Goal: Task Accomplishment & Management: Use online tool/utility

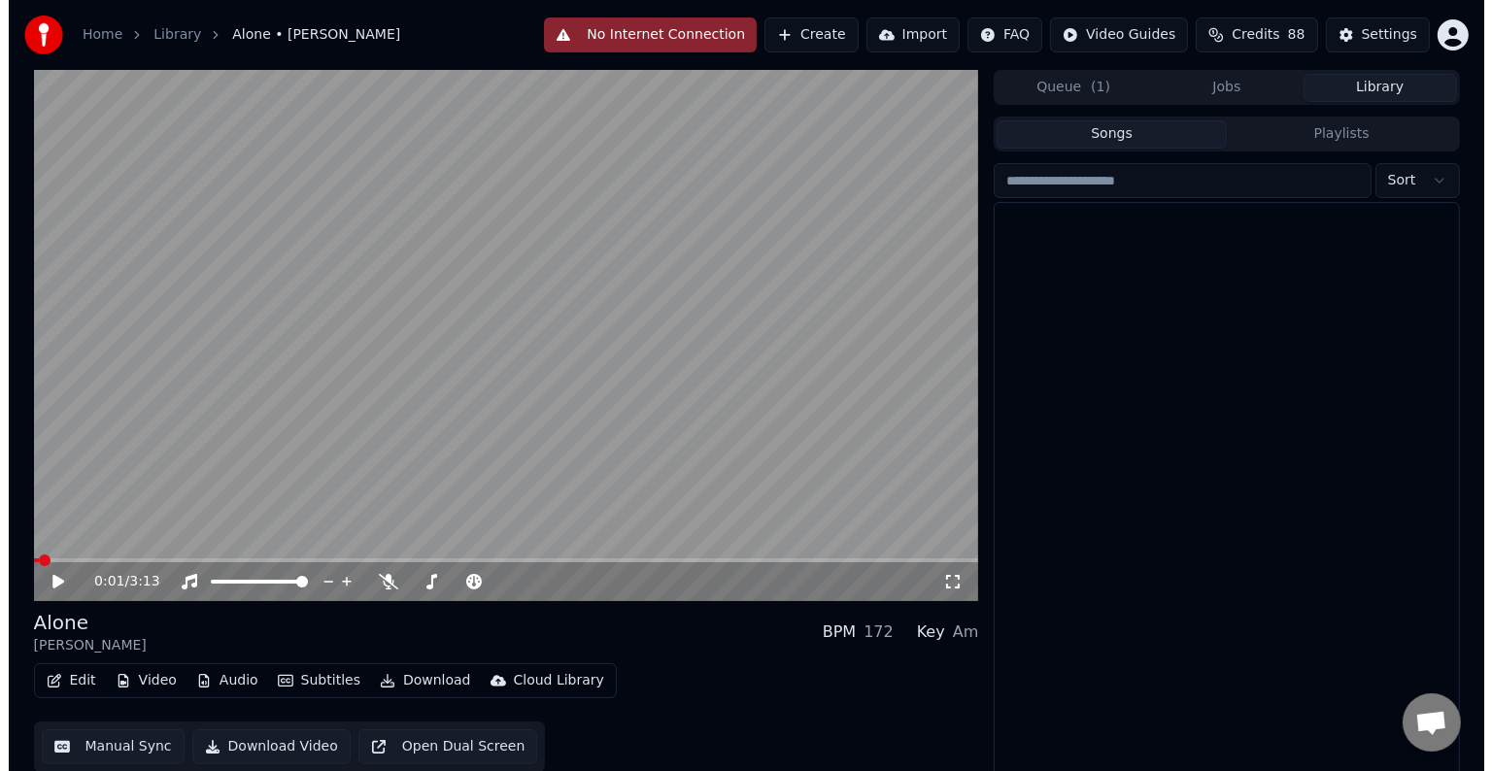
scroll to position [851, 0]
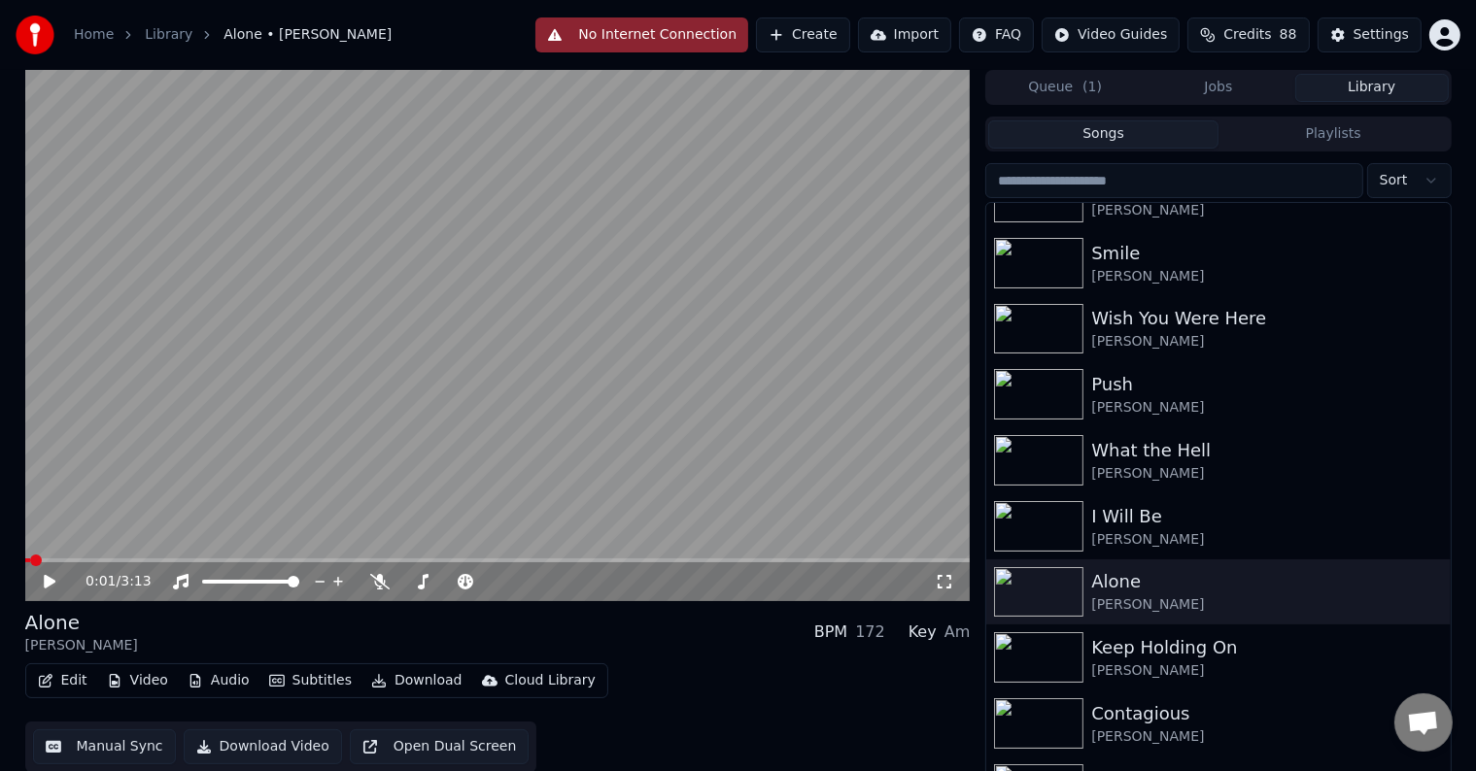
drag, startPoint x: 923, startPoint y: 702, endPoint x: 61, endPoint y: 690, distance: 861.9
click at [923, 702] on div "Edit Video Audio Subtitles Download Cloud Library Manual Sync Download Video Op…" at bounding box center [497, 718] width 945 height 109
click at [61, 690] on button "Edit" at bounding box center [62, 681] width 65 height 27
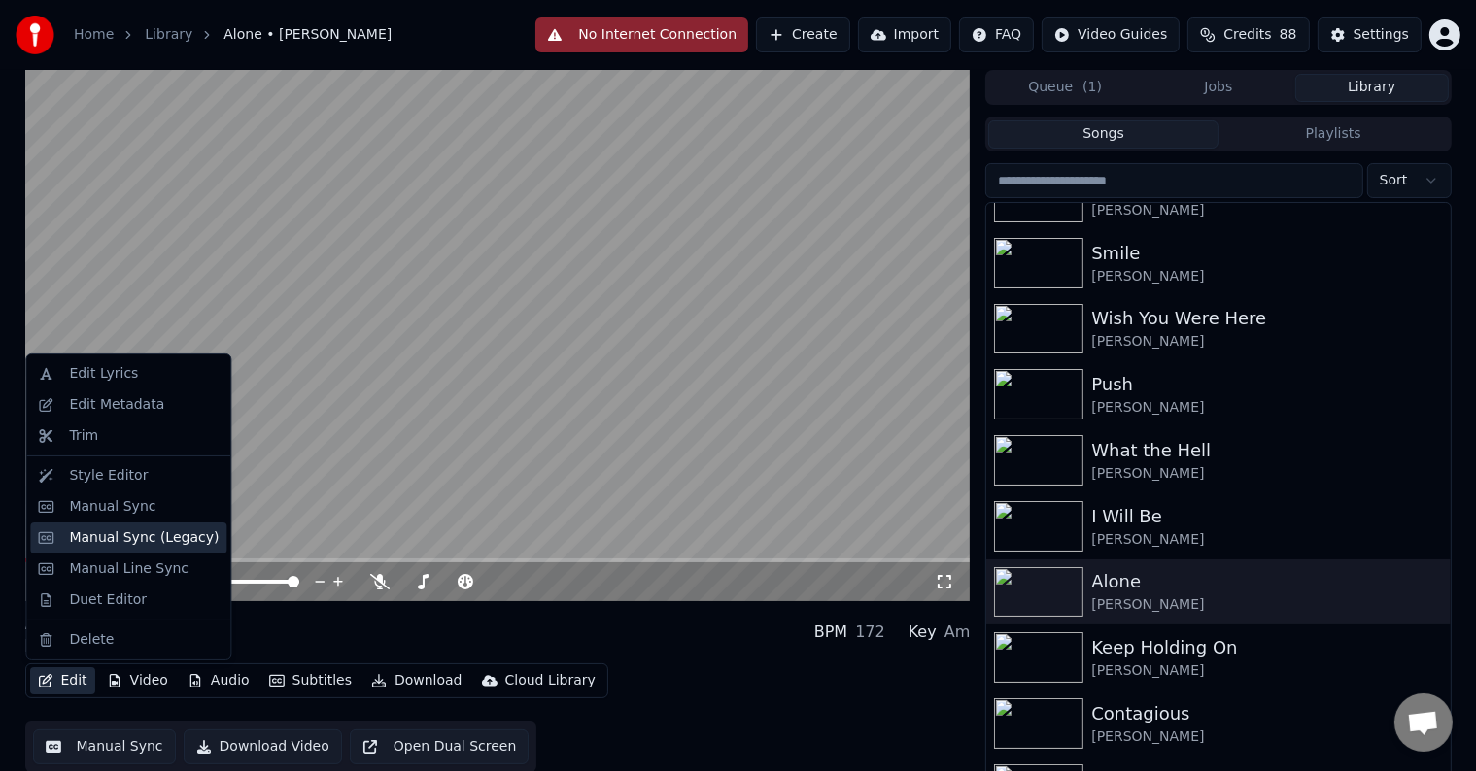
click at [120, 541] on div "Manual Sync (Legacy)" at bounding box center [144, 538] width 150 height 19
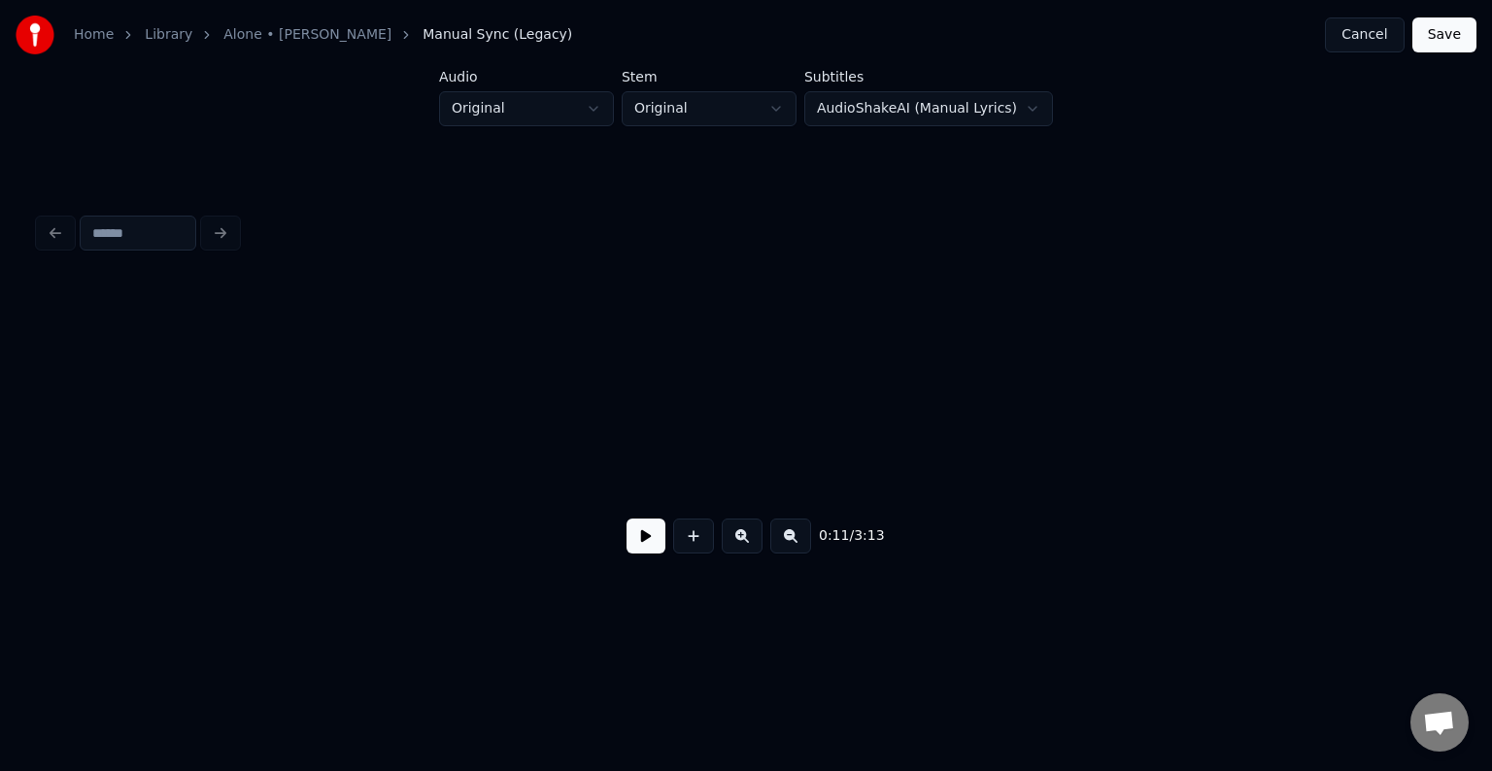
scroll to position [0, 1704]
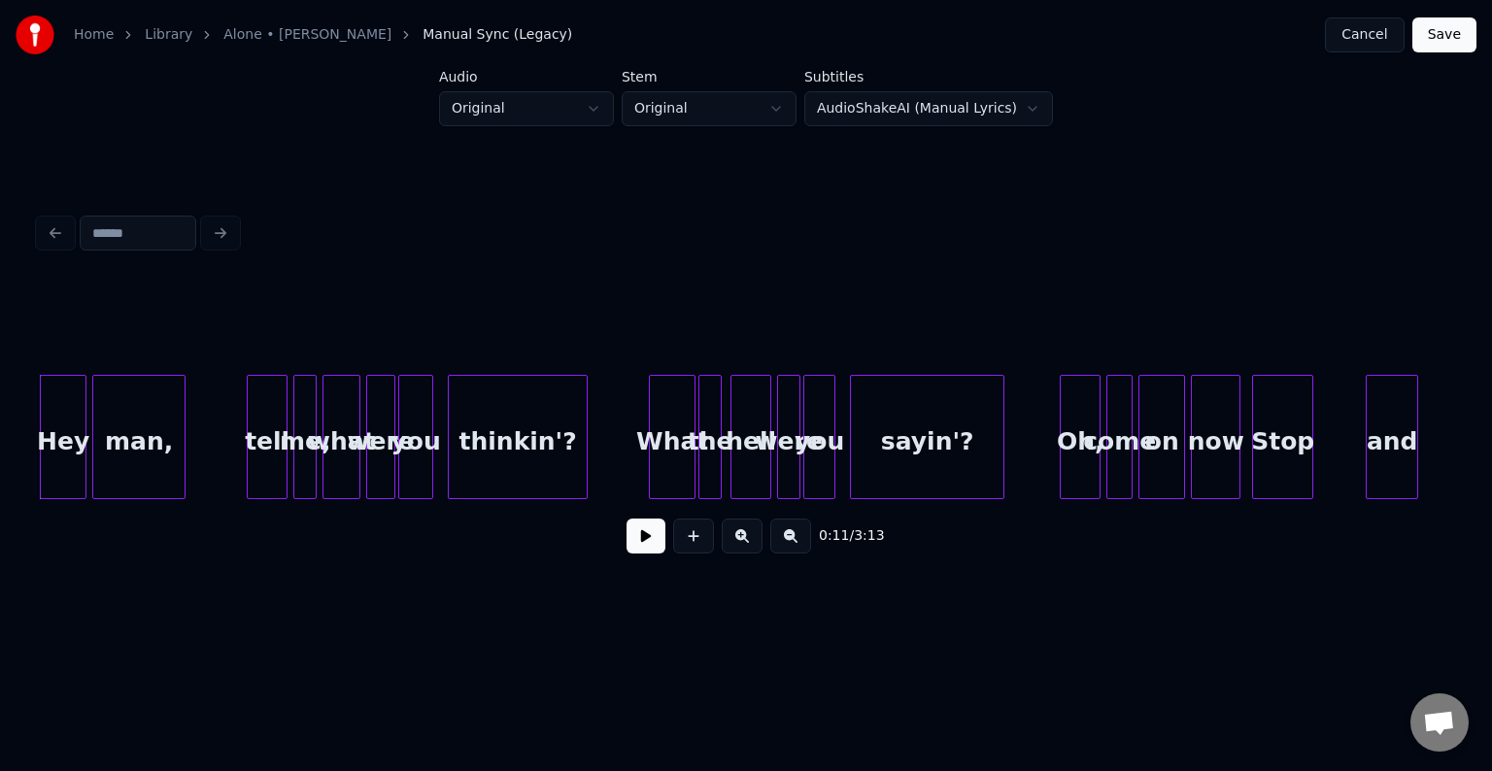
click at [638, 545] on button at bounding box center [646, 536] width 39 height 35
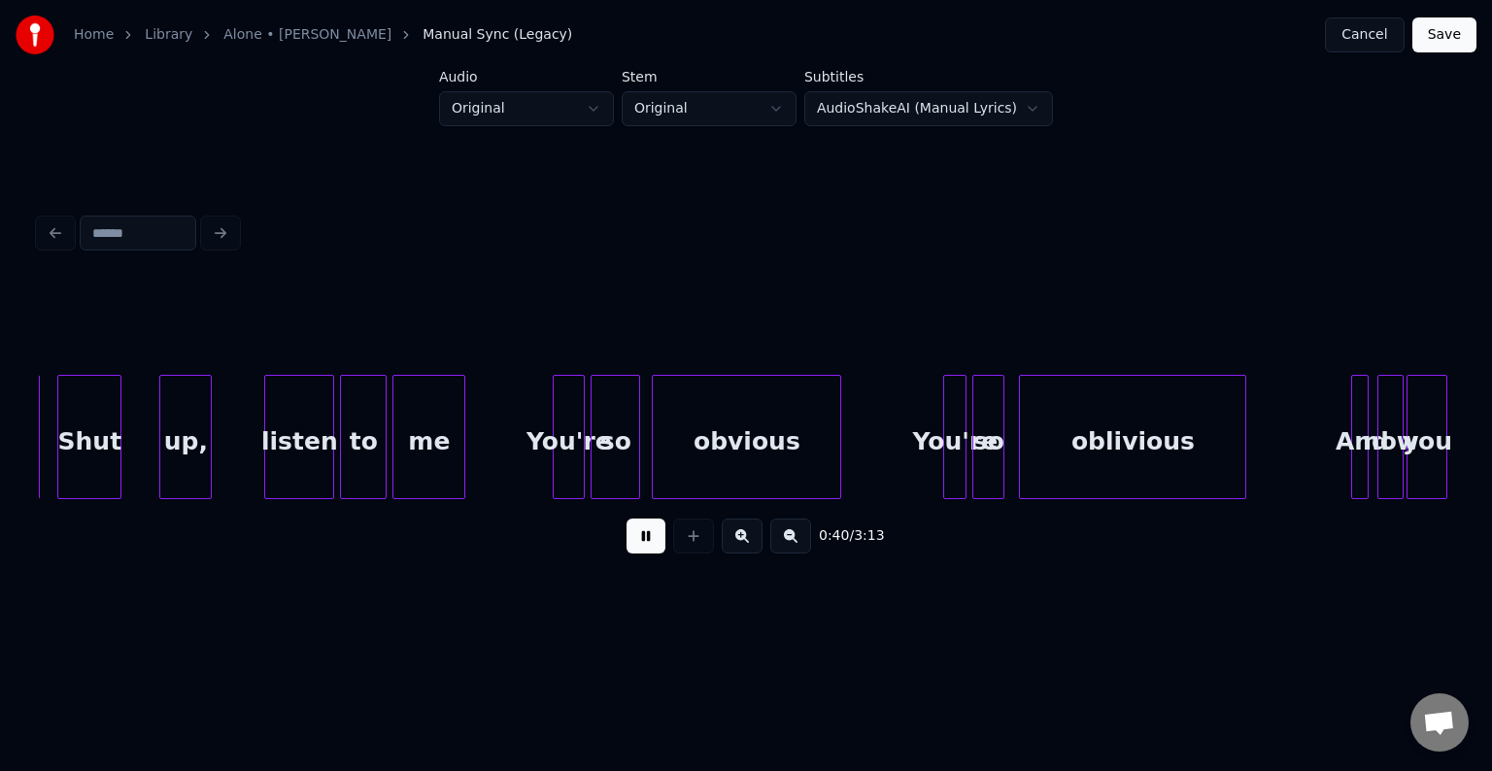
scroll to position [0, 5949]
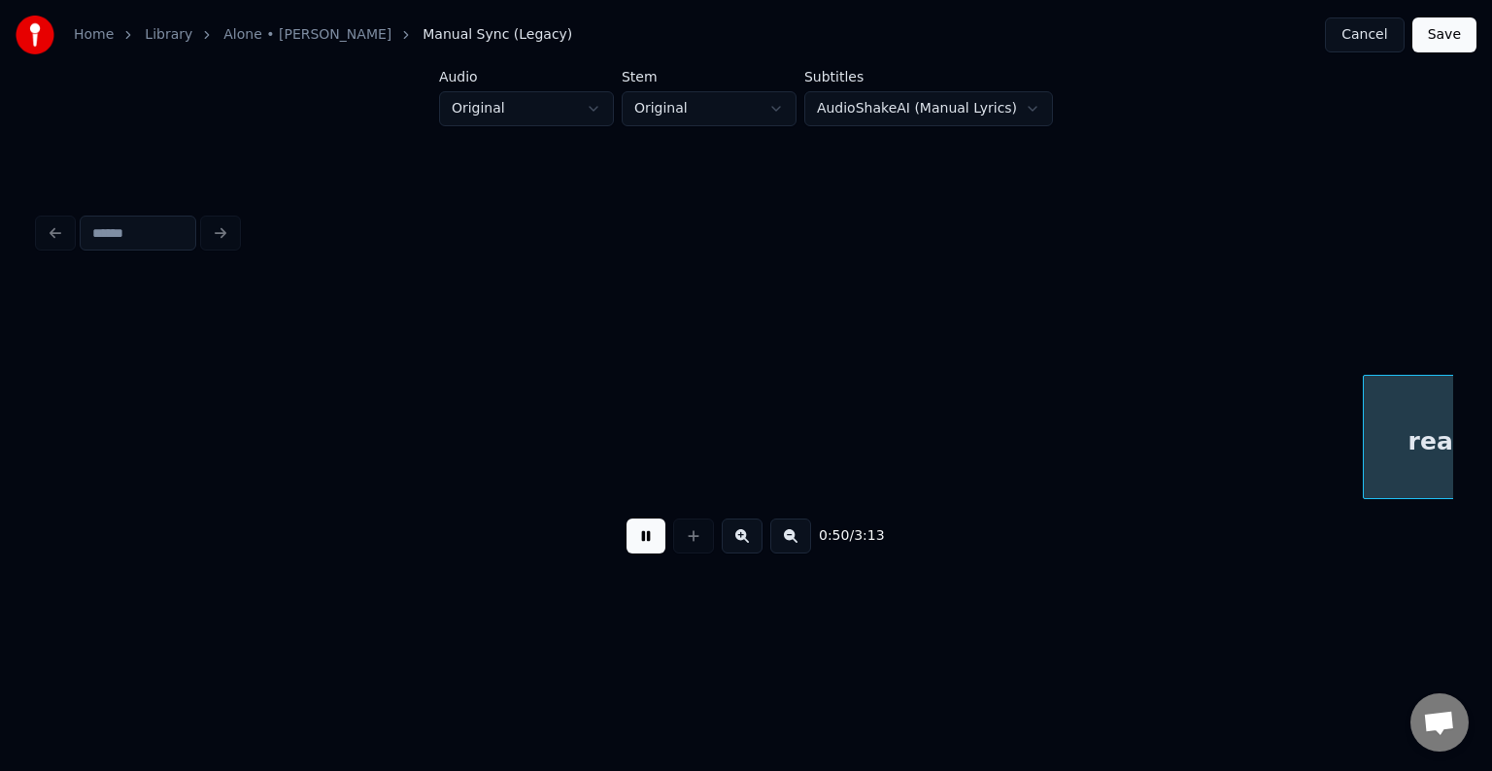
scroll to position [0, 7365]
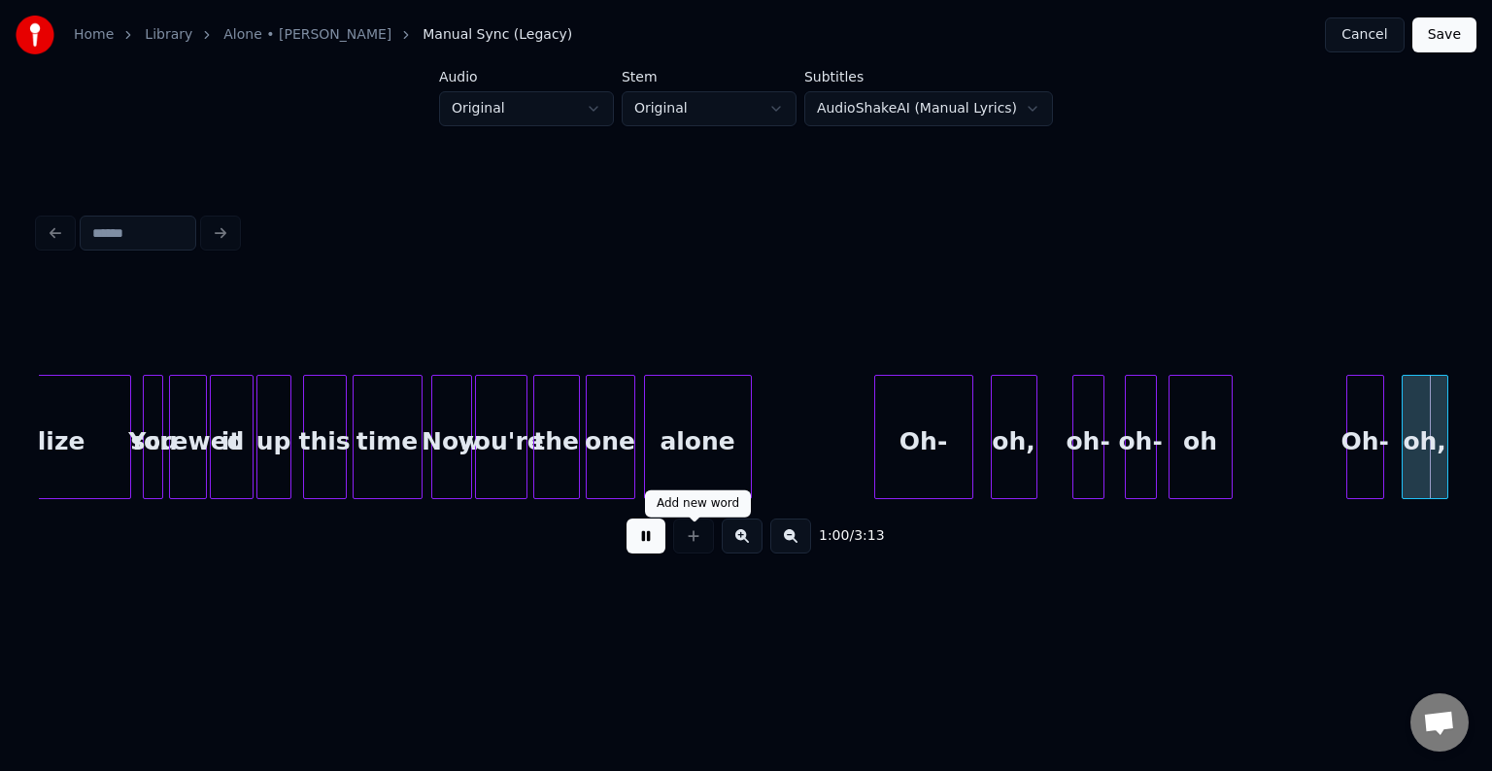
click at [645, 531] on button at bounding box center [646, 536] width 39 height 35
click at [645, 541] on button at bounding box center [646, 536] width 39 height 35
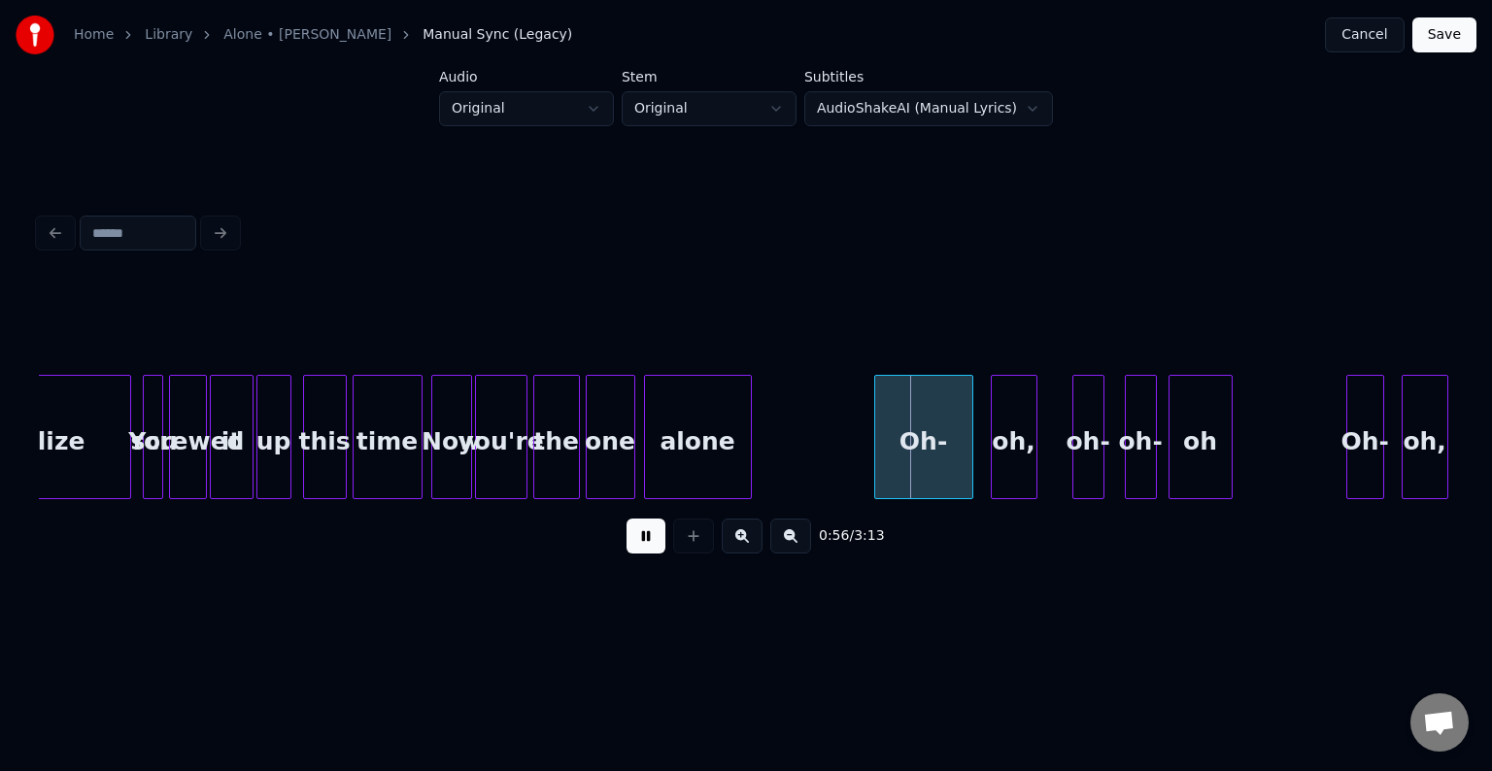
click at [645, 541] on button at bounding box center [646, 536] width 39 height 35
click at [942, 463] on div at bounding box center [945, 437] width 6 height 122
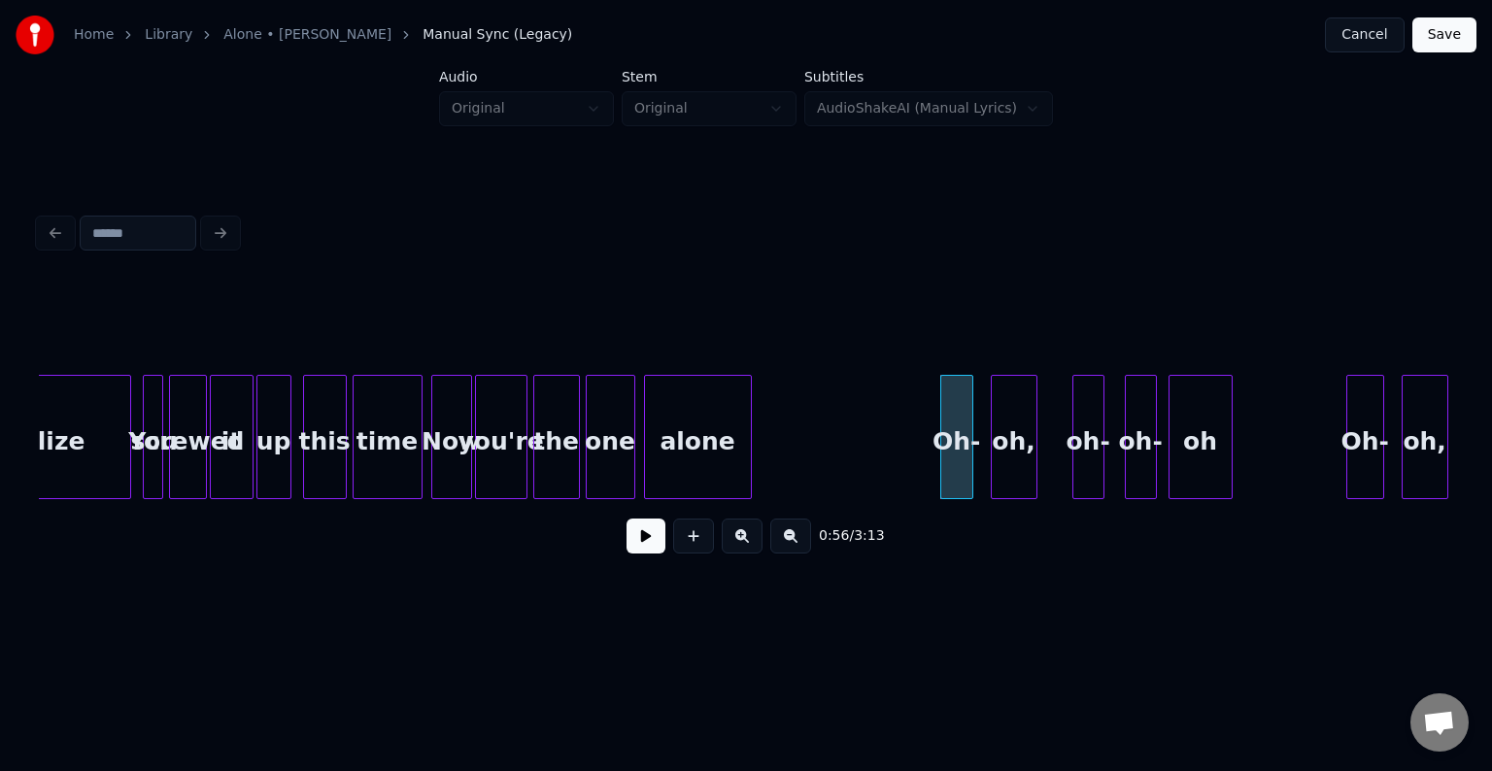
click at [639, 550] on button at bounding box center [646, 536] width 39 height 35
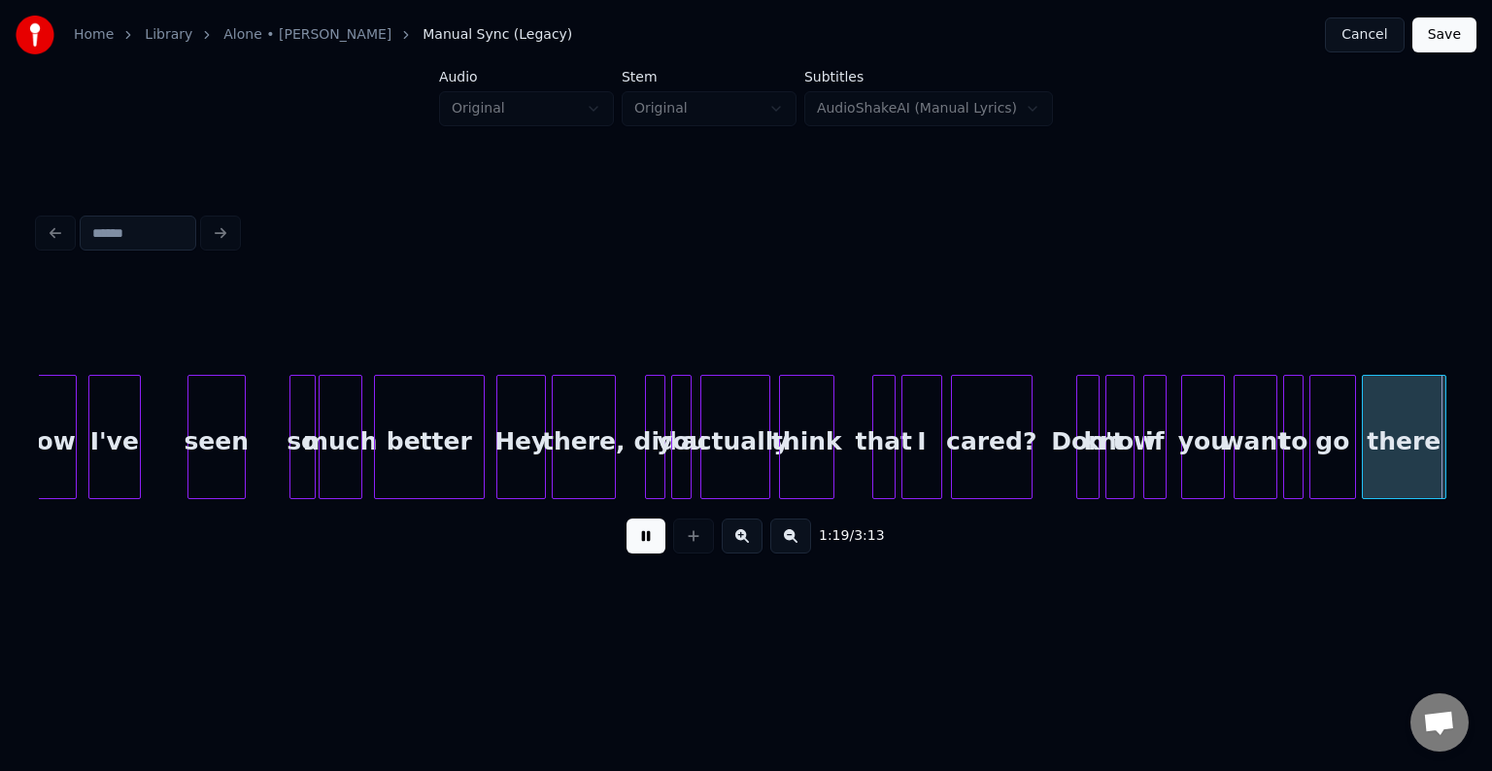
scroll to position [0, 11613]
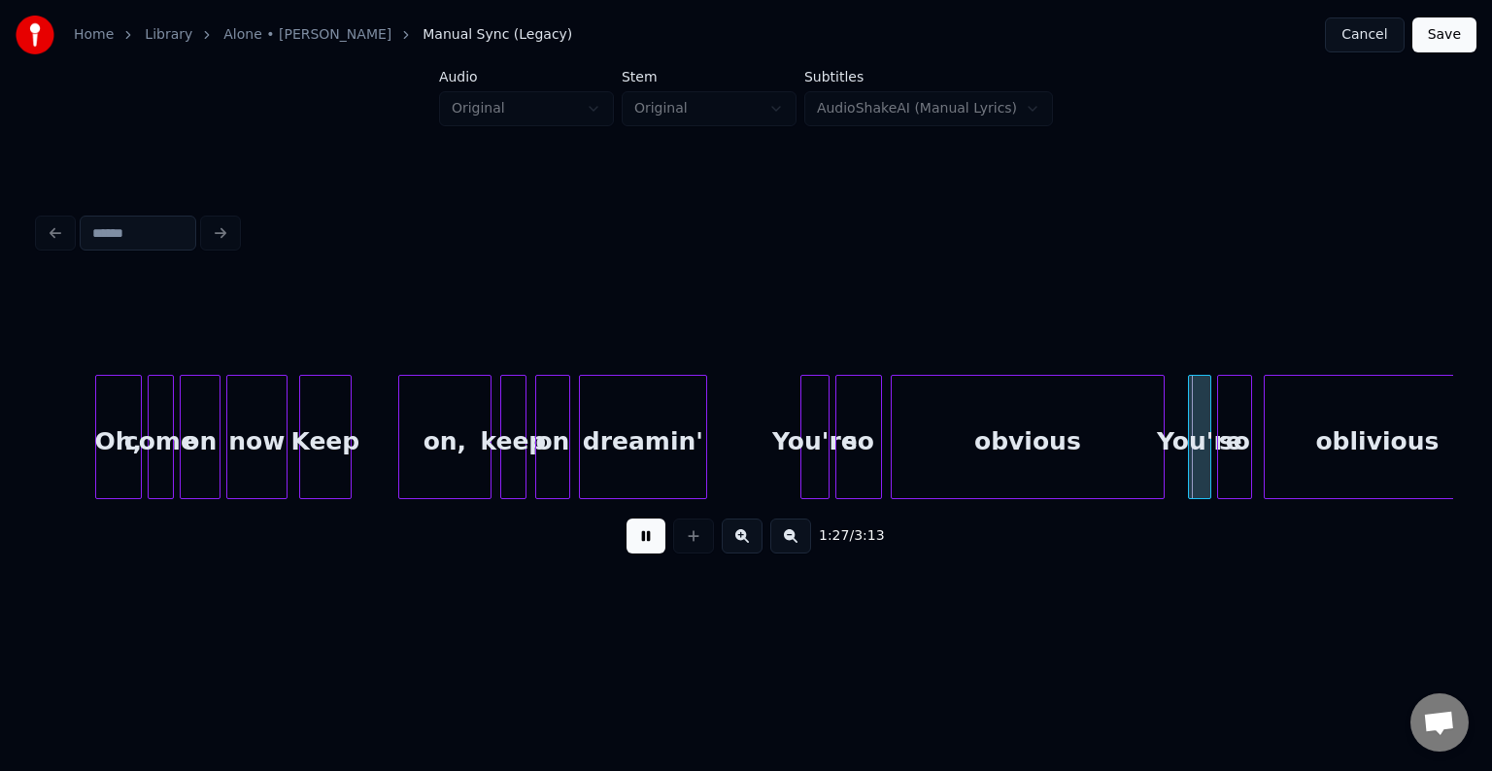
click at [639, 550] on button at bounding box center [646, 536] width 39 height 35
click at [1081, 469] on div "obvious" at bounding box center [1028, 442] width 272 height 132
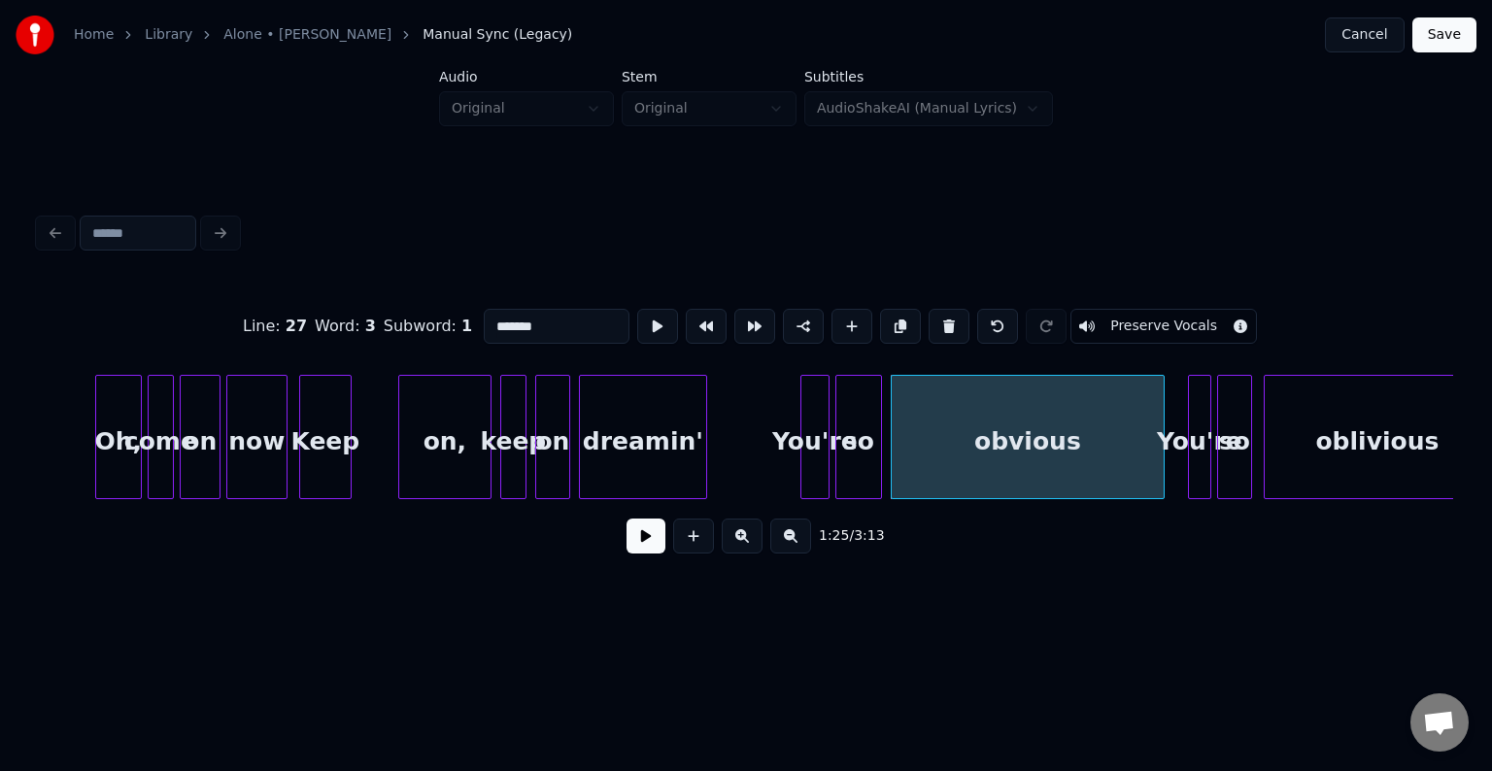
click at [643, 552] on button at bounding box center [646, 536] width 39 height 35
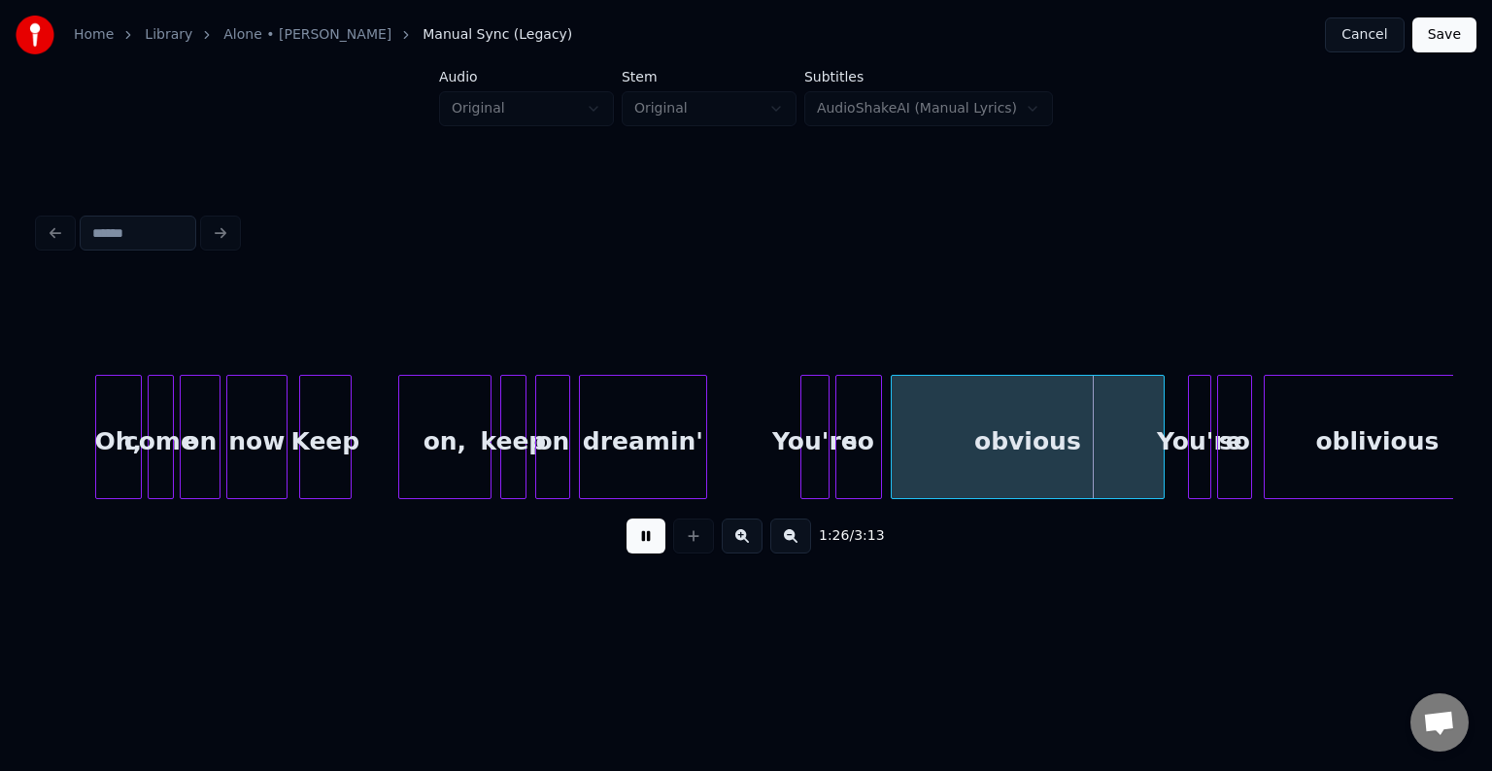
click at [644, 541] on button at bounding box center [646, 536] width 39 height 35
click at [1114, 476] on div at bounding box center [1115, 437] width 6 height 122
click at [645, 539] on button at bounding box center [646, 536] width 39 height 35
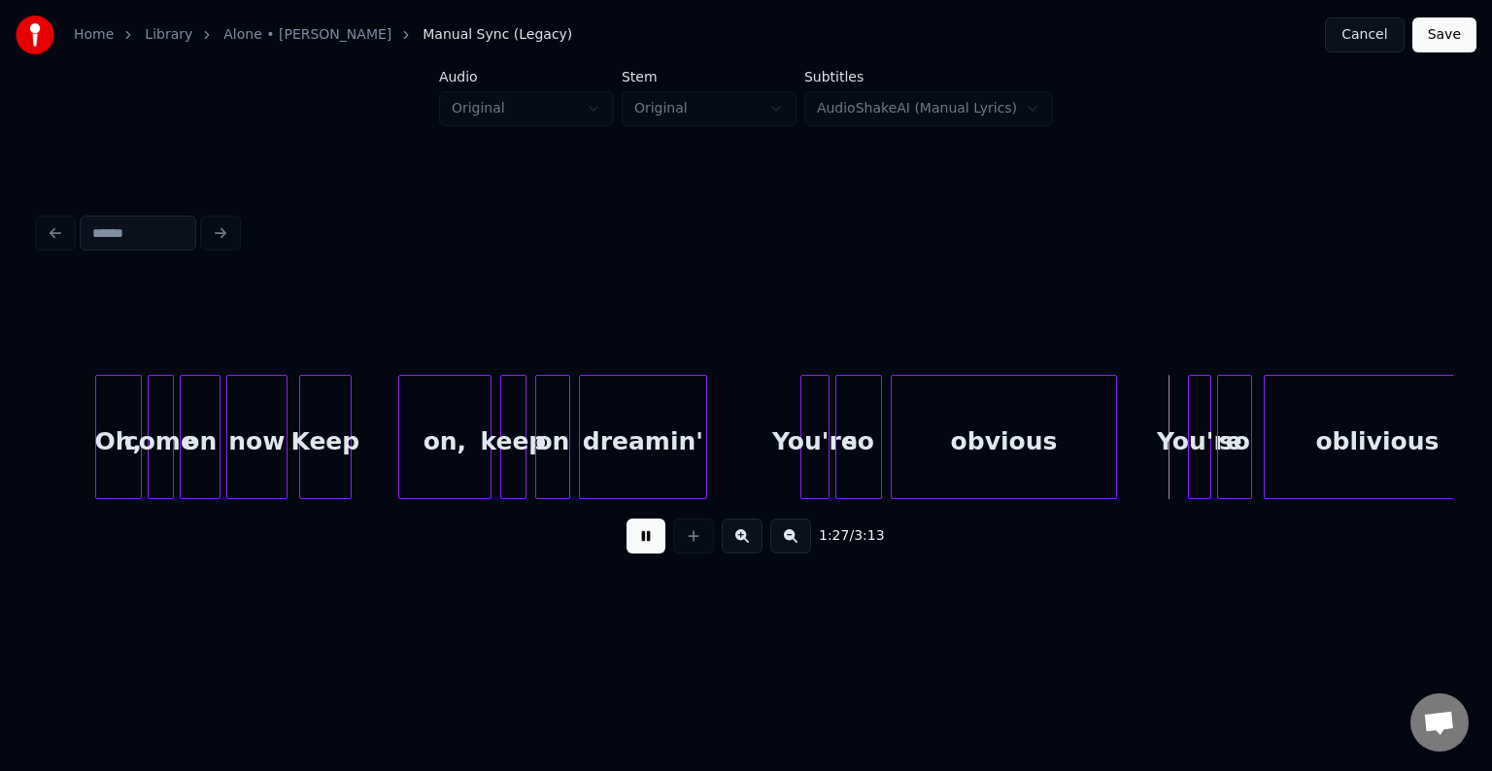
click at [643, 541] on button at bounding box center [646, 536] width 39 height 35
click at [644, 547] on button at bounding box center [646, 536] width 39 height 35
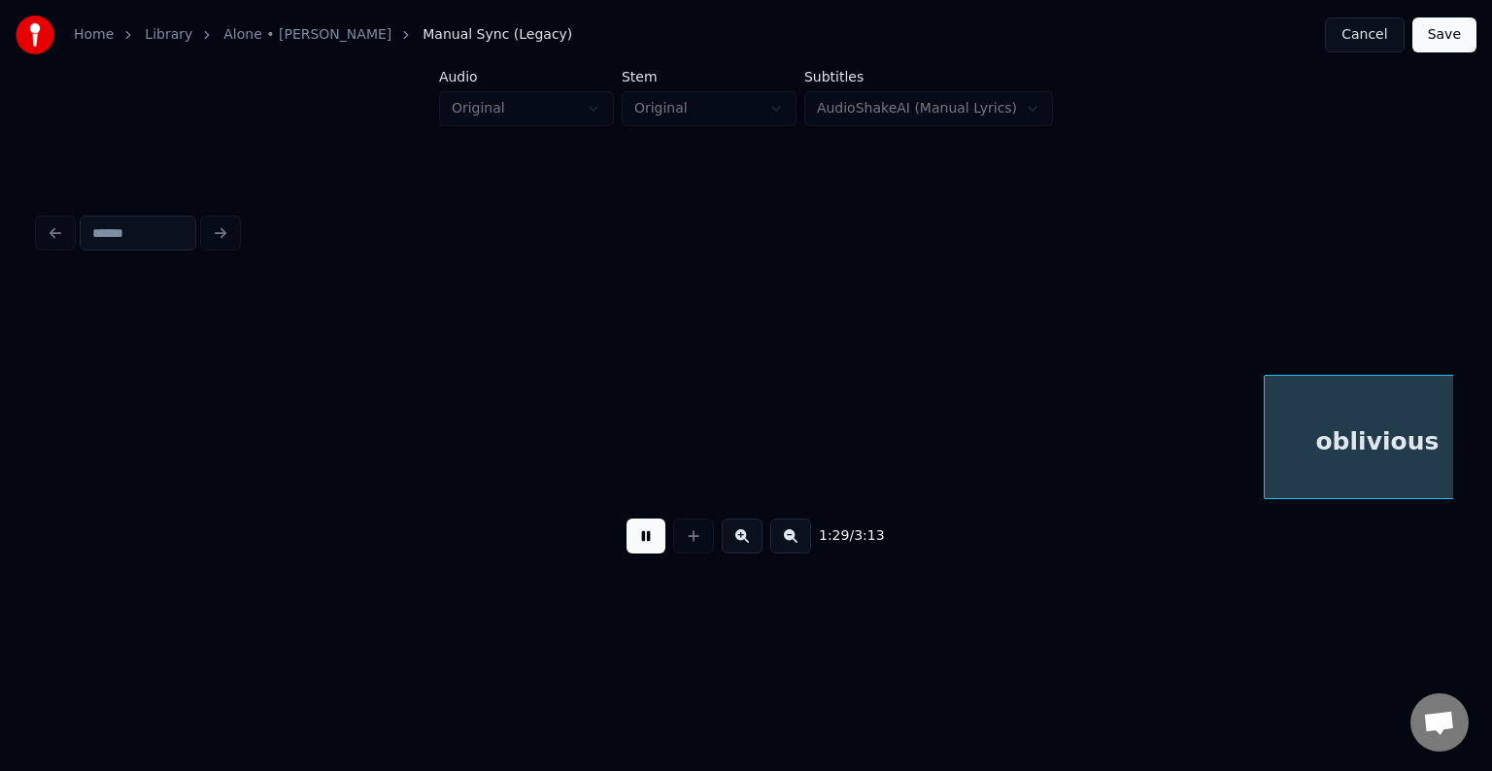
scroll to position [0, 13028]
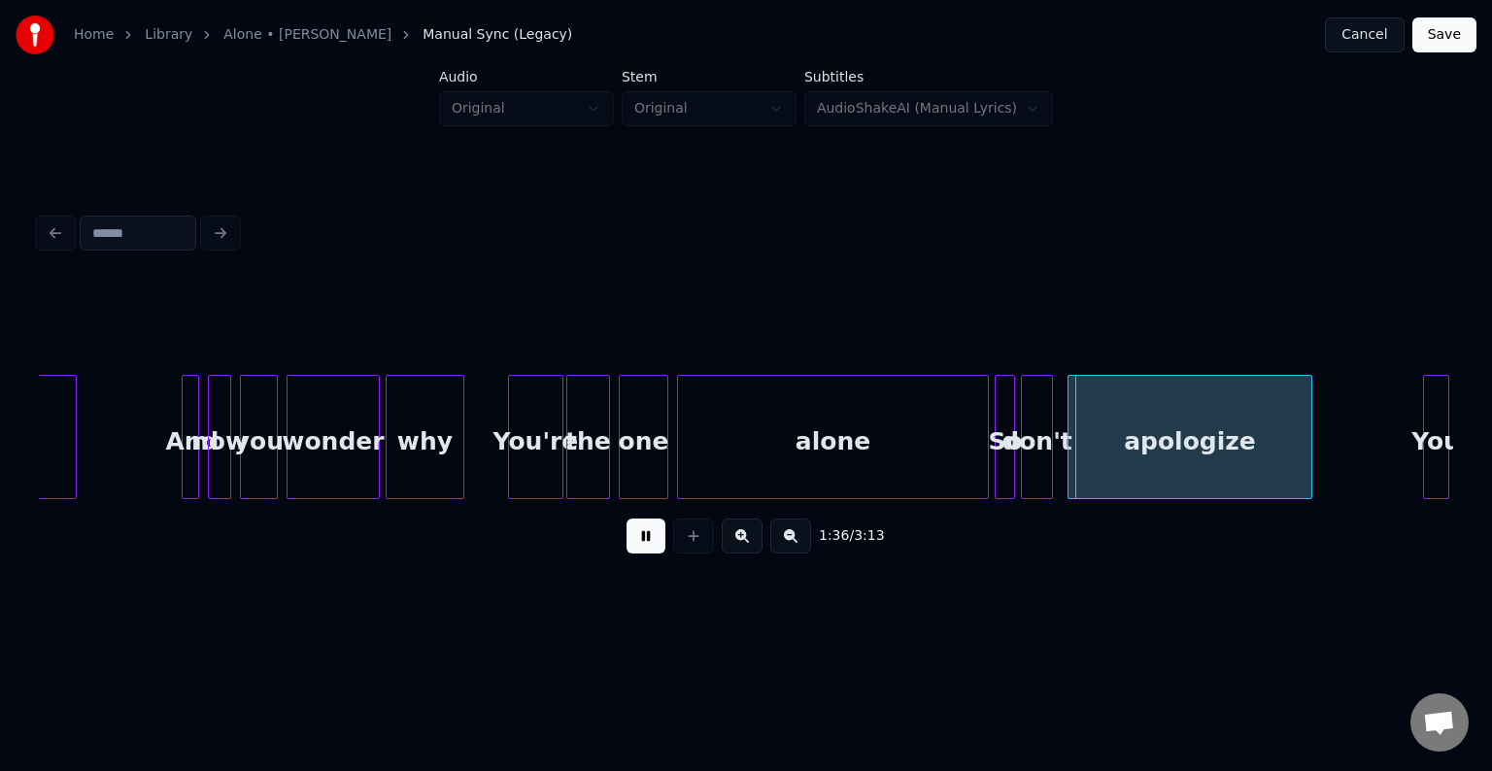
click at [644, 548] on button at bounding box center [646, 536] width 39 height 35
click at [709, 486] on div "alone" at bounding box center [833, 442] width 310 height 132
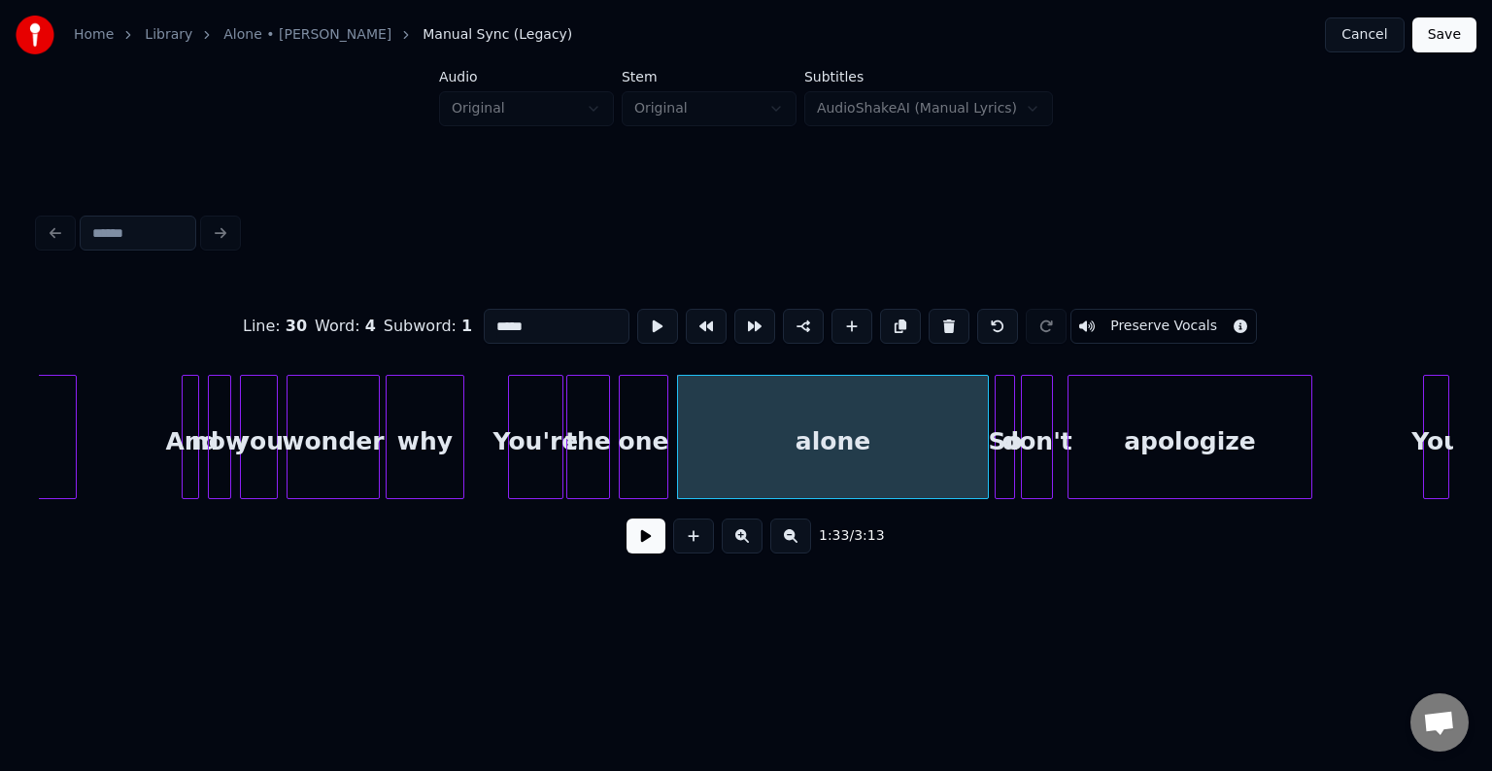
click at [655, 554] on button at bounding box center [646, 536] width 39 height 35
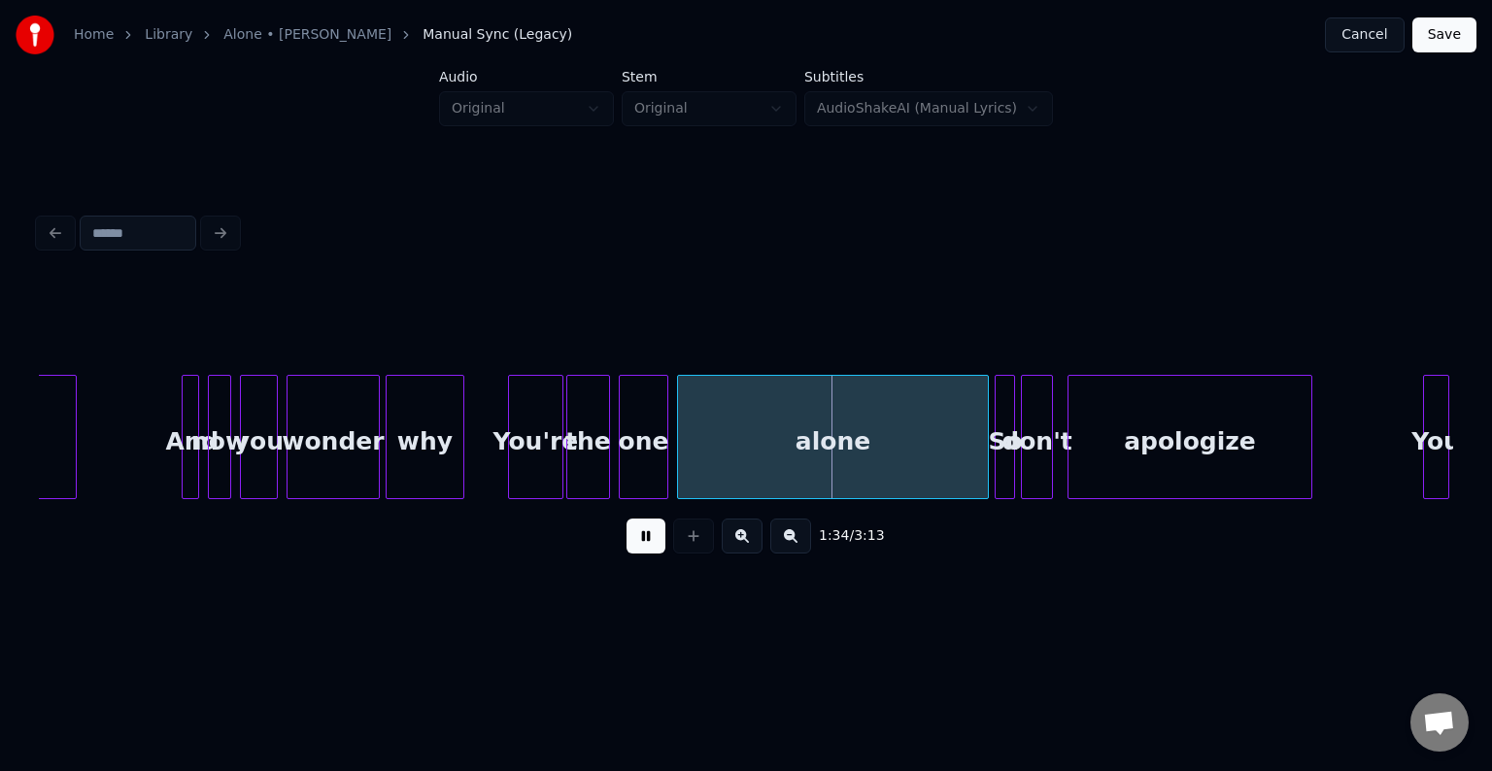
click at [652, 554] on button at bounding box center [646, 536] width 39 height 35
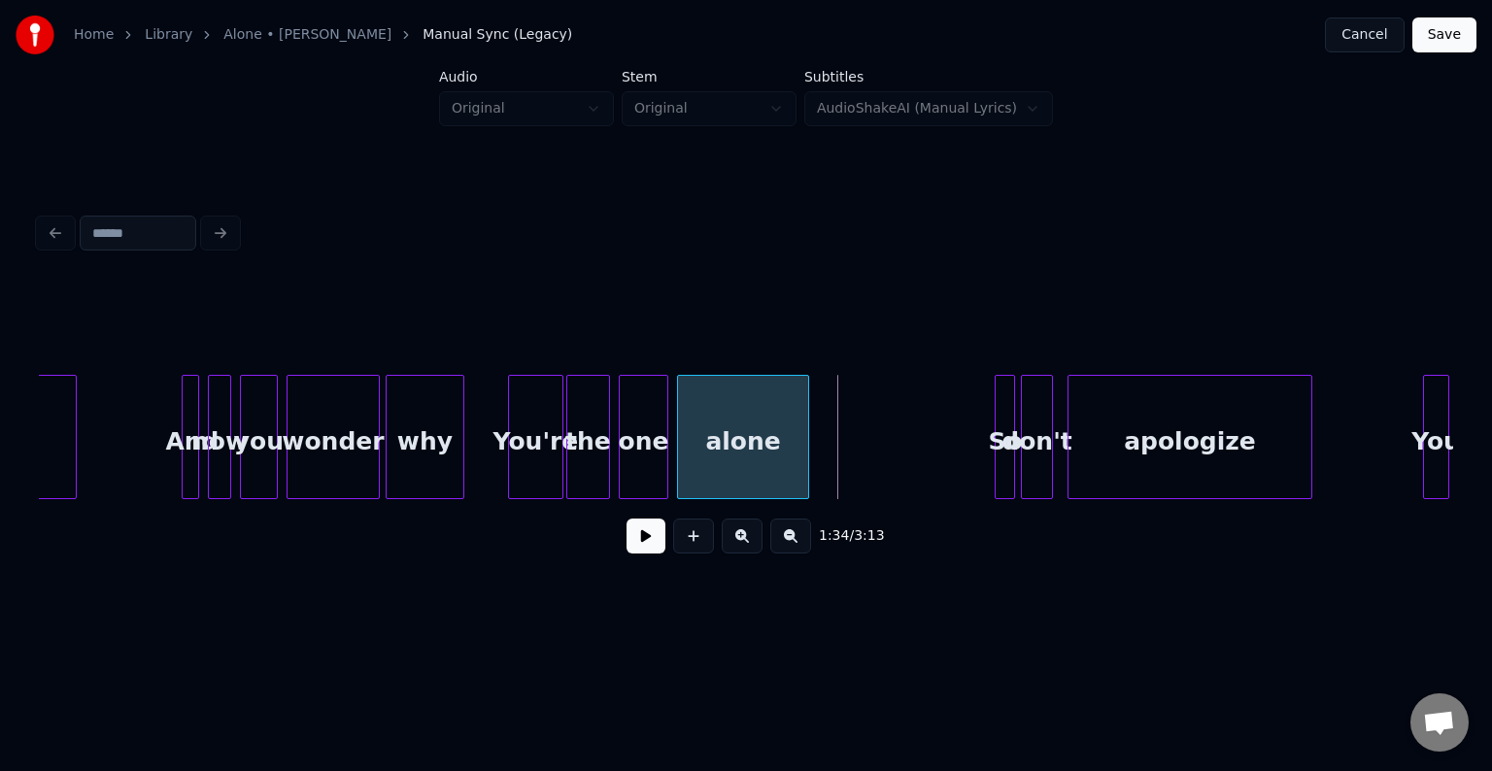
click at [805, 486] on div at bounding box center [806, 437] width 6 height 122
click at [643, 548] on button at bounding box center [646, 536] width 39 height 35
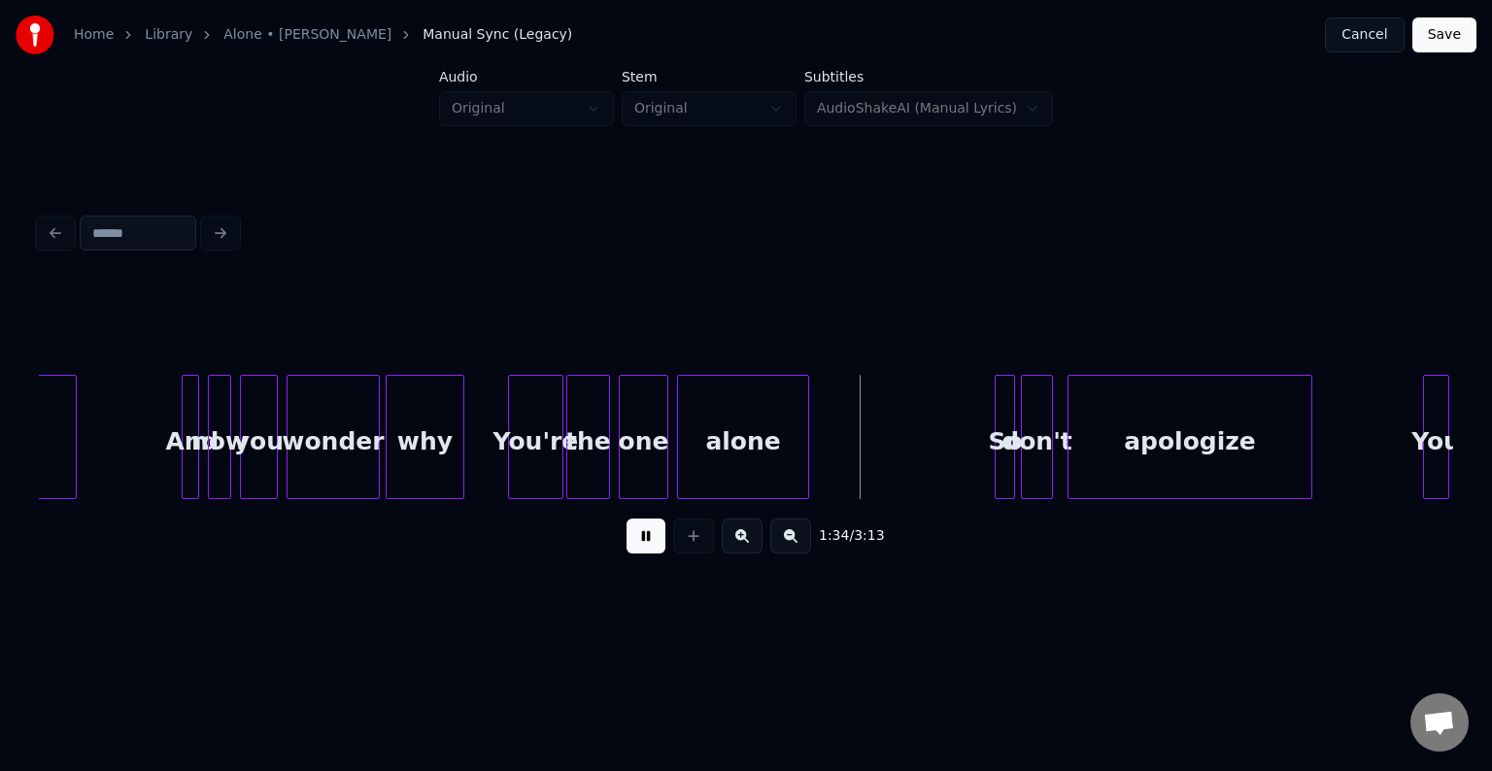
click at [643, 548] on button at bounding box center [646, 536] width 39 height 35
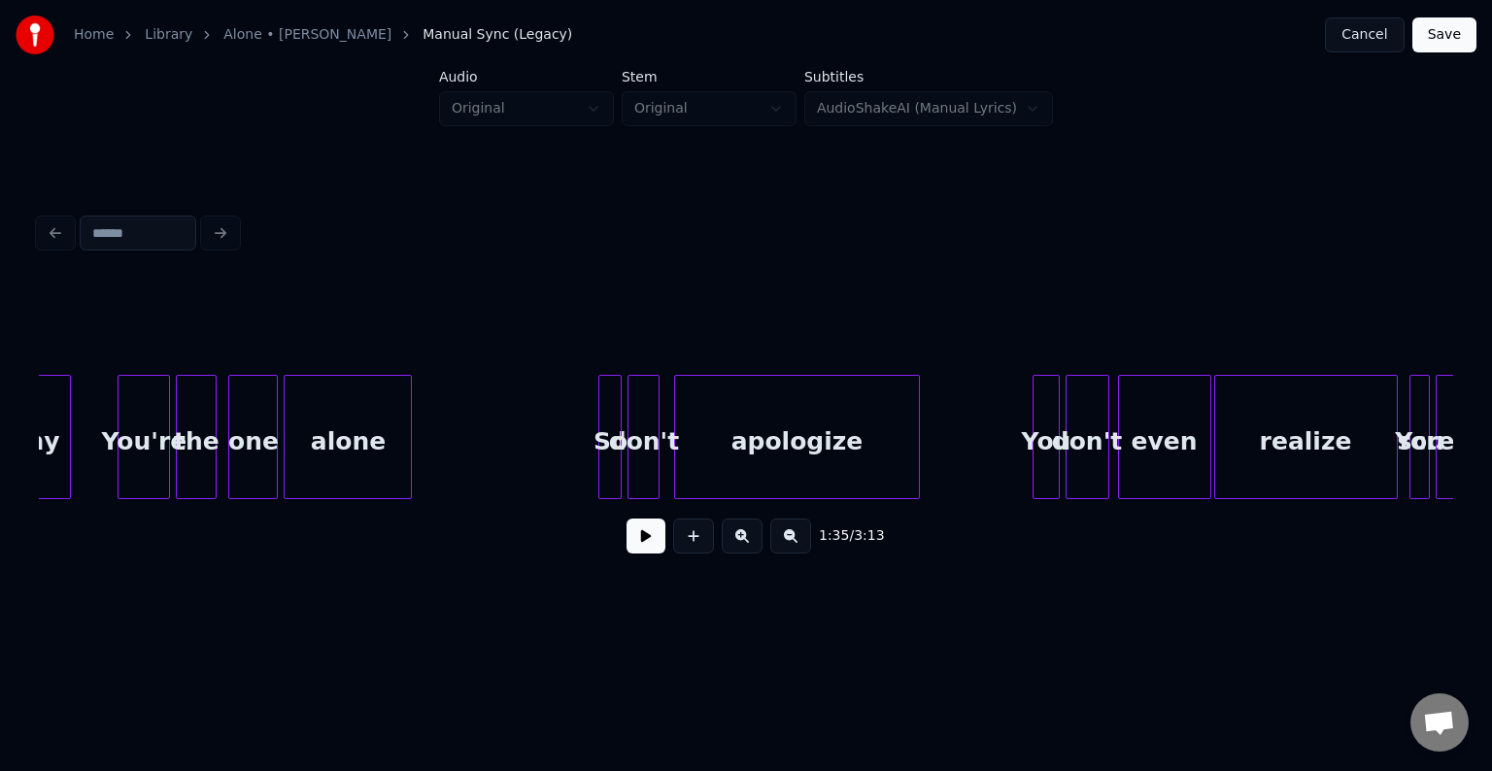
scroll to position [0, 6083]
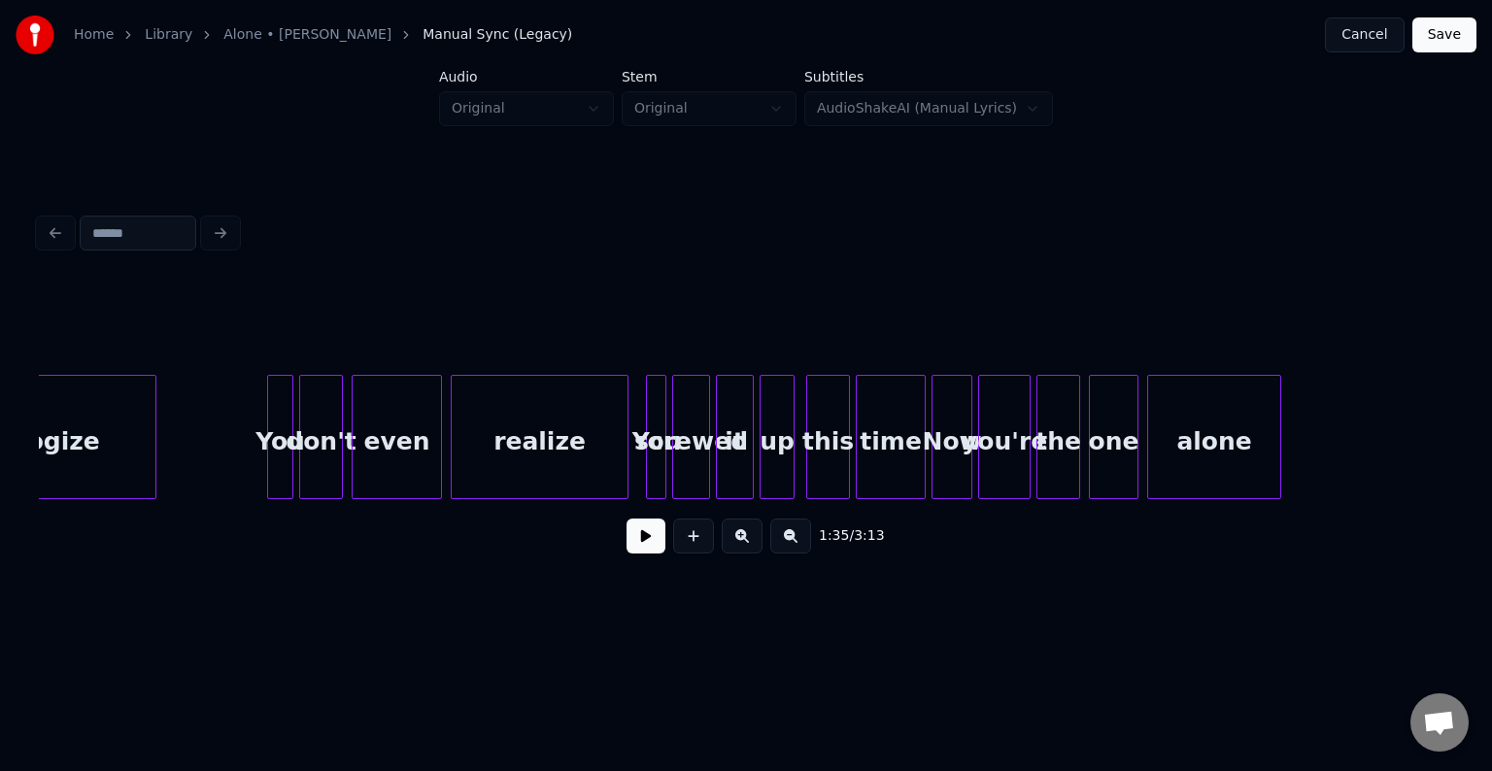
click at [645, 536] on button at bounding box center [646, 536] width 39 height 35
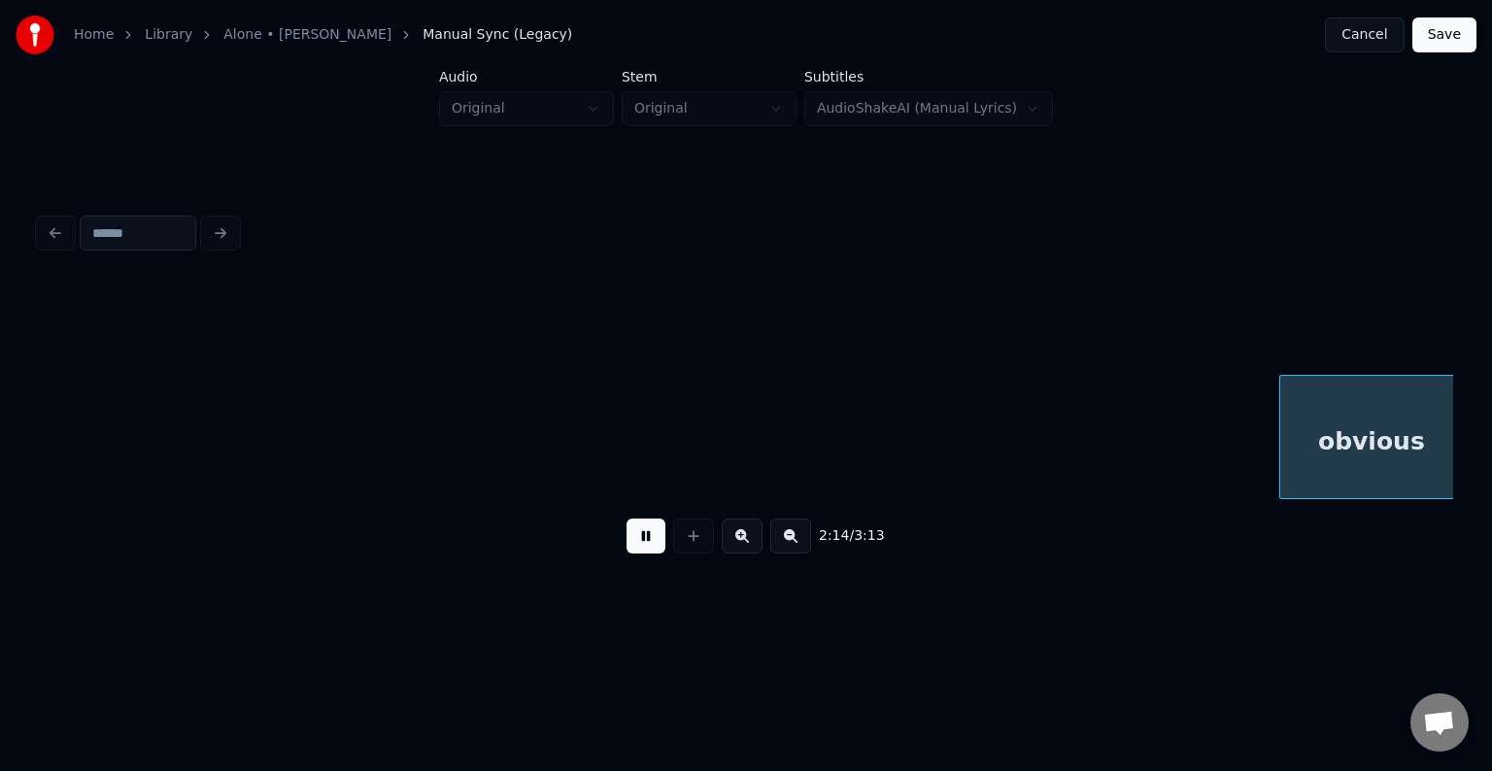
scroll to position [0, 19557]
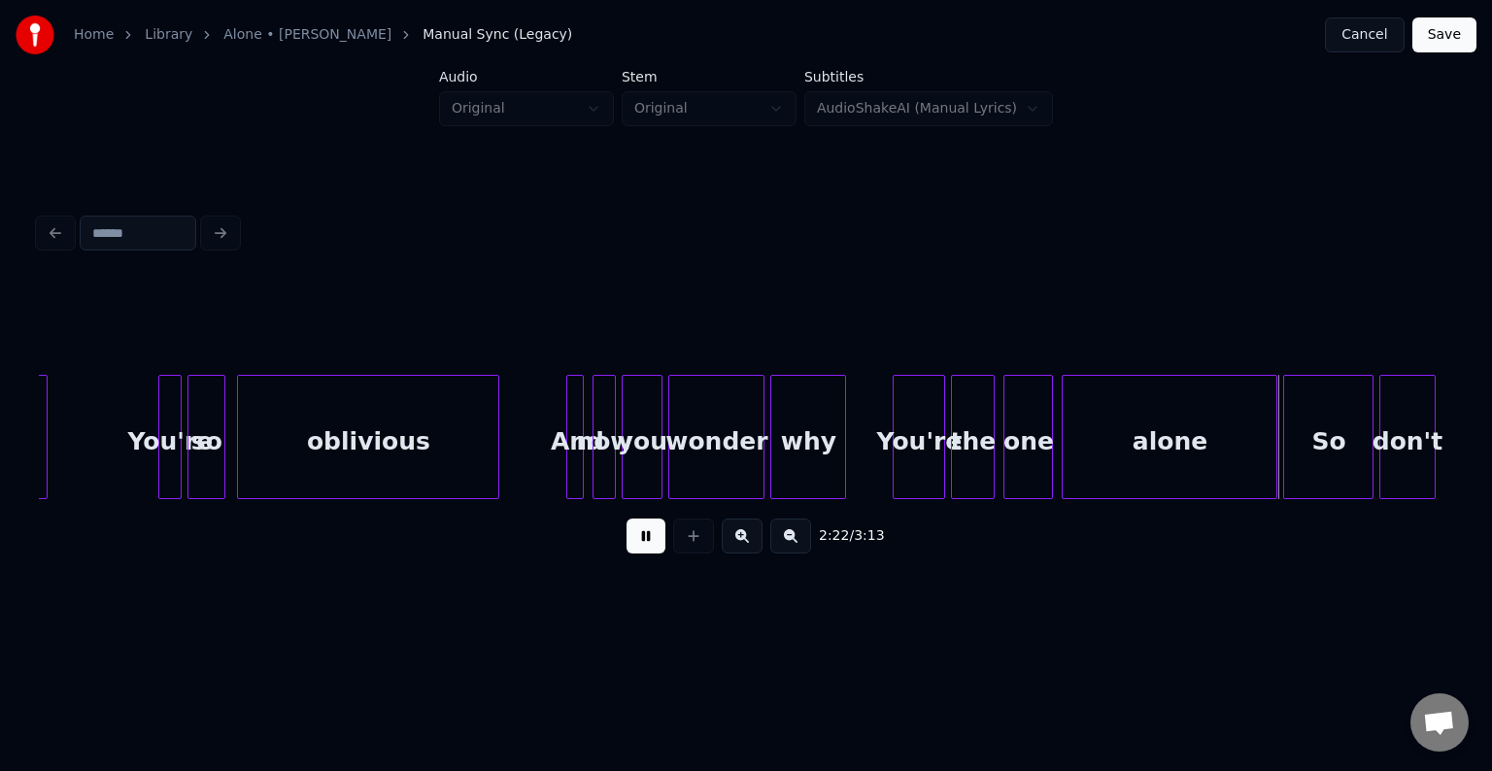
click at [645, 536] on button at bounding box center [646, 536] width 39 height 35
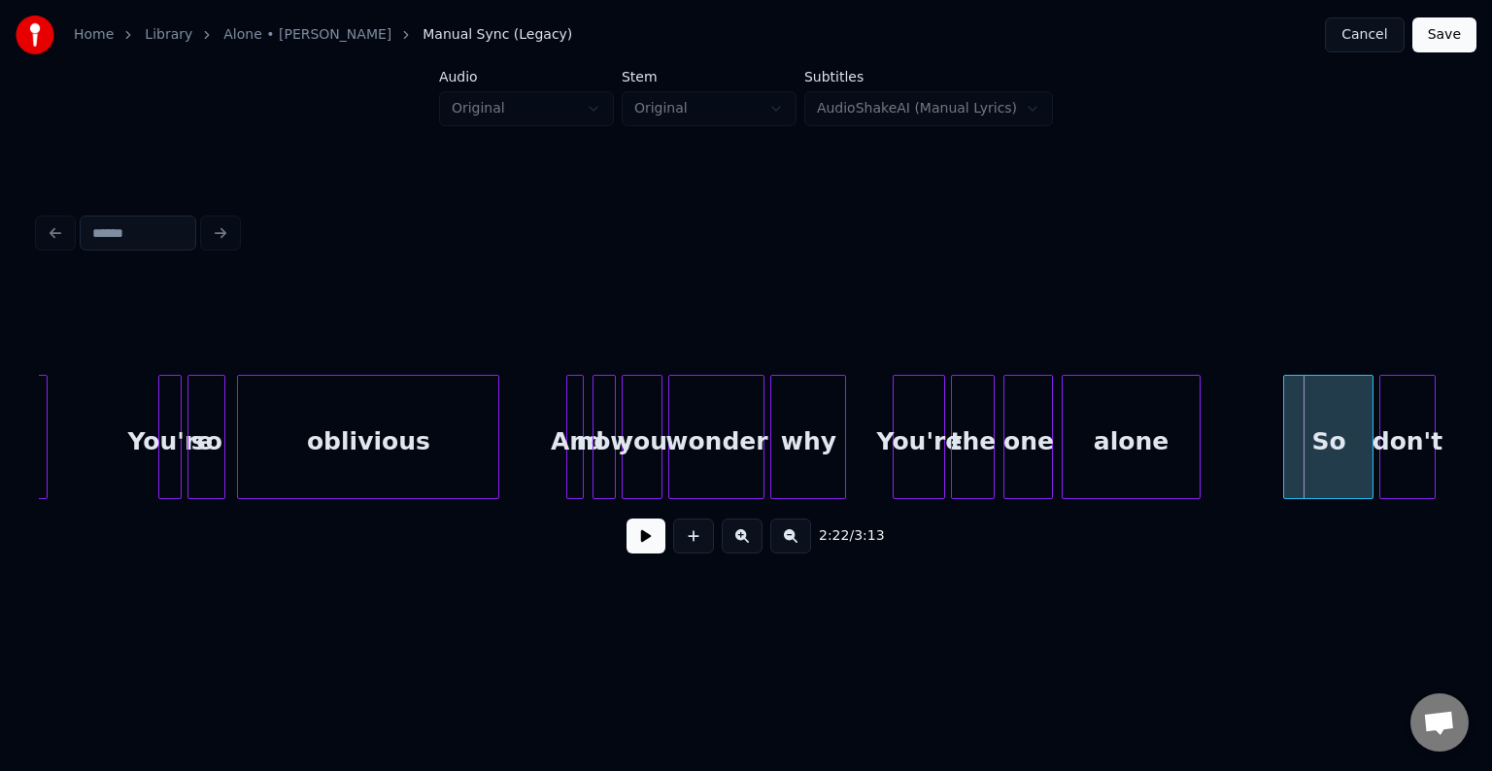
click at [1194, 472] on div at bounding box center [1197, 437] width 6 height 122
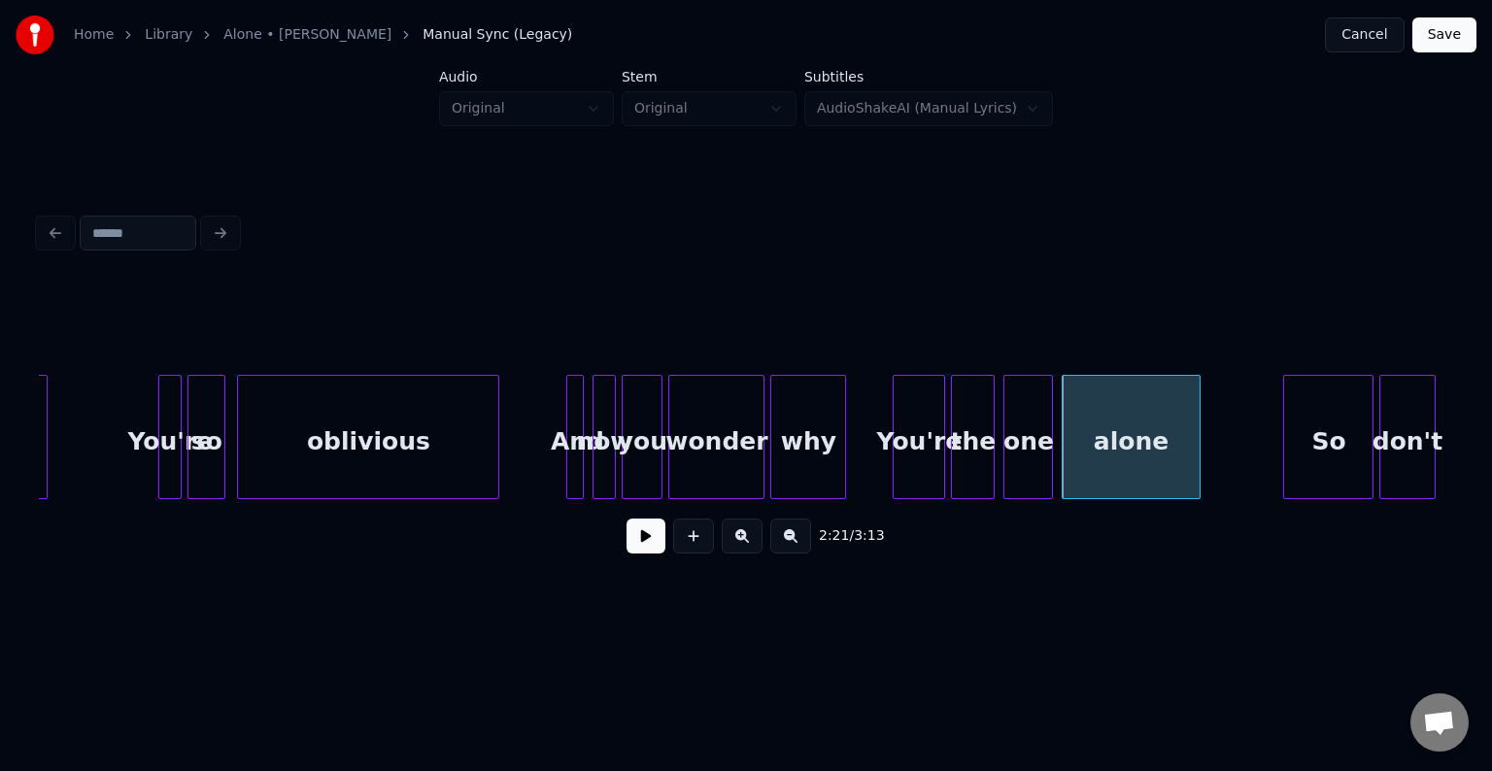
click at [651, 542] on button at bounding box center [646, 536] width 39 height 35
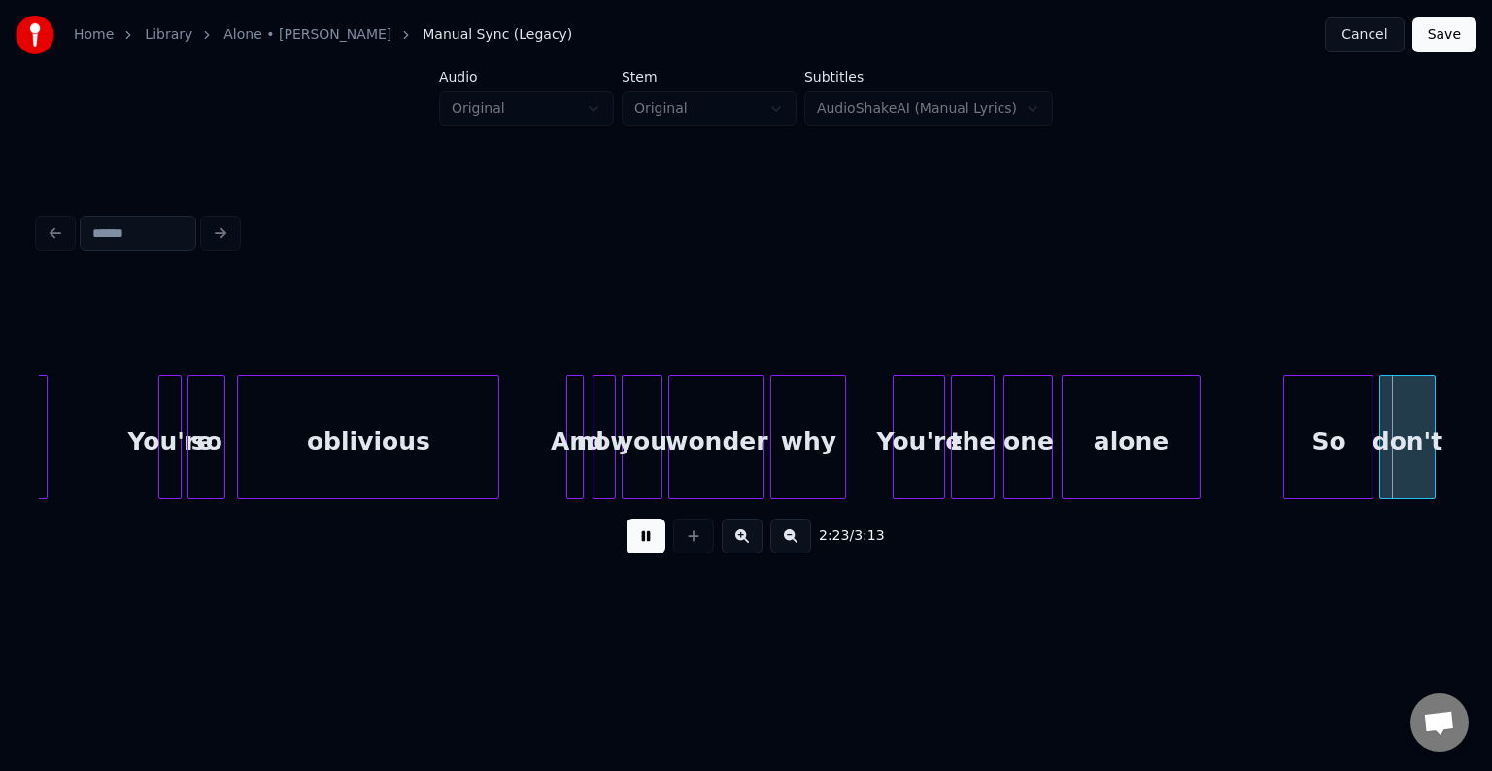
click at [651, 542] on button at bounding box center [646, 536] width 39 height 35
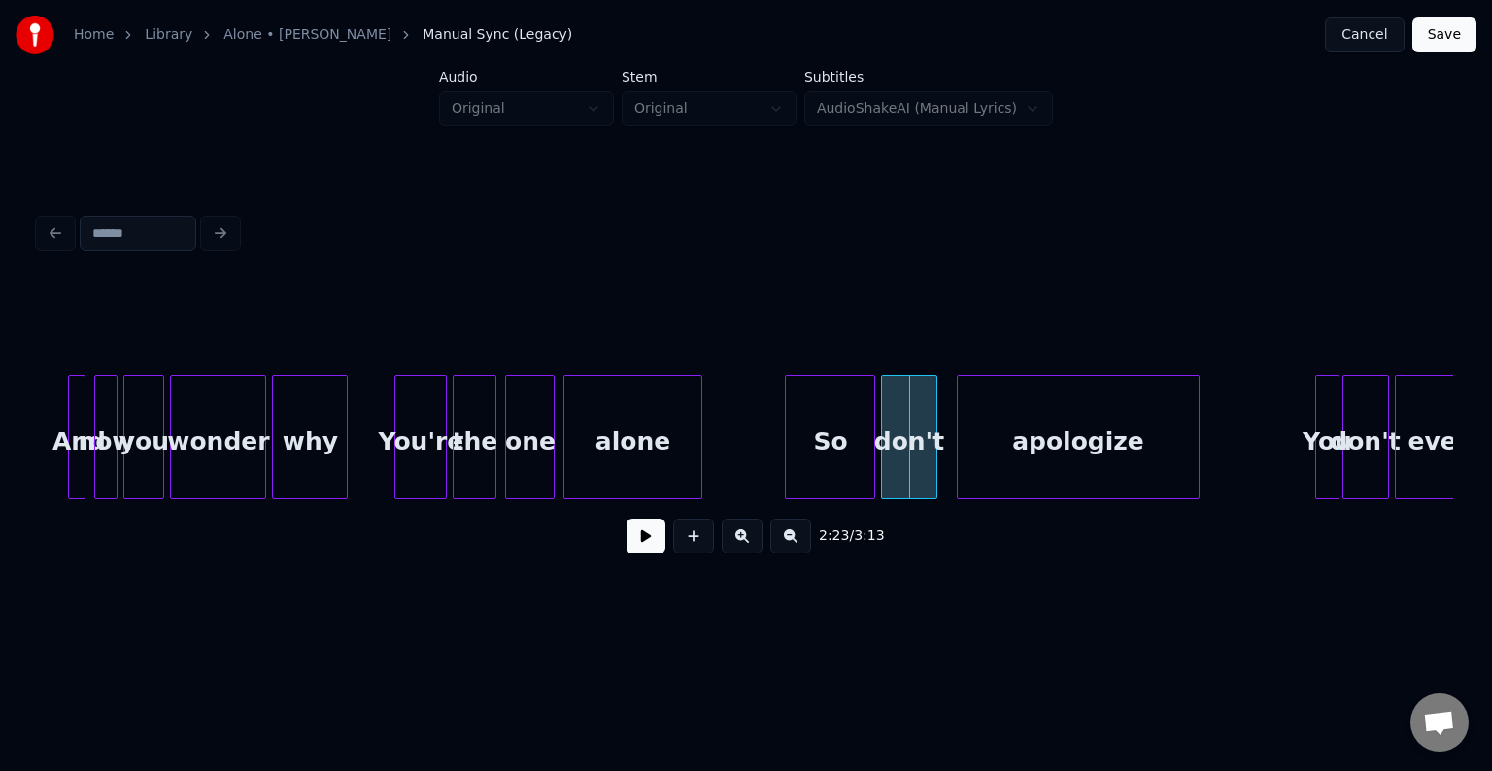
scroll to position [0, 20063]
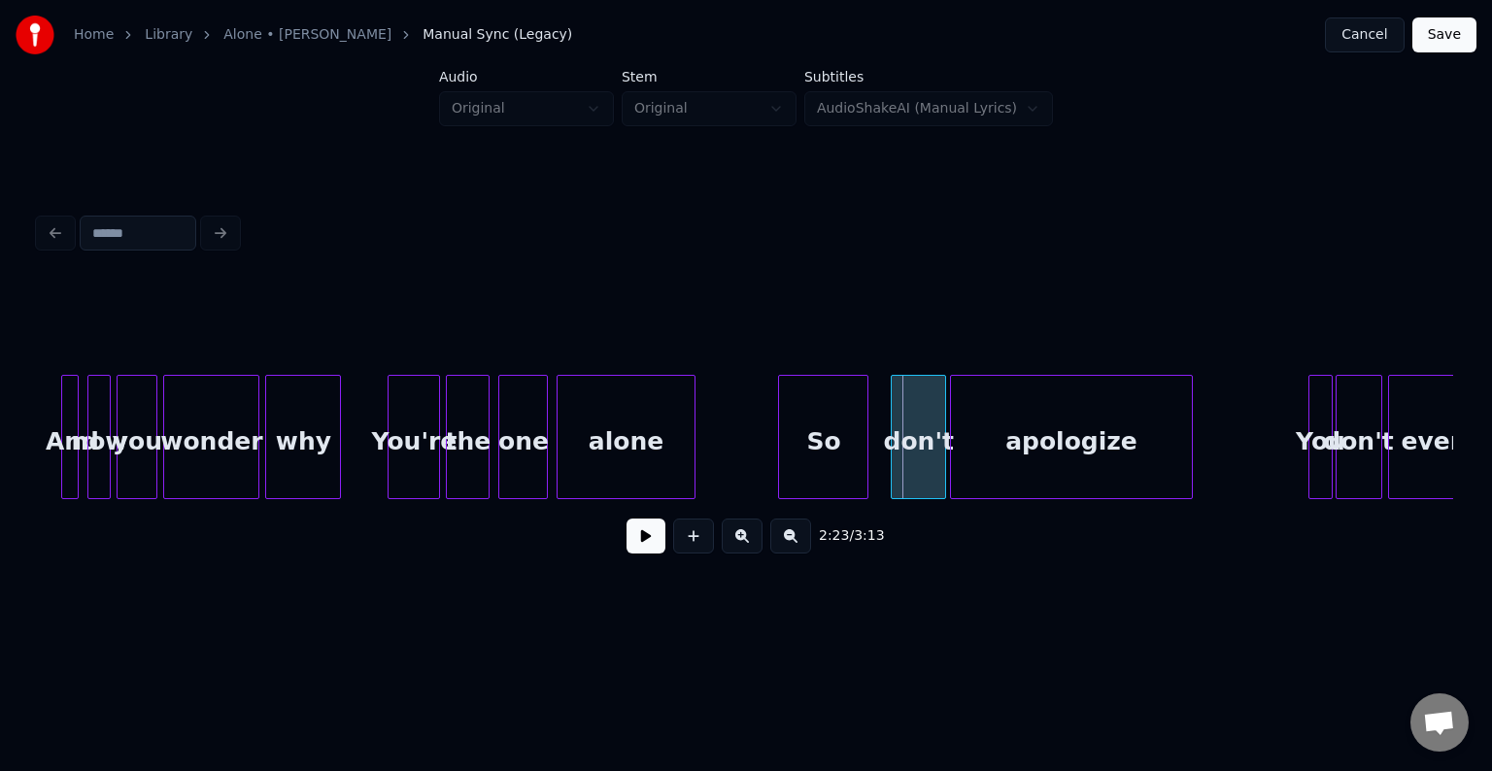
click at [925, 463] on div "don't" at bounding box center [918, 442] width 53 height 132
click at [845, 462] on div "So" at bounding box center [843, 442] width 88 height 132
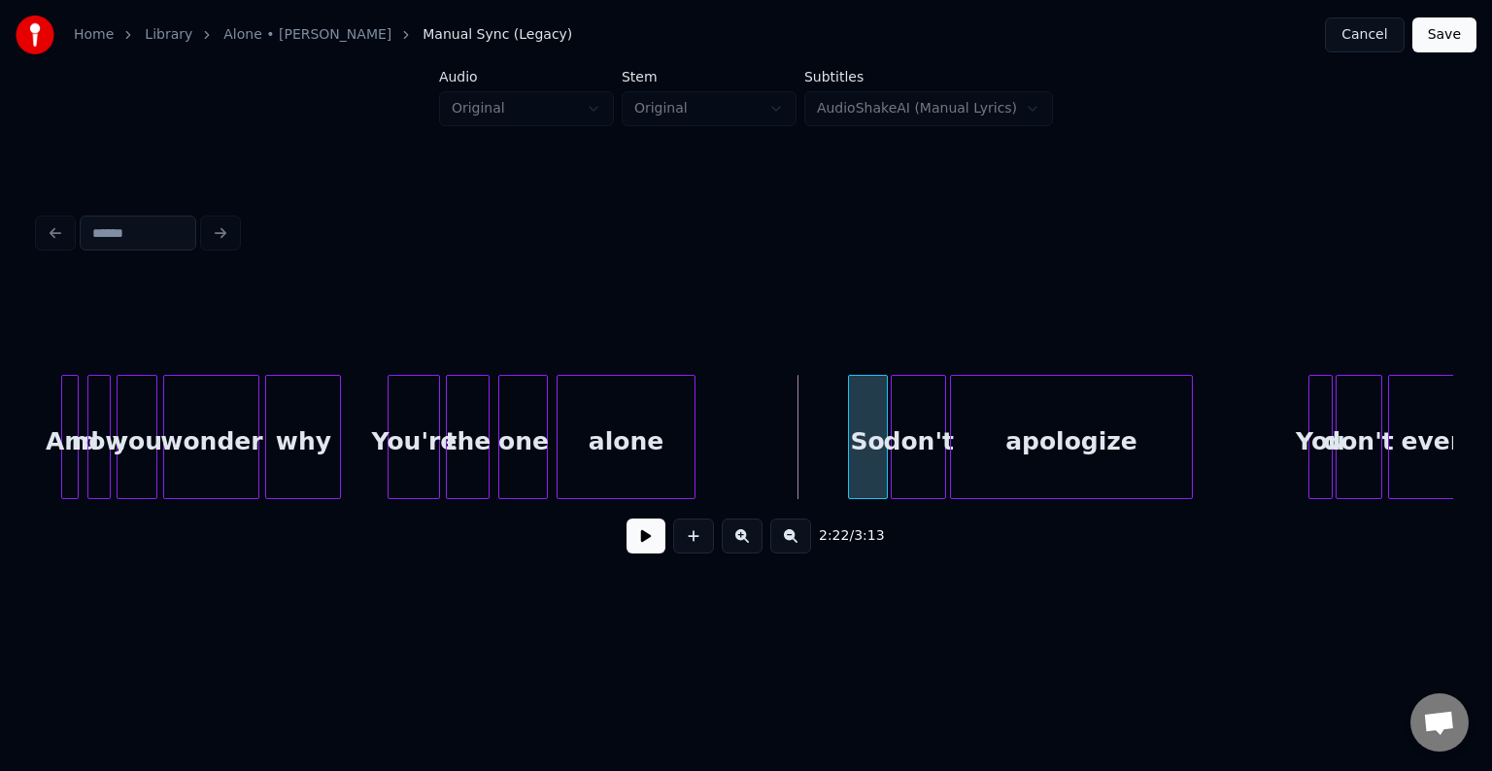
click at [852, 470] on div at bounding box center [852, 437] width 6 height 122
click at [629, 550] on button at bounding box center [646, 536] width 39 height 35
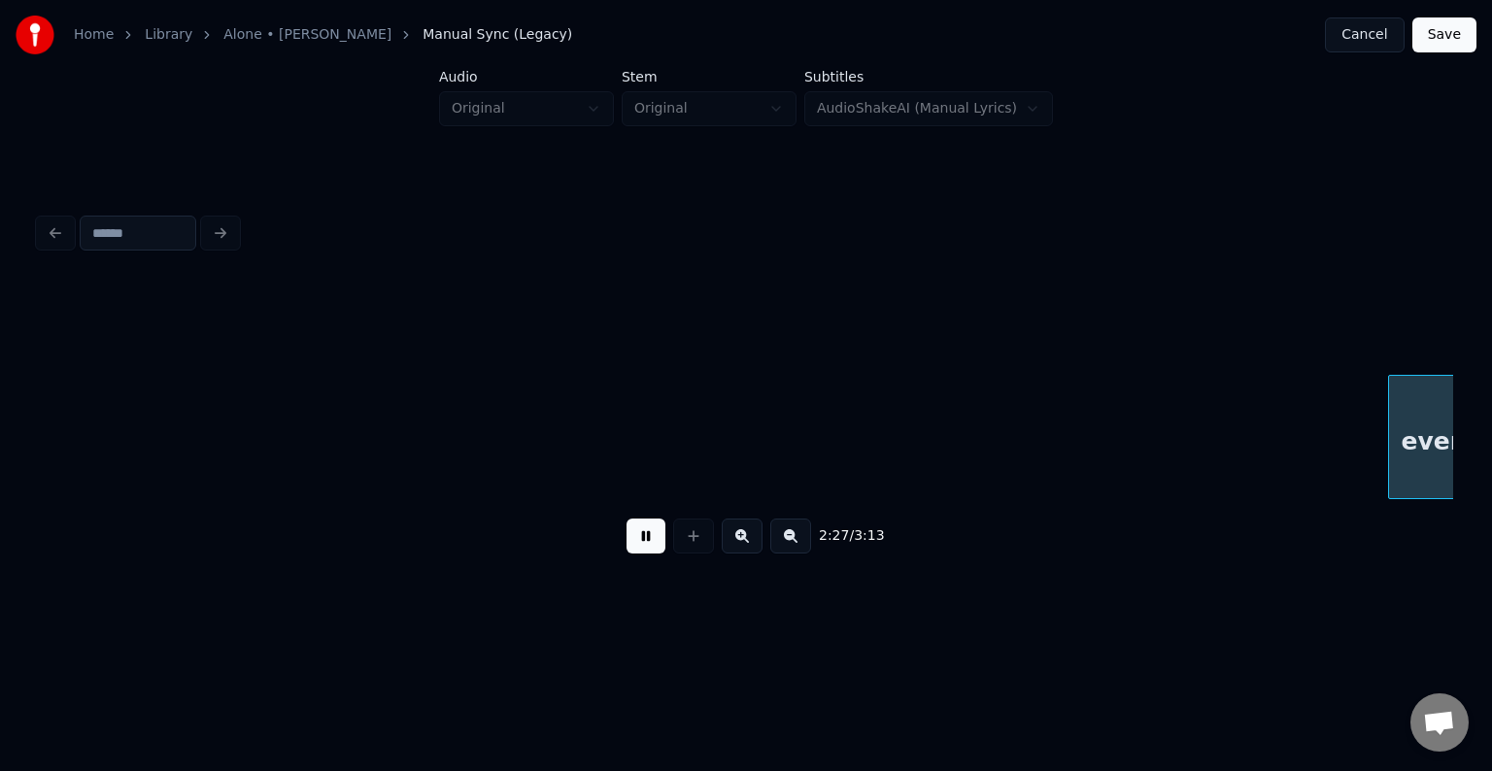
scroll to position [0, 21477]
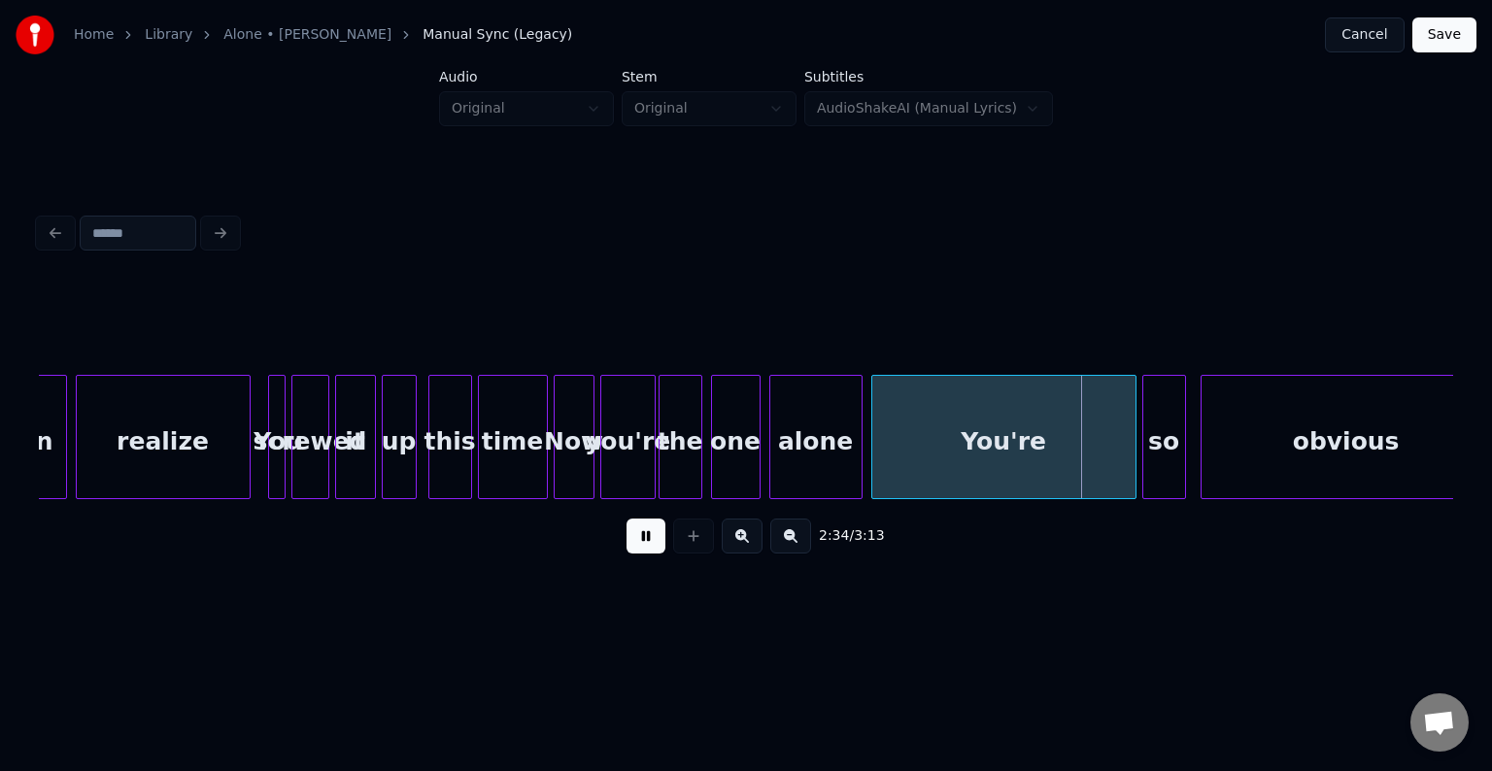
click at [632, 554] on button at bounding box center [646, 536] width 39 height 35
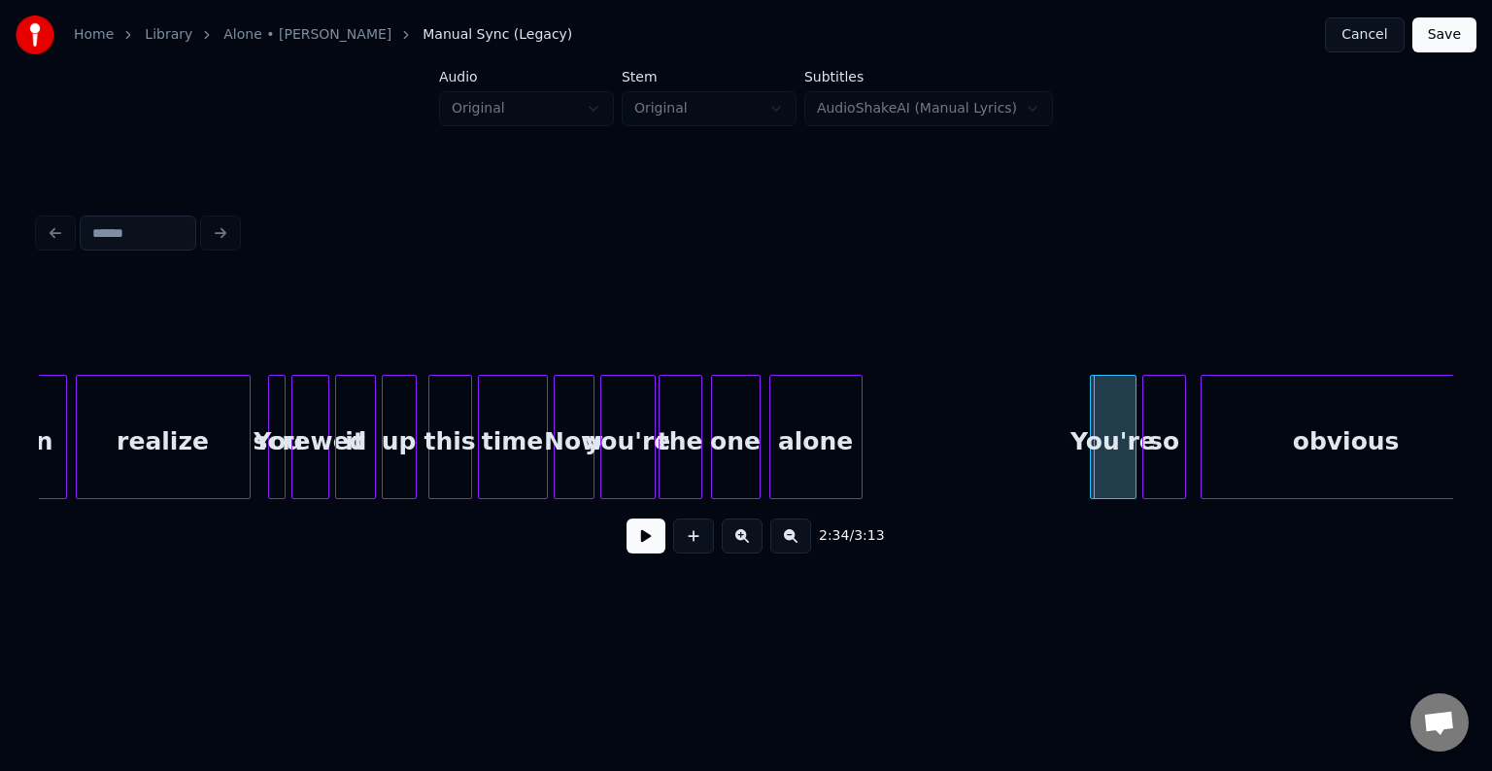
click at [1091, 440] on div at bounding box center [1094, 437] width 6 height 122
click at [630, 545] on button at bounding box center [646, 536] width 39 height 35
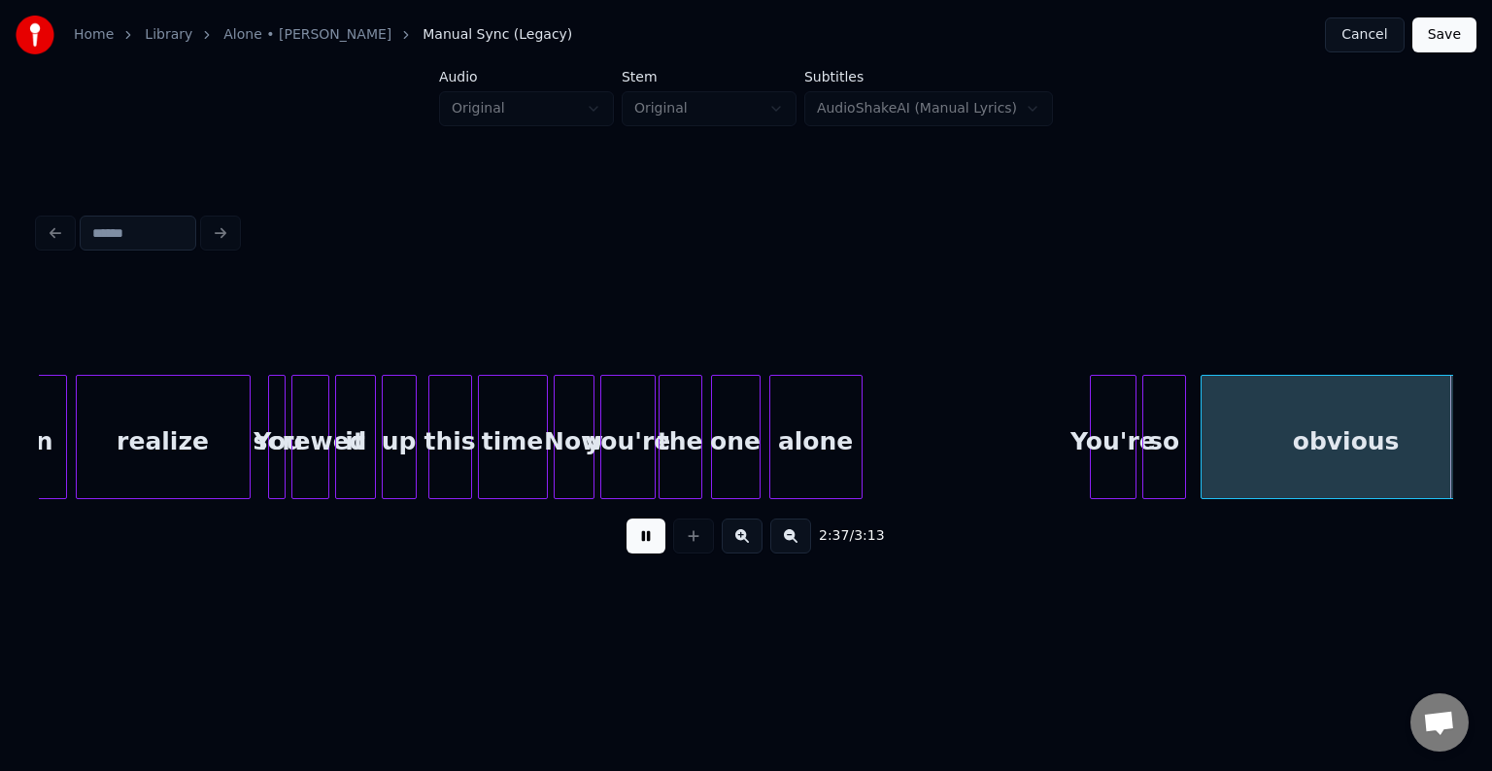
scroll to position [0, 22895]
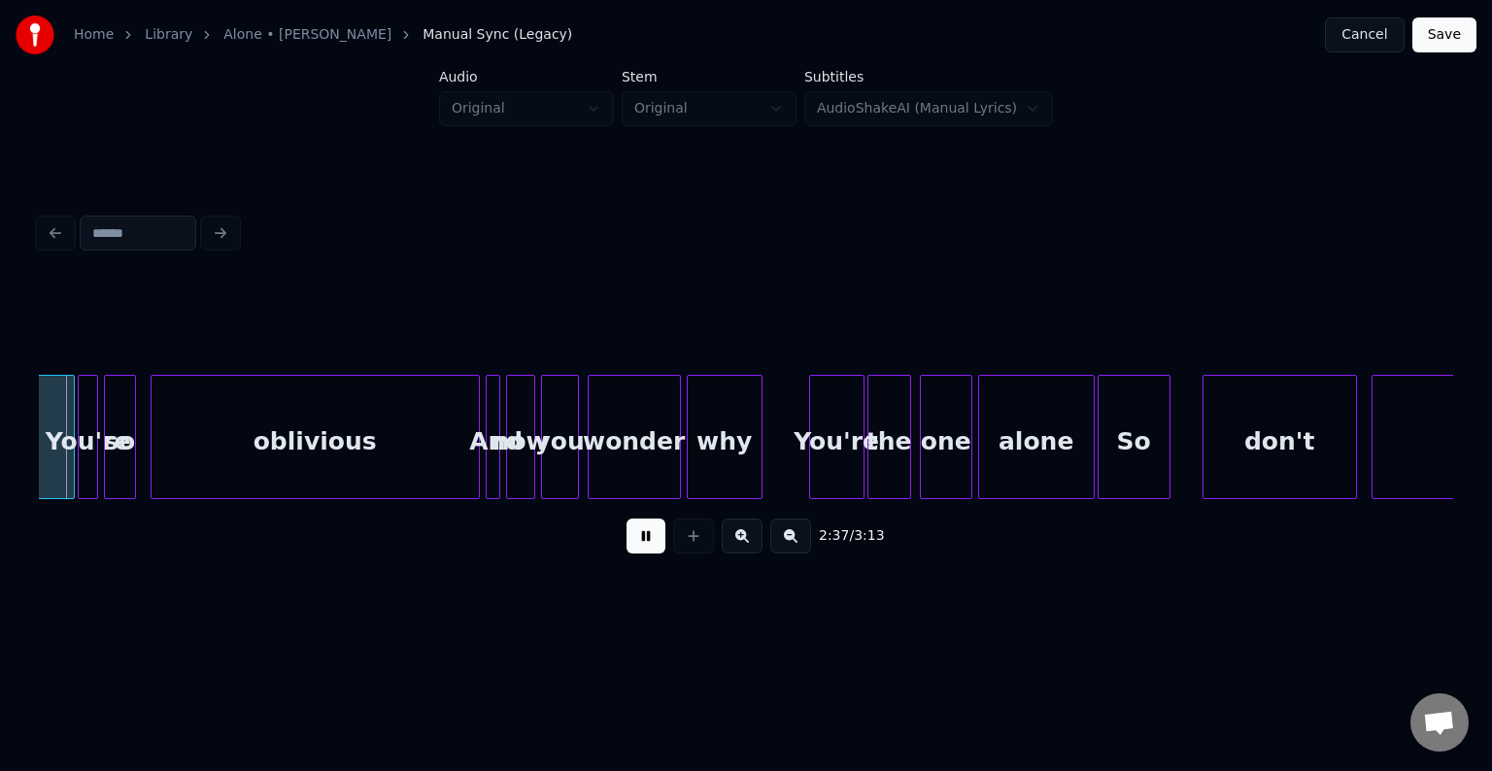
click at [630, 545] on button at bounding box center [646, 536] width 39 height 35
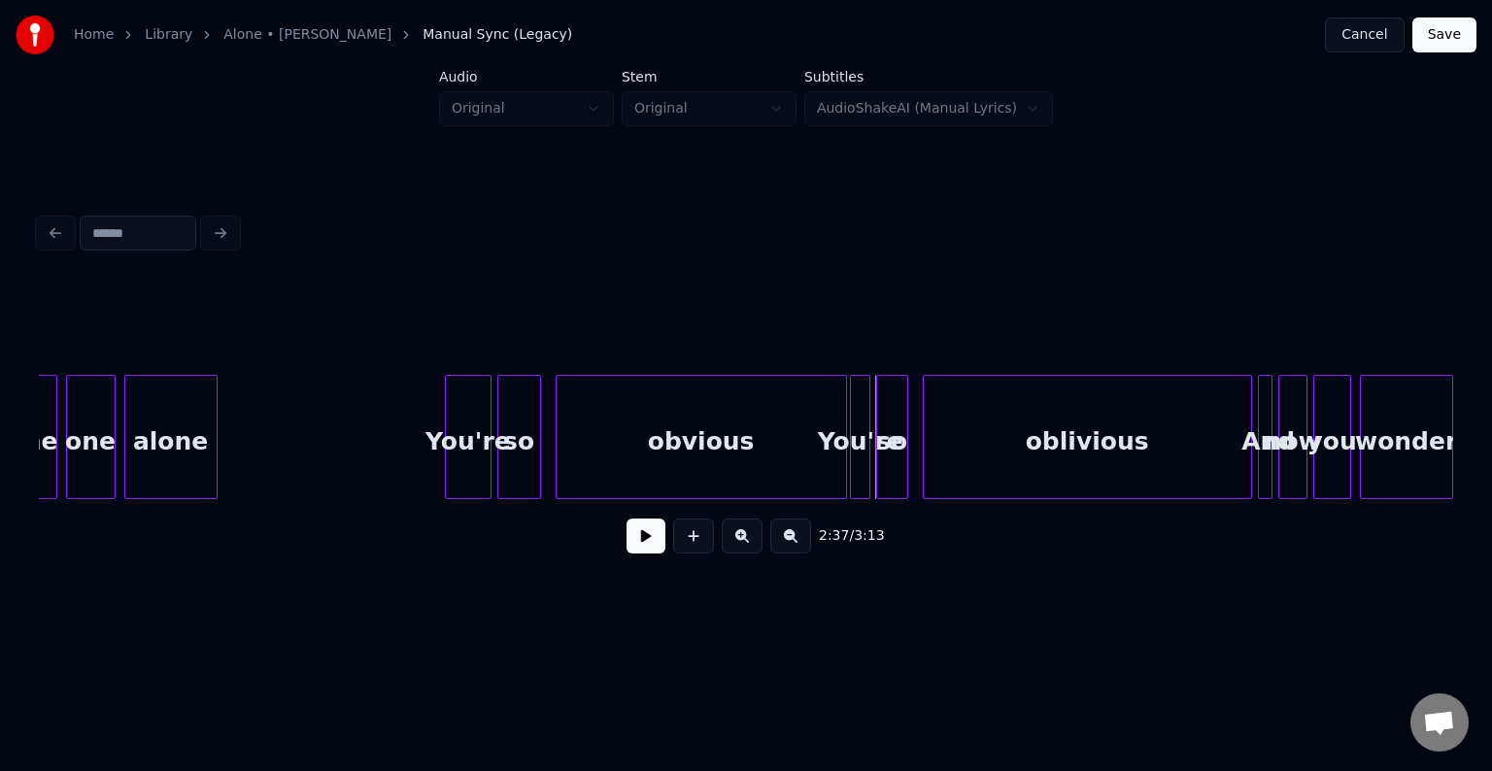
scroll to position [0, 22118]
click at [632, 558] on div "2:34 / 3:13" at bounding box center [746, 536] width 1384 height 43
click at [641, 545] on button at bounding box center [646, 536] width 39 height 35
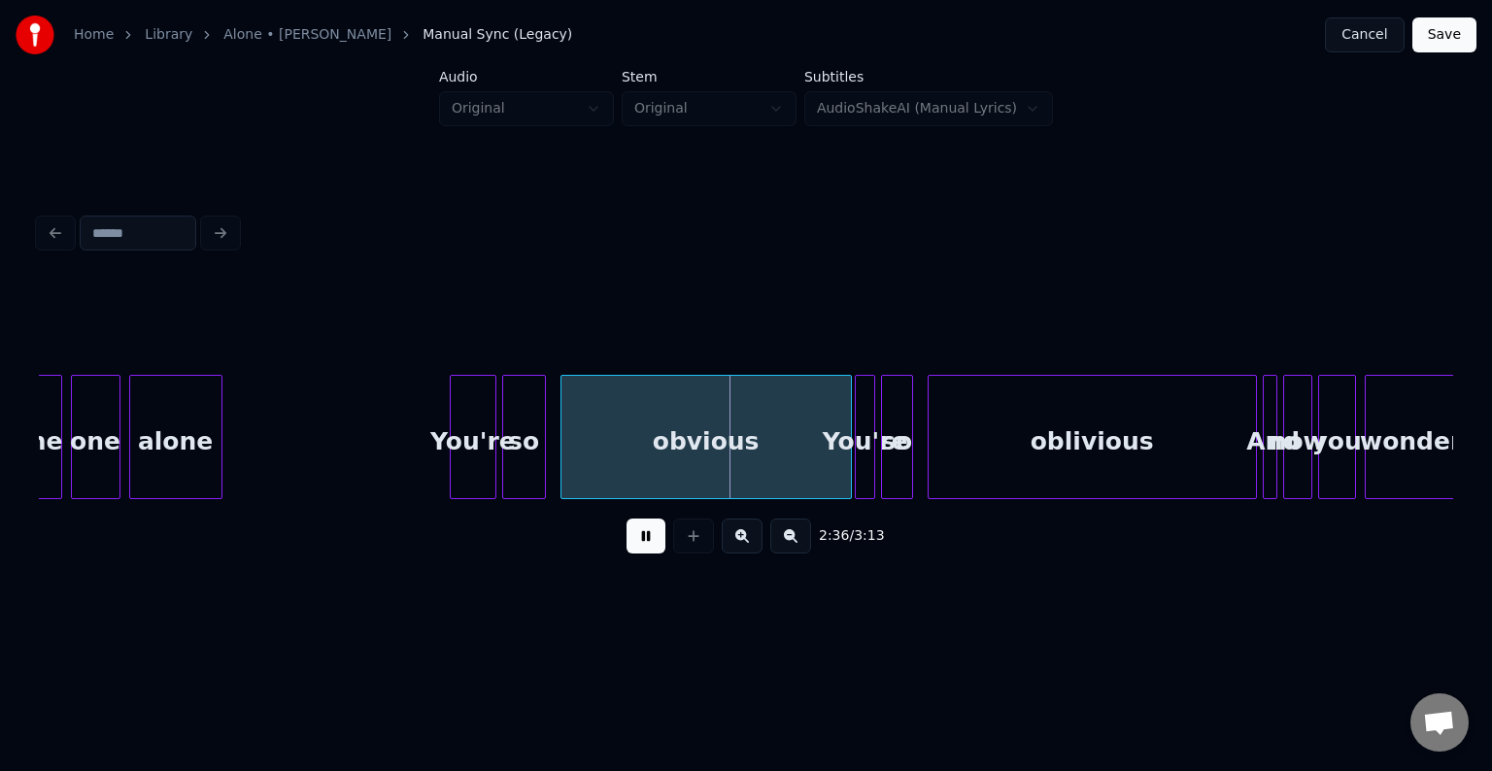
click at [641, 545] on button at bounding box center [646, 536] width 39 height 35
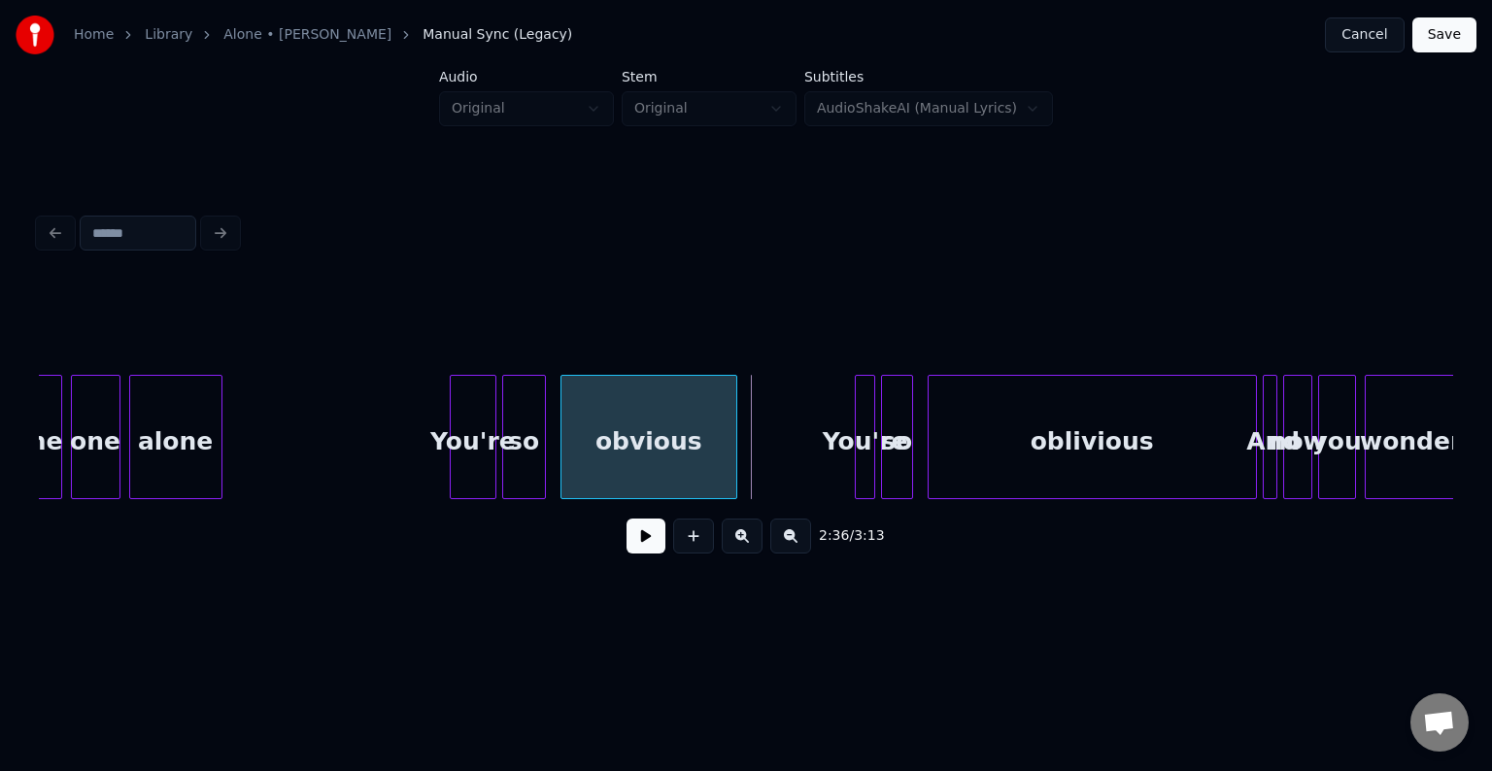
click at [733, 469] on div at bounding box center [734, 437] width 6 height 122
click at [648, 538] on button at bounding box center [646, 536] width 39 height 35
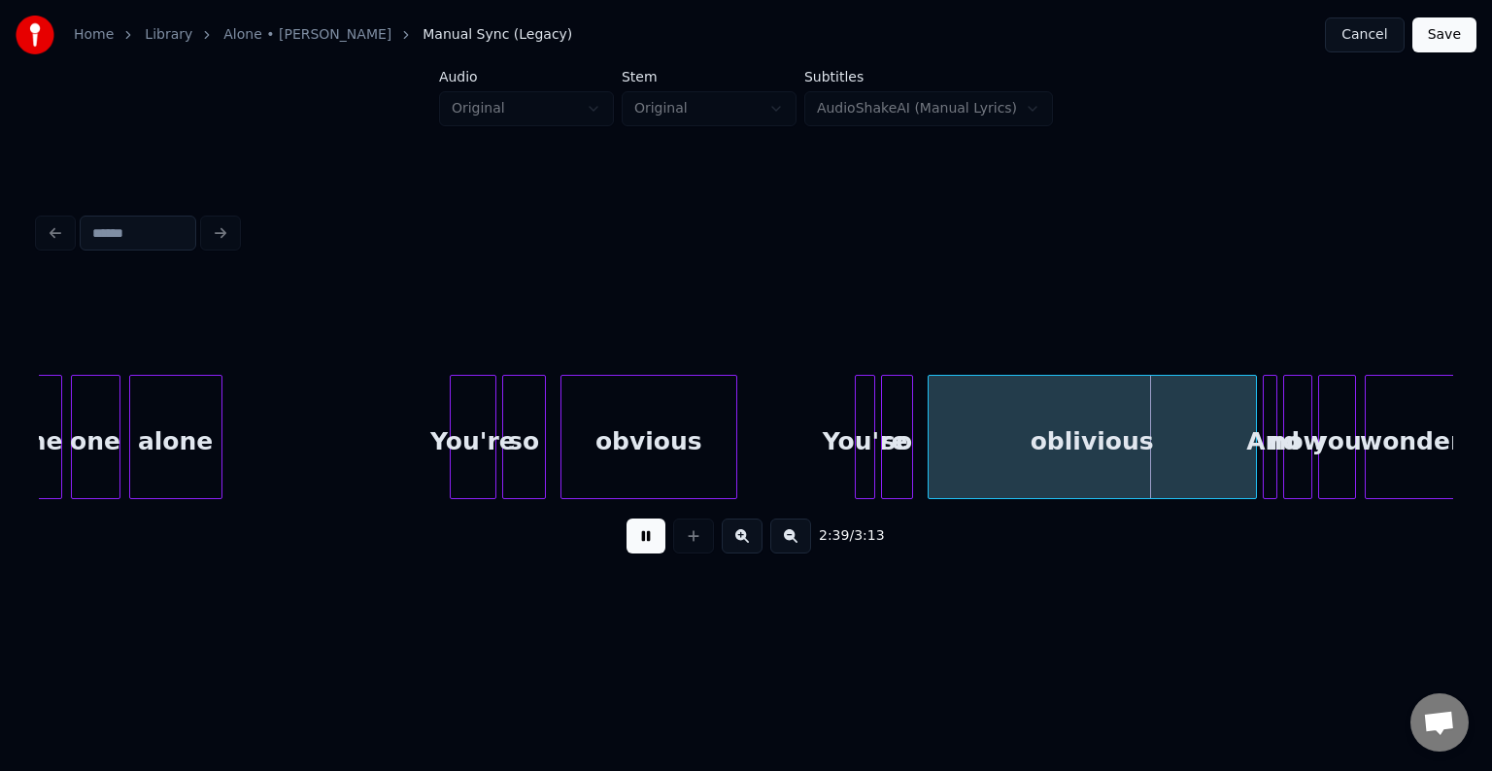
click at [645, 548] on button at bounding box center [646, 536] width 39 height 35
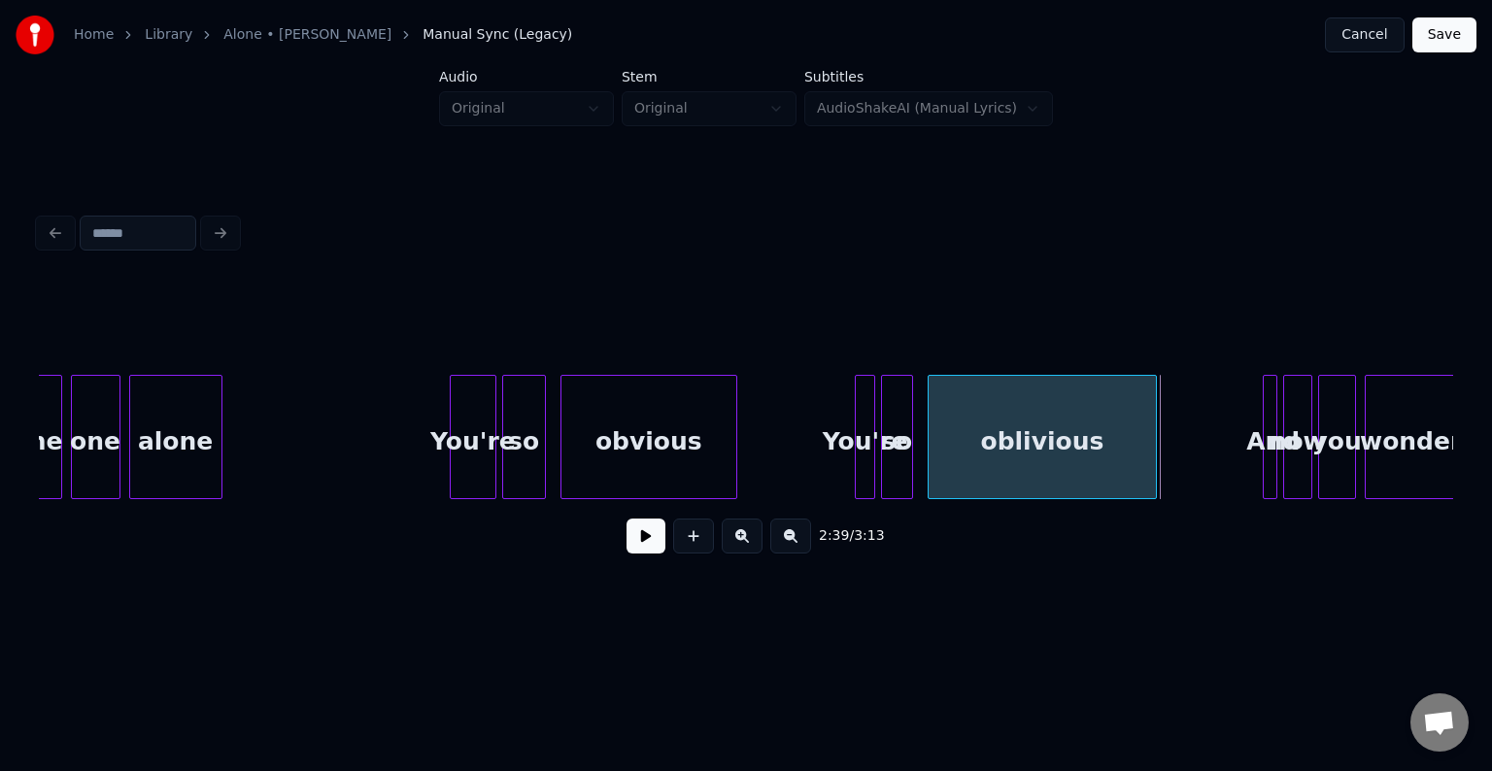
click at [1154, 466] on div at bounding box center [1153, 437] width 6 height 122
click at [645, 547] on button at bounding box center [646, 536] width 39 height 35
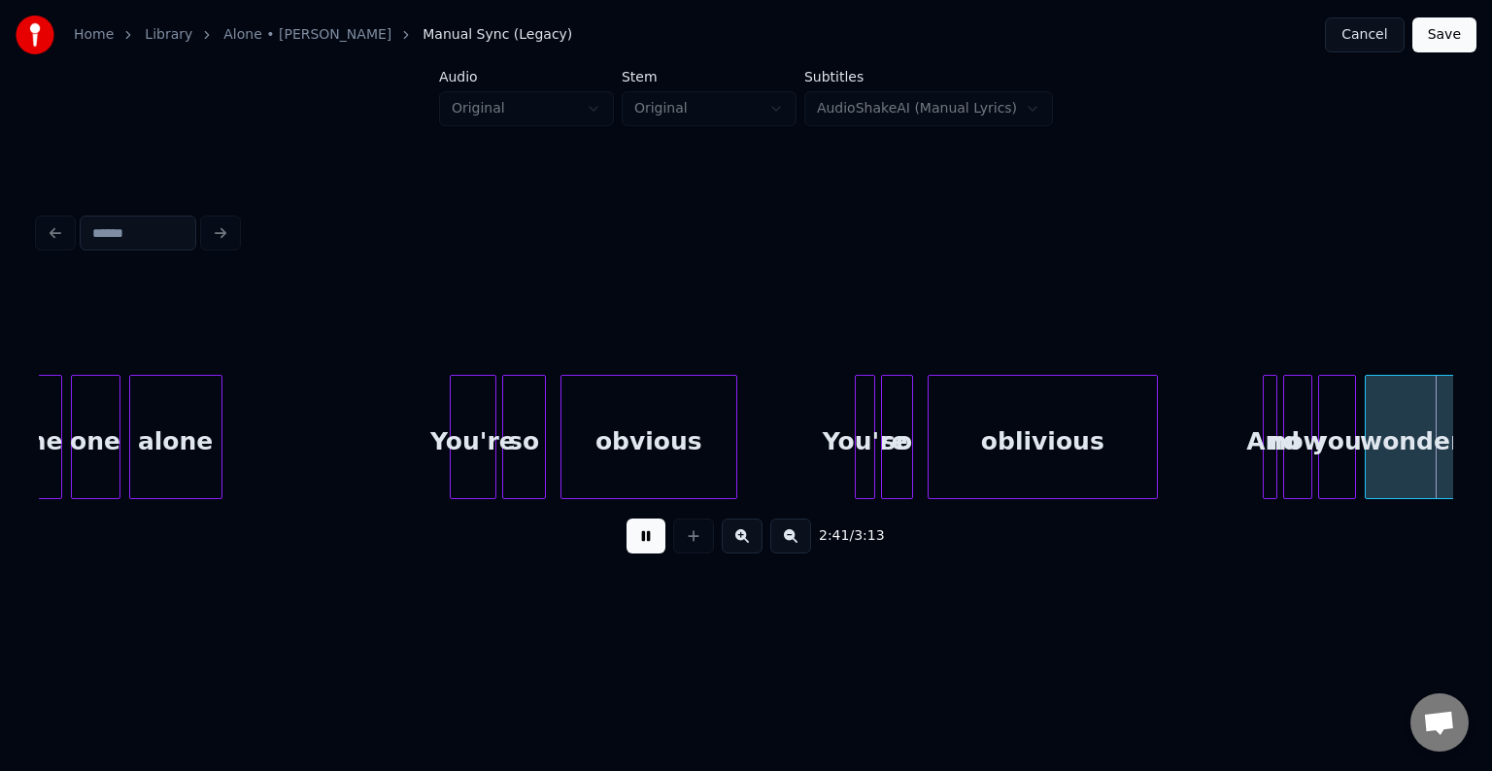
scroll to position [0, 23533]
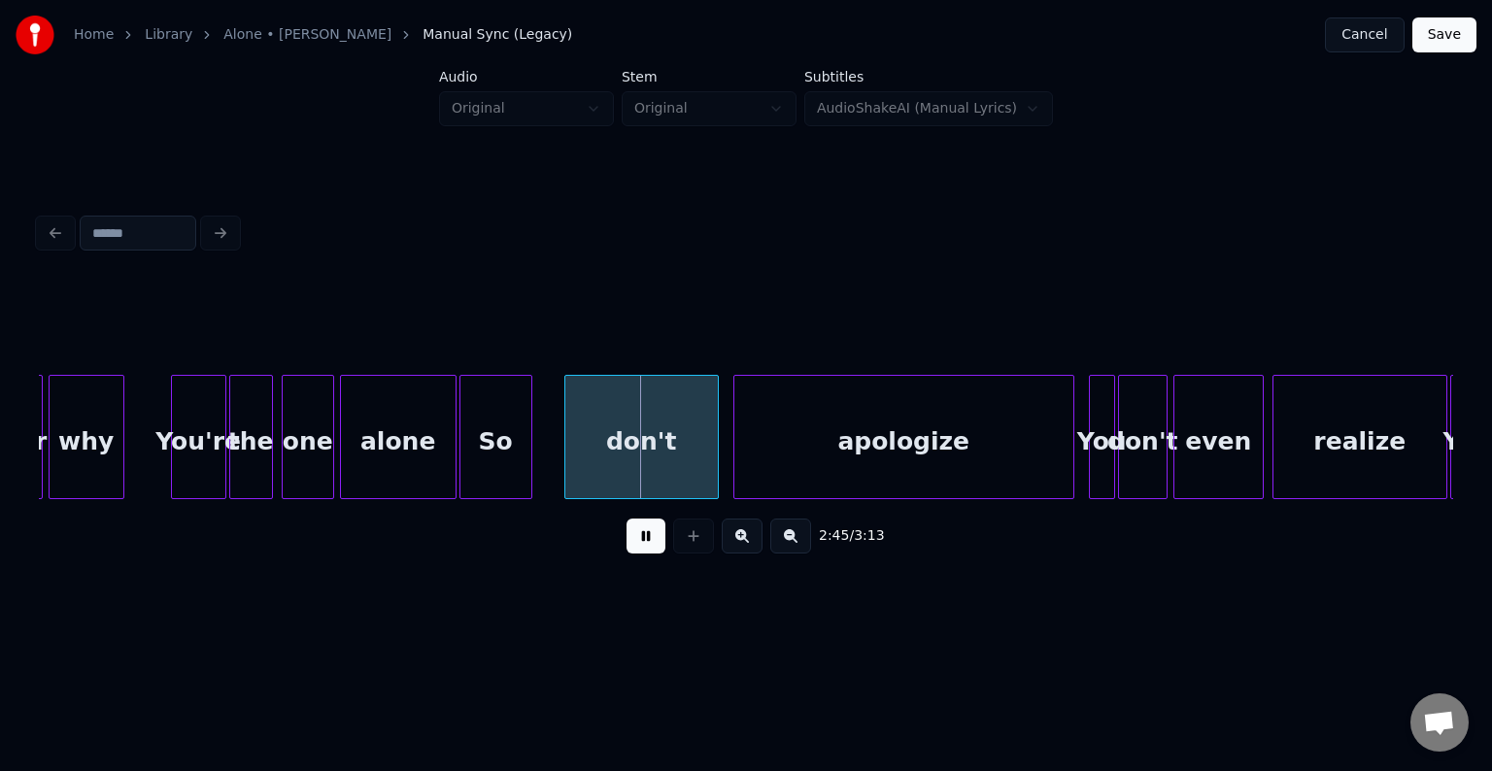
click at [645, 544] on button at bounding box center [646, 536] width 39 height 35
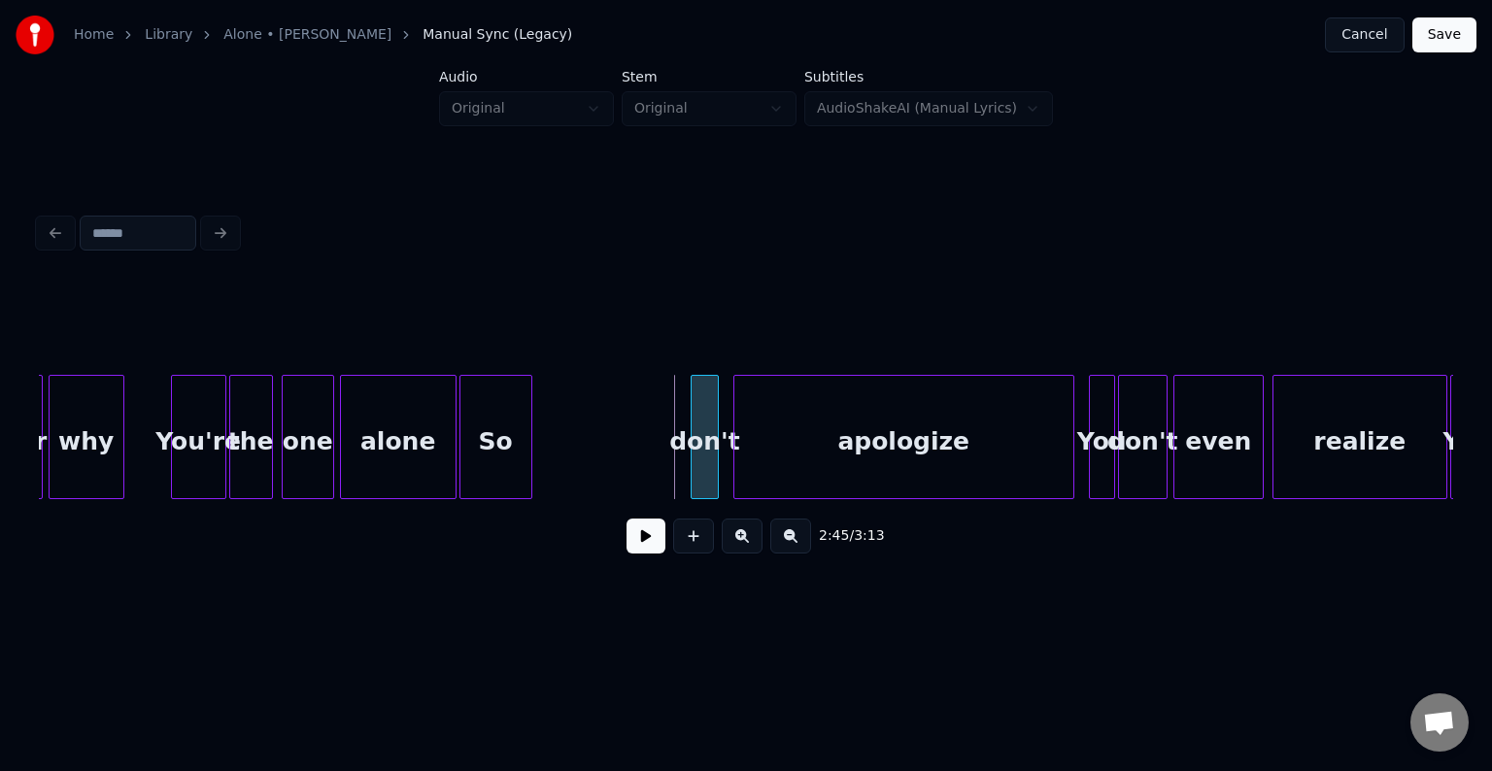
click at [692, 473] on div at bounding box center [695, 437] width 6 height 122
click at [656, 469] on div "So" at bounding box center [649, 442] width 71 height 132
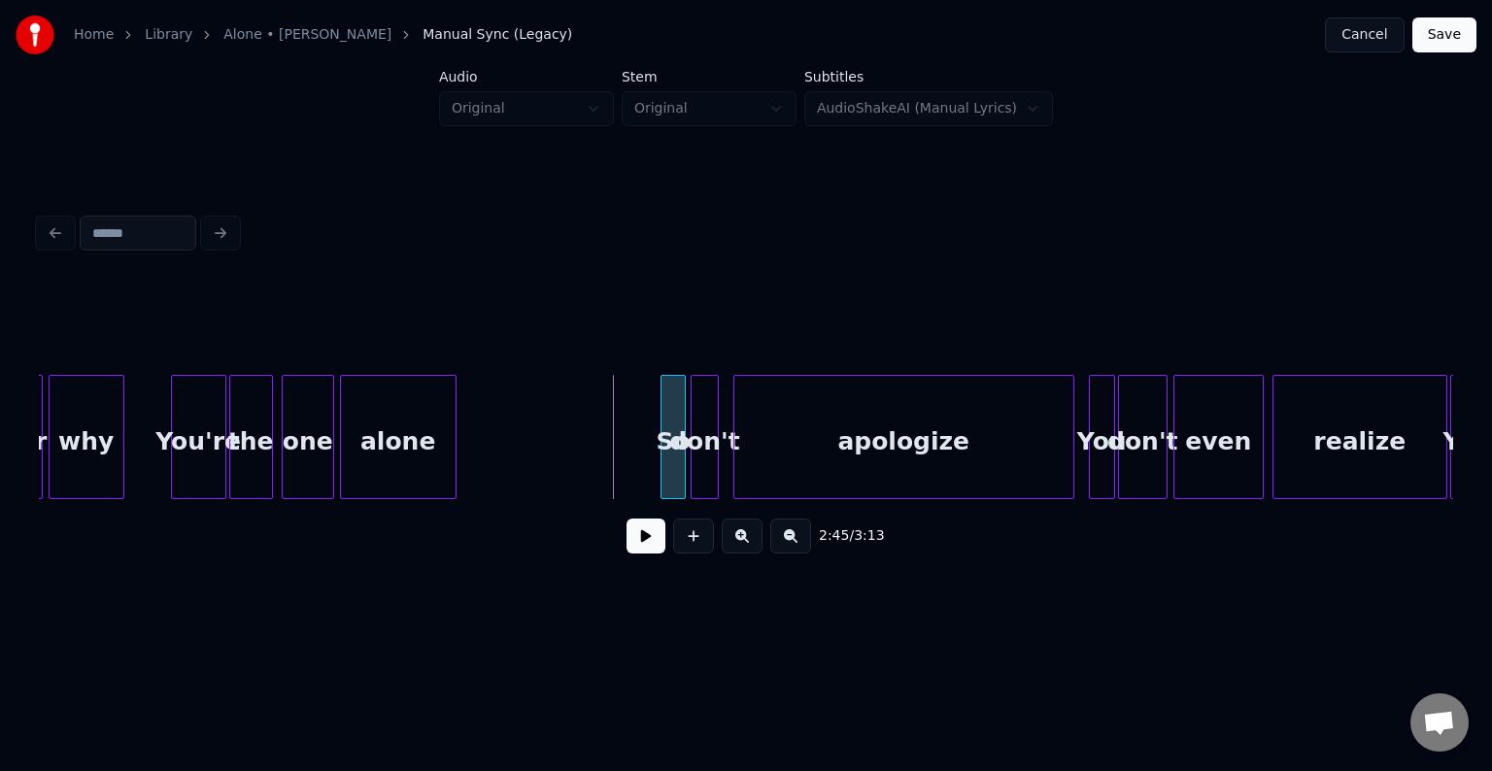
click at [662, 476] on div at bounding box center [665, 437] width 6 height 122
click at [634, 548] on button at bounding box center [646, 536] width 39 height 35
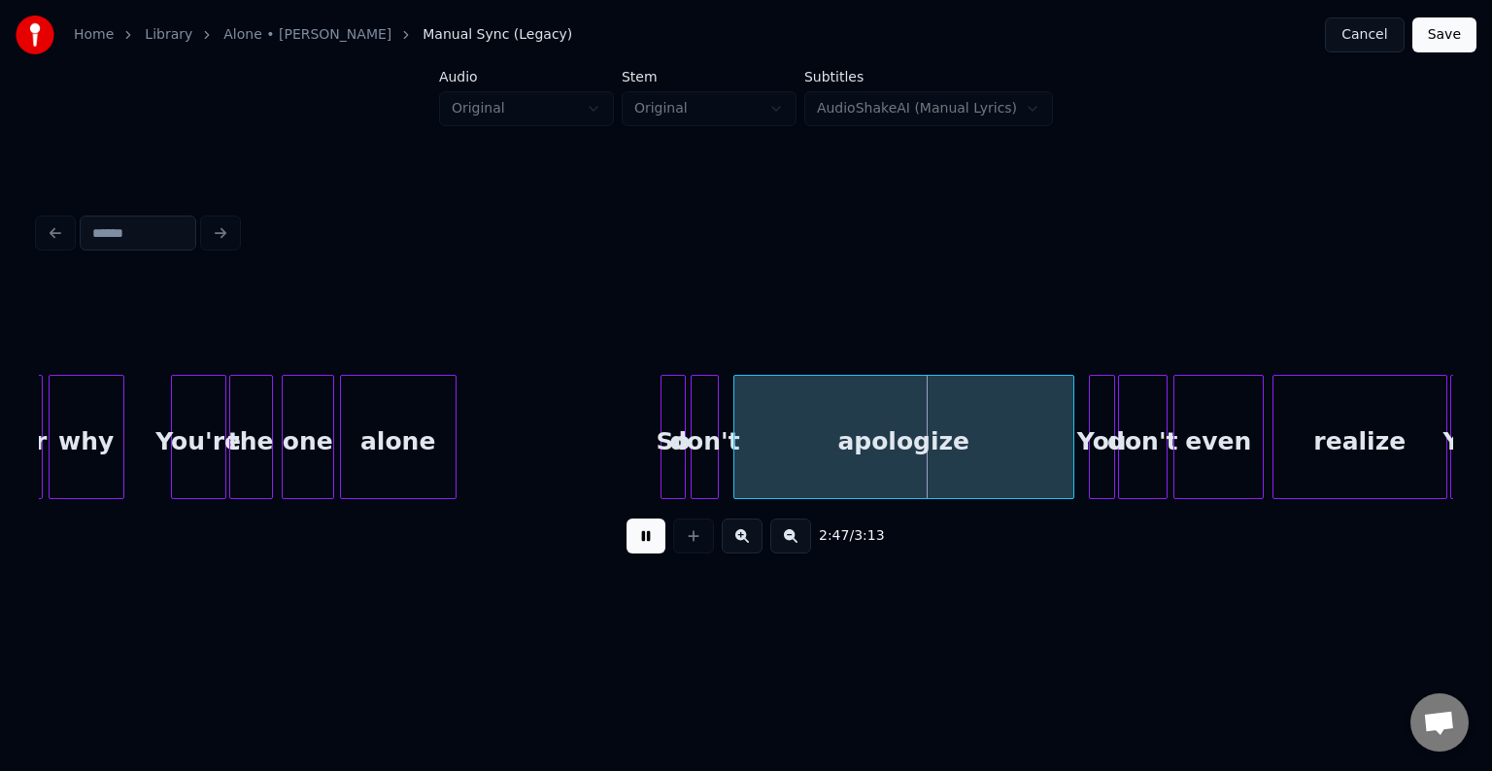
click at [634, 548] on button at bounding box center [646, 536] width 39 height 35
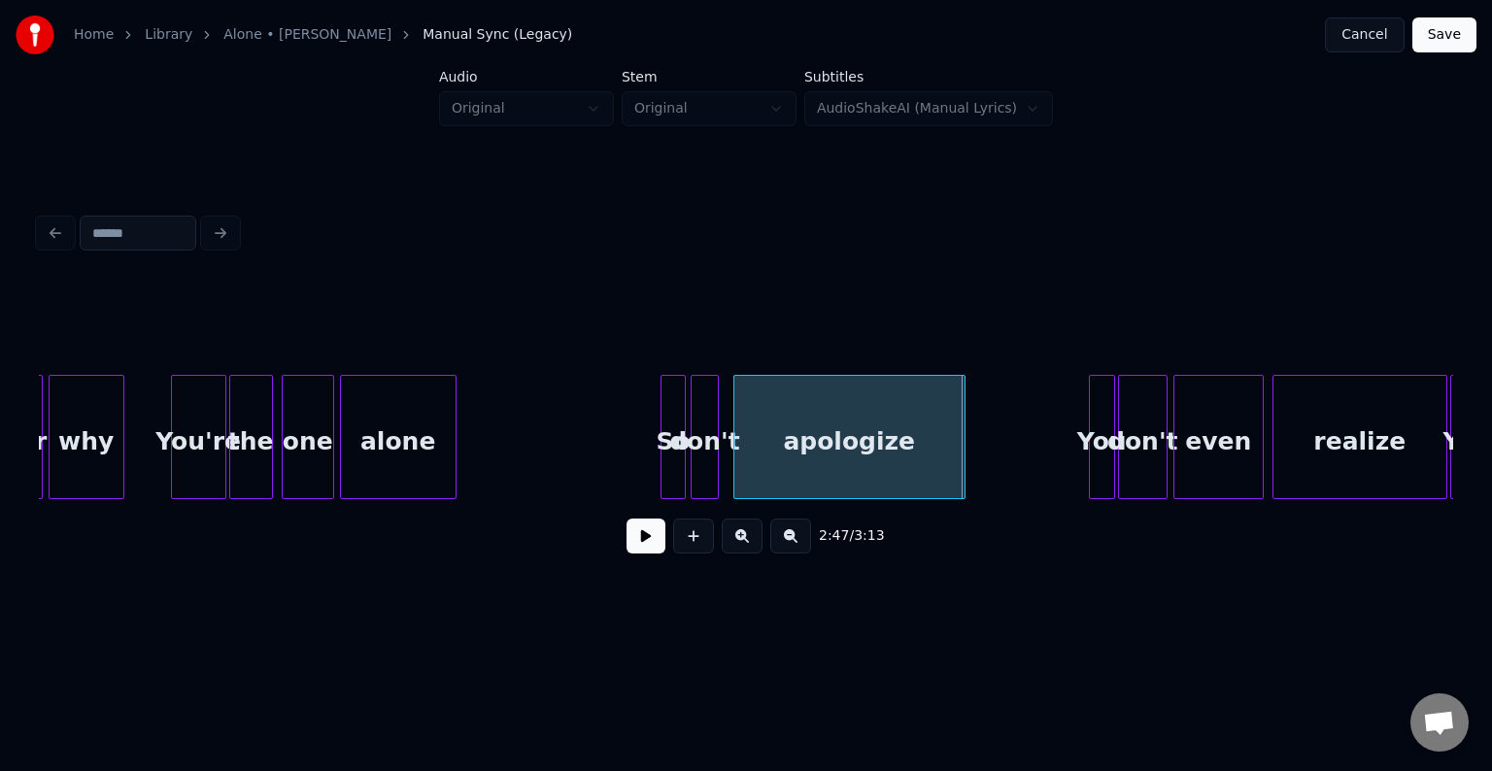
click at [962, 454] on div at bounding box center [962, 437] width 6 height 122
click at [637, 544] on button at bounding box center [646, 536] width 39 height 35
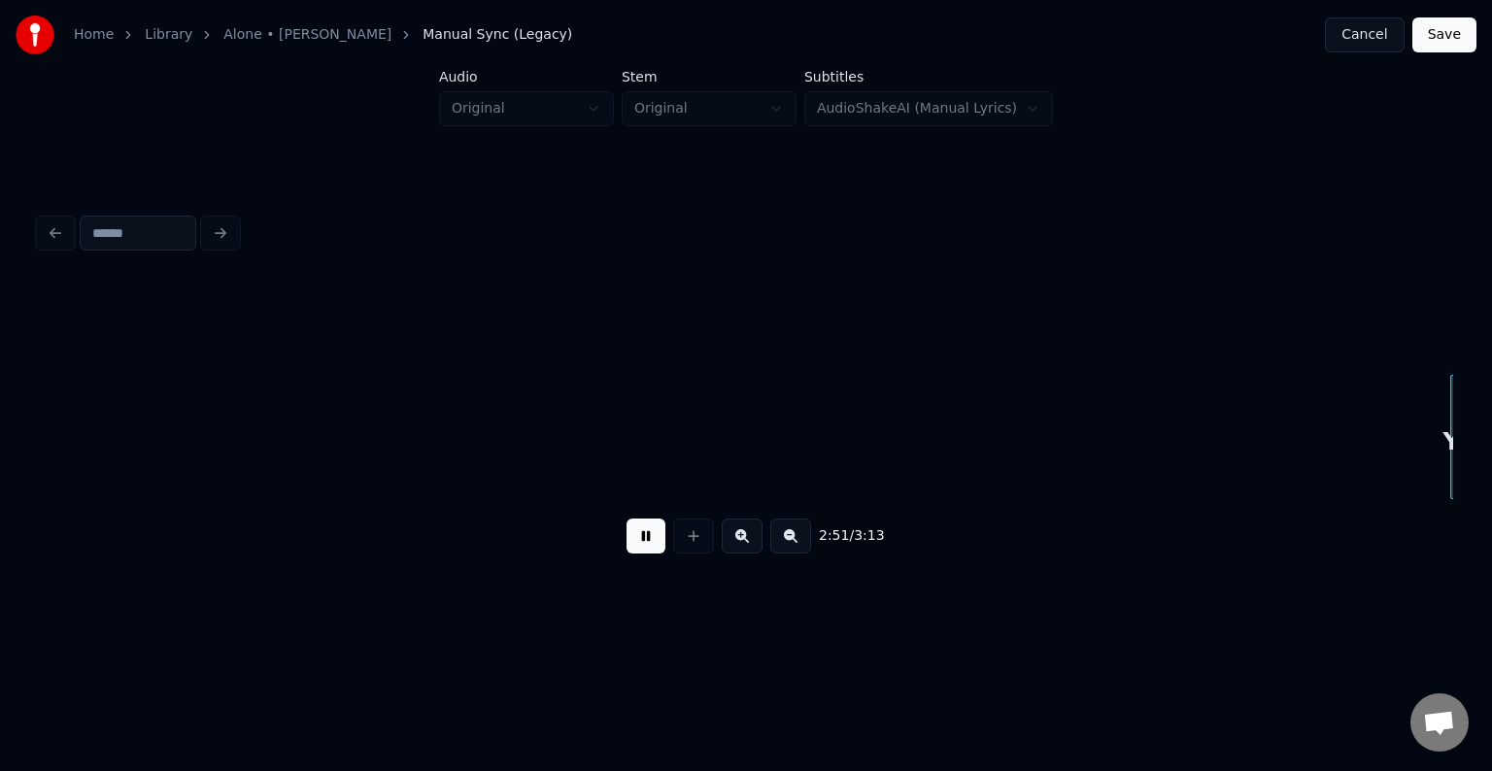
scroll to position [0, 24951]
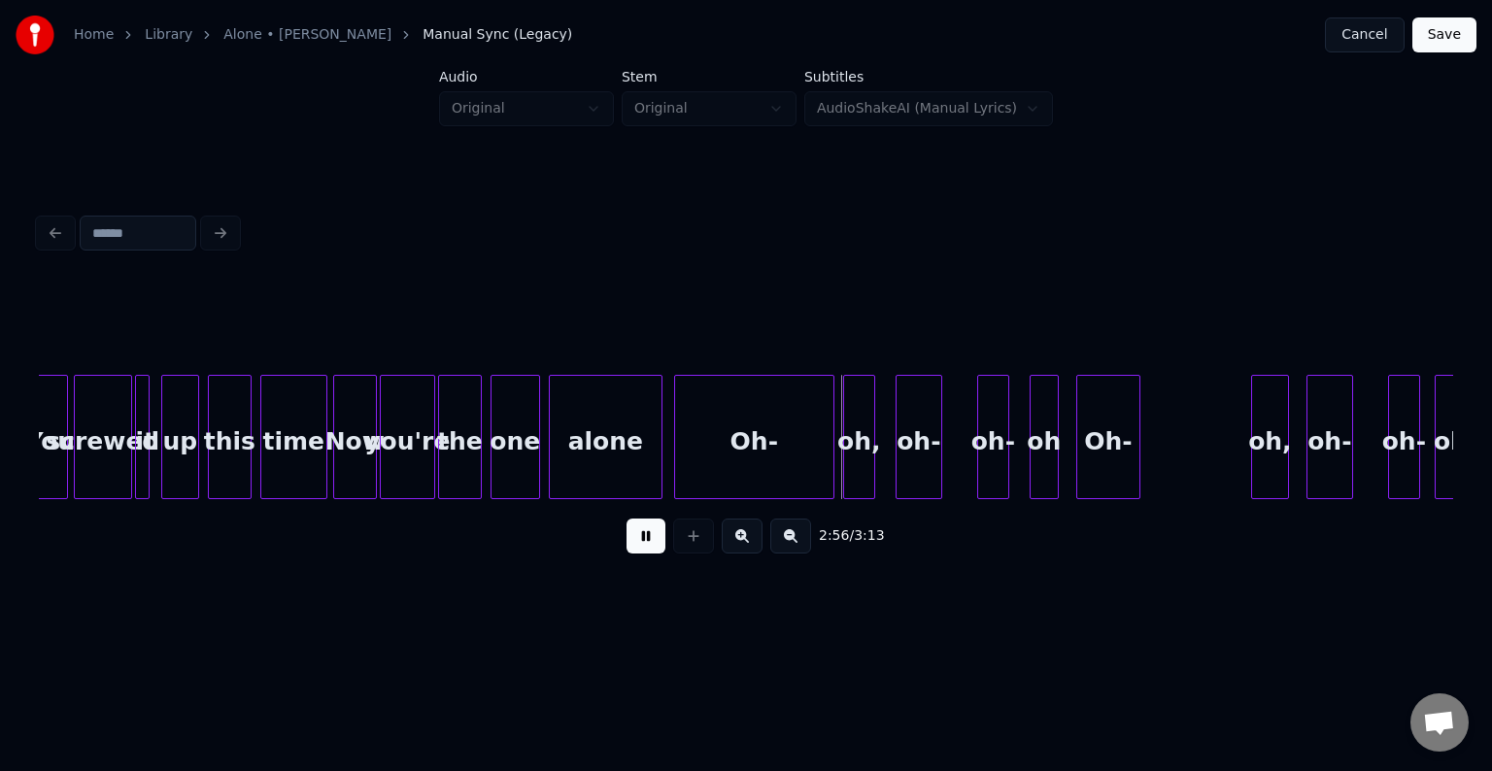
click at [637, 544] on button at bounding box center [646, 536] width 39 height 35
click at [636, 548] on button at bounding box center [646, 536] width 39 height 35
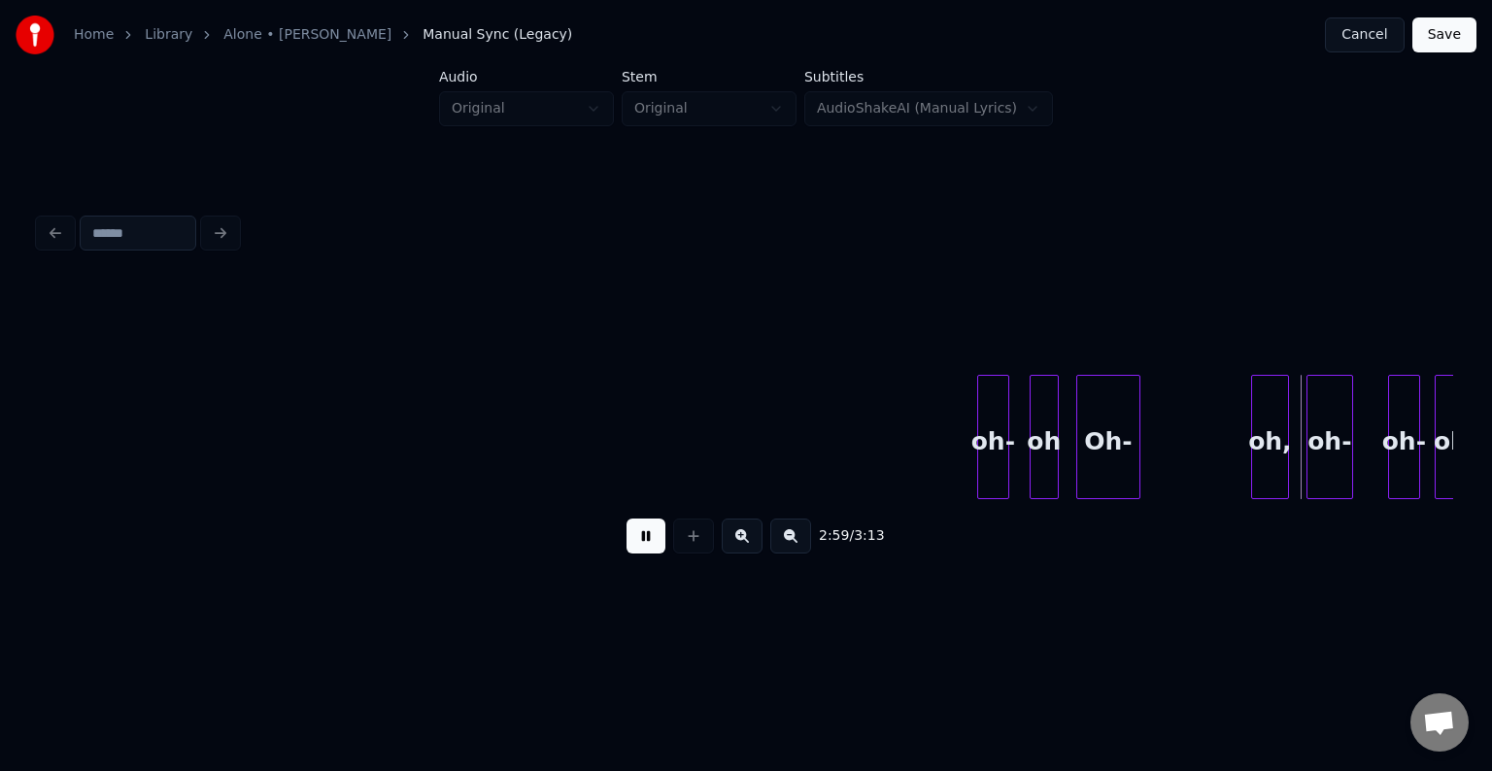
scroll to position [0, 25284]
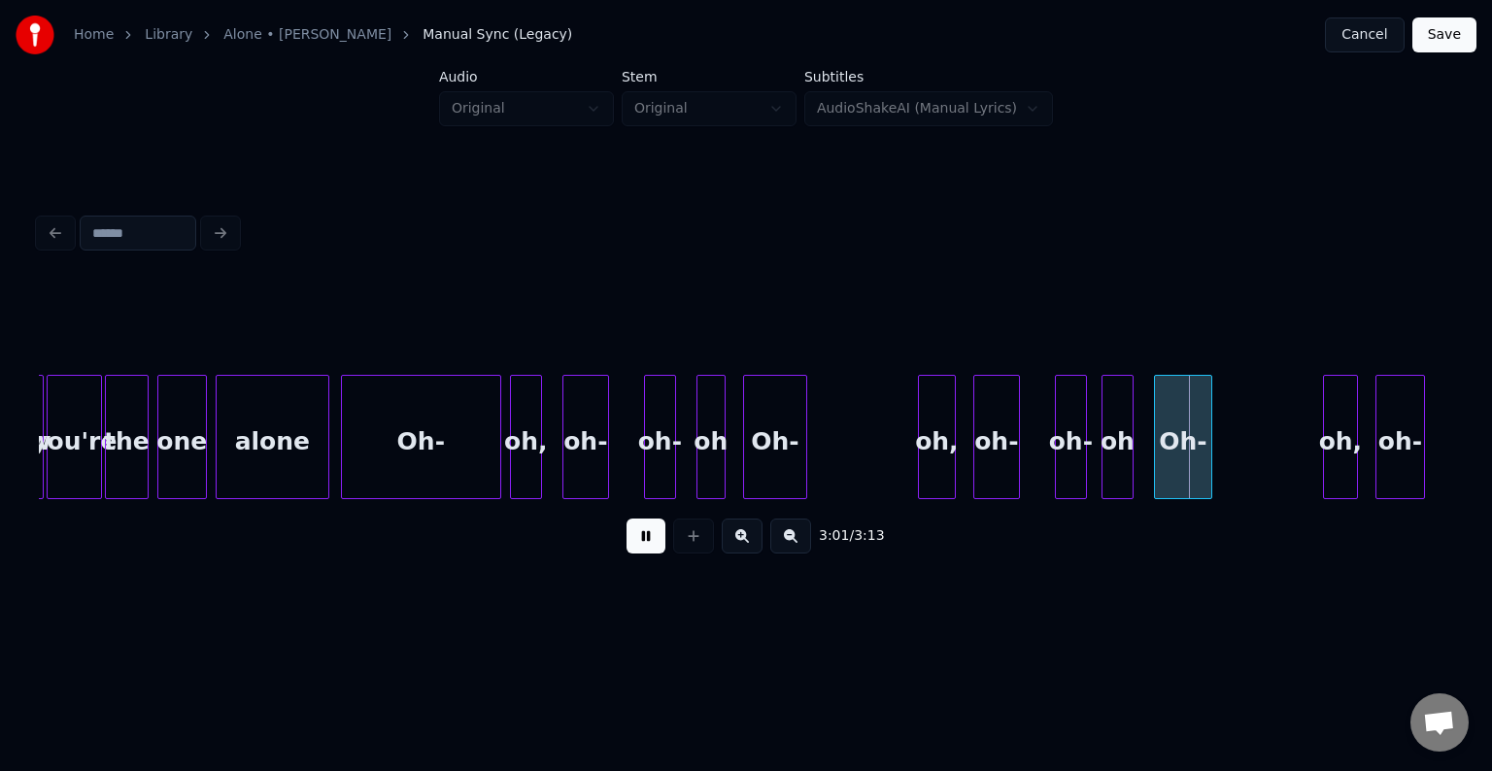
click at [426, 443] on div "Oh-" at bounding box center [421, 442] width 158 height 132
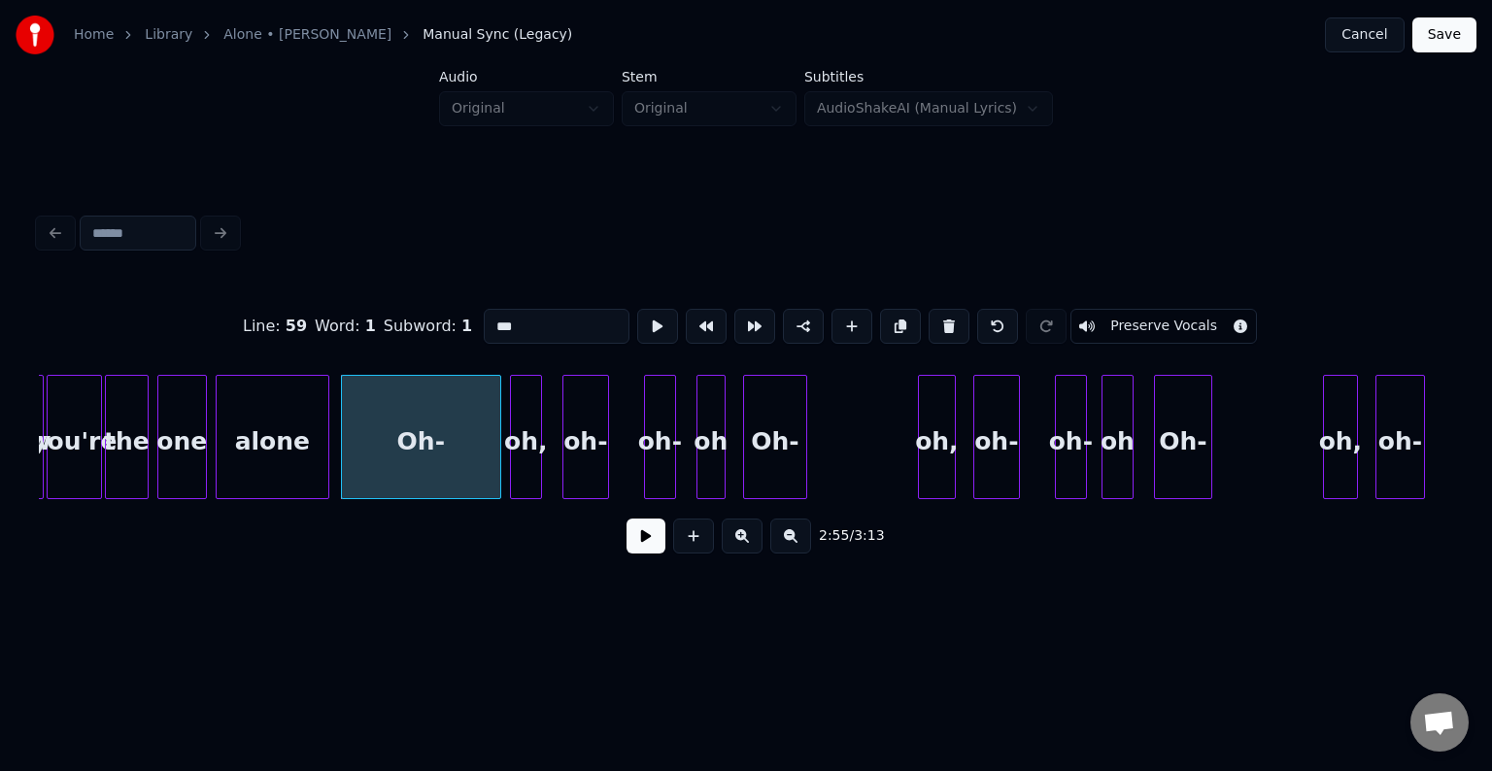
click at [627, 540] on button at bounding box center [646, 536] width 39 height 35
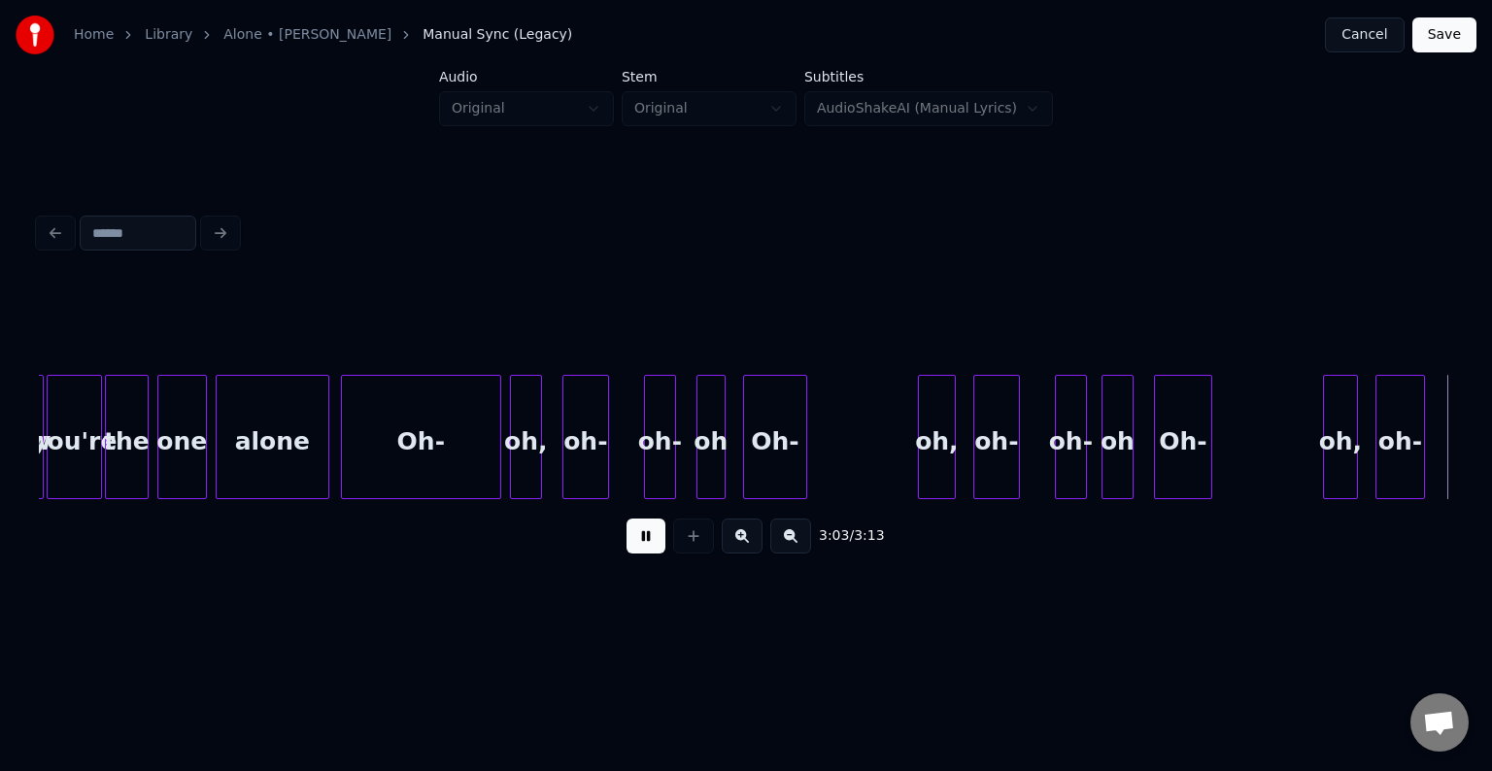
scroll to position [0, 26703]
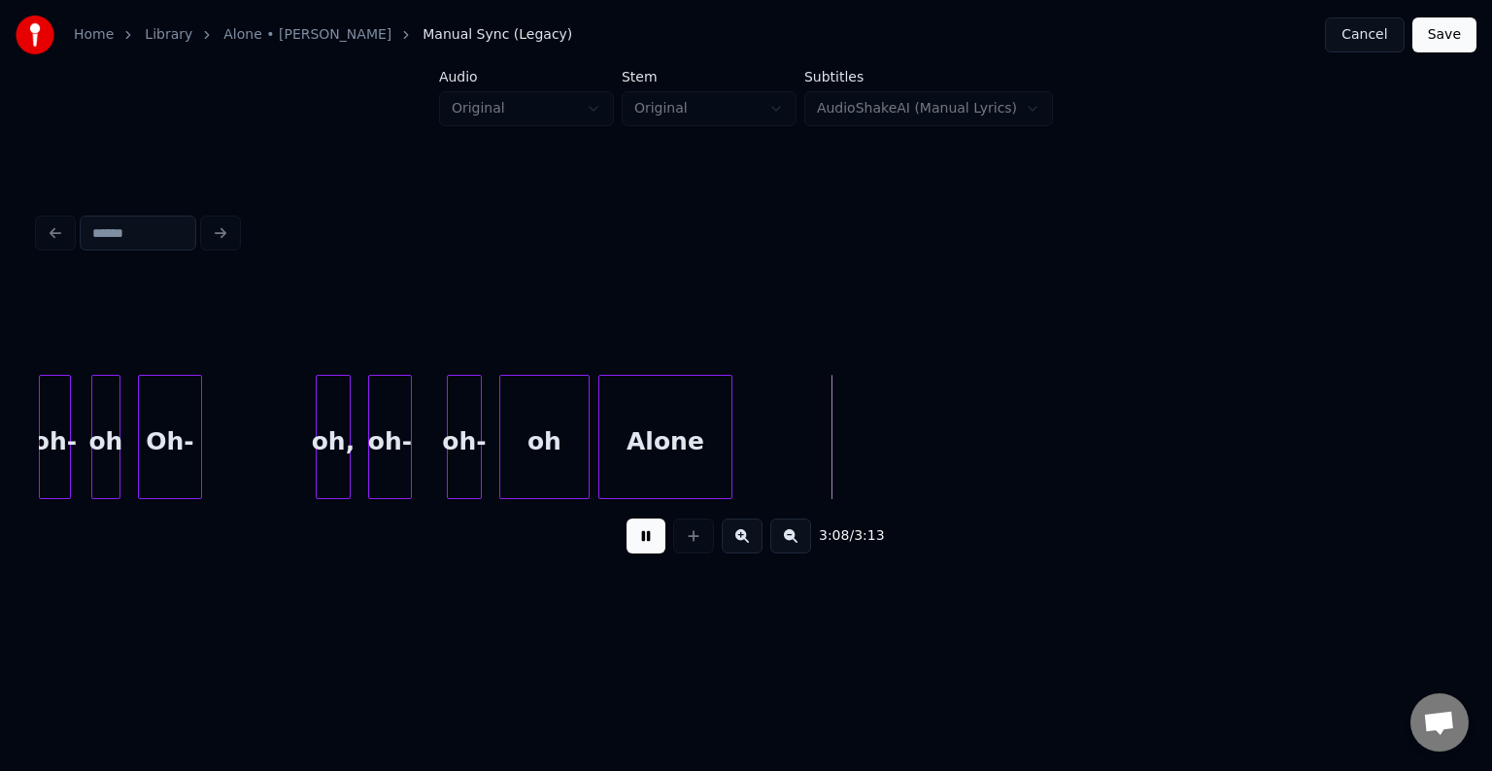
click at [637, 542] on button at bounding box center [646, 536] width 39 height 35
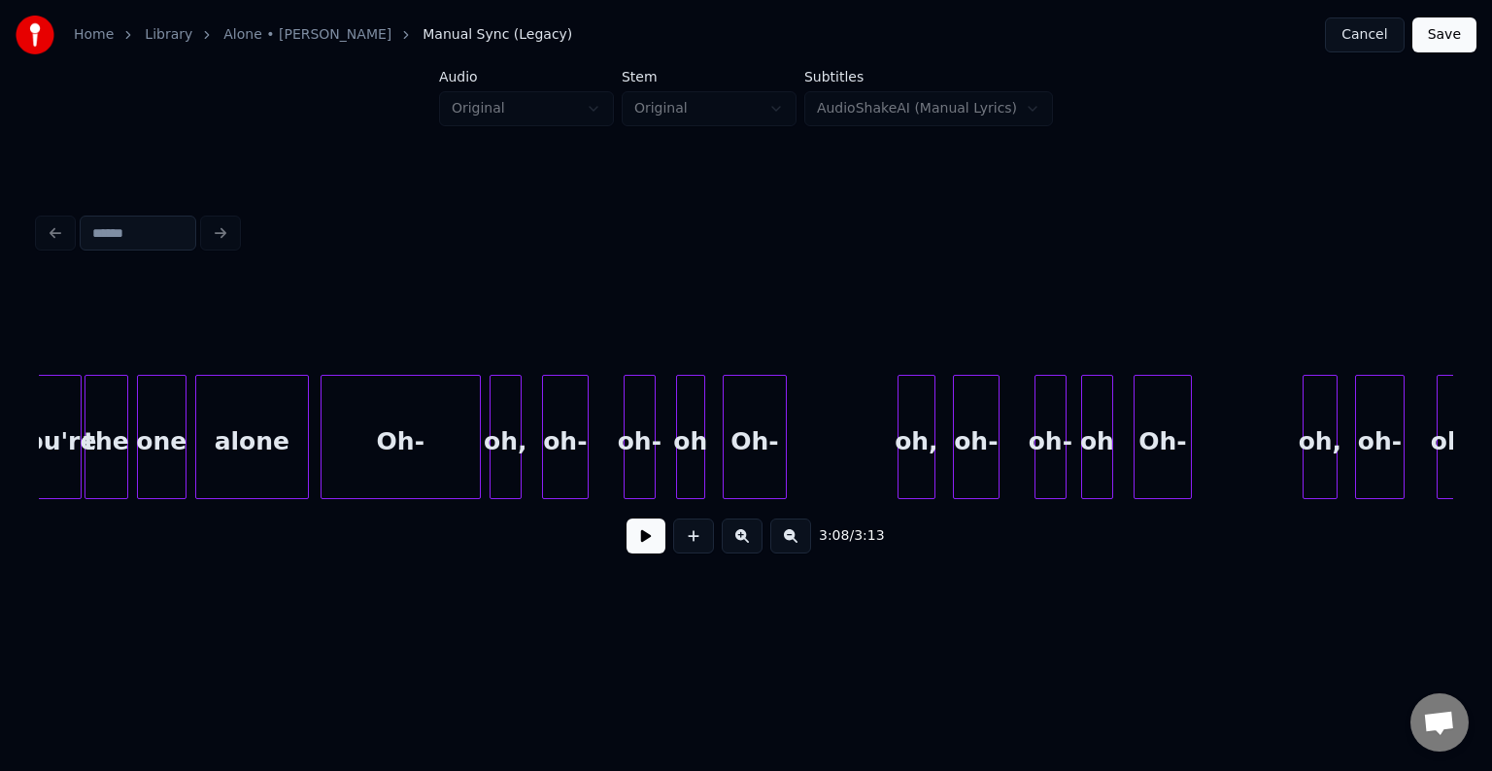
scroll to position [0, 25304]
click at [380, 445] on div "Oh-" at bounding box center [402, 442] width 158 height 132
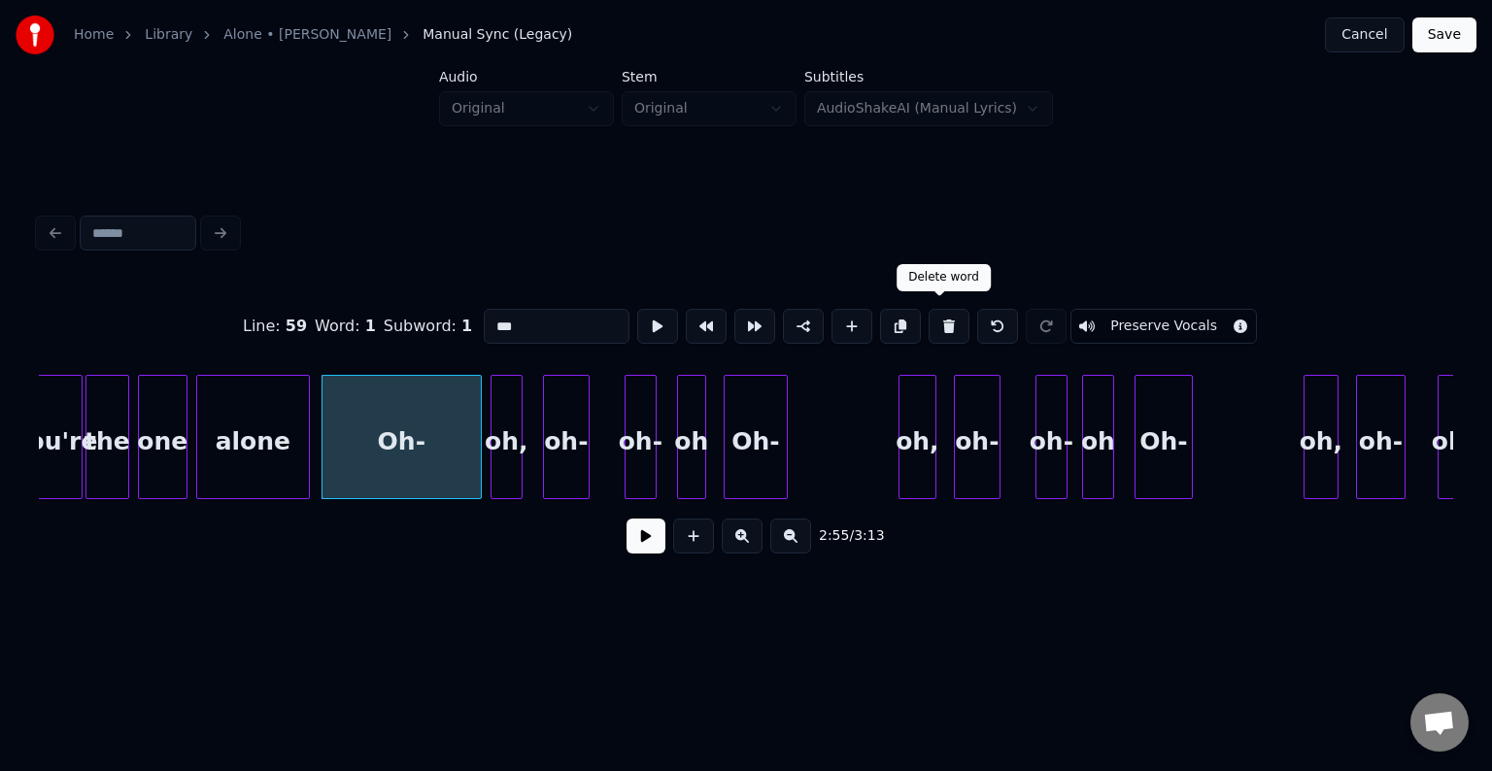
click at [929, 315] on button at bounding box center [949, 326] width 41 height 35
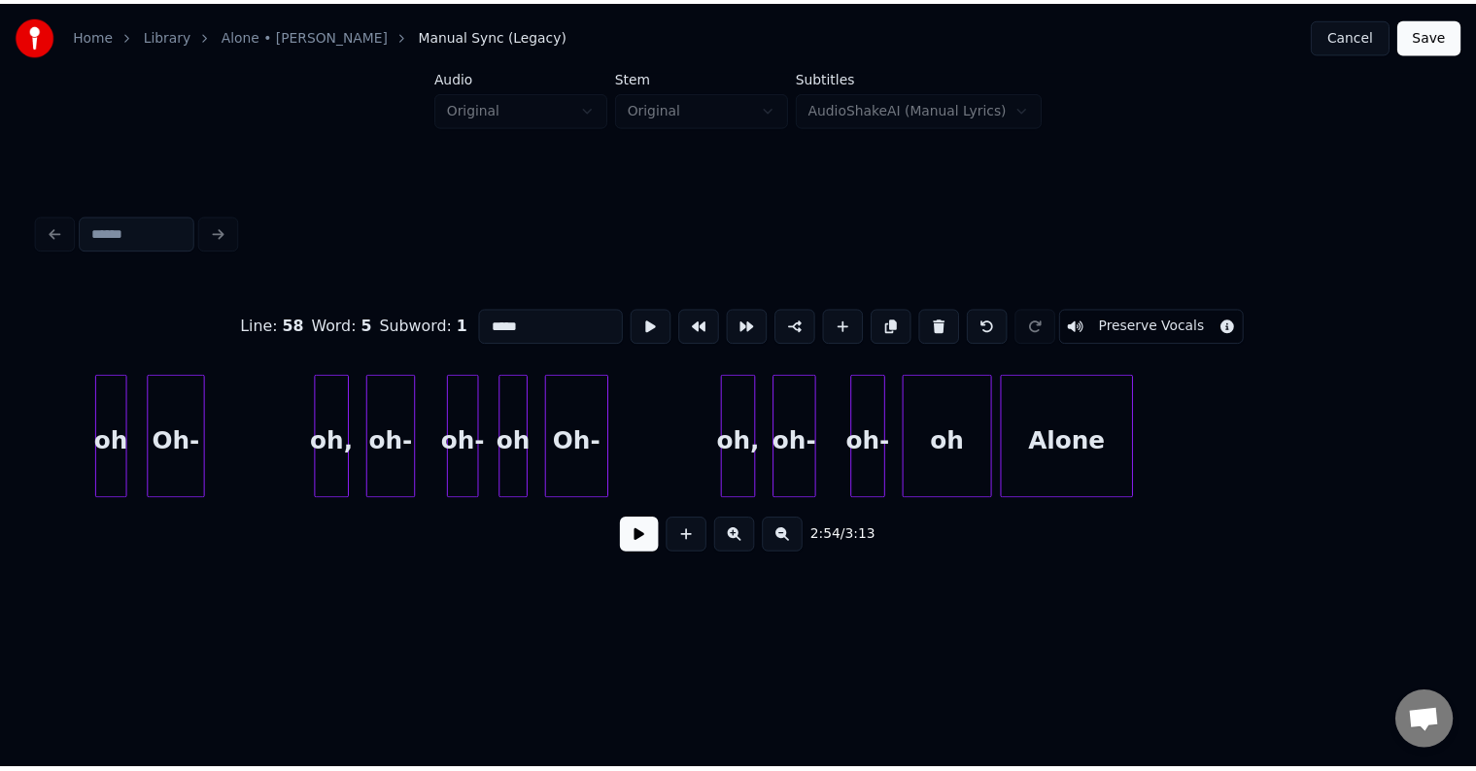
scroll to position [0, 26392]
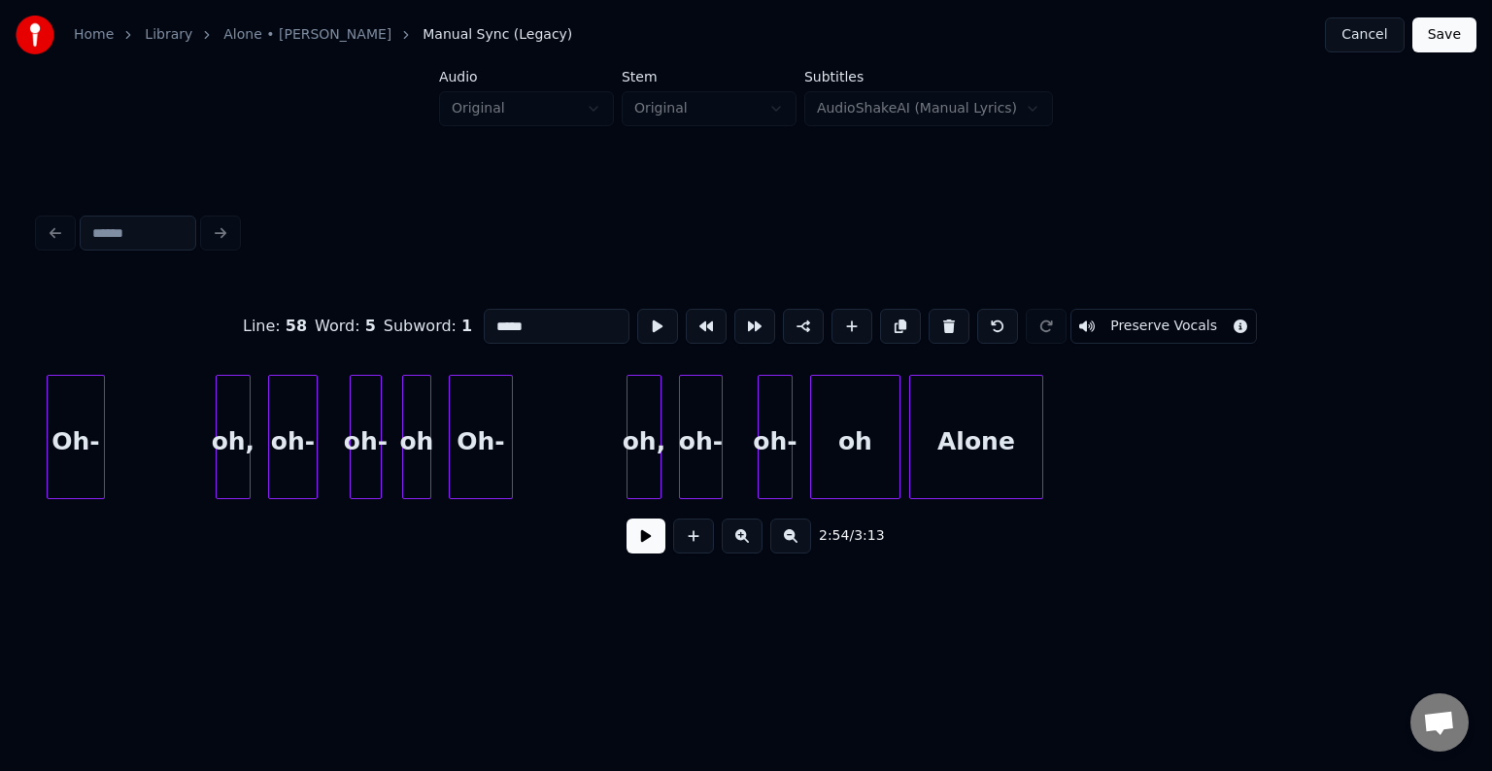
click at [819, 471] on div "oh" at bounding box center [855, 442] width 88 height 132
type input "**"
click at [638, 548] on button at bounding box center [646, 536] width 39 height 35
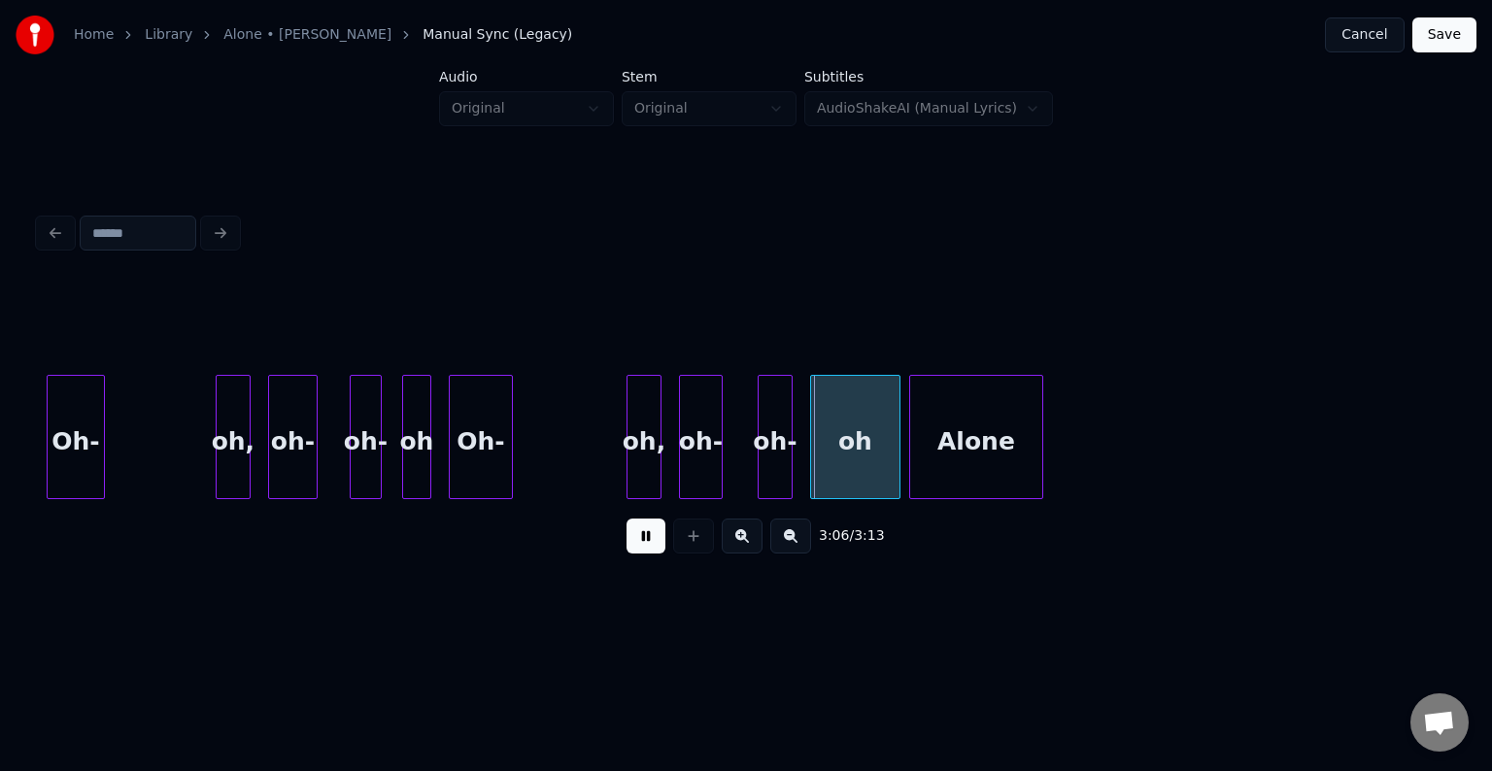
click at [638, 548] on button at bounding box center [646, 536] width 39 height 35
click at [643, 548] on button at bounding box center [646, 536] width 39 height 35
click at [848, 474] on div at bounding box center [846, 437] width 6 height 122
click at [684, 554] on button at bounding box center [693, 536] width 41 height 35
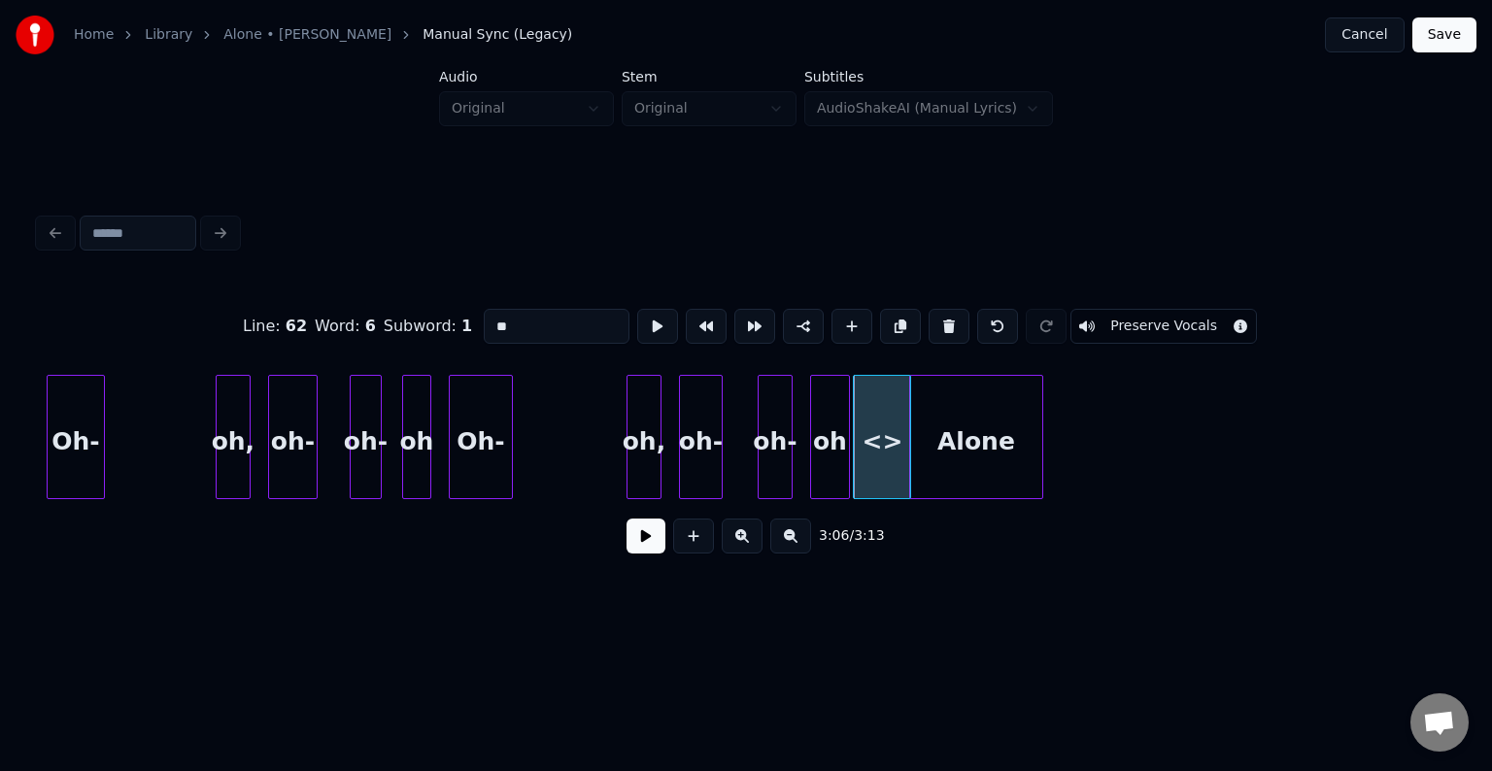
drag, startPoint x: 522, startPoint y: 322, endPoint x: 463, endPoint y: 326, distance: 58.5
click at [463, 326] on div "Line : 62 Word : 6 Subword : 1 ** Preserve Vocals" at bounding box center [746, 326] width 1415 height 97
type input "**"
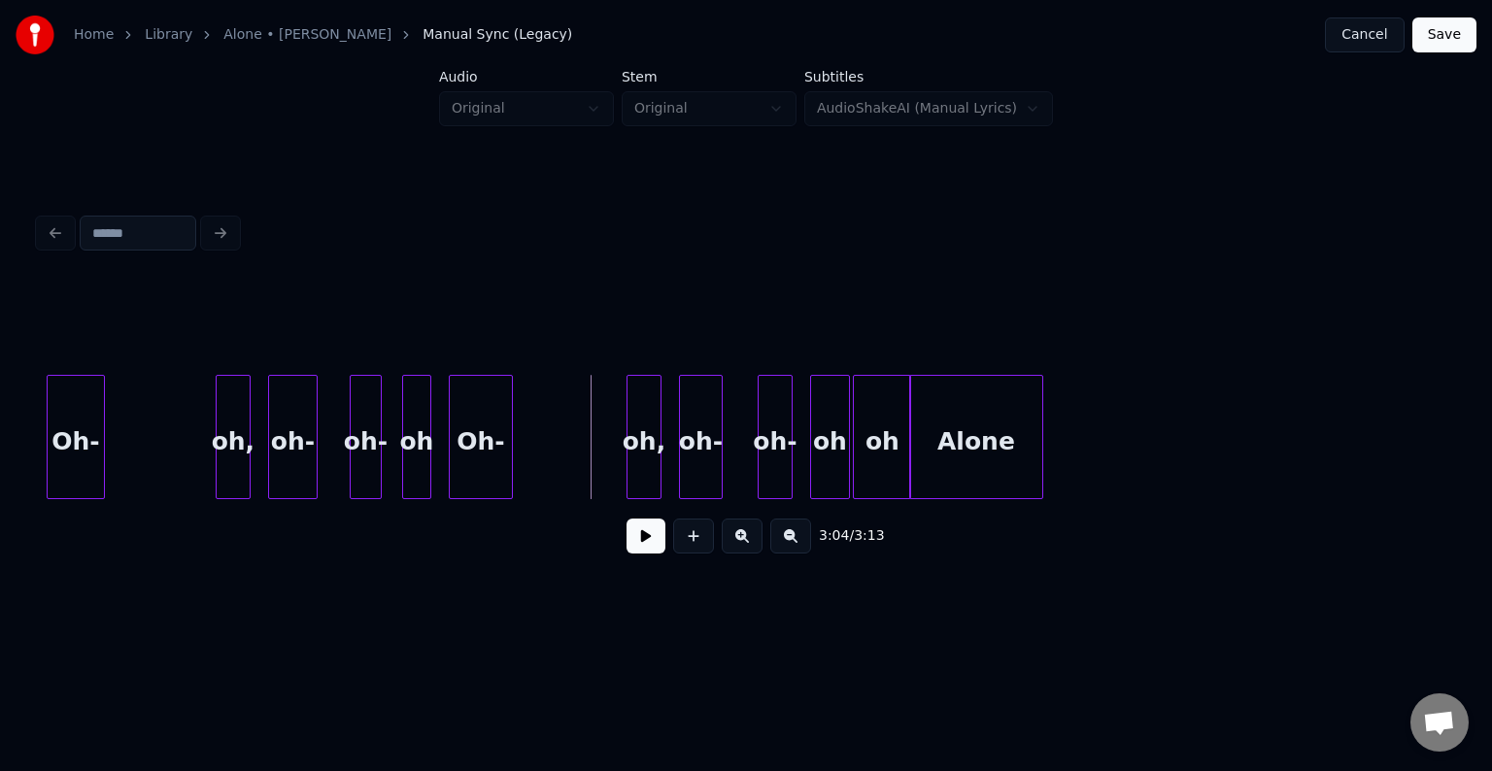
click at [644, 547] on button at bounding box center [646, 536] width 39 height 35
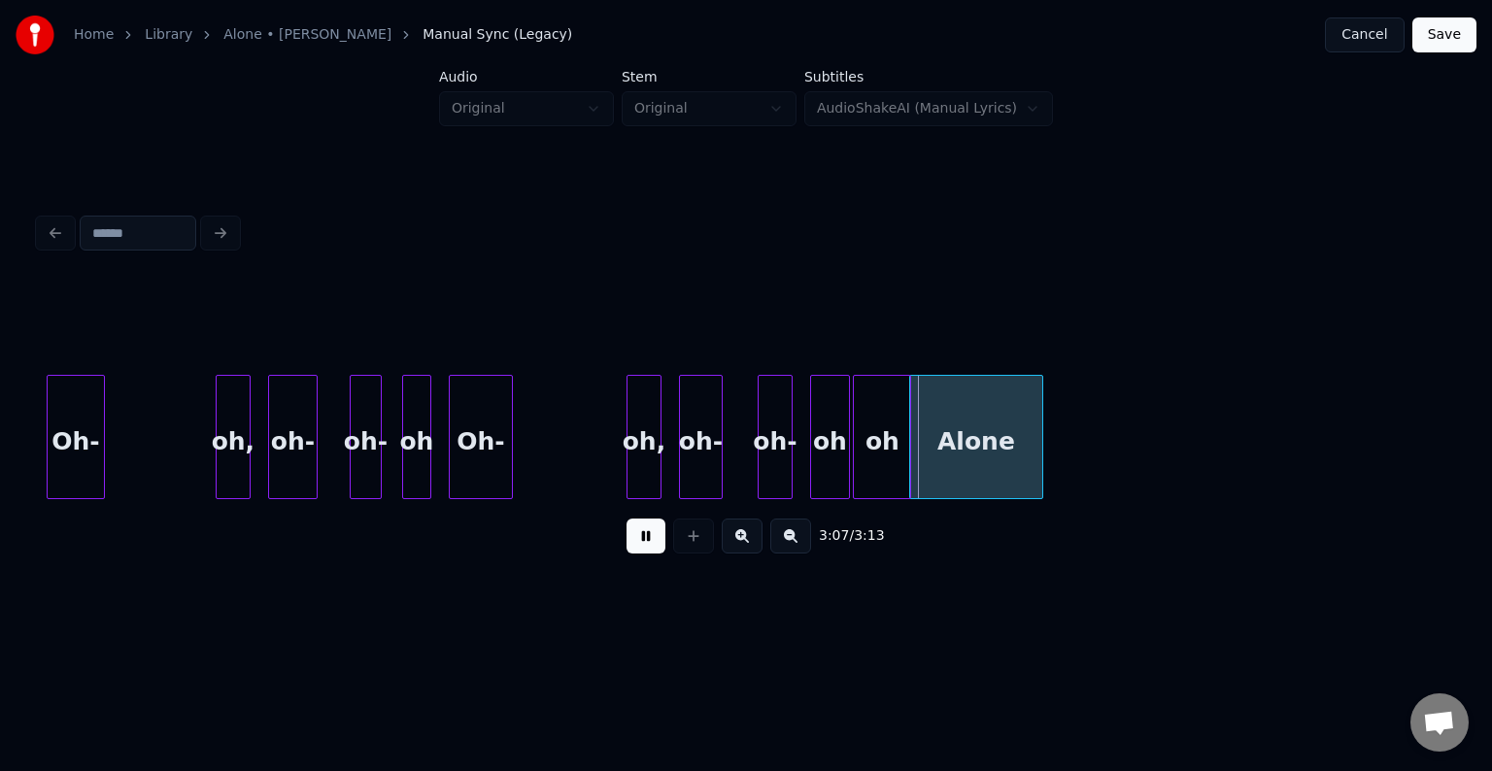
click at [644, 547] on button at bounding box center [646, 536] width 39 height 35
click at [921, 459] on div at bounding box center [921, 437] width 6 height 122
click at [892, 462] on div at bounding box center [890, 437] width 6 height 122
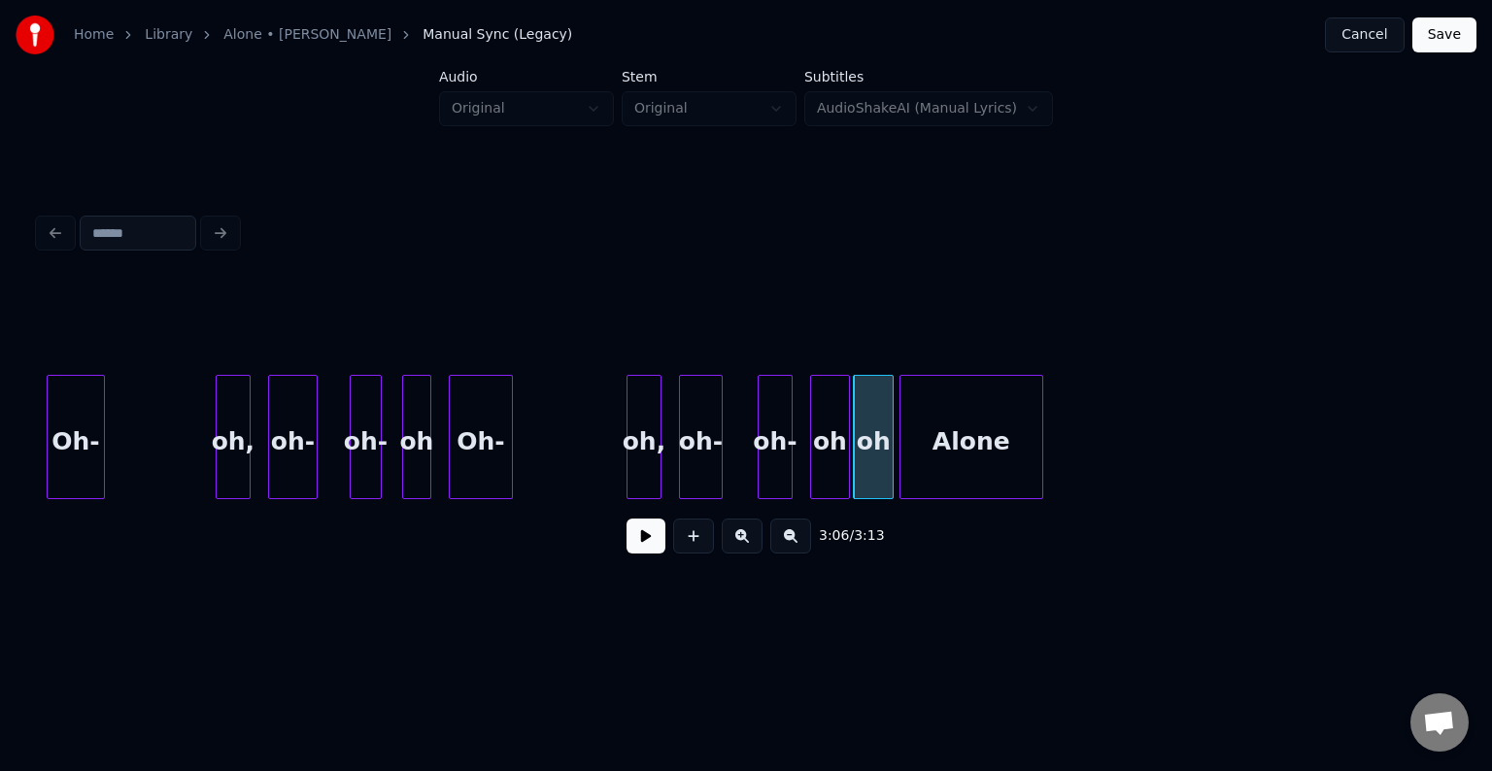
click at [901, 470] on div at bounding box center [904, 437] width 6 height 122
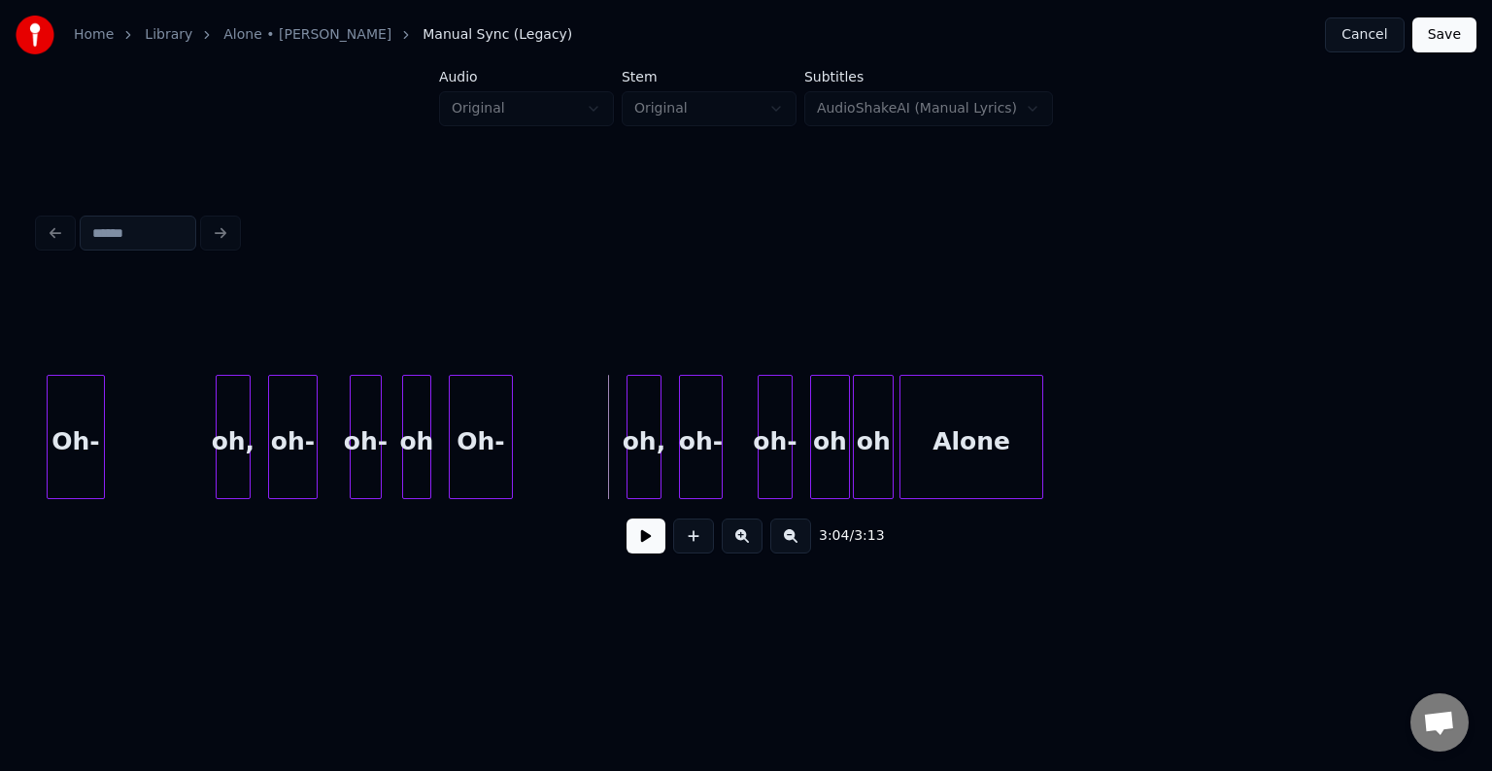
click at [647, 546] on button at bounding box center [646, 536] width 39 height 35
click at [1442, 31] on button "Save" at bounding box center [1445, 34] width 64 height 35
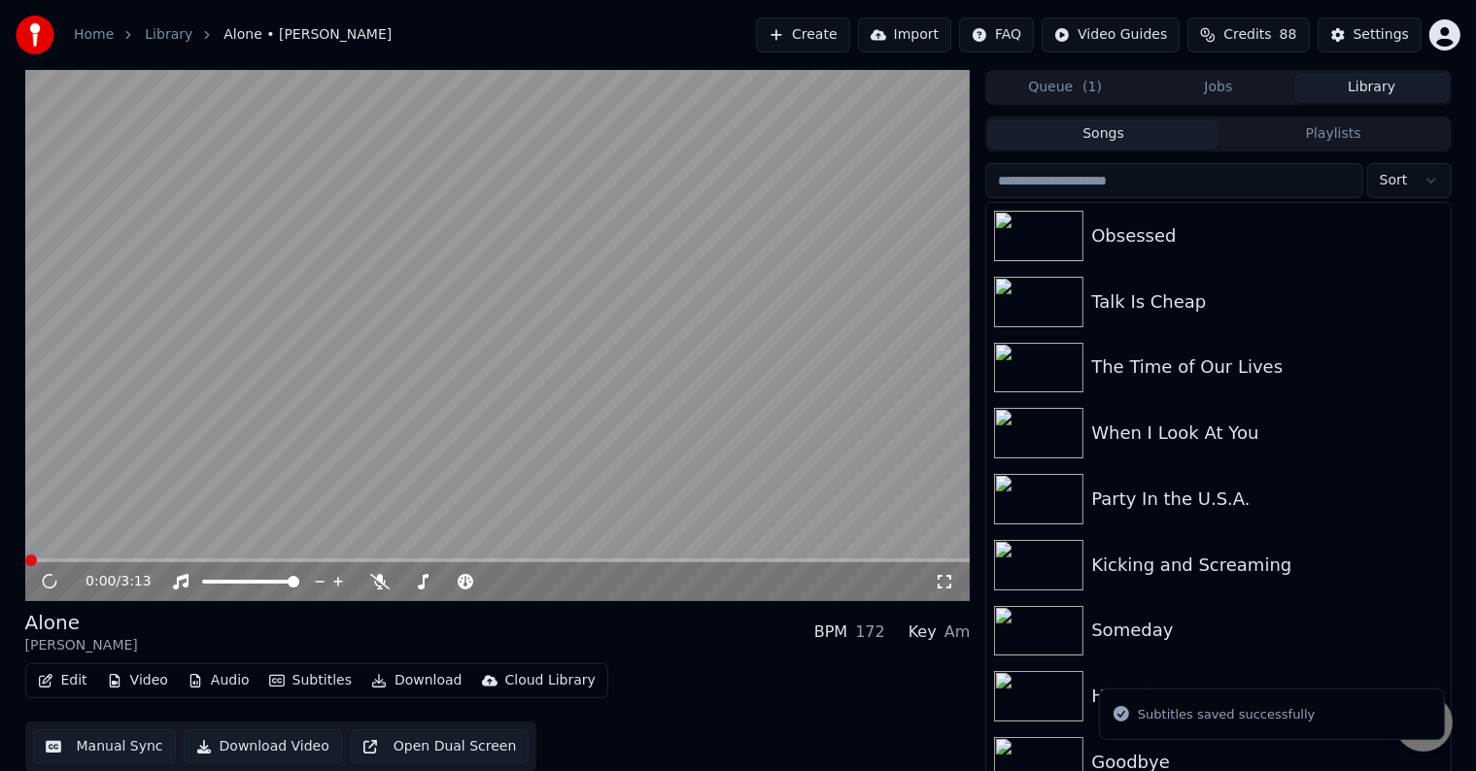
click at [424, 663] on div "Alone [PERSON_NAME] BPM 172 Key Am Edit Video Audio Subtitles Download Cloud Li…" at bounding box center [497, 690] width 945 height 163
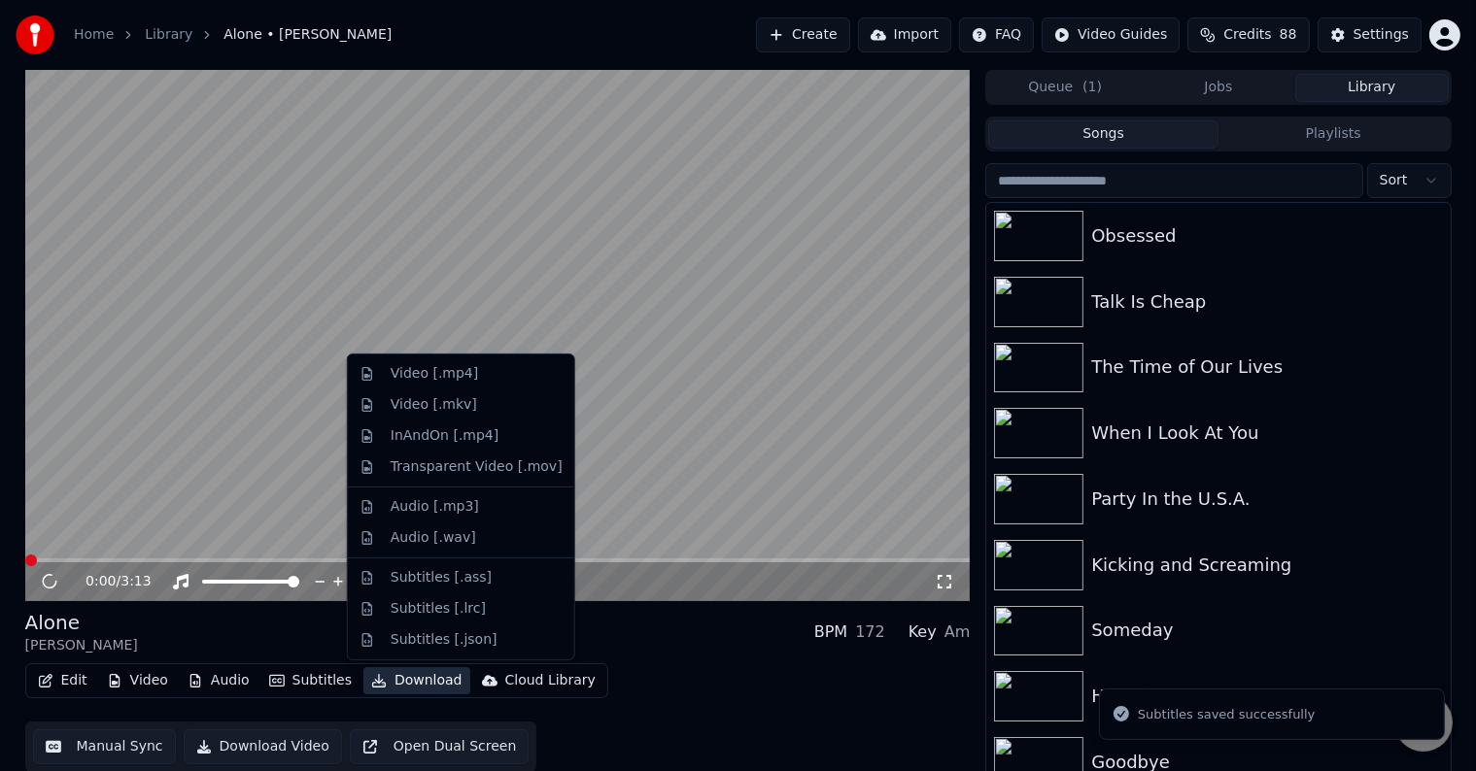
click at [422, 673] on button "Download" at bounding box center [416, 681] width 107 height 27
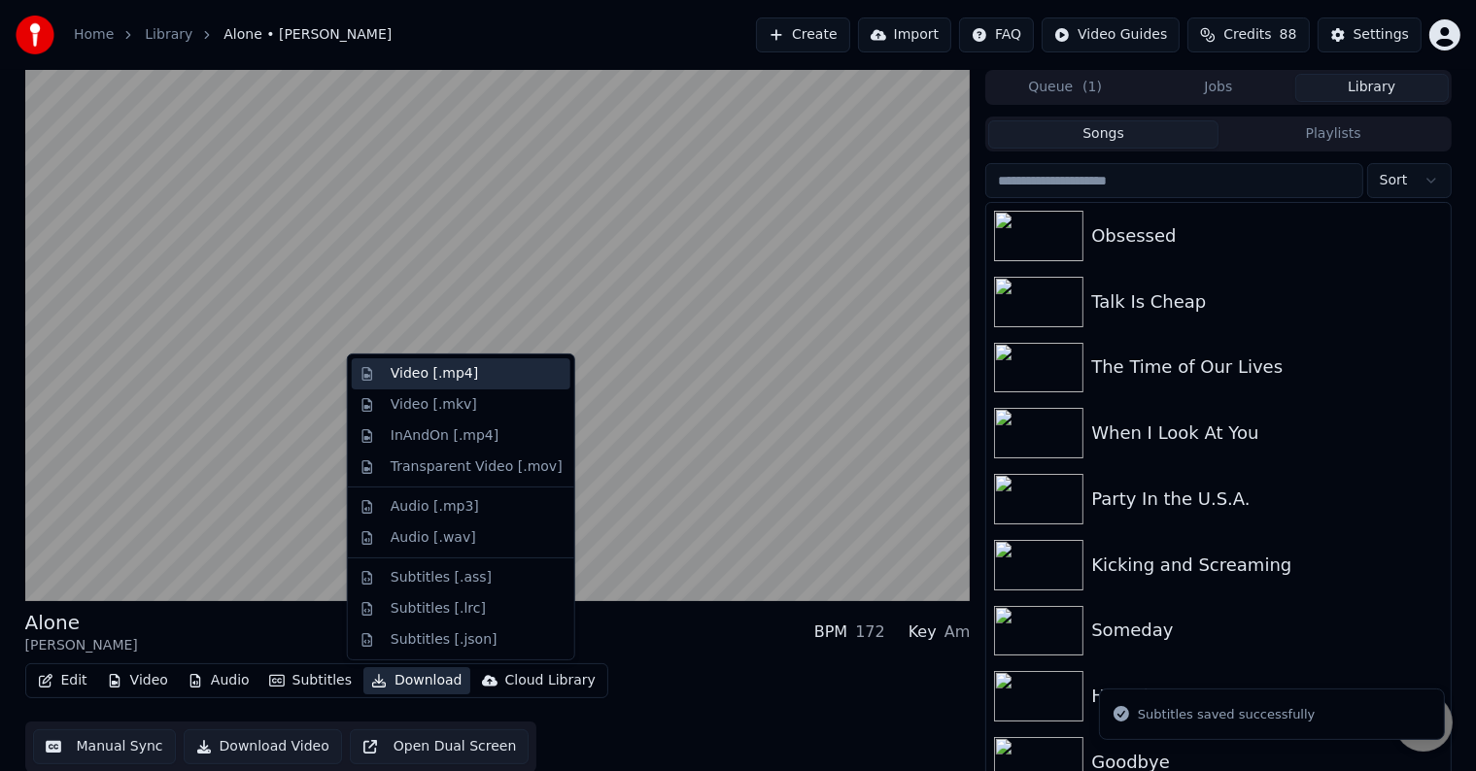
click at [450, 380] on div "Video [.mp4]" at bounding box center [434, 373] width 87 height 19
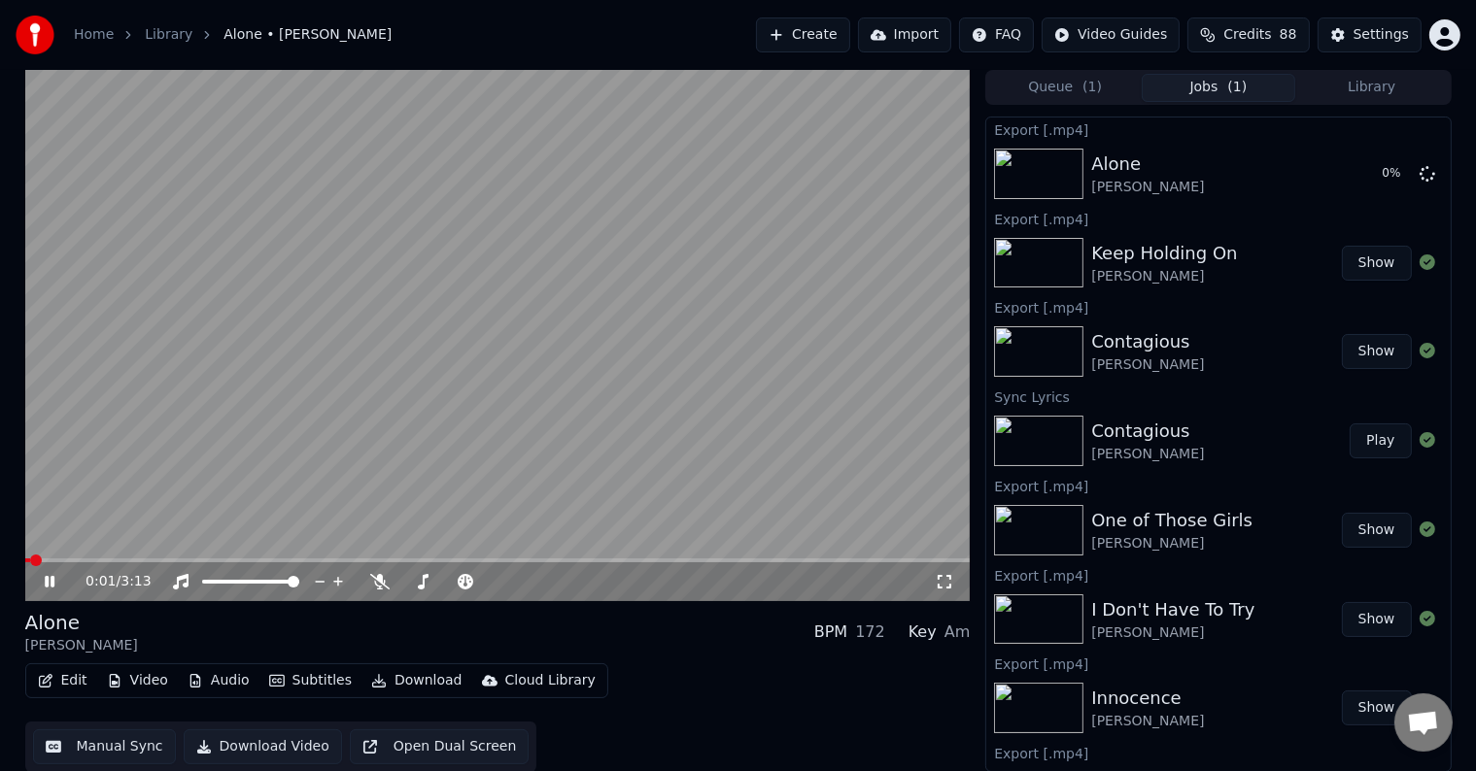
click at [43, 583] on icon at bounding box center [64, 582] width 46 height 16
click at [1349, 90] on button "Library" at bounding box center [1372, 88] width 154 height 28
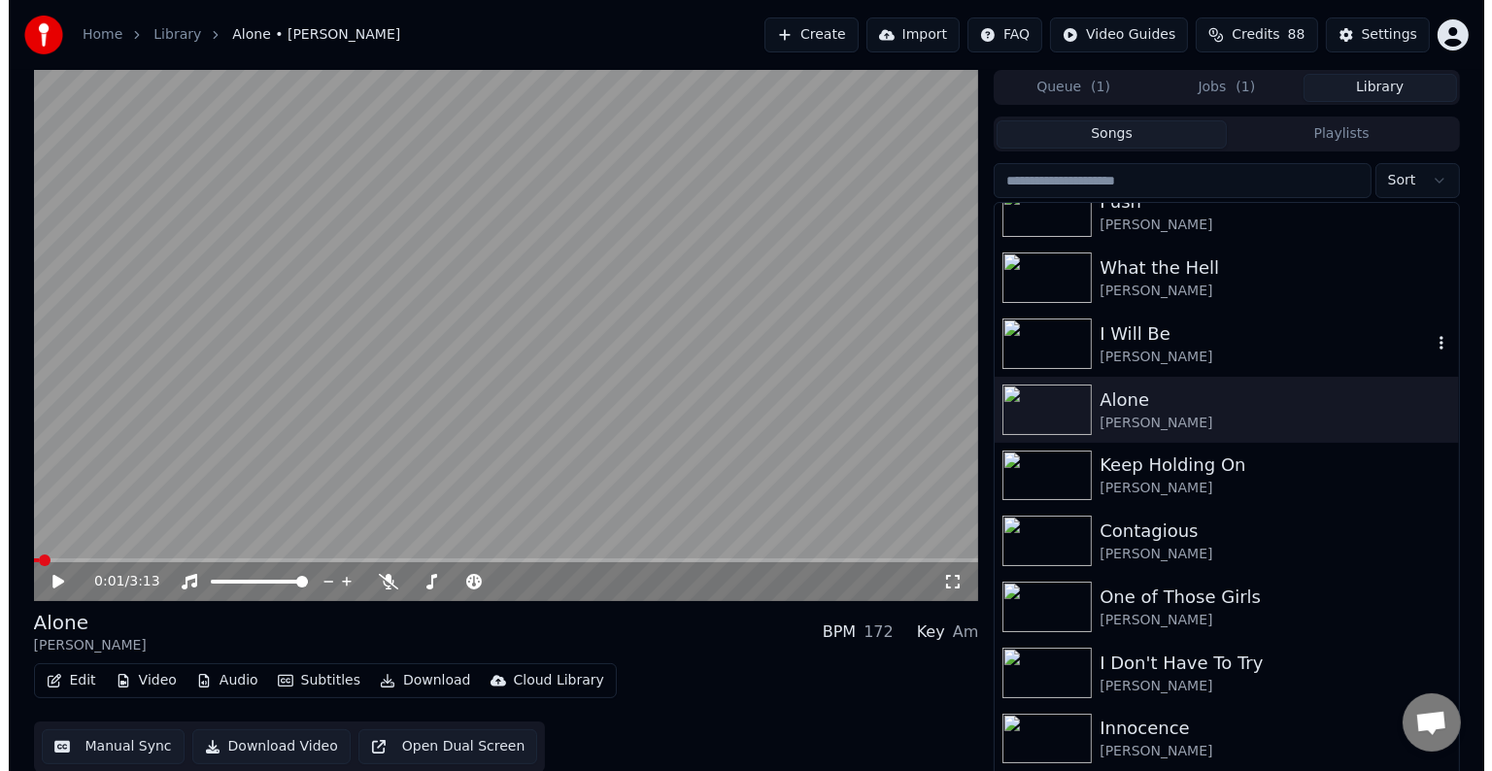
scroll to position [29822, 0]
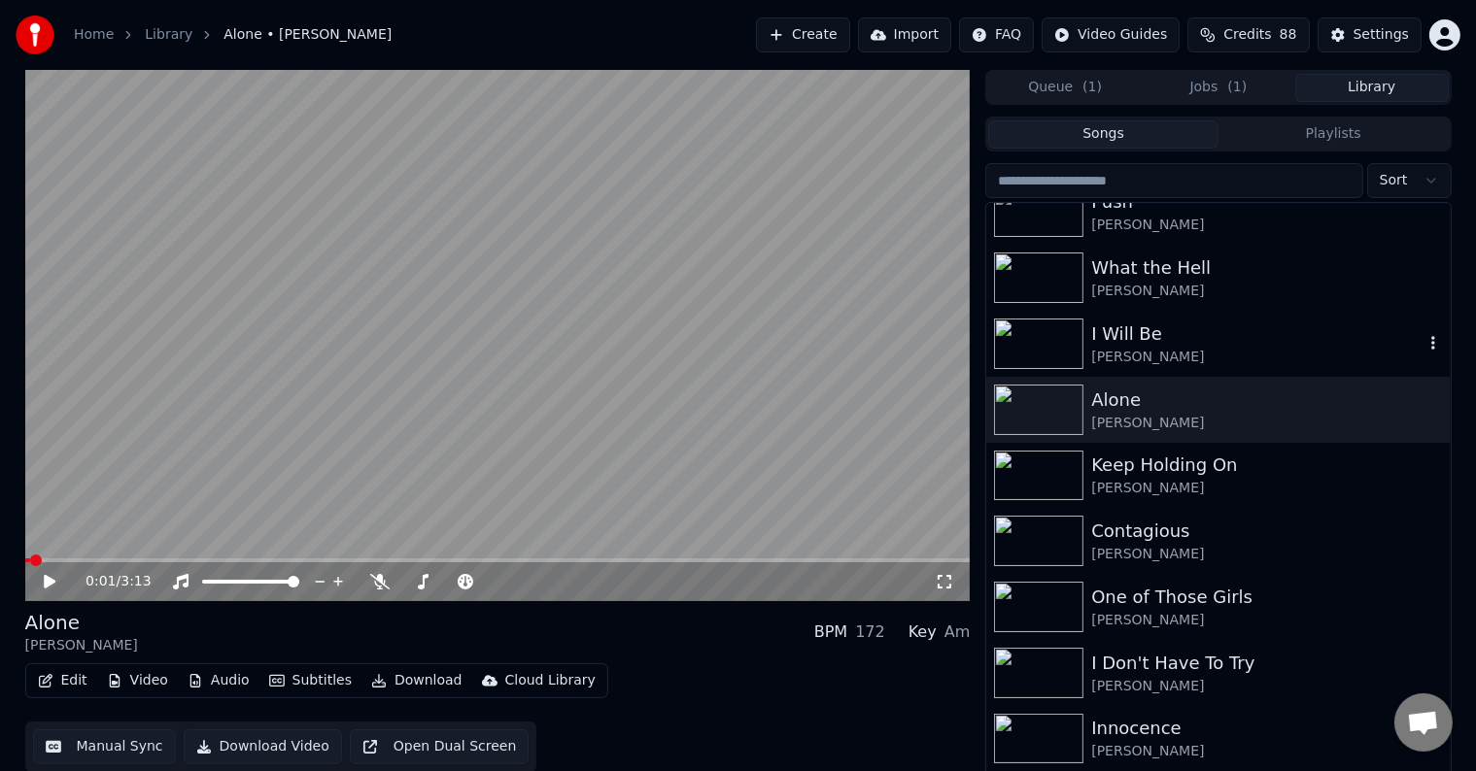
click at [1249, 330] on div "I Will Be" at bounding box center [1256, 334] width 331 height 27
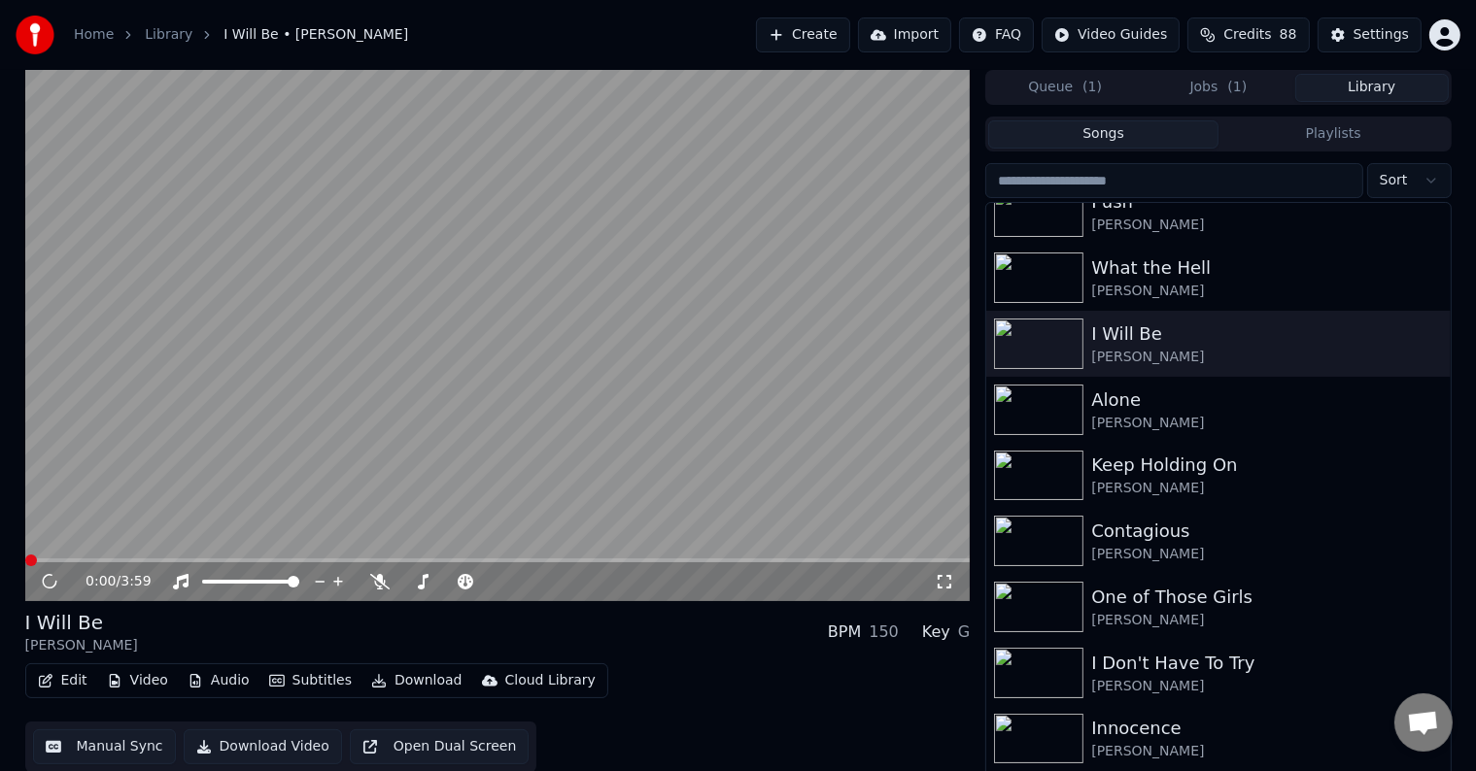
click at [54, 685] on button "Edit" at bounding box center [62, 681] width 65 height 27
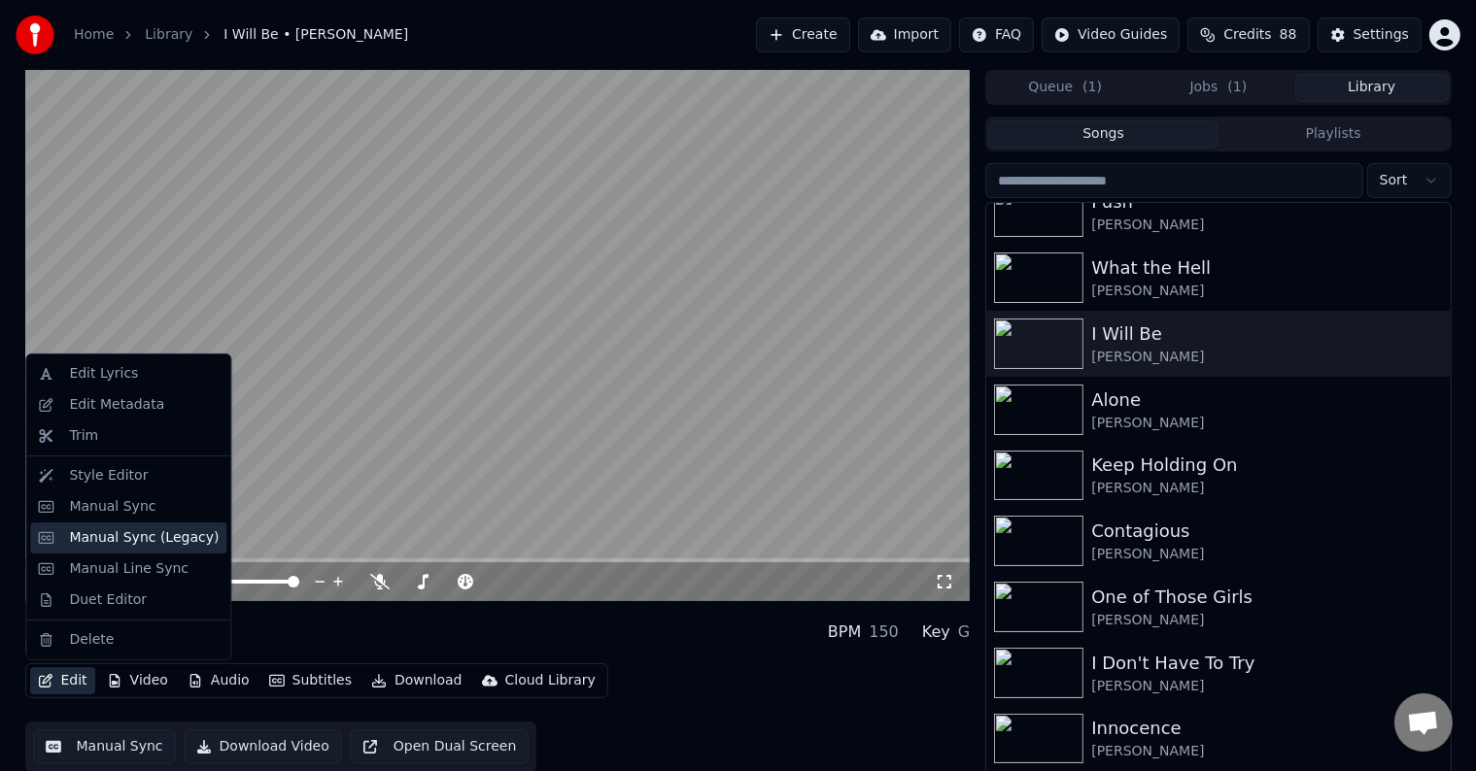
click at [125, 539] on div "Manual Sync (Legacy)" at bounding box center [144, 538] width 150 height 19
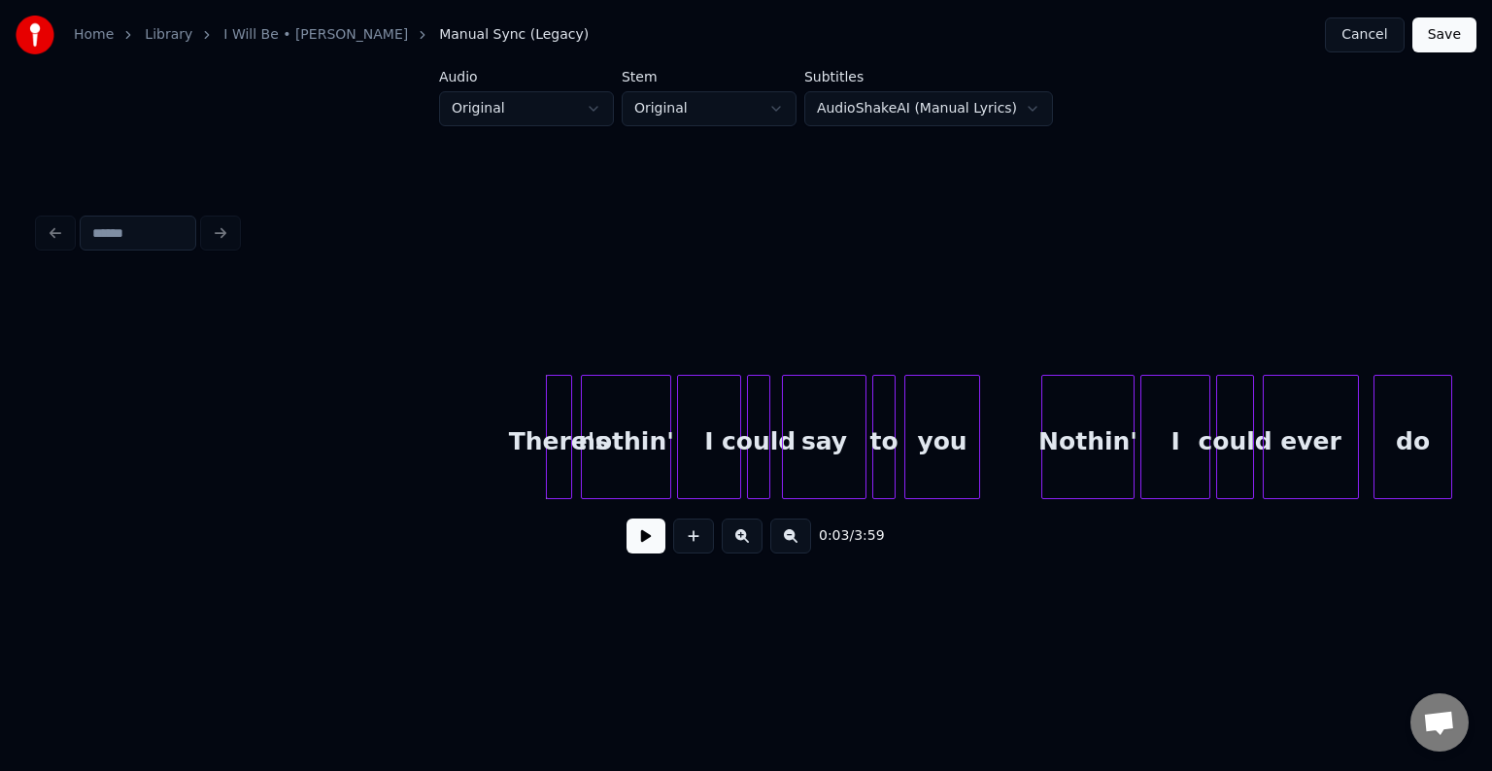
click at [1356, 33] on button "Cancel" at bounding box center [1364, 34] width 79 height 35
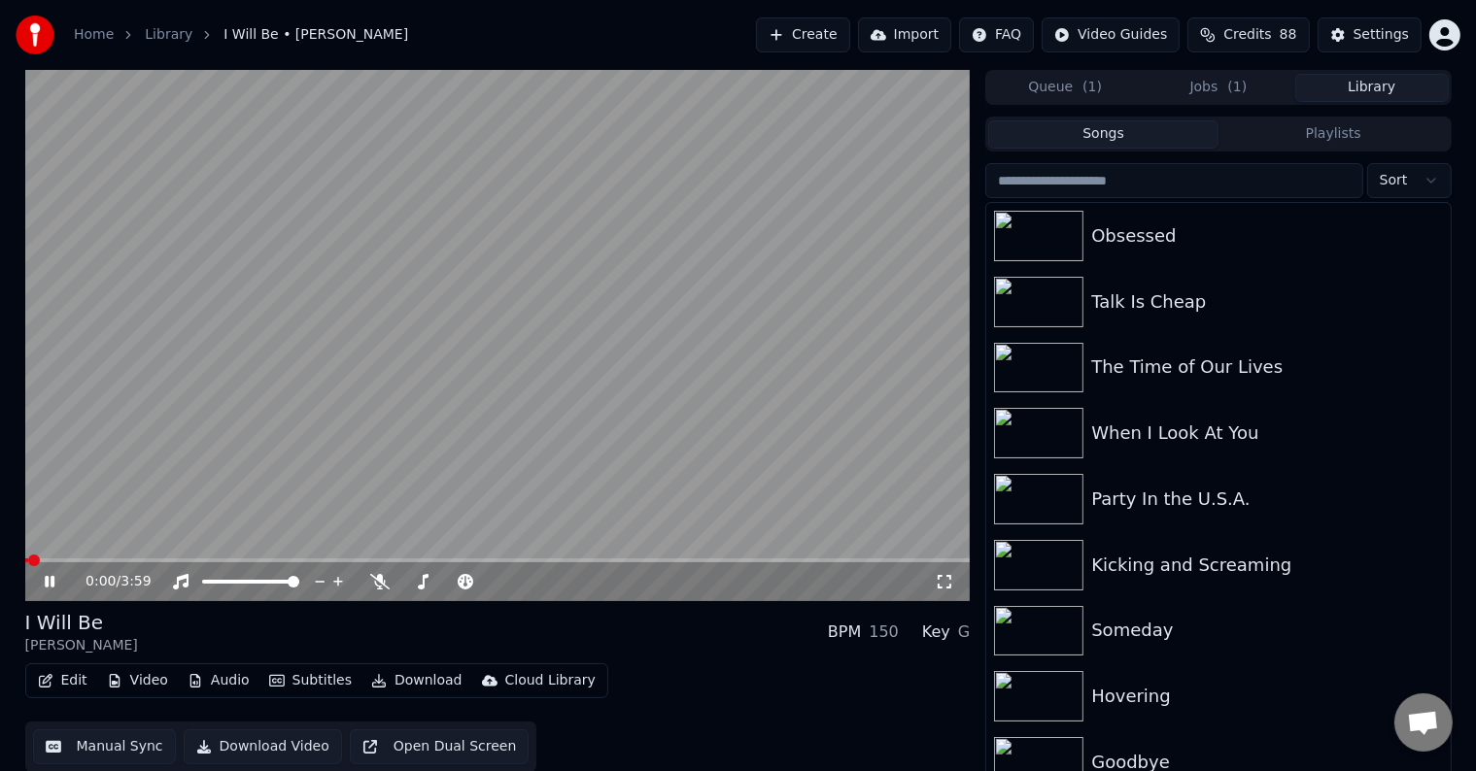
click at [51, 583] on icon at bounding box center [50, 582] width 10 height 12
click at [43, 684] on icon "button" at bounding box center [46, 681] width 14 height 14
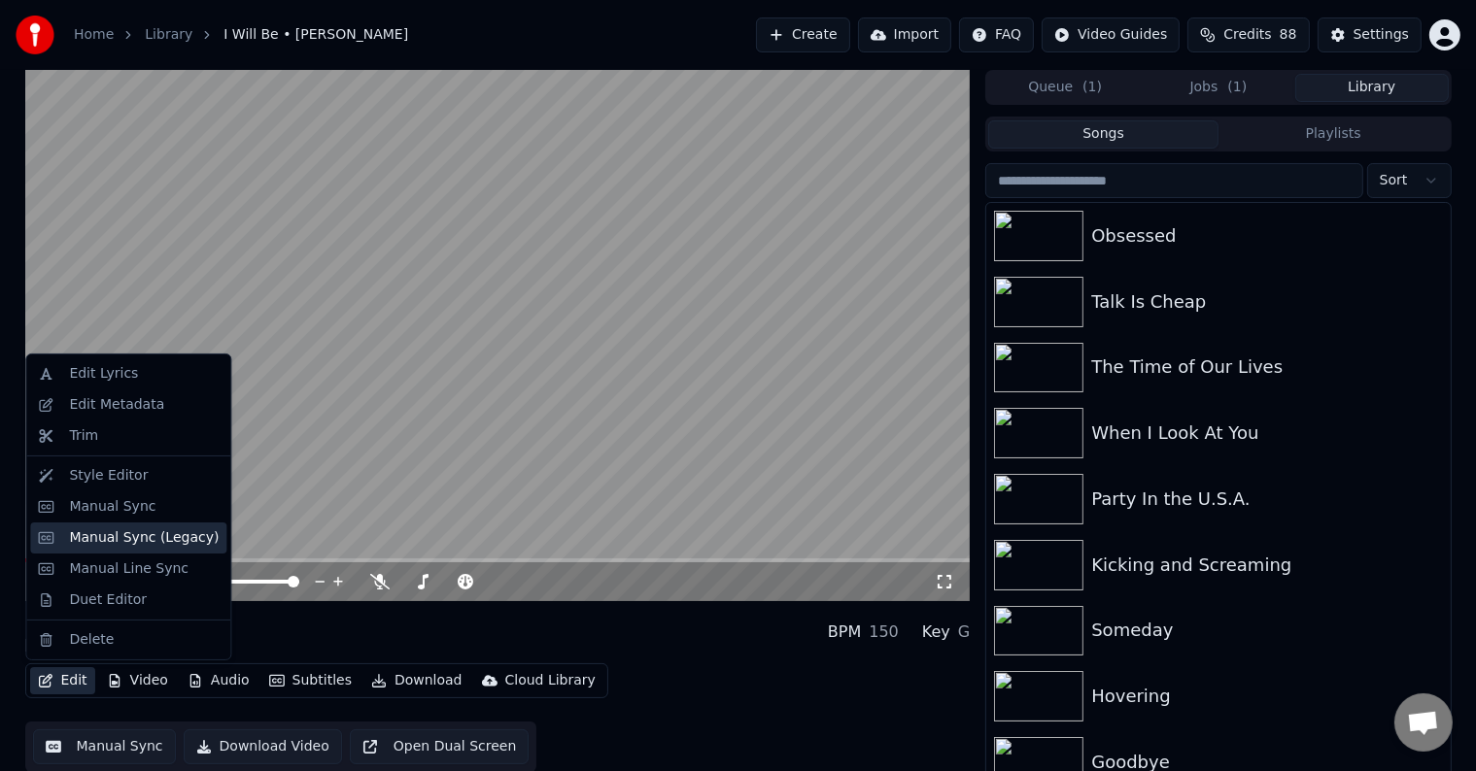
click at [105, 538] on div "Manual Sync (Legacy)" at bounding box center [144, 538] width 150 height 19
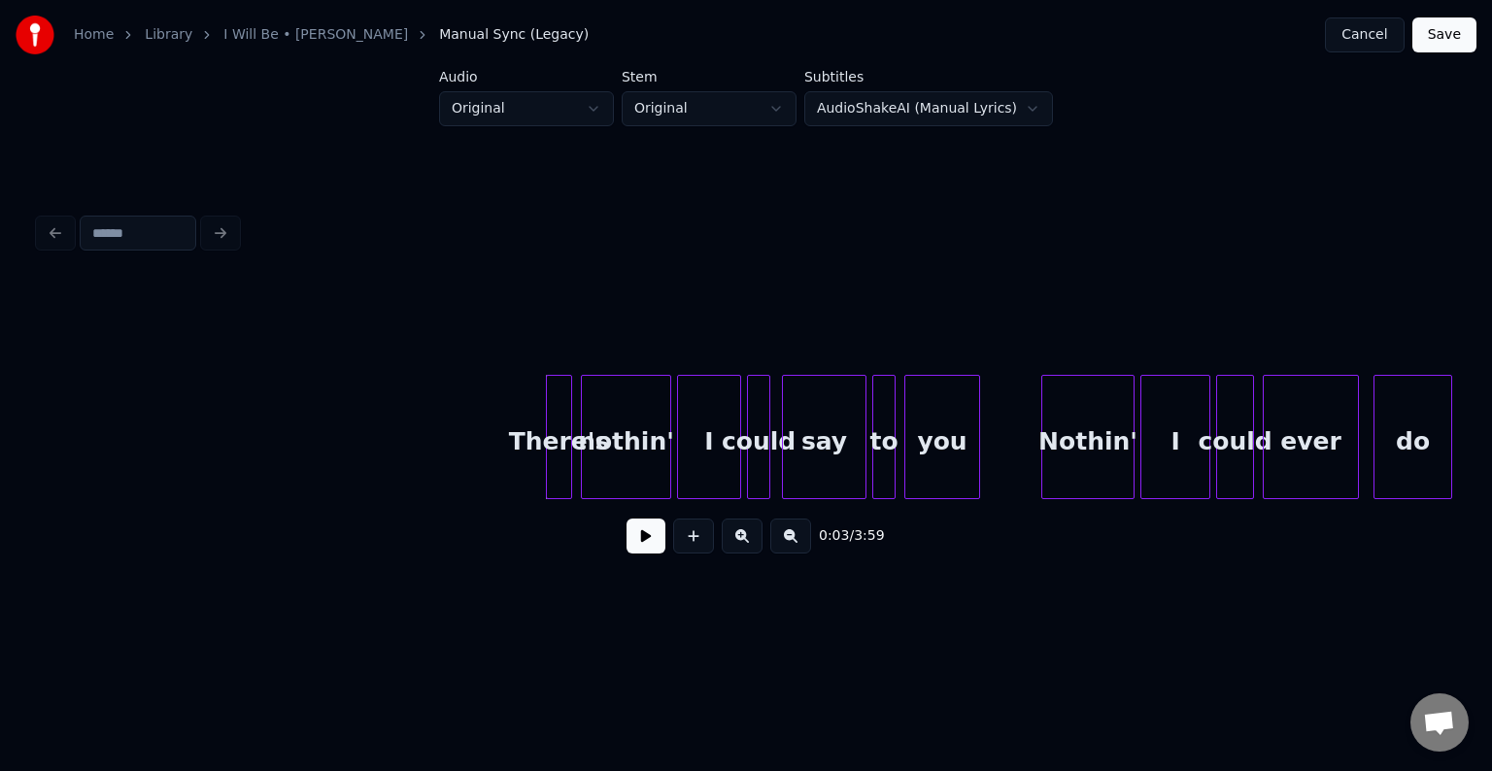
click at [1362, 38] on button "Cancel" at bounding box center [1364, 34] width 79 height 35
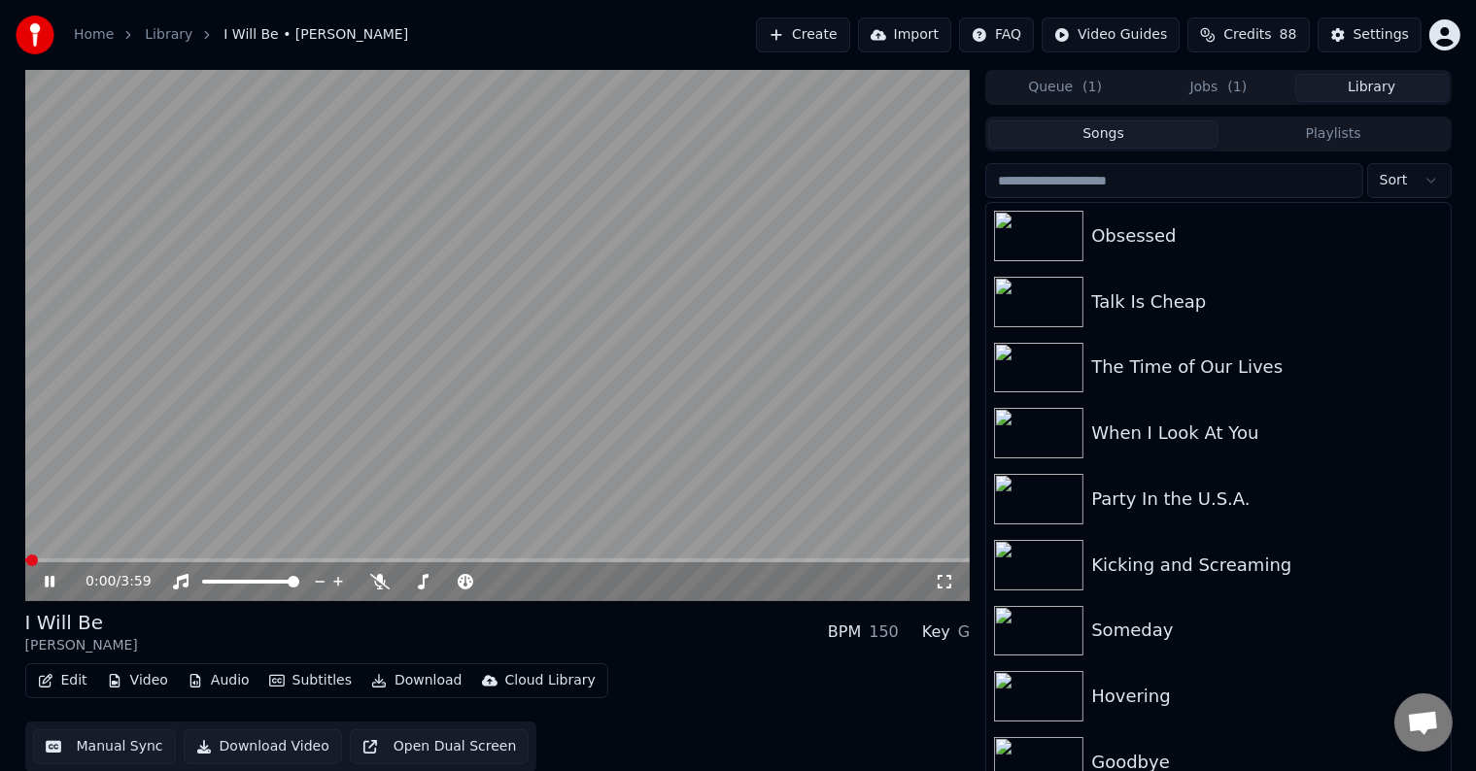
click at [45, 582] on icon at bounding box center [50, 582] width 10 height 12
click at [57, 675] on button "Edit" at bounding box center [62, 681] width 65 height 27
click at [427, 619] on div "I Will Be [PERSON_NAME] BPM 150 Key G" at bounding box center [497, 632] width 945 height 47
click at [49, 579] on icon at bounding box center [64, 582] width 46 height 16
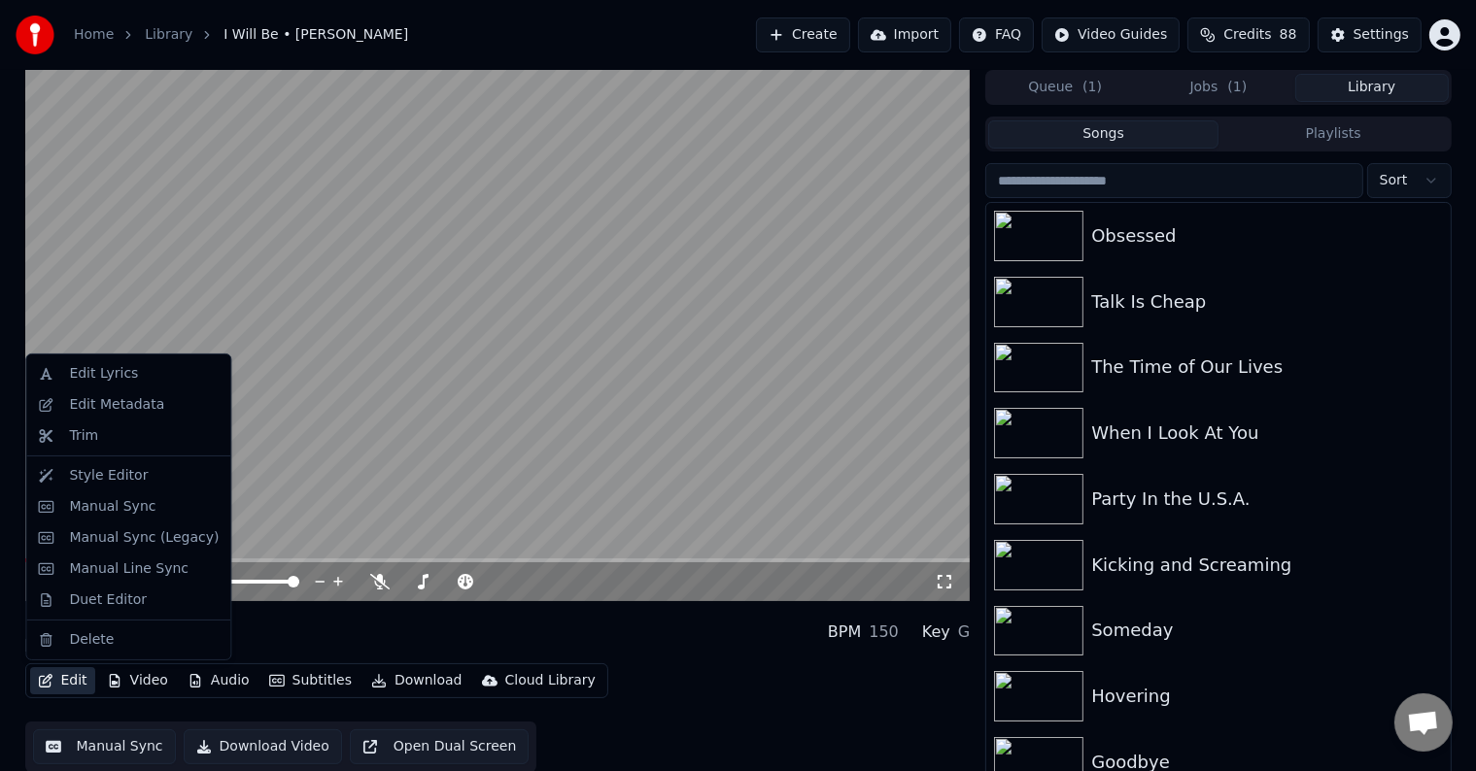
click at [66, 688] on button "Edit" at bounding box center [62, 681] width 65 height 27
click at [117, 534] on div "Manual Sync (Legacy)" at bounding box center [144, 538] width 150 height 19
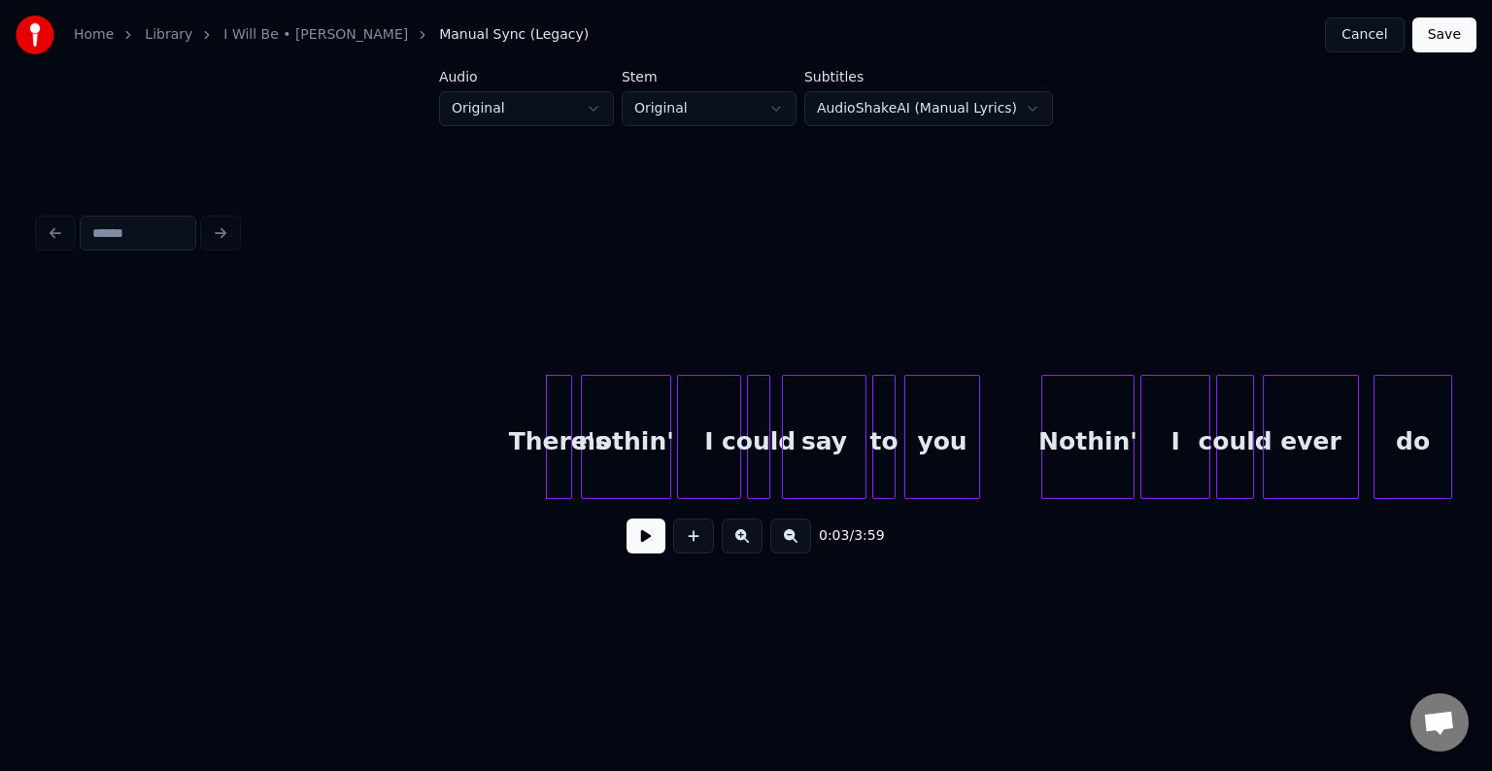
click at [654, 545] on button at bounding box center [646, 536] width 39 height 35
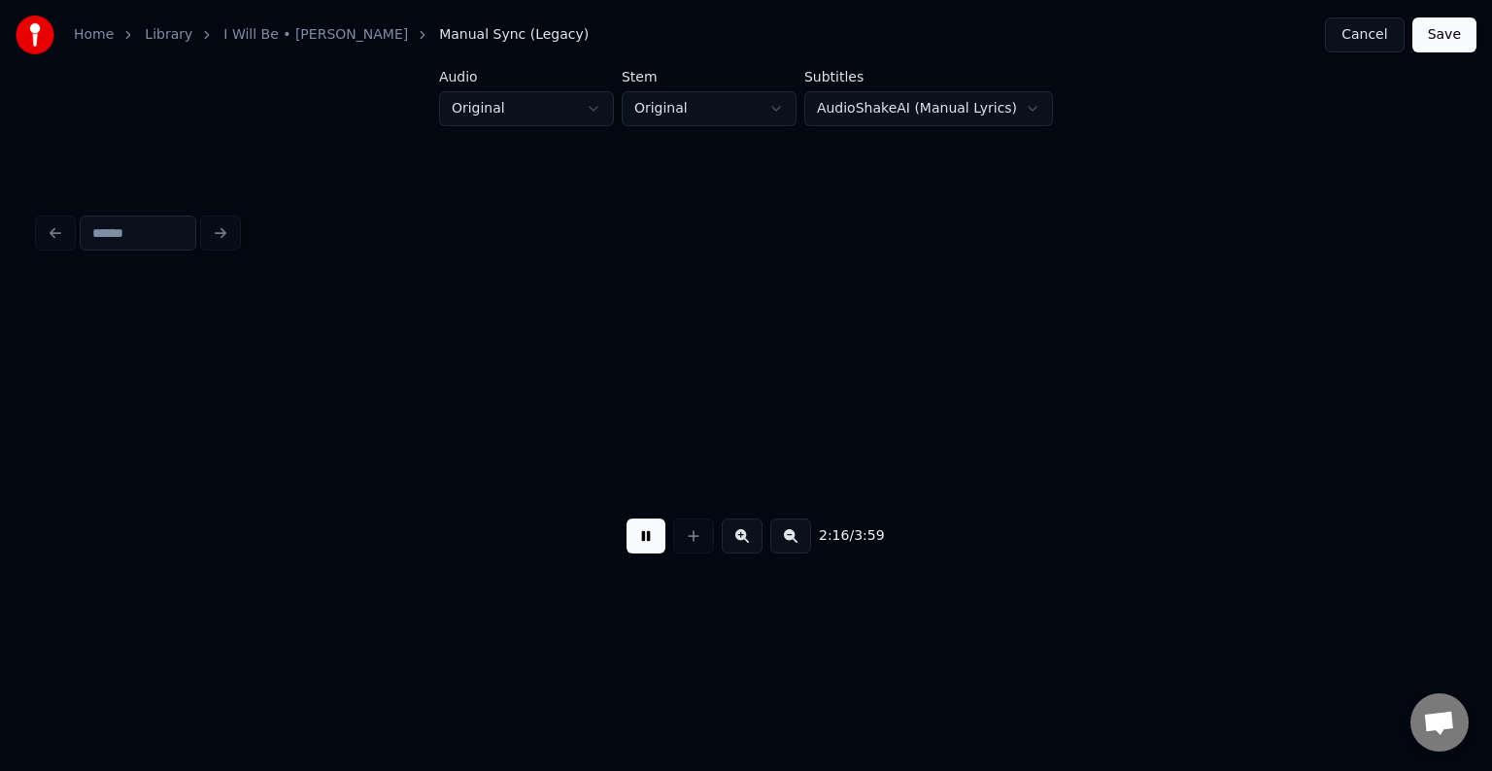
scroll to position [0, 19820]
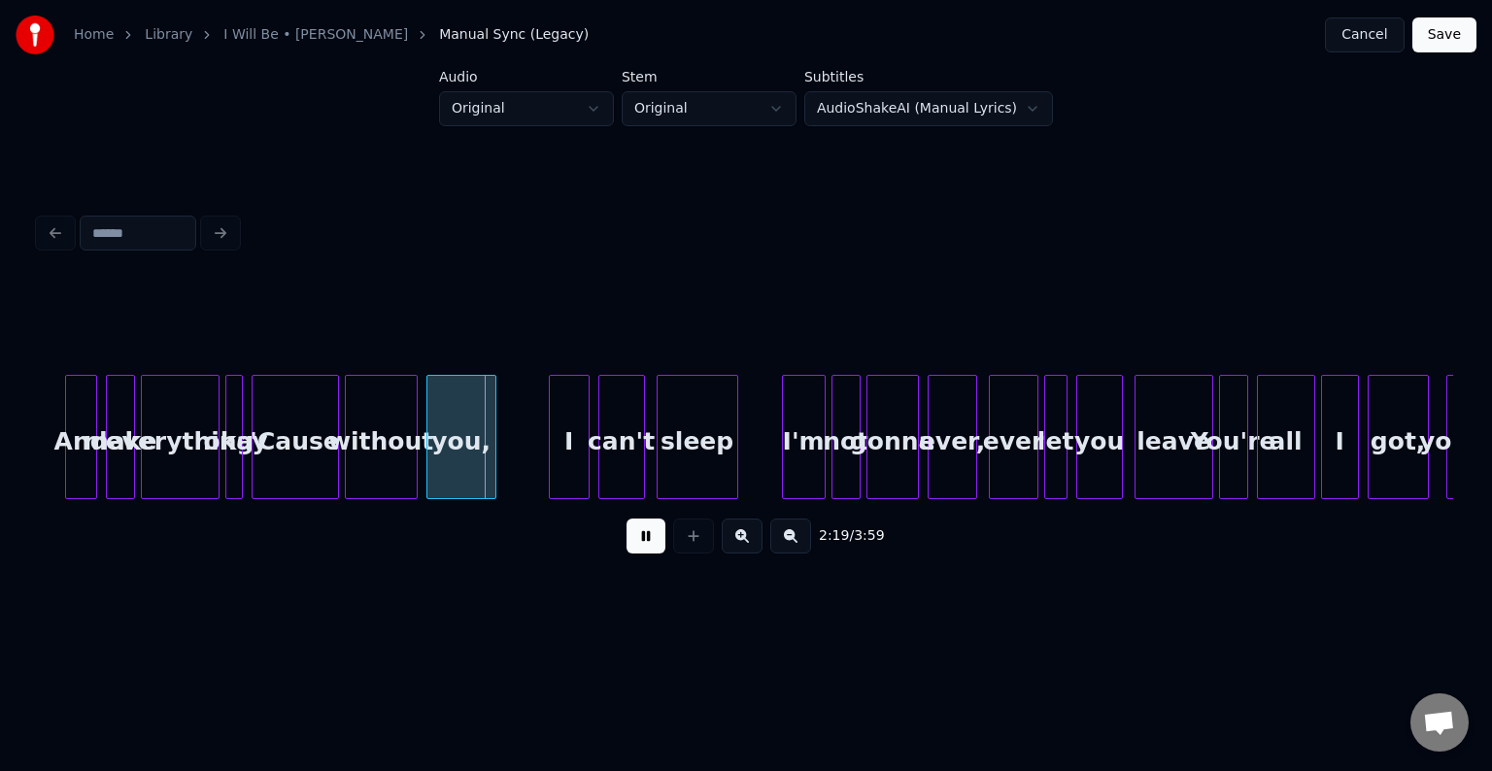
click at [654, 545] on button at bounding box center [646, 536] width 39 height 35
click at [634, 536] on button at bounding box center [646, 536] width 39 height 35
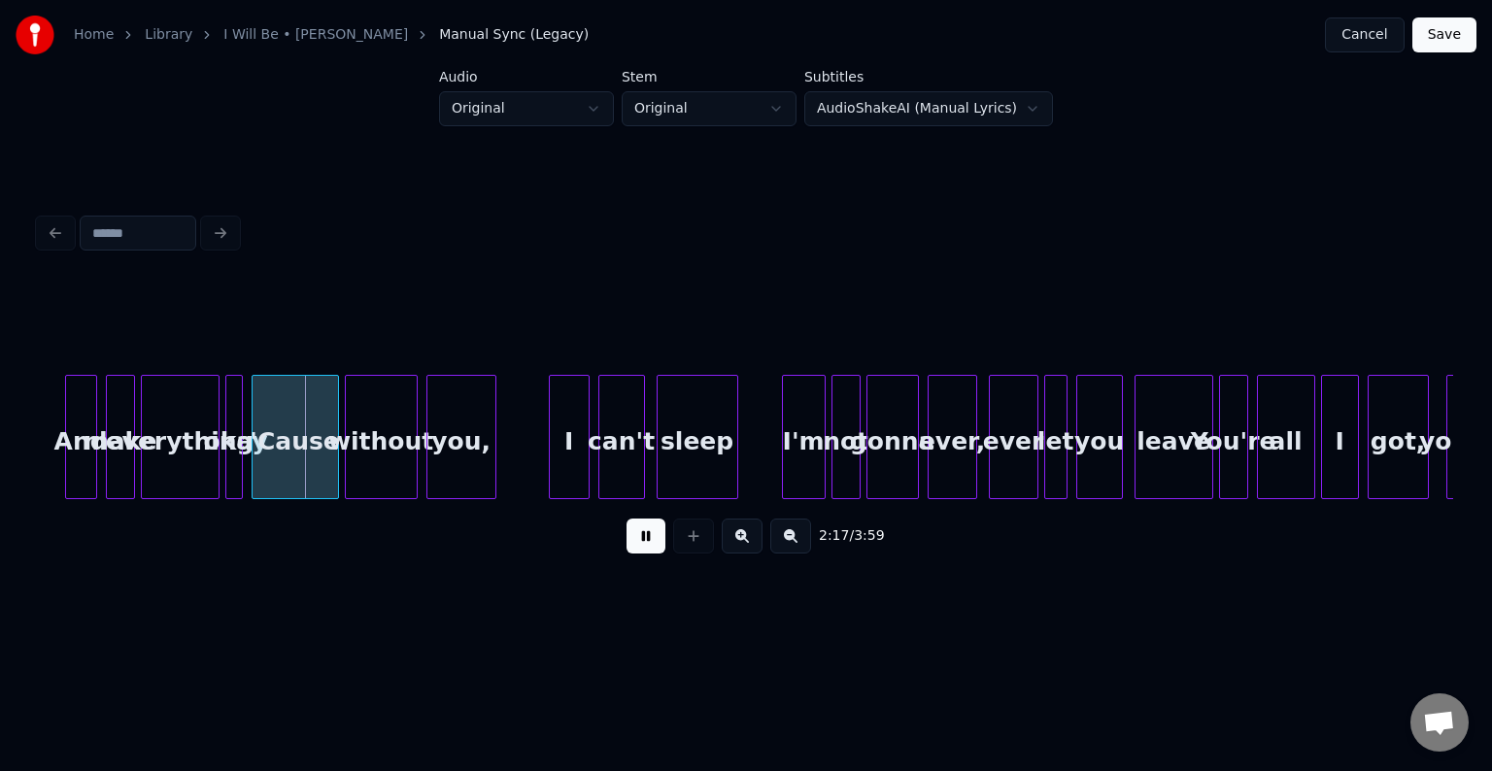
click at [634, 536] on button at bounding box center [646, 536] width 39 height 35
click at [323, 476] on div at bounding box center [326, 437] width 6 height 122
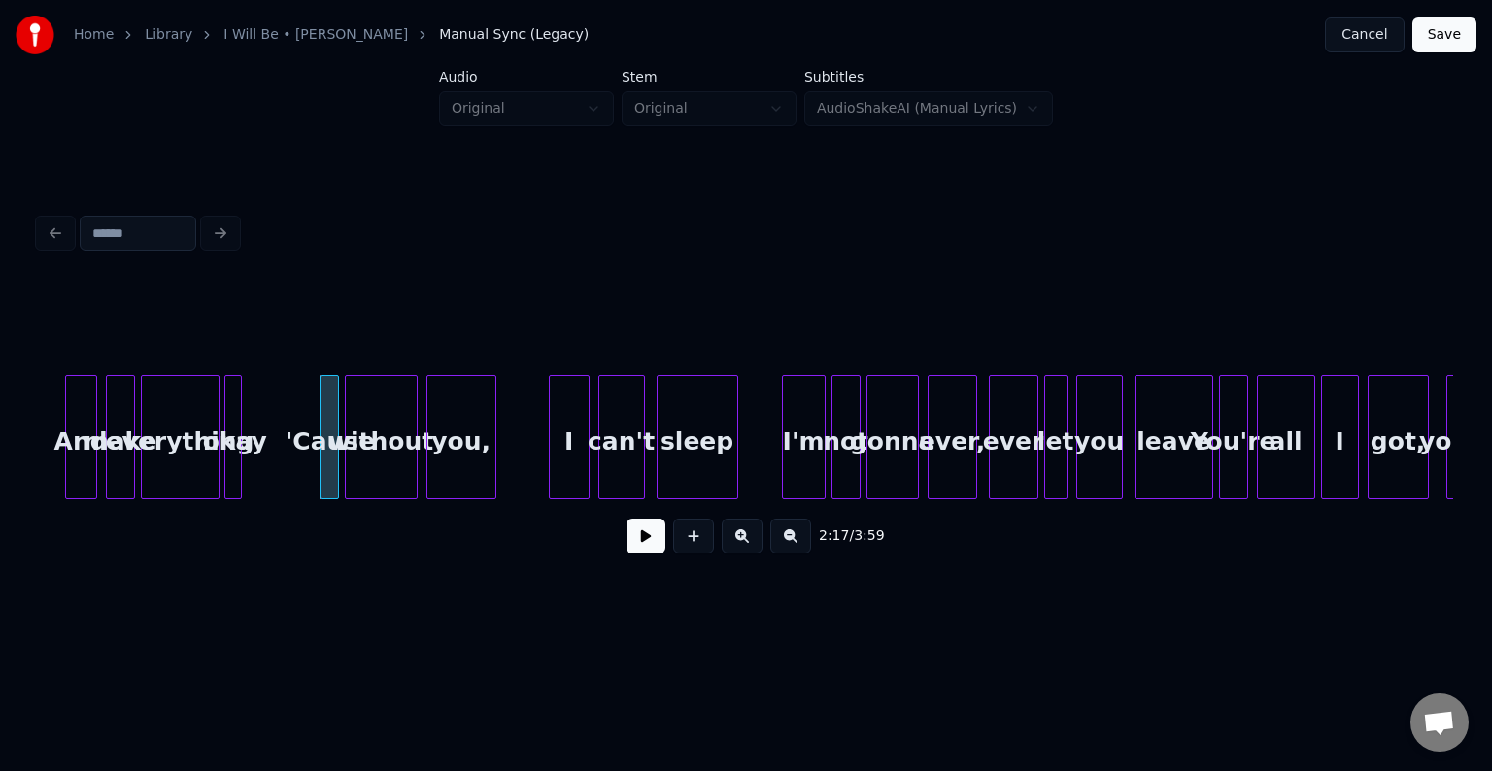
click at [241, 478] on div "okay" at bounding box center [234, 442] width 19 height 132
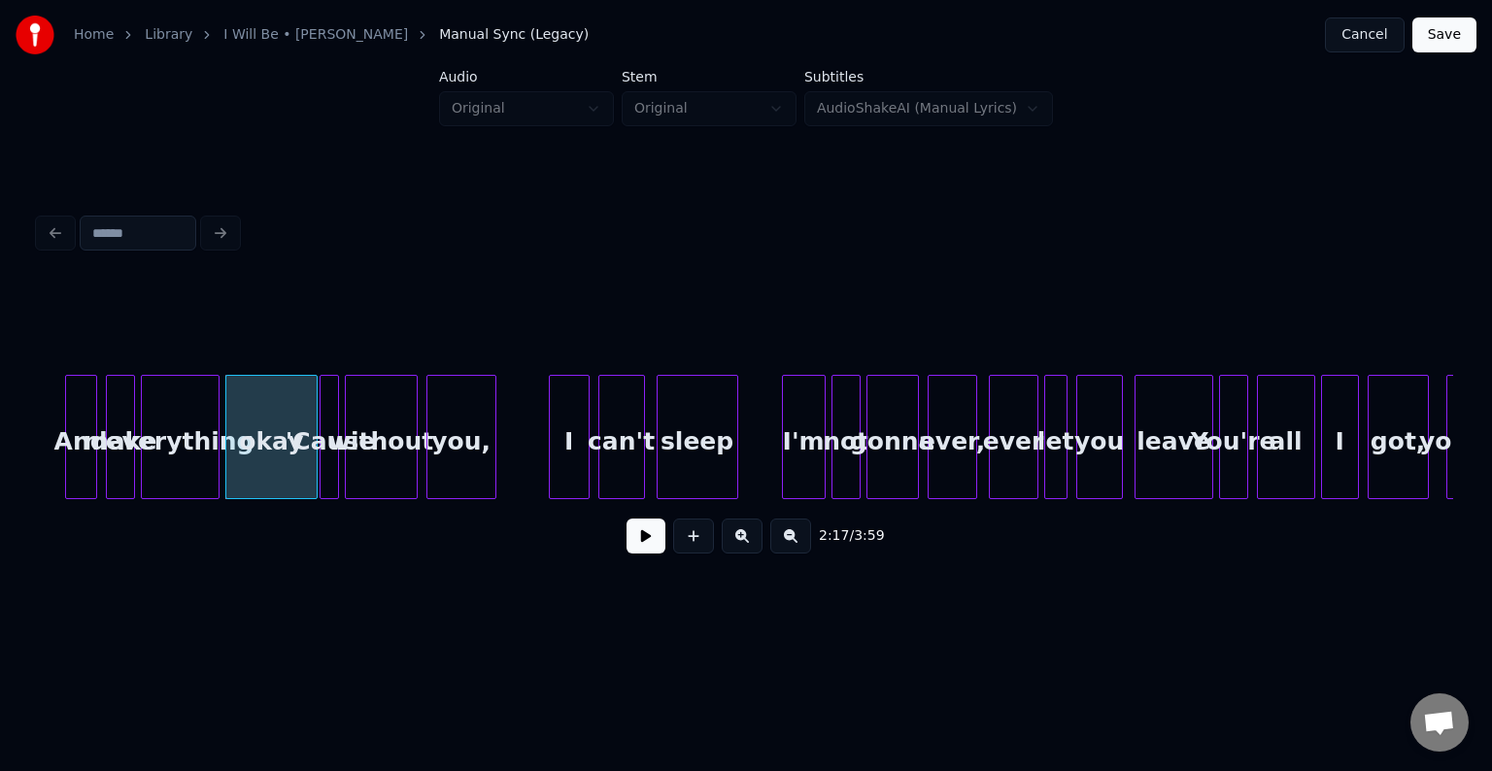
click at [312, 478] on div at bounding box center [314, 437] width 6 height 122
click at [642, 549] on button at bounding box center [646, 536] width 39 height 35
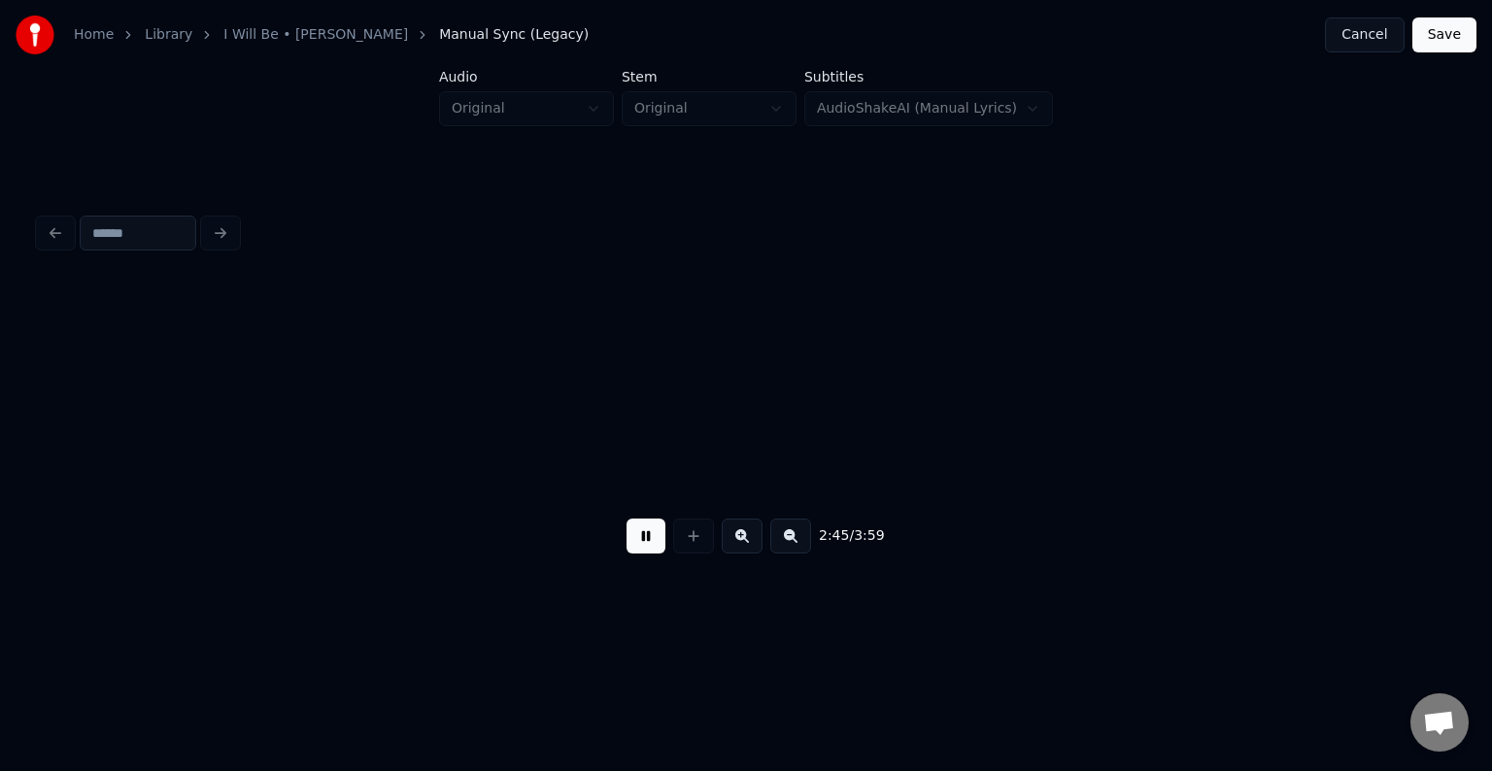
scroll to position [0, 24070]
click at [635, 540] on button at bounding box center [646, 536] width 39 height 35
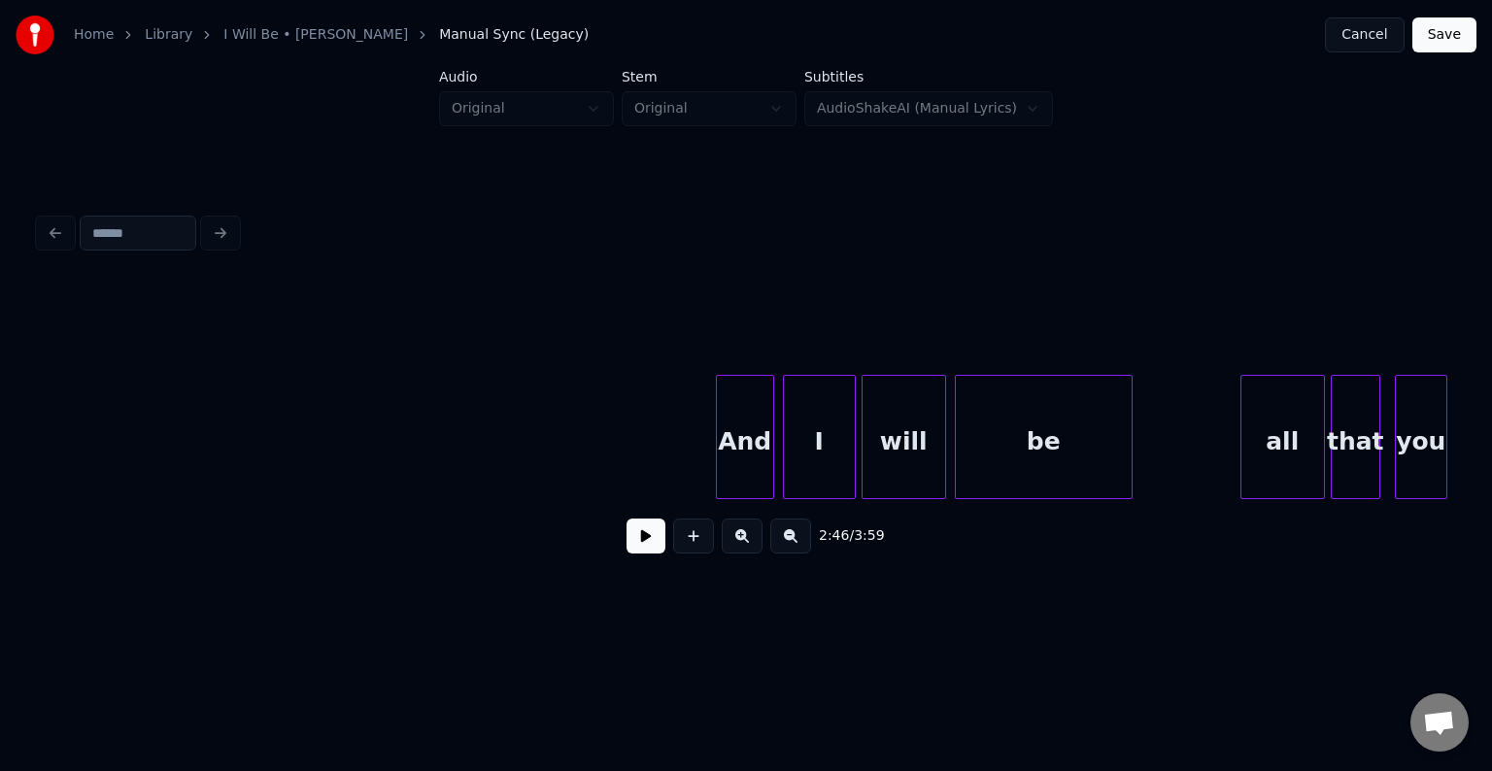
scroll to position [0, 25175]
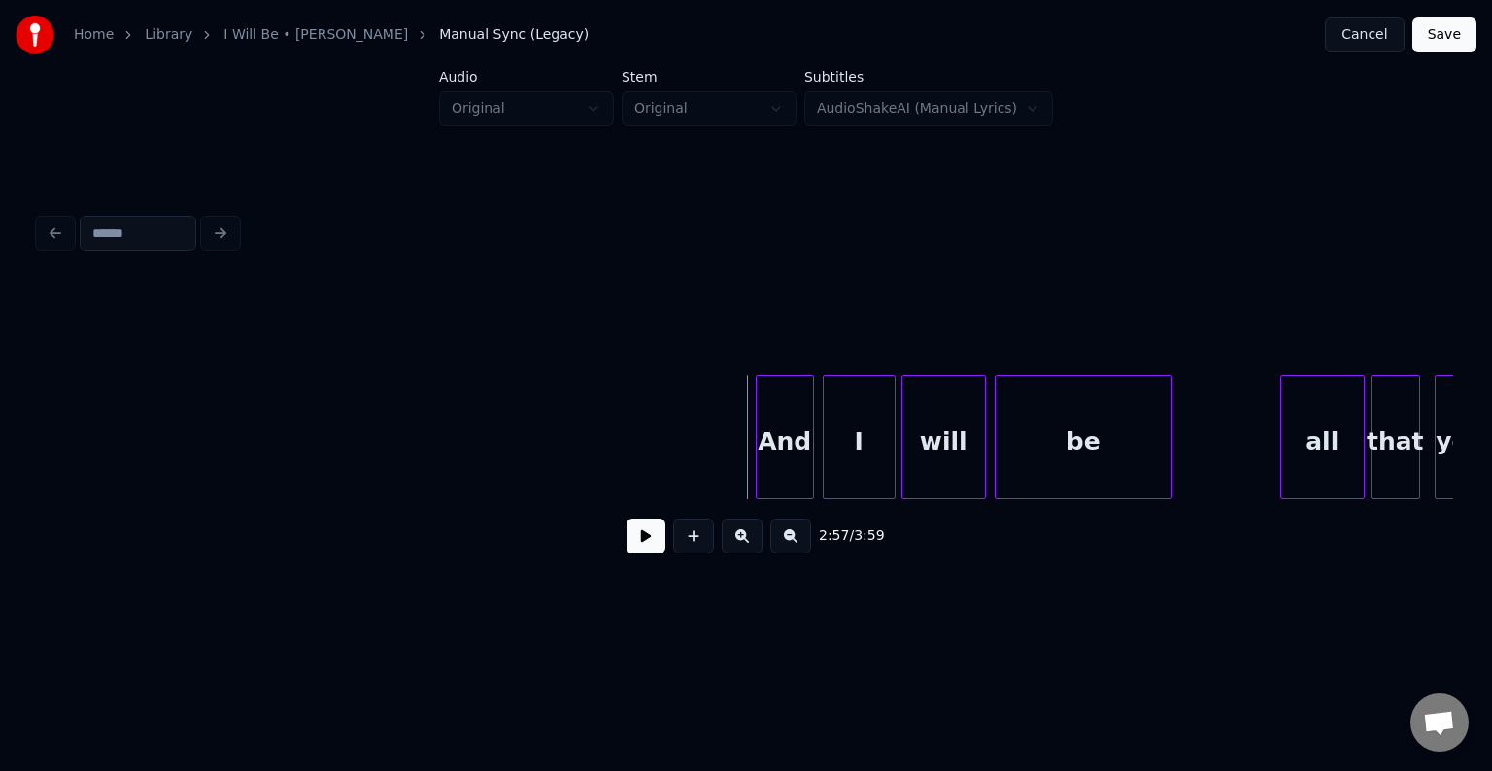
click at [635, 548] on button at bounding box center [646, 536] width 39 height 35
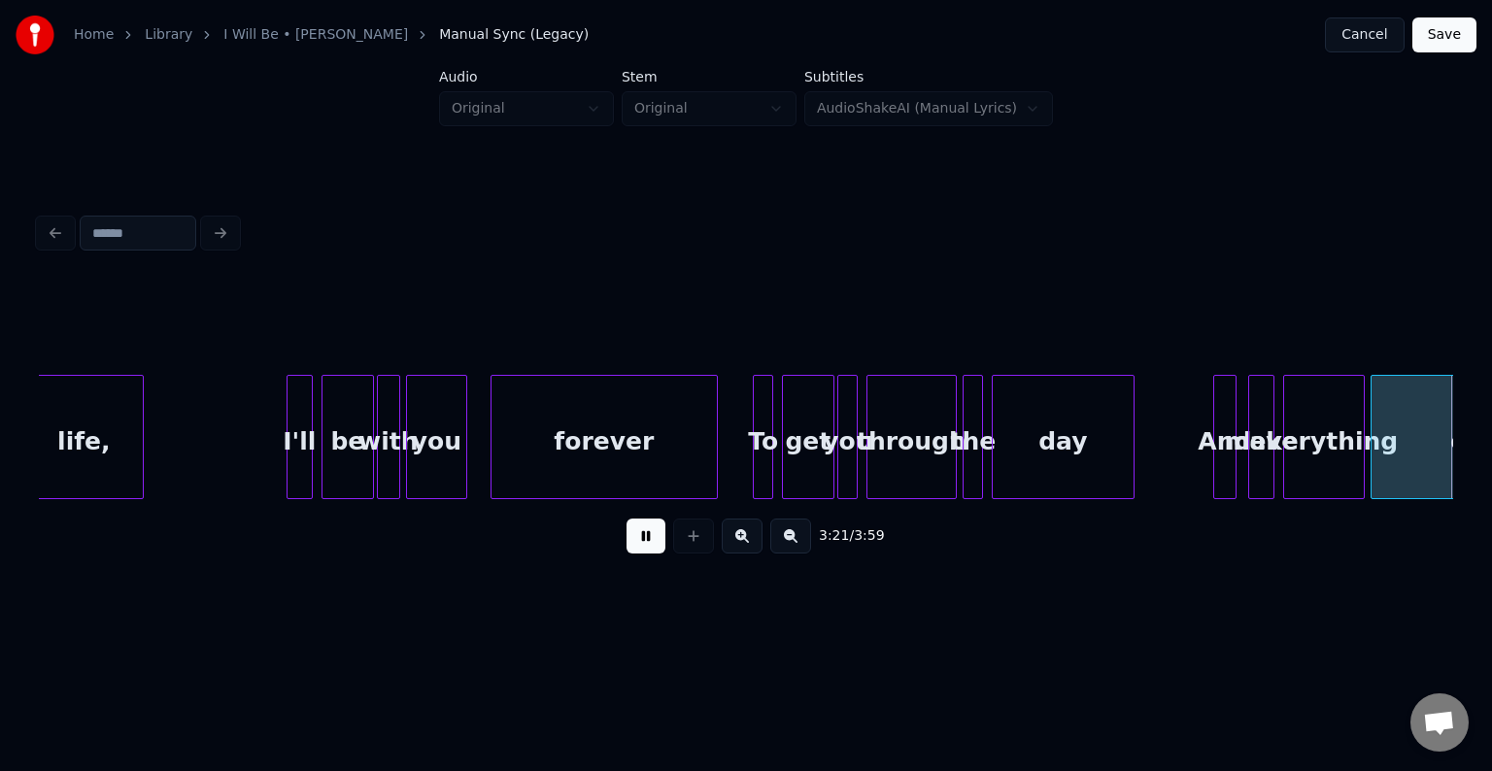
scroll to position [0, 29420]
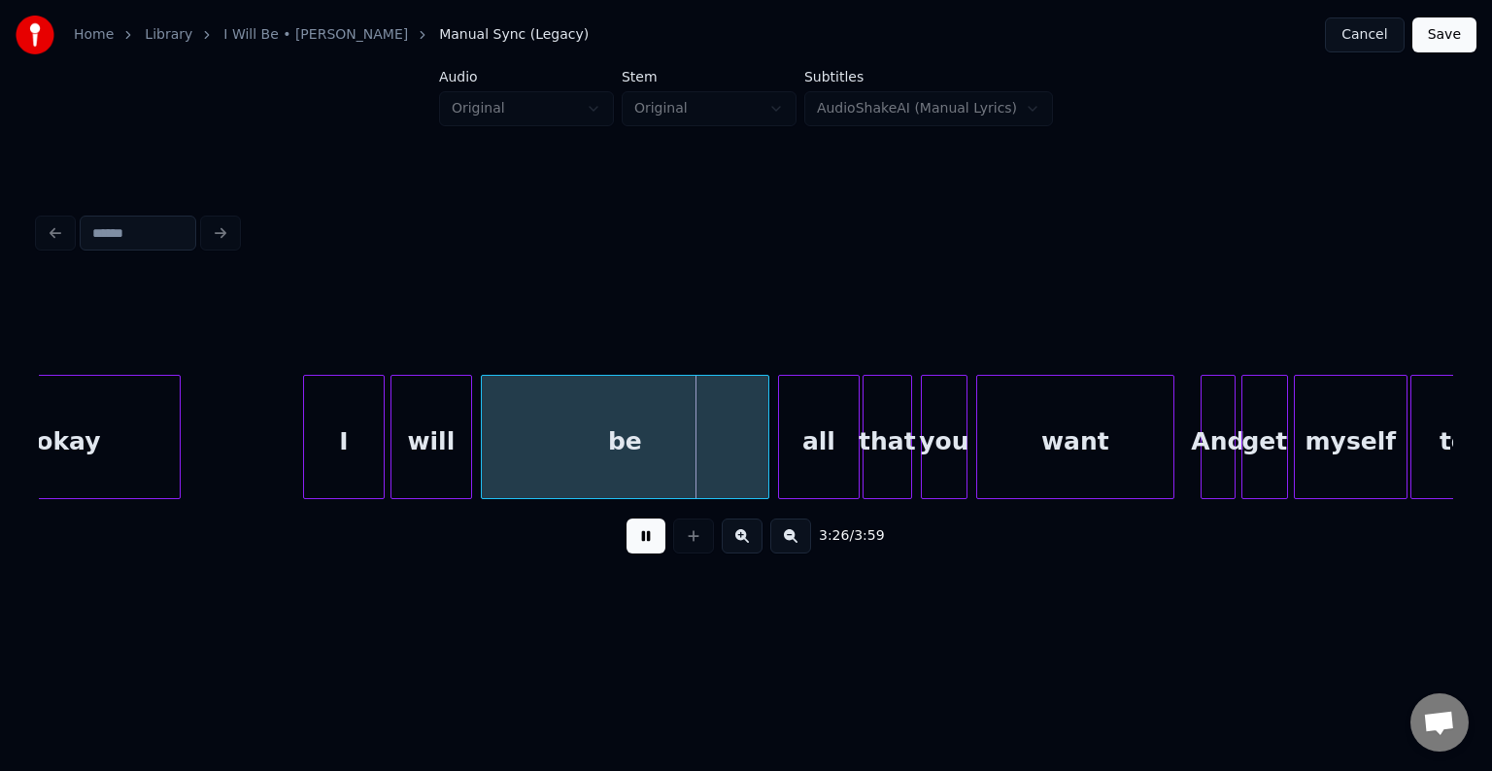
click at [635, 548] on button at bounding box center [646, 536] width 39 height 35
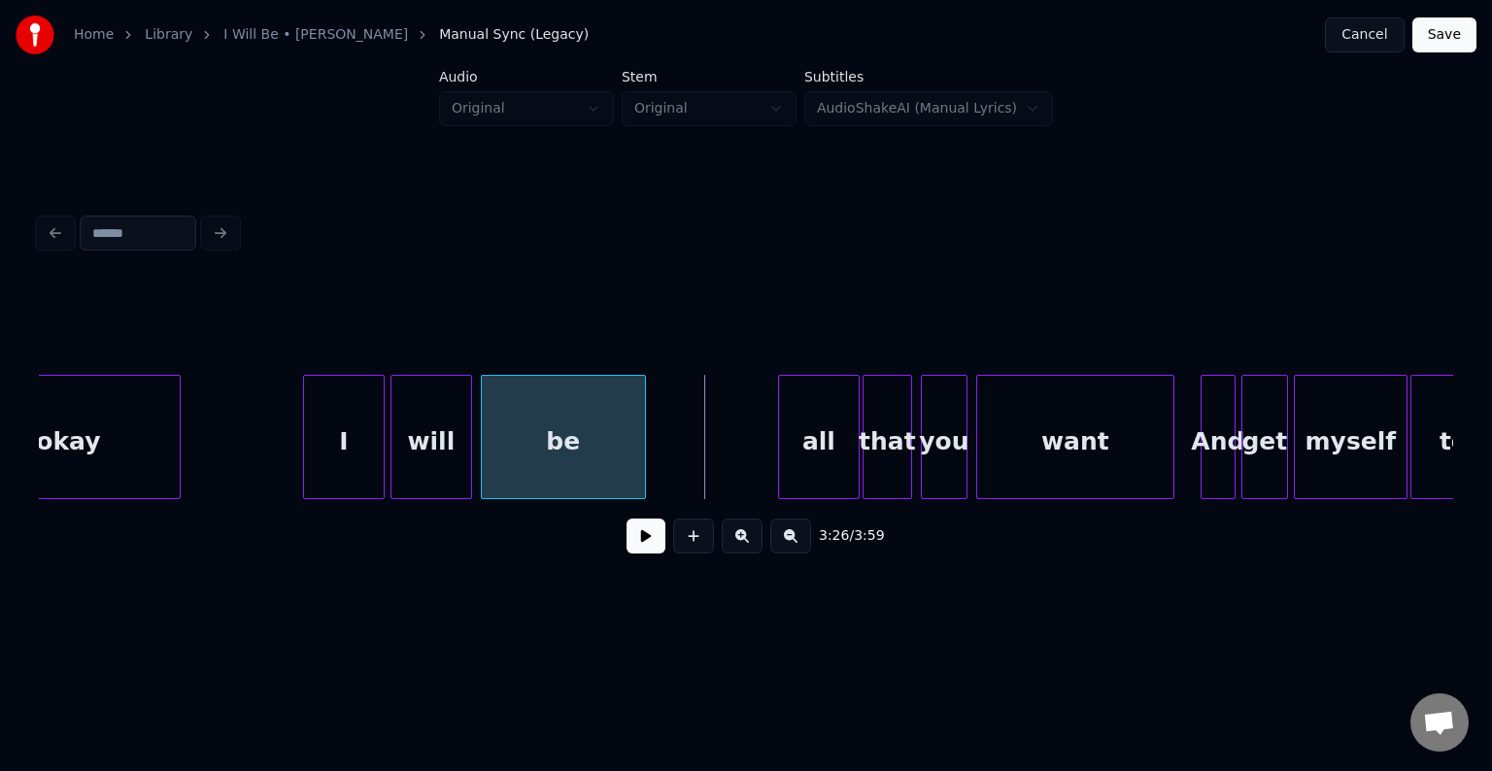
click at [644, 467] on div at bounding box center [642, 437] width 6 height 122
click at [641, 551] on button at bounding box center [646, 536] width 39 height 35
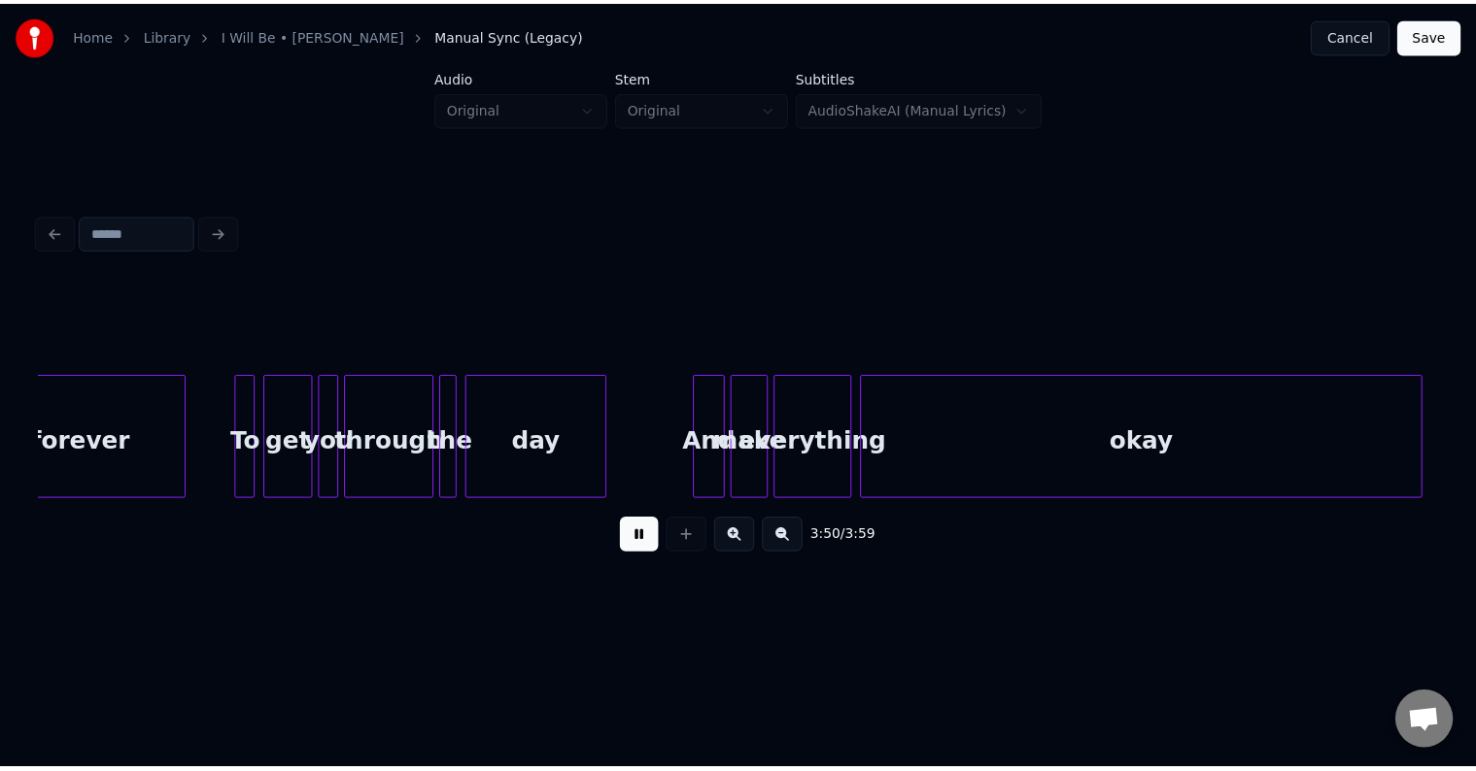
scroll to position [0, 33528]
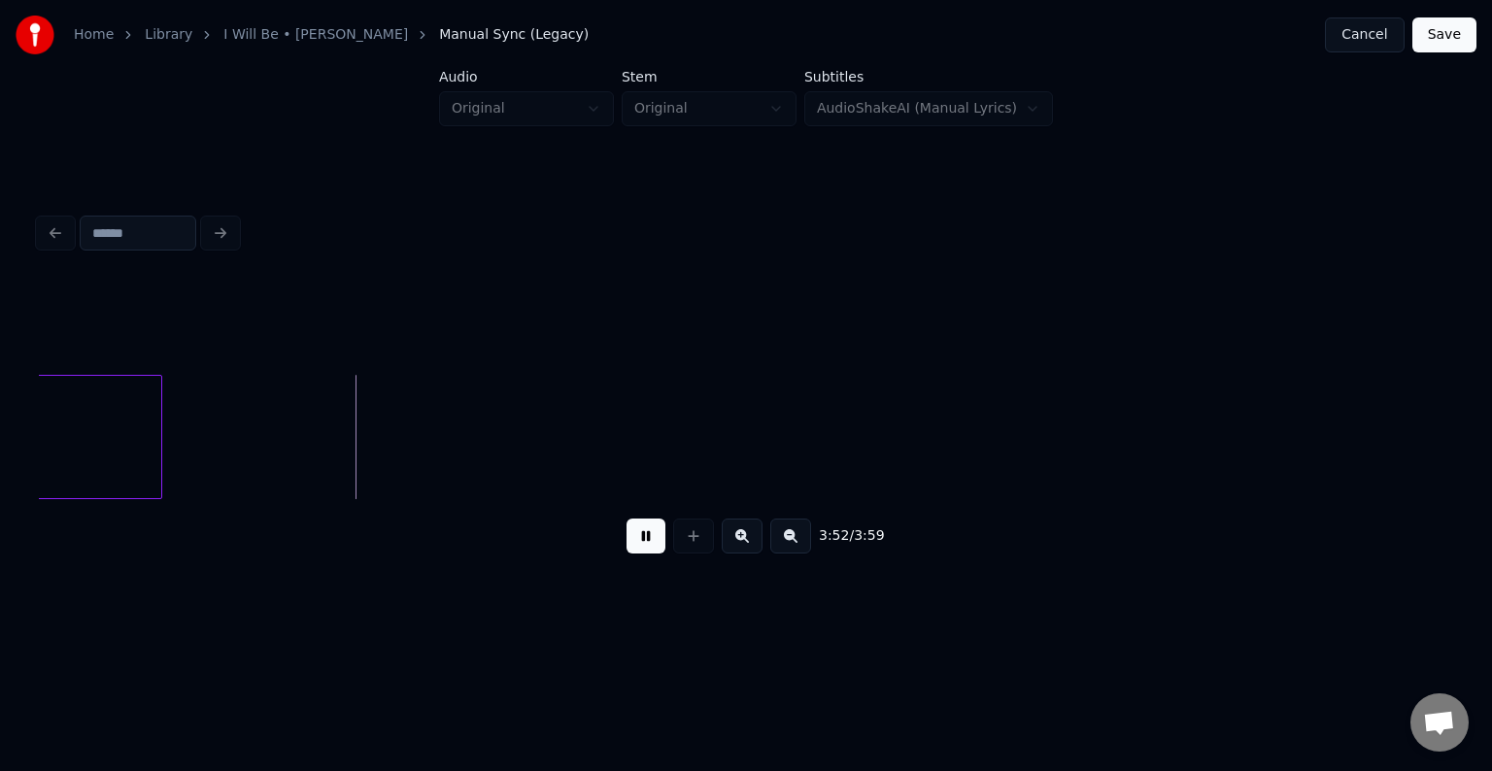
click at [1428, 41] on button "Save" at bounding box center [1445, 34] width 64 height 35
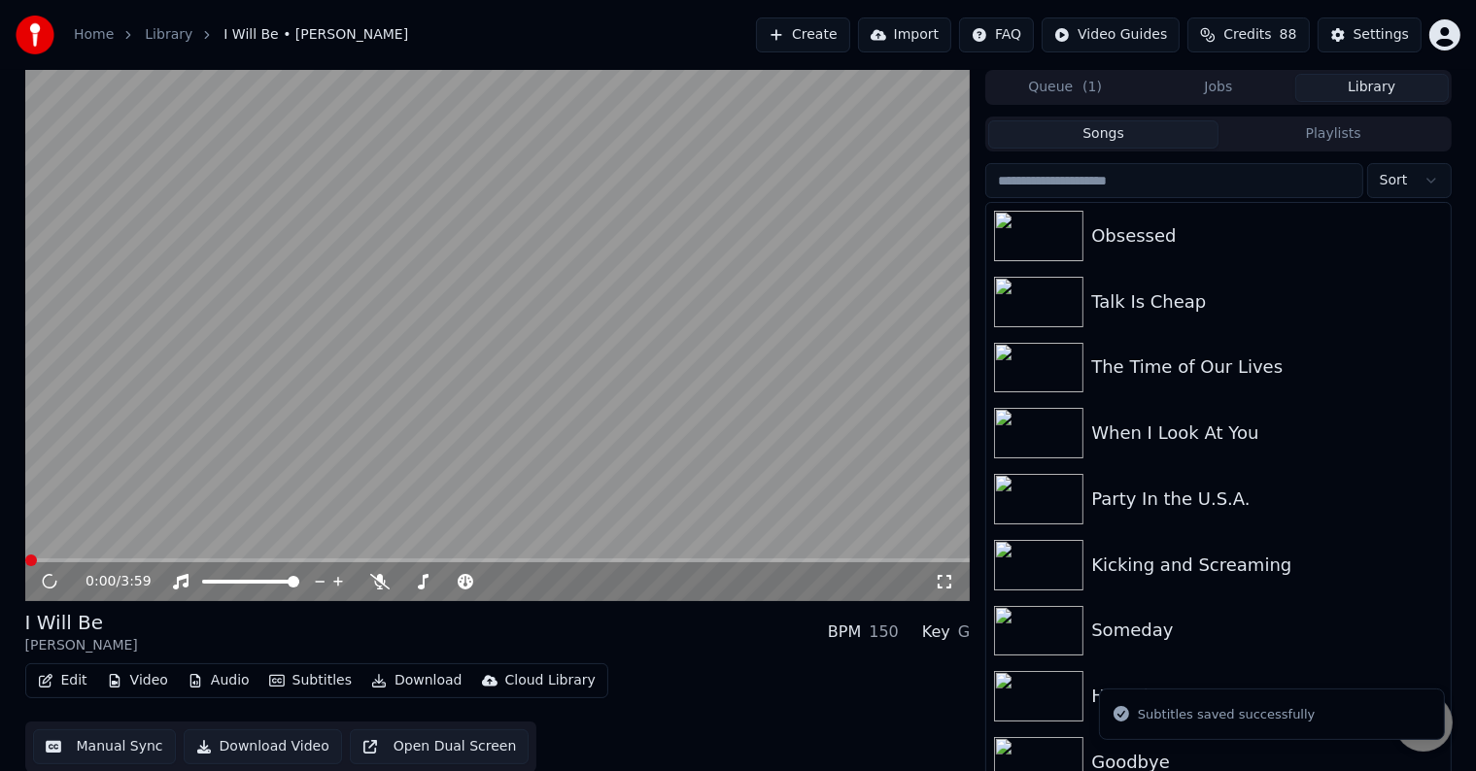
click at [389, 678] on button "Download" at bounding box center [416, 681] width 107 height 27
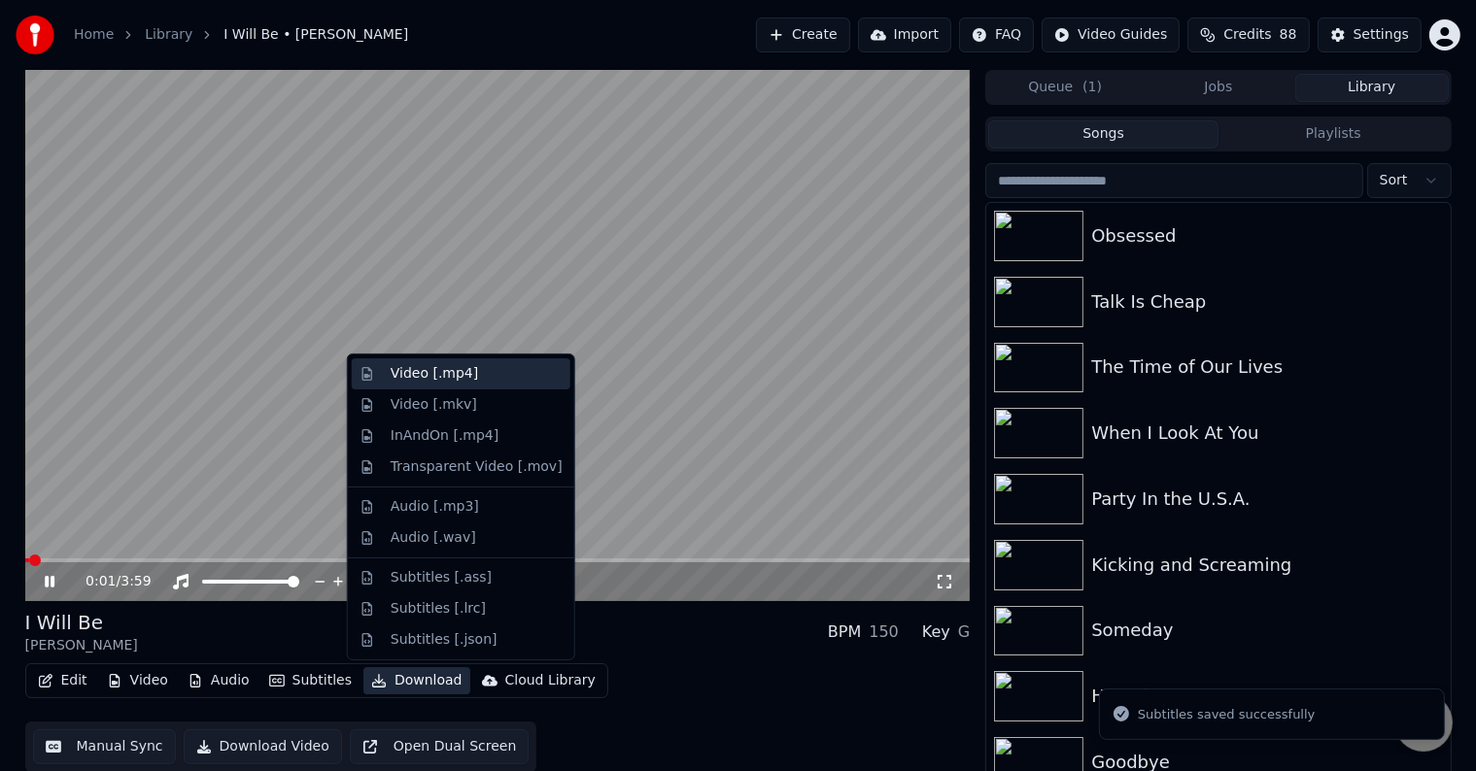
click at [412, 371] on div "Video [.mp4]" at bounding box center [434, 373] width 87 height 19
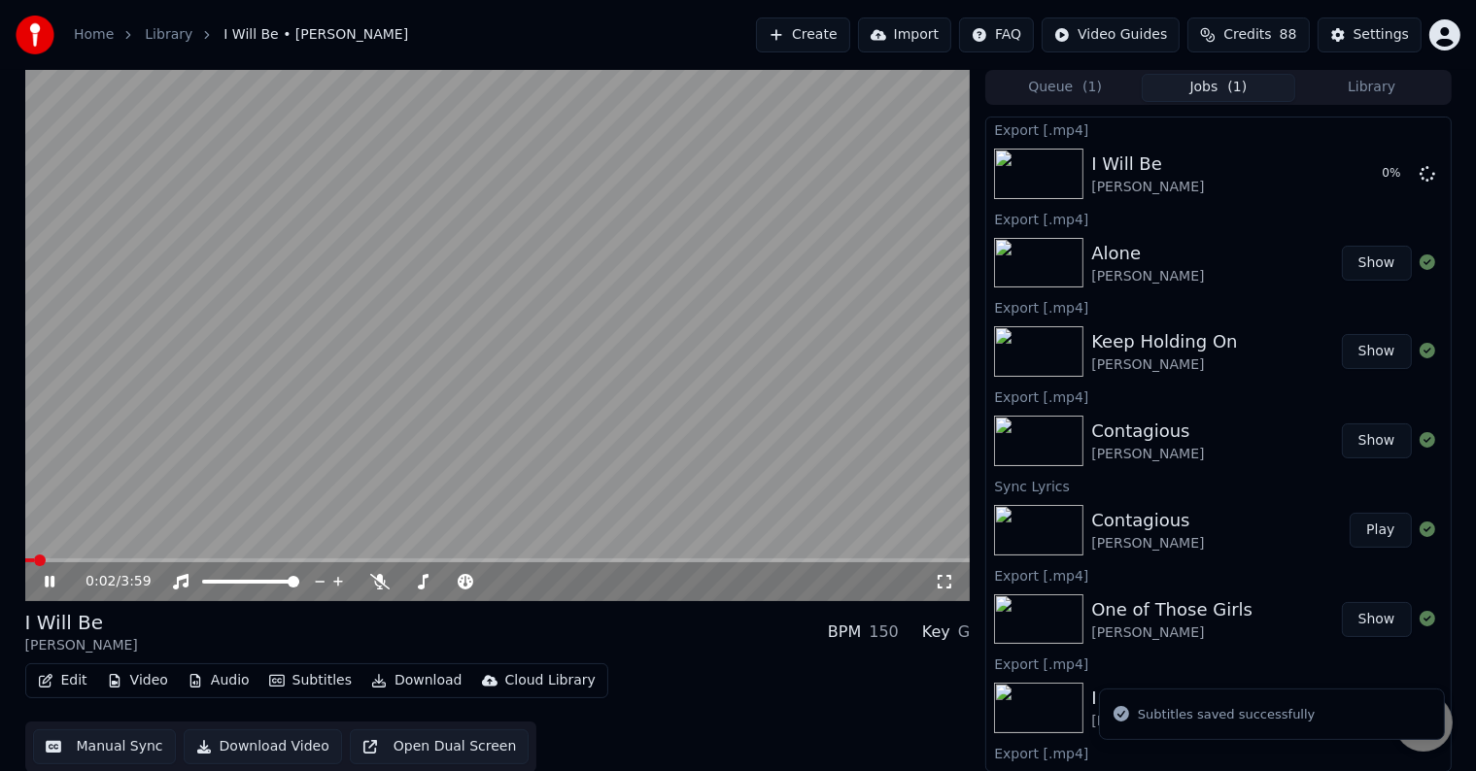
click at [43, 584] on icon at bounding box center [64, 582] width 46 height 16
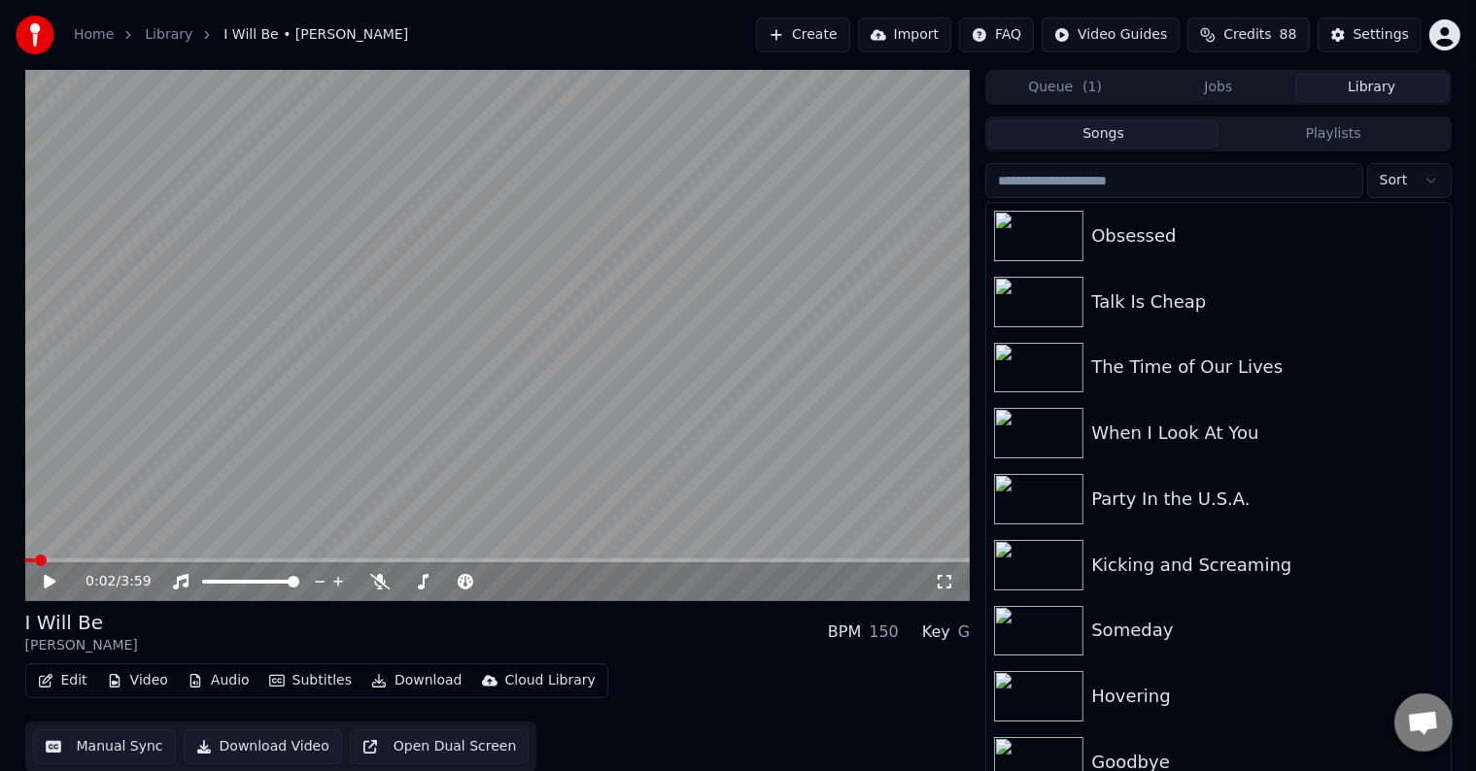
click at [1297, 89] on button "Library" at bounding box center [1372, 88] width 154 height 28
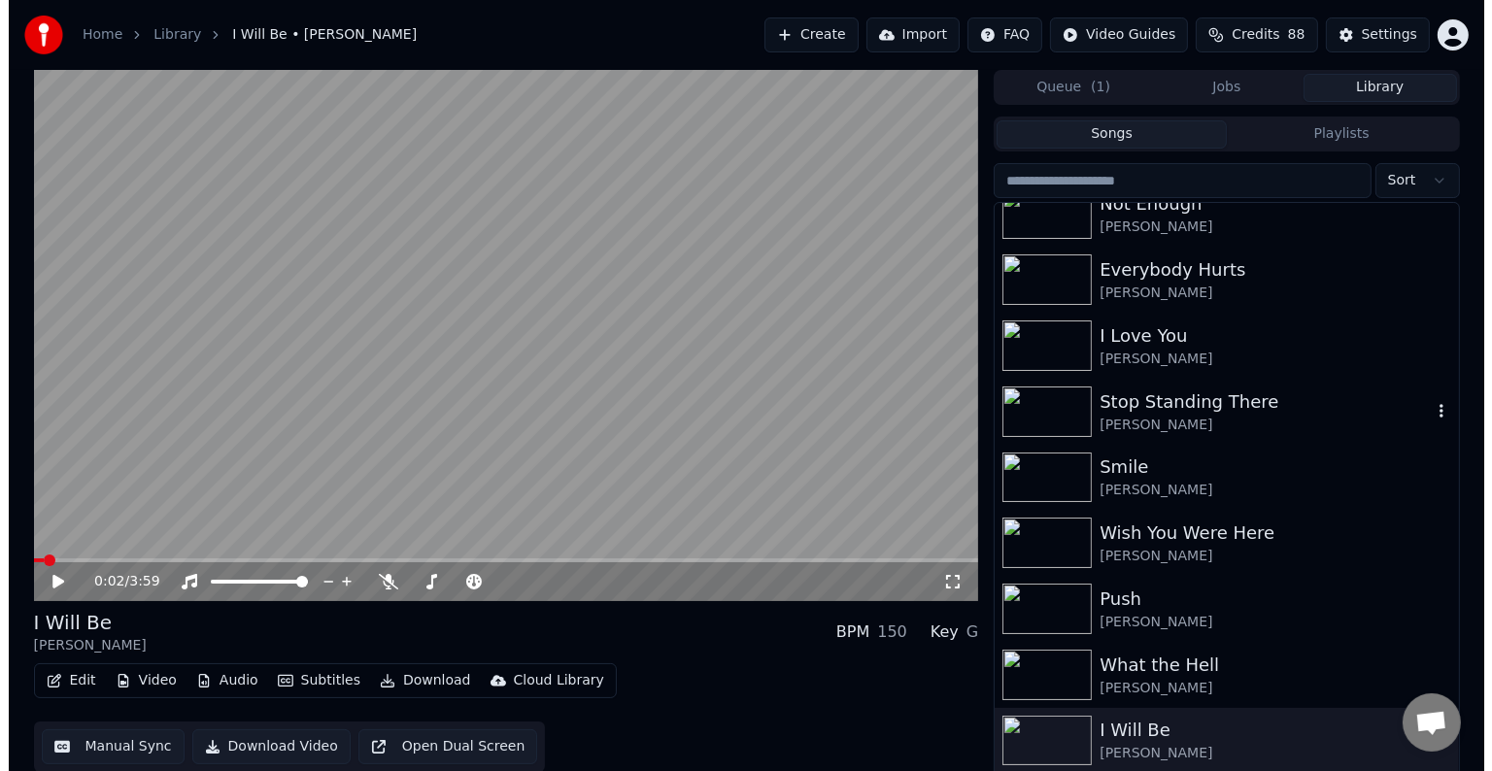
scroll to position [29440, 0]
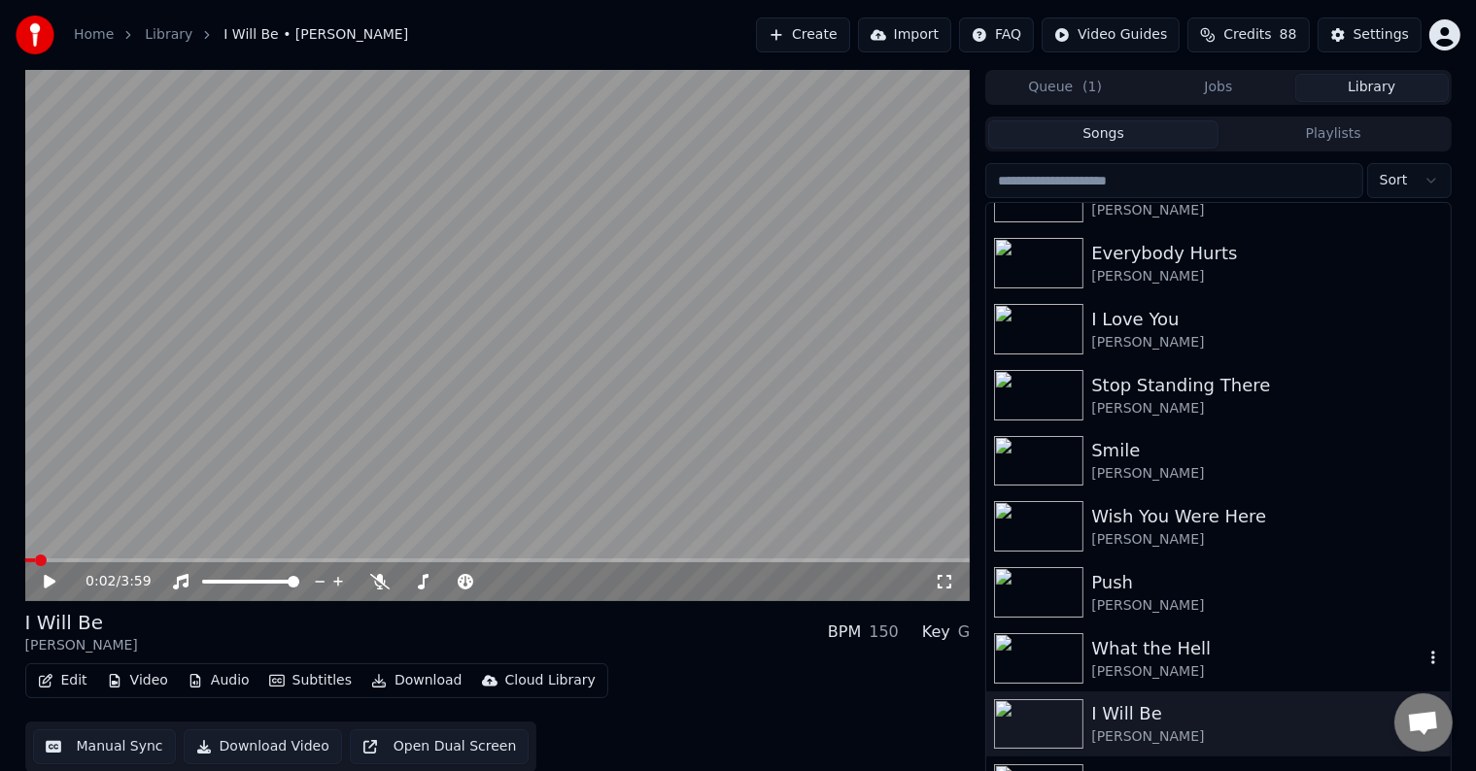
click at [1171, 653] on div "What the Hell" at bounding box center [1256, 648] width 331 height 27
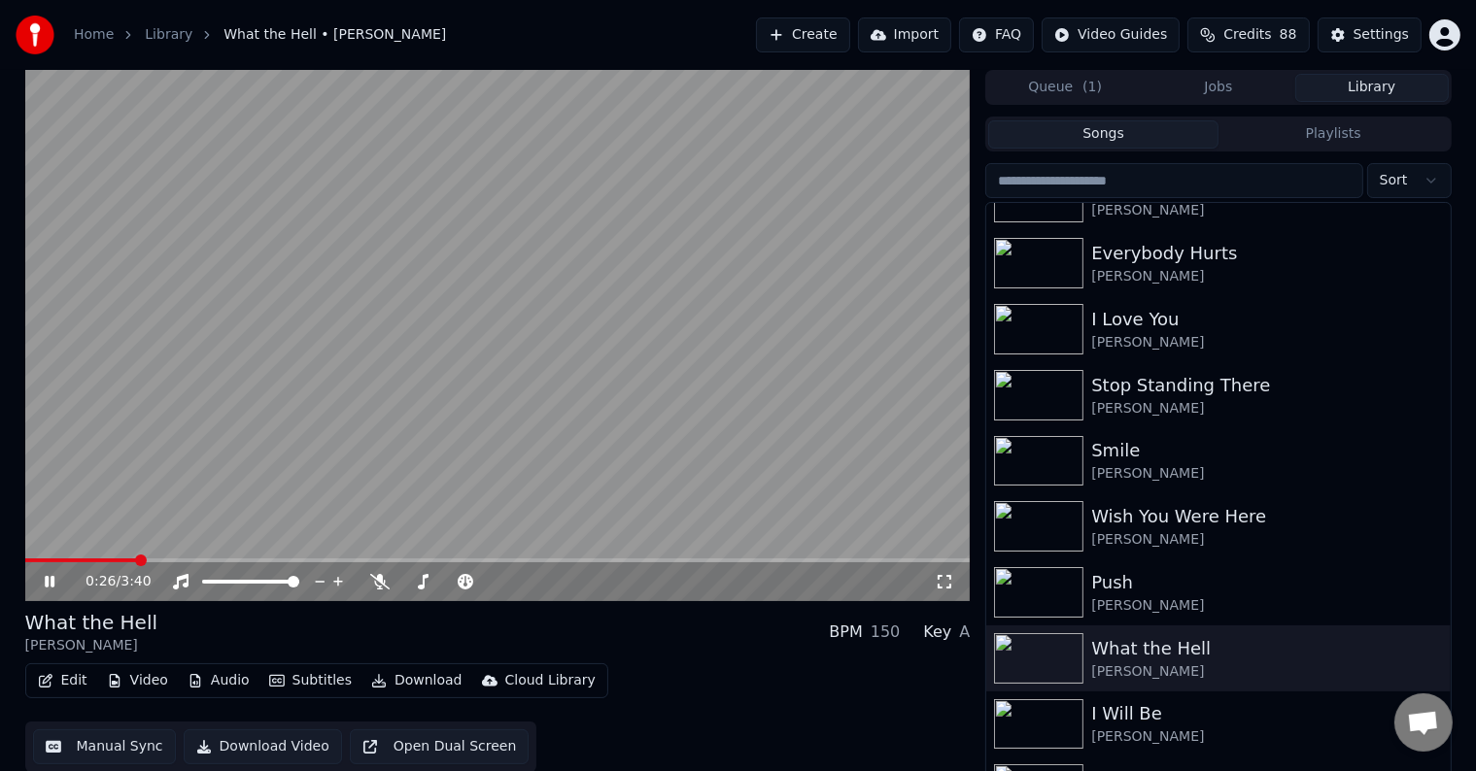
click at [135, 560] on span at bounding box center [497, 561] width 945 height 4
click at [47, 585] on icon at bounding box center [50, 582] width 10 height 12
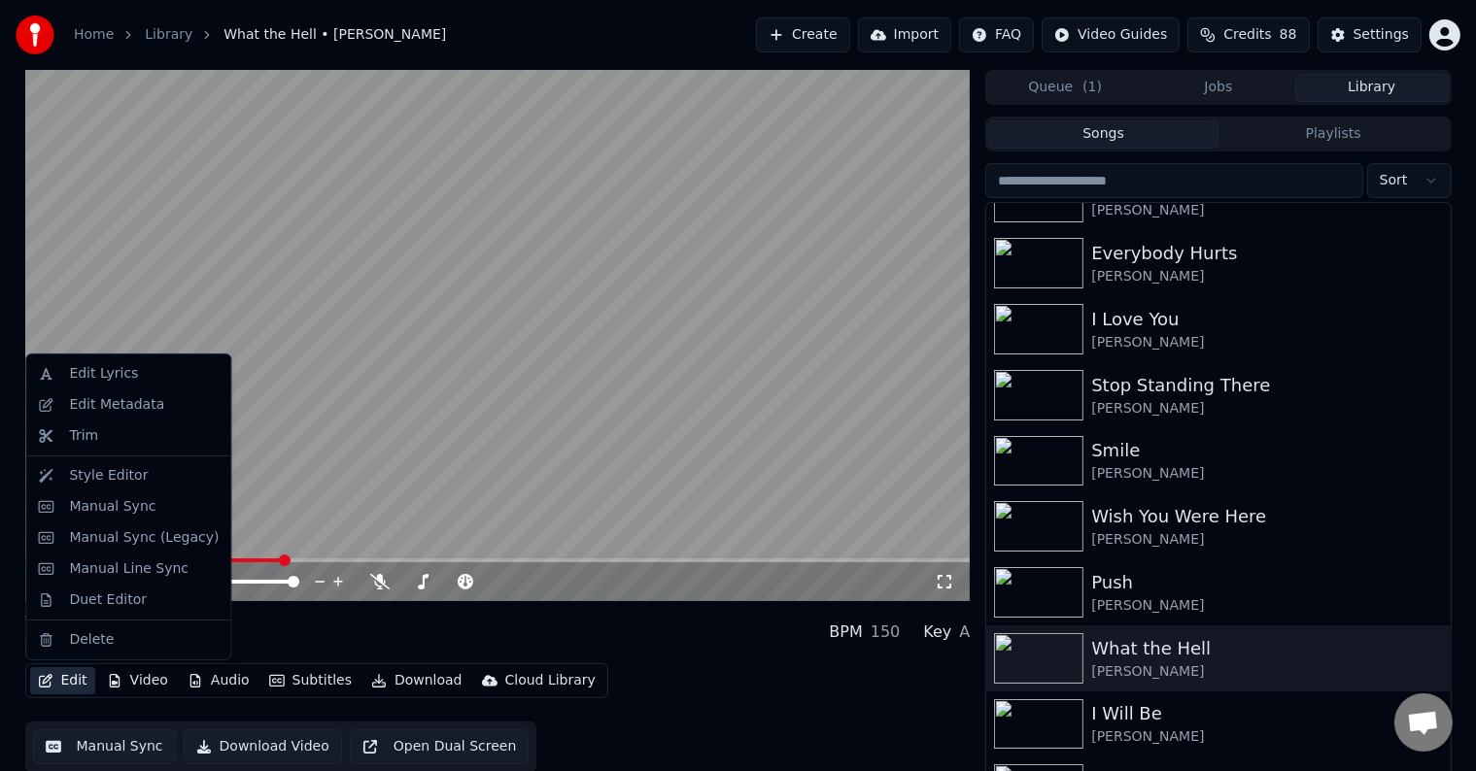
click at [64, 683] on button "Edit" at bounding box center [62, 681] width 65 height 27
click at [116, 538] on div "Manual Sync (Legacy)" at bounding box center [144, 538] width 150 height 19
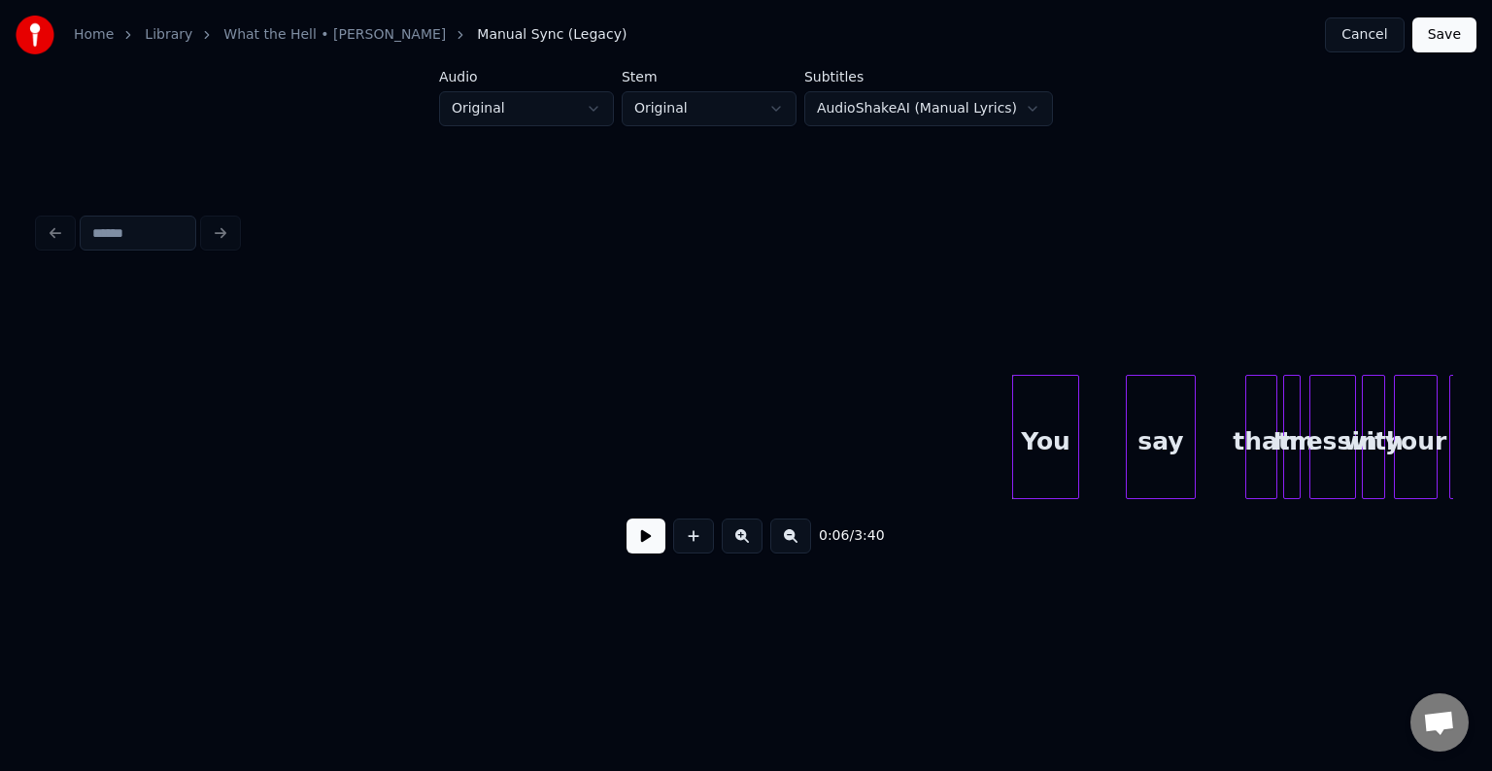
click at [635, 541] on button at bounding box center [646, 536] width 39 height 35
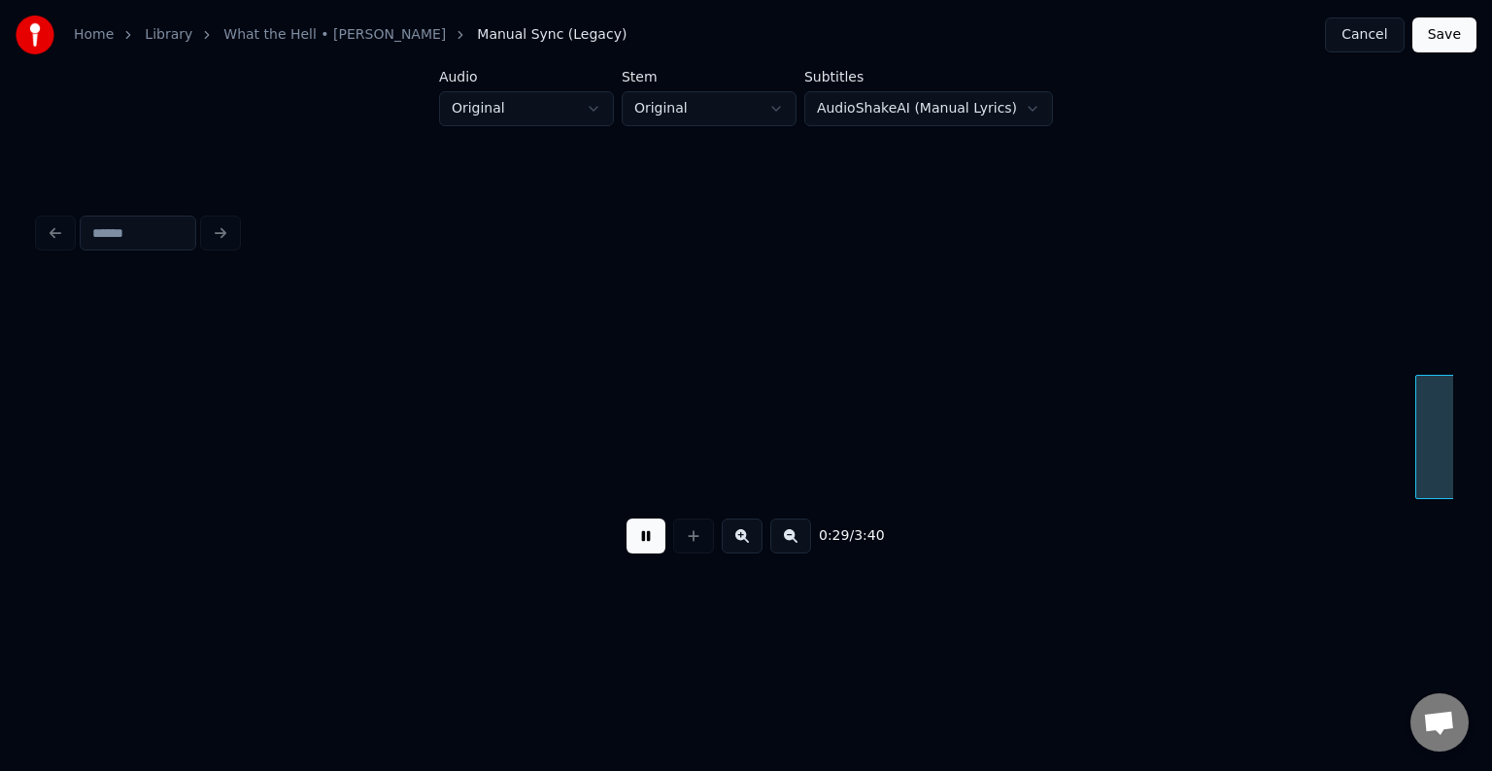
scroll to position [0, 4252]
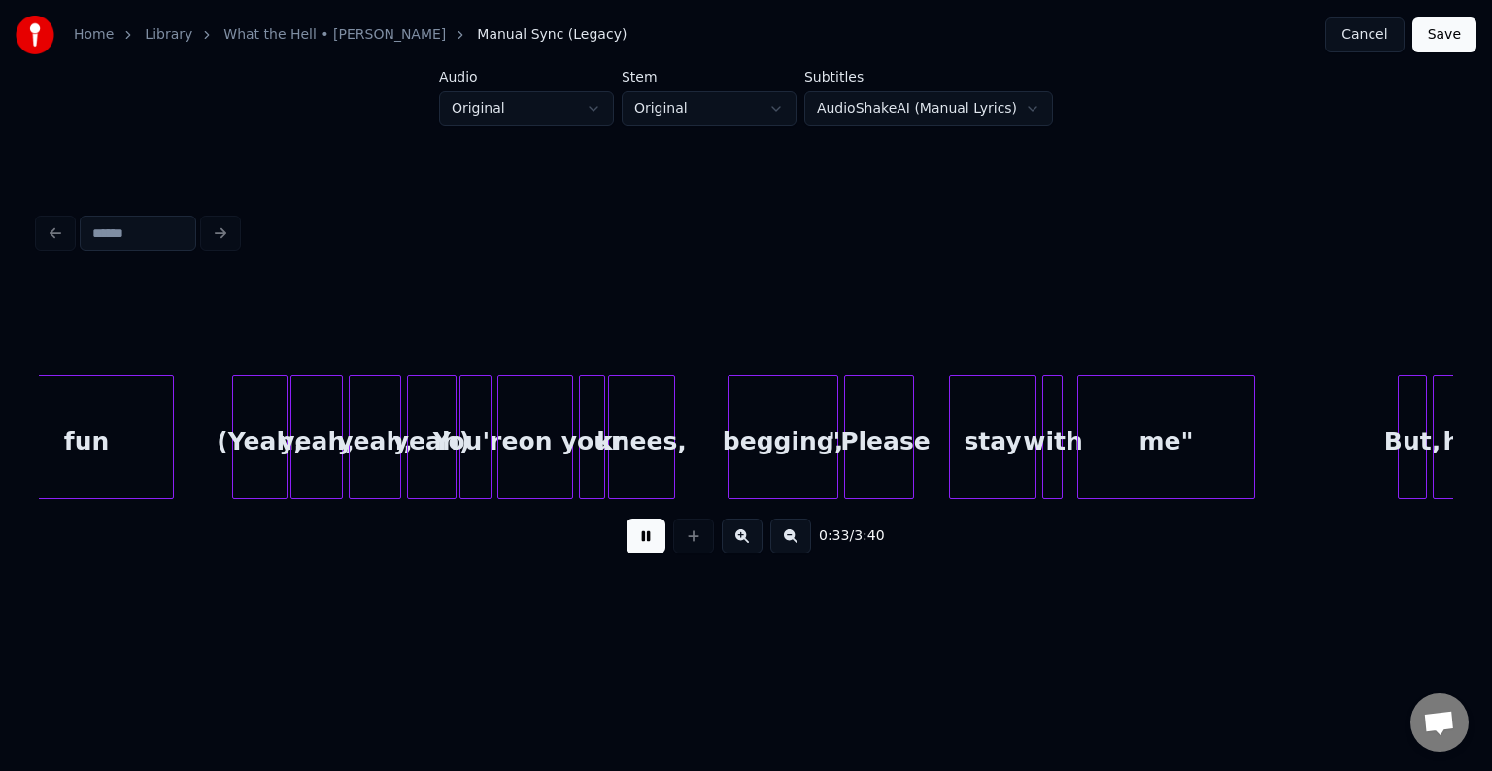
click at [474, 473] on div "You're" at bounding box center [476, 442] width 30 height 132
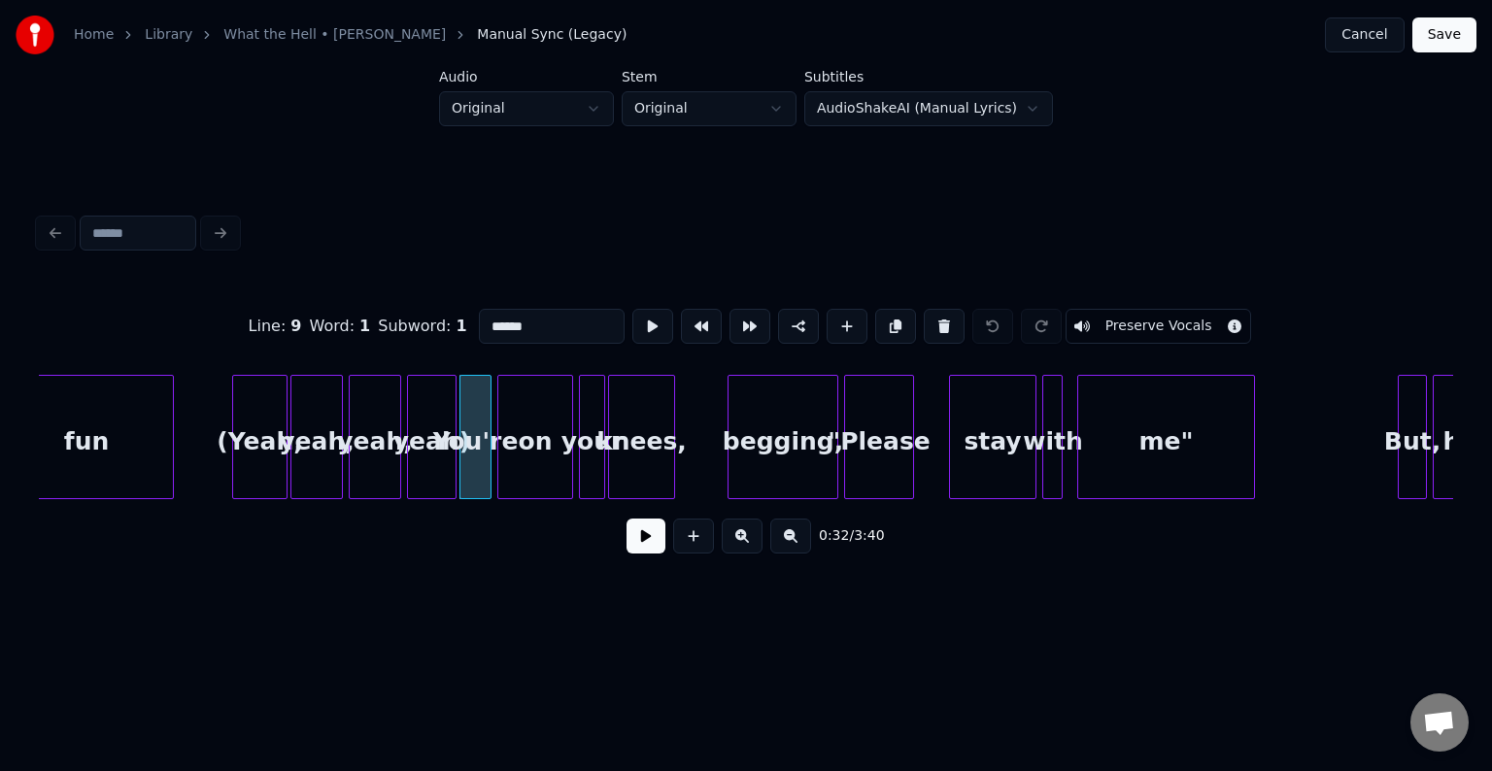
click at [638, 550] on button at bounding box center [646, 536] width 39 height 35
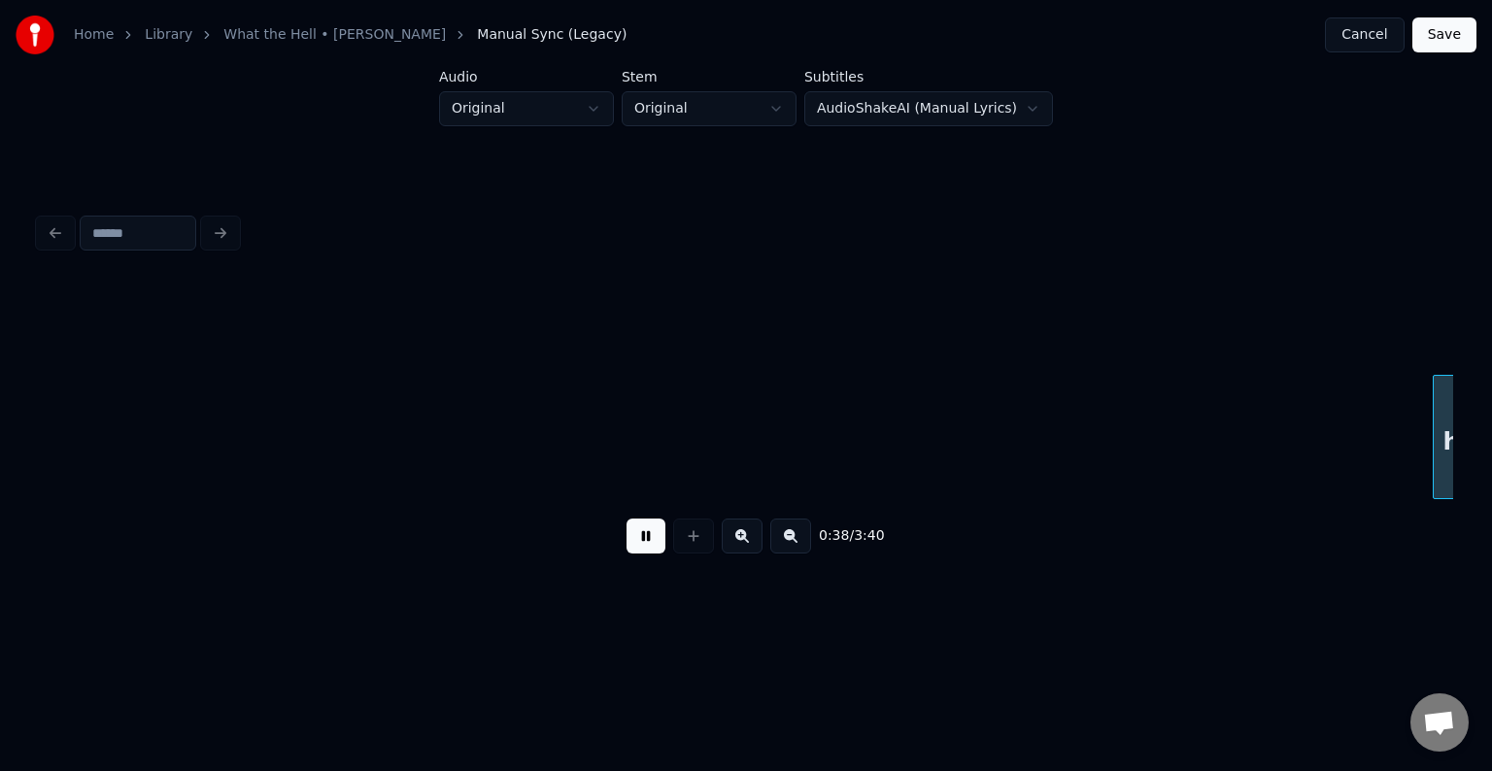
scroll to position [0, 5668]
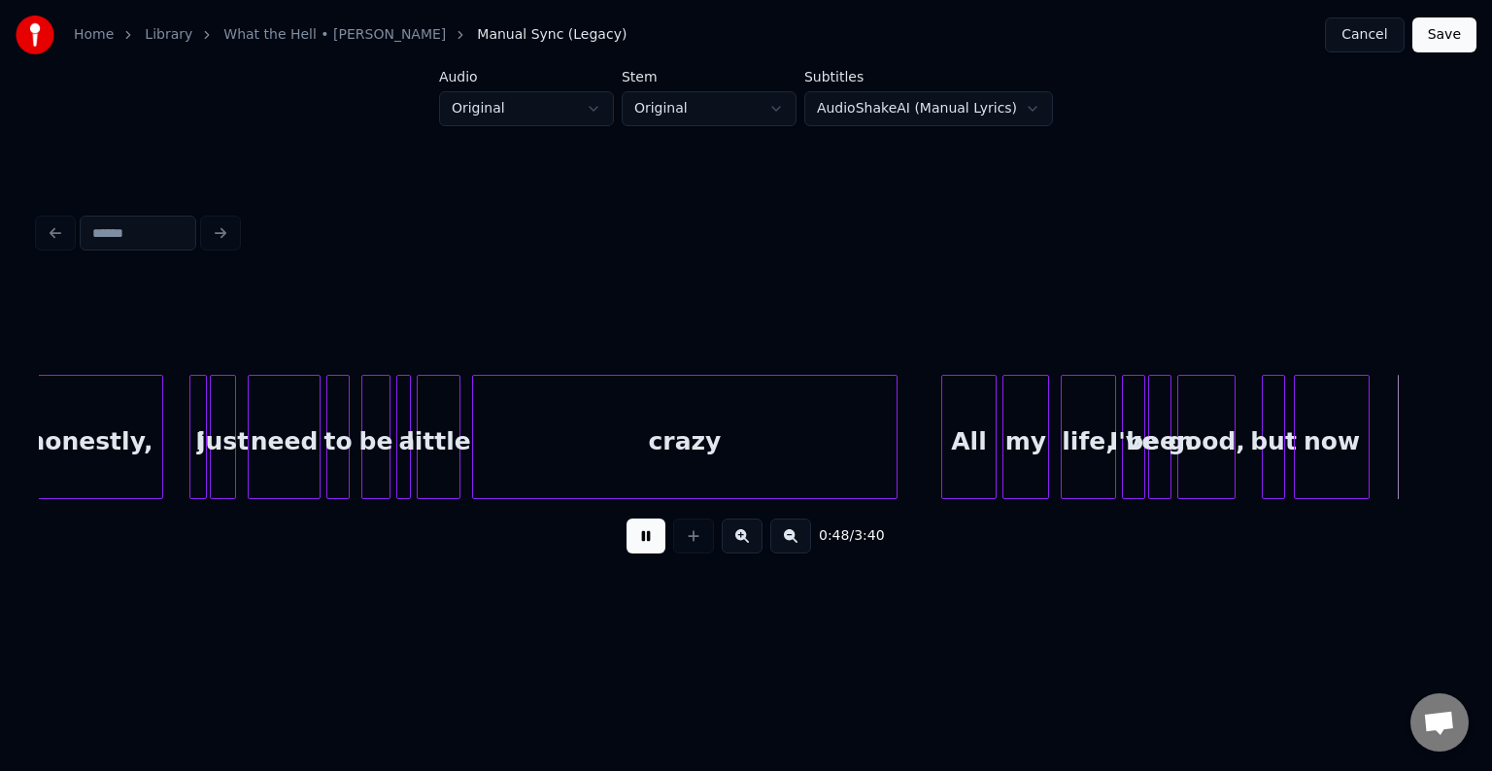
click at [641, 548] on button at bounding box center [646, 536] width 39 height 35
click at [1443, 499] on div "honestly, I just need to be a little crazy All my life, I've been good, but now" at bounding box center [746, 437] width 1415 height 124
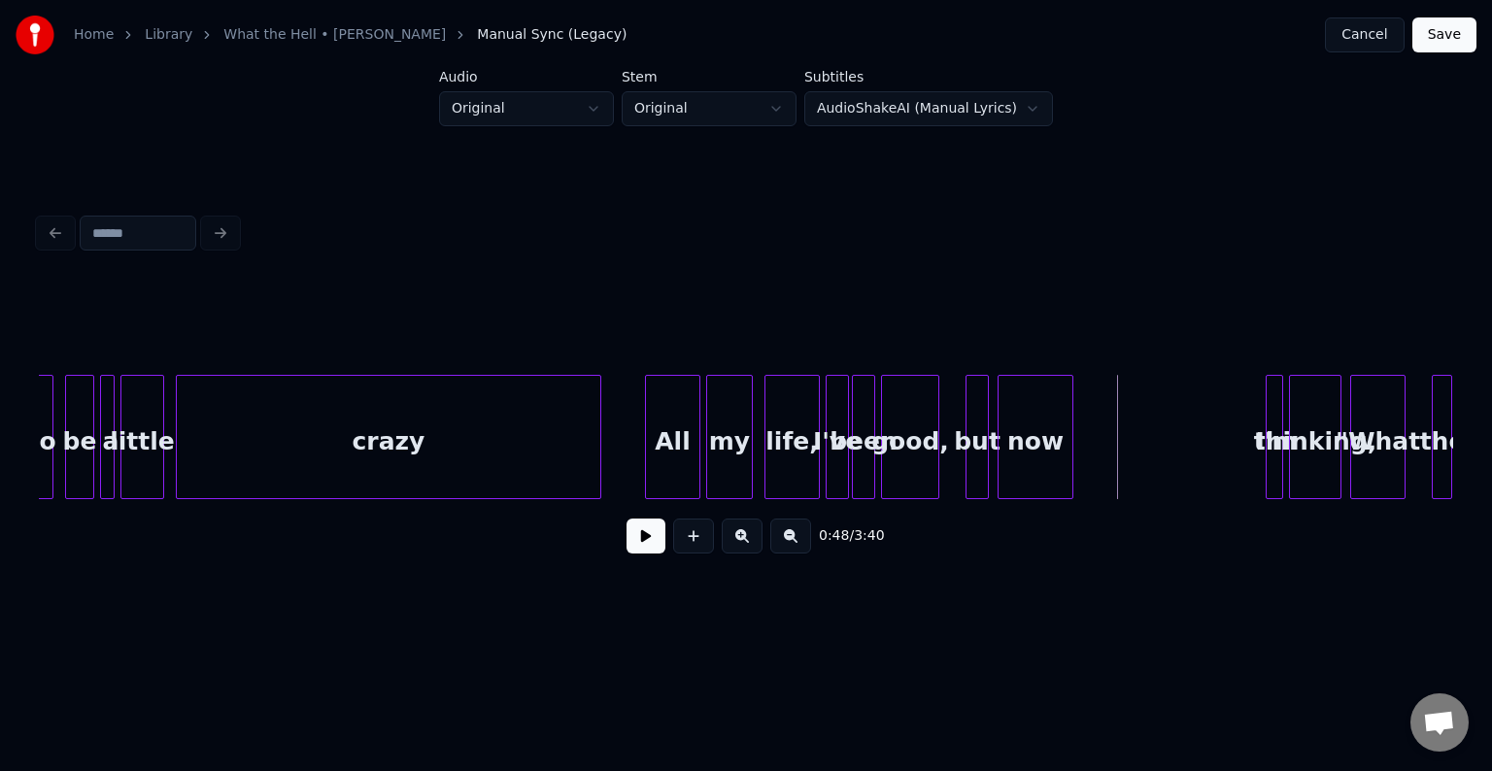
scroll to position [0, 6017]
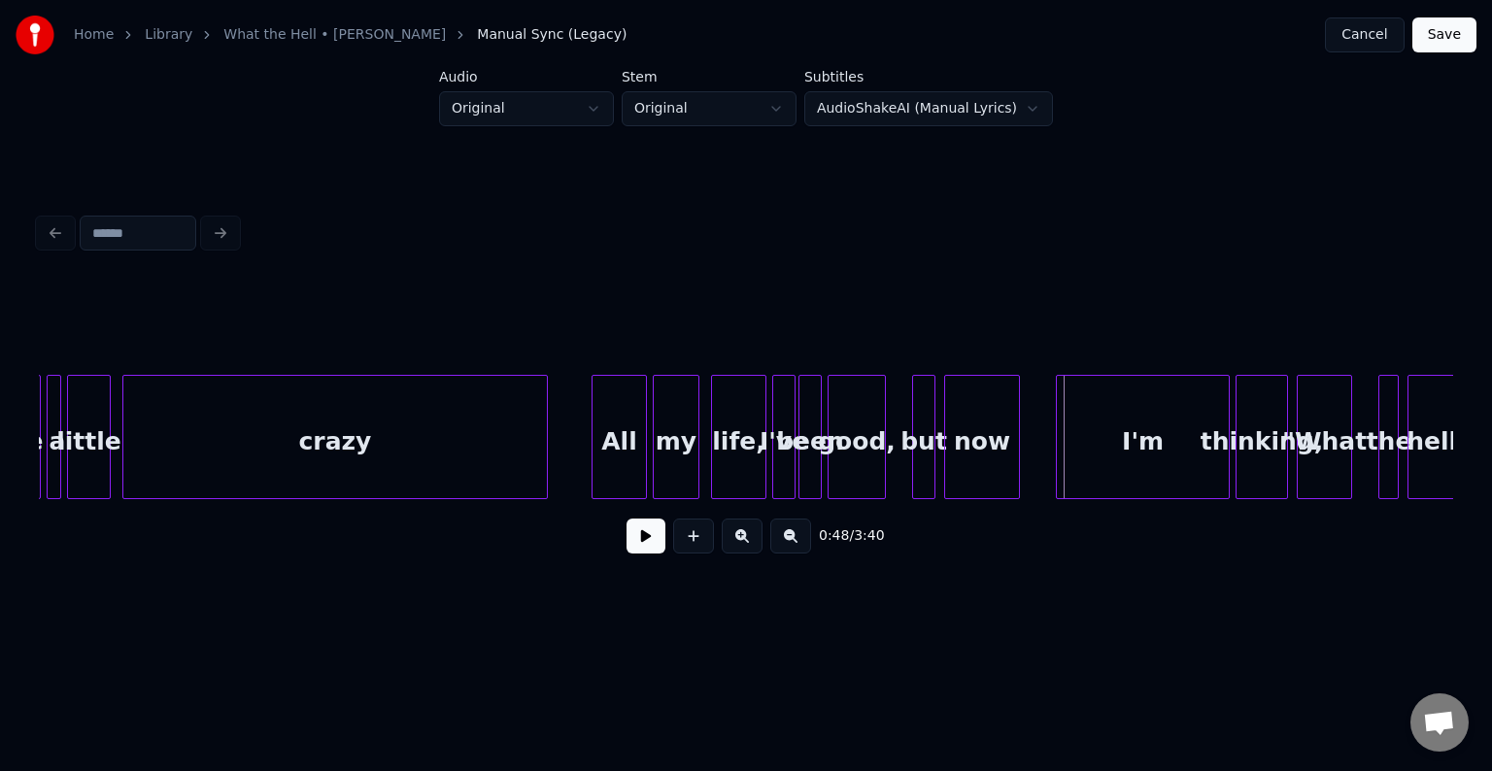
click at [1060, 468] on div at bounding box center [1060, 437] width 6 height 122
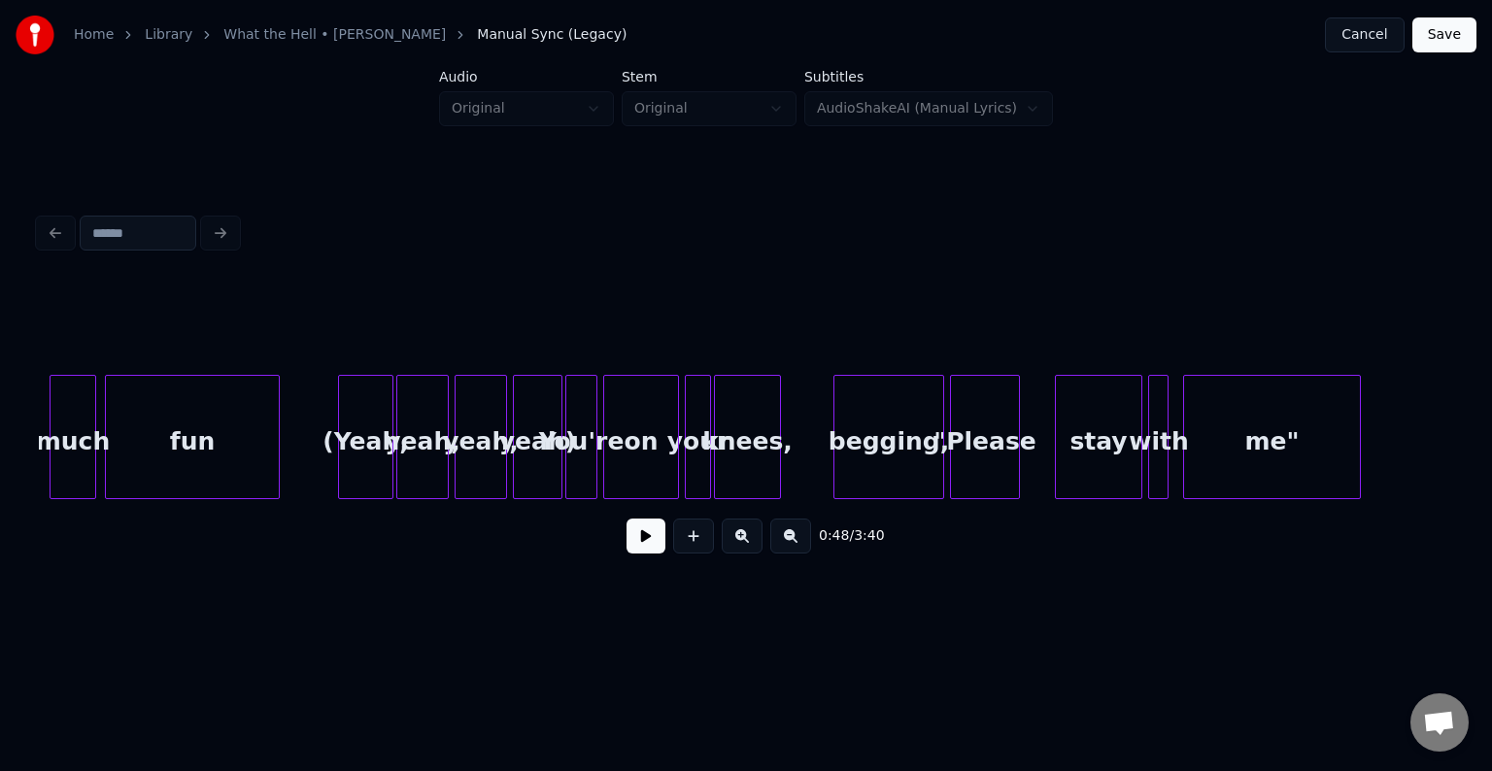
scroll to position [0, 4113]
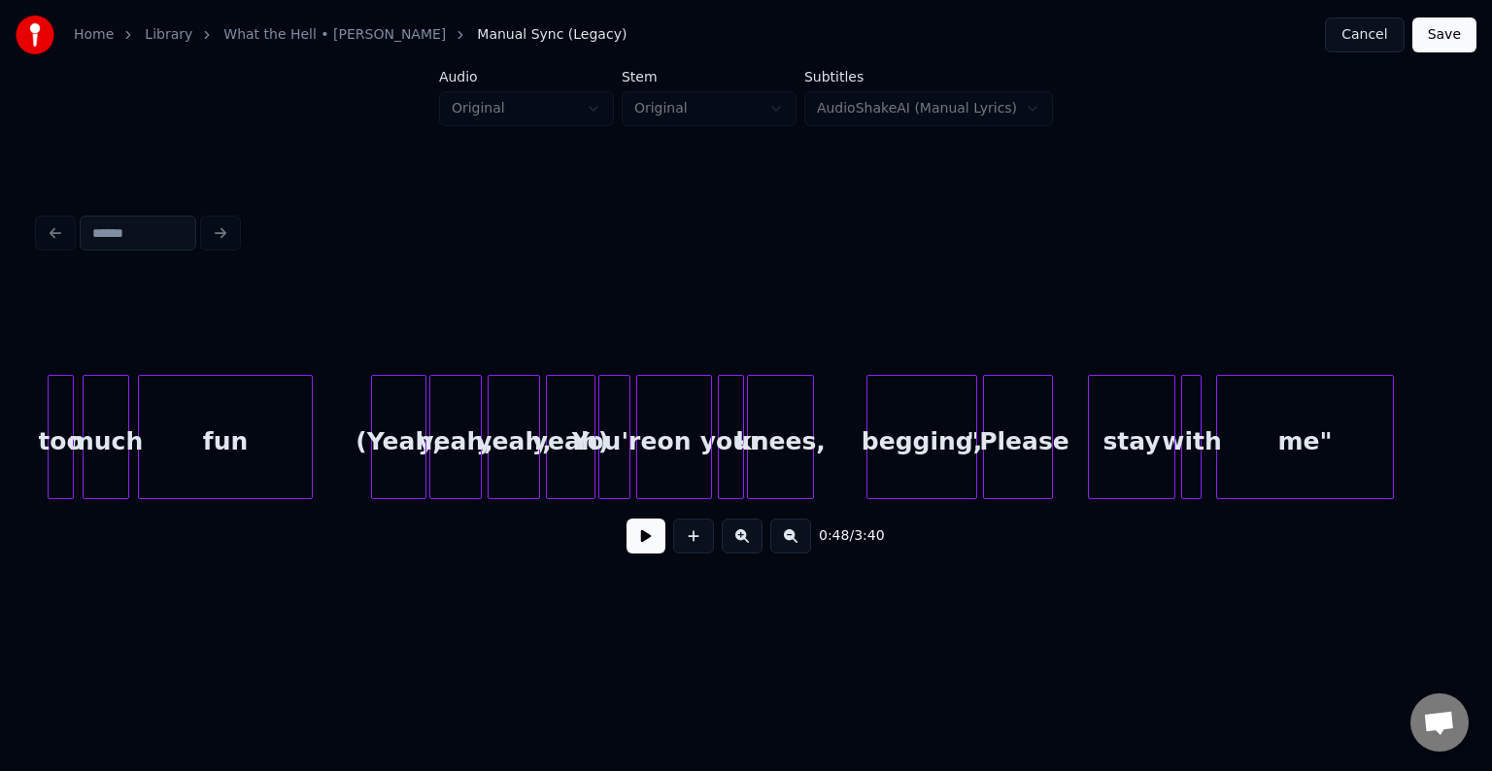
click at [610, 456] on div "You're" at bounding box center [615, 442] width 30 height 132
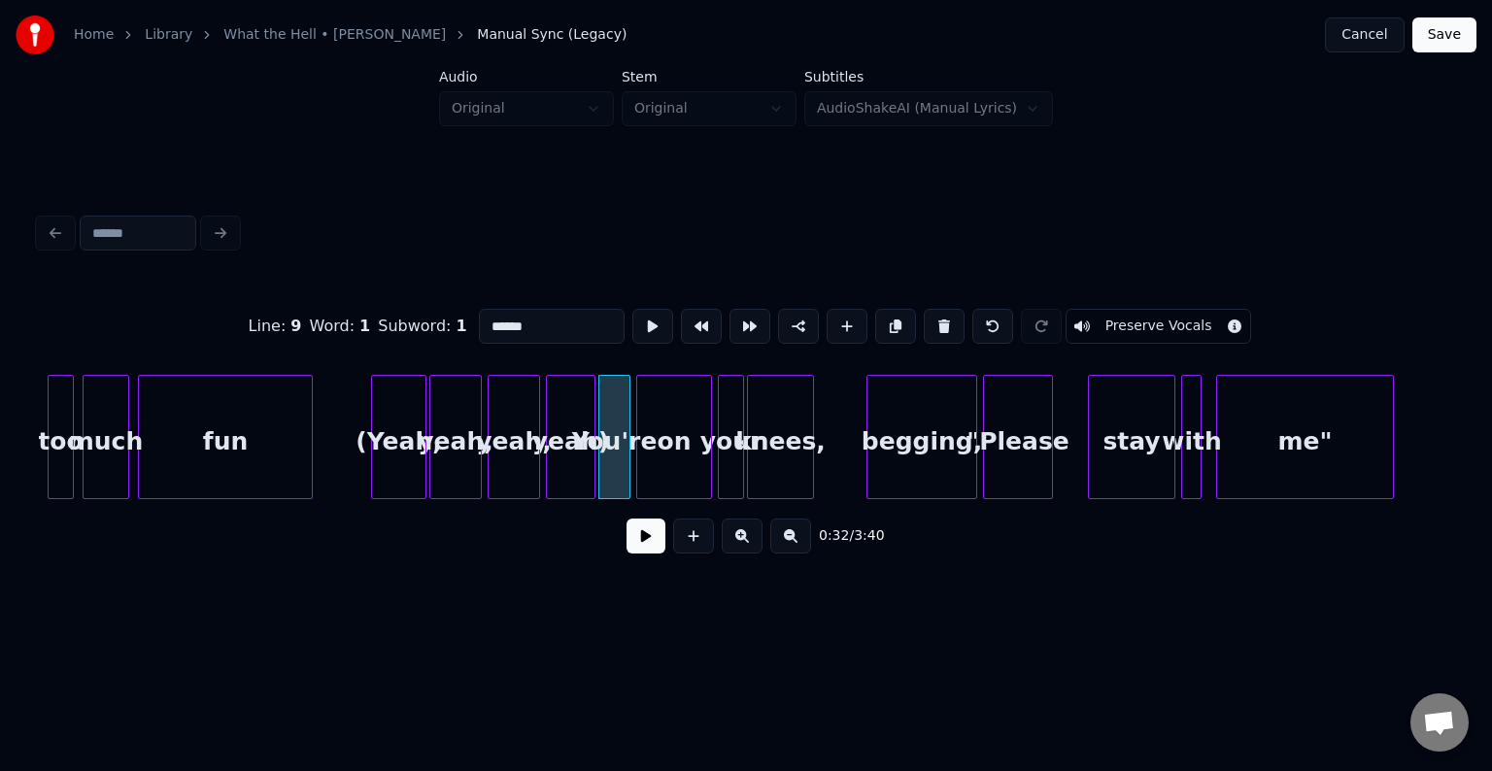
click at [637, 545] on button at bounding box center [646, 536] width 39 height 35
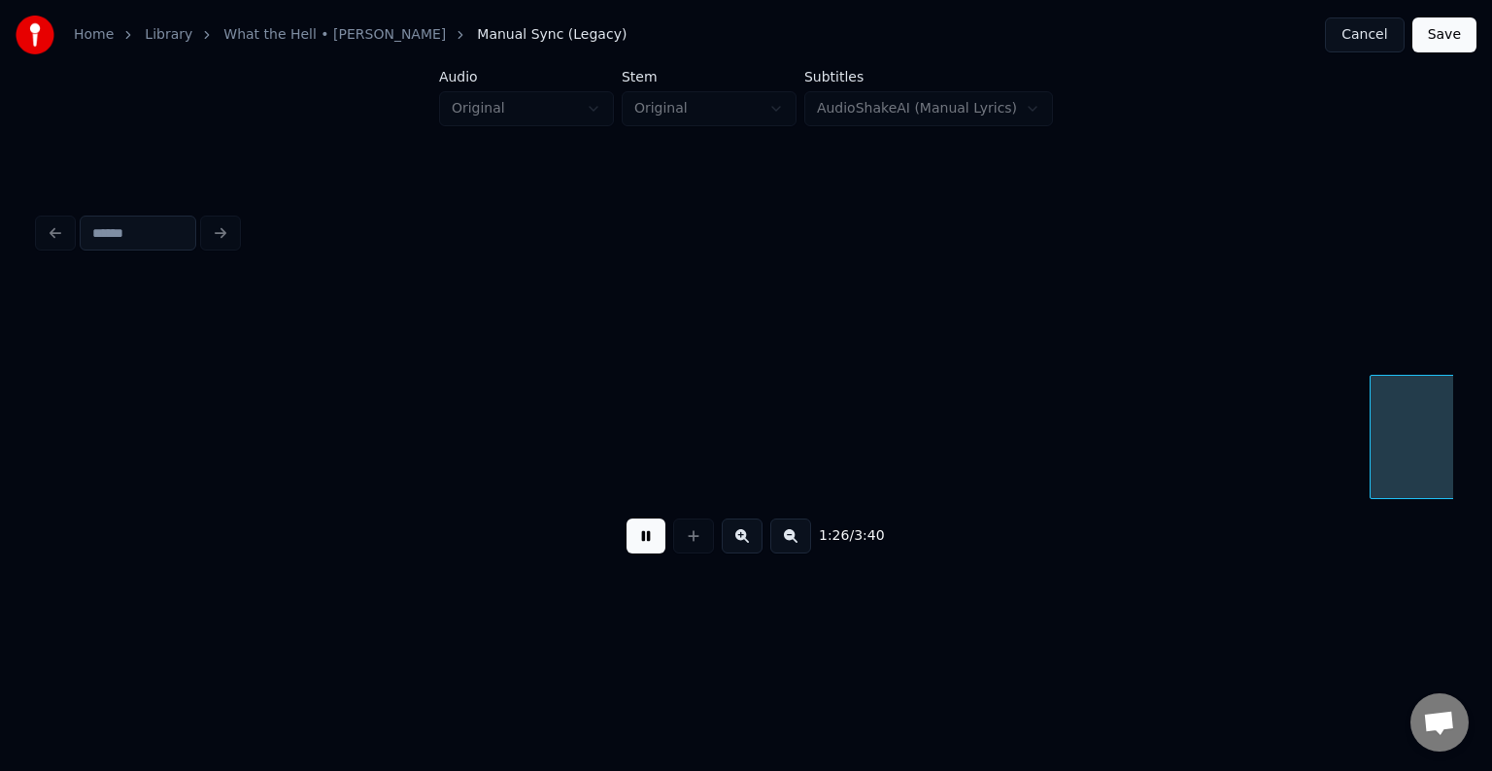
scroll to position [0, 12609]
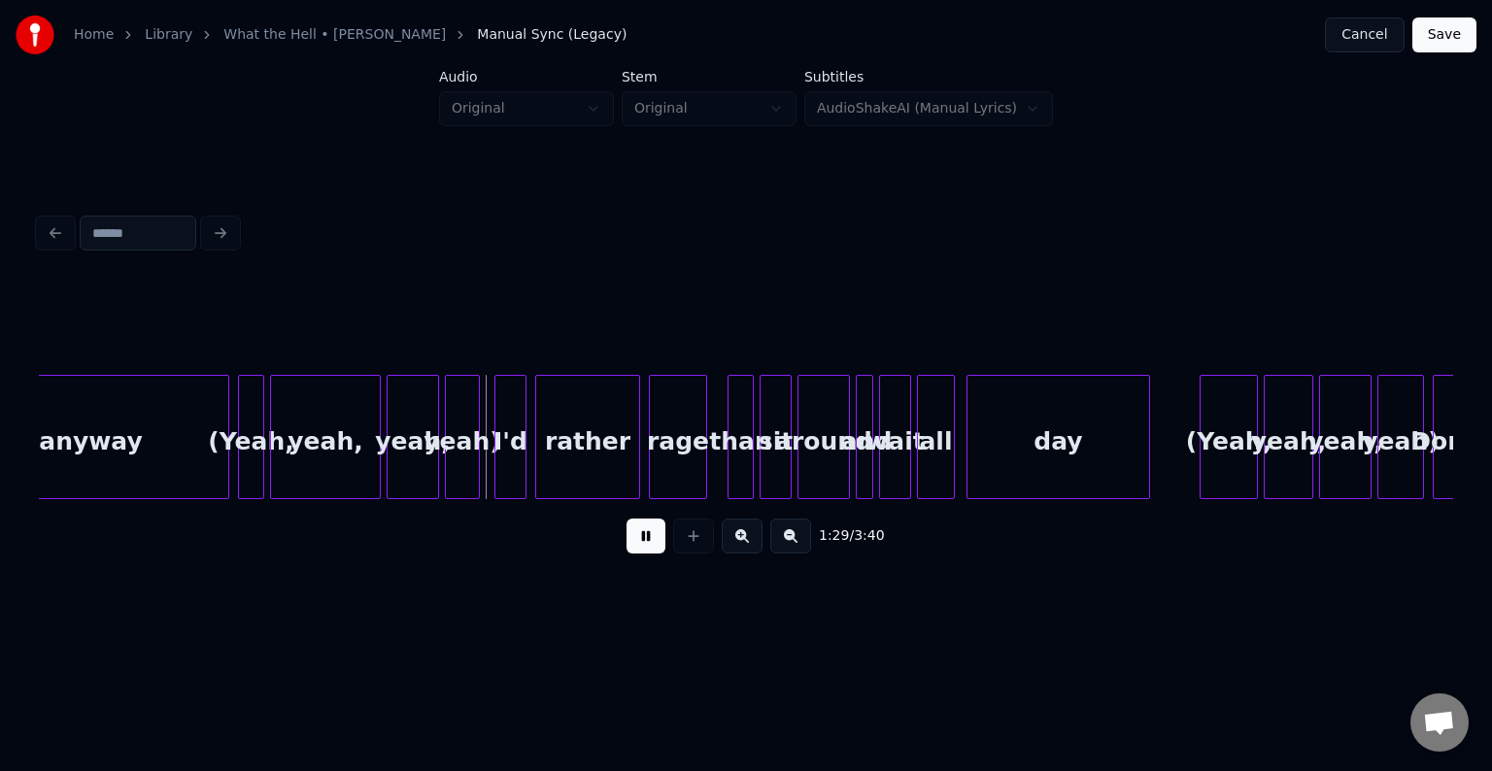
click at [645, 541] on button at bounding box center [646, 536] width 39 height 35
click at [171, 430] on div "anyway" at bounding box center [90, 442] width 275 height 132
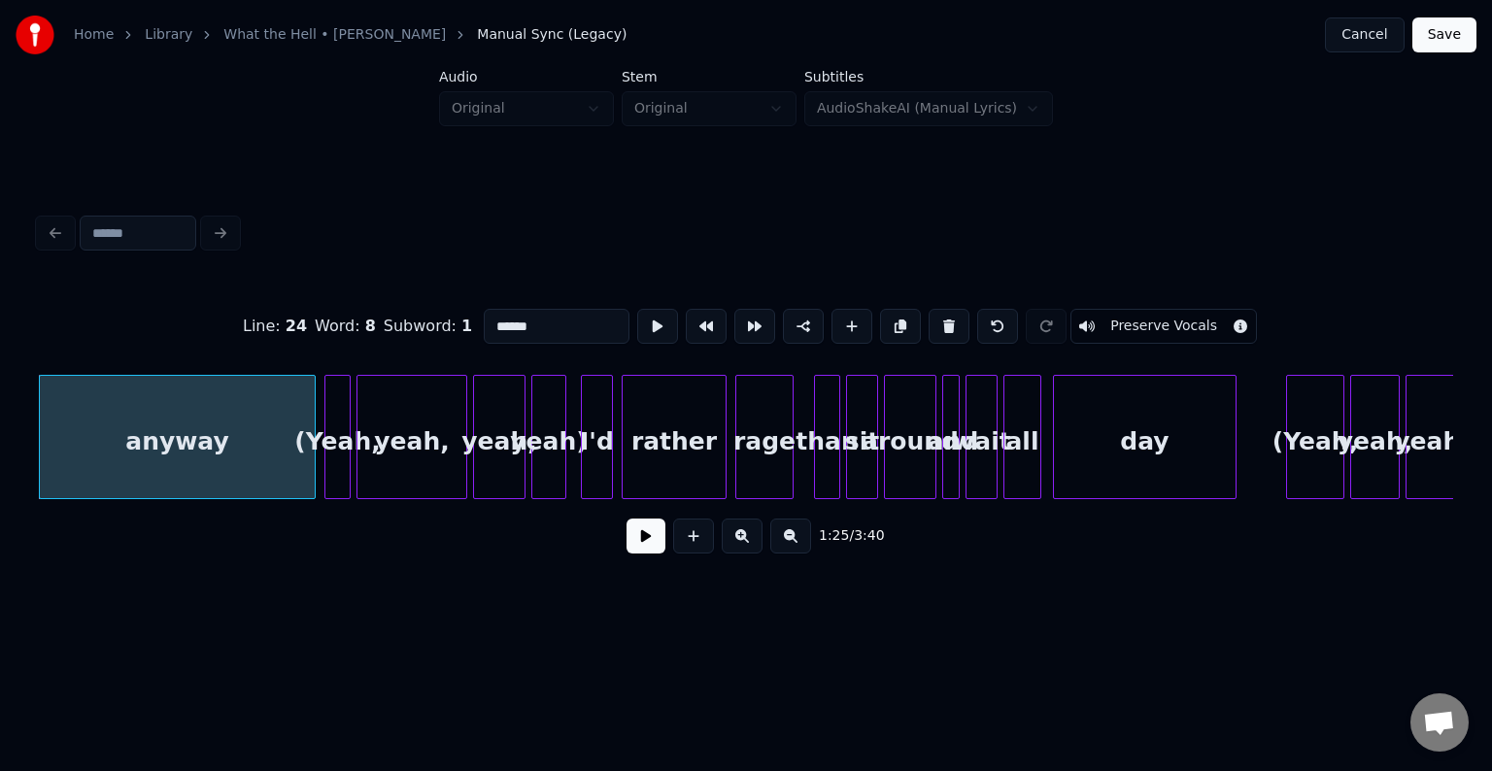
click at [649, 554] on button at bounding box center [646, 536] width 39 height 35
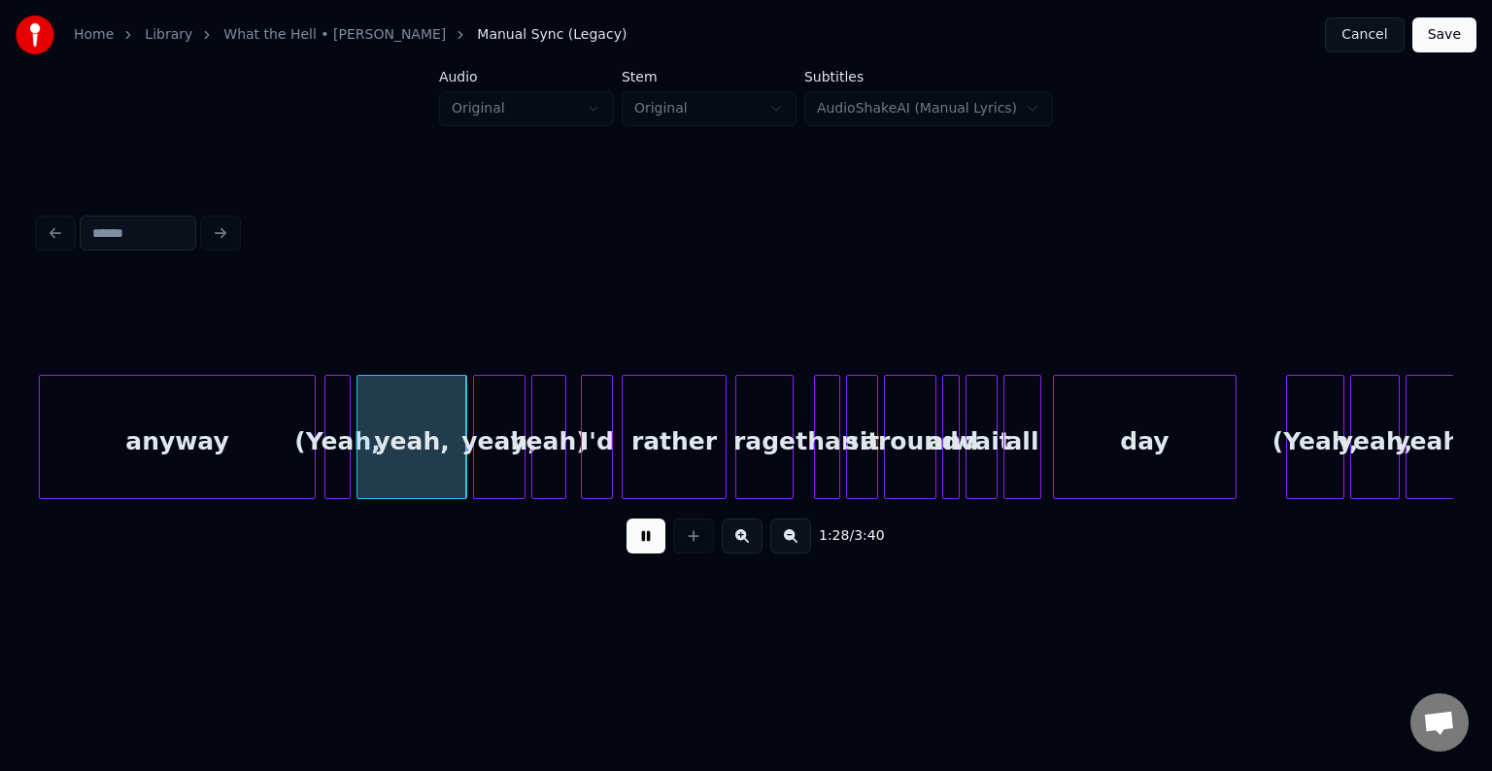
click at [649, 554] on button at bounding box center [646, 536] width 39 height 35
click at [371, 459] on div "yeah," at bounding box center [412, 442] width 109 height 132
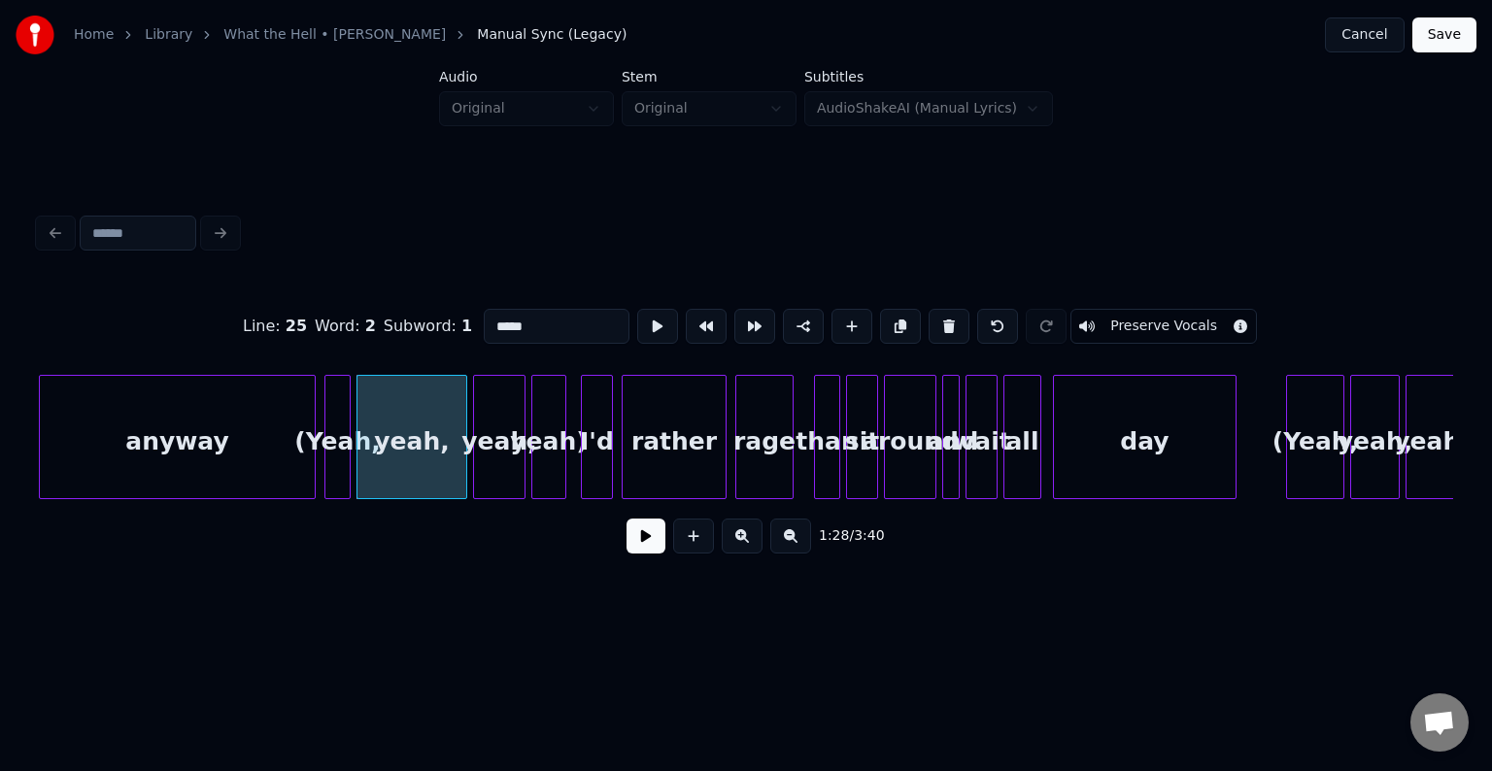
click at [643, 545] on button at bounding box center [646, 536] width 39 height 35
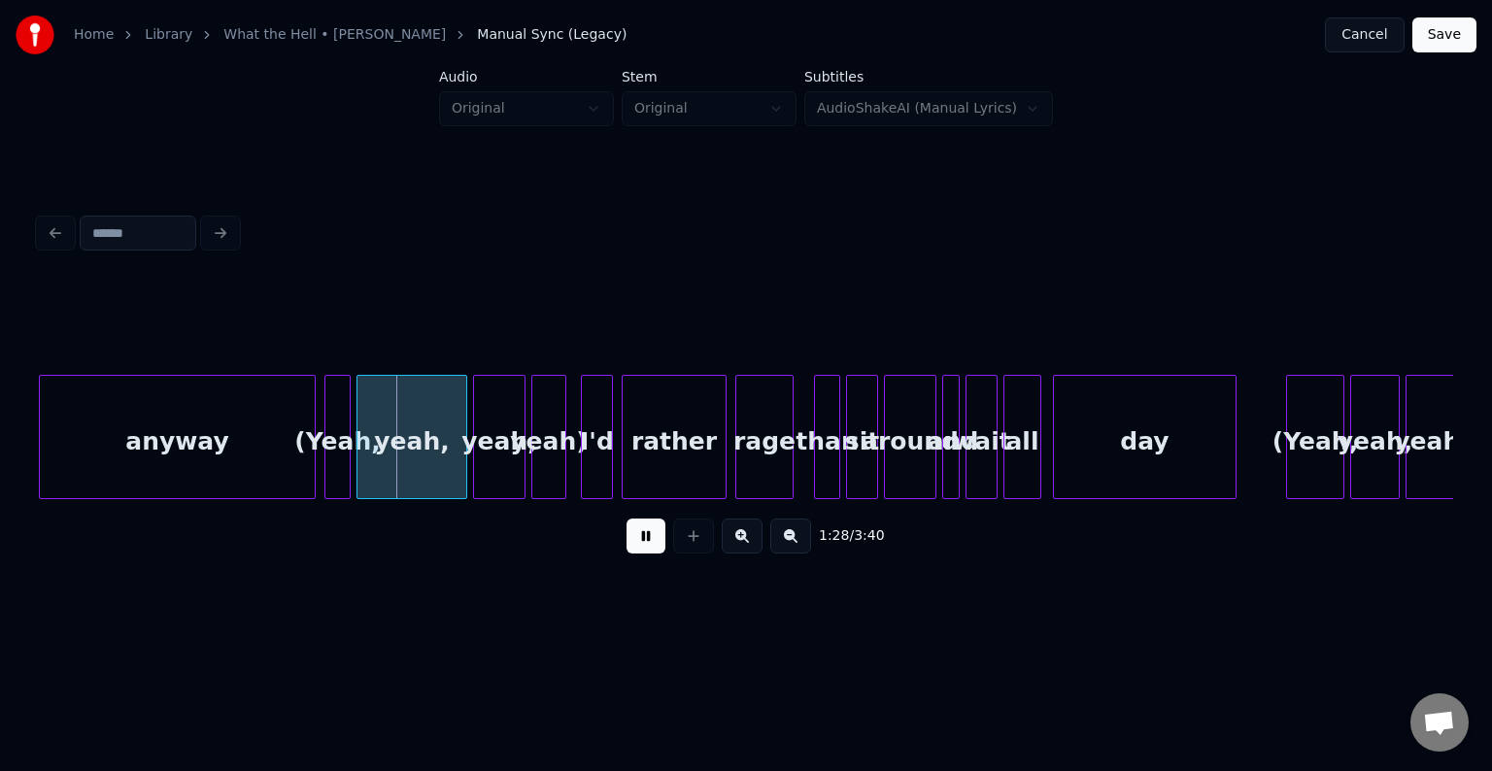
click at [643, 545] on button at bounding box center [646, 536] width 39 height 35
click at [410, 465] on div at bounding box center [410, 437] width 6 height 122
click at [350, 456] on div "(Yeah," at bounding box center [338, 437] width 26 height 124
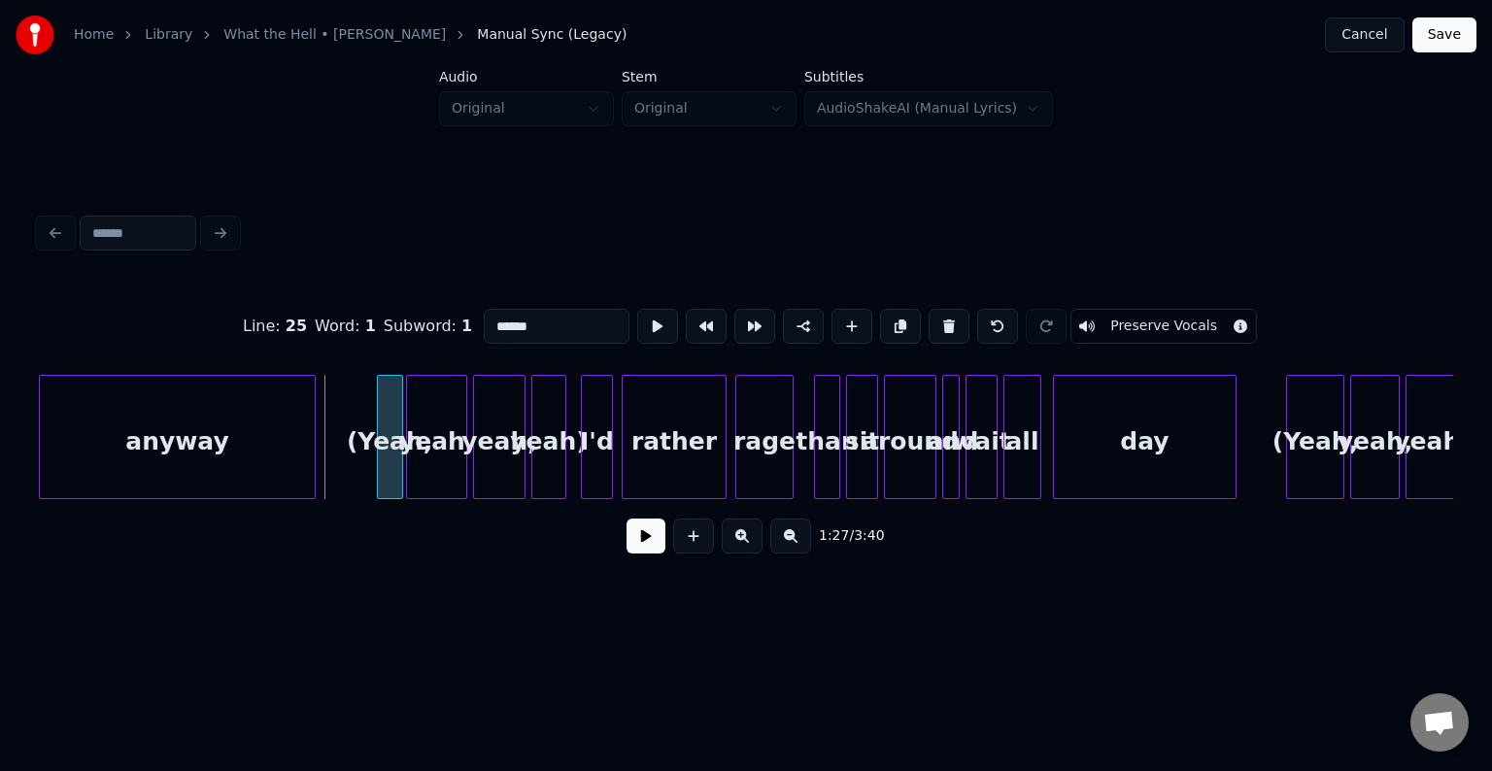
click at [391, 467] on div "(Yeah," at bounding box center [390, 442] width 24 height 132
click at [645, 547] on button at bounding box center [646, 536] width 39 height 35
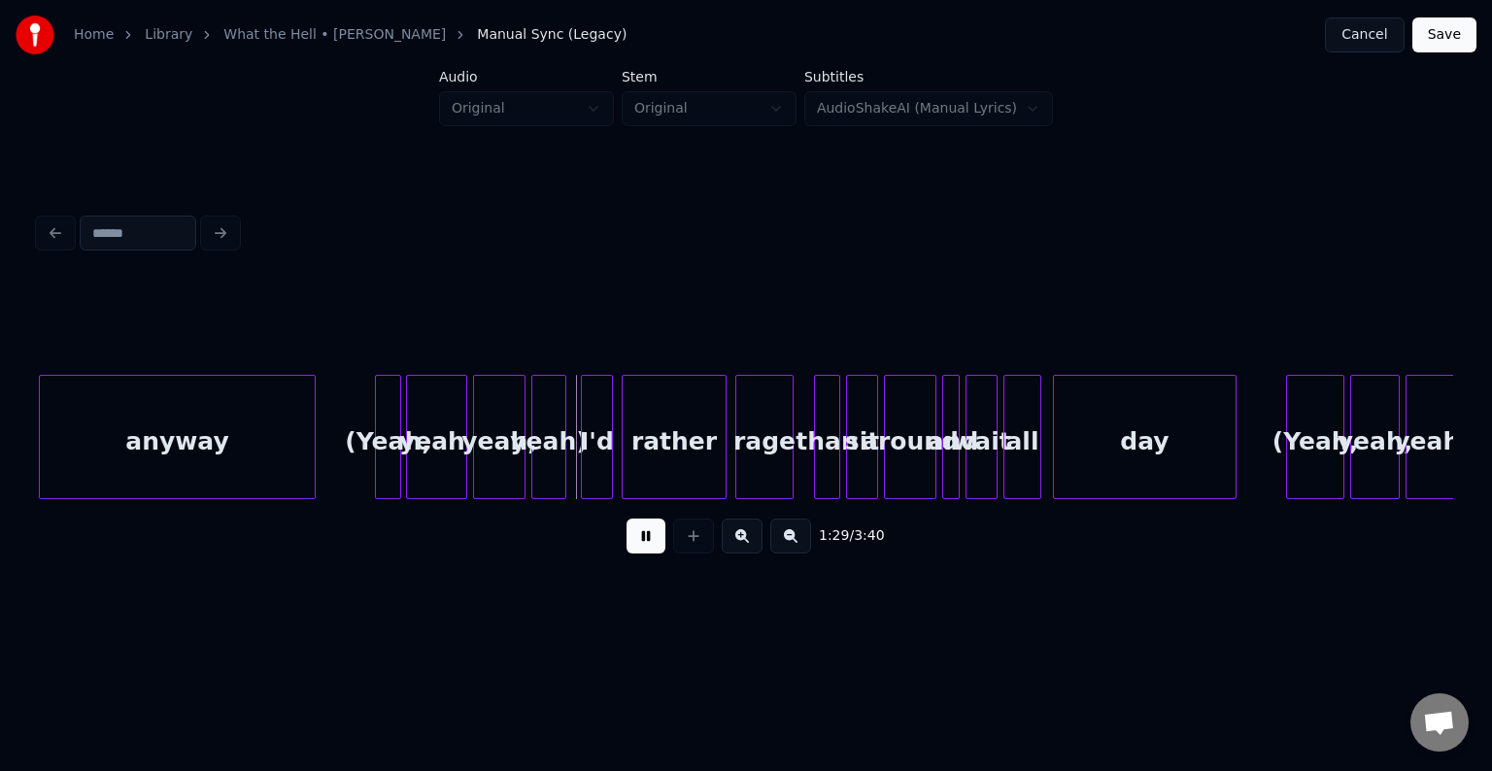
click at [645, 547] on button at bounding box center [646, 536] width 39 height 35
click at [361, 477] on div at bounding box center [364, 437] width 6 height 122
click at [637, 542] on button at bounding box center [646, 536] width 39 height 35
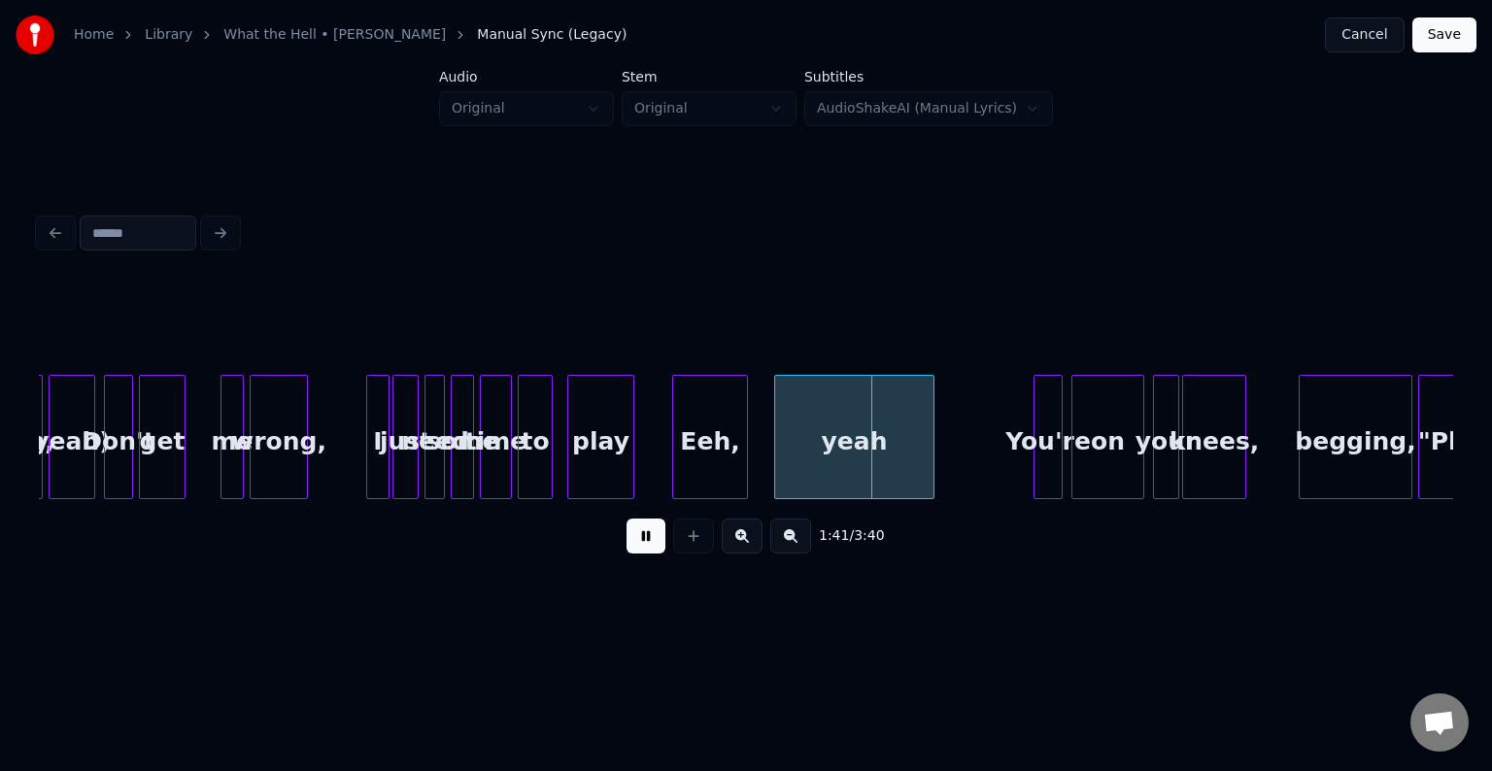
click at [637, 542] on button at bounding box center [646, 536] width 39 height 35
click at [706, 428] on div "Eeh," at bounding box center [710, 442] width 74 height 132
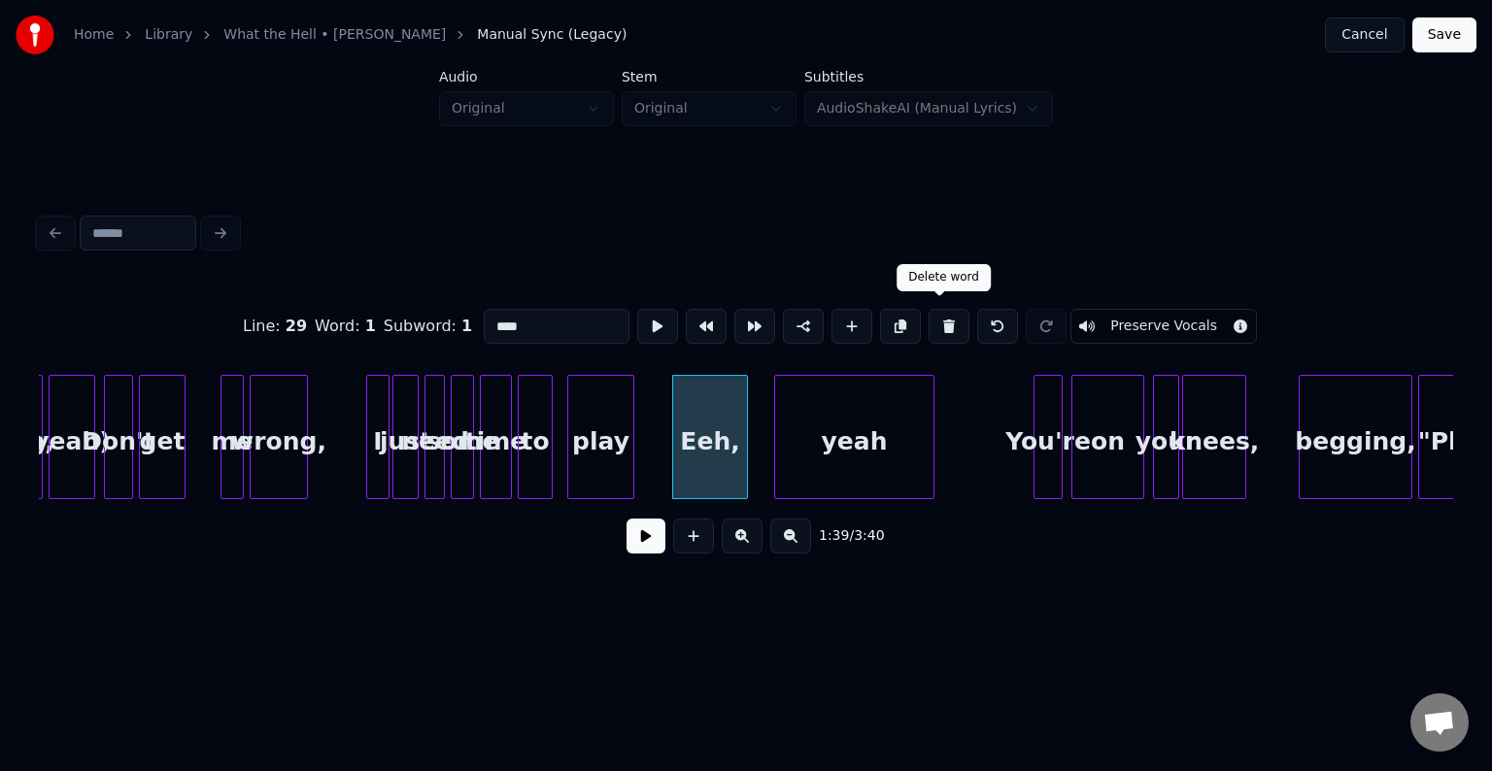
click at [929, 322] on button at bounding box center [949, 326] width 41 height 35
type input "****"
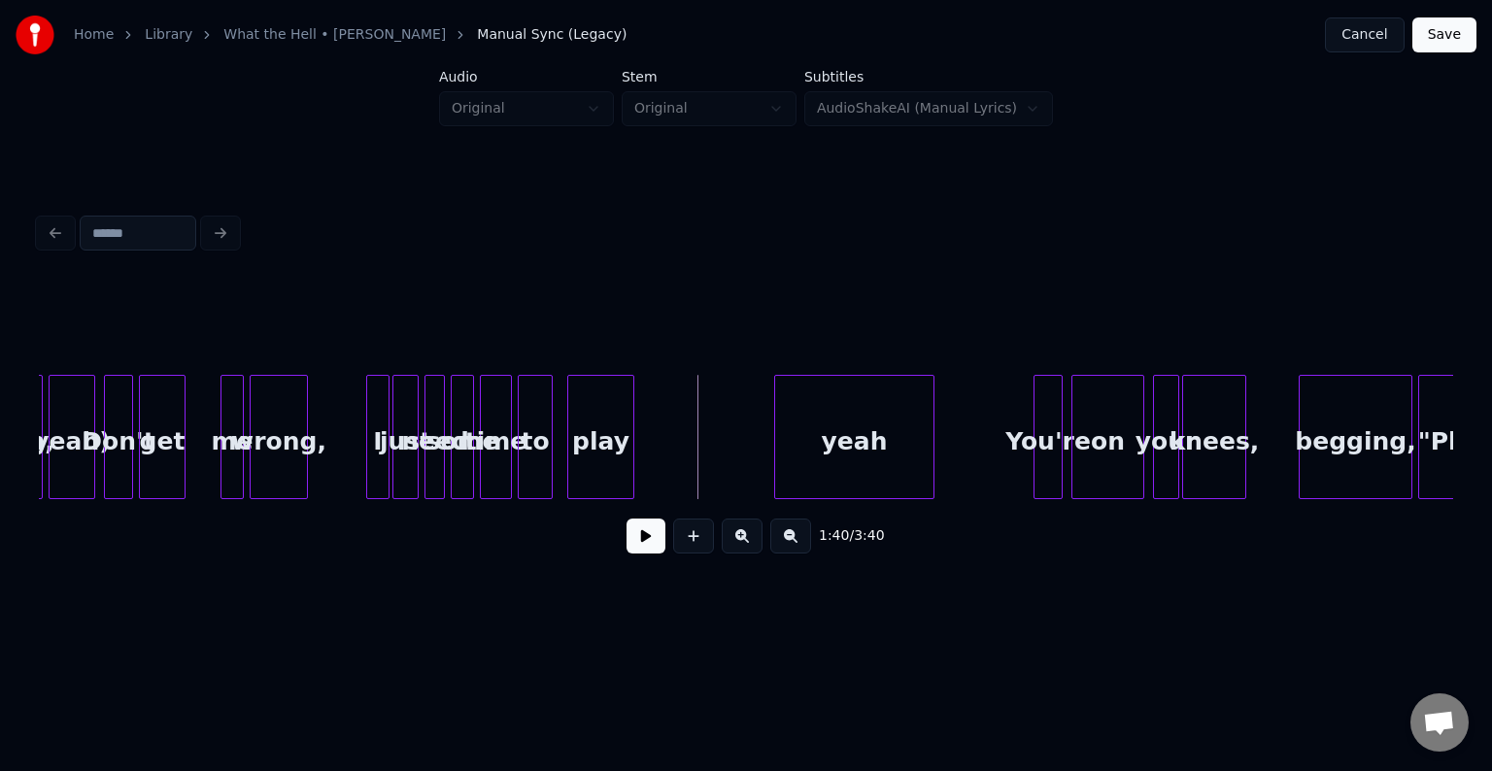
click at [641, 543] on button at bounding box center [646, 536] width 39 height 35
click at [641, 547] on button at bounding box center [646, 536] width 39 height 35
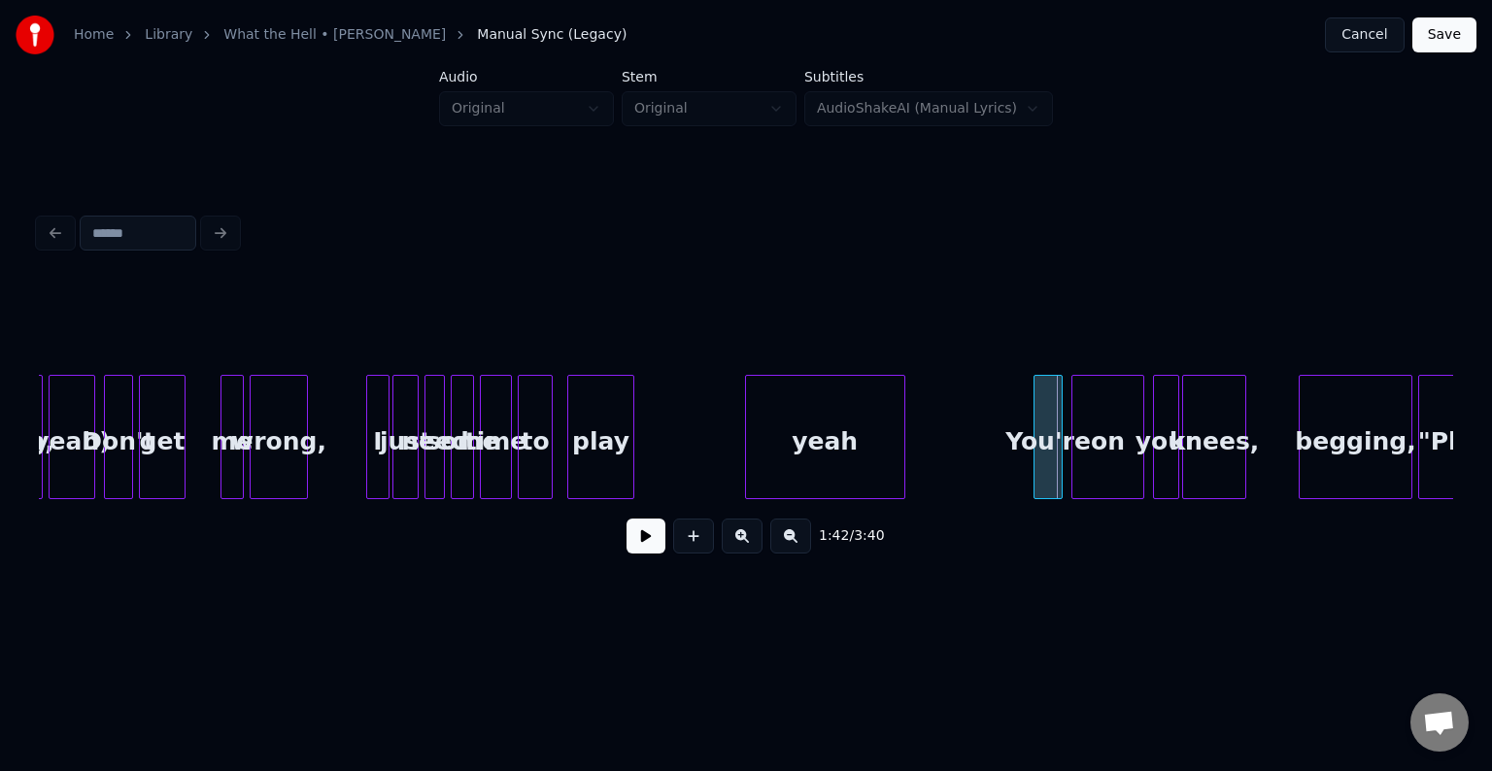
click at [816, 446] on div "yeah" at bounding box center [825, 442] width 158 height 132
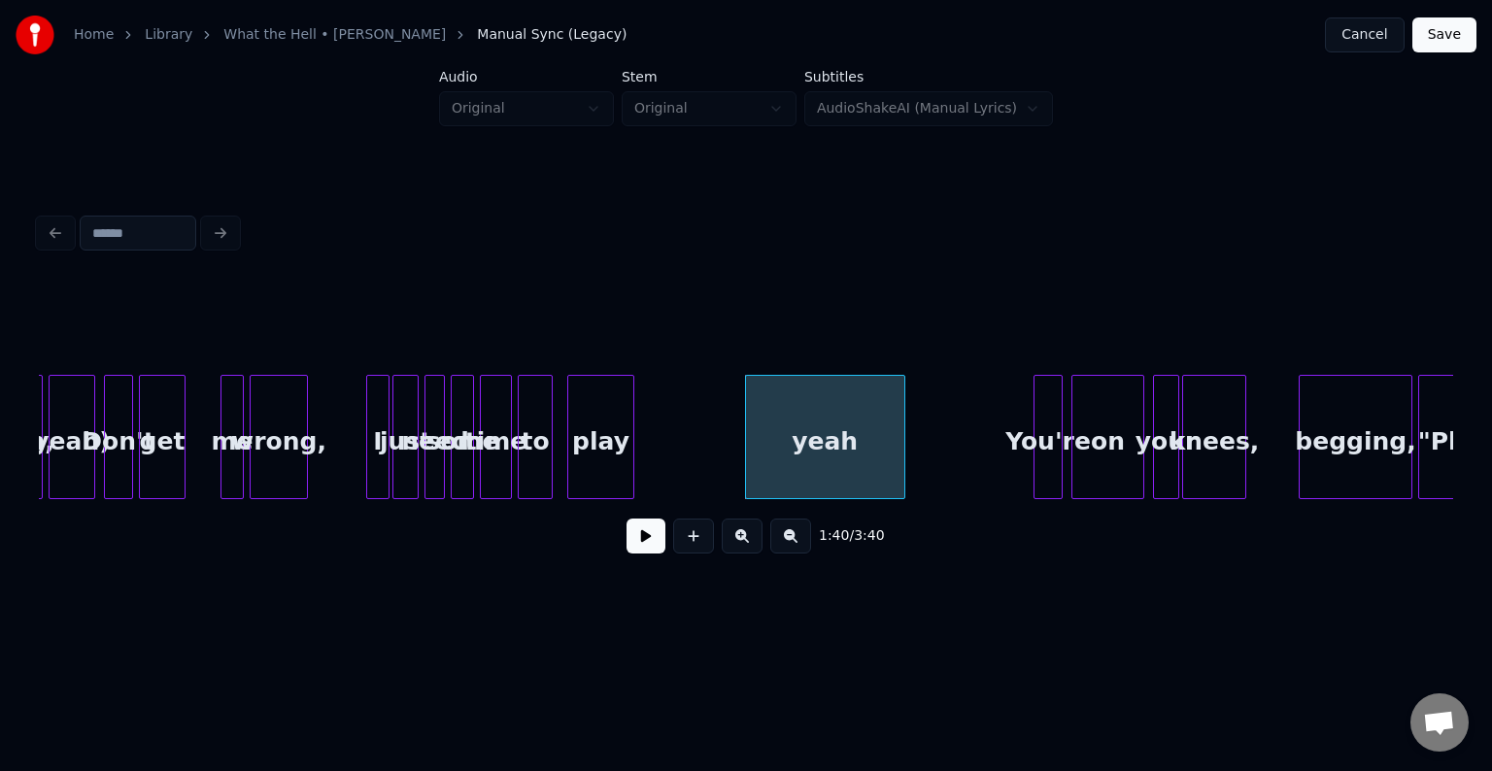
click at [632, 542] on button at bounding box center [646, 536] width 39 height 35
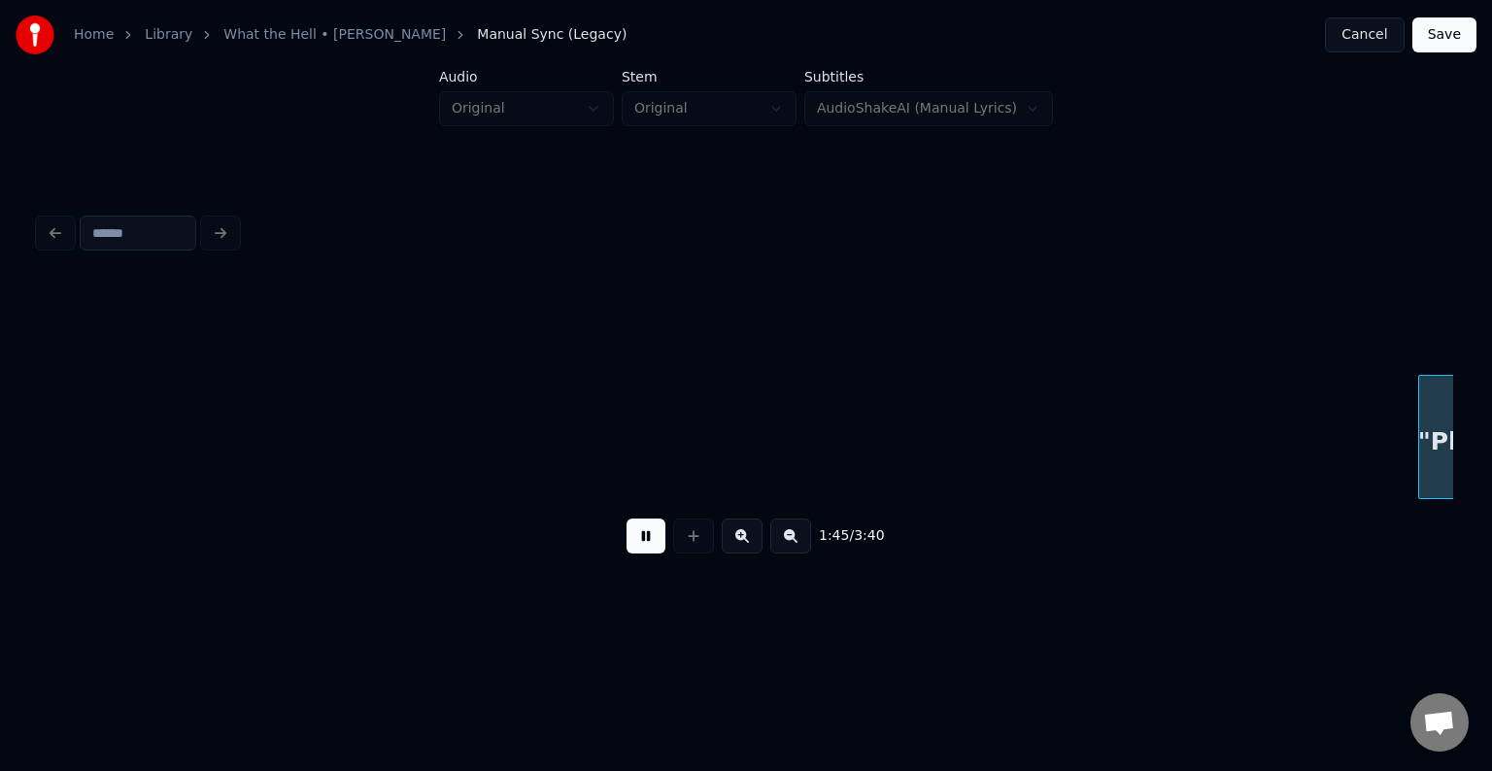
scroll to position [0, 15353]
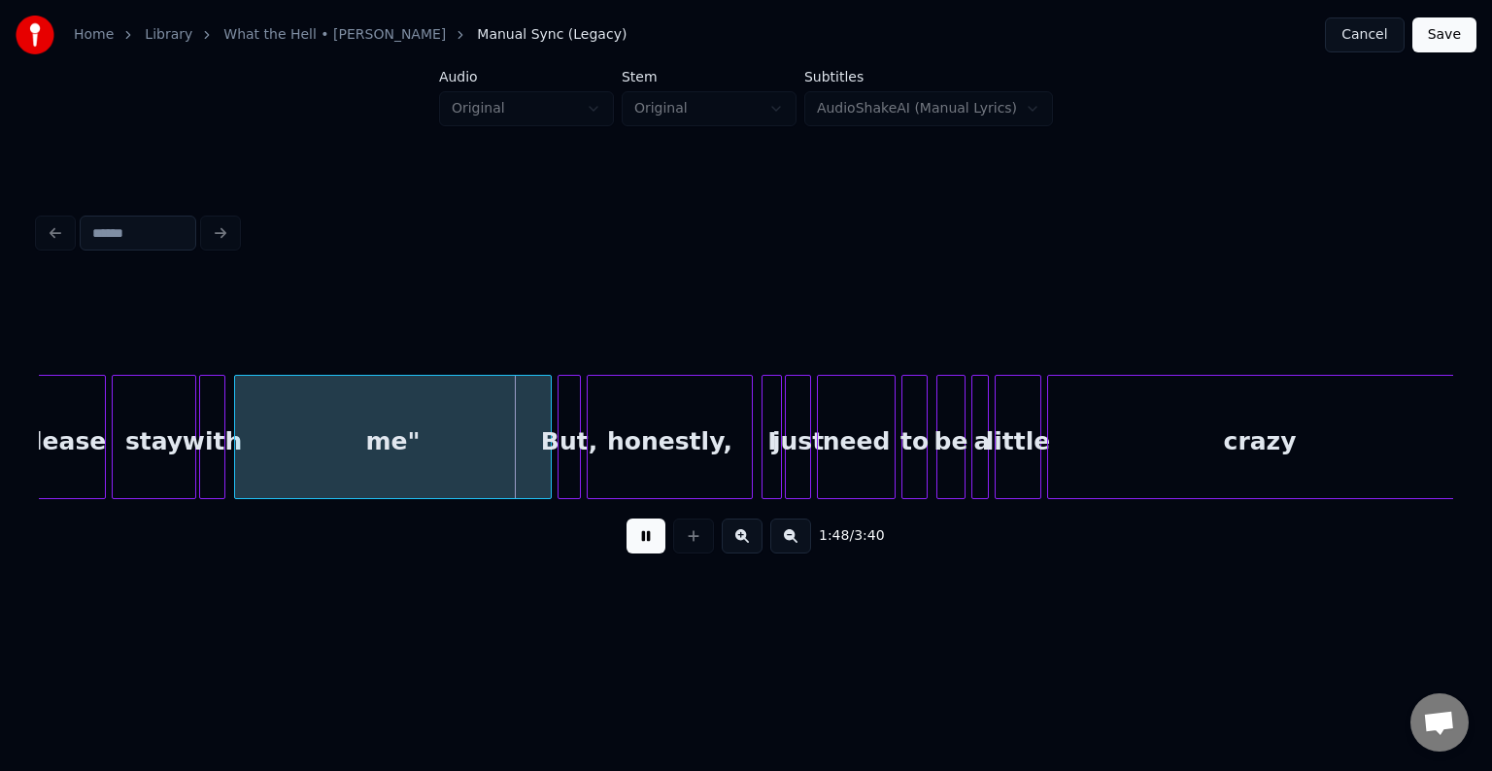
click at [632, 543] on button at bounding box center [646, 536] width 39 height 35
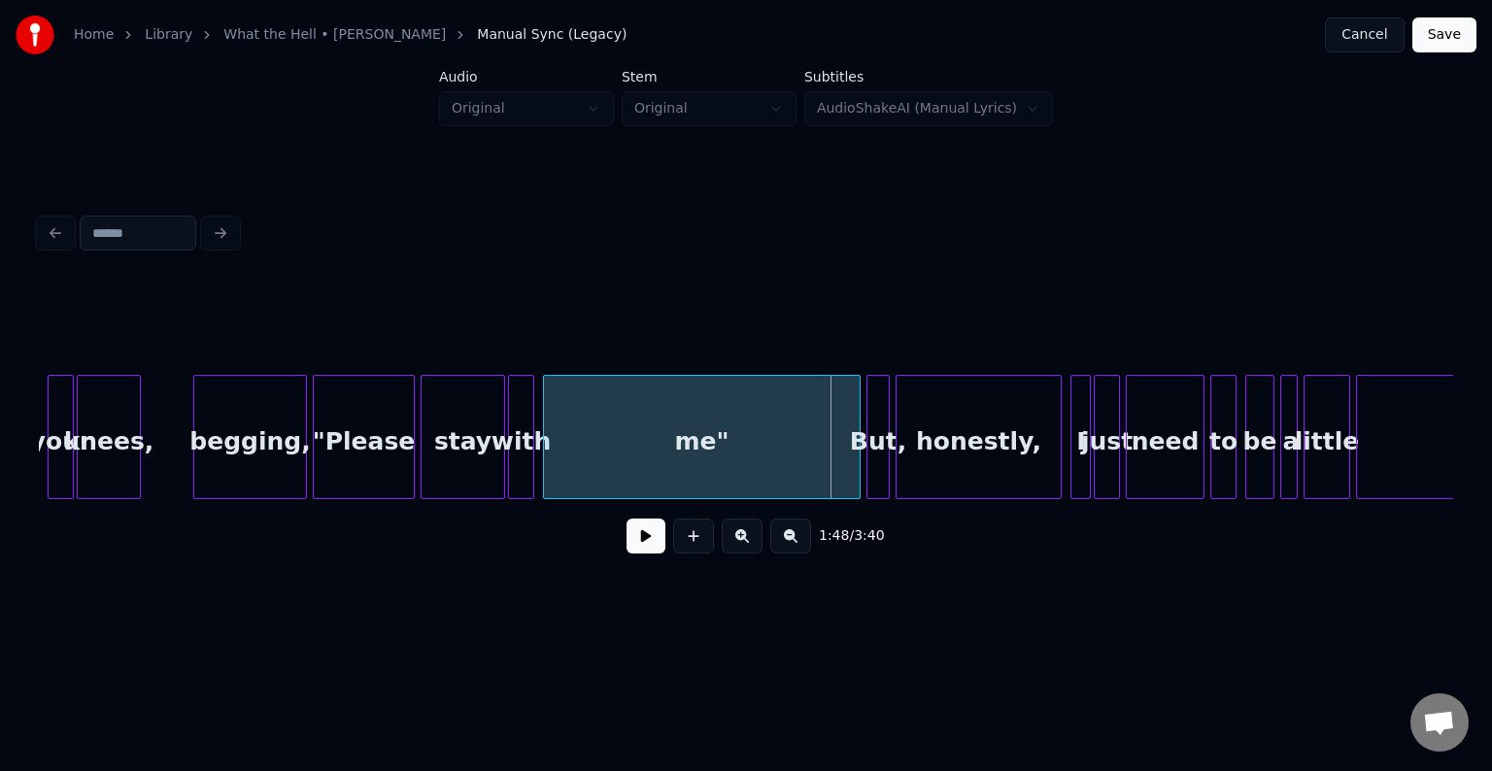
scroll to position [0, 15042]
click at [156, 441] on div ""Please stay with me" But, honestly, I just need to be a little crazy begging, …" at bounding box center [1086, 437] width 32178 height 124
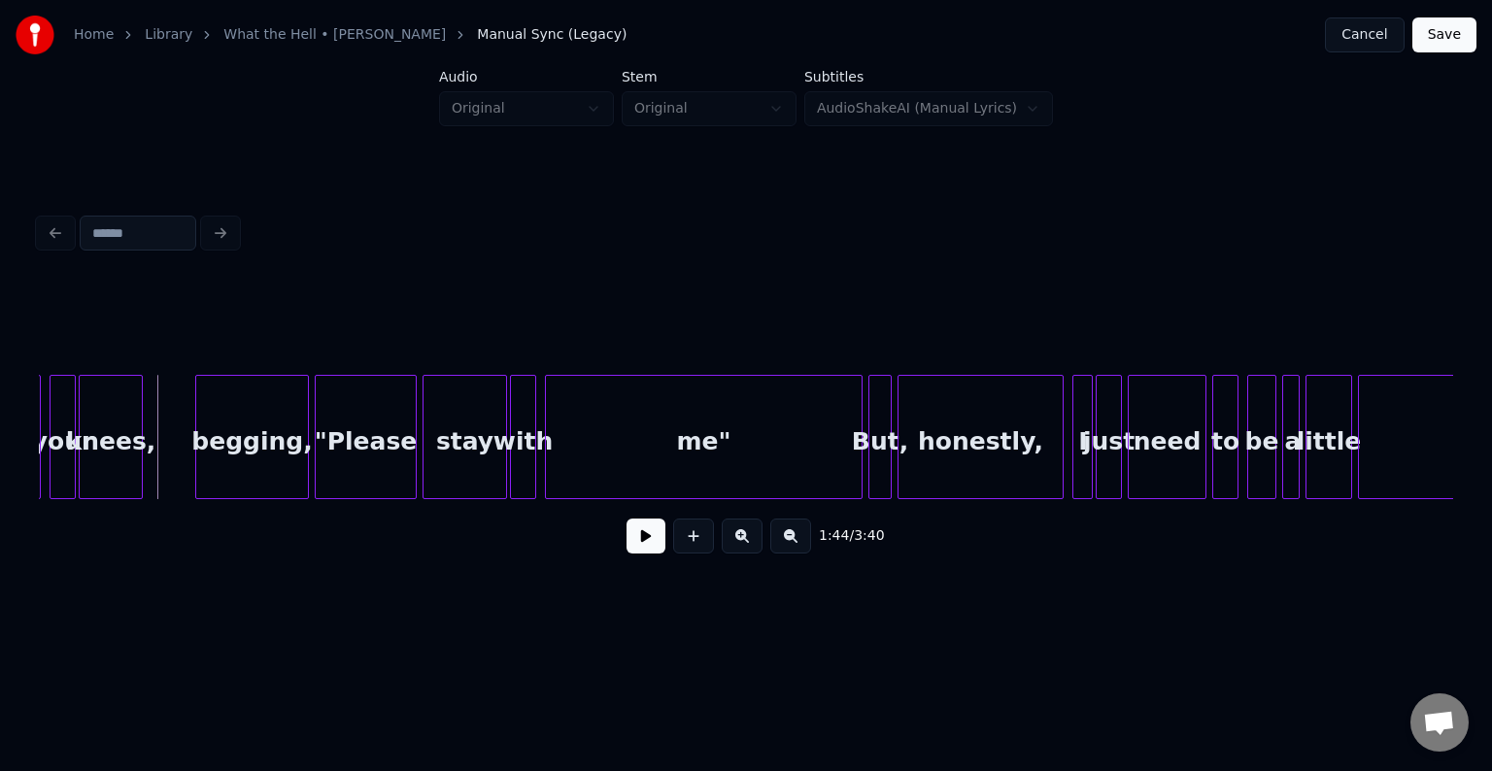
click at [634, 548] on button at bounding box center [646, 536] width 39 height 35
click at [380, 486] on div at bounding box center [379, 437] width 6 height 122
click at [645, 540] on button at bounding box center [646, 536] width 39 height 35
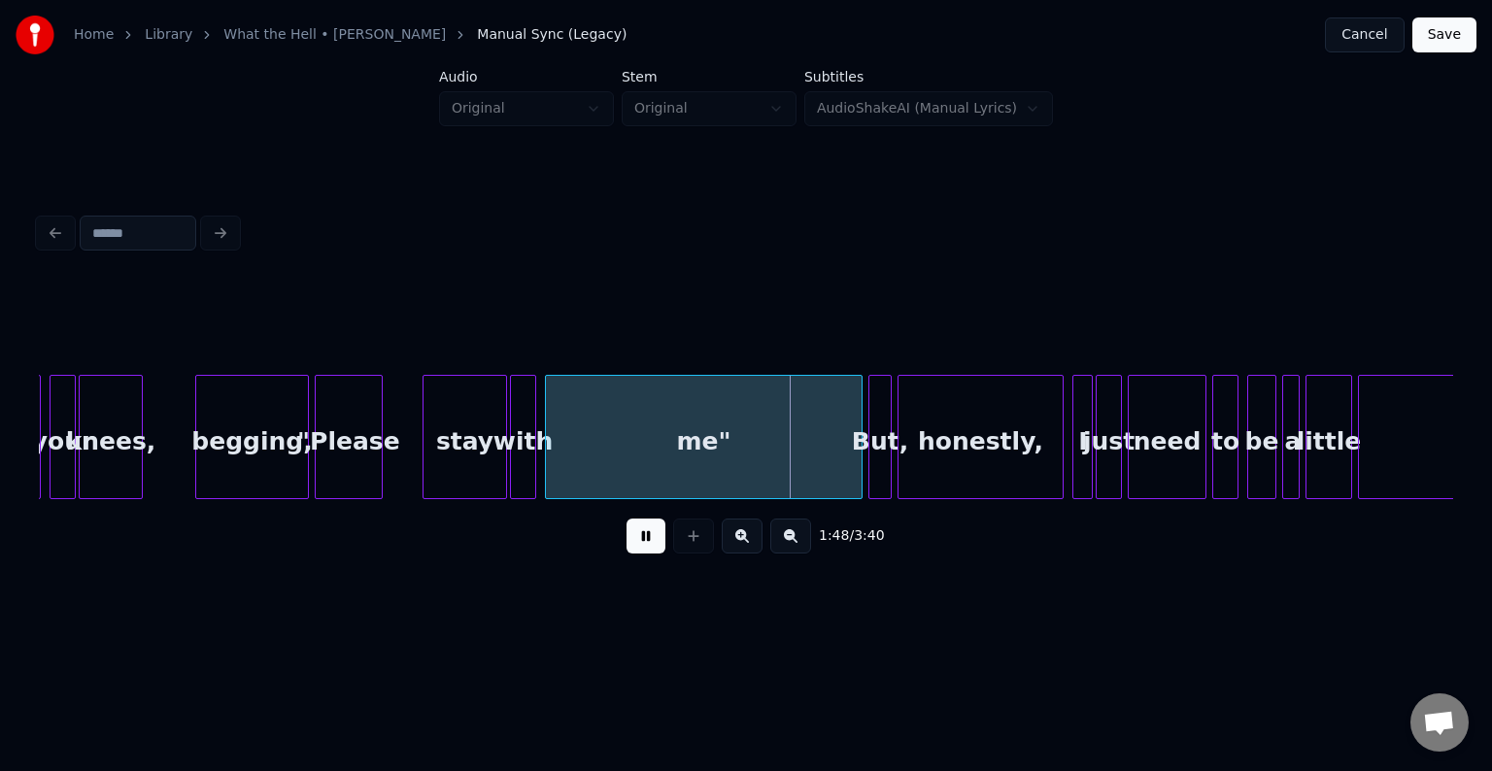
click at [645, 540] on button at bounding box center [646, 536] width 39 height 35
click at [774, 447] on div at bounding box center [772, 437] width 6 height 122
click at [632, 550] on button at bounding box center [646, 536] width 39 height 35
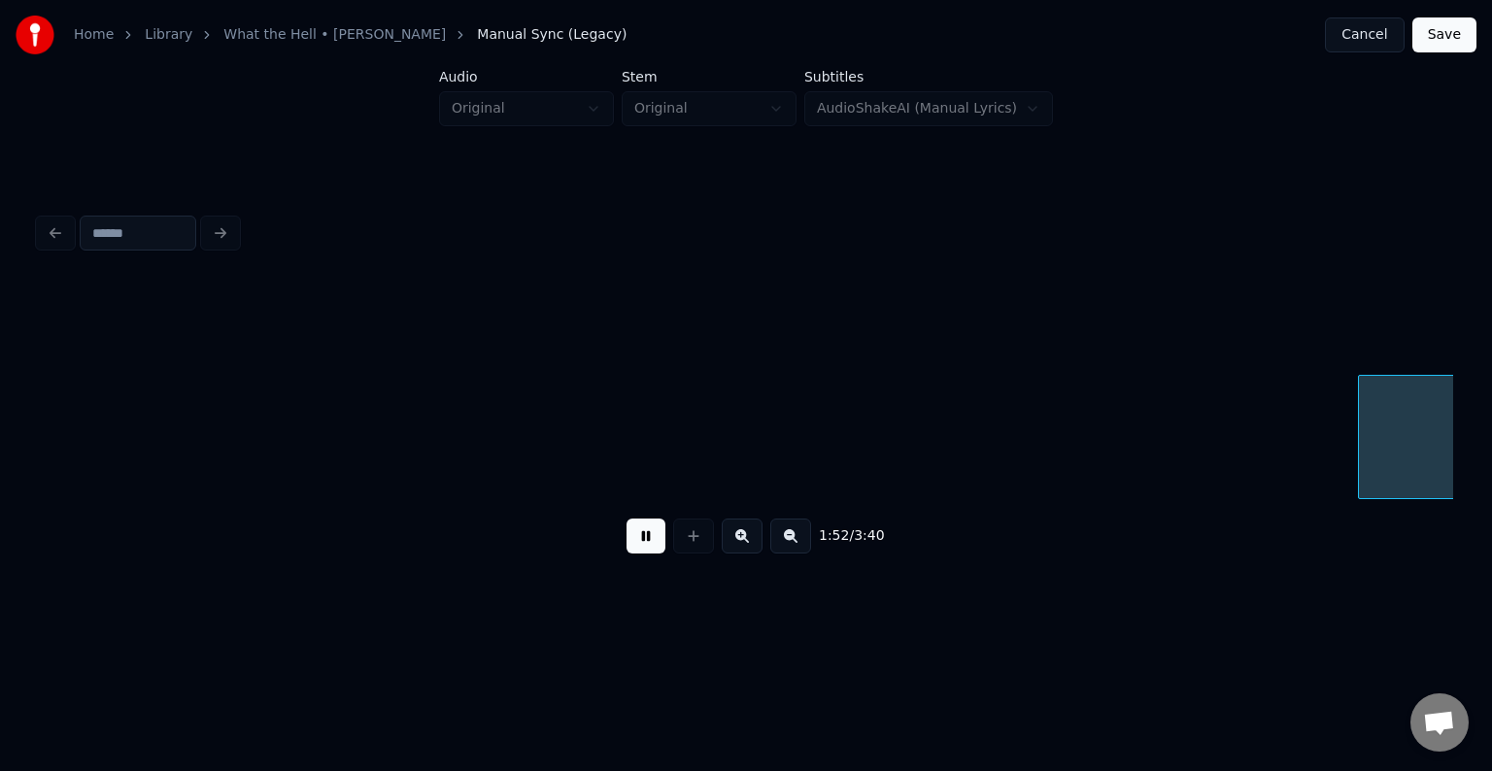
scroll to position [0, 16459]
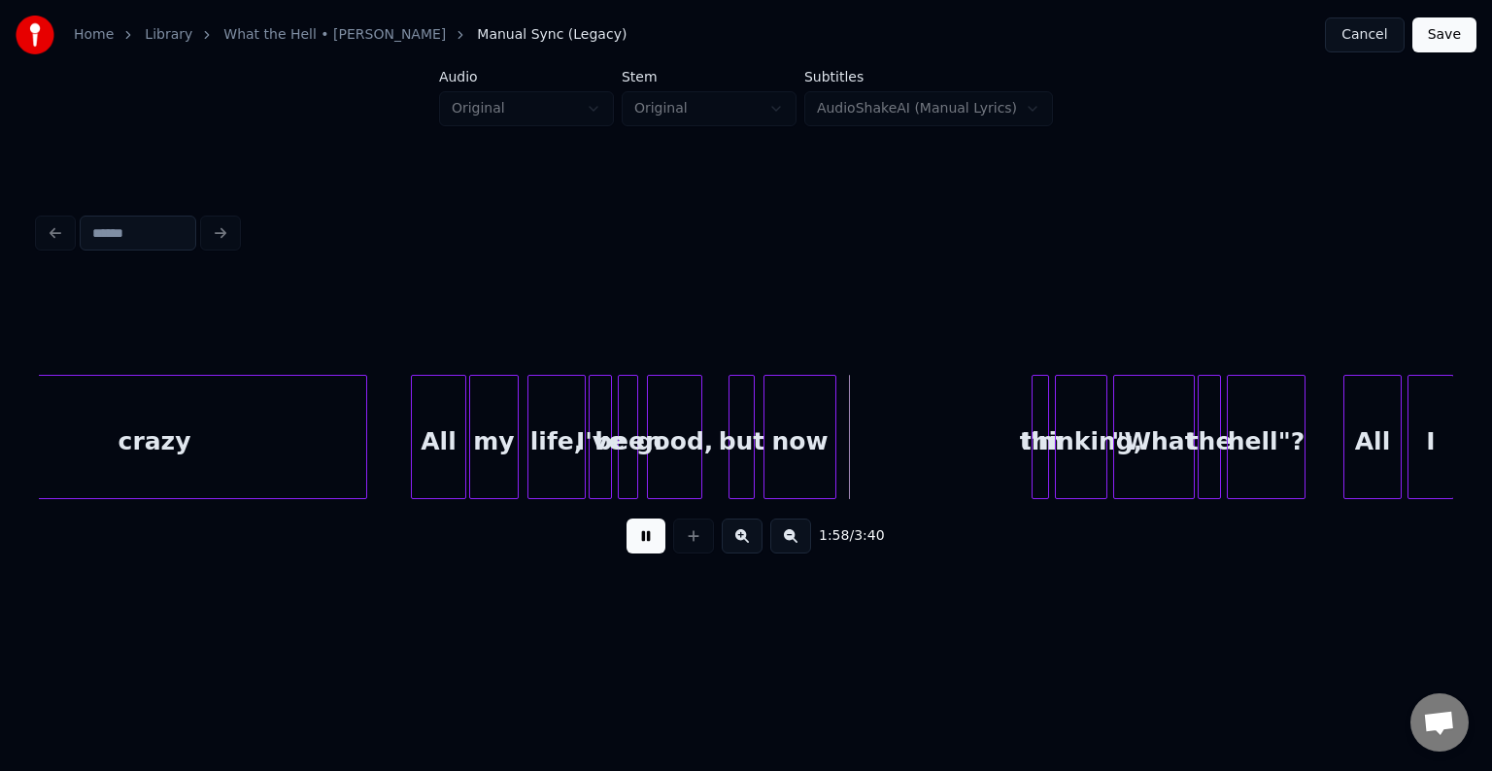
click at [587, 608] on div "1:58 / 3:40" at bounding box center [746, 388] width 1430 height 463
click at [648, 554] on button at bounding box center [646, 536] width 39 height 35
click at [878, 459] on div at bounding box center [881, 437] width 6 height 122
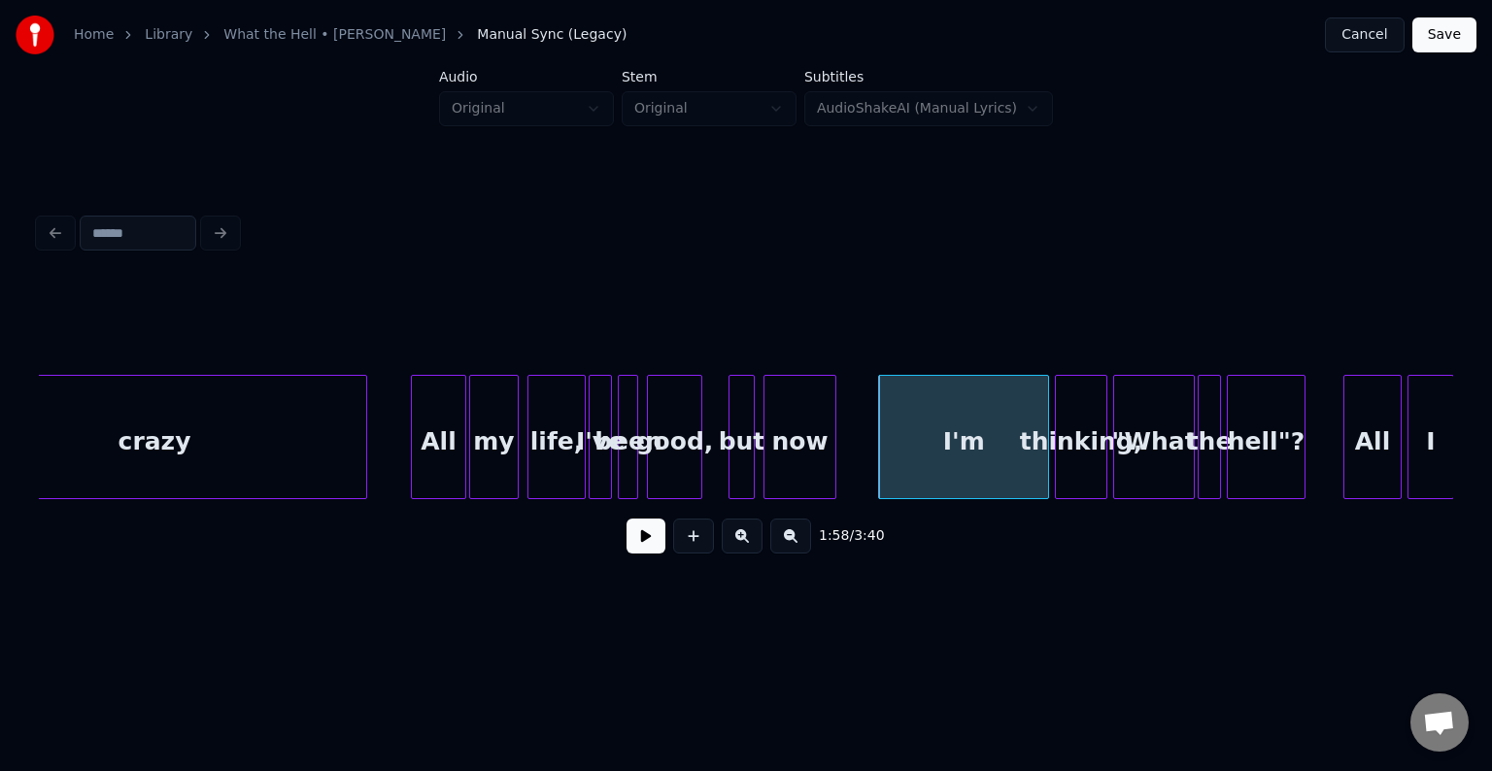
click at [306, 431] on div "crazy" at bounding box center [155, 442] width 424 height 132
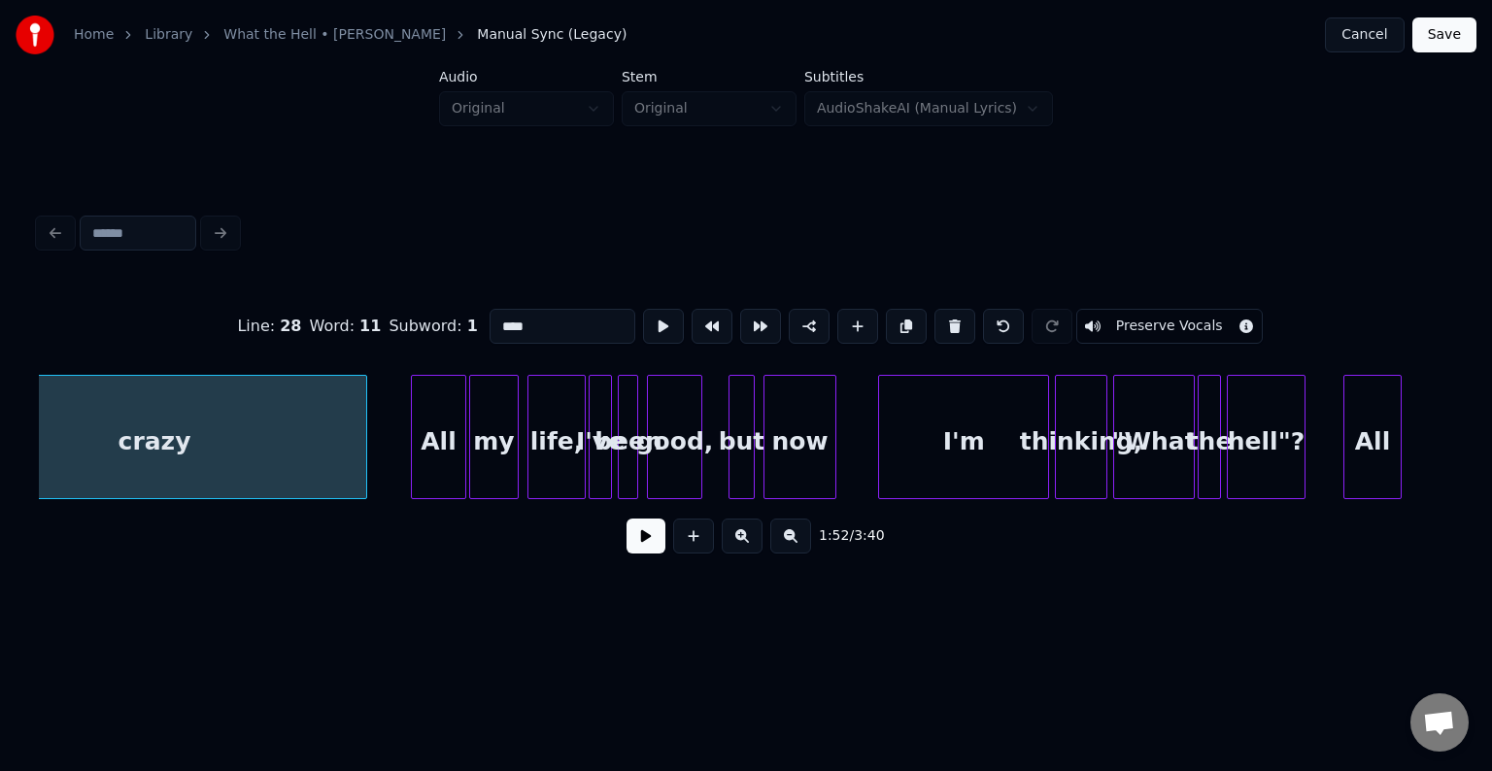
type input "*****"
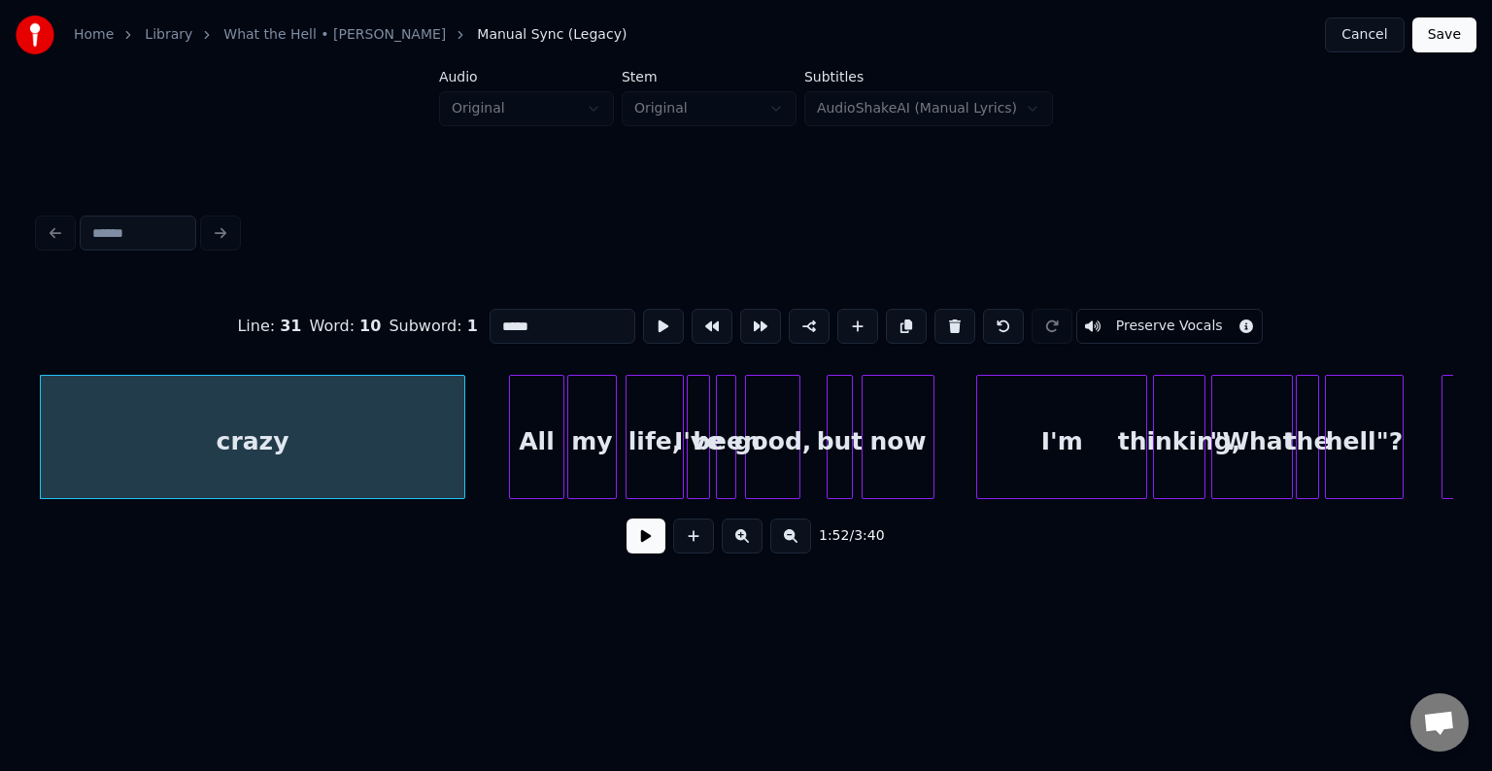
click at [634, 540] on button at bounding box center [646, 536] width 39 height 35
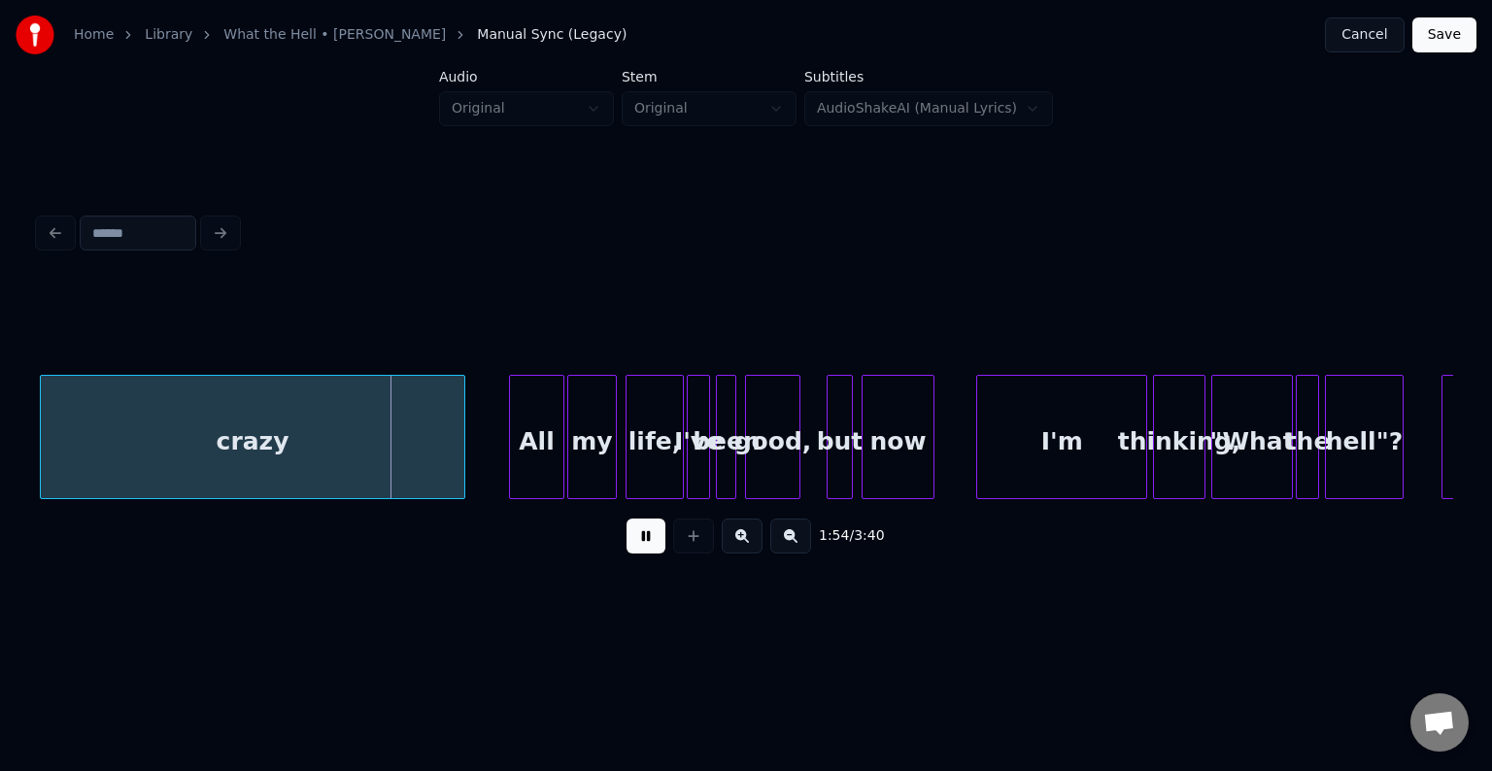
click at [634, 540] on button at bounding box center [646, 536] width 39 height 35
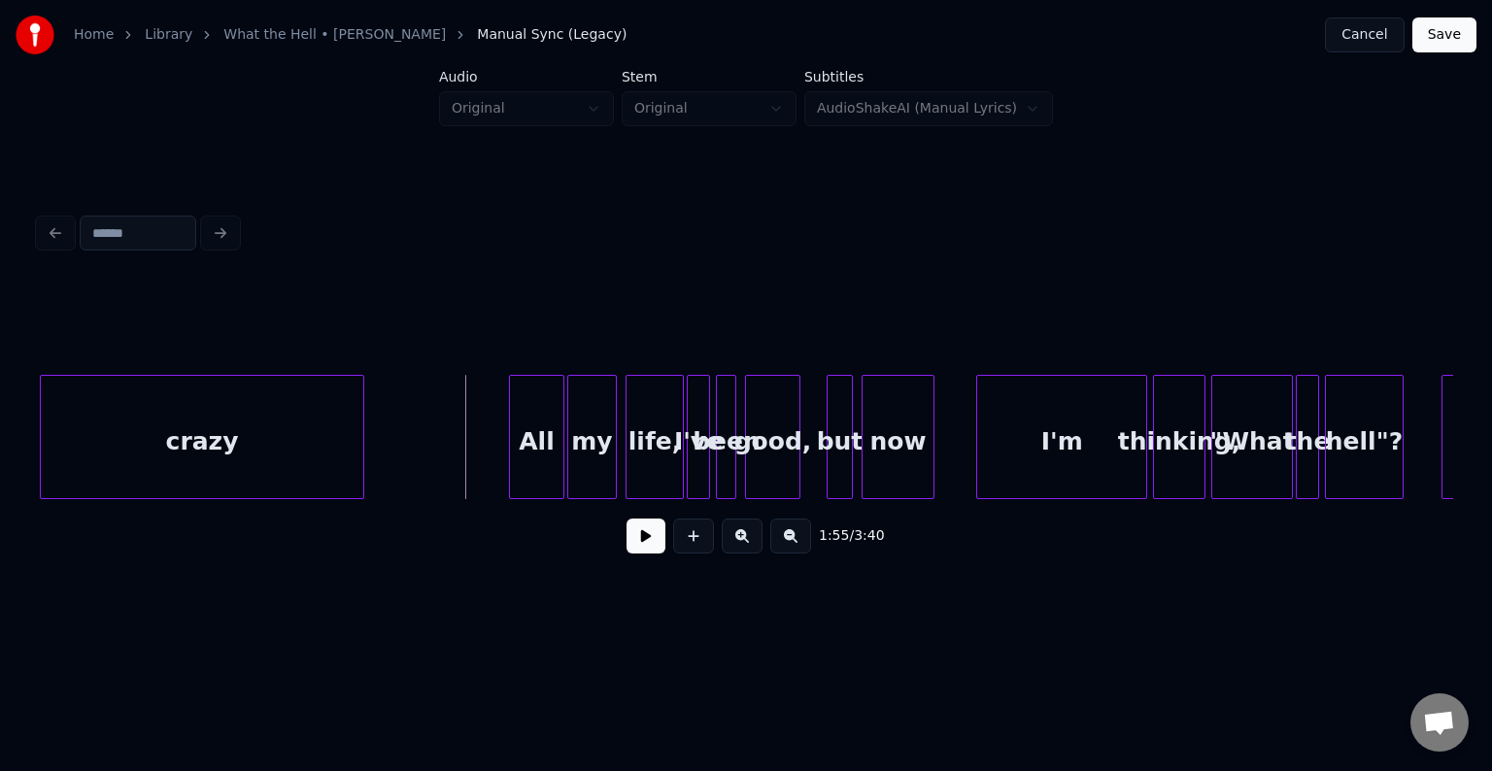
click at [360, 463] on div at bounding box center [361, 437] width 6 height 122
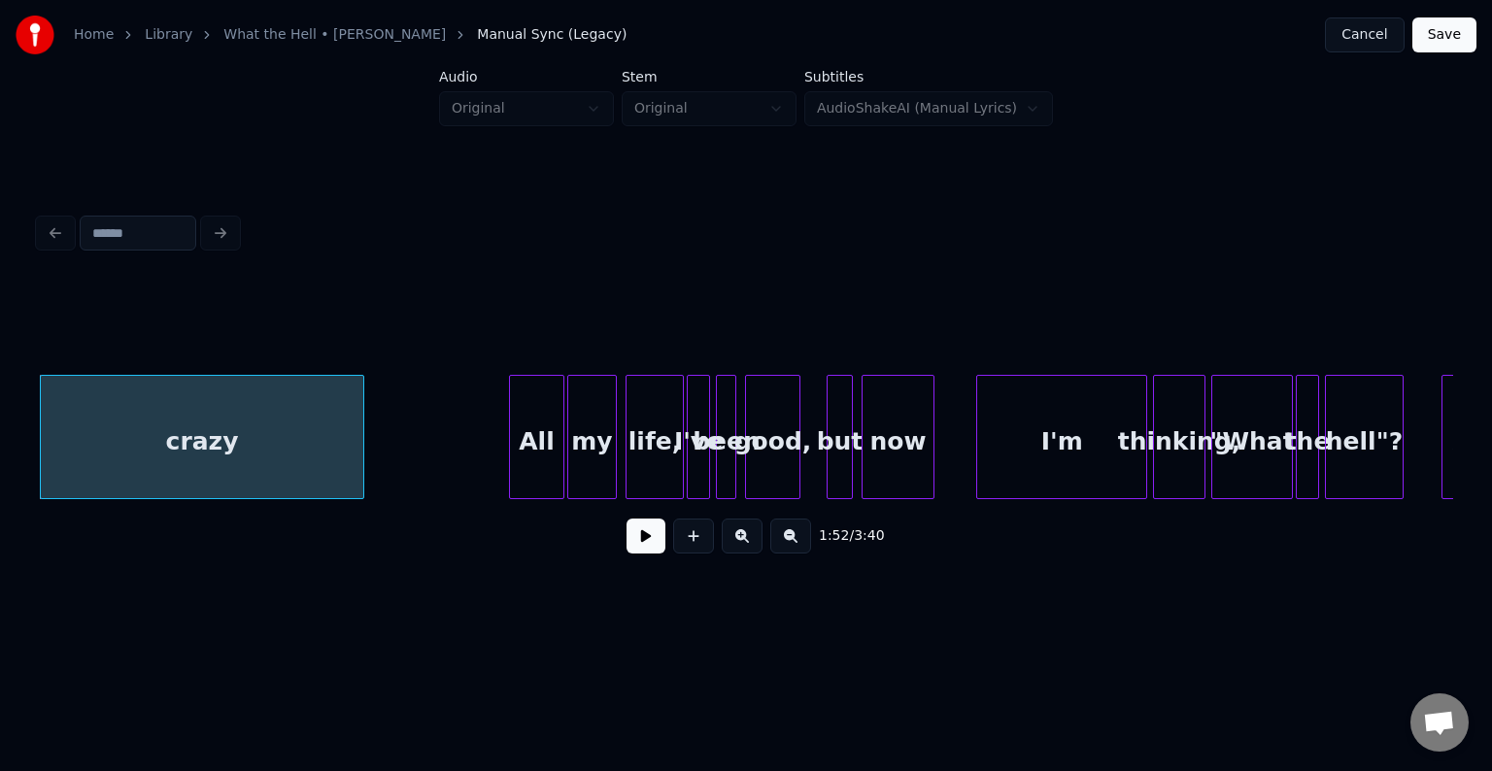
click at [626, 534] on div "1:52 / 3:40" at bounding box center [746, 536] width 1384 height 43
click at [656, 552] on button at bounding box center [646, 536] width 39 height 35
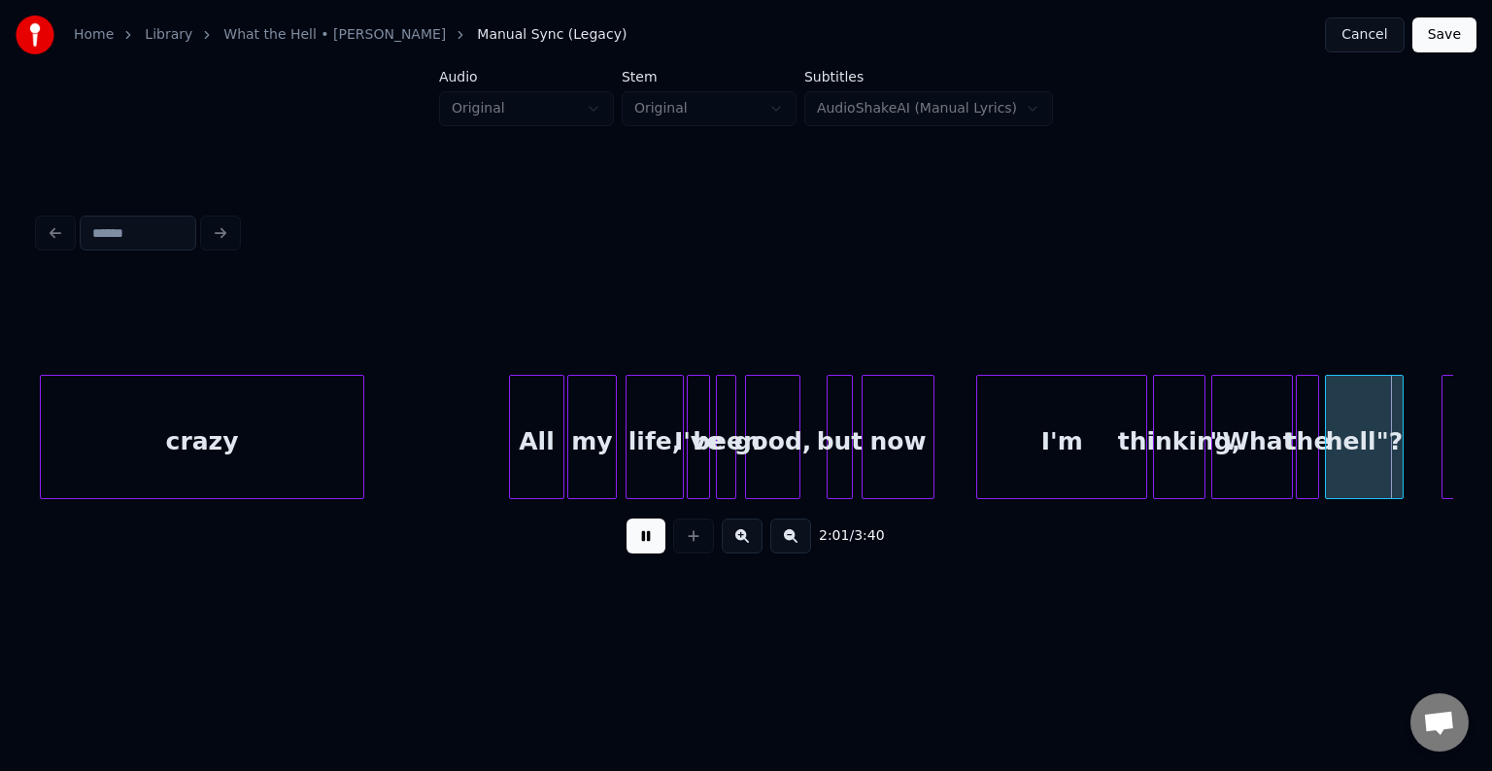
click at [656, 552] on button at bounding box center [646, 536] width 39 height 35
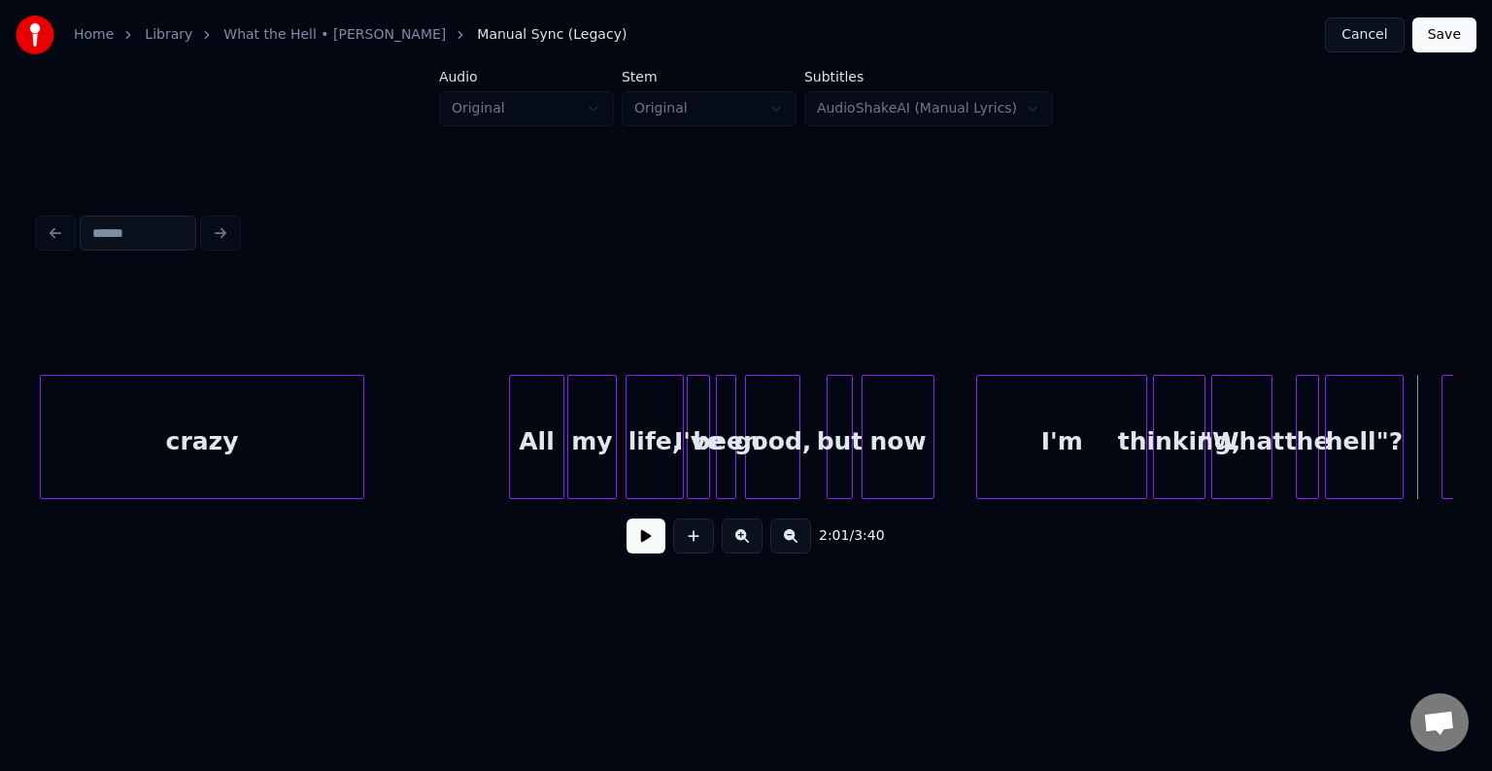
click at [1267, 479] on div at bounding box center [1269, 437] width 6 height 122
click at [633, 545] on button at bounding box center [646, 536] width 39 height 35
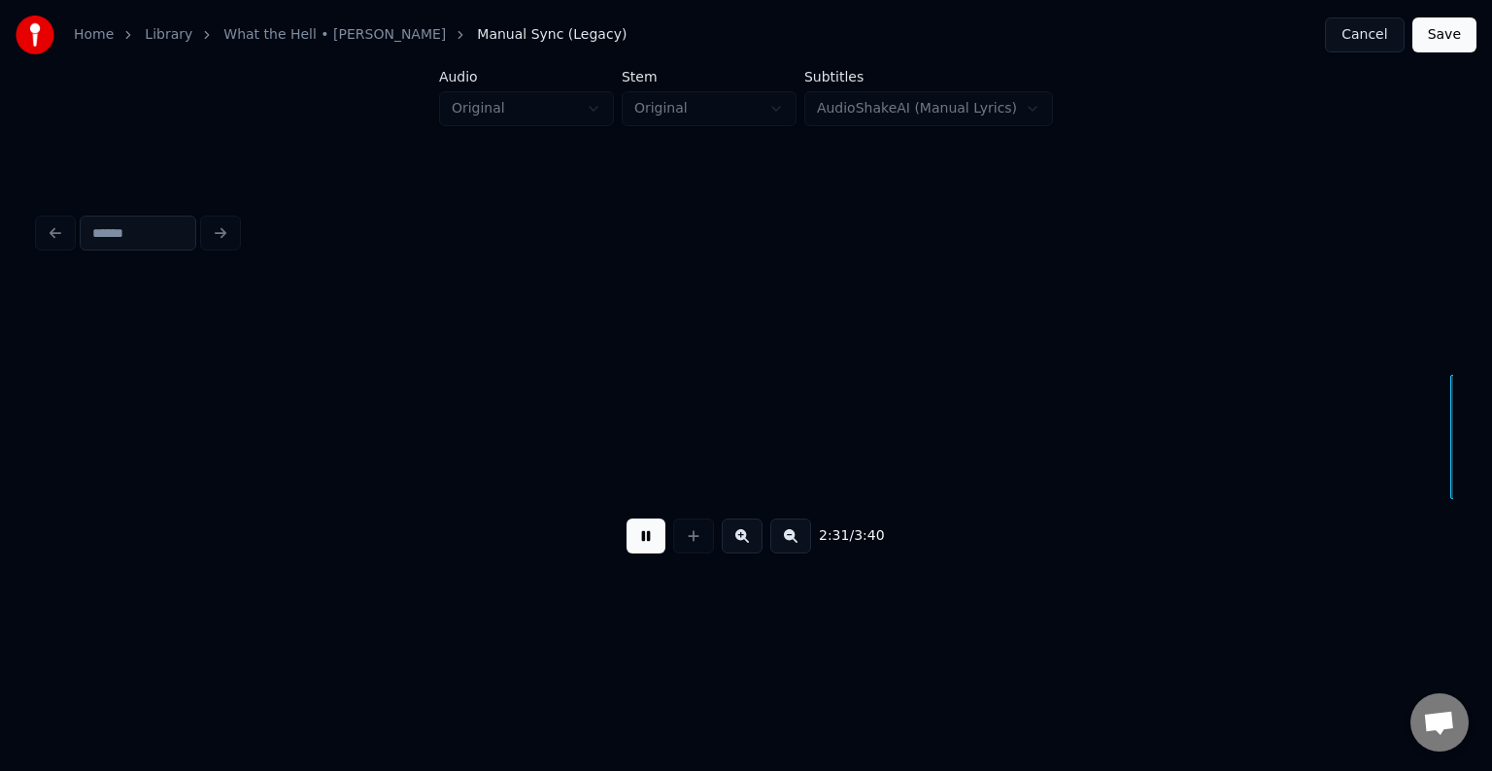
scroll to position [0, 22025]
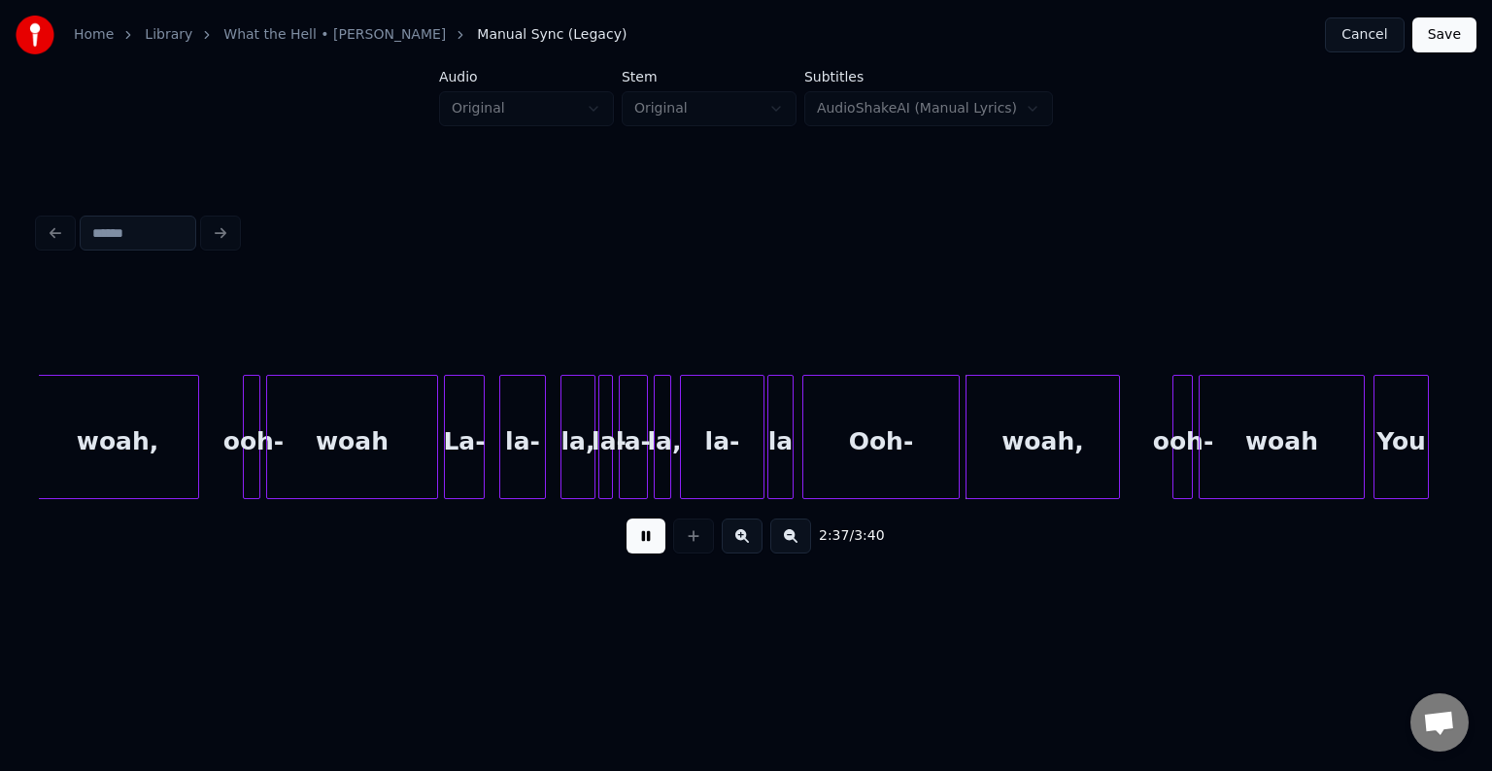
click at [638, 539] on button at bounding box center [646, 536] width 39 height 35
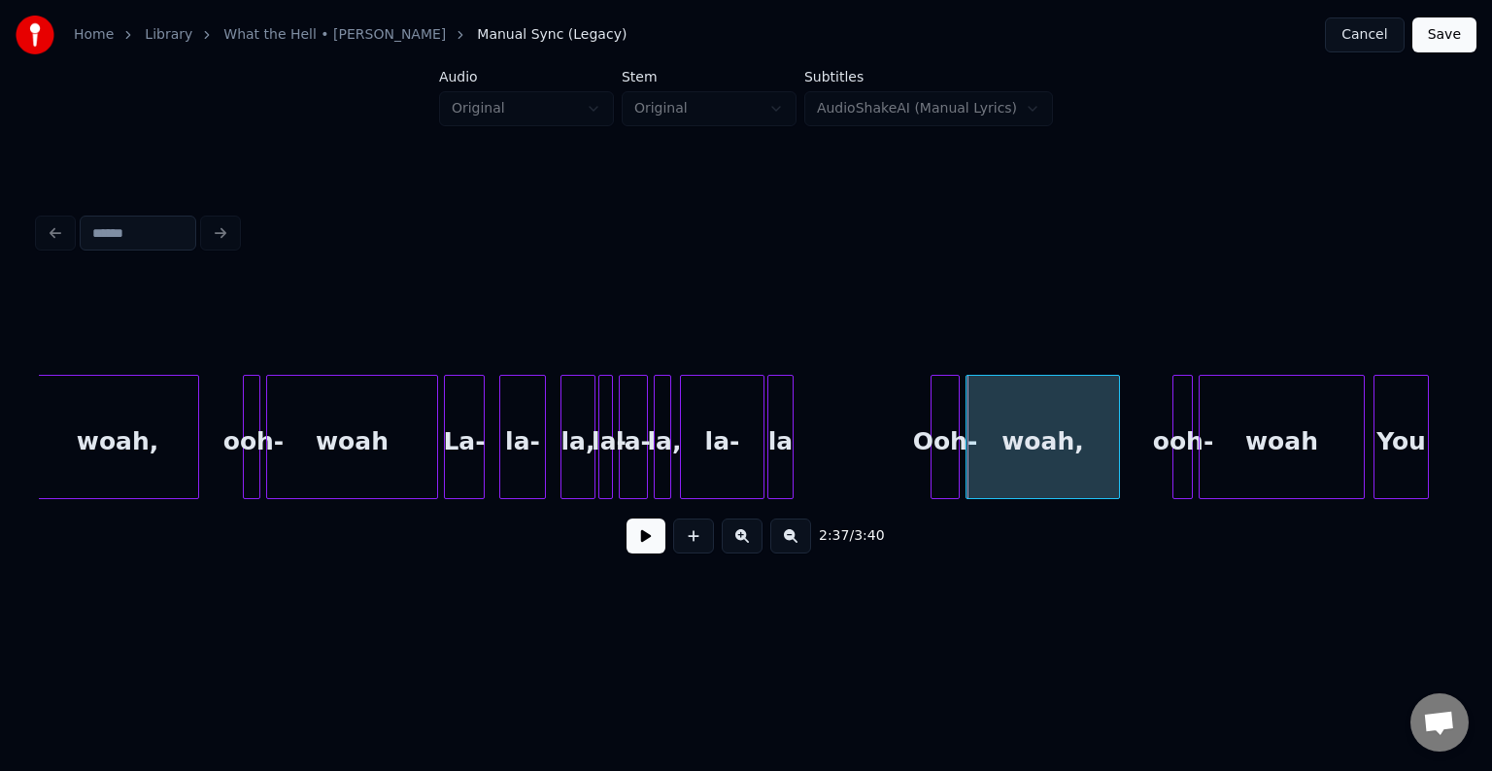
click at [935, 456] on div at bounding box center [935, 437] width 6 height 122
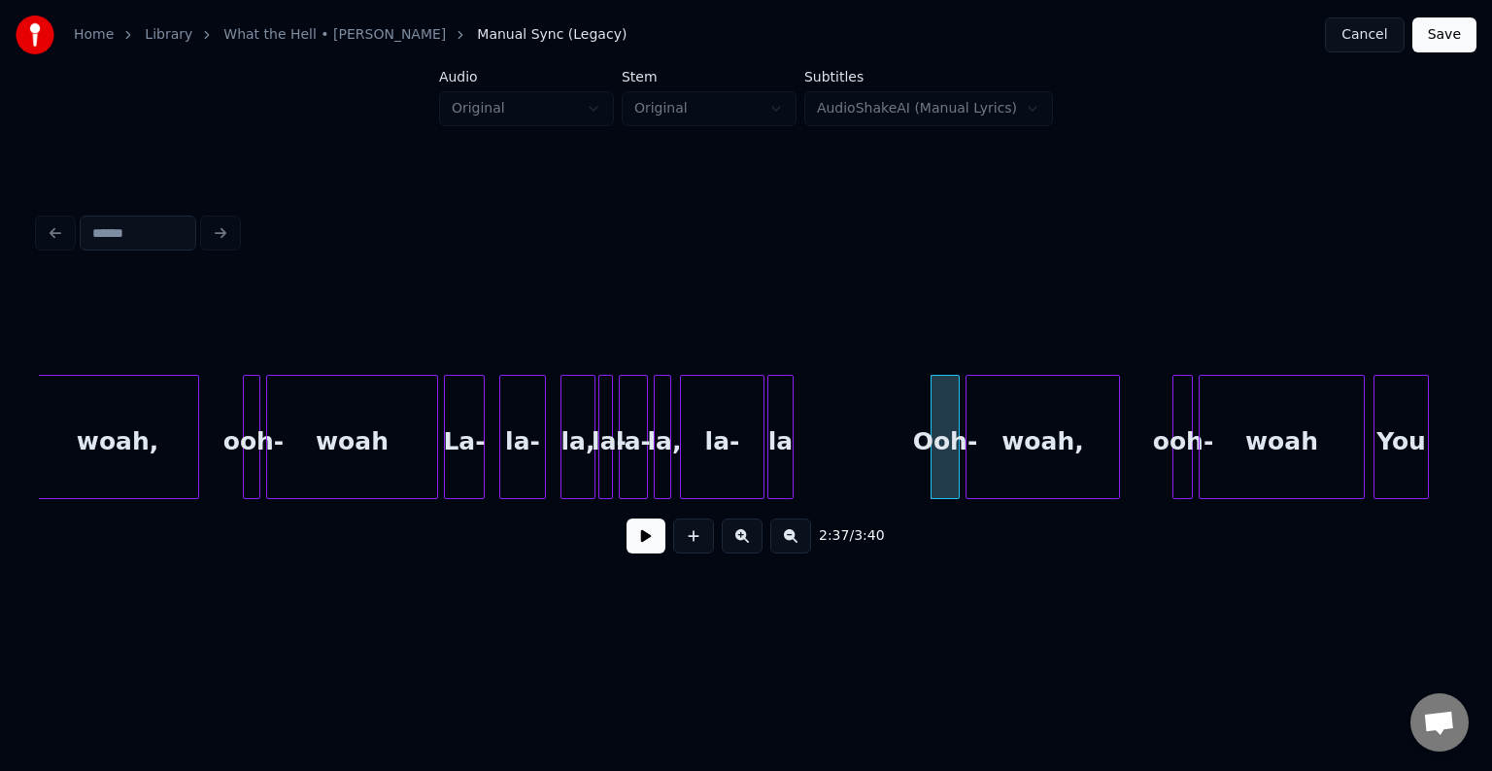
click at [784, 469] on div "la" at bounding box center [781, 442] width 24 height 132
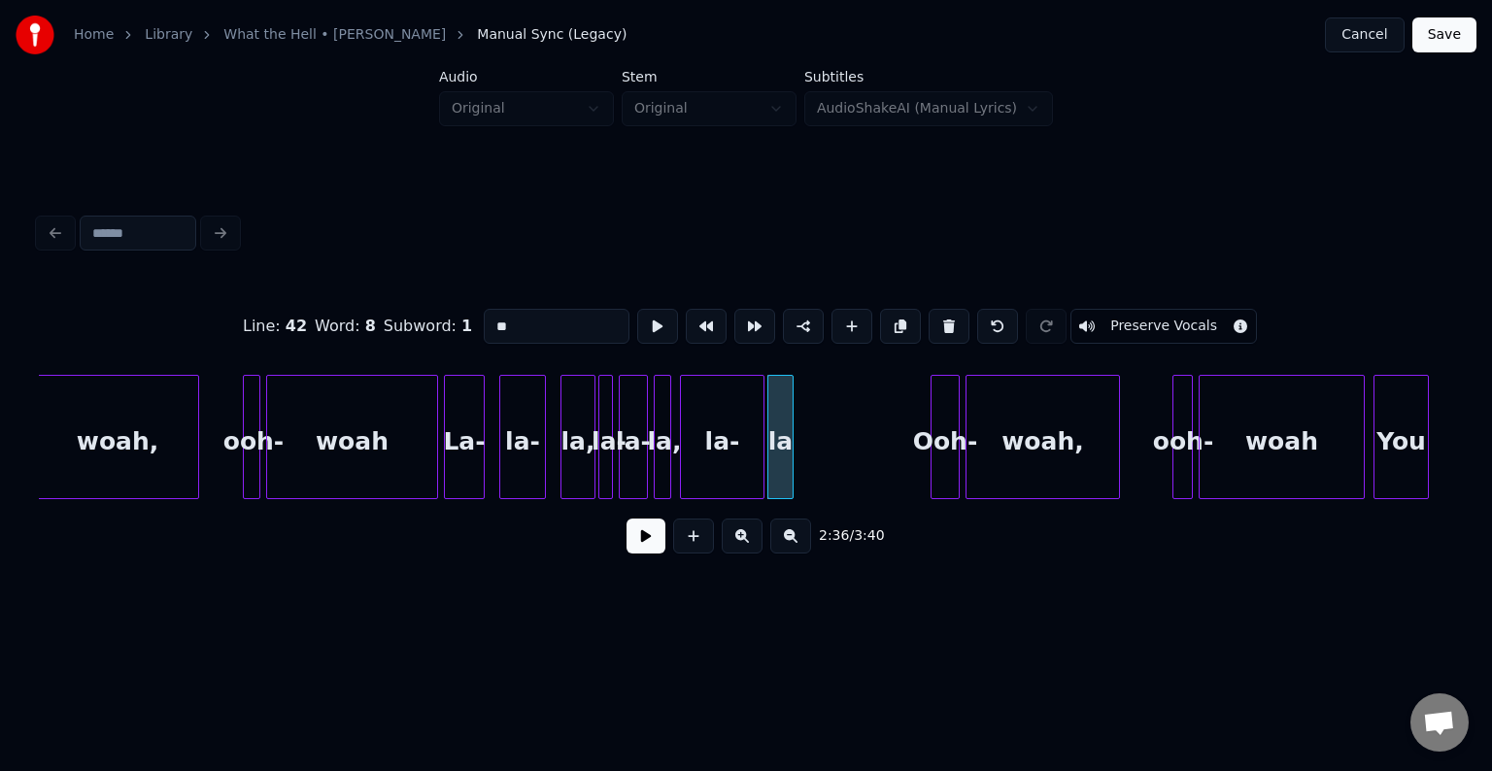
click at [635, 548] on button at bounding box center [646, 536] width 39 height 35
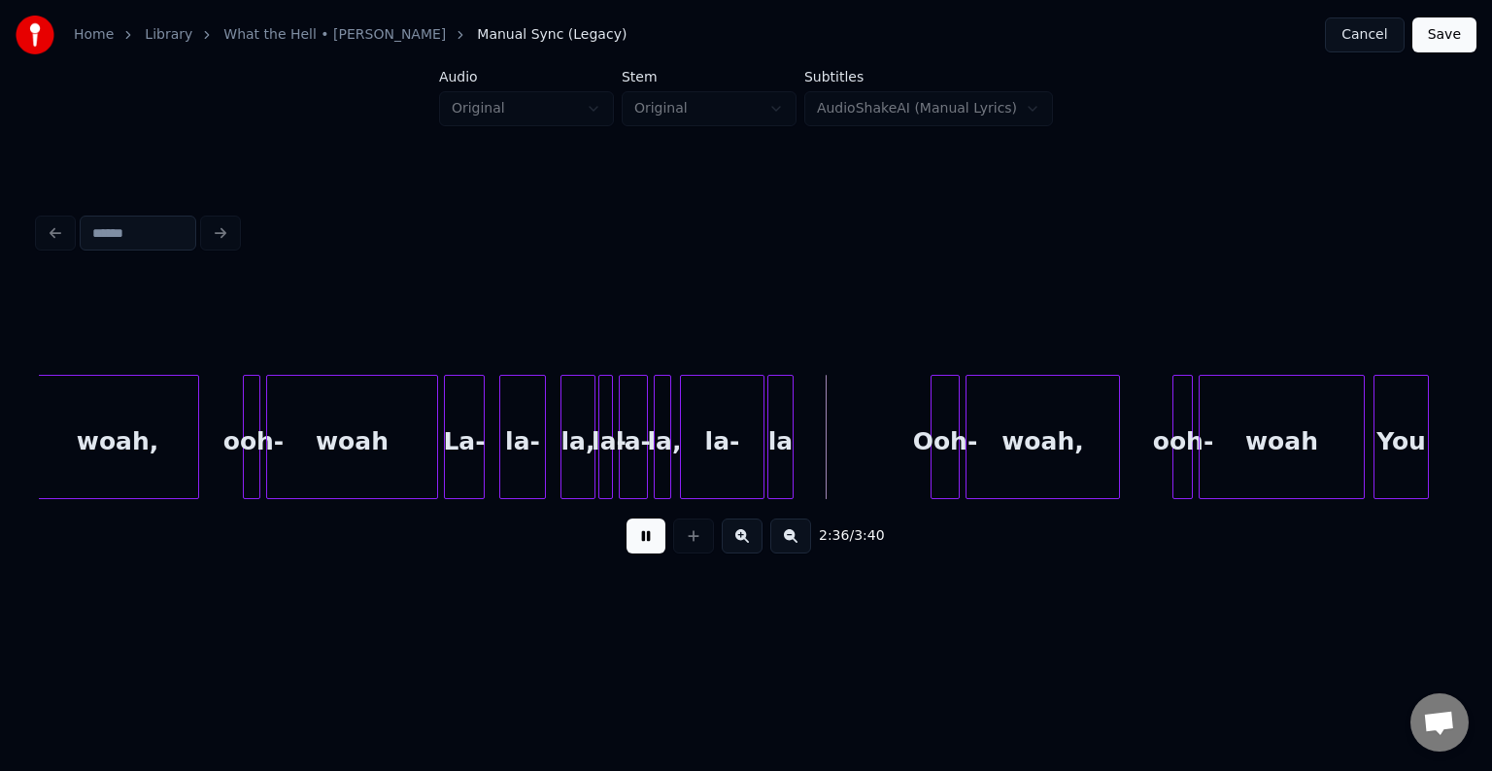
click at [635, 548] on button at bounding box center [646, 536] width 39 height 35
click at [849, 470] on div at bounding box center [851, 437] width 6 height 122
click at [642, 552] on button at bounding box center [646, 536] width 39 height 35
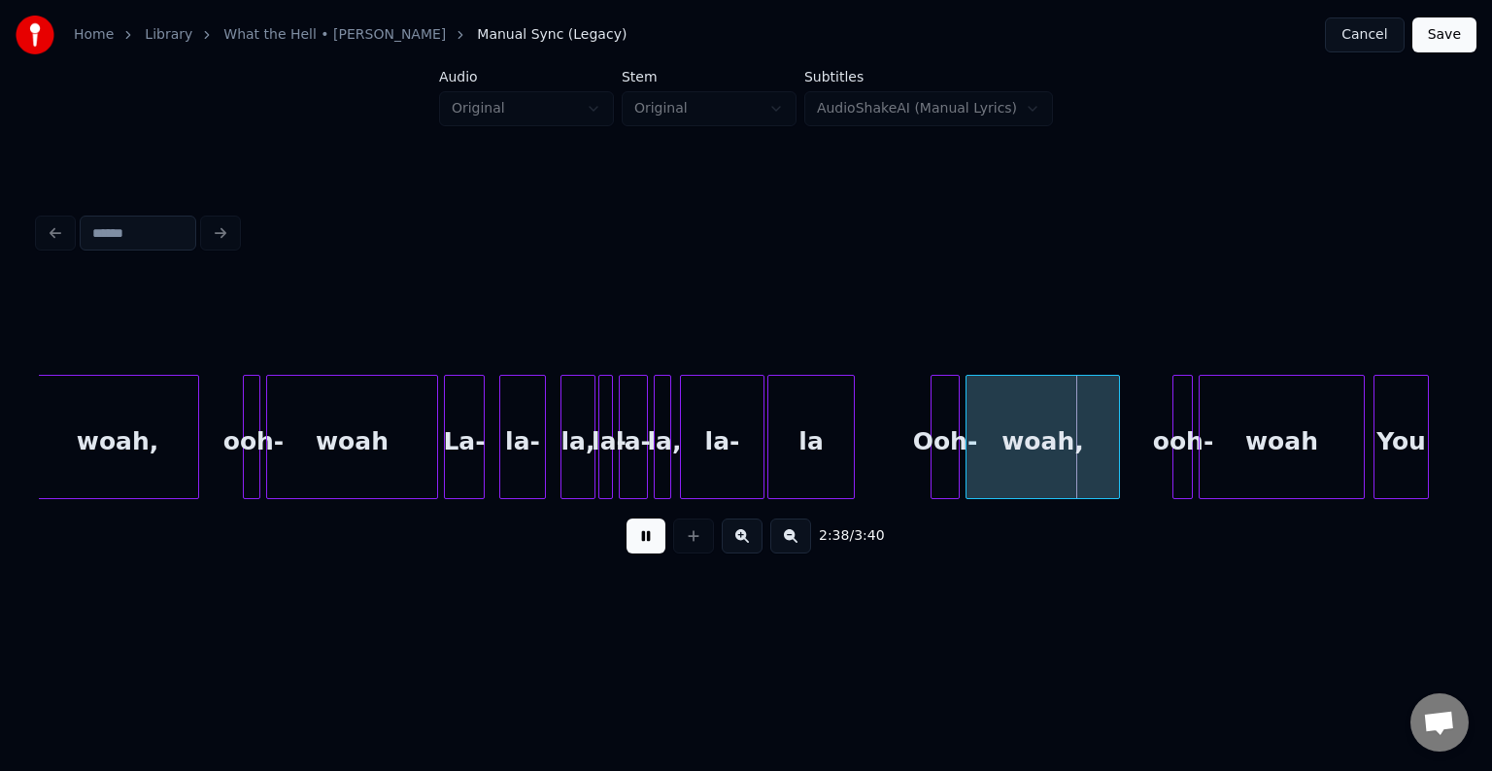
click at [696, 466] on div "la-" at bounding box center [722, 442] width 83 height 132
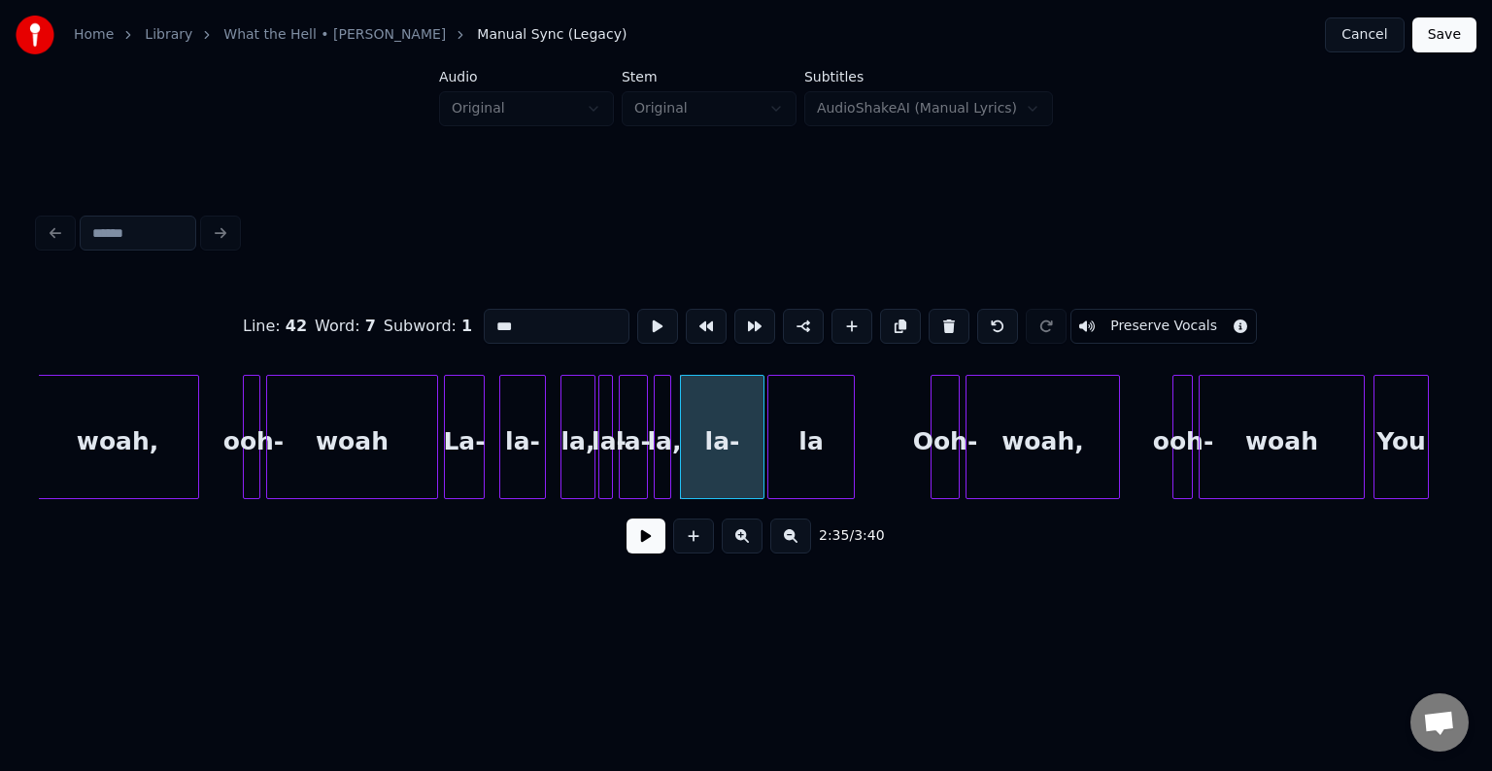
click at [630, 534] on button at bounding box center [646, 536] width 39 height 35
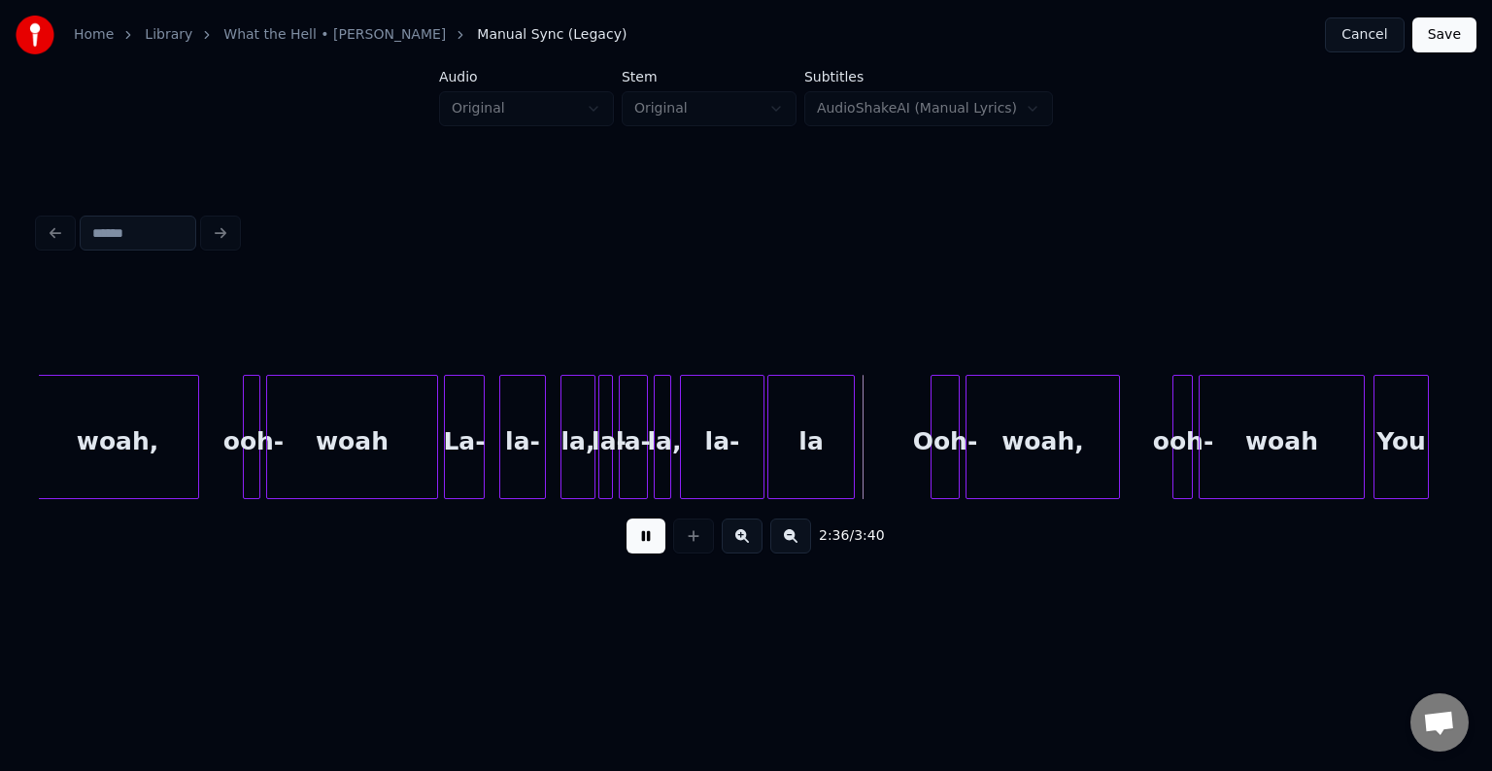
click at [630, 534] on button at bounding box center [646, 536] width 39 height 35
click at [634, 550] on button at bounding box center [646, 536] width 39 height 35
click at [482, 470] on div at bounding box center [481, 437] width 6 height 122
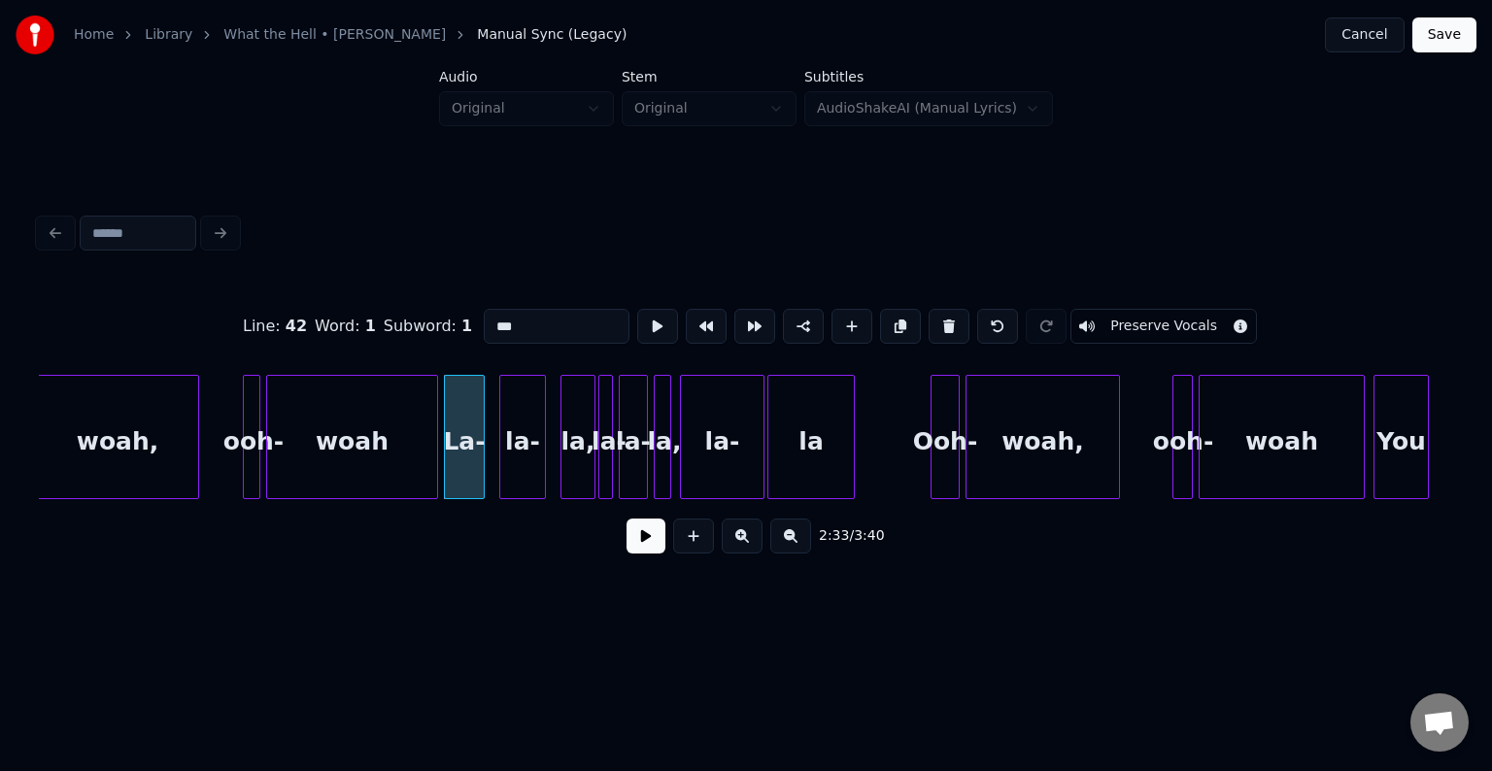
click at [634, 539] on button at bounding box center [646, 536] width 39 height 35
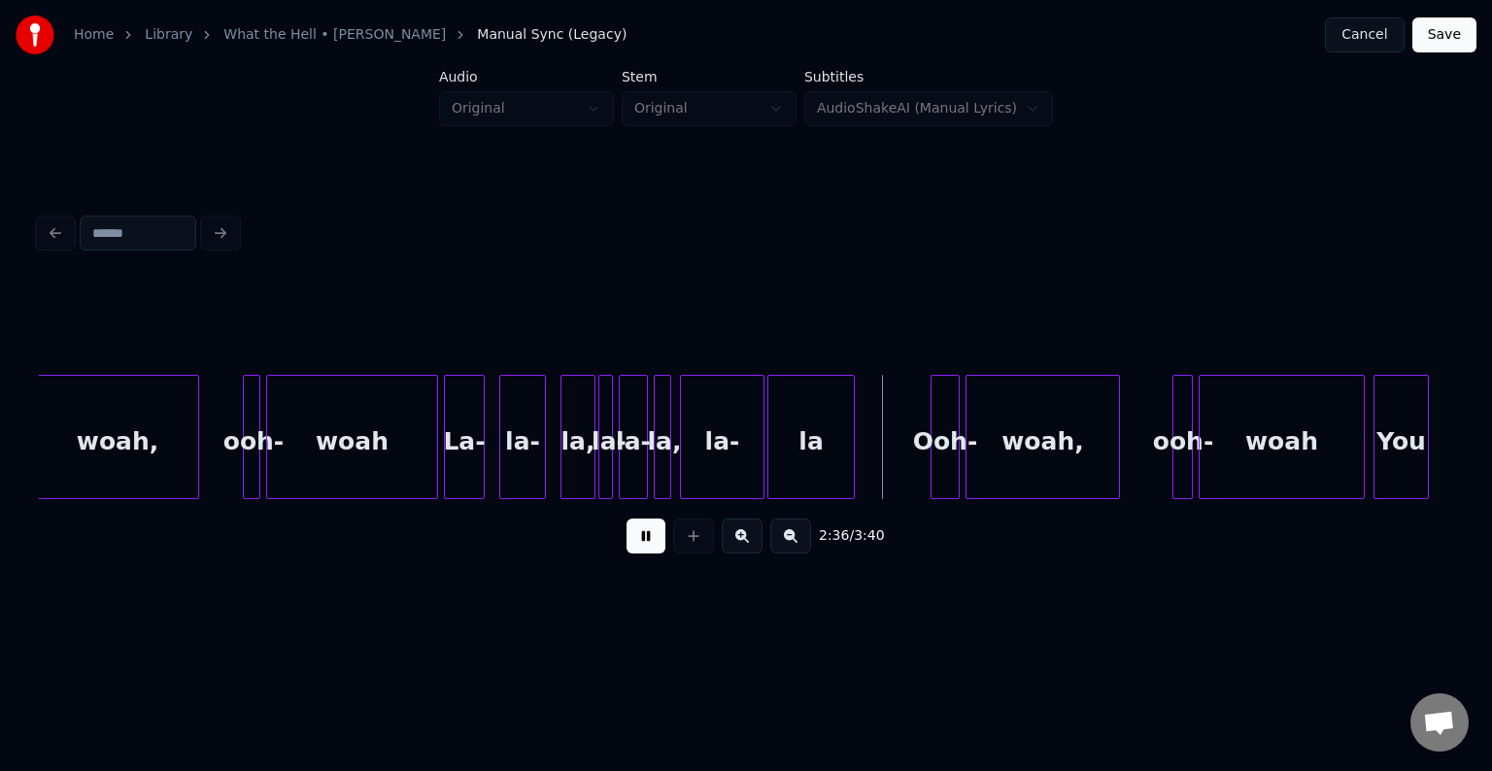
click at [634, 539] on button at bounding box center [646, 536] width 39 height 35
click at [457, 474] on div "La-" at bounding box center [464, 442] width 39 height 132
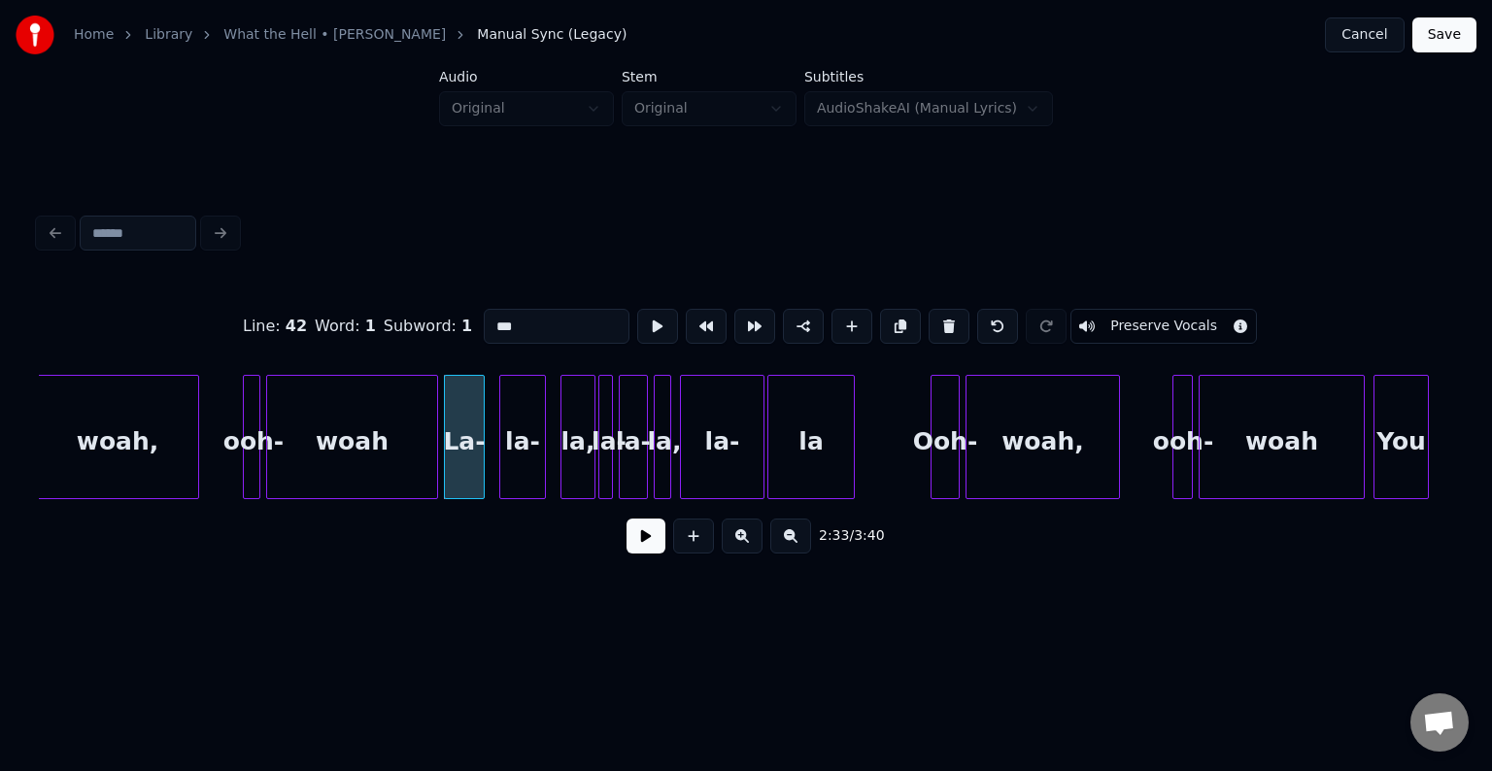
click at [641, 543] on button at bounding box center [646, 536] width 39 height 35
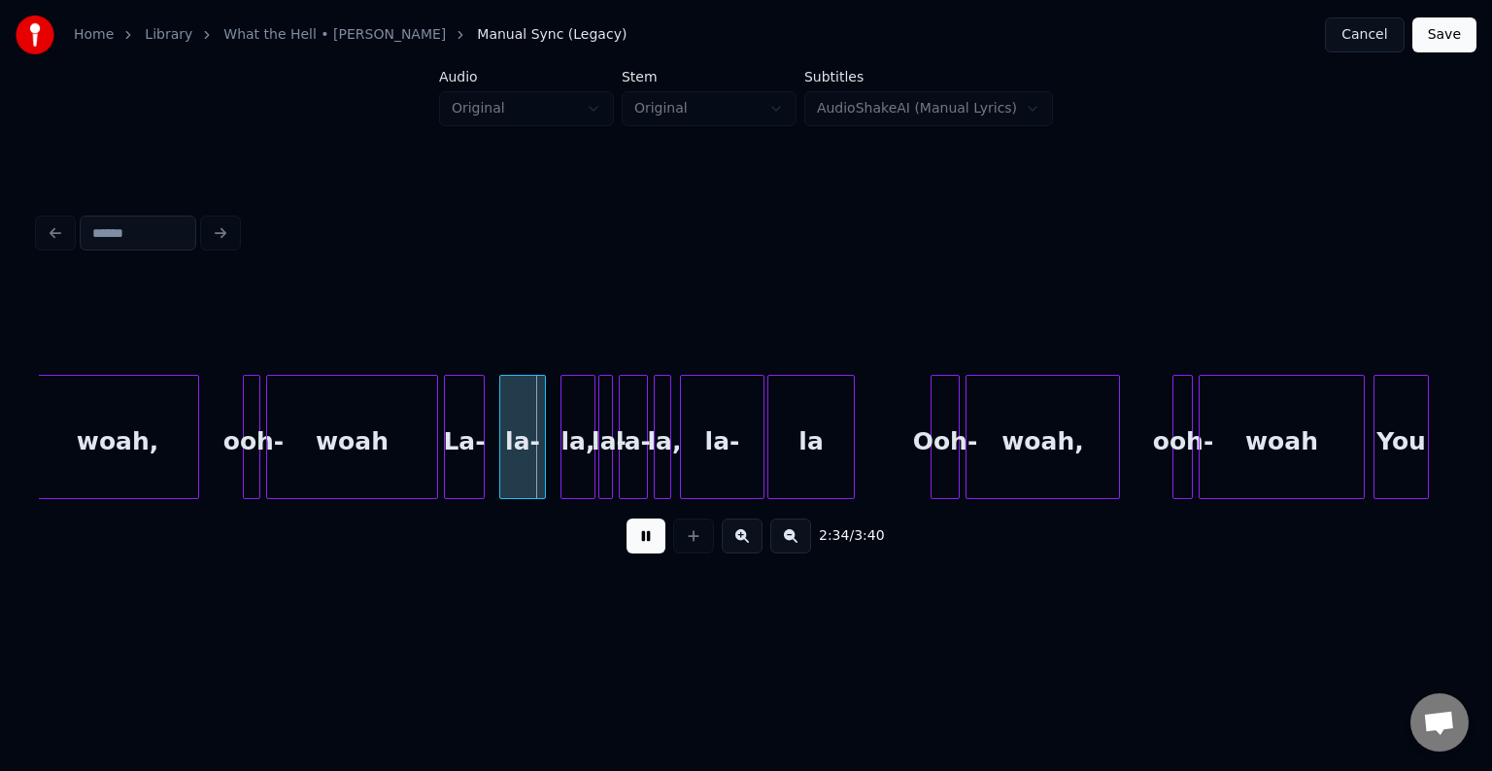
click at [641, 543] on button at bounding box center [646, 536] width 39 height 35
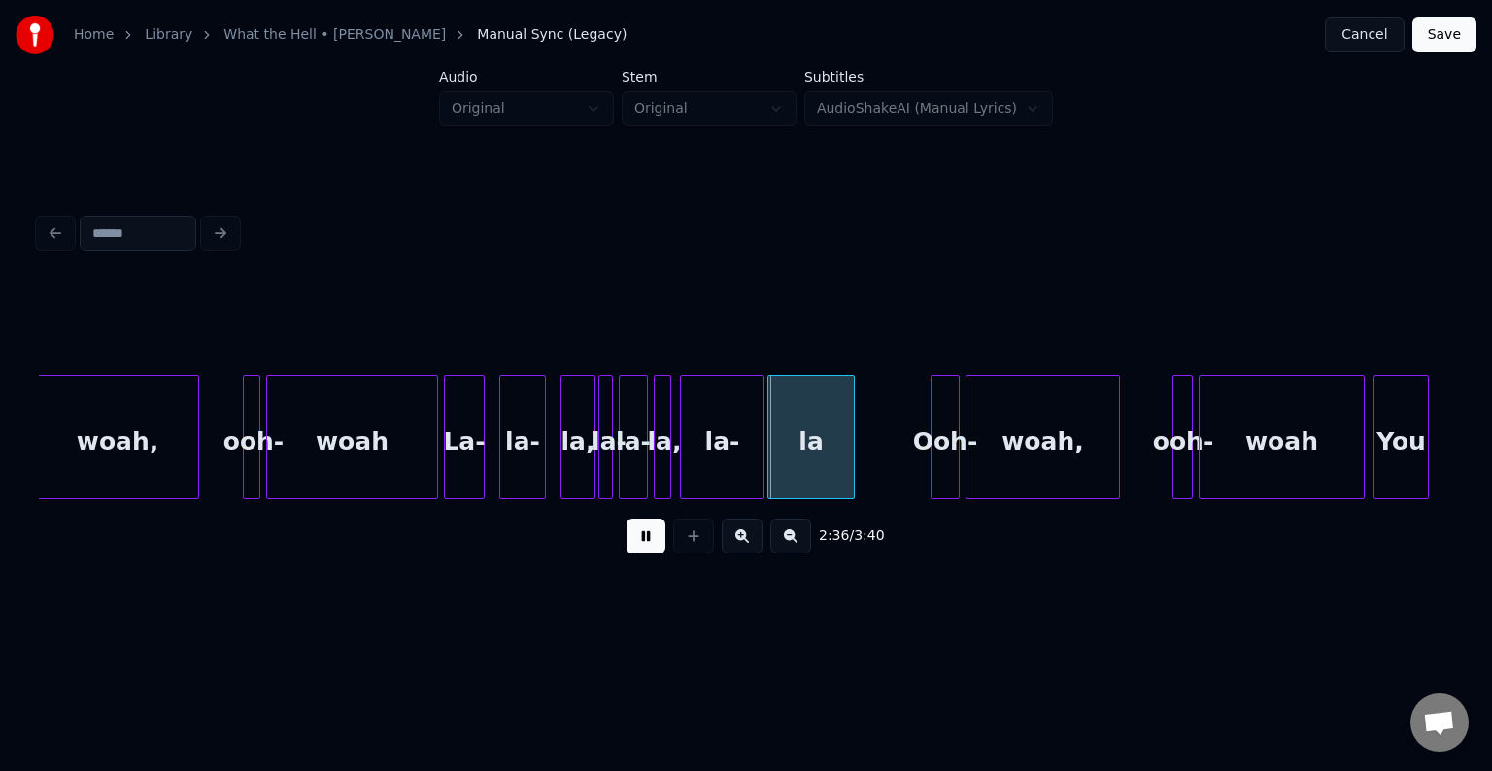
click at [641, 543] on button at bounding box center [646, 536] width 39 height 35
click at [812, 478] on div at bounding box center [812, 437] width 6 height 122
click at [746, 478] on div "la-" at bounding box center [760, 442] width 83 height 132
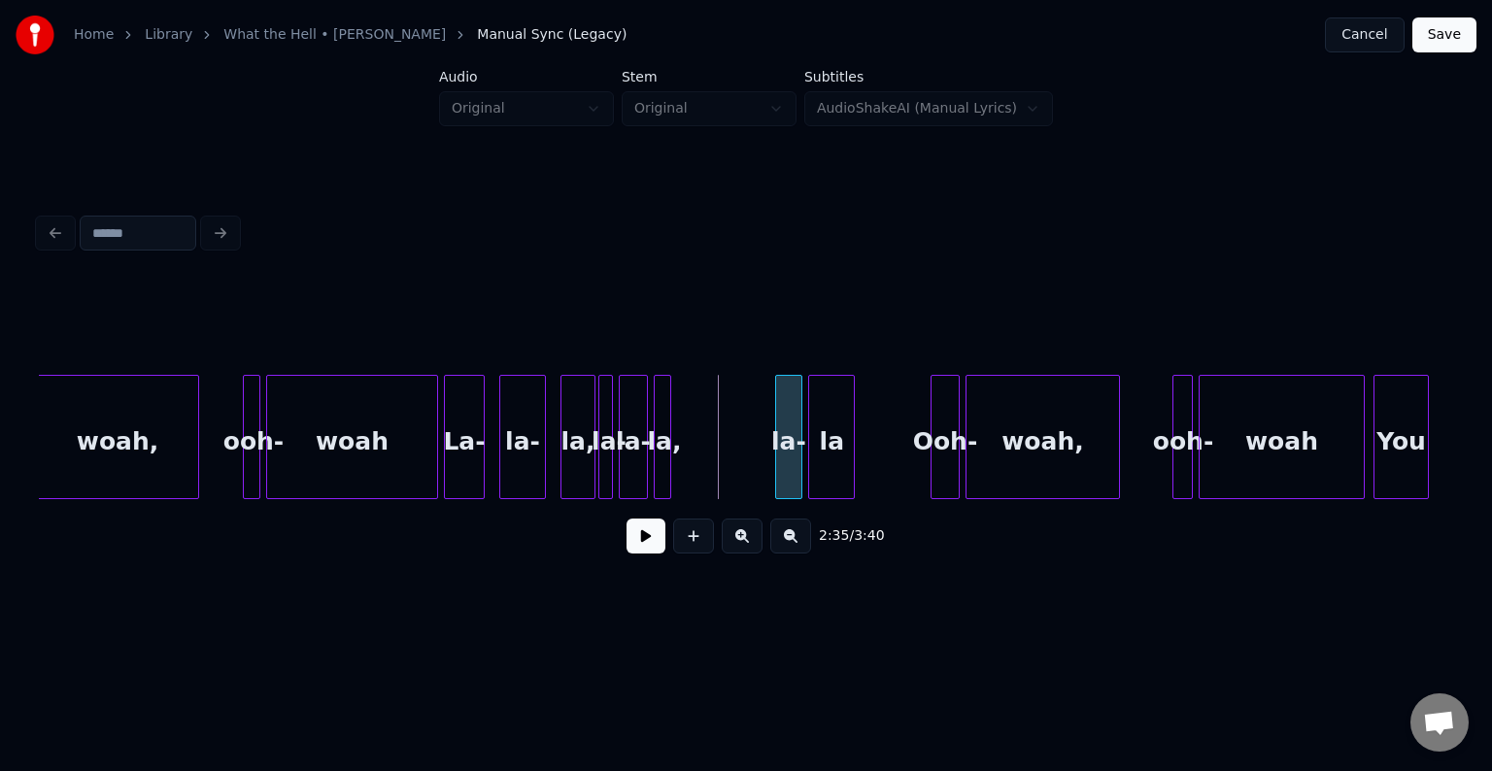
click at [776, 476] on div at bounding box center [779, 437] width 6 height 122
click at [661, 470] on div "la," at bounding box center [664, 442] width 19 height 132
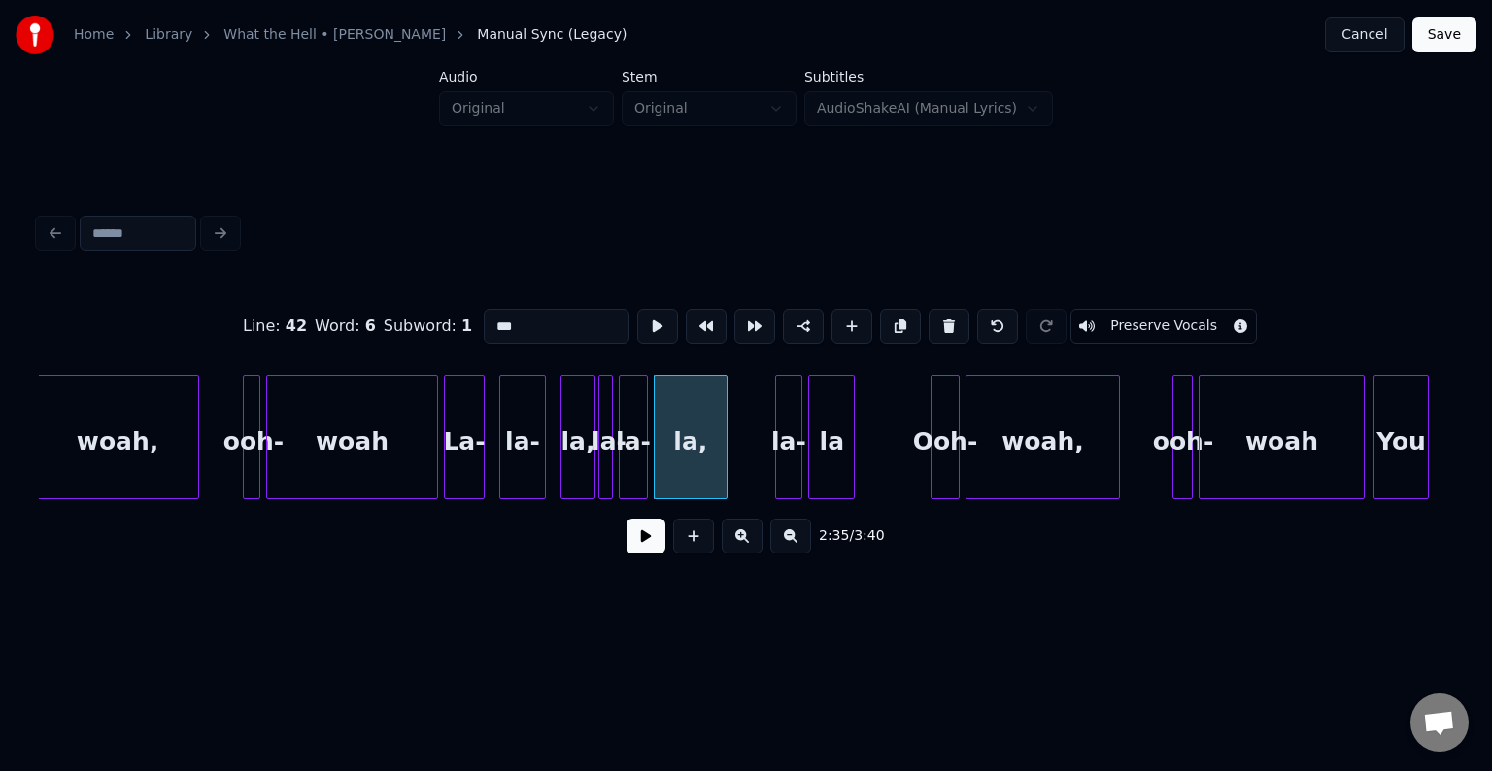
click at [721, 474] on div at bounding box center [724, 437] width 6 height 122
click at [735, 477] on div "la," at bounding box center [732, 442] width 72 height 132
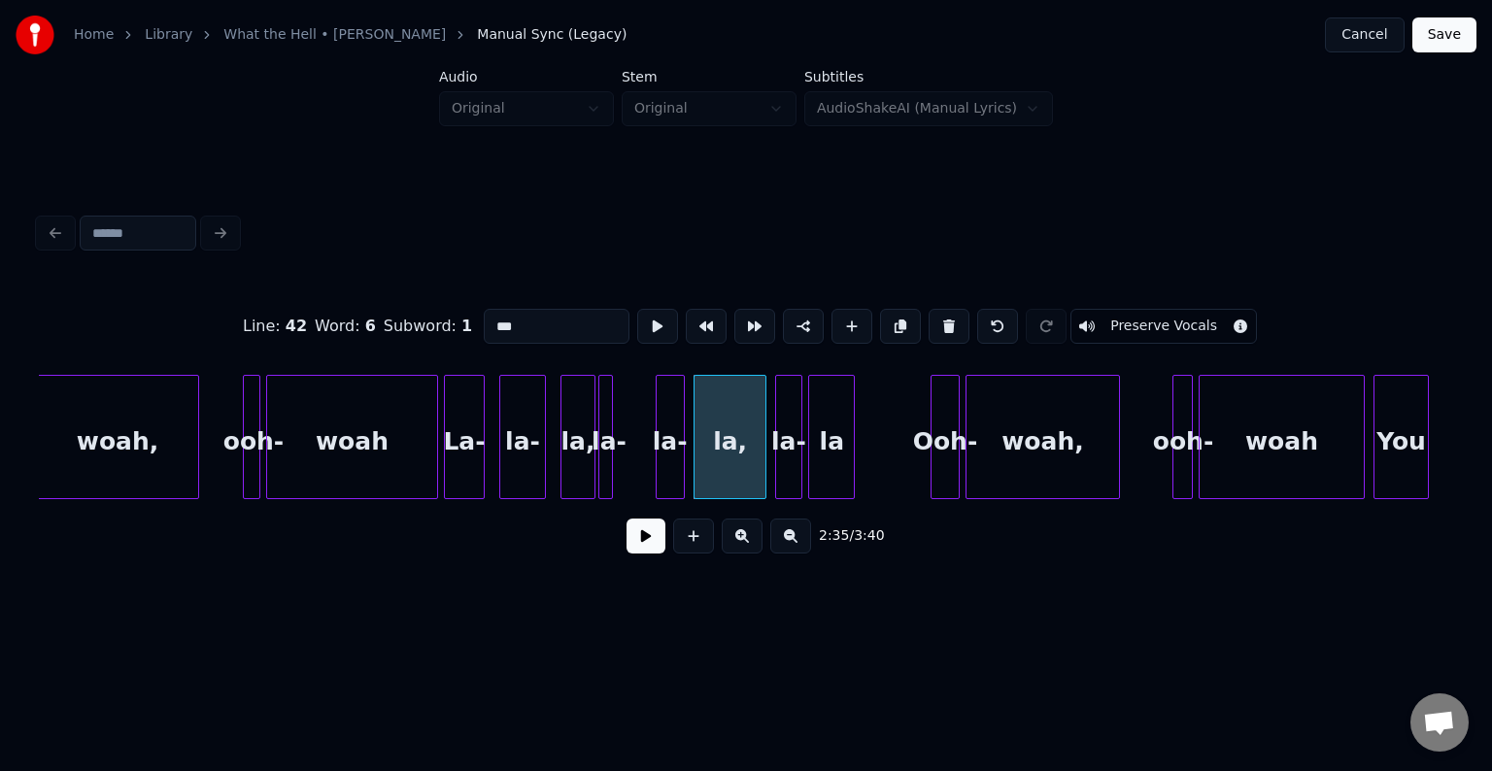
click at [667, 474] on div "la-" at bounding box center [670, 442] width 27 height 132
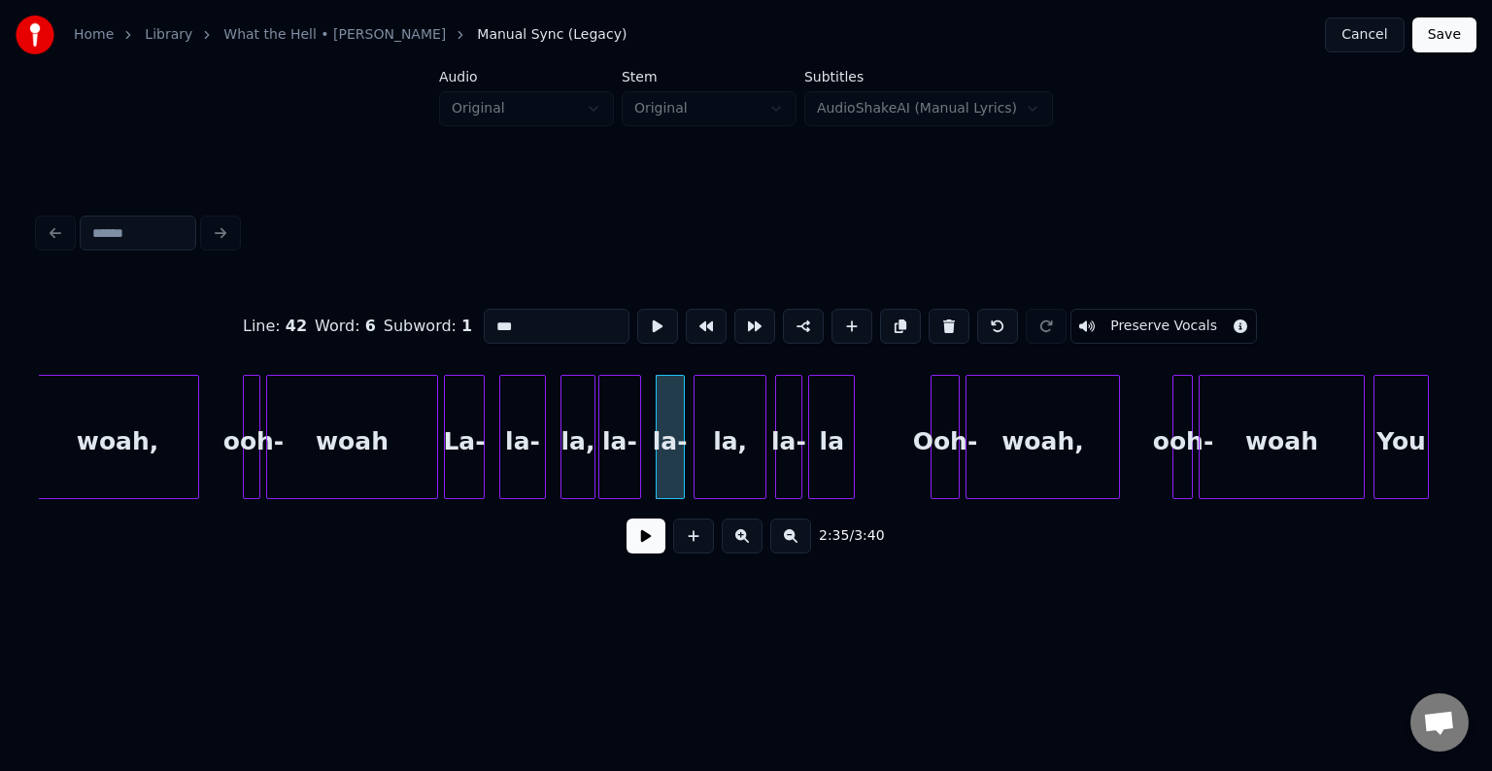
click at [639, 476] on div at bounding box center [637, 437] width 6 height 122
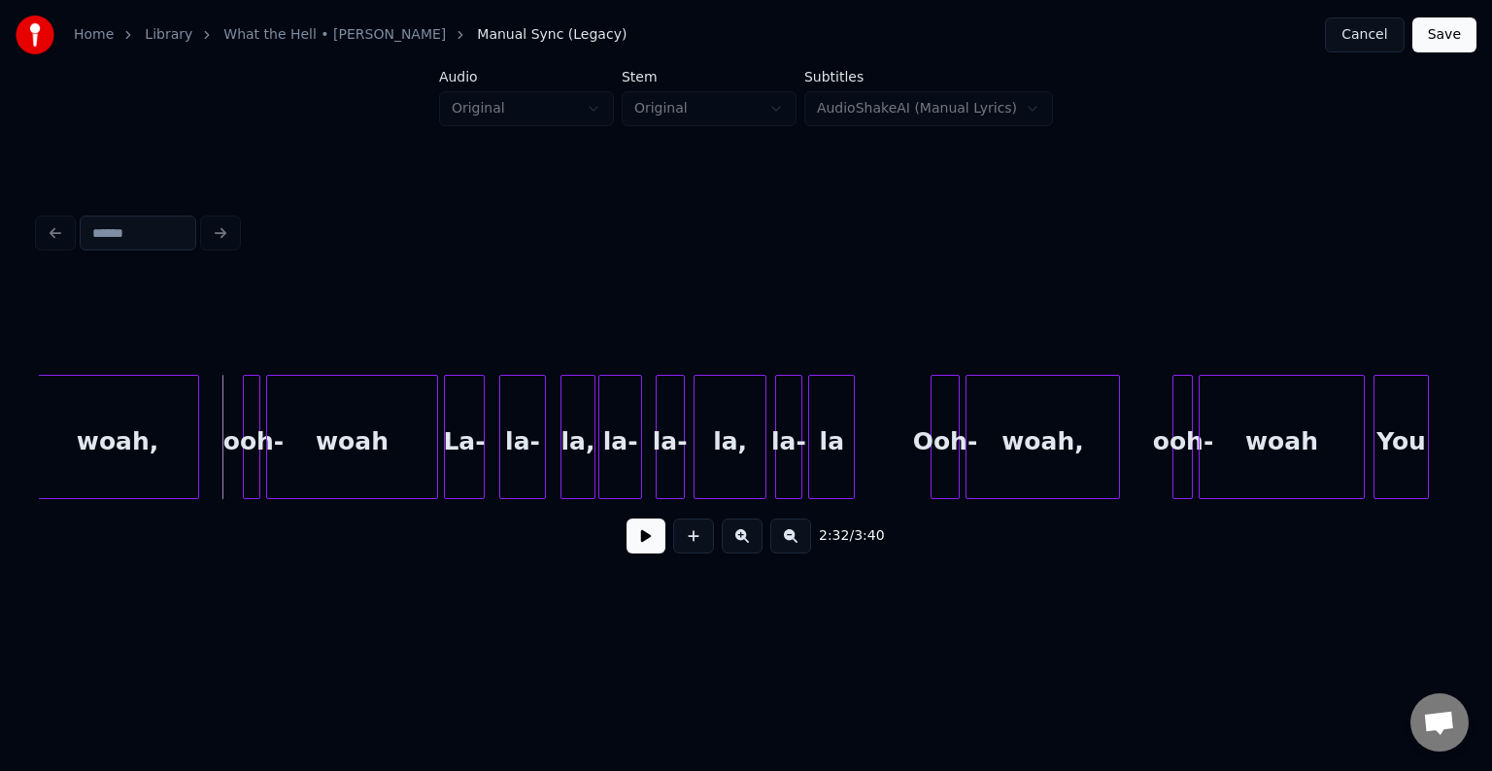
click at [632, 545] on button at bounding box center [646, 536] width 39 height 35
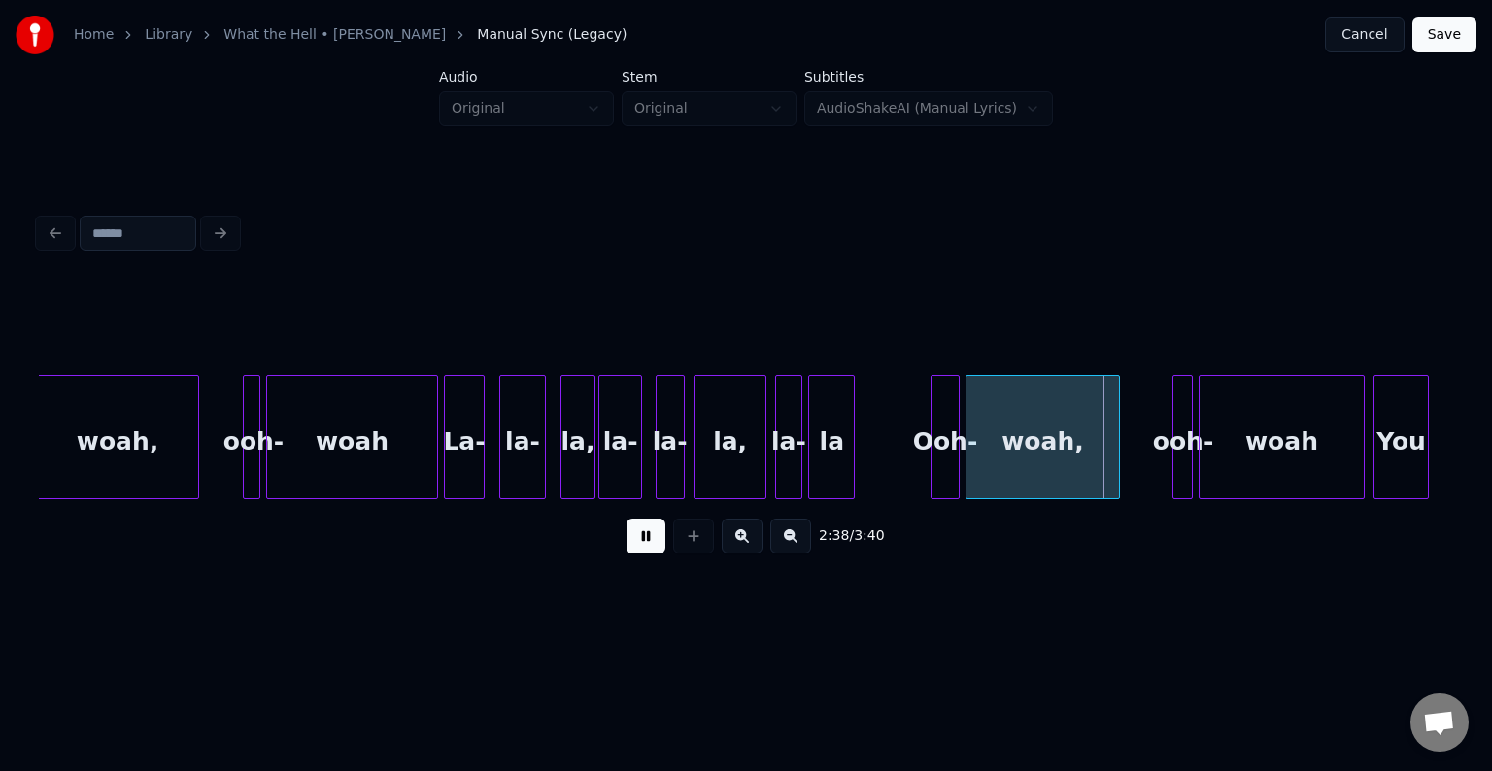
click at [639, 545] on button at bounding box center [646, 536] width 39 height 35
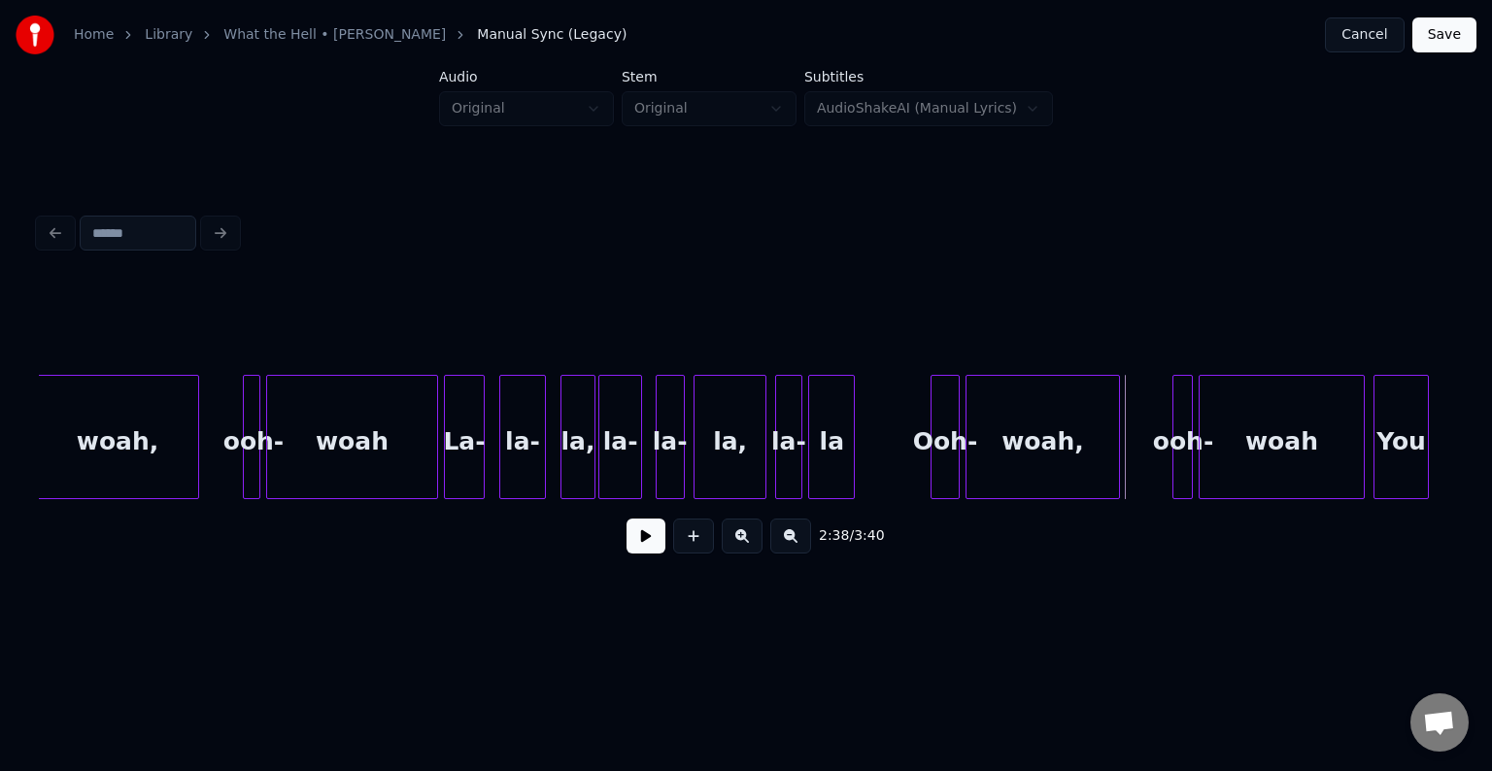
click at [37, 500] on div "2:38 / 3:40" at bounding box center [746, 388] width 1430 height 385
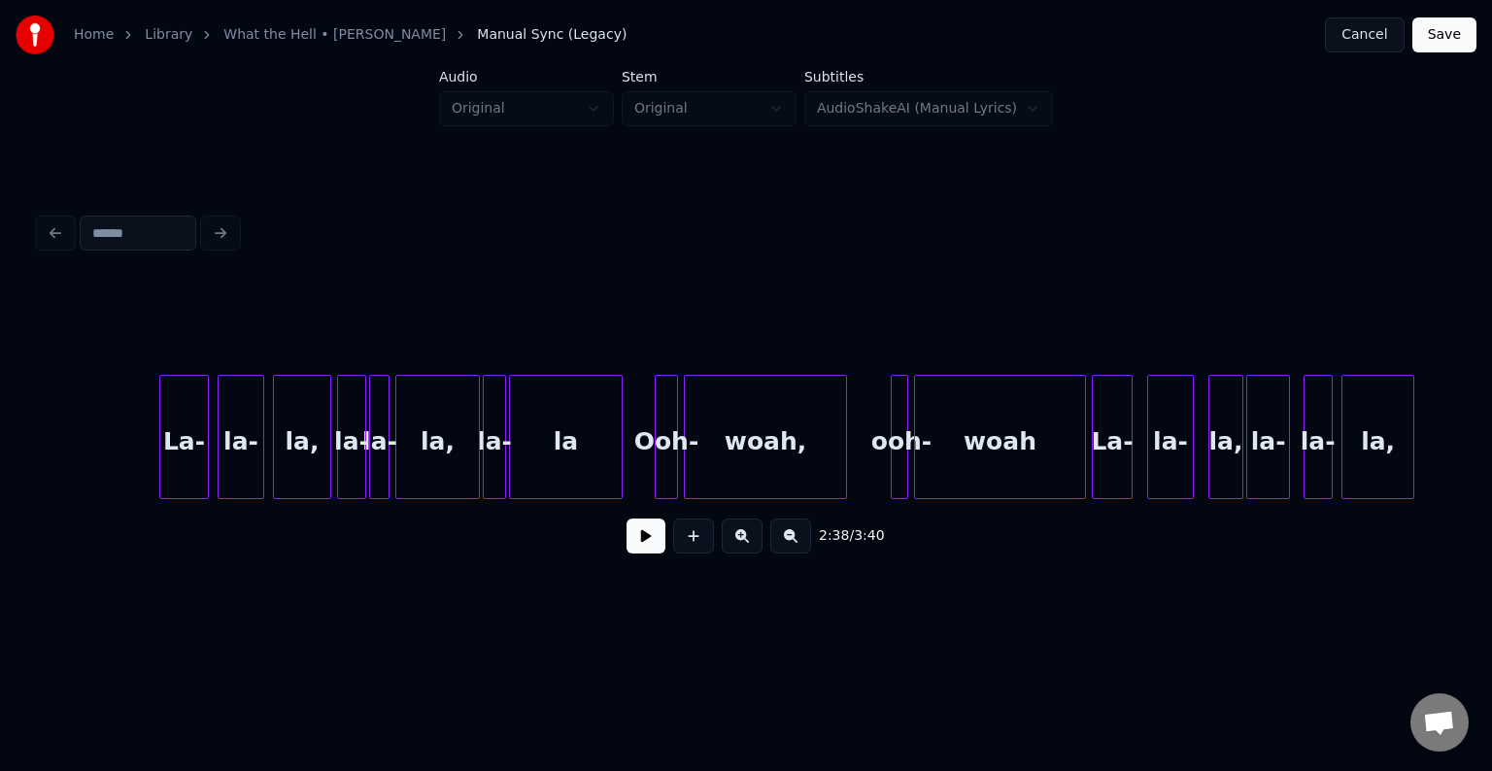
scroll to position [0, 21326]
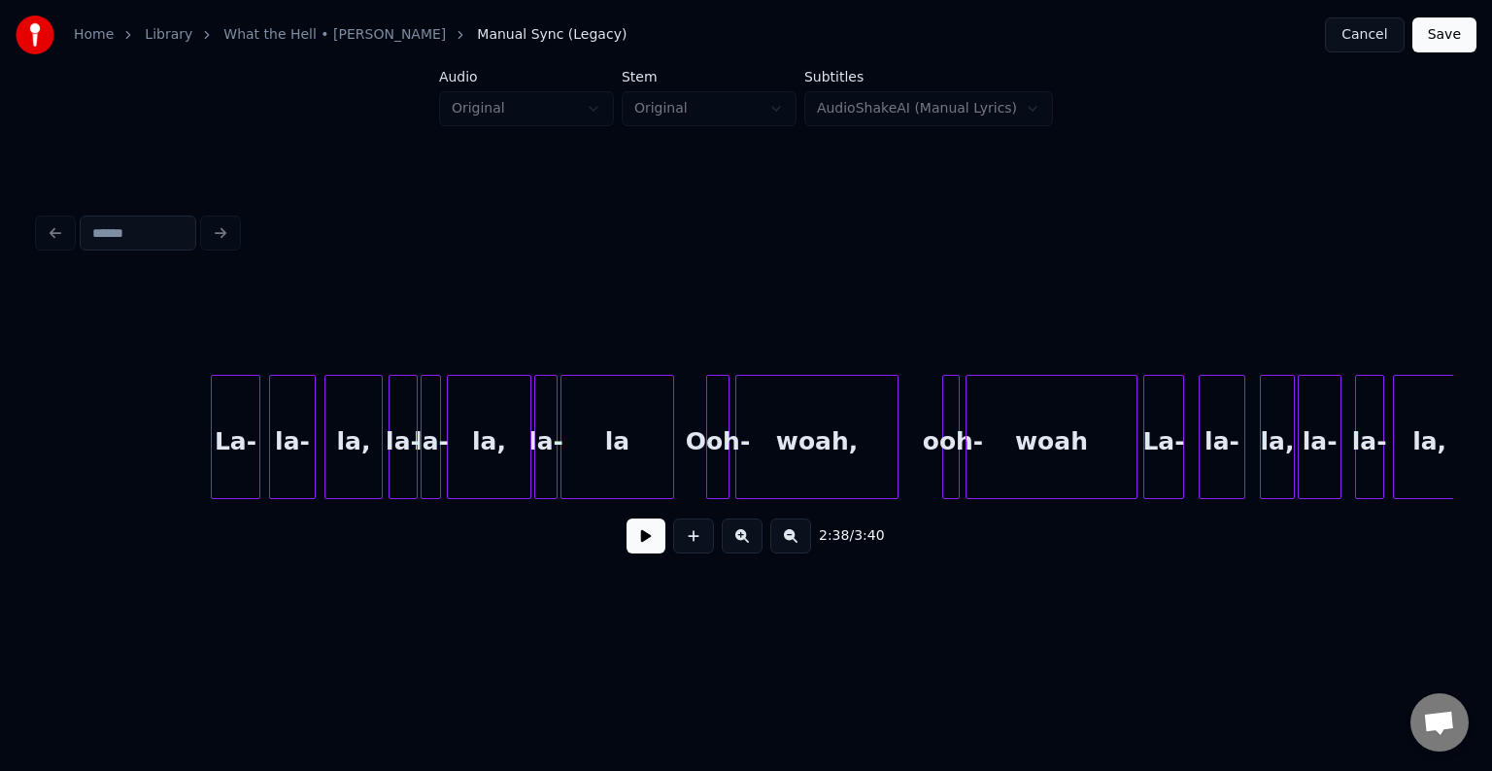
click at [656, 548] on button at bounding box center [646, 536] width 39 height 35
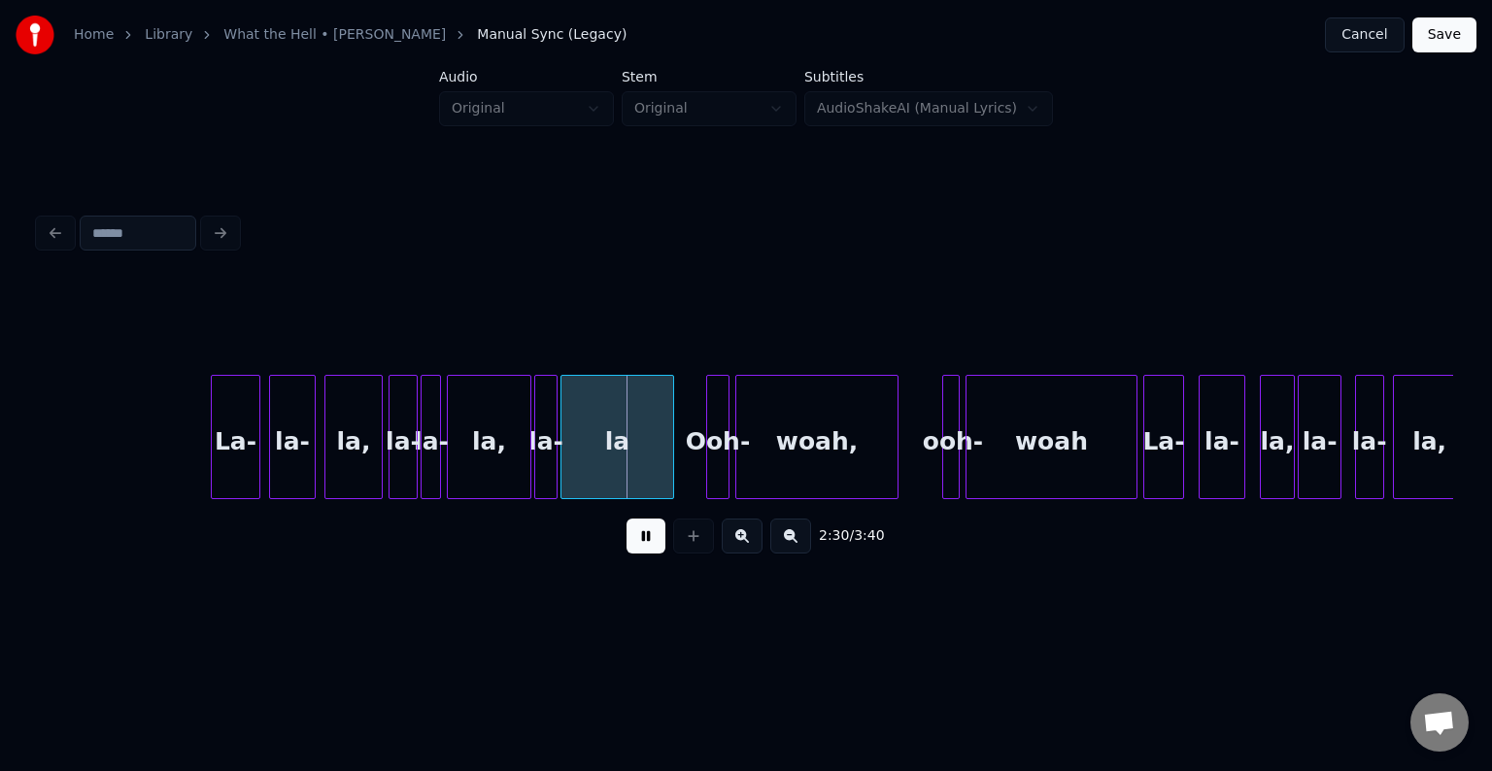
click at [656, 548] on button at bounding box center [646, 536] width 39 height 35
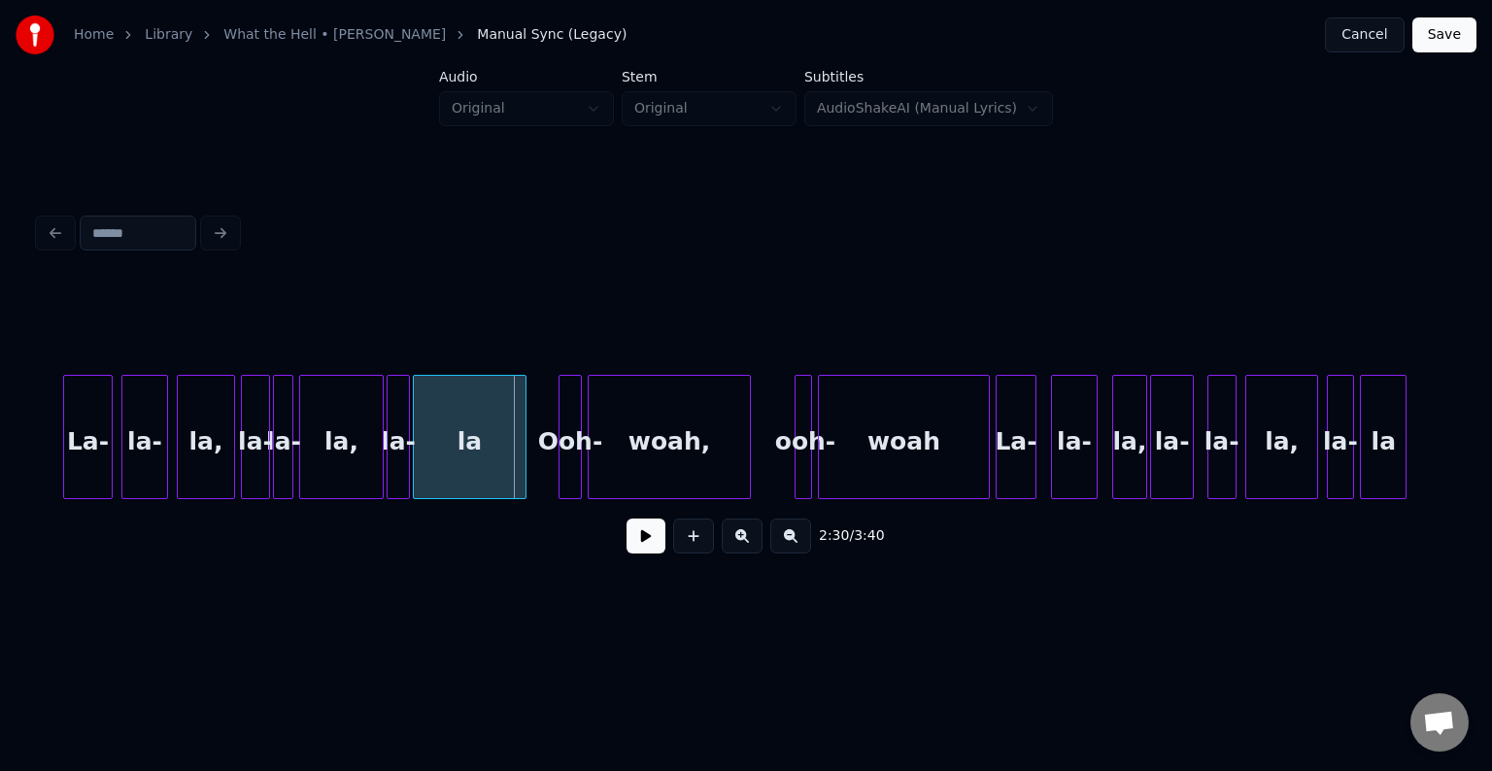
scroll to position [0, 21481]
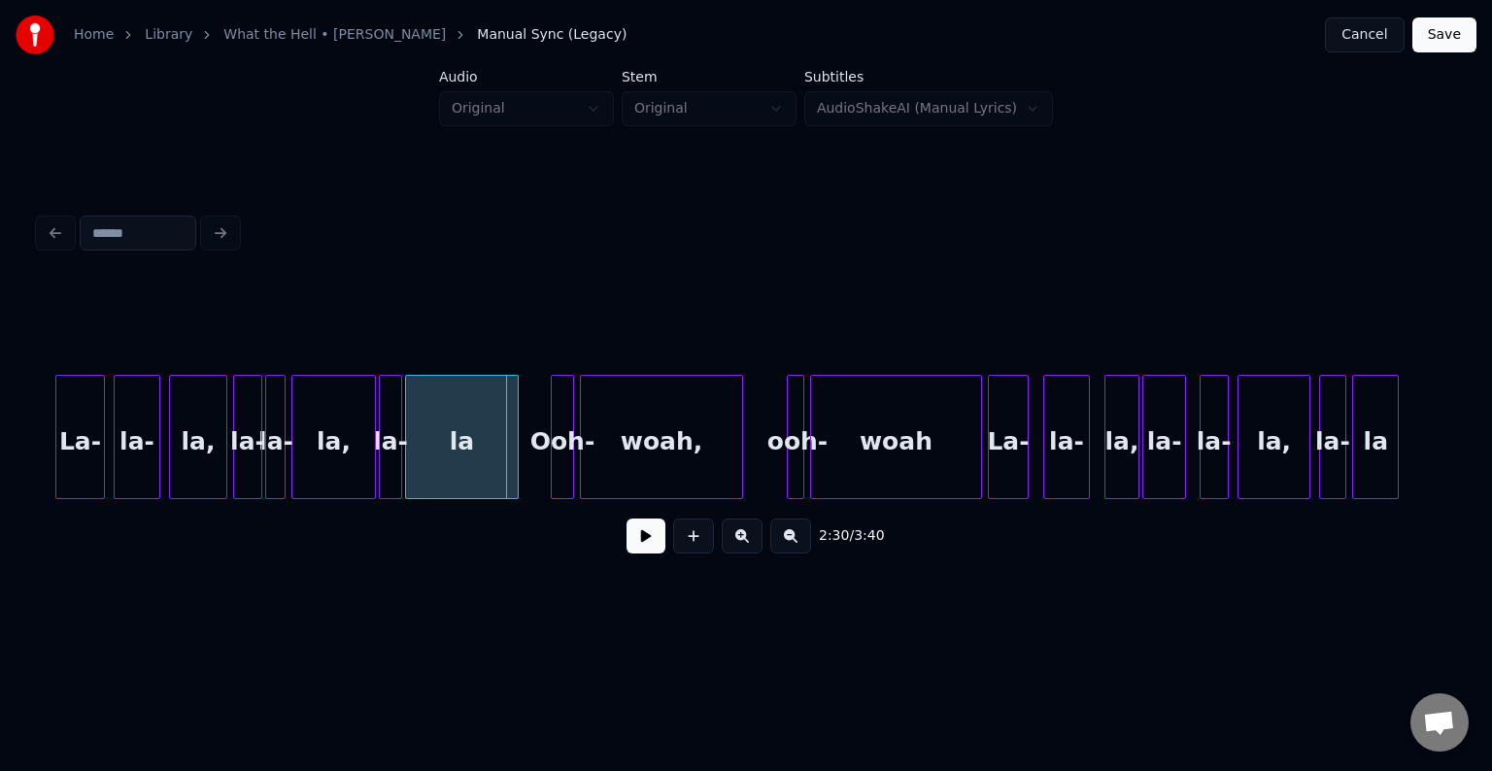
click at [1008, 417] on div "La-" at bounding box center [1008, 442] width 39 height 132
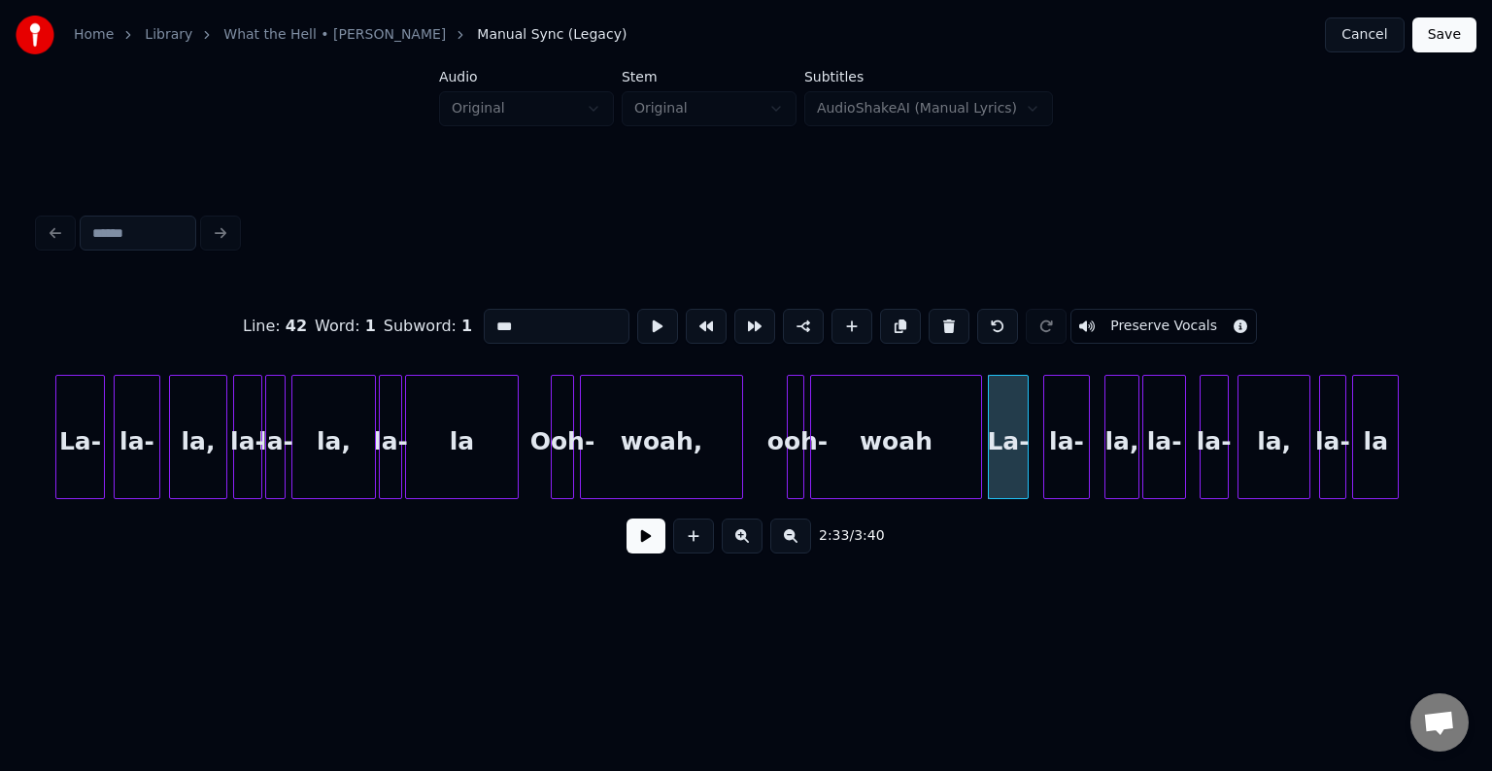
click at [637, 537] on button at bounding box center [646, 536] width 39 height 35
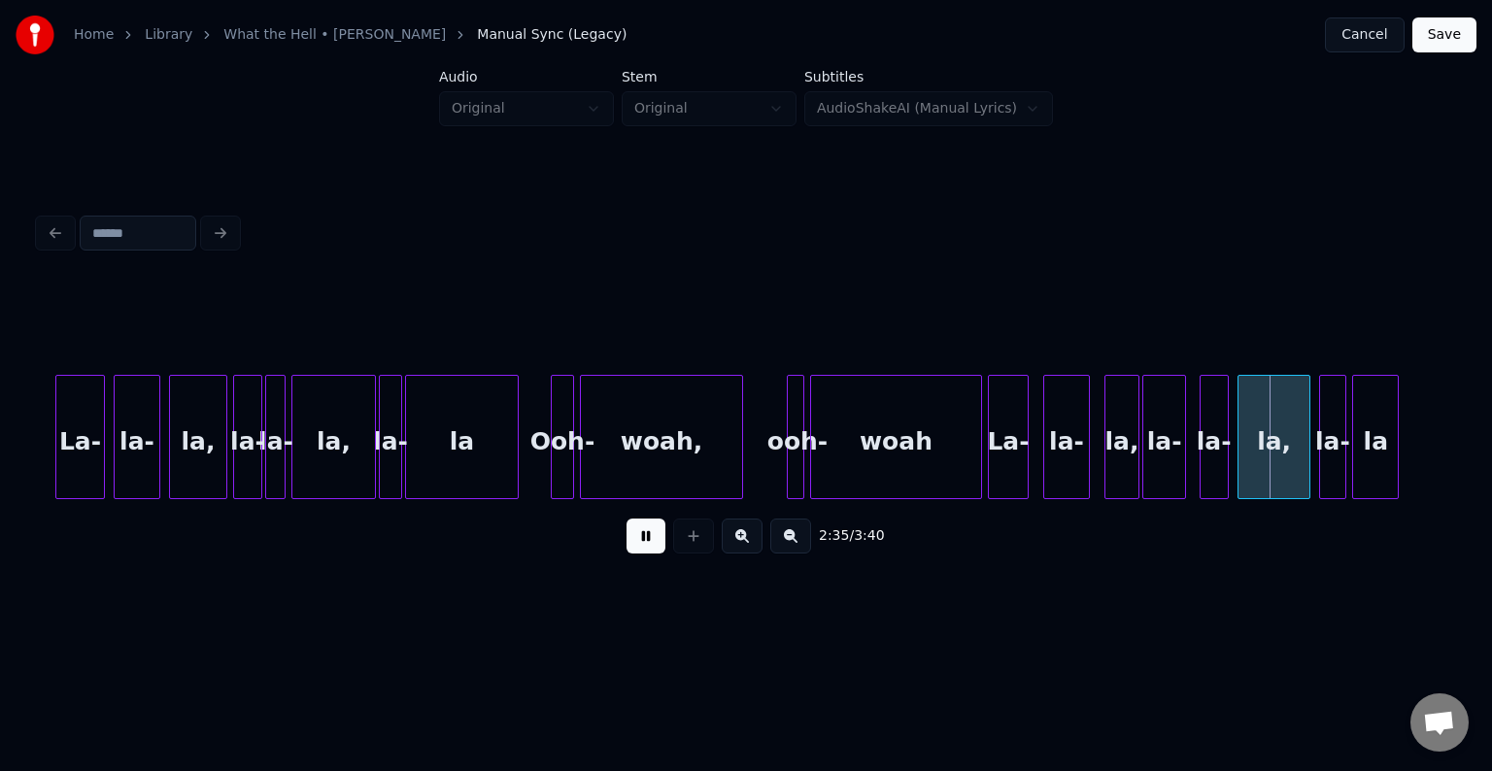
click at [637, 537] on button at bounding box center [646, 536] width 39 height 35
click at [1098, 453] on div at bounding box center [1100, 437] width 6 height 122
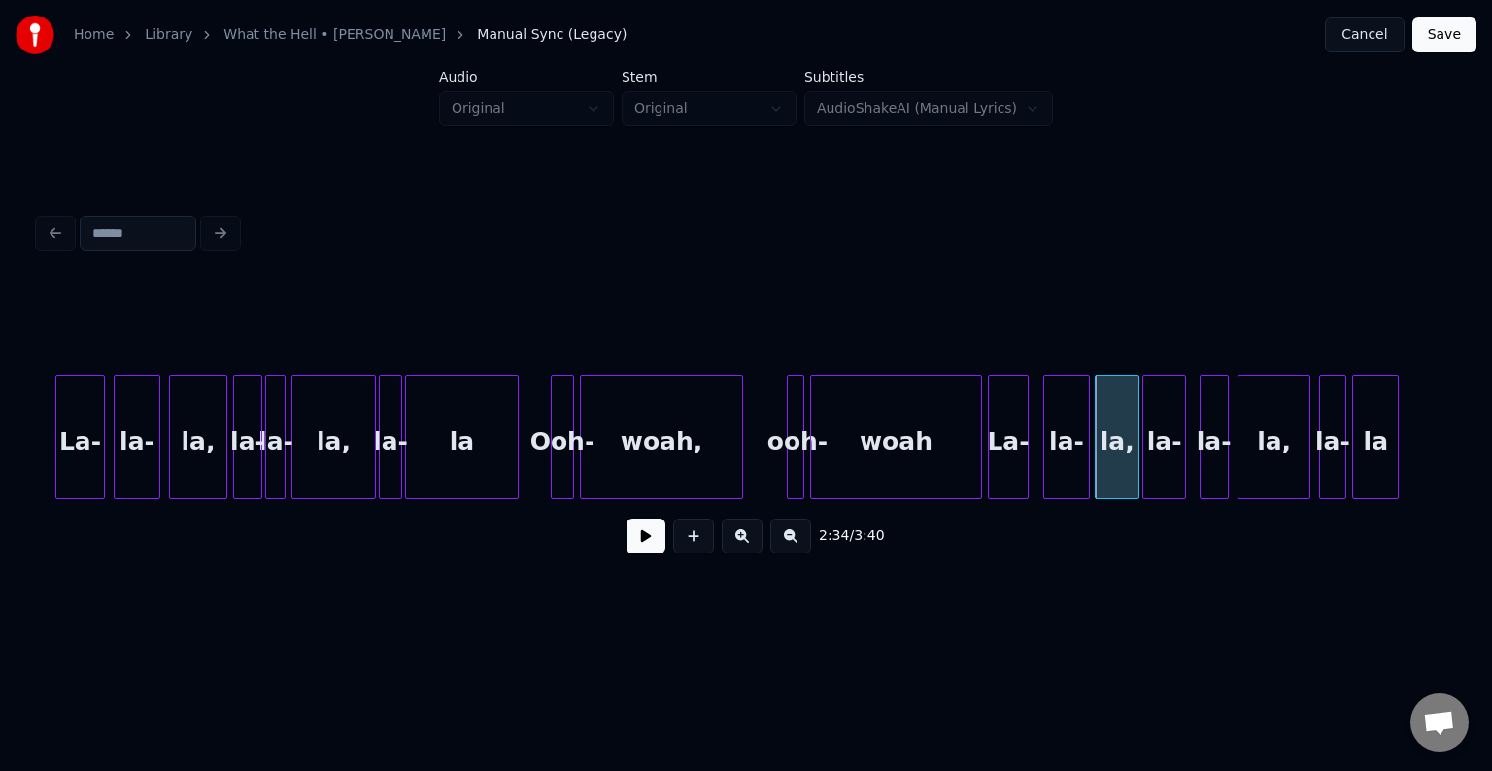
click at [998, 453] on div "La-" at bounding box center [1008, 442] width 39 height 132
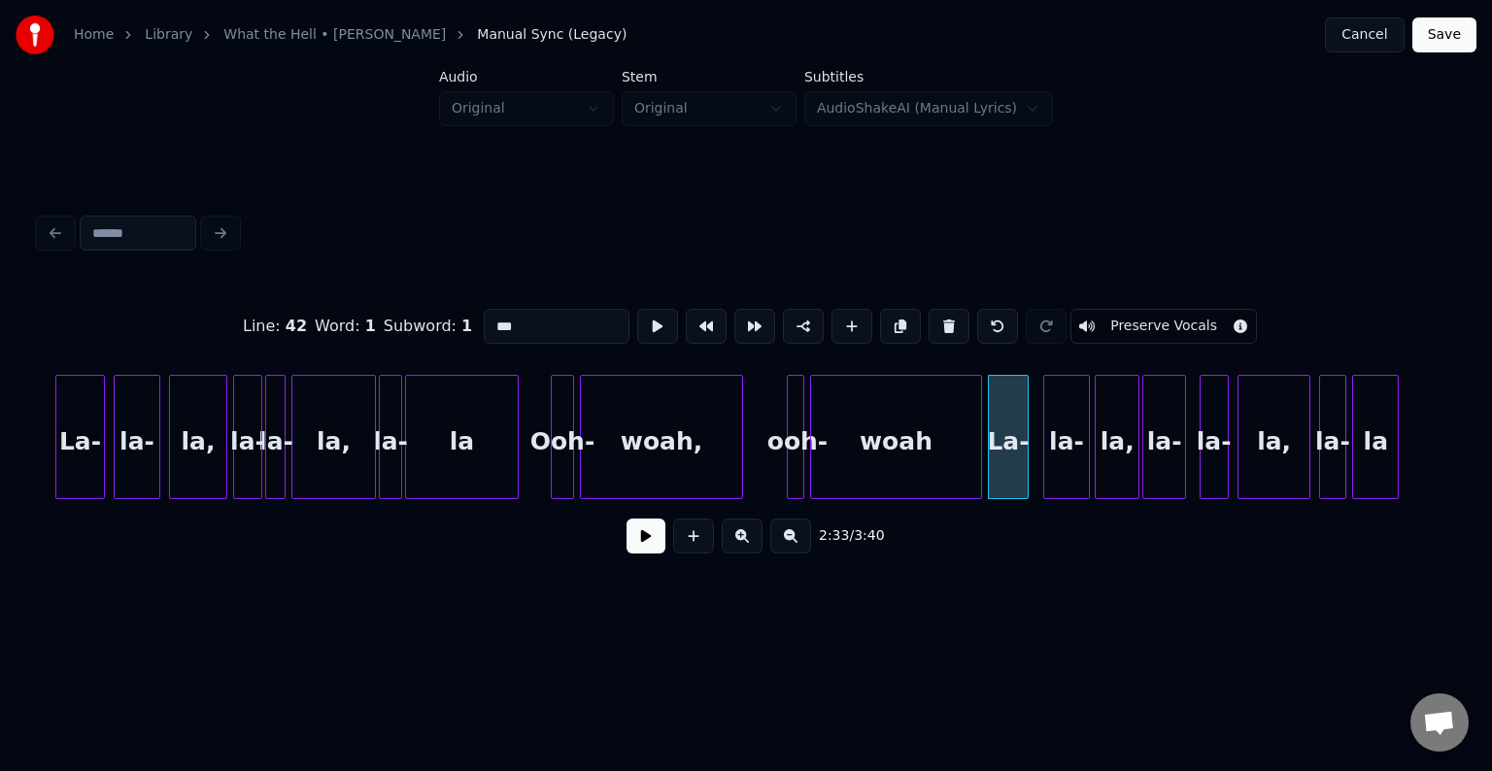
click at [643, 542] on button at bounding box center [646, 536] width 39 height 35
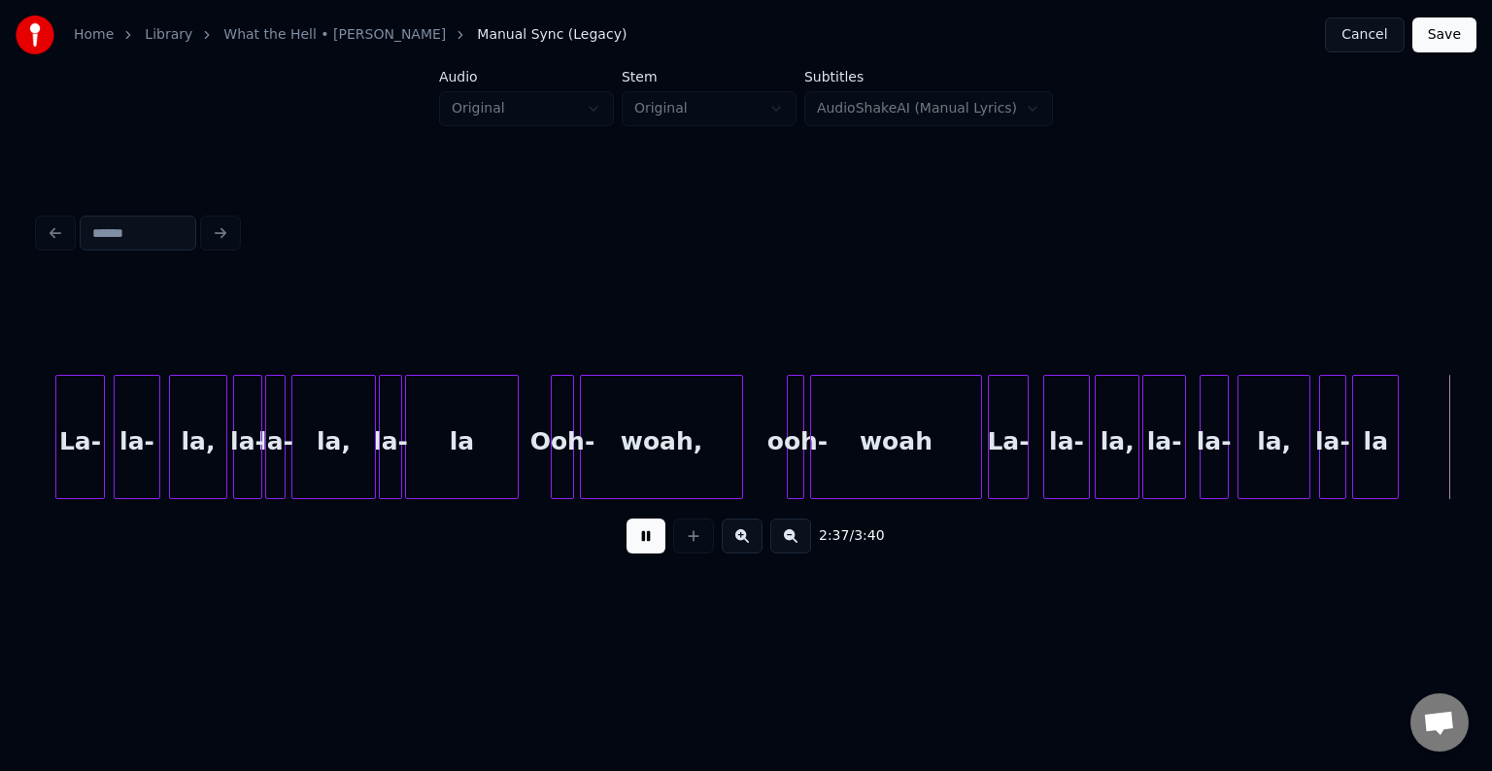
click at [643, 542] on button at bounding box center [646, 536] width 39 height 35
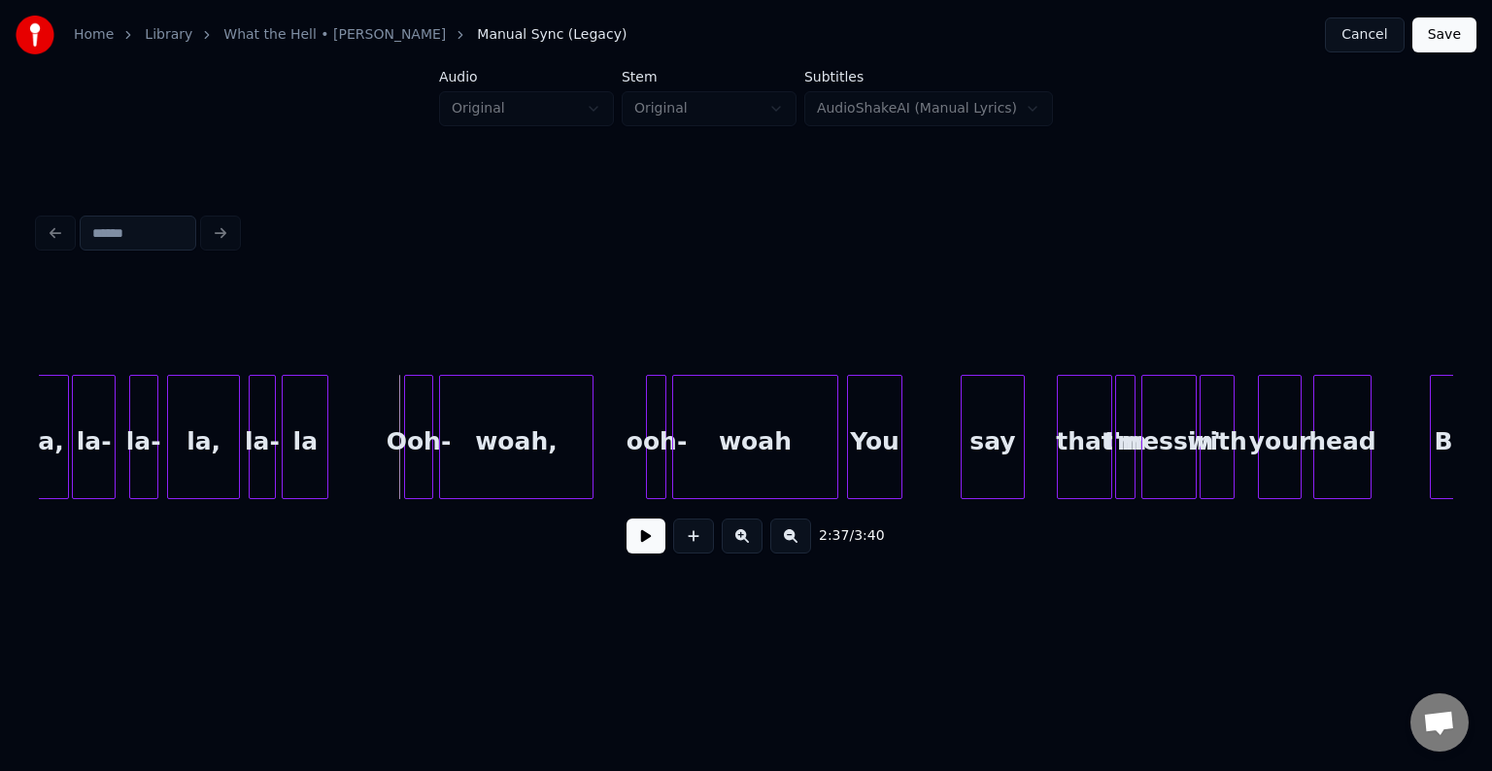
scroll to position [0, 22547]
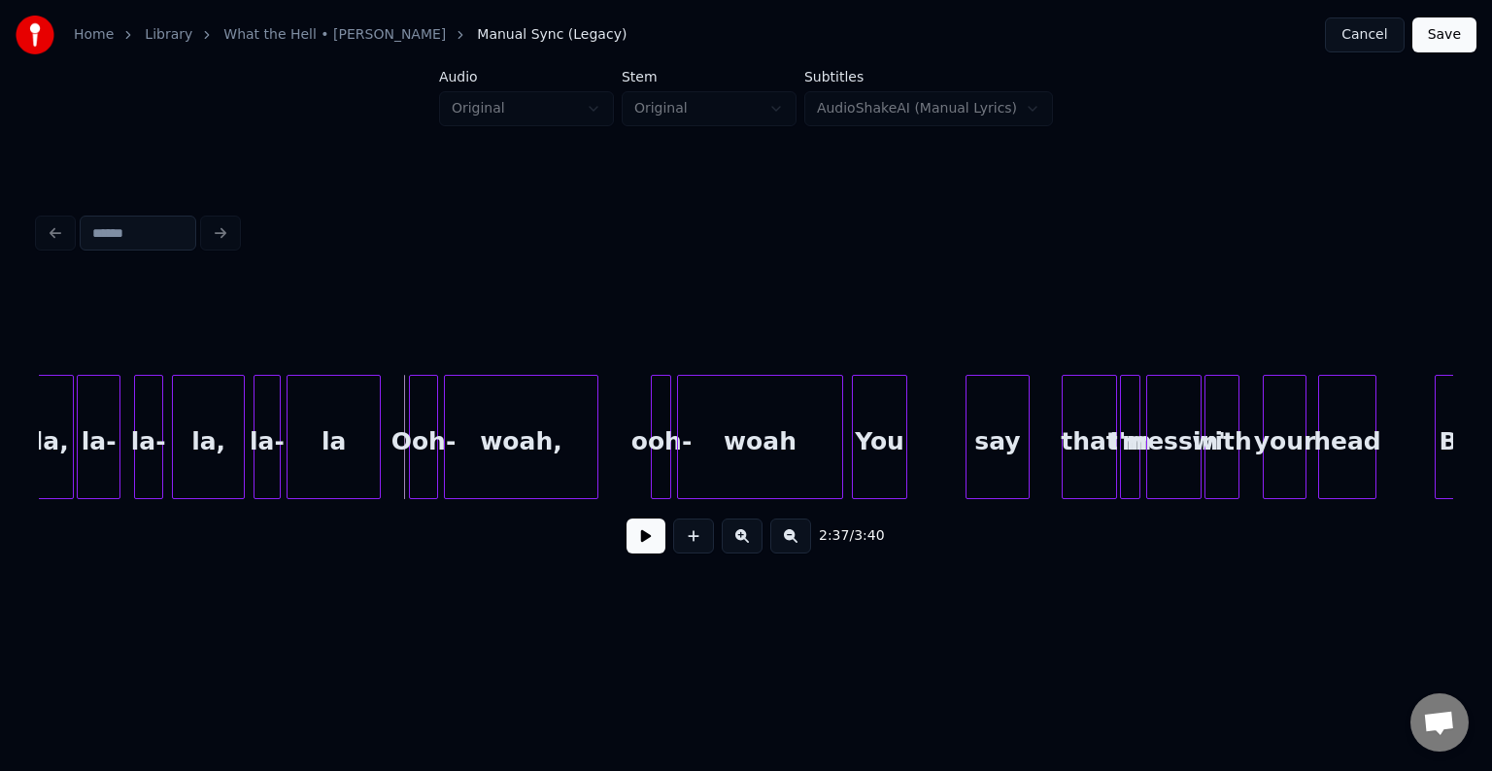
click at [377, 468] on div at bounding box center [377, 437] width 6 height 122
click at [641, 543] on button at bounding box center [646, 536] width 39 height 35
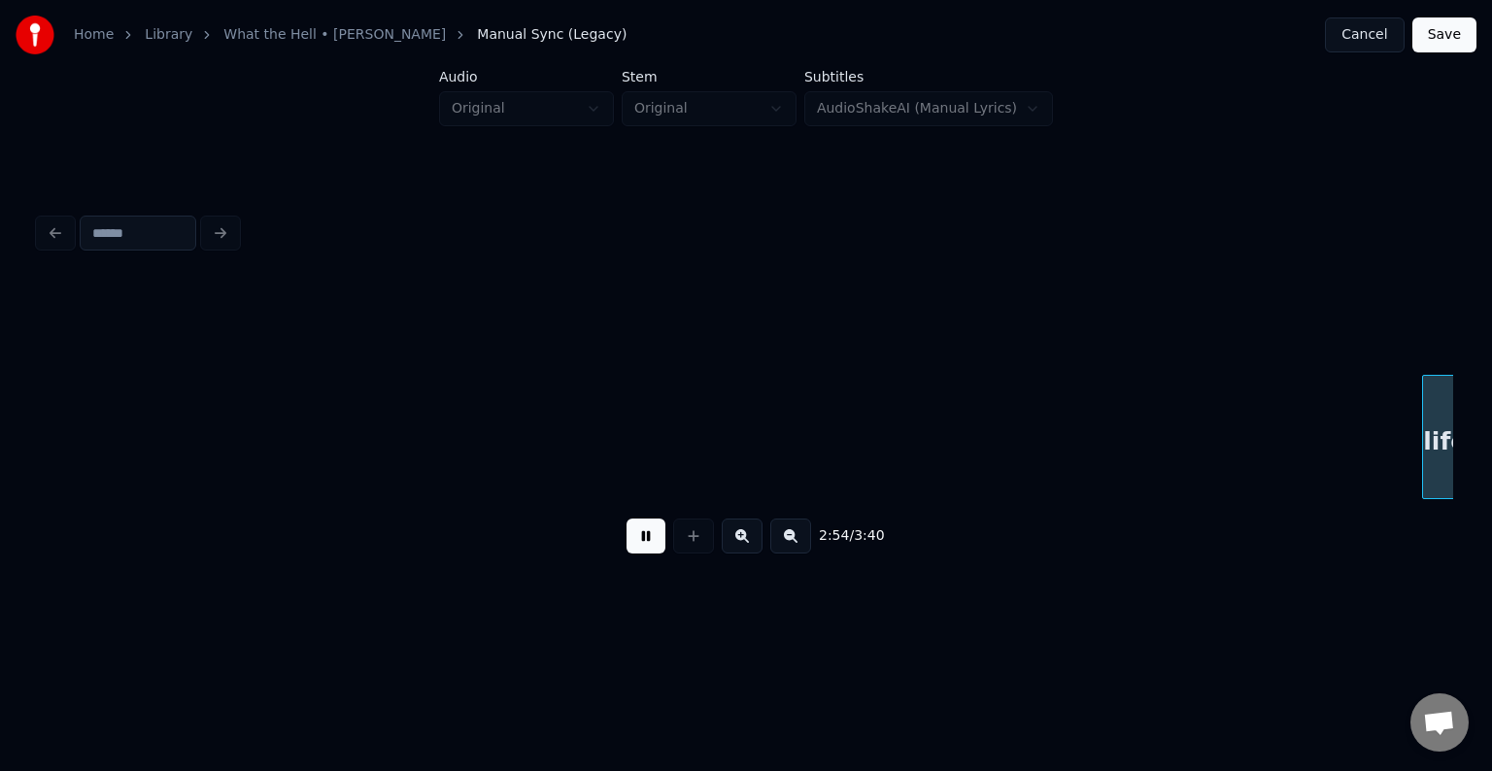
scroll to position [0, 25379]
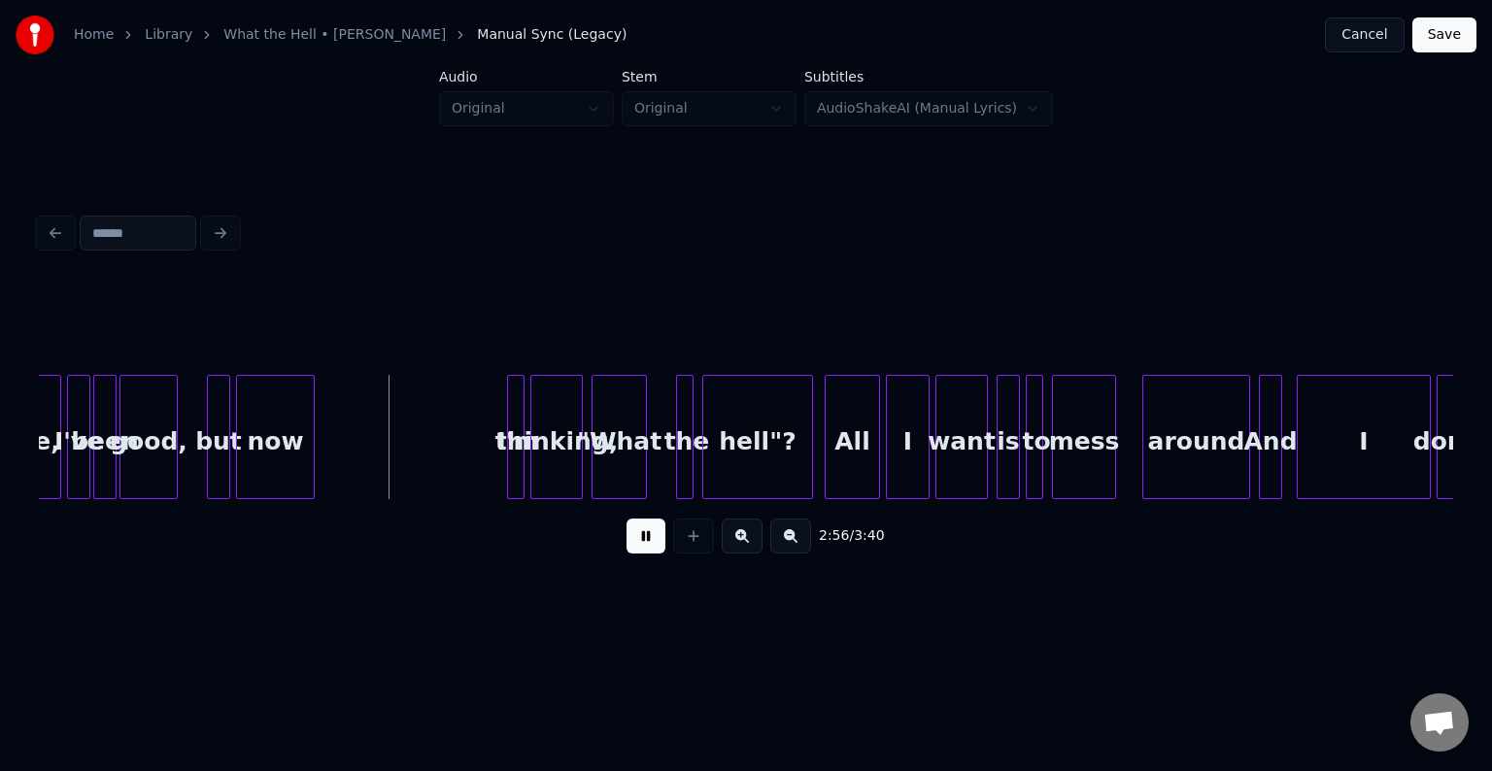
click at [641, 543] on button at bounding box center [646, 536] width 39 height 35
click at [354, 472] on div at bounding box center [357, 437] width 6 height 122
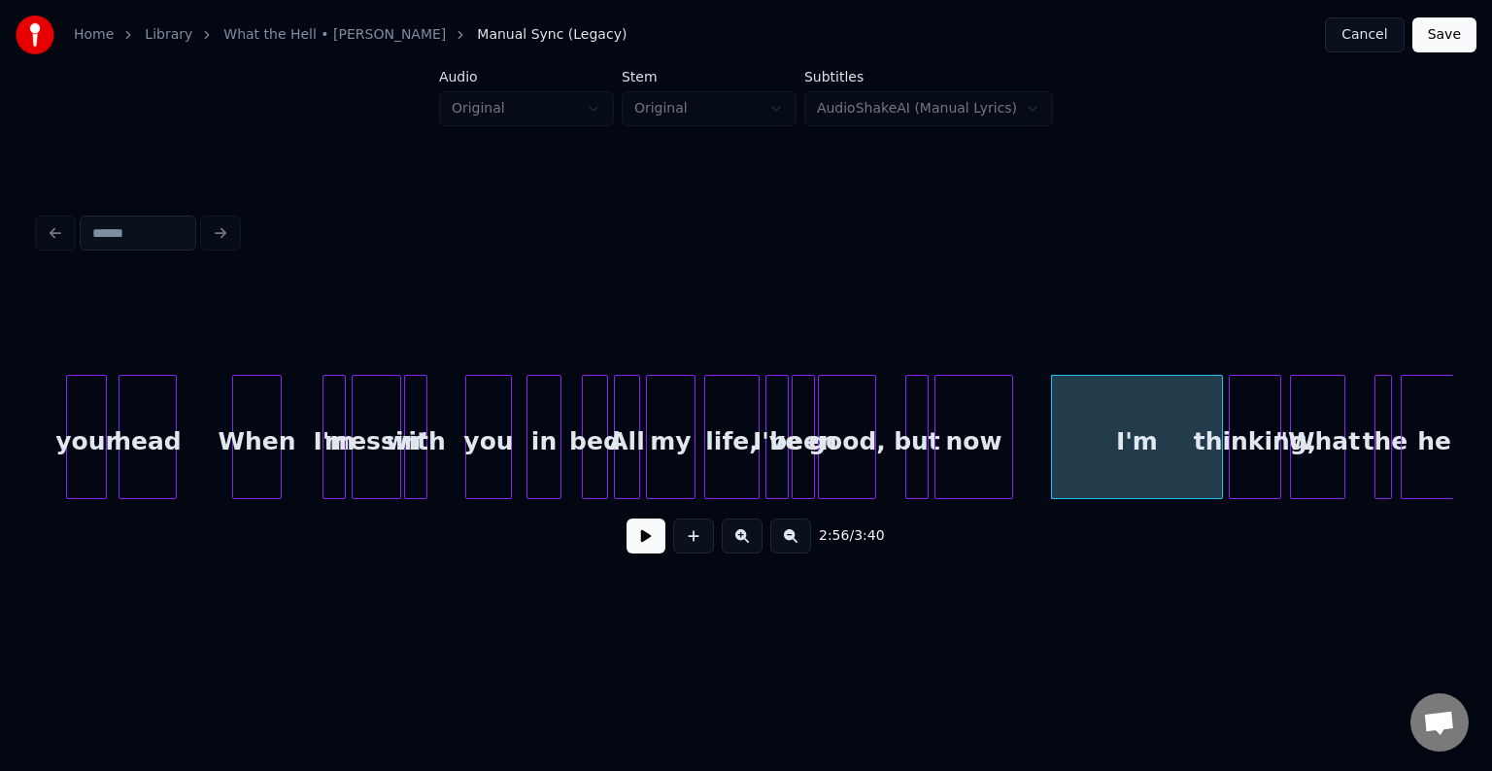
scroll to position [0, 24679]
click at [589, 463] on div at bounding box center [587, 437] width 6 height 122
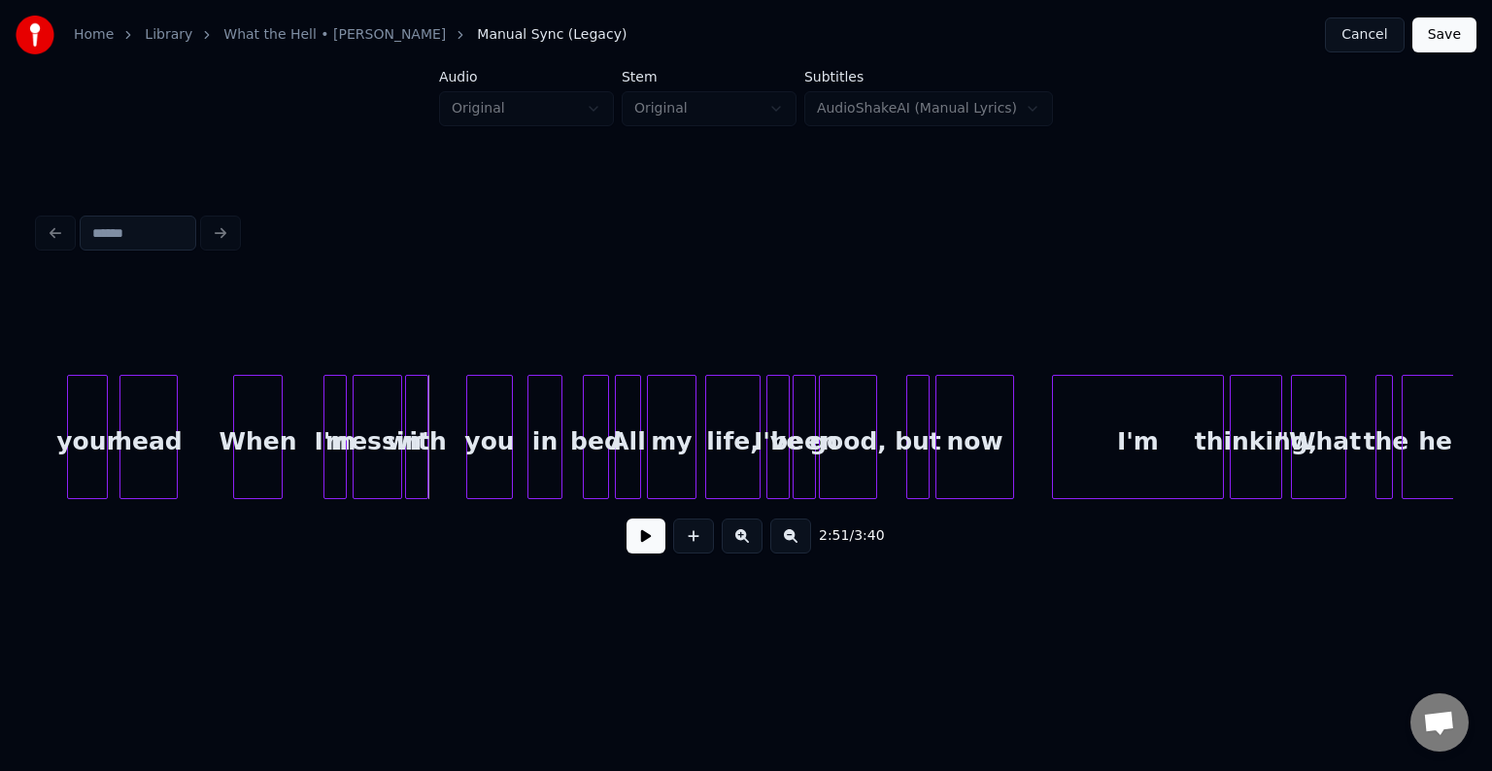
click at [634, 537] on button at bounding box center [646, 536] width 39 height 35
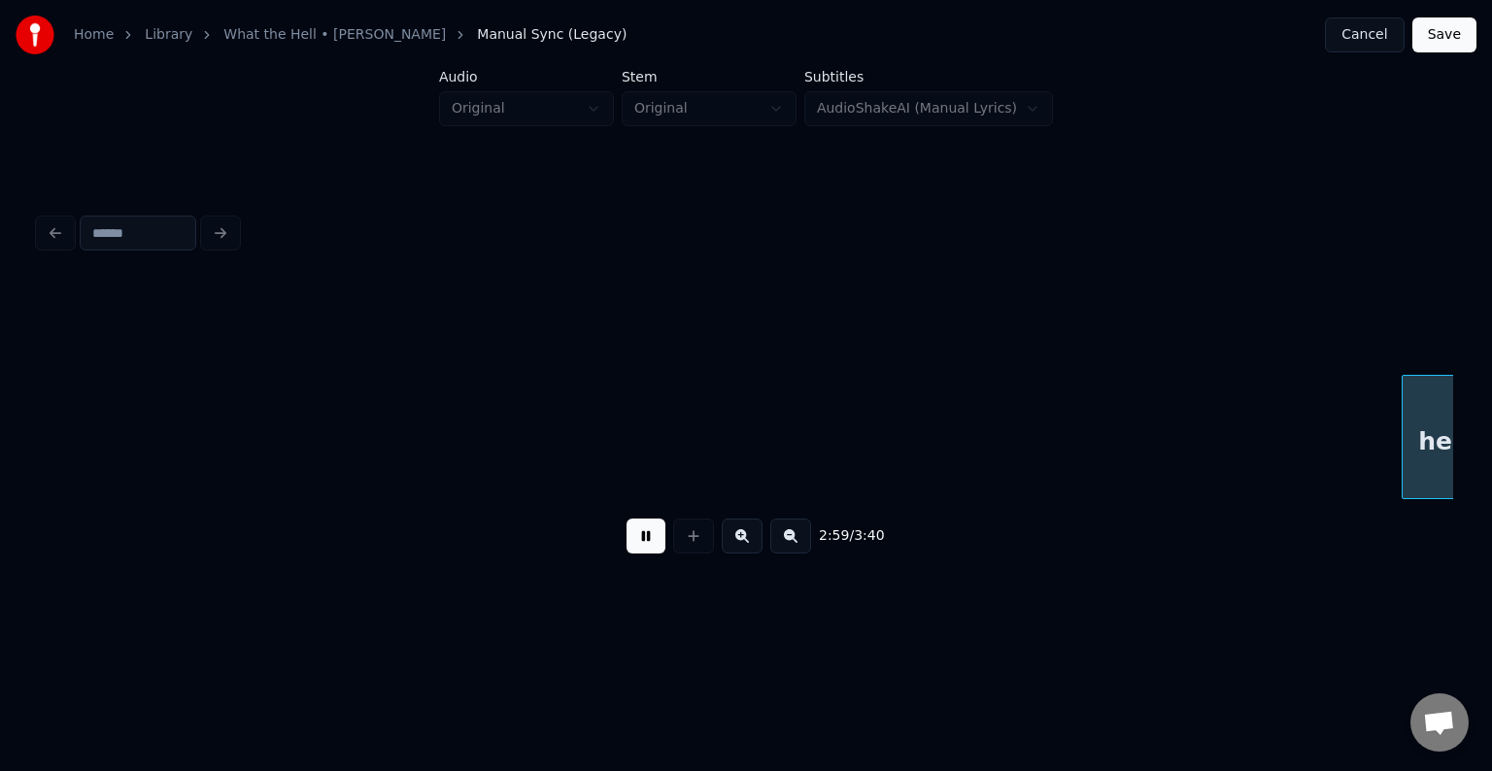
scroll to position [0, 26095]
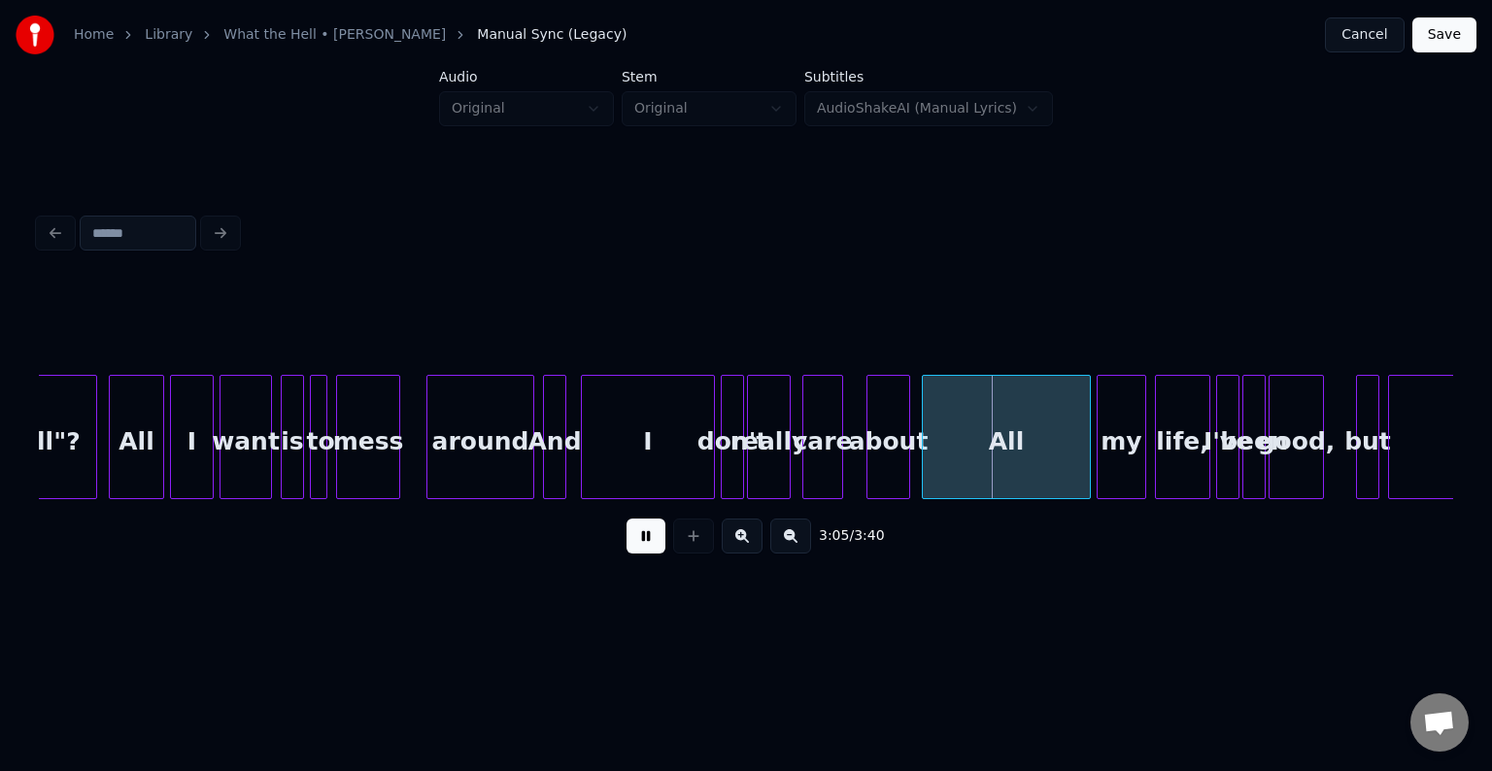
click at [634, 537] on button at bounding box center [646, 536] width 39 height 35
click at [1007, 462] on div at bounding box center [1009, 437] width 6 height 122
click at [772, 421] on div "really" at bounding box center [769, 442] width 42 height 132
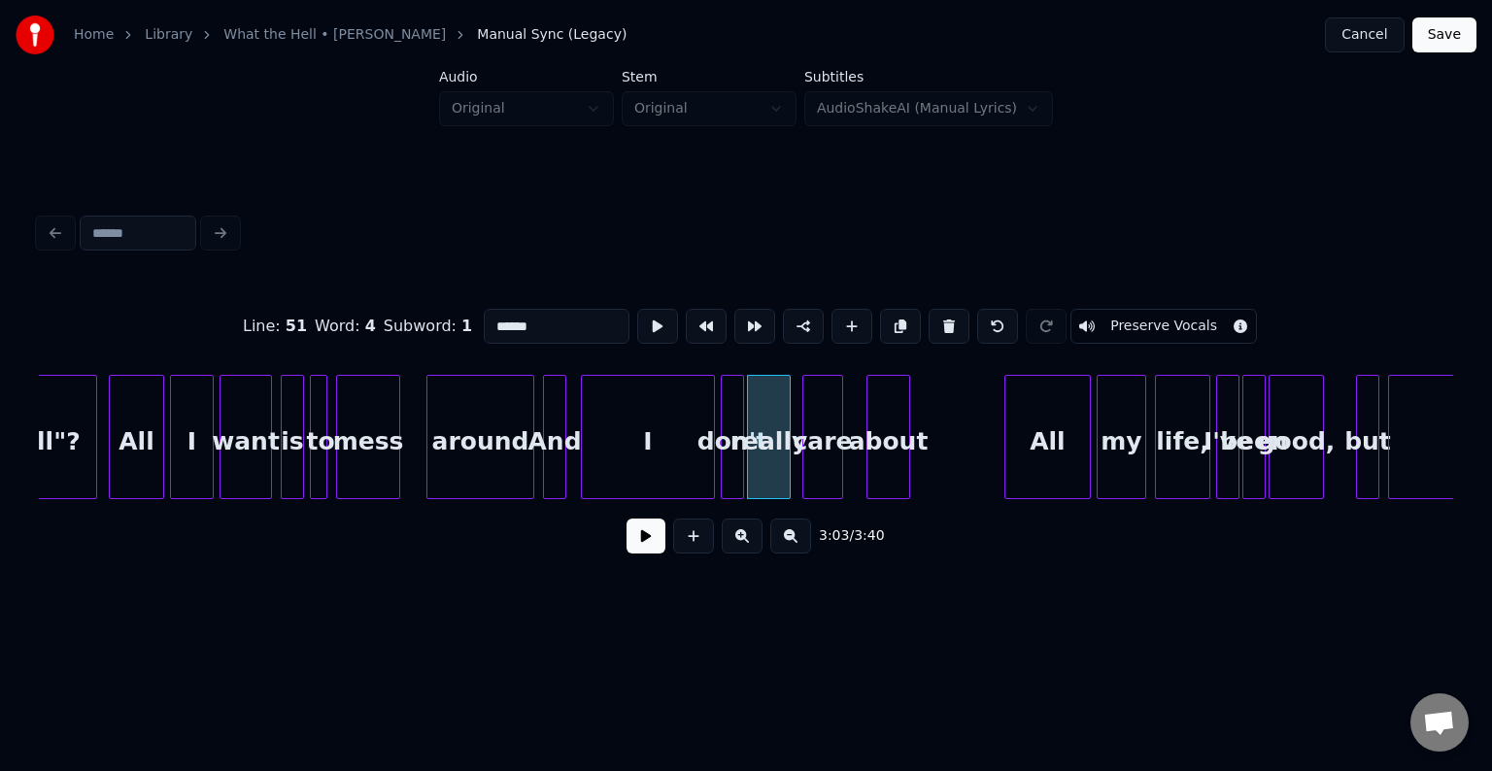
click at [648, 533] on button at bounding box center [646, 536] width 39 height 35
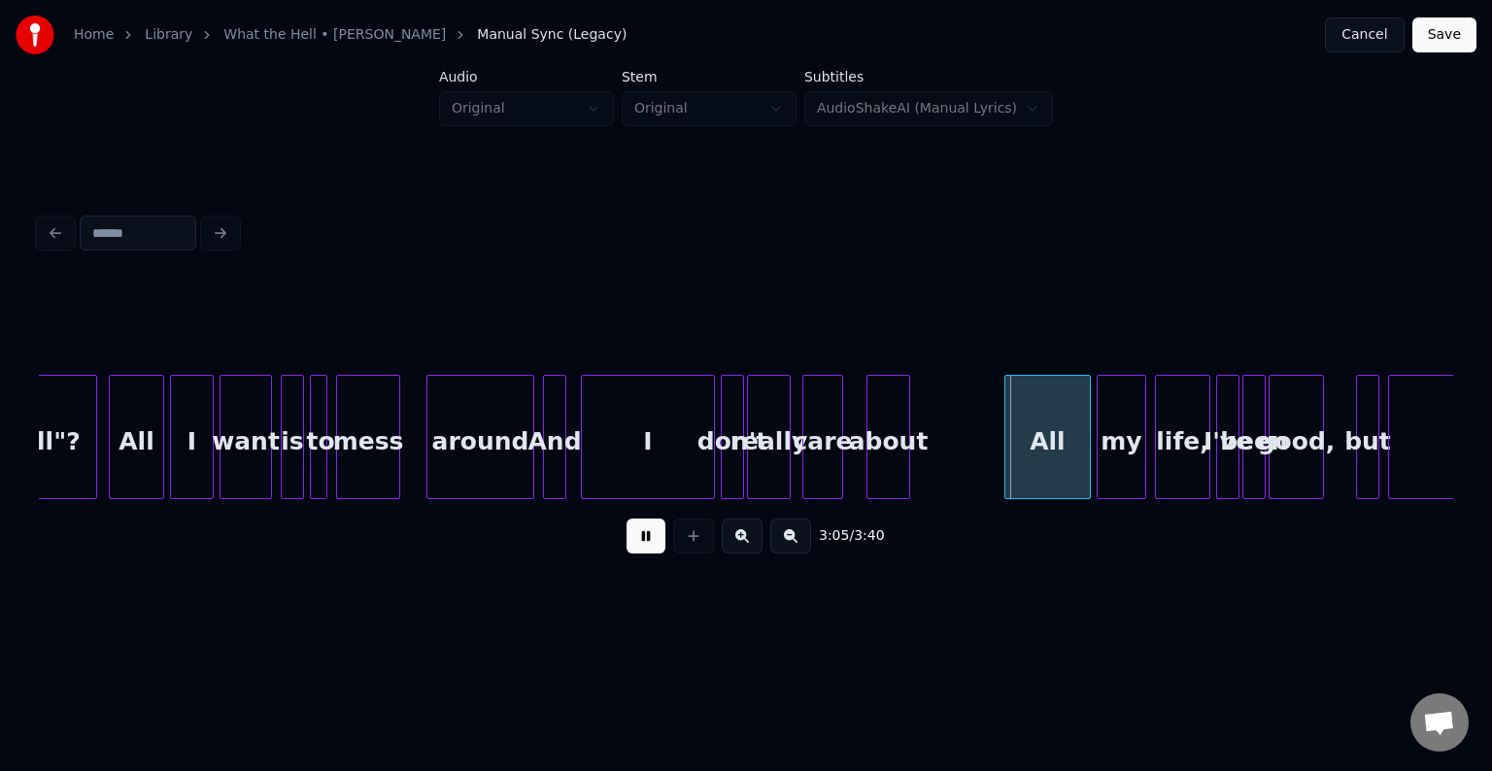
click at [648, 533] on button at bounding box center [646, 536] width 39 height 35
click at [926, 460] on div "about" at bounding box center [930, 442] width 42 height 132
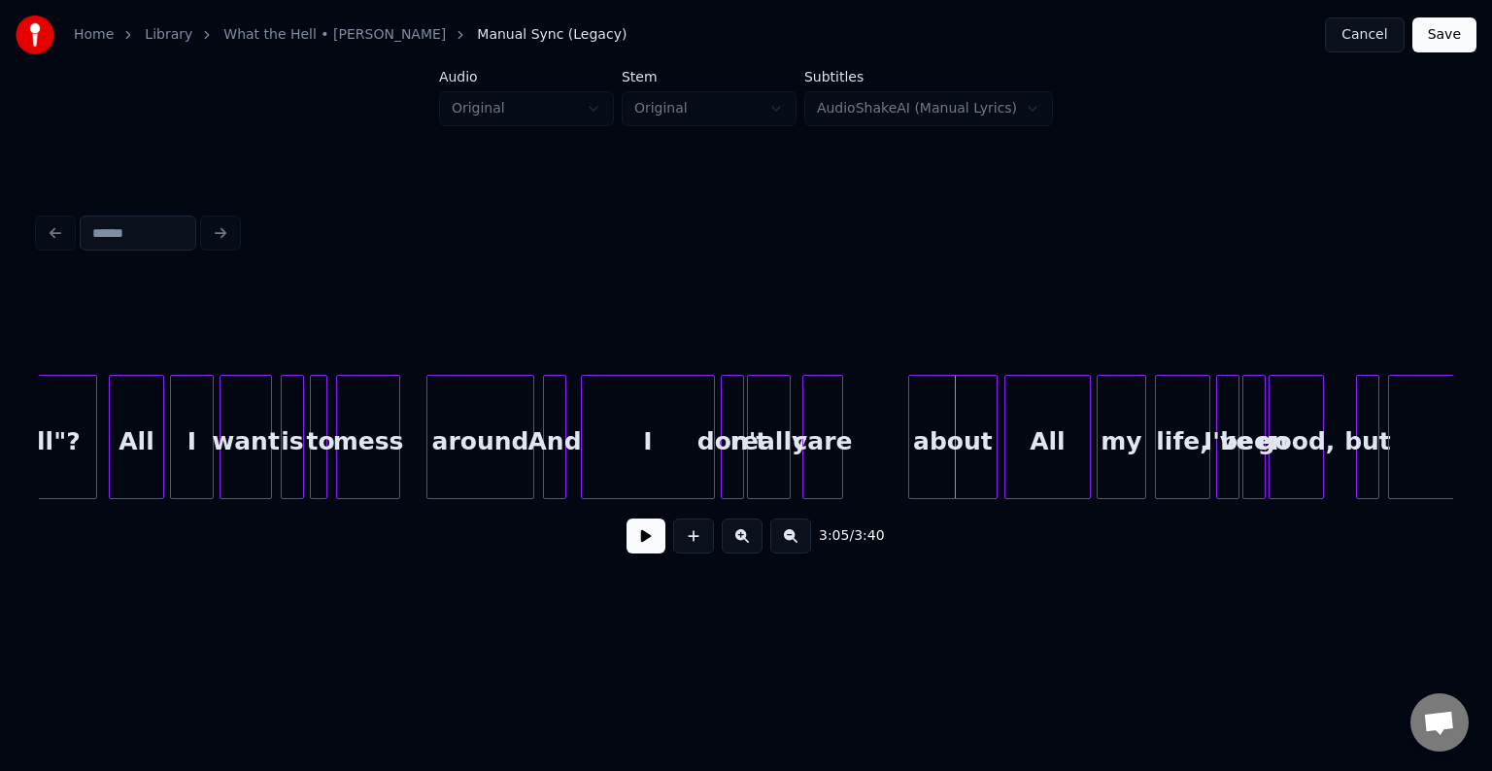
click at [994, 478] on div at bounding box center [994, 437] width 6 height 122
click at [680, 428] on div "I" at bounding box center [648, 442] width 132 height 132
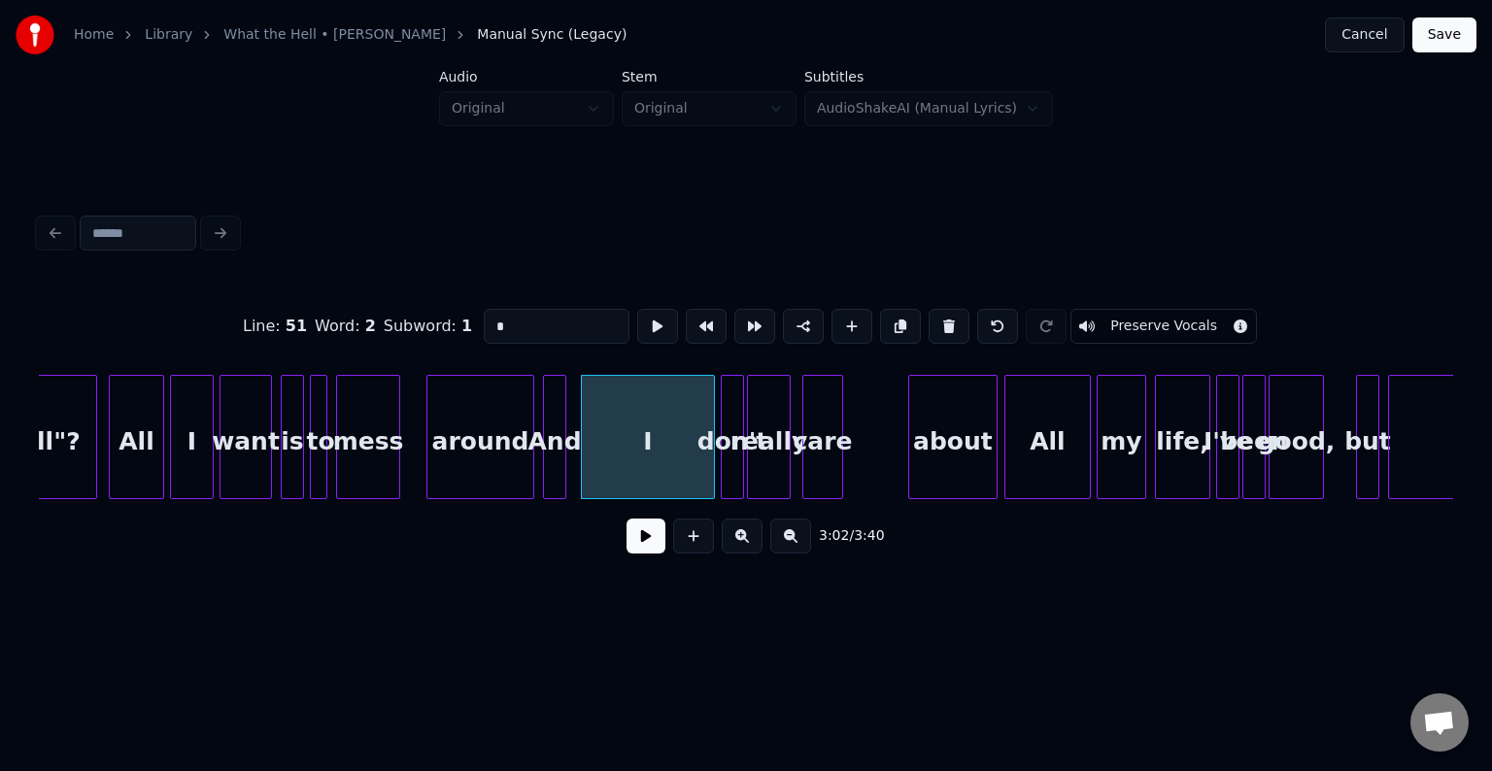
click at [644, 541] on button at bounding box center [646, 536] width 39 height 35
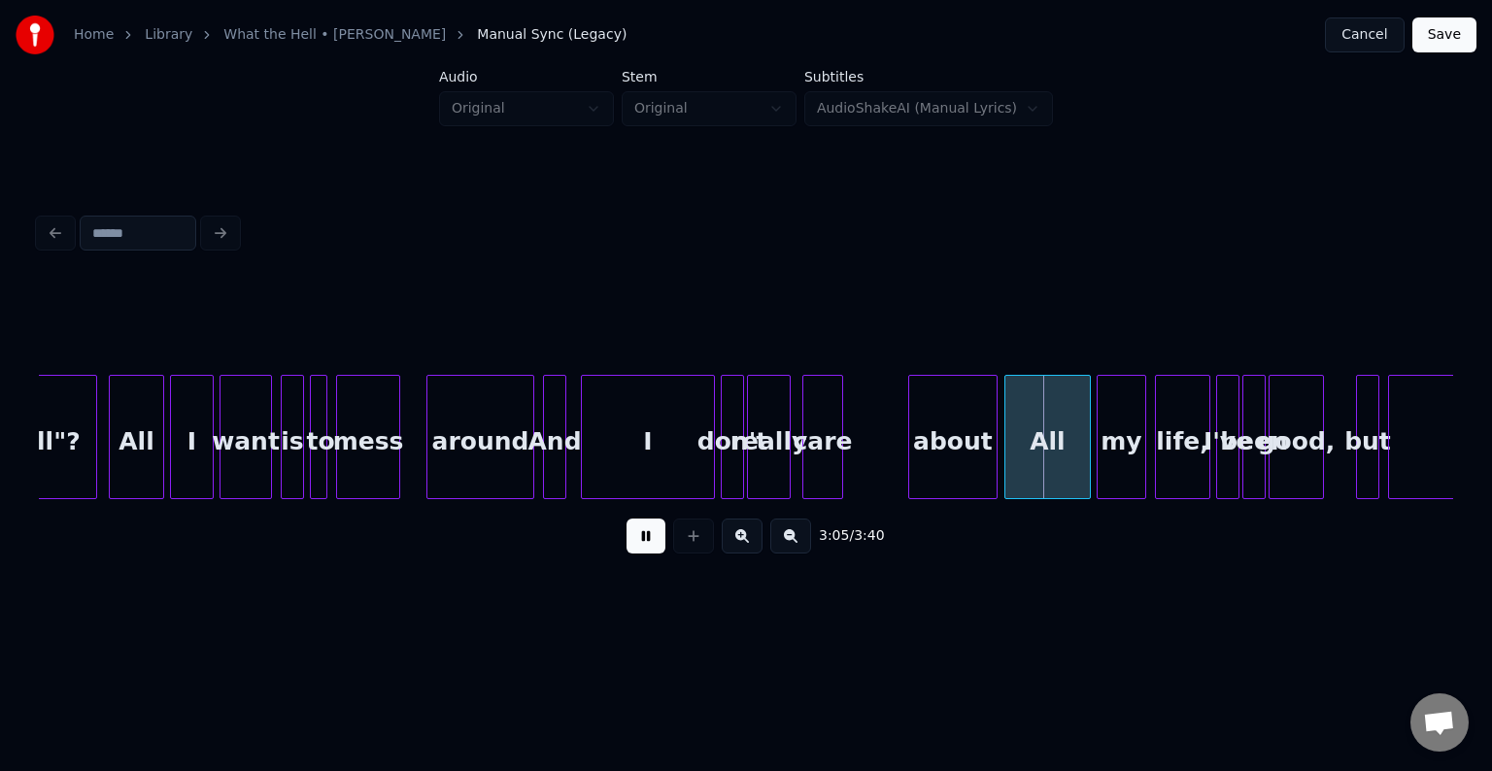
click at [644, 541] on button at bounding box center [646, 536] width 39 height 35
click at [1039, 475] on div at bounding box center [1041, 437] width 6 height 122
click at [644, 545] on button at bounding box center [646, 536] width 39 height 35
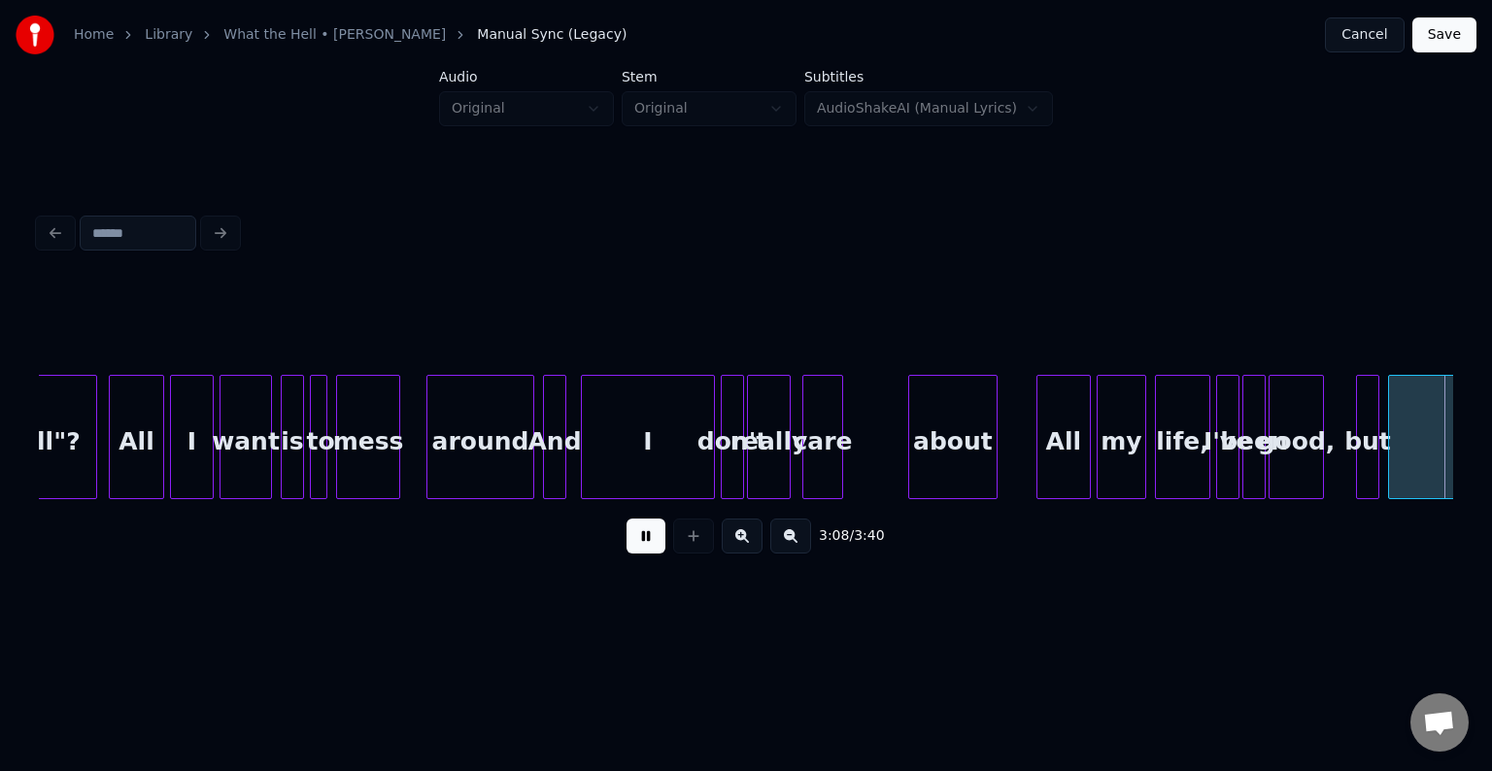
click at [644, 545] on button at bounding box center [646, 536] width 39 height 35
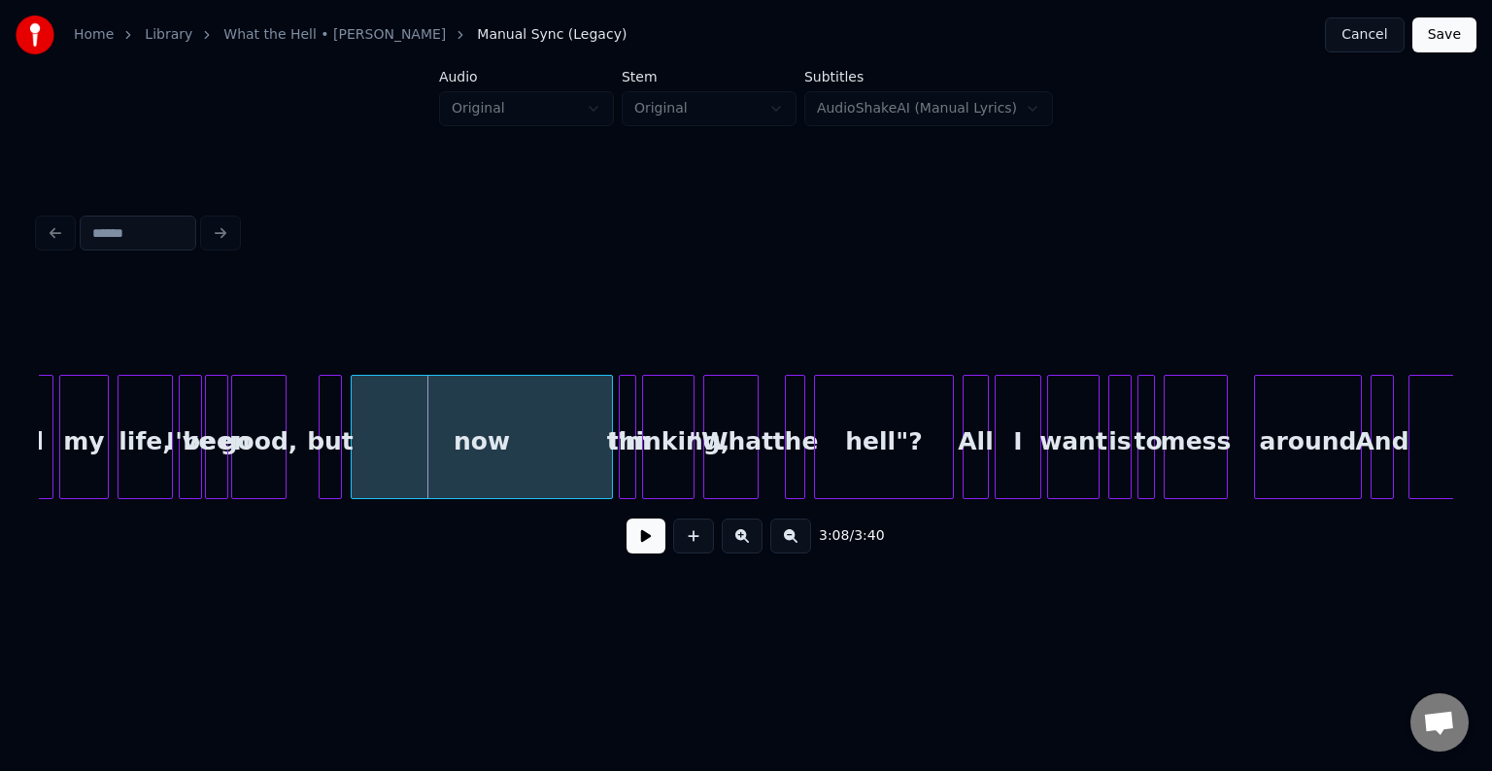
scroll to position [0, 27121]
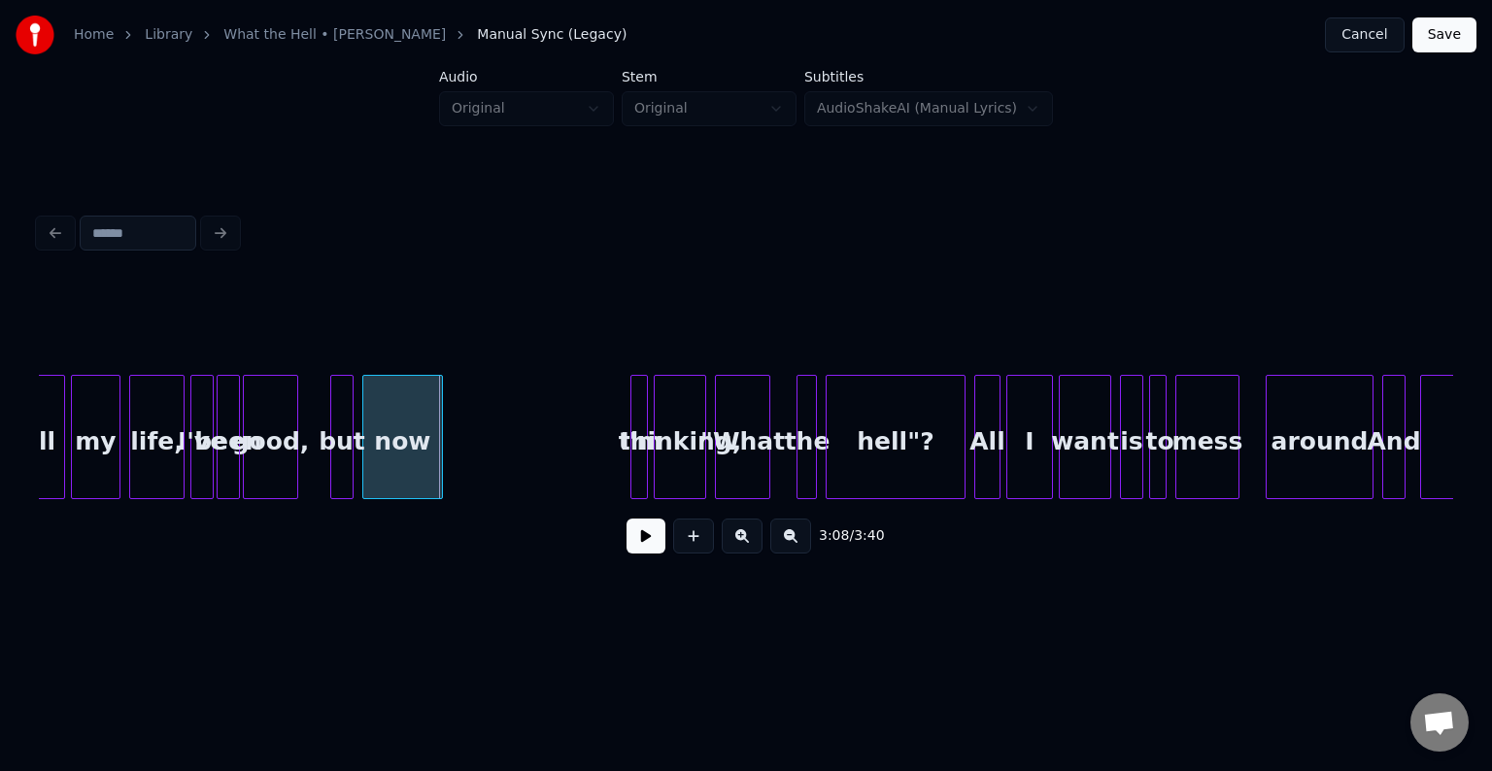
click at [439, 481] on div at bounding box center [439, 437] width 6 height 122
click at [628, 539] on button at bounding box center [646, 536] width 39 height 35
click at [631, 457] on div "I'm" at bounding box center [639, 437] width 17 height 124
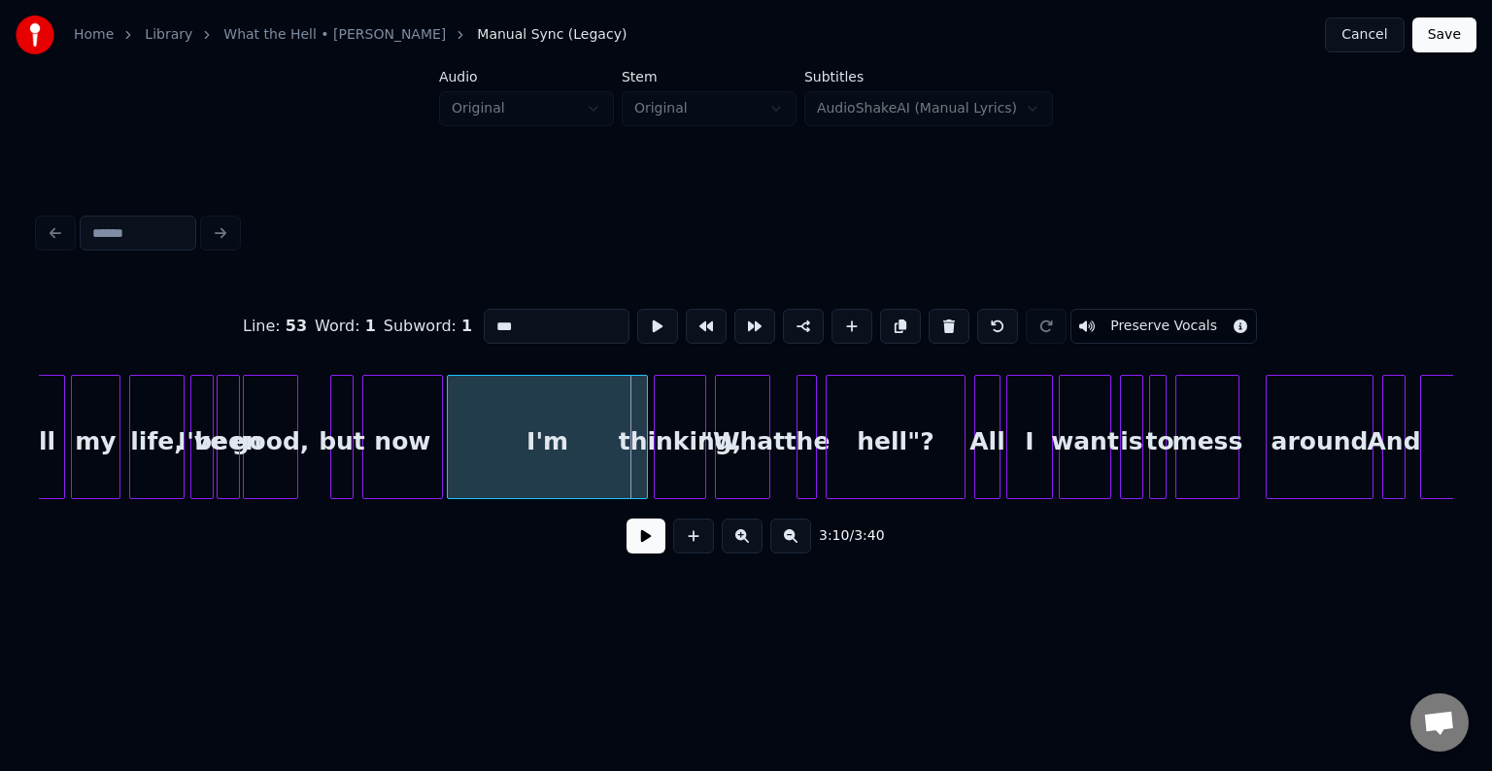
click at [450, 494] on div "now I'm thinking, "What the hell"? All I want is to mess around And I but good,…" at bounding box center [746, 437] width 1415 height 124
click at [348, 467] on div at bounding box center [350, 437] width 6 height 122
type input "***"
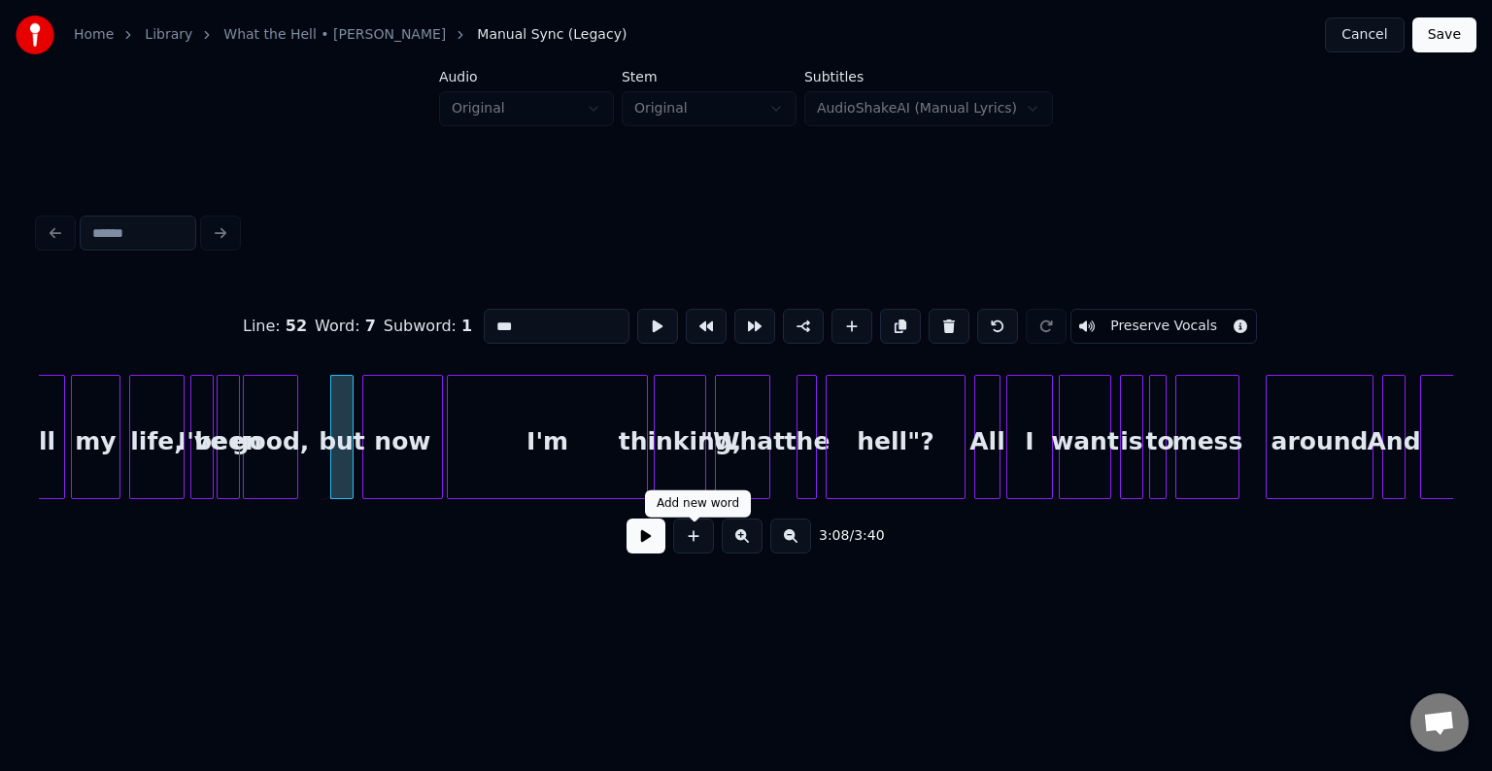
click at [639, 547] on button at bounding box center [646, 536] width 39 height 35
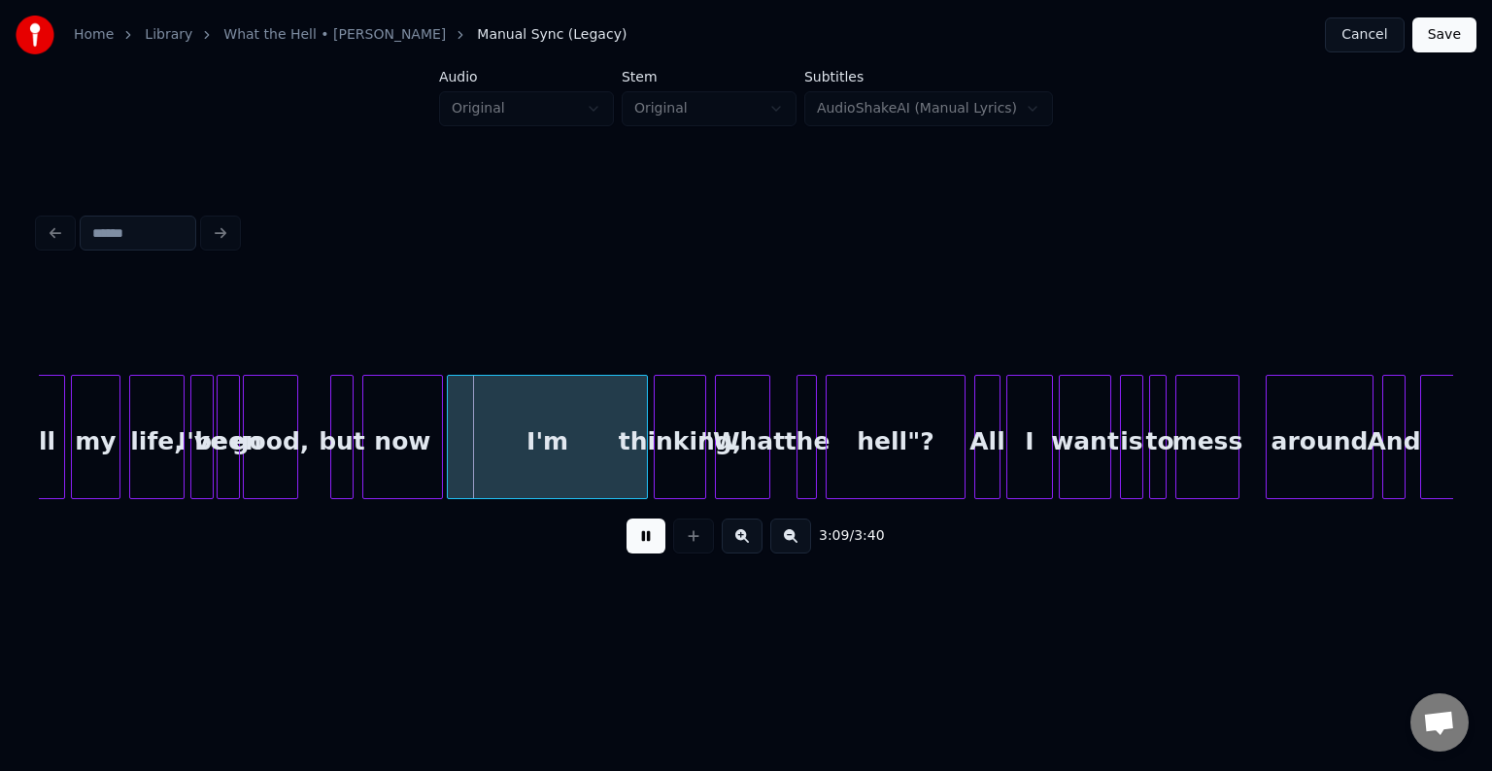
click at [639, 547] on button at bounding box center [646, 536] width 39 height 35
click at [404, 482] on div at bounding box center [405, 437] width 6 height 122
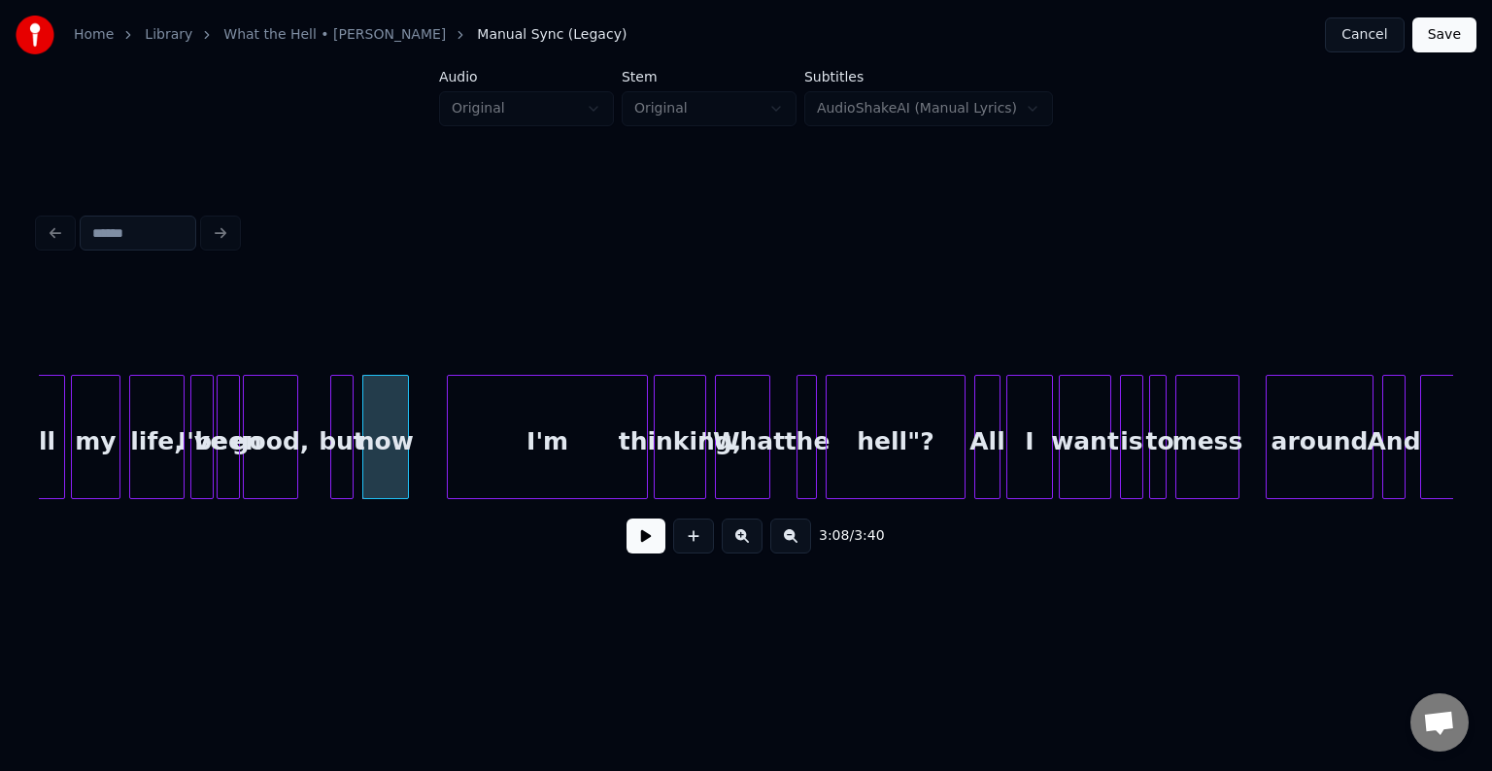
click at [637, 548] on button at bounding box center [646, 536] width 39 height 35
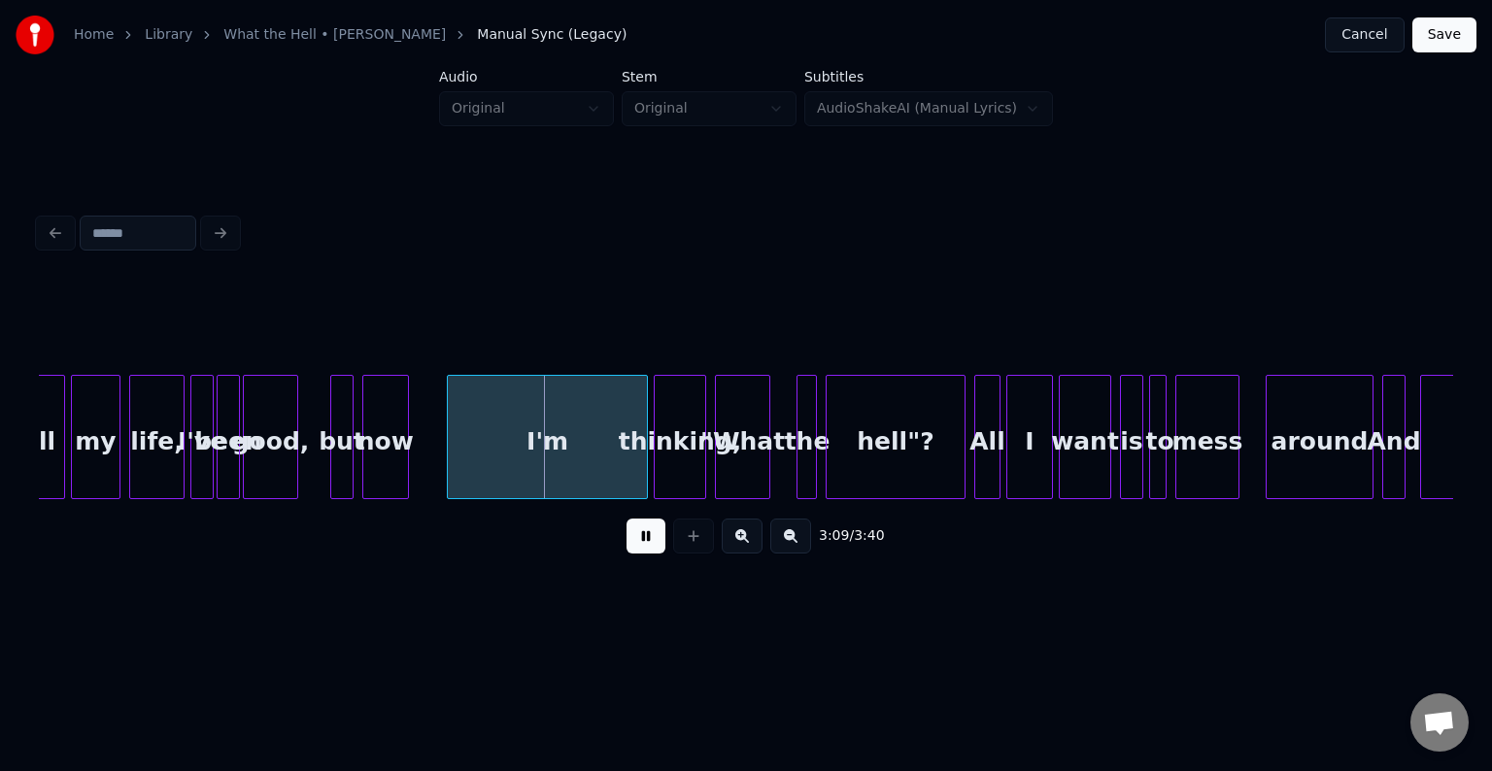
click at [637, 548] on button at bounding box center [646, 536] width 39 height 35
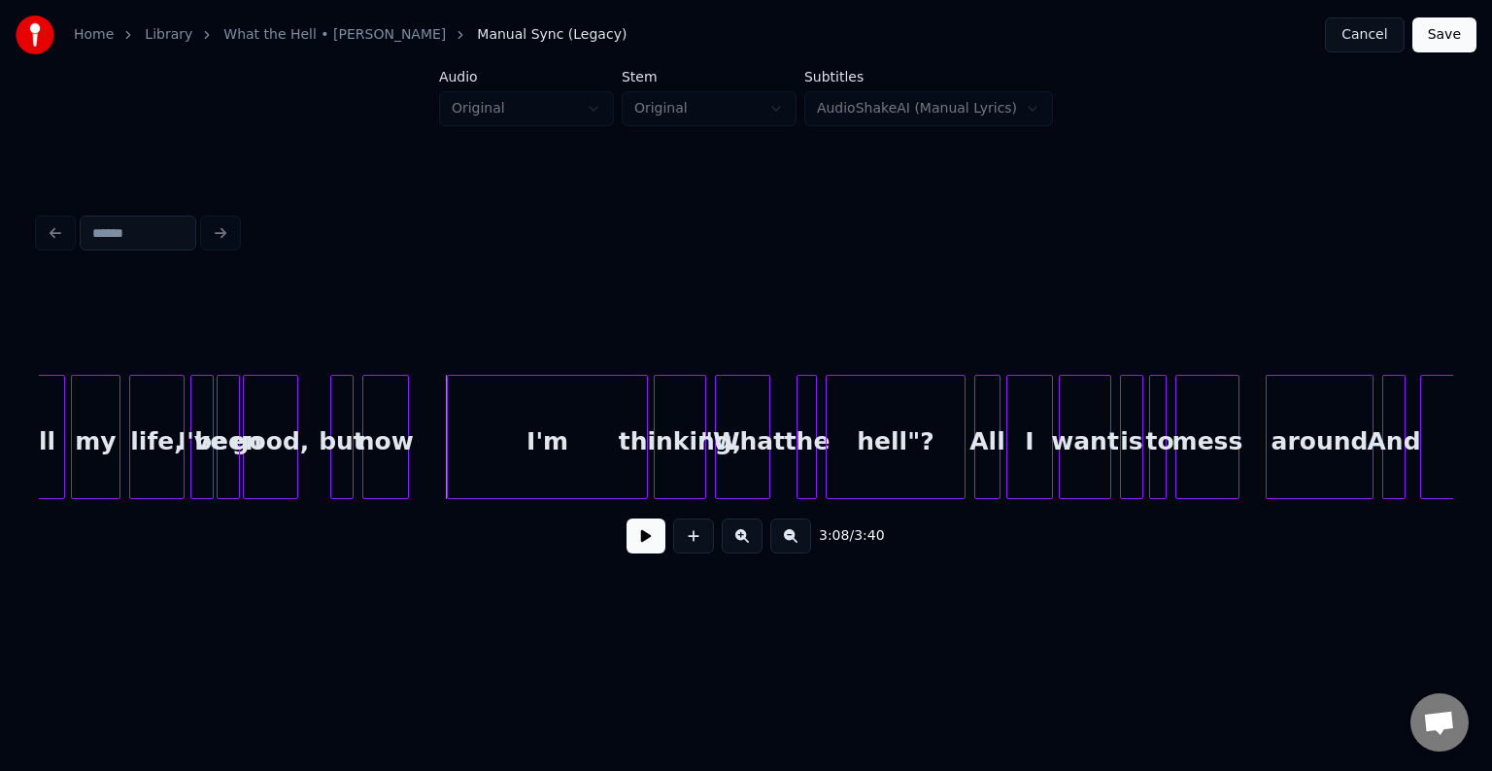
click at [636, 548] on button at bounding box center [646, 536] width 39 height 35
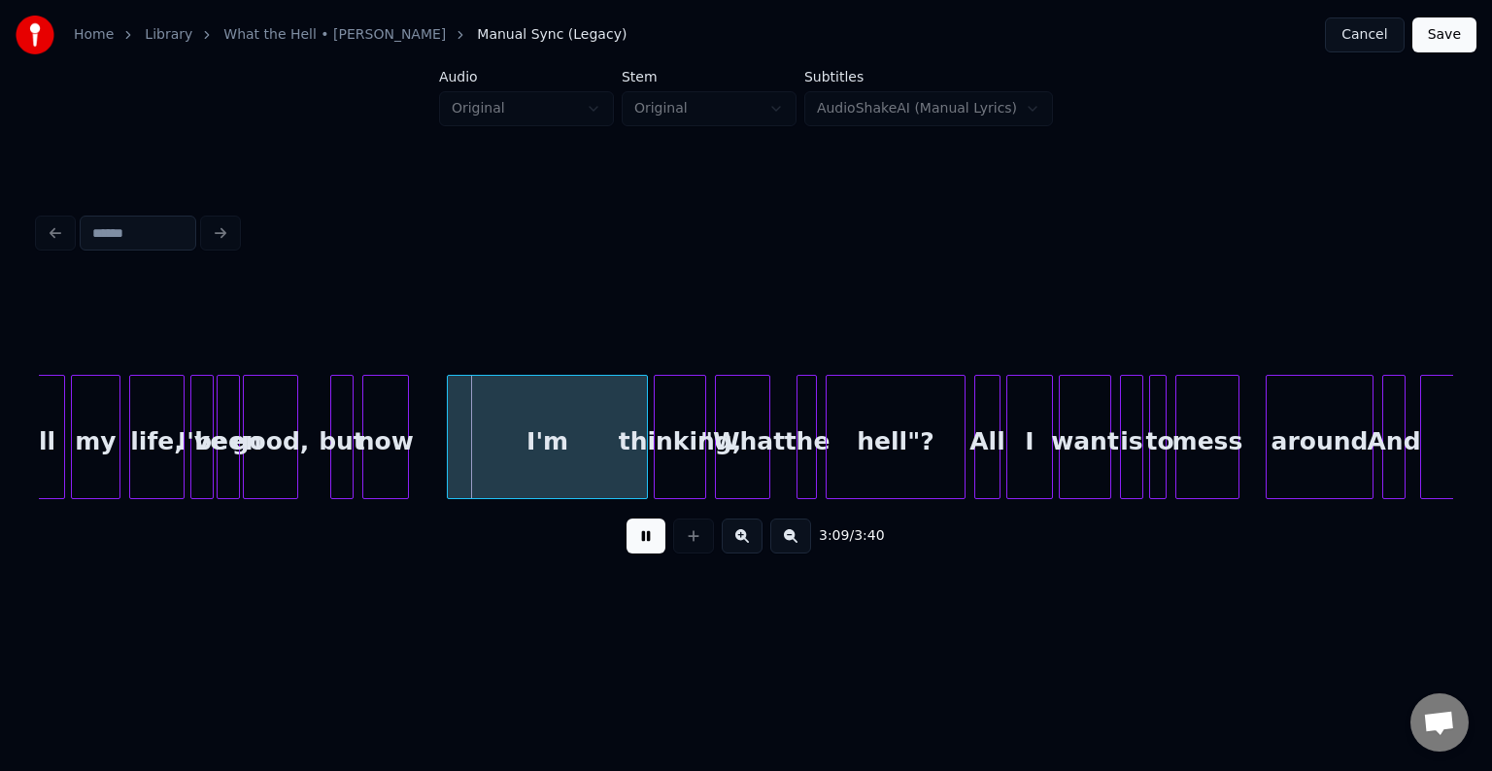
click at [636, 548] on button at bounding box center [646, 536] width 39 height 35
click at [504, 491] on div "I'm" at bounding box center [575, 437] width 145 height 124
click at [657, 554] on button at bounding box center [646, 536] width 39 height 35
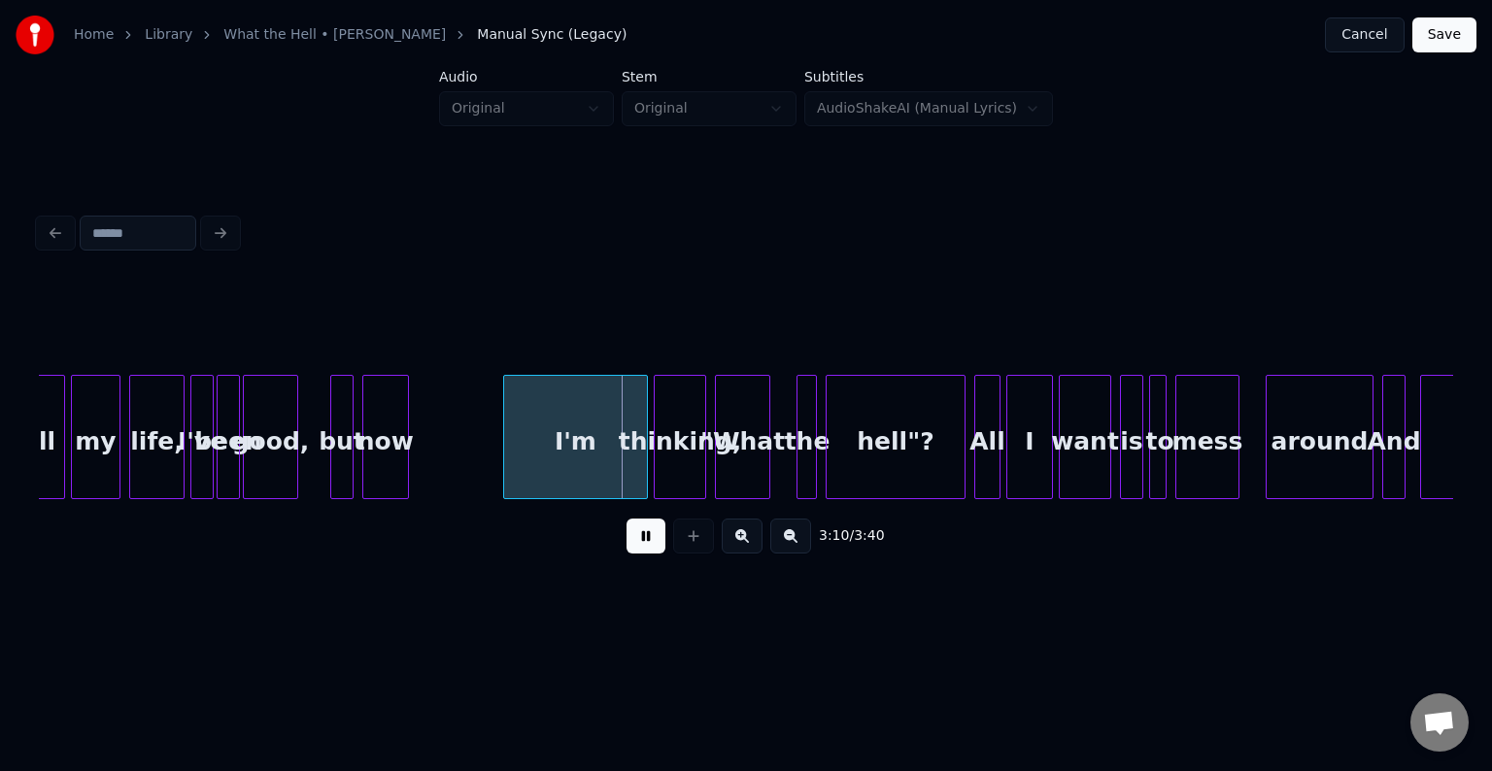
click at [646, 551] on button at bounding box center [646, 536] width 39 height 35
click at [487, 490] on div at bounding box center [487, 437] width 6 height 122
click at [630, 550] on button at bounding box center [646, 536] width 39 height 35
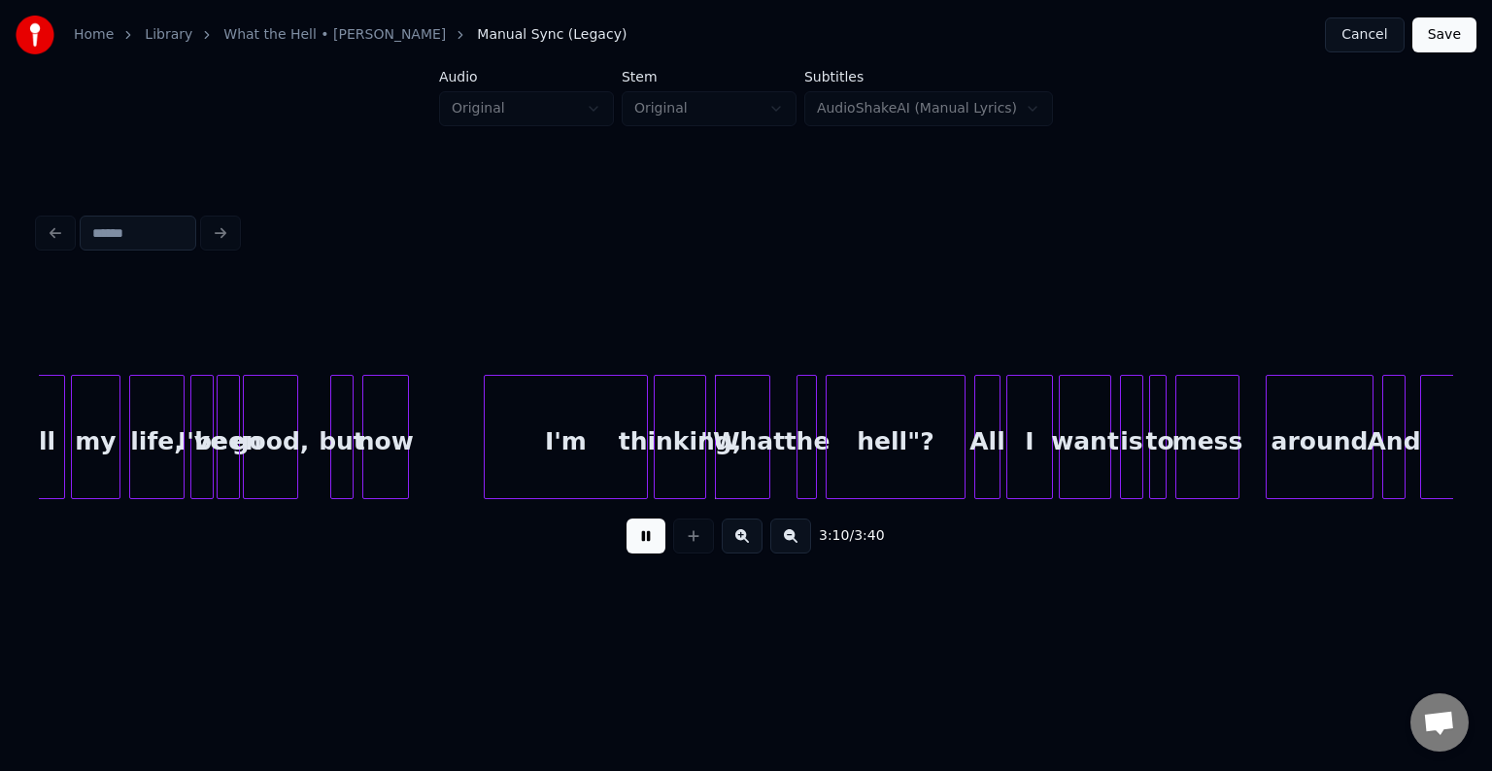
click at [630, 550] on button at bounding box center [646, 536] width 39 height 35
click at [629, 546] on button at bounding box center [646, 536] width 39 height 35
click at [437, 483] on div at bounding box center [439, 437] width 6 height 122
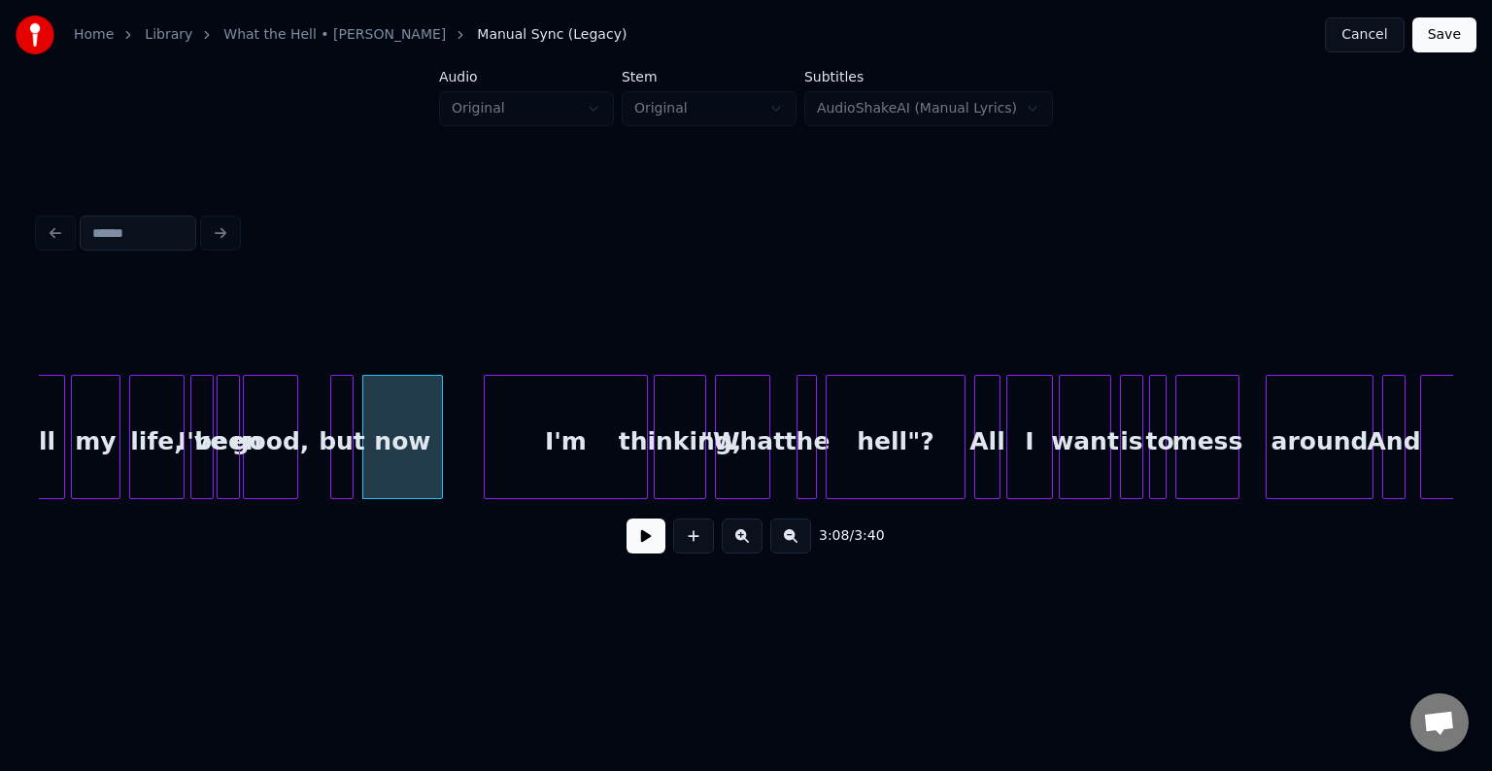
click at [634, 540] on button at bounding box center [646, 536] width 39 height 35
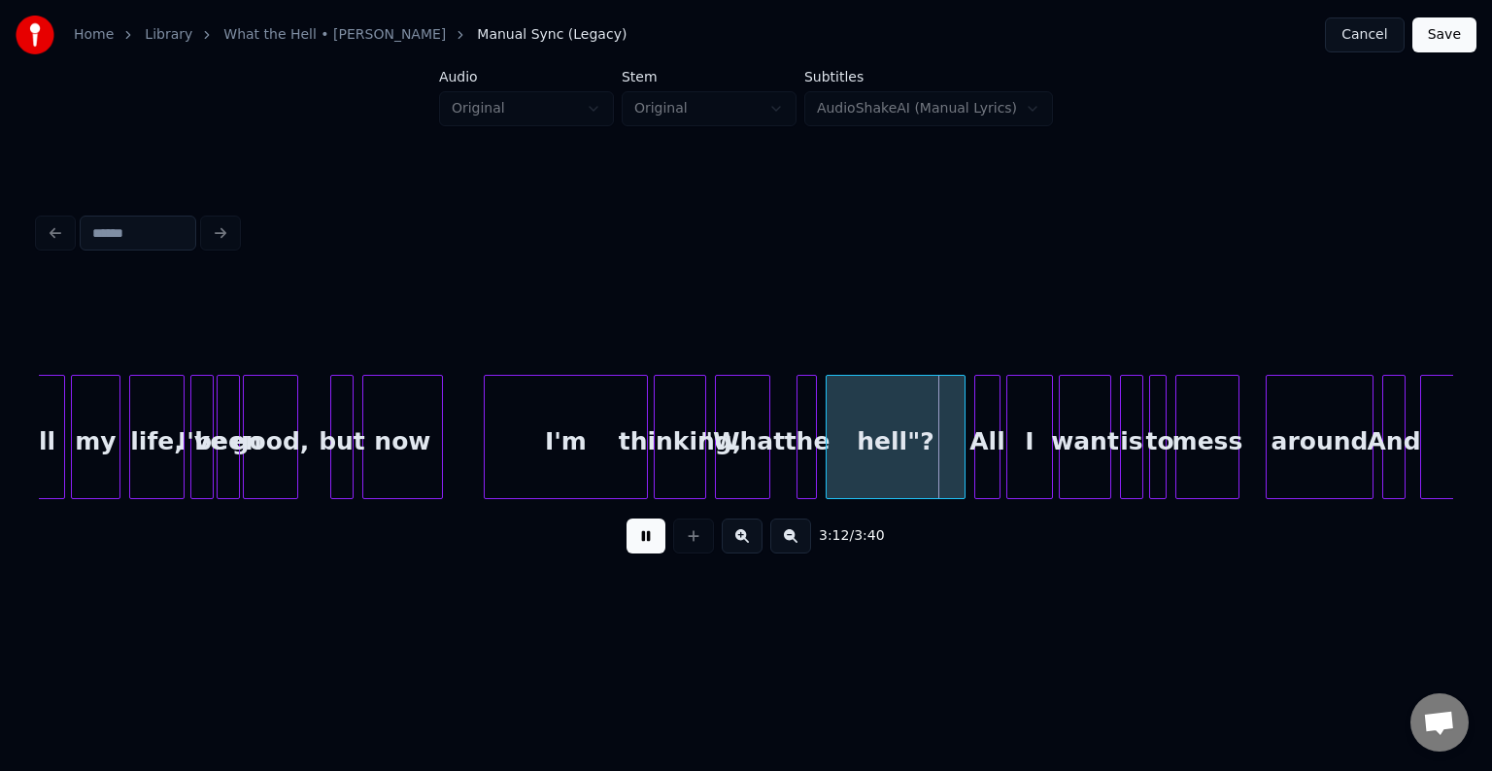
click at [634, 540] on button at bounding box center [646, 536] width 39 height 35
click at [928, 472] on div at bounding box center [925, 437] width 6 height 122
click at [635, 541] on button at bounding box center [646, 536] width 39 height 35
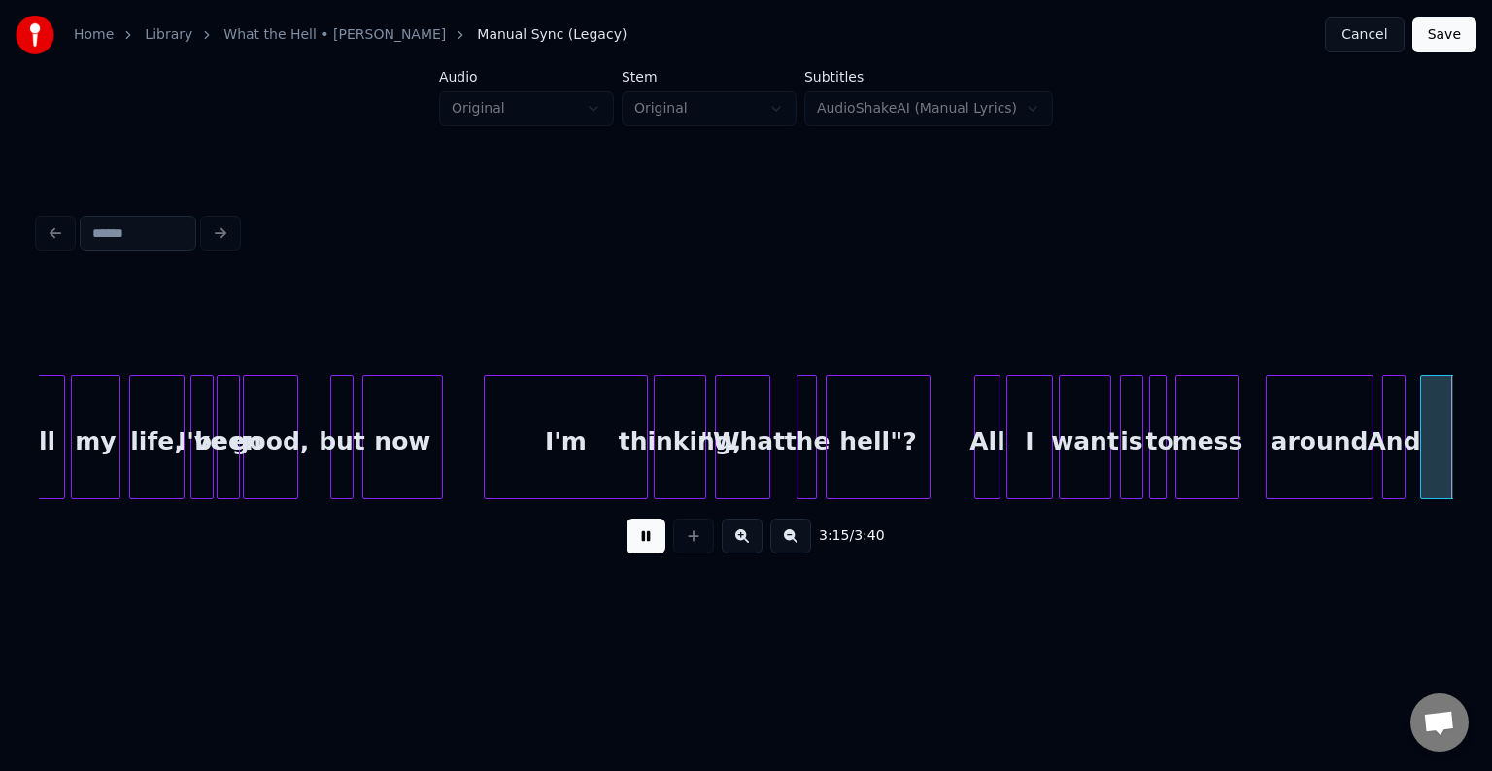
scroll to position [0, 28537]
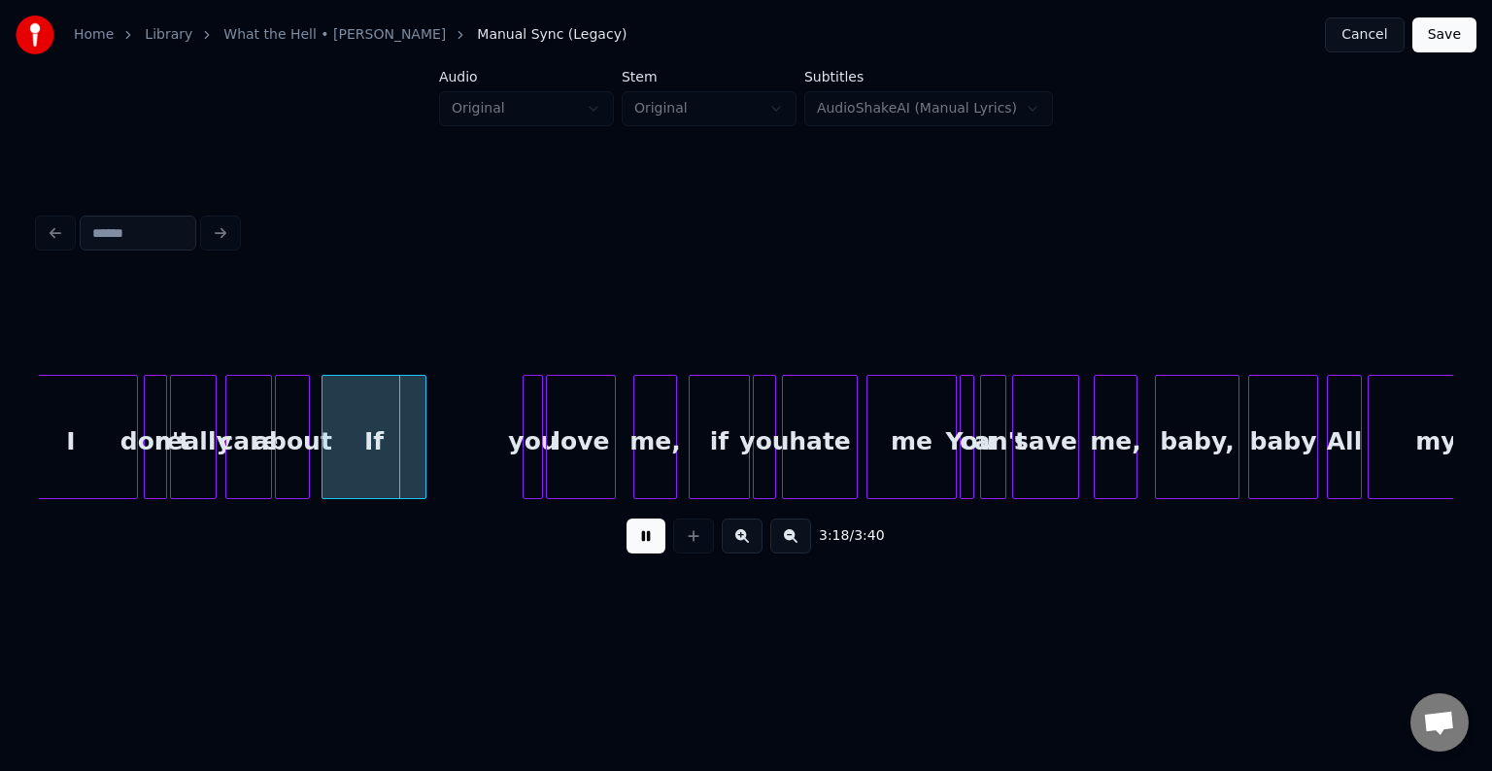
click at [635, 541] on button at bounding box center [646, 536] width 39 height 35
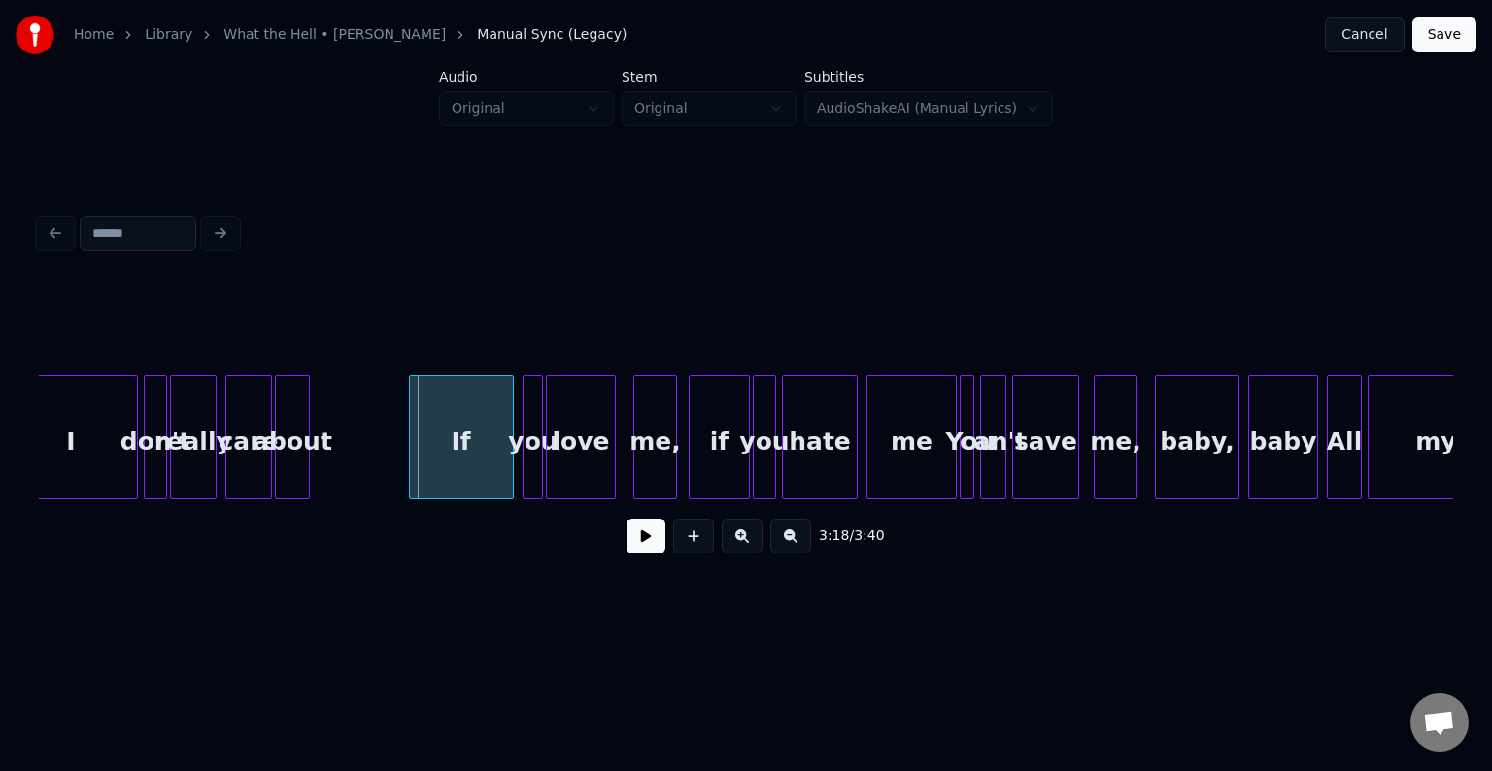
click at [446, 469] on div "If" at bounding box center [461, 442] width 103 height 132
click at [485, 479] on div at bounding box center [487, 437] width 6 height 122
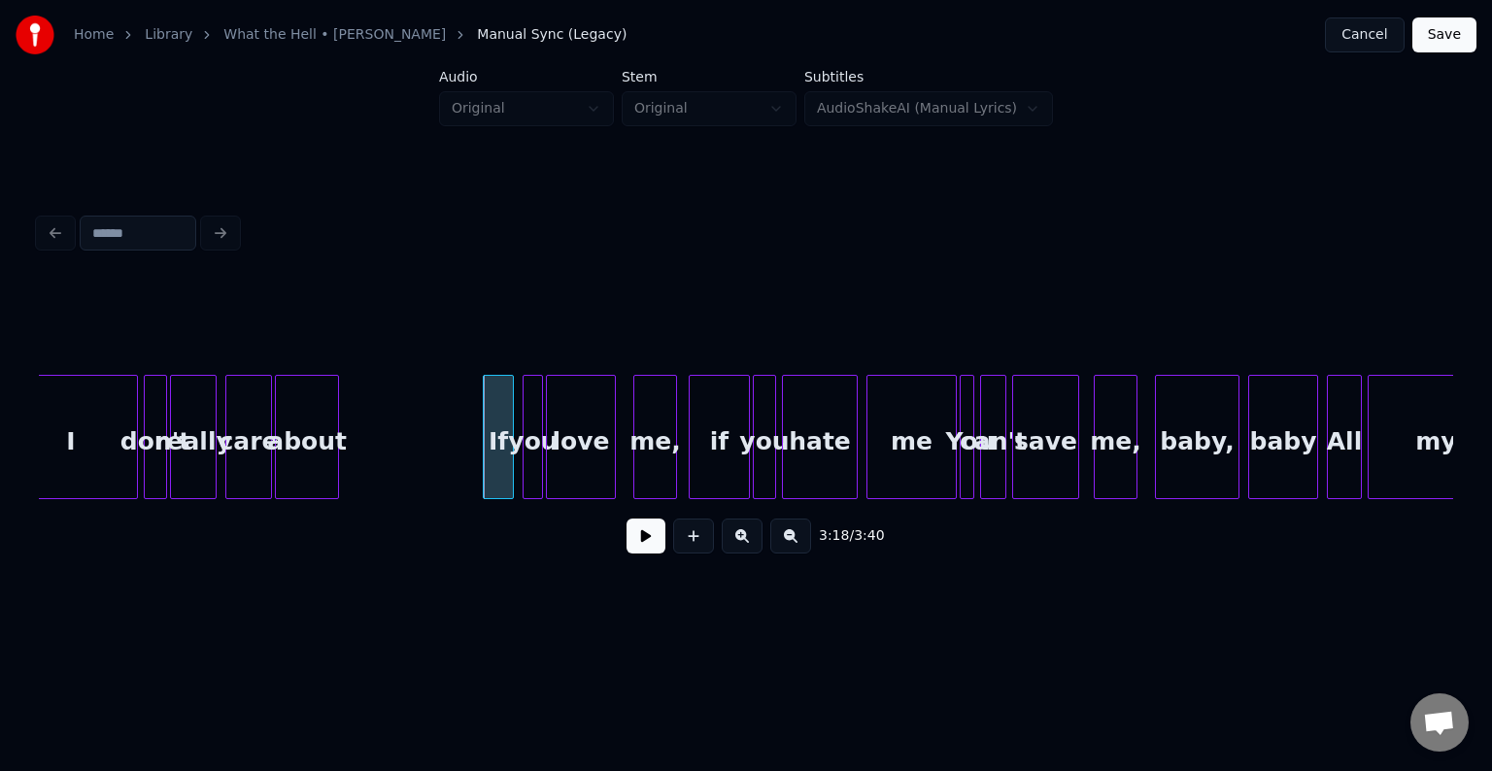
click at [333, 478] on div at bounding box center [335, 437] width 6 height 122
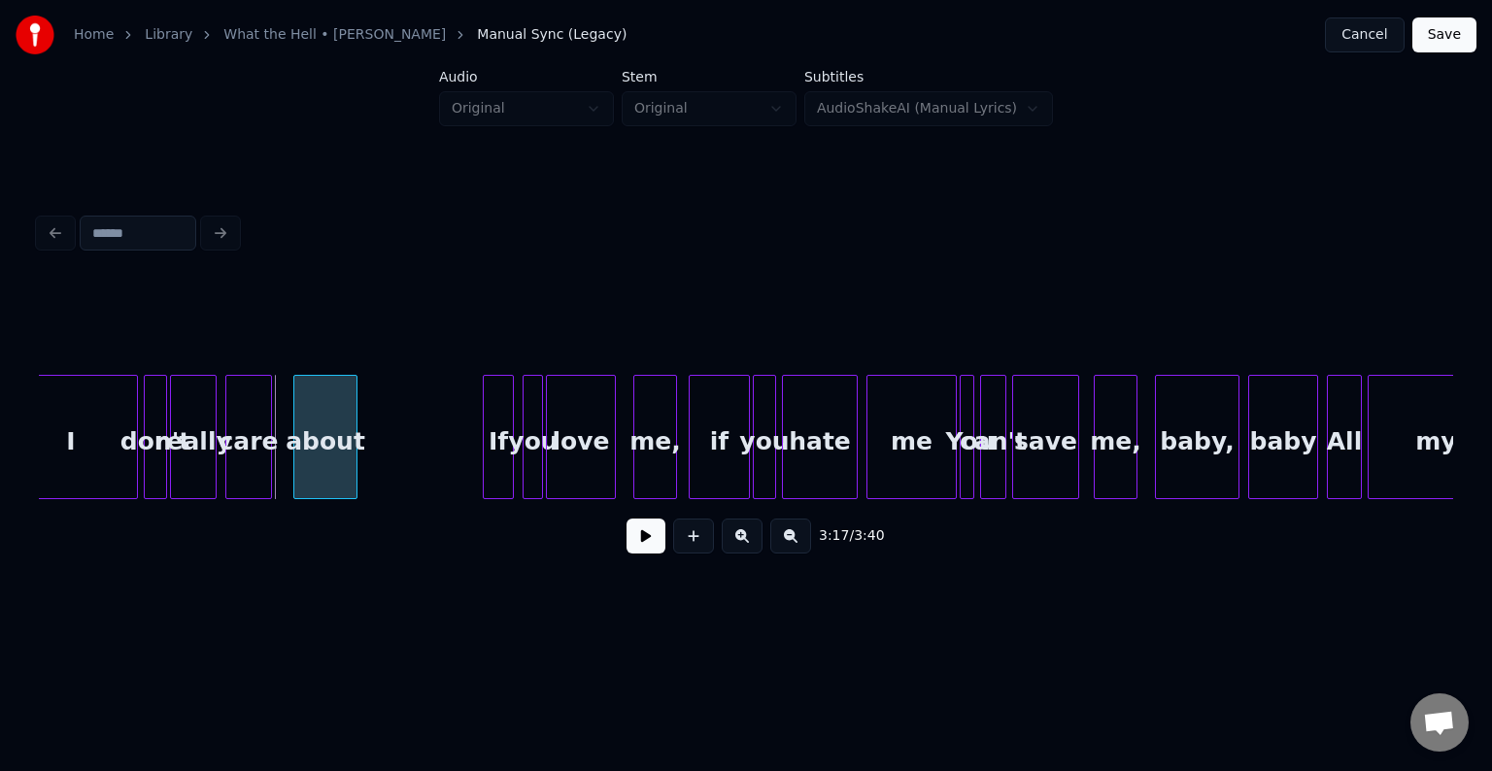
click at [323, 470] on div "about" at bounding box center [325, 442] width 62 height 132
click at [157, 469] on div "don't" at bounding box center [155, 442] width 21 height 132
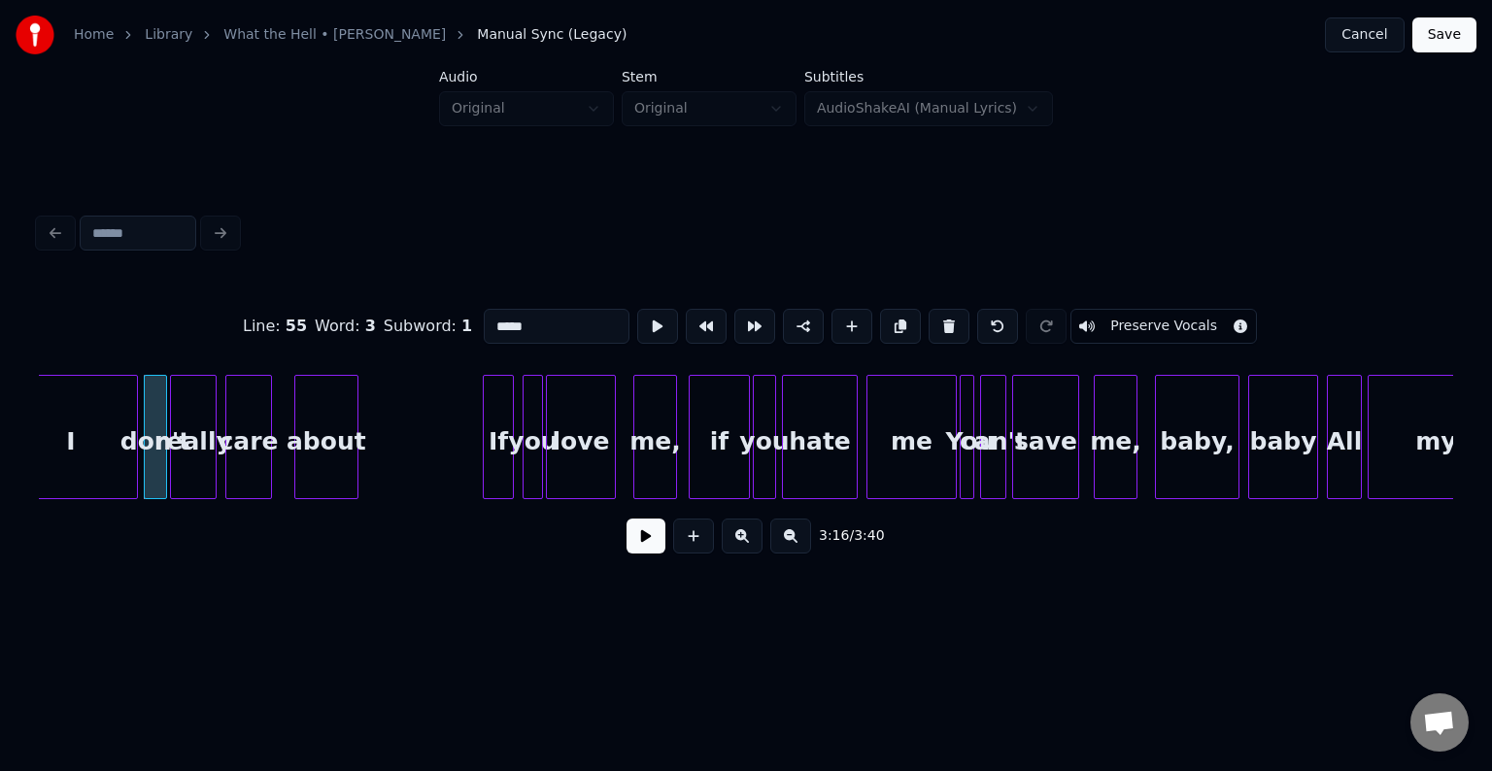
click at [634, 541] on button at bounding box center [646, 536] width 39 height 35
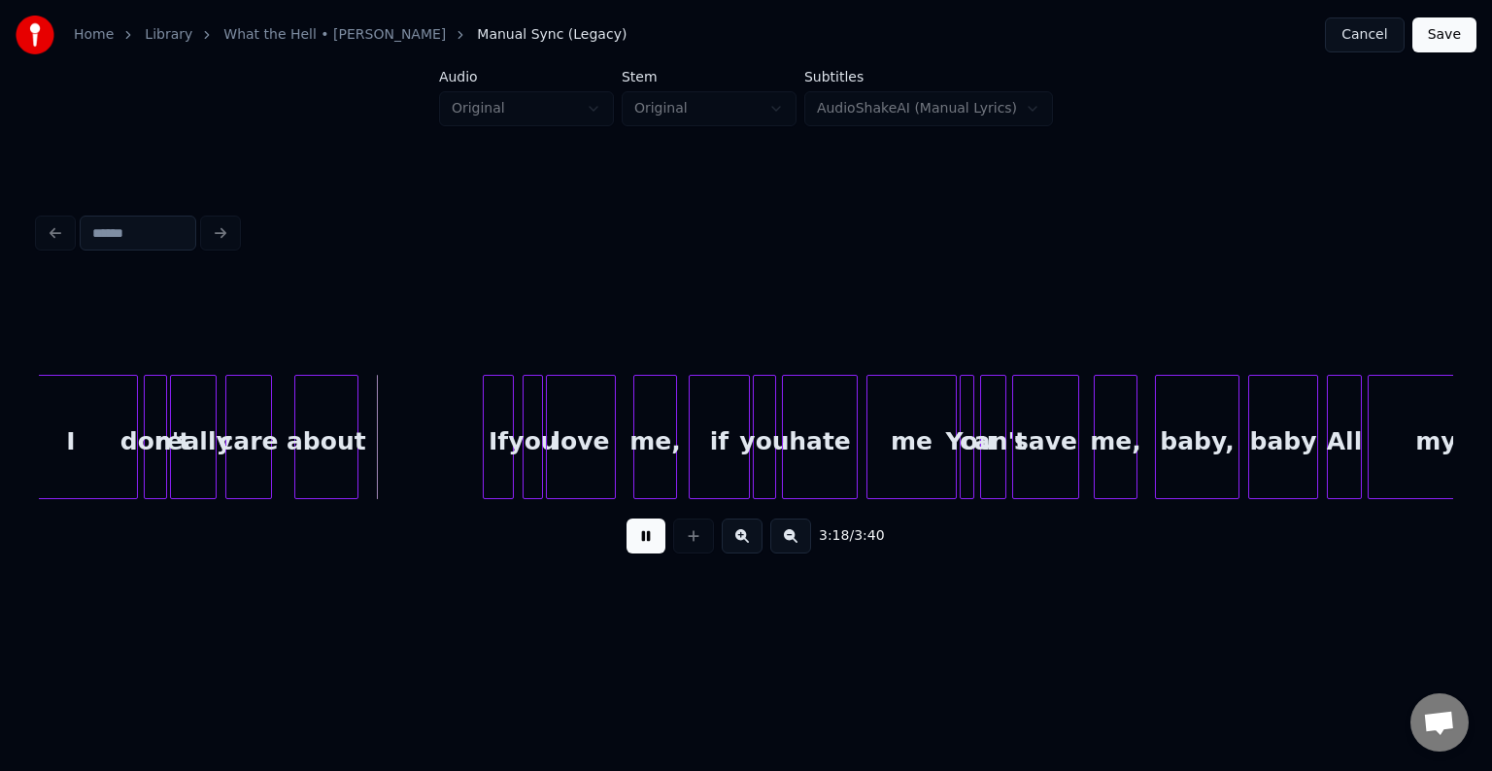
click at [634, 541] on button at bounding box center [646, 536] width 39 height 35
click at [396, 468] on div "about" at bounding box center [388, 442] width 62 height 132
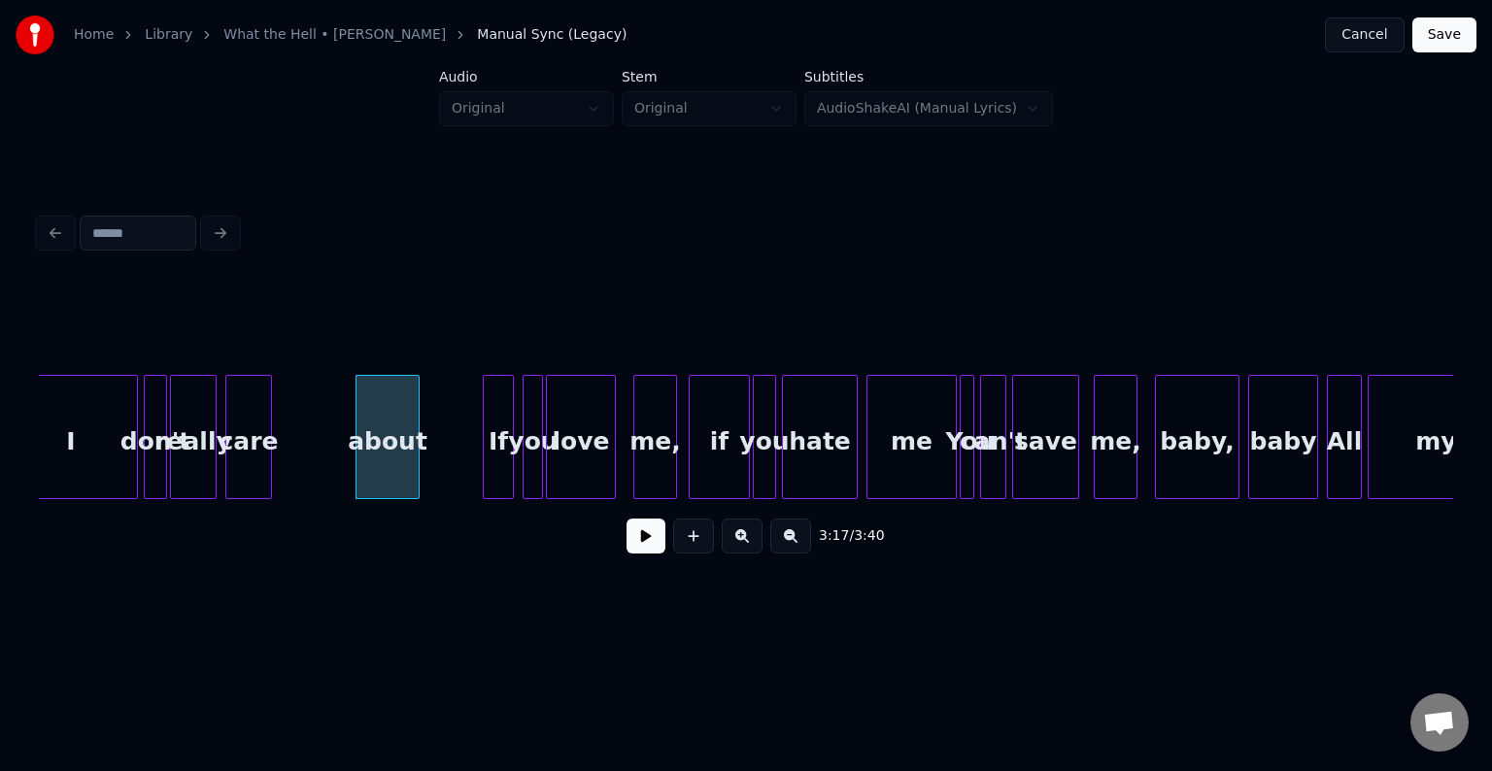
click at [225, 470] on div "care" at bounding box center [248, 437] width 47 height 124
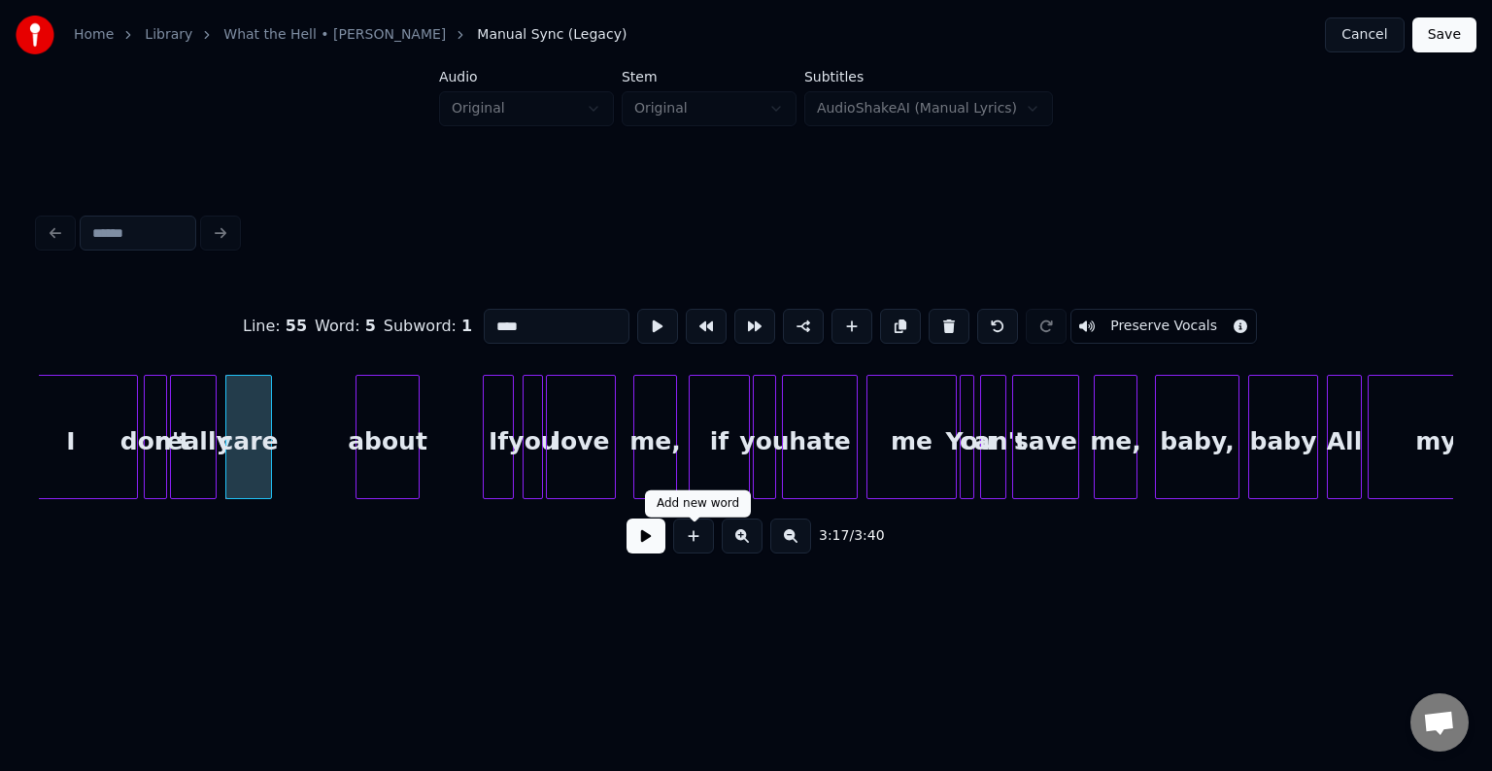
click at [637, 527] on button at bounding box center [646, 536] width 39 height 35
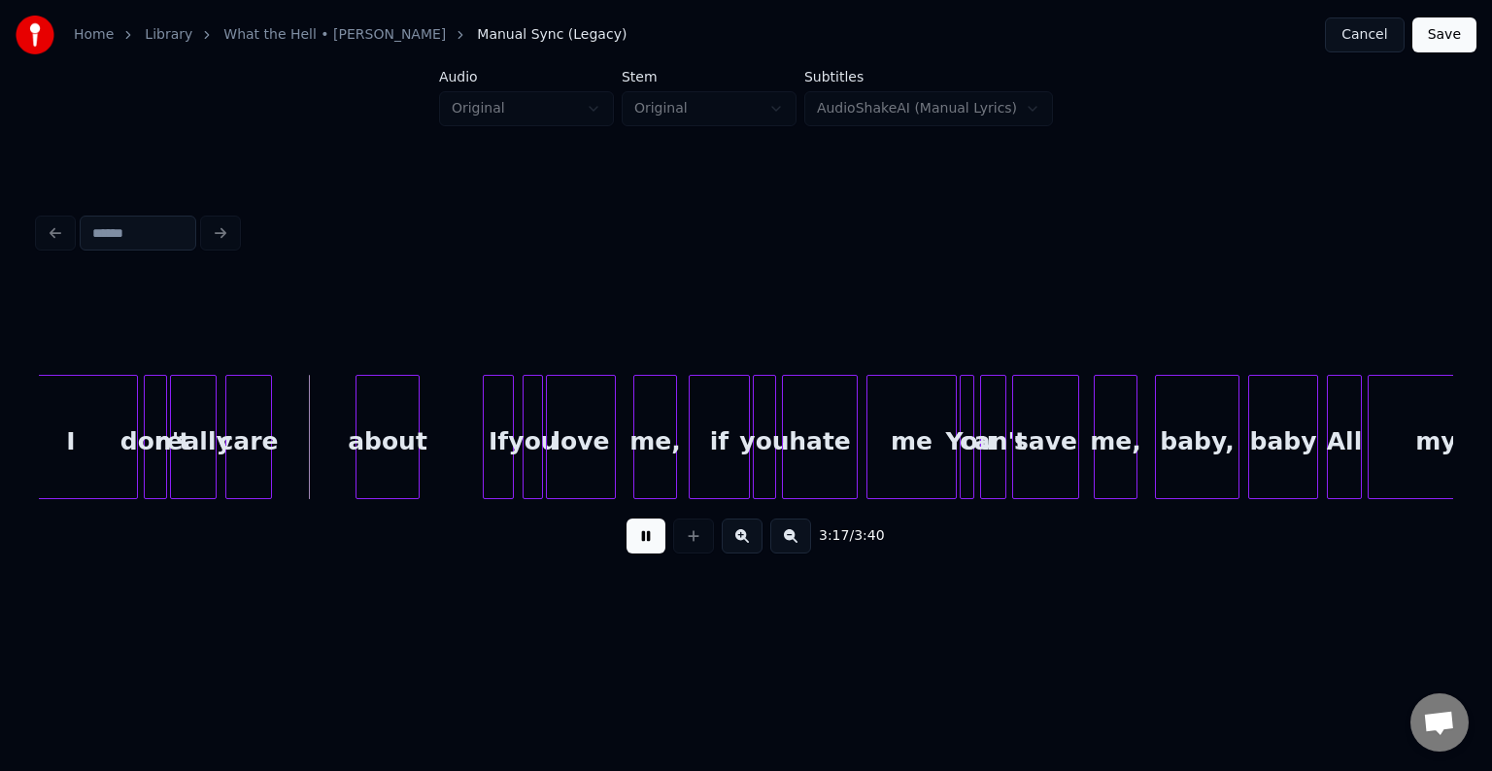
click at [637, 527] on button at bounding box center [646, 536] width 39 height 35
click at [353, 472] on div "about" at bounding box center [385, 437] width 64 height 124
click at [330, 477] on div at bounding box center [329, 437] width 6 height 122
click at [641, 535] on button at bounding box center [646, 536] width 39 height 35
click at [243, 479] on div "care" at bounding box center [248, 442] width 45 height 132
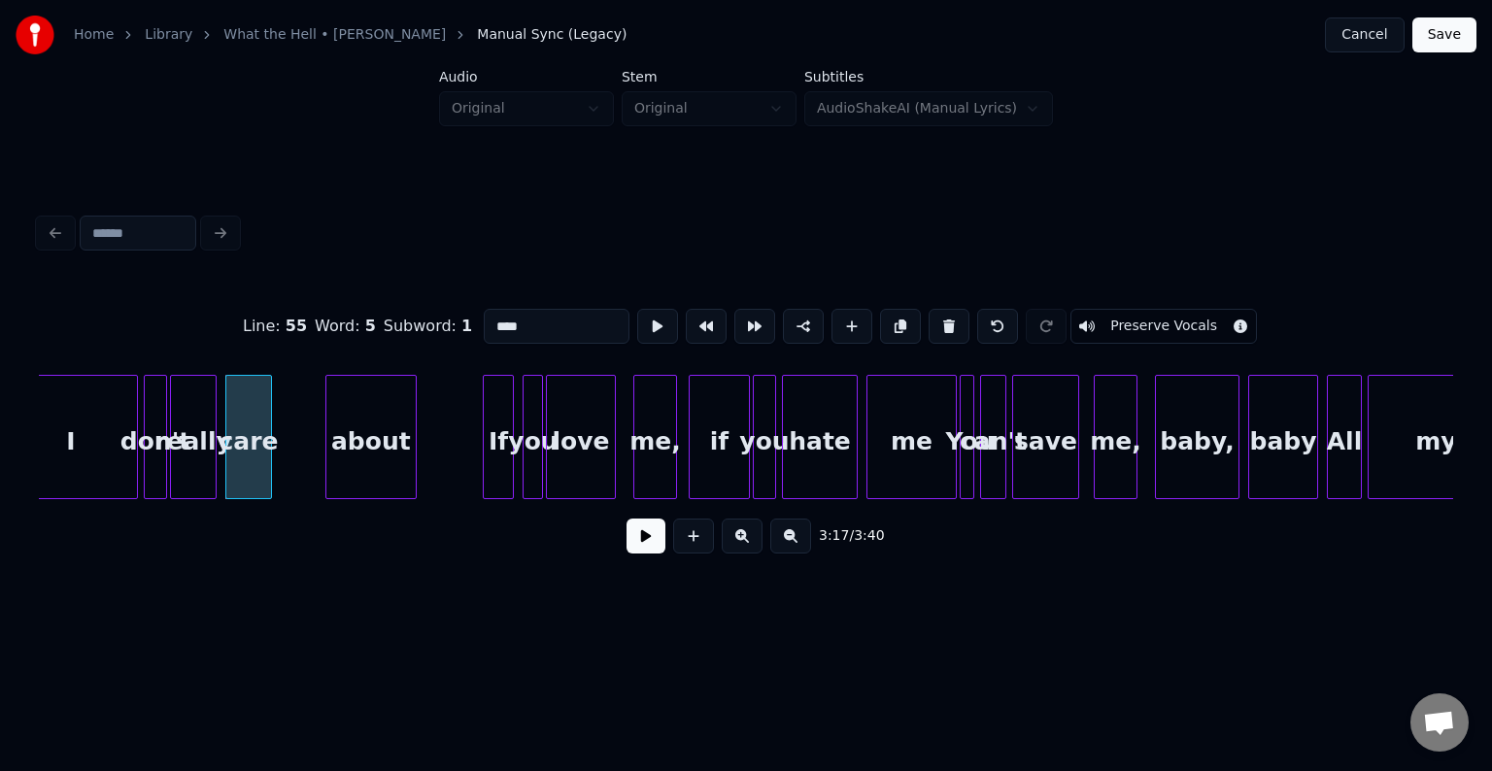
click at [645, 539] on button at bounding box center [646, 536] width 39 height 35
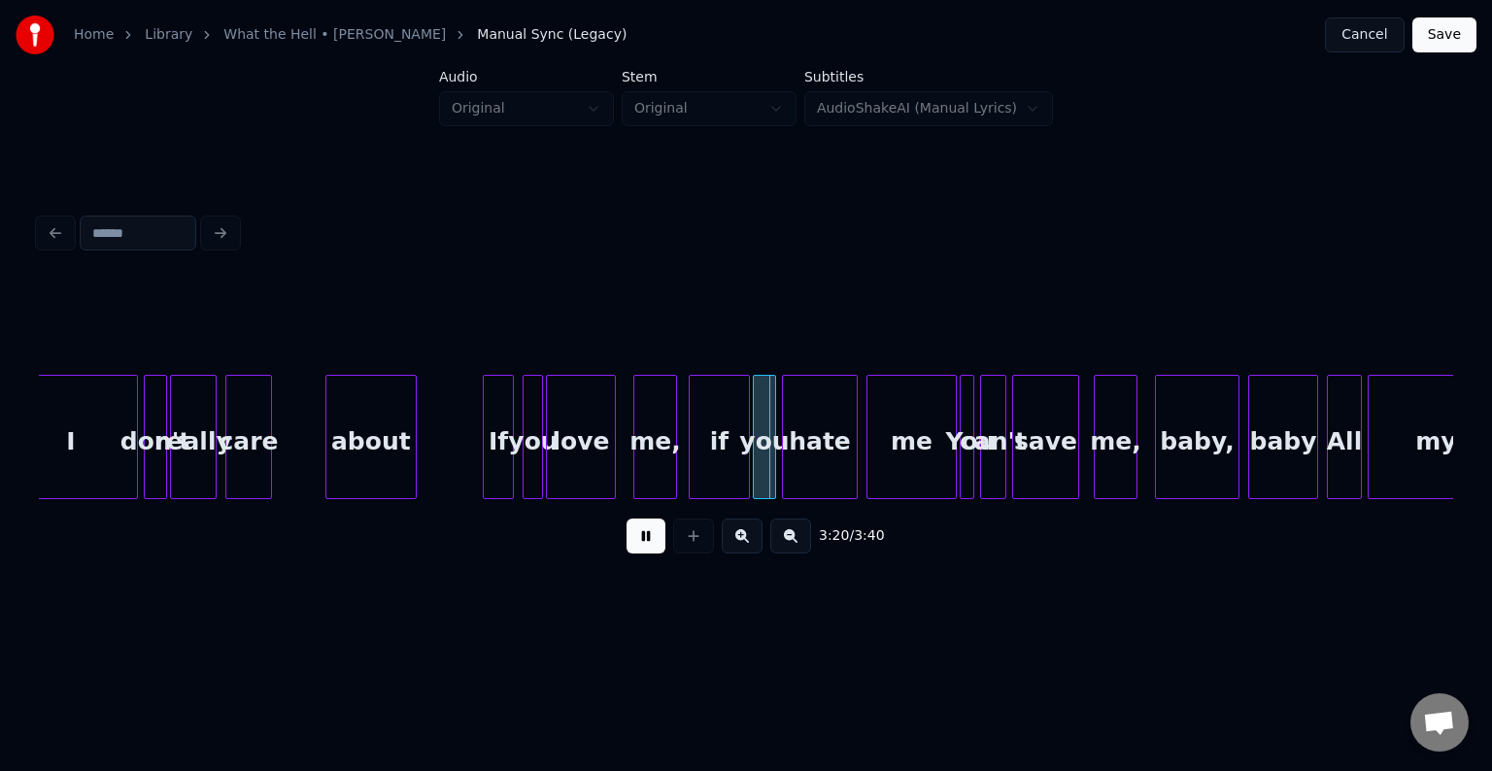
click at [645, 539] on button at bounding box center [646, 536] width 39 height 35
click at [728, 466] on div at bounding box center [728, 437] width 6 height 122
click at [638, 548] on button at bounding box center [646, 536] width 39 height 35
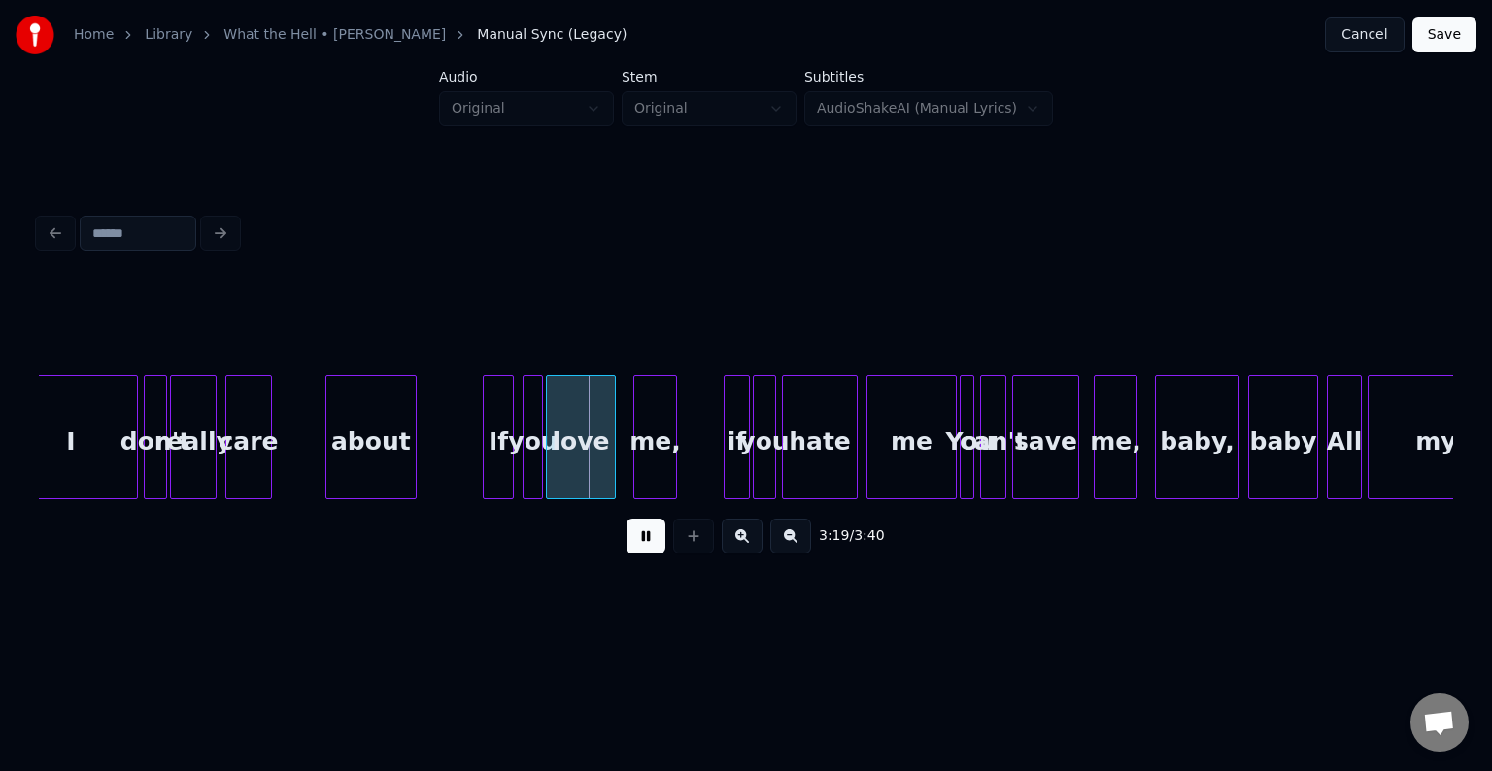
click at [629, 552] on button at bounding box center [646, 536] width 39 height 35
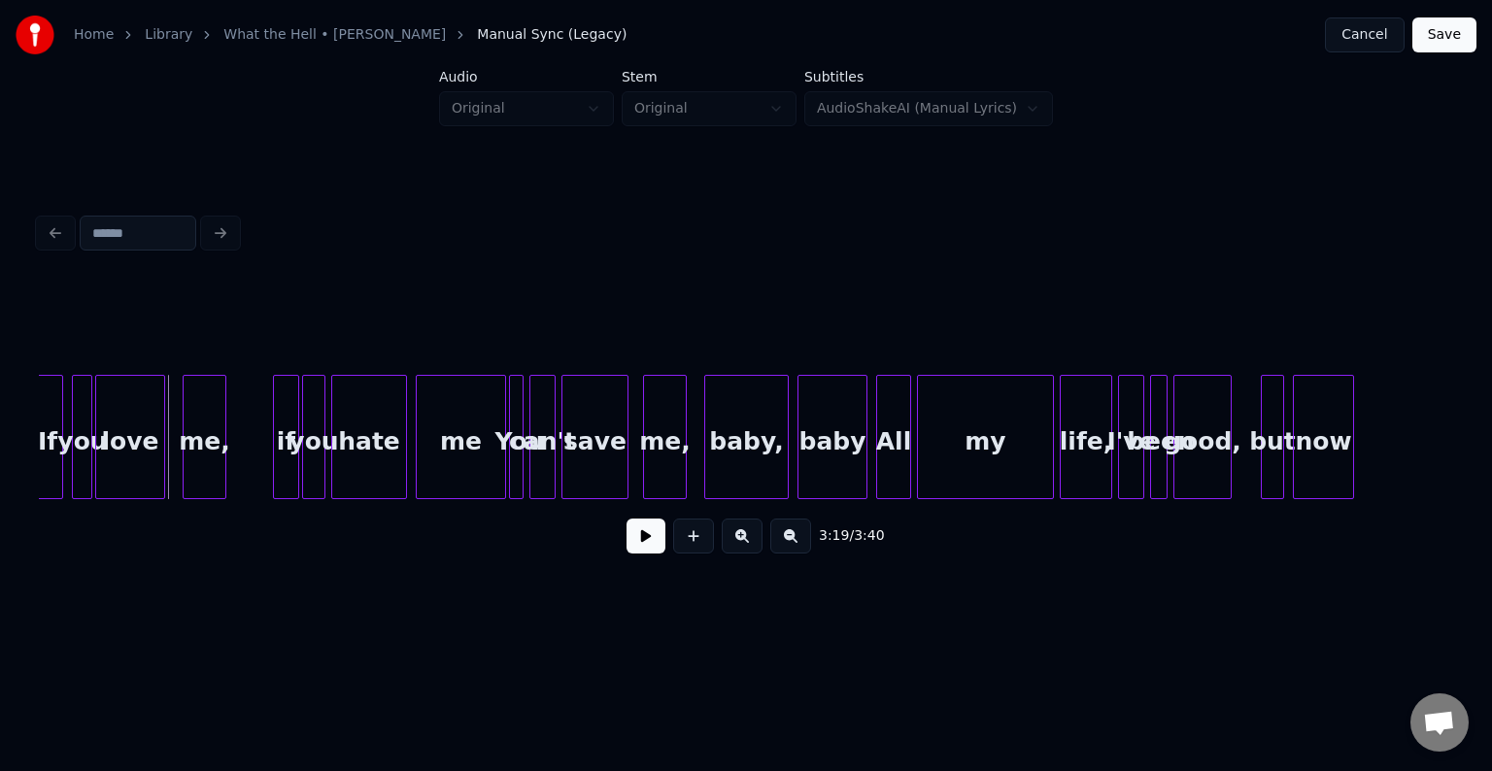
scroll to position [0, 29043]
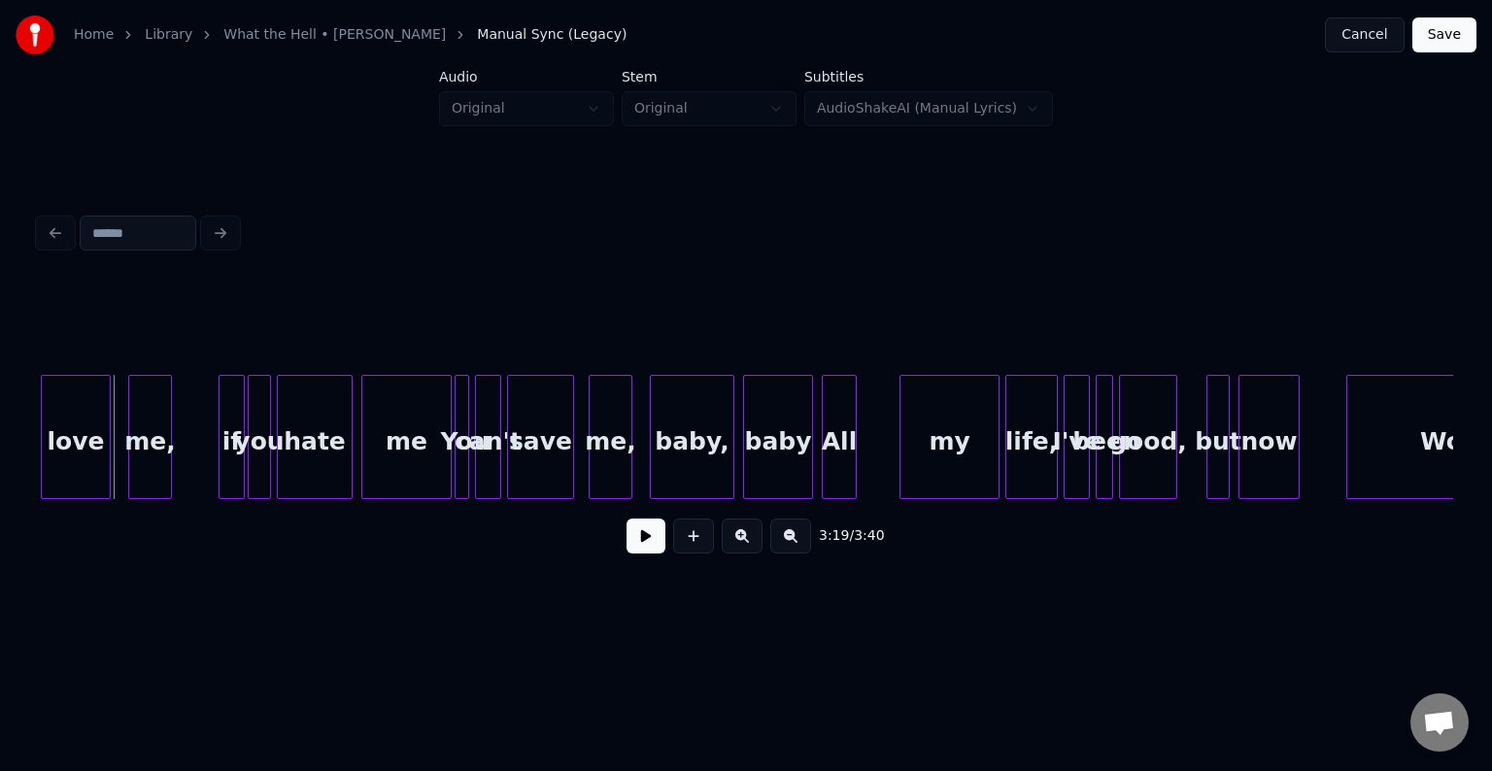
click at [902, 469] on div at bounding box center [904, 437] width 6 height 122
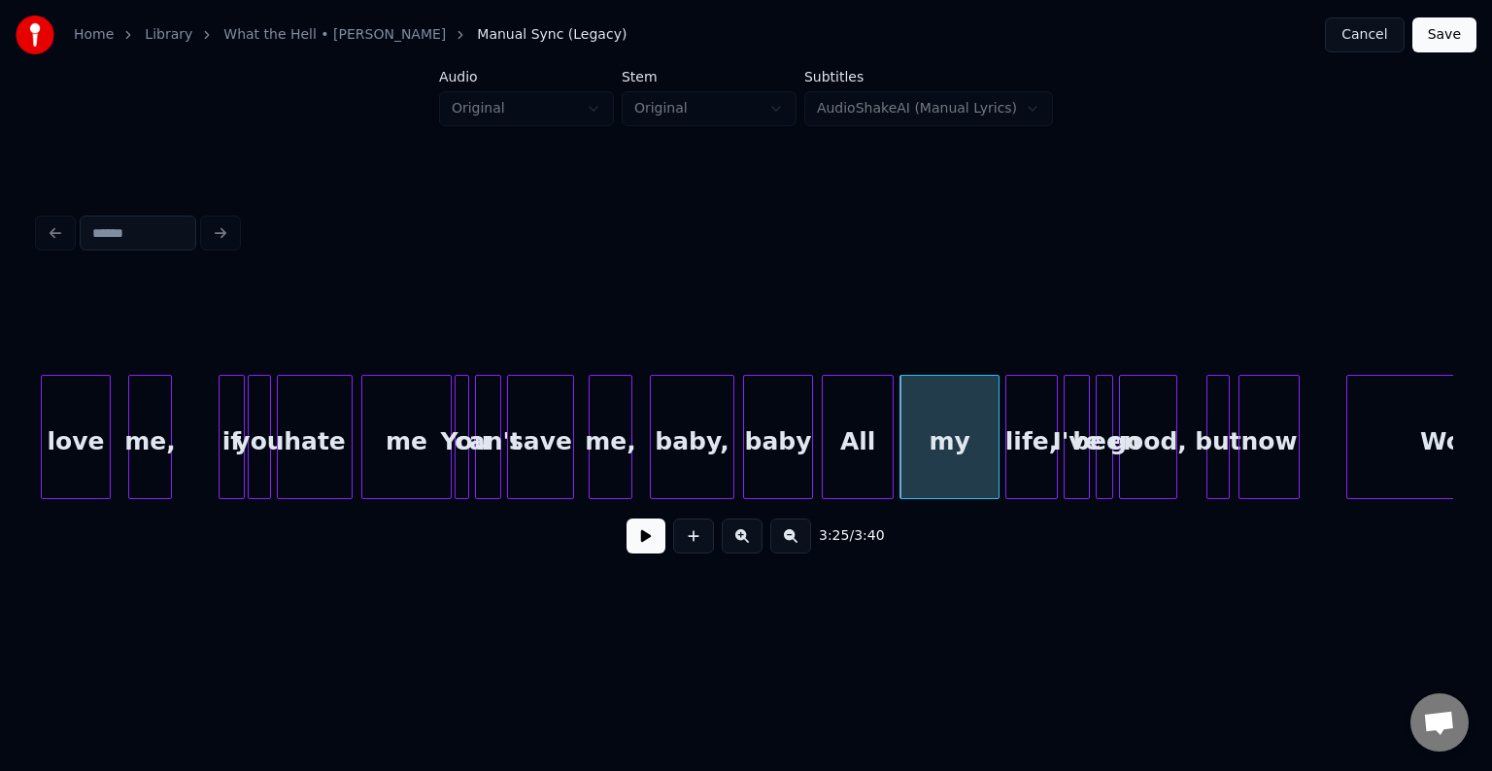
click at [887, 469] on div at bounding box center [890, 437] width 6 height 122
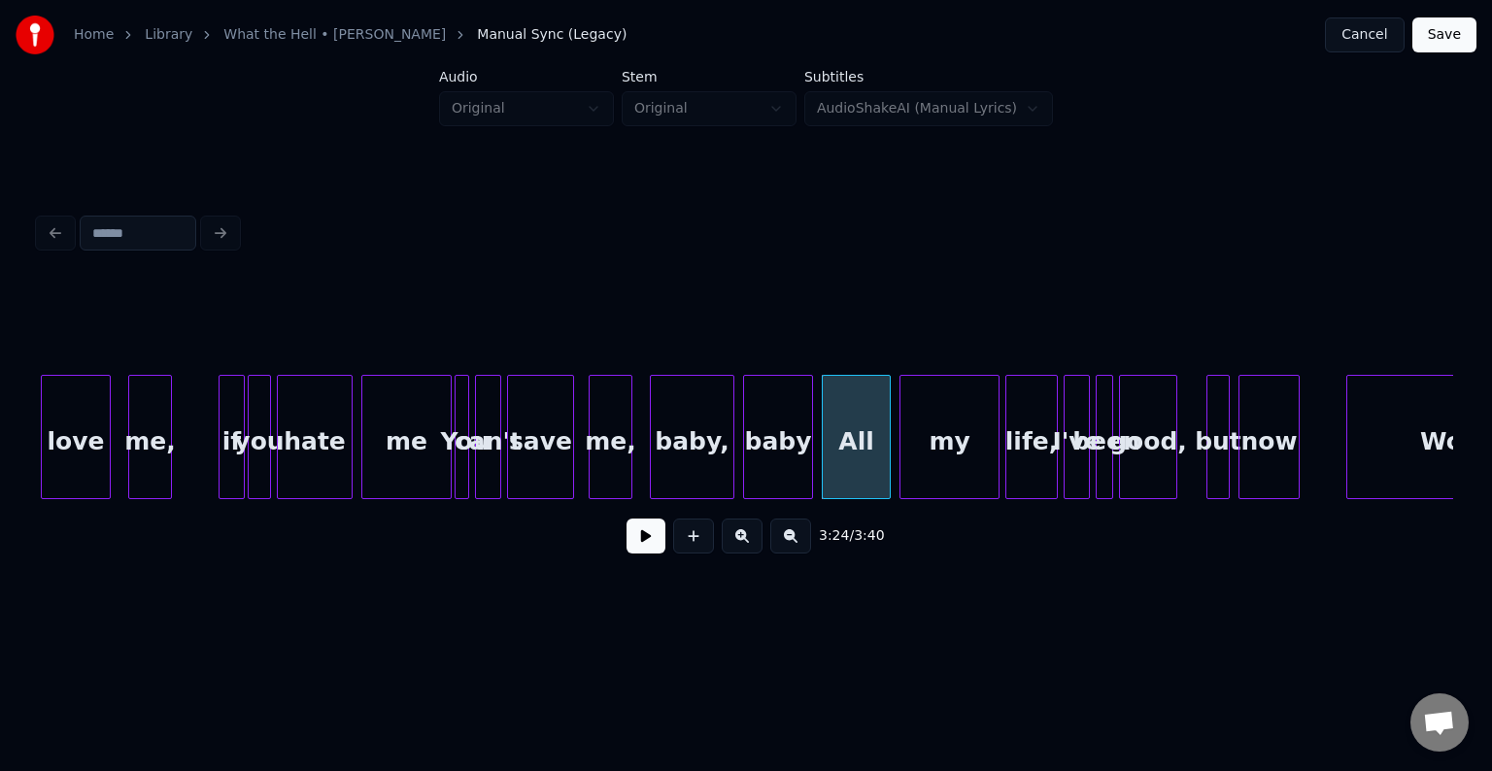
click at [634, 546] on button at bounding box center [646, 536] width 39 height 35
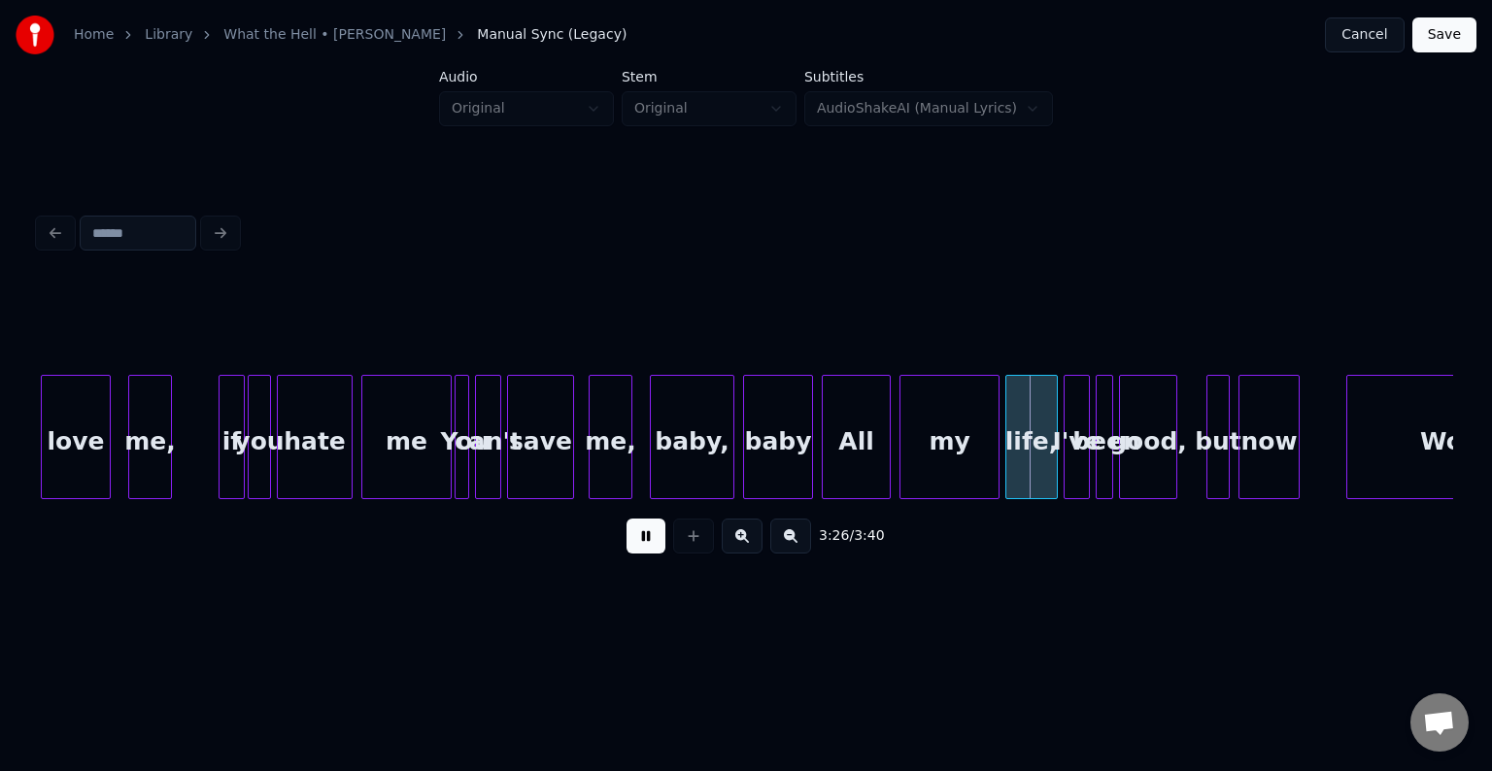
click at [634, 546] on button at bounding box center [646, 536] width 39 height 35
click at [961, 477] on div at bounding box center [962, 437] width 6 height 122
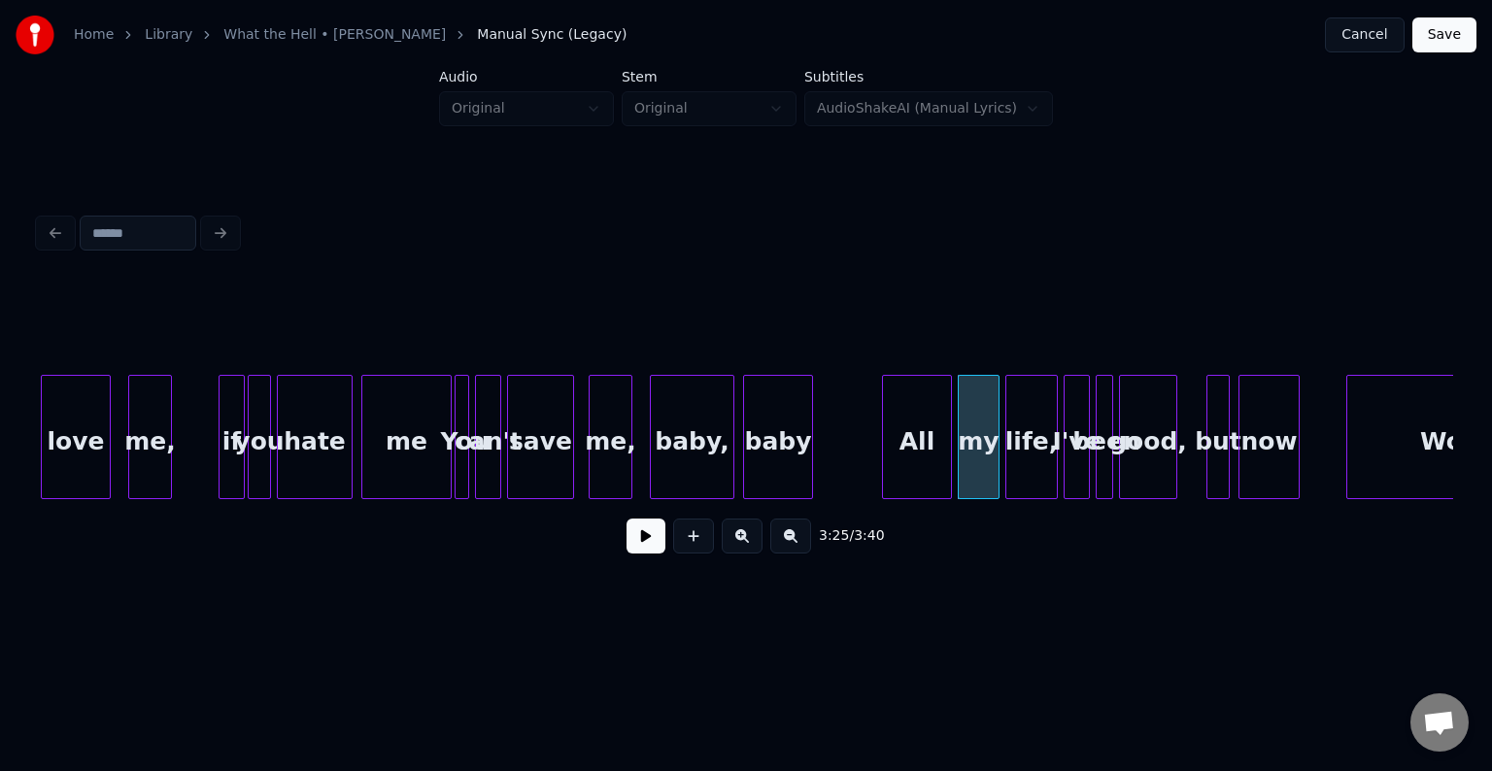
click at [906, 475] on div "All" at bounding box center [916, 442] width 67 height 132
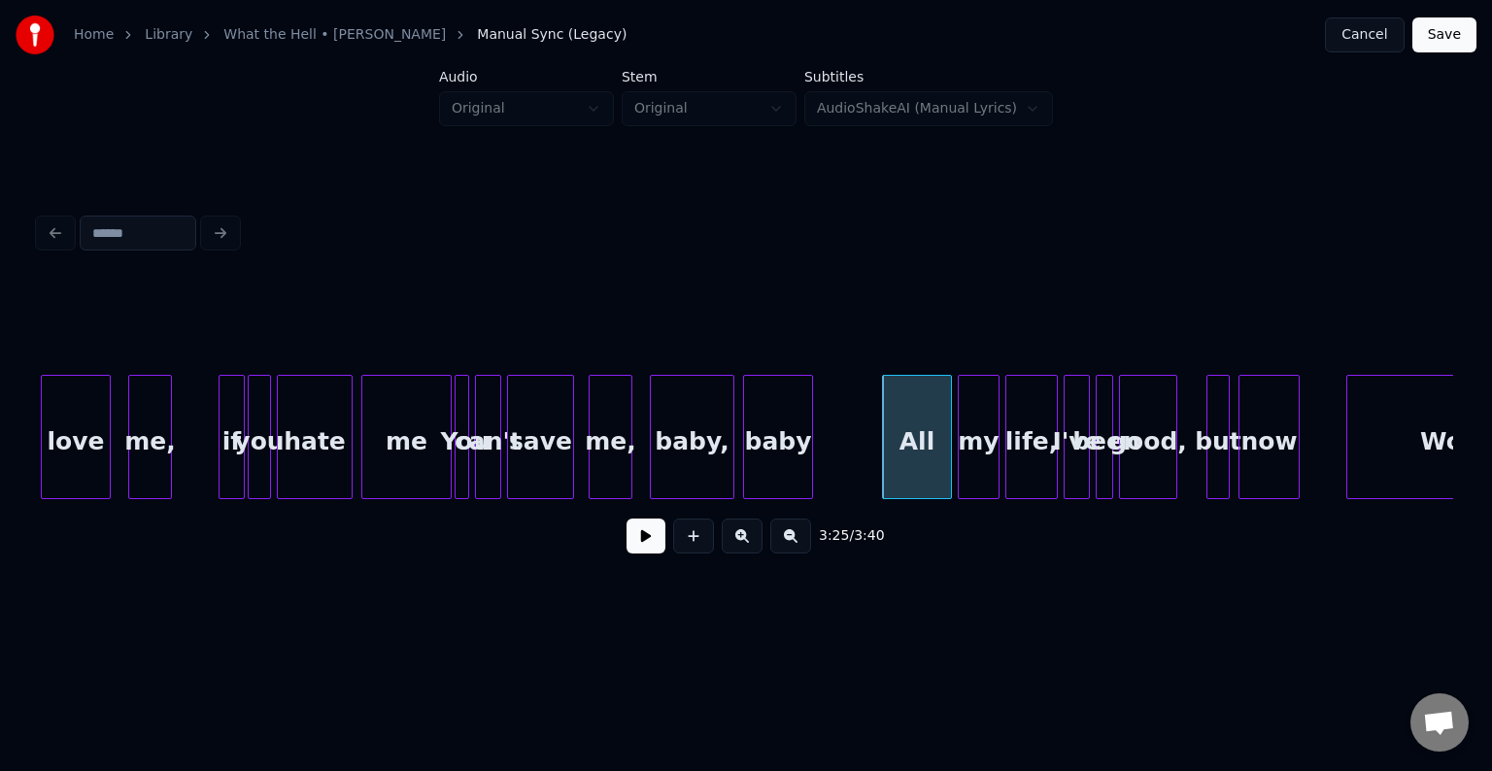
click at [754, 486] on div "baby" at bounding box center [778, 442] width 68 height 132
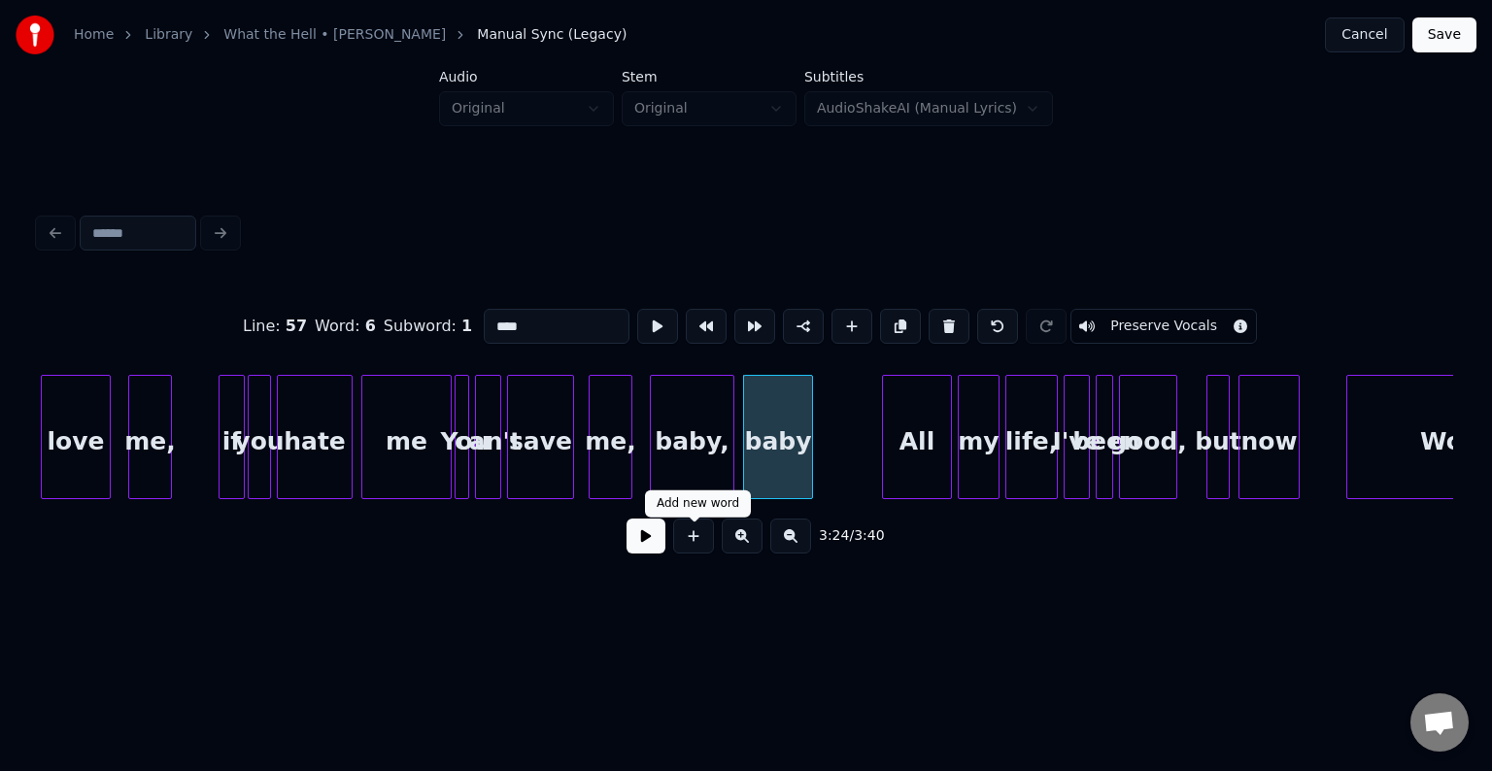
click at [637, 551] on button at bounding box center [646, 536] width 39 height 35
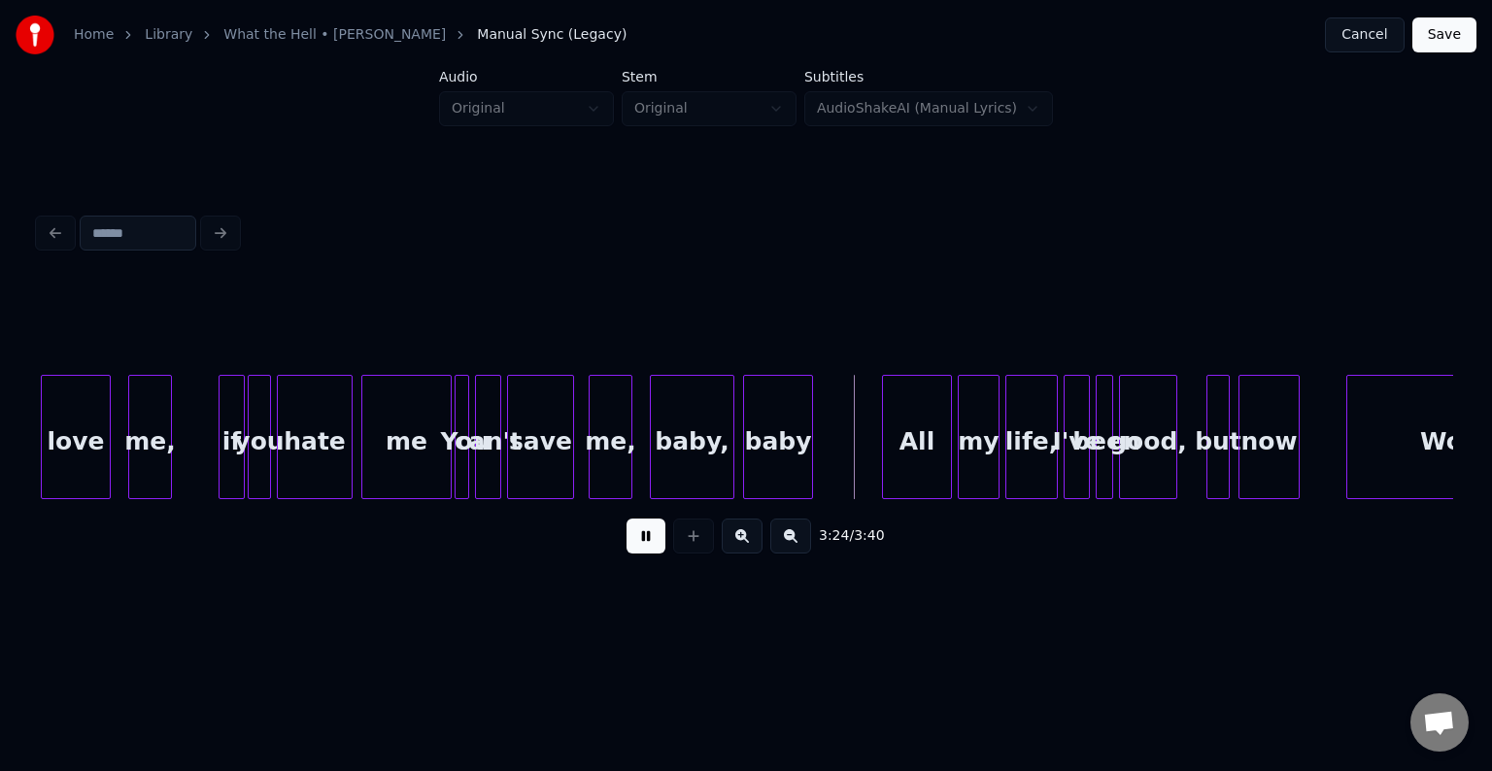
click at [637, 551] on button at bounding box center [646, 536] width 39 height 35
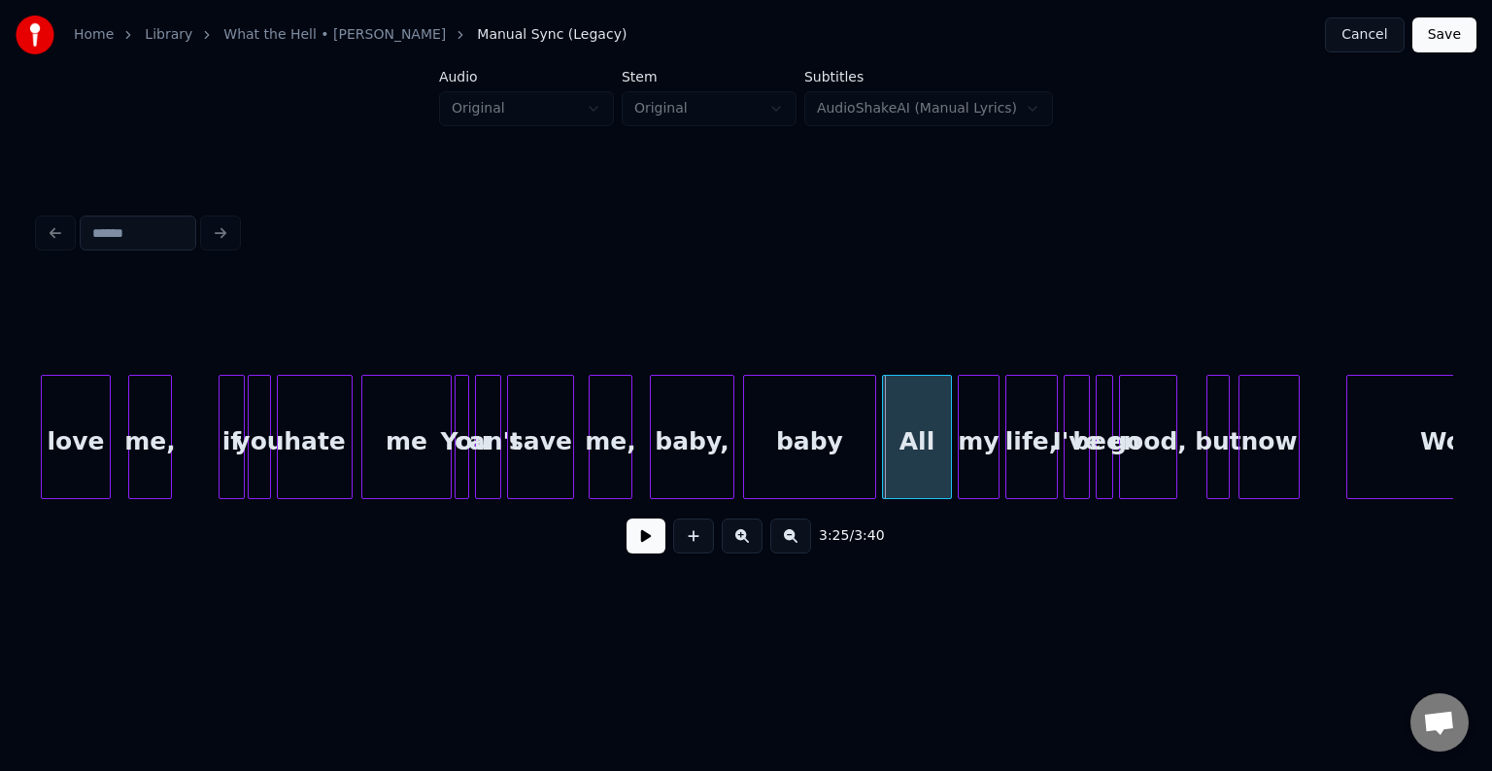
click at [870, 453] on div at bounding box center [873, 437] width 6 height 122
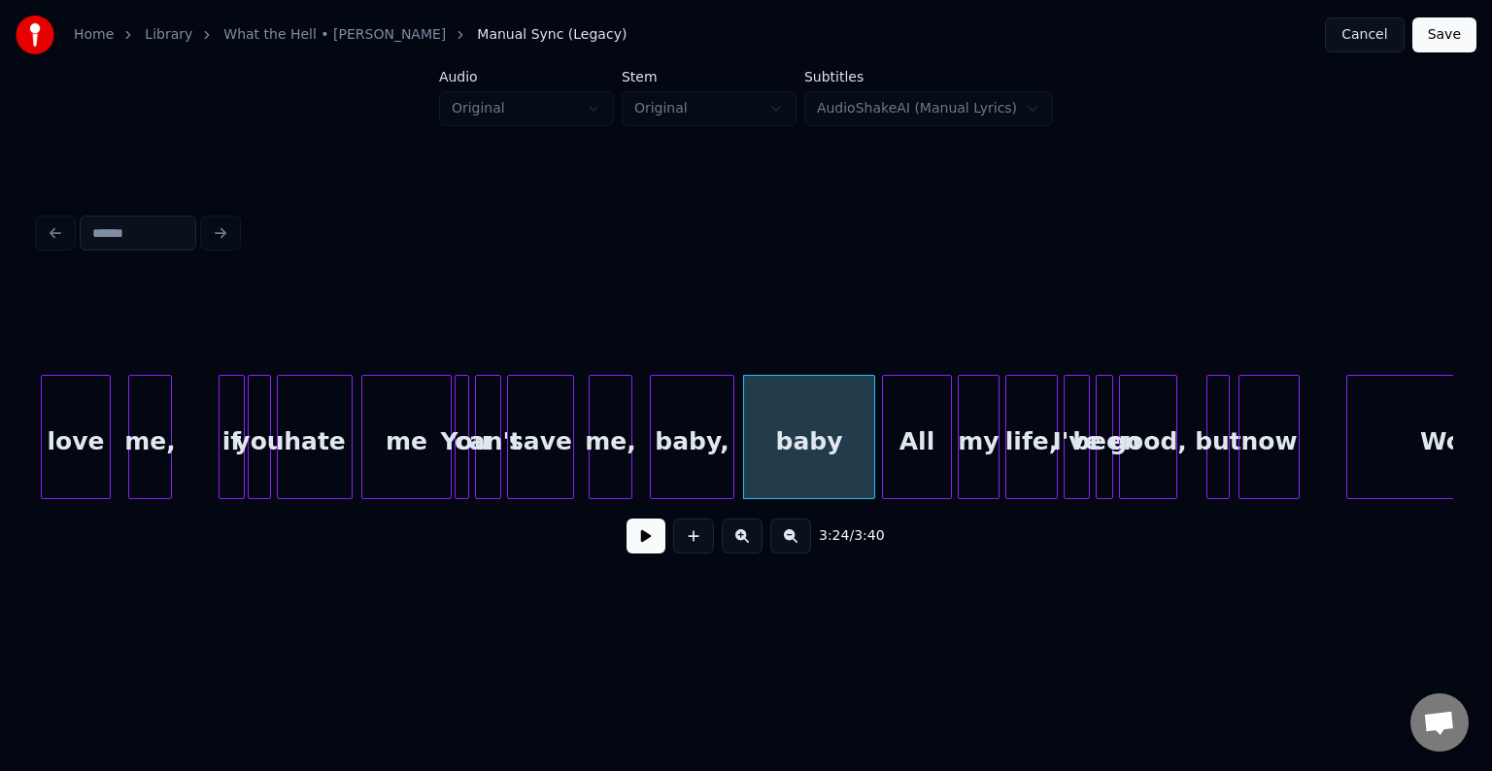
click at [642, 553] on button at bounding box center [646, 536] width 39 height 35
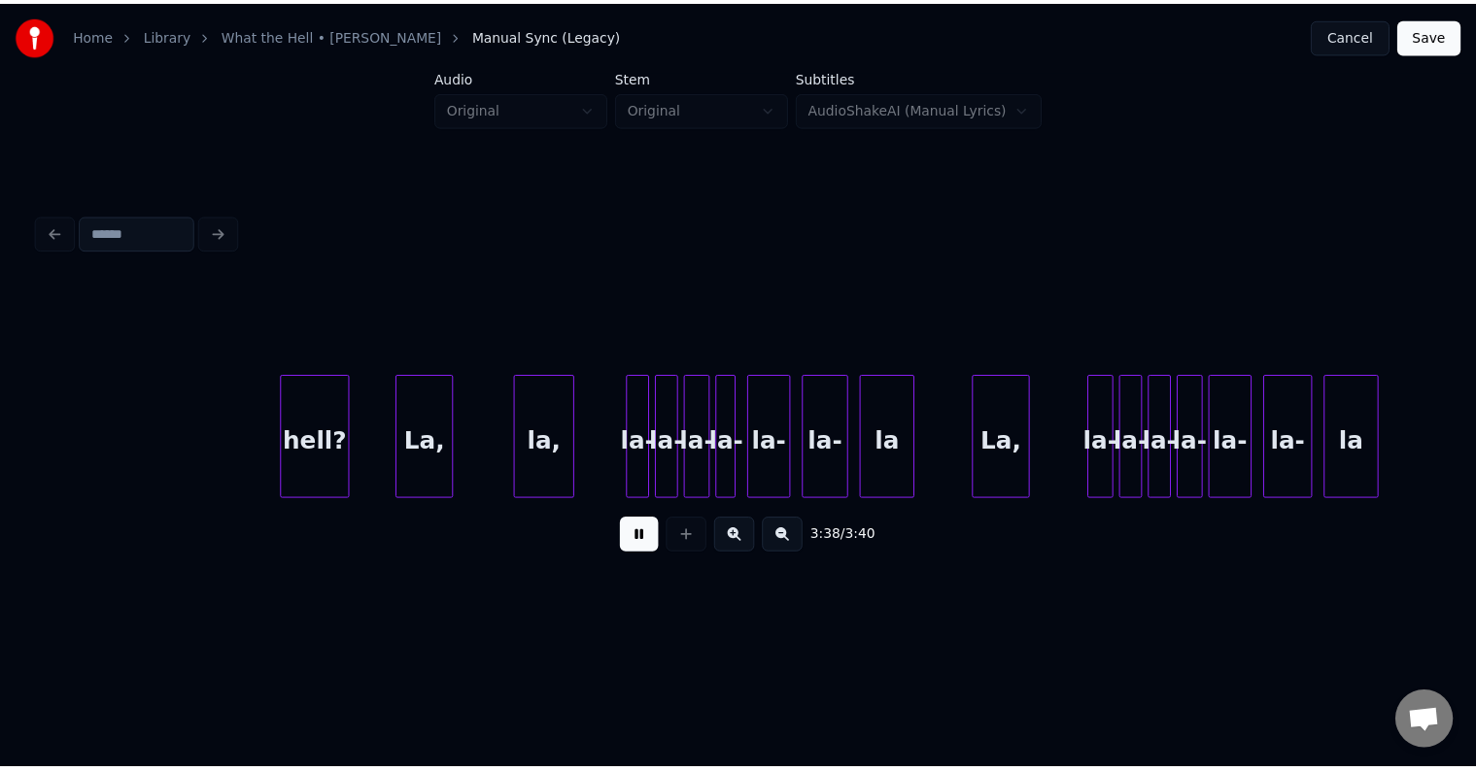
scroll to position [0, 30763]
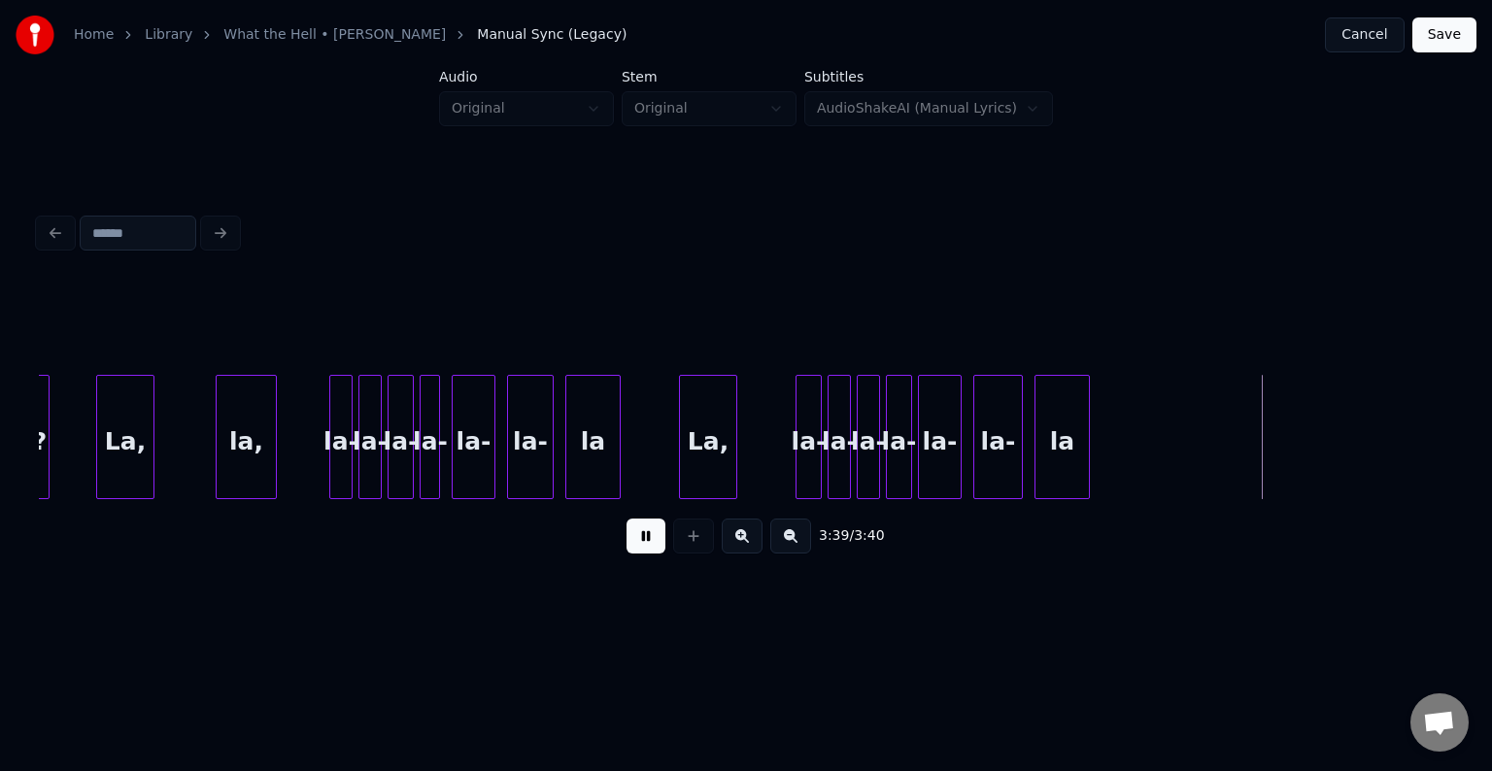
click at [1428, 36] on button "Save" at bounding box center [1445, 34] width 64 height 35
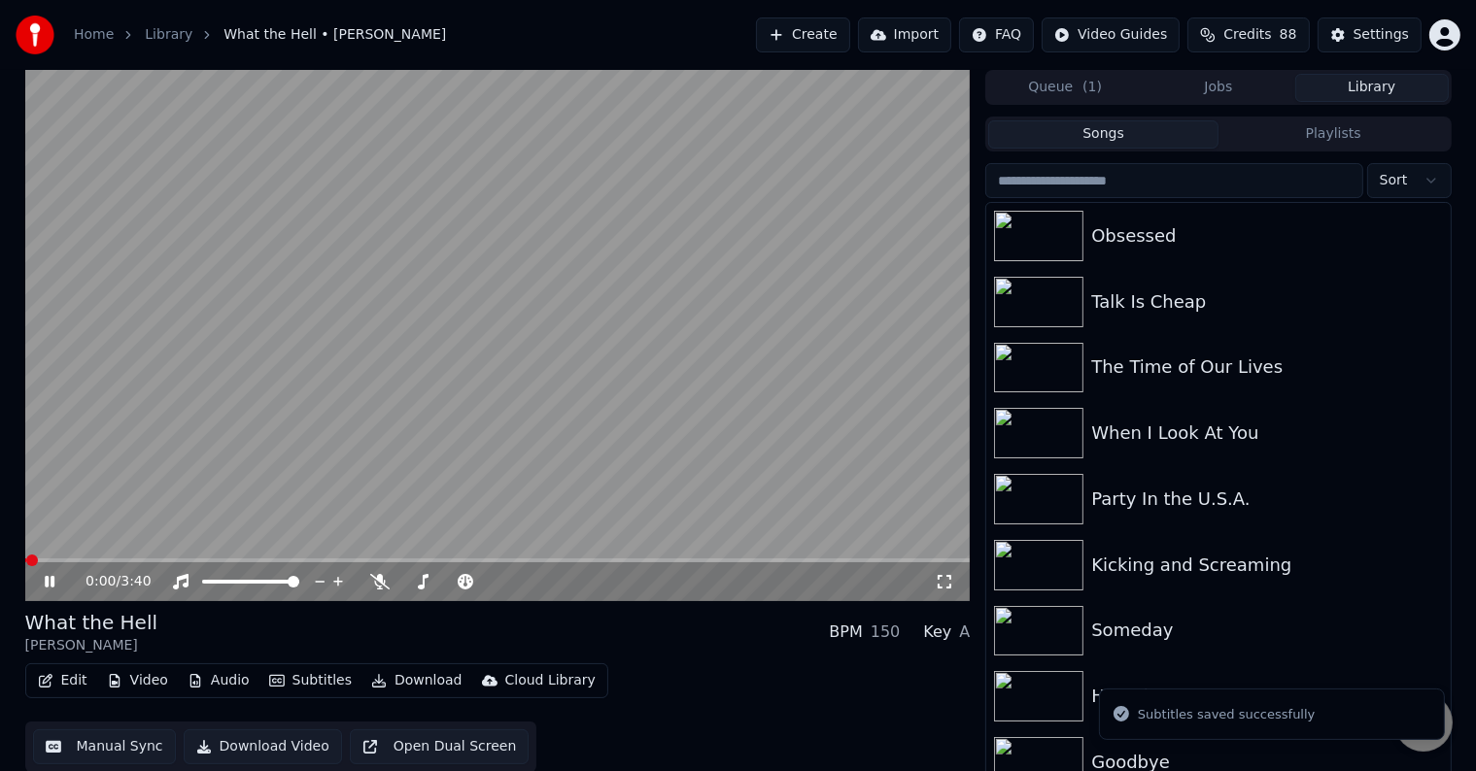
click at [397, 680] on button "Download" at bounding box center [416, 681] width 107 height 27
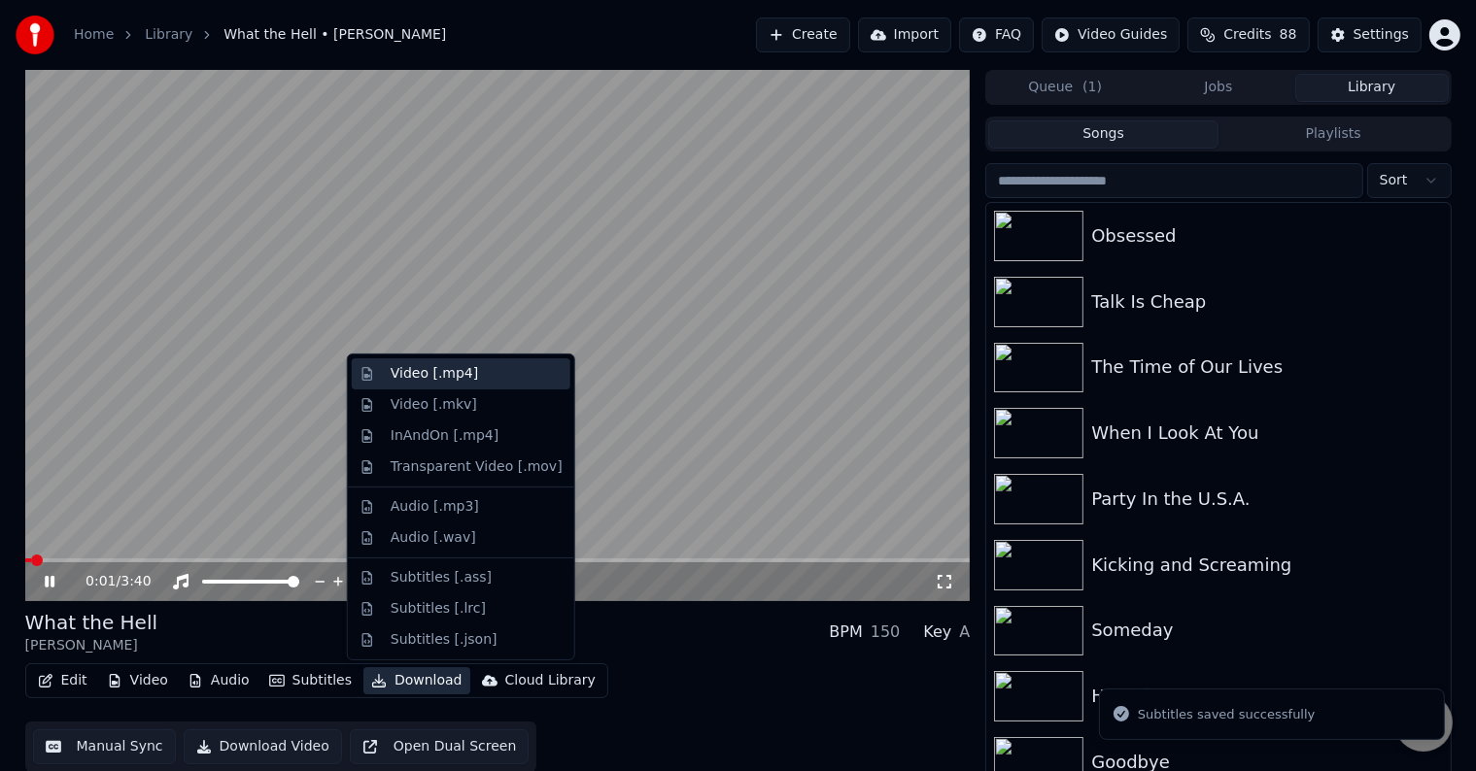
click at [393, 369] on div "Video [.mp4]" at bounding box center [434, 373] width 87 height 19
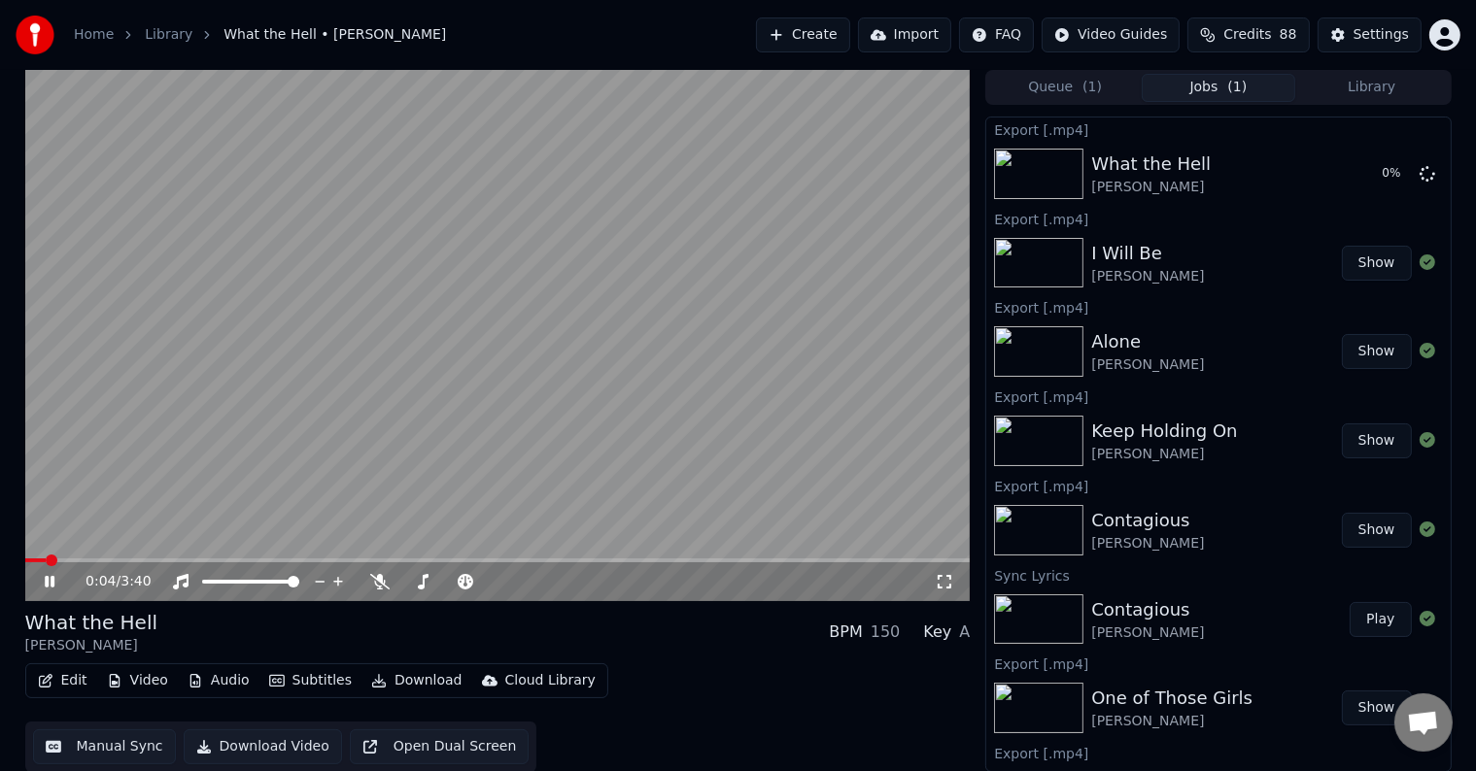
click at [42, 582] on icon at bounding box center [64, 582] width 46 height 16
click at [38, 583] on div "0:05 / 3:40" at bounding box center [498, 581] width 930 height 19
click at [49, 586] on icon at bounding box center [50, 582] width 12 height 14
click at [49, 586] on icon at bounding box center [64, 582] width 46 height 16
click at [1347, 74] on button "Library" at bounding box center [1372, 88] width 154 height 28
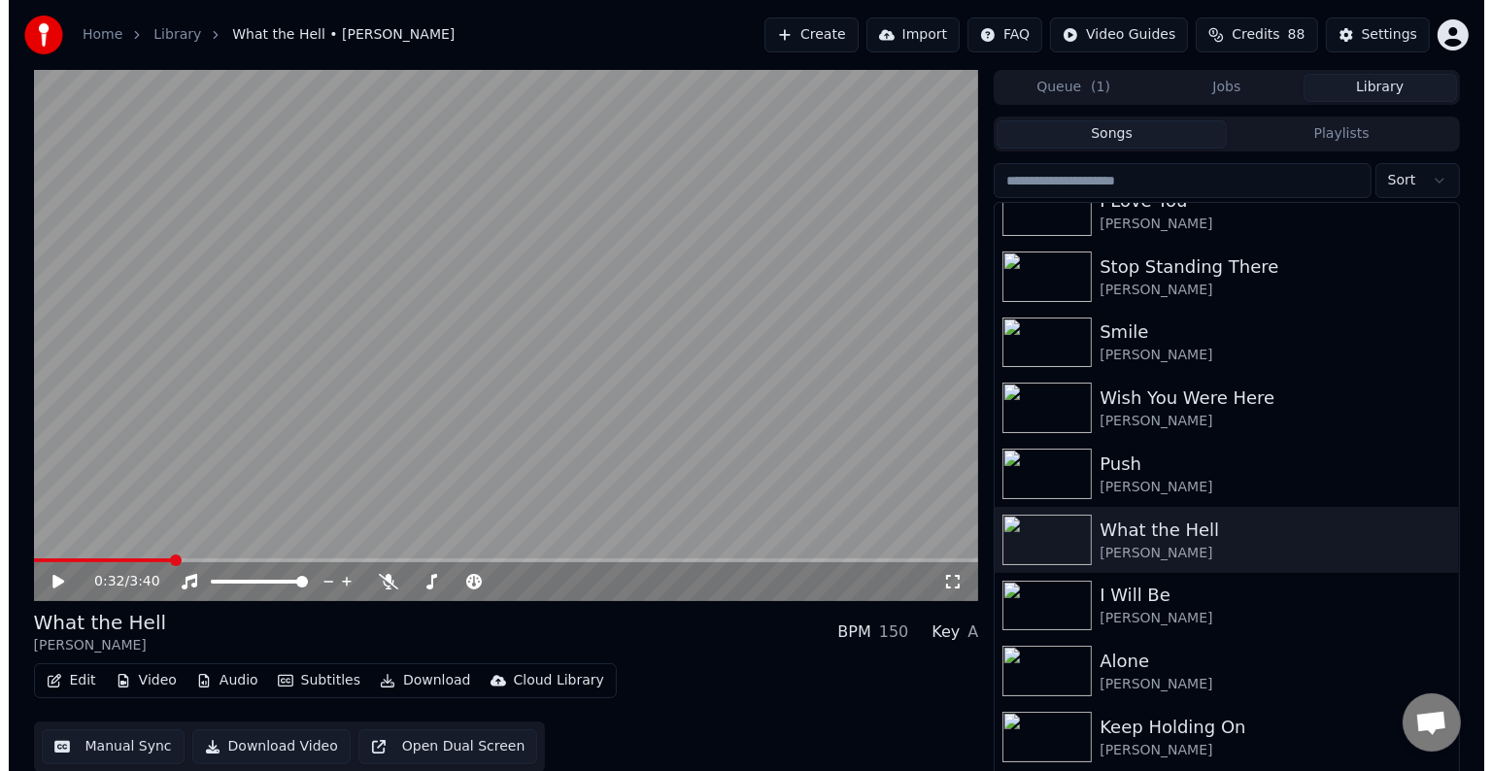
scroll to position [29719, 0]
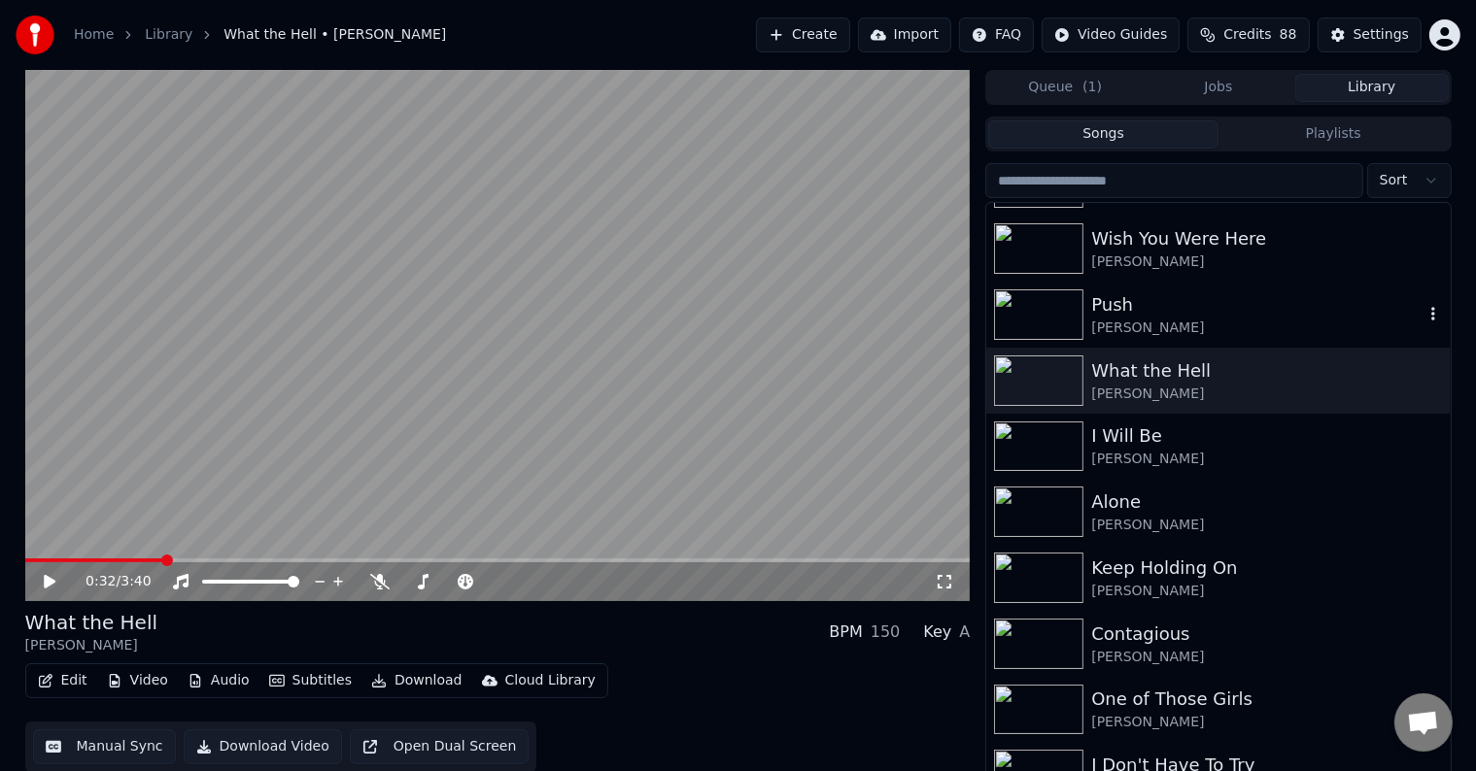
click at [1225, 320] on div "[PERSON_NAME]" at bounding box center [1256, 328] width 331 height 19
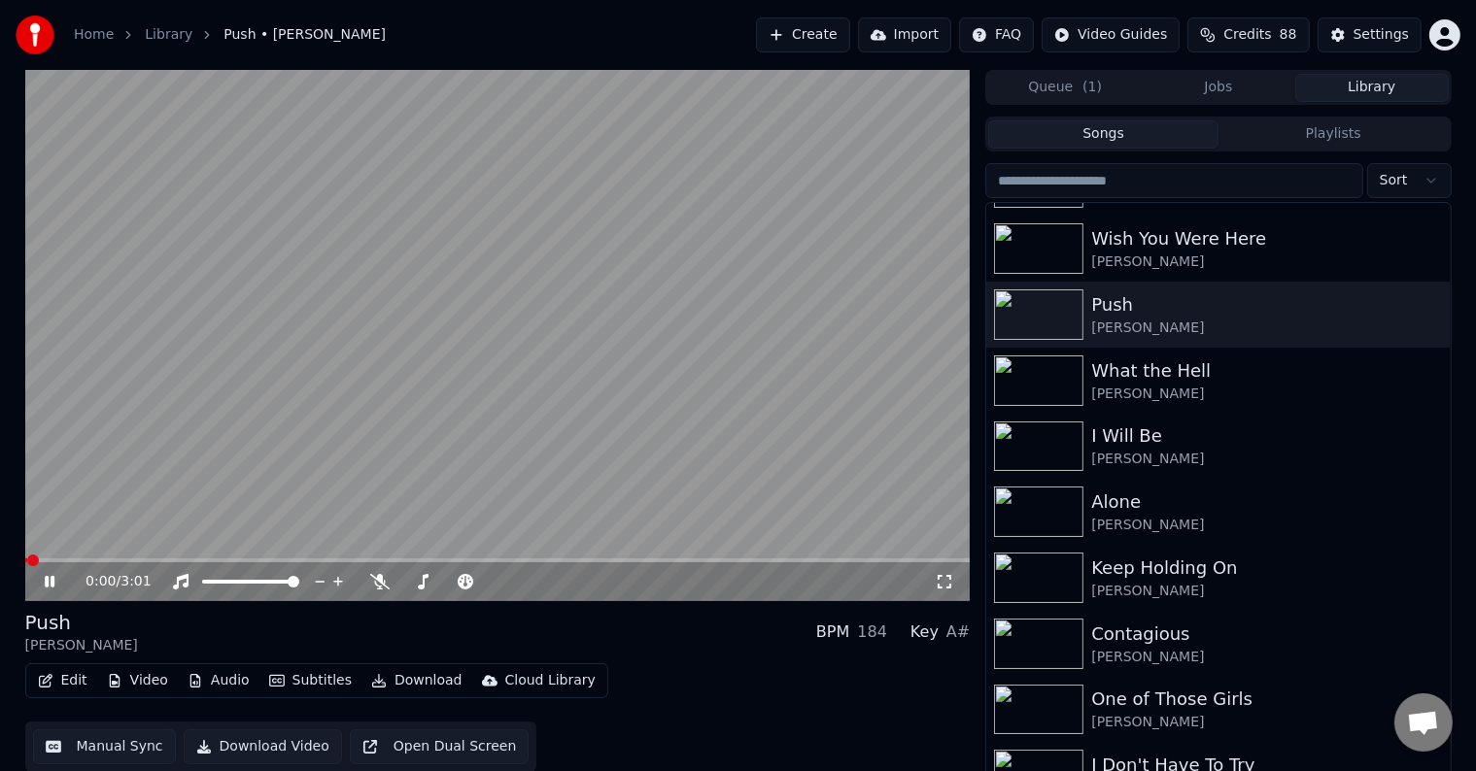
click at [54, 584] on icon at bounding box center [64, 582] width 46 height 16
click at [60, 692] on button "Edit" at bounding box center [62, 681] width 65 height 27
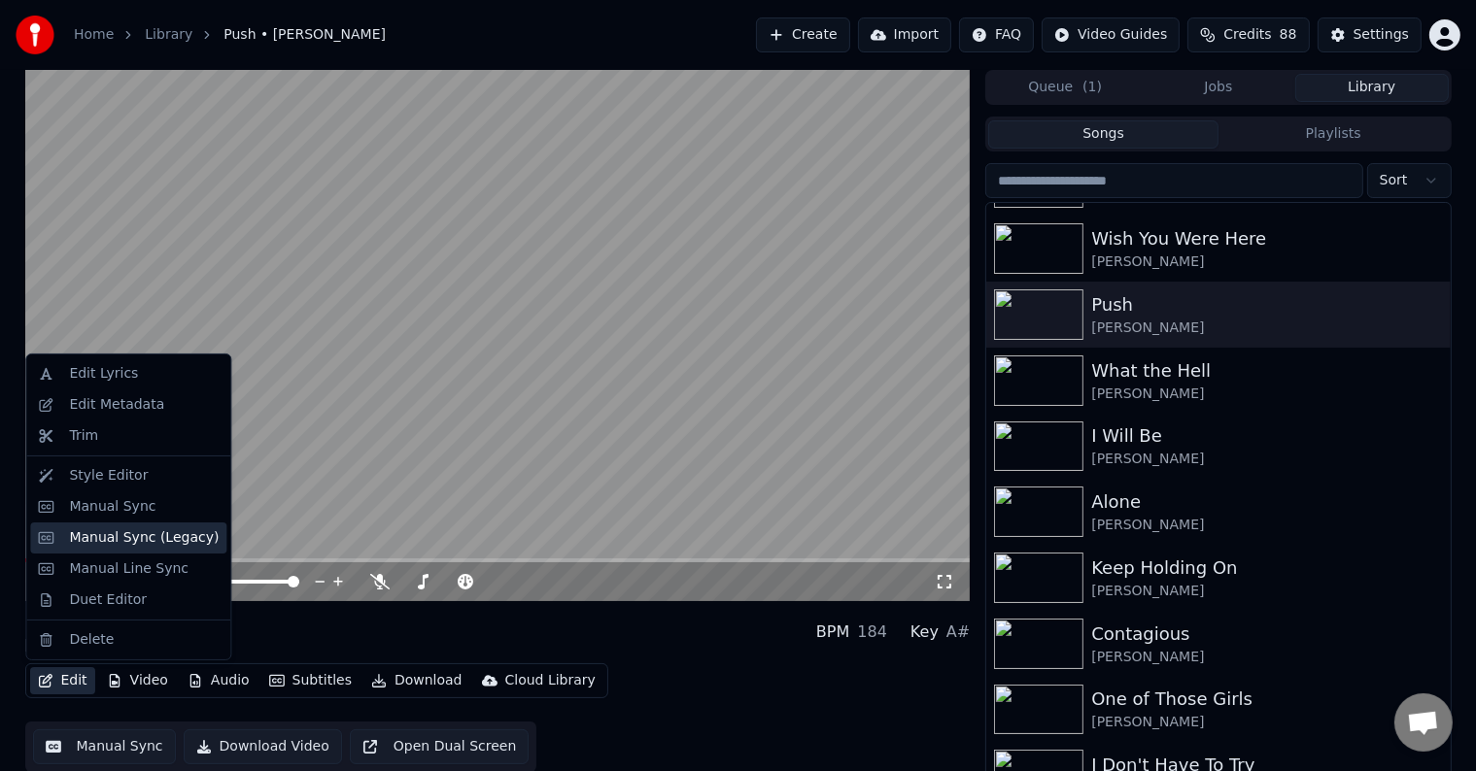
click at [116, 540] on div "Manual Sync (Legacy)" at bounding box center [144, 538] width 150 height 19
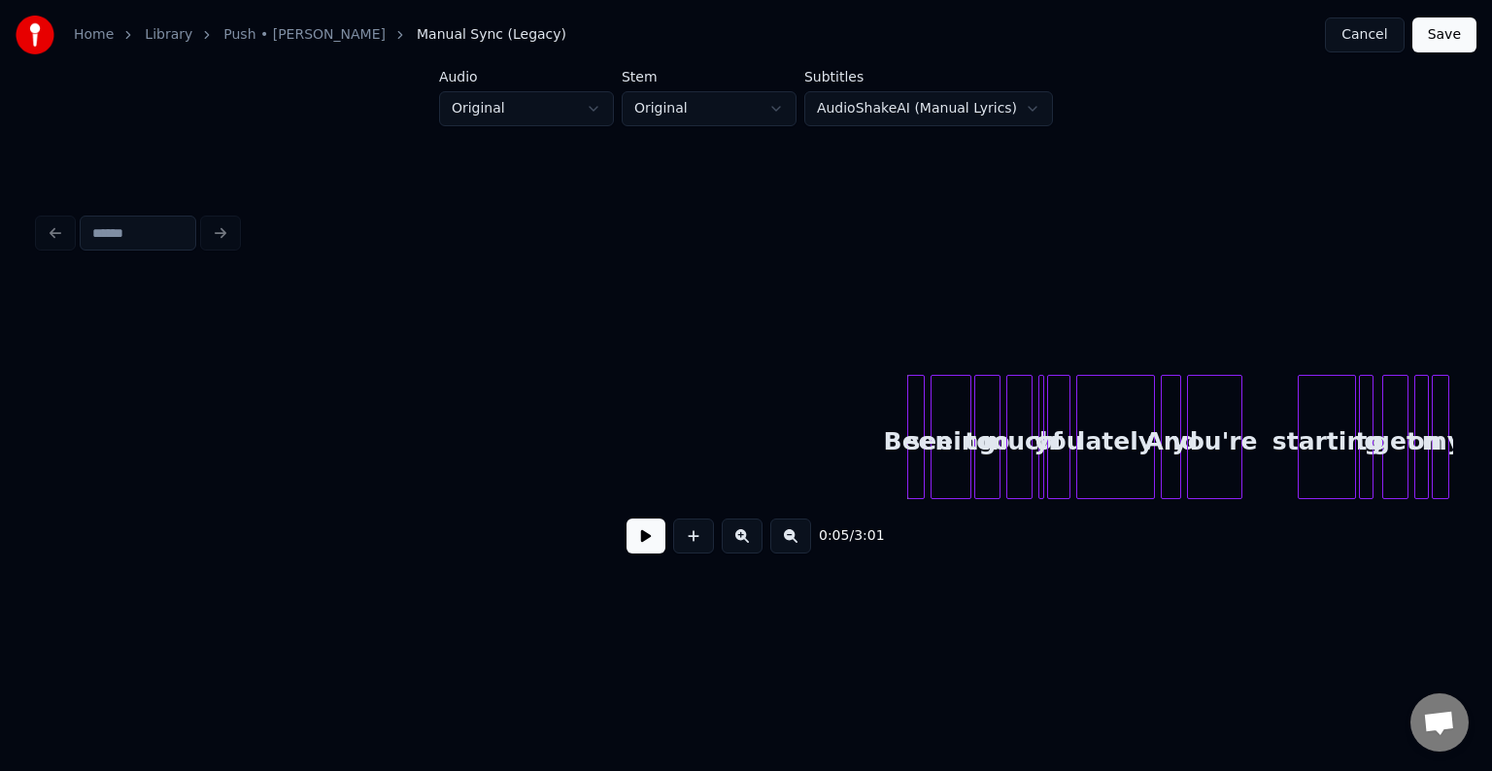
click at [644, 549] on button at bounding box center [646, 536] width 39 height 35
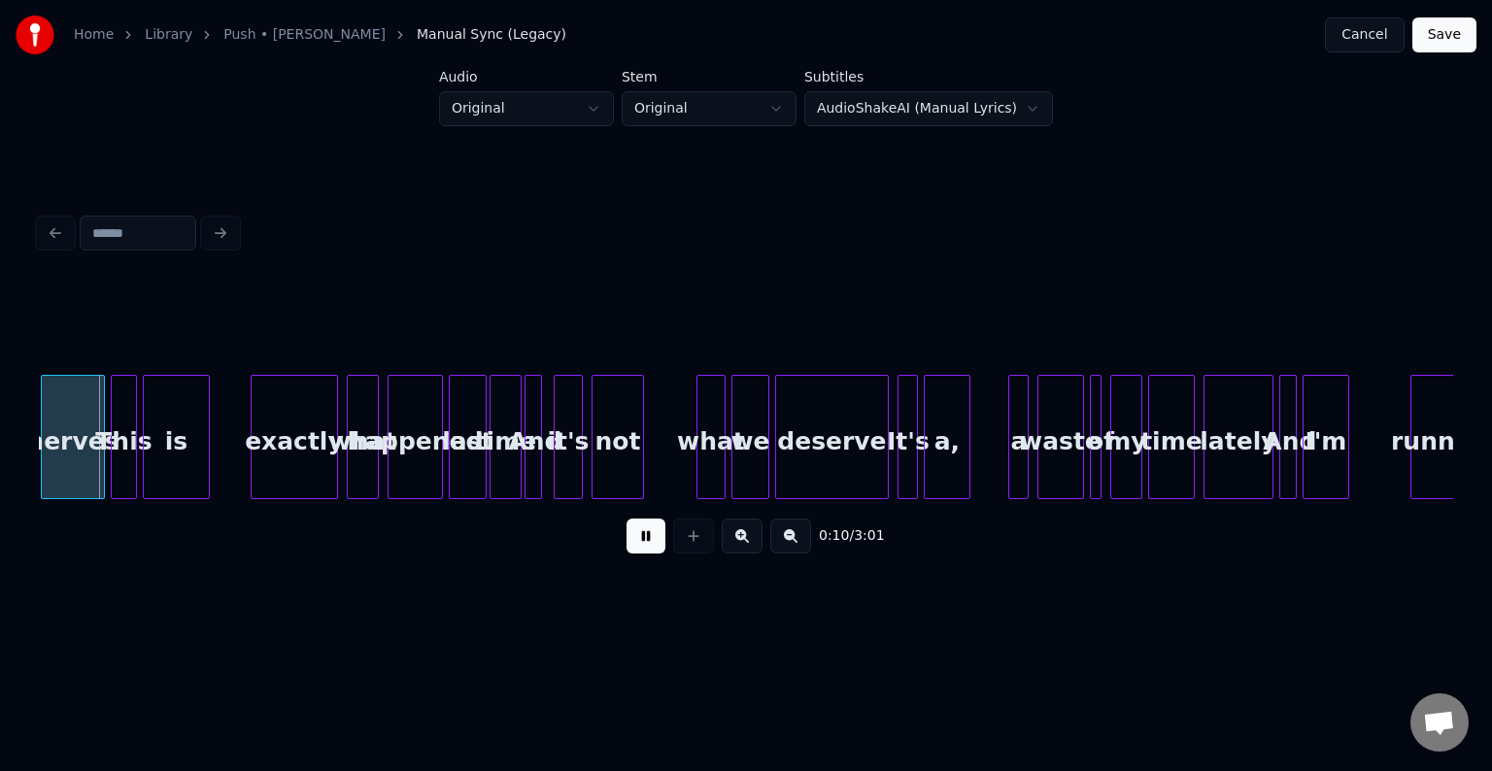
click at [644, 549] on button at bounding box center [646, 536] width 39 height 35
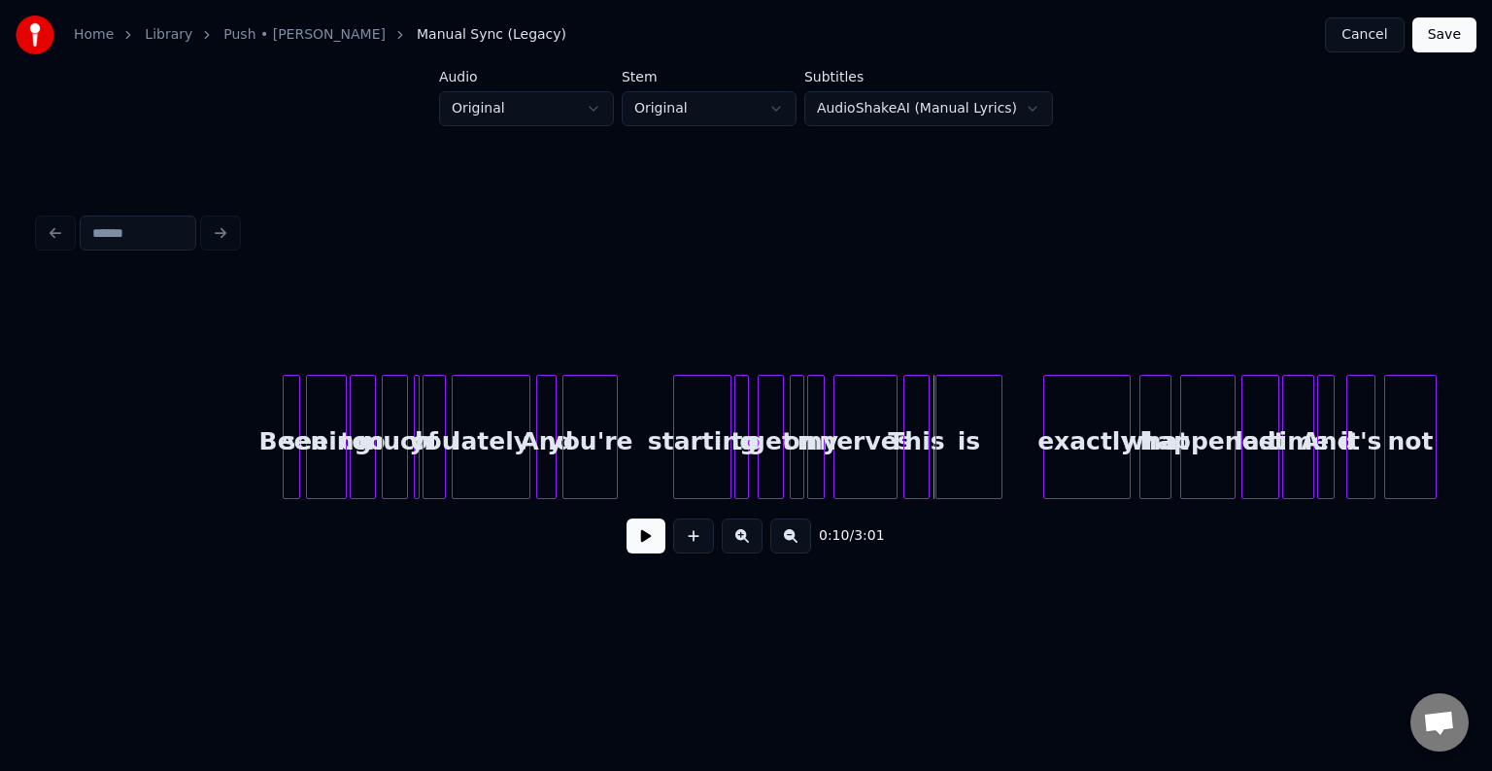
scroll to position [0, 638]
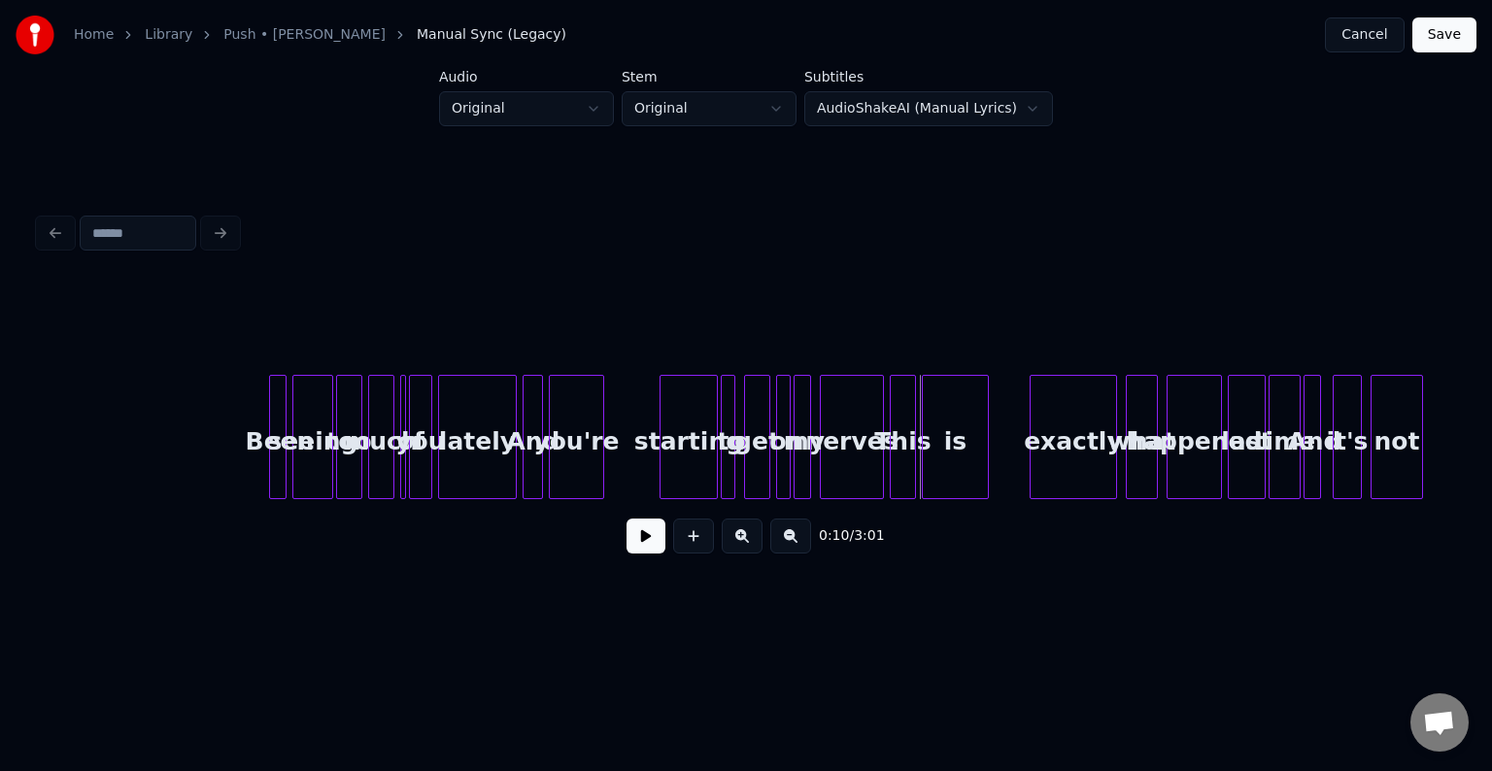
click at [653, 536] on button at bounding box center [646, 536] width 39 height 35
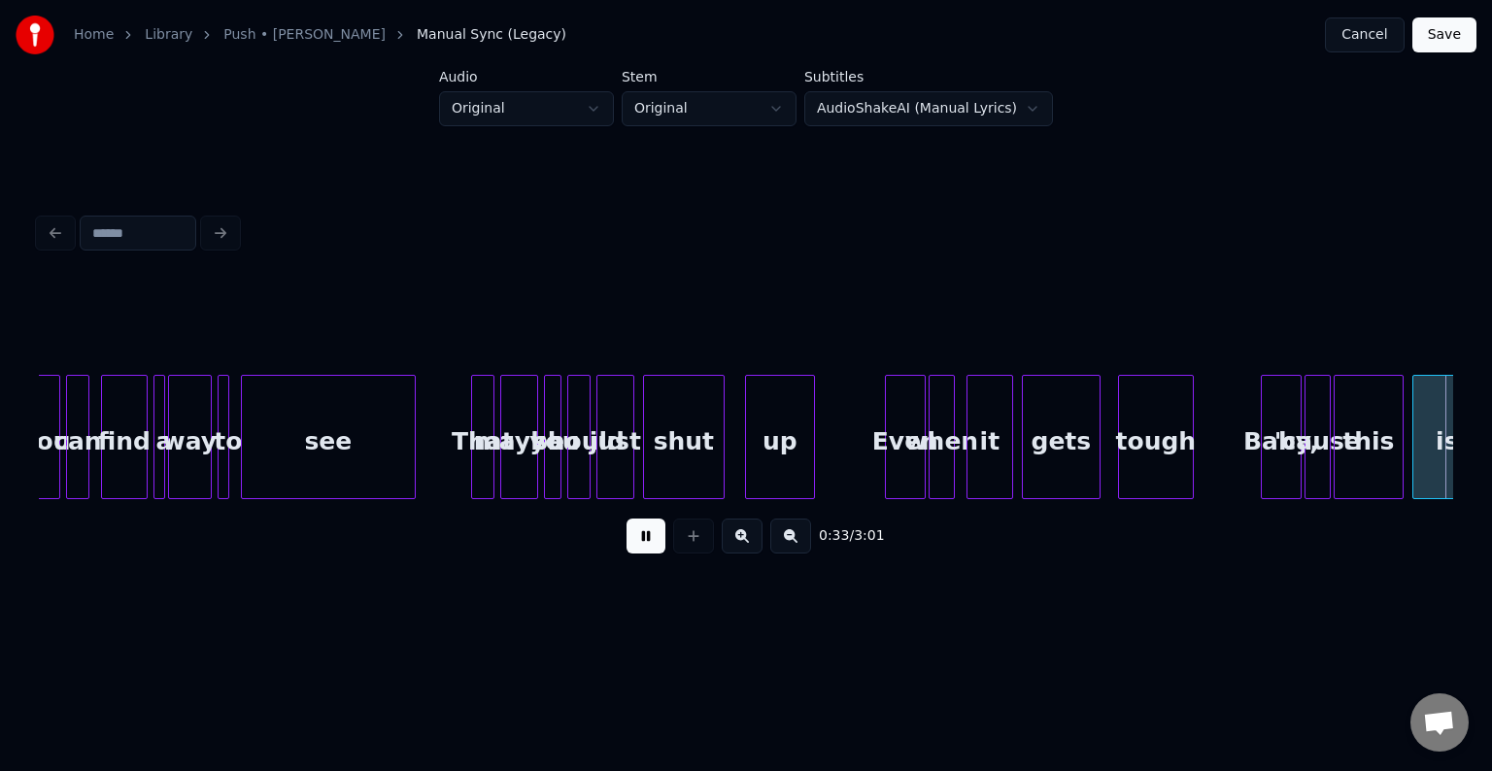
scroll to position [0, 4885]
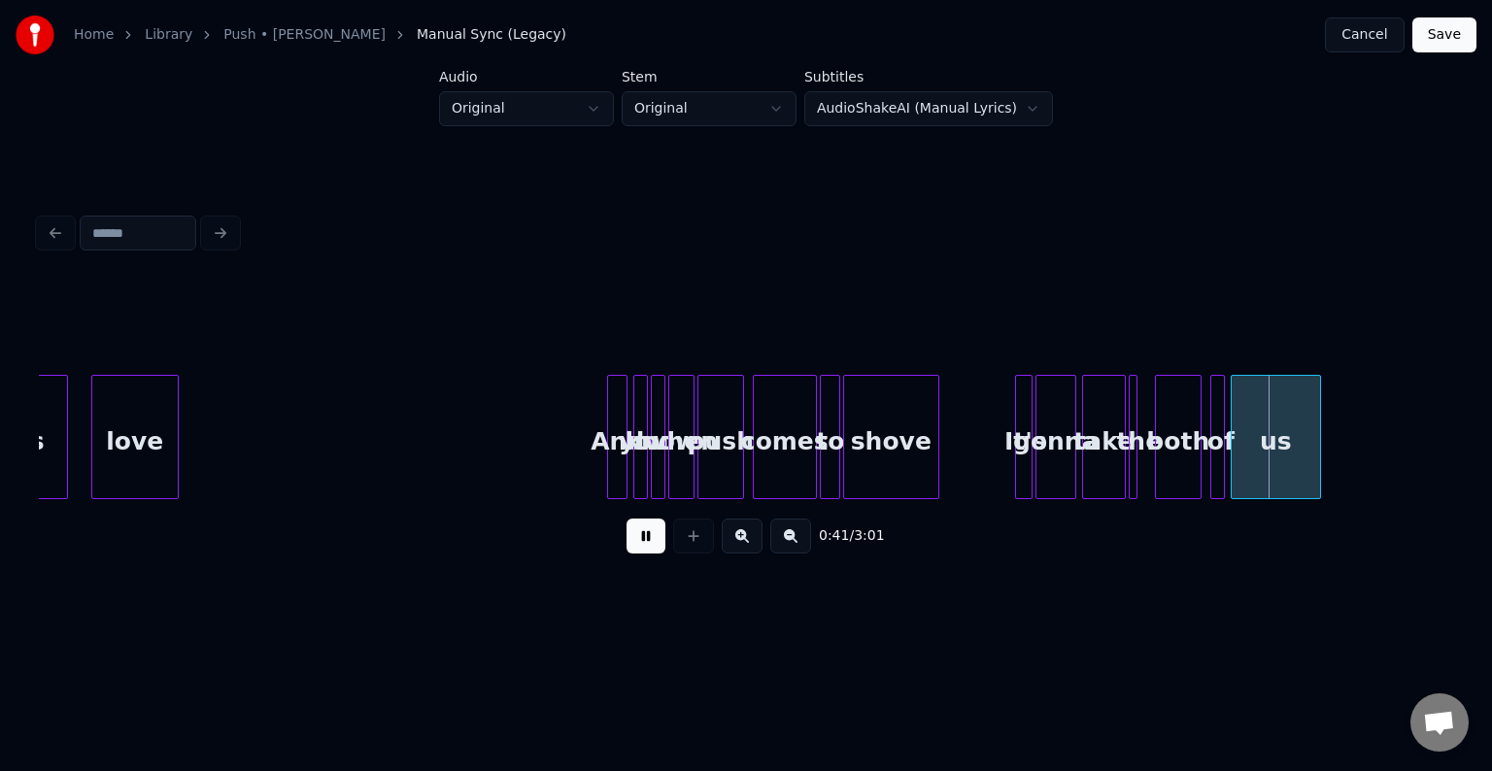
click at [653, 536] on button at bounding box center [646, 536] width 39 height 35
click at [1136, 463] on div "the" at bounding box center [1139, 442] width 19 height 132
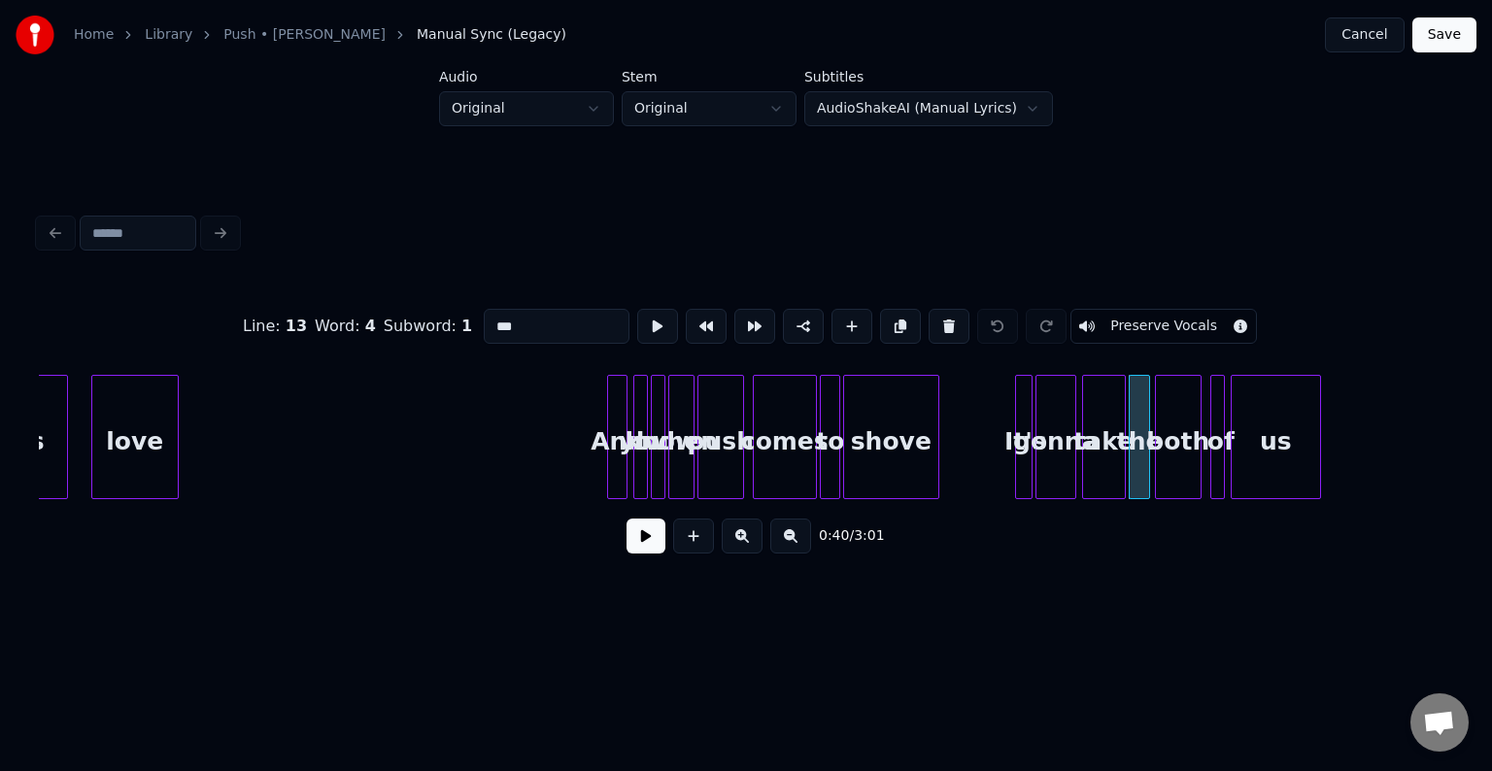
click at [1147, 470] on div at bounding box center [1147, 437] width 6 height 122
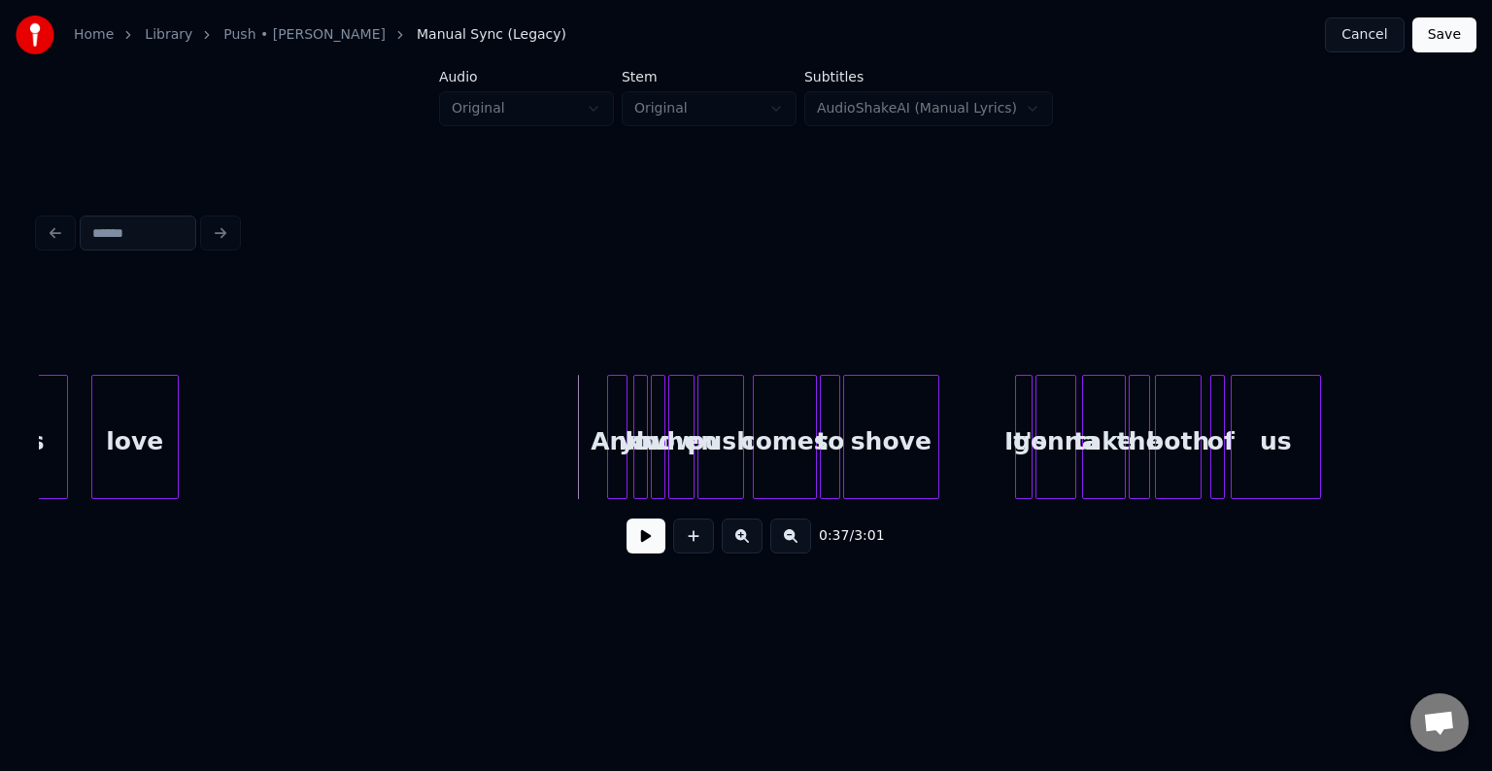
click at [642, 532] on button at bounding box center [646, 536] width 39 height 35
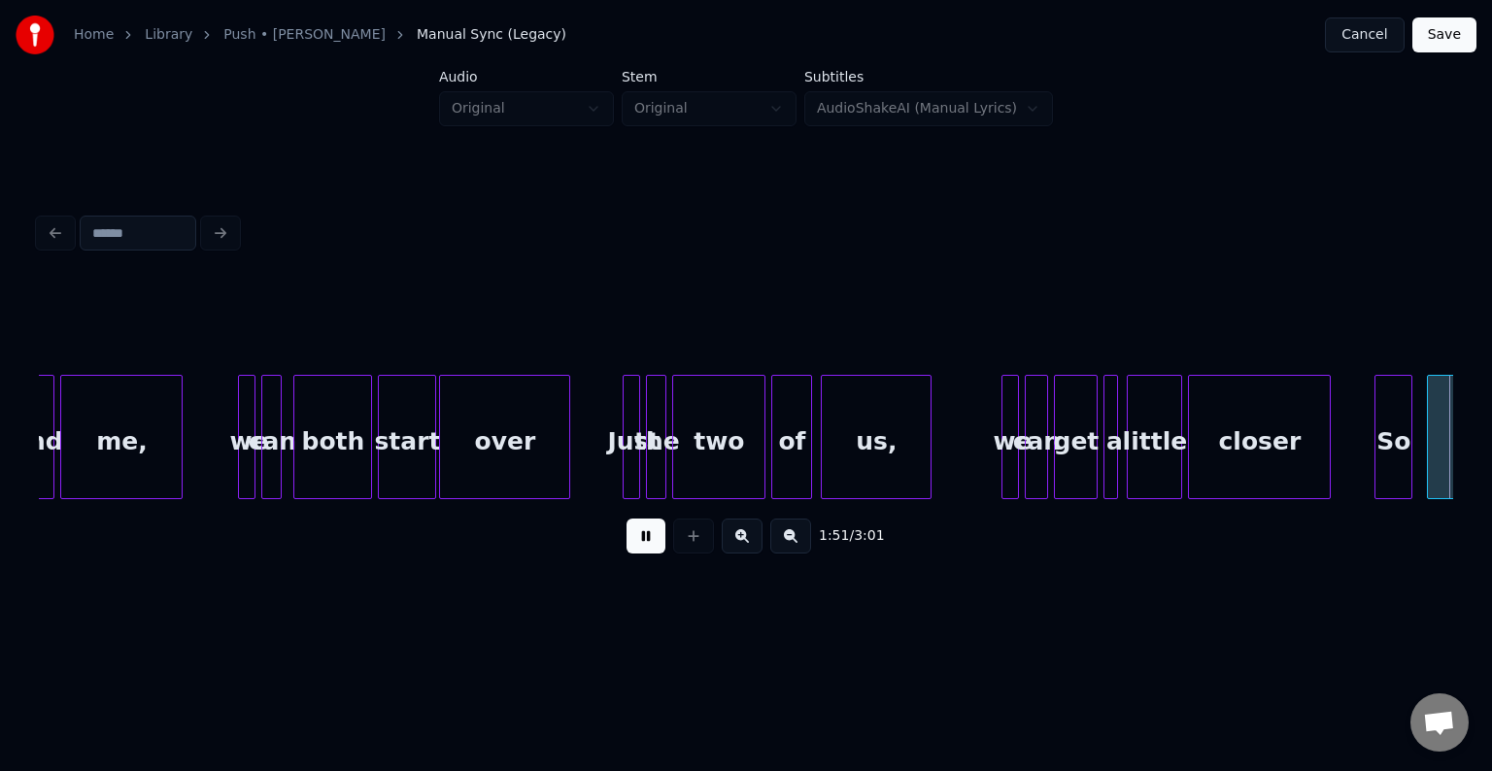
scroll to position [0, 16222]
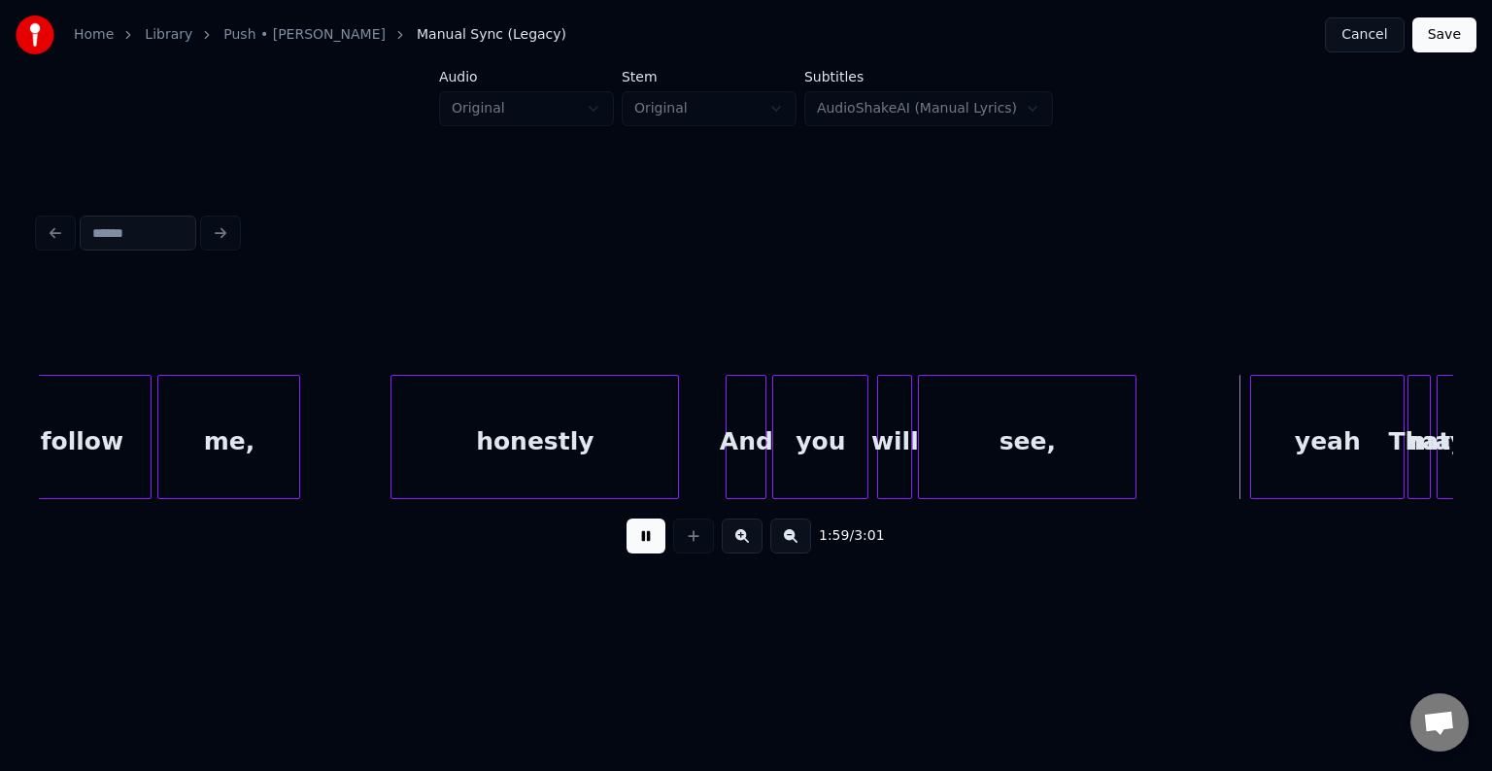
click at [642, 532] on button at bounding box center [646, 536] width 39 height 35
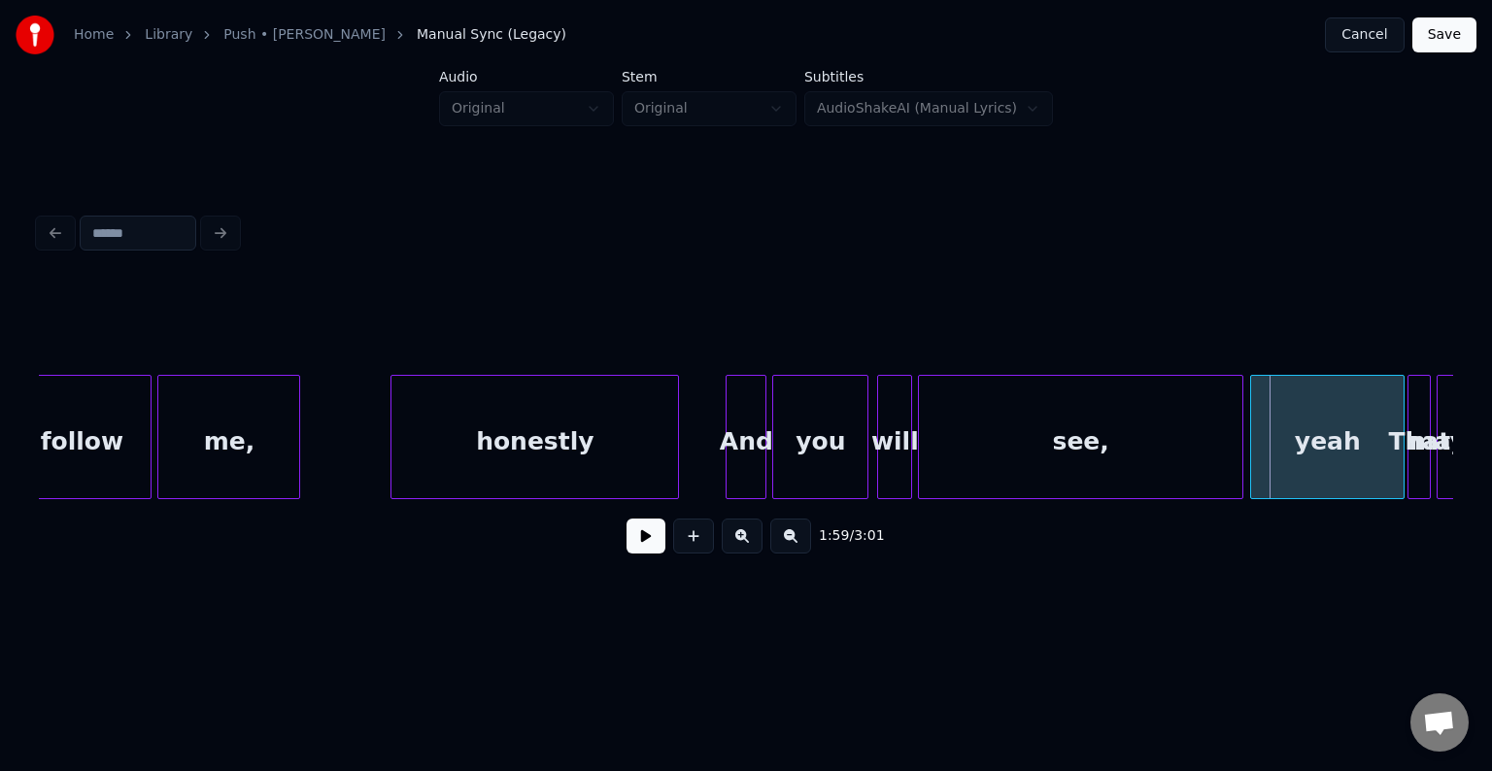
click at [1240, 443] on div at bounding box center [1240, 437] width 6 height 122
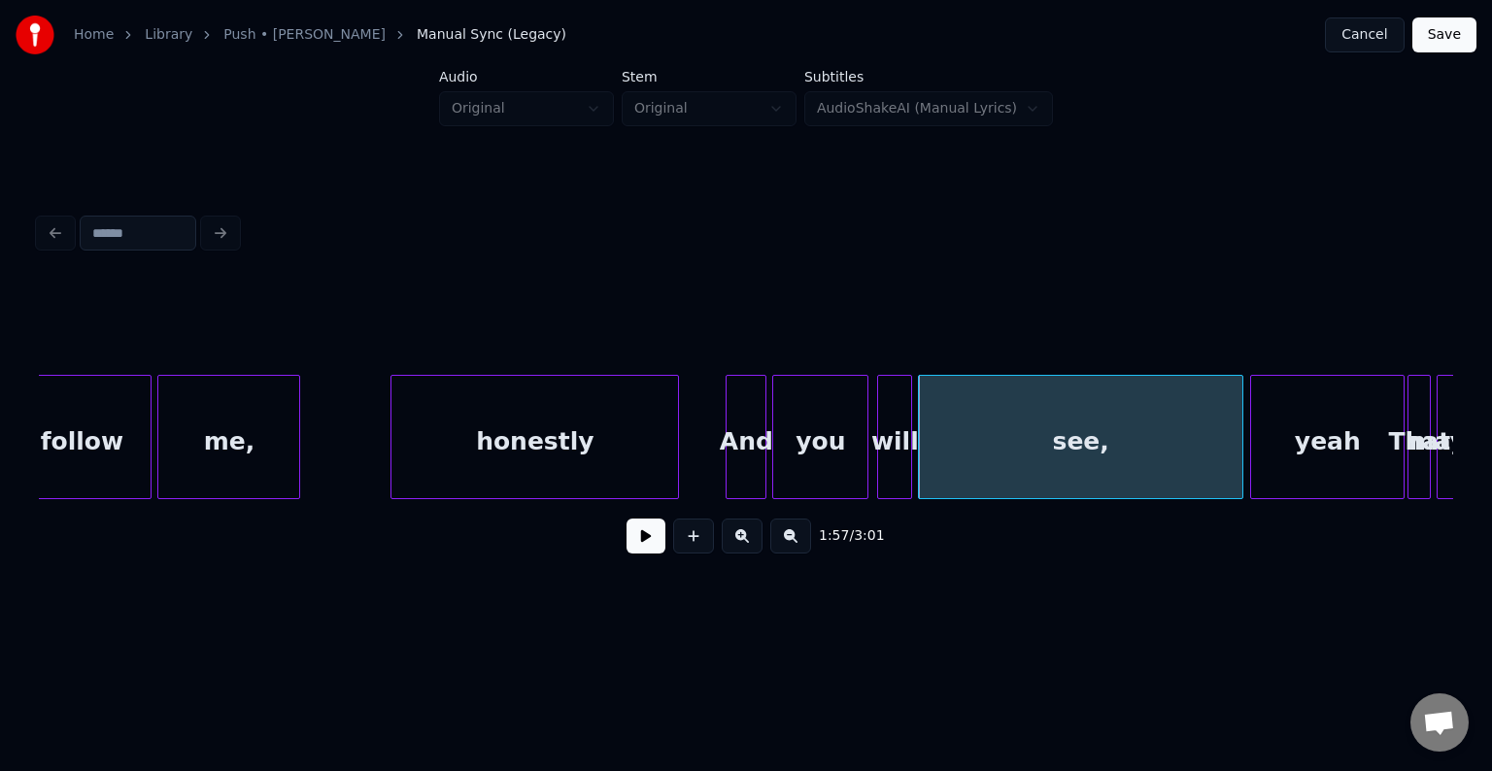
click at [643, 547] on button at bounding box center [646, 536] width 39 height 35
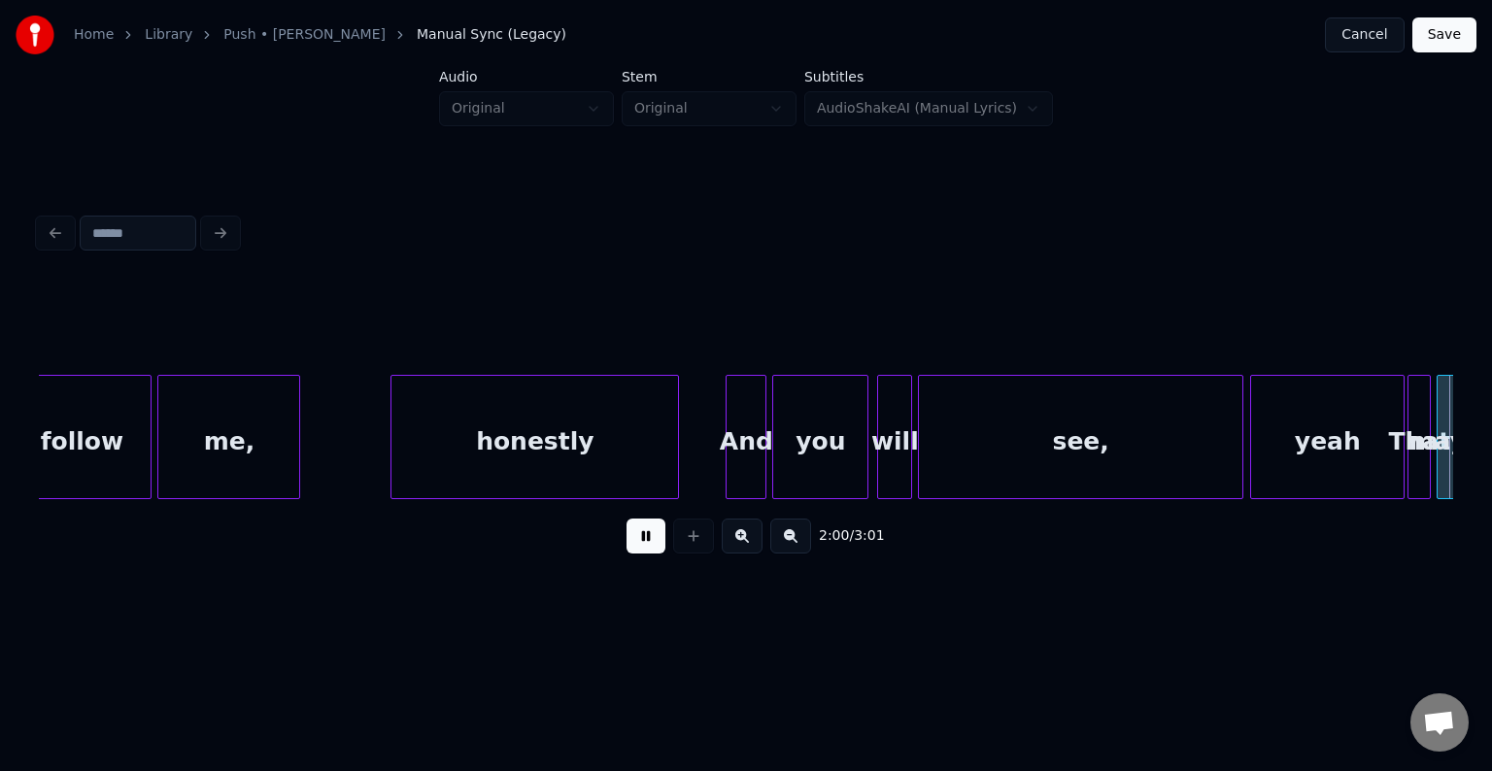
scroll to position [0, 17638]
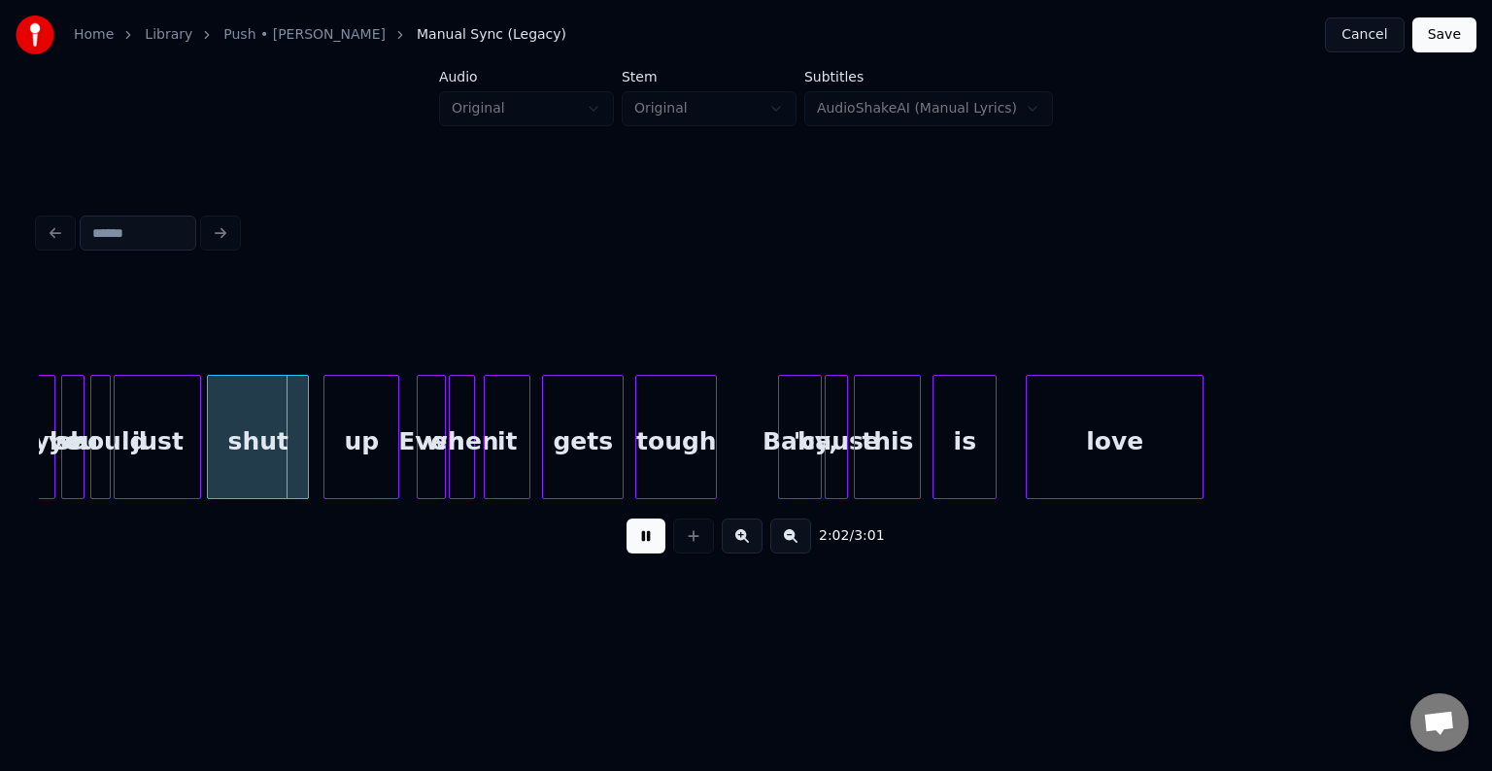
click at [643, 547] on button at bounding box center [646, 536] width 39 height 35
click at [147, 431] on div "just" at bounding box center [158, 442] width 86 height 132
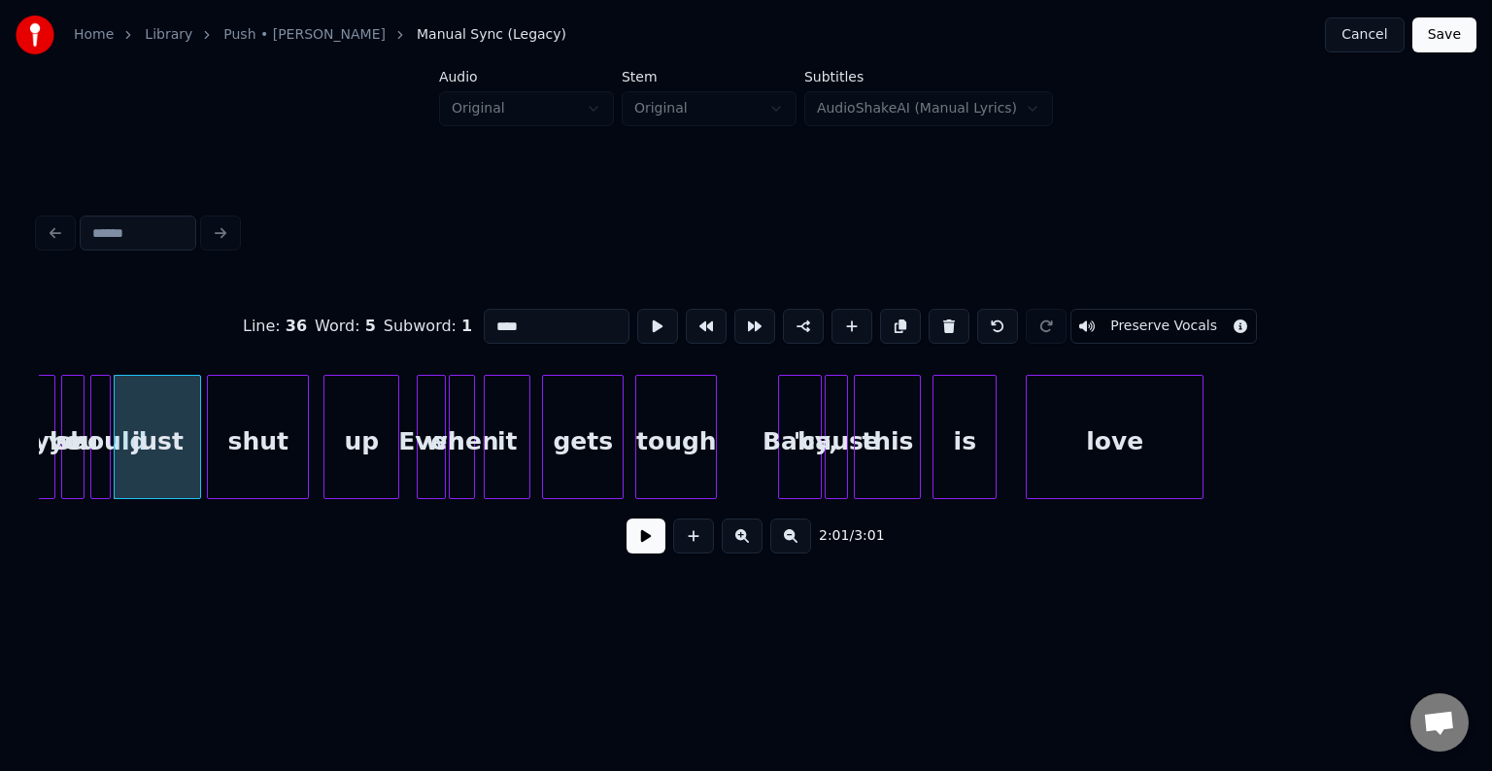
click at [652, 545] on button at bounding box center [646, 536] width 39 height 35
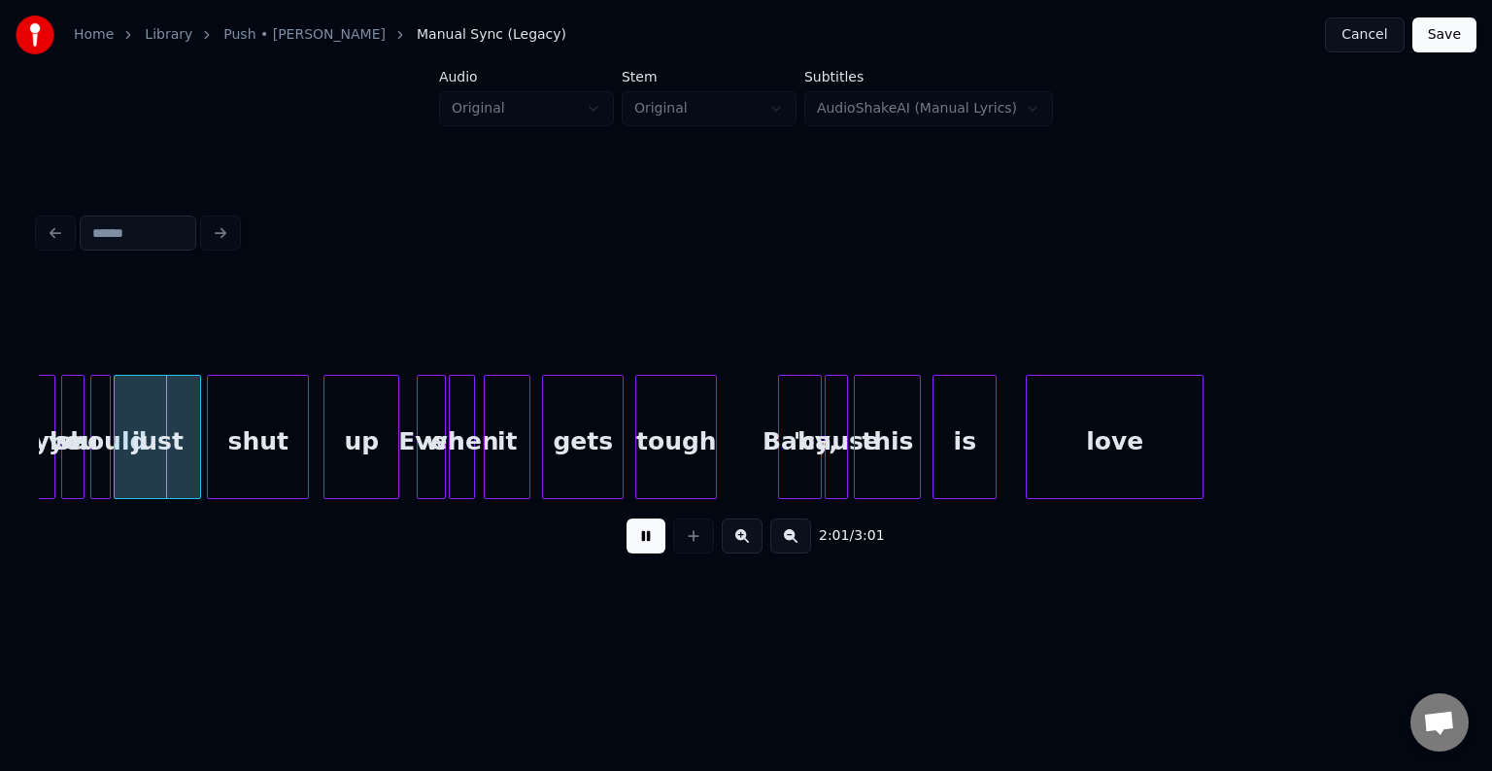
click at [652, 545] on button at bounding box center [646, 536] width 39 height 35
click at [156, 476] on div at bounding box center [158, 437] width 6 height 122
click at [198, 471] on div "shut" at bounding box center [219, 442] width 100 height 132
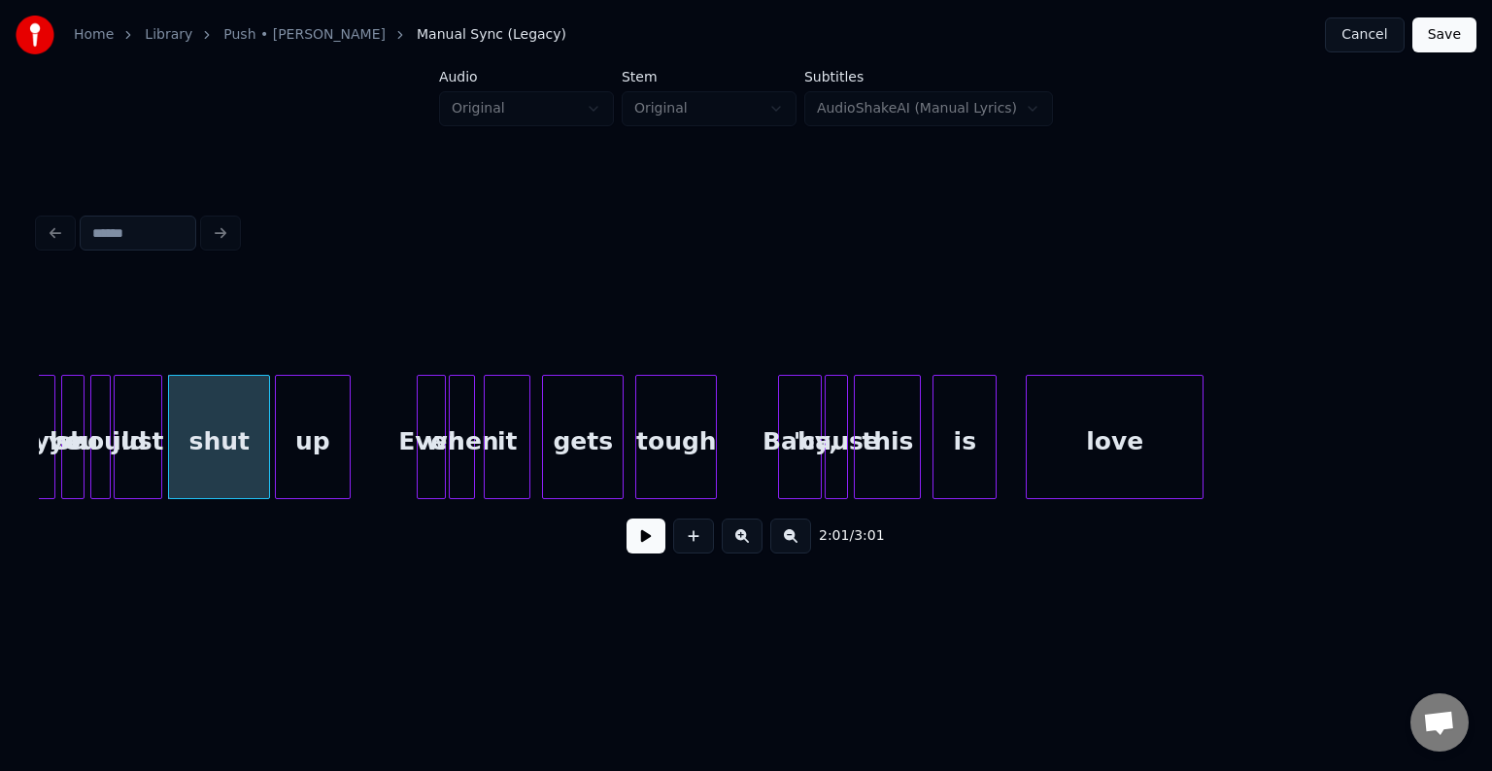
click at [307, 466] on div "up" at bounding box center [313, 442] width 74 height 132
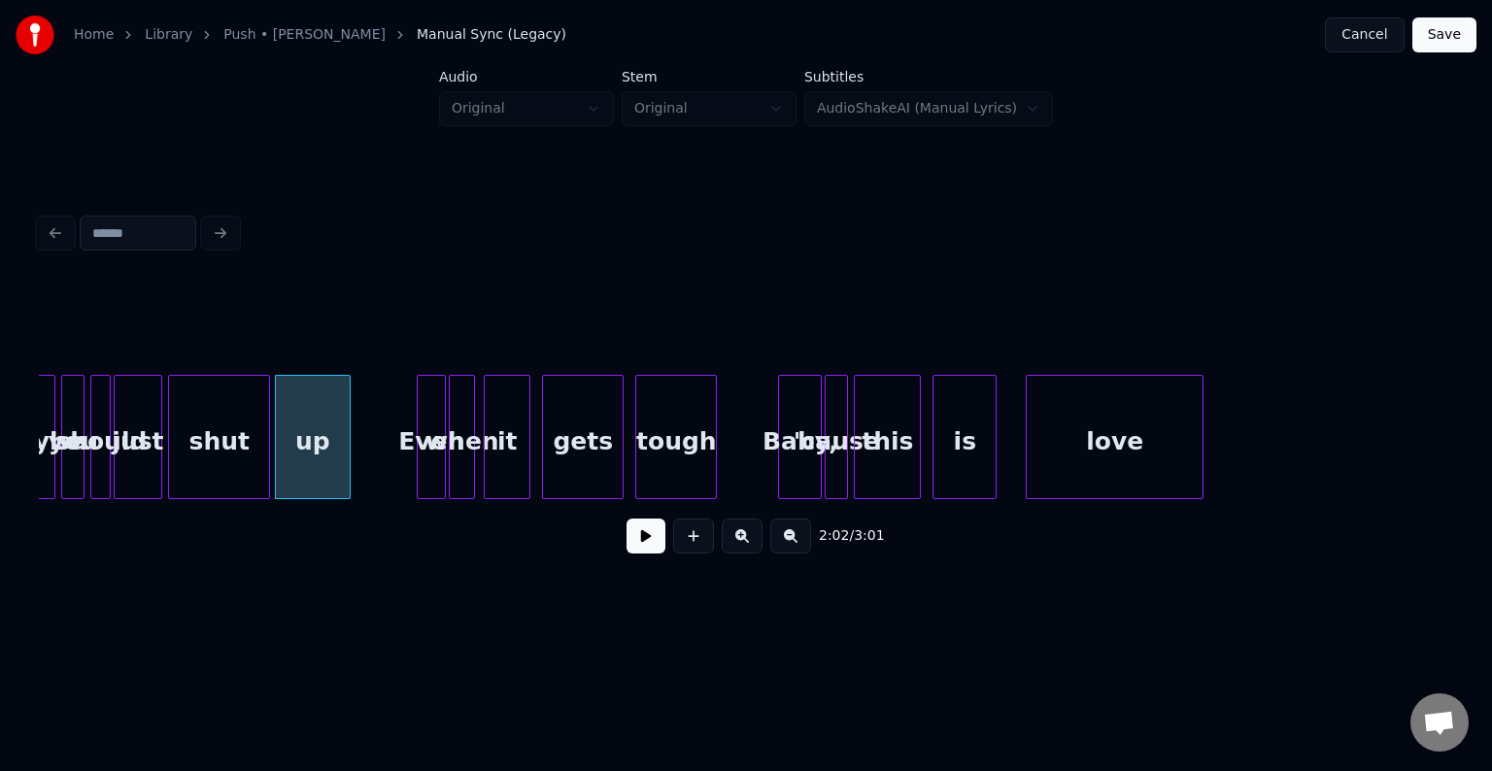
click at [119, 480] on div at bounding box center [118, 437] width 6 height 122
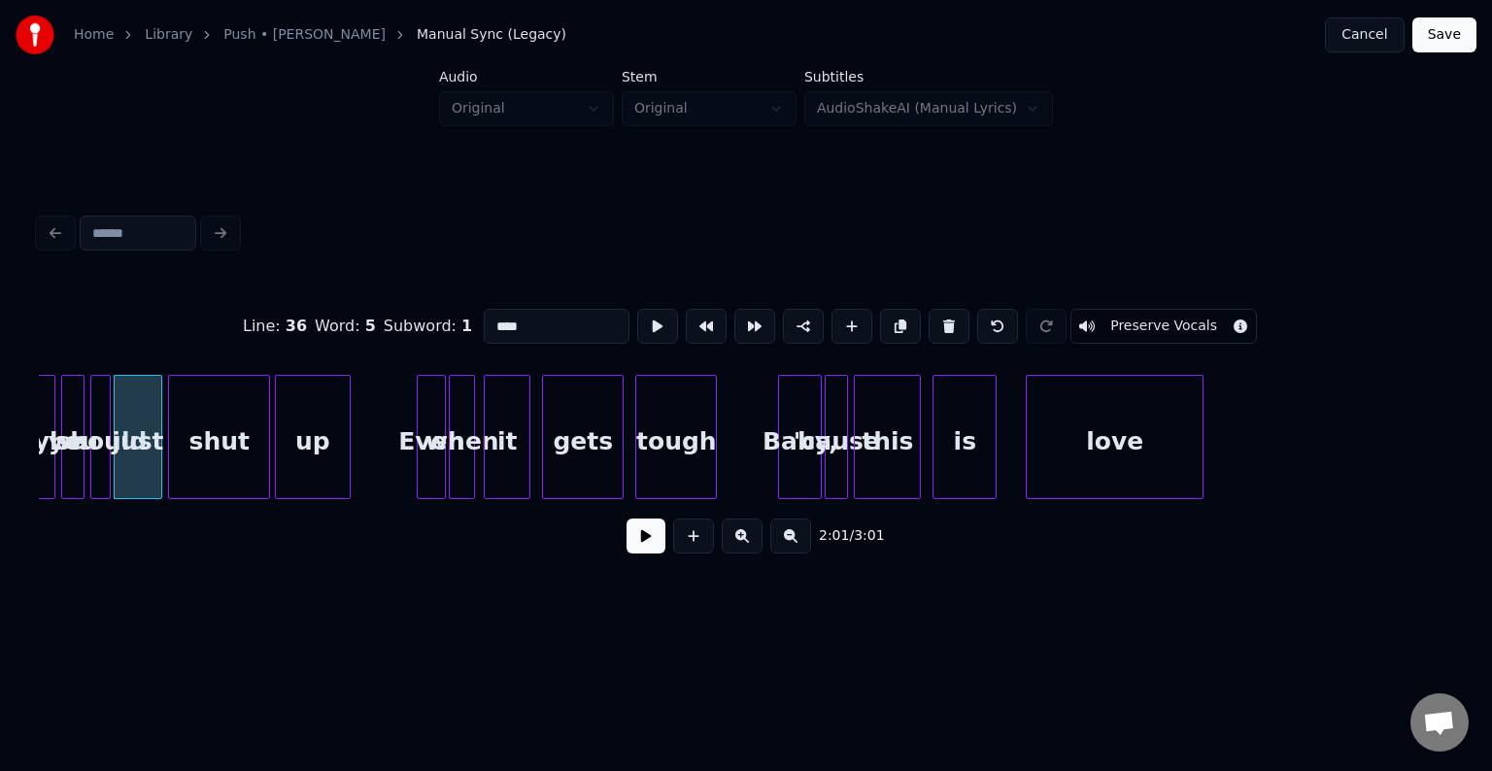
click at [638, 544] on button at bounding box center [646, 536] width 39 height 35
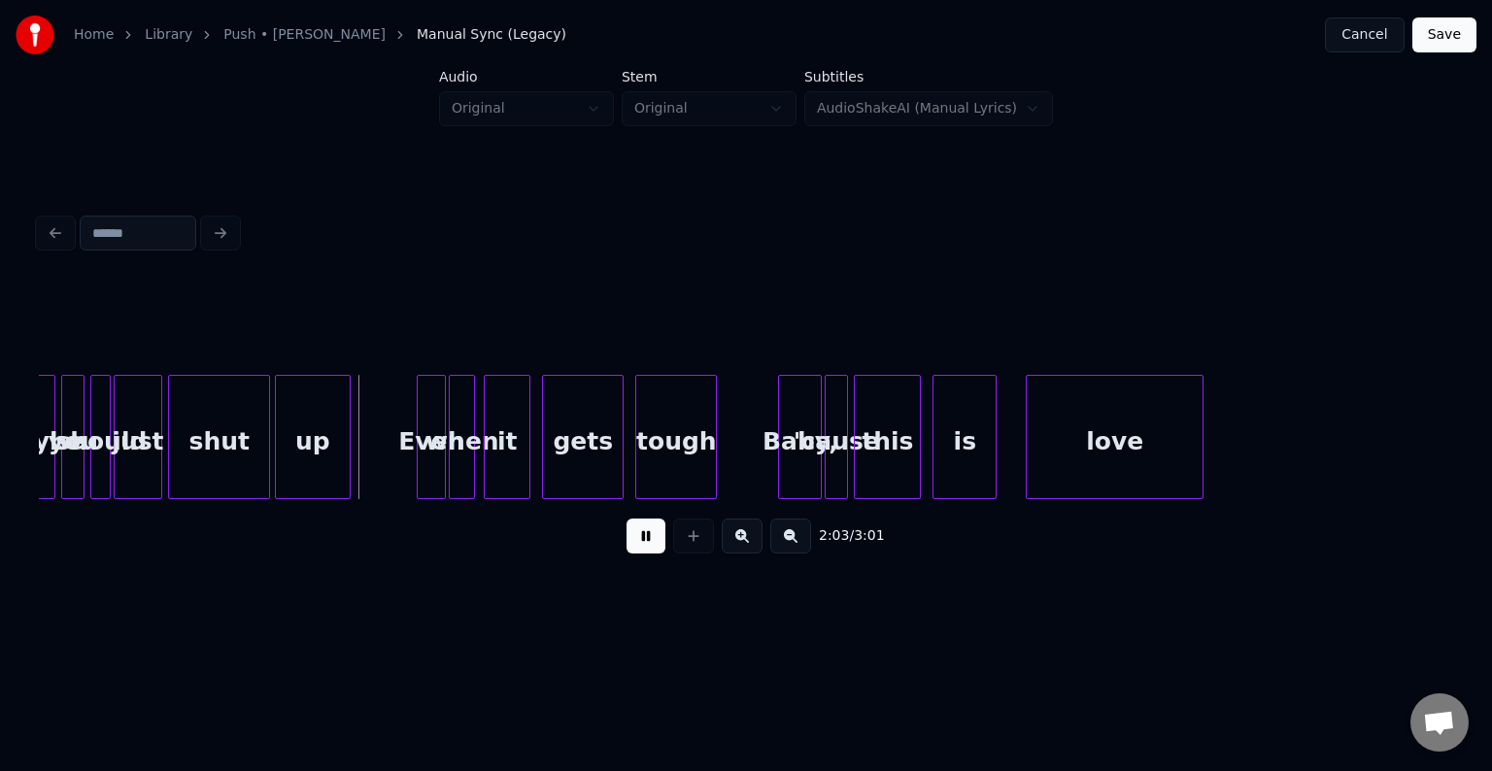
click at [638, 544] on button at bounding box center [646, 536] width 39 height 35
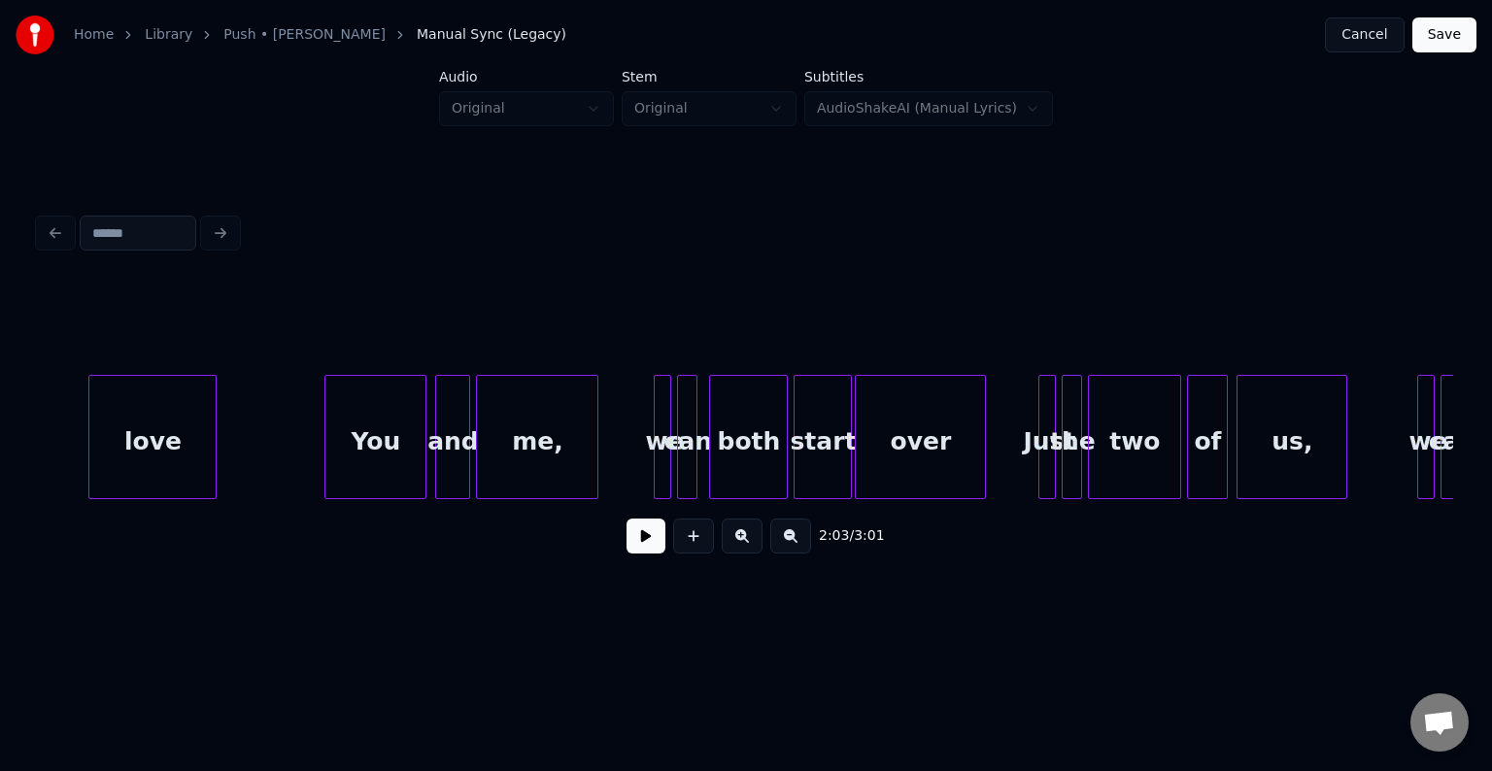
scroll to position [0, 14509]
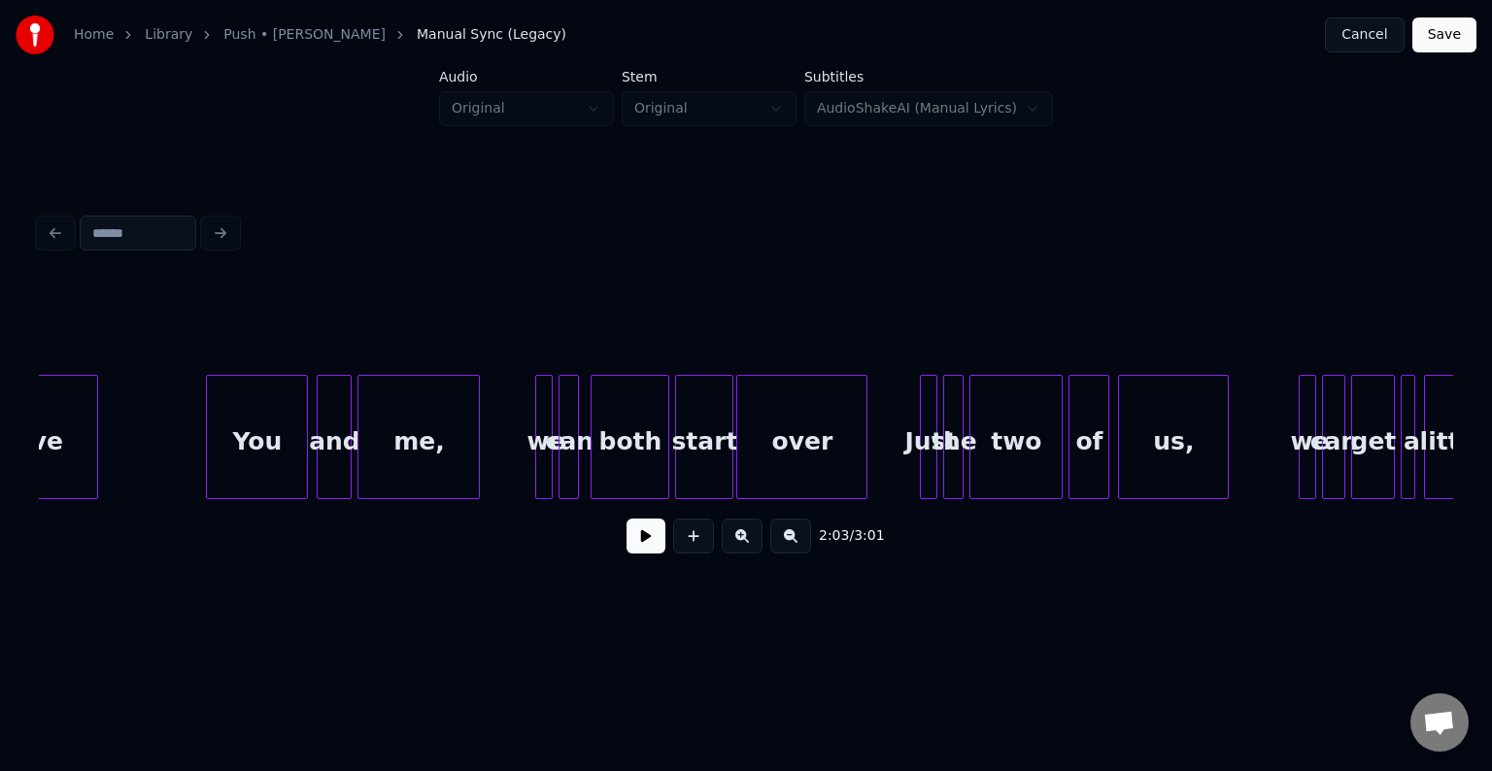
click at [650, 553] on button at bounding box center [646, 536] width 39 height 35
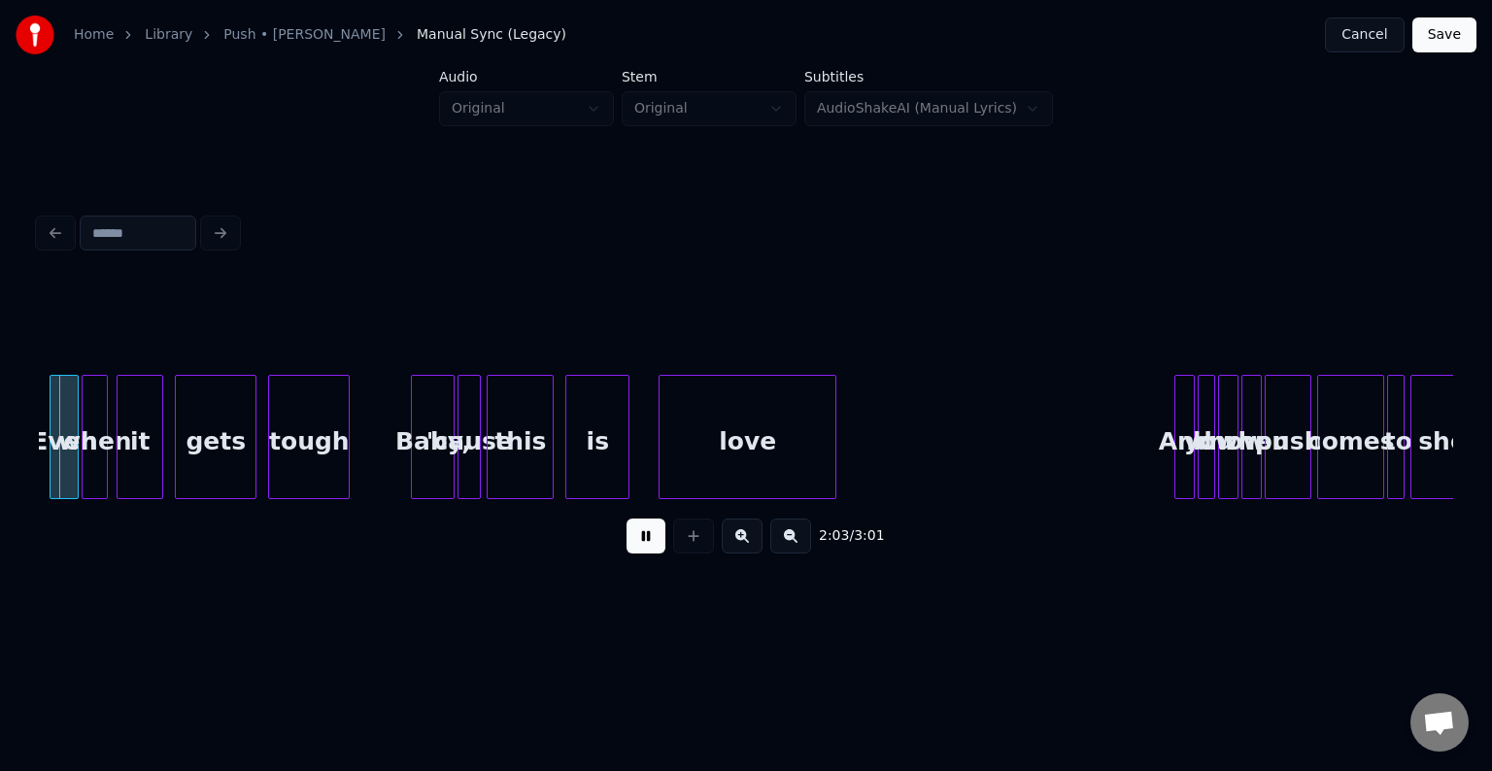
click at [650, 553] on button at bounding box center [646, 536] width 39 height 35
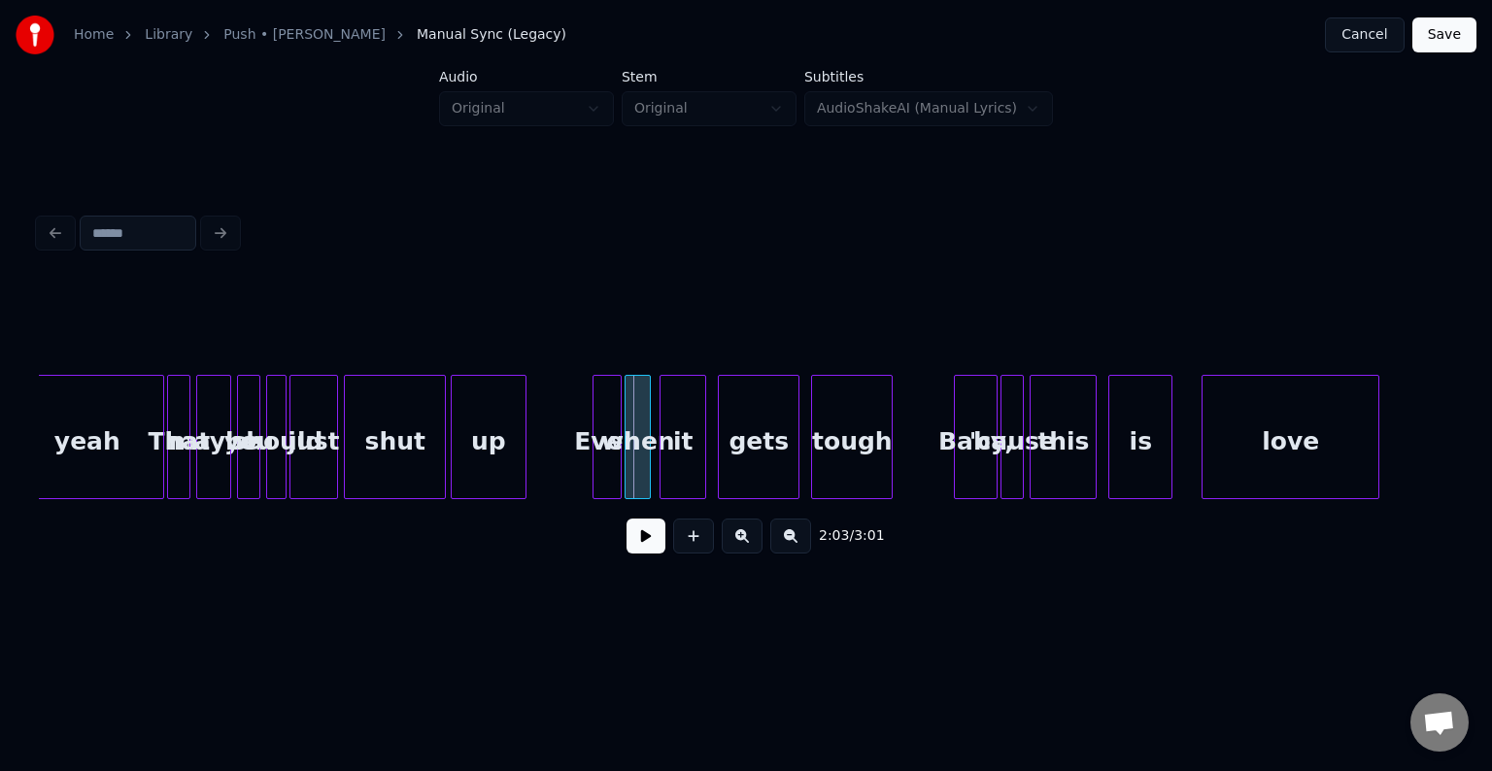
scroll to position [0, 17462]
click at [218, 459] on div "maybe" at bounding box center [214, 442] width 33 height 132
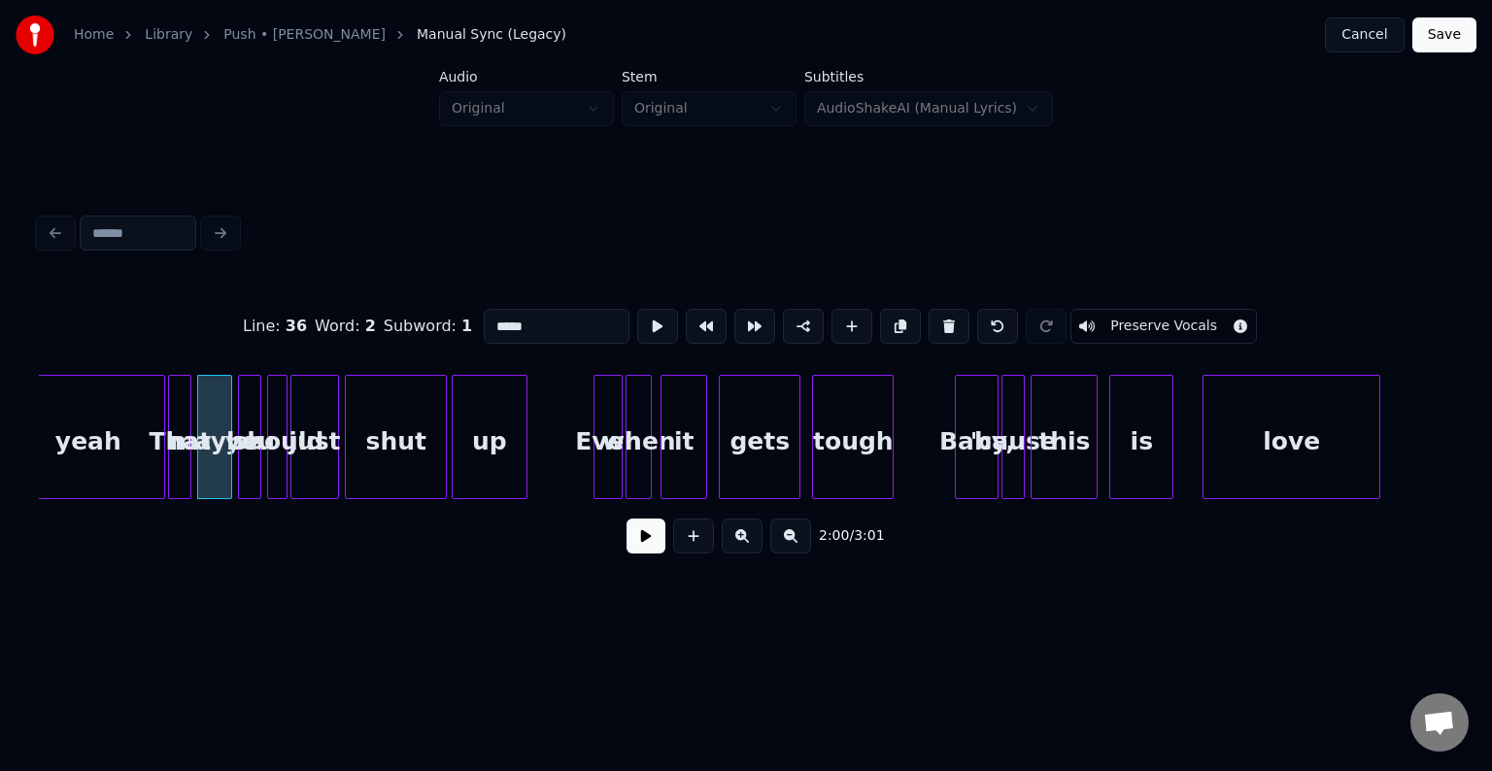
click at [639, 547] on button at bounding box center [646, 536] width 39 height 35
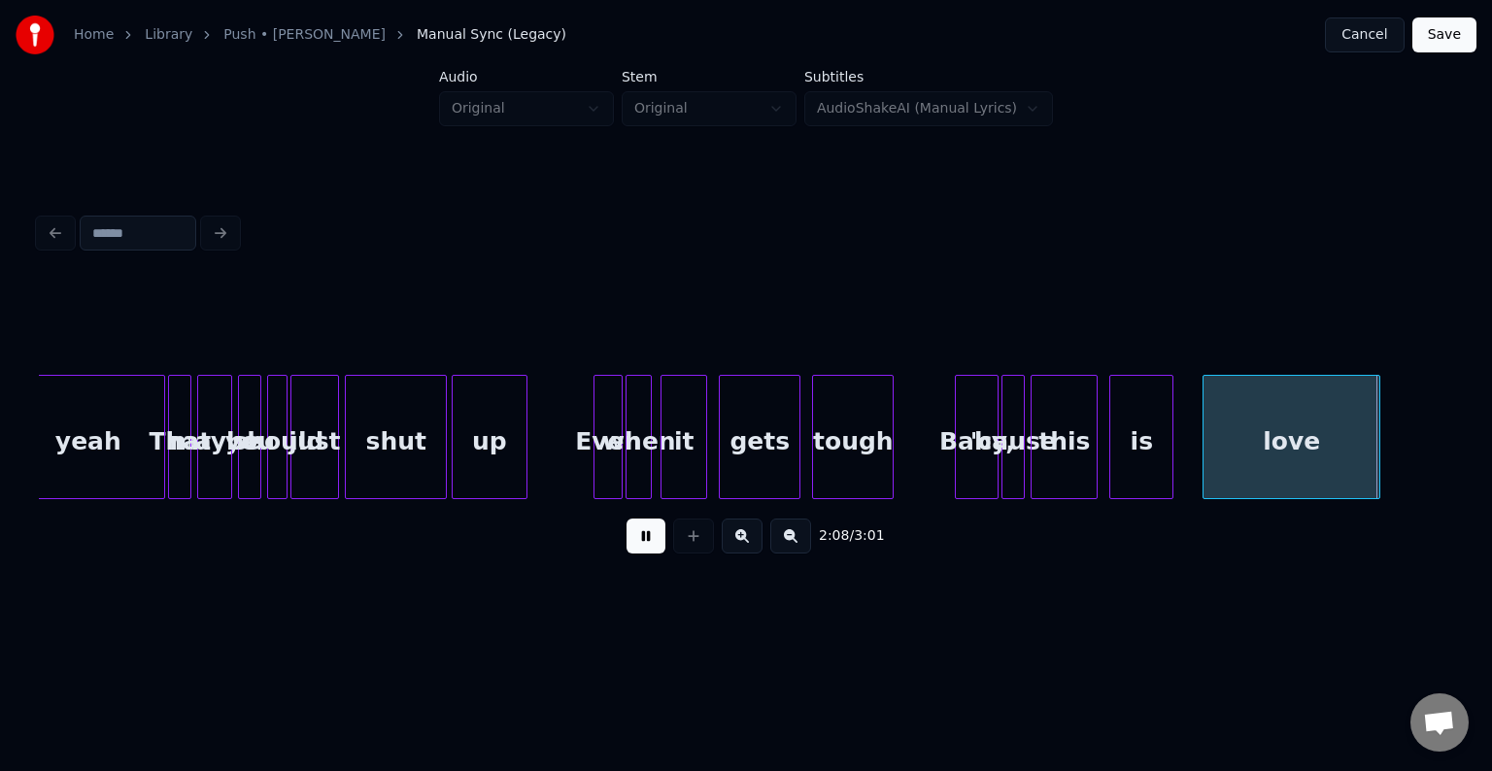
click at [639, 547] on button at bounding box center [646, 536] width 39 height 35
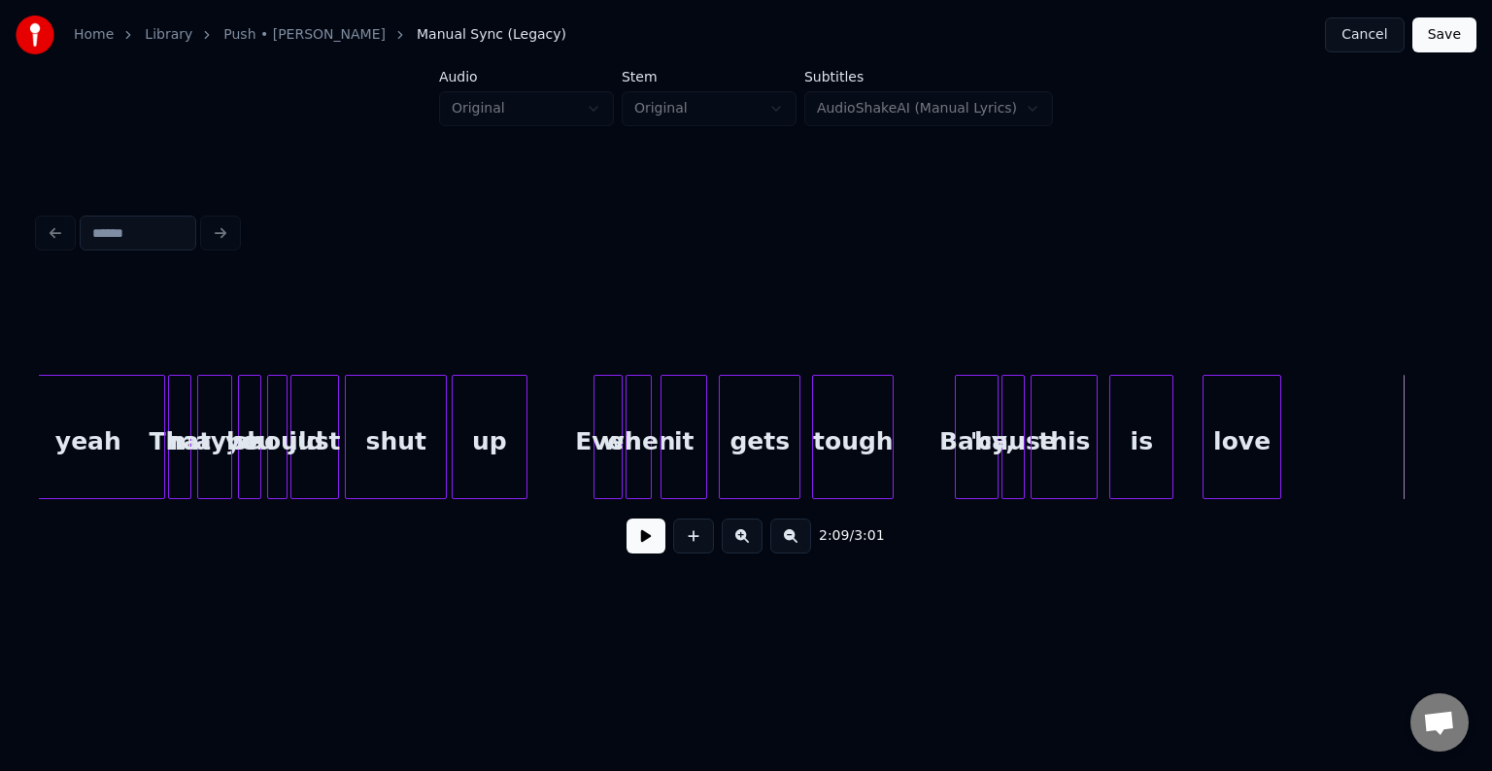
click at [1277, 446] on div at bounding box center [1278, 437] width 6 height 122
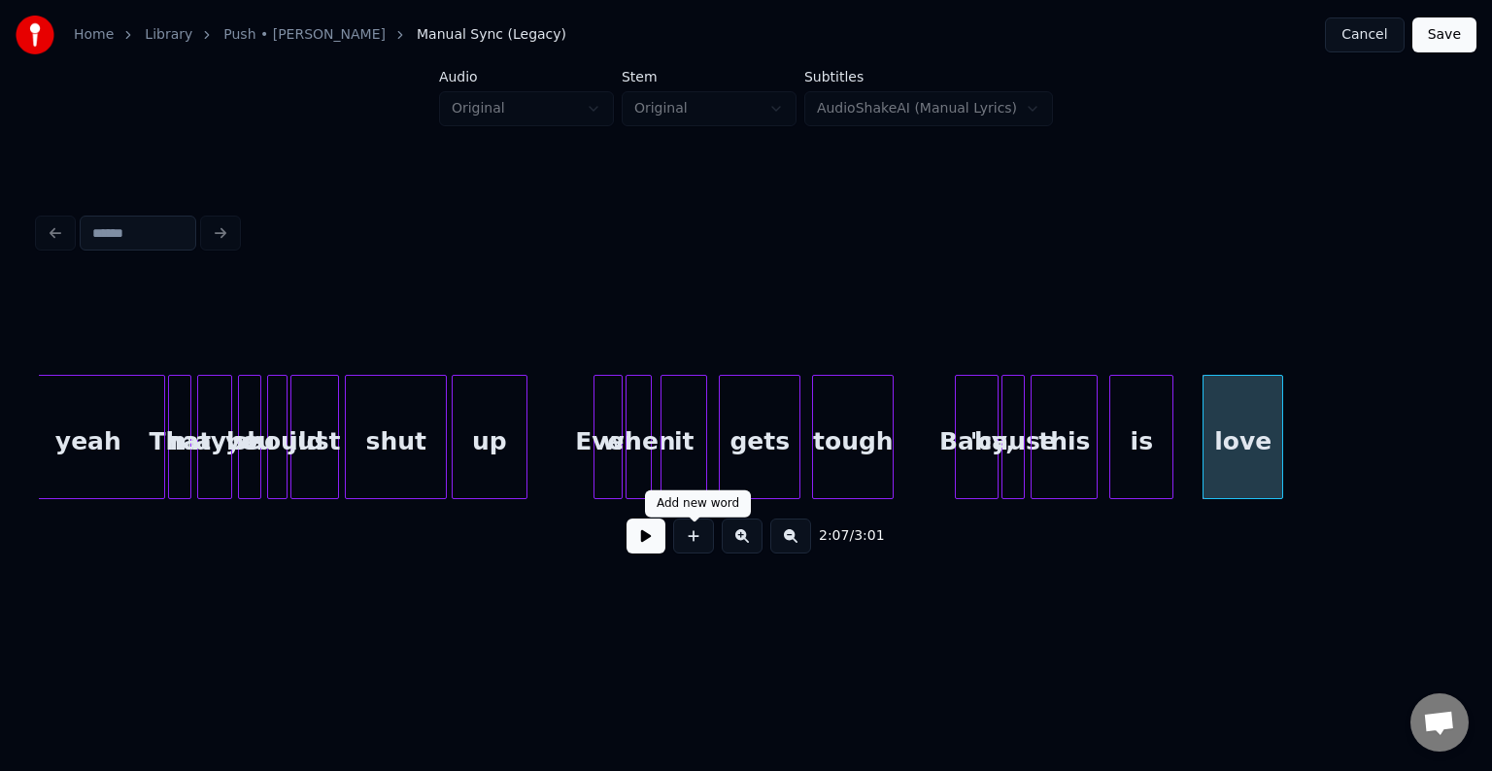
click at [642, 549] on button at bounding box center [646, 536] width 39 height 35
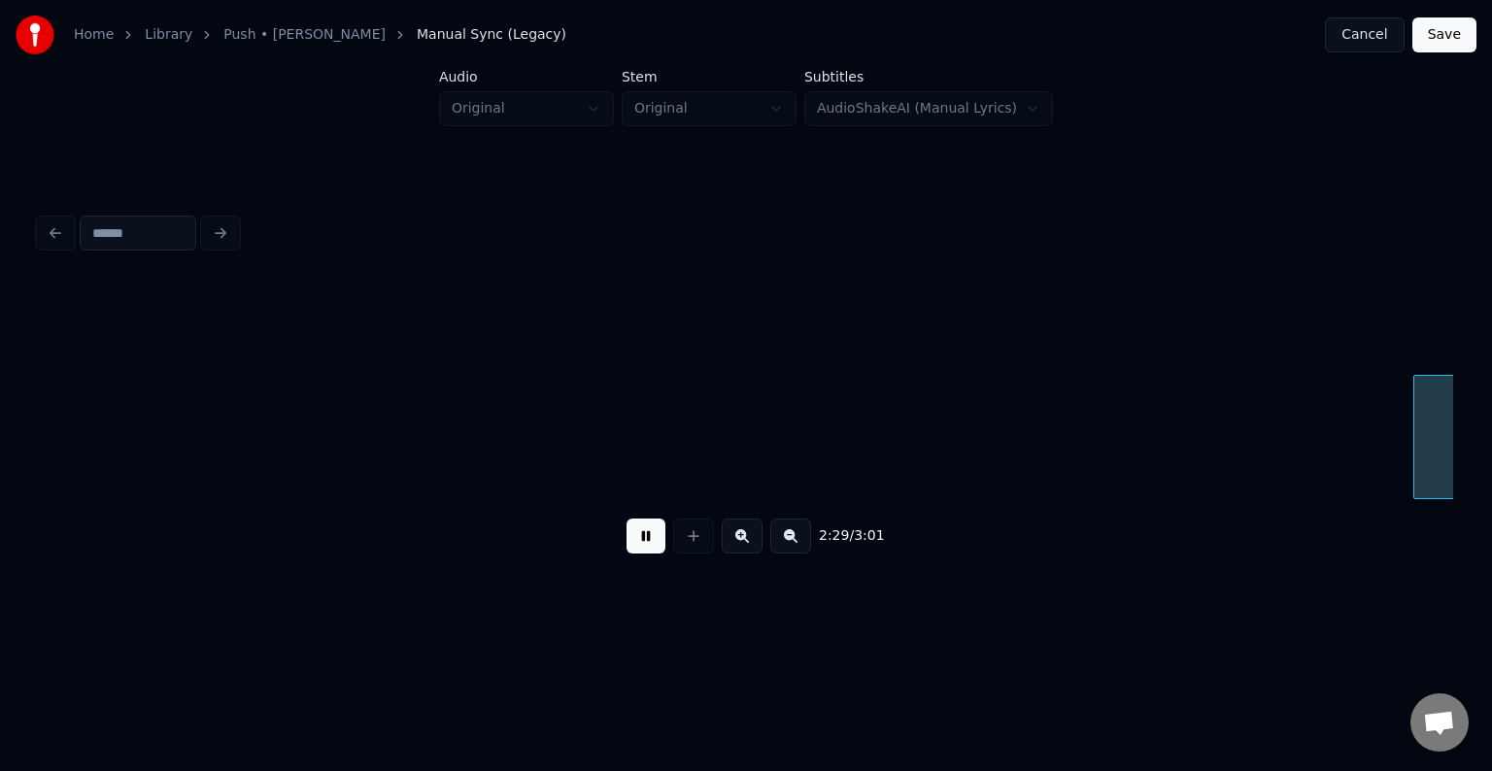
scroll to position [0, 21707]
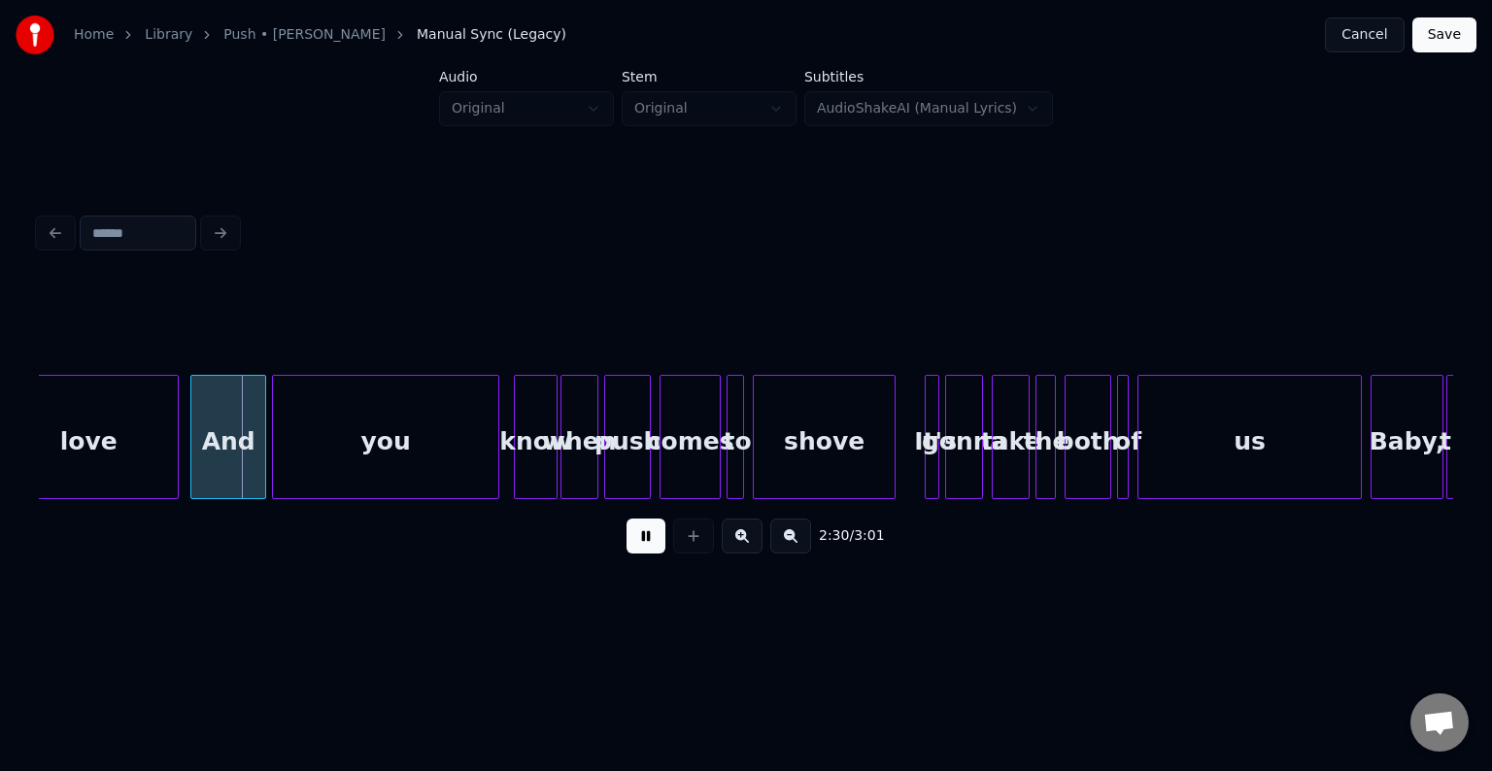
click at [642, 549] on button at bounding box center [646, 536] width 39 height 35
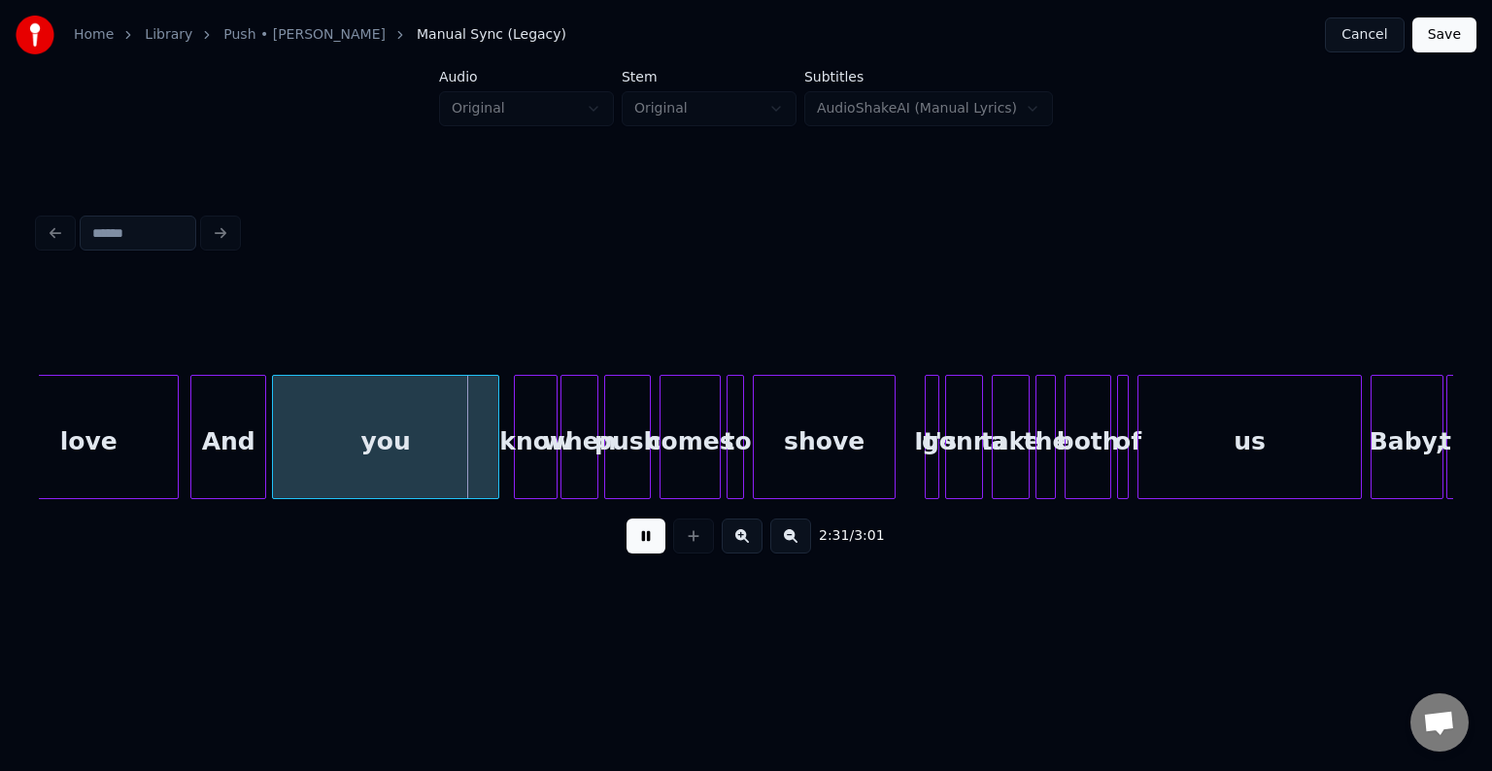
click at [638, 550] on button at bounding box center [646, 536] width 39 height 35
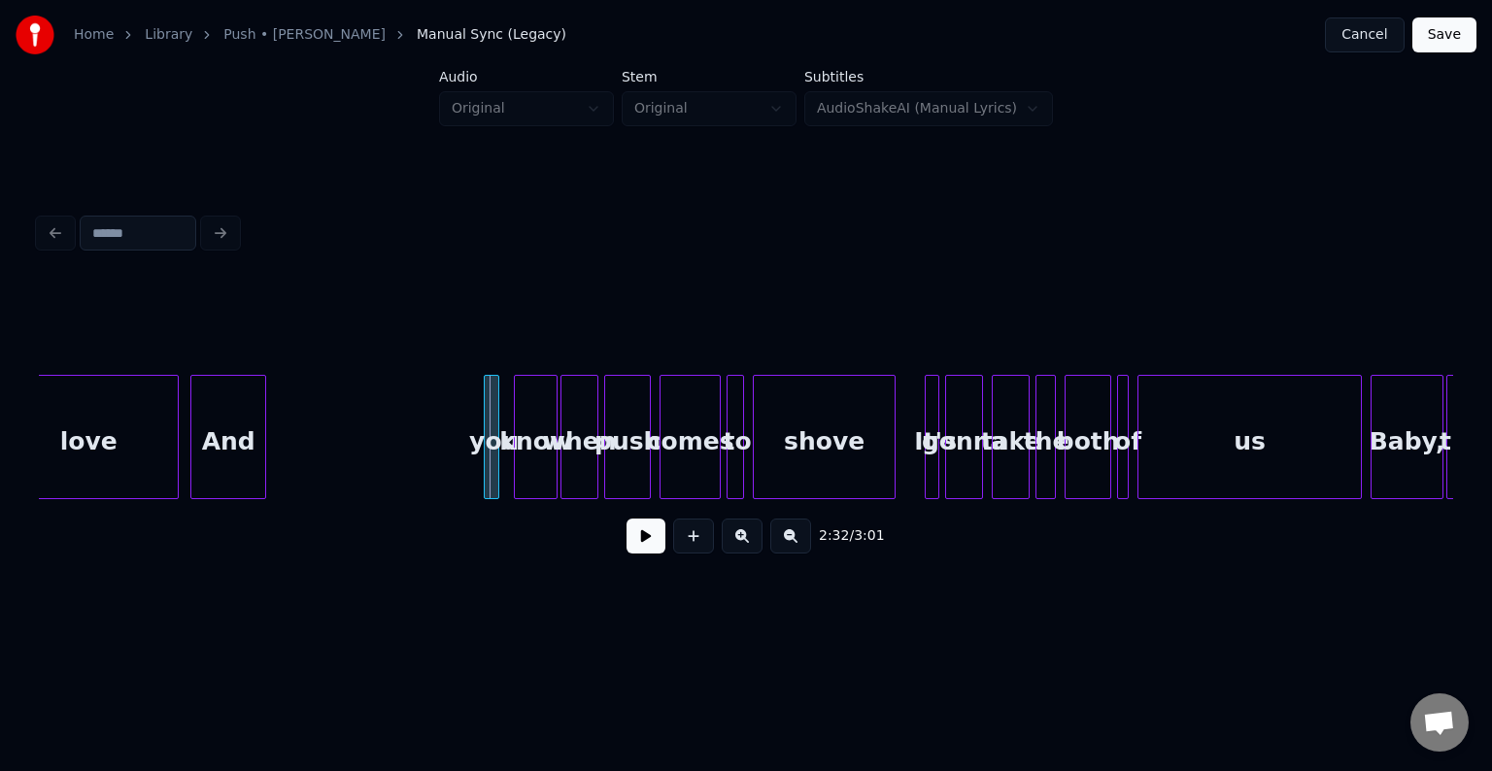
click at [485, 464] on div at bounding box center [488, 437] width 6 height 122
click at [425, 478] on div "And" at bounding box center [441, 442] width 74 height 132
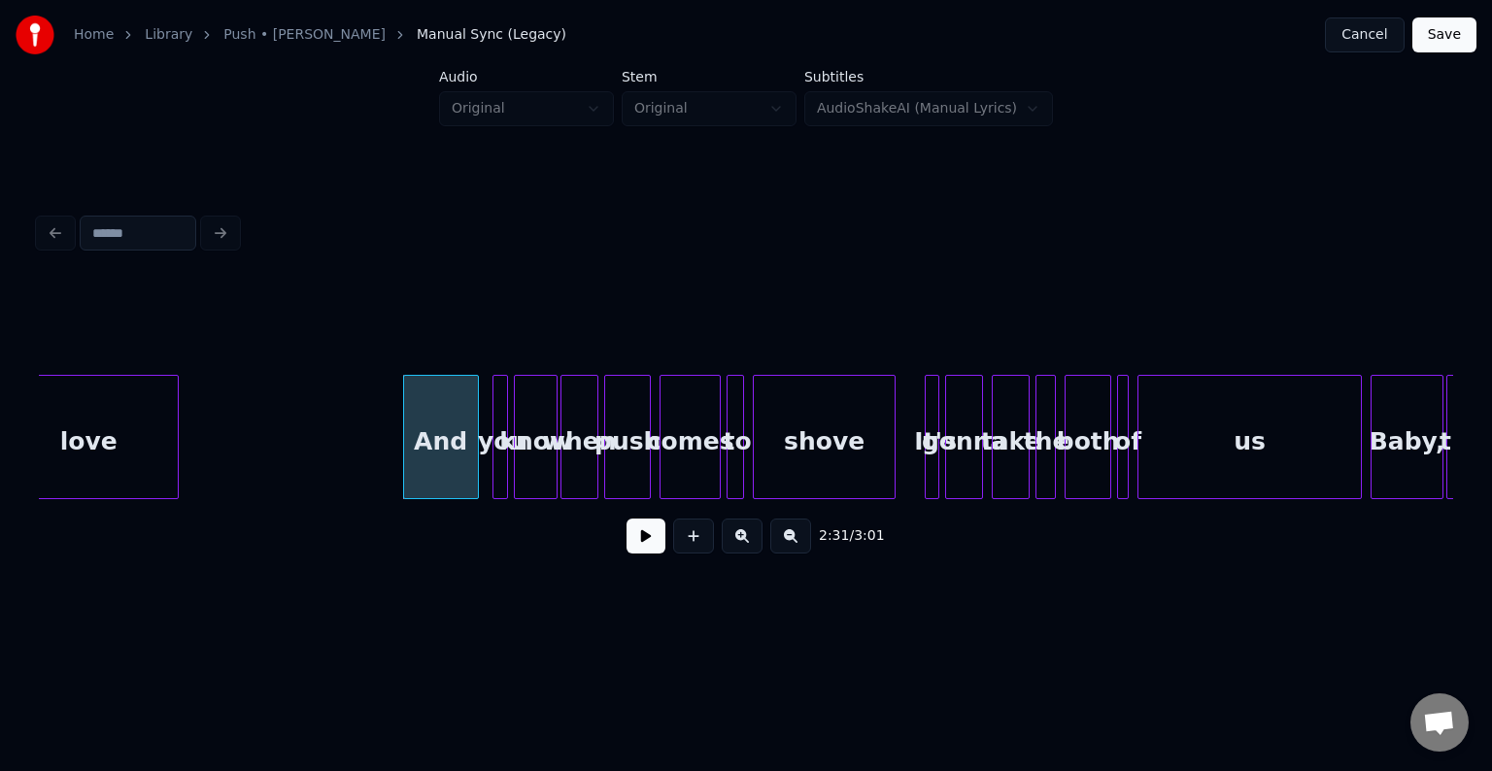
click at [498, 474] on div "you" at bounding box center [503, 442] width 19 height 132
click at [449, 484] on div "And" at bounding box center [449, 442] width 74 height 132
click at [471, 474] on div at bounding box center [474, 437] width 6 height 122
click at [654, 553] on button at bounding box center [646, 536] width 39 height 35
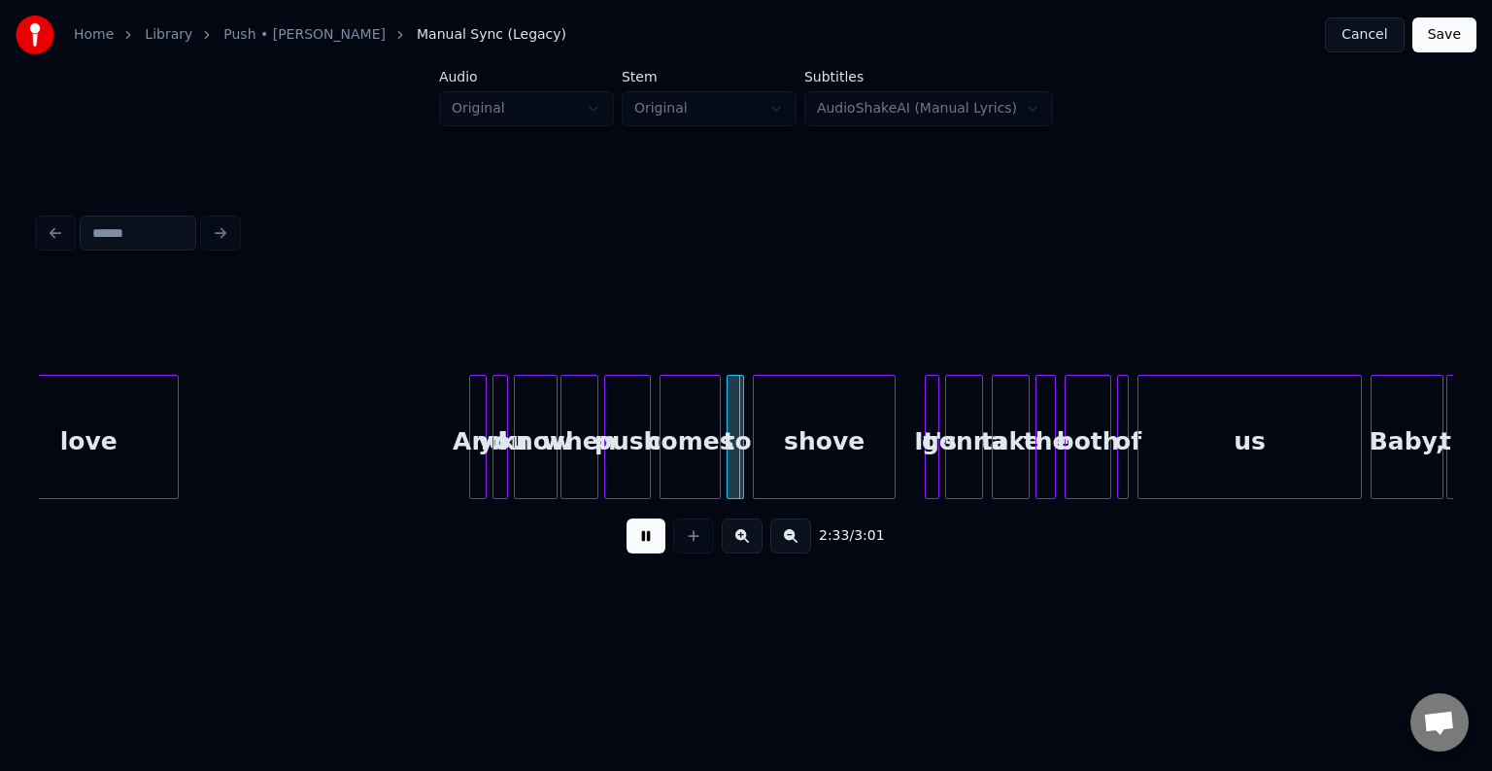
click at [639, 529] on button at bounding box center [646, 536] width 39 height 35
click at [525, 470] on div "know" at bounding box center [536, 442] width 42 height 132
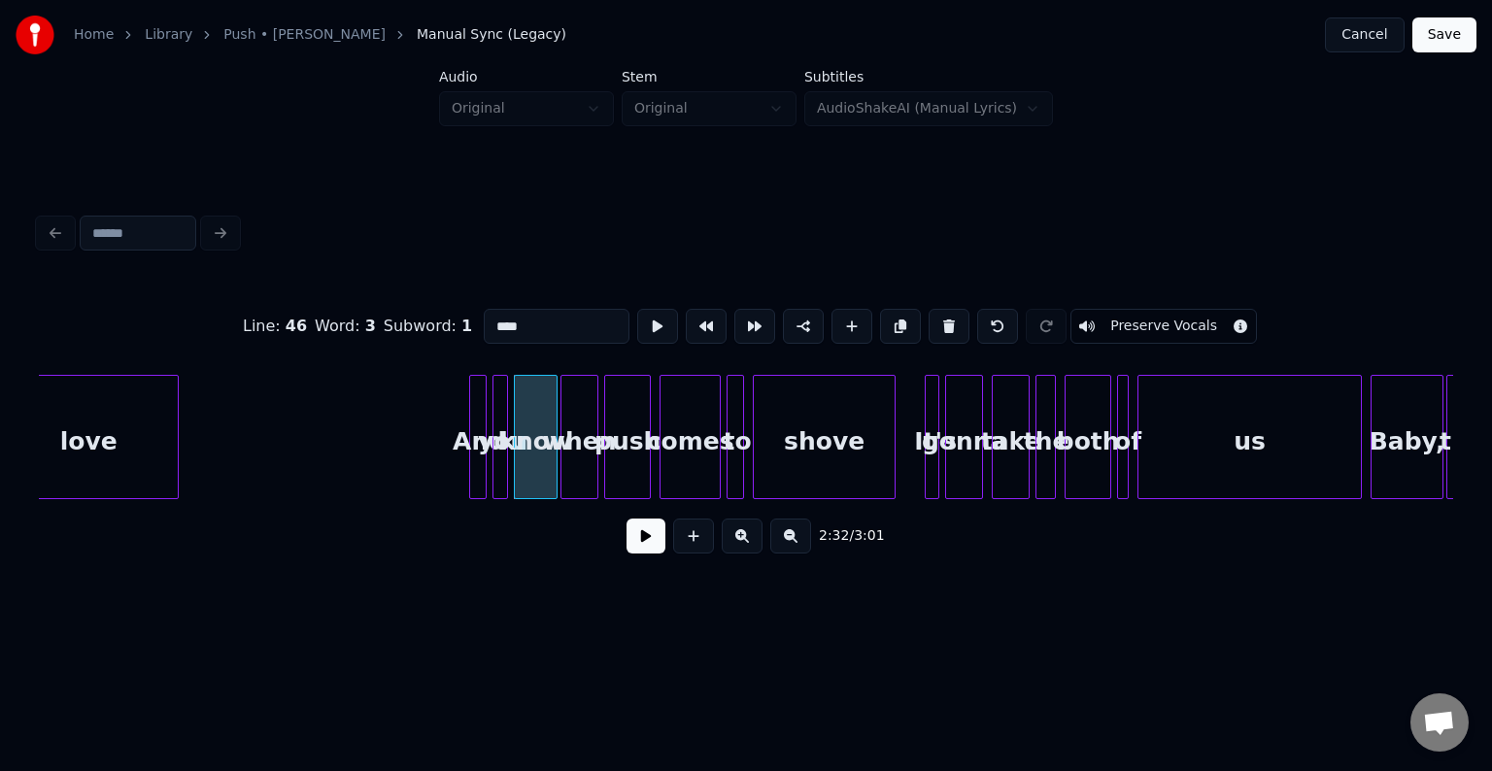
click at [640, 549] on button at bounding box center [646, 536] width 39 height 35
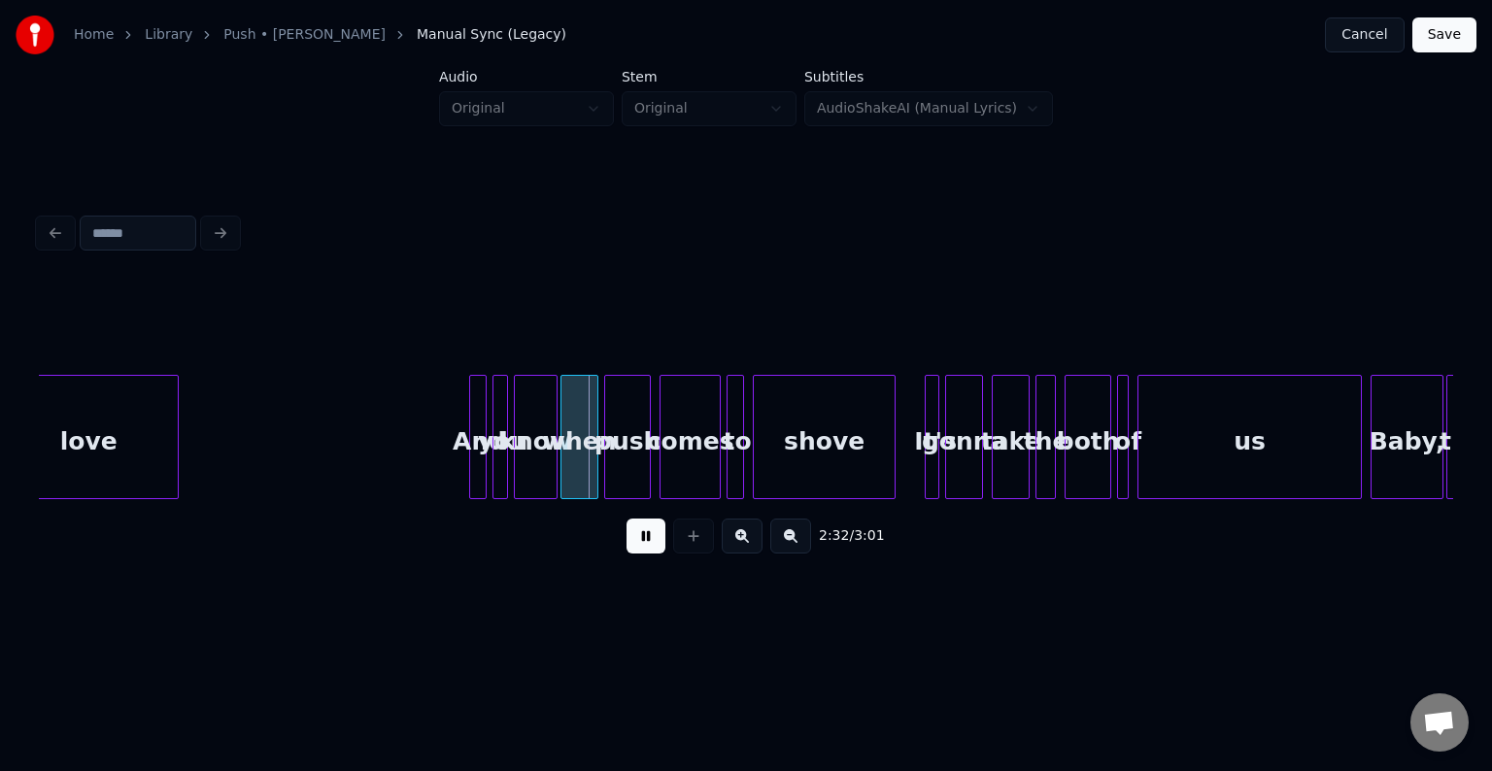
click at [640, 549] on button at bounding box center [646, 536] width 39 height 35
click at [543, 485] on div "know" at bounding box center [536, 442] width 42 height 132
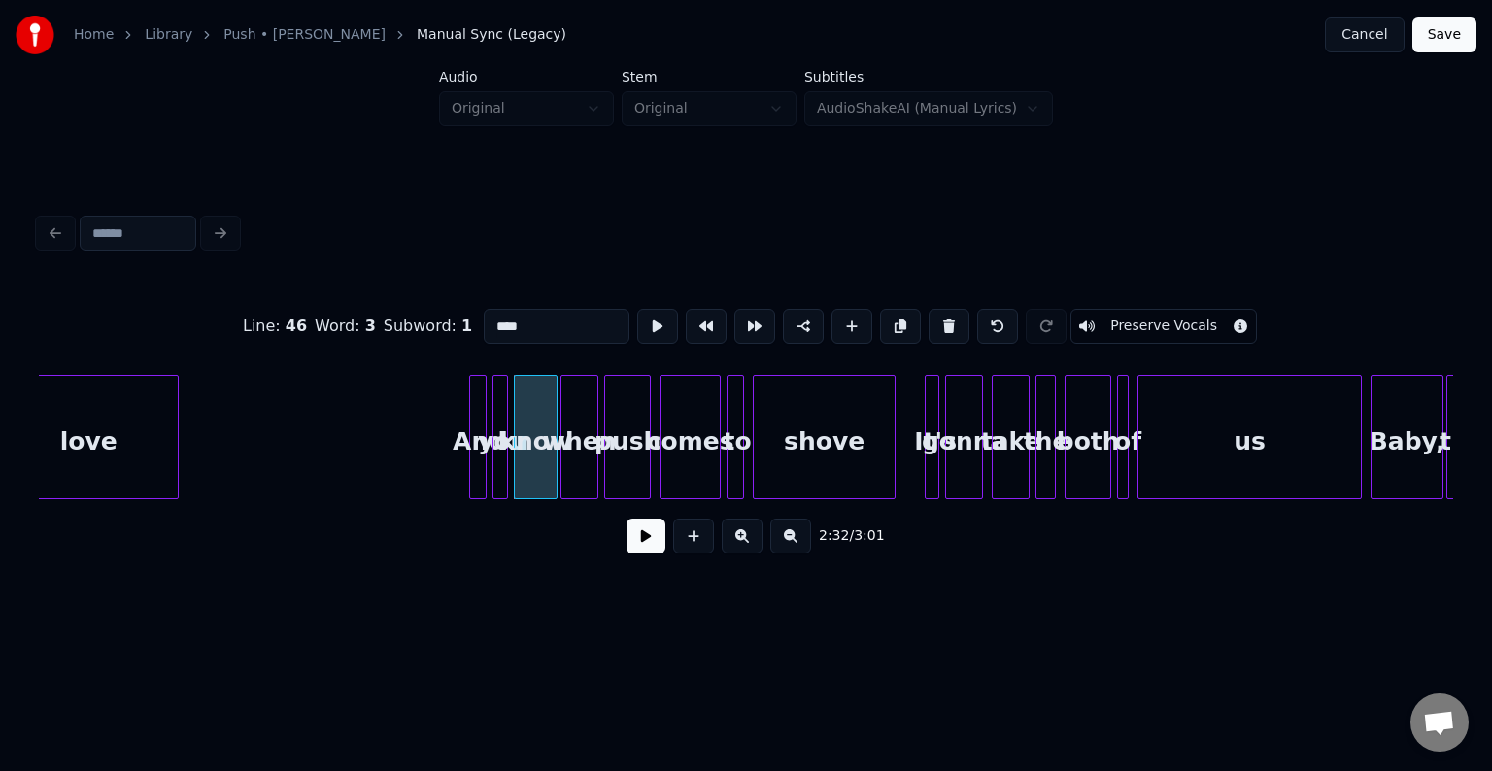
click at [645, 547] on button at bounding box center [646, 536] width 39 height 35
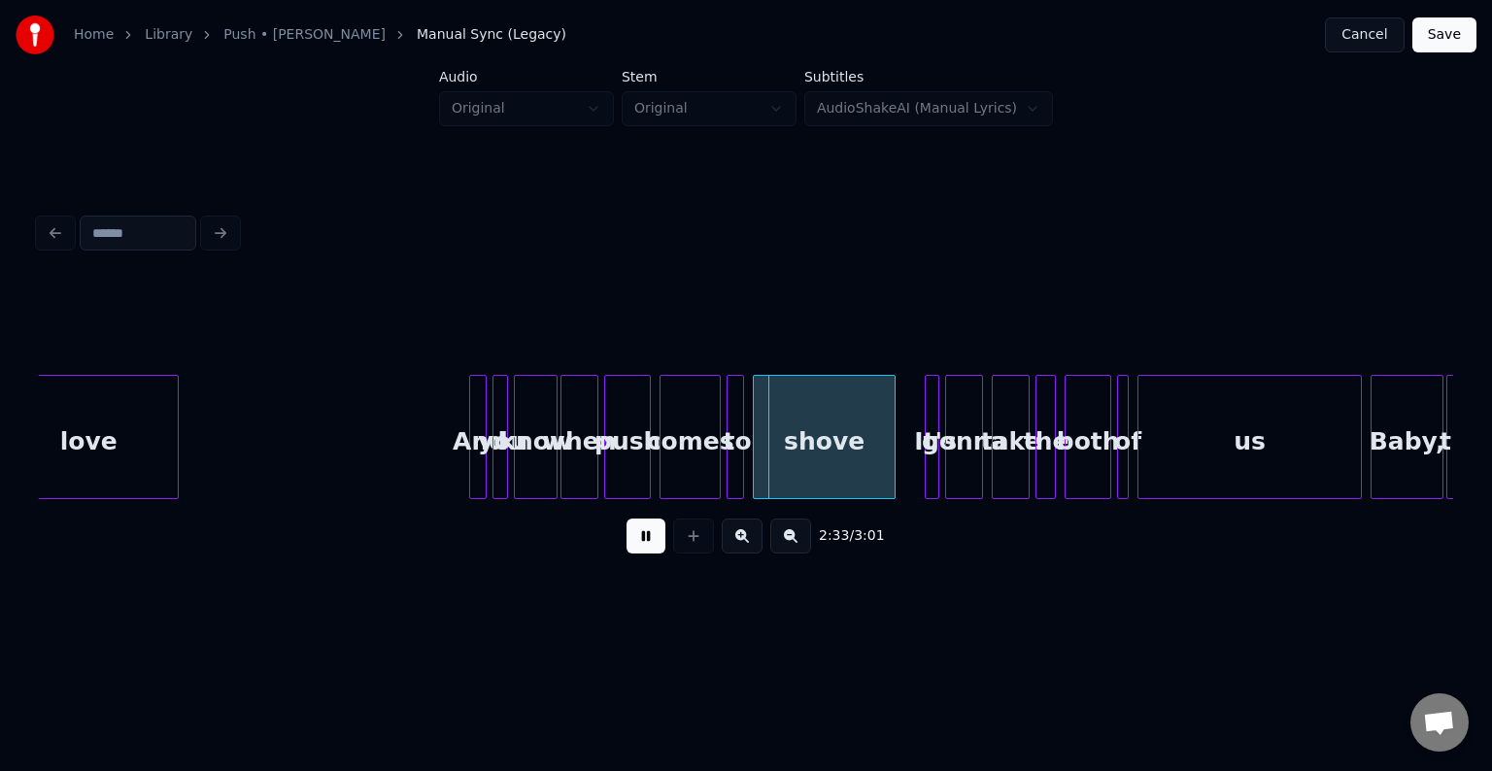
click at [645, 547] on button at bounding box center [646, 536] width 39 height 35
click at [543, 483] on div at bounding box center [544, 437] width 6 height 122
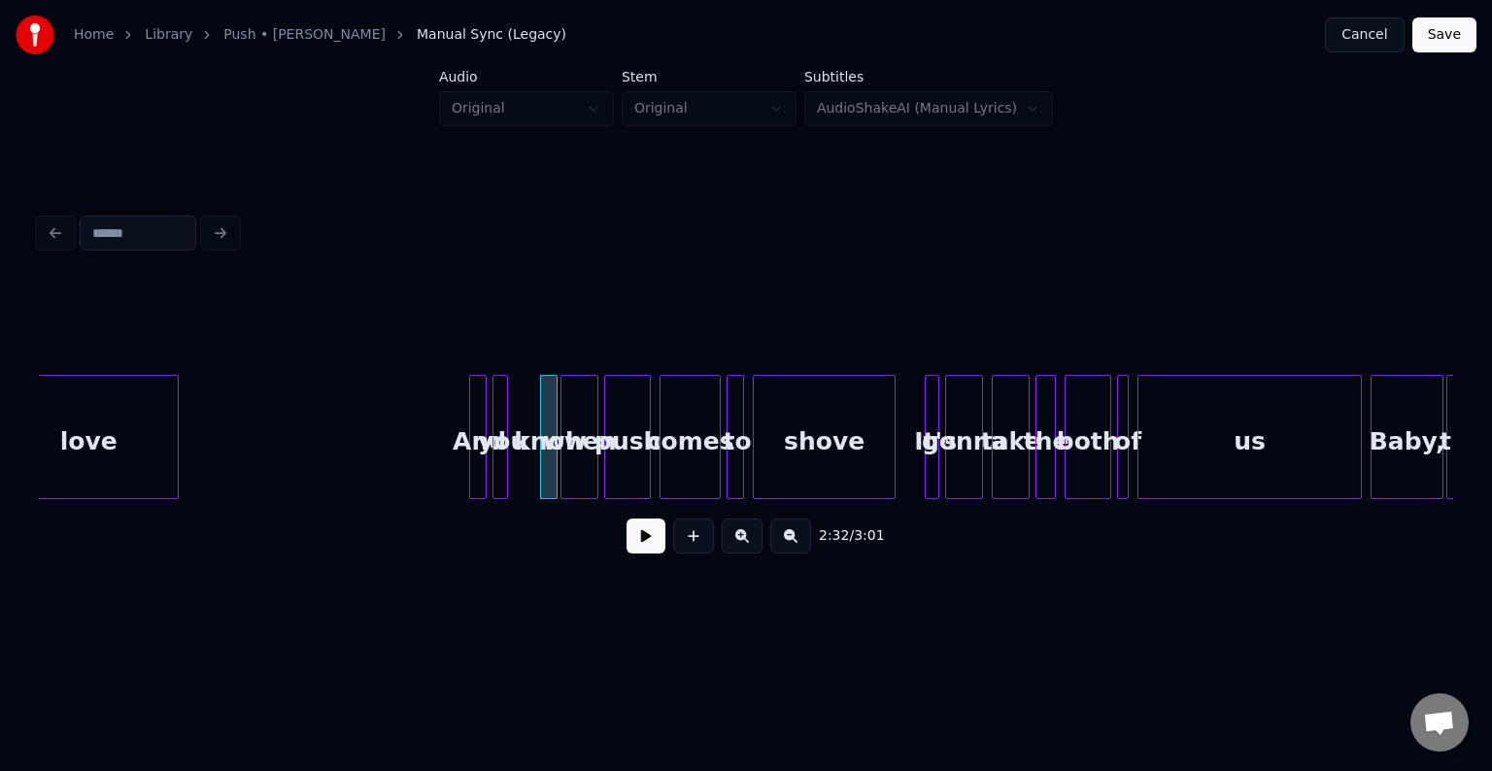
click at [497, 475] on div at bounding box center [497, 437] width 6 height 122
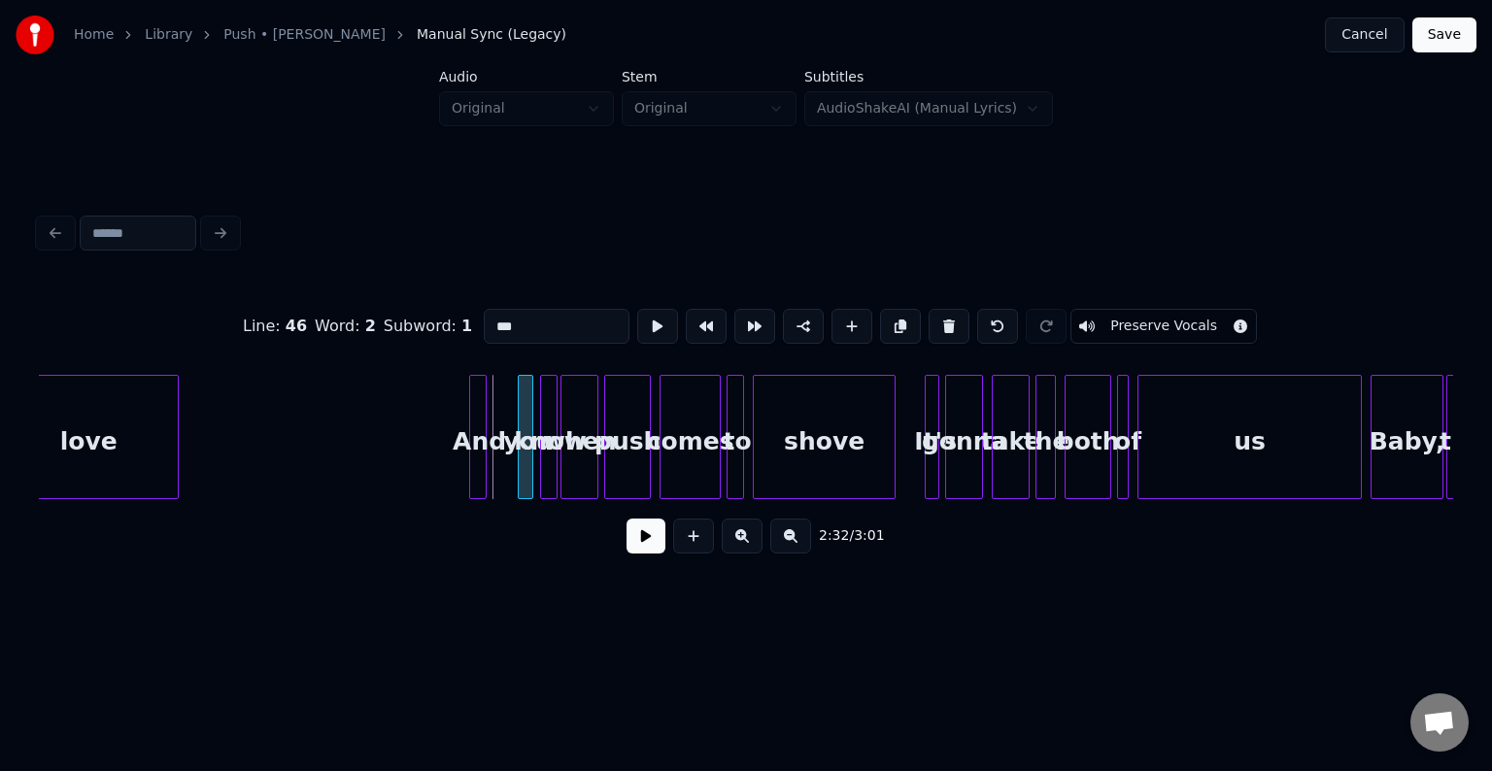
click at [525, 478] on div "you" at bounding box center [528, 442] width 19 height 132
click at [503, 477] on div "And" at bounding box center [506, 442] width 19 height 132
click at [638, 539] on button at bounding box center [646, 536] width 39 height 35
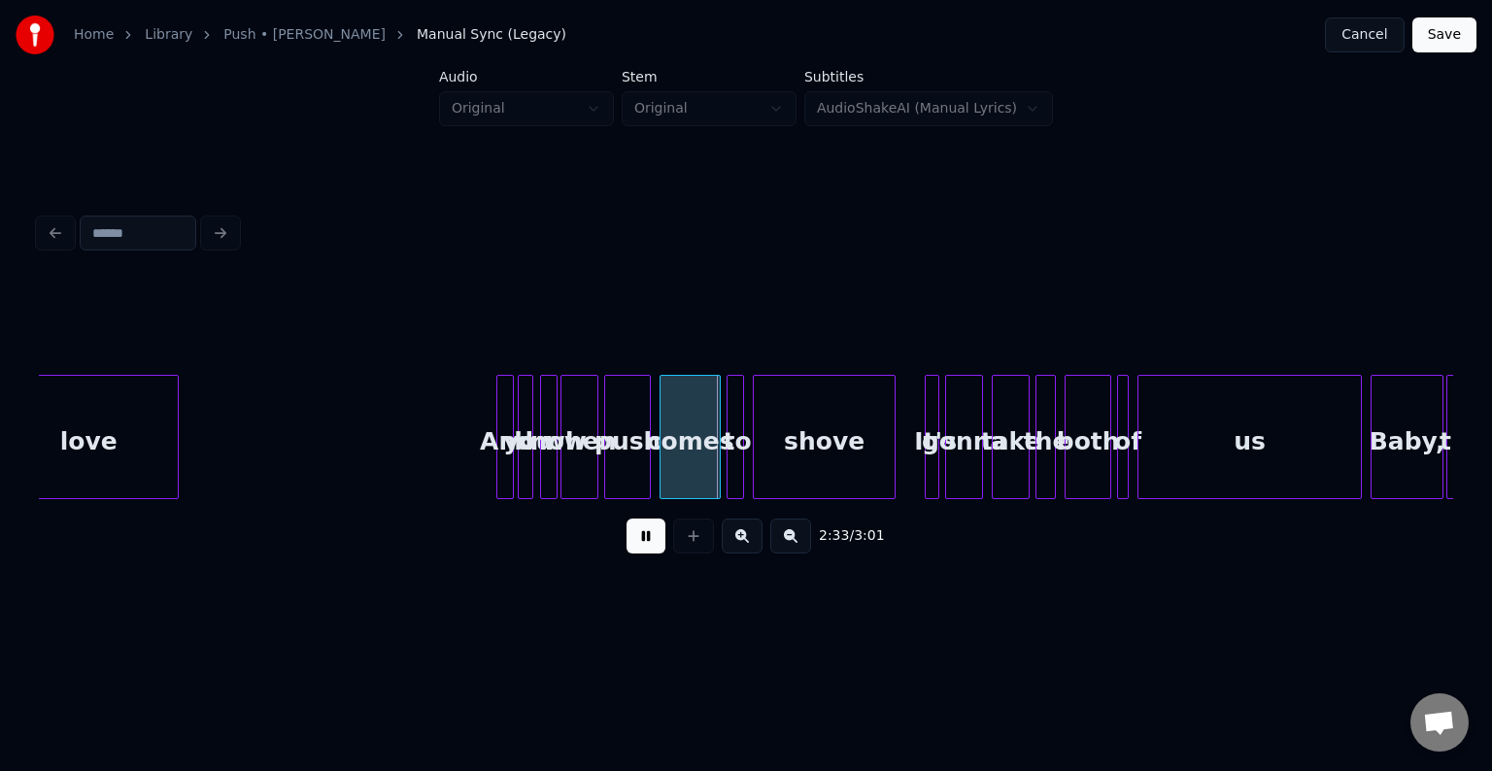
click at [518, 464] on div "you" at bounding box center [526, 437] width 16 height 124
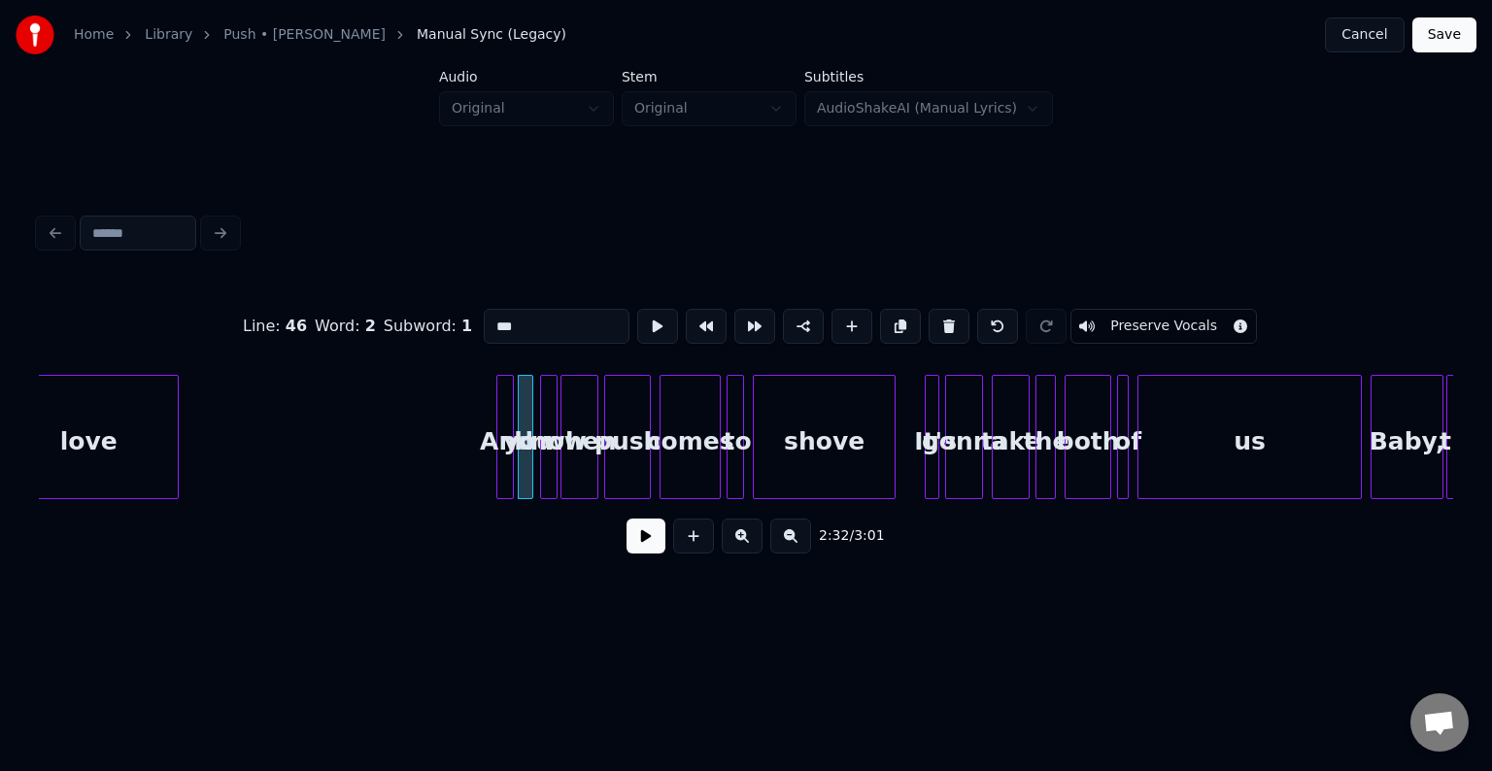
click at [643, 545] on button at bounding box center [646, 536] width 39 height 35
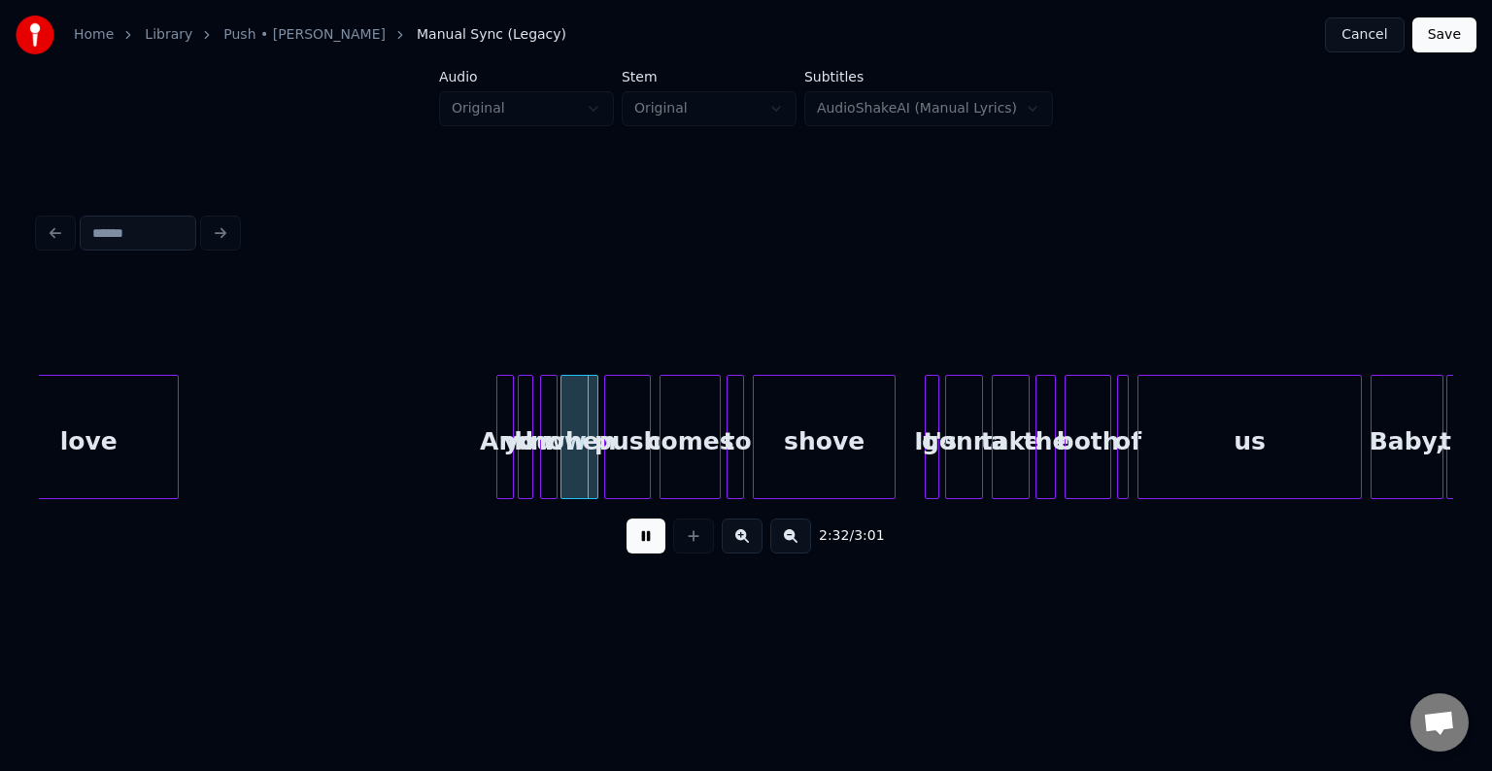
click at [643, 545] on button at bounding box center [646, 536] width 39 height 35
click at [565, 474] on div at bounding box center [565, 437] width 6 height 122
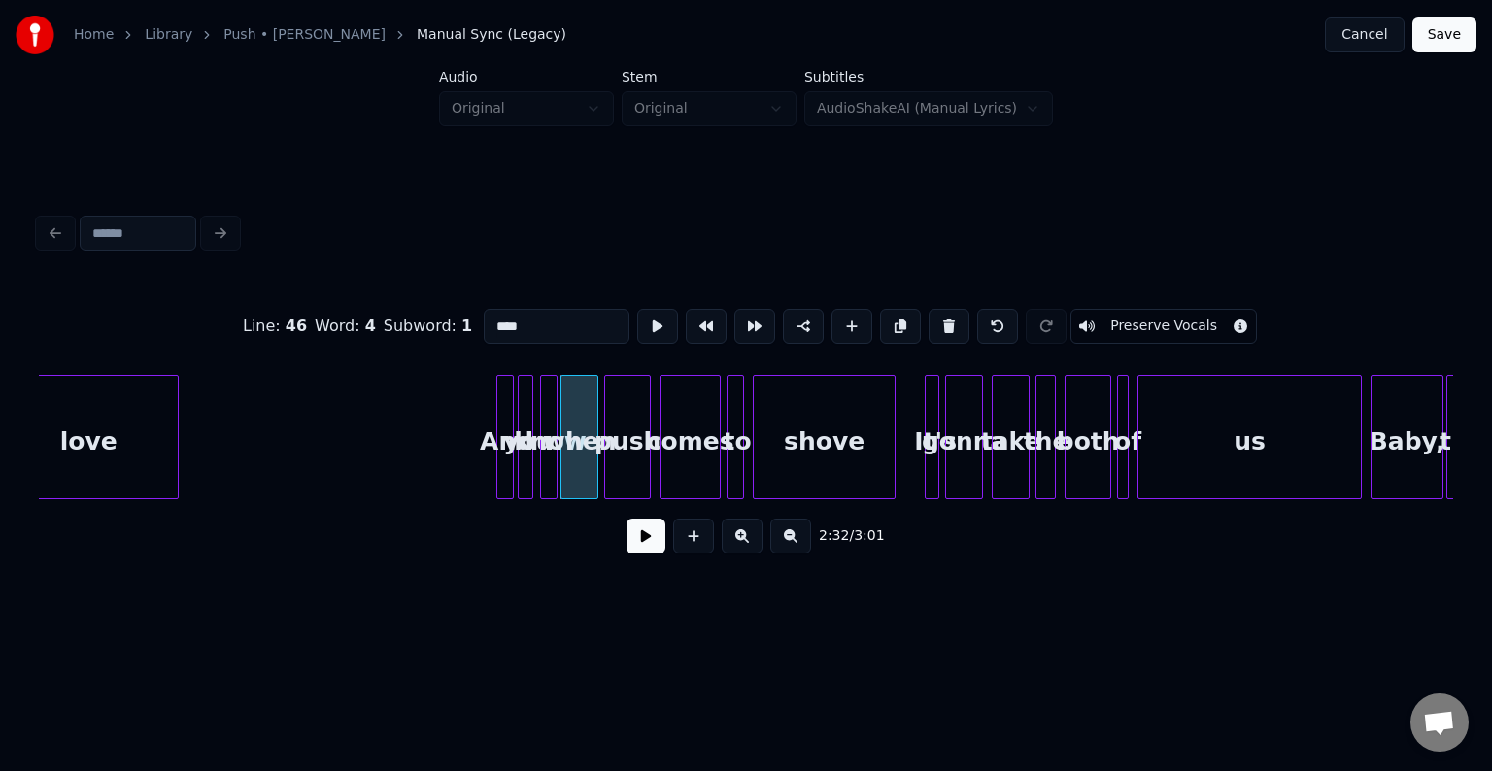
click at [650, 554] on button at bounding box center [646, 536] width 39 height 35
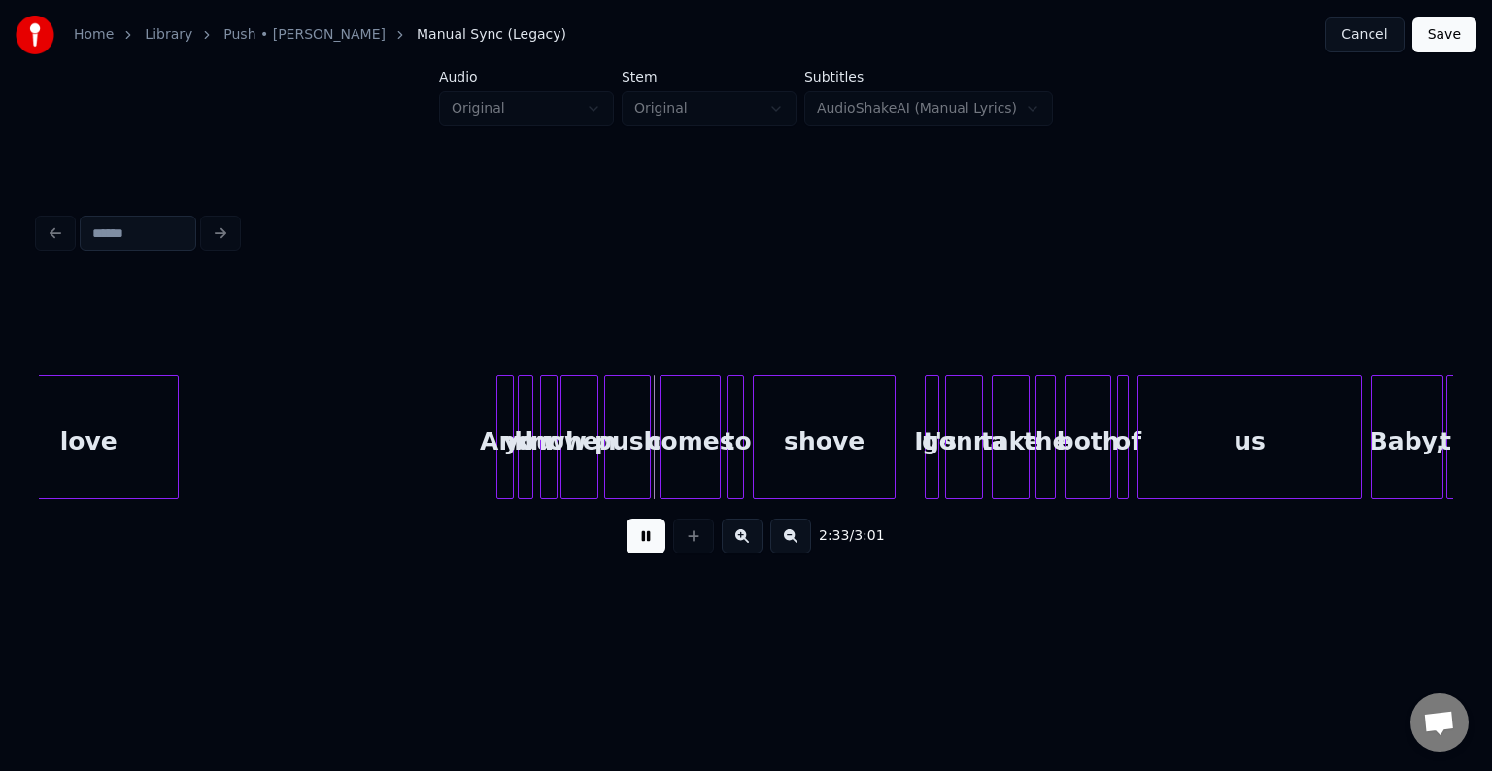
click at [650, 554] on button at bounding box center [646, 536] width 39 height 35
click at [579, 472] on div at bounding box center [580, 437] width 6 height 122
click at [561, 470] on div "know" at bounding box center [562, 442] width 19 height 132
click at [537, 476] on div "you" at bounding box center [541, 442] width 19 height 132
click at [516, 476] on div "And" at bounding box center [518, 442] width 19 height 132
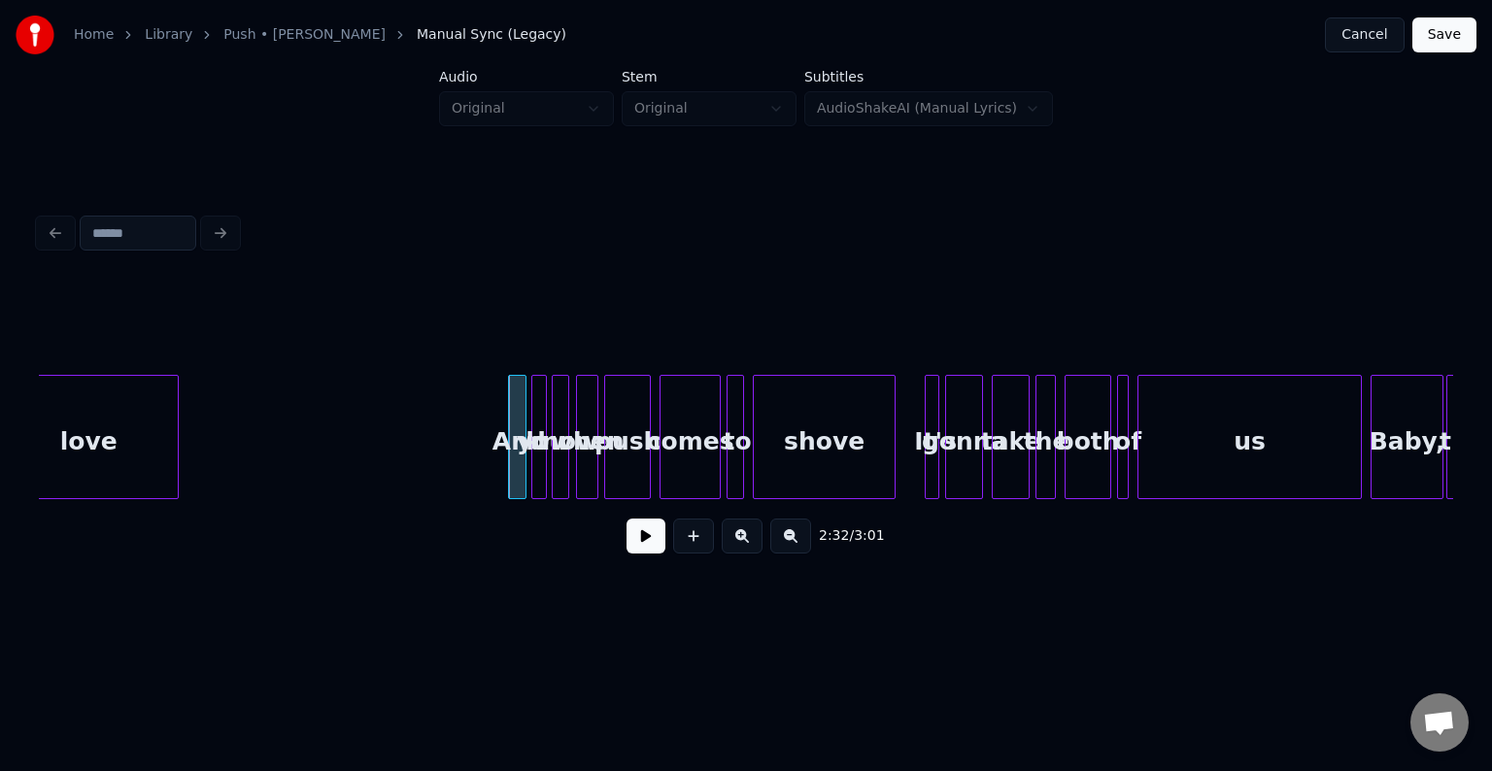
click at [663, 558] on div "2:32 / 3:01" at bounding box center [746, 536] width 1384 height 43
click at [626, 537] on div "2:32 / 3:01" at bounding box center [746, 536] width 1384 height 43
click at [628, 542] on button at bounding box center [646, 536] width 39 height 35
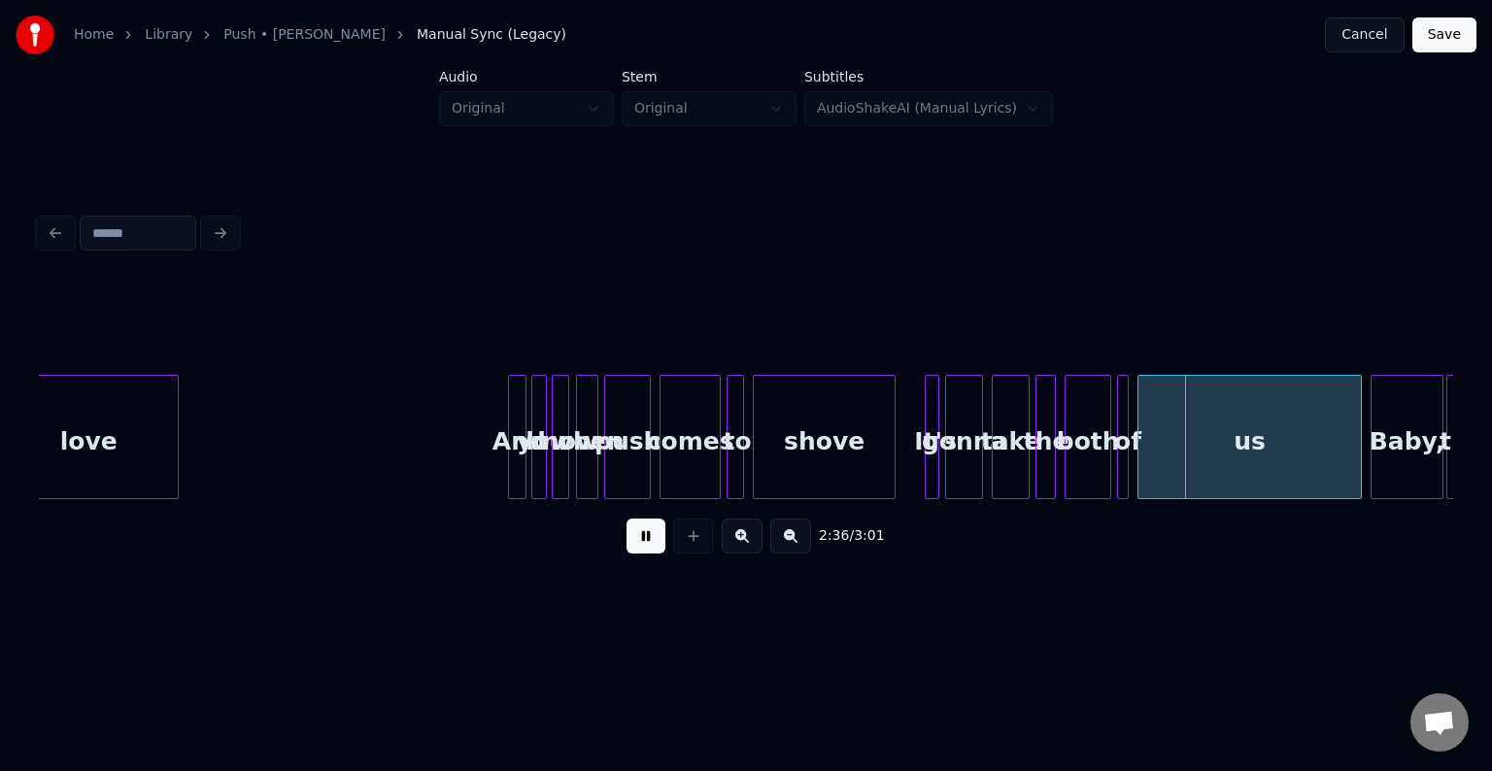
click at [641, 544] on button at bounding box center [646, 536] width 39 height 35
click at [824, 467] on div at bounding box center [824, 437] width 6 height 122
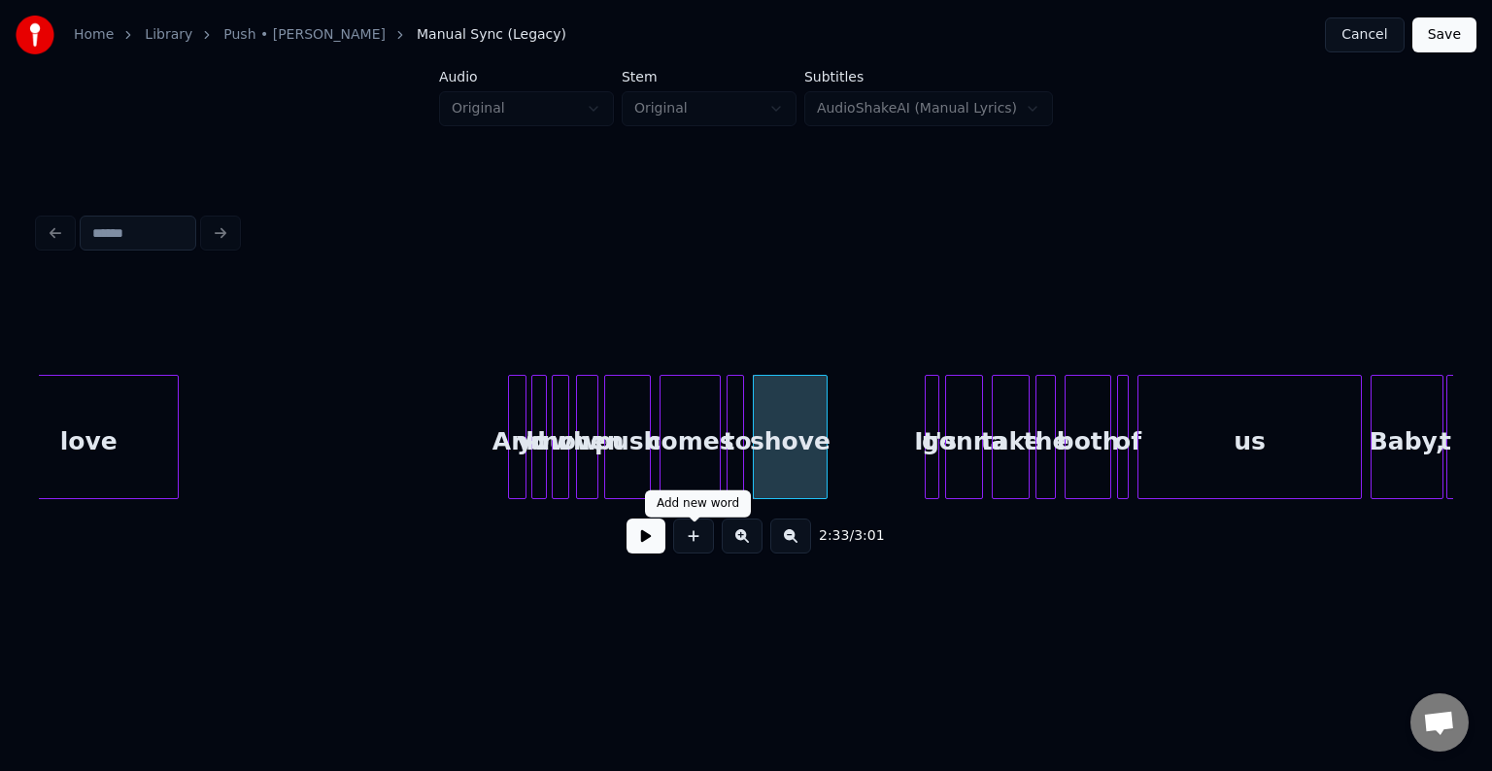
click at [651, 544] on button at bounding box center [646, 536] width 39 height 35
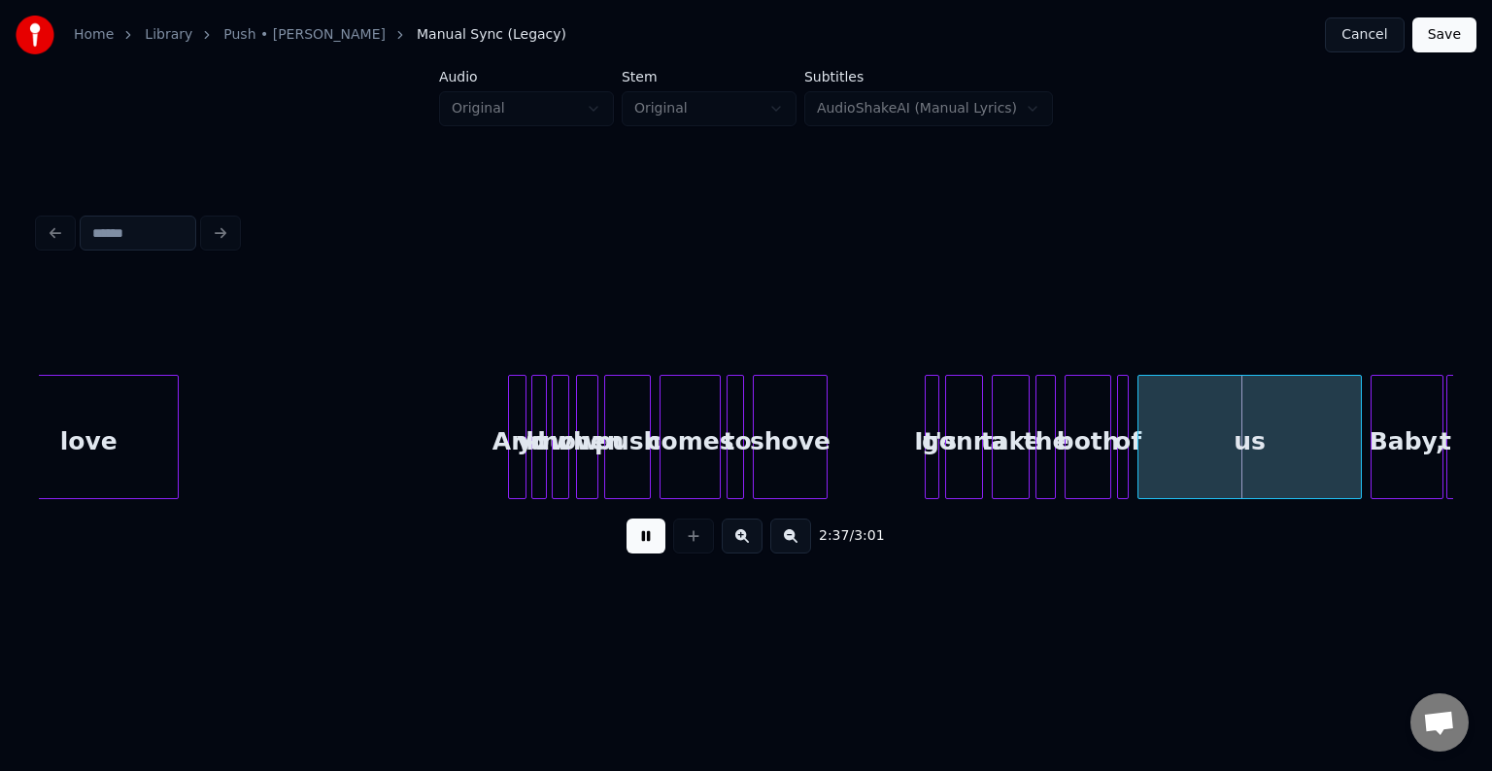
click at [643, 548] on button at bounding box center [646, 536] width 39 height 35
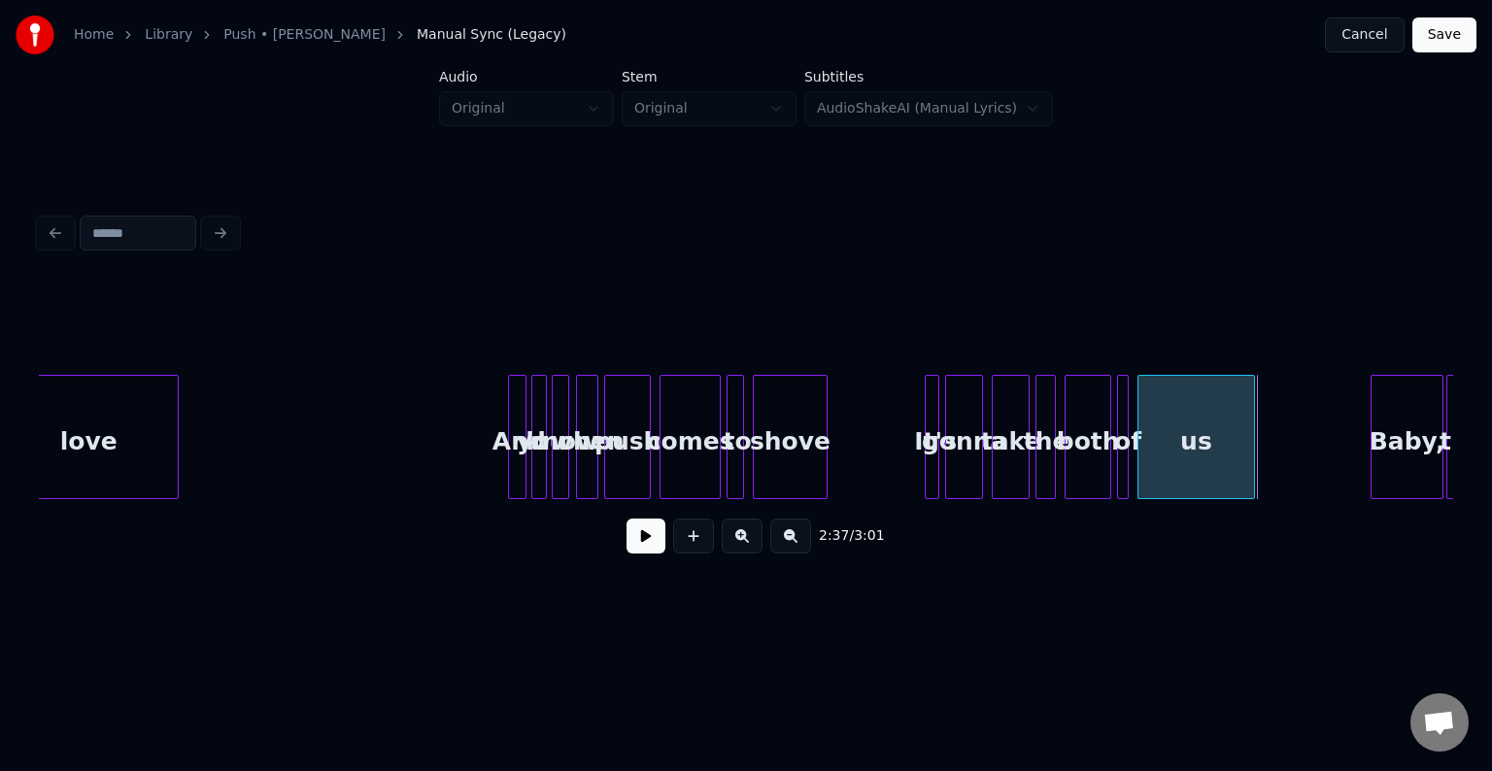
click at [1252, 467] on div at bounding box center [1252, 437] width 6 height 122
click at [646, 554] on button at bounding box center [646, 536] width 39 height 35
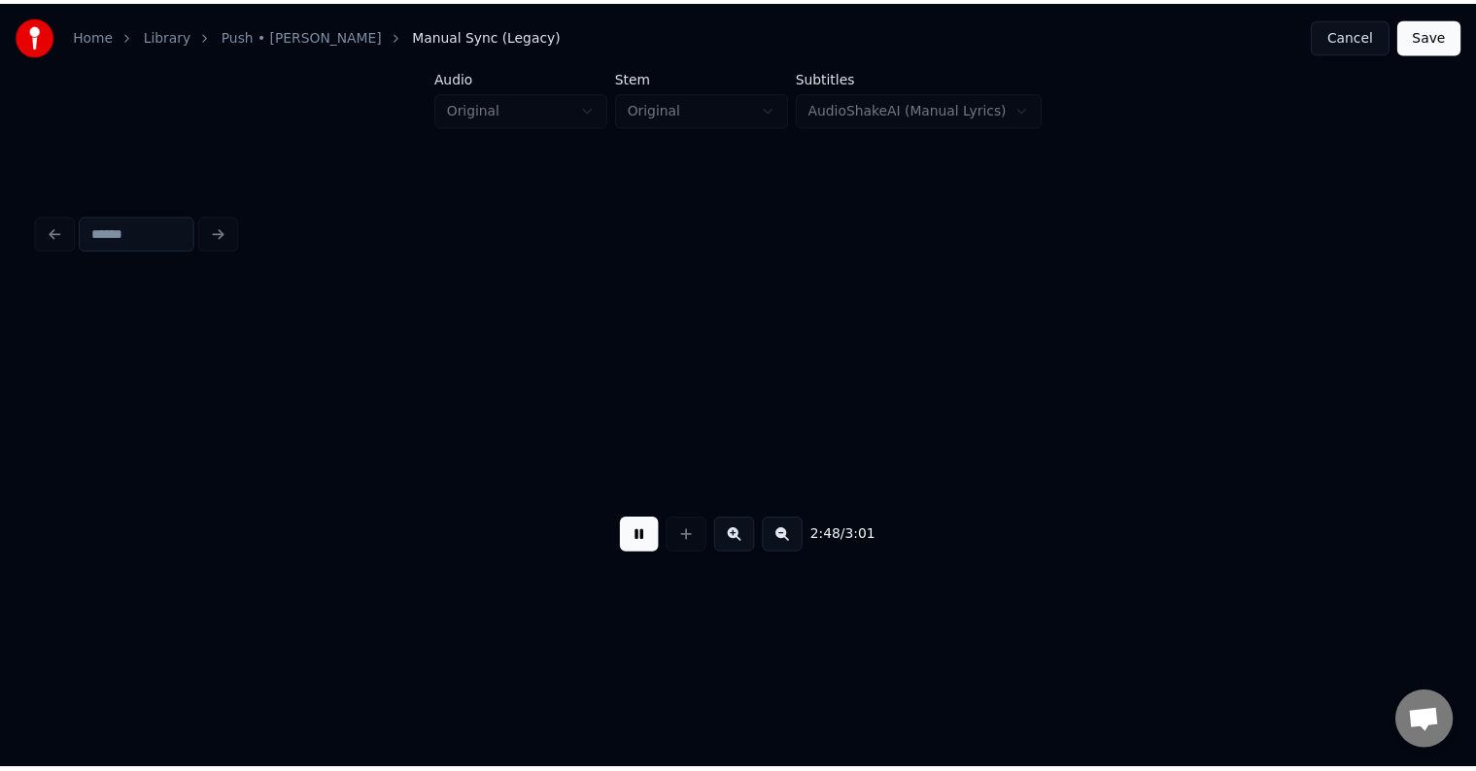
scroll to position [0, 24536]
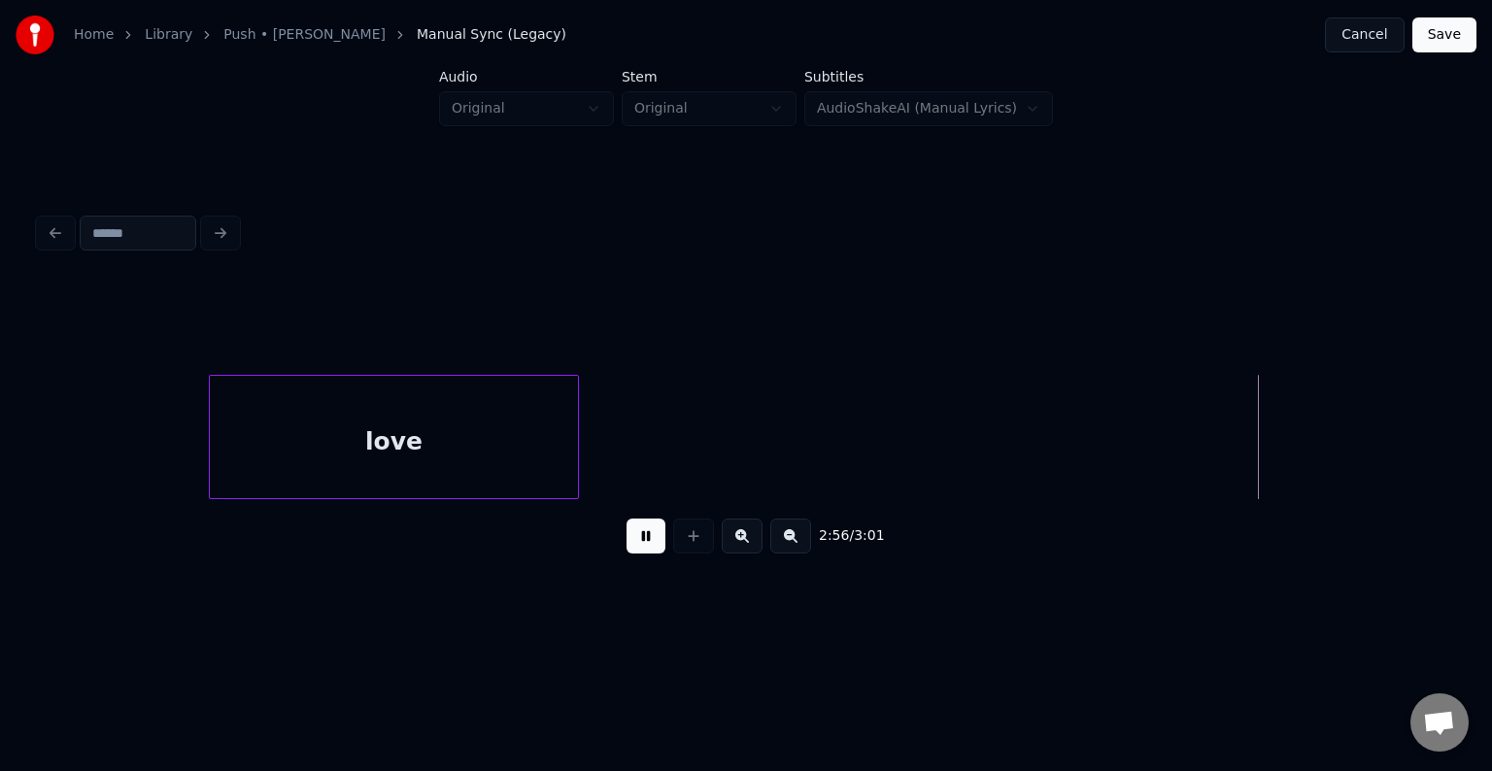
click at [646, 554] on button at bounding box center [646, 536] width 39 height 35
click at [1441, 52] on div "Home Library Push • [PERSON_NAME] Manual Sync (Legacy) Cancel Save" at bounding box center [746, 35] width 1492 height 70
click at [1442, 38] on button "Save" at bounding box center [1445, 34] width 64 height 35
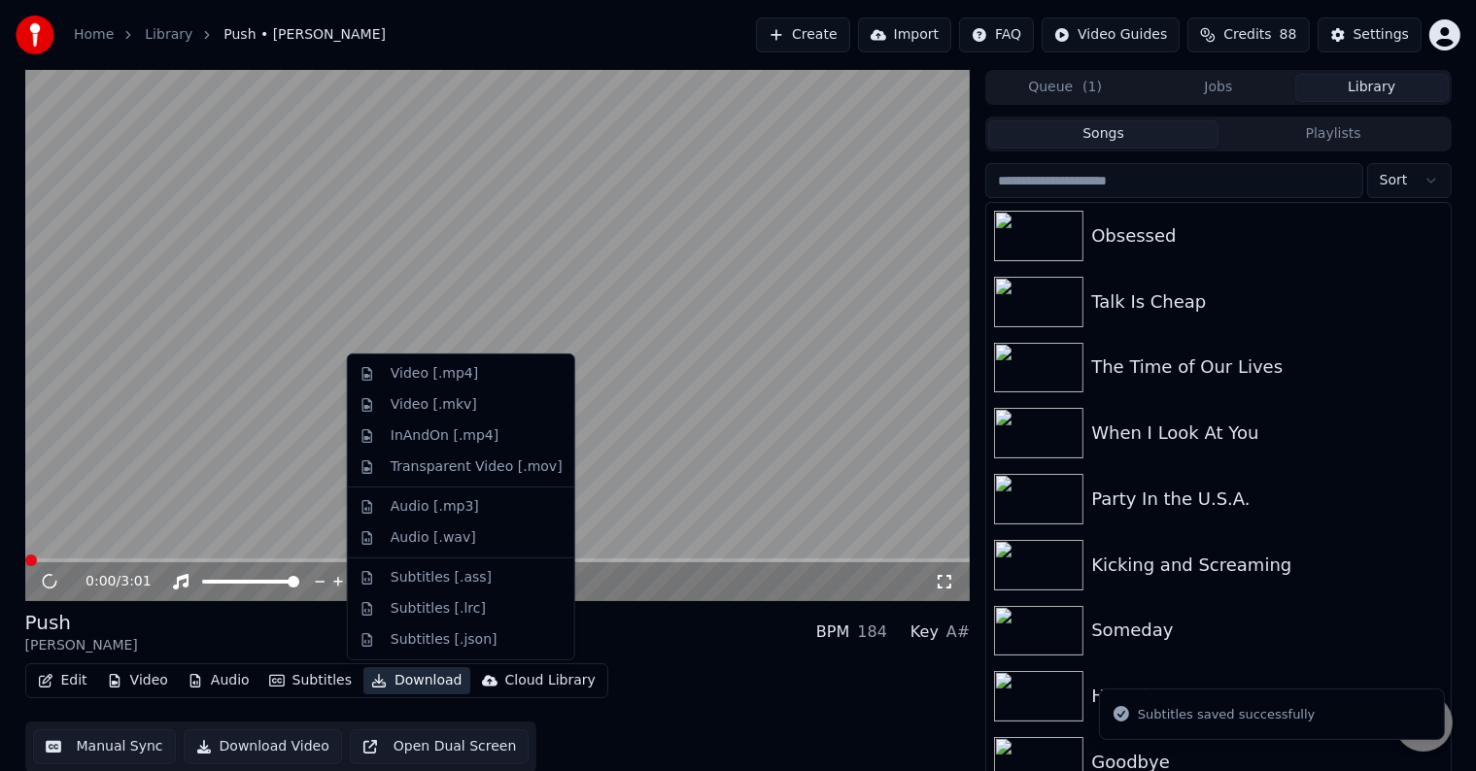
click at [396, 681] on button "Download" at bounding box center [416, 681] width 107 height 27
click at [420, 371] on div "Video [.mp4]" at bounding box center [434, 373] width 87 height 19
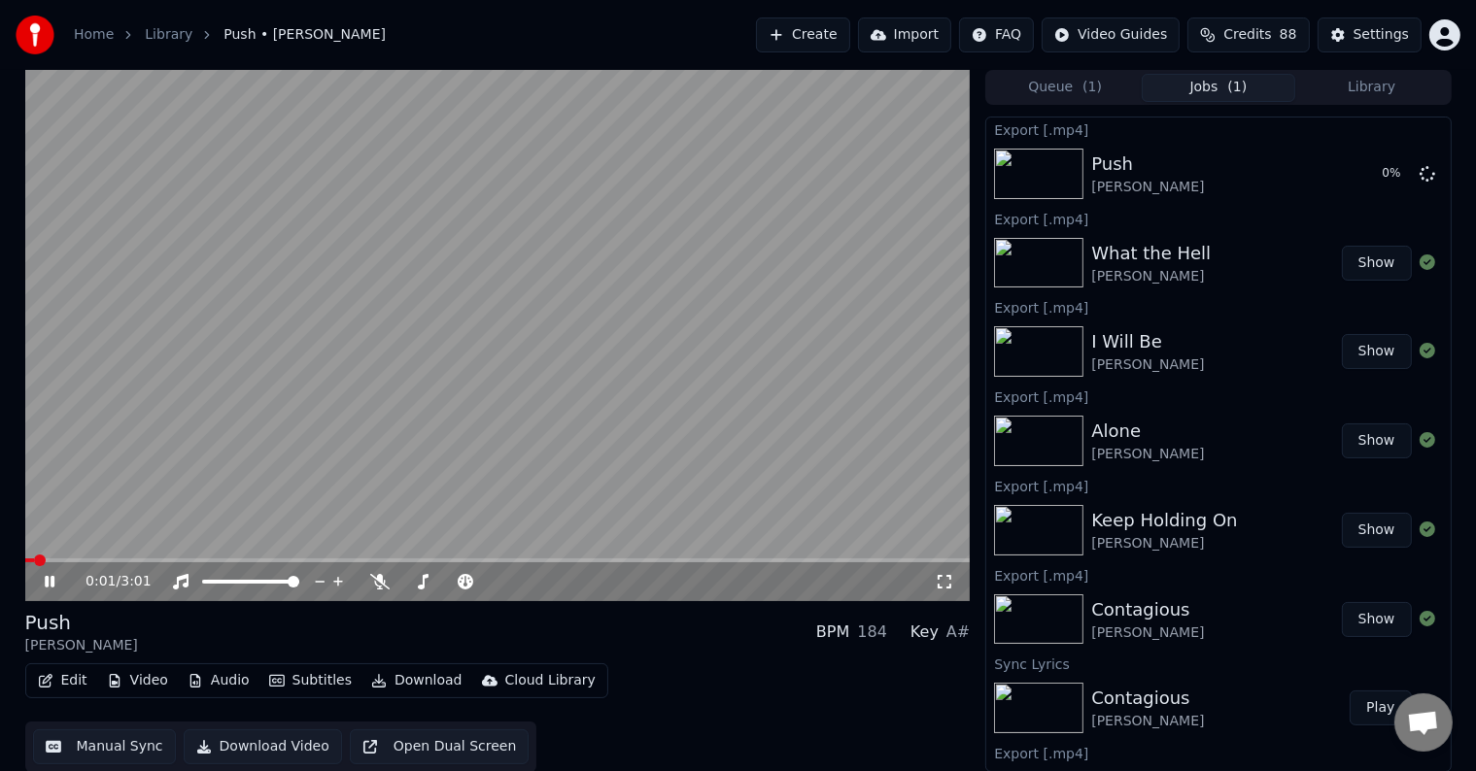
click at [47, 576] on icon at bounding box center [50, 582] width 10 height 12
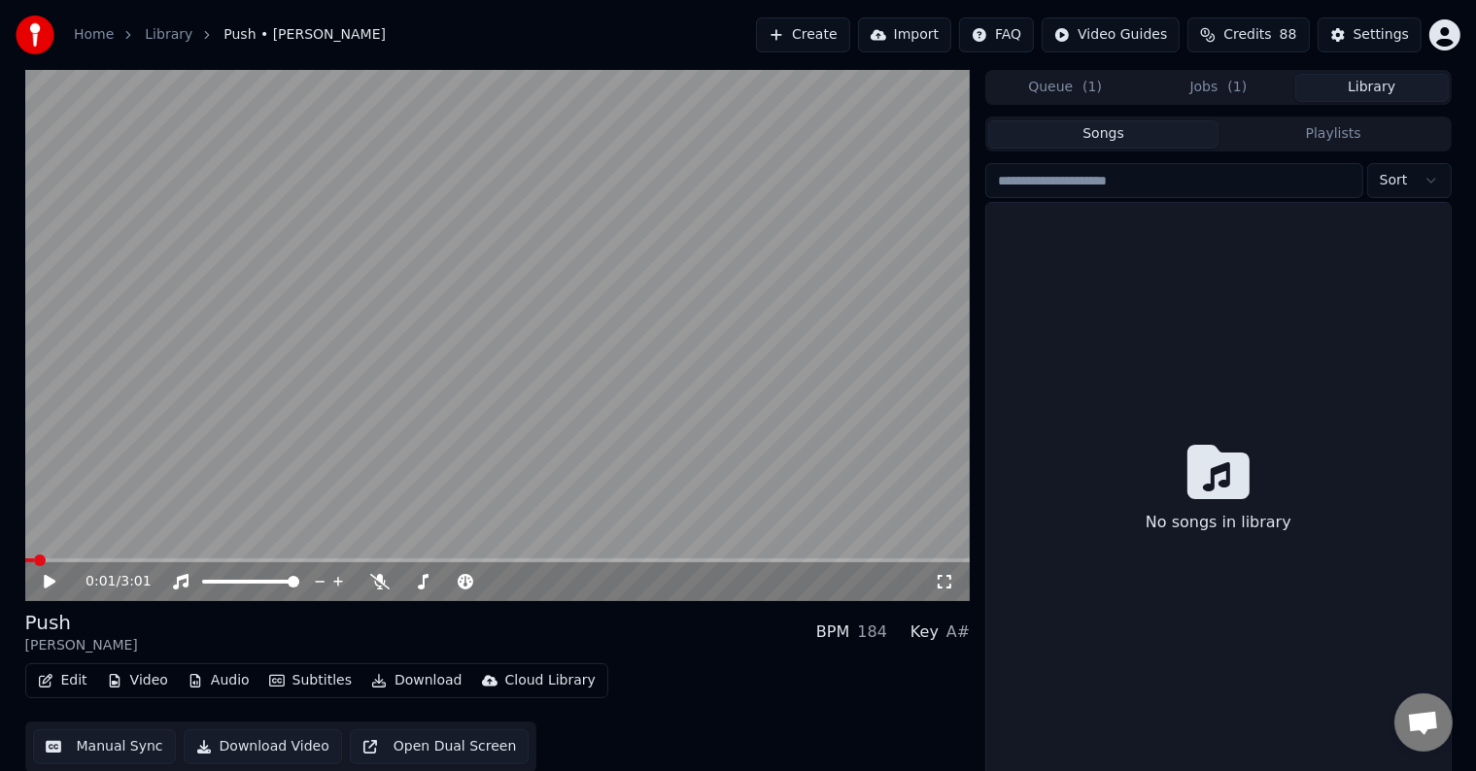
click at [1377, 82] on button "Library" at bounding box center [1372, 88] width 154 height 28
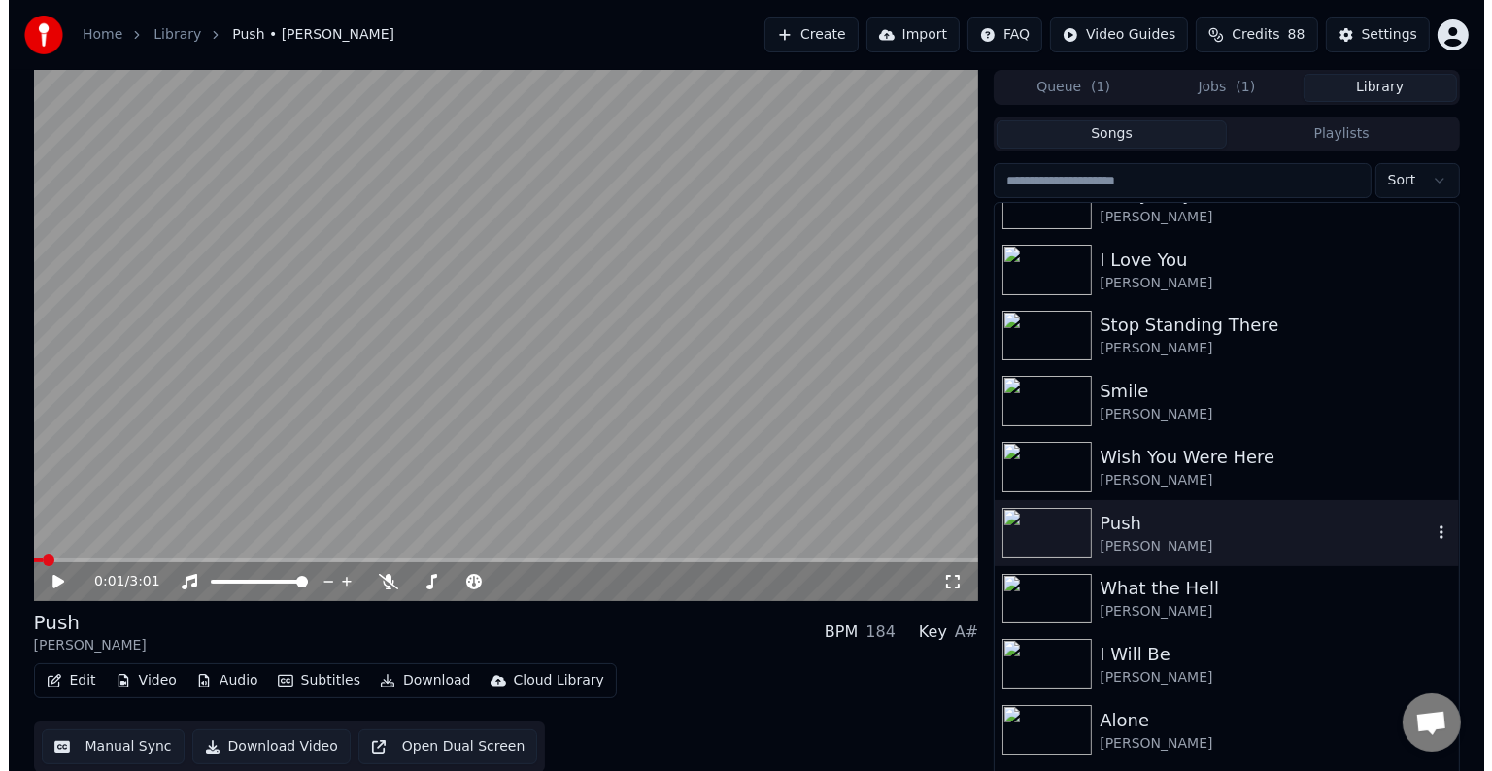
scroll to position [29499, 0]
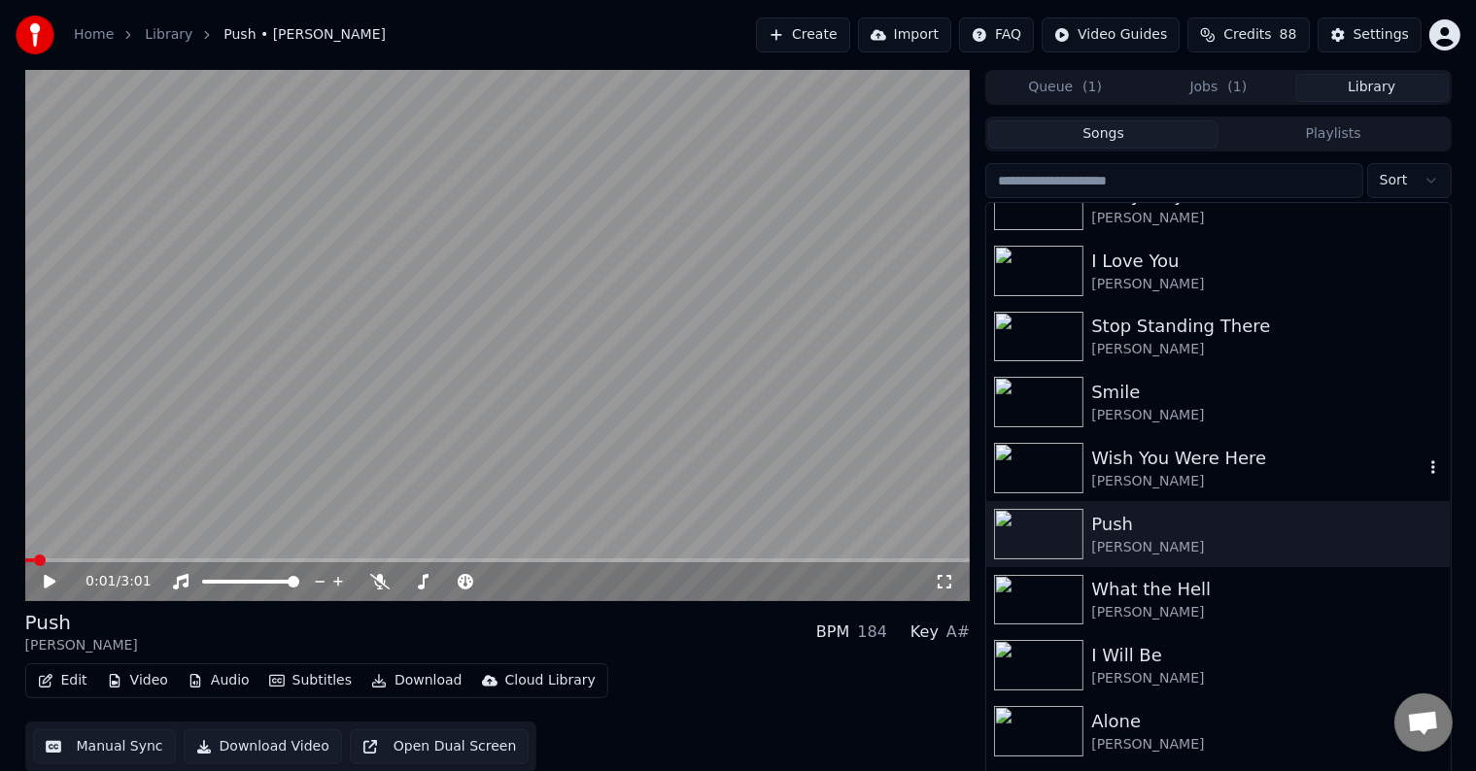
click at [1239, 478] on div "[PERSON_NAME]" at bounding box center [1256, 481] width 331 height 19
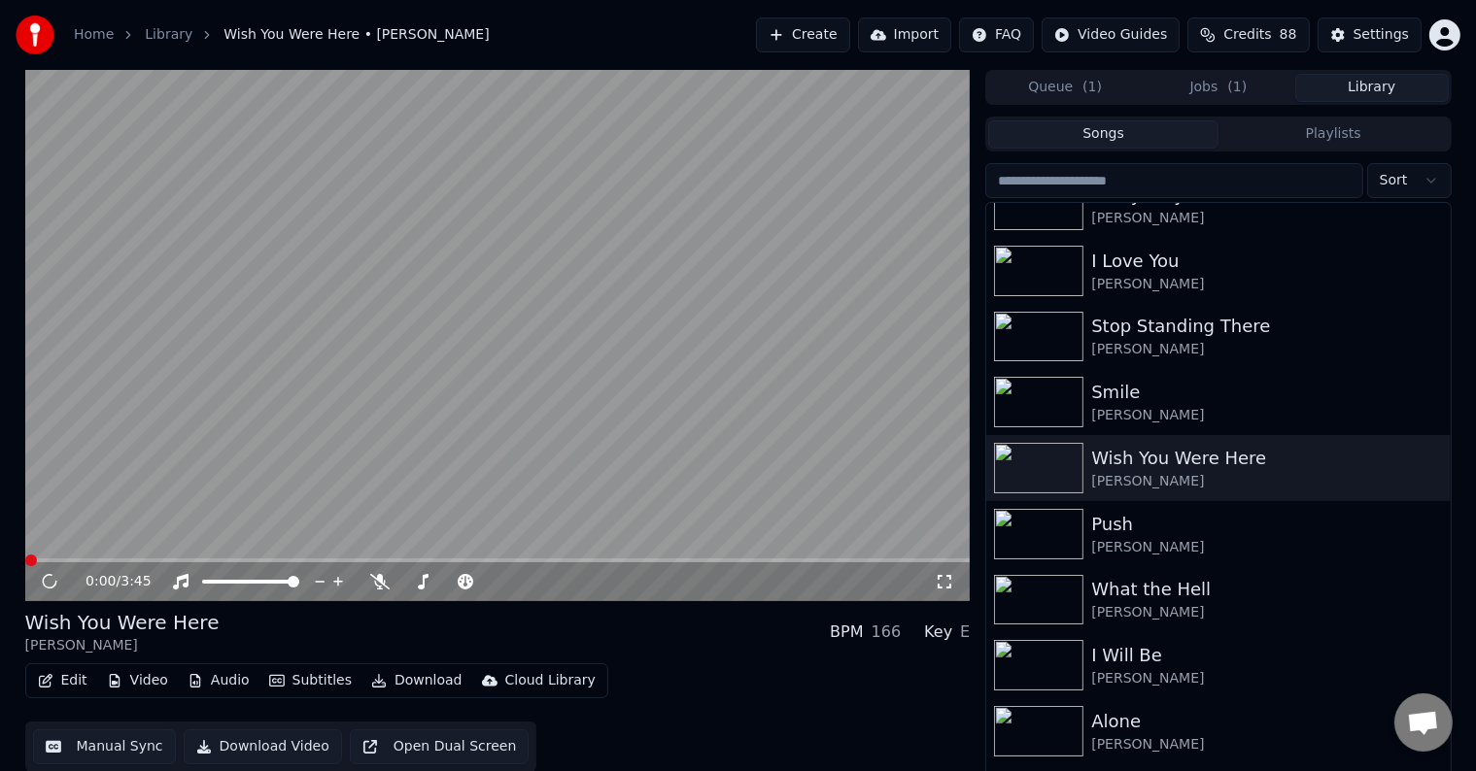
click at [55, 680] on button "Edit" at bounding box center [62, 681] width 65 height 27
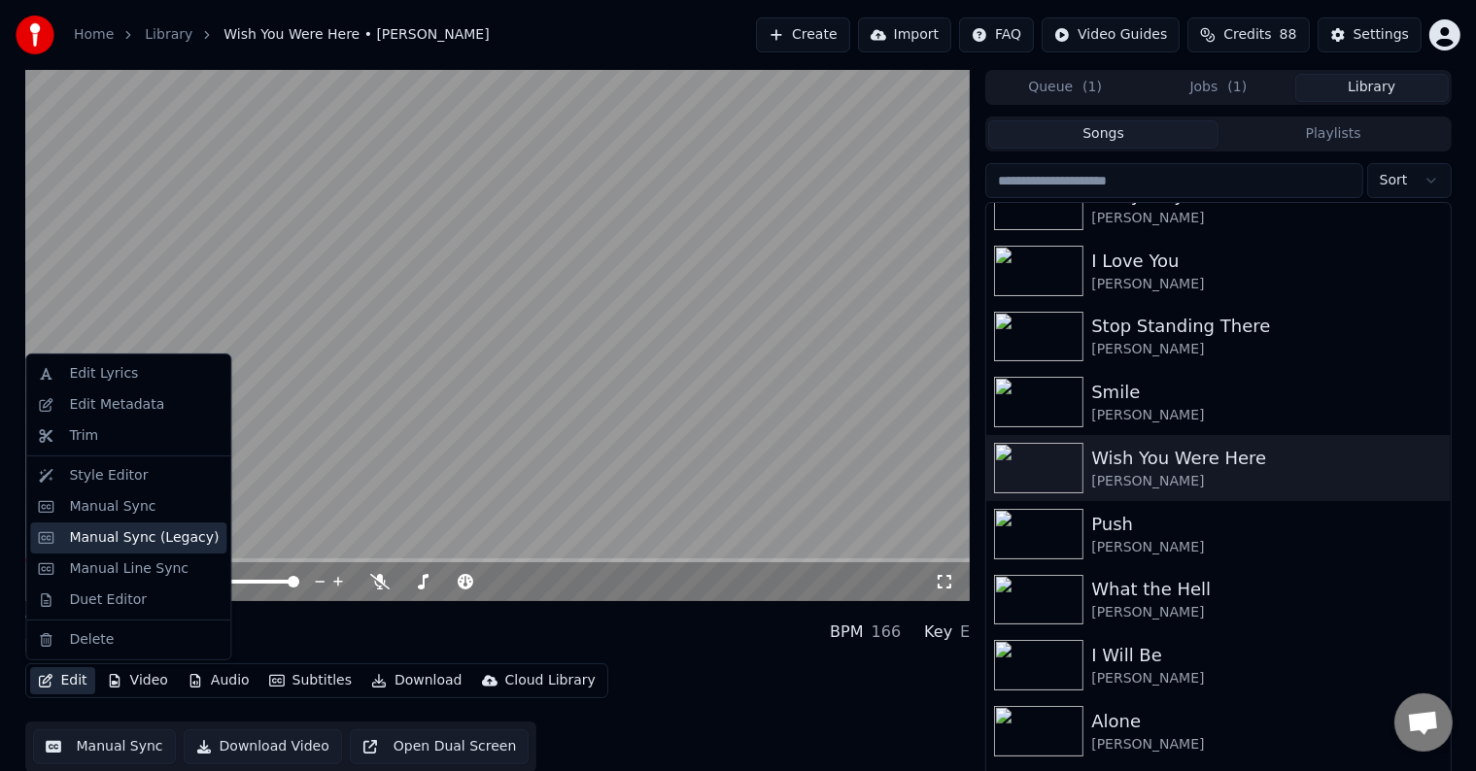
click at [105, 532] on div "Manual Sync (Legacy)" at bounding box center [144, 538] width 150 height 19
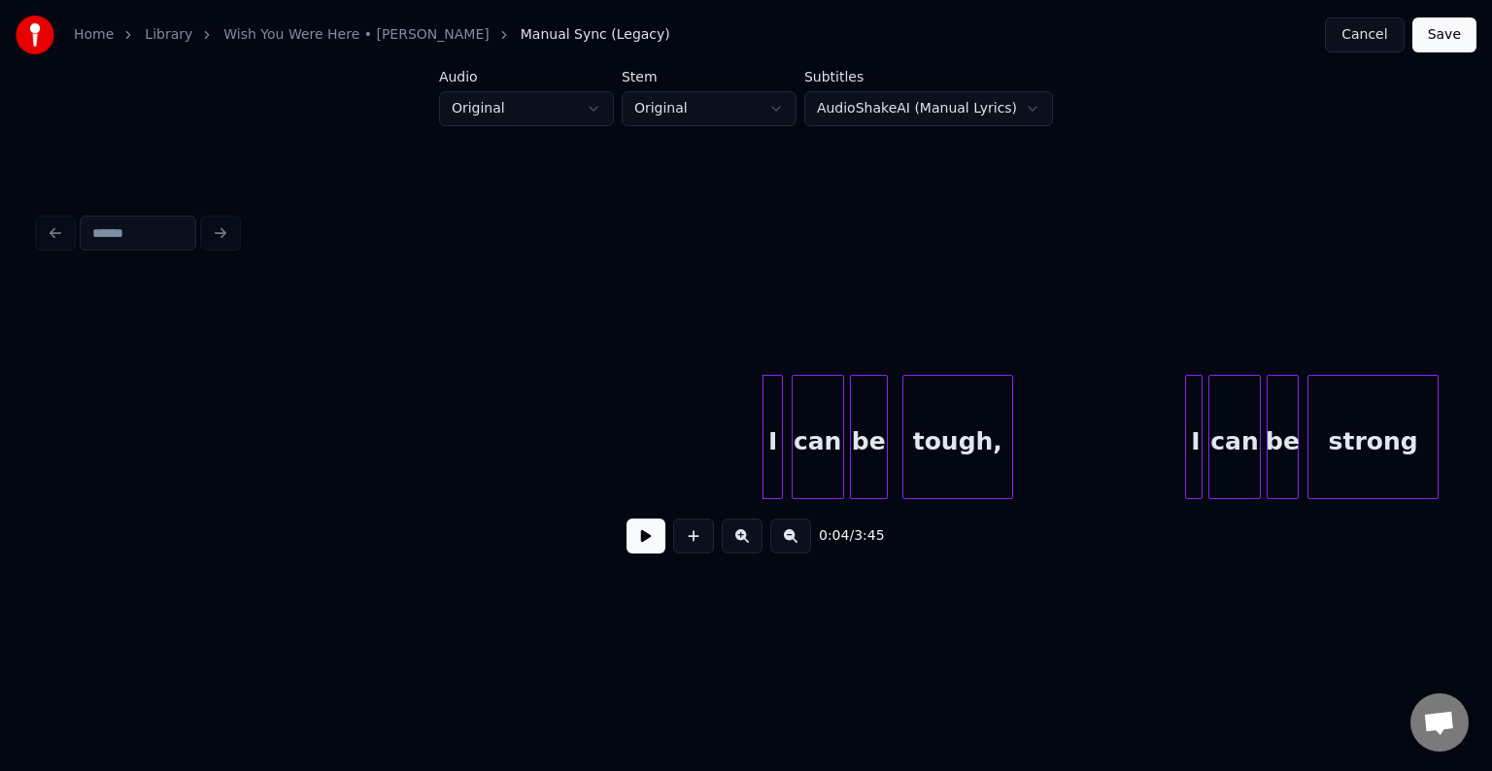
click at [645, 549] on button at bounding box center [646, 536] width 39 height 35
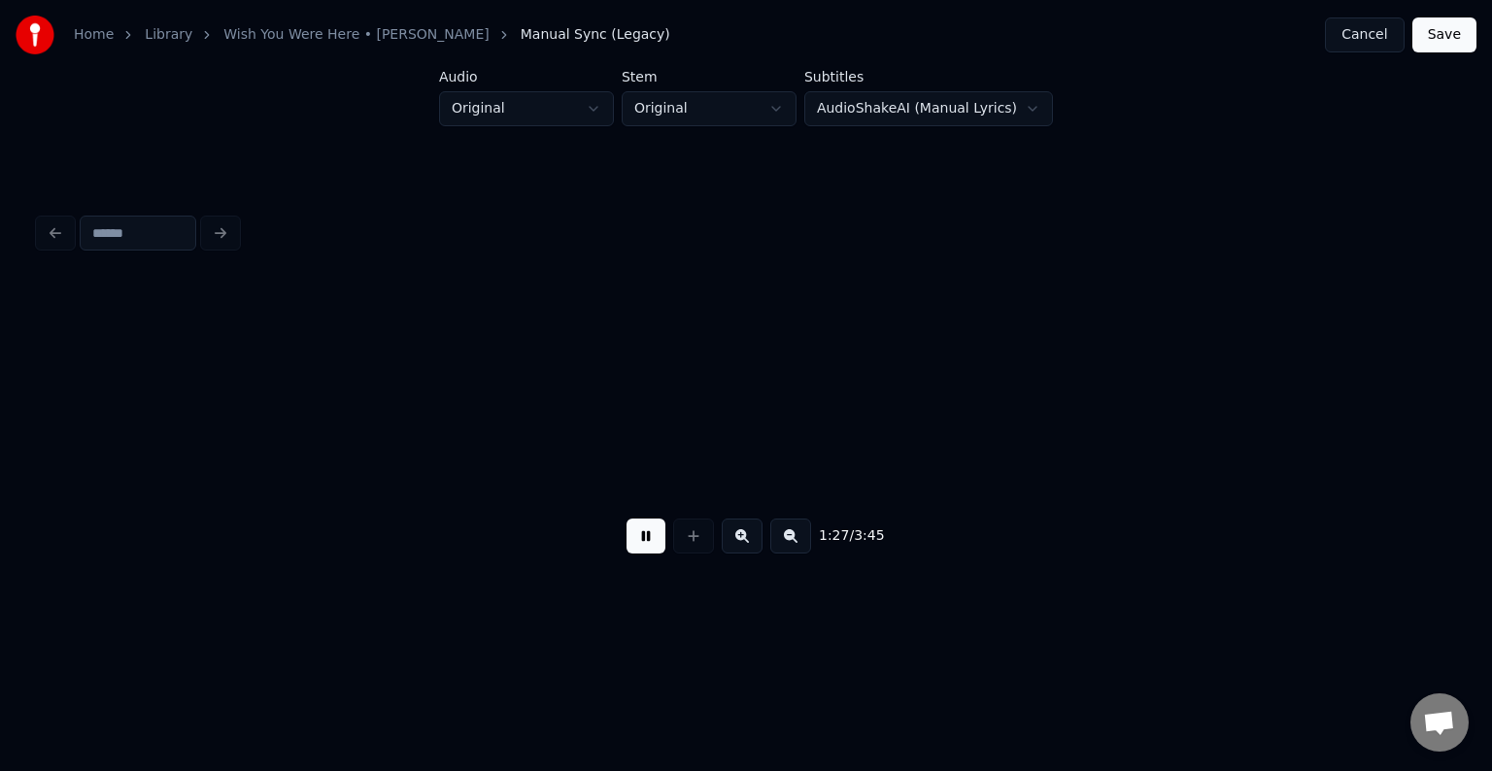
scroll to position [0, 12741]
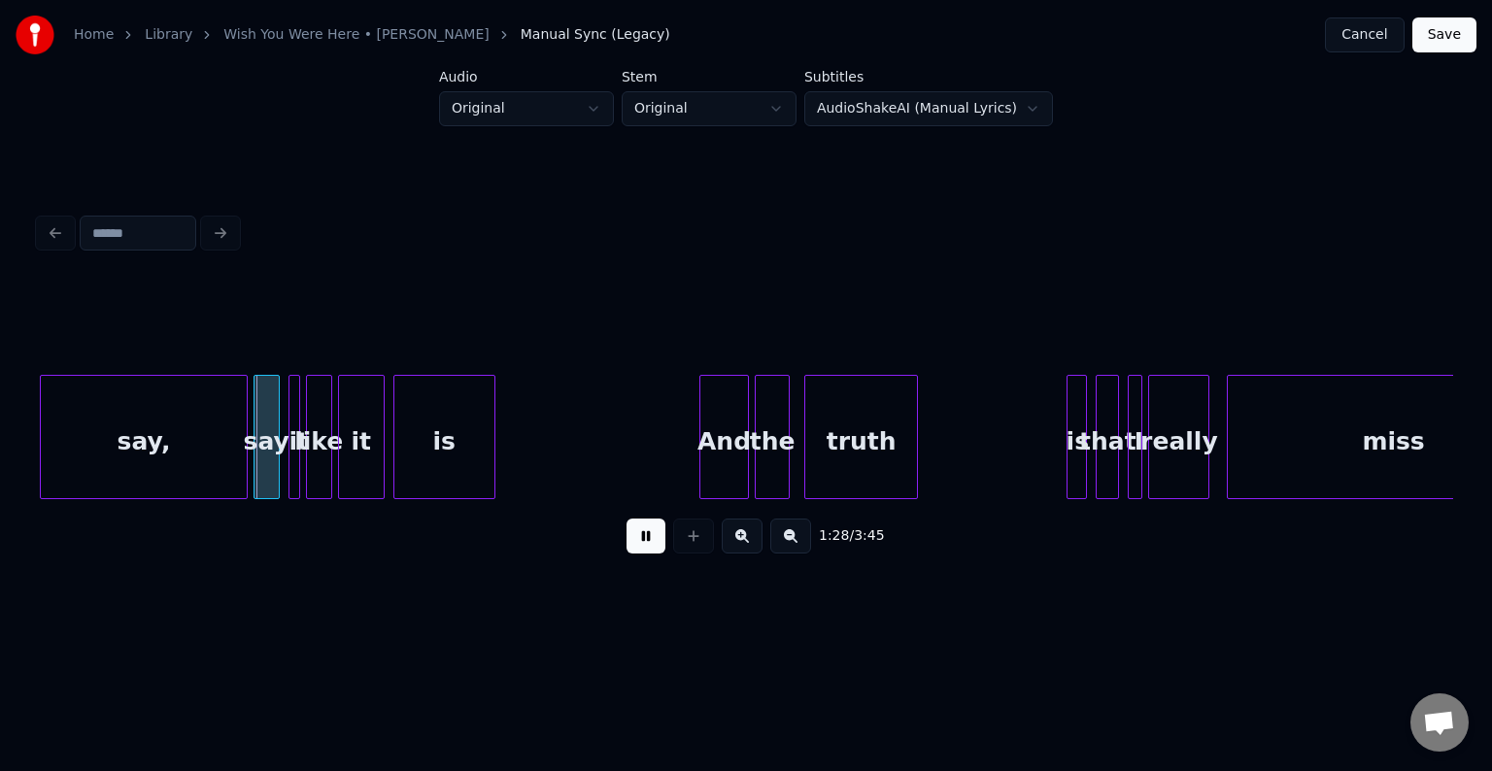
click at [645, 549] on button at bounding box center [646, 536] width 39 height 35
click at [152, 478] on div at bounding box center [152, 437] width 6 height 122
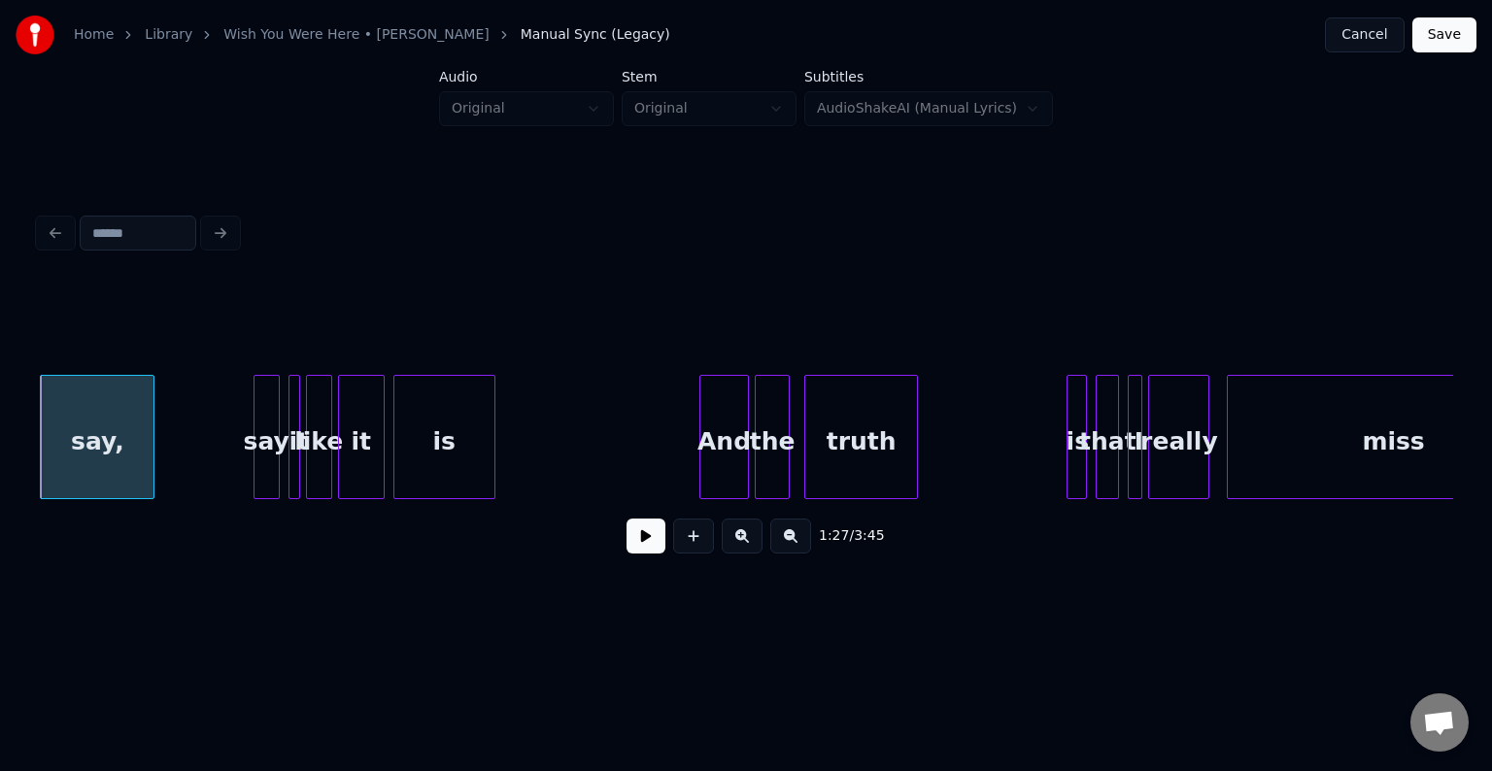
click at [656, 539] on button at bounding box center [646, 536] width 39 height 35
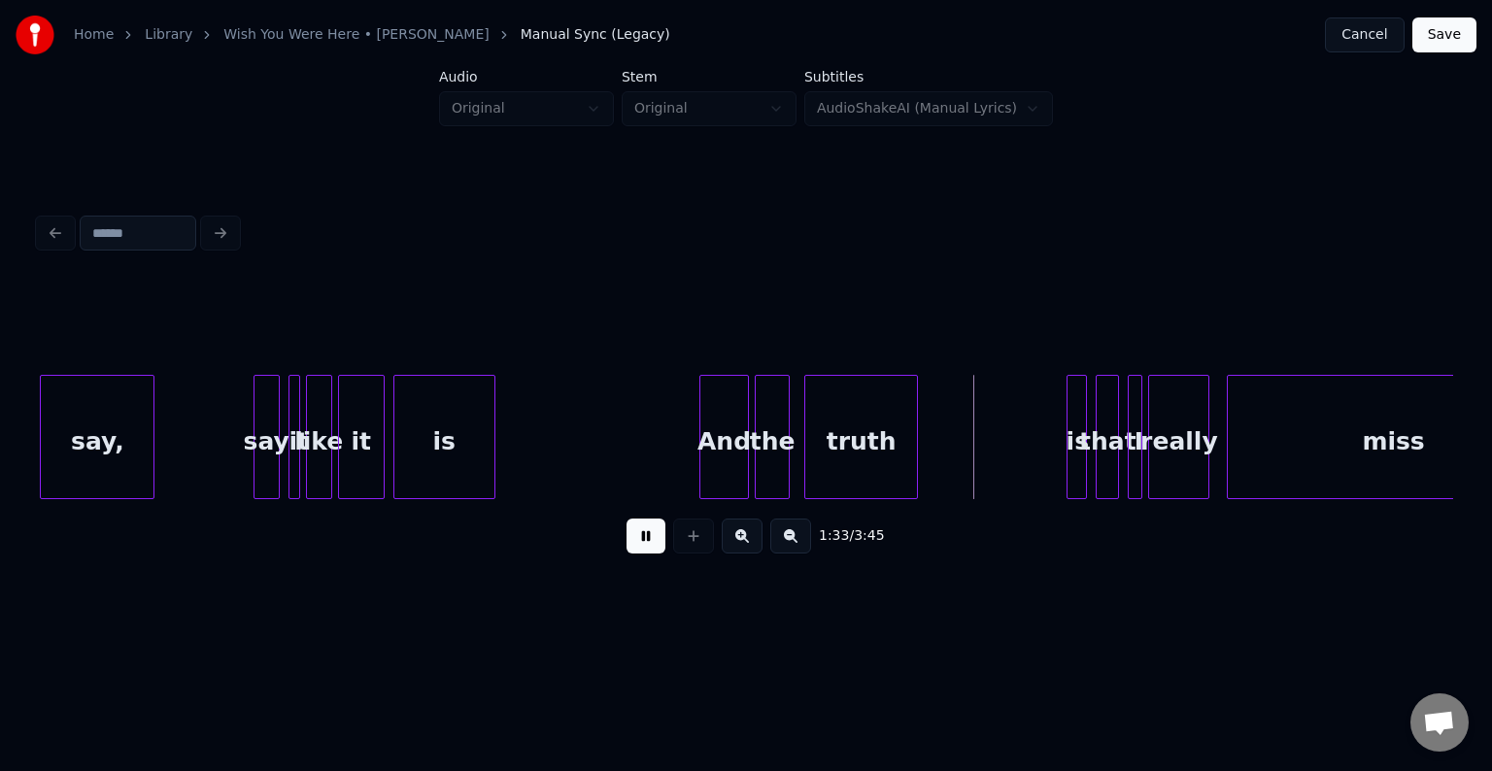
click at [656, 539] on button at bounding box center [646, 536] width 39 height 35
click at [652, 542] on button at bounding box center [646, 536] width 39 height 35
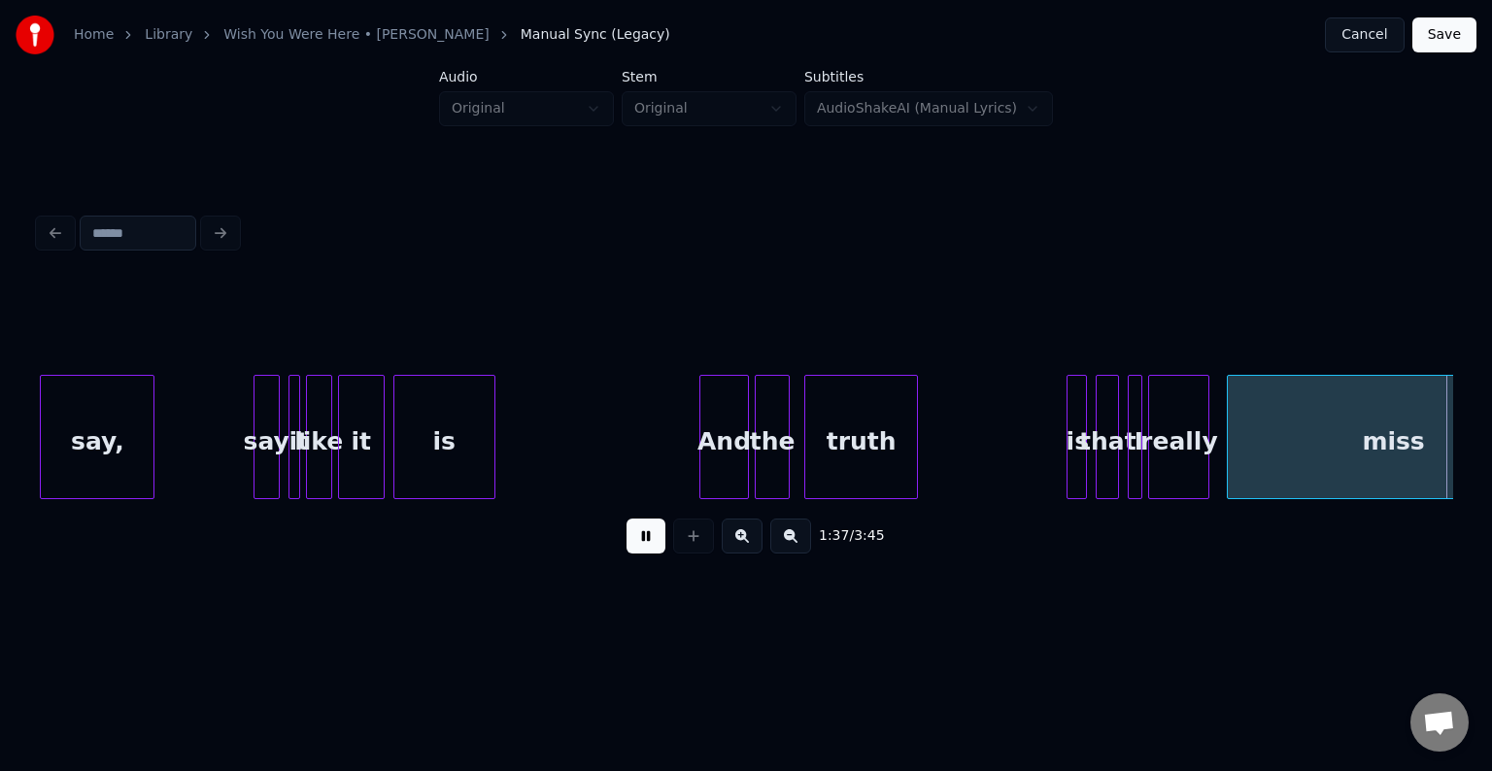
scroll to position [0, 14162]
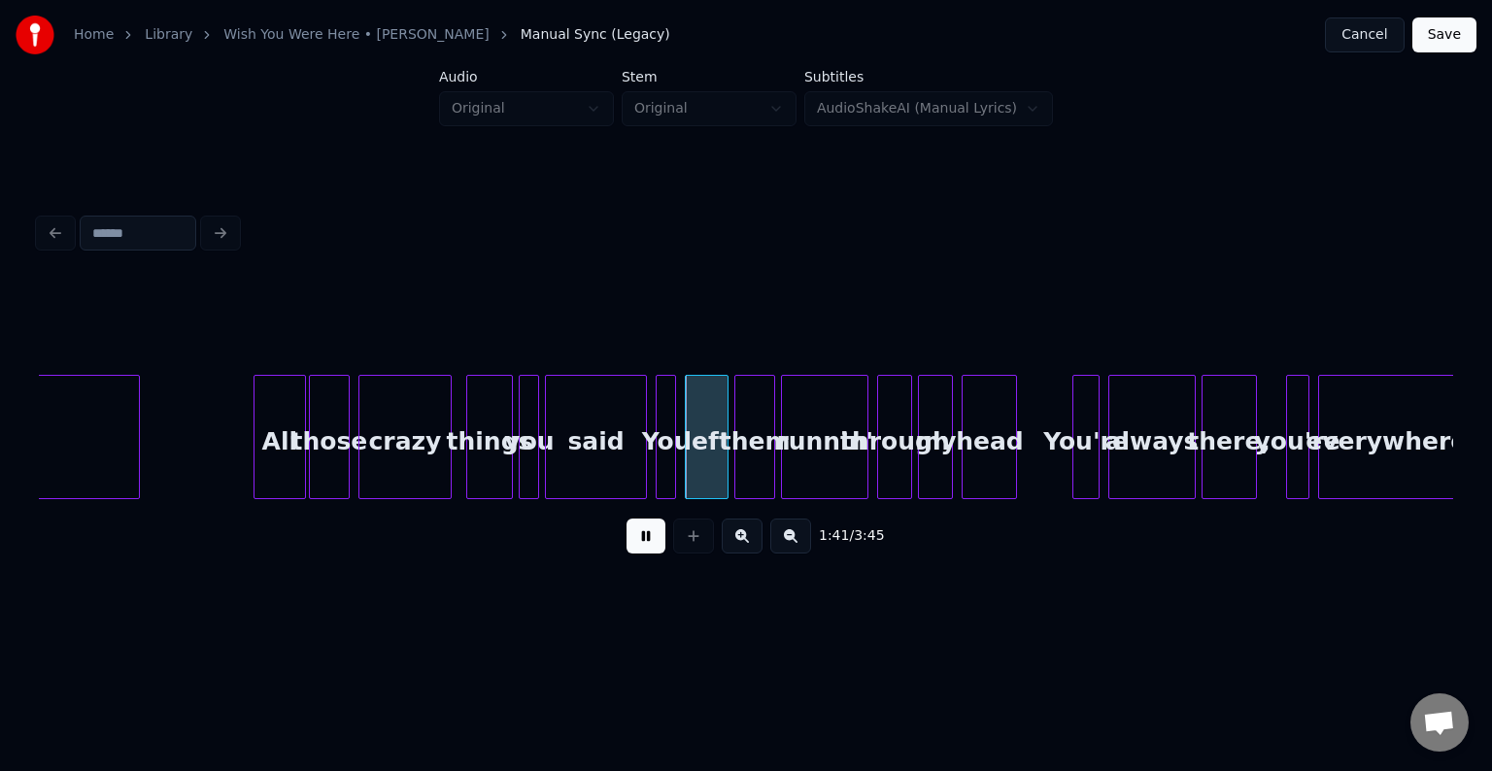
click at [652, 542] on button at bounding box center [646, 536] width 39 height 35
click at [600, 463] on div at bounding box center [601, 437] width 6 height 122
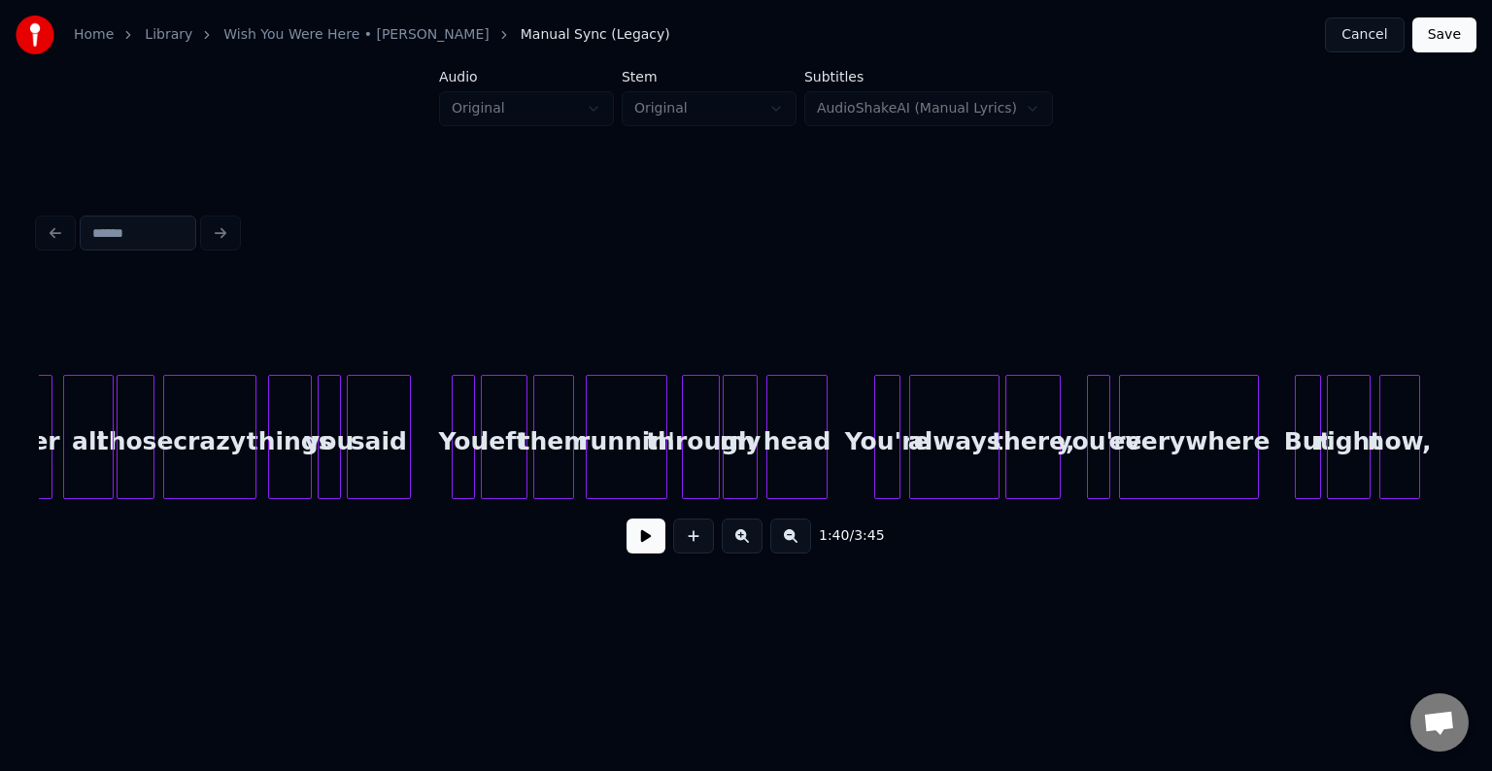
scroll to position [0, 4200]
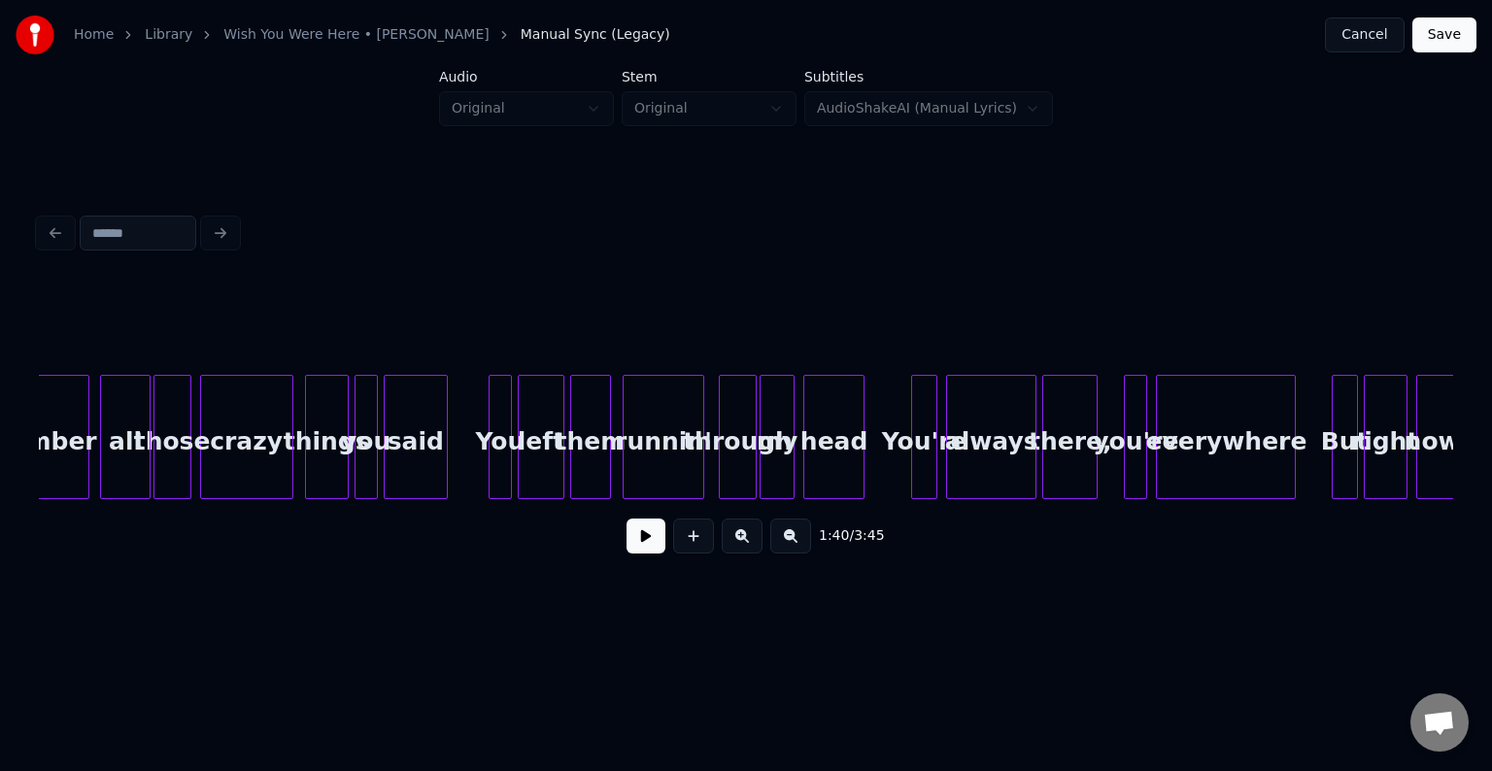
click at [652, 538] on button at bounding box center [646, 536] width 39 height 35
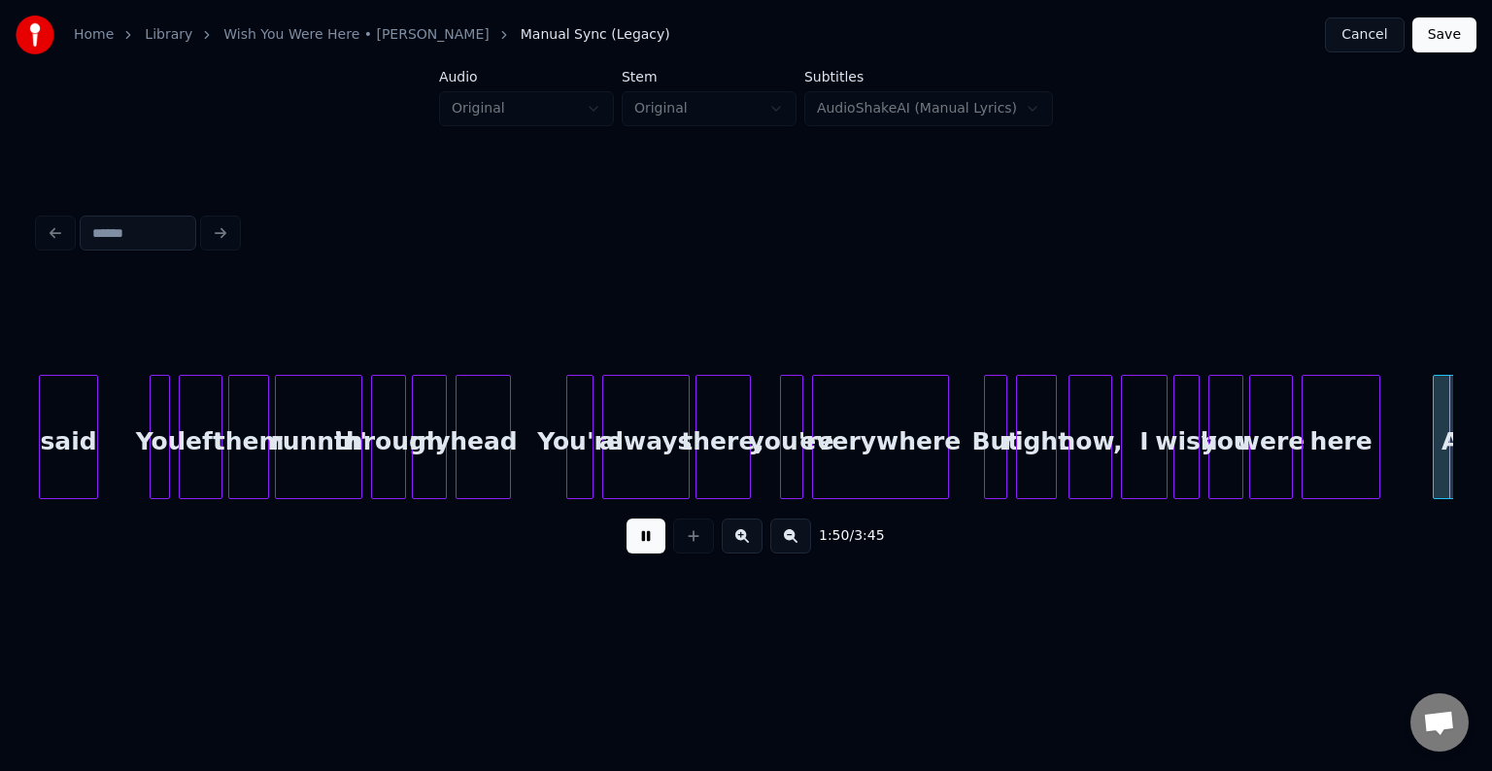
scroll to position [0, 16084]
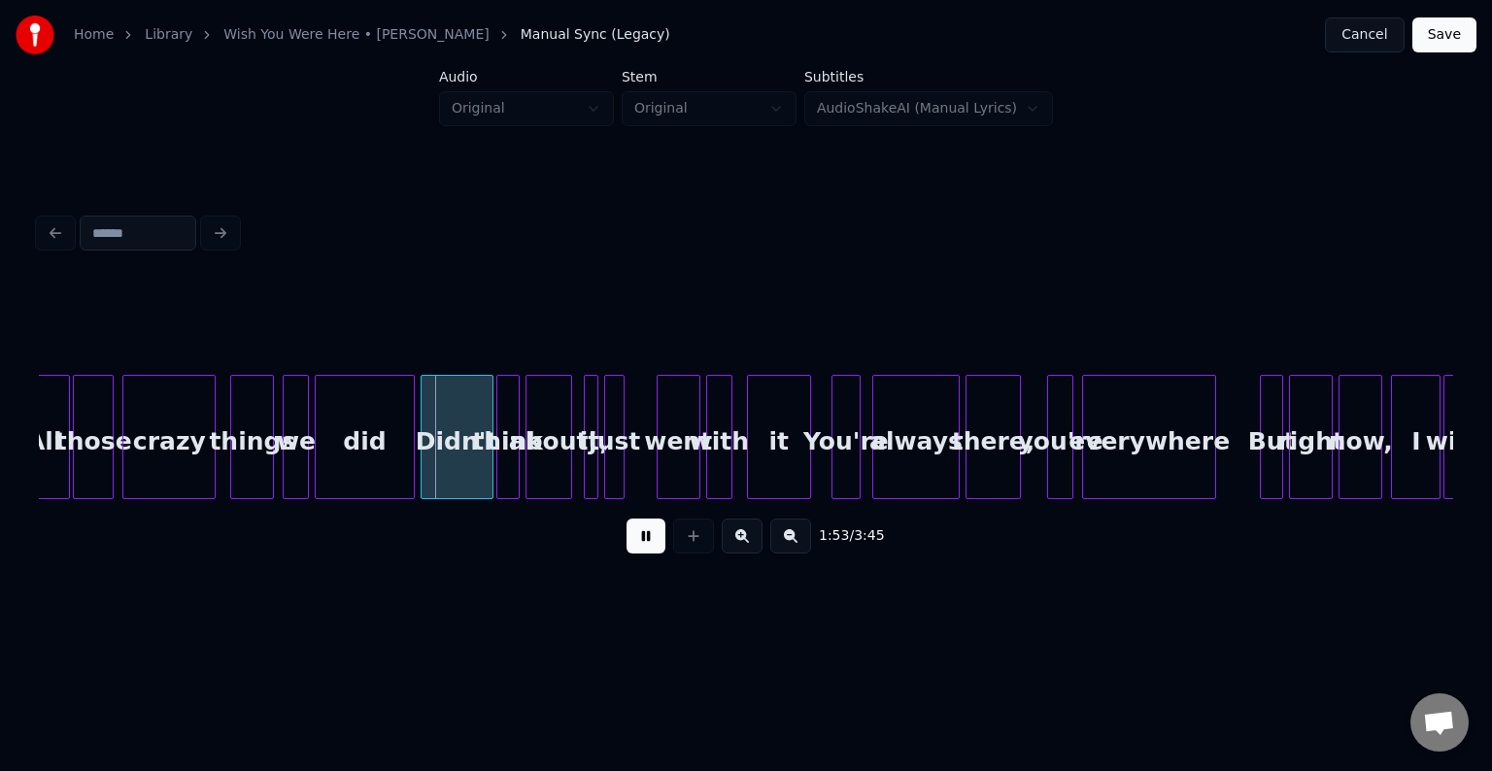
click at [652, 538] on button at bounding box center [646, 536] width 39 height 35
click at [362, 458] on div at bounding box center [361, 437] width 6 height 122
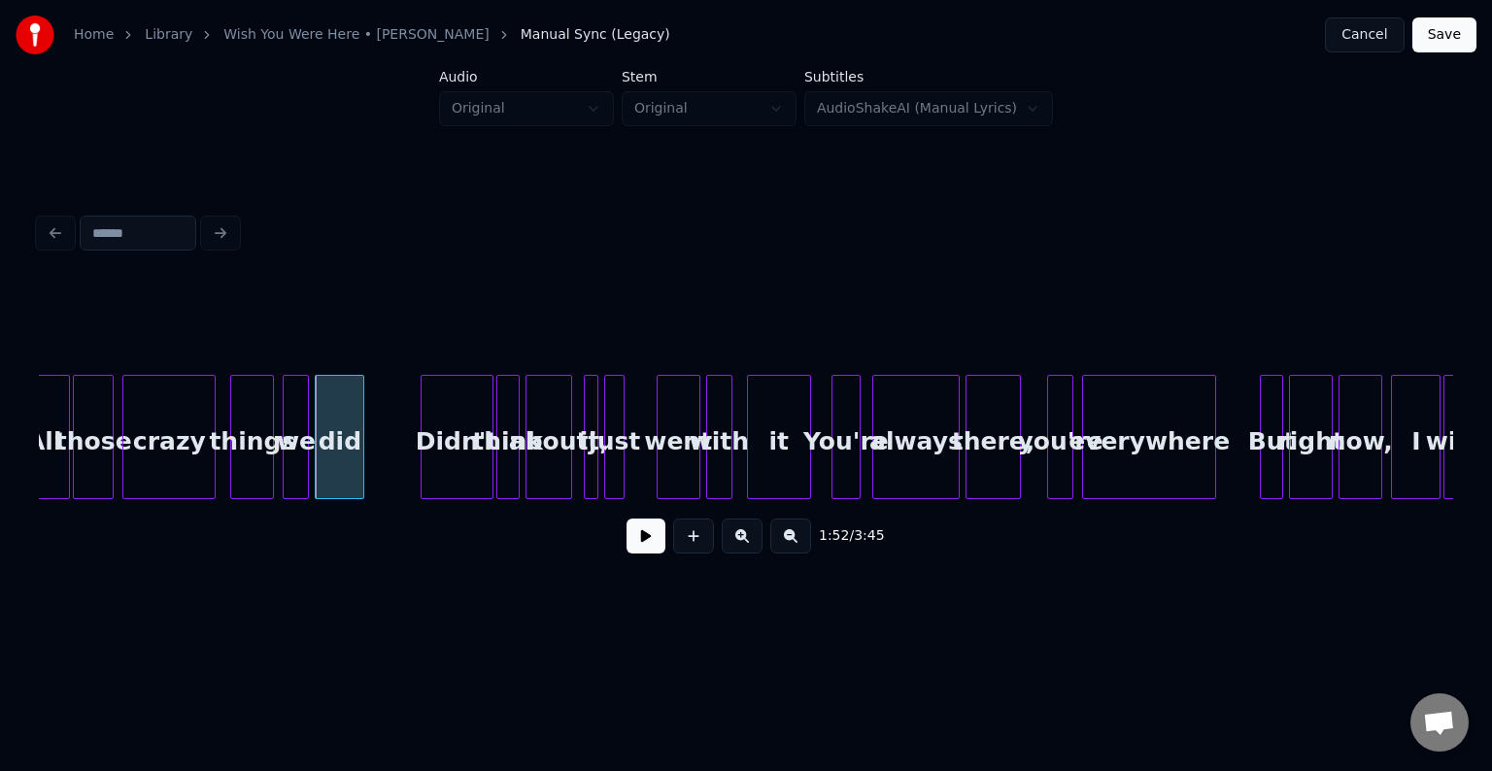
click at [640, 547] on button at bounding box center [646, 536] width 39 height 35
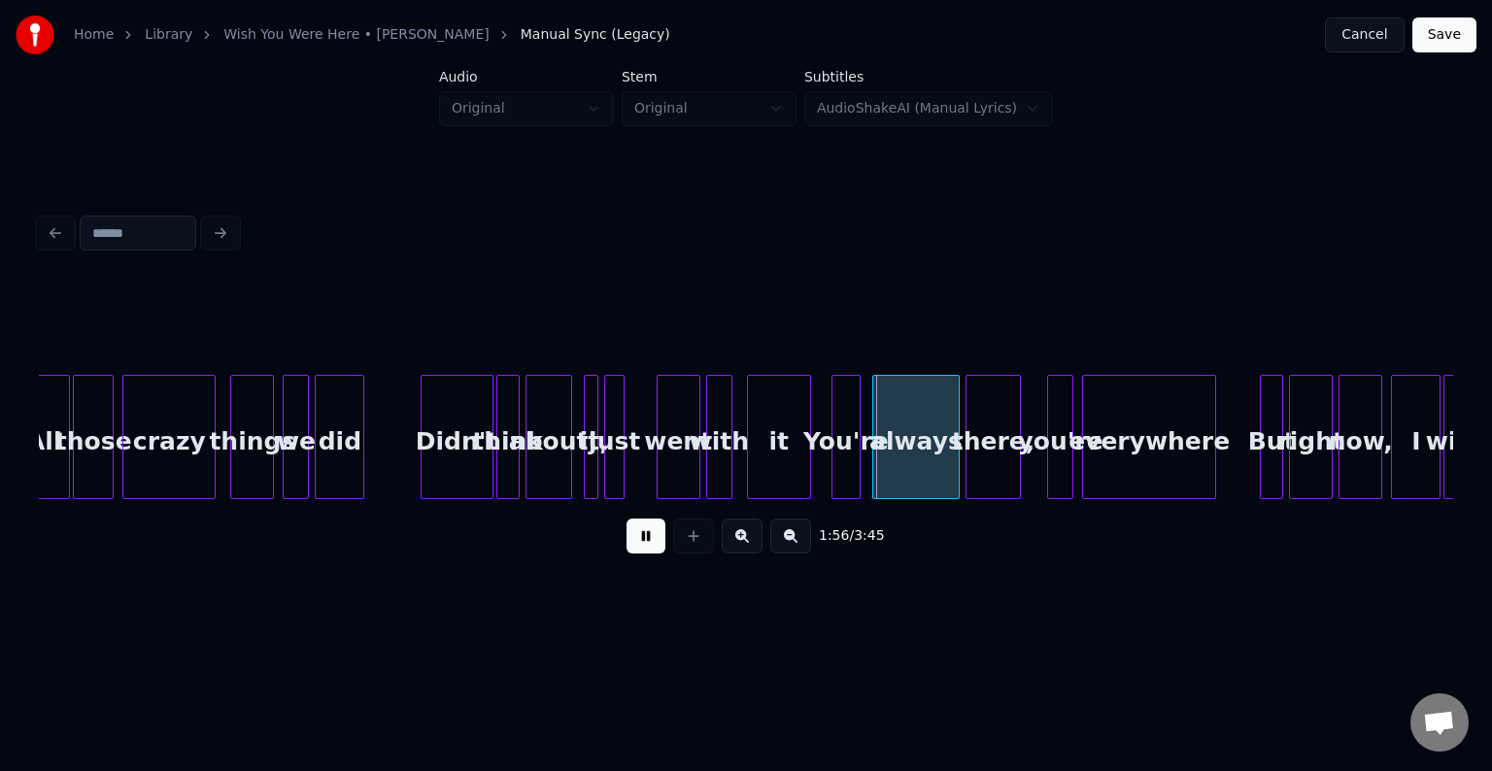
click at [630, 466] on div "All those crazy things we did Didn't think about it, just went with it You're a…" at bounding box center [411, 437] width 32913 height 124
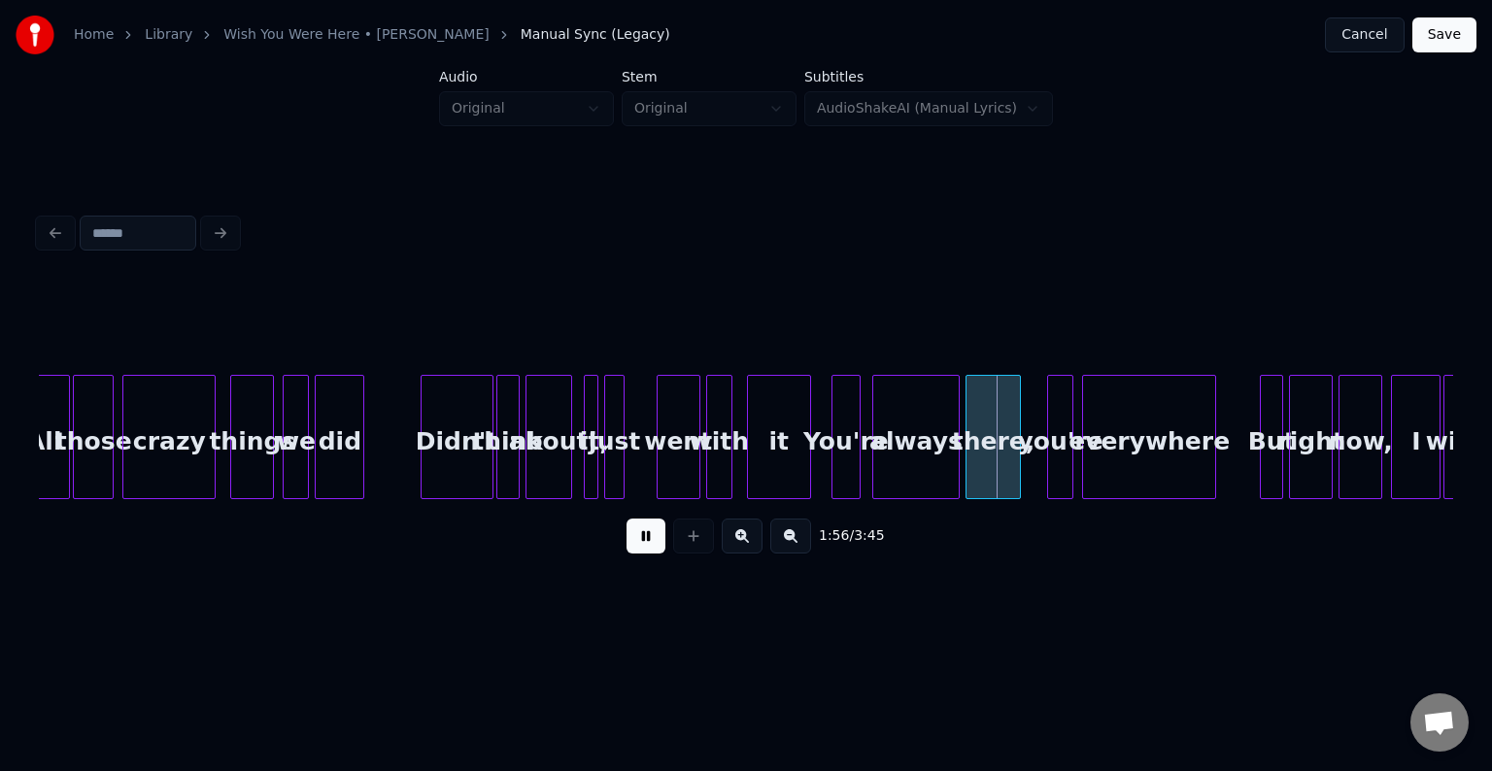
click at [654, 547] on button at bounding box center [646, 536] width 39 height 35
click at [803, 466] on div "it" at bounding box center [772, 437] width 64 height 124
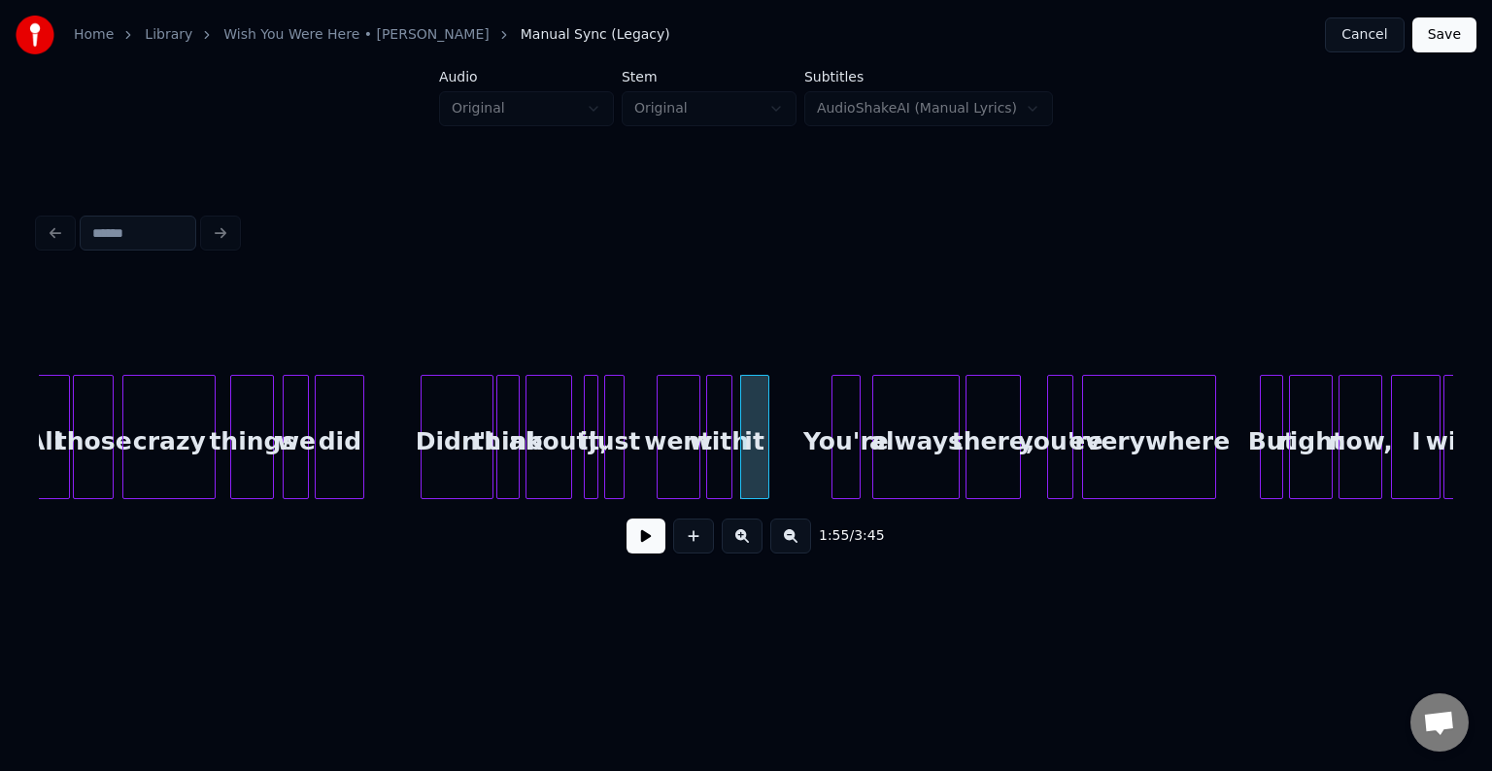
click at [764, 468] on div at bounding box center [766, 437] width 6 height 122
click at [641, 540] on button at bounding box center [646, 536] width 39 height 35
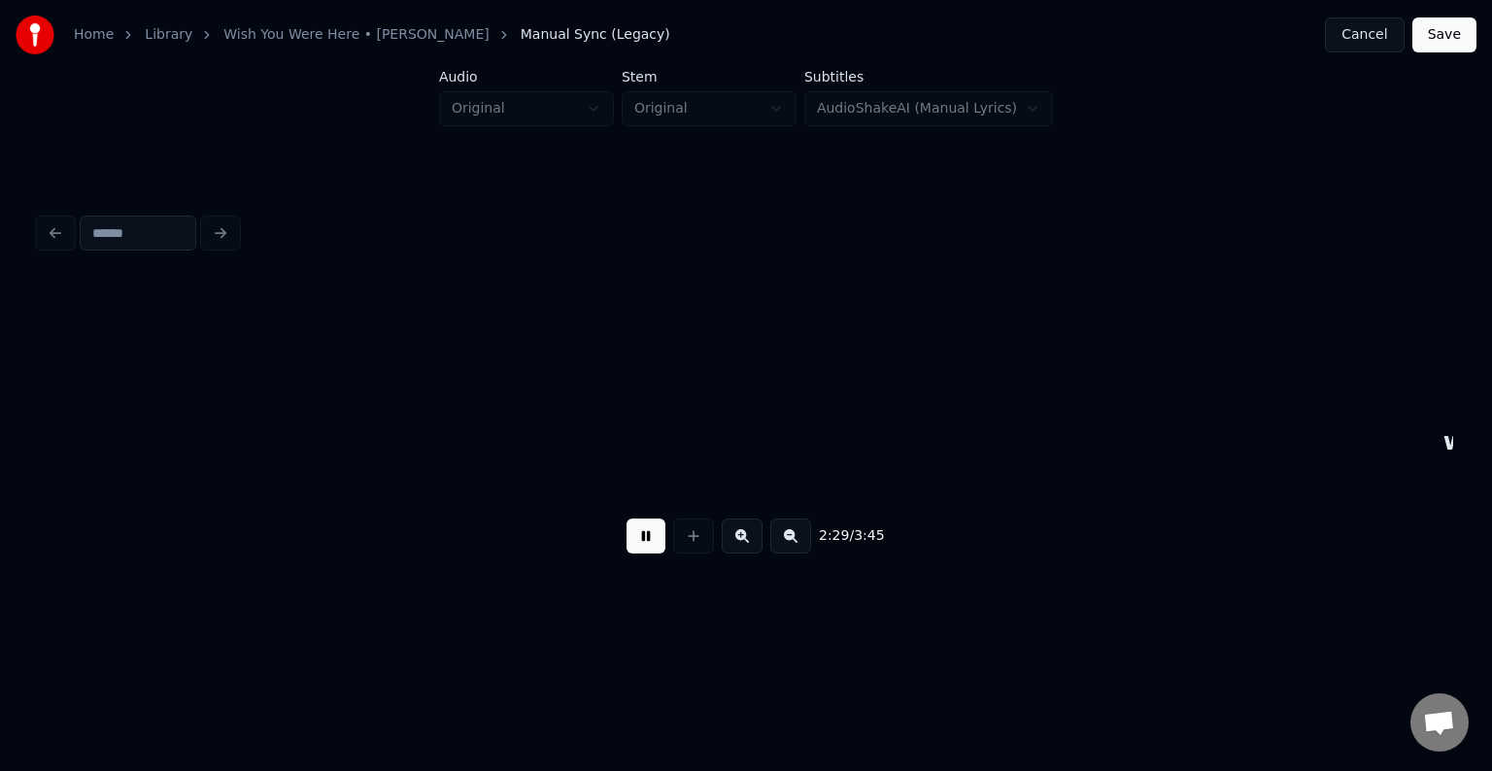
scroll to position [0, 21754]
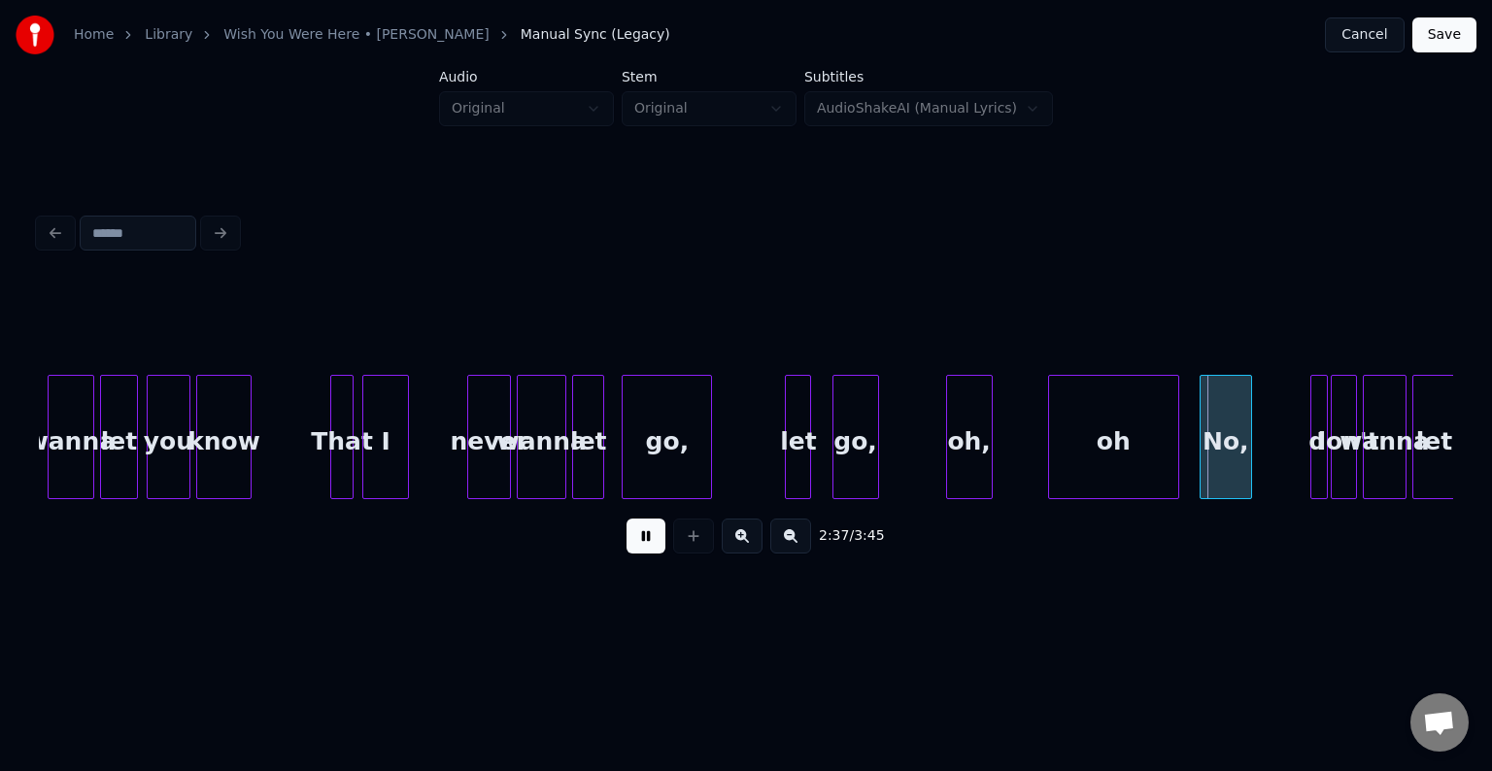
click at [641, 540] on button at bounding box center [646, 536] width 39 height 35
click at [1072, 447] on div "oh" at bounding box center [1113, 442] width 129 height 132
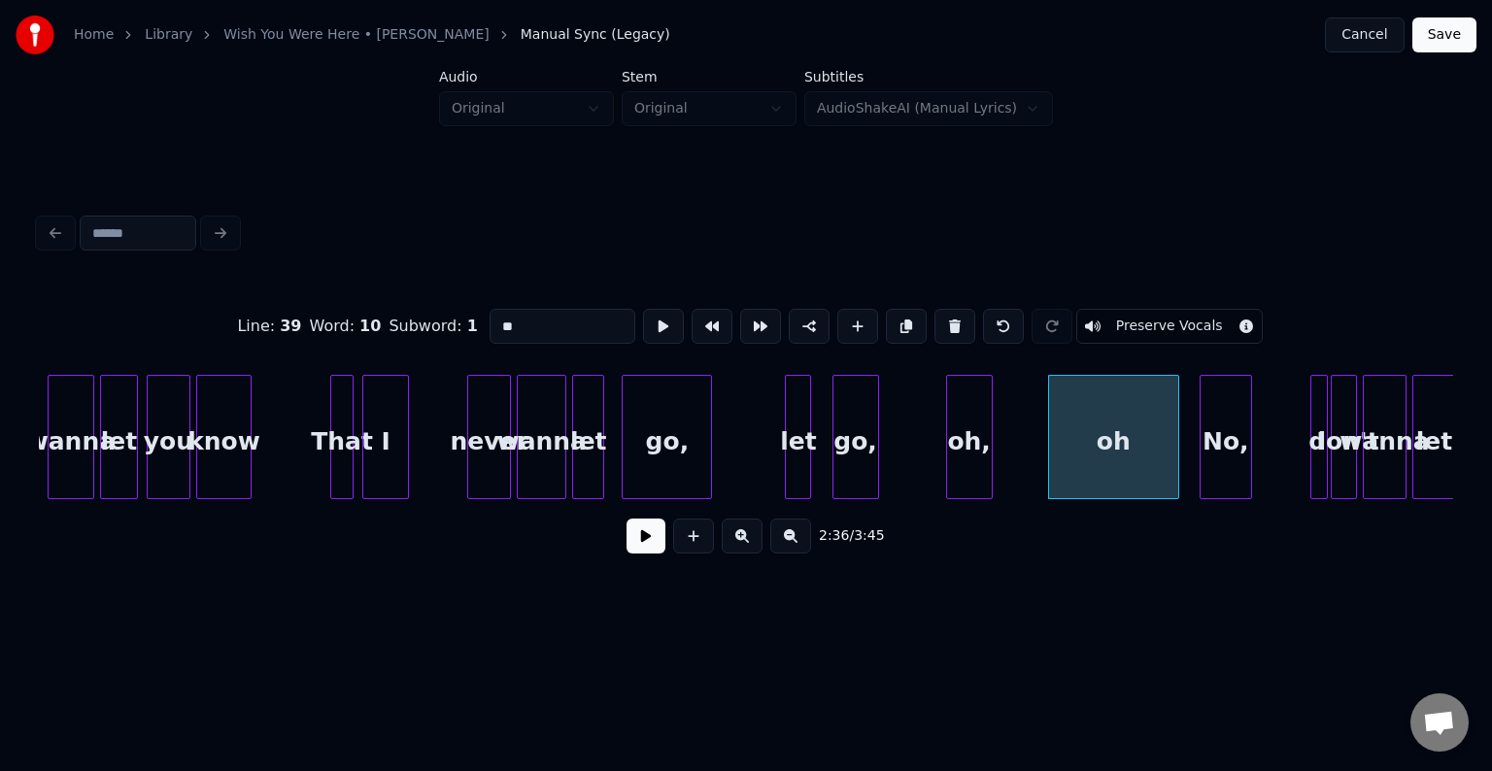
click at [644, 554] on button at bounding box center [646, 536] width 39 height 35
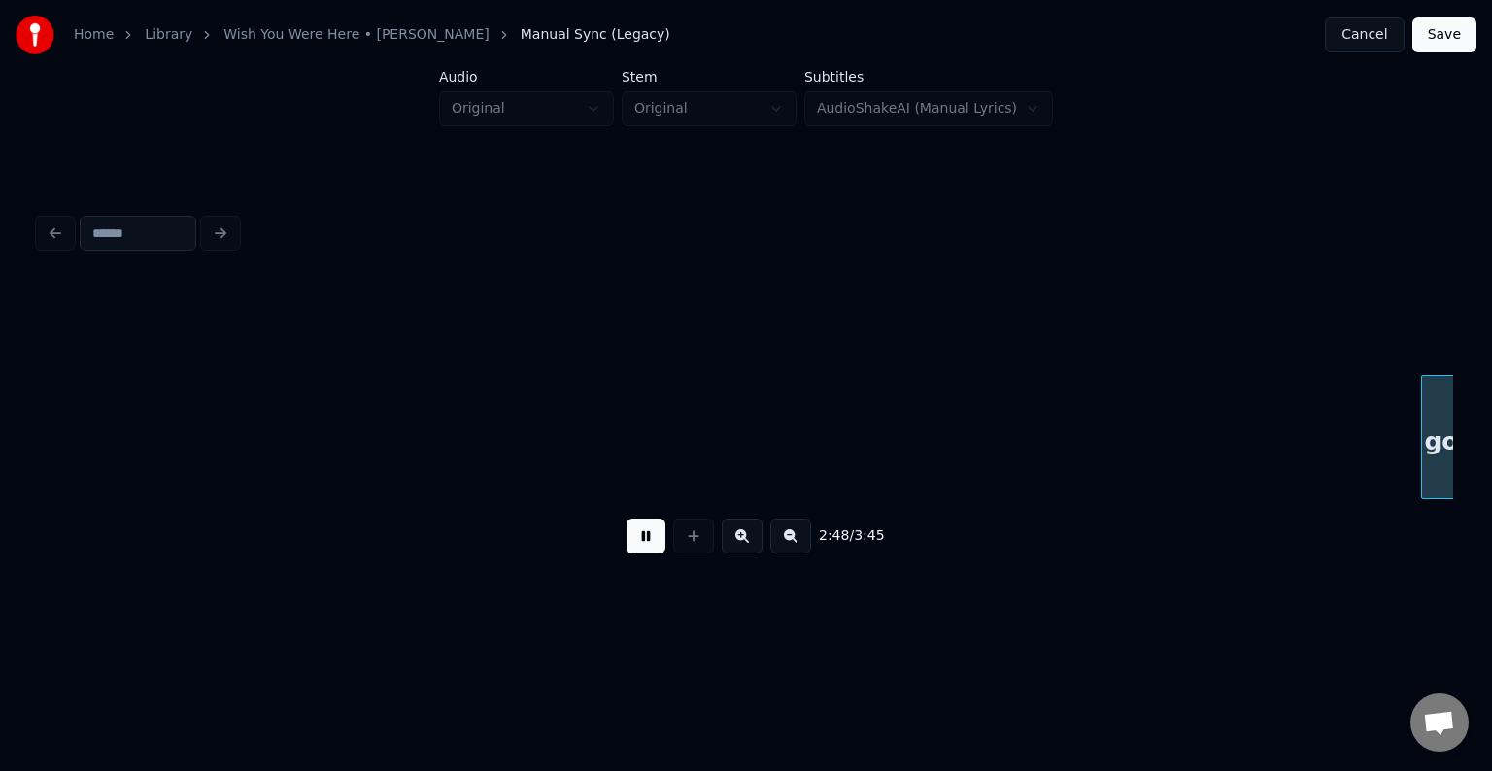
scroll to position [0, 24586]
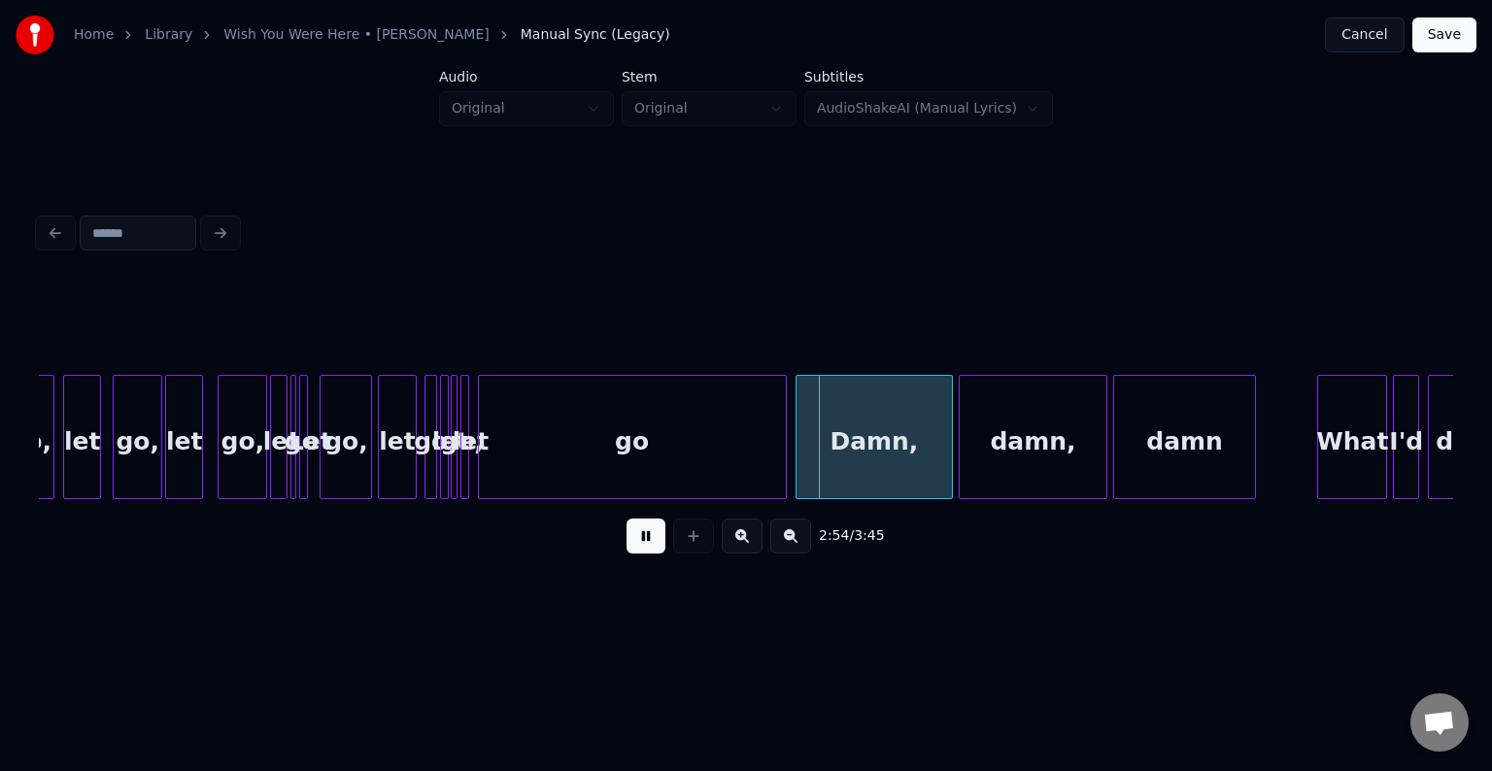
click at [641, 554] on button at bounding box center [646, 536] width 39 height 35
click at [177, 458] on div "let" at bounding box center [184, 442] width 36 height 132
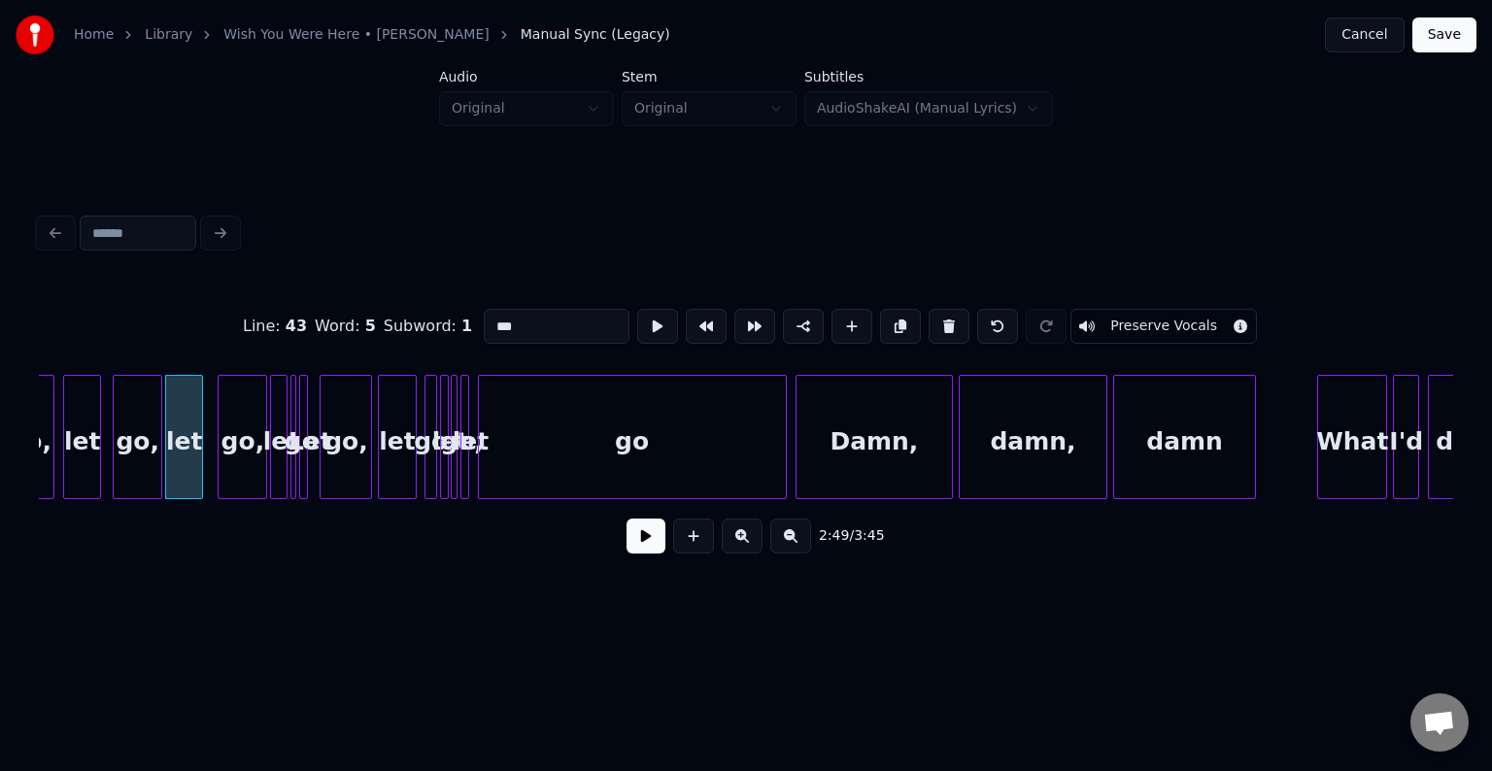
click at [642, 547] on button at bounding box center [646, 536] width 39 height 35
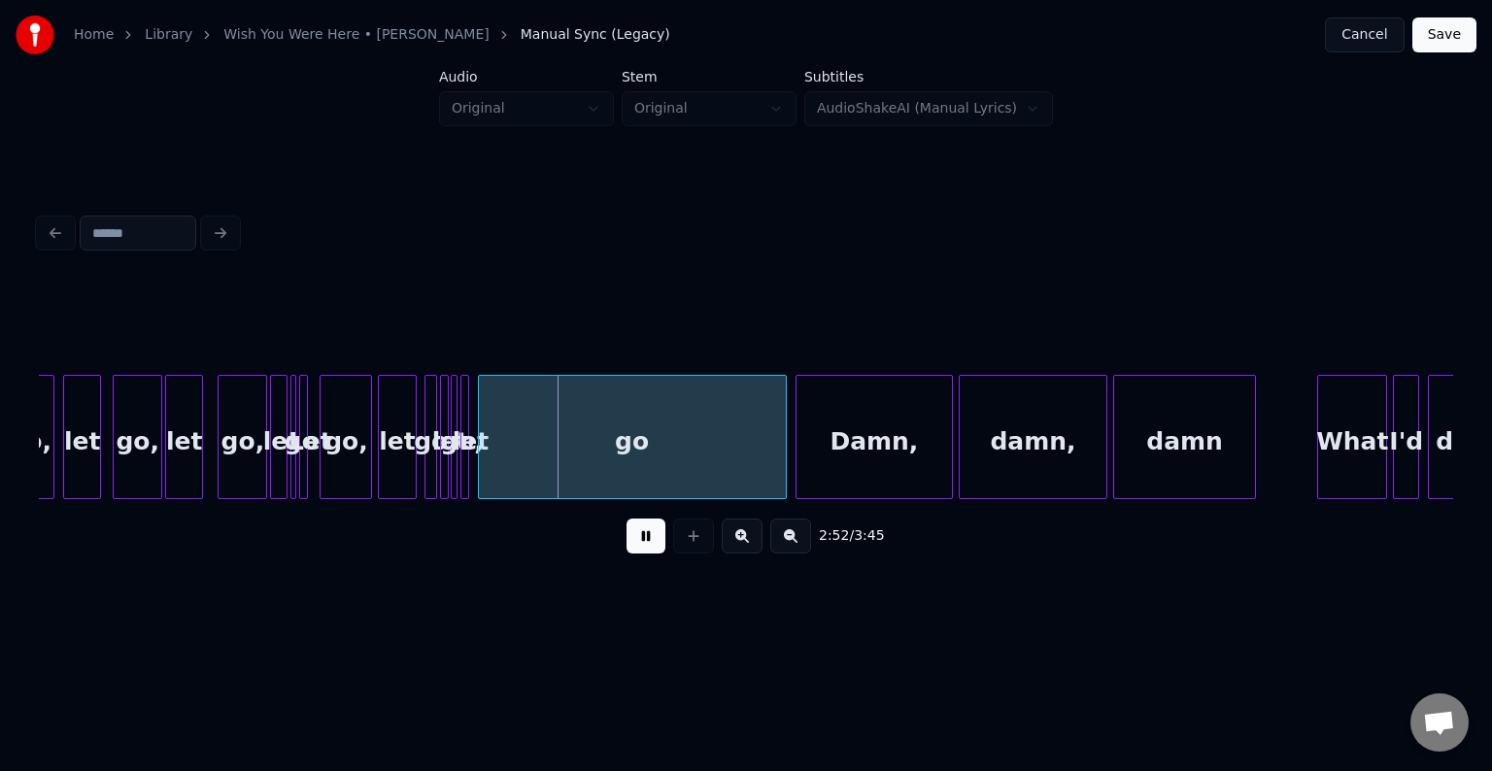
click at [642, 547] on button at bounding box center [646, 536] width 39 height 35
click at [537, 455] on div "go" at bounding box center [632, 442] width 307 height 132
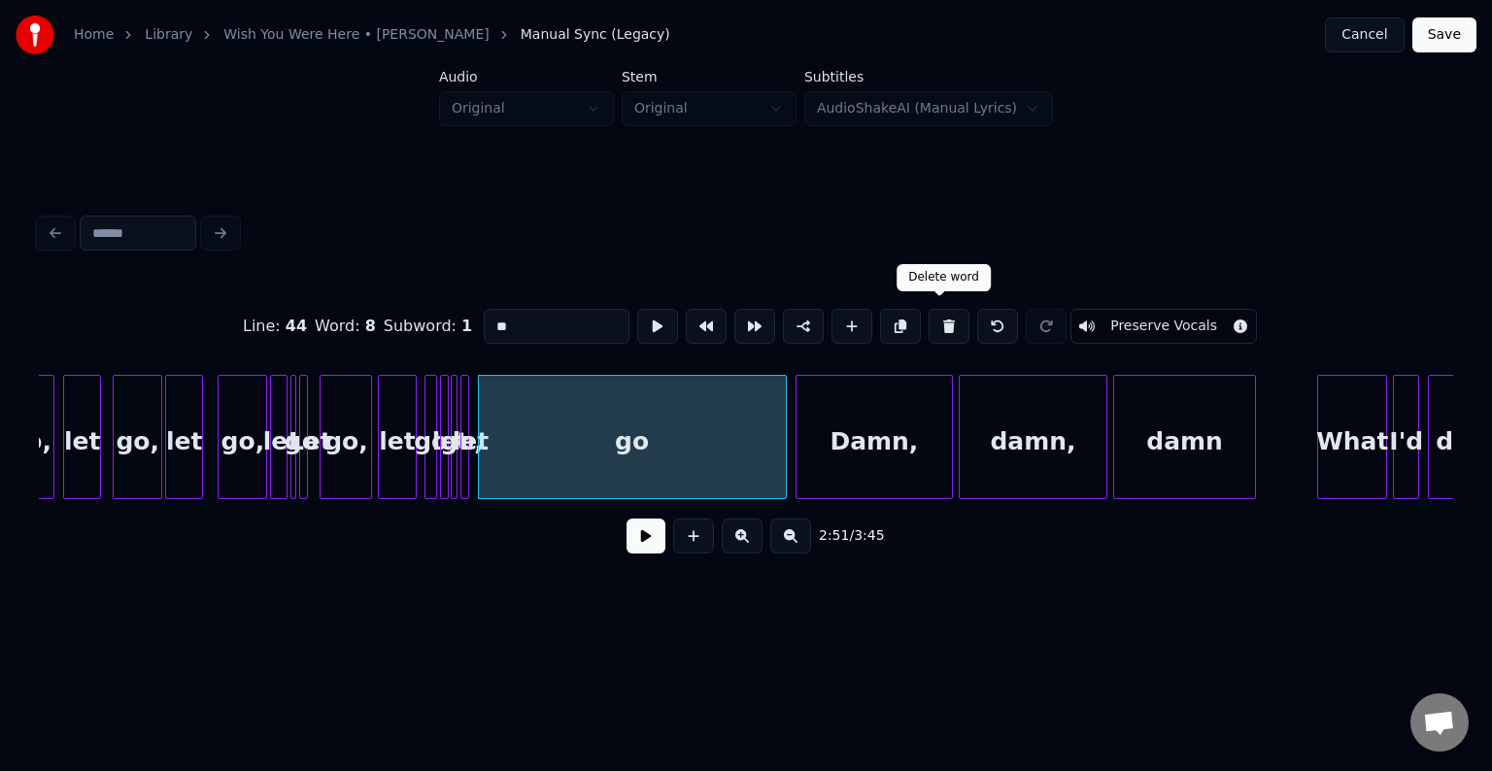
click at [929, 322] on button at bounding box center [949, 326] width 41 height 35
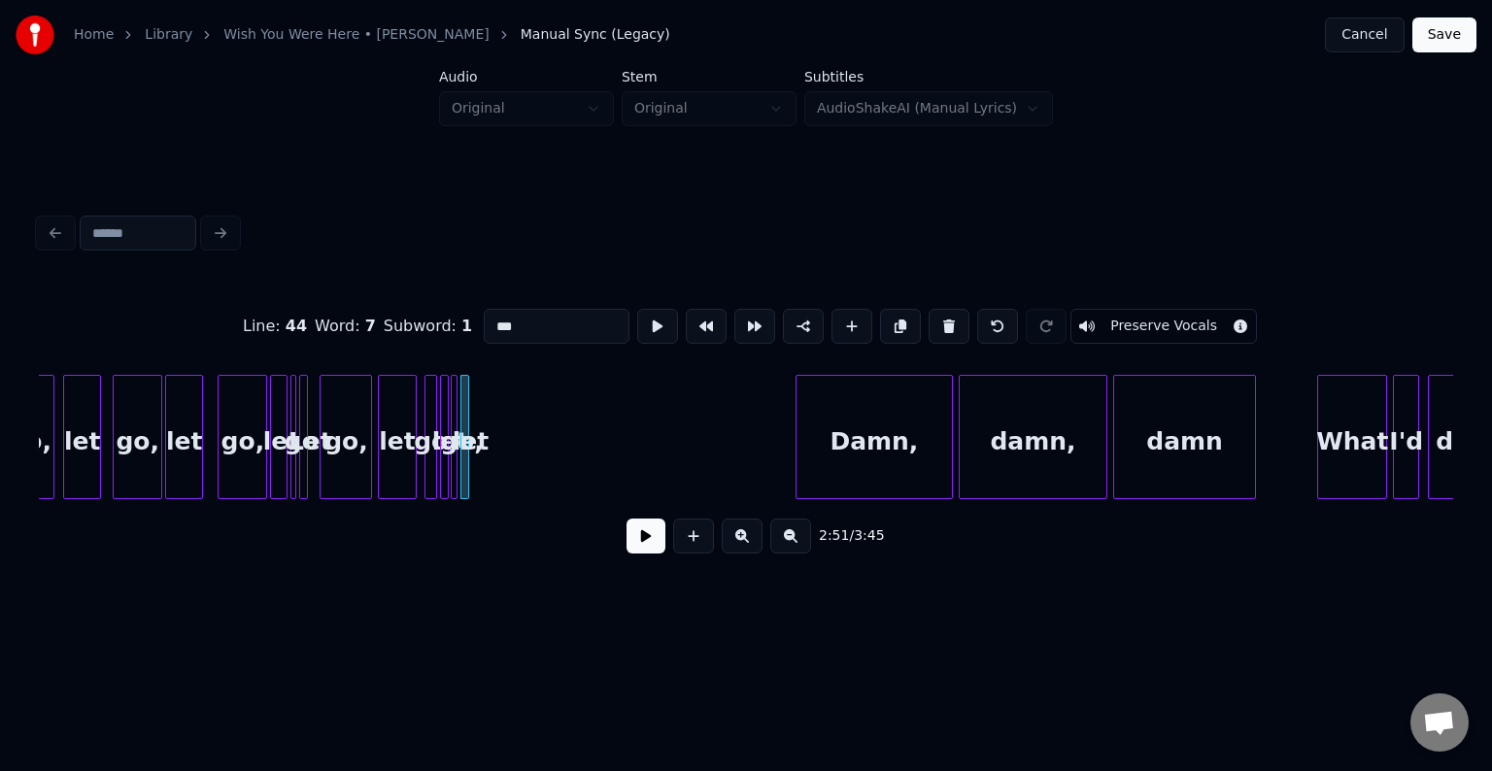
click at [929, 322] on button at bounding box center [949, 326] width 41 height 35
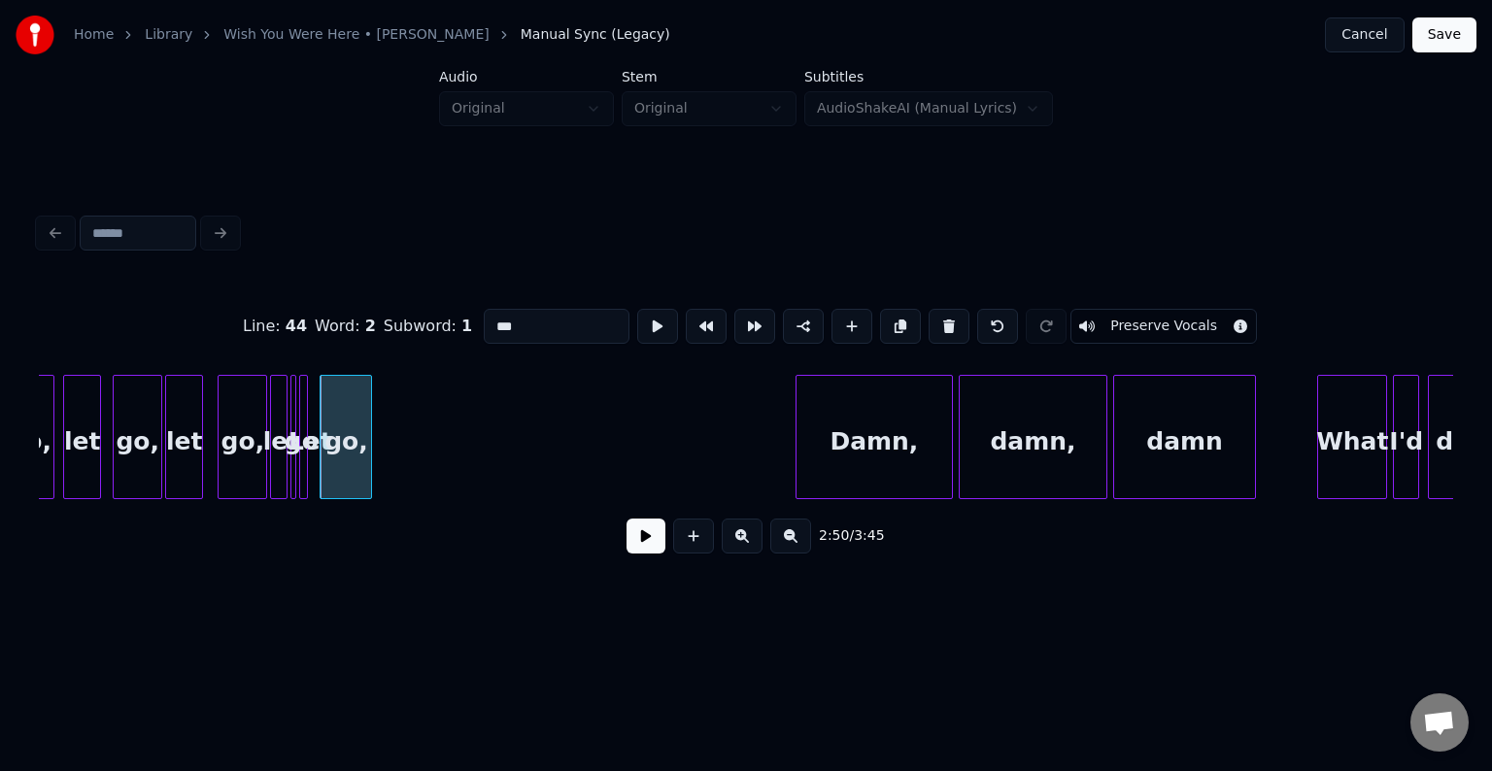
click at [929, 322] on button at bounding box center [949, 326] width 41 height 35
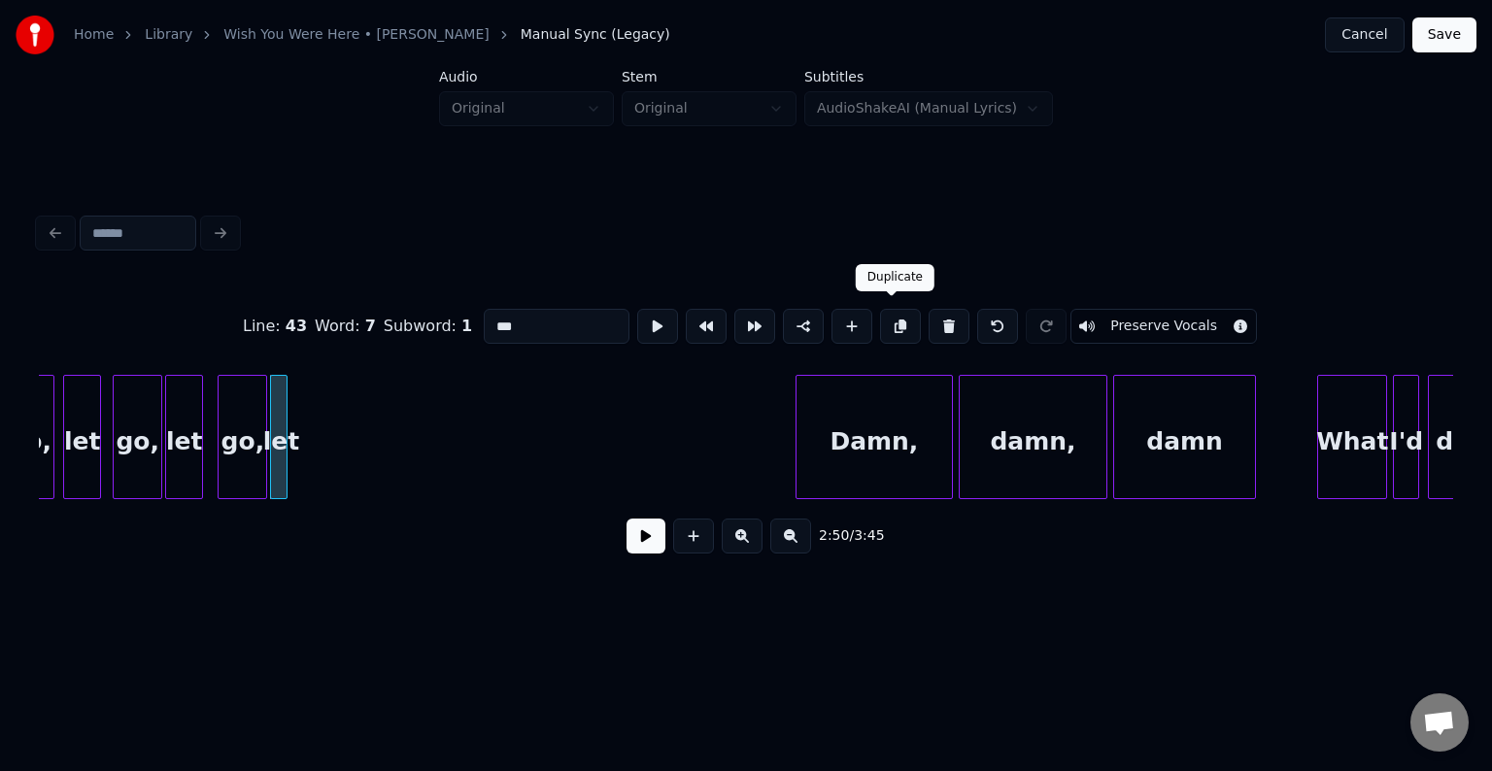
drag, startPoint x: 929, startPoint y: 322, endPoint x: 898, endPoint y: 322, distance: 31.1
click at [898, 322] on button at bounding box center [900, 326] width 41 height 35
click at [932, 326] on button at bounding box center [949, 326] width 41 height 35
click at [198, 426] on div at bounding box center [199, 437] width 6 height 122
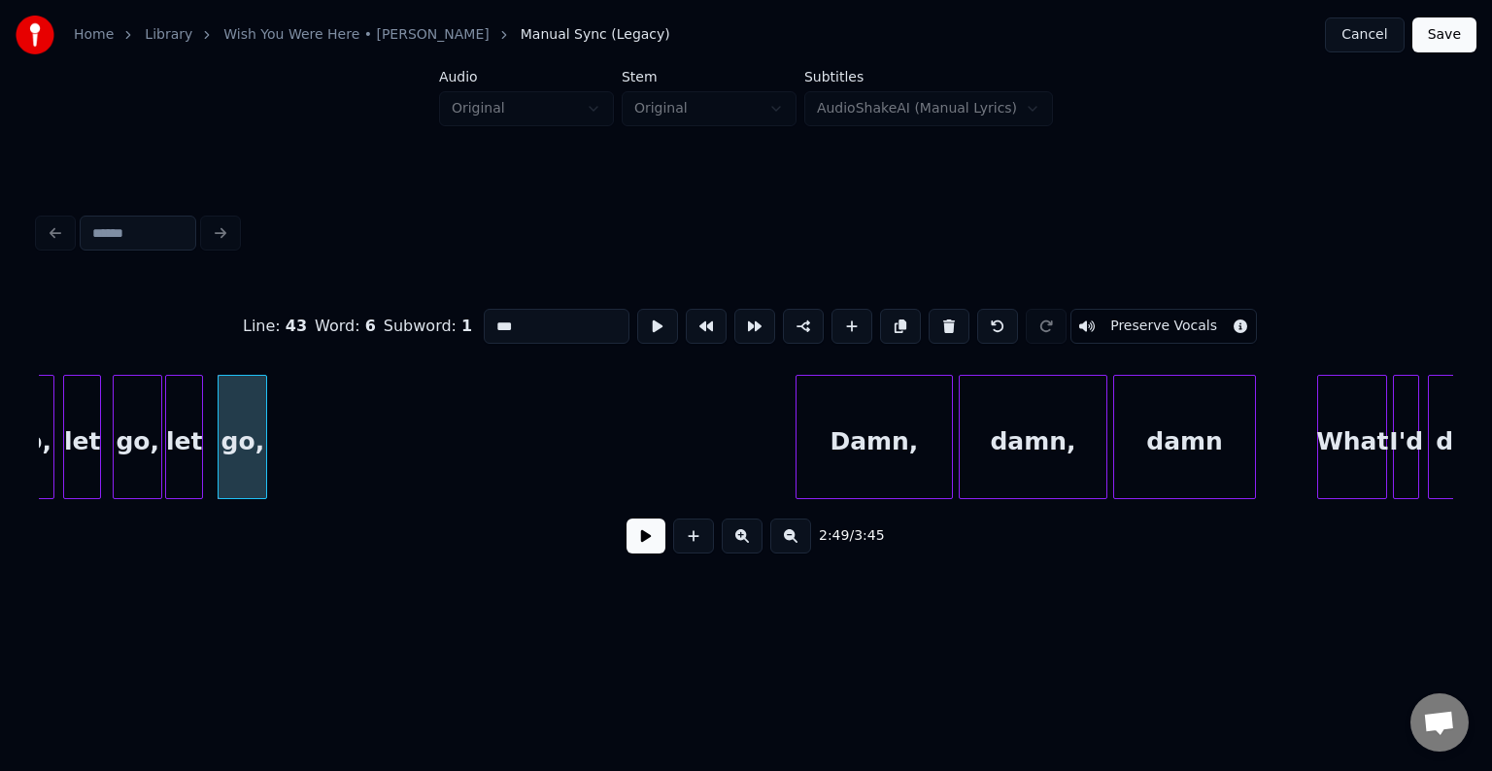
type input "***"
click at [637, 551] on button at bounding box center [646, 536] width 39 height 35
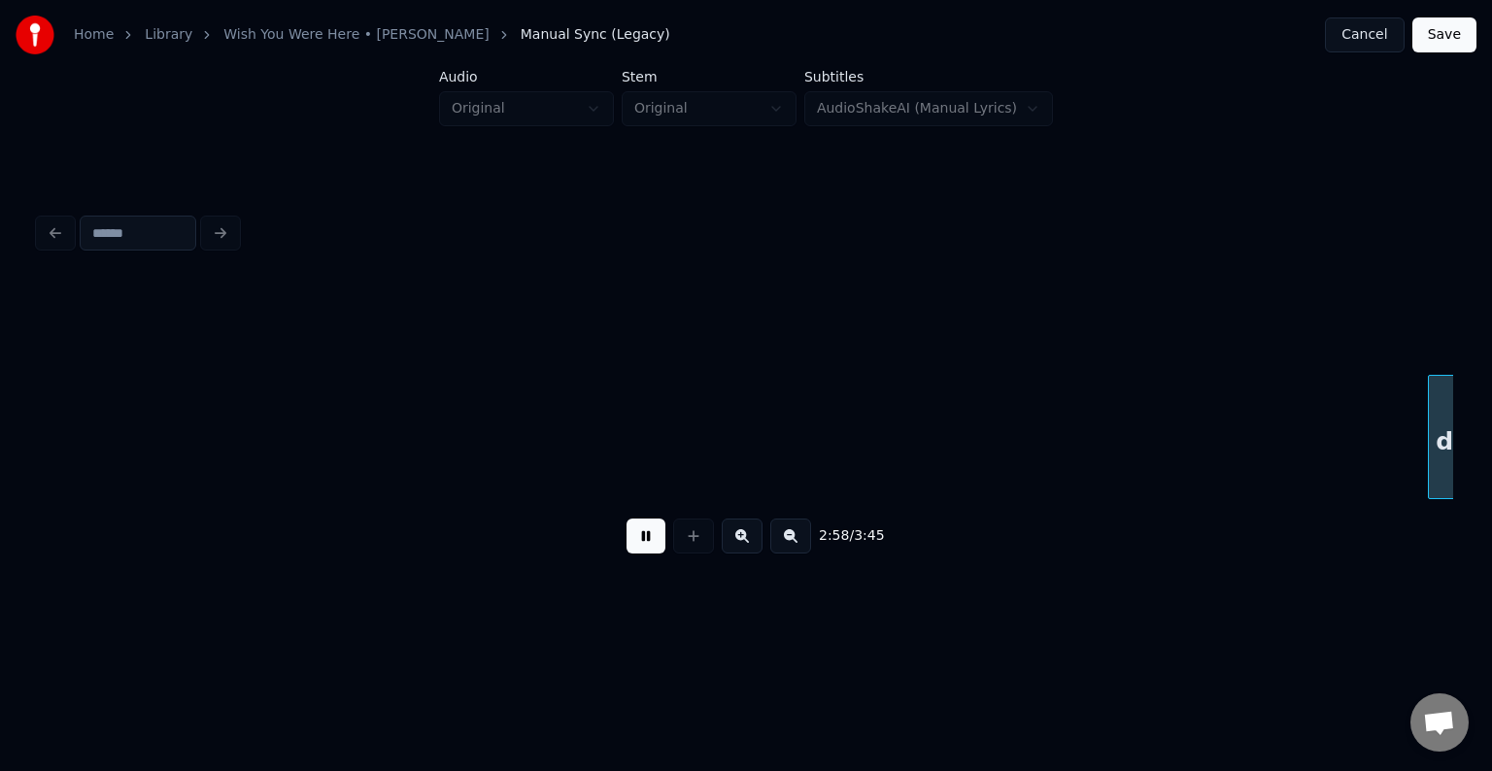
scroll to position [0, 26002]
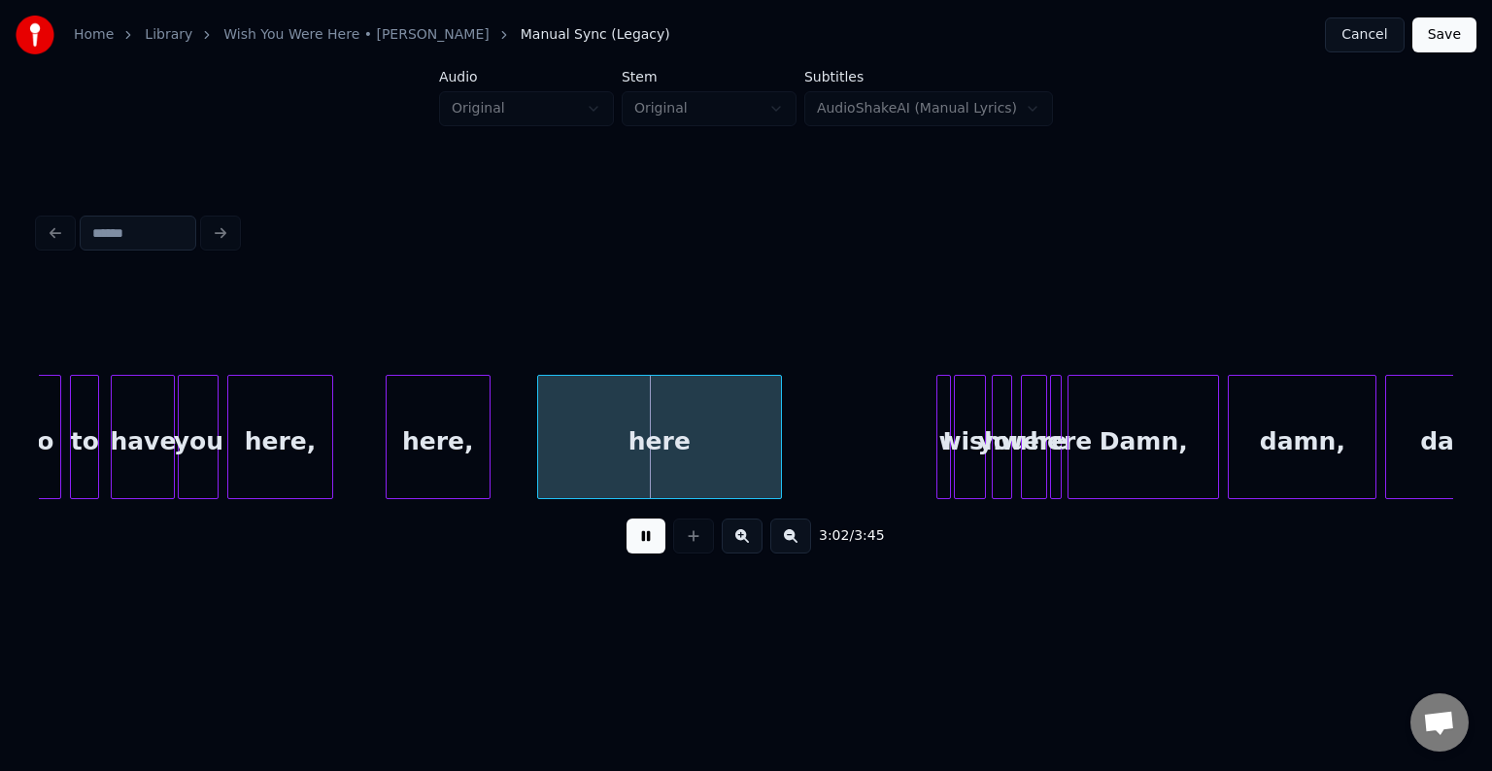
click at [641, 554] on button at bounding box center [646, 536] width 39 height 35
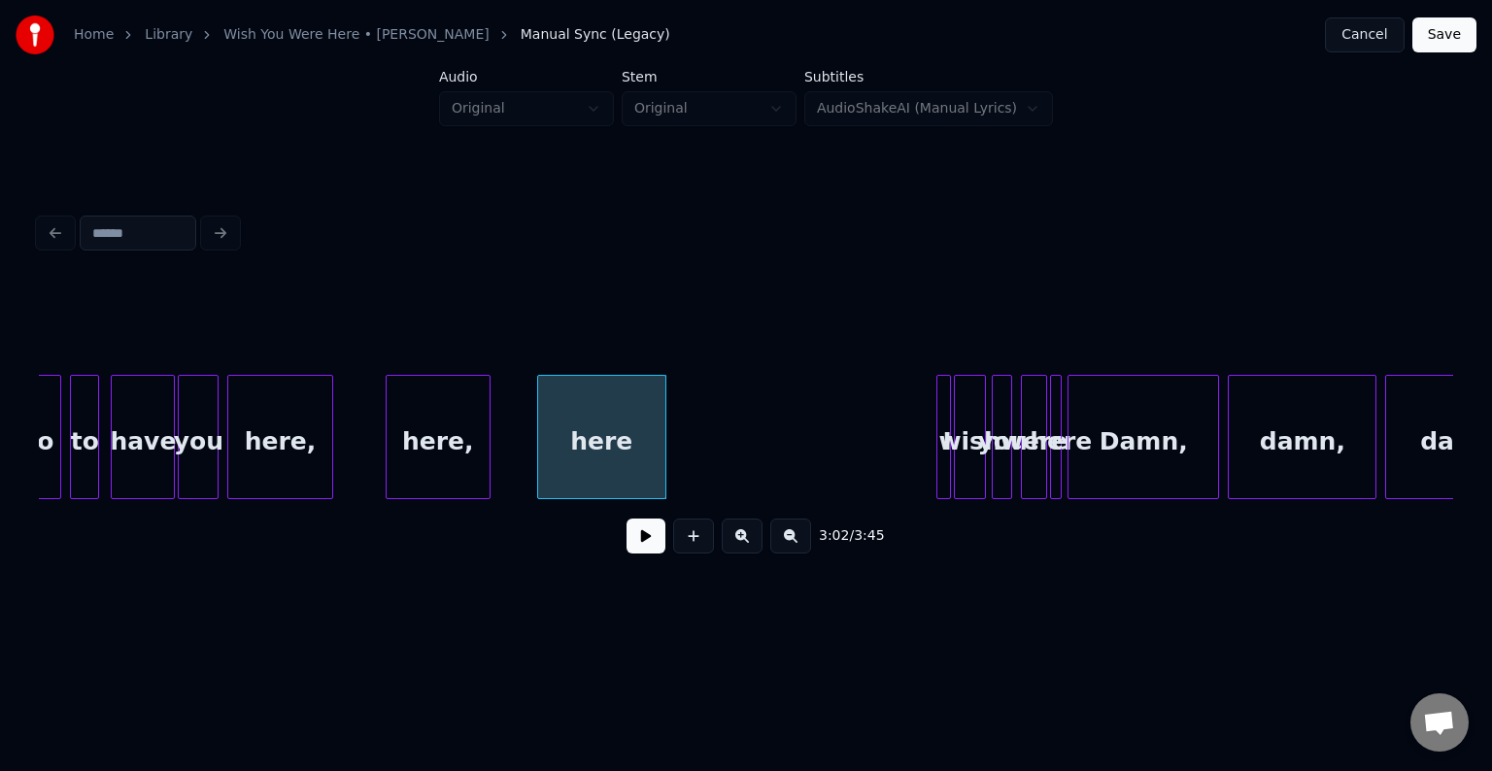
click at [660, 449] on div at bounding box center [663, 437] width 6 height 122
click at [630, 548] on button at bounding box center [646, 536] width 39 height 35
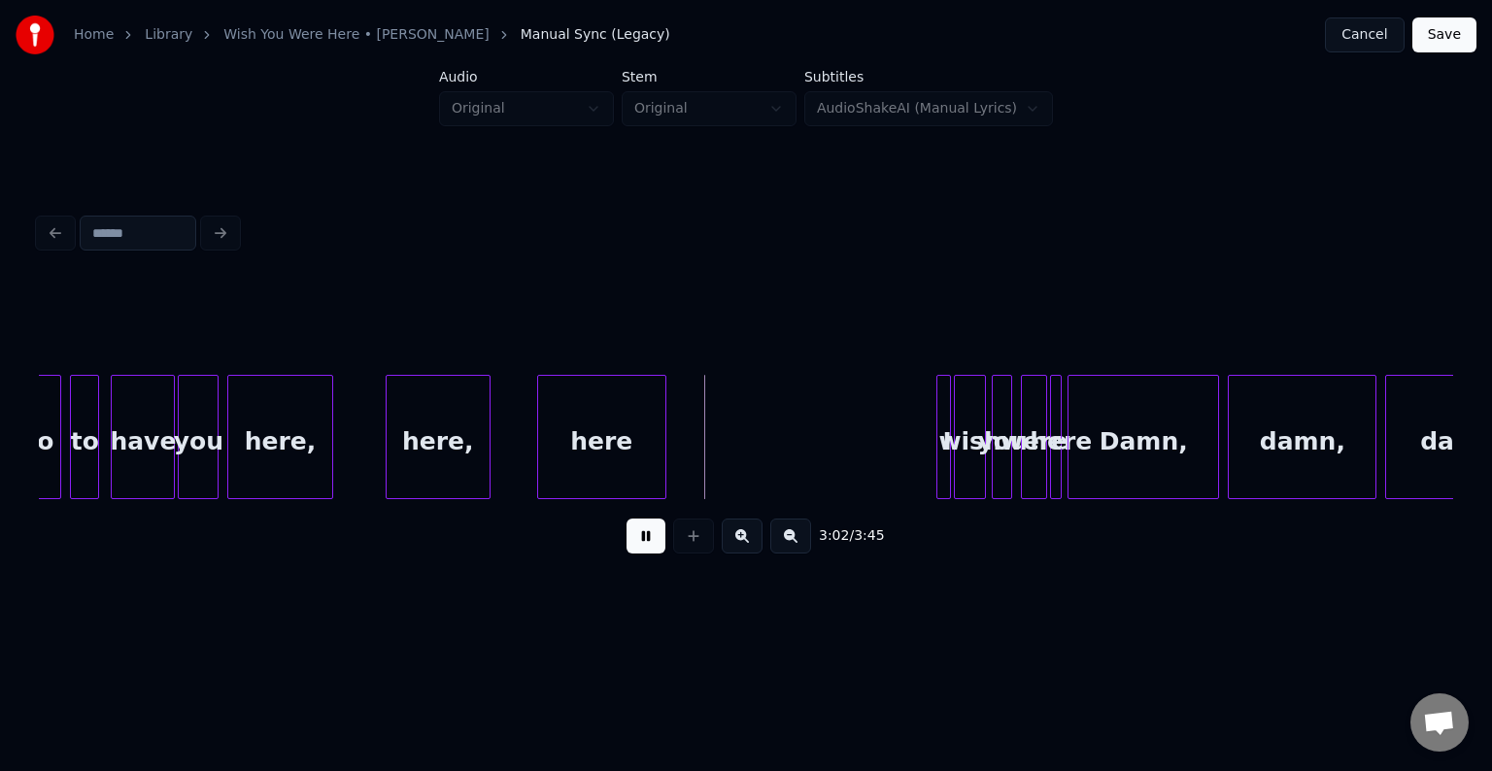
click at [629, 549] on button at bounding box center [646, 536] width 39 height 35
click at [634, 545] on button at bounding box center [646, 536] width 39 height 35
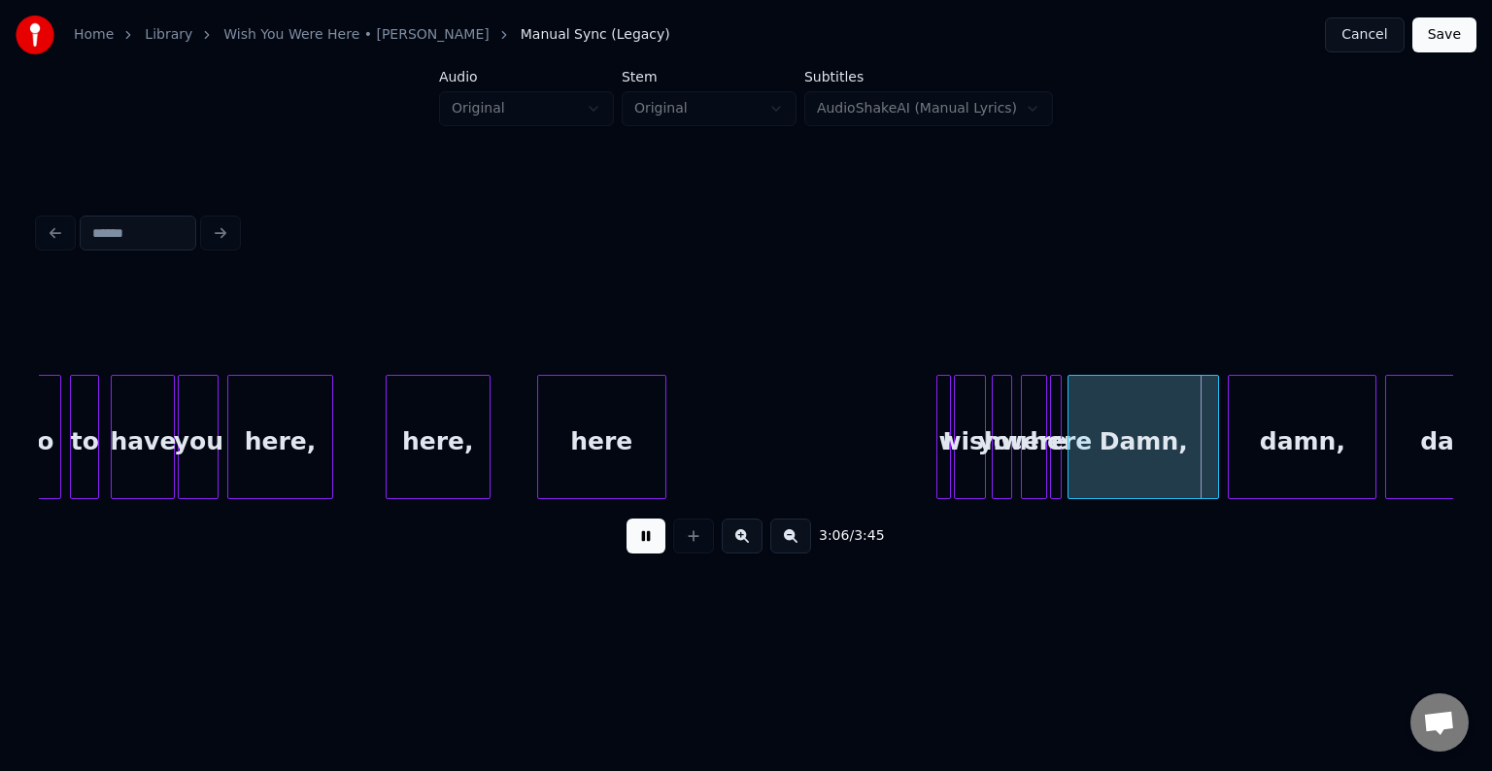
click at [637, 545] on button at bounding box center [646, 536] width 39 height 35
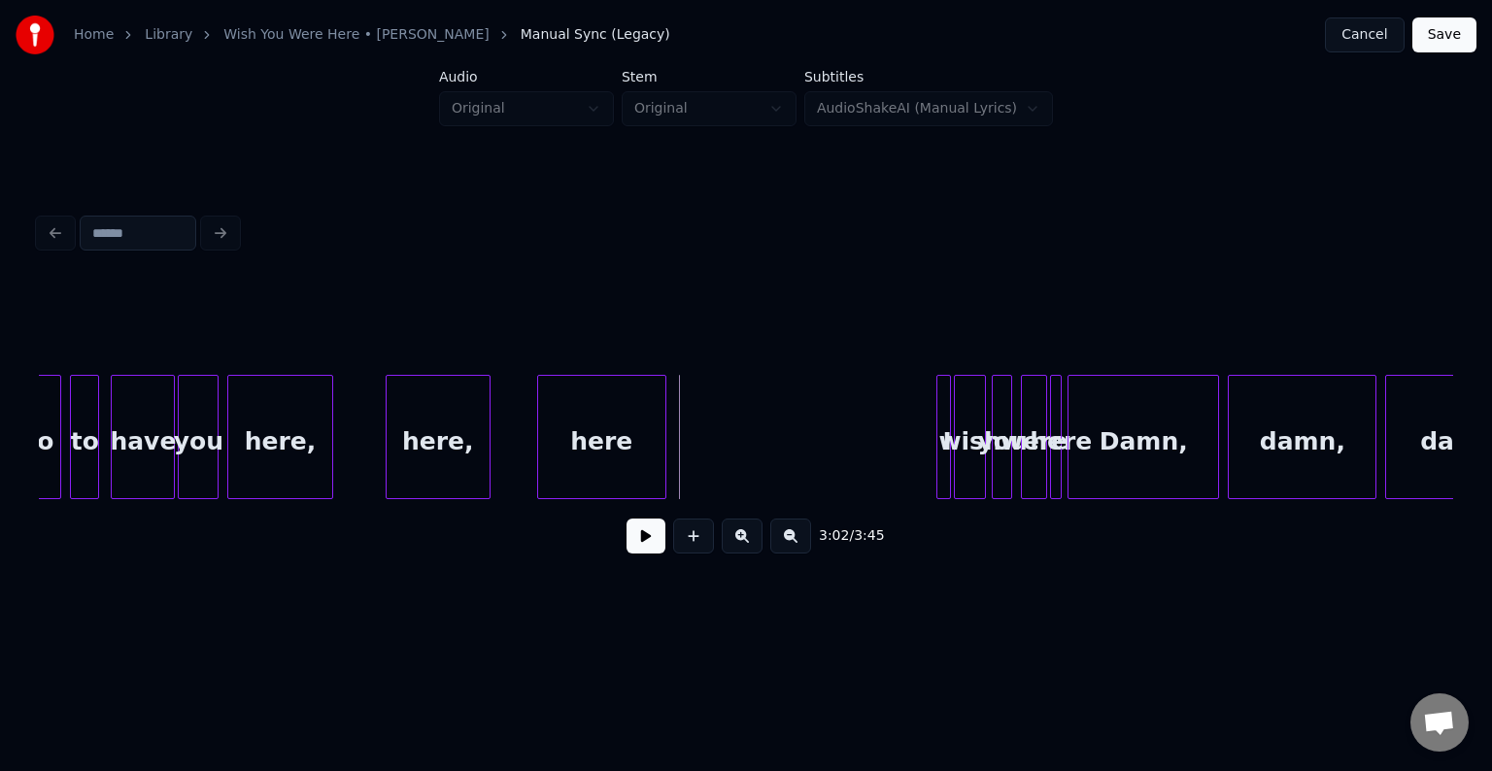
click at [635, 548] on button at bounding box center [646, 536] width 39 height 35
click at [745, 439] on div "I" at bounding box center [749, 442] width 19 height 132
click at [774, 412] on div "wish" at bounding box center [774, 442] width 30 height 132
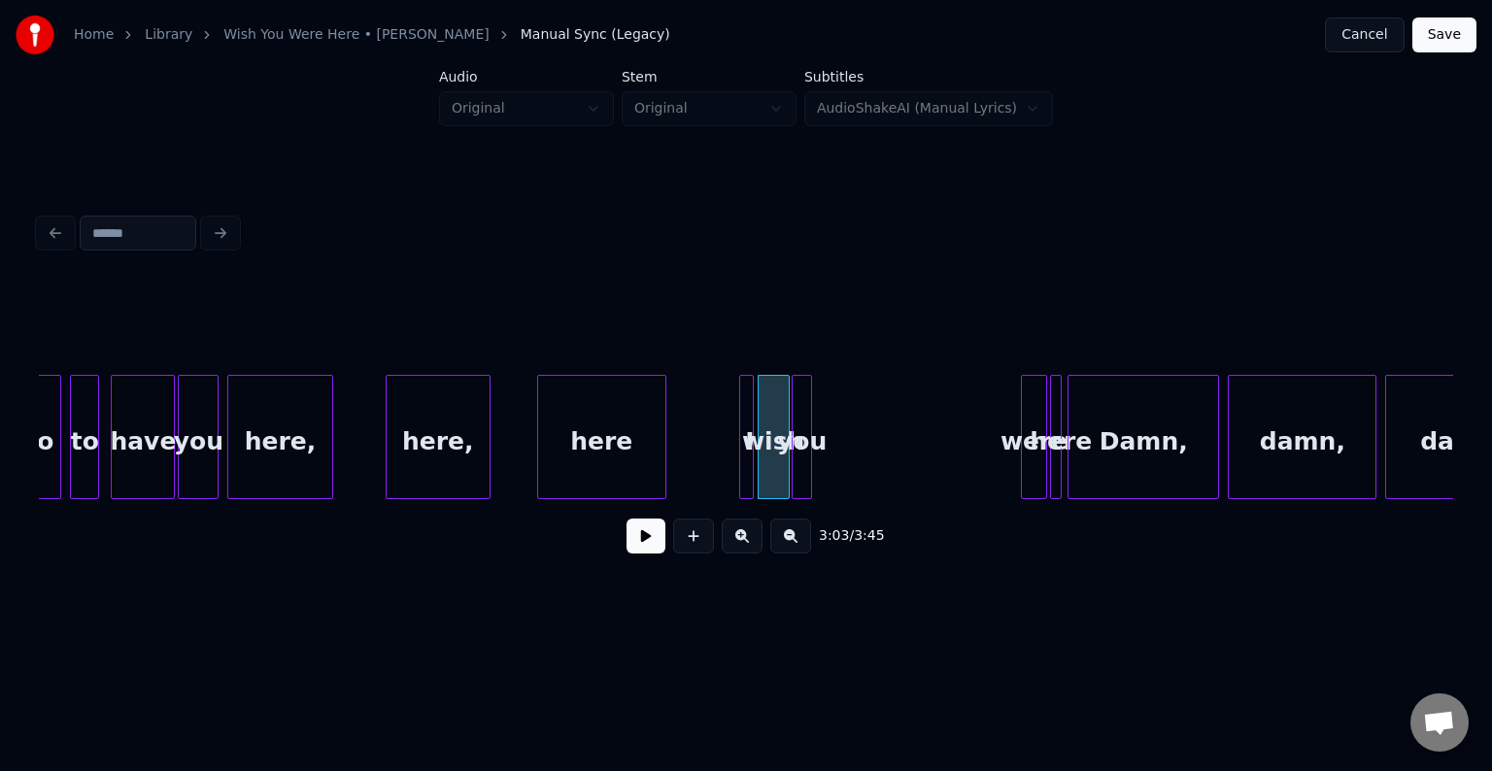
click at [799, 428] on div "you" at bounding box center [802, 442] width 19 height 132
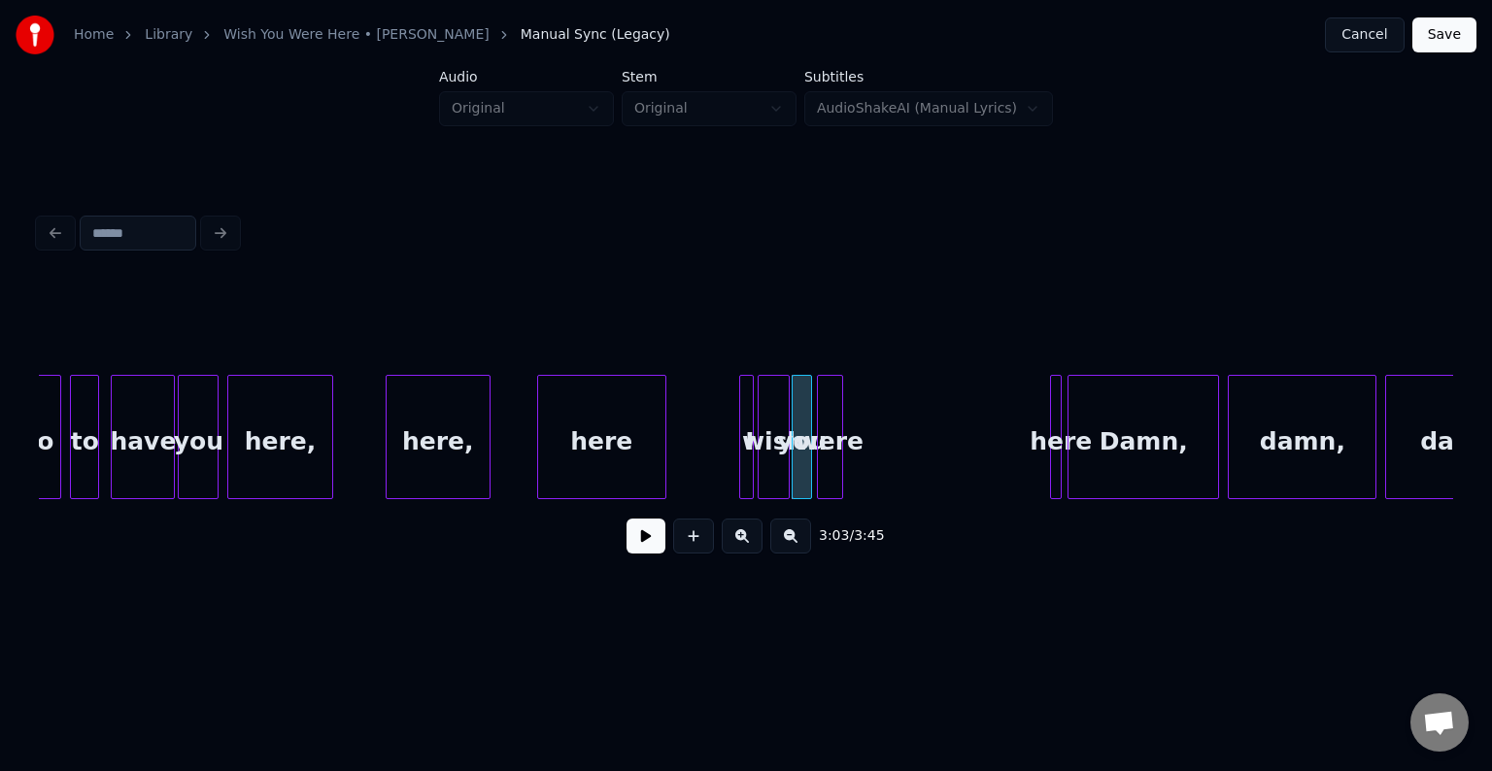
click at [828, 449] on div "were" at bounding box center [830, 442] width 24 height 132
click at [988, 461] on div at bounding box center [991, 437] width 6 height 122
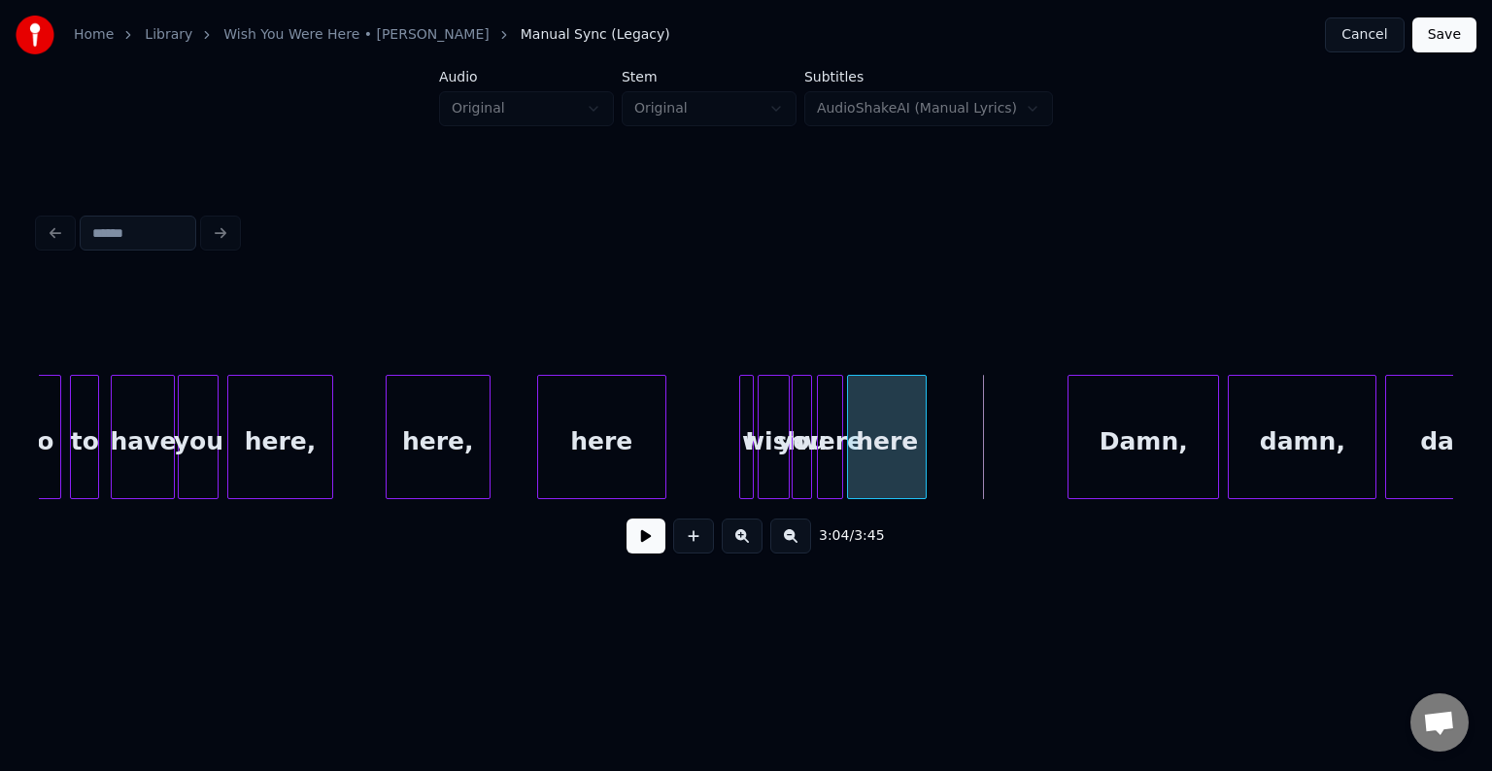
click at [881, 434] on div "here" at bounding box center [887, 442] width 78 height 132
click at [633, 539] on button at bounding box center [646, 536] width 39 height 35
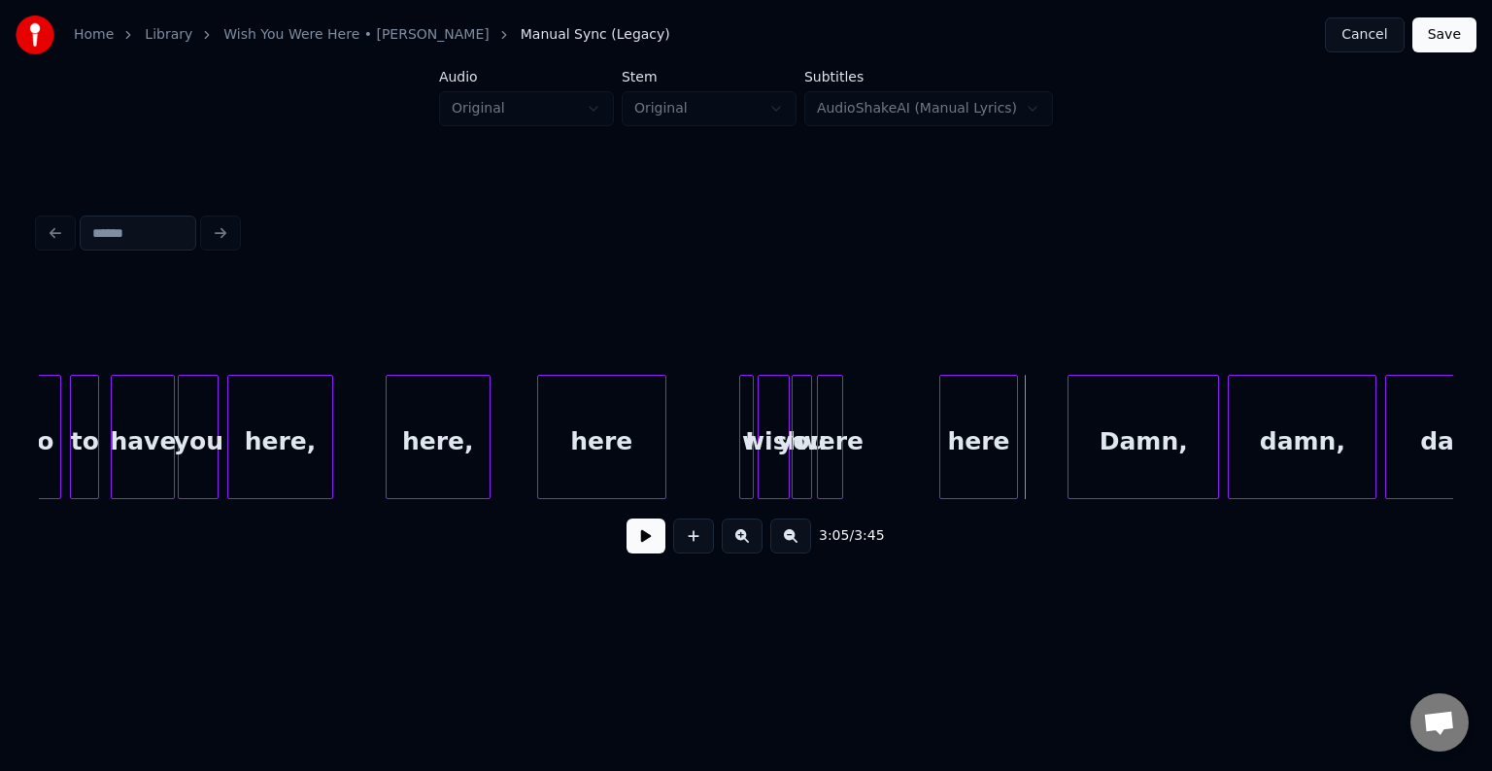
click at [978, 473] on div "here" at bounding box center [980, 442] width 78 height 132
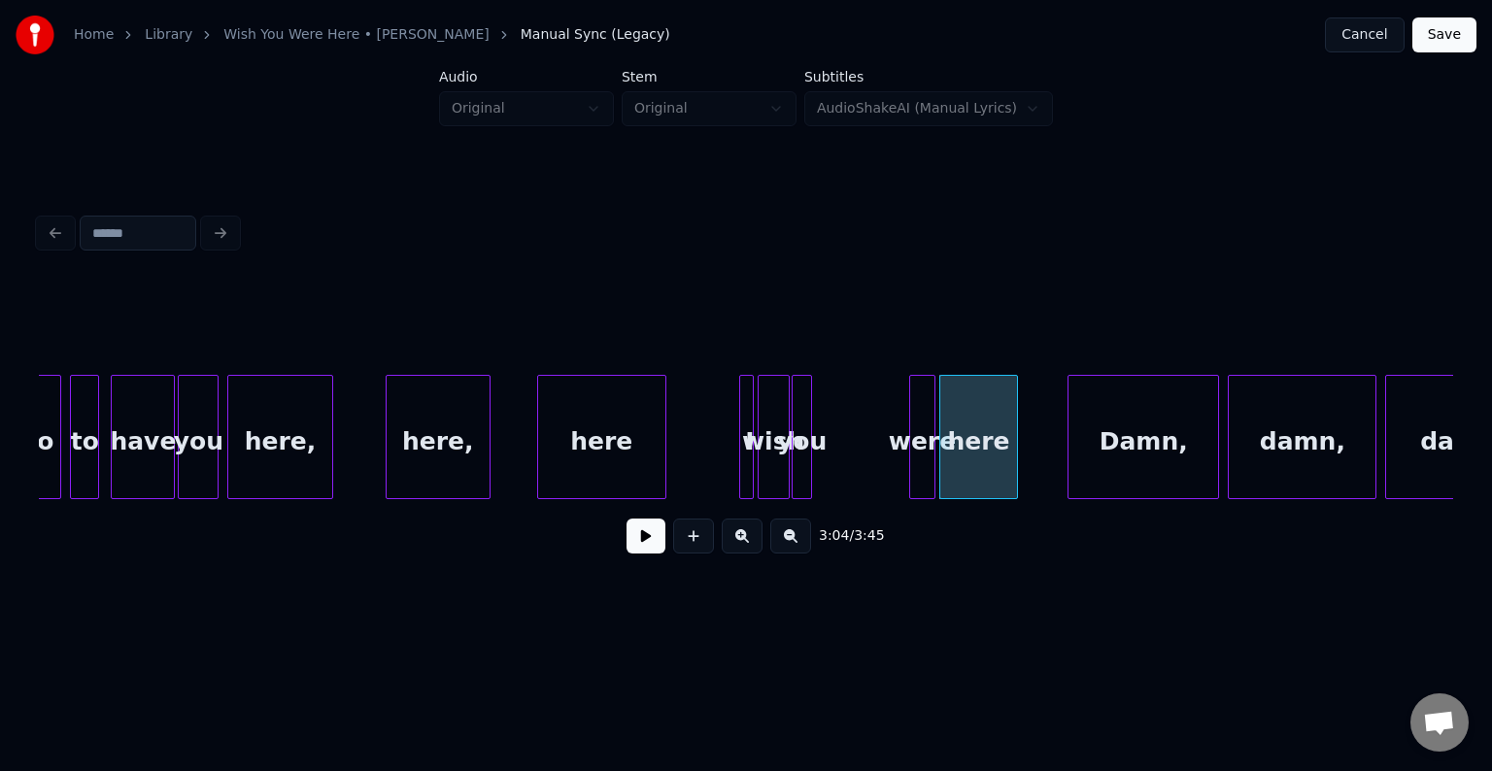
click at [918, 470] on div "were" at bounding box center [922, 442] width 24 height 132
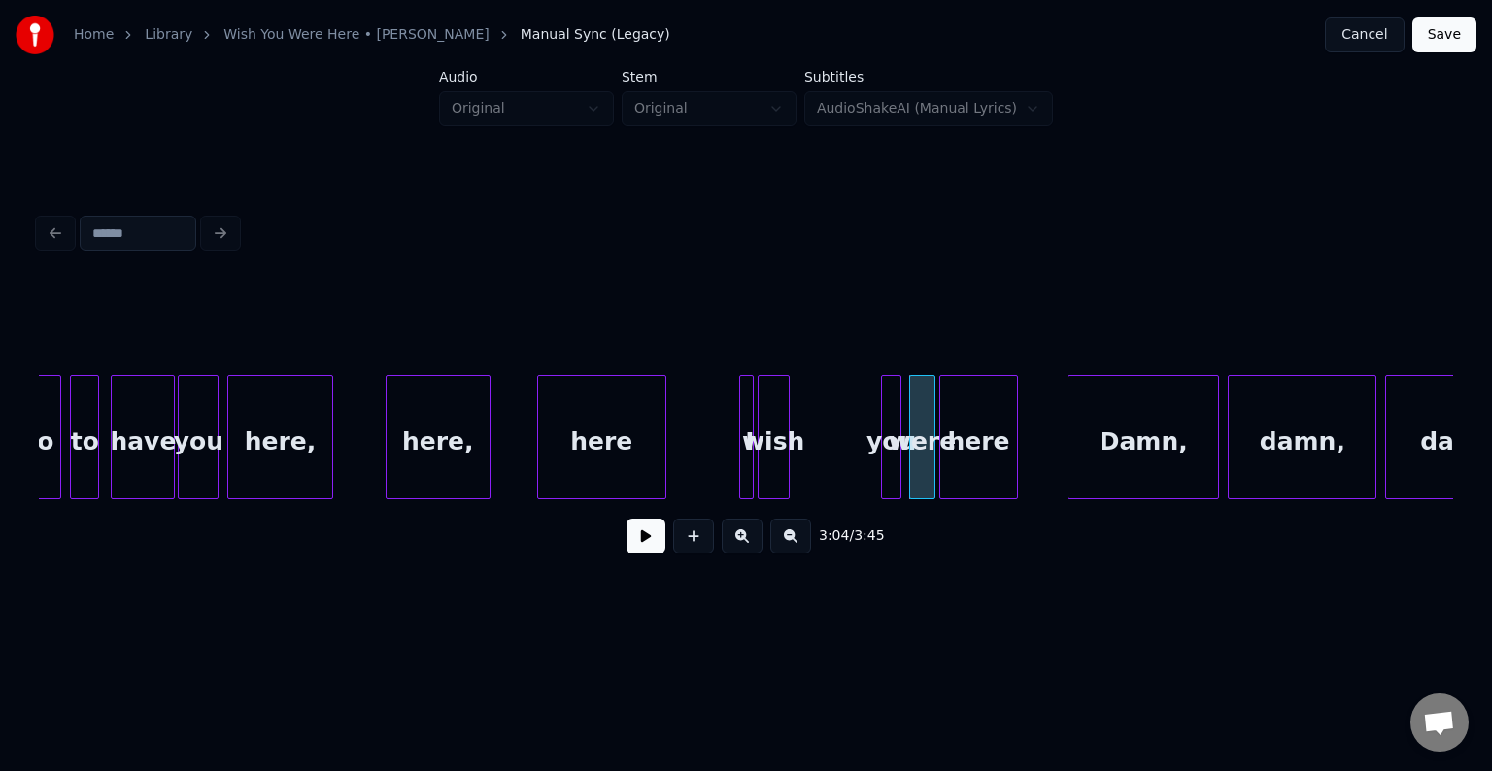
click at [888, 462] on div "you" at bounding box center [891, 442] width 19 height 132
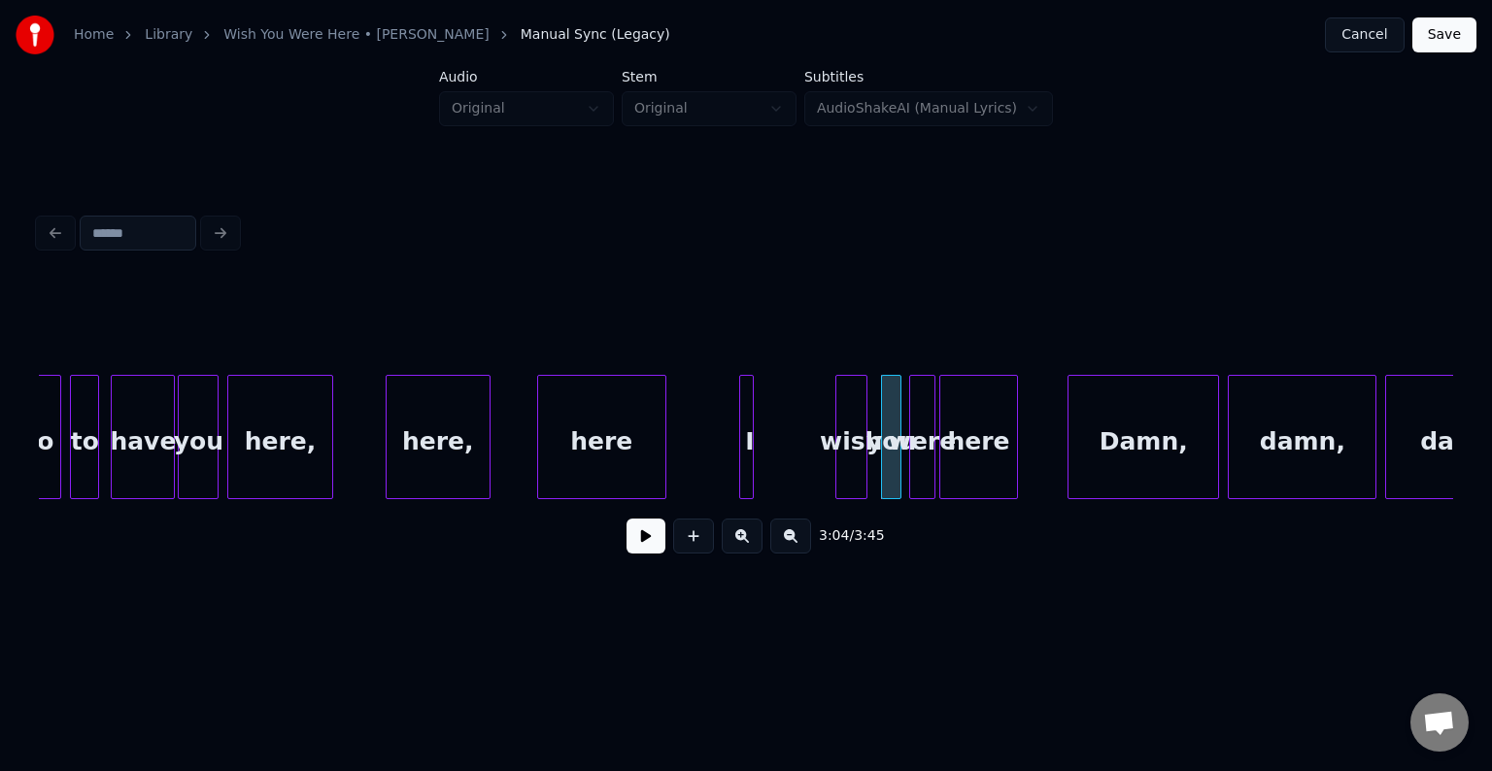
click at [861, 463] on div "wish" at bounding box center [852, 442] width 30 height 132
click at [753, 460] on div "I" at bounding box center [749, 442] width 19 height 132
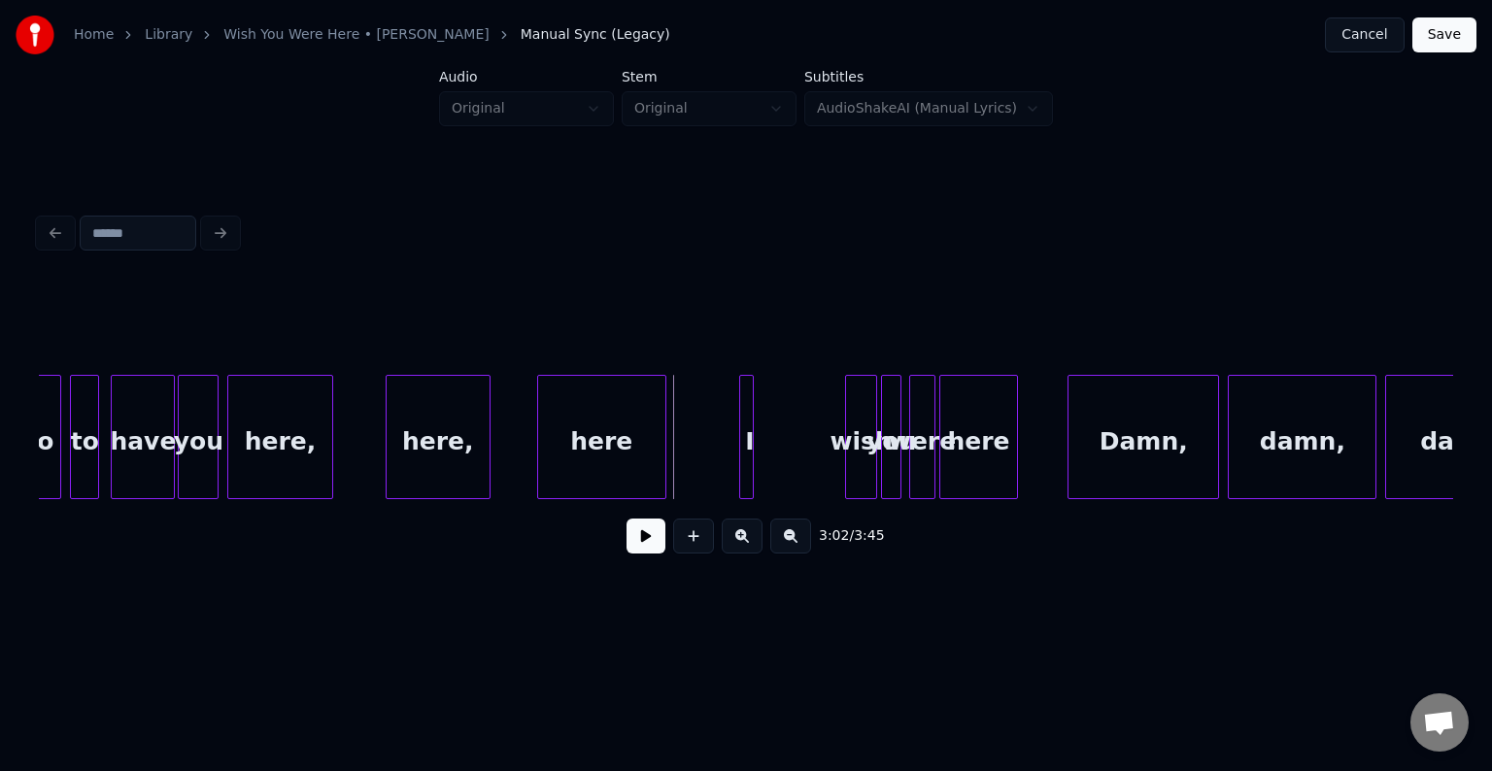
click at [649, 521] on div "3:02 / 3:45" at bounding box center [746, 536] width 1415 height 74
click at [646, 532] on button at bounding box center [646, 536] width 39 height 35
click at [730, 459] on div at bounding box center [733, 437] width 6 height 122
click at [748, 457] on div "I" at bounding box center [748, 442] width 22 height 132
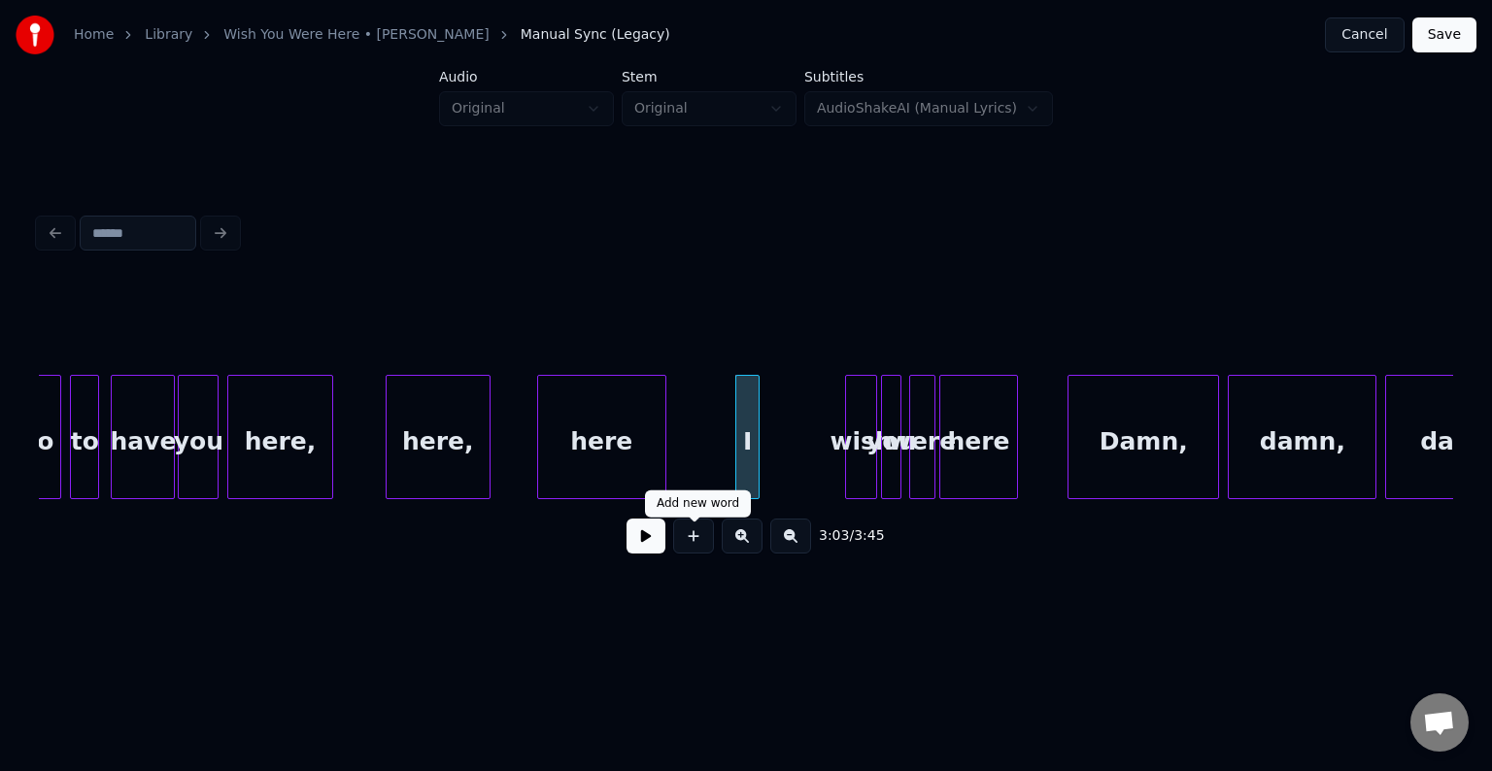
click at [638, 550] on button at bounding box center [646, 536] width 39 height 35
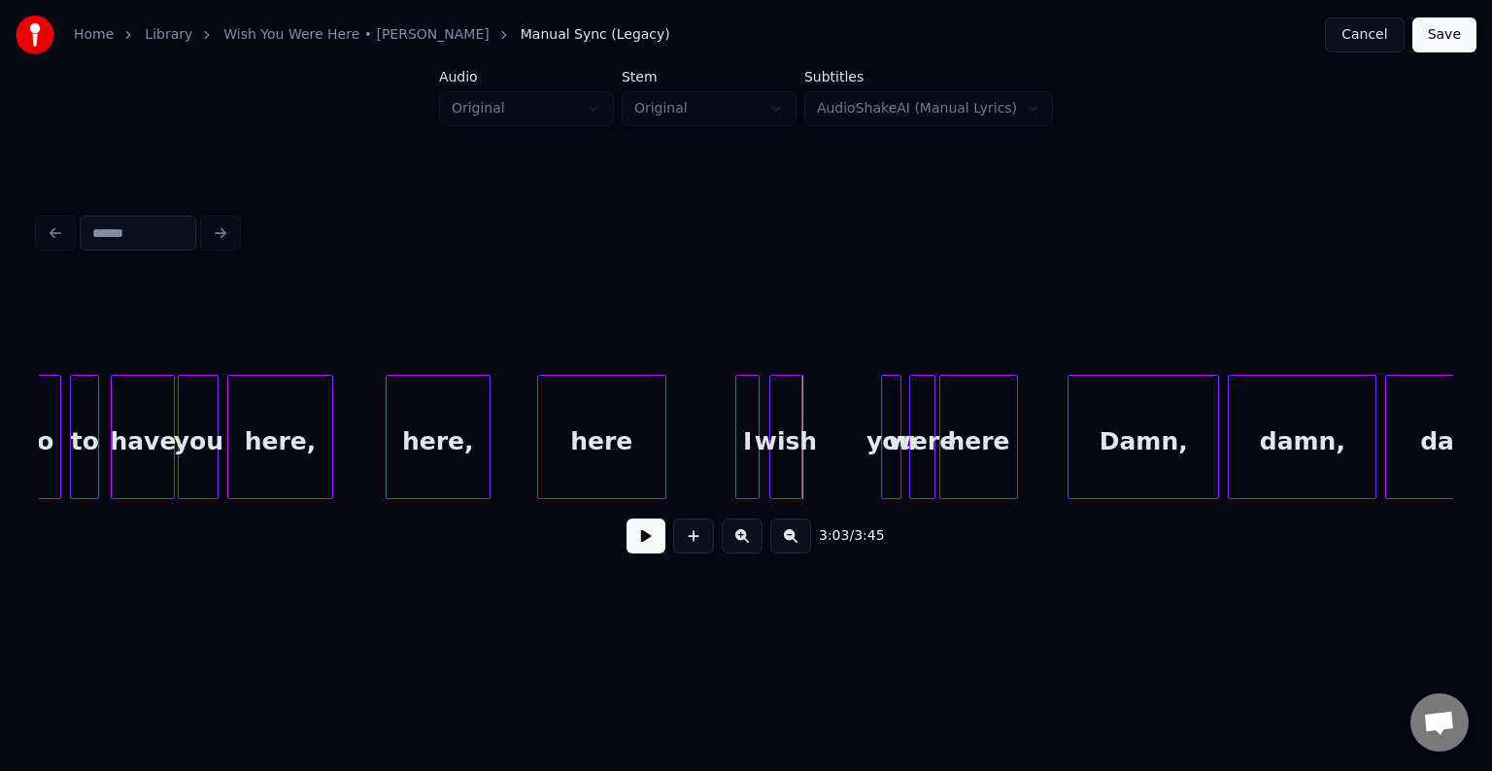
click at [779, 463] on div "wish" at bounding box center [786, 442] width 30 height 132
click at [644, 554] on button at bounding box center [646, 536] width 39 height 35
click at [851, 463] on div "you" at bounding box center [849, 442] width 19 height 132
click at [813, 463] on div at bounding box center [812, 437] width 6 height 122
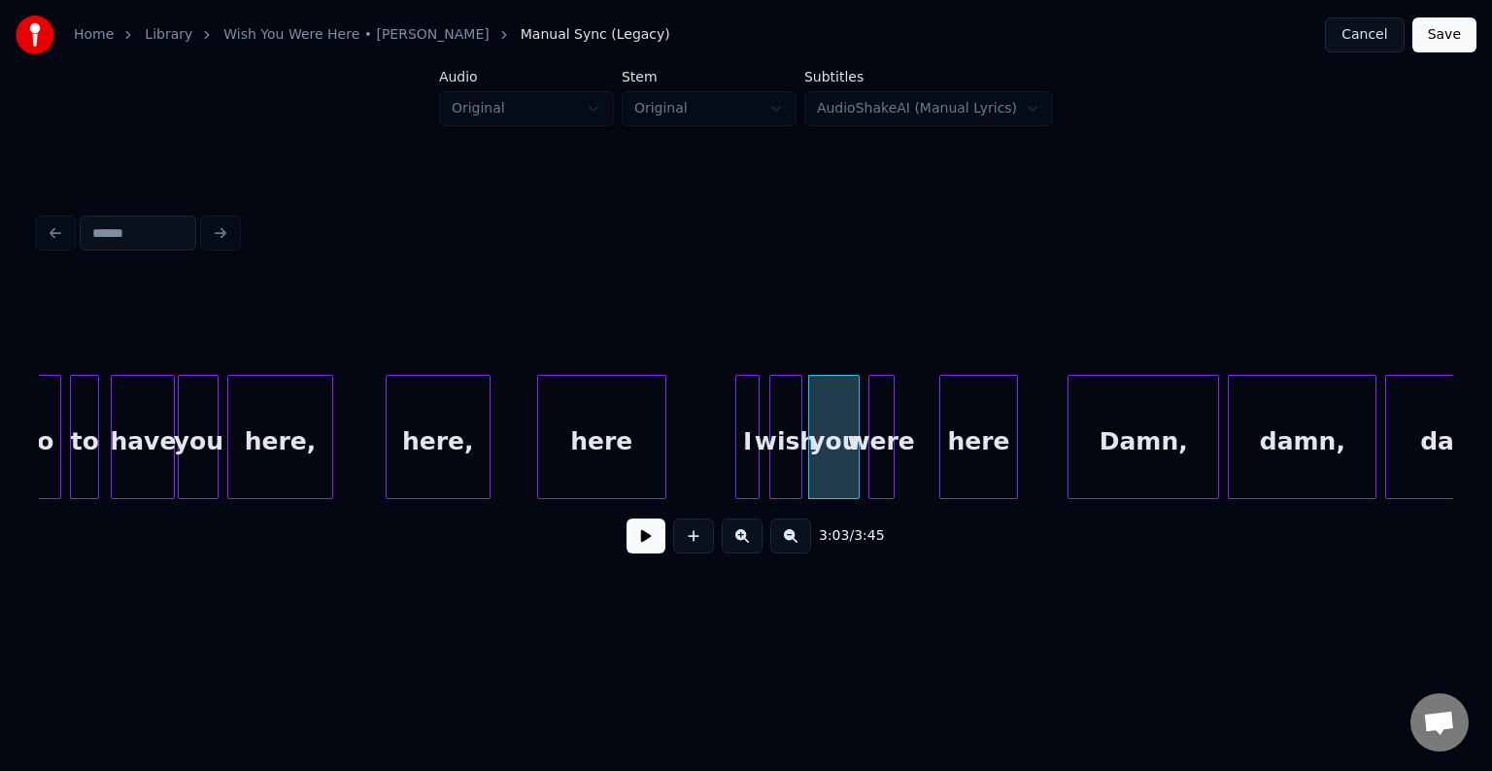
click at [877, 458] on div "were" at bounding box center [882, 442] width 24 height 132
click at [911, 463] on div at bounding box center [911, 437] width 6 height 122
click at [640, 544] on button at bounding box center [646, 536] width 39 height 35
click at [635, 547] on button at bounding box center [646, 536] width 39 height 35
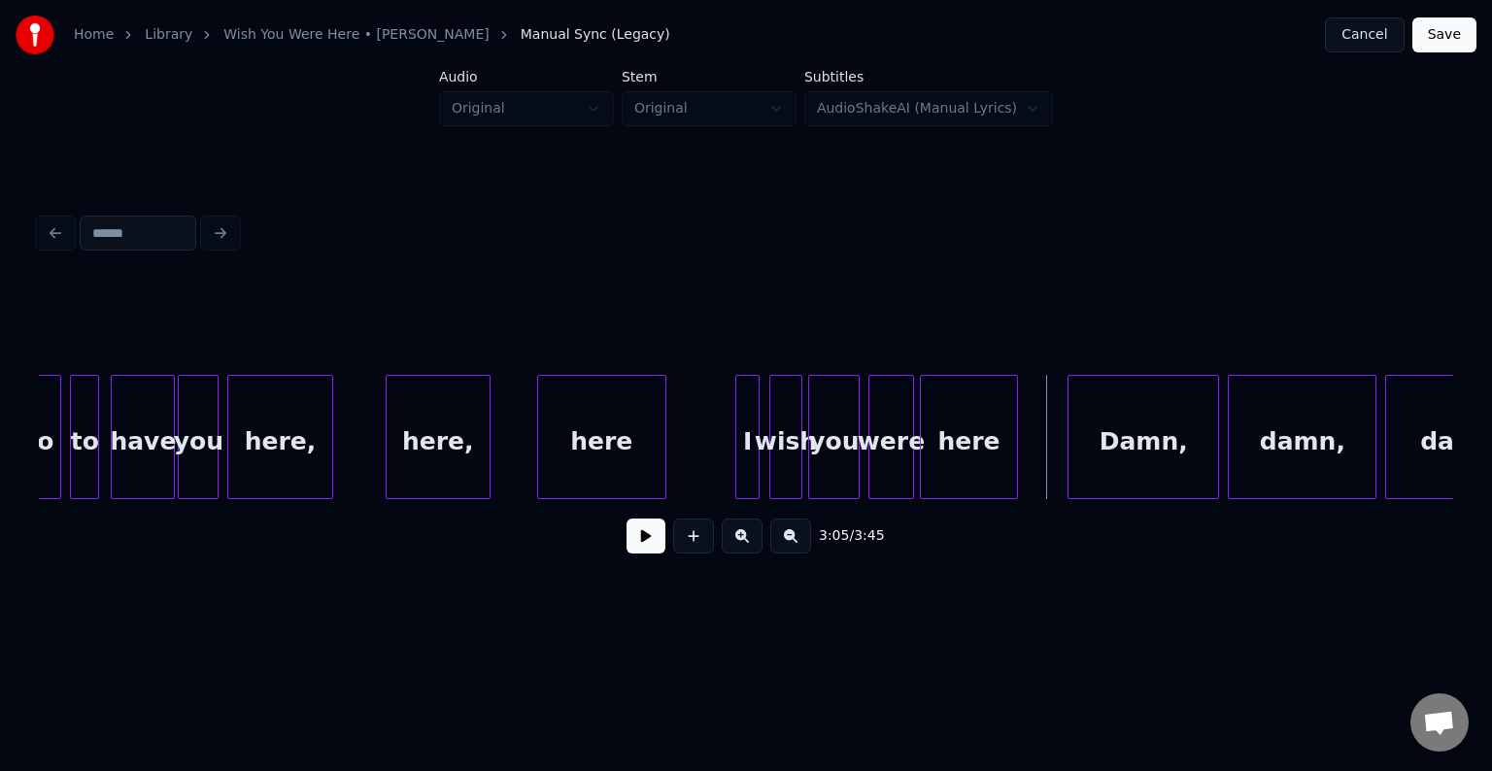
click at [924, 469] on div at bounding box center [924, 437] width 6 height 122
click at [642, 554] on button at bounding box center [646, 536] width 39 height 35
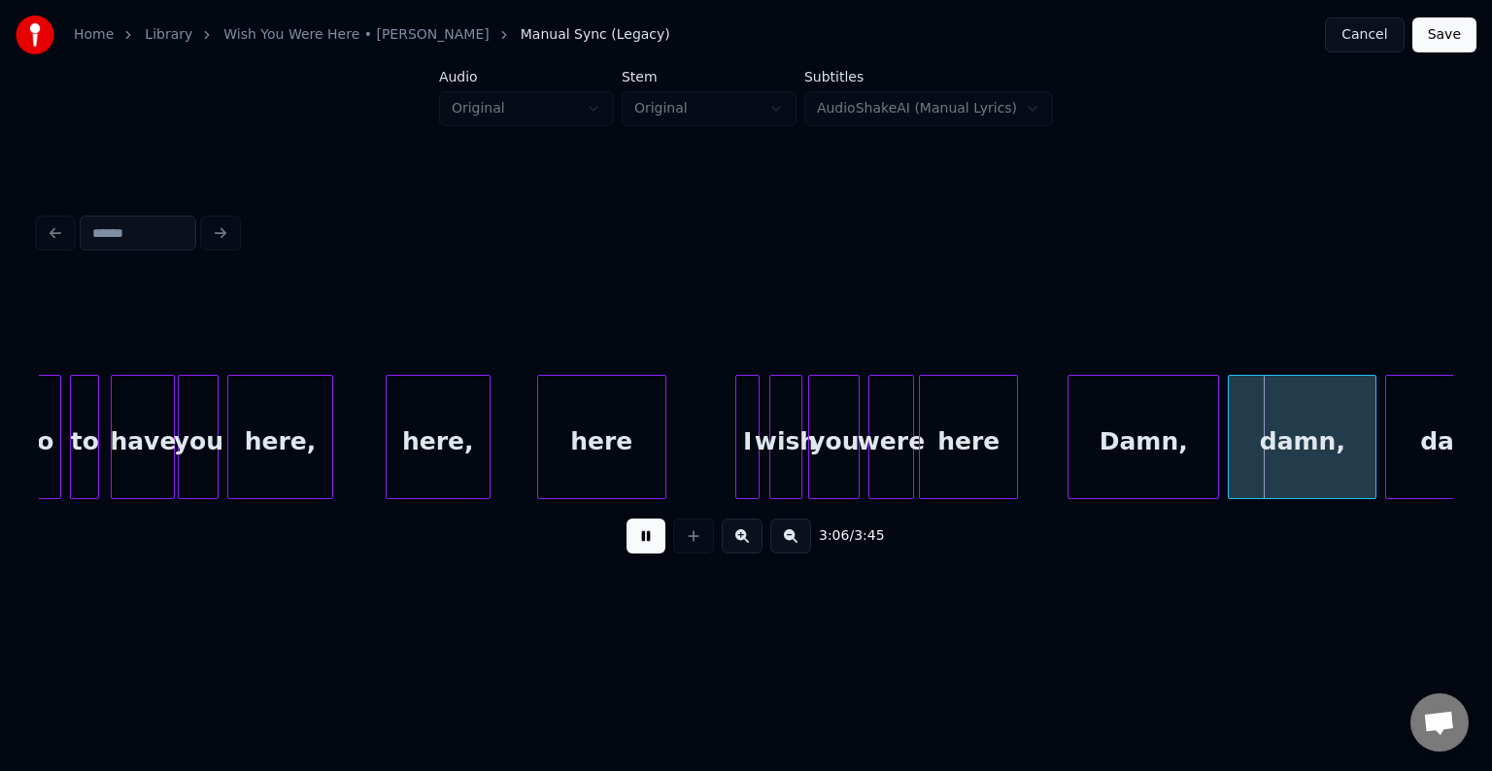
click at [1115, 450] on div "Damn," at bounding box center [1144, 442] width 150 height 132
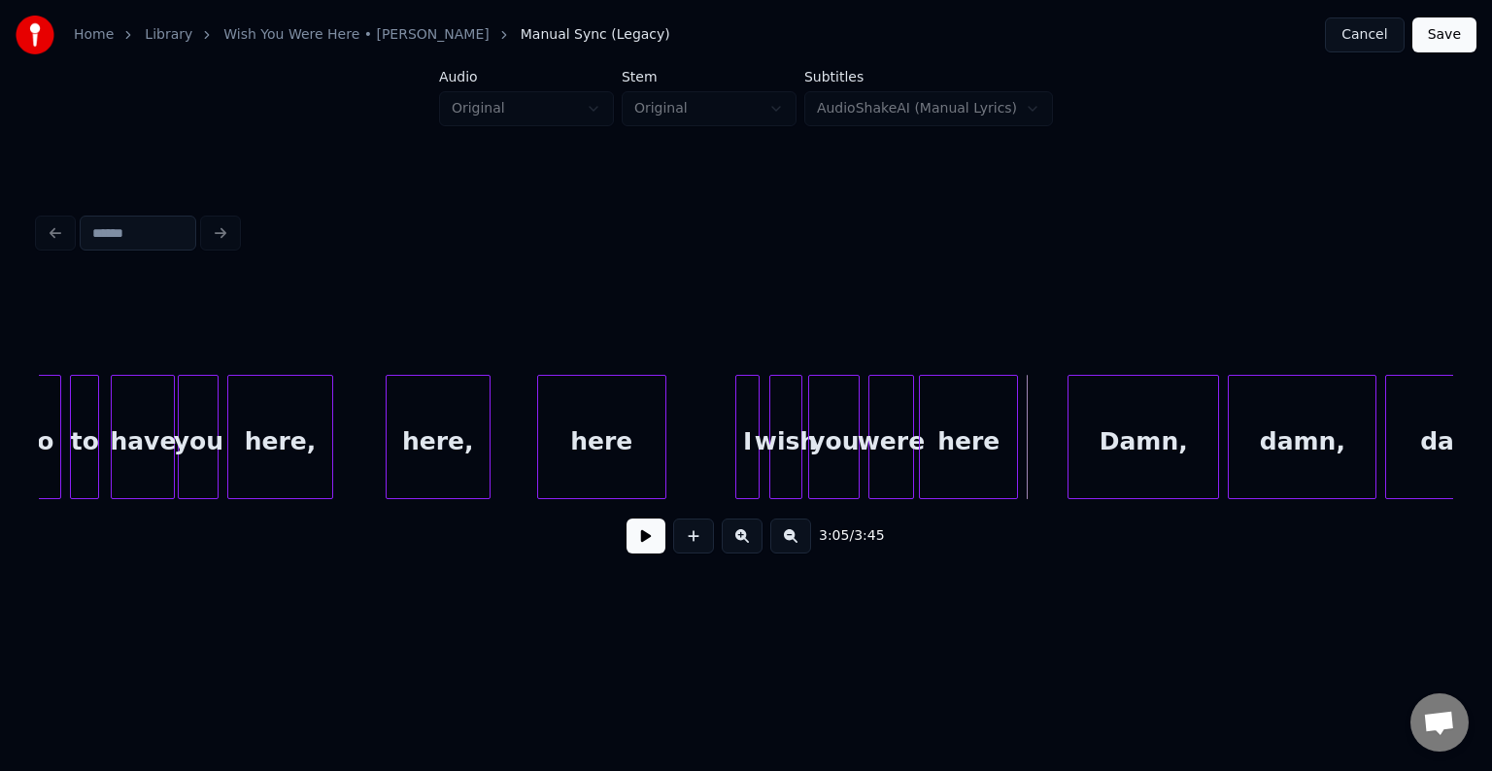
click at [637, 549] on button at bounding box center [646, 536] width 39 height 35
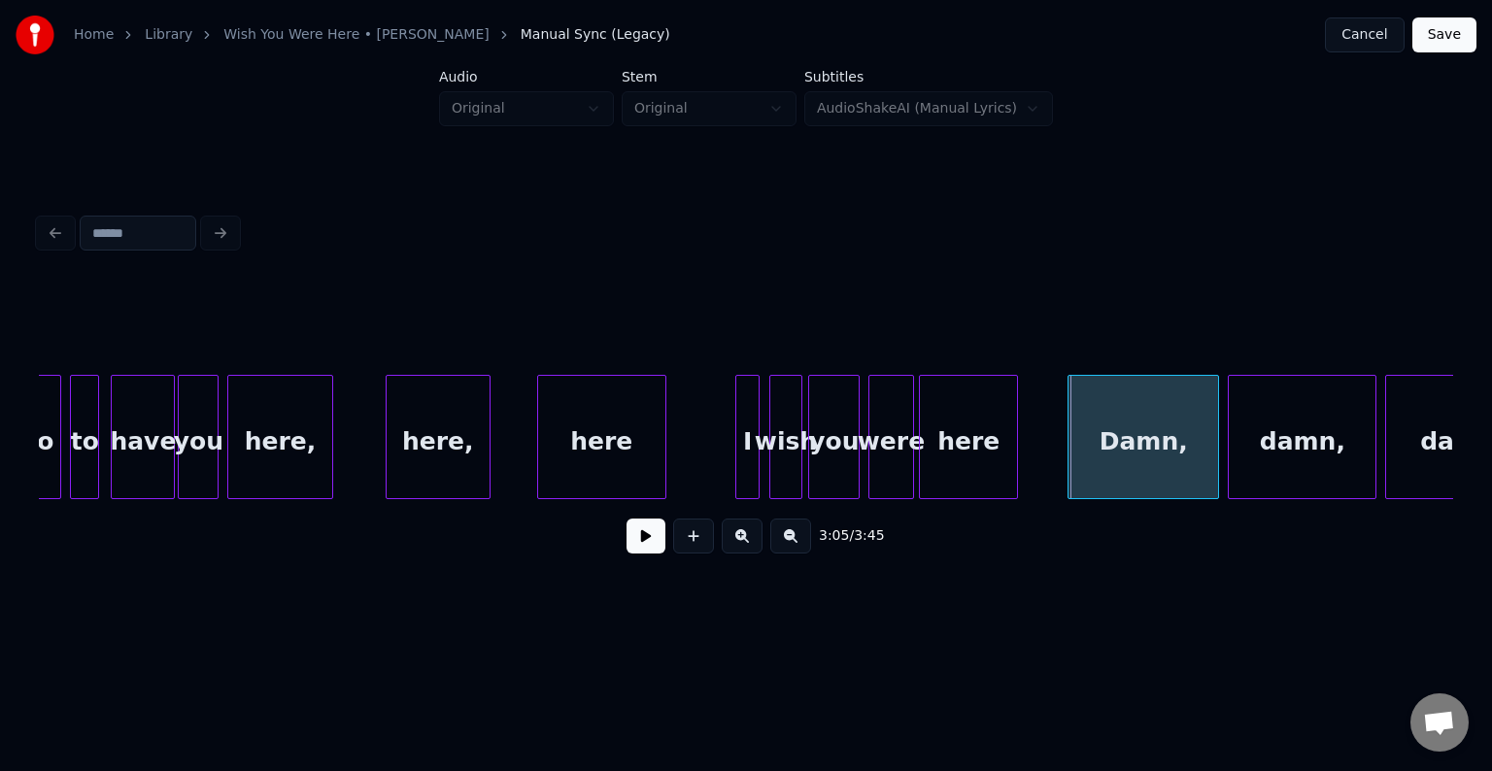
click at [637, 549] on button at bounding box center [646, 536] width 39 height 35
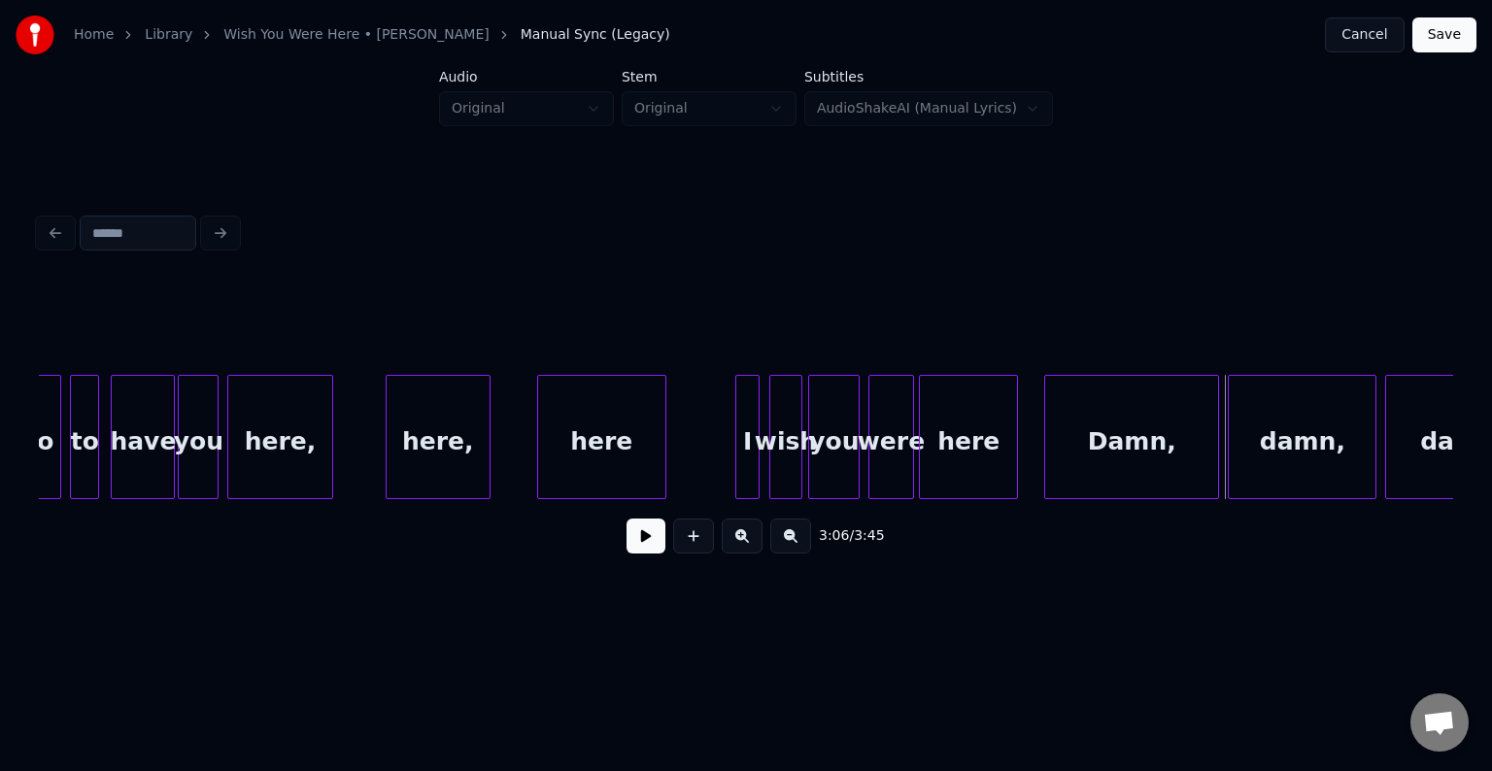
click at [1045, 441] on div at bounding box center [1048, 437] width 6 height 122
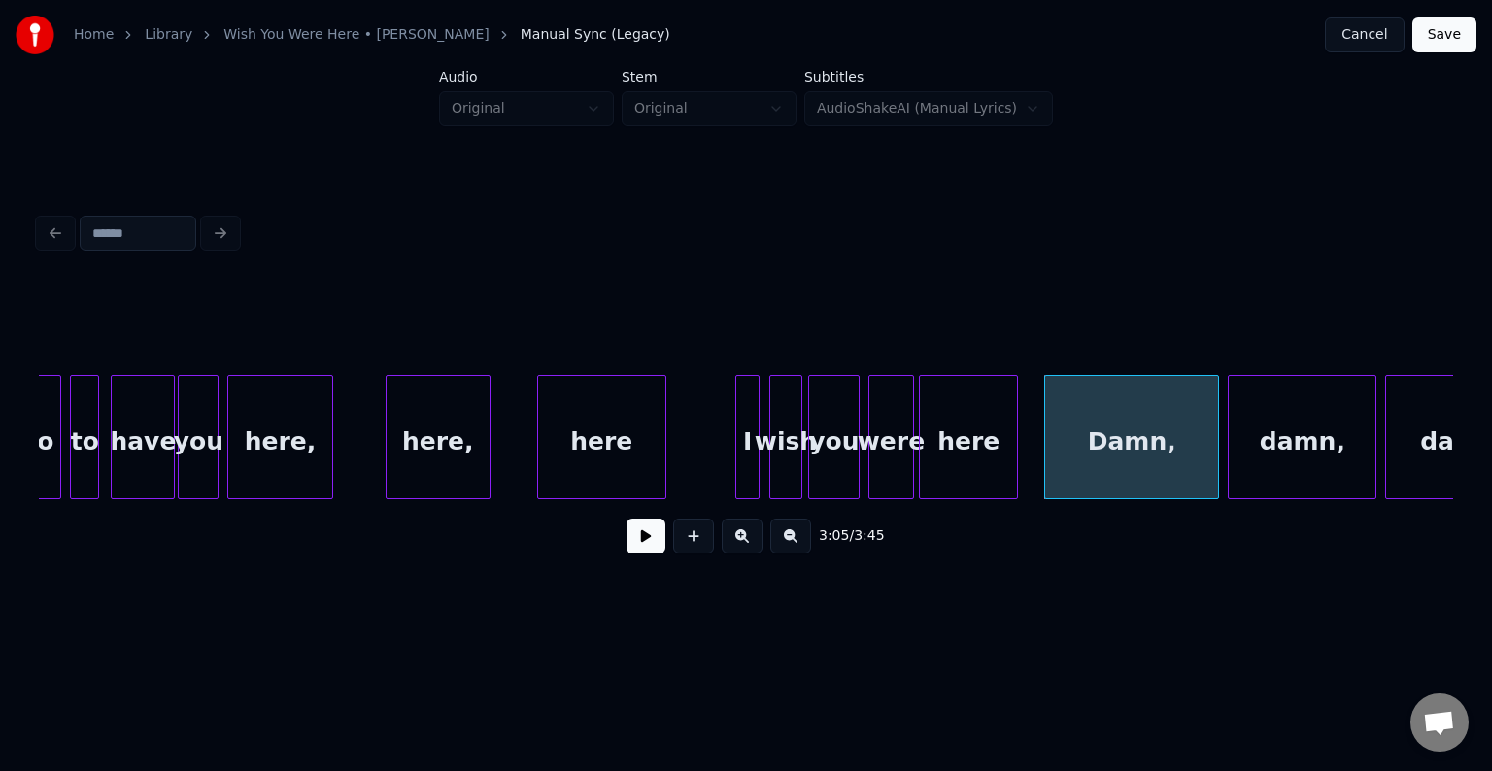
click at [634, 548] on button at bounding box center [646, 536] width 39 height 35
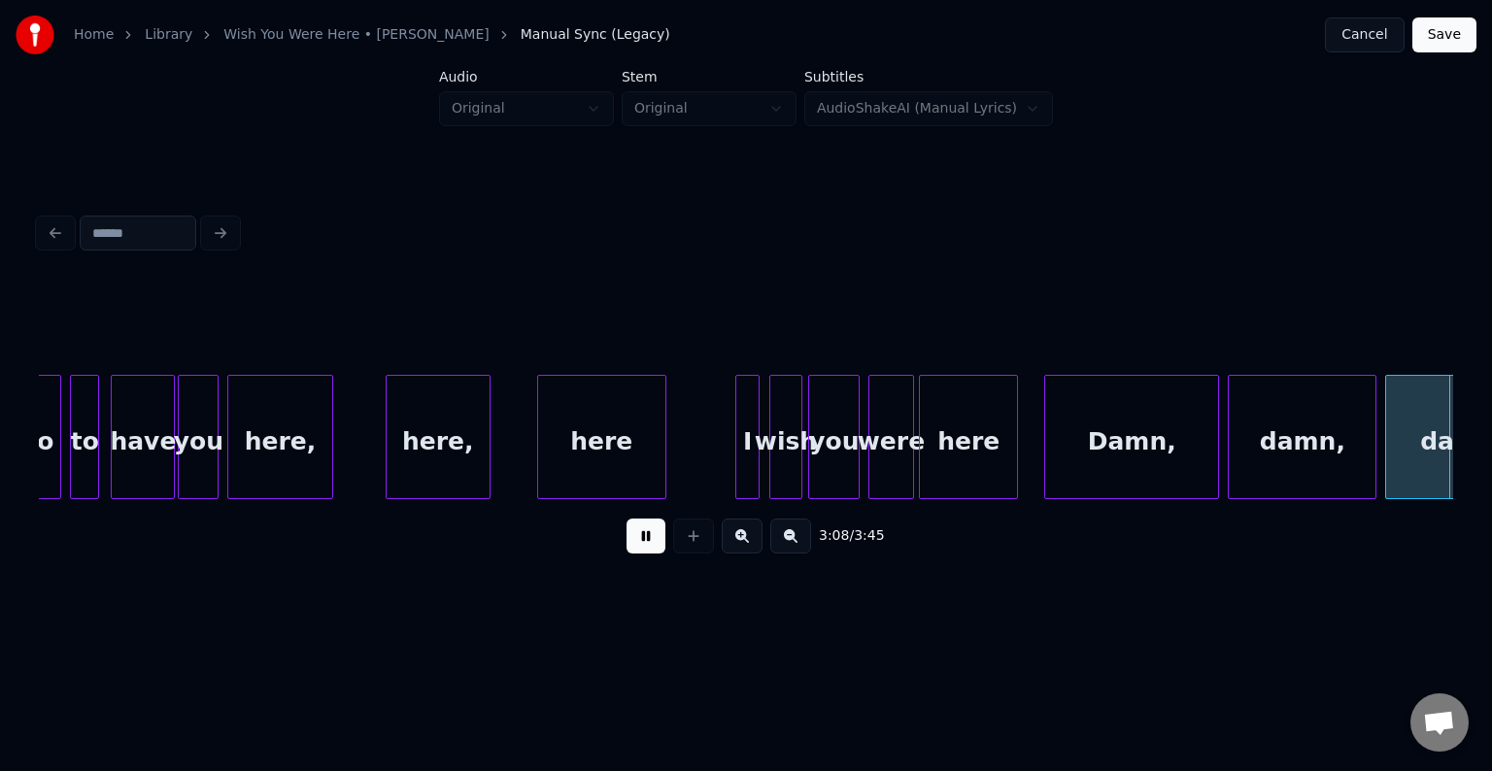
scroll to position [0, 27421]
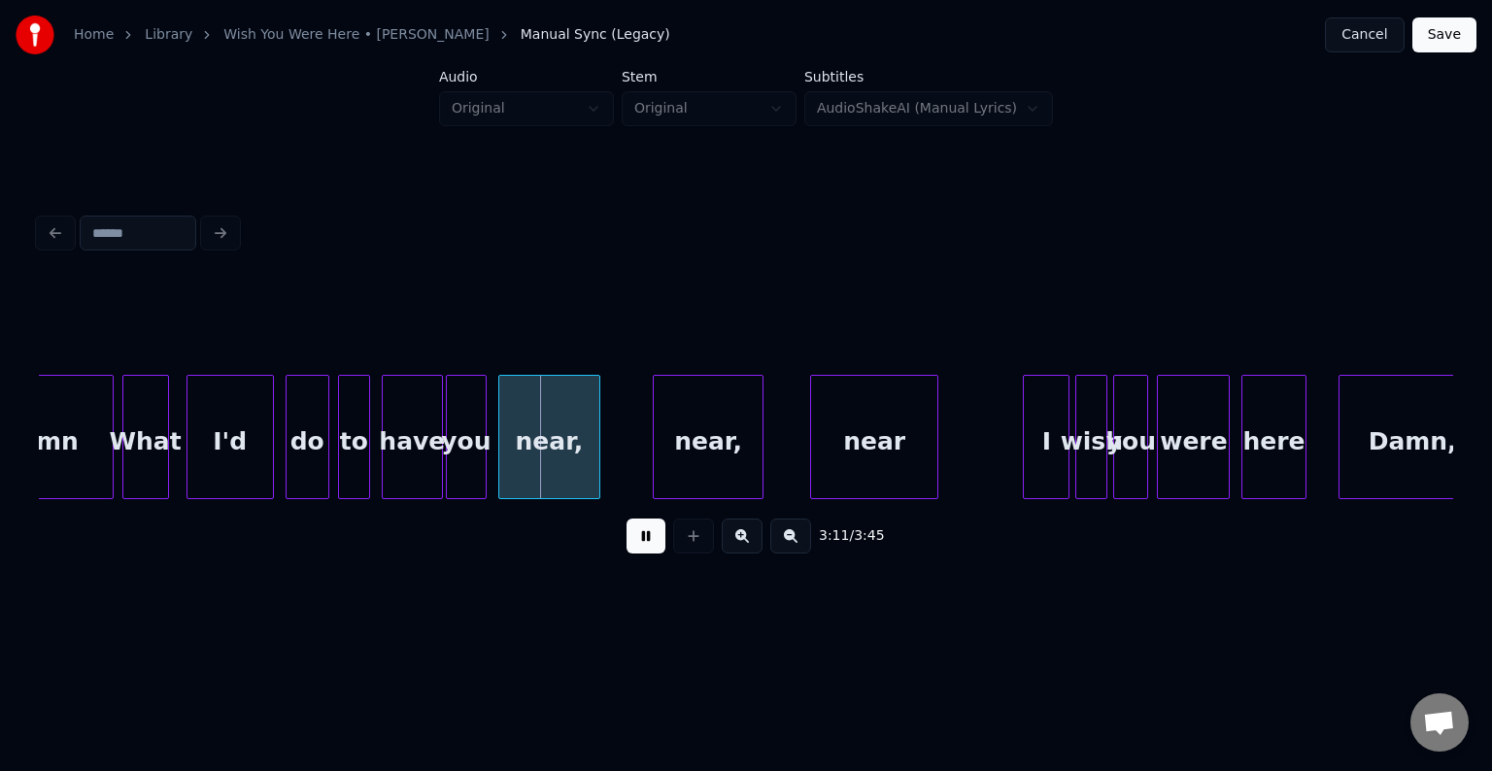
click at [634, 548] on button at bounding box center [646, 536] width 39 height 35
click at [73, 427] on div "damn" at bounding box center [40, 442] width 144 height 132
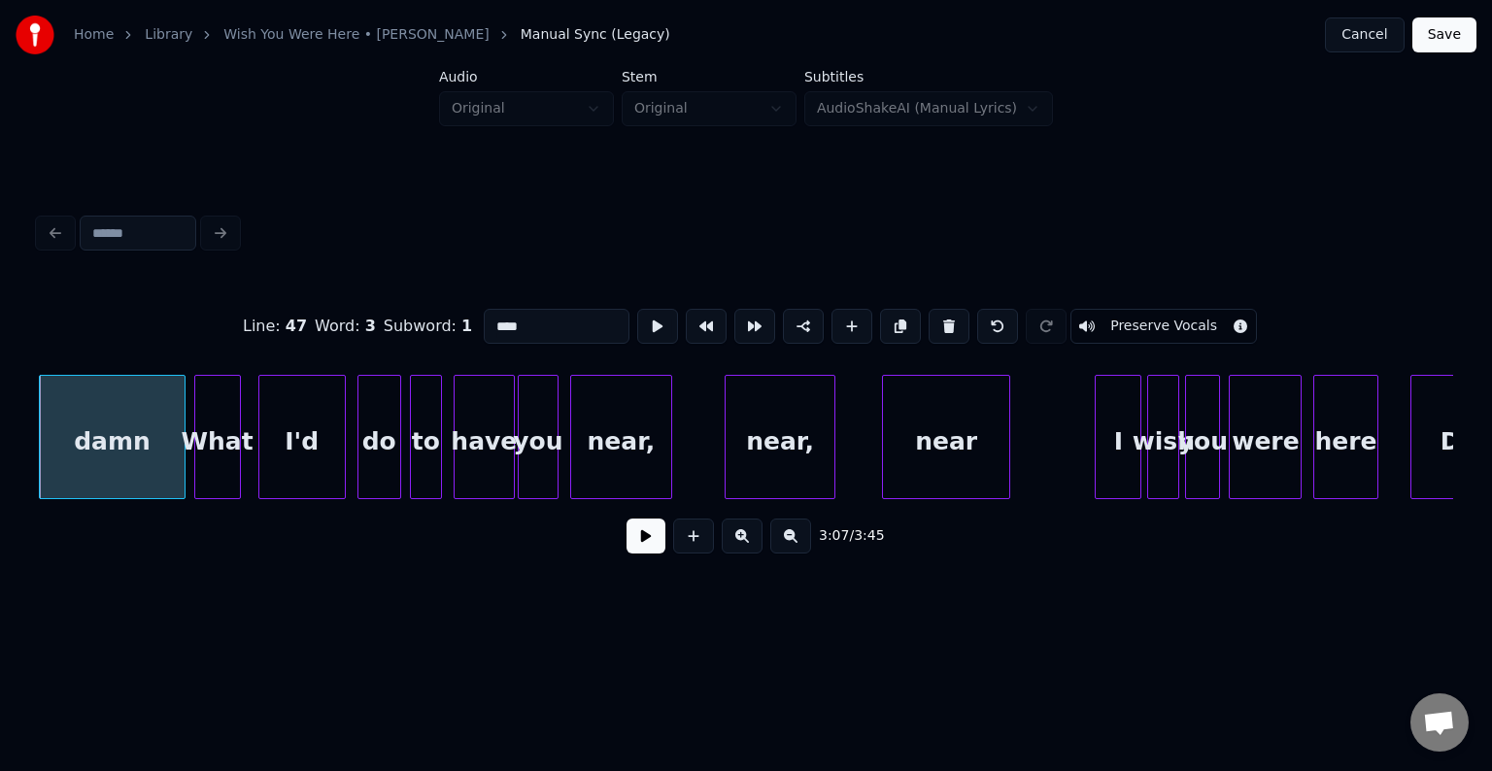
click at [634, 548] on button at bounding box center [646, 536] width 39 height 35
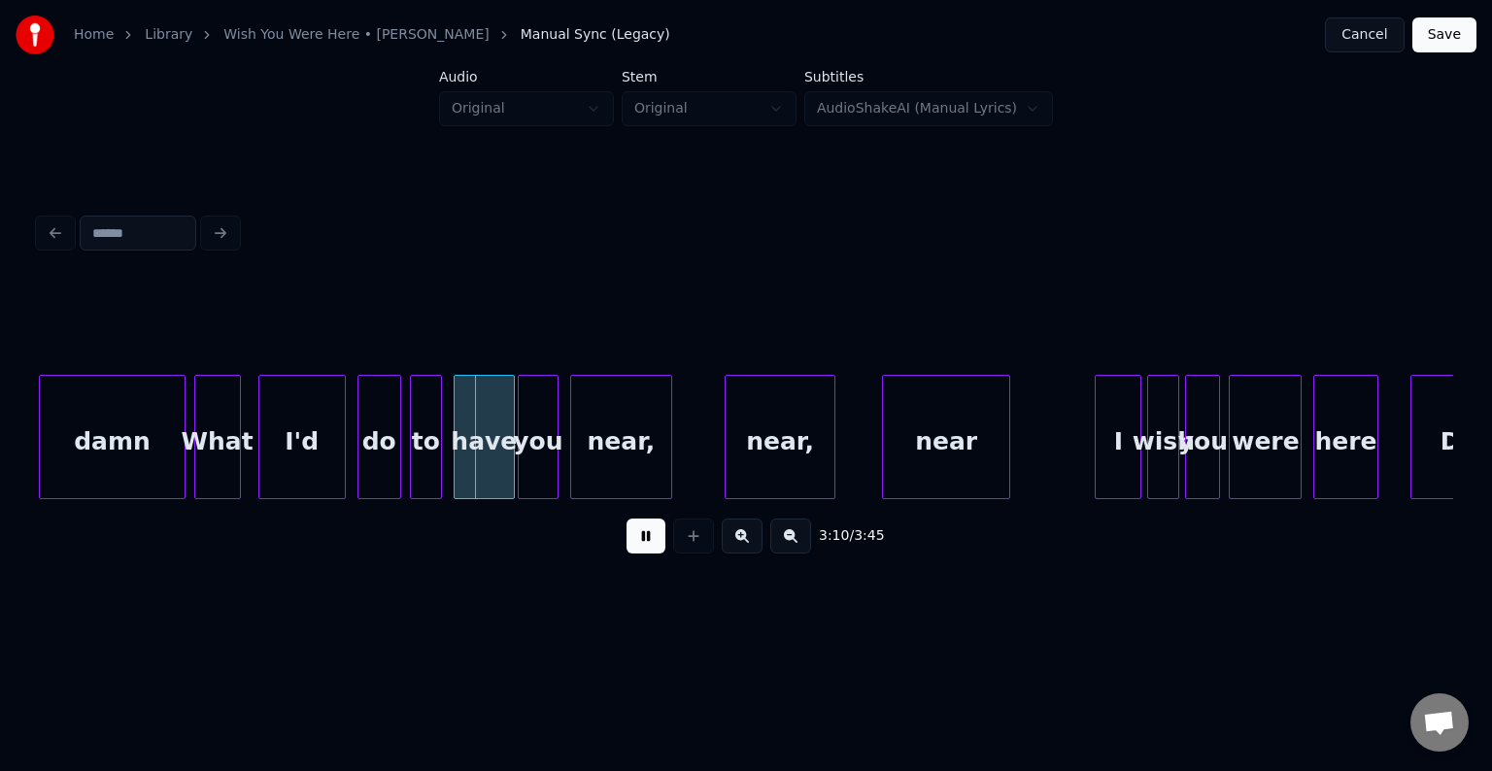
click at [299, 455] on div "I'd" at bounding box center [302, 442] width 86 height 132
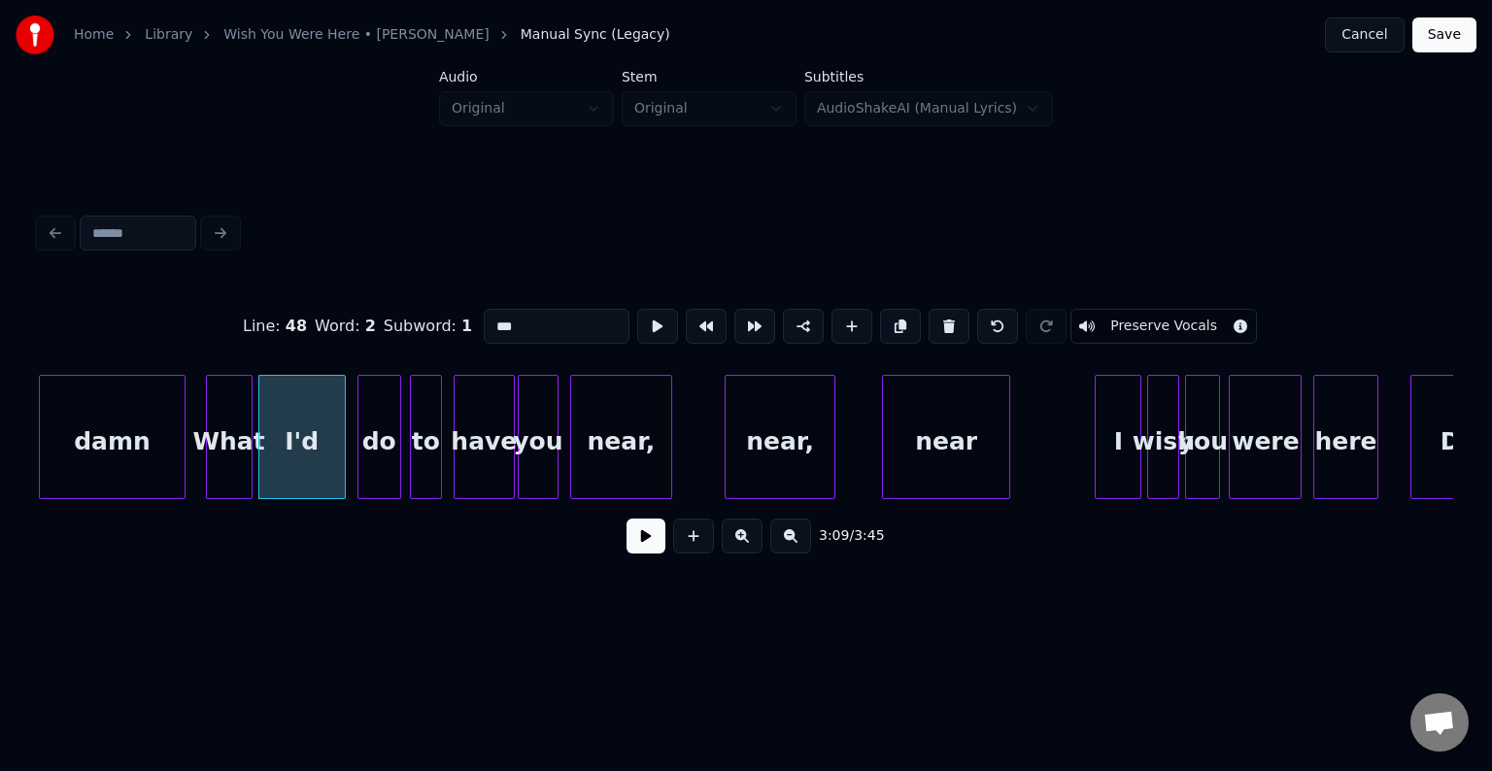
click at [241, 466] on div "What" at bounding box center [229, 442] width 45 height 132
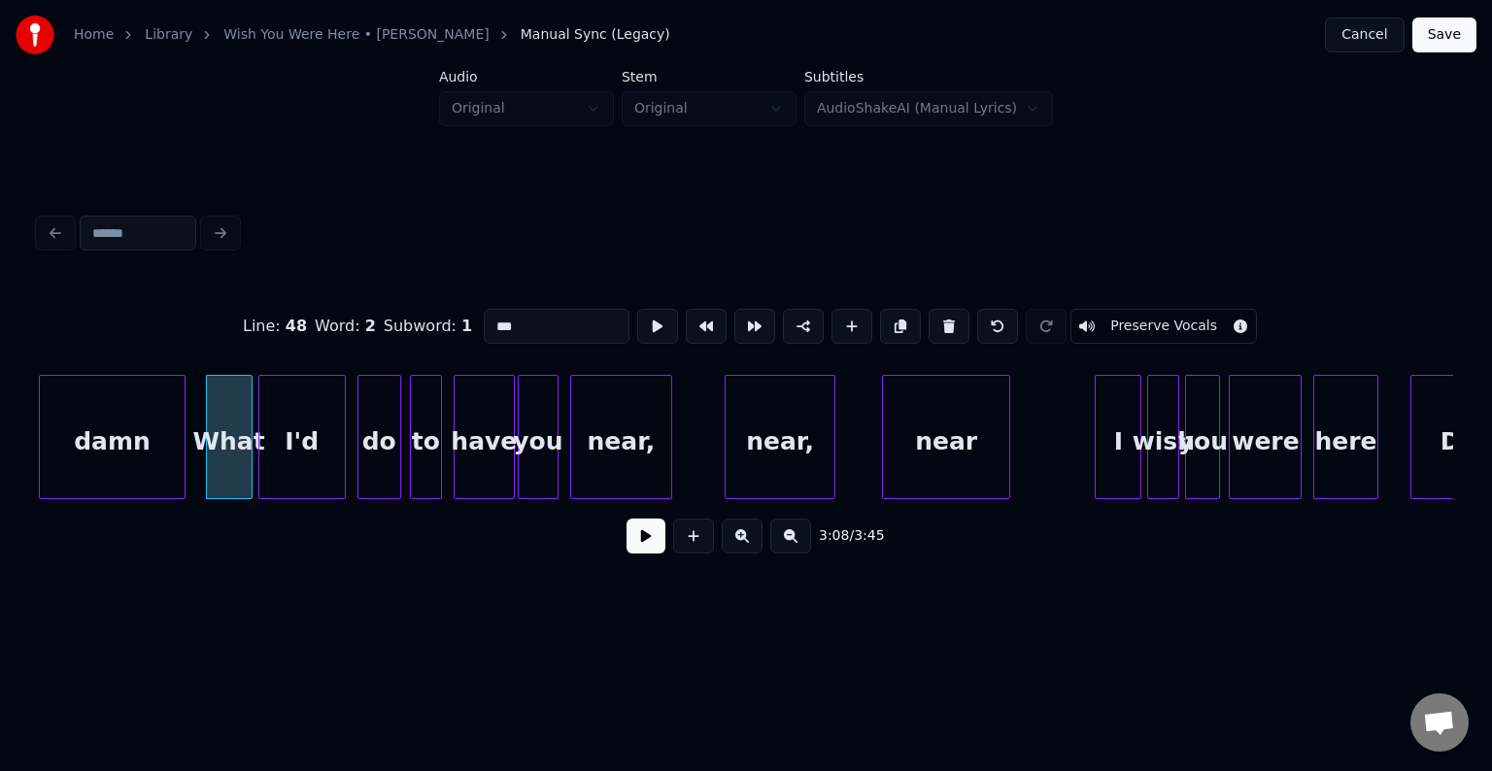
click at [652, 548] on button at bounding box center [646, 536] width 39 height 35
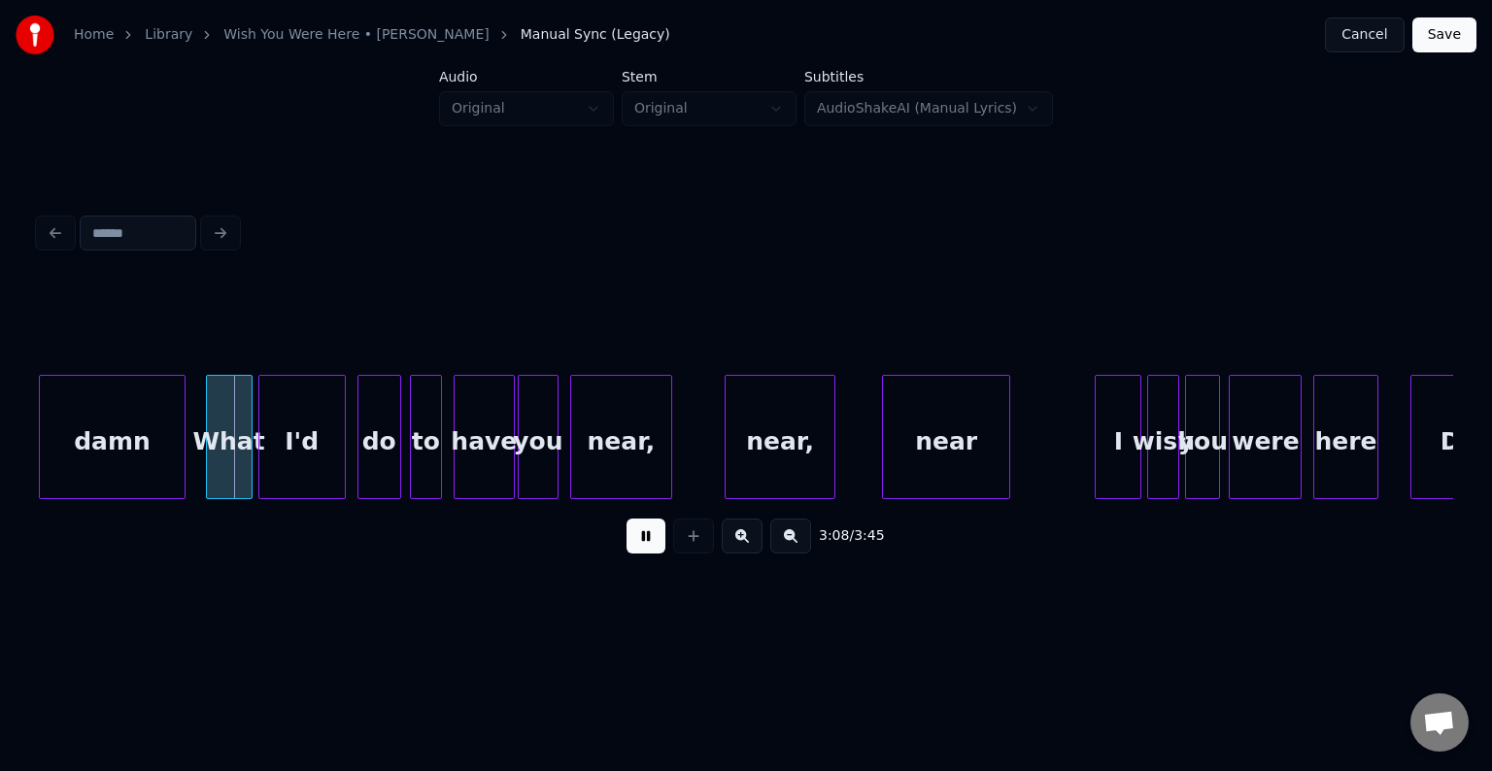
click at [652, 548] on button at bounding box center [646, 536] width 39 height 35
click at [183, 475] on div at bounding box center [182, 437] width 6 height 122
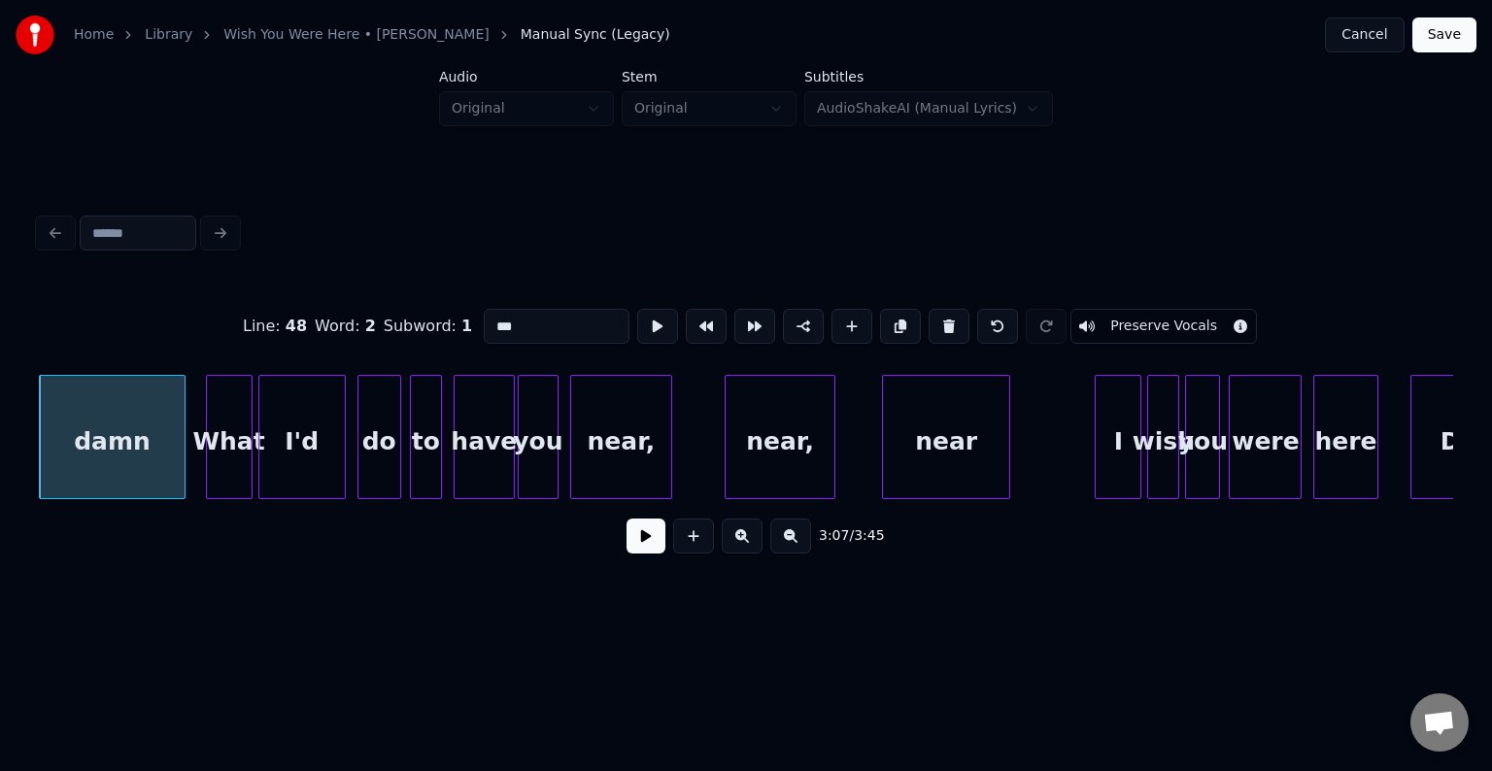
type input "****"
click at [638, 543] on button at bounding box center [646, 536] width 39 height 35
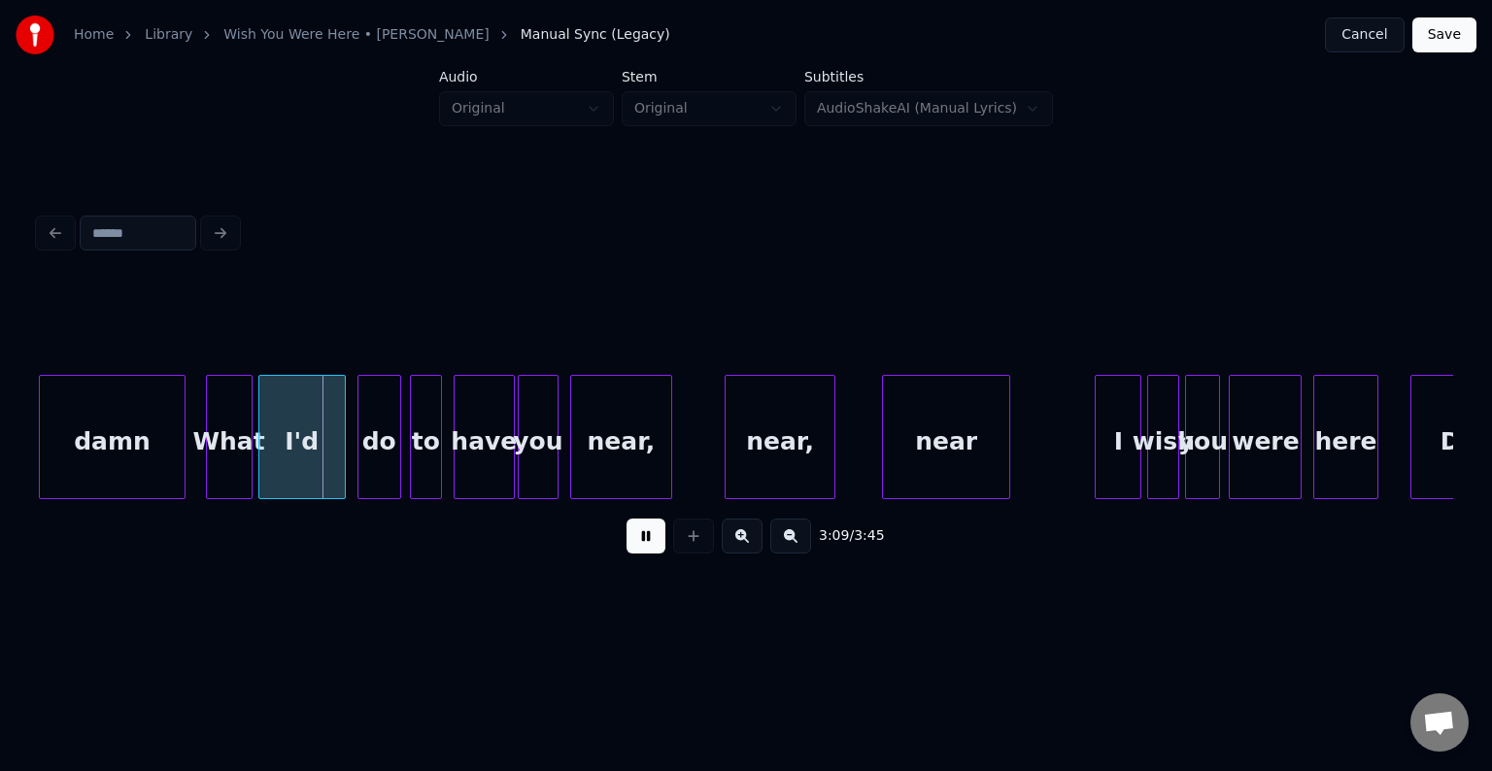
click at [638, 543] on button at bounding box center [646, 536] width 39 height 35
click at [288, 484] on div at bounding box center [289, 437] width 6 height 122
click at [241, 467] on div "What" at bounding box center [256, 442] width 45 height 132
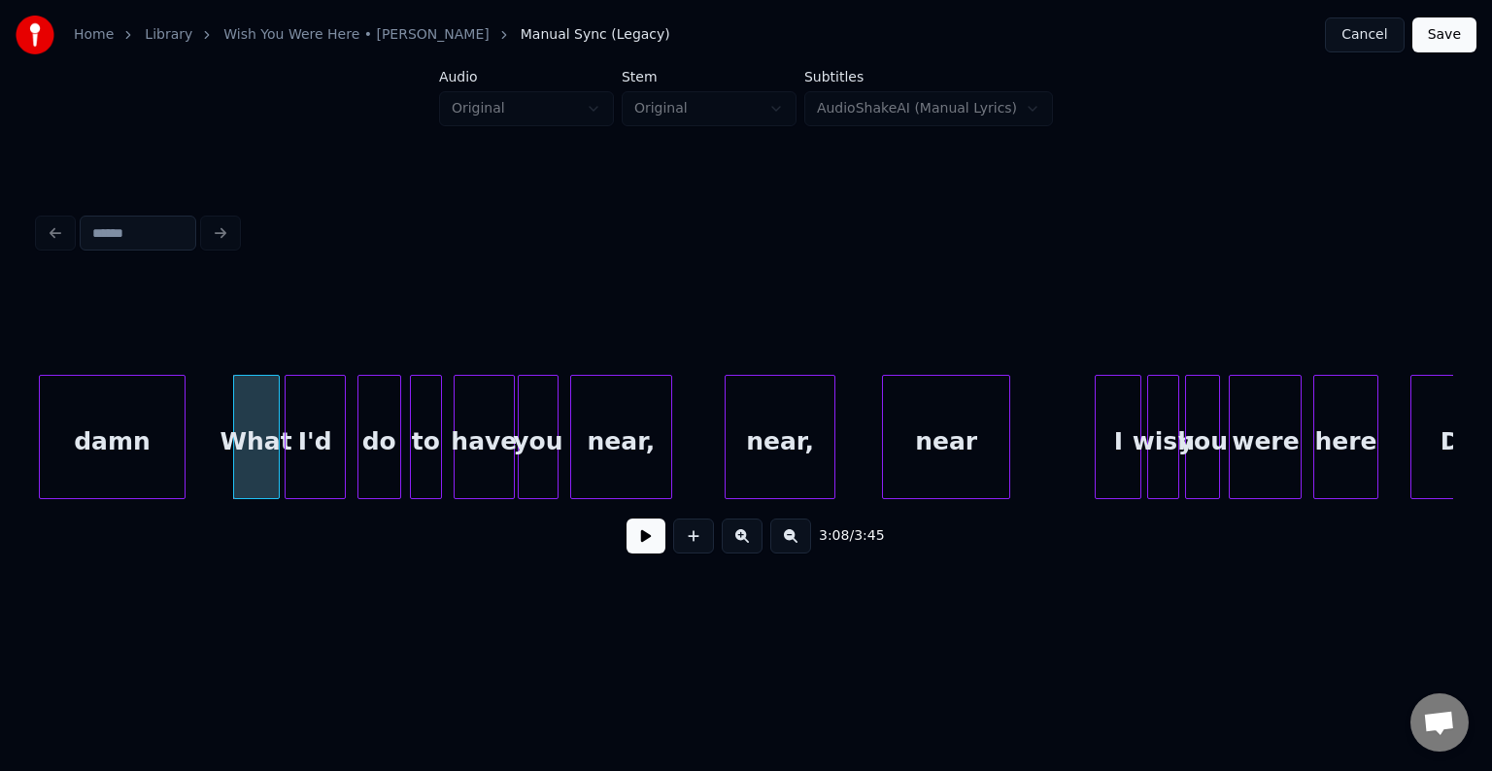
click at [645, 548] on button at bounding box center [646, 536] width 39 height 35
click at [636, 553] on button at bounding box center [646, 536] width 39 height 35
click at [306, 474] on div "I'd" at bounding box center [315, 442] width 59 height 132
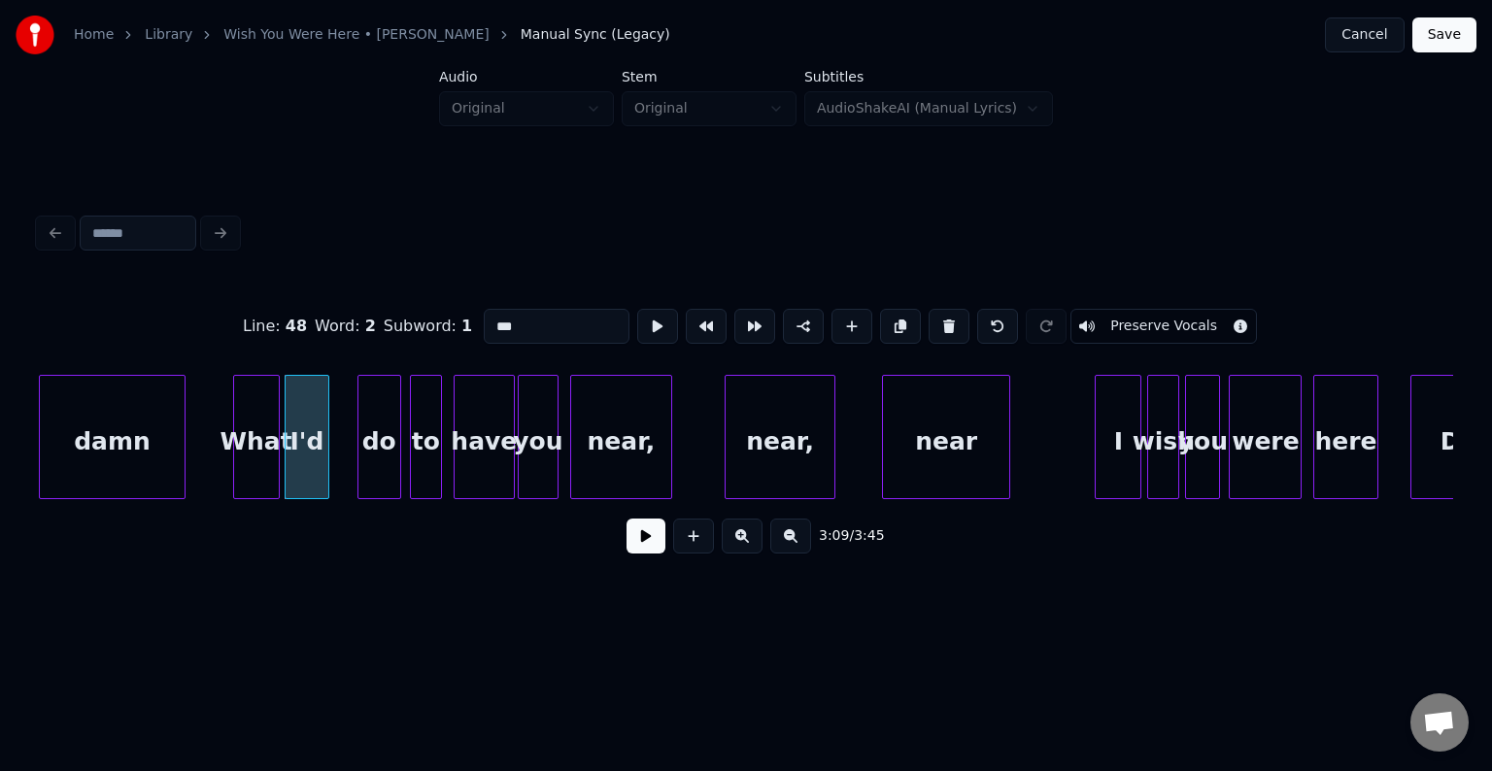
click at [324, 466] on div at bounding box center [326, 437] width 6 height 122
click at [340, 466] on div at bounding box center [340, 437] width 6 height 122
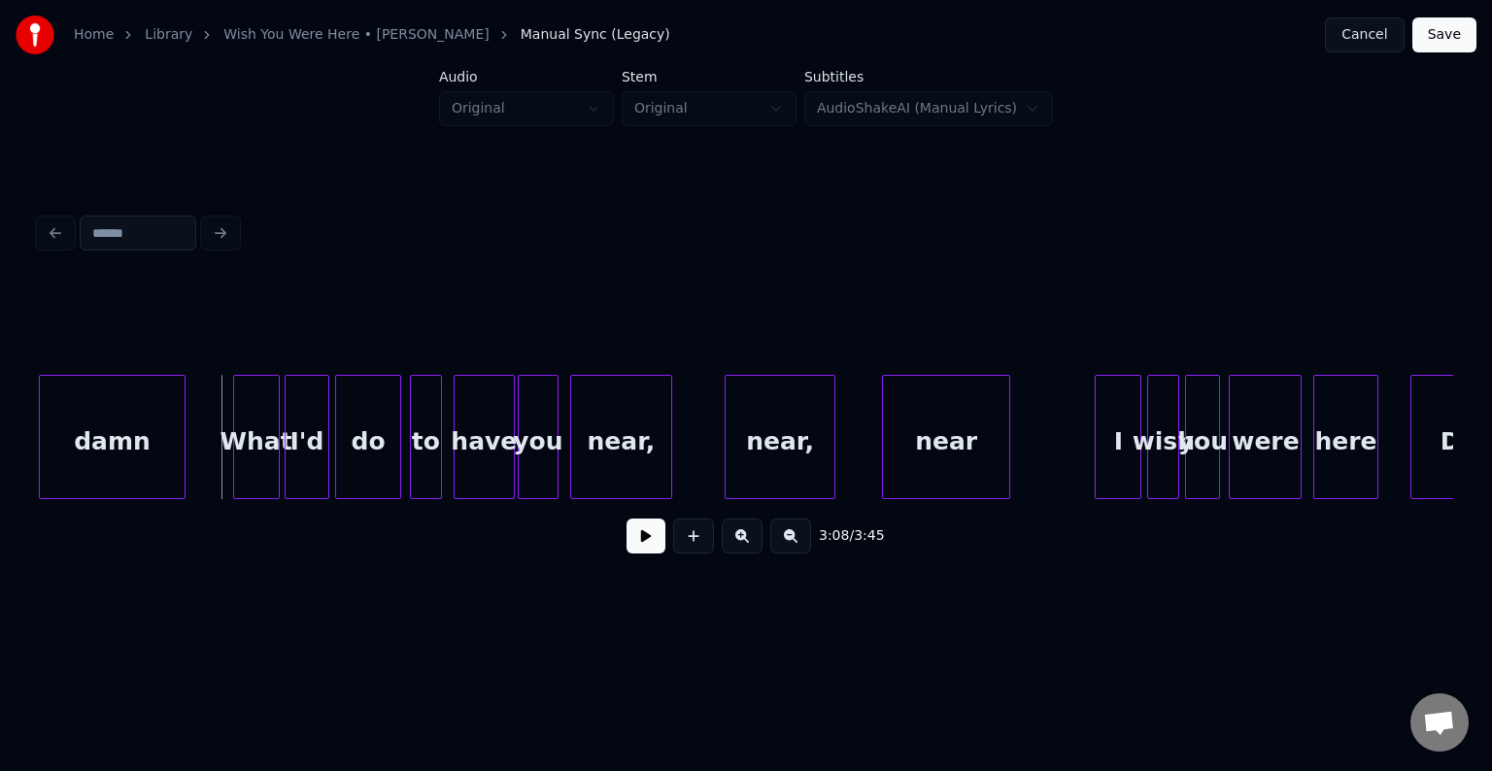
click at [660, 552] on button at bounding box center [646, 536] width 39 height 35
click at [473, 436] on div "have" at bounding box center [484, 442] width 59 height 132
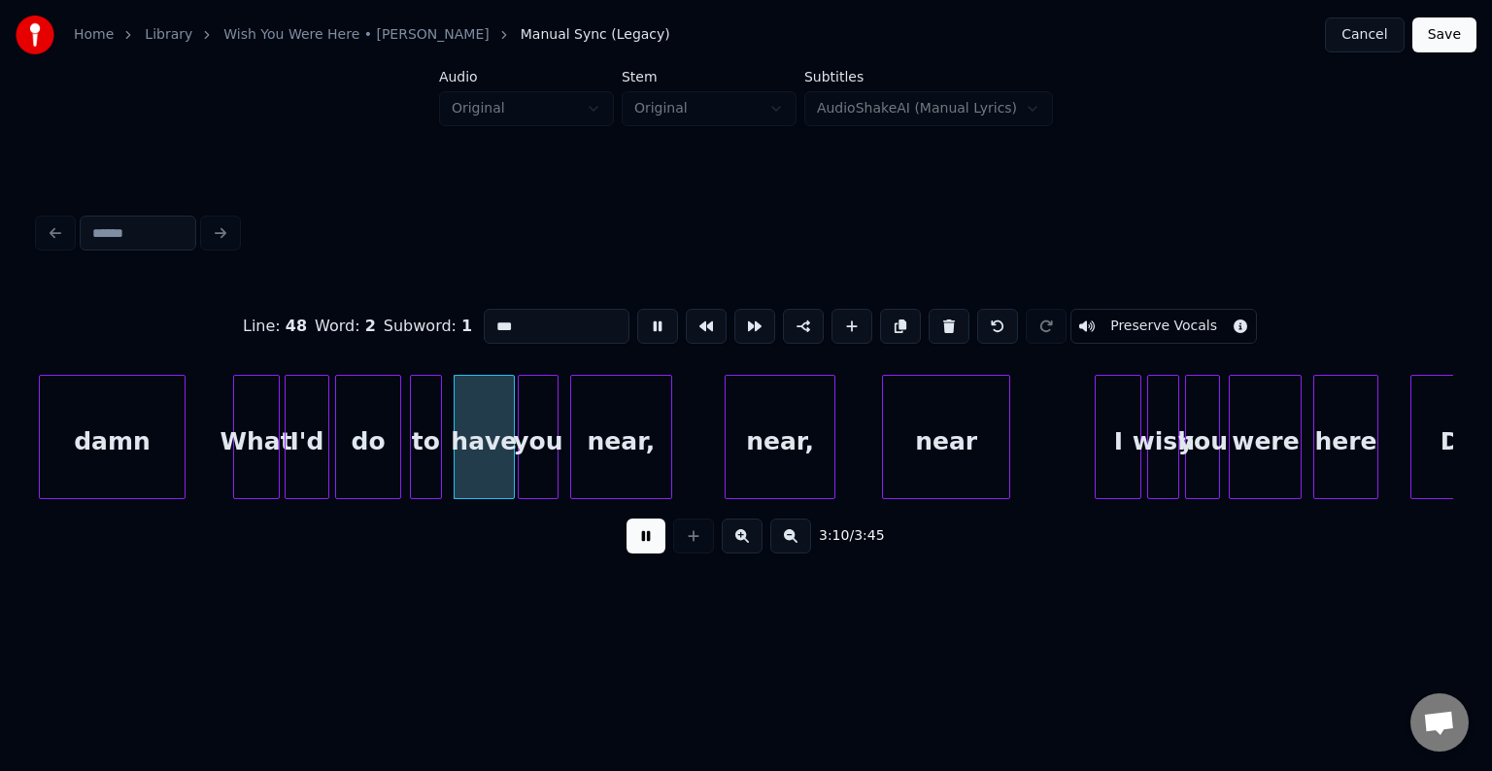
type input "****"
click at [489, 477] on div at bounding box center [486, 437] width 6 height 122
click at [497, 481] on div at bounding box center [500, 437] width 6 height 122
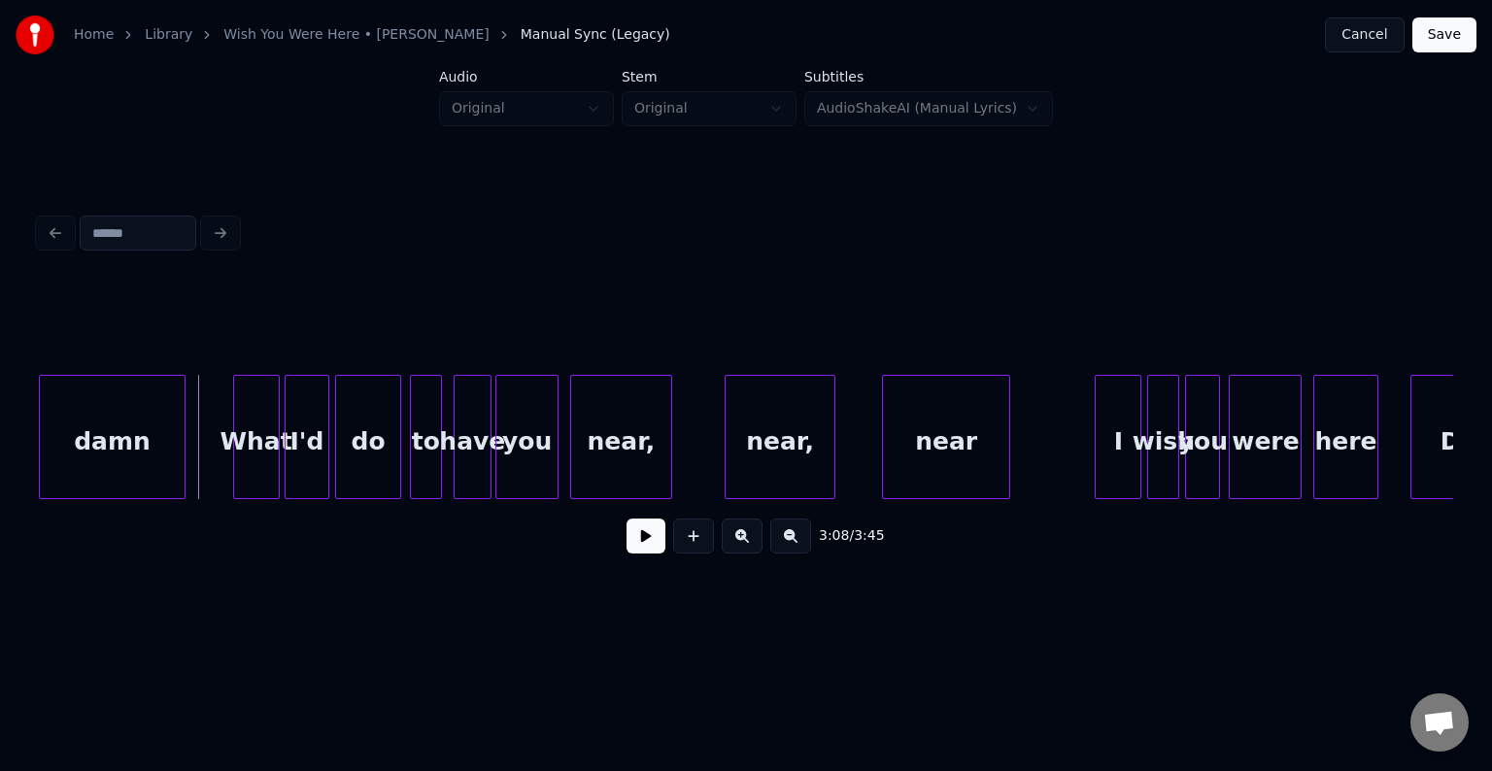
click at [653, 551] on button at bounding box center [646, 536] width 39 height 35
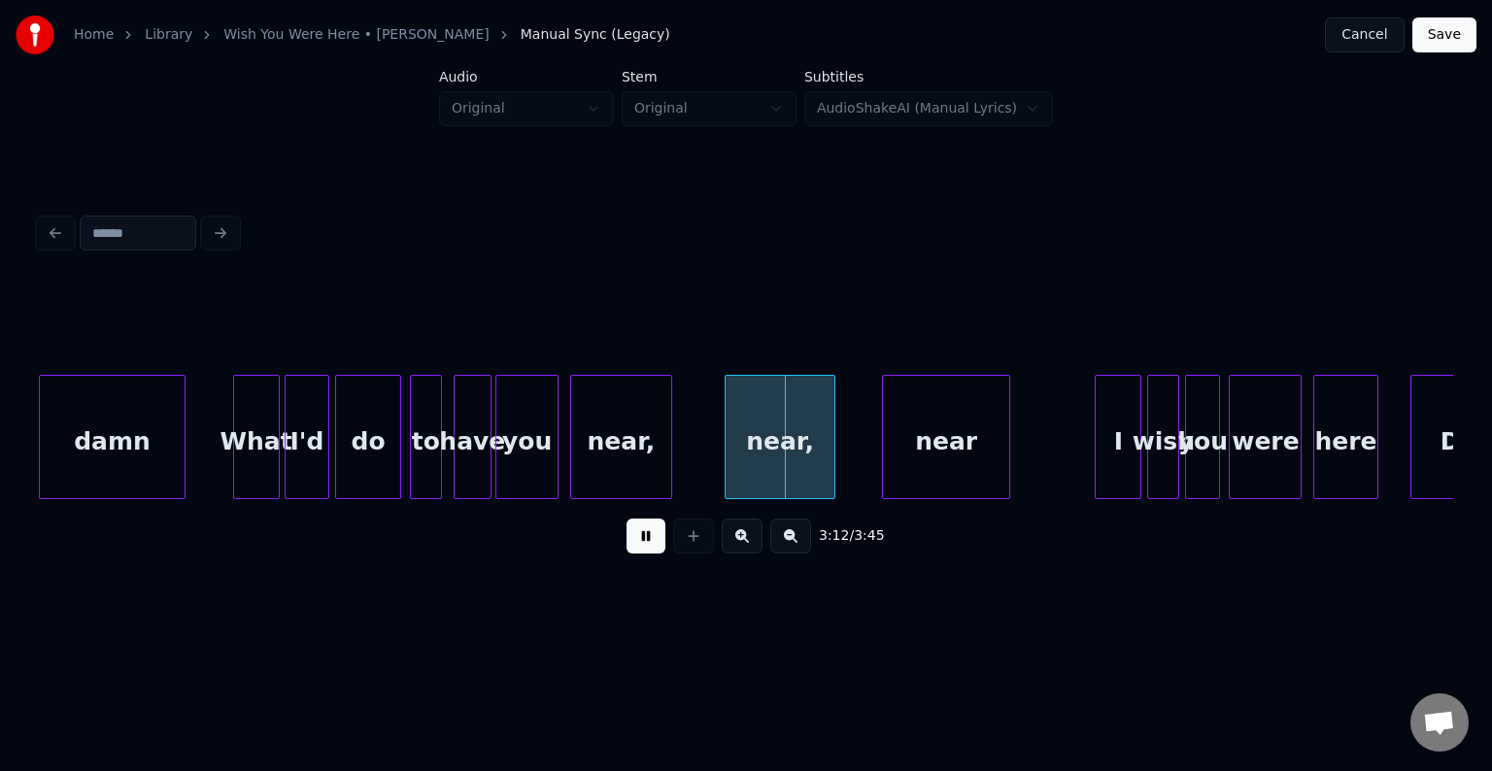
click at [417, 449] on div "to" at bounding box center [426, 442] width 30 height 132
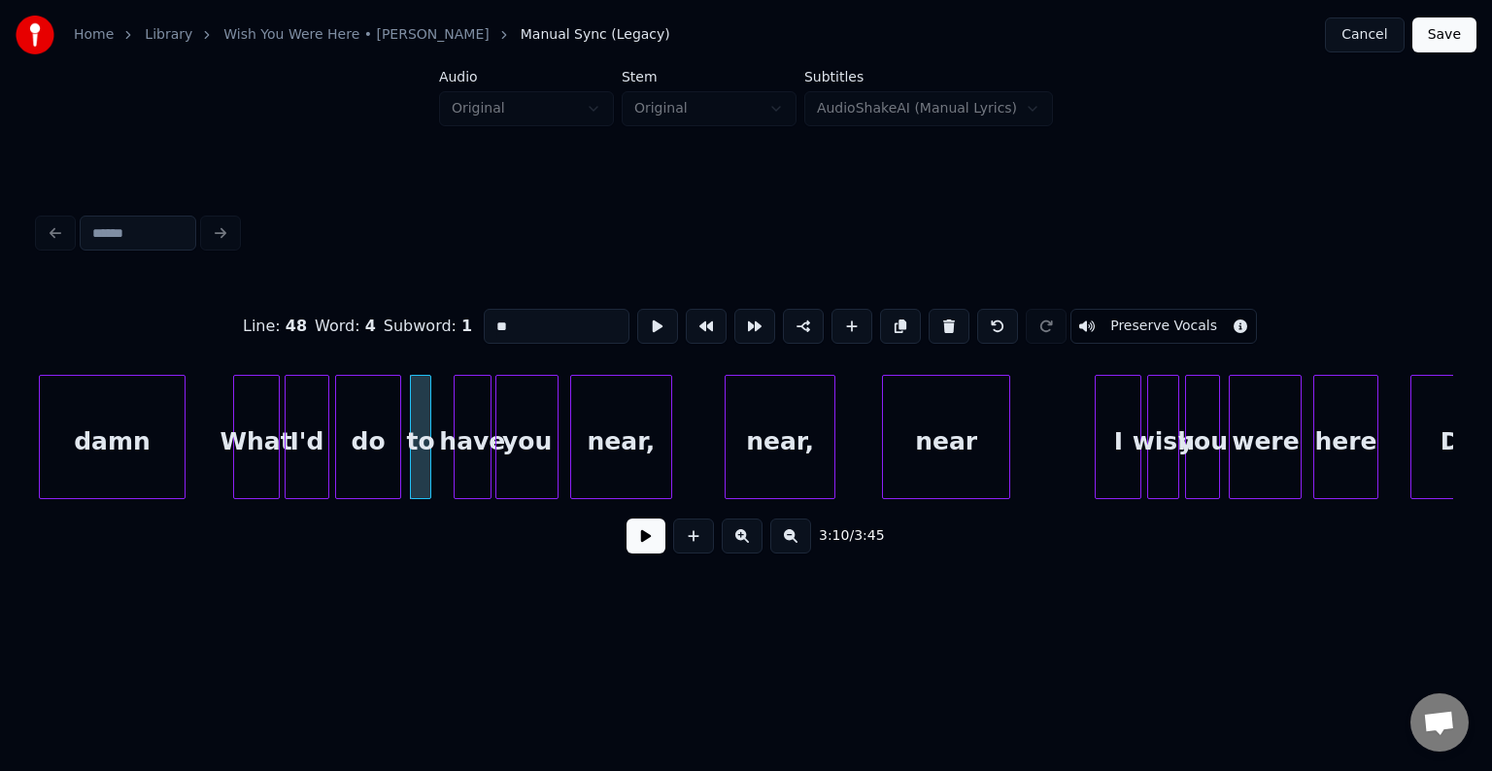
click at [428, 474] on div at bounding box center [428, 437] width 6 height 122
click at [446, 476] on div at bounding box center [444, 437] width 6 height 122
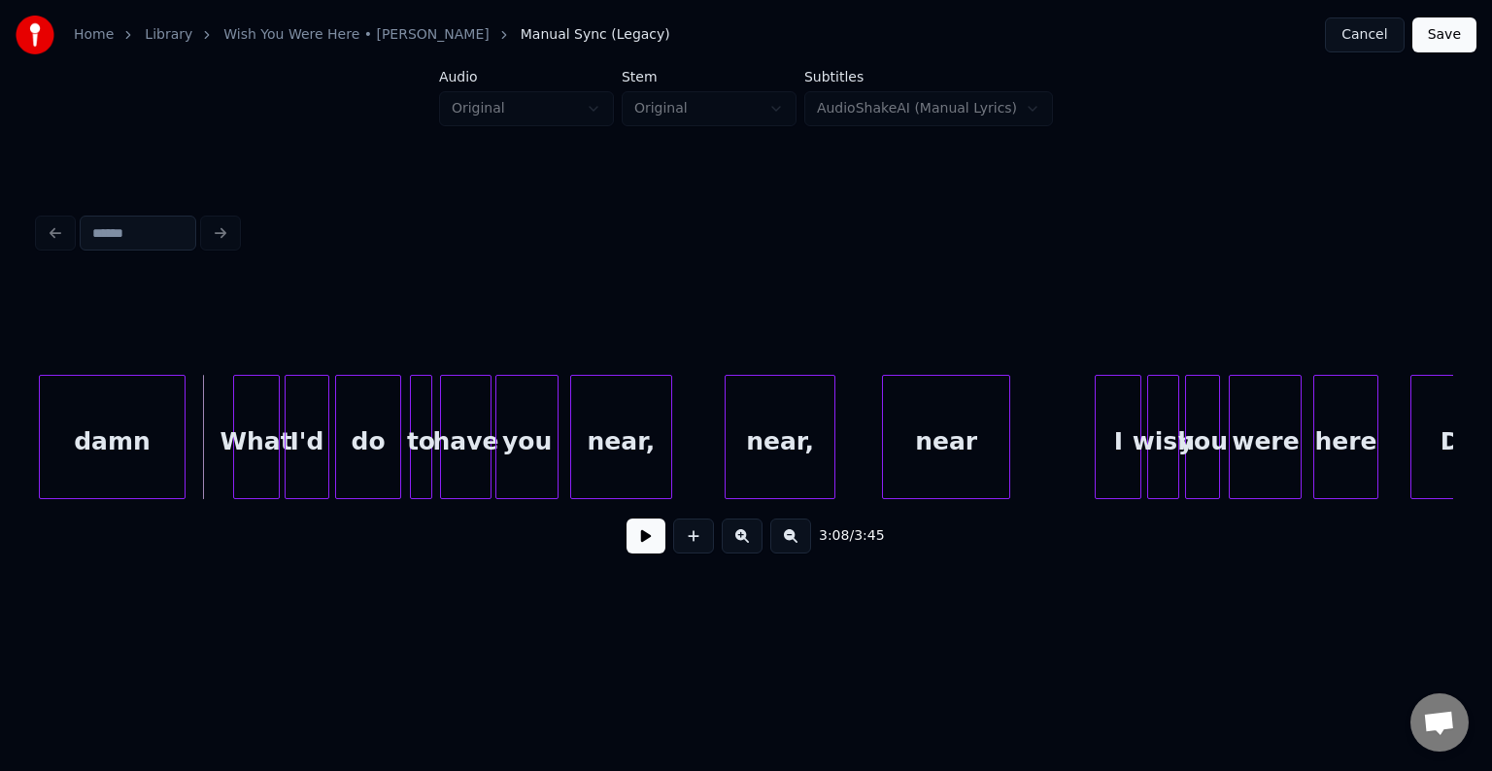
click at [640, 544] on button at bounding box center [646, 536] width 39 height 35
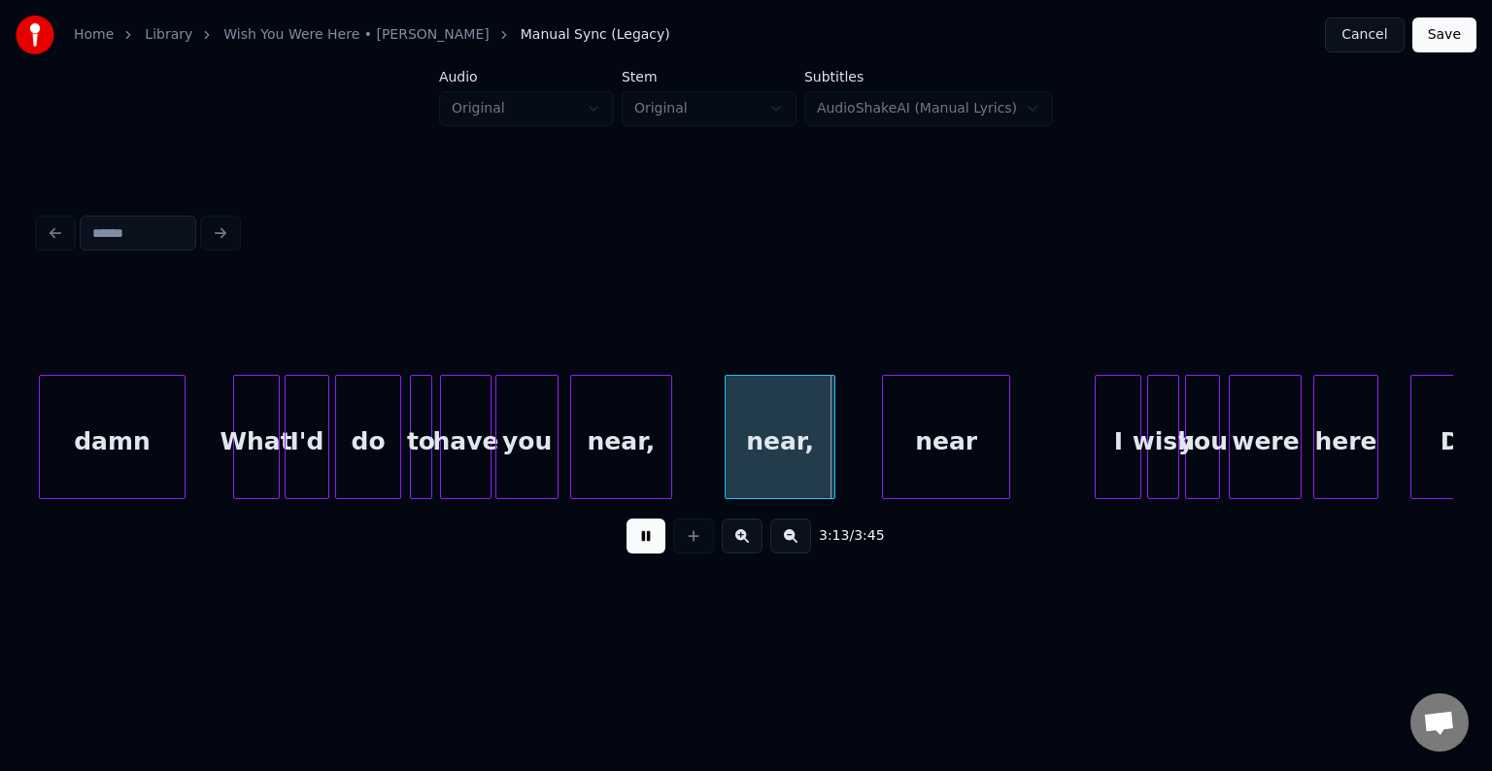
click at [640, 544] on button at bounding box center [646, 536] width 39 height 35
click at [707, 447] on div at bounding box center [709, 437] width 6 height 122
click at [645, 544] on button at bounding box center [646, 536] width 39 height 35
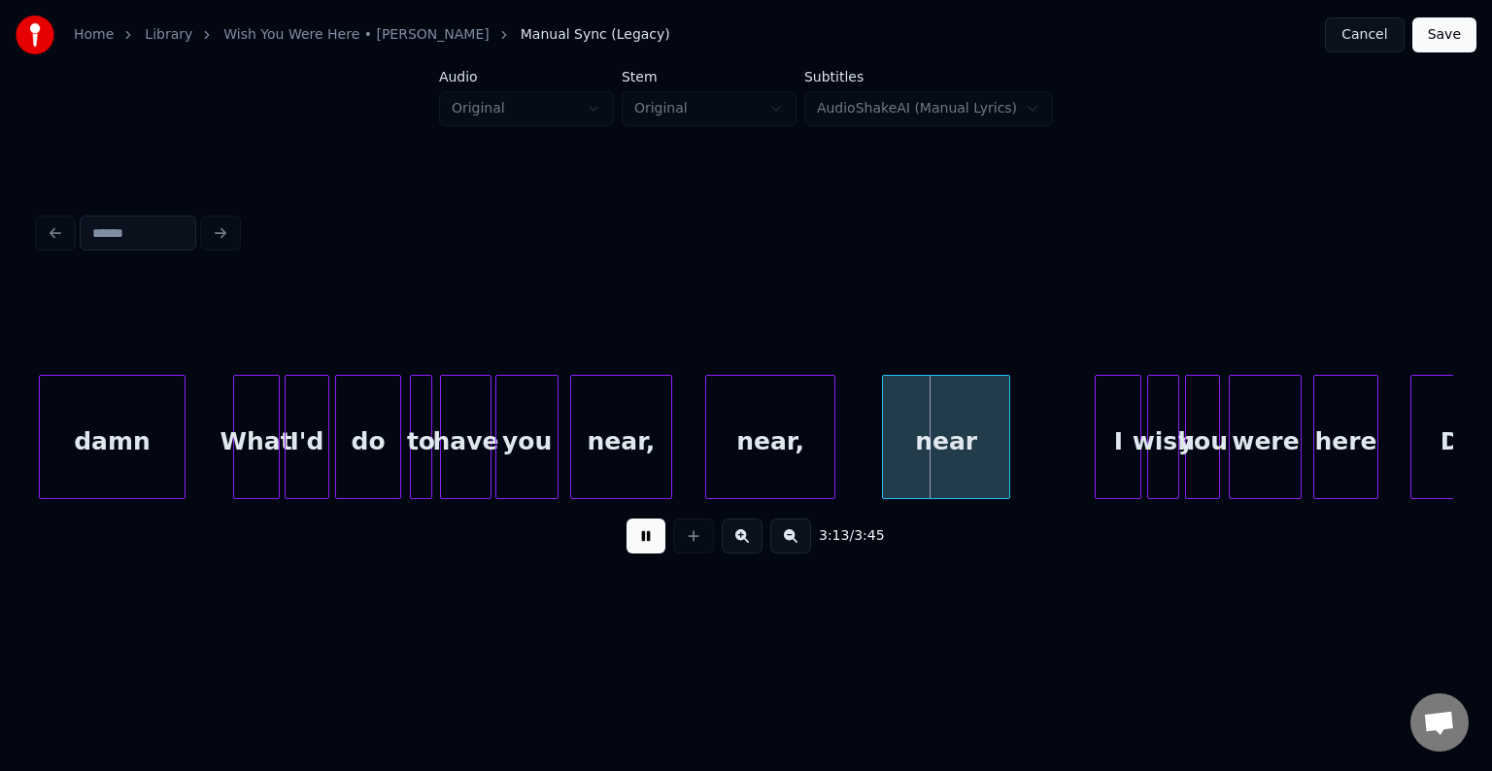
click at [645, 544] on button at bounding box center [646, 536] width 39 height 35
click at [871, 448] on div at bounding box center [872, 437] width 6 height 122
click at [649, 554] on button at bounding box center [646, 536] width 39 height 35
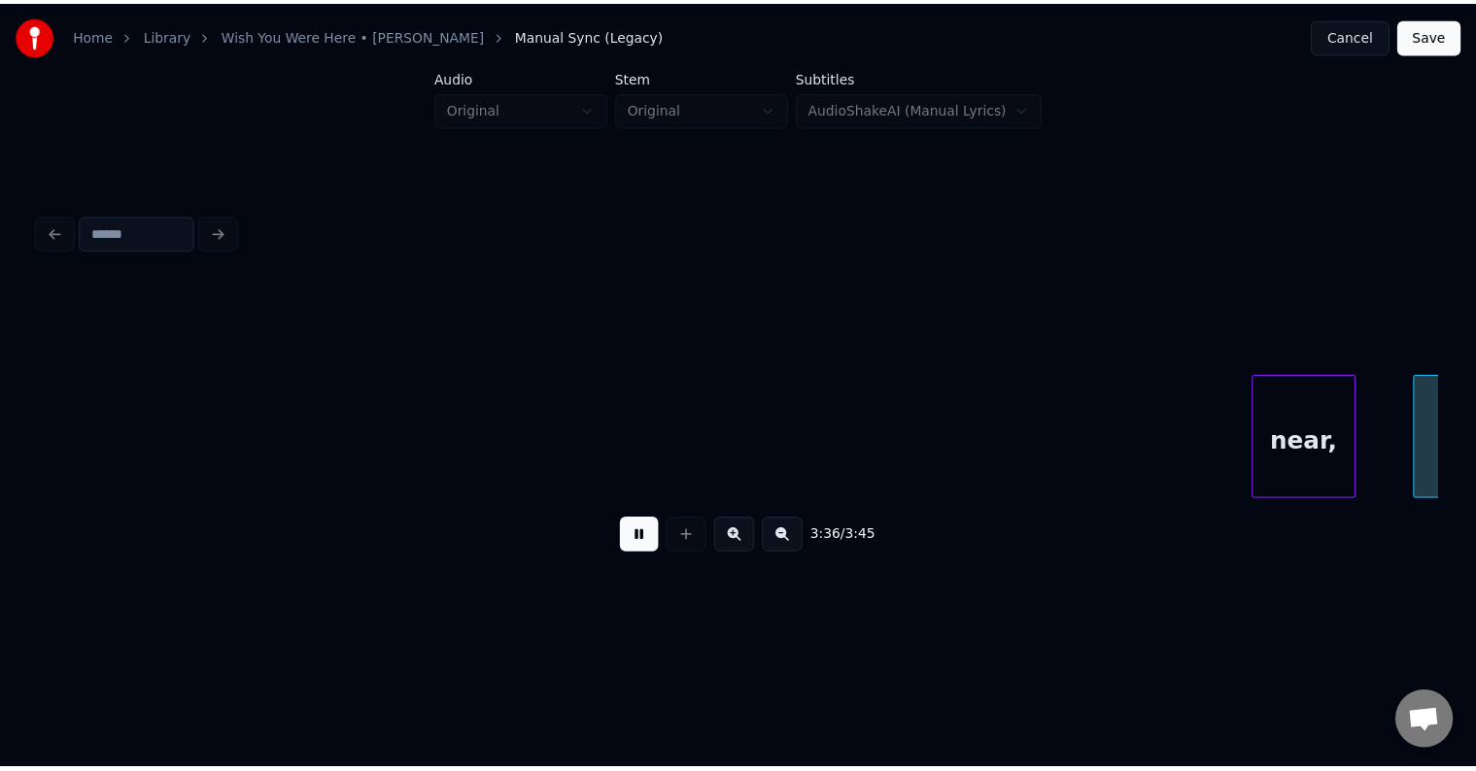
scroll to position [0, 31497]
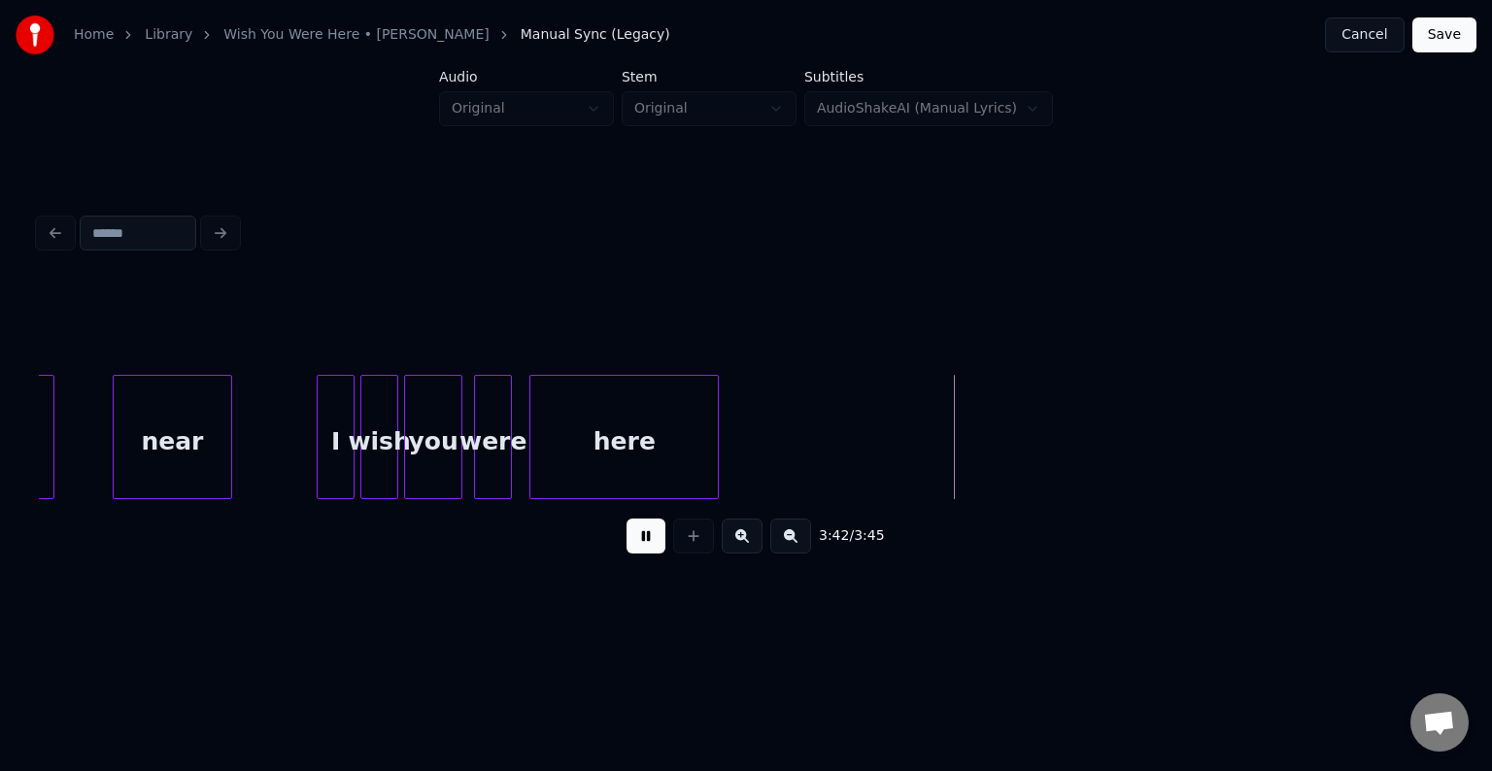
click at [1457, 37] on button "Save" at bounding box center [1445, 34] width 64 height 35
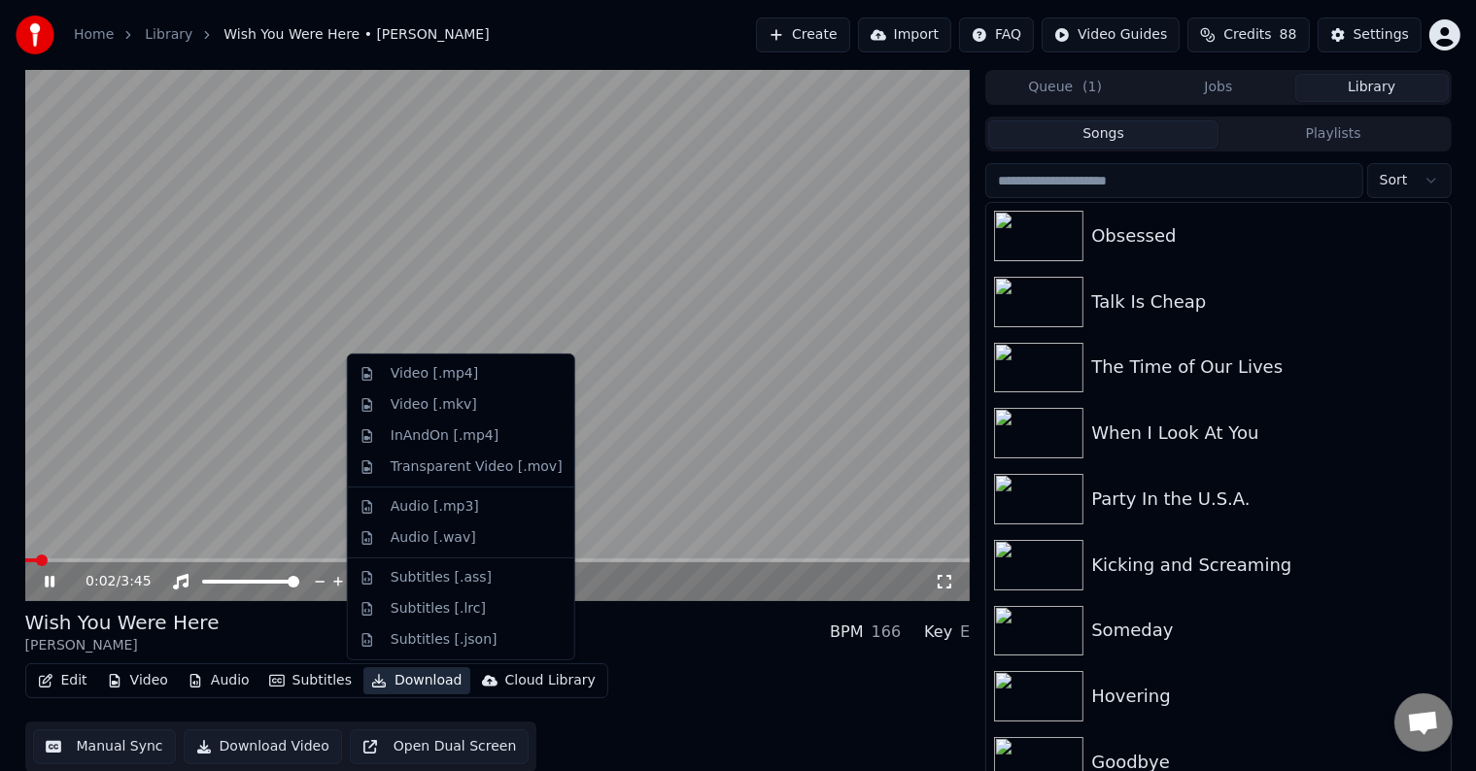
click at [407, 672] on button "Download" at bounding box center [416, 681] width 107 height 27
click at [426, 371] on div "Video [.mp4]" at bounding box center [434, 373] width 87 height 19
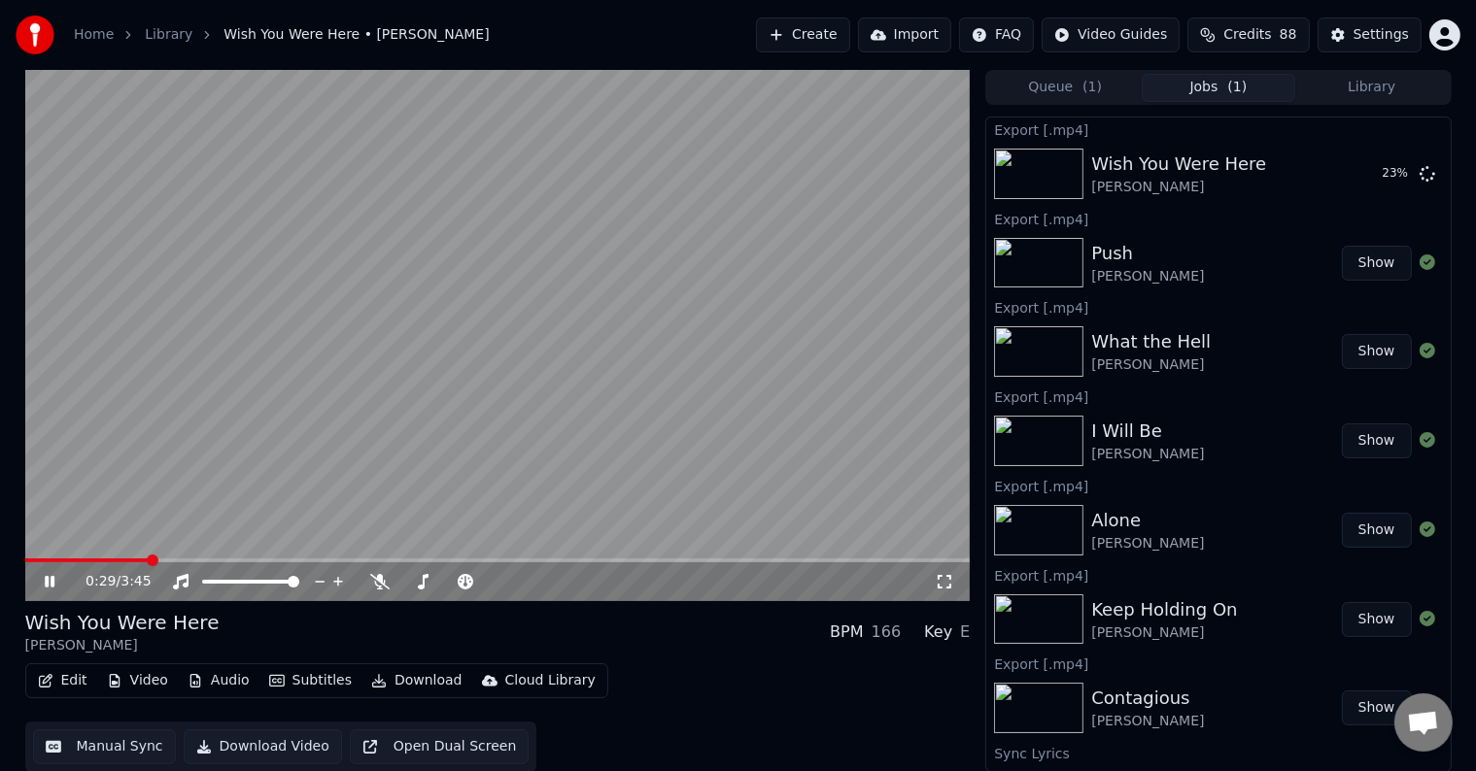
click at [49, 590] on icon at bounding box center [64, 582] width 46 height 16
click at [1387, 91] on button "Library" at bounding box center [1372, 88] width 154 height 28
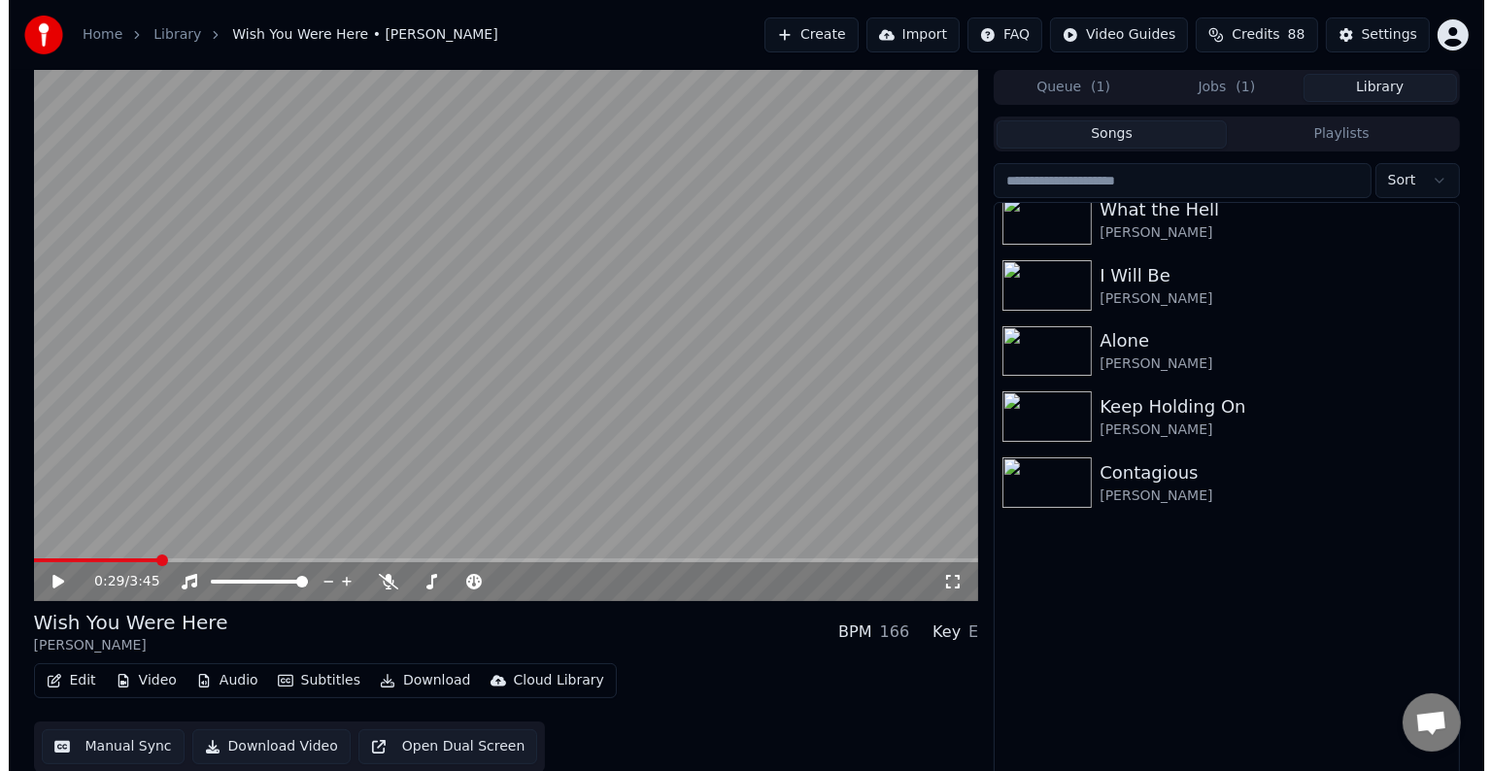
scroll to position [29560, 0]
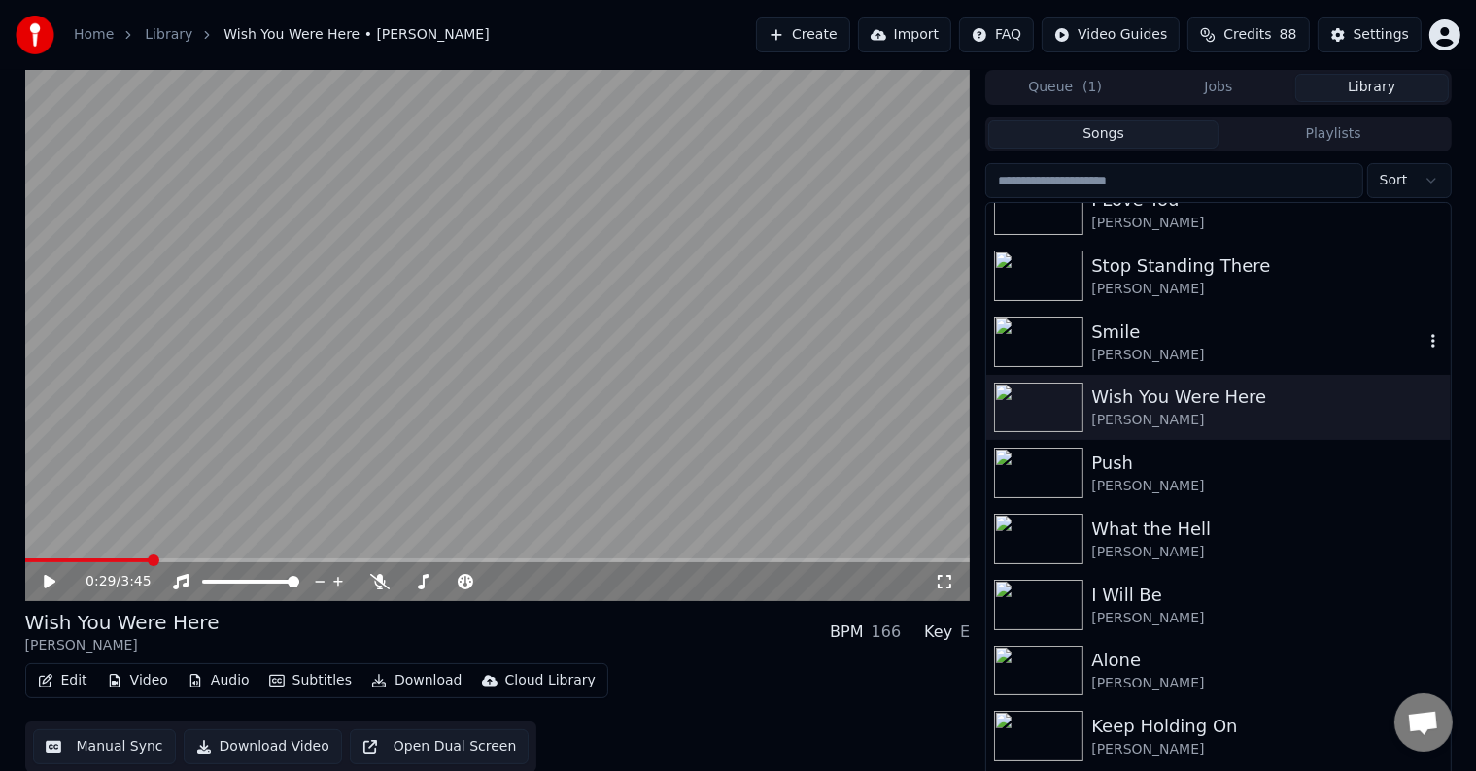
click at [1205, 358] on div "[PERSON_NAME]" at bounding box center [1256, 355] width 331 height 19
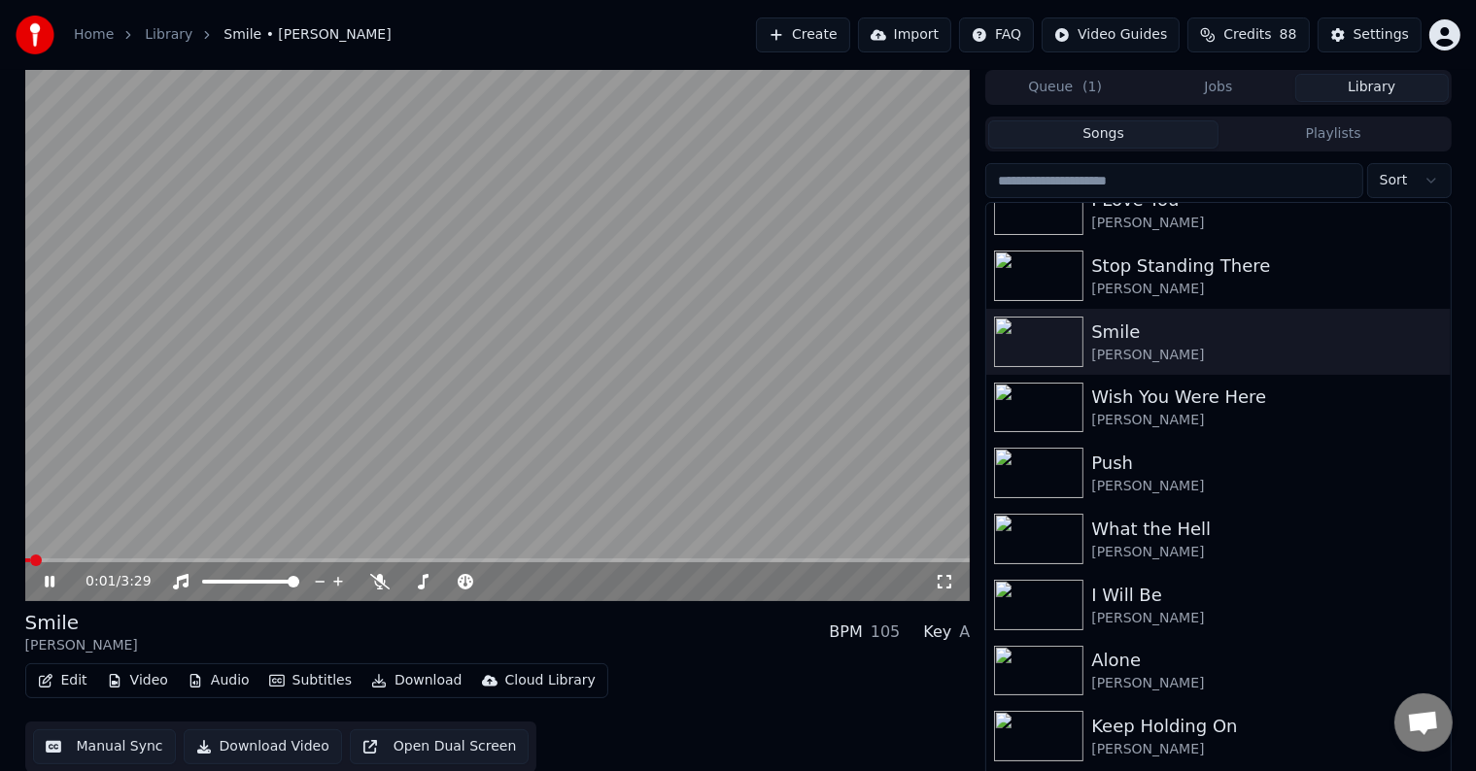
click at [46, 580] on icon at bounding box center [50, 582] width 10 height 12
click at [60, 671] on button "Edit" at bounding box center [62, 681] width 65 height 27
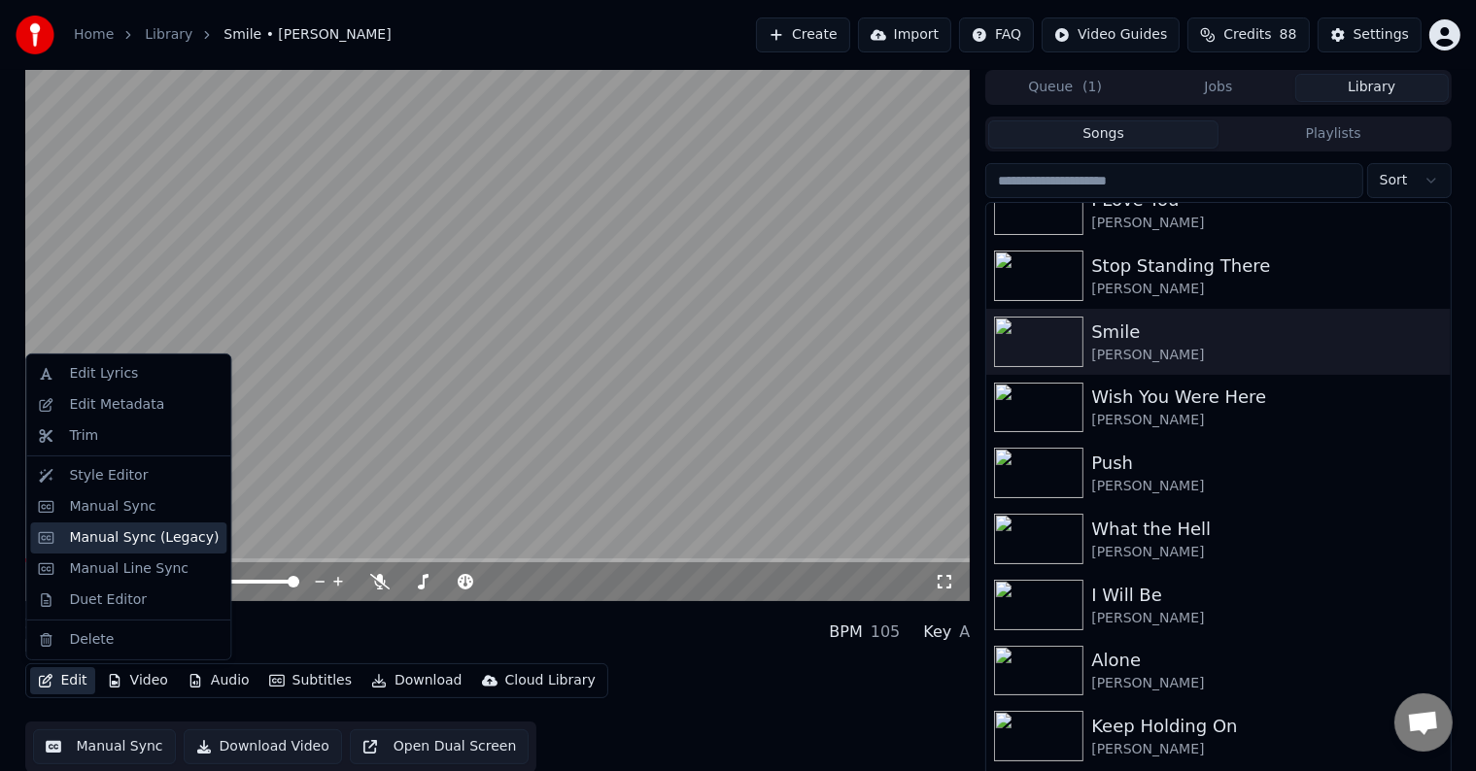
click at [128, 536] on div "Manual Sync (Legacy)" at bounding box center [144, 538] width 150 height 19
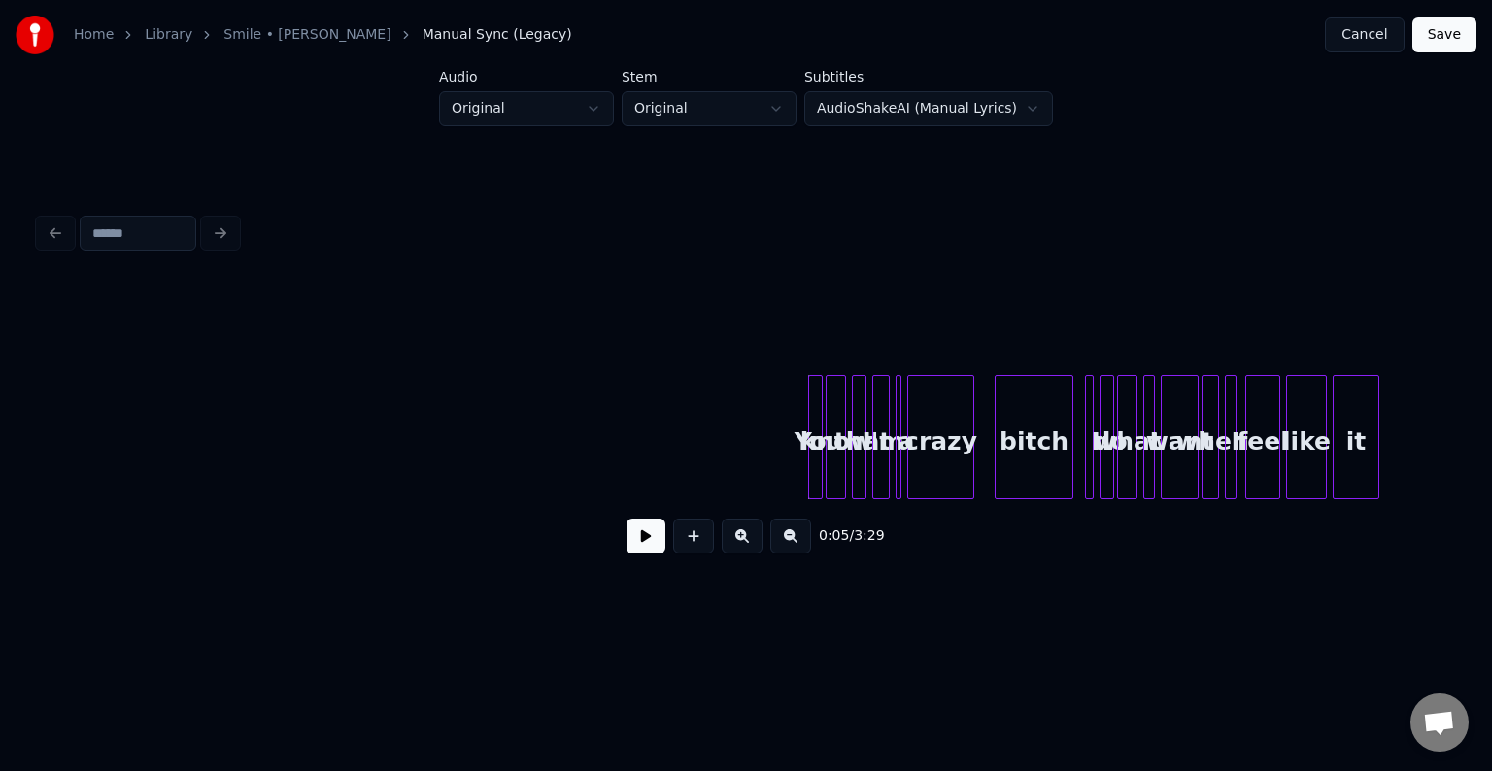
click at [645, 548] on button at bounding box center [646, 536] width 39 height 35
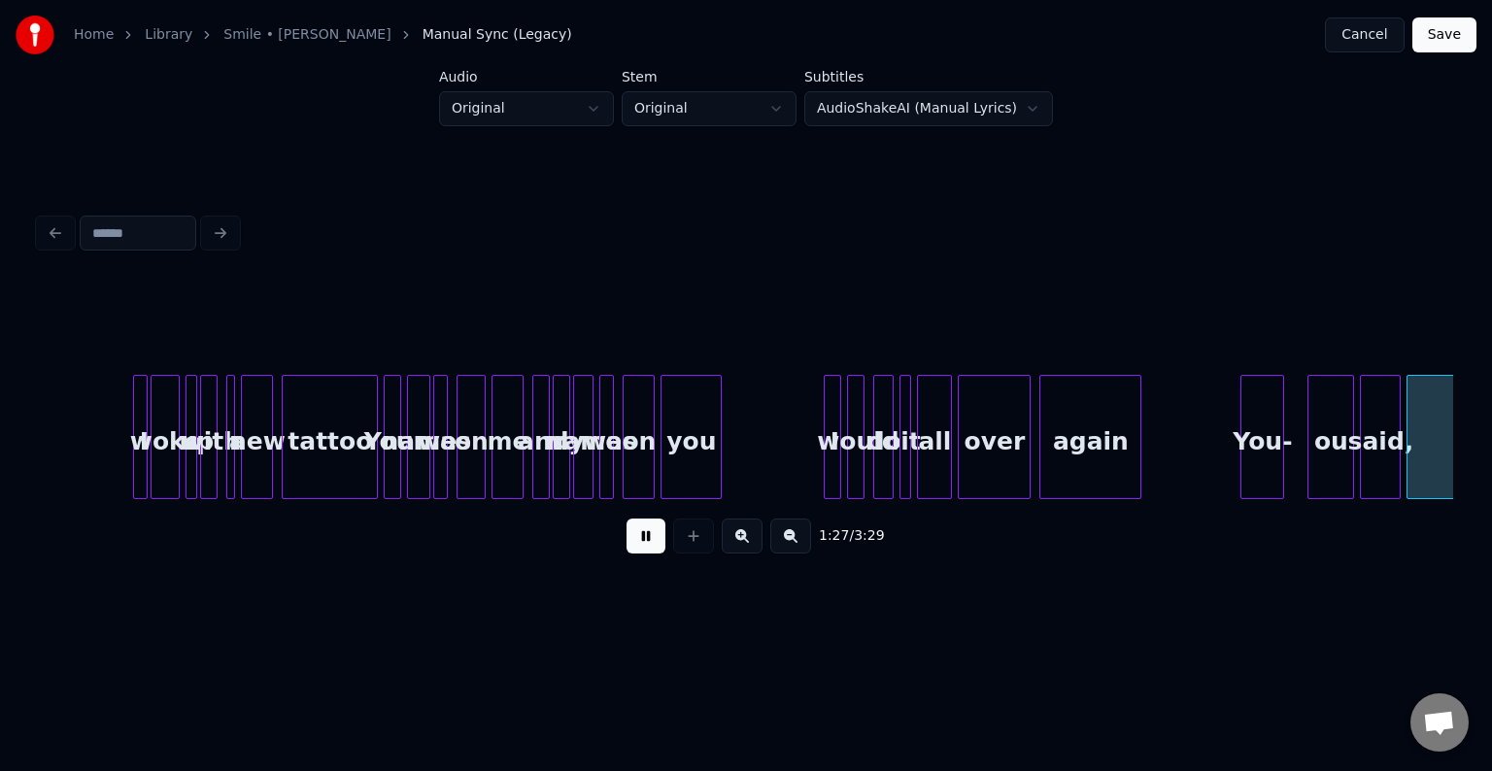
scroll to position [0, 12744]
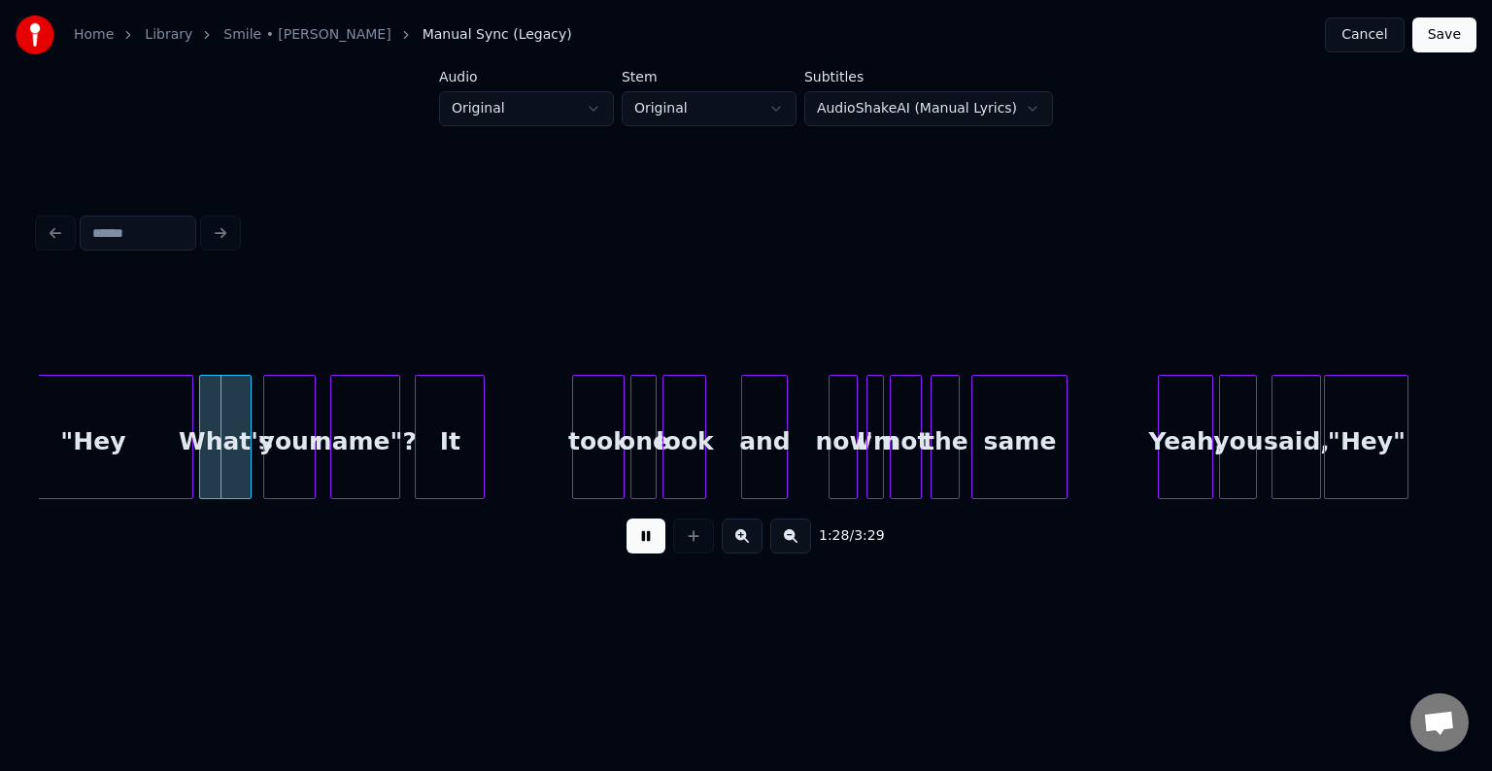
click at [645, 548] on button at bounding box center [646, 536] width 39 height 35
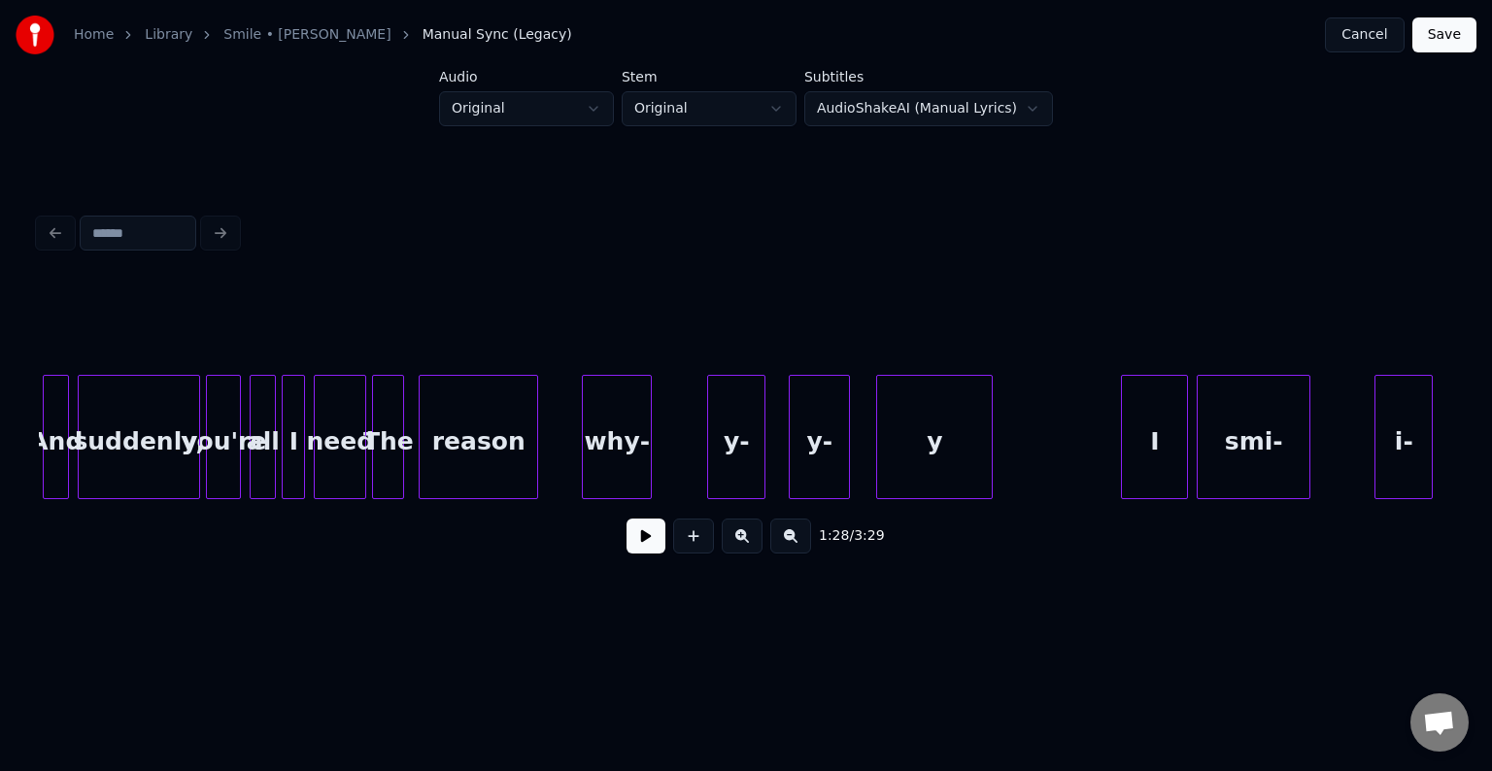
scroll to position [0, 8159]
click at [639, 546] on button at bounding box center [646, 536] width 39 height 35
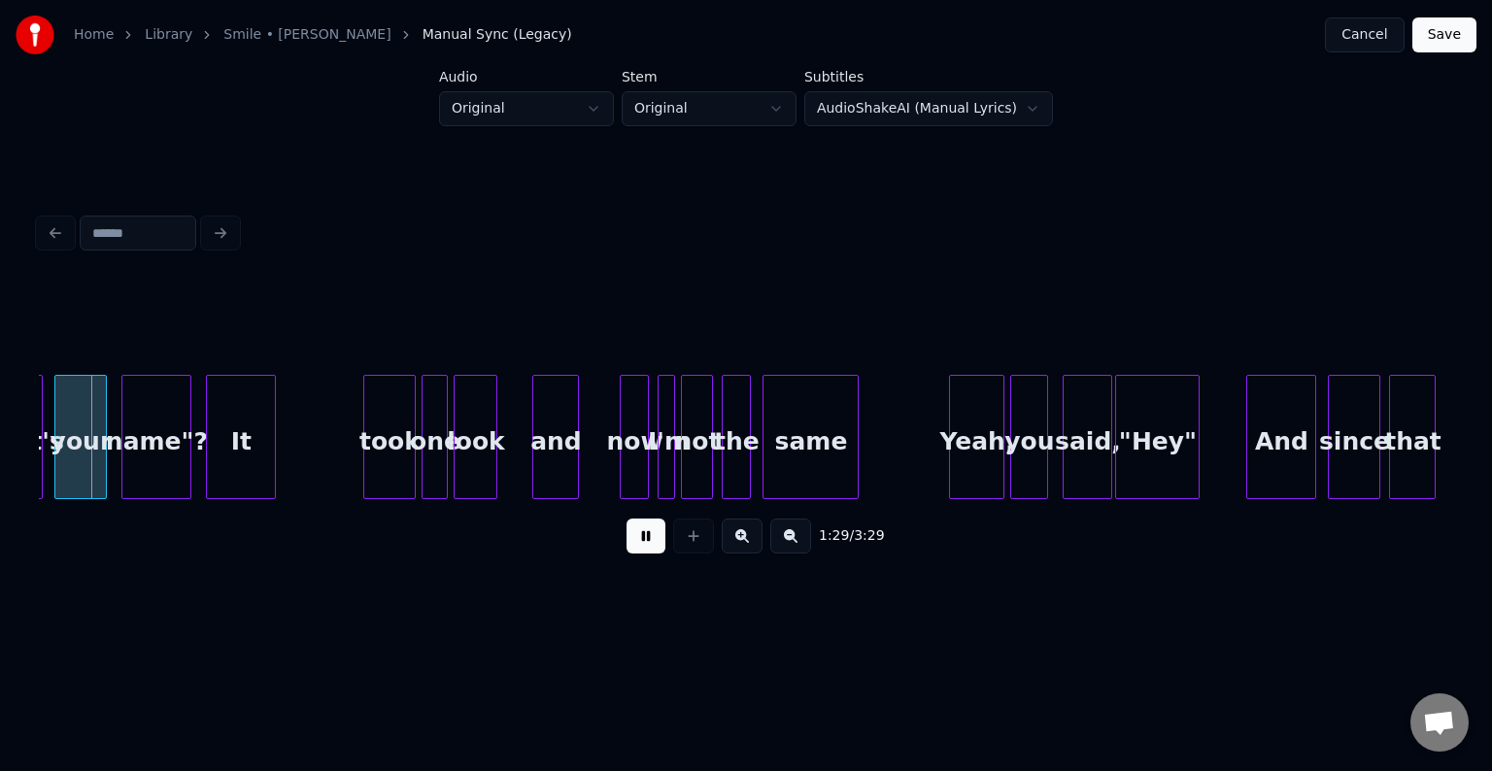
click at [639, 546] on button at bounding box center [646, 536] width 39 height 35
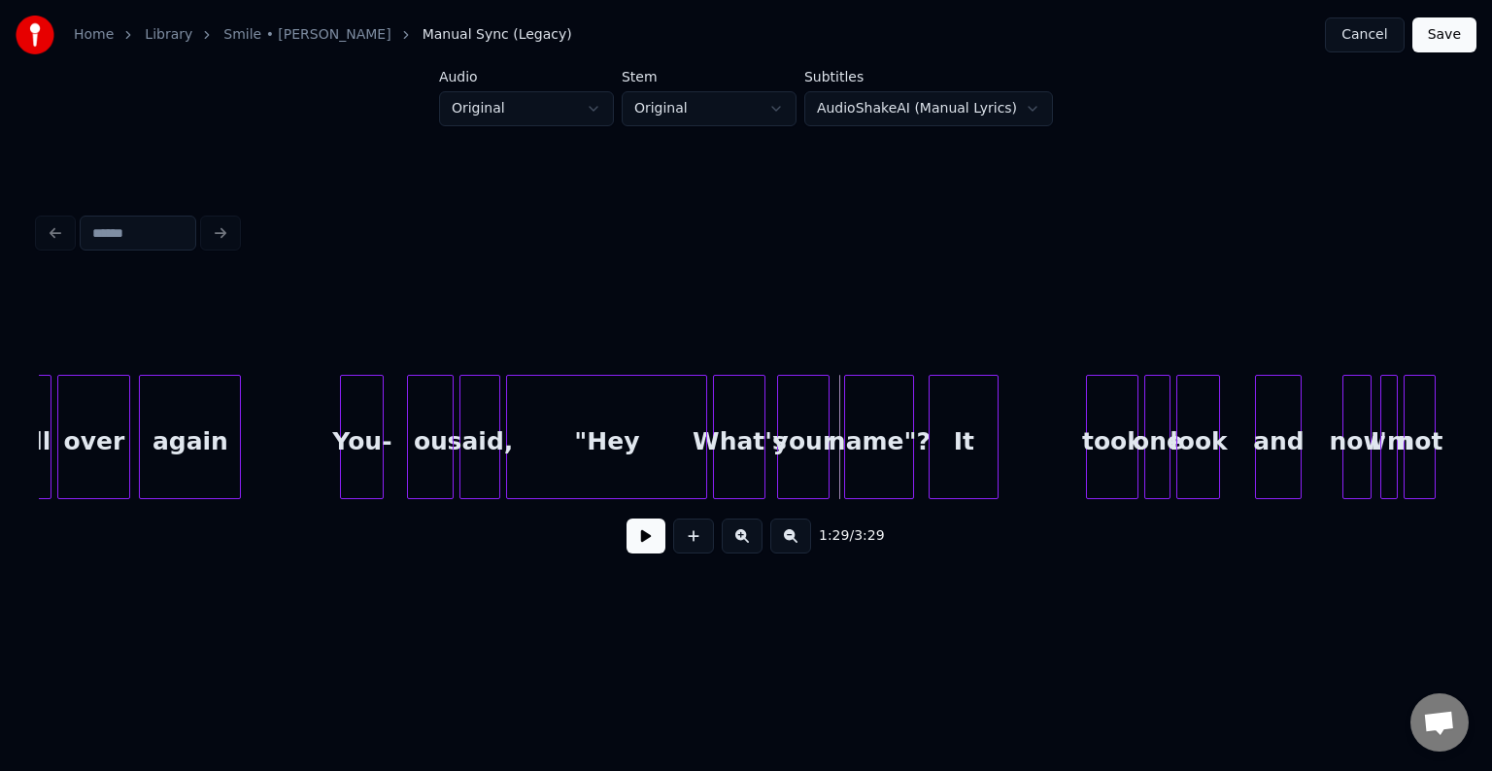
scroll to position [0, 12176]
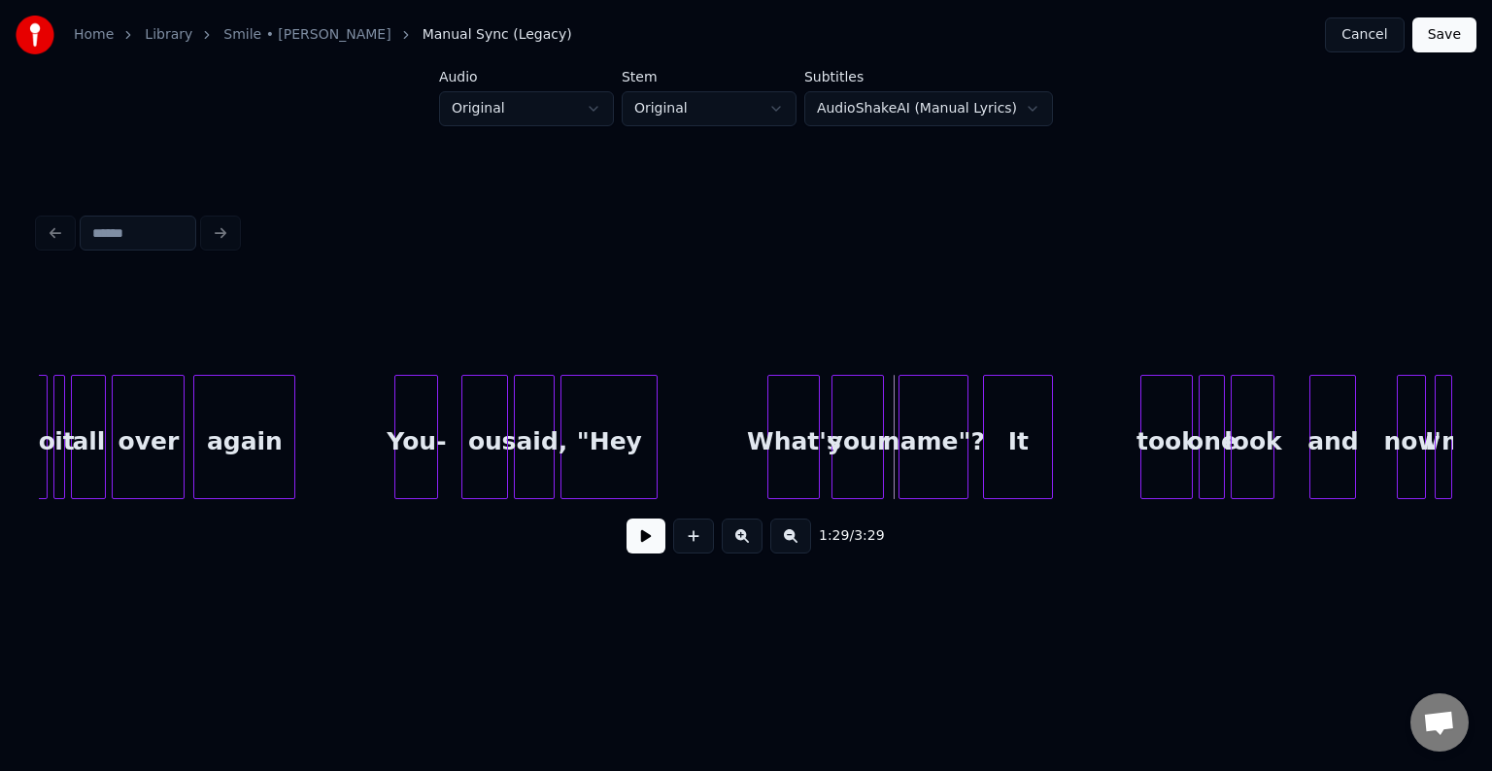
click at [654, 470] on div at bounding box center [654, 437] width 6 height 122
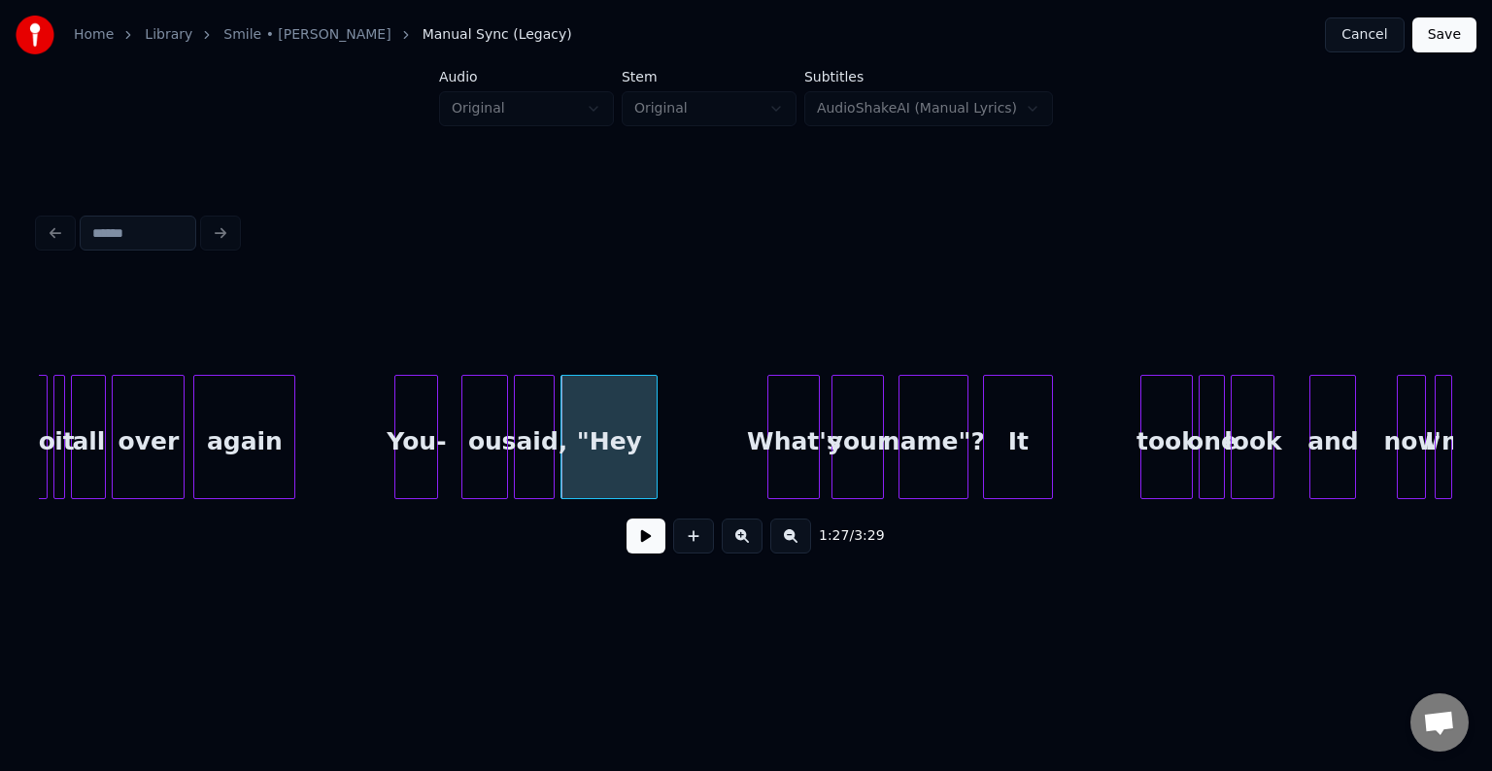
click at [645, 544] on button at bounding box center [646, 536] width 39 height 35
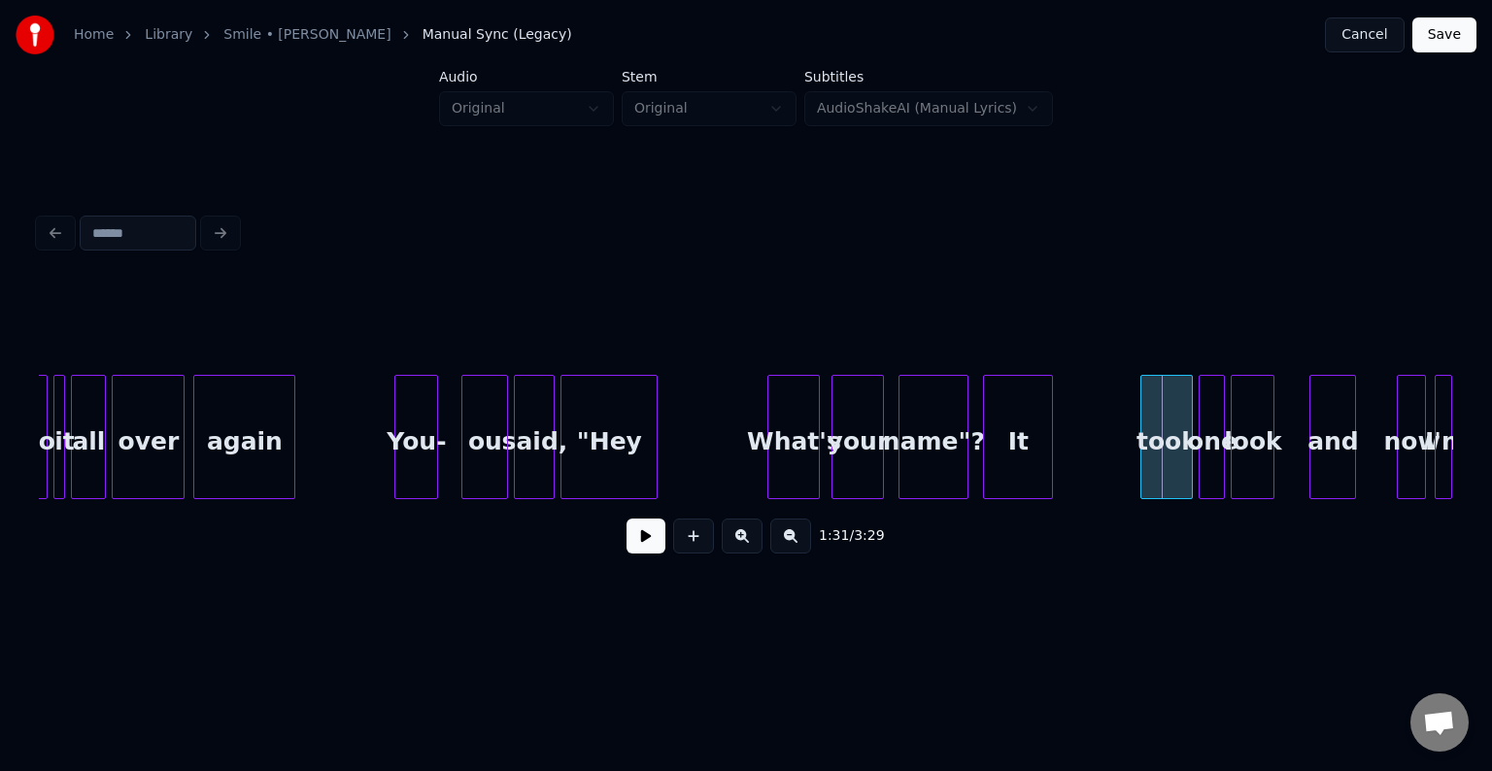
click at [1163, 472] on div "took" at bounding box center [1167, 442] width 51 height 132
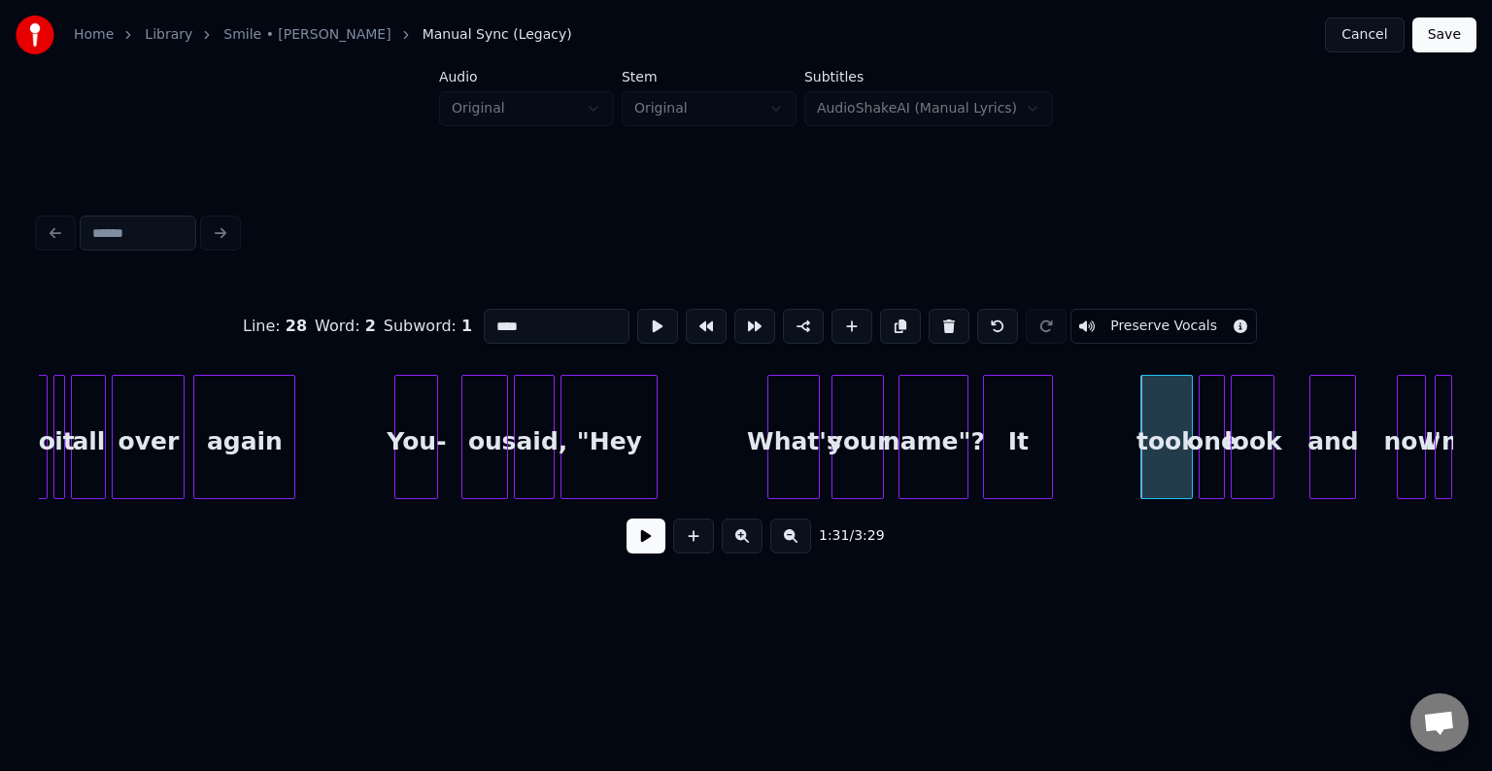
click at [651, 545] on button at bounding box center [646, 536] width 39 height 35
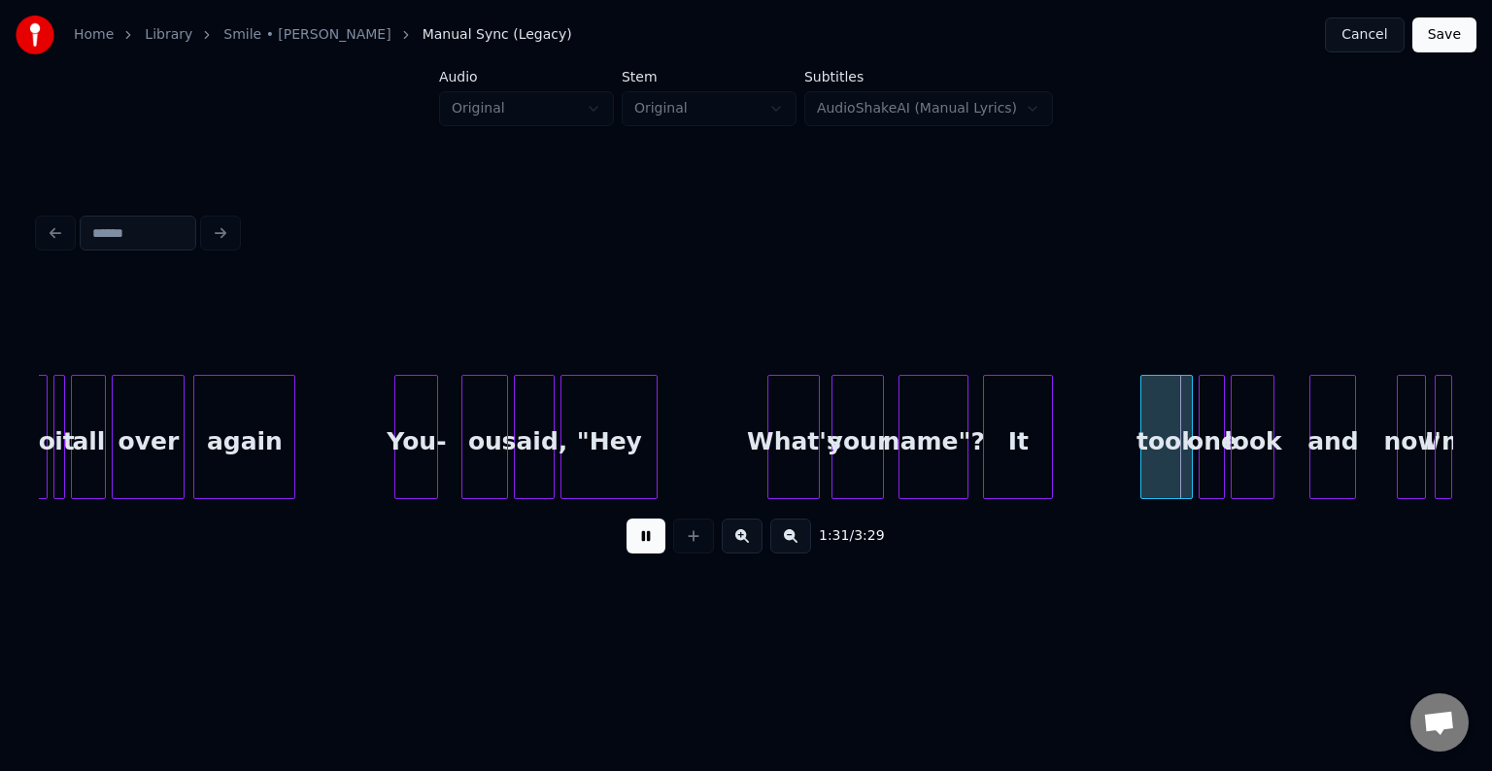
click at [651, 545] on button at bounding box center [646, 536] width 39 height 35
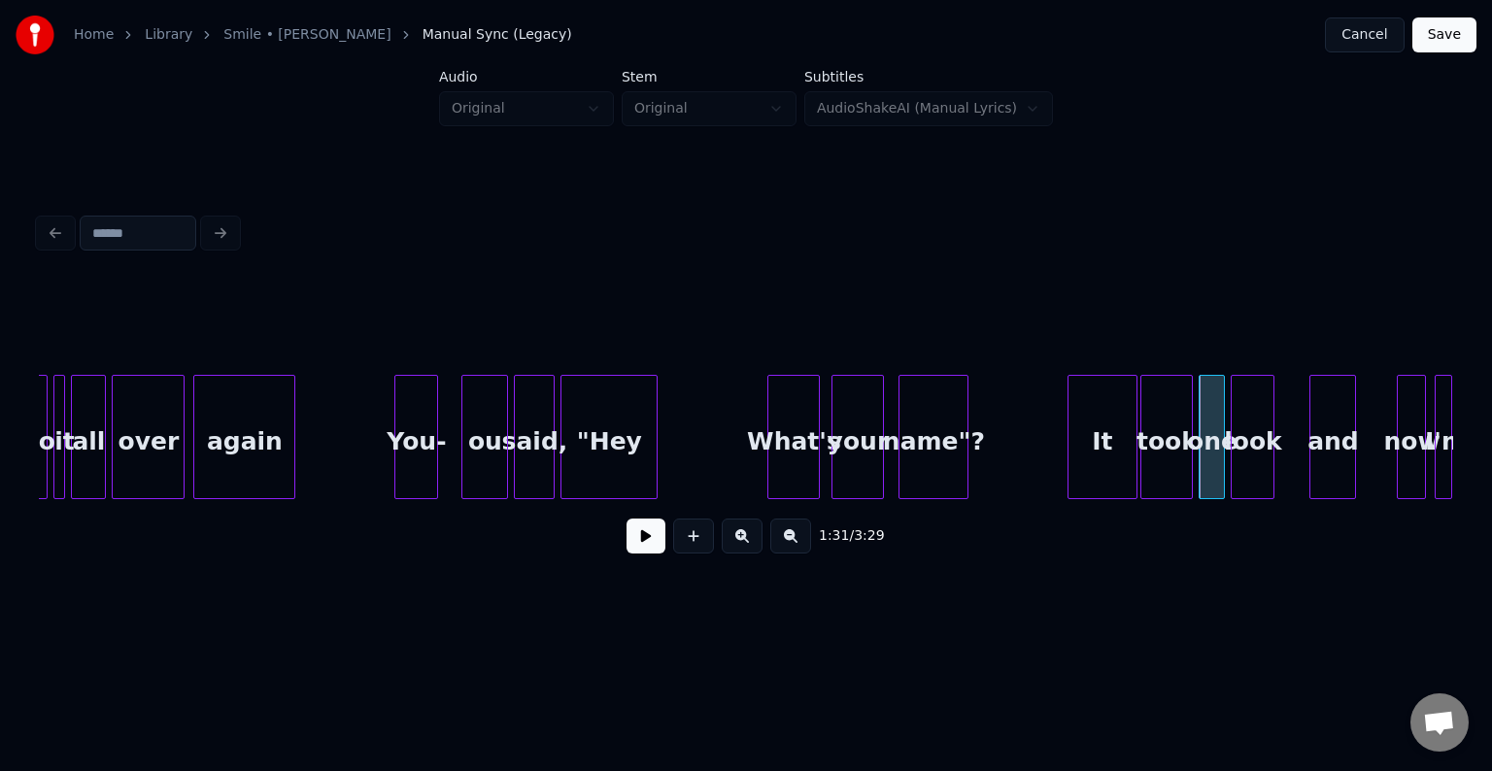
click at [1100, 476] on div "It" at bounding box center [1103, 442] width 68 height 132
click at [1120, 473] on div at bounding box center [1121, 437] width 6 height 122
click at [644, 553] on button at bounding box center [646, 536] width 39 height 35
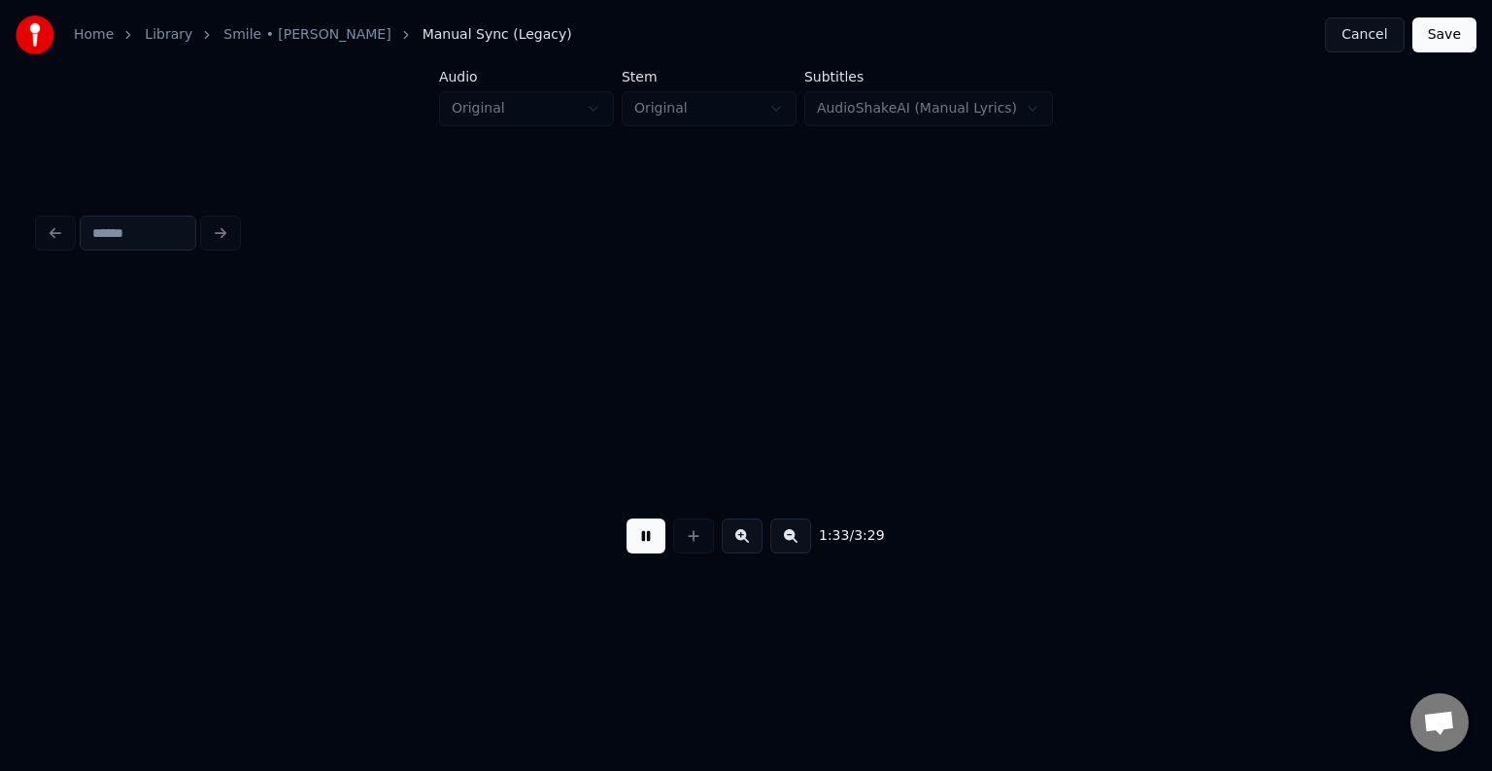
scroll to position [0, 13593]
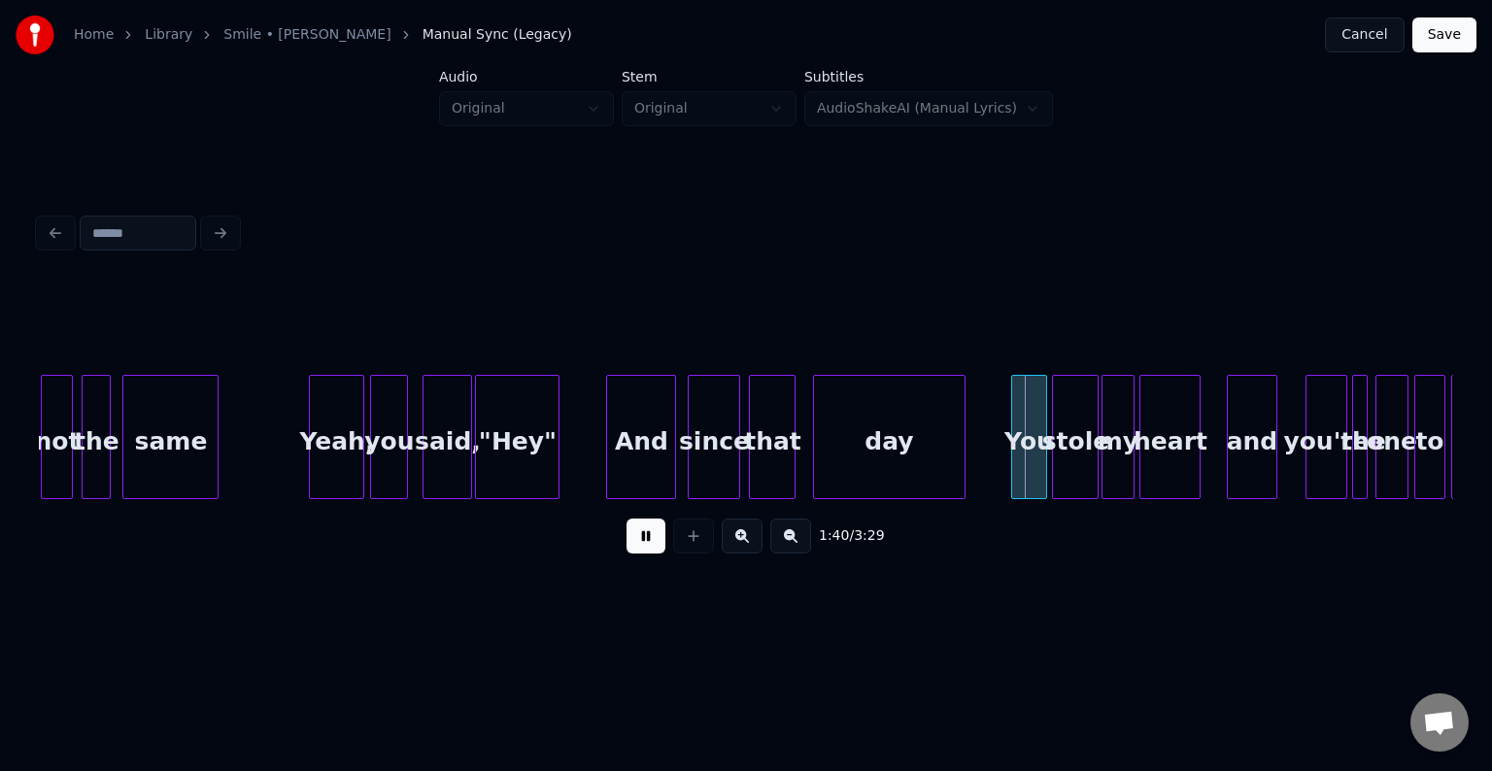
click at [615, 432] on div "And" at bounding box center [641, 442] width 68 height 132
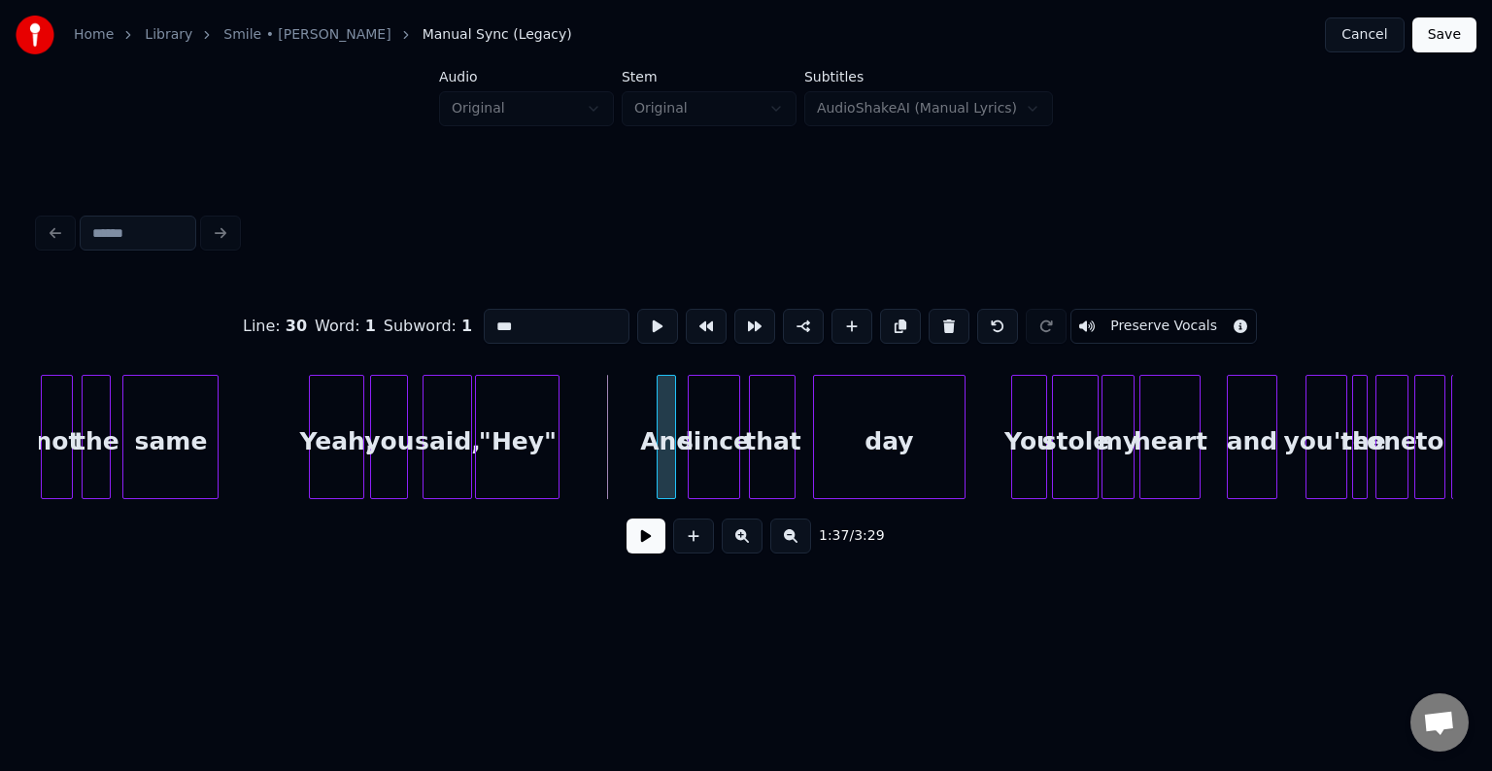
click at [659, 471] on div at bounding box center [661, 437] width 6 height 122
click at [640, 552] on button at bounding box center [646, 536] width 39 height 35
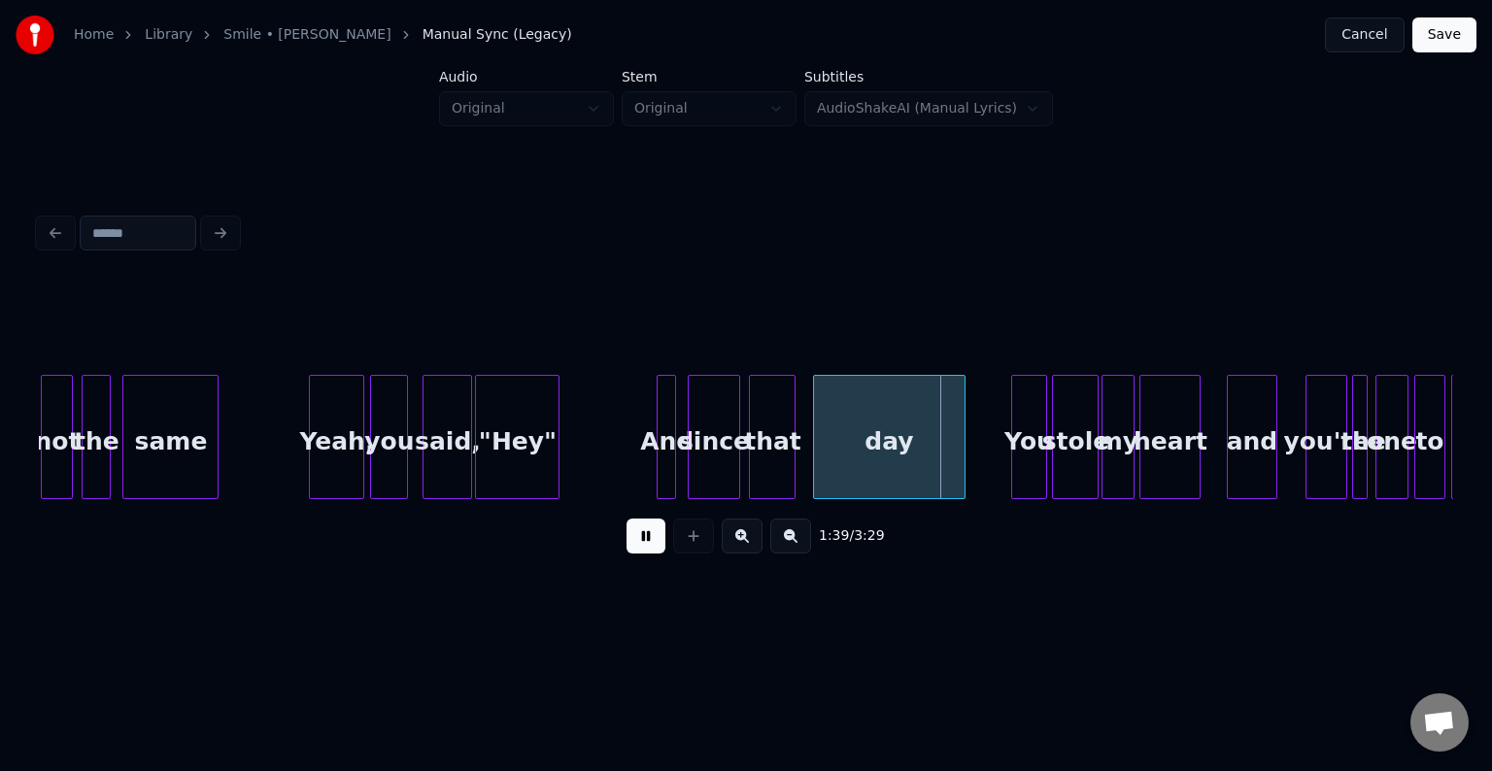
click at [640, 552] on button at bounding box center [646, 536] width 39 height 35
click at [906, 464] on div at bounding box center [908, 437] width 6 height 122
click at [635, 545] on button at bounding box center [646, 536] width 39 height 35
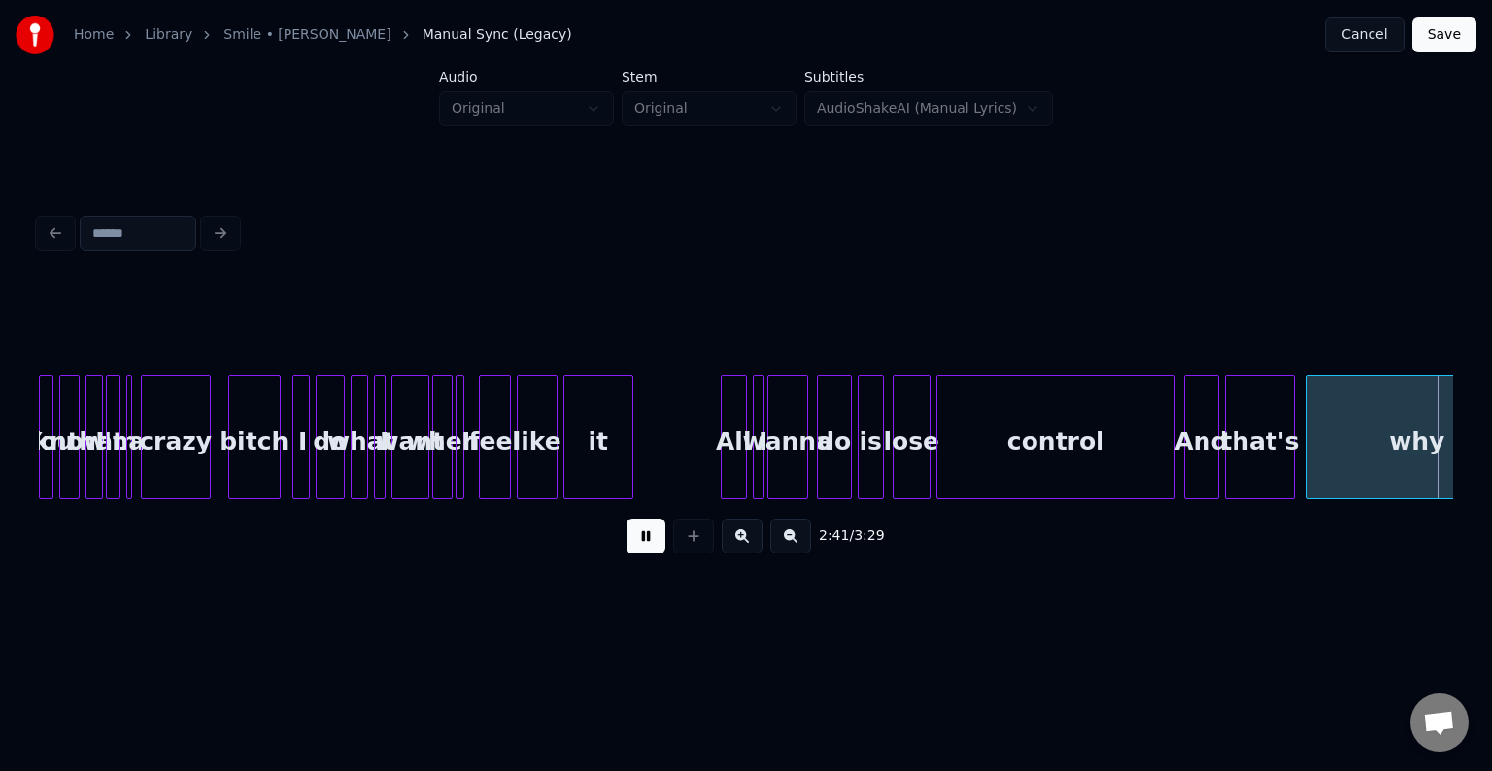
scroll to position [0, 23507]
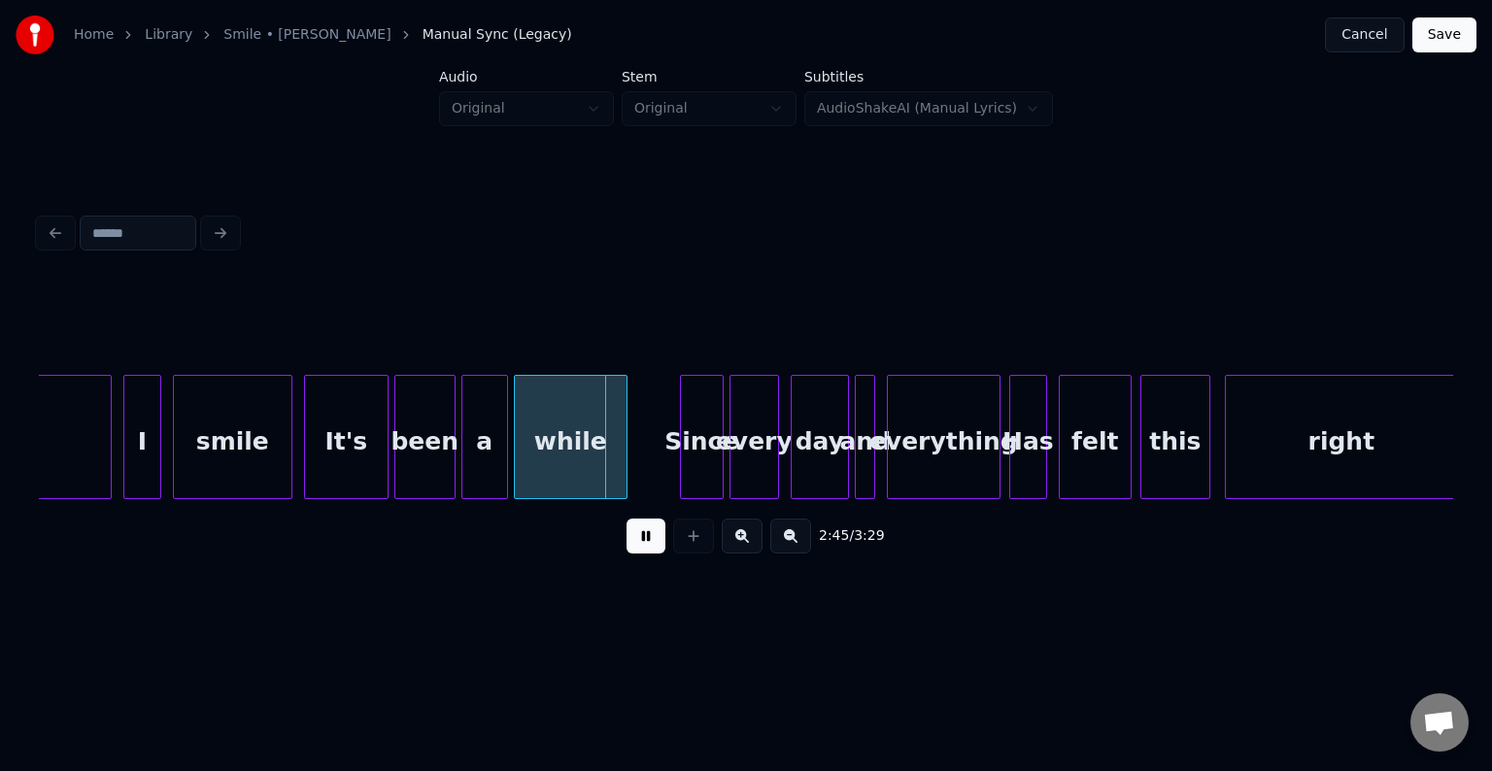
click at [632, 546] on button at bounding box center [646, 536] width 39 height 35
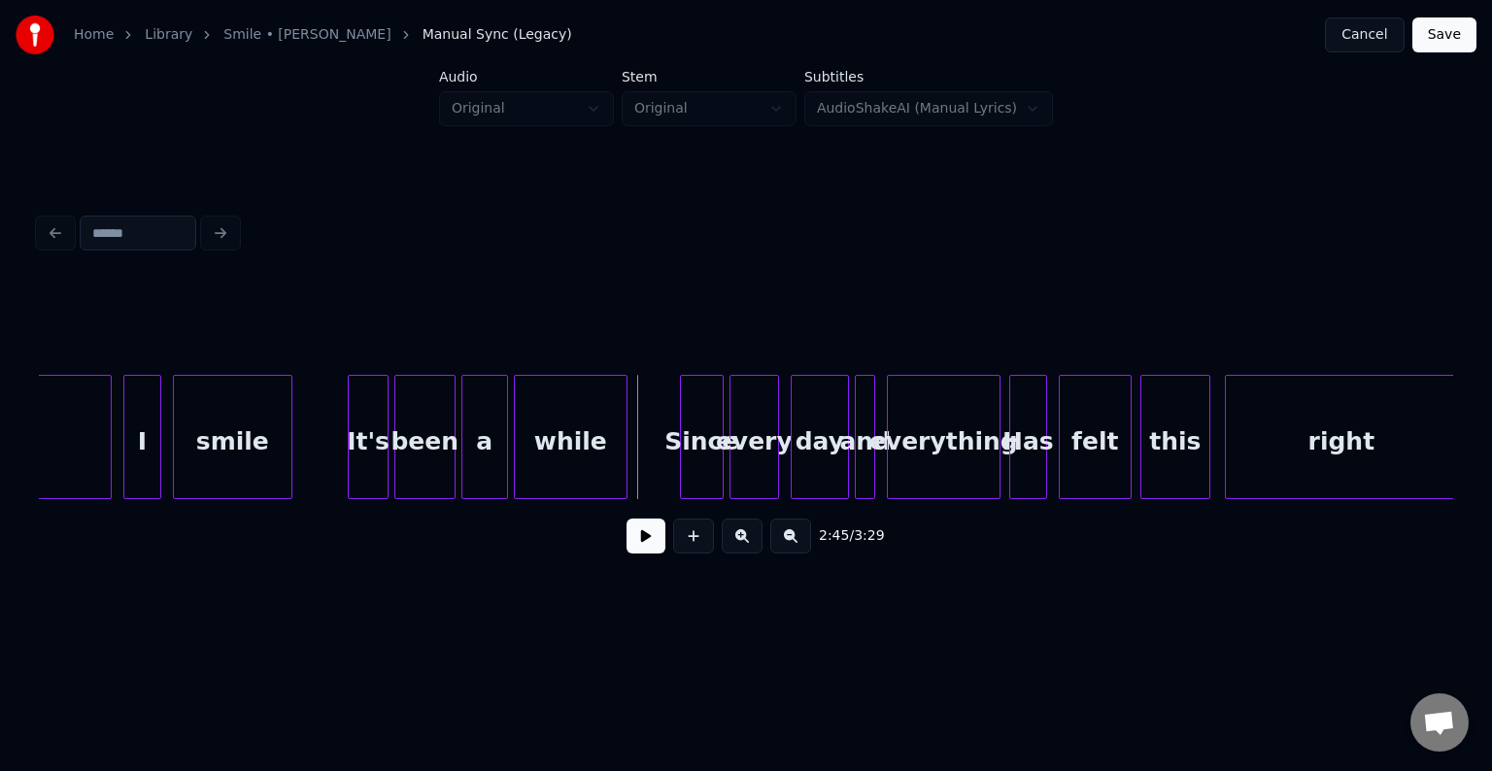
click at [350, 477] on div at bounding box center [352, 437] width 6 height 122
click at [635, 540] on button at bounding box center [646, 536] width 39 height 35
click at [373, 471] on div at bounding box center [375, 437] width 6 height 122
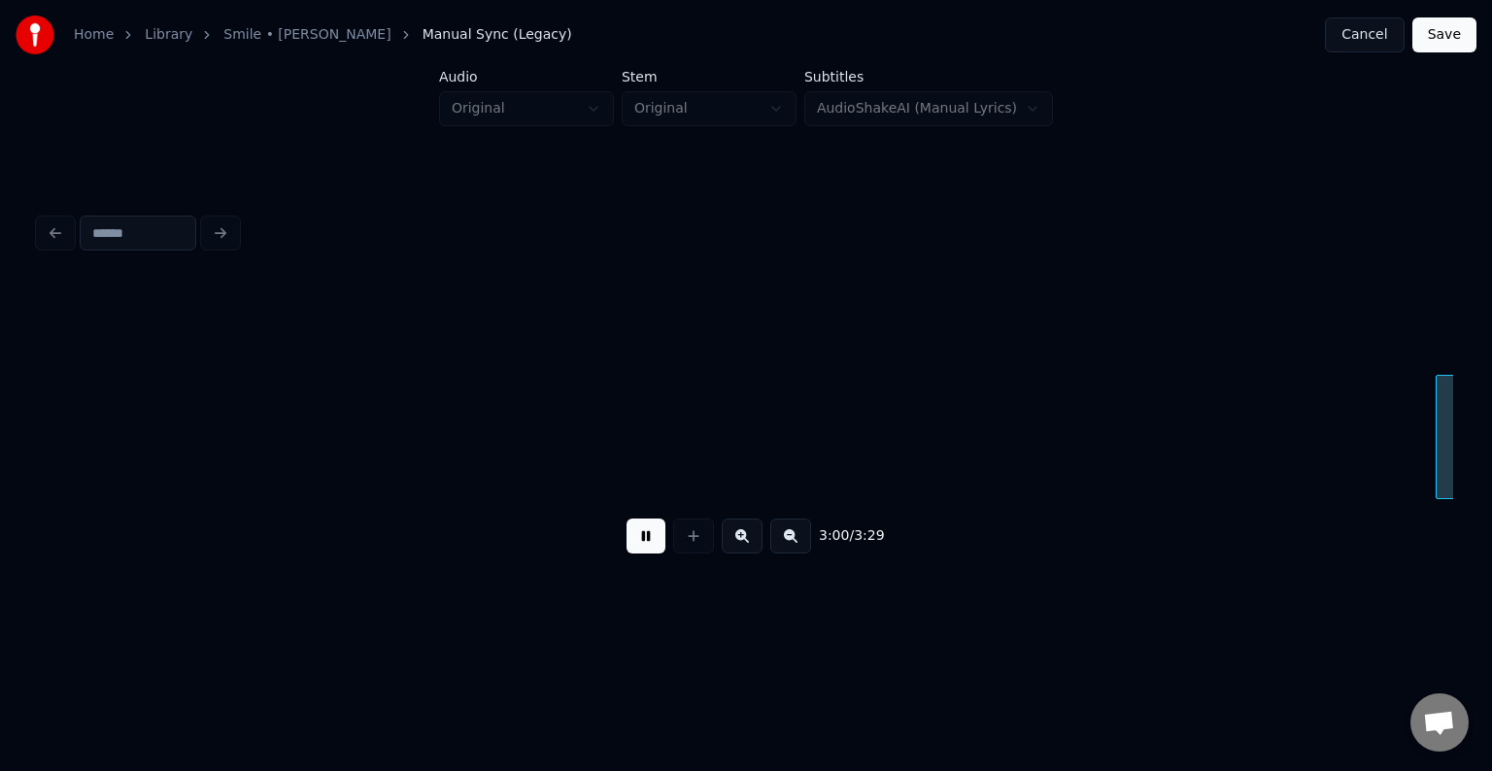
scroll to position [0, 26338]
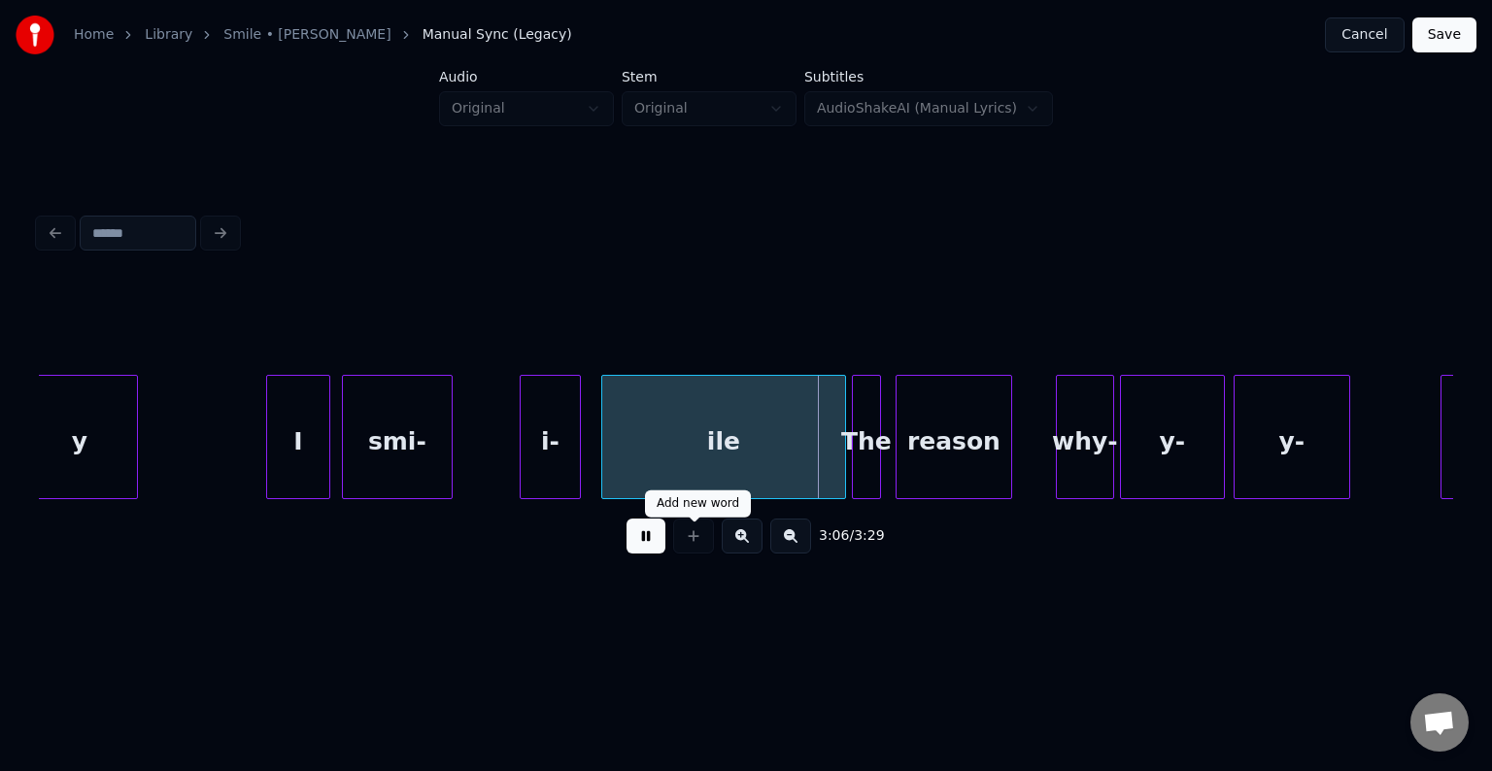
click at [666, 541] on div "3:06 / 3:29" at bounding box center [746, 536] width 1384 height 43
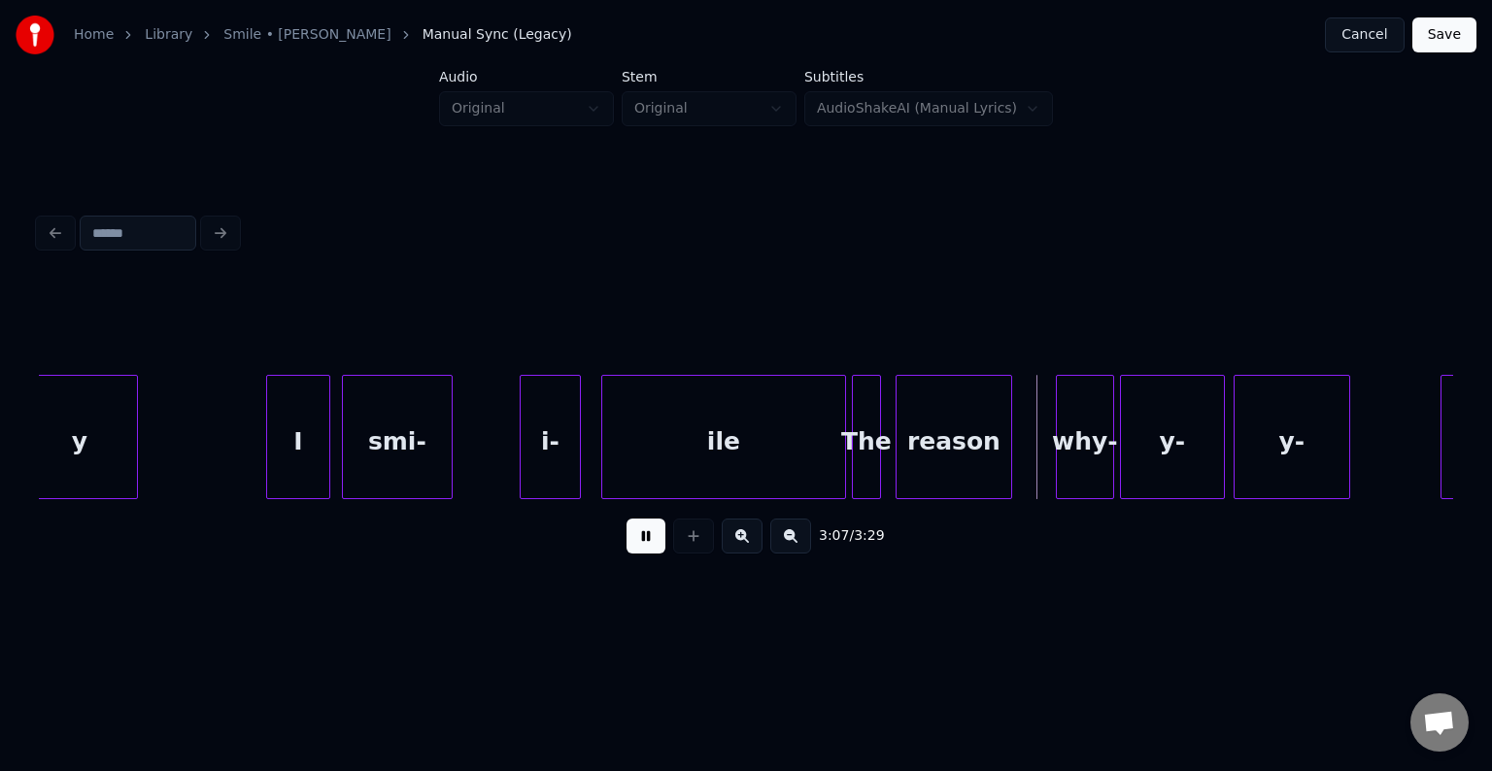
click at [653, 553] on button at bounding box center [646, 536] width 39 height 35
click at [775, 468] on div at bounding box center [774, 437] width 6 height 122
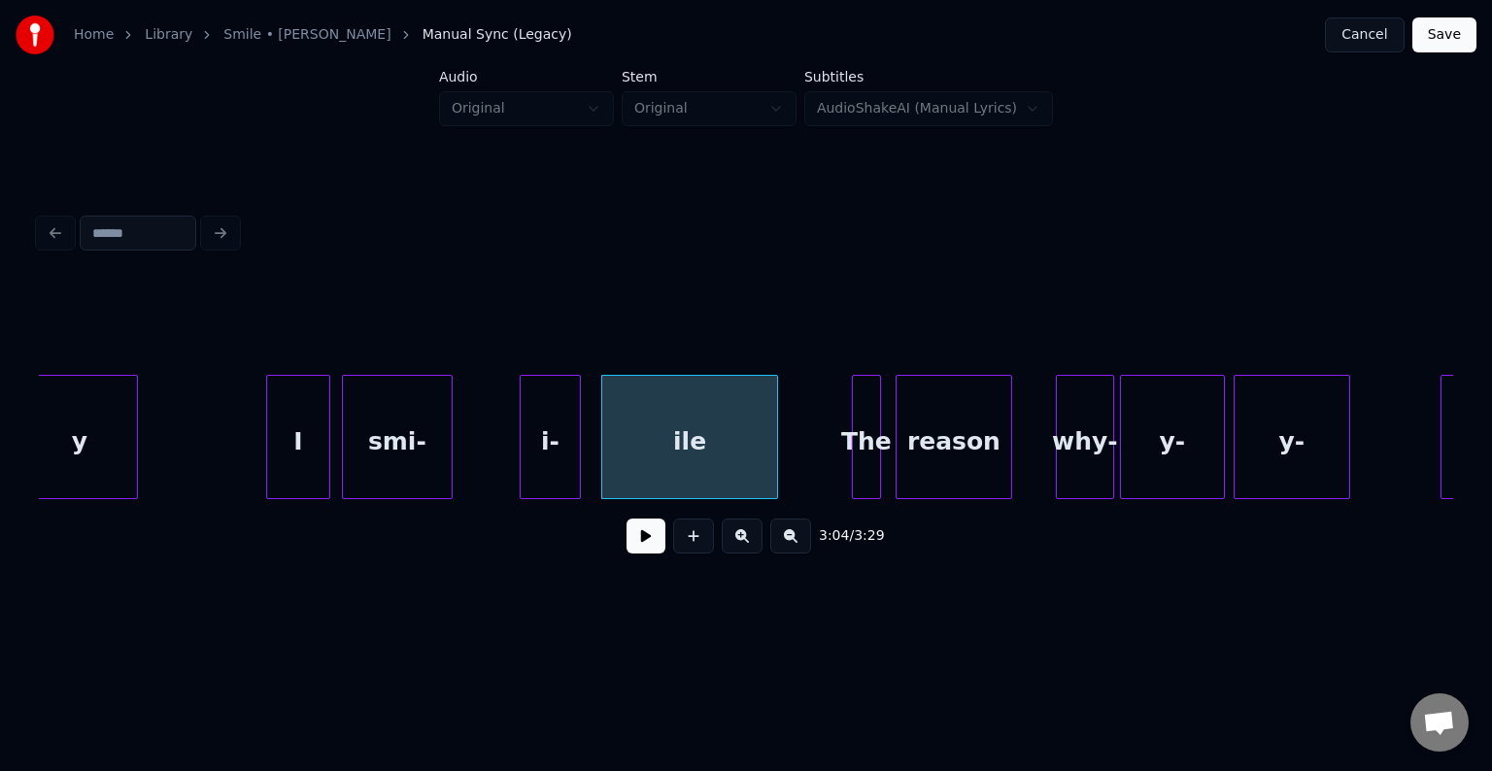
click at [630, 544] on button at bounding box center [646, 536] width 39 height 35
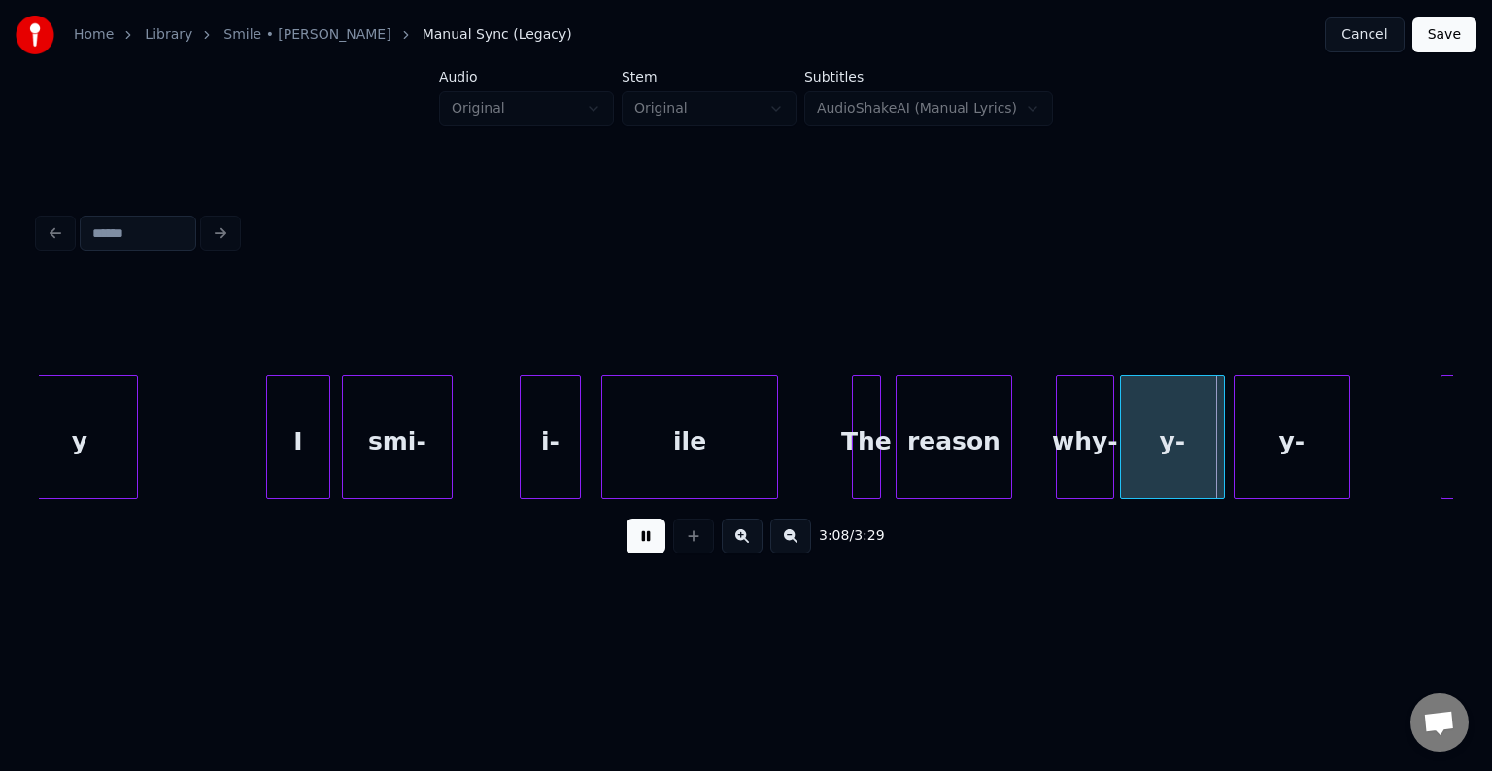
click at [630, 544] on button at bounding box center [646, 536] width 39 height 35
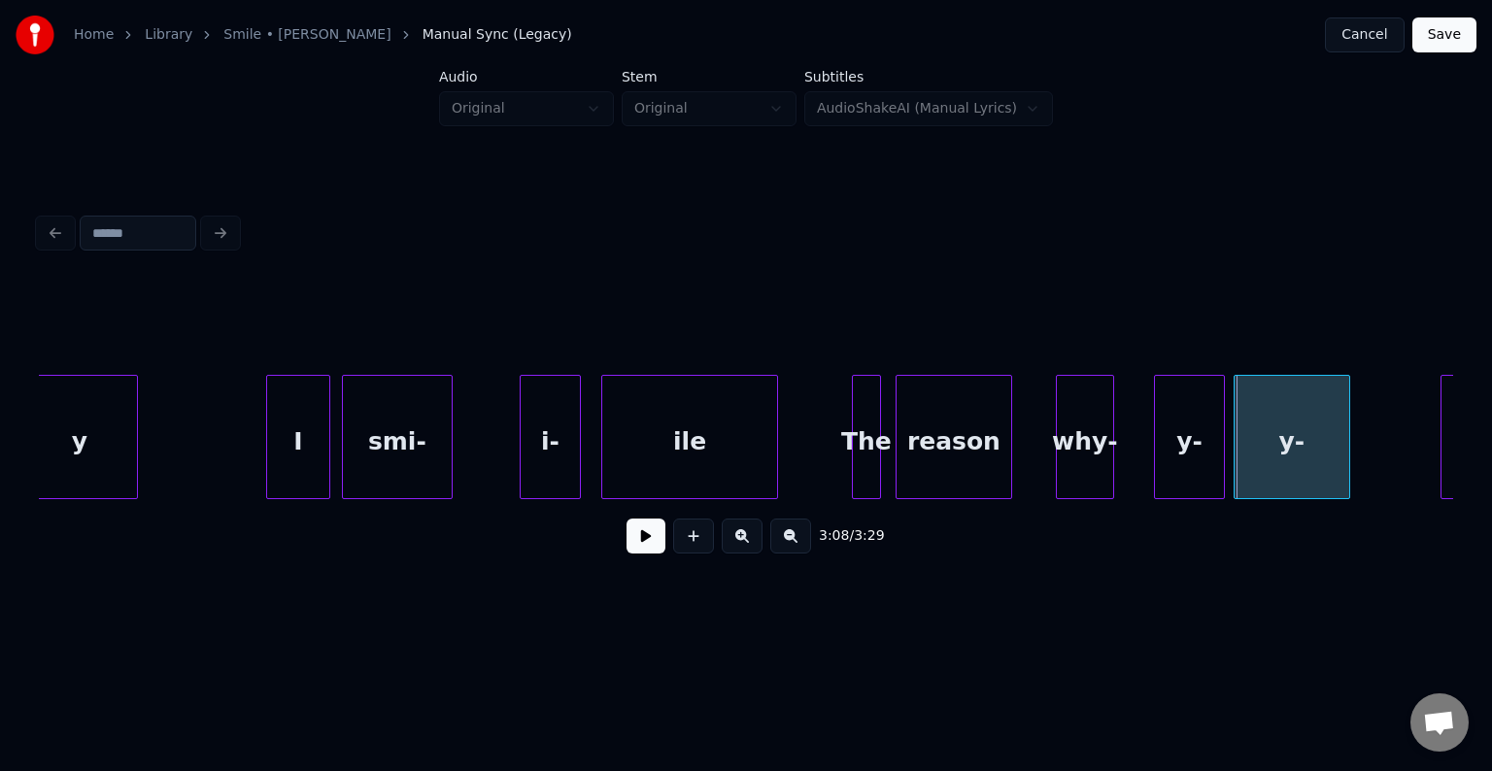
click at [1155, 466] on div at bounding box center [1158, 437] width 6 height 122
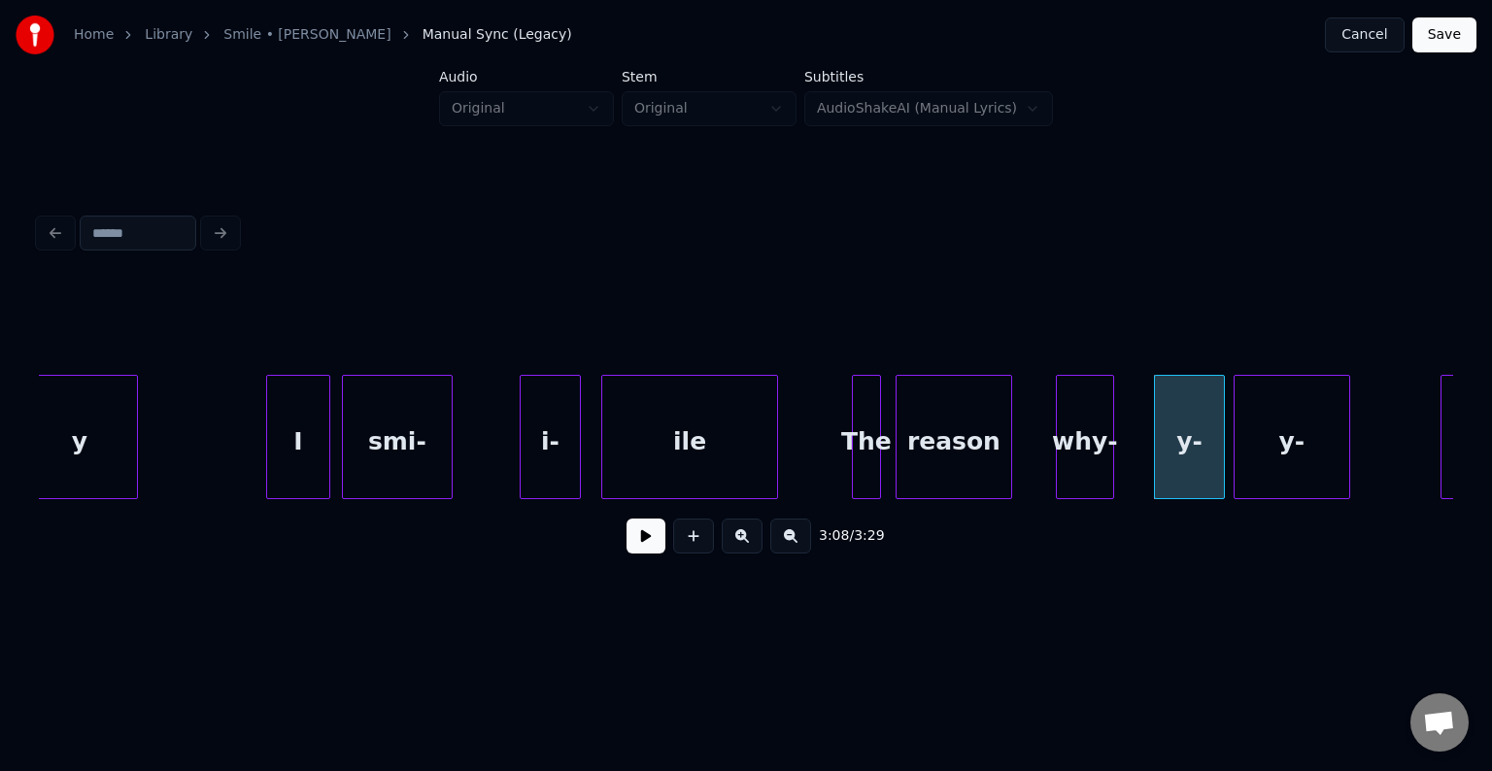
click at [642, 544] on button at bounding box center [646, 536] width 39 height 35
click at [647, 532] on button at bounding box center [646, 536] width 39 height 35
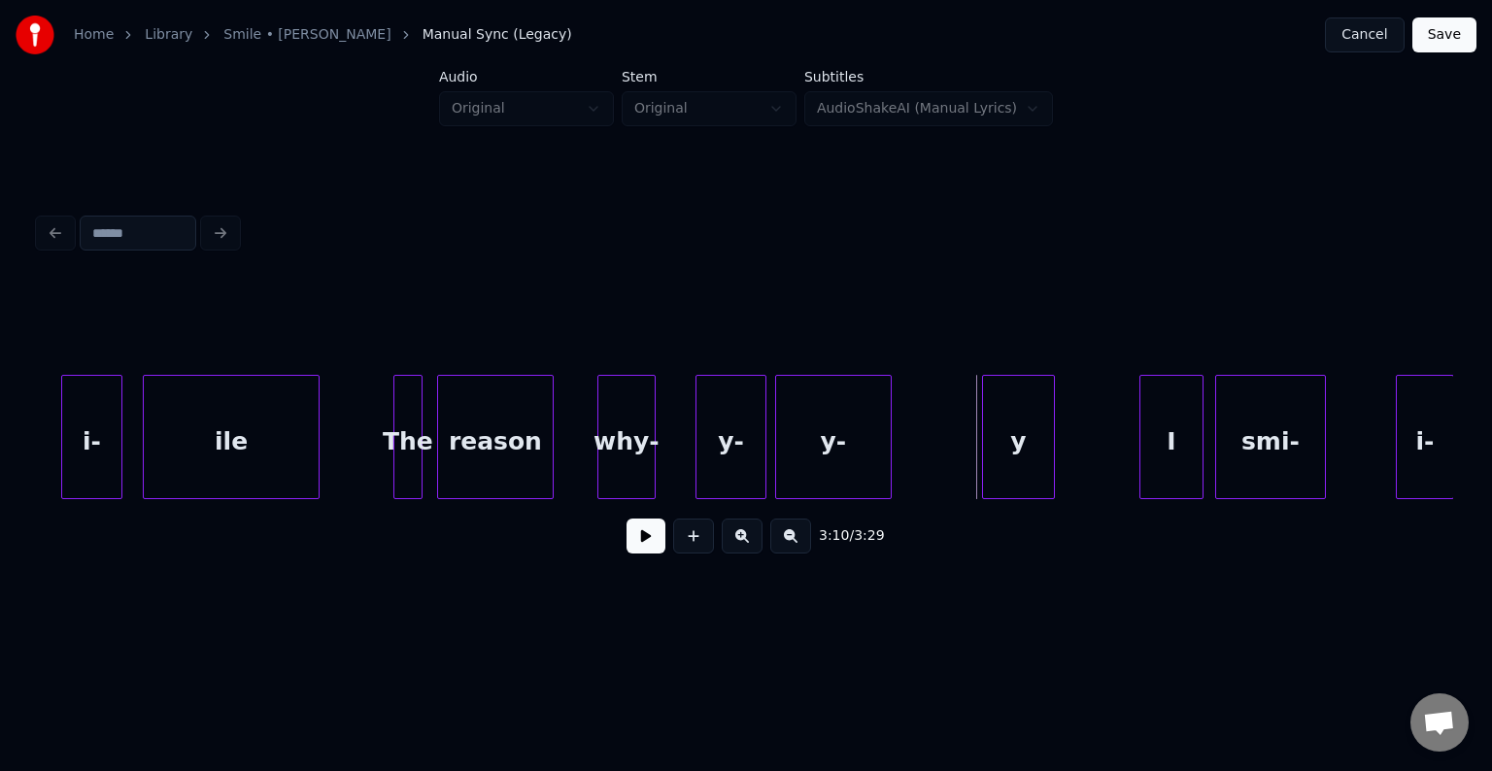
scroll to position [0, 26848]
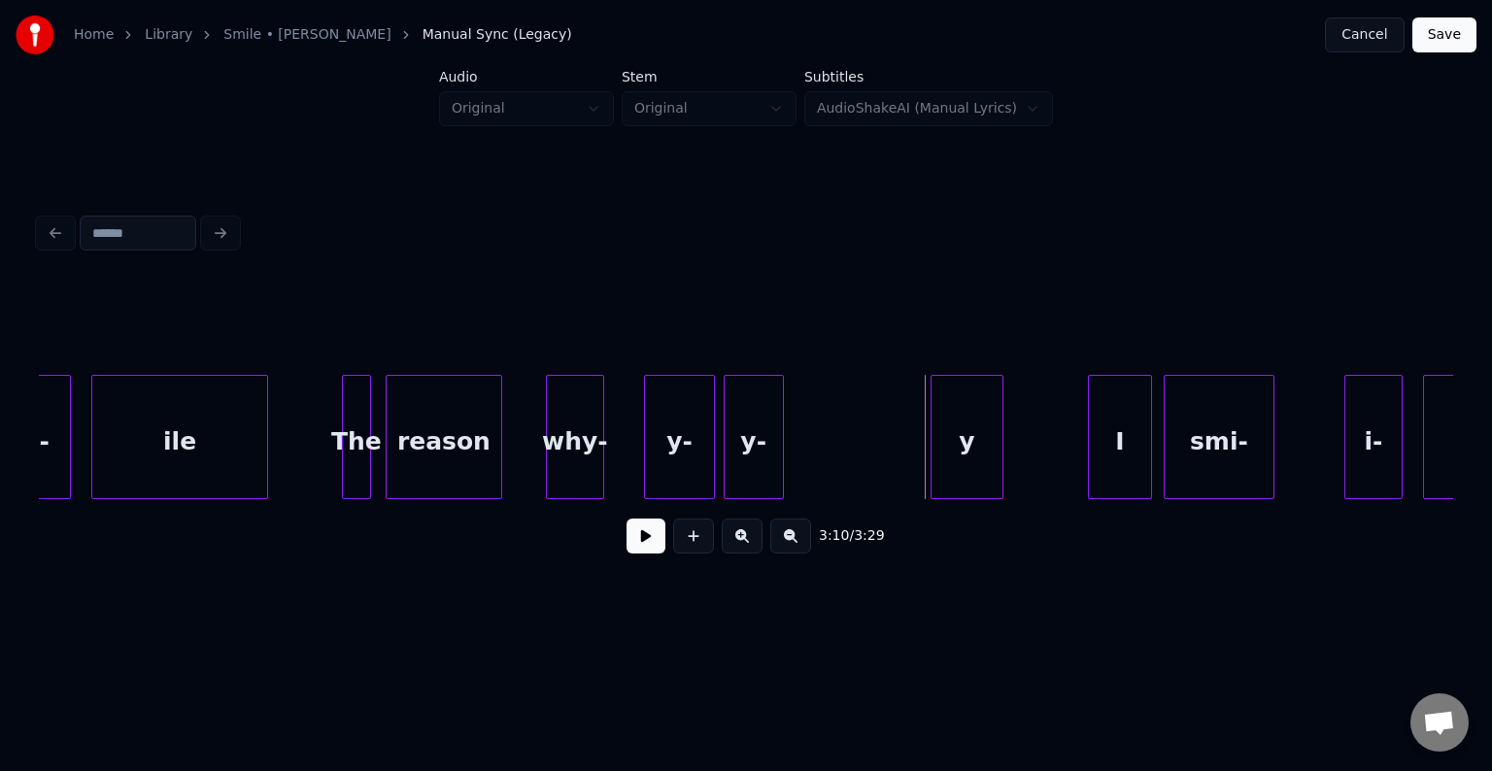
click at [777, 476] on div at bounding box center [780, 437] width 6 height 122
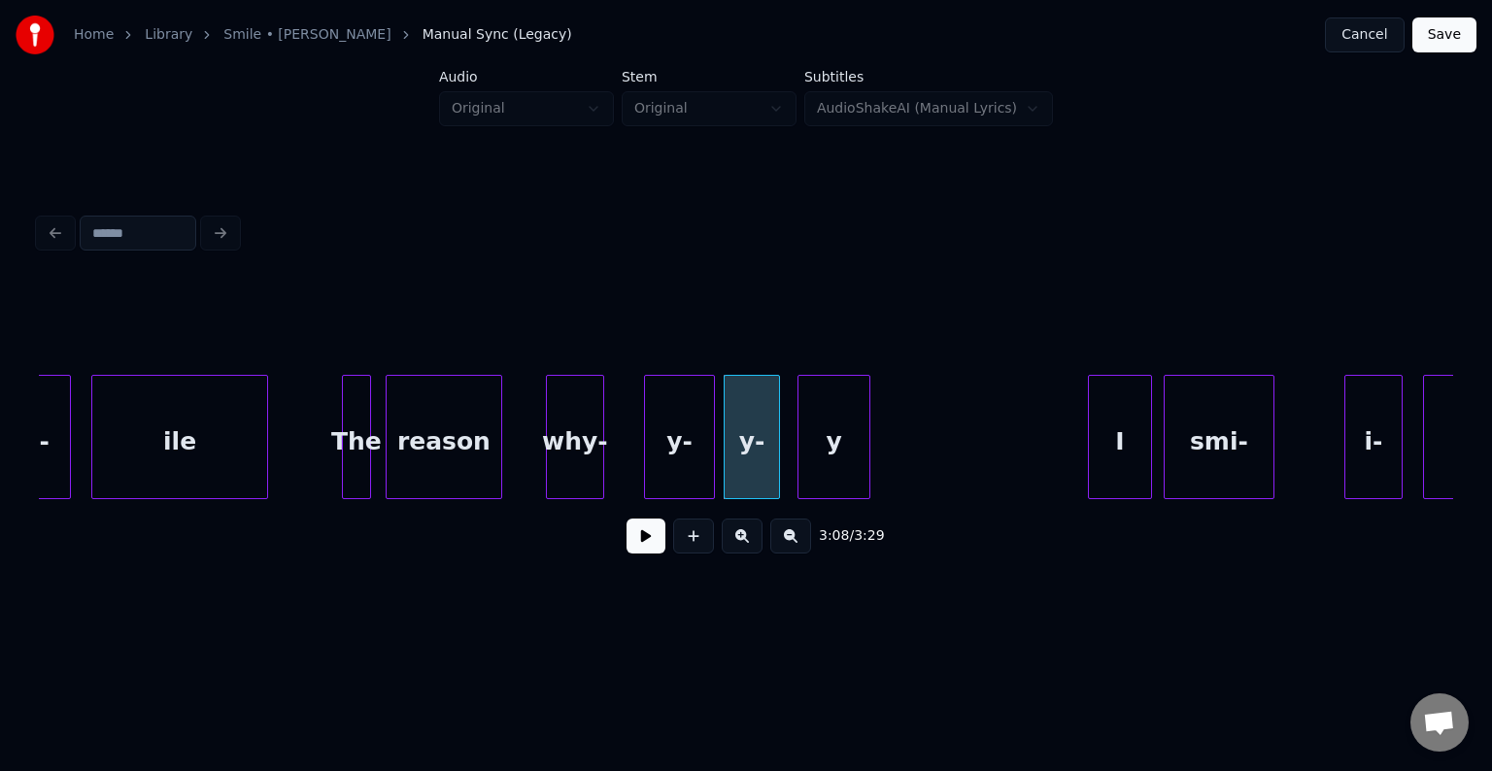
click at [843, 435] on div "y" at bounding box center [834, 442] width 71 height 132
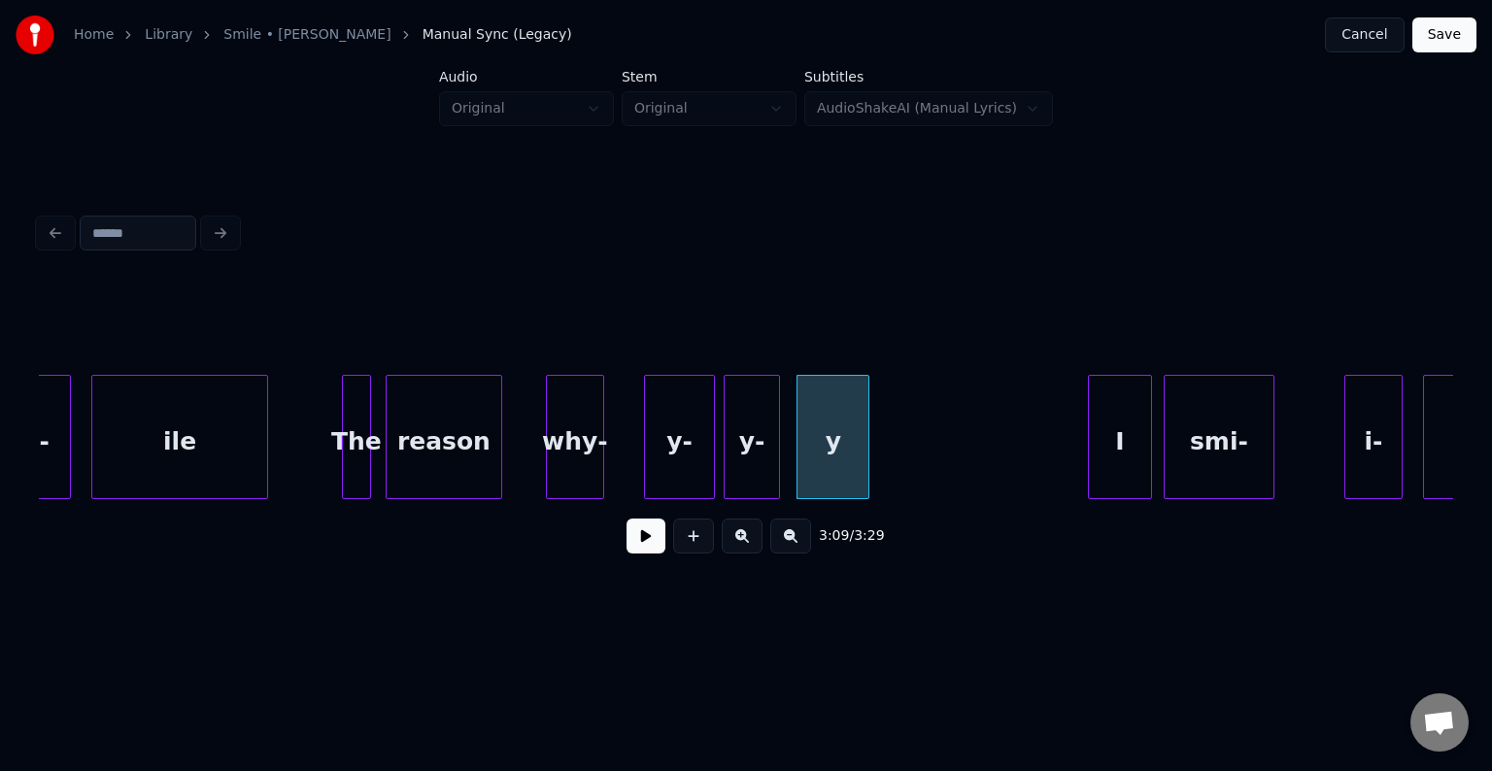
click at [641, 546] on button at bounding box center [646, 536] width 39 height 35
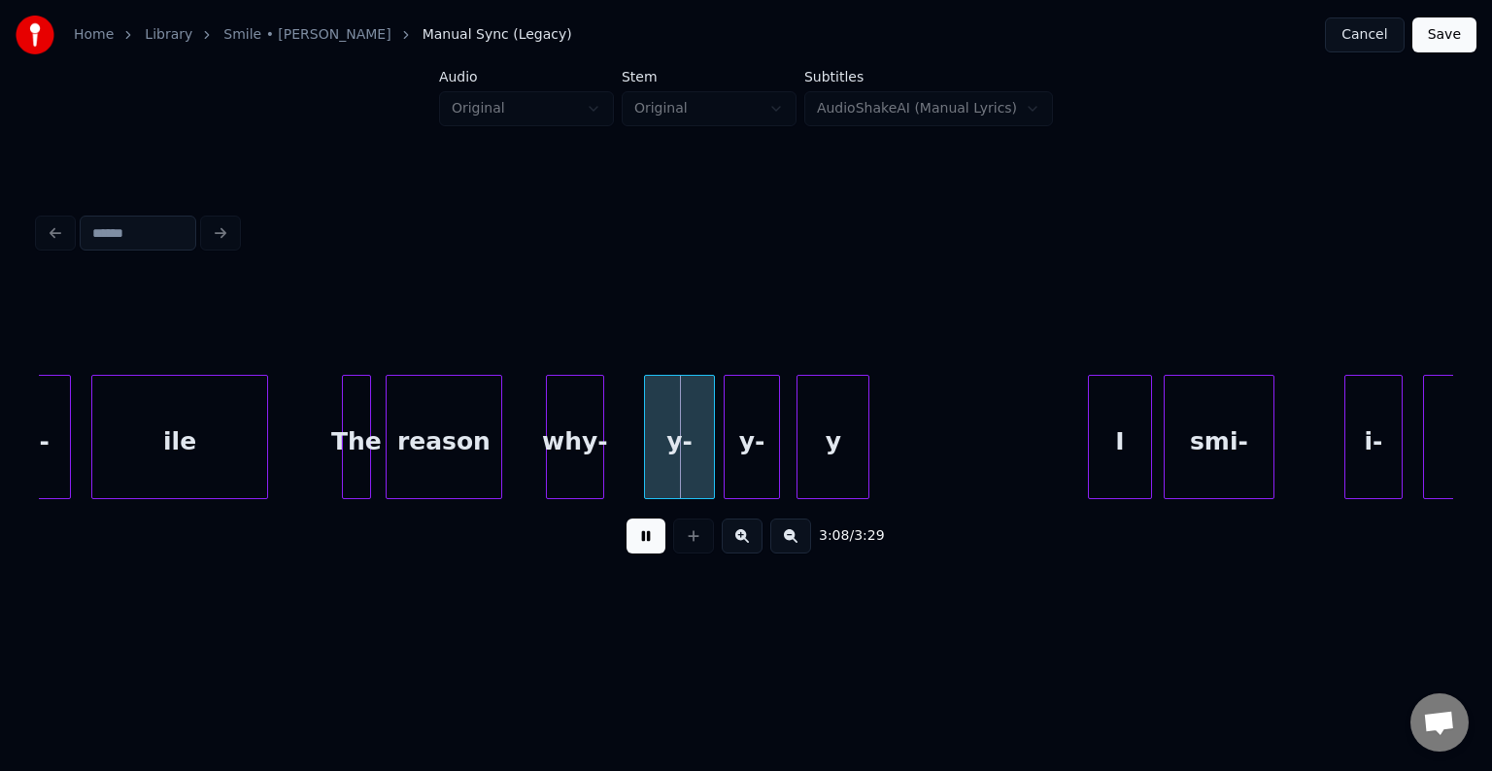
click at [639, 544] on button at bounding box center [646, 536] width 39 height 35
click at [656, 548] on button at bounding box center [646, 536] width 39 height 35
click at [649, 543] on button at bounding box center [646, 536] width 39 height 35
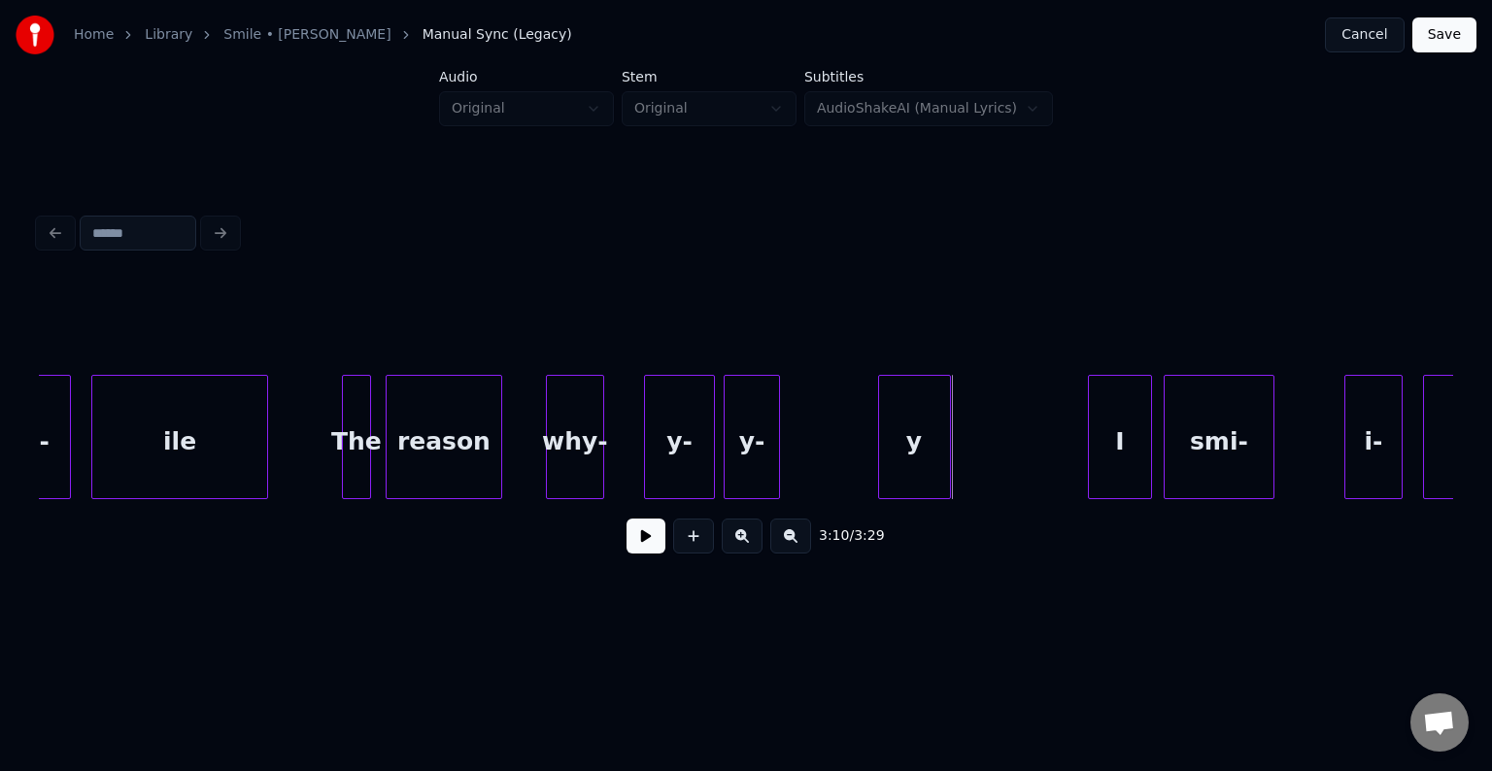
click at [924, 464] on div "y" at bounding box center [914, 442] width 71 height 132
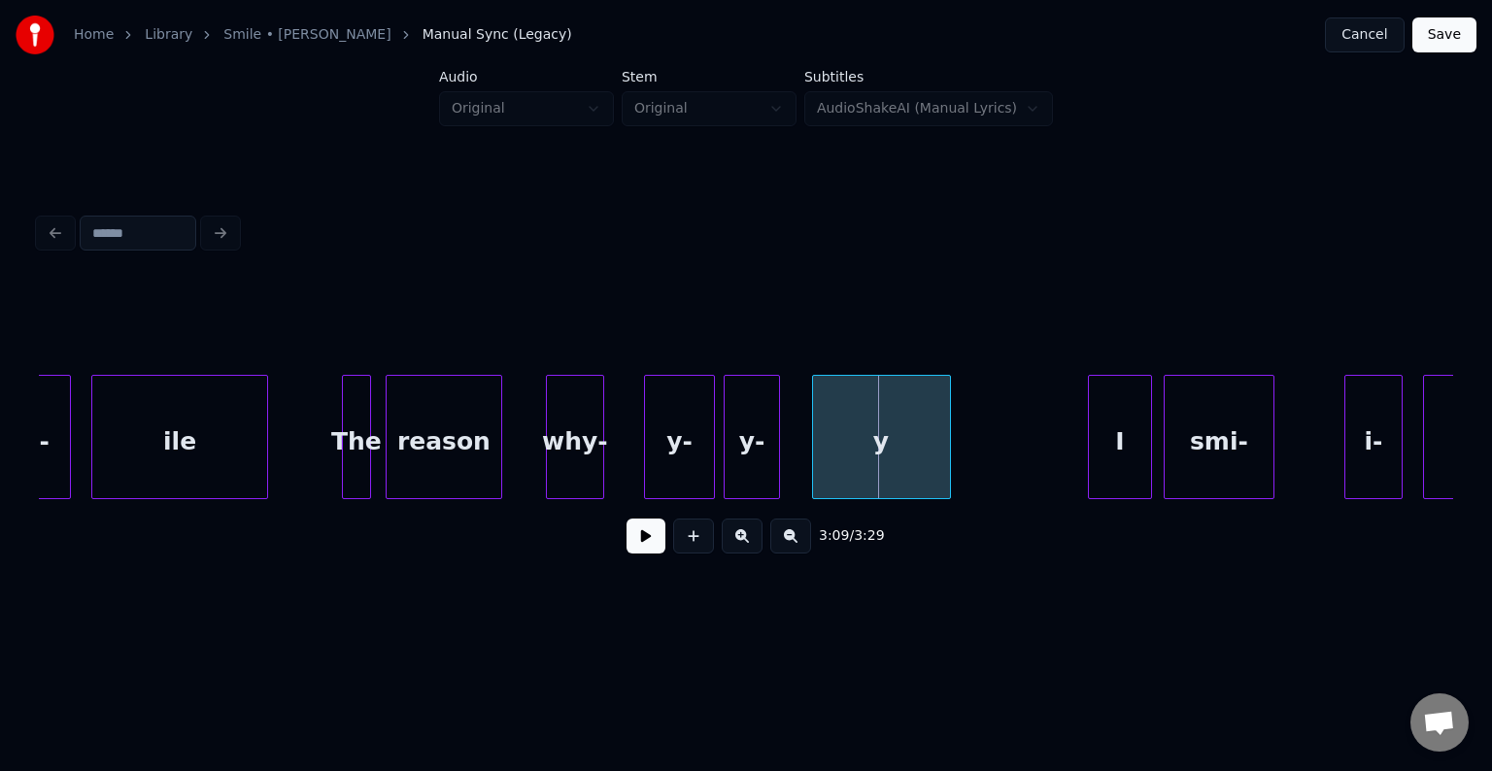
click at [816, 463] on div at bounding box center [816, 437] width 6 height 122
click at [636, 540] on button at bounding box center [646, 536] width 39 height 35
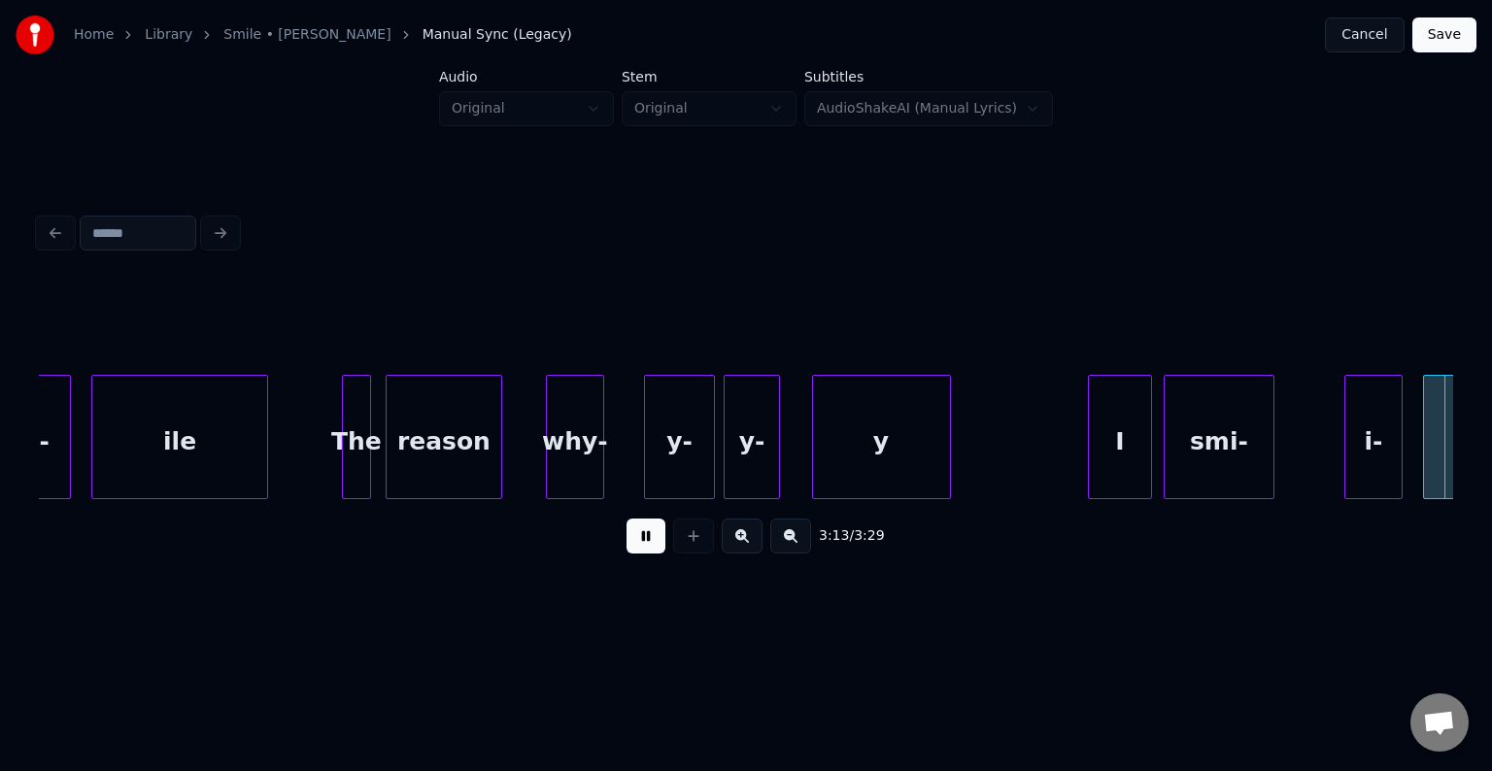
scroll to position [0, 28264]
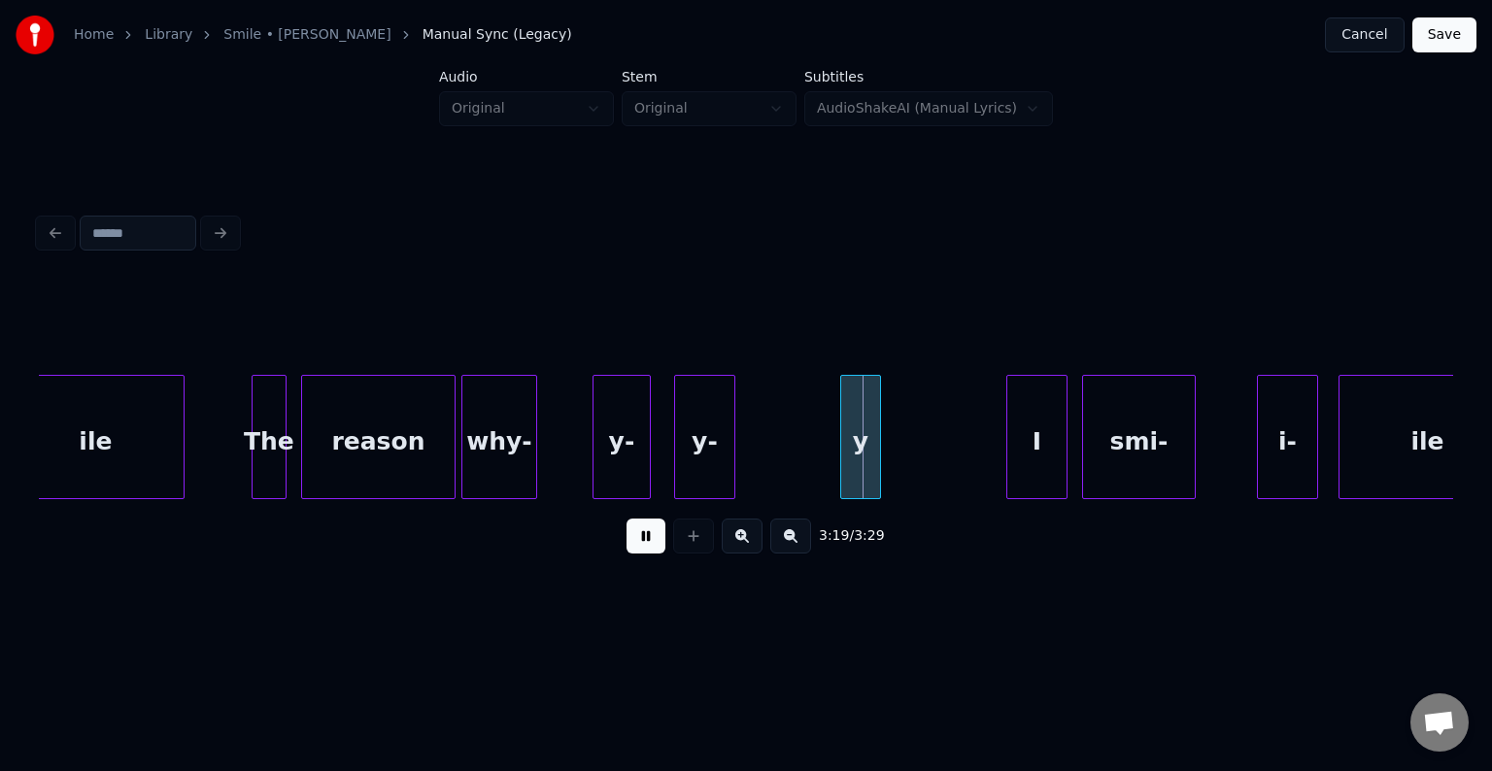
click at [636, 532] on button at bounding box center [646, 536] width 39 height 35
click at [758, 458] on div at bounding box center [760, 437] width 6 height 122
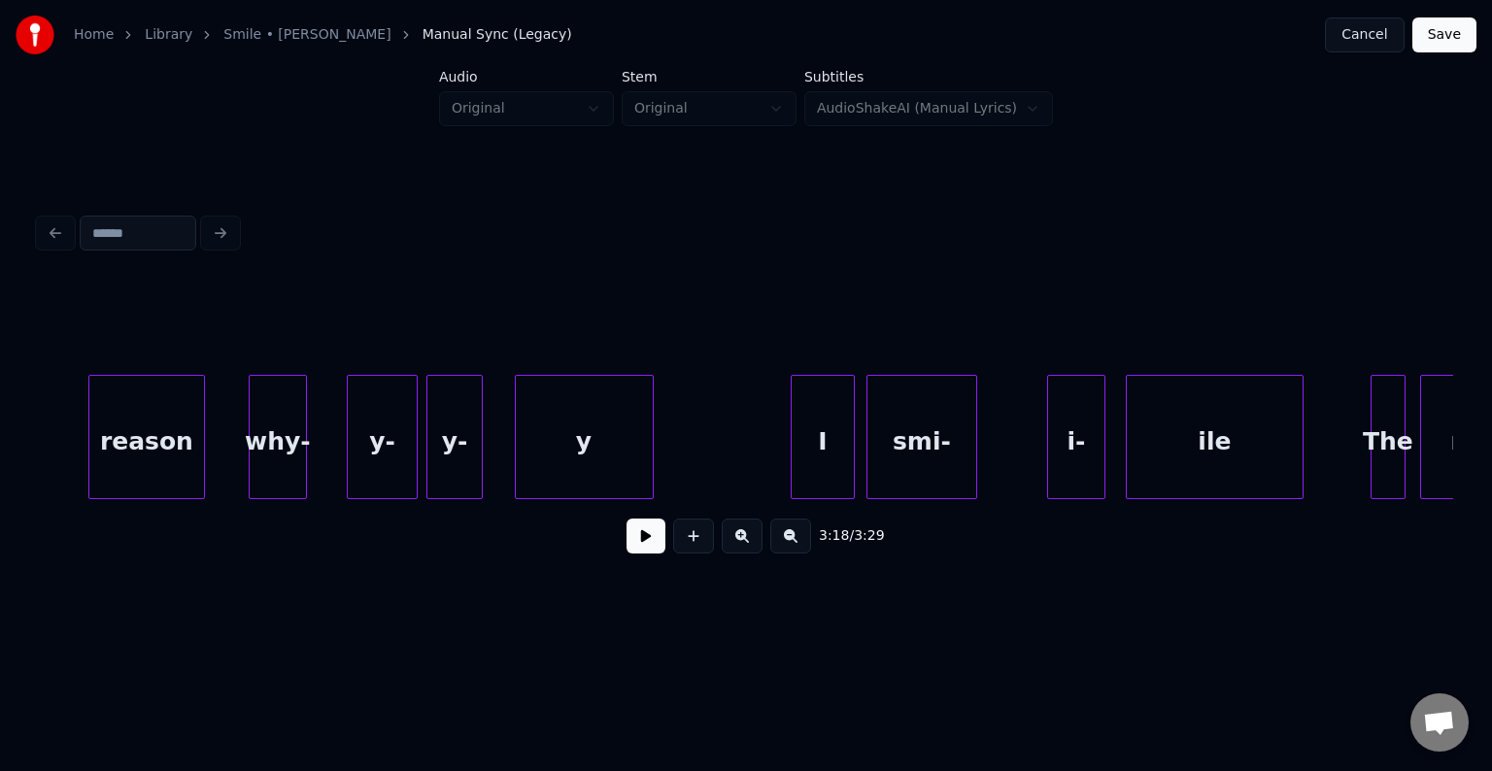
scroll to position [0, 27137]
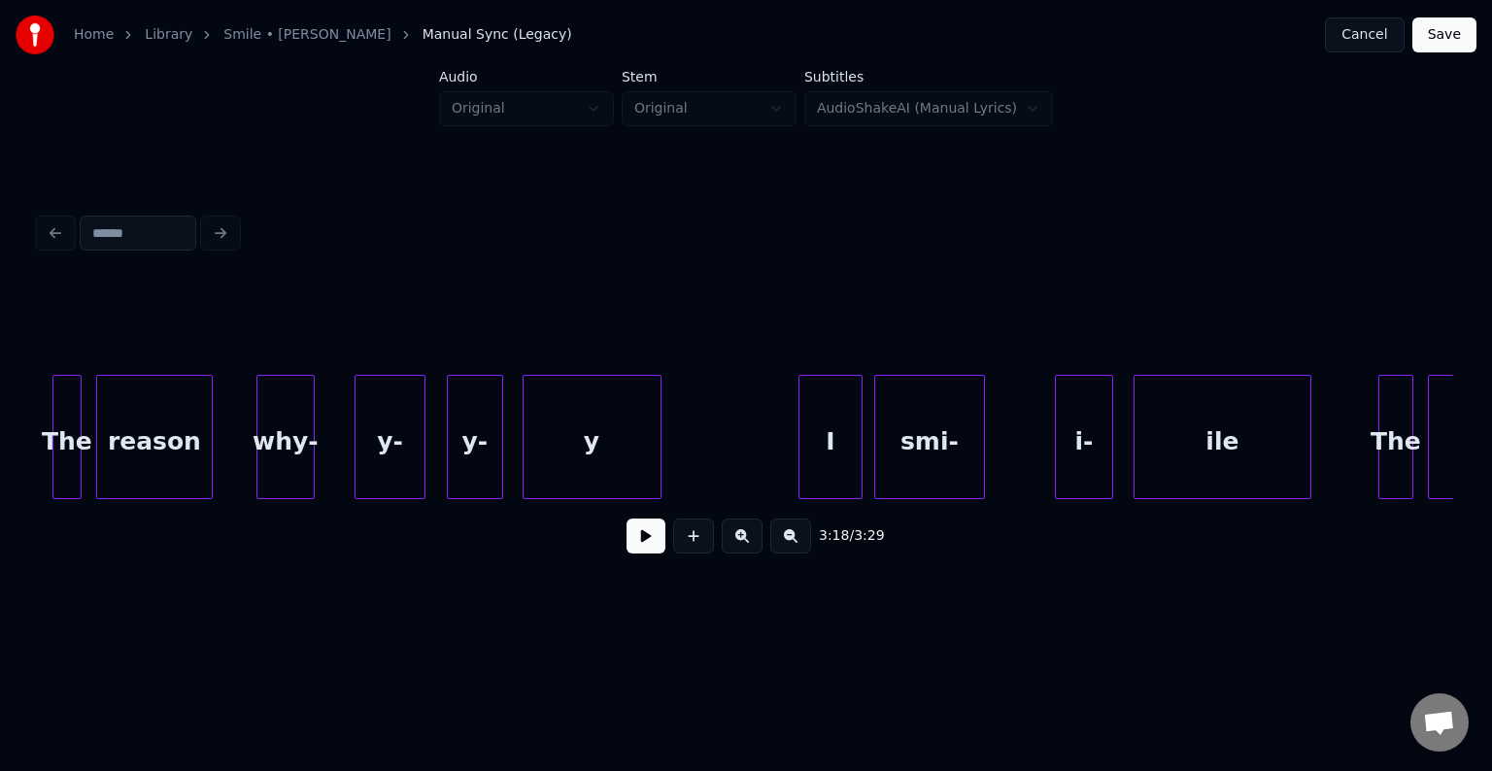
click at [461, 425] on div "y-" at bounding box center [475, 442] width 54 height 132
click at [311, 438] on div at bounding box center [311, 437] width 6 height 122
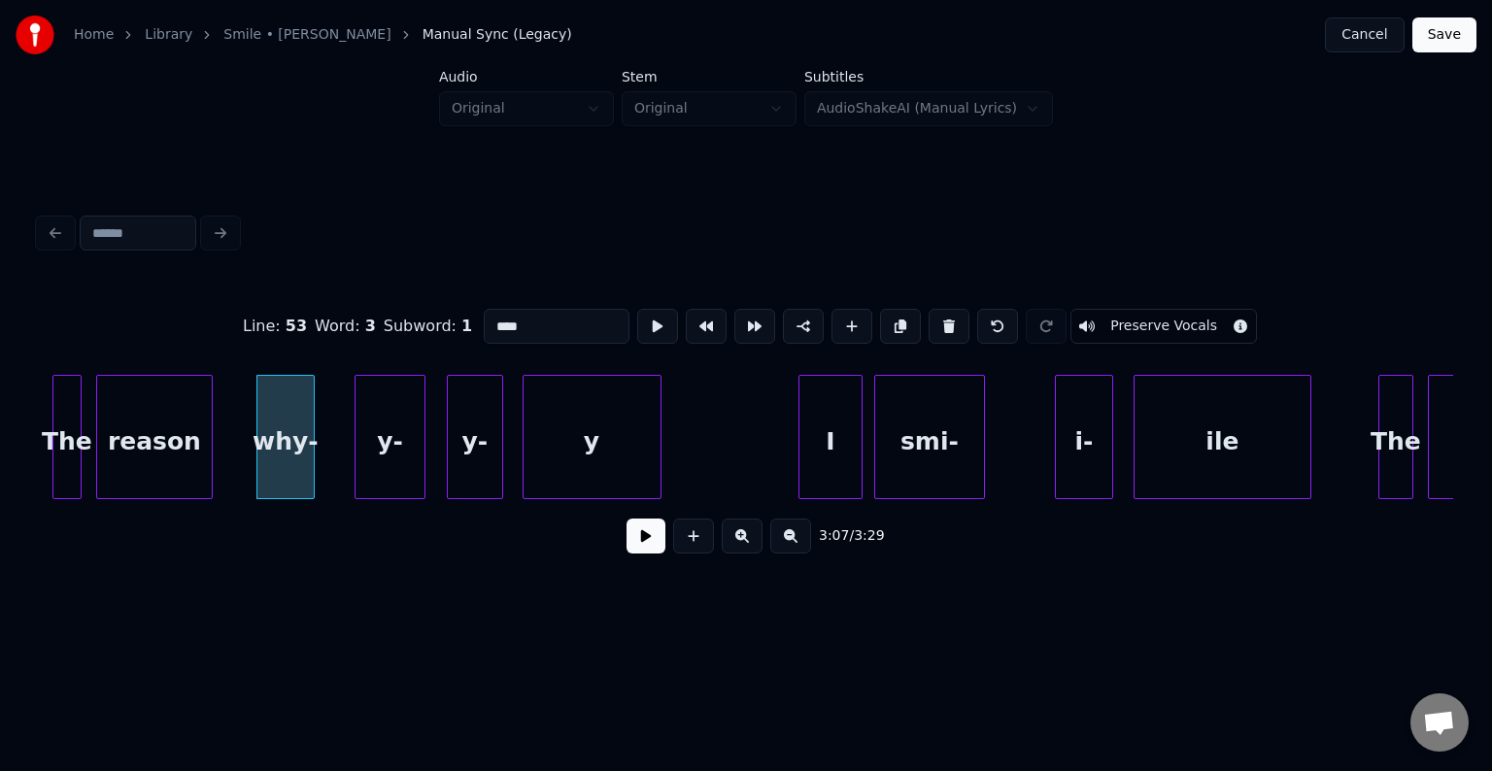
click at [653, 554] on button at bounding box center [646, 536] width 39 height 35
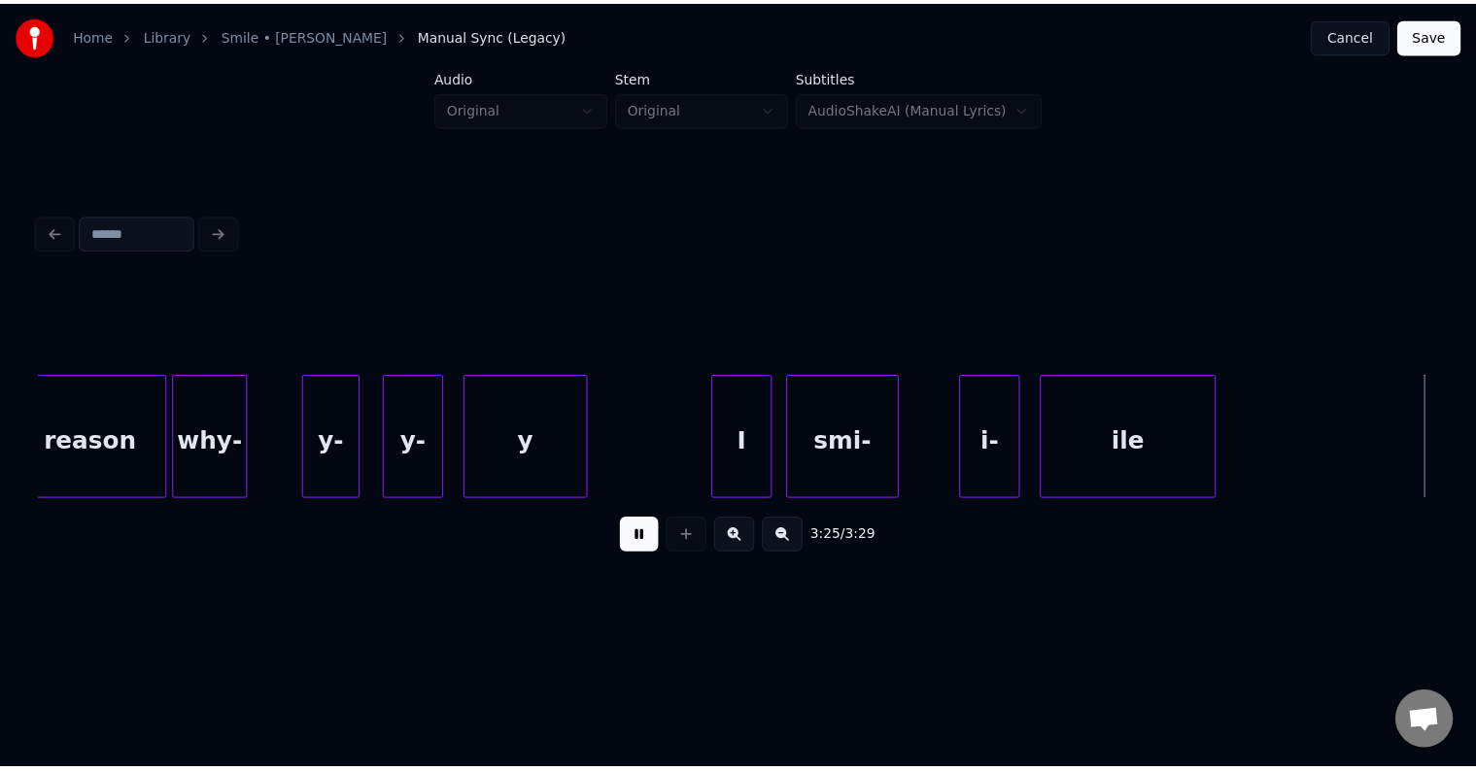
scroll to position [0, 29132]
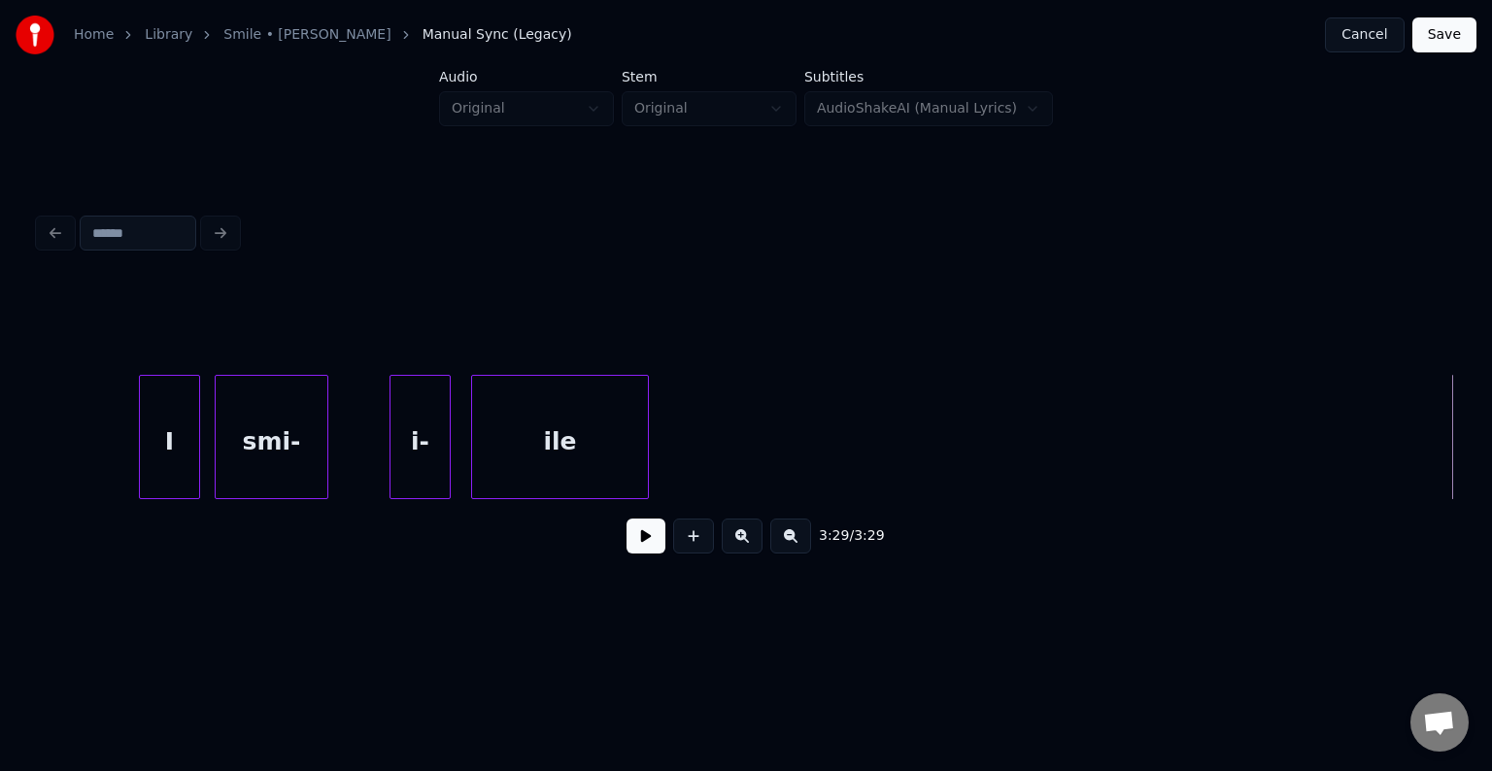
click at [1443, 27] on button "Save" at bounding box center [1445, 34] width 64 height 35
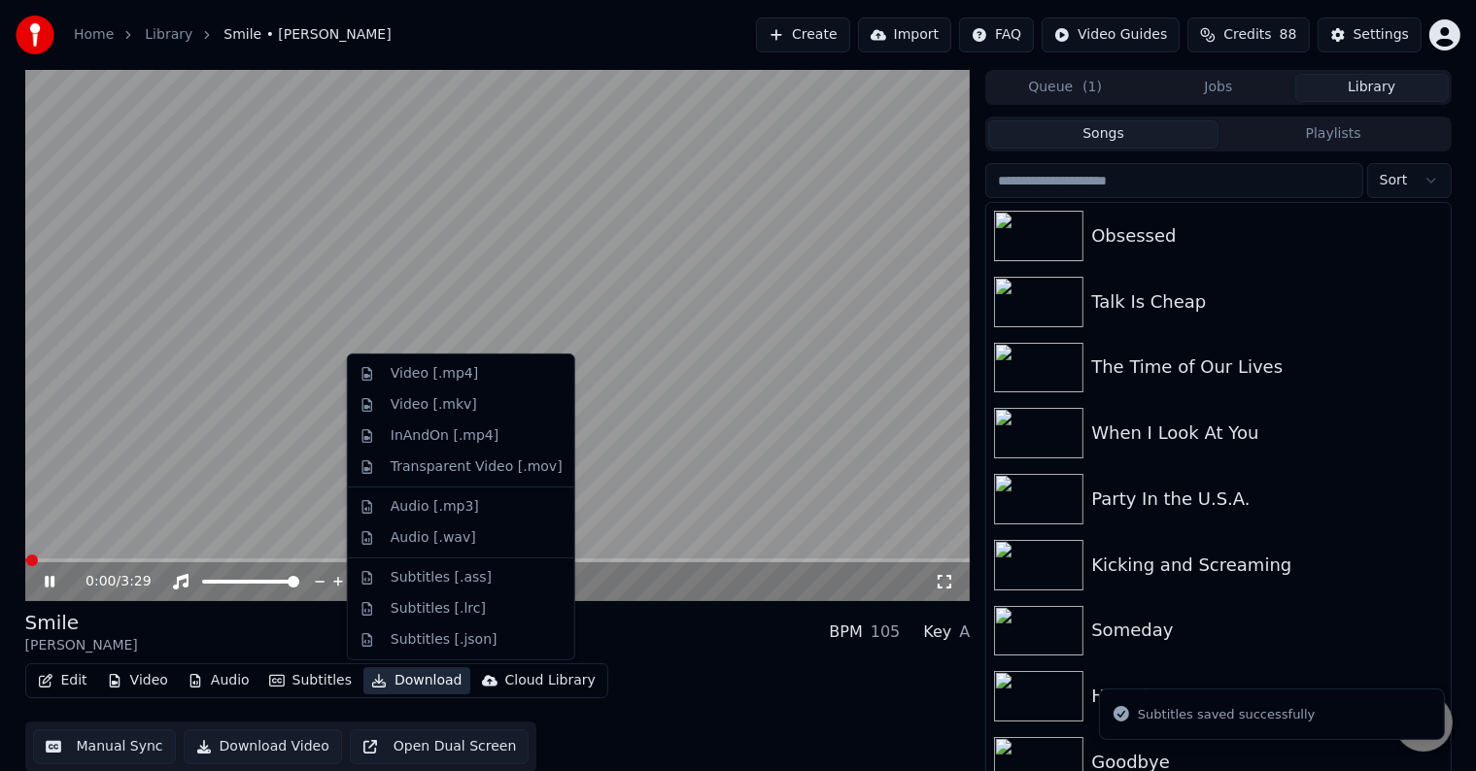
click at [381, 676] on button "Download" at bounding box center [416, 681] width 107 height 27
click at [389, 371] on div "Video [.mp4]" at bounding box center [461, 374] width 219 height 31
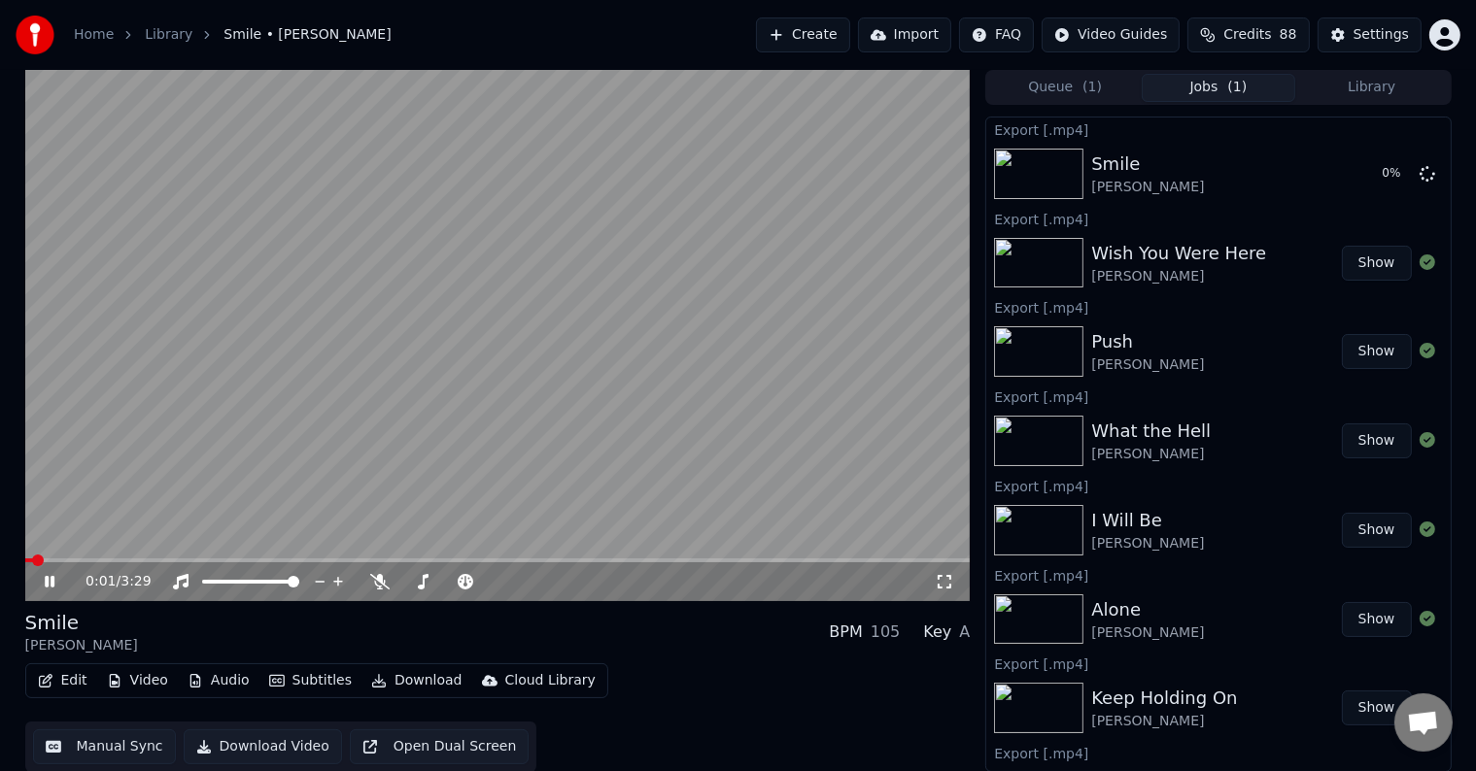
click at [54, 582] on icon at bounding box center [64, 582] width 46 height 16
click at [1352, 83] on button "Library" at bounding box center [1372, 88] width 154 height 28
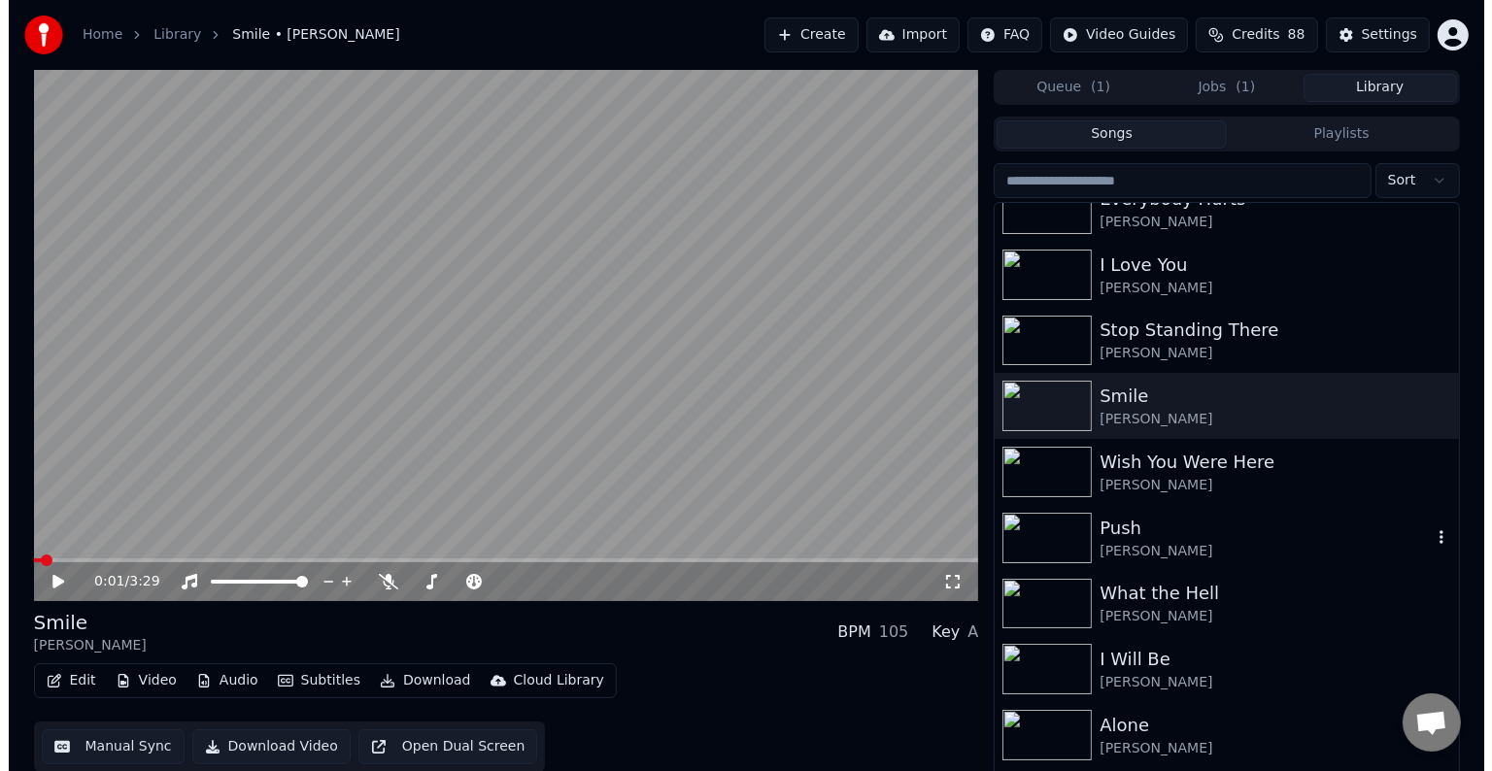
scroll to position [29490, 0]
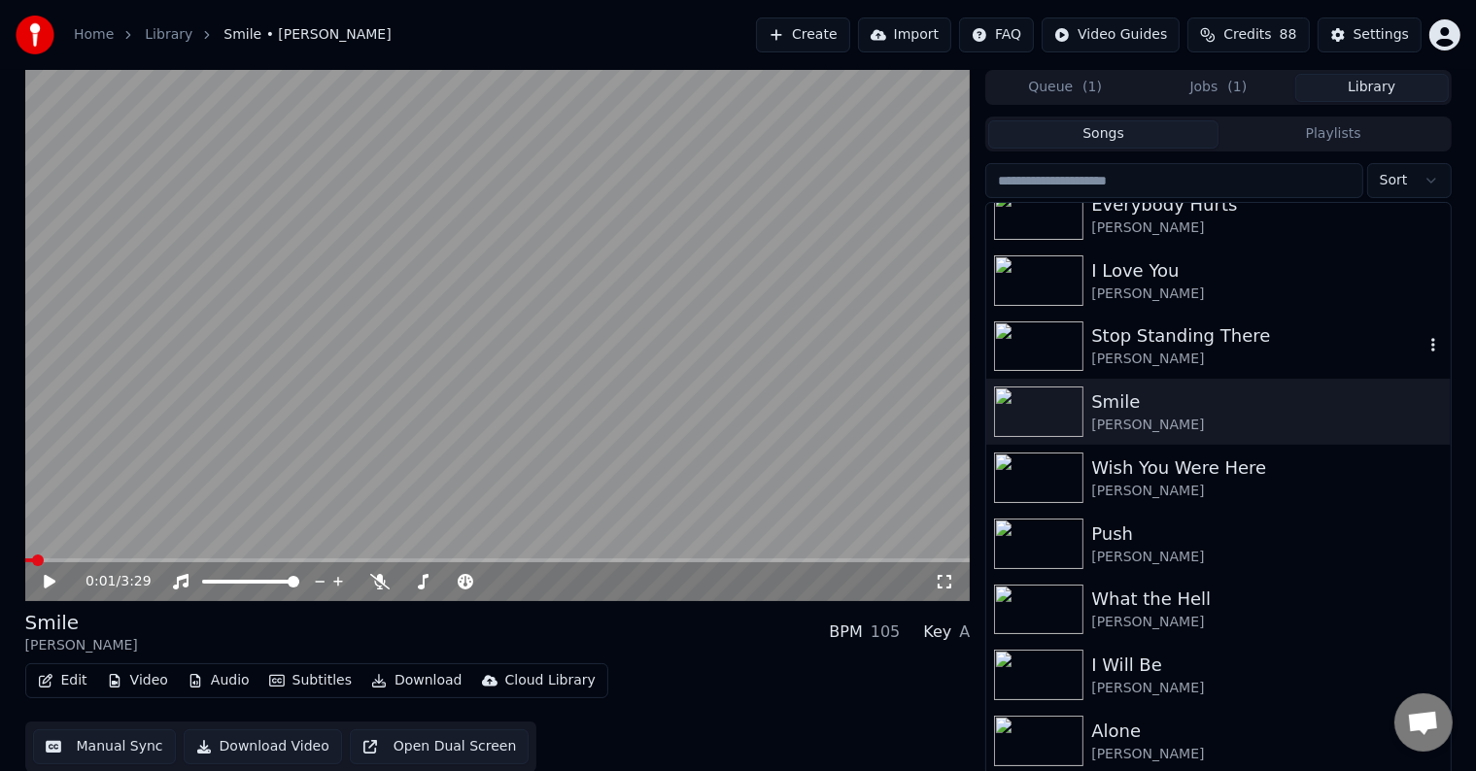
click at [1278, 355] on div "[PERSON_NAME]" at bounding box center [1256, 359] width 331 height 19
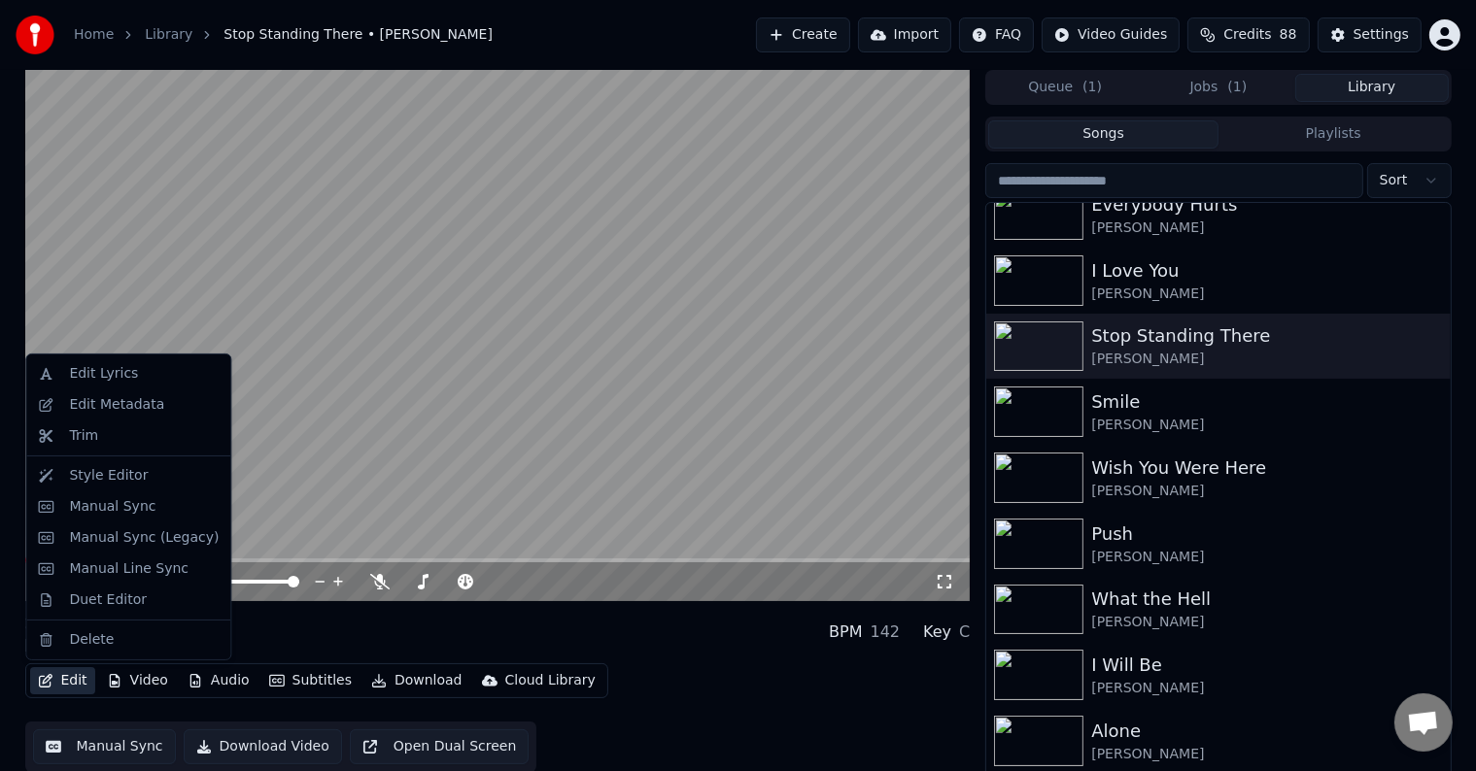
click at [70, 684] on button "Edit" at bounding box center [62, 681] width 65 height 27
click at [149, 536] on div "Manual Sync (Legacy)" at bounding box center [144, 538] width 150 height 19
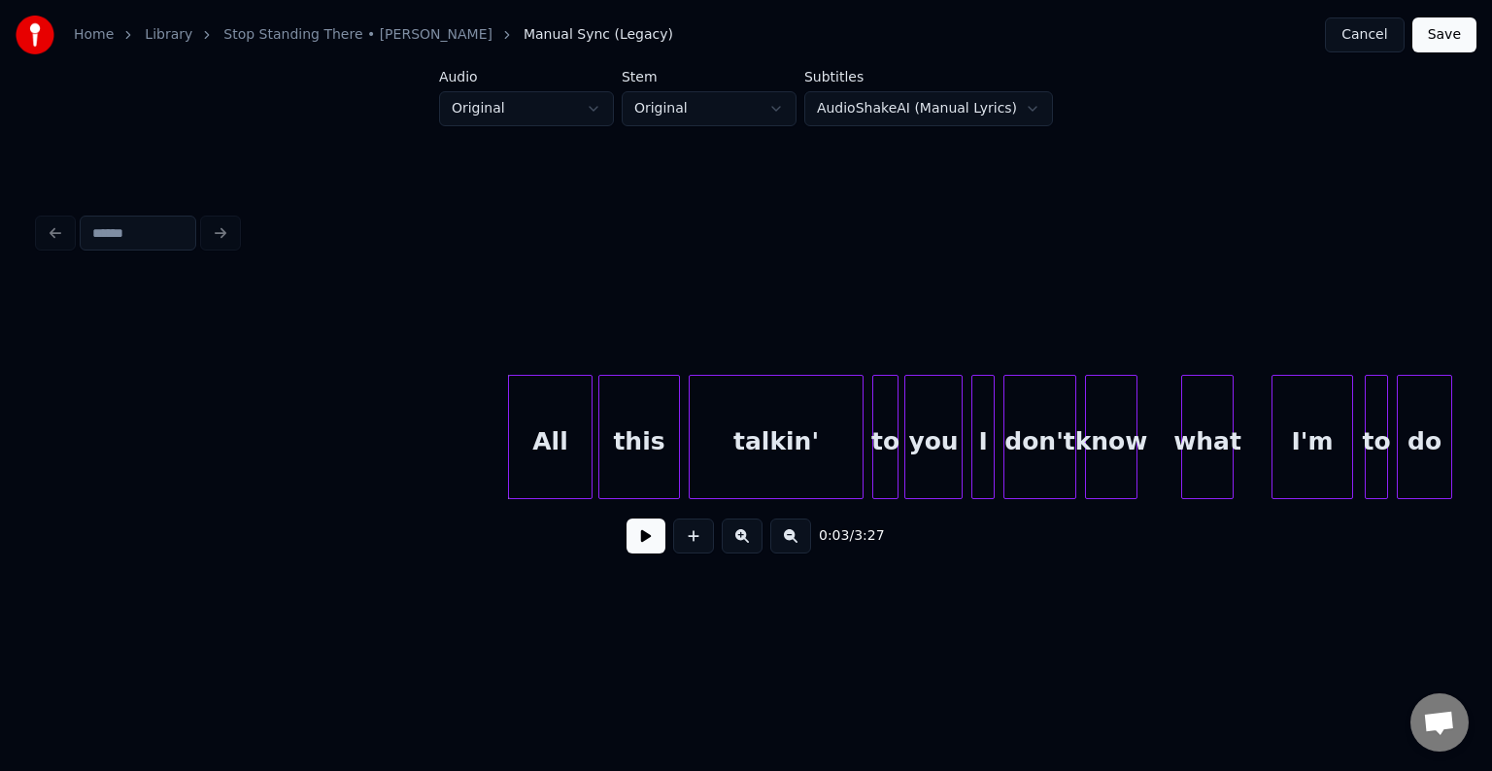
click at [636, 533] on button at bounding box center [646, 536] width 39 height 35
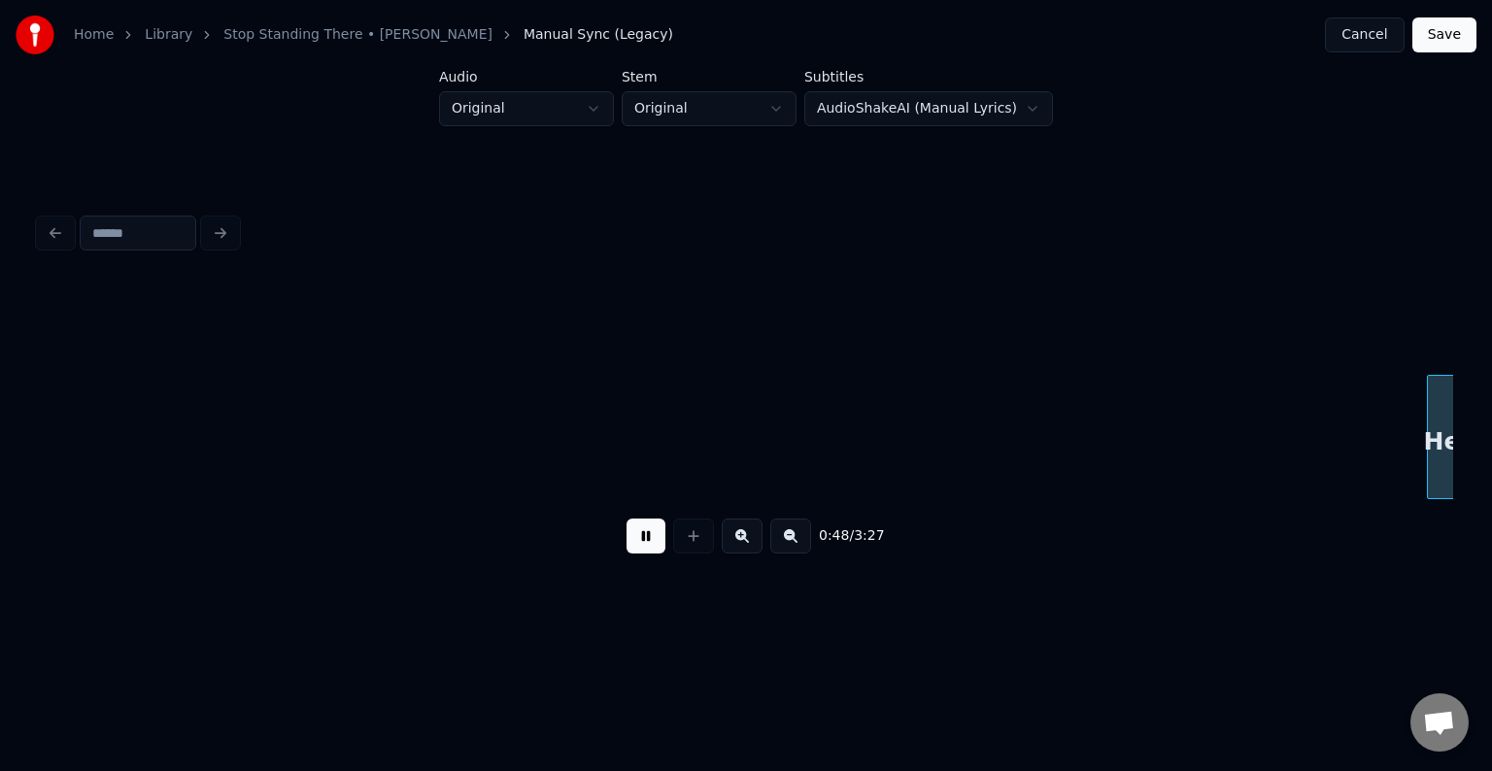
scroll to position [0, 7079]
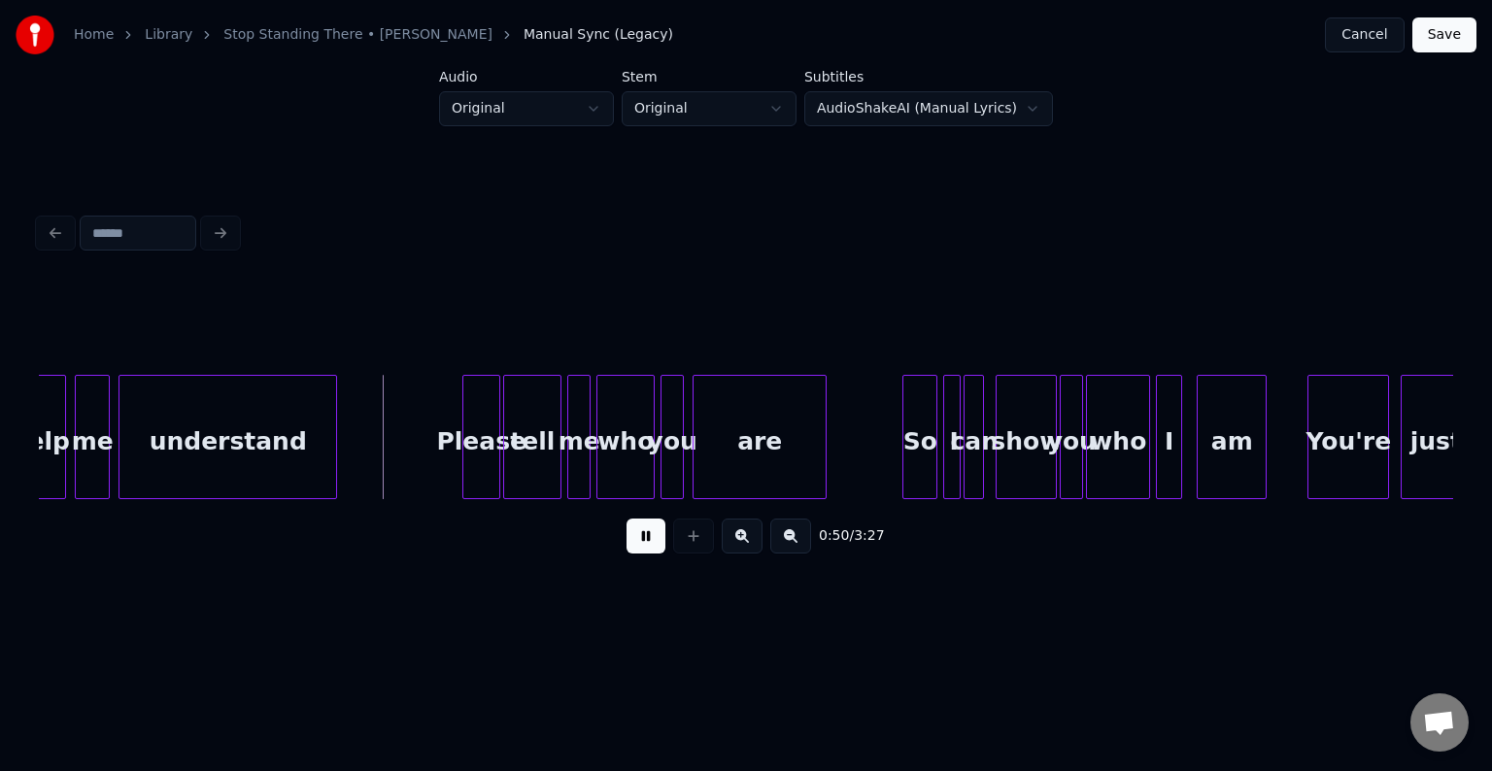
click at [645, 540] on button at bounding box center [646, 536] width 39 height 35
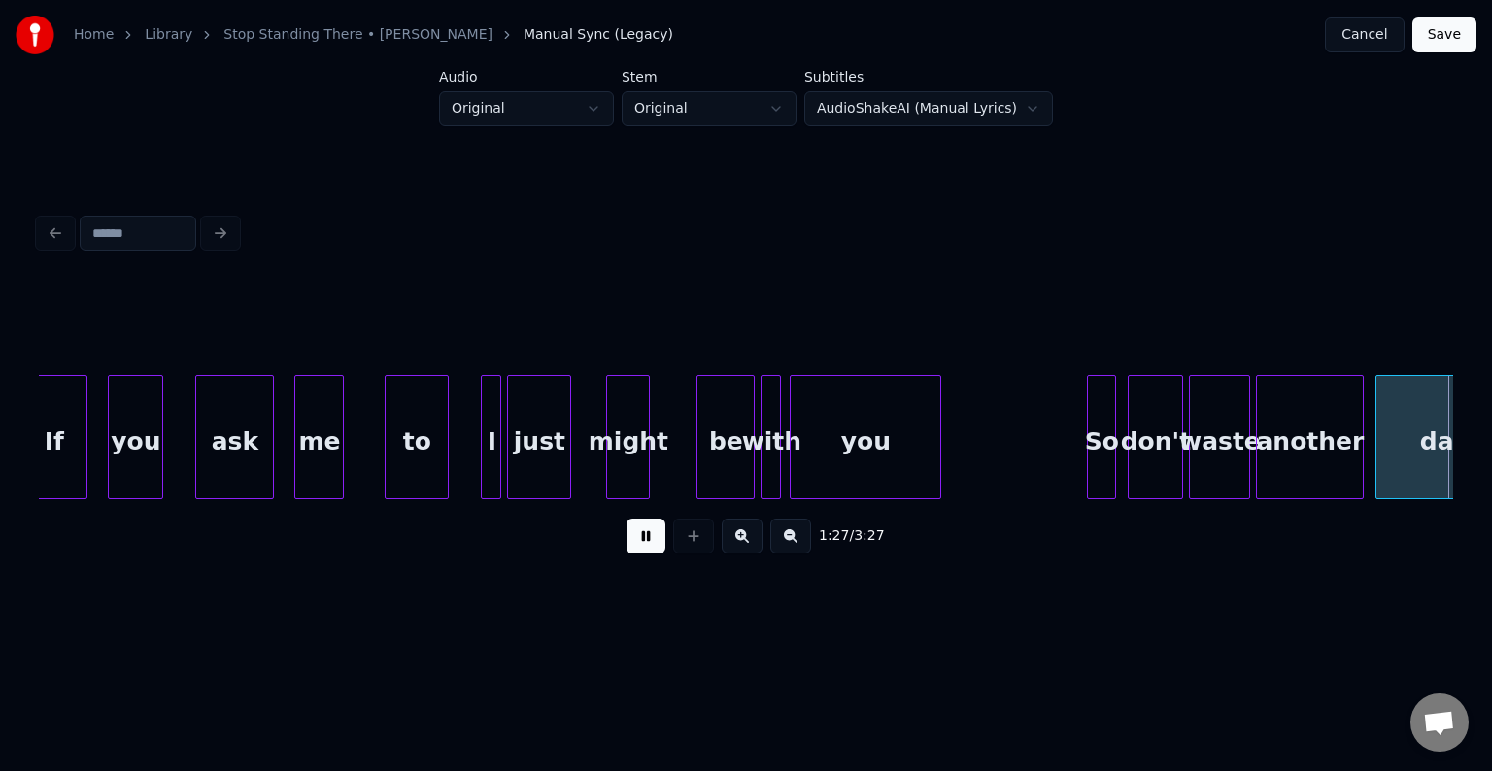
scroll to position [0, 12741]
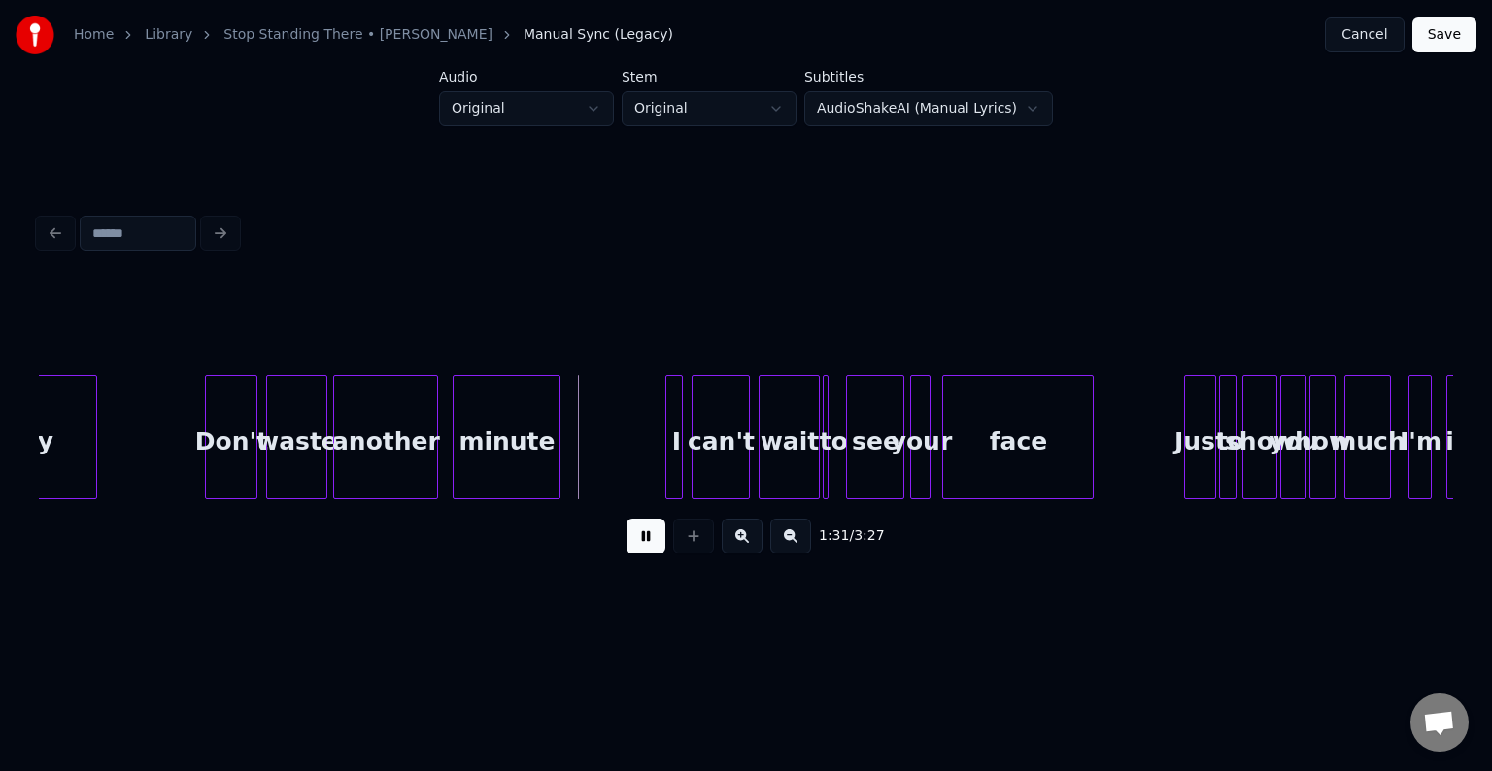
click at [645, 540] on button at bounding box center [646, 536] width 39 height 35
click at [840, 469] on div at bounding box center [839, 437] width 6 height 122
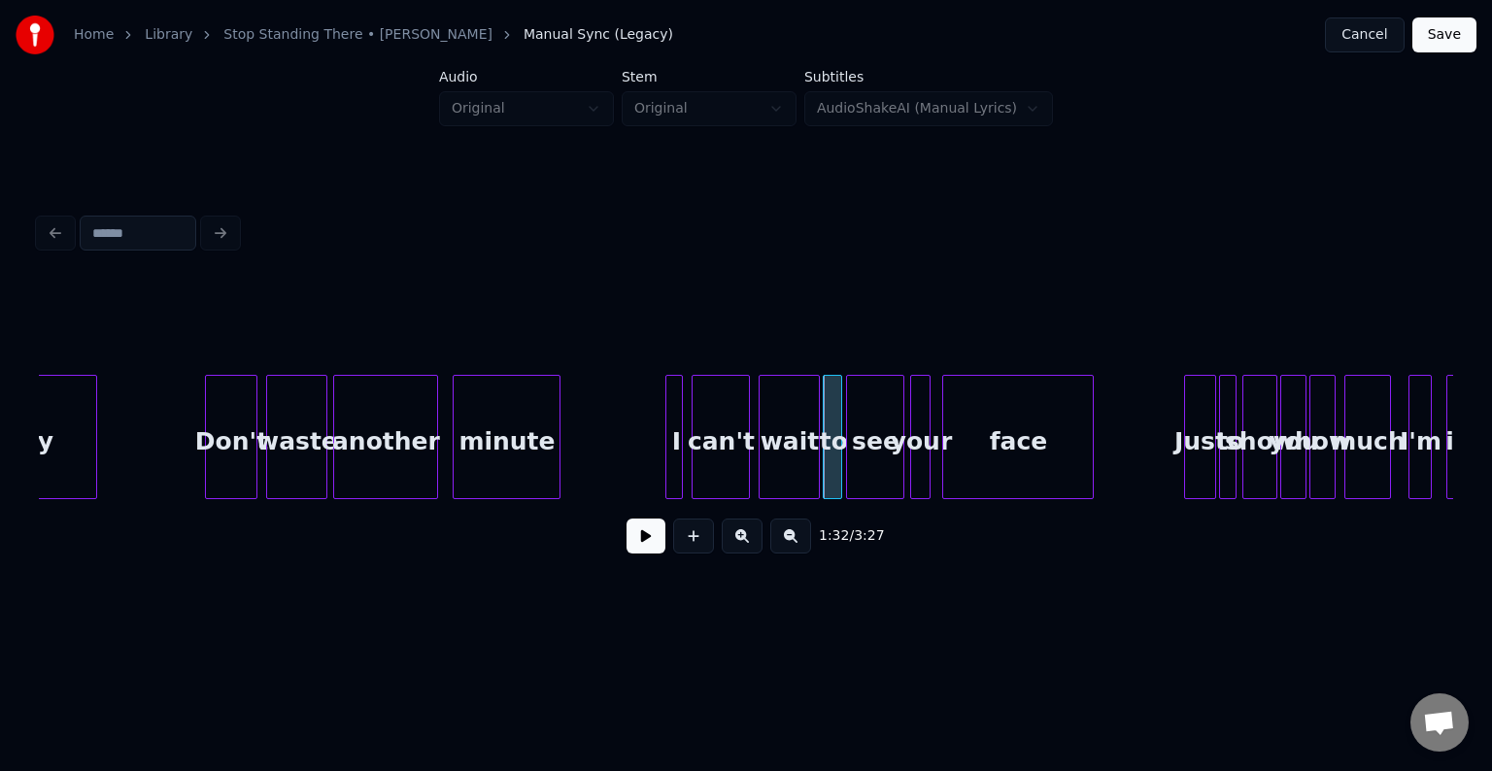
click at [646, 552] on button at bounding box center [646, 536] width 39 height 35
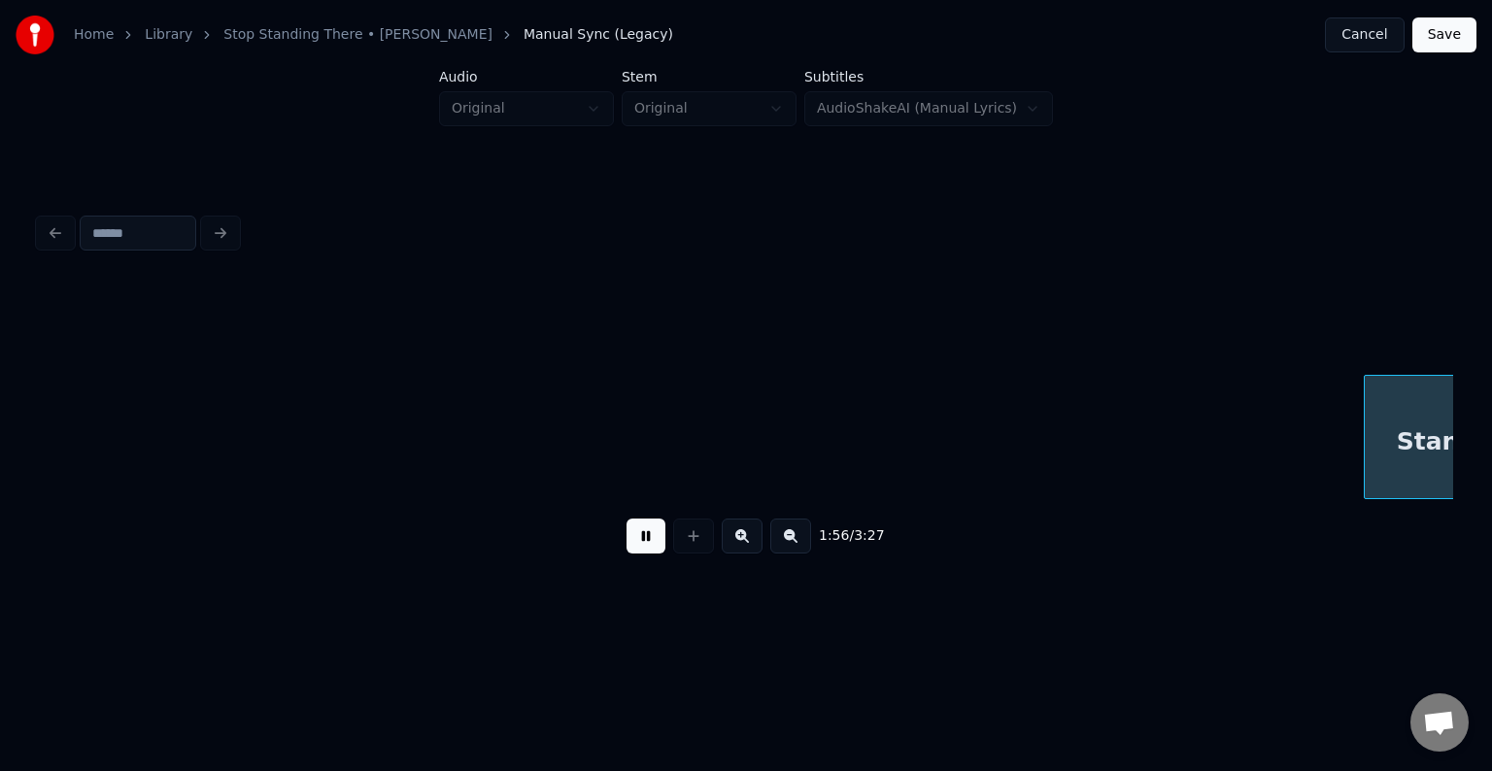
scroll to position [0, 16990]
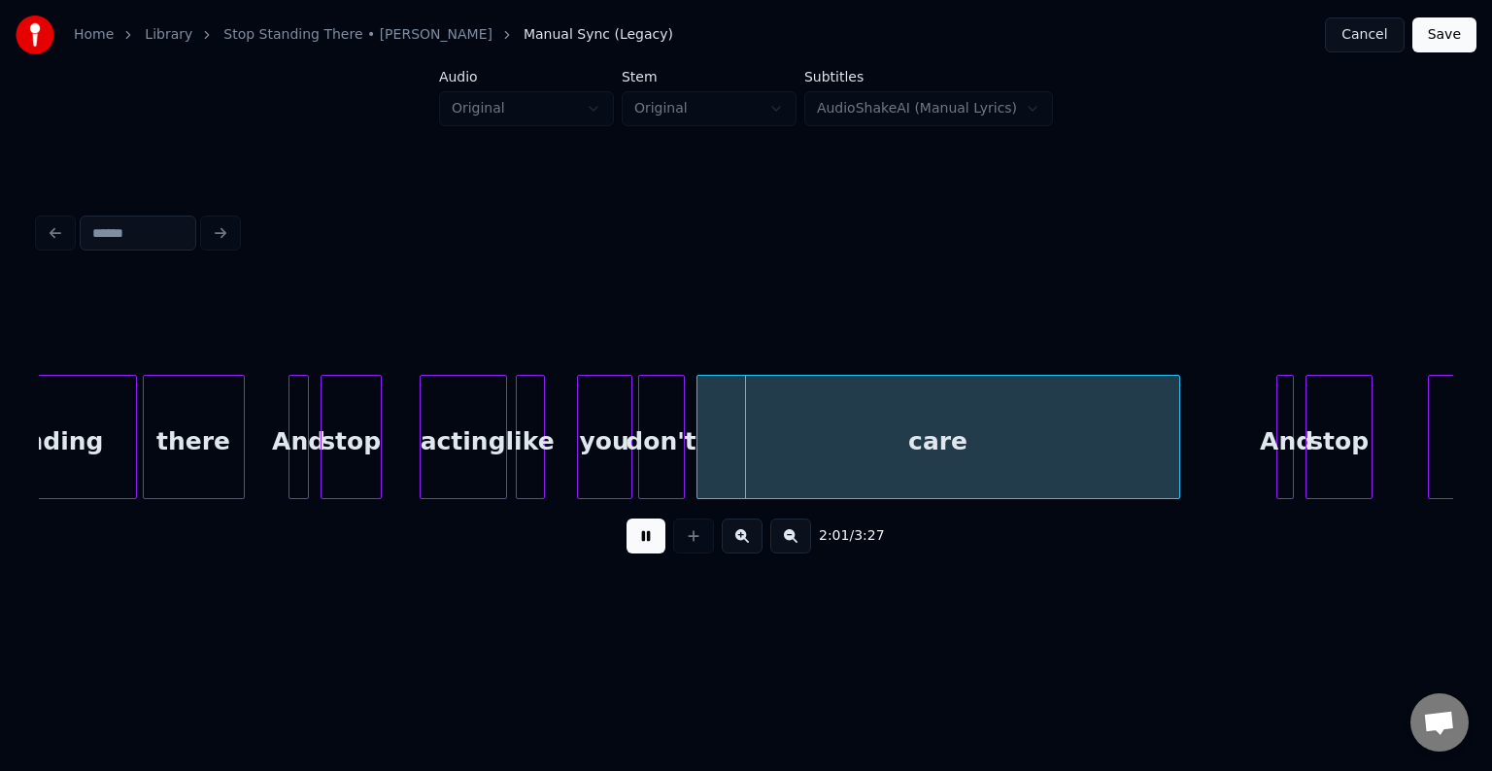
click at [646, 552] on button at bounding box center [646, 536] width 39 height 35
click at [554, 478] on div at bounding box center [556, 437] width 6 height 122
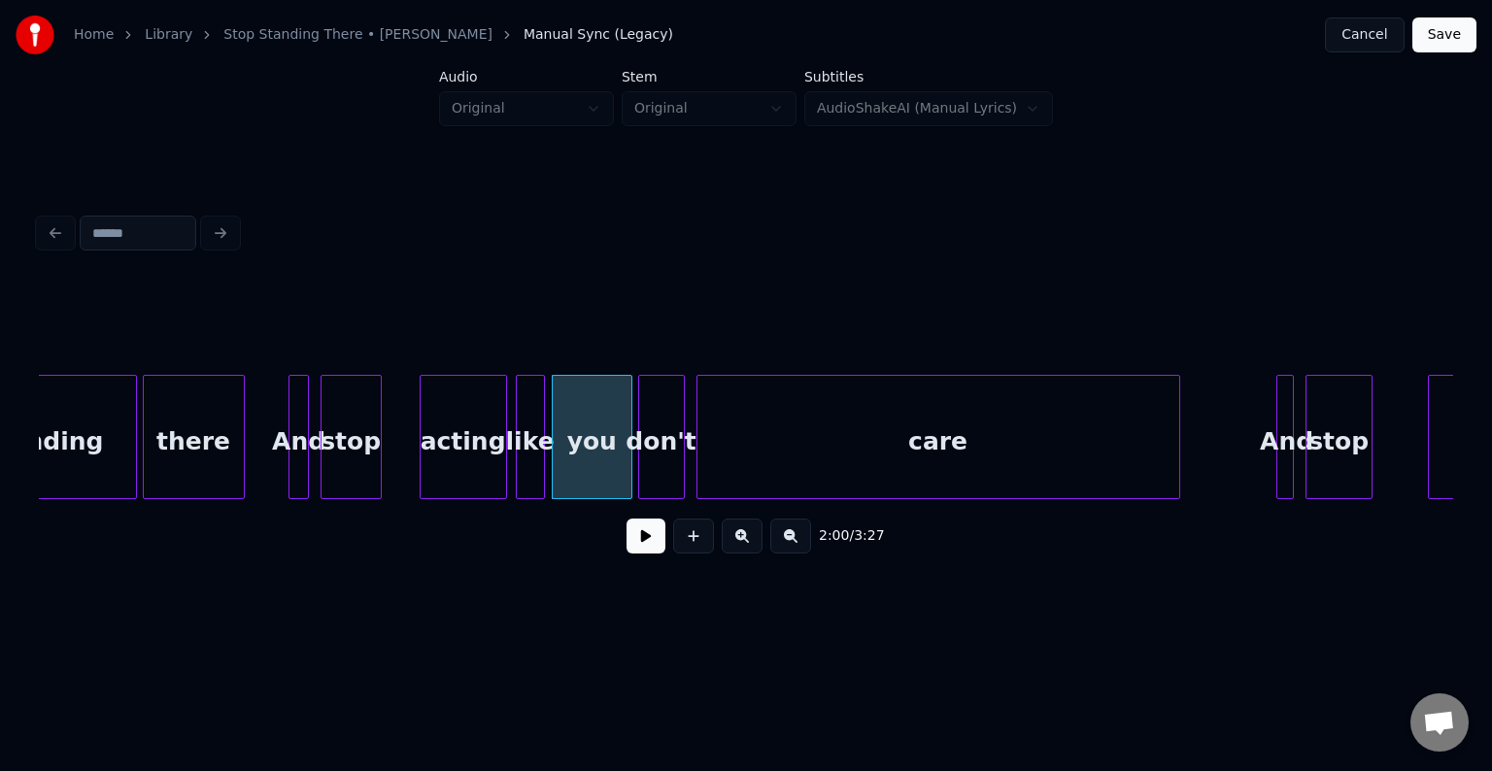
click at [635, 553] on button at bounding box center [646, 536] width 39 height 35
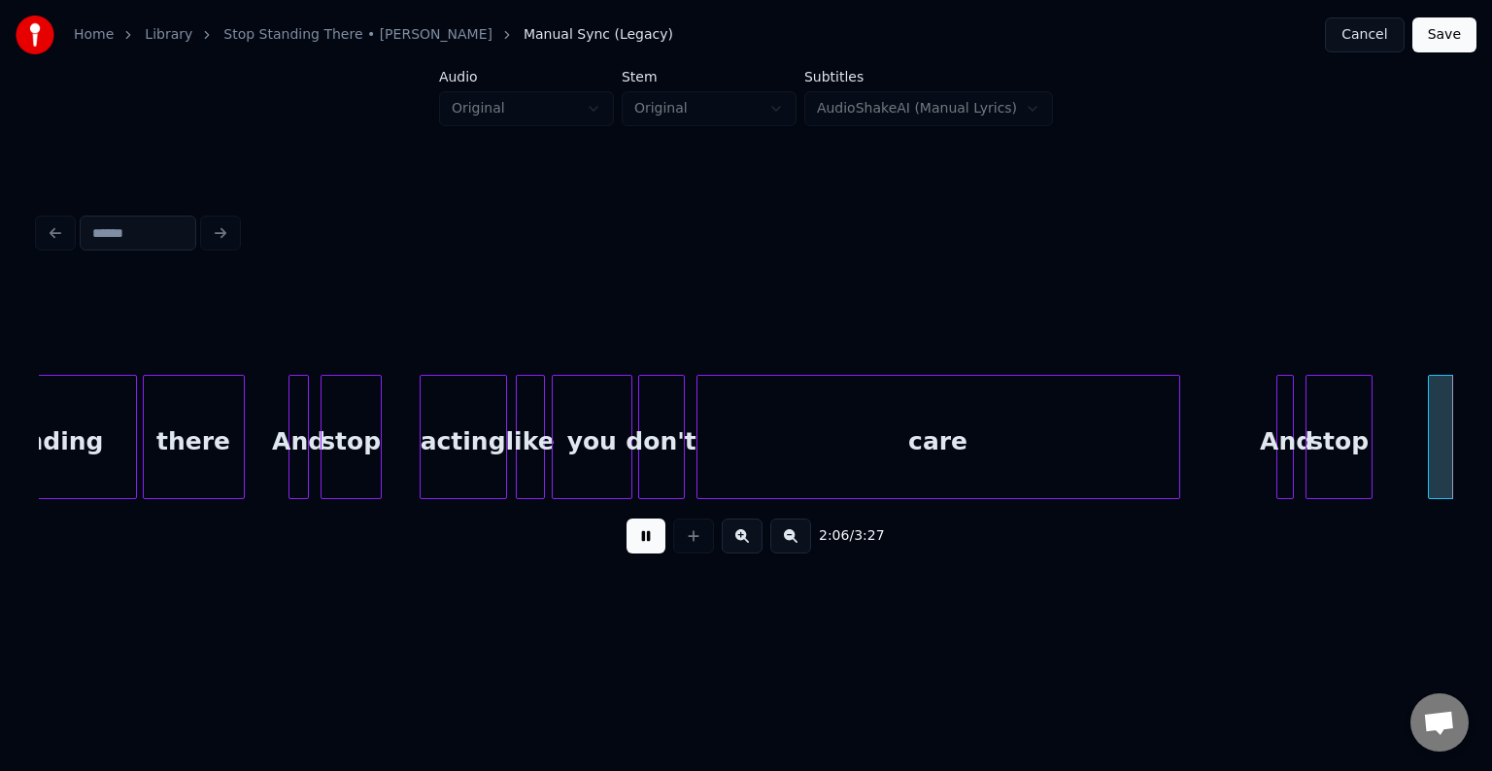
scroll to position [0, 18407]
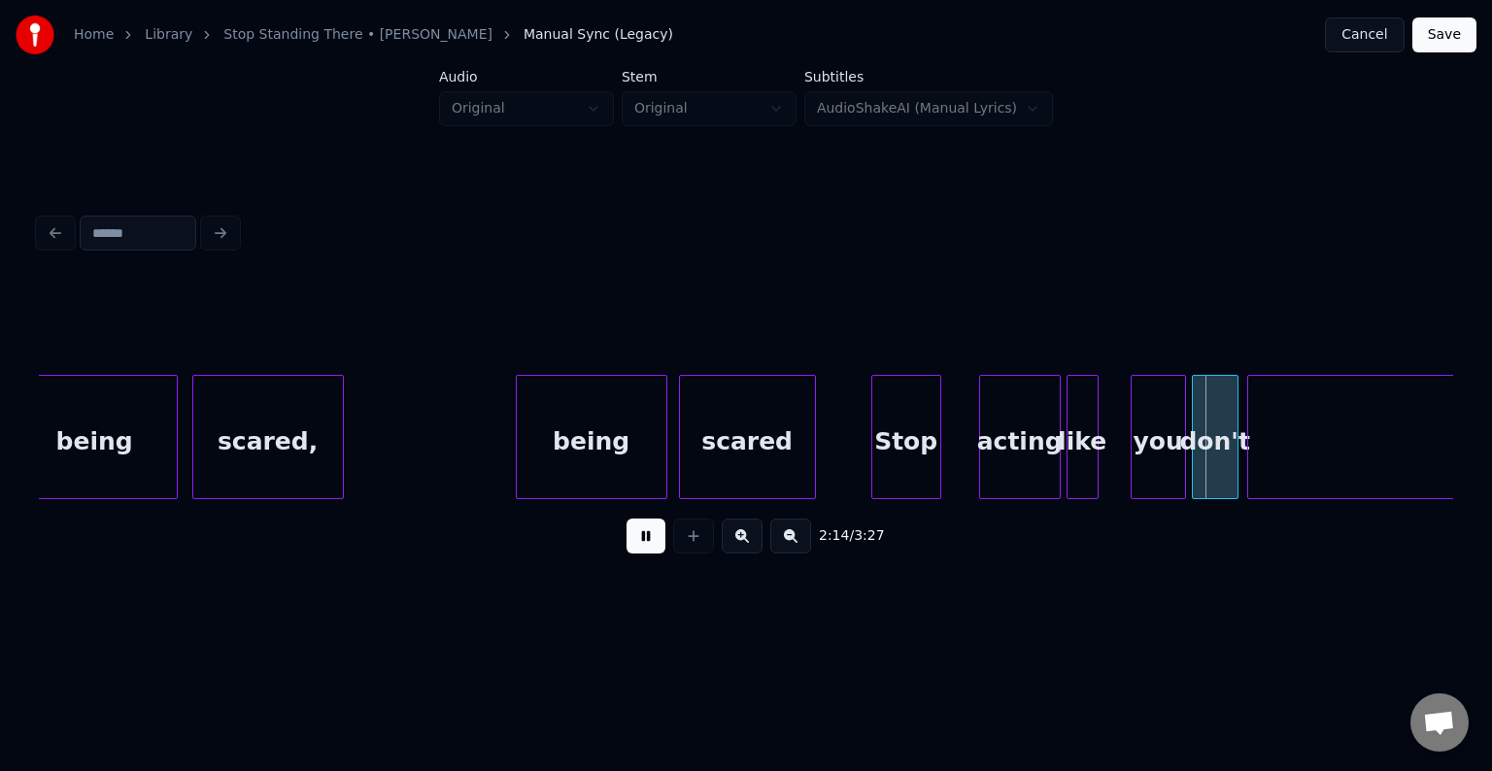
click at [648, 551] on button at bounding box center [646, 536] width 39 height 35
click at [1108, 478] on div at bounding box center [1106, 437] width 6 height 122
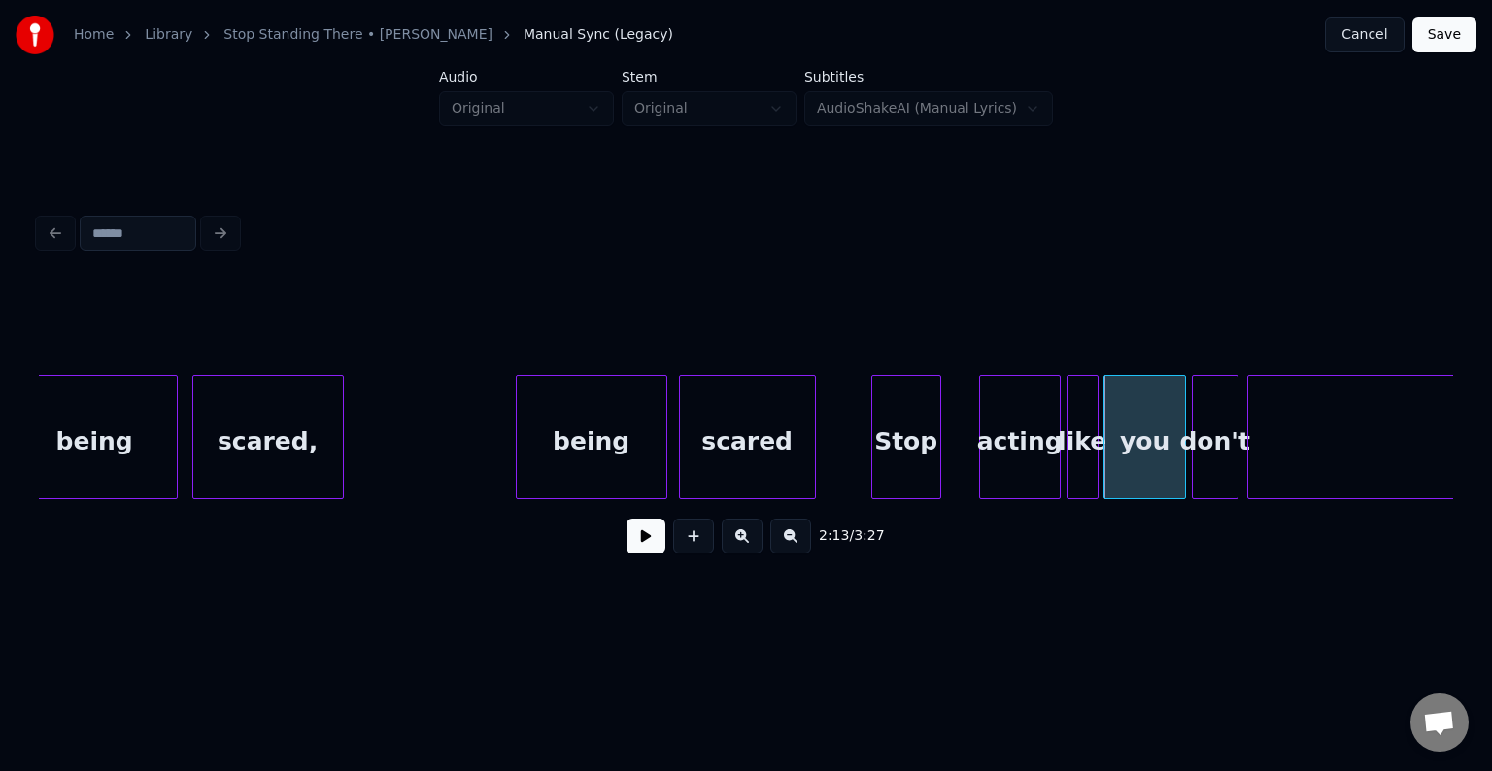
click at [630, 539] on button at bounding box center [646, 536] width 39 height 35
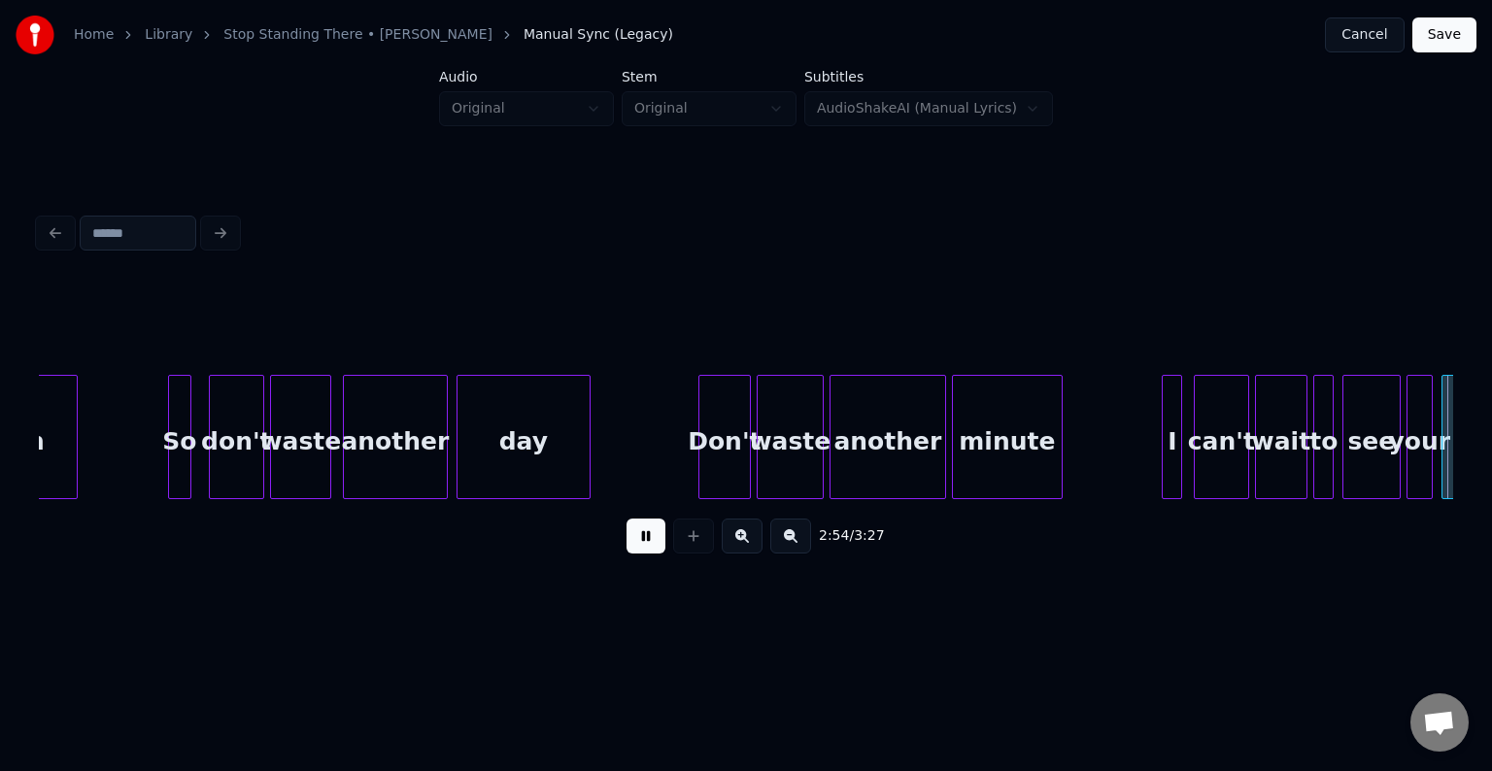
scroll to position [0, 25484]
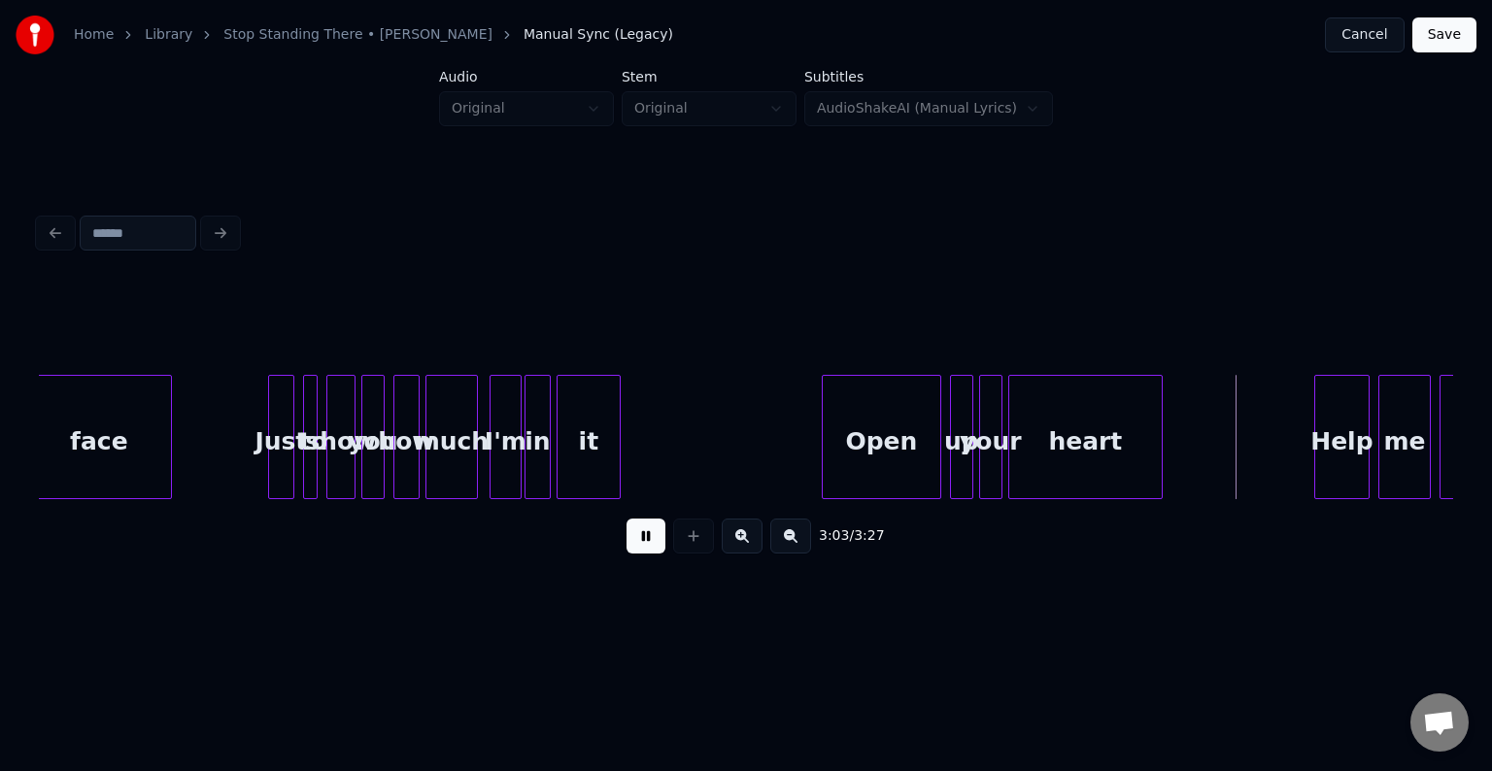
click at [861, 441] on div "Open" at bounding box center [882, 442] width 118 height 132
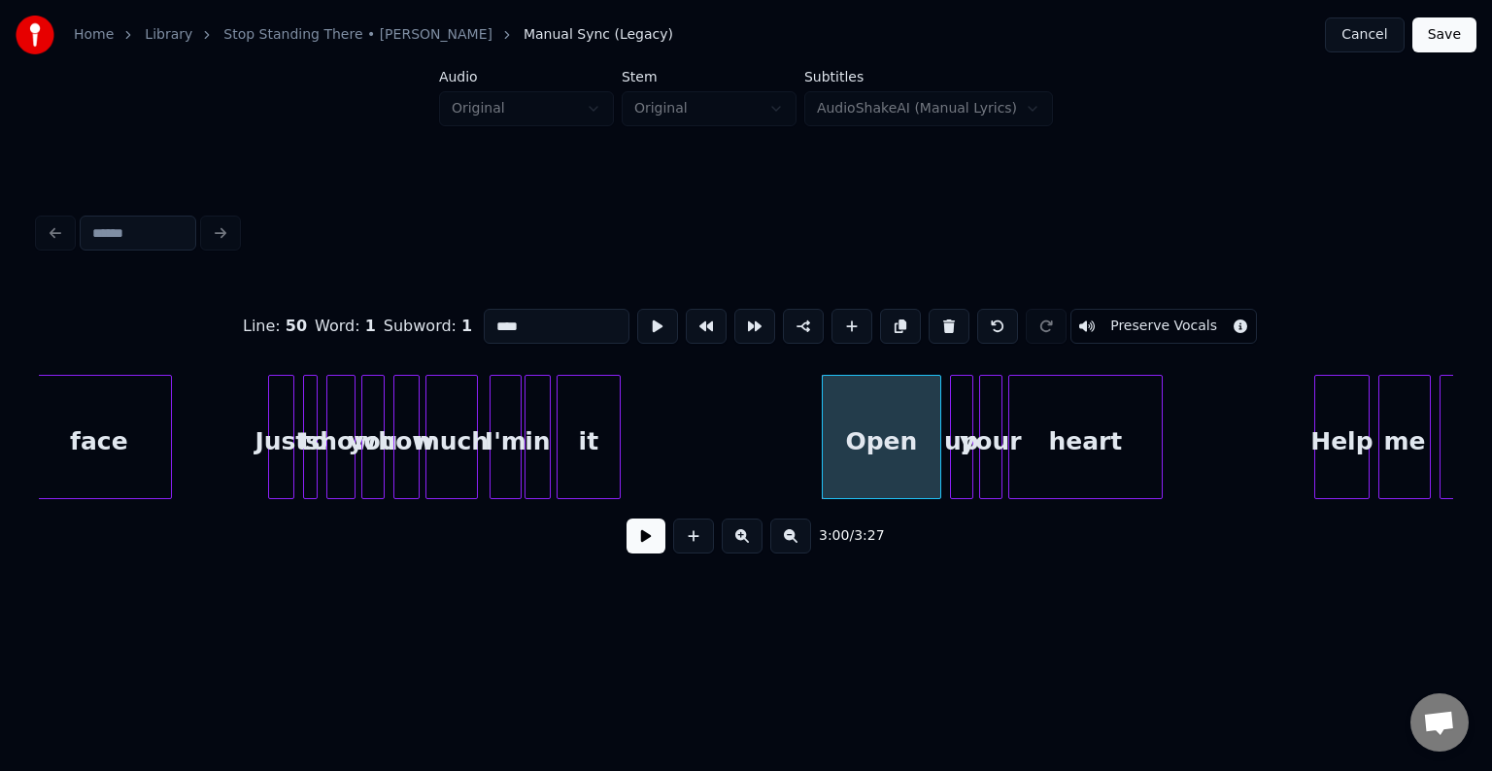
click at [636, 548] on button at bounding box center [646, 536] width 39 height 35
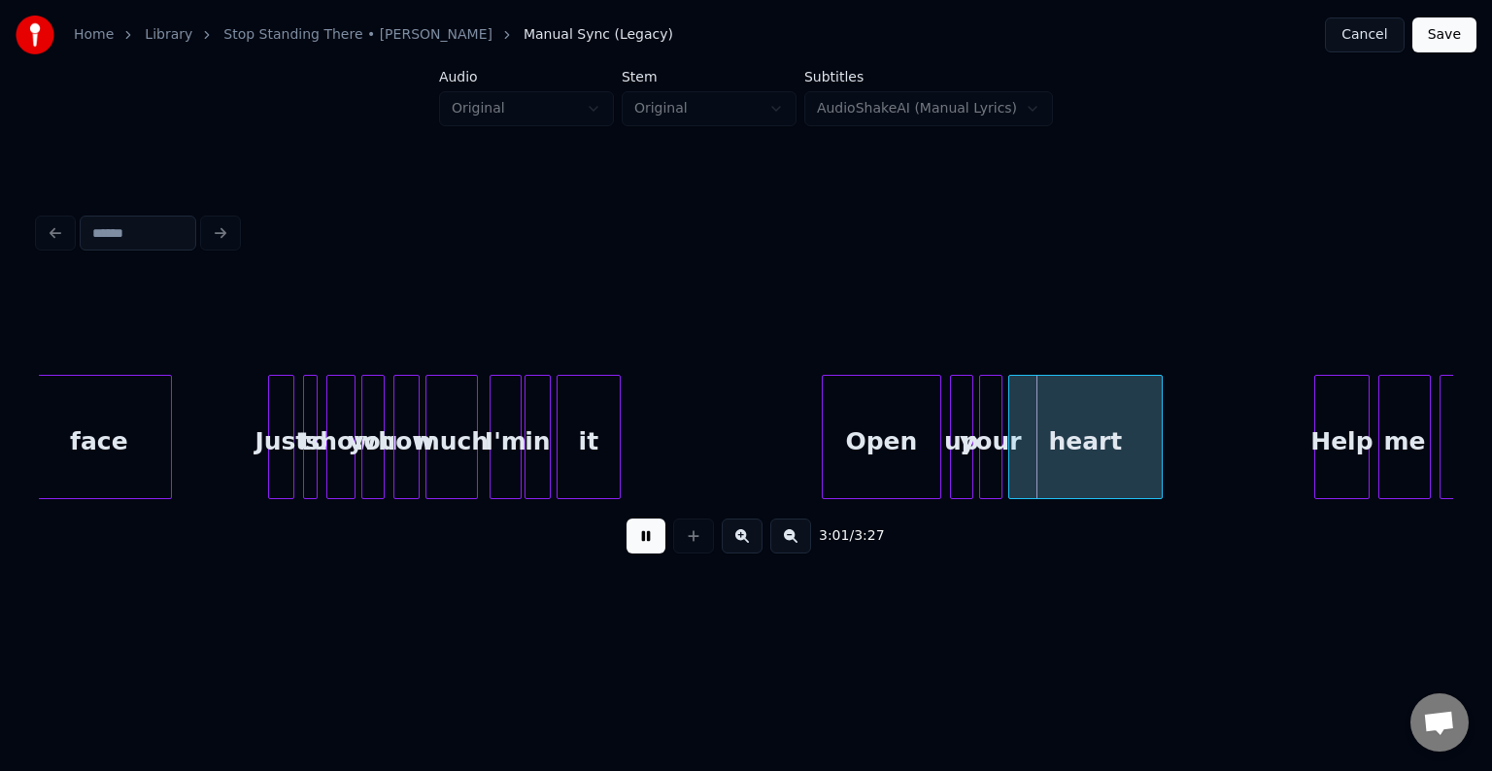
click at [636, 548] on button at bounding box center [646, 536] width 39 height 35
click at [884, 463] on div "Open" at bounding box center [882, 442] width 118 height 132
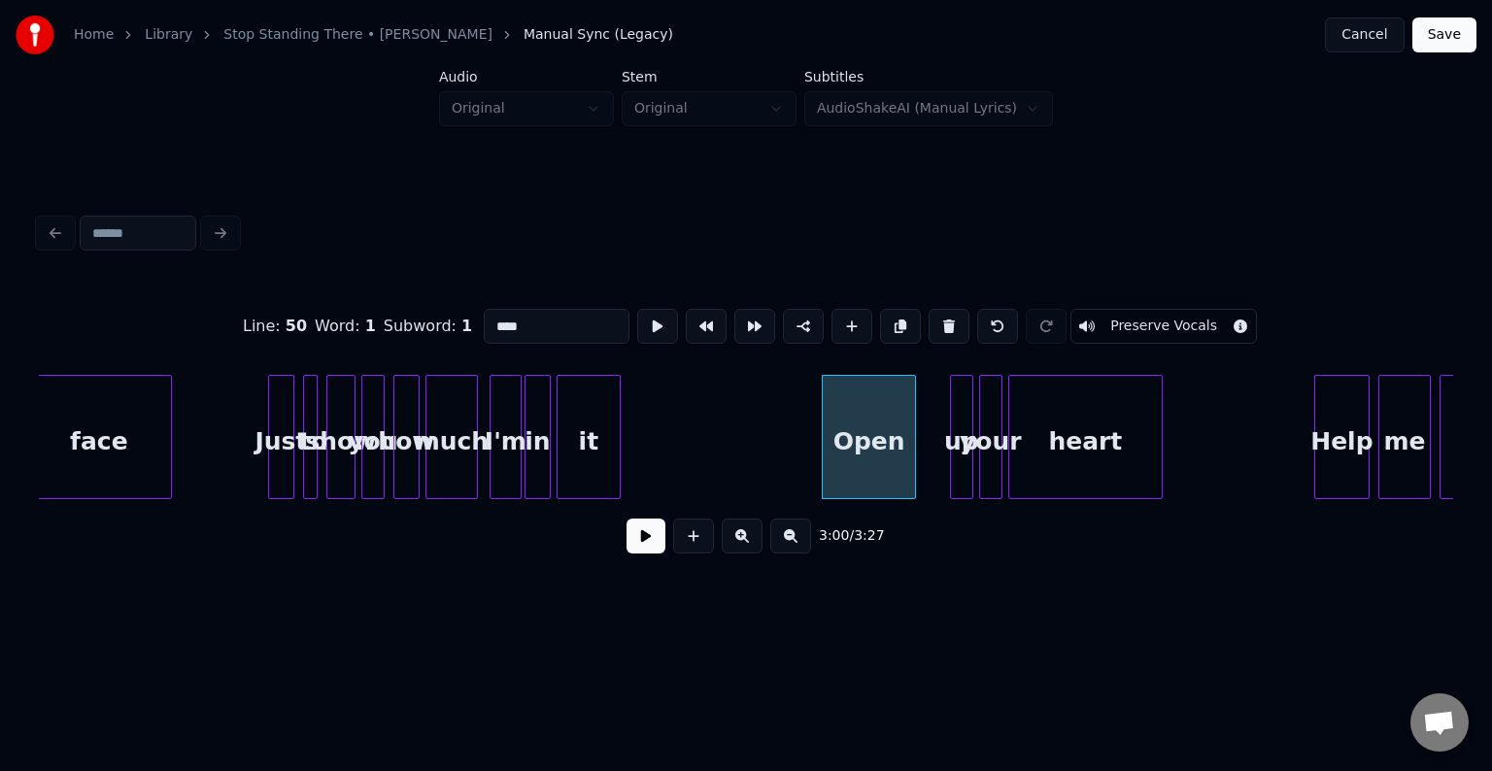
click at [912, 474] on div at bounding box center [912, 437] width 6 height 122
click at [924, 484] on div at bounding box center [924, 437] width 6 height 122
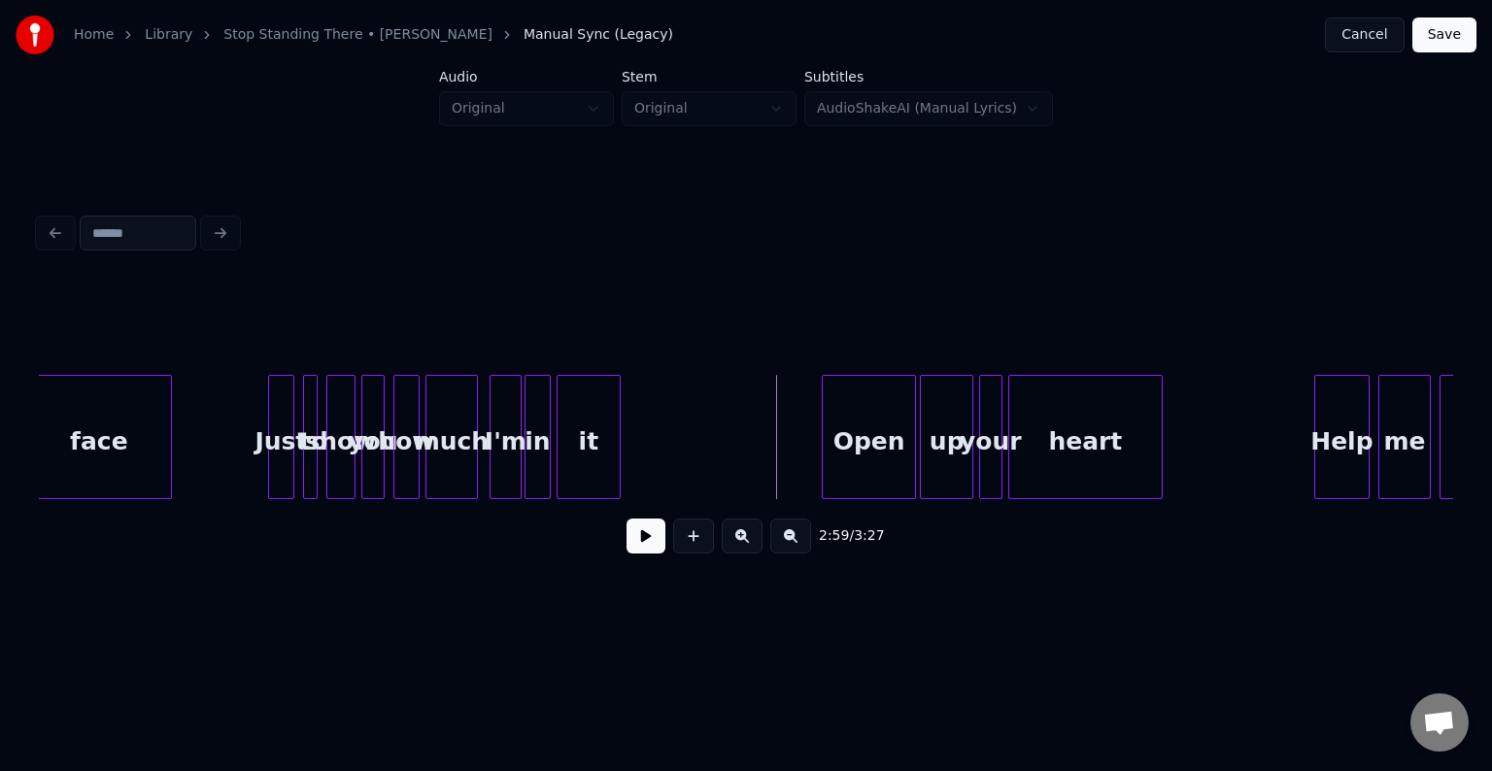
click at [652, 543] on button at bounding box center [646, 536] width 39 height 35
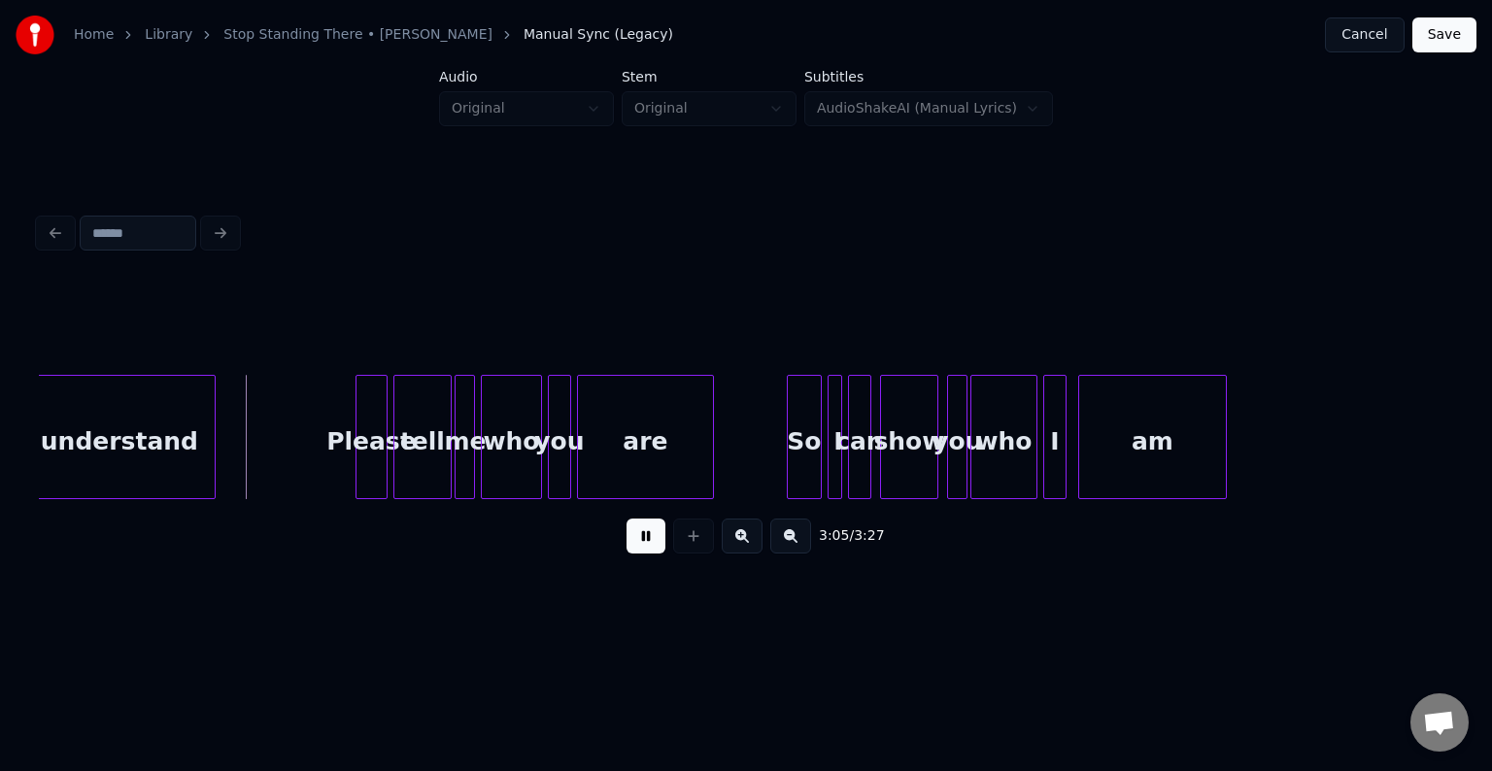
click at [652, 543] on button at bounding box center [646, 536] width 39 height 35
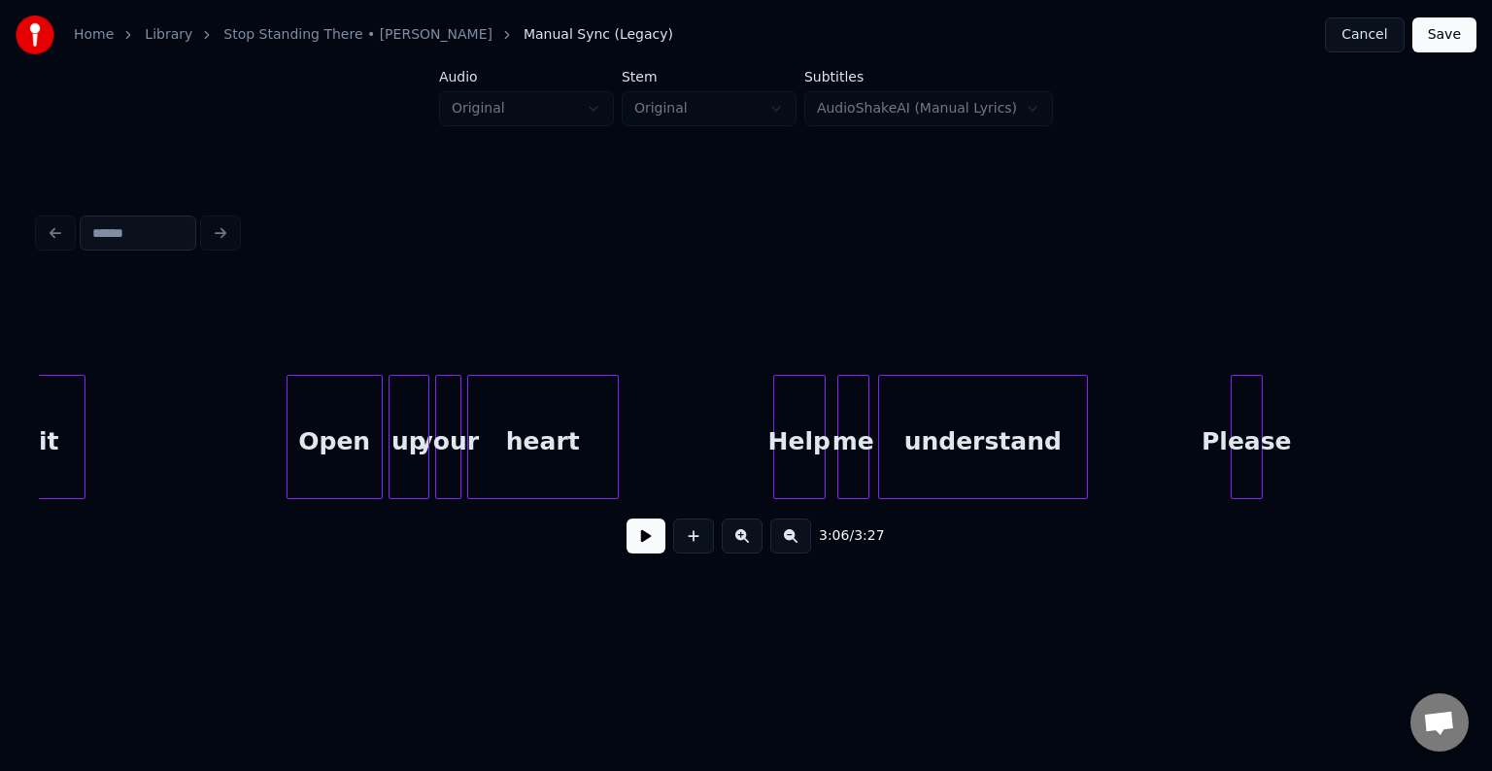
scroll to position [0, 21863]
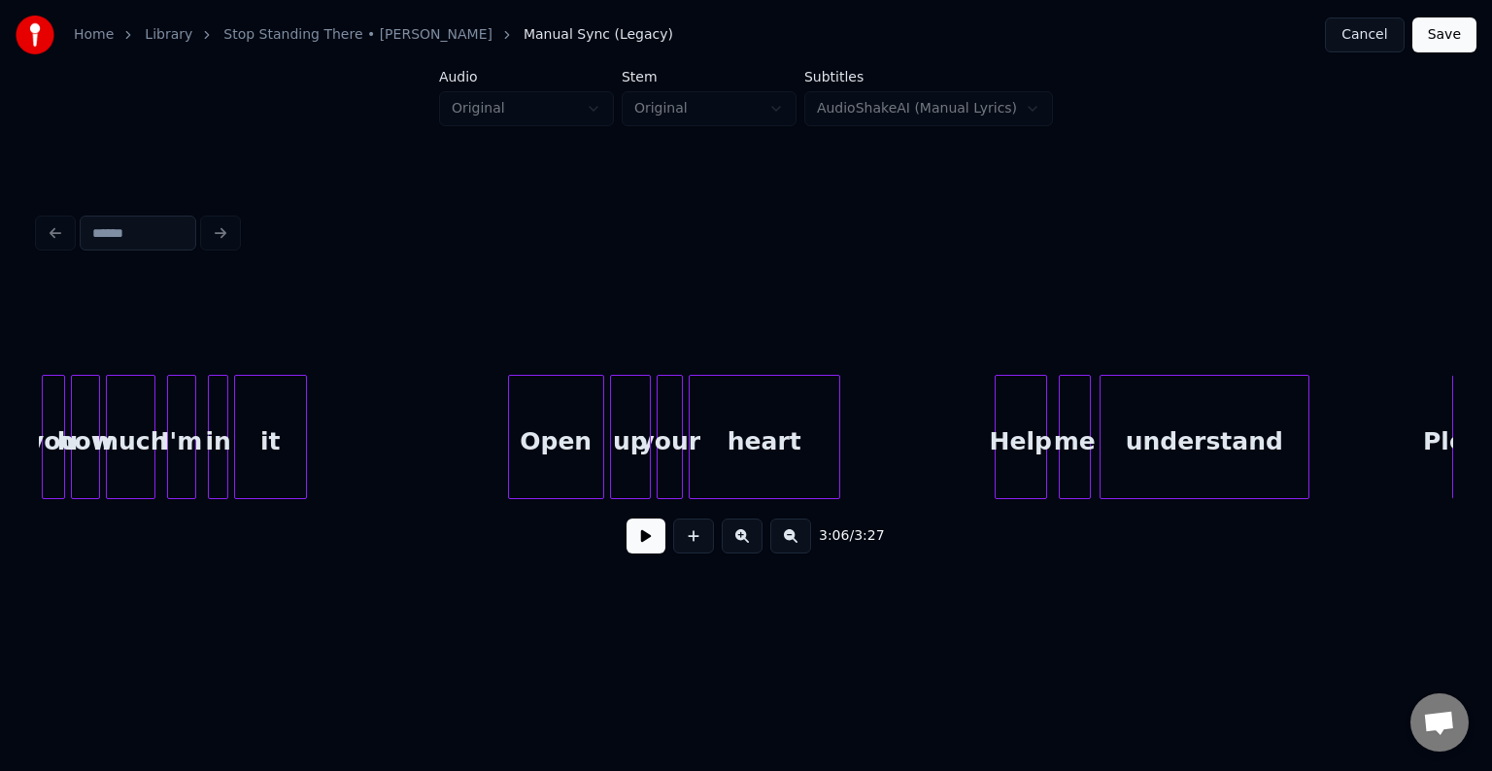
click at [650, 550] on button at bounding box center [646, 536] width 39 height 35
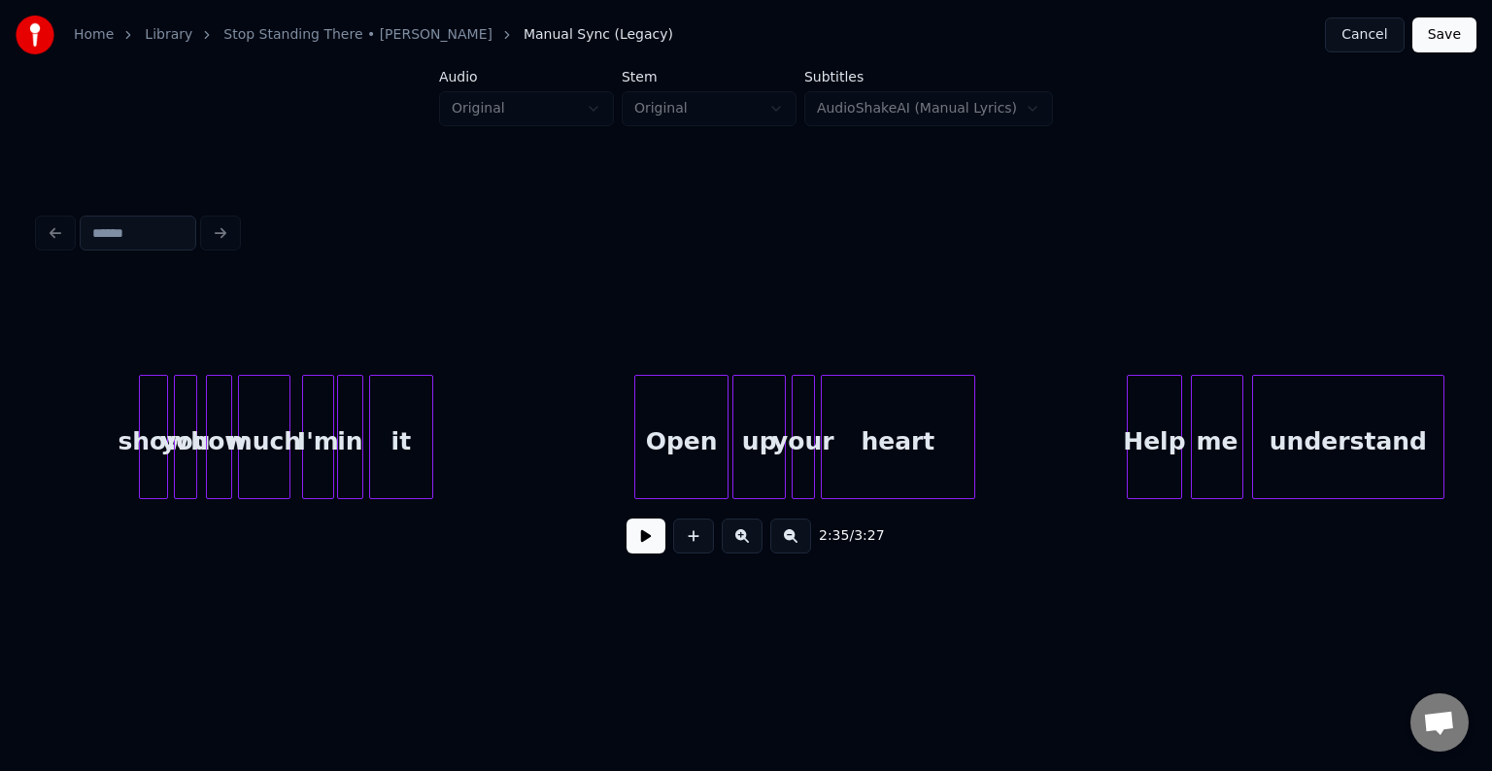
scroll to position [0, 25792]
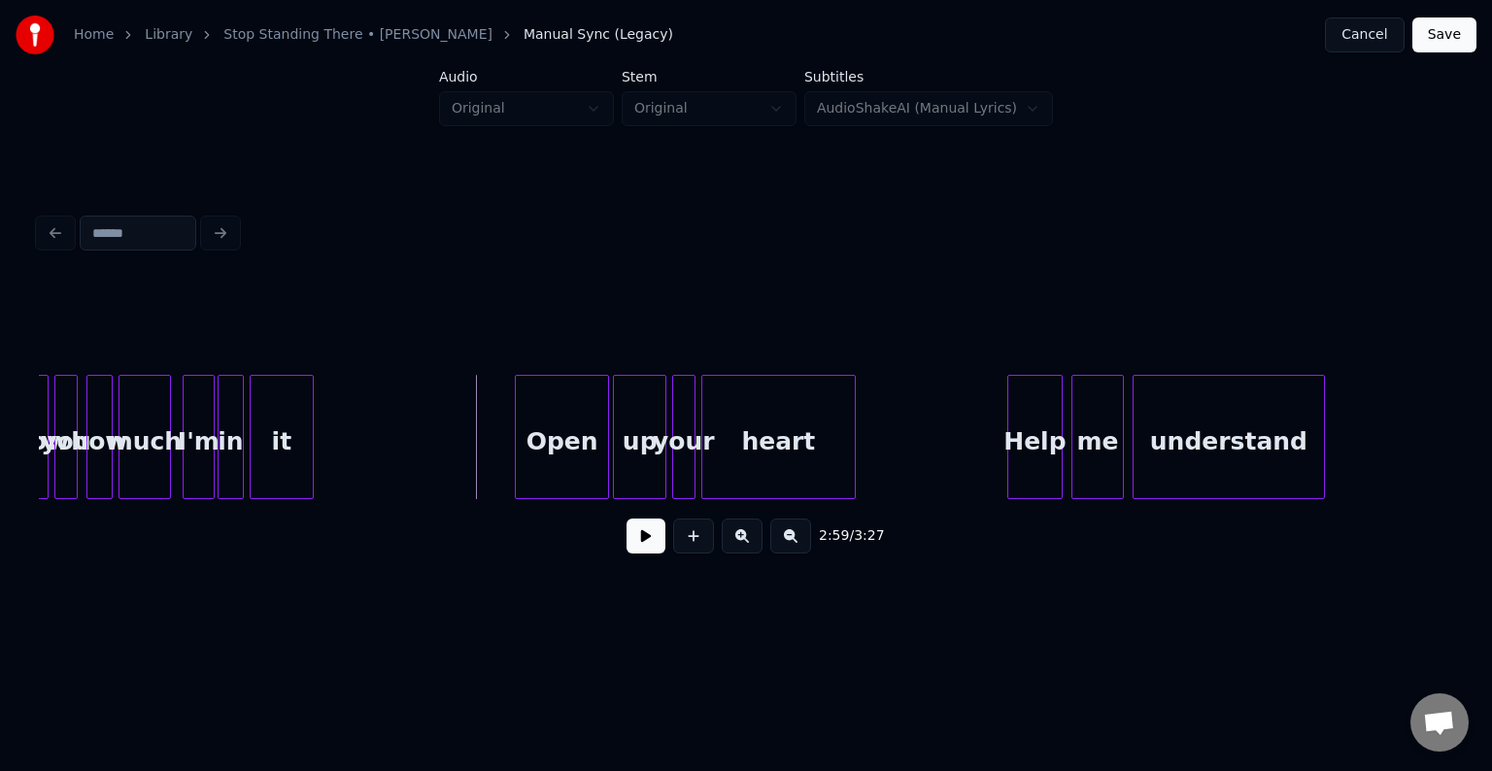
click at [640, 548] on button at bounding box center [646, 536] width 39 height 35
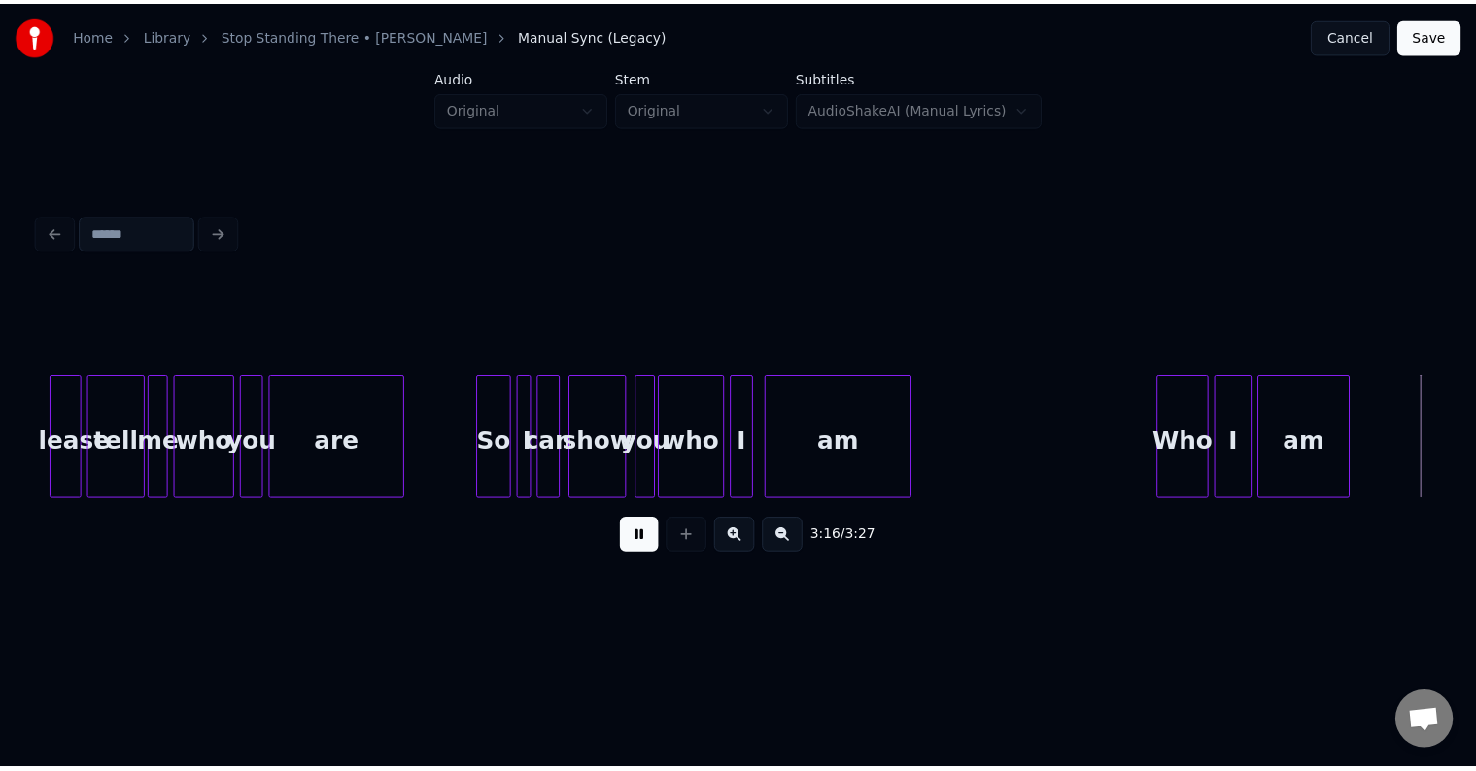
scroll to position [0, 28622]
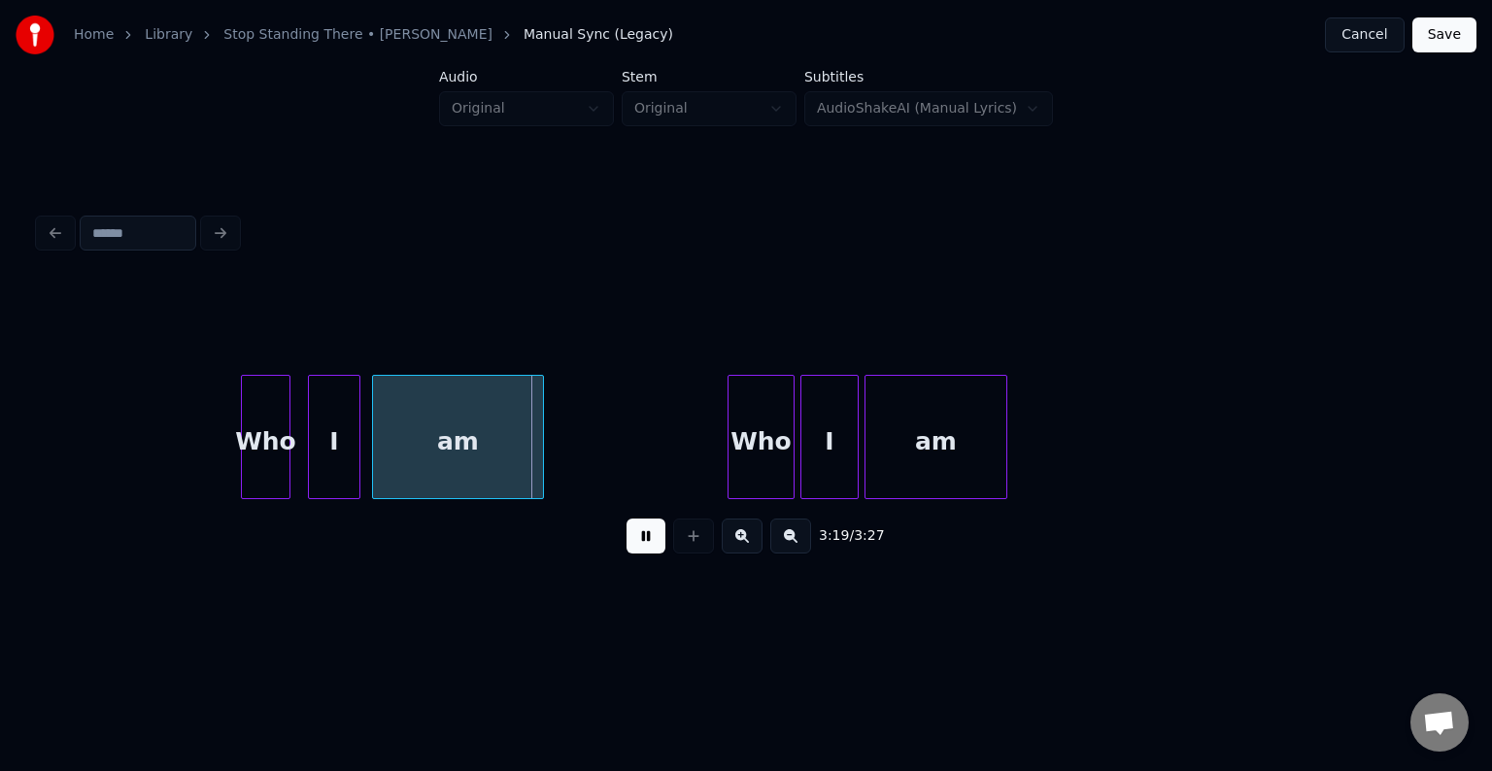
click at [640, 548] on button at bounding box center [646, 536] width 39 height 35
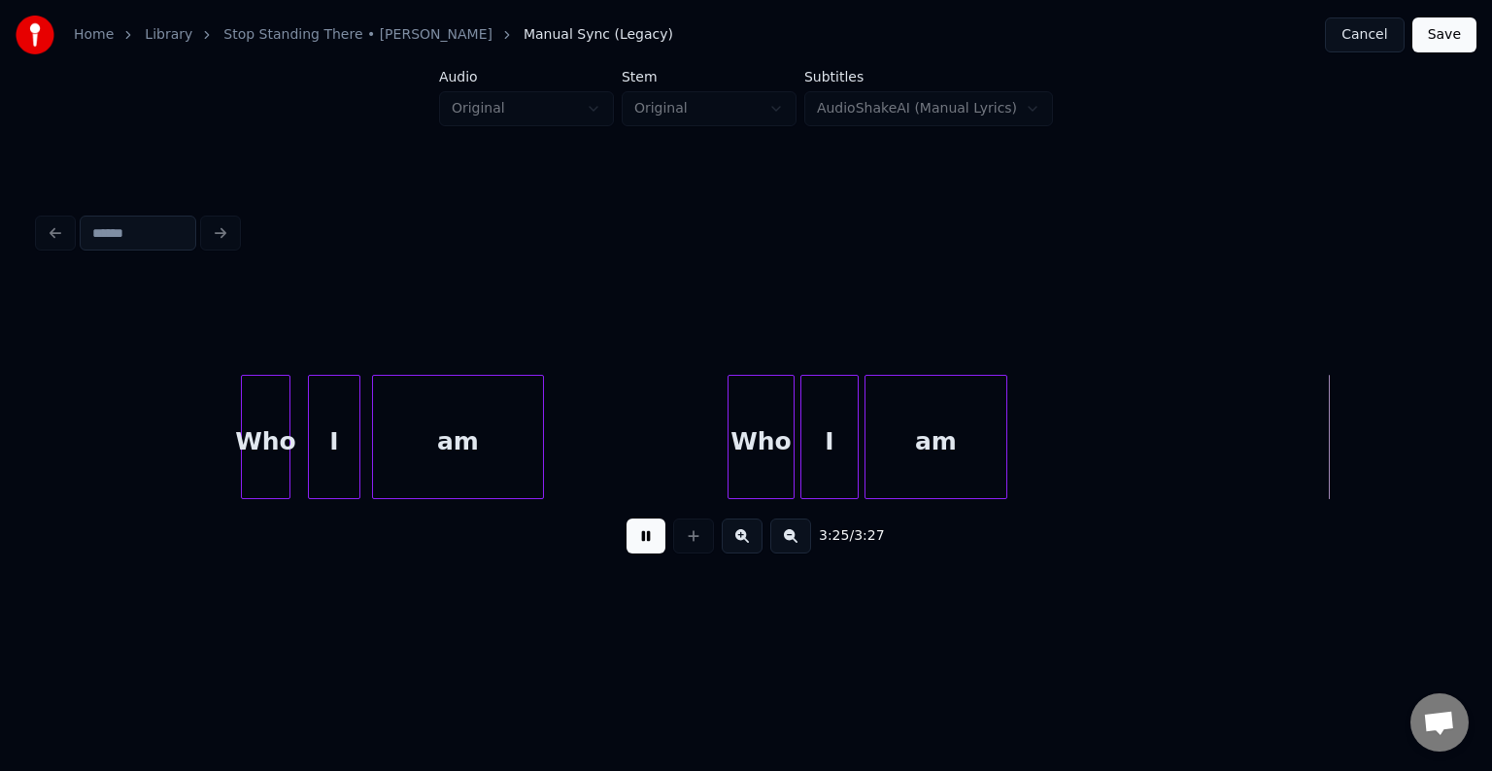
click at [1451, 35] on button "Save" at bounding box center [1445, 34] width 64 height 35
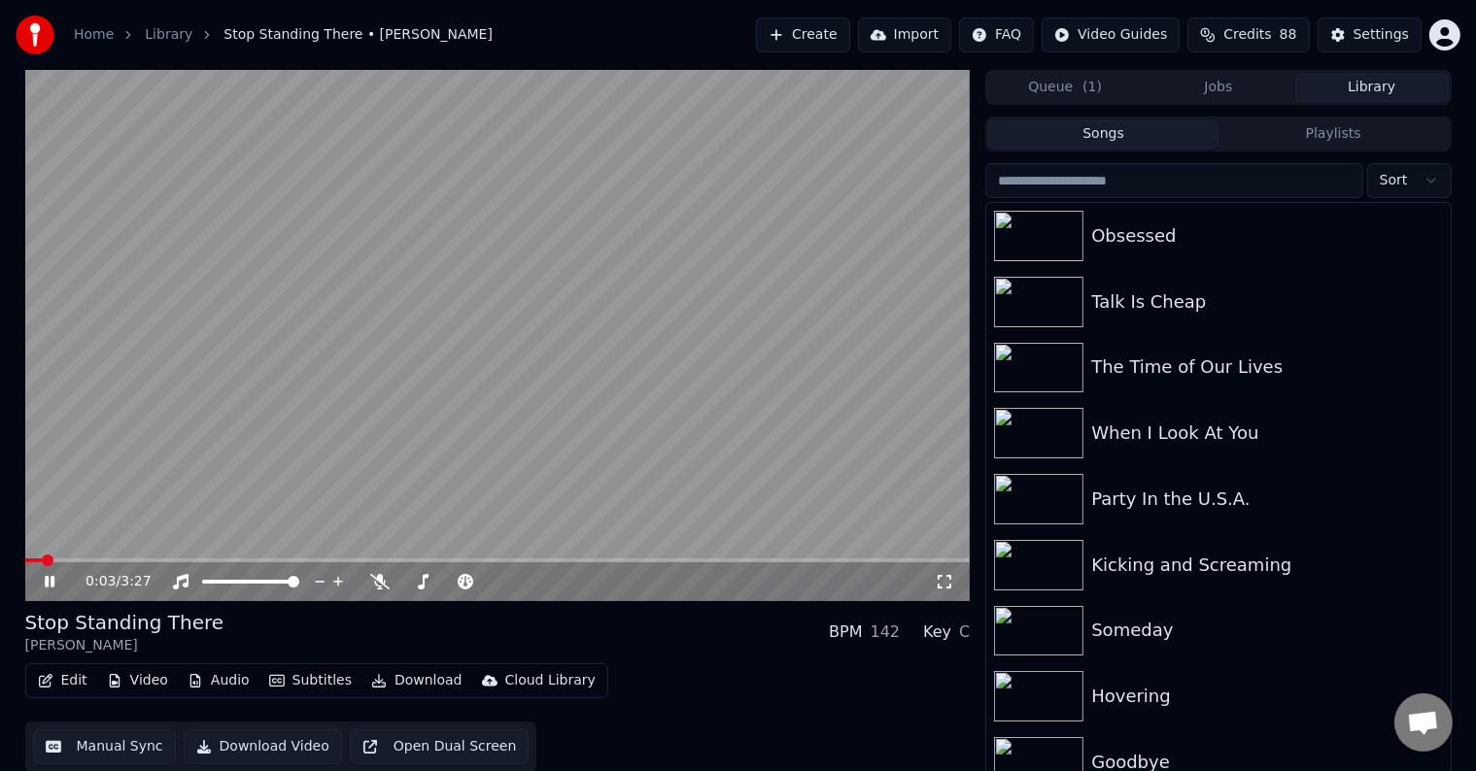
click at [51, 583] on icon at bounding box center [50, 582] width 10 height 12
click at [396, 688] on button "Download" at bounding box center [416, 681] width 107 height 27
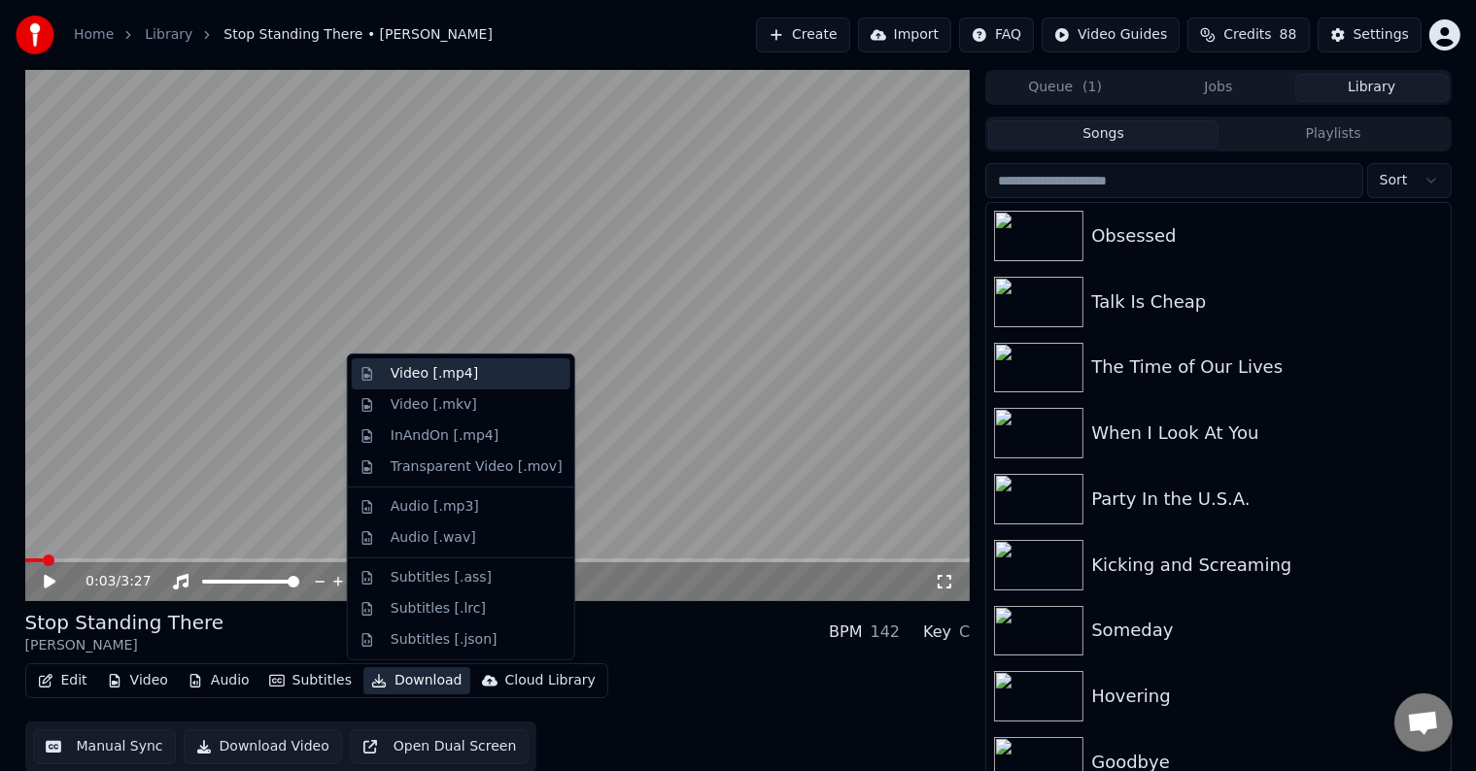
click at [408, 365] on div "Video [.mp4]" at bounding box center [434, 373] width 87 height 19
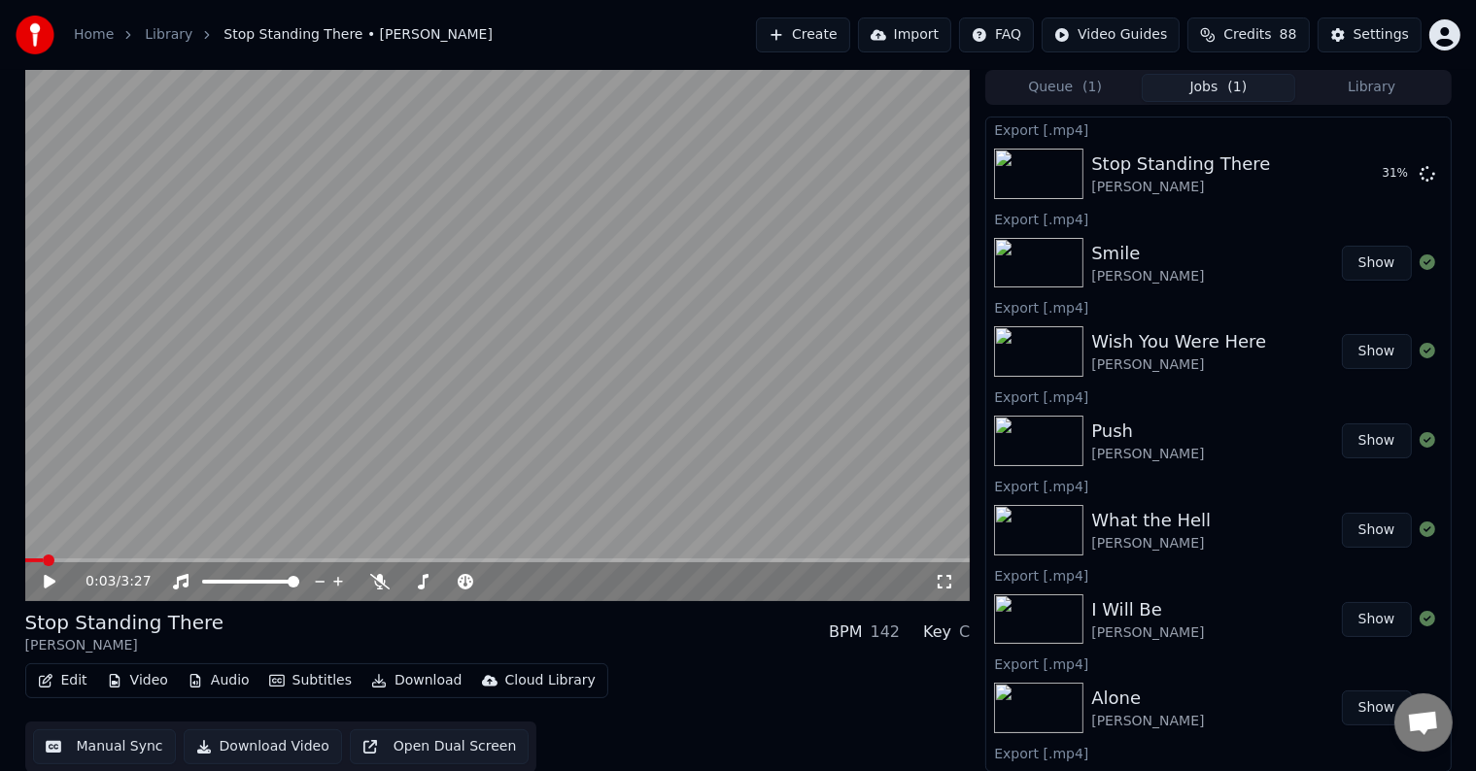
click at [1363, 87] on button "Library" at bounding box center [1372, 88] width 154 height 28
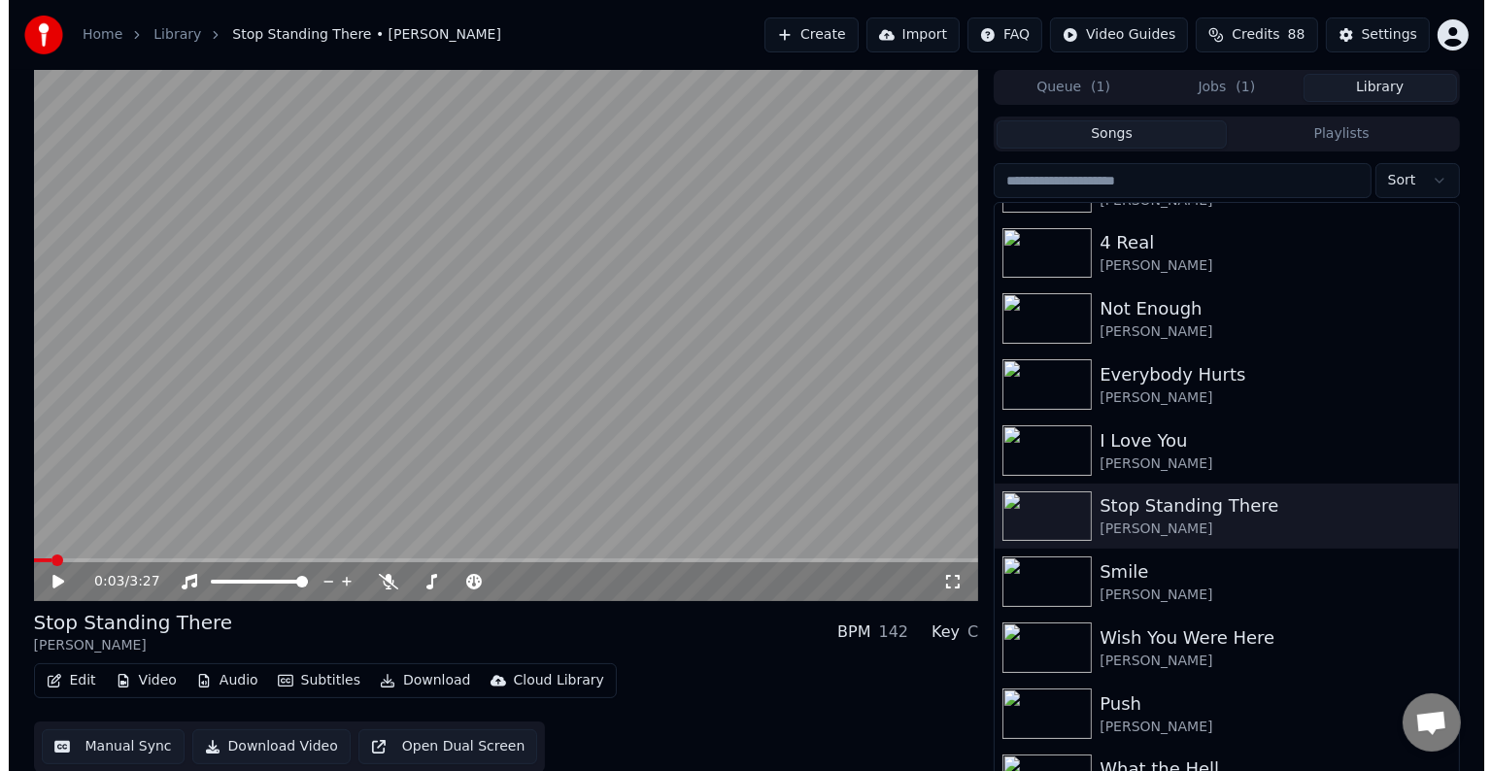
scroll to position [29398, 0]
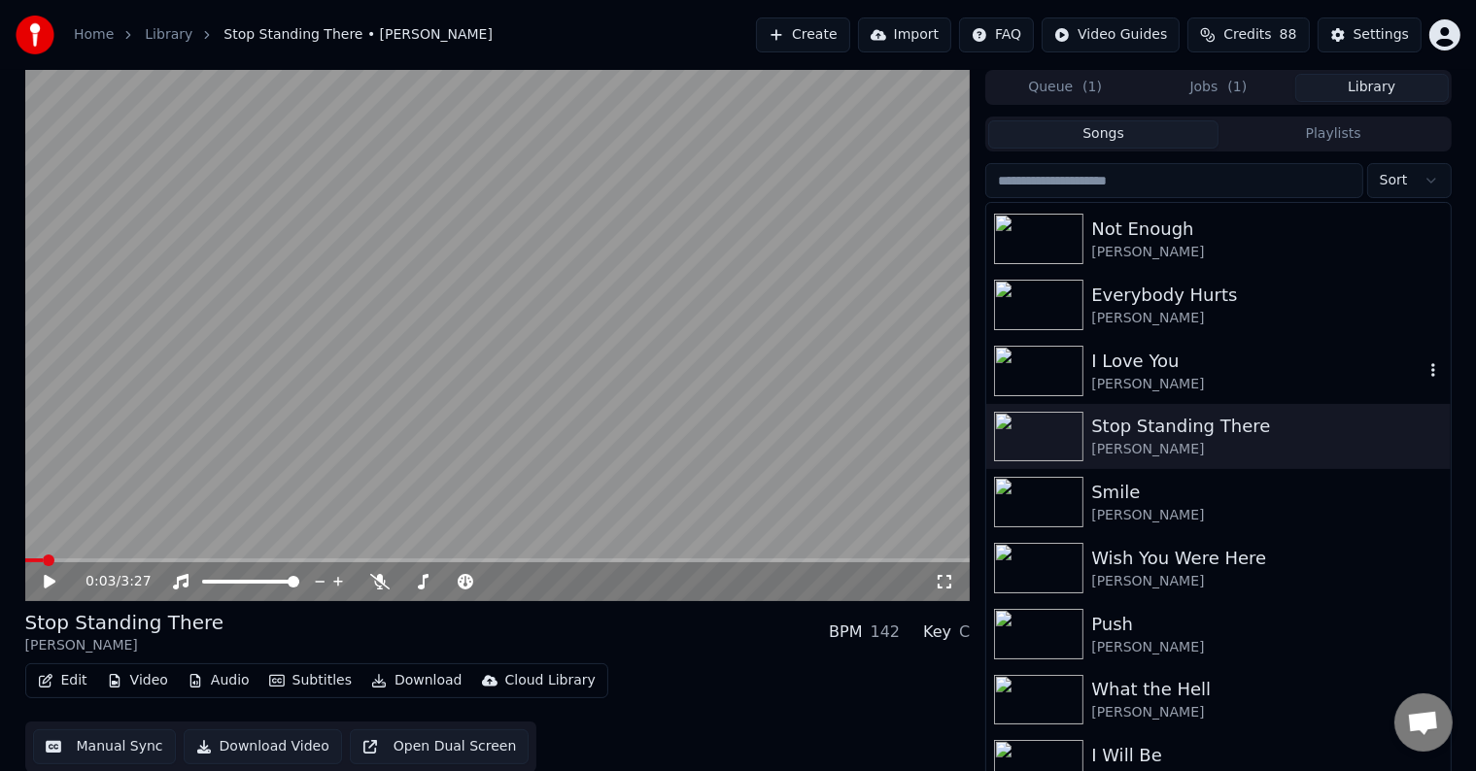
click at [1170, 375] on div "[PERSON_NAME]" at bounding box center [1256, 384] width 331 height 19
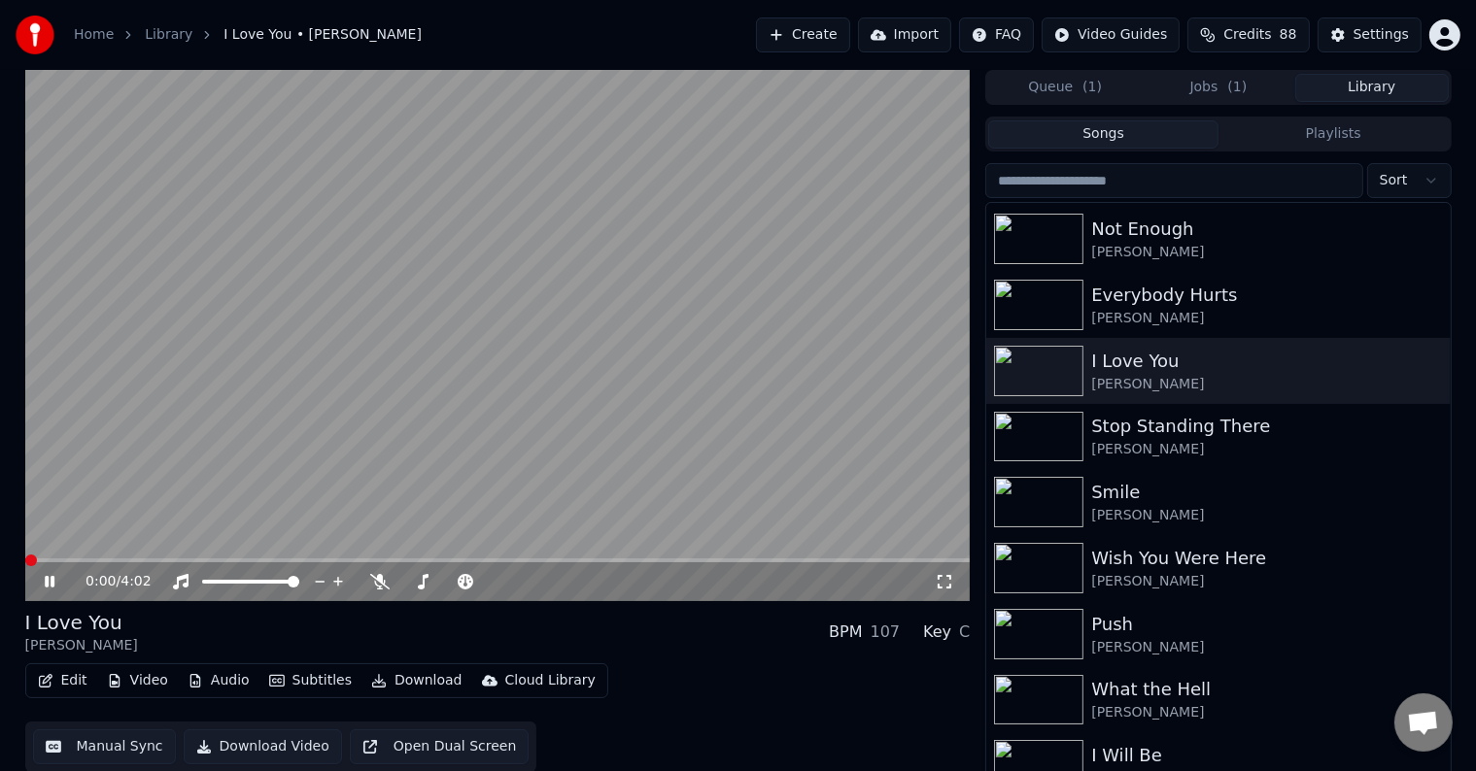
click at [47, 583] on icon at bounding box center [50, 582] width 10 height 12
click at [66, 680] on button "Edit" at bounding box center [62, 681] width 65 height 27
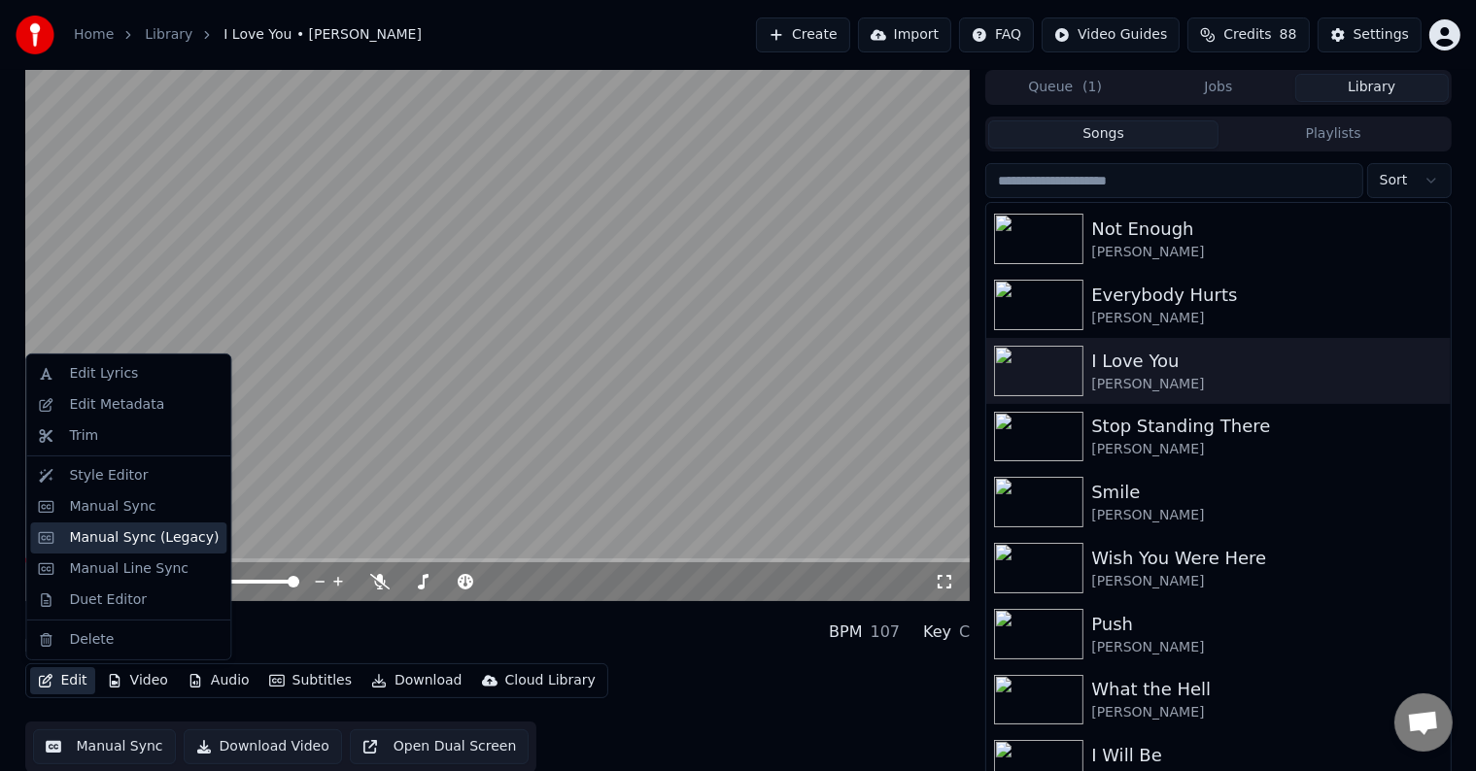
click at [113, 532] on div "Manual Sync (Legacy)" at bounding box center [144, 538] width 150 height 19
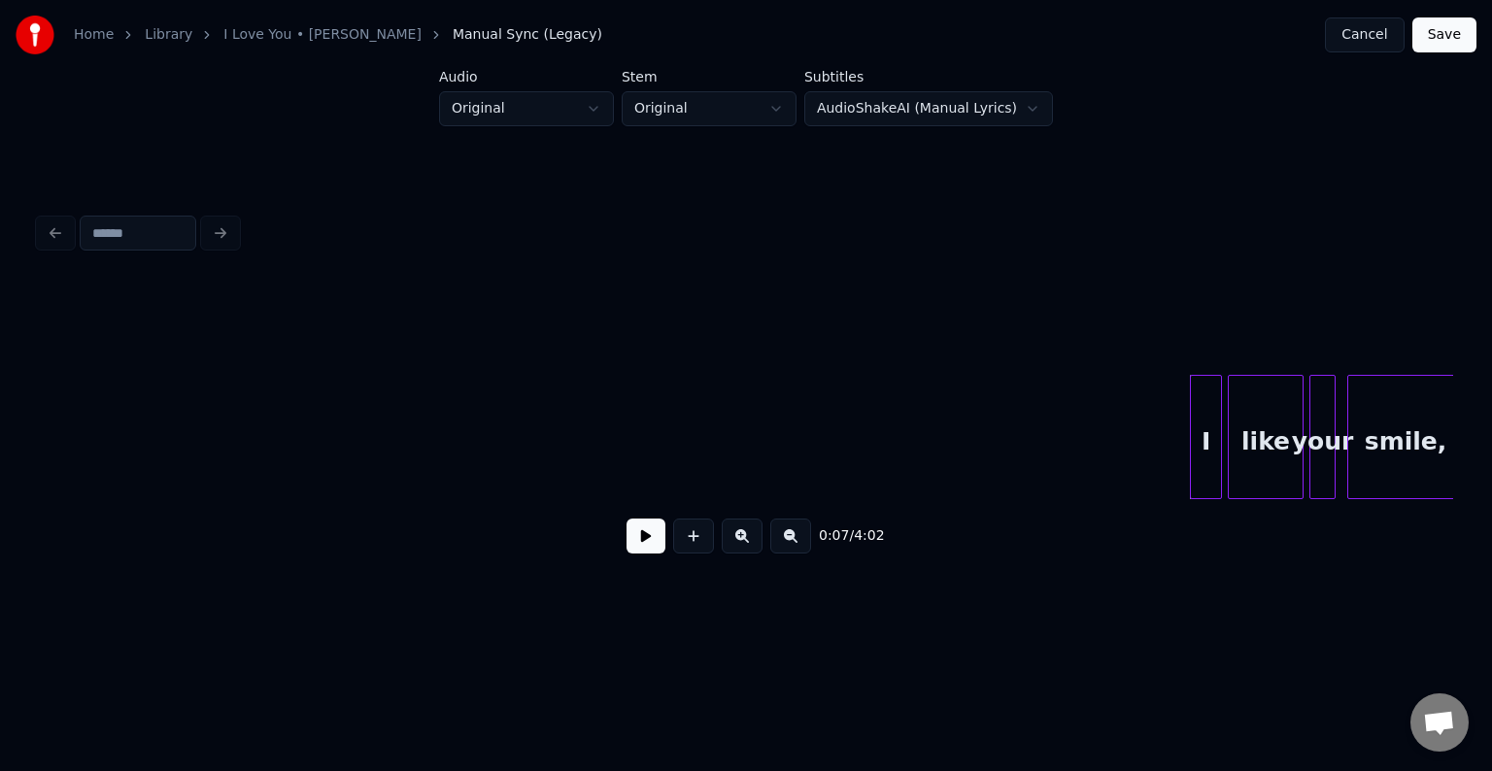
click at [645, 547] on button at bounding box center [646, 536] width 39 height 35
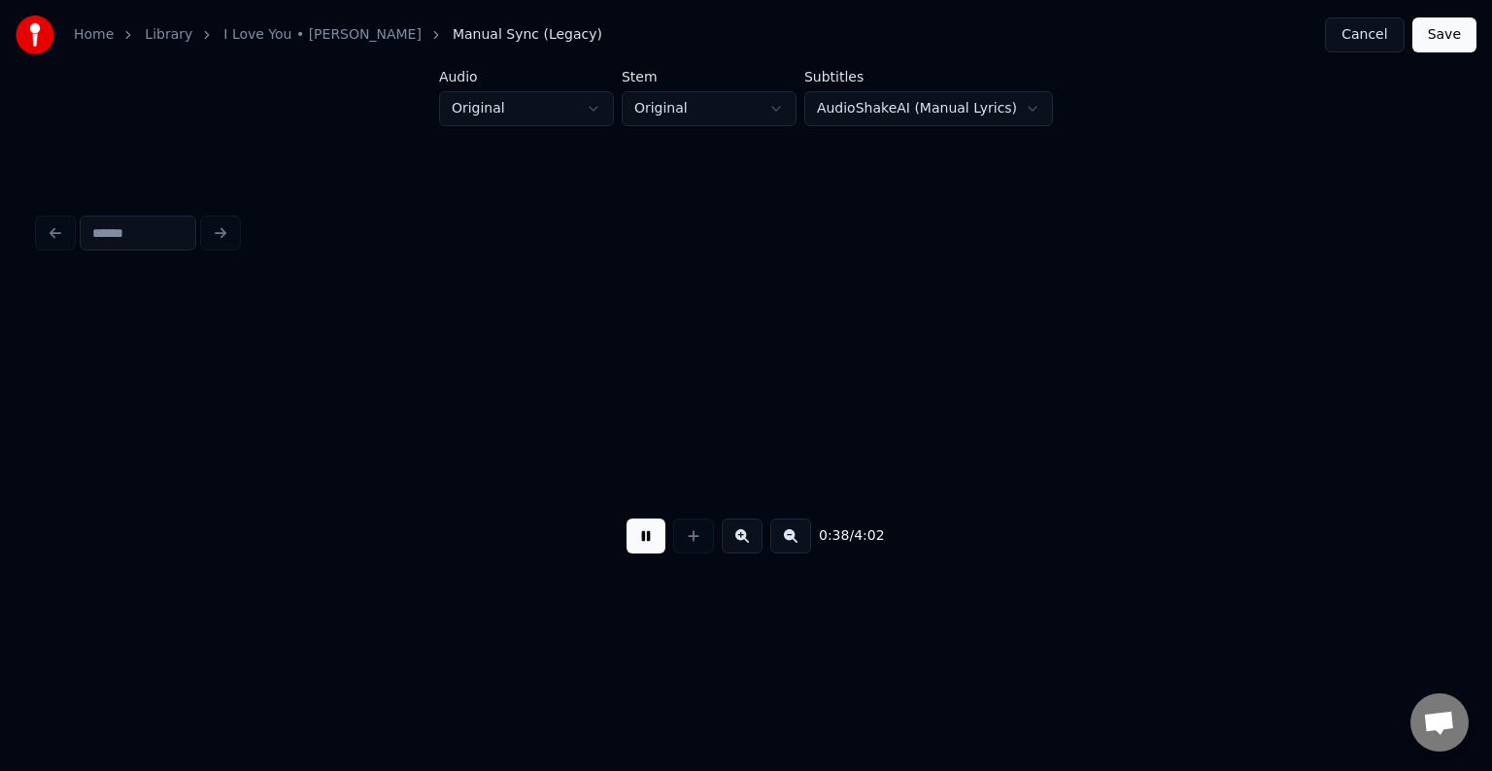
scroll to position [0, 5661]
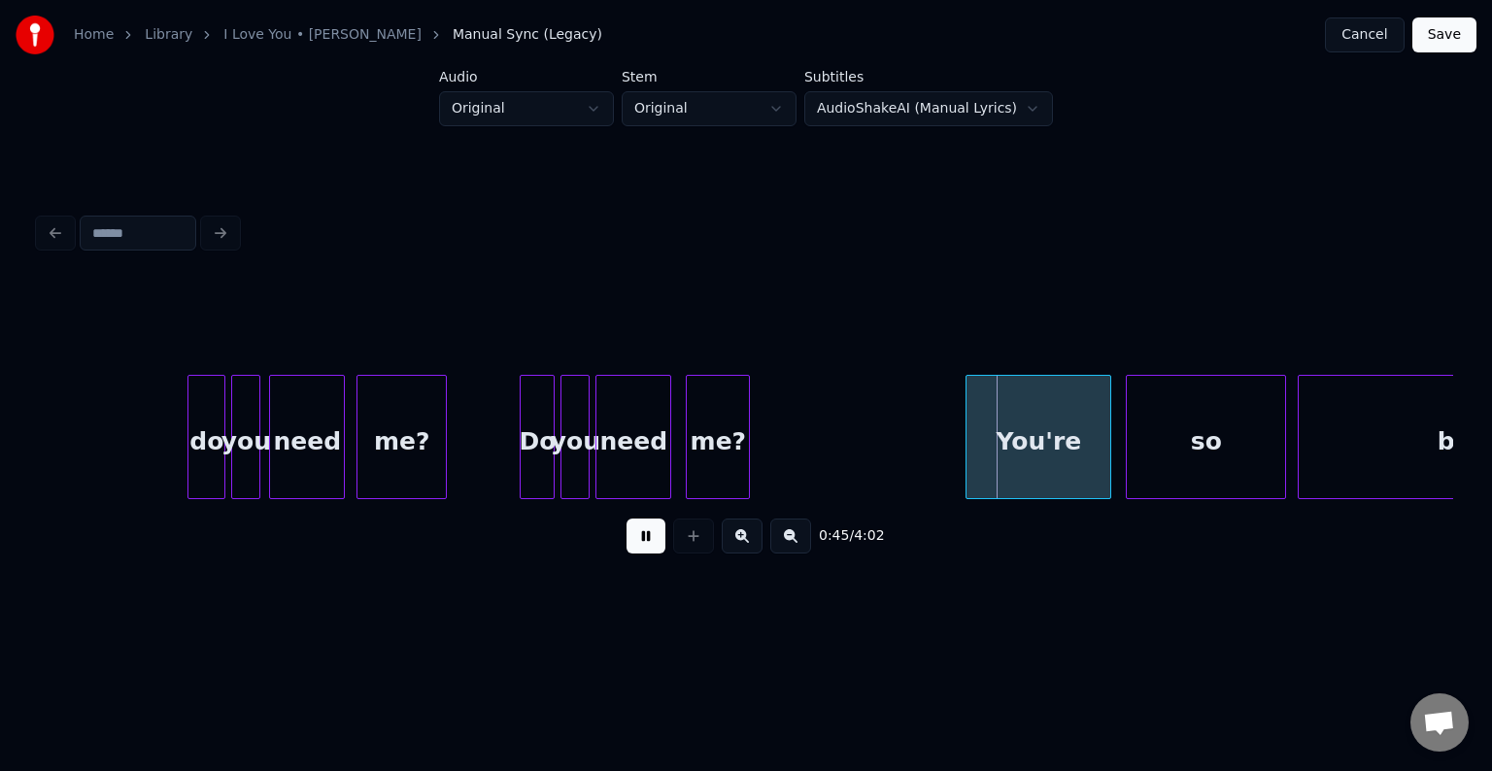
click at [645, 547] on button at bounding box center [646, 536] width 39 height 35
click at [954, 485] on div at bounding box center [956, 437] width 6 height 122
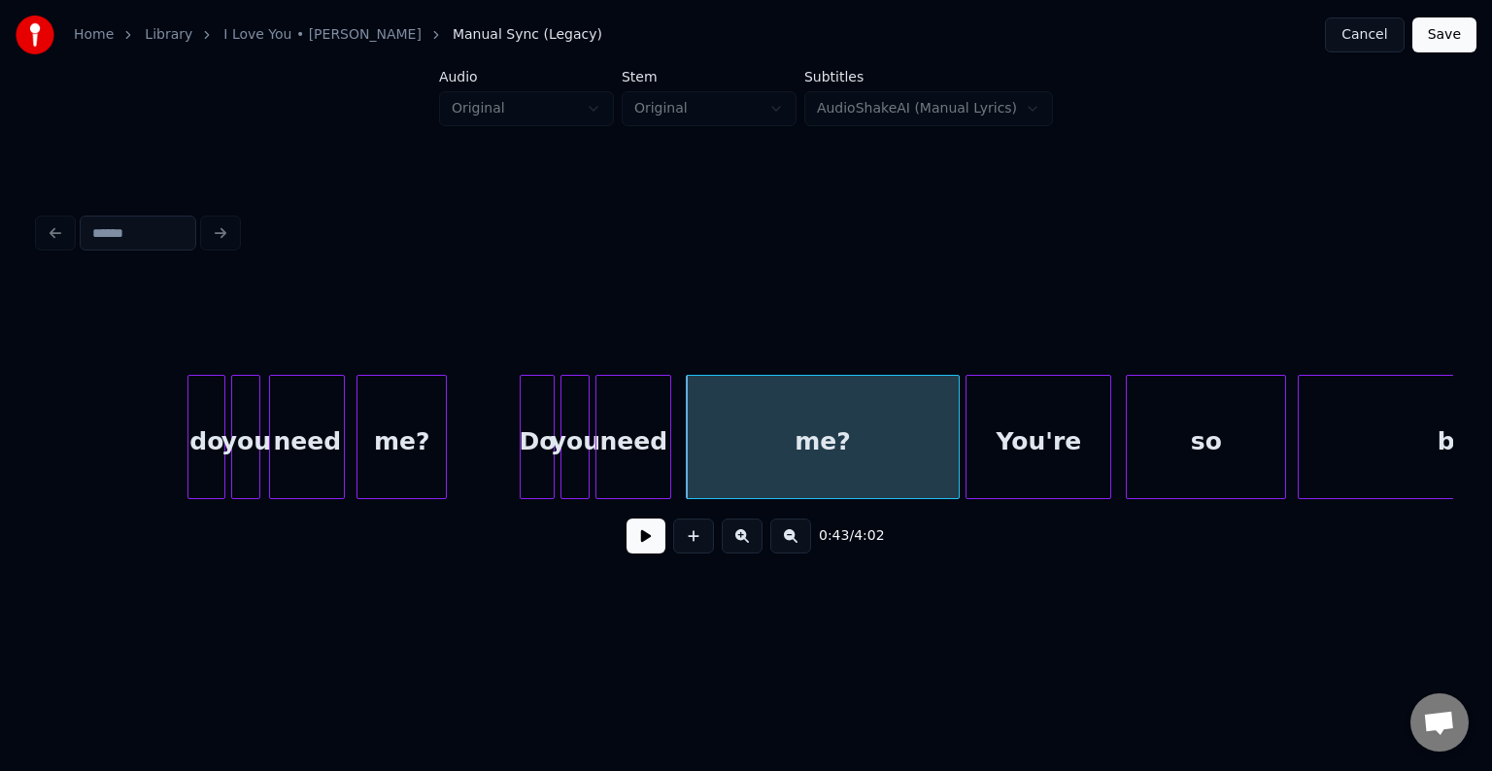
click at [634, 545] on button at bounding box center [646, 536] width 39 height 35
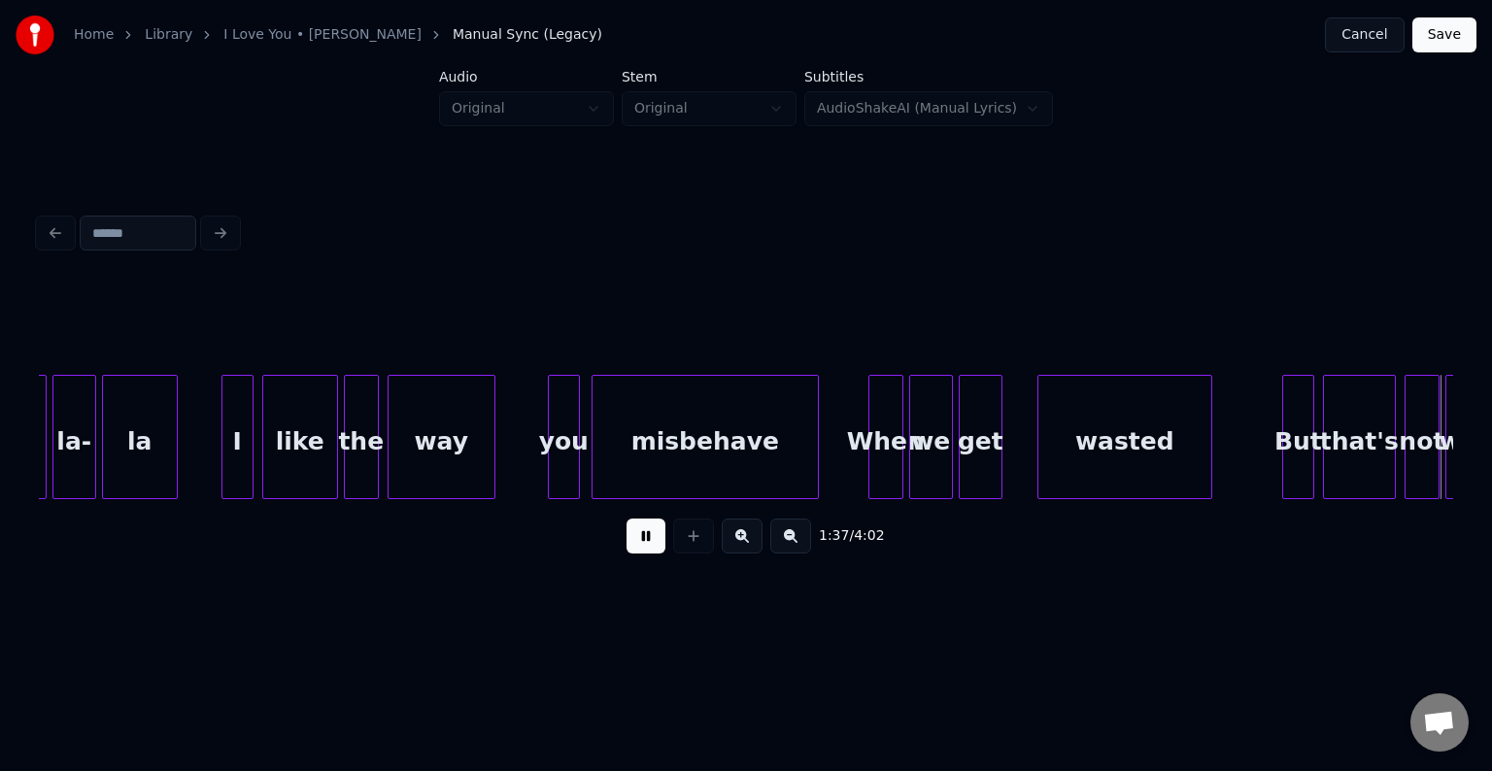
scroll to position [0, 14159]
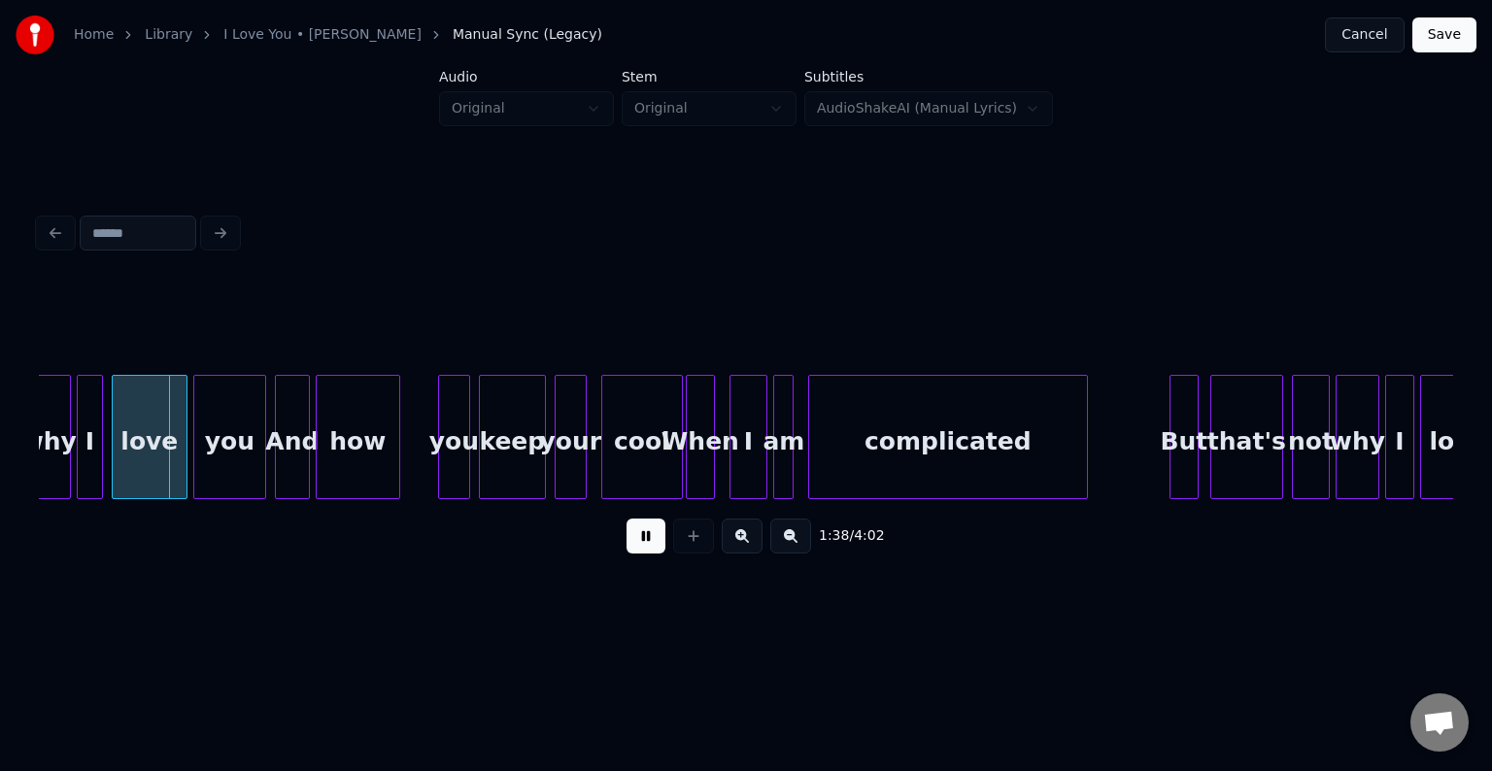
click at [634, 545] on button at bounding box center [646, 536] width 39 height 35
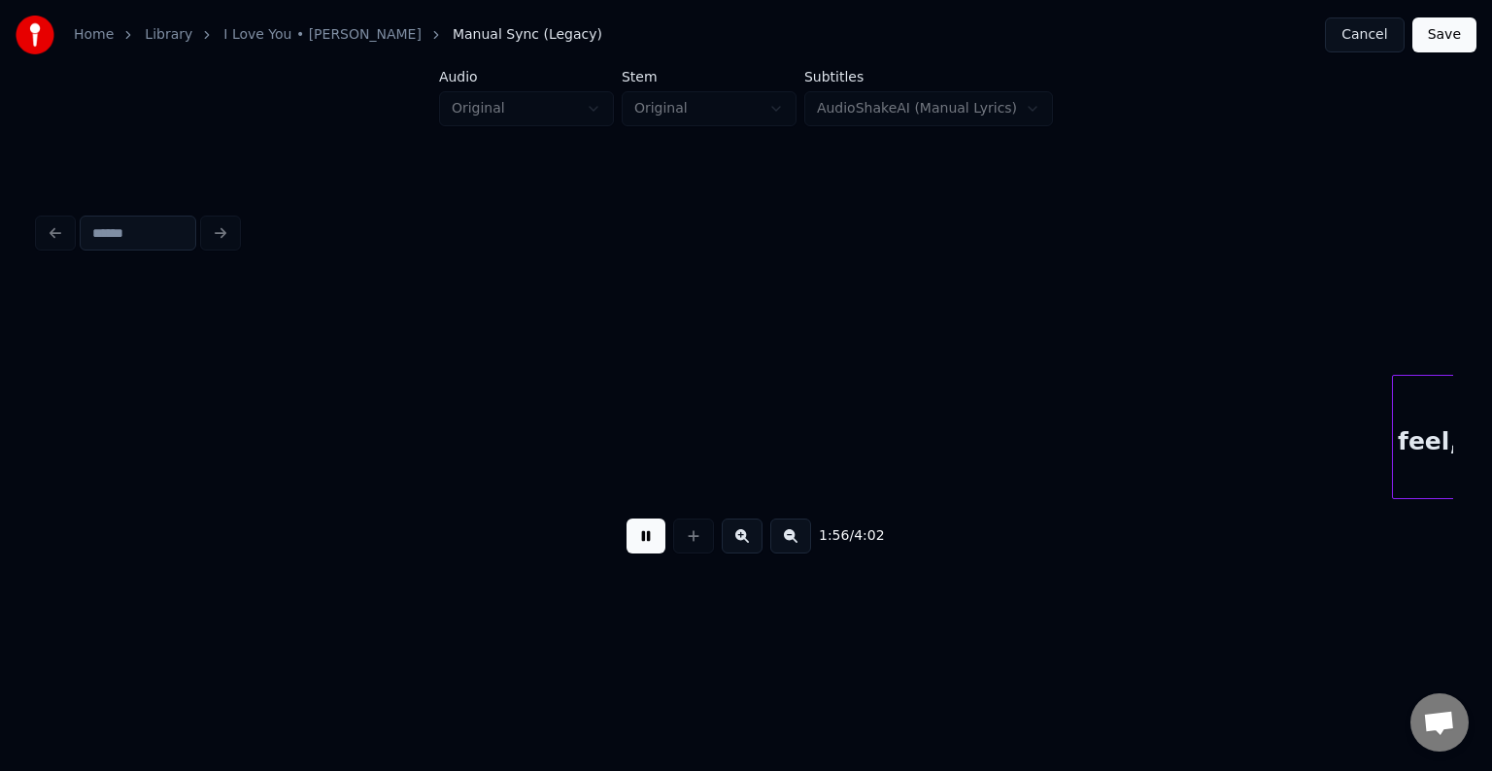
scroll to position [0, 16991]
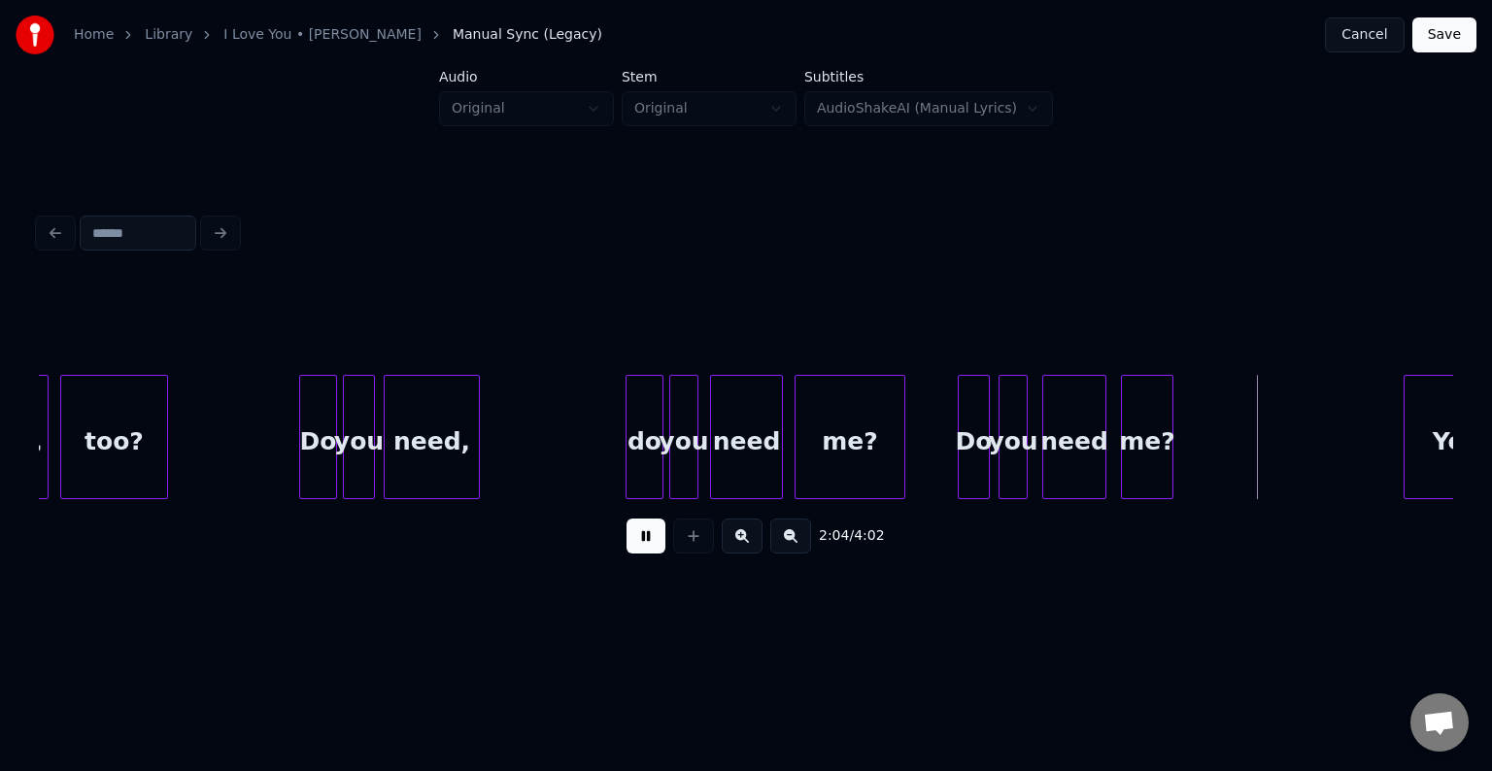
click at [633, 552] on button at bounding box center [646, 536] width 39 height 35
click at [1399, 481] on div at bounding box center [1397, 437] width 6 height 122
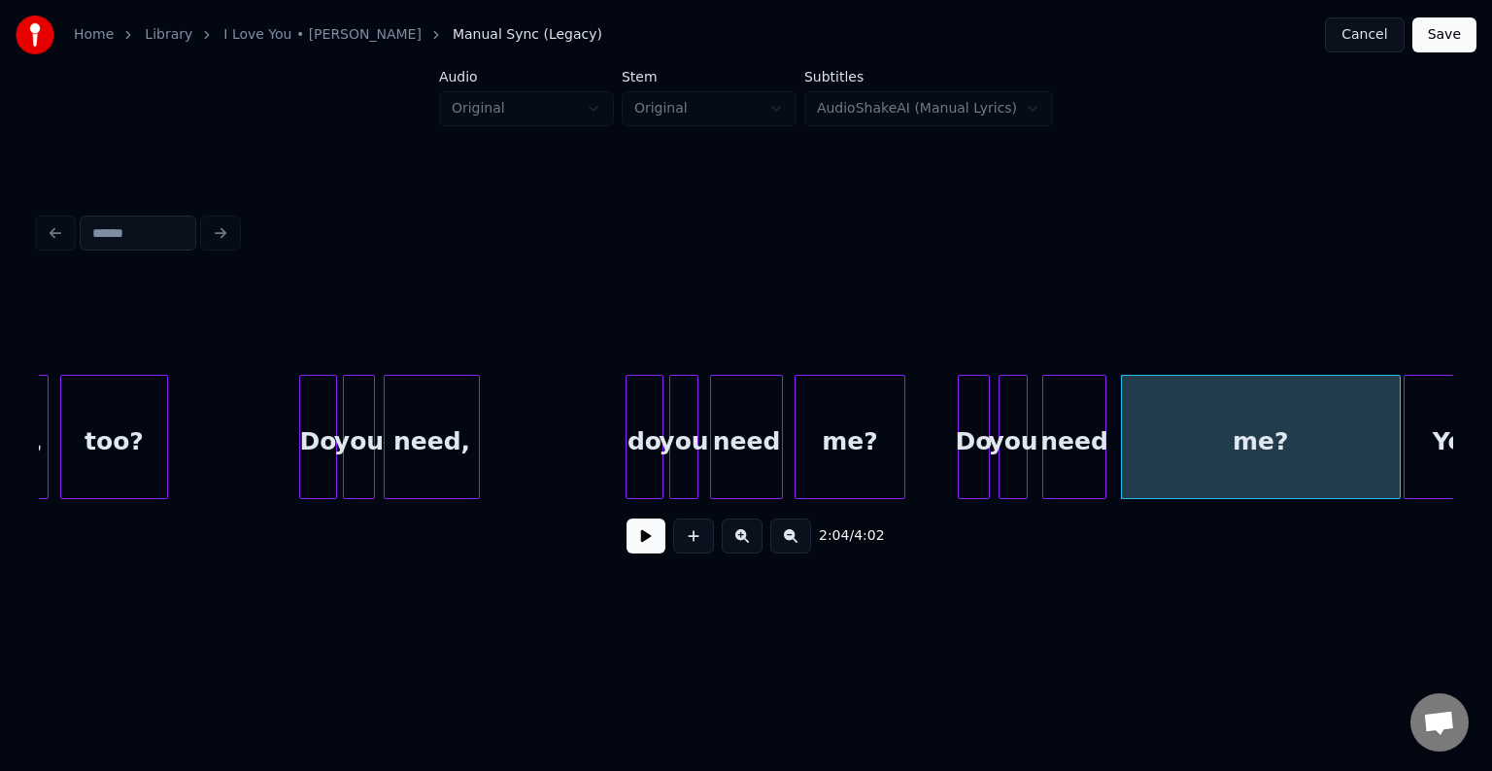
click at [635, 537] on button at bounding box center [646, 536] width 39 height 35
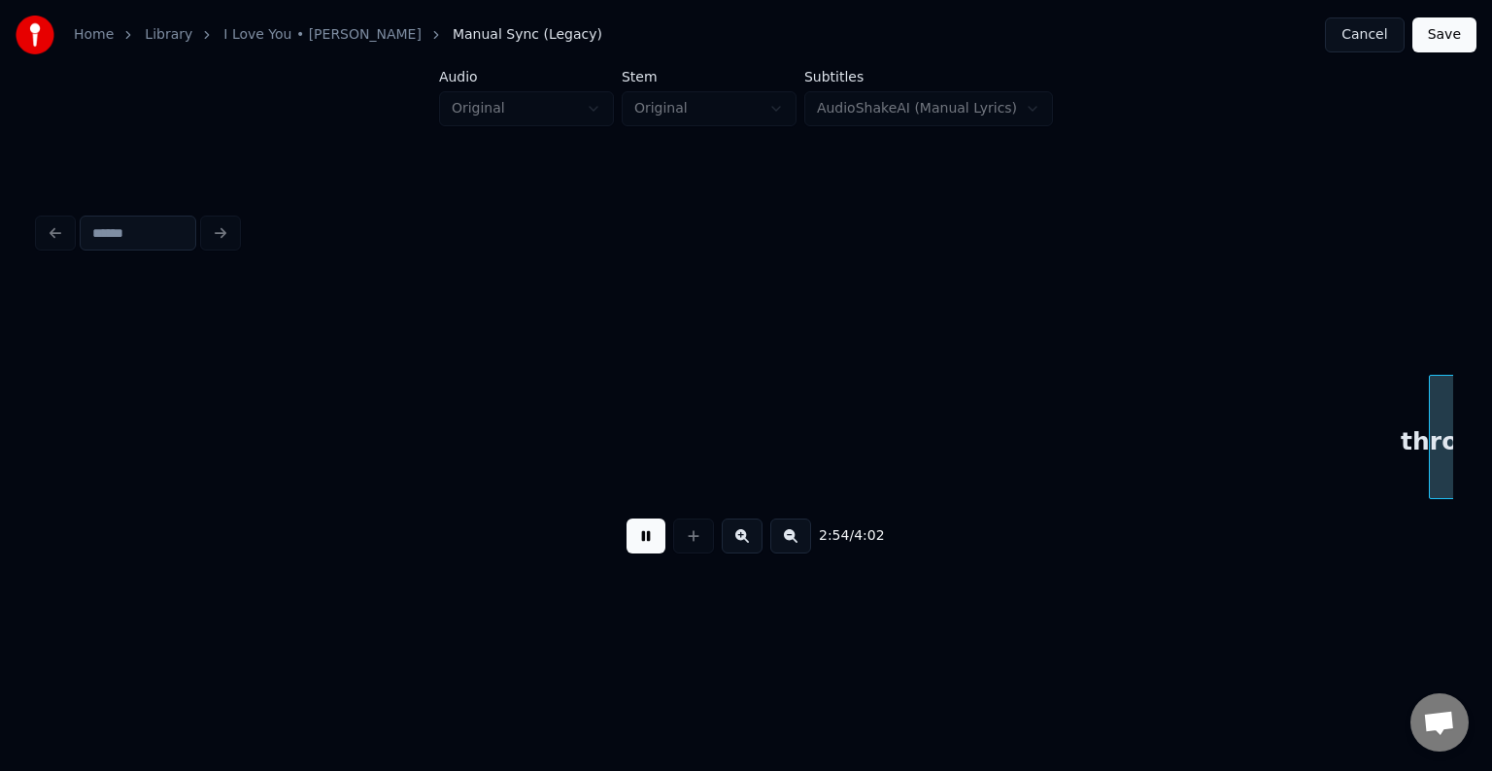
scroll to position [0, 25484]
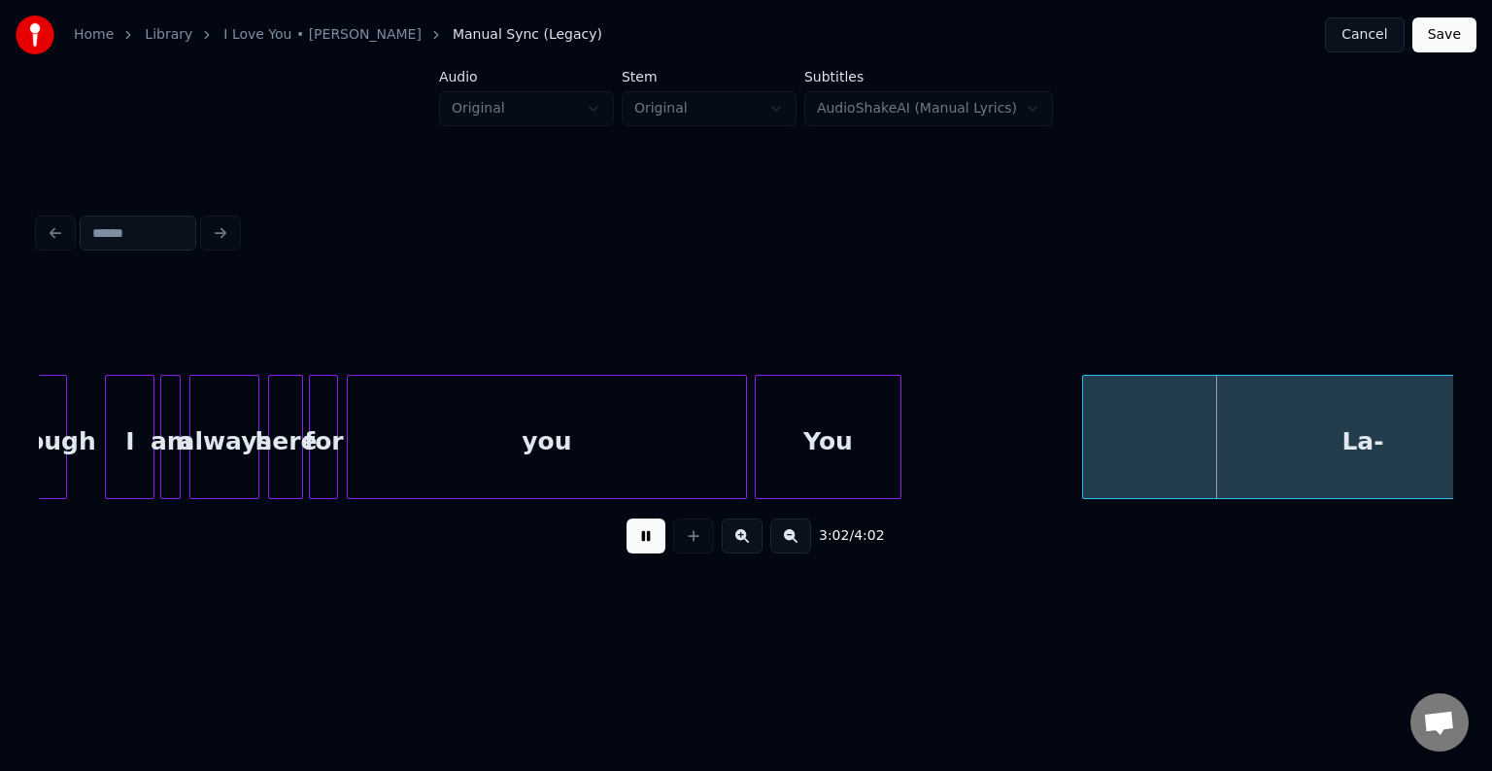
click at [635, 537] on button at bounding box center [646, 536] width 39 height 35
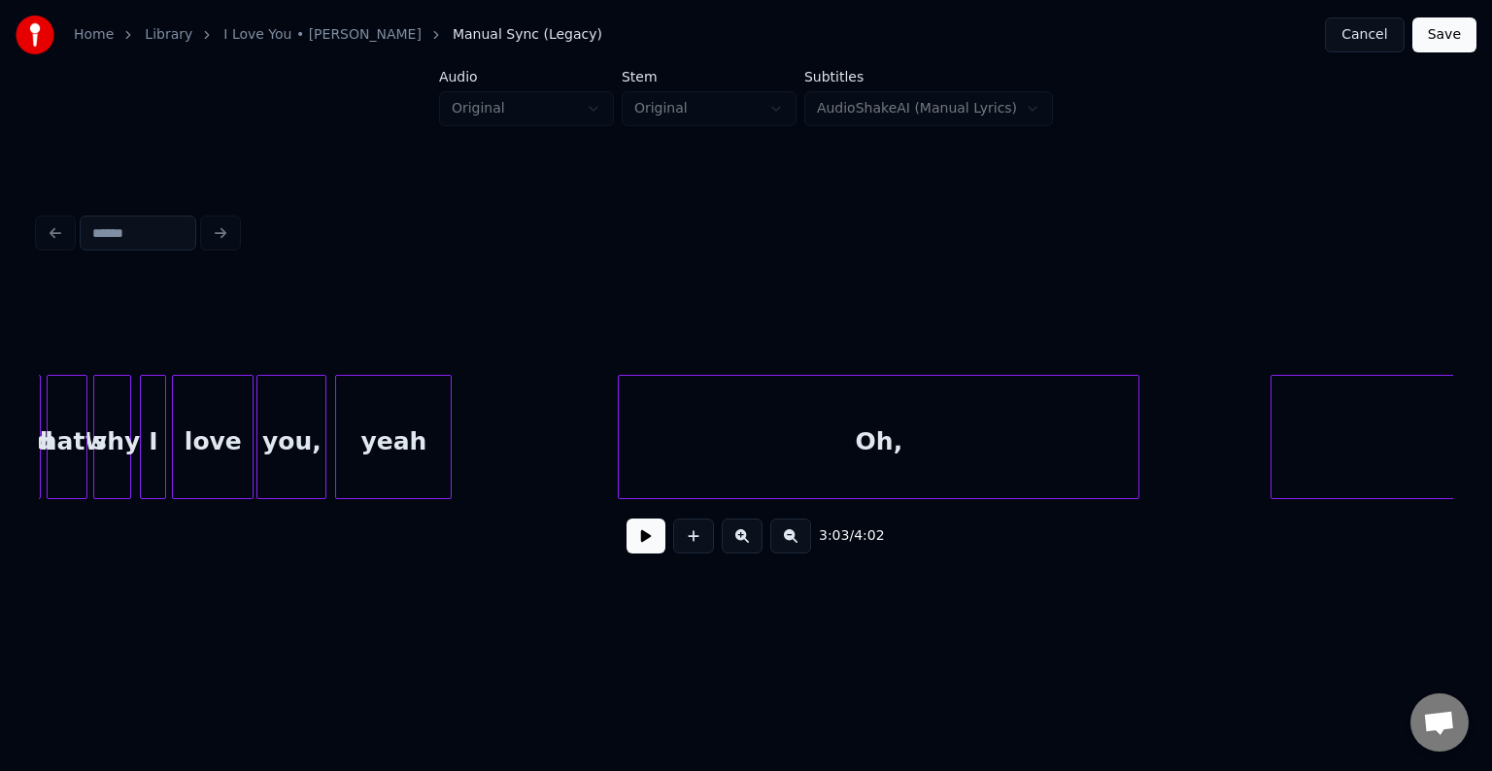
scroll to position [0, 23153]
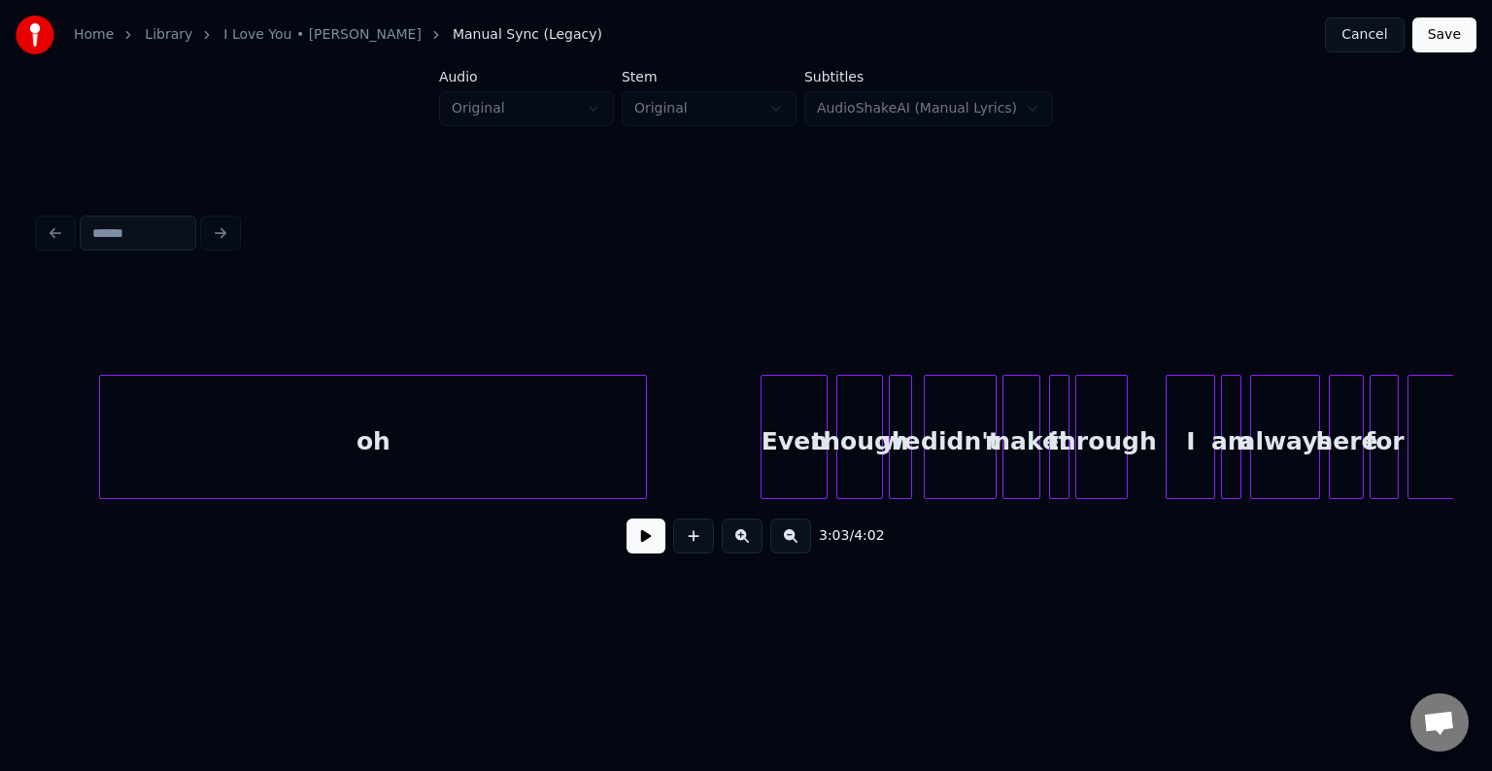
scroll to position [0, 24522]
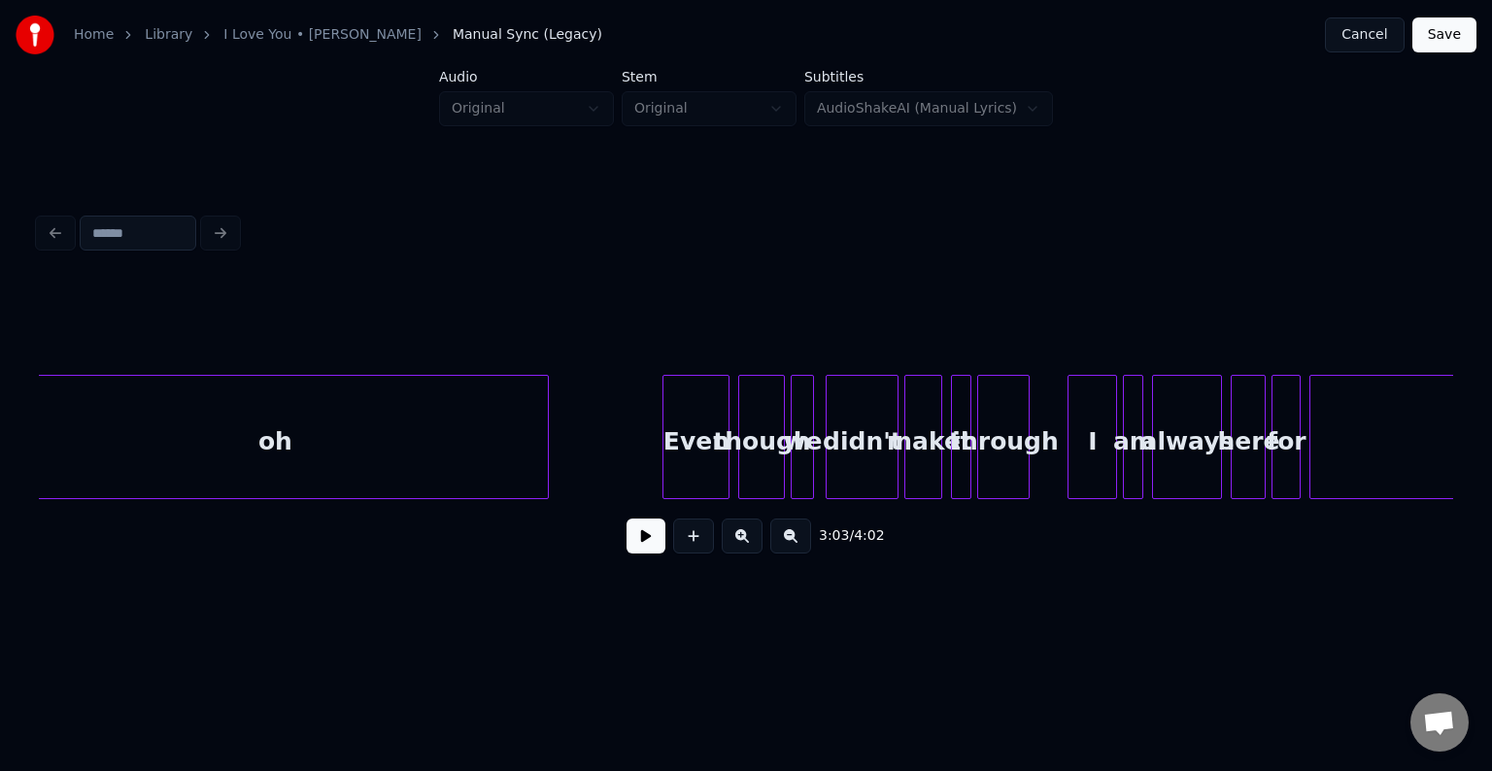
click at [641, 548] on button at bounding box center [646, 536] width 39 height 35
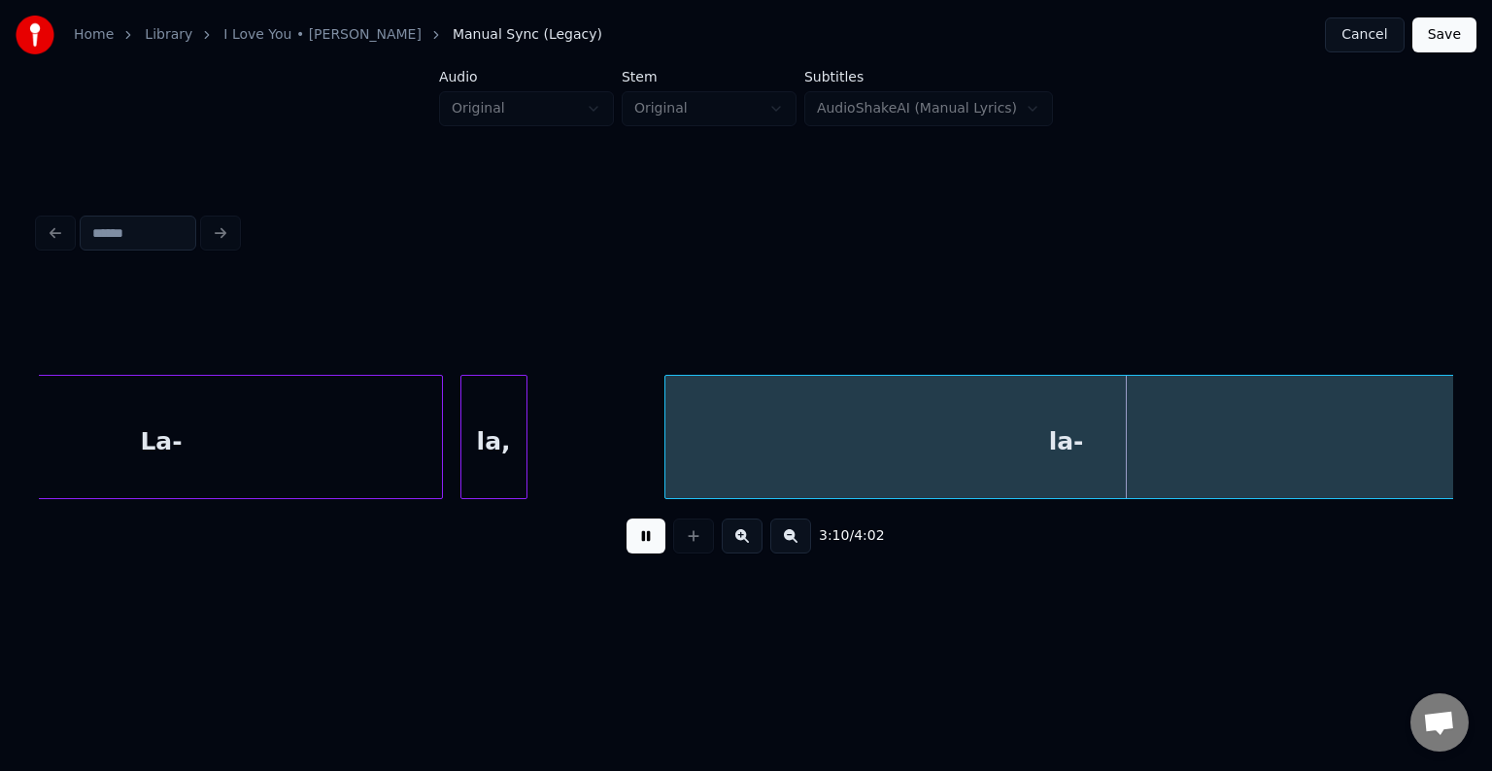
click at [641, 548] on button at bounding box center [646, 536] width 39 height 35
click at [1444, 37] on button "Save" at bounding box center [1445, 34] width 64 height 35
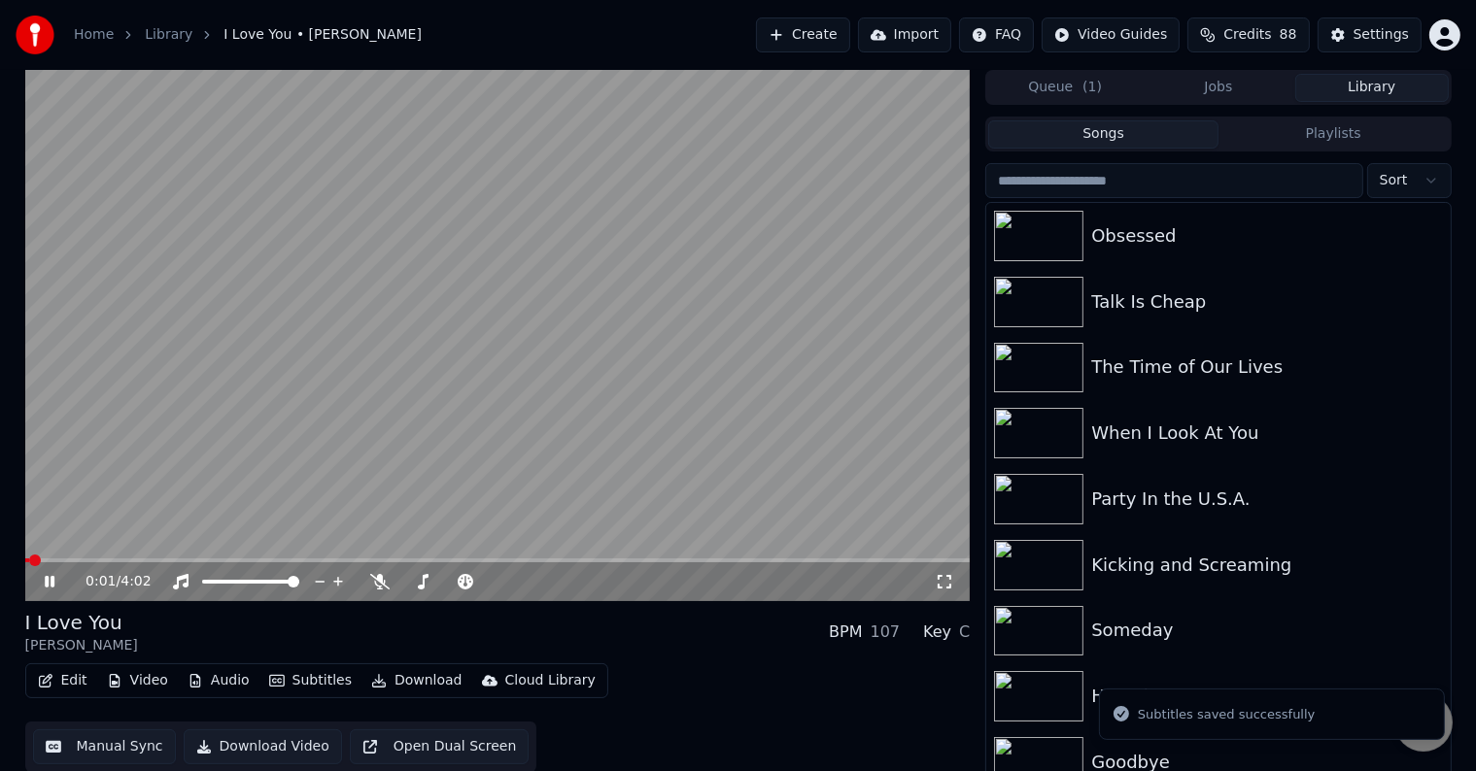
click at [45, 577] on icon at bounding box center [50, 582] width 10 height 12
click at [49, 680] on icon "button" at bounding box center [46, 681] width 16 height 14
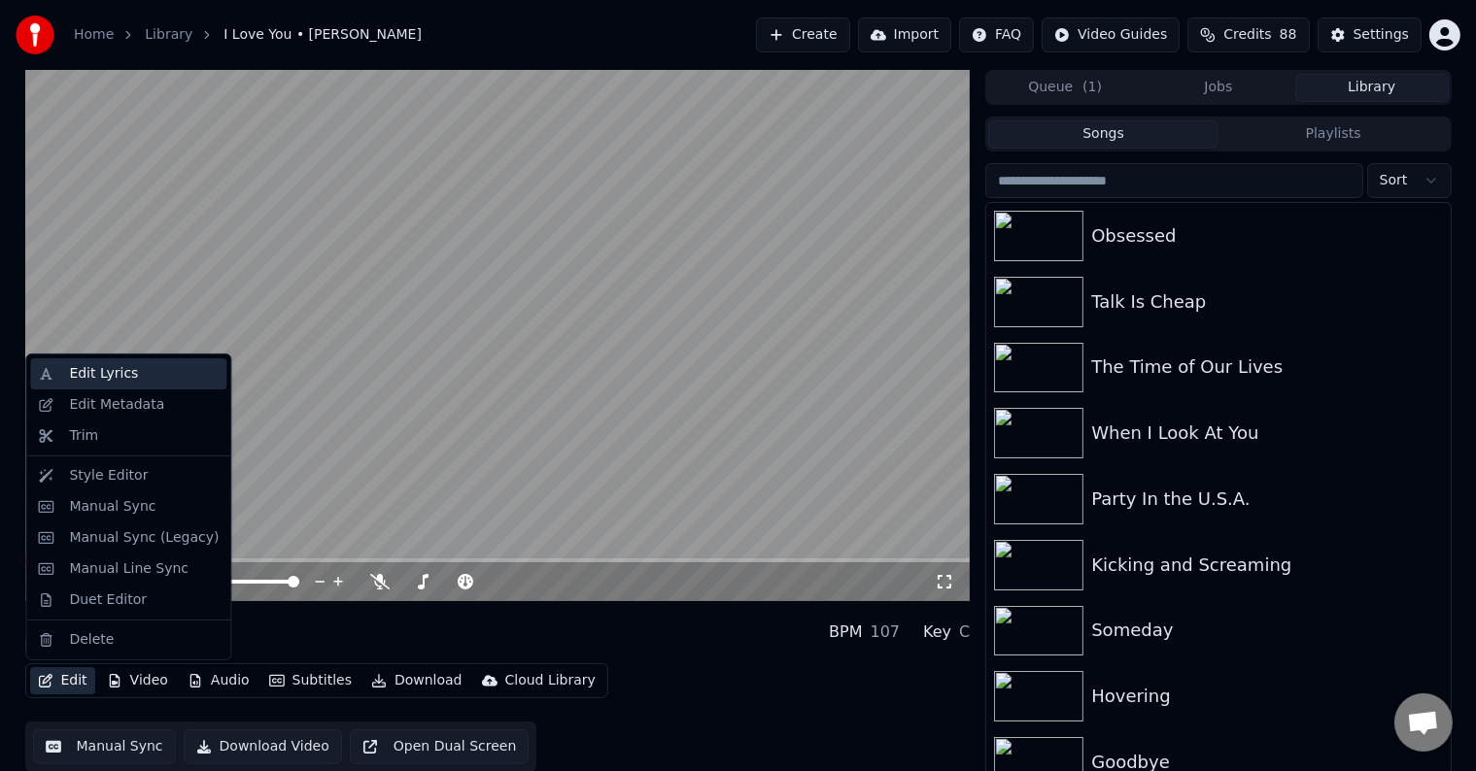
click at [84, 377] on div "Edit Lyrics" at bounding box center [103, 373] width 69 height 19
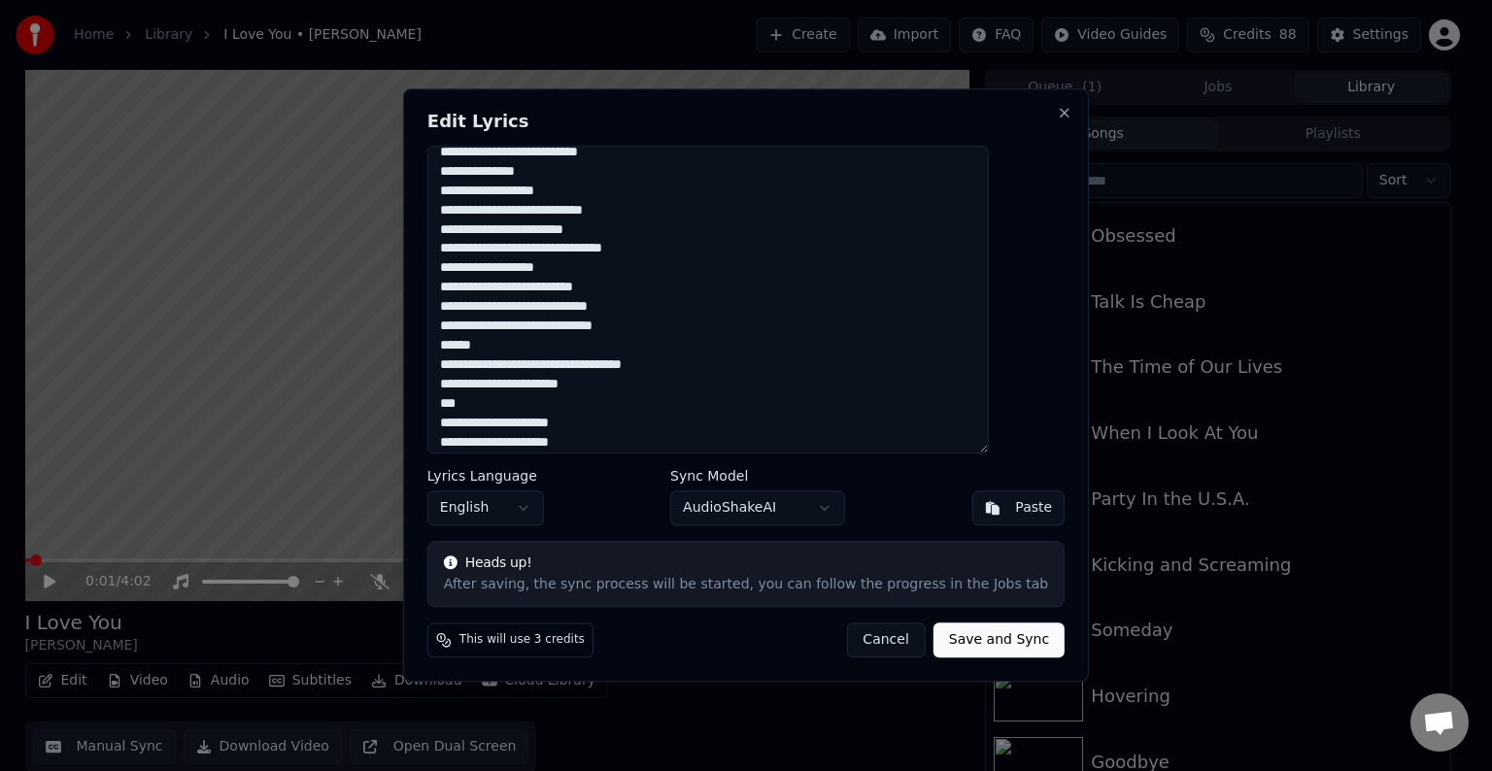
scroll to position [601, 0]
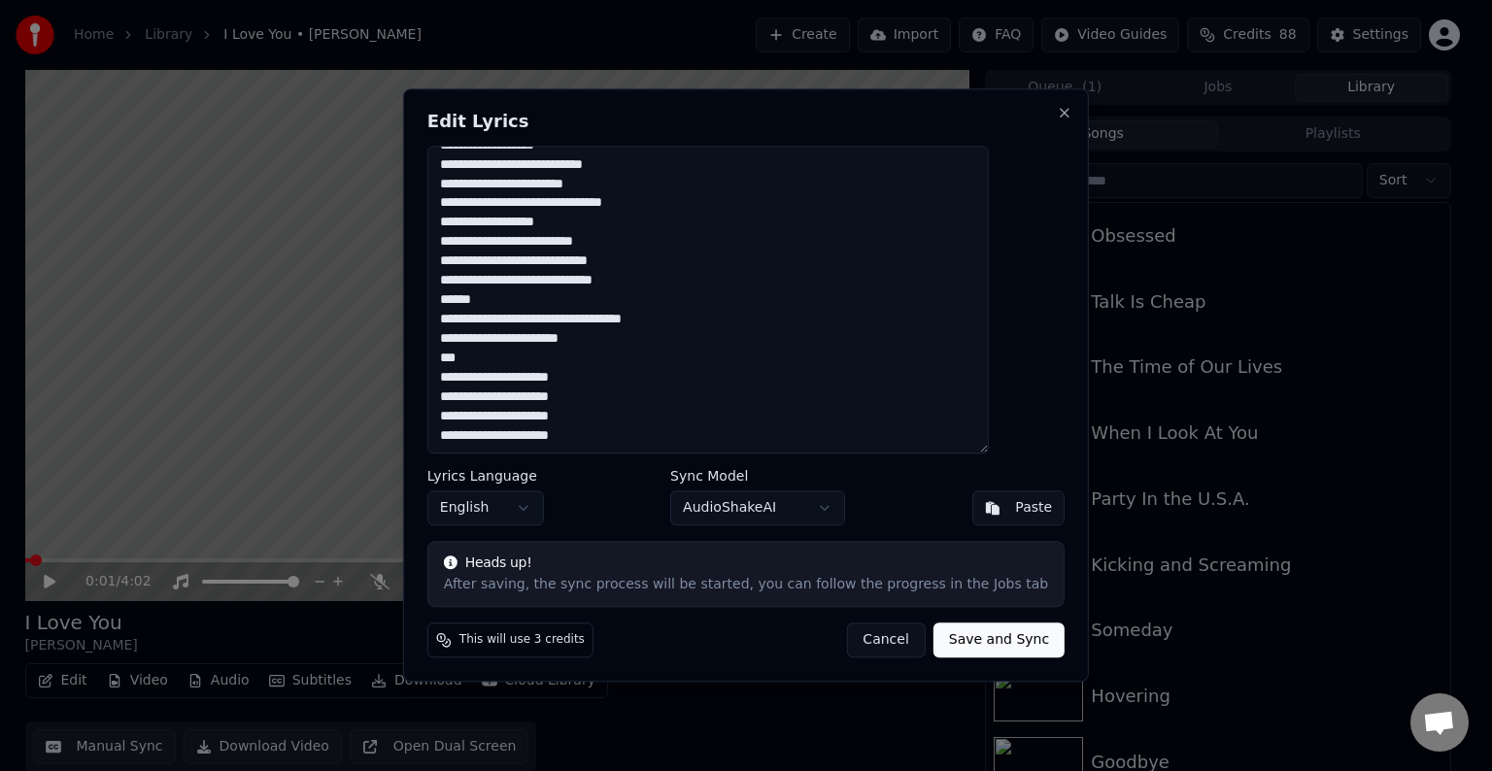
click at [506, 361] on textarea at bounding box center [709, 300] width 562 height 308
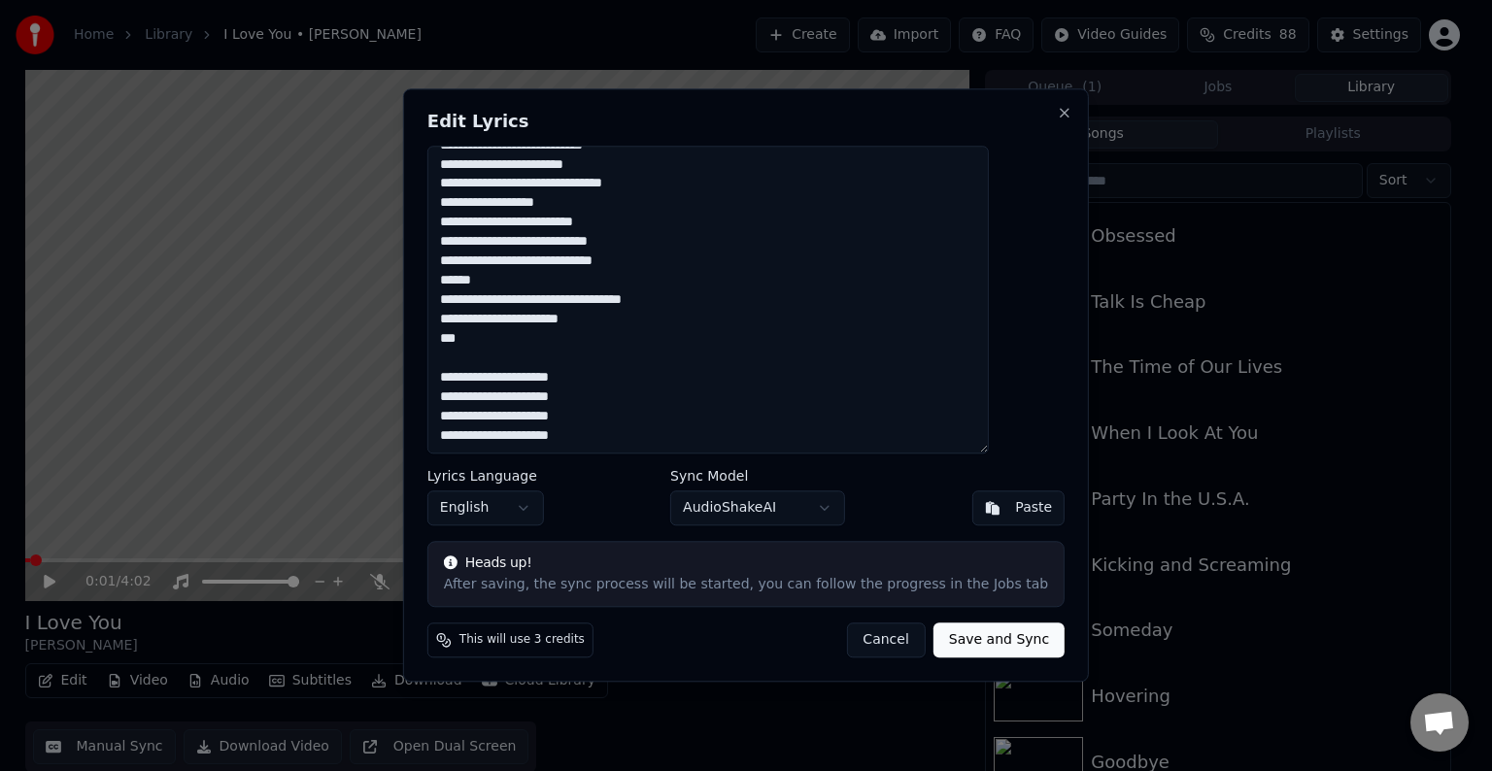
paste textarea "**********"
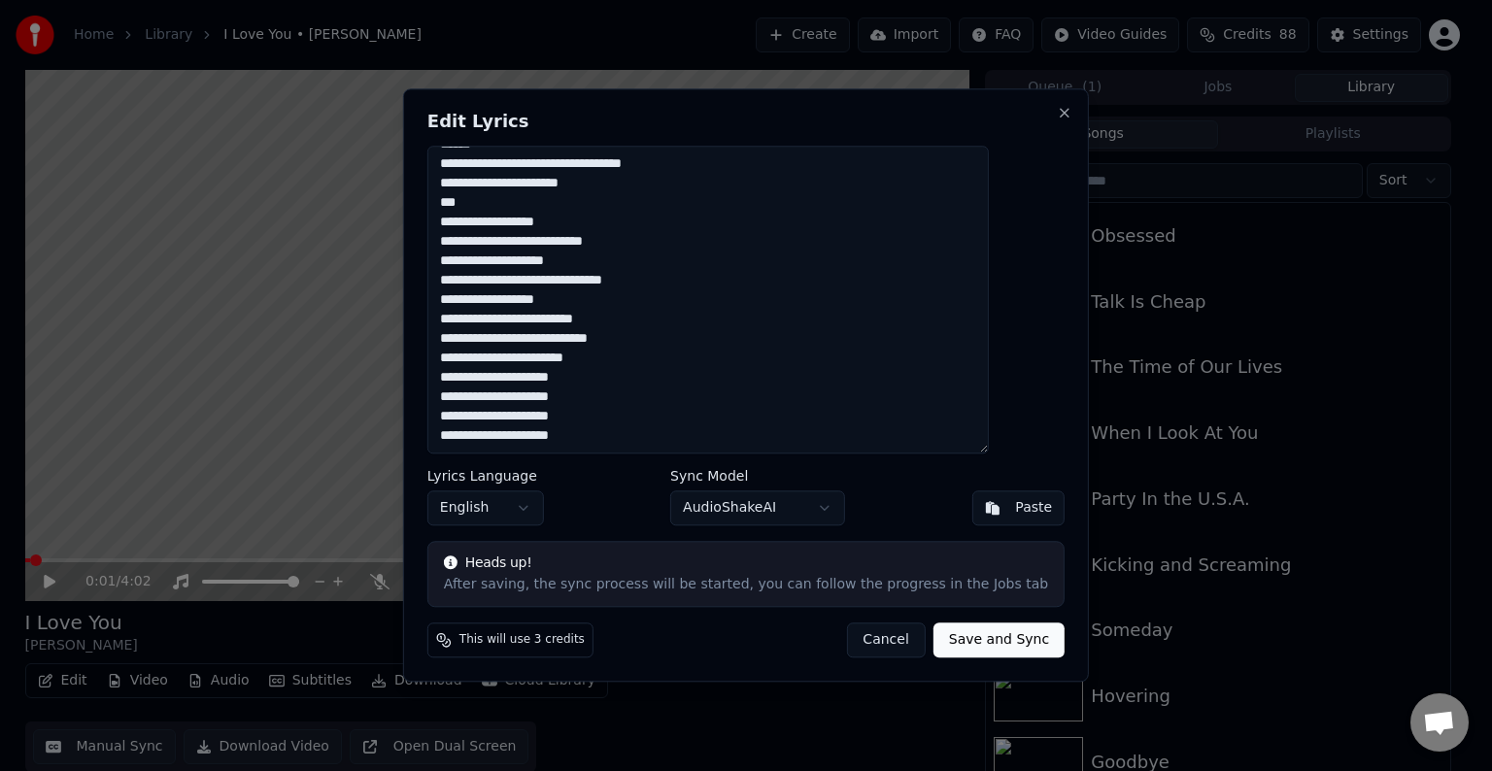
type textarea "**********"
click at [971, 638] on button "Save and Sync" at bounding box center [999, 641] width 131 height 35
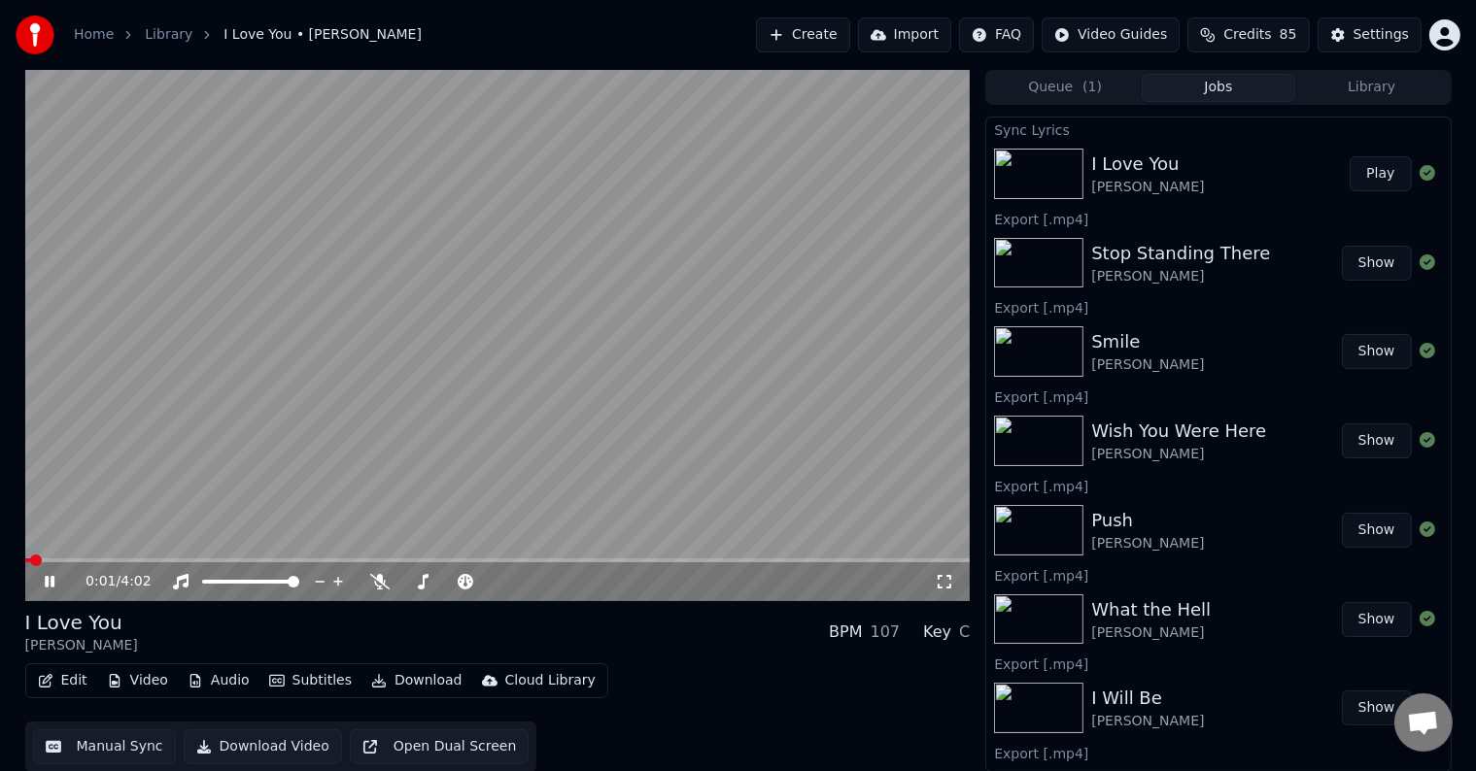
click at [55, 674] on button "Edit" at bounding box center [62, 681] width 65 height 27
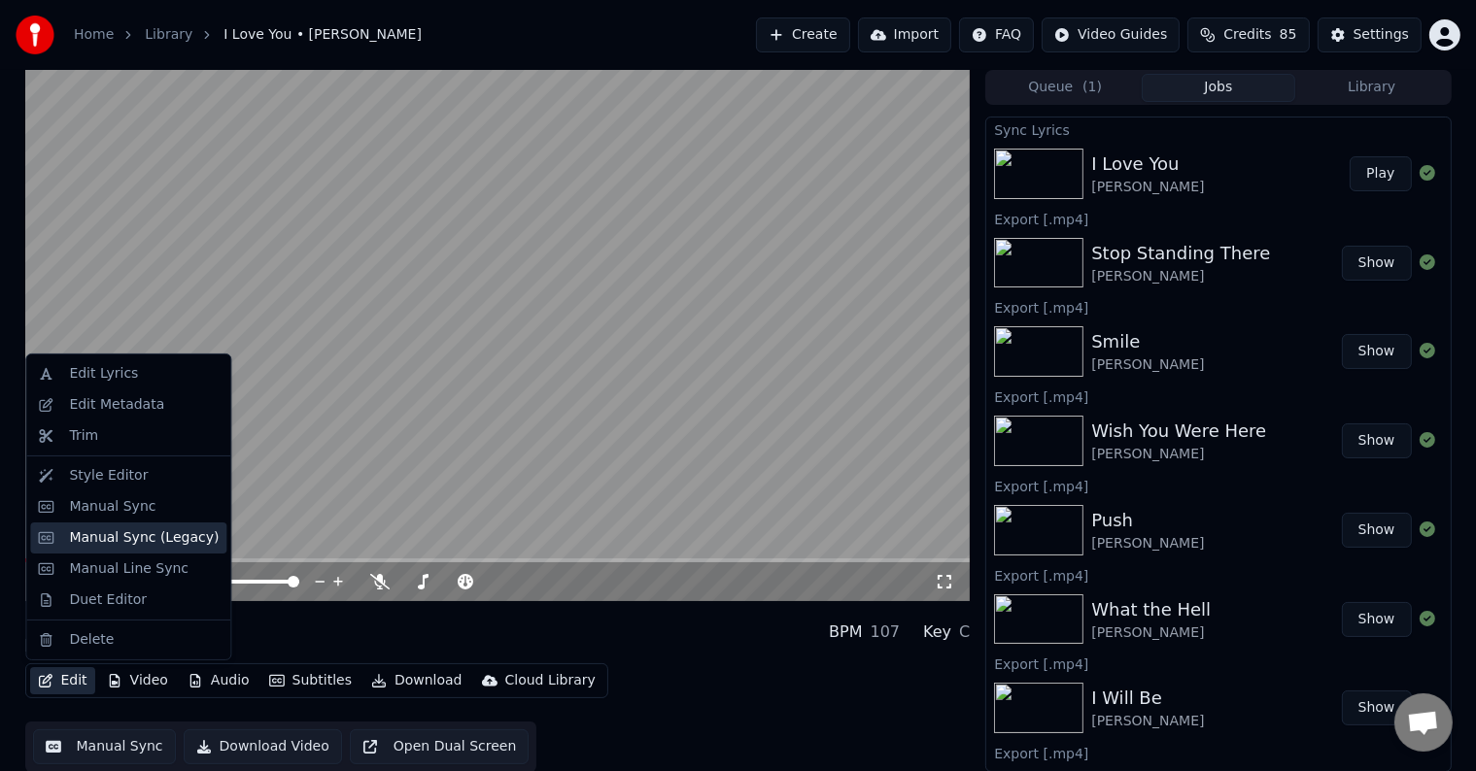
click at [100, 532] on div "Manual Sync (Legacy)" at bounding box center [144, 538] width 150 height 19
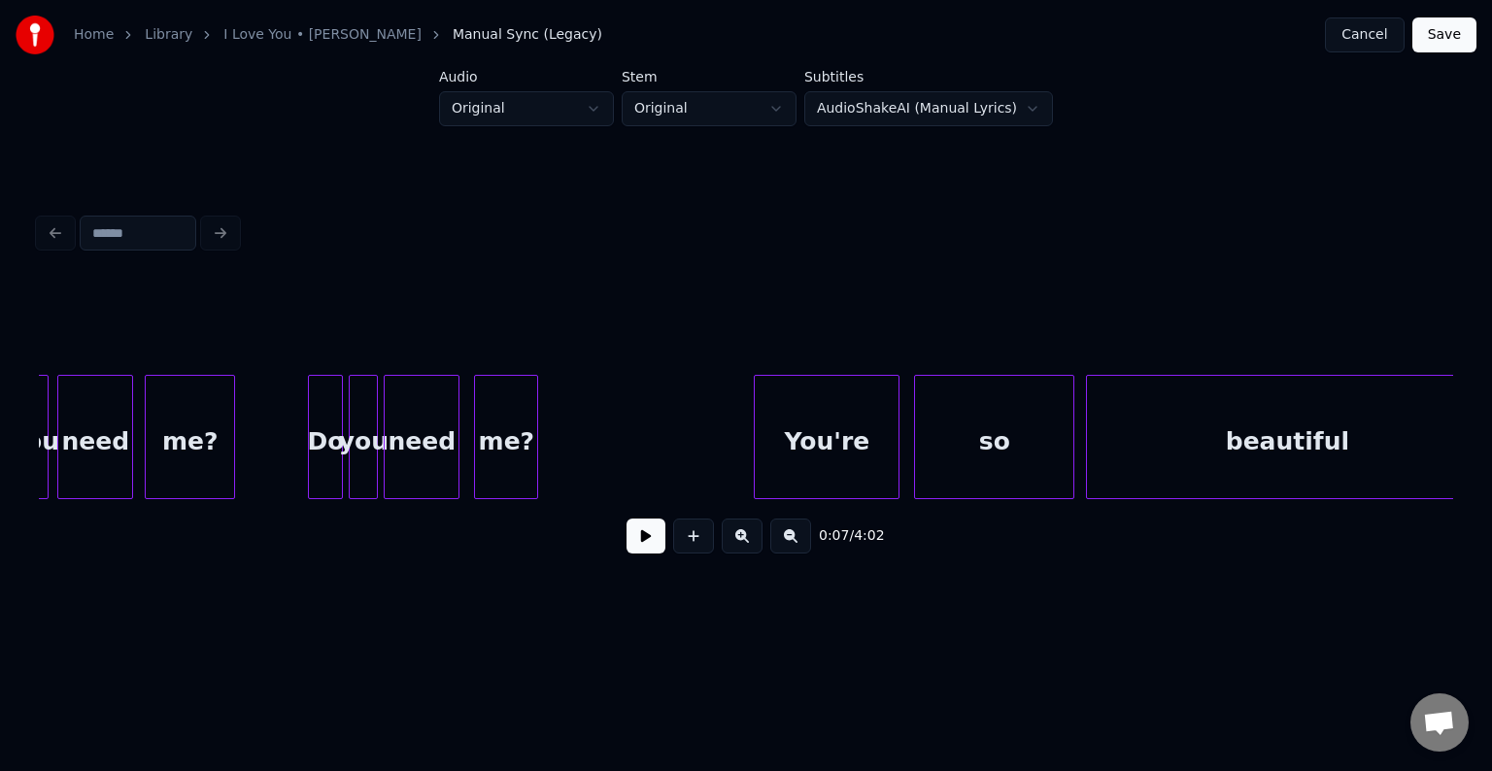
scroll to position [0, 6111]
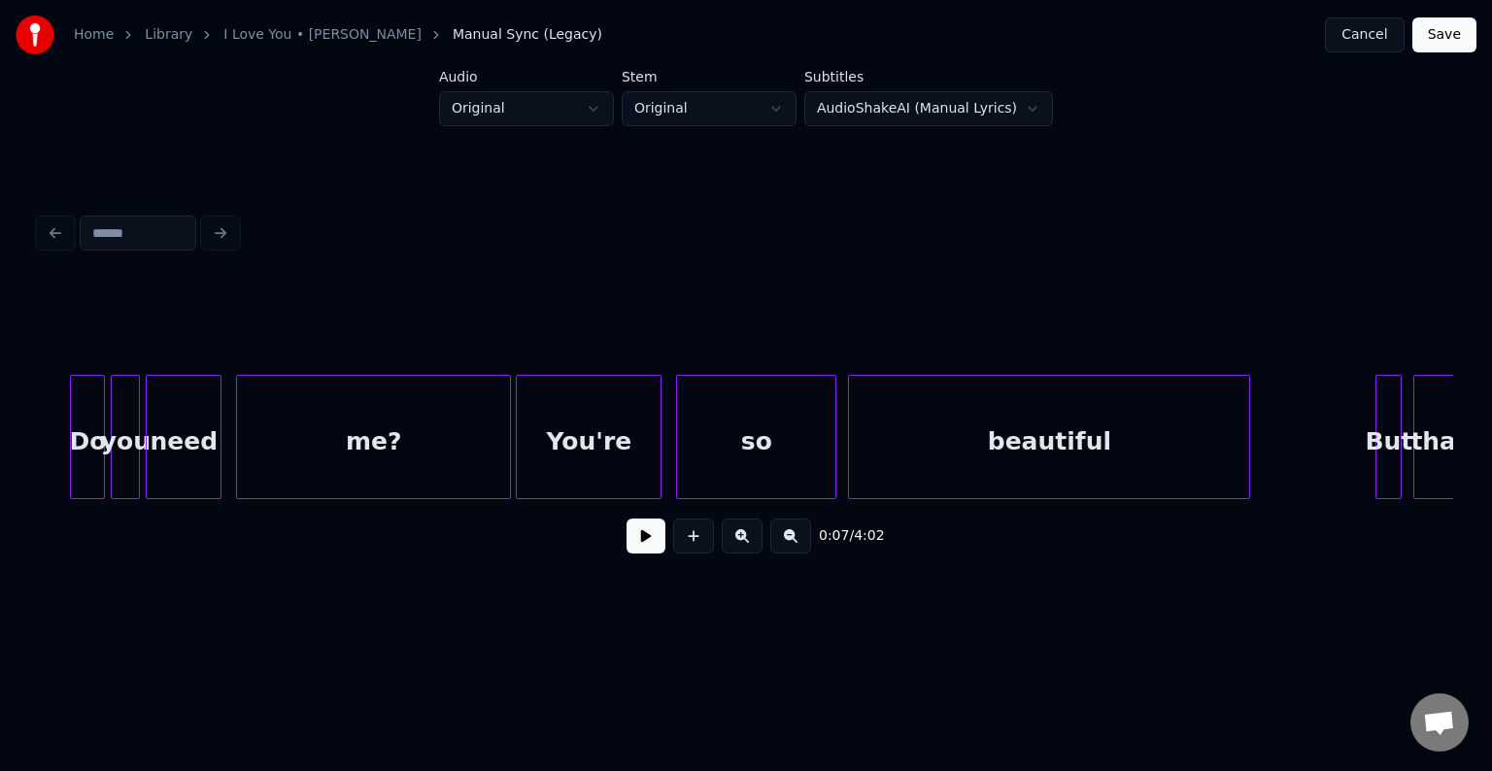
click at [506, 470] on div at bounding box center [507, 437] width 6 height 122
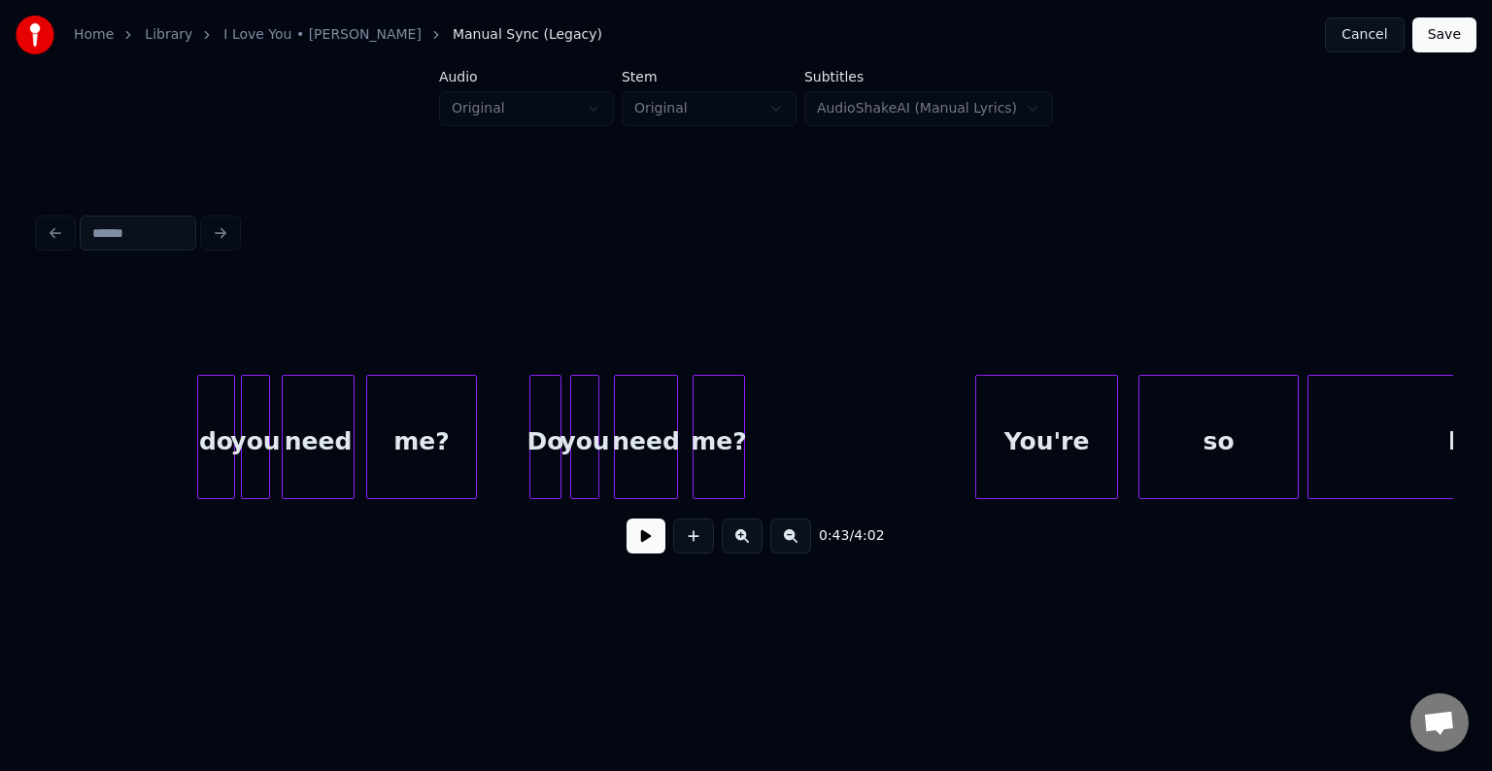
scroll to position [0, 17559]
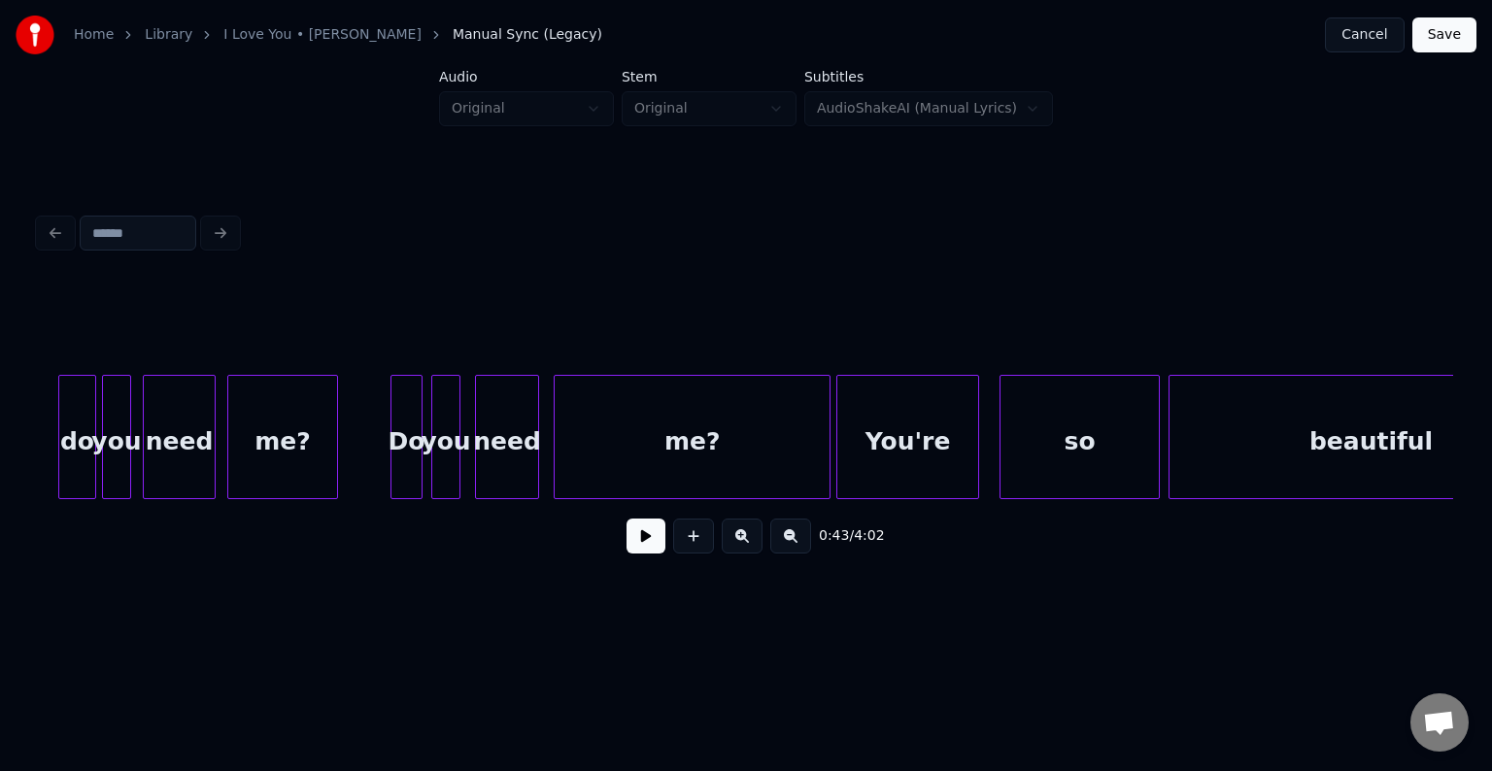
click at [826, 460] on div at bounding box center [827, 437] width 6 height 122
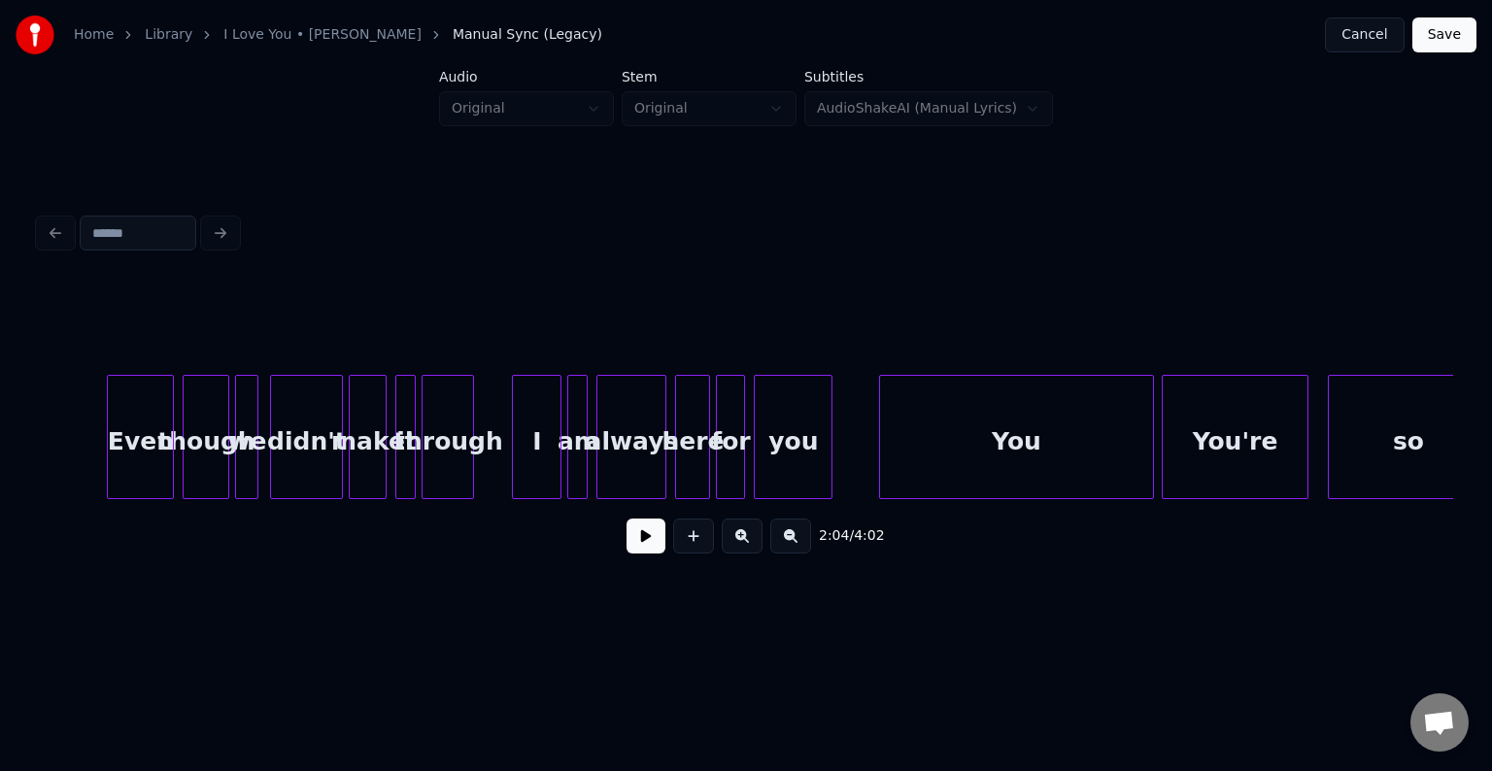
scroll to position [0, 25057]
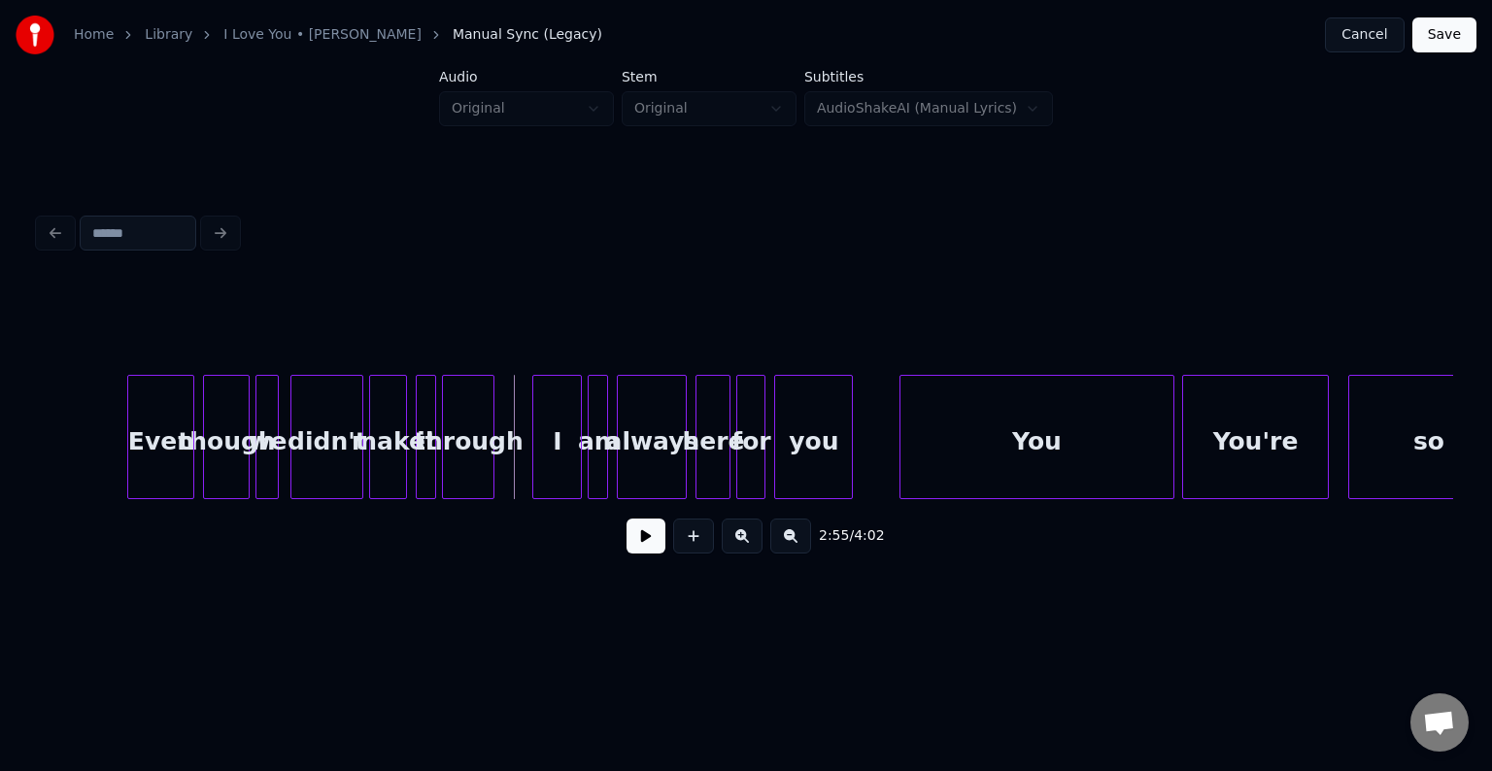
click at [645, 549] on button at bounding box center [646, 536] width 39 height 35
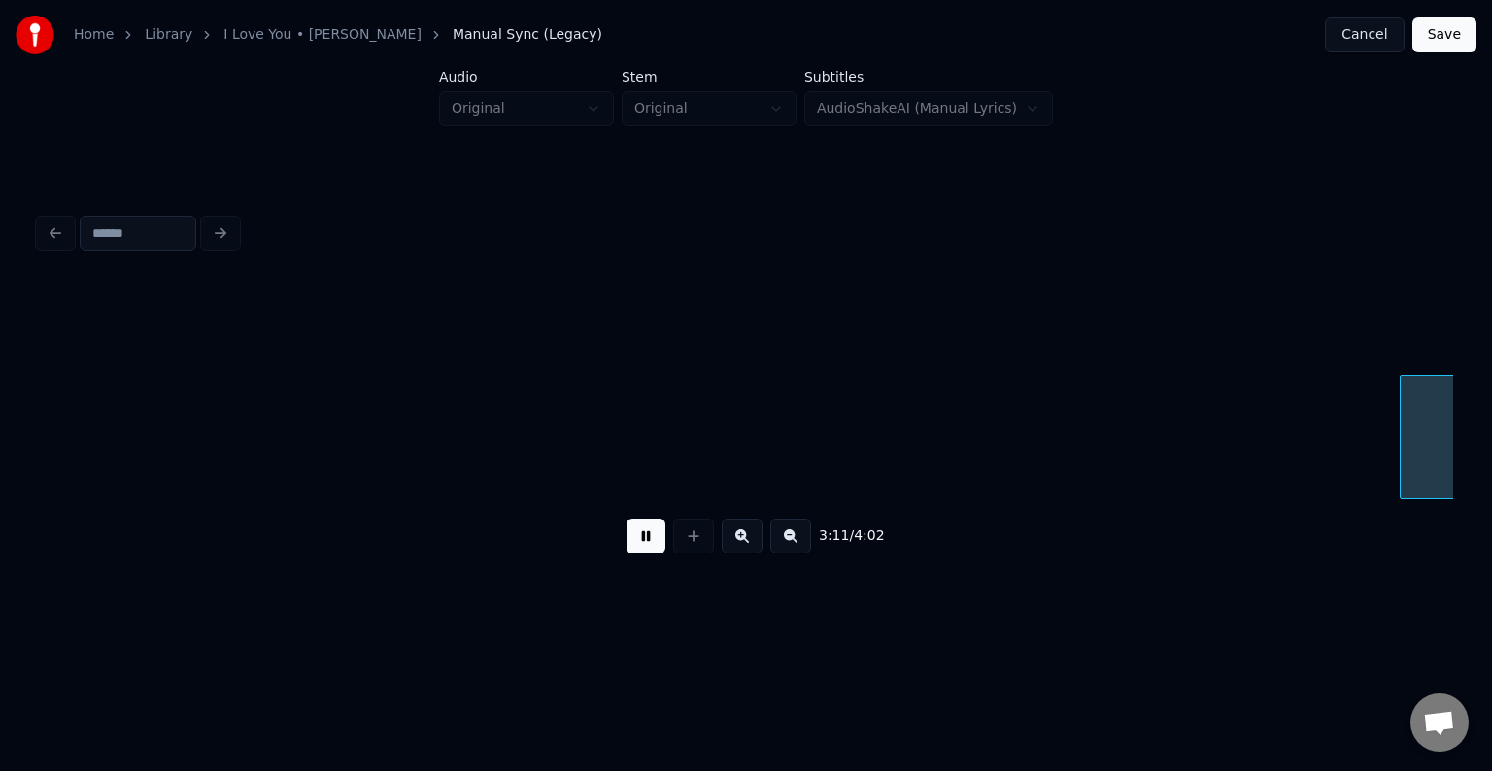
scroll to position [0, 27890]
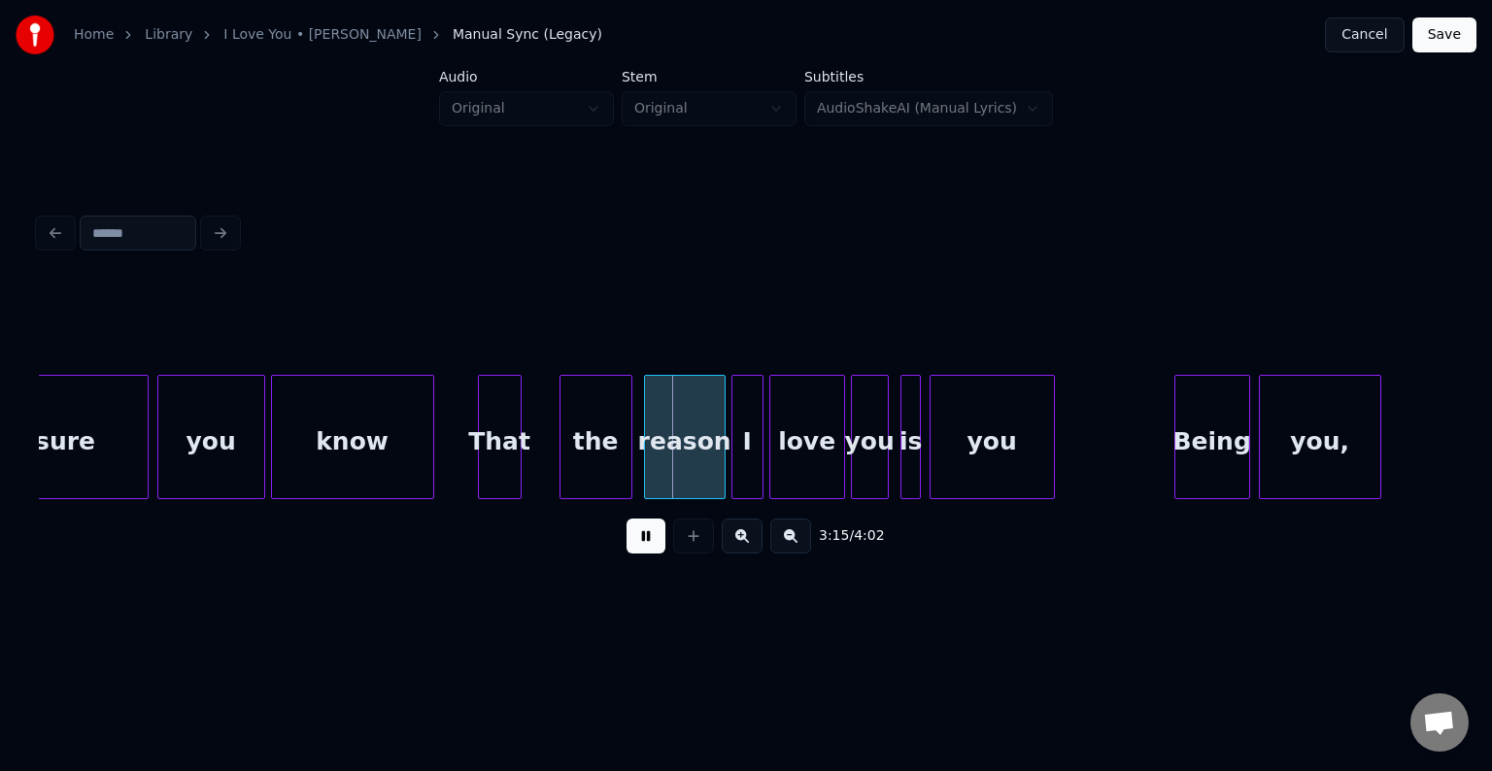
click at [645, 549] on button at bounding box center [646, 536] width 39 height 35
click at [519, 465] on div "That" at bounding box center [522, 442] width 42 height 132
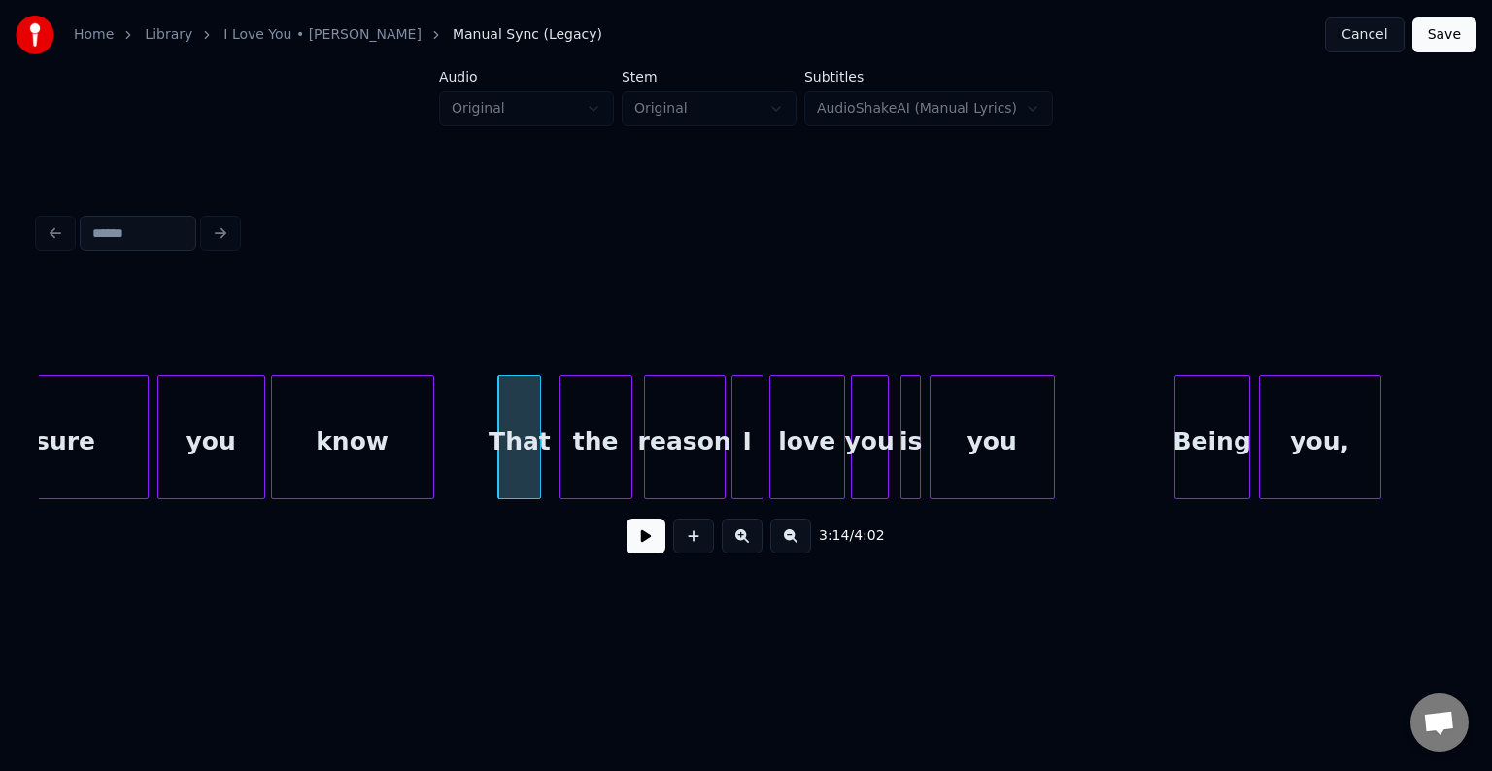
click at [653, 551] on button at bounding box center [646, 536] width 39 height 35
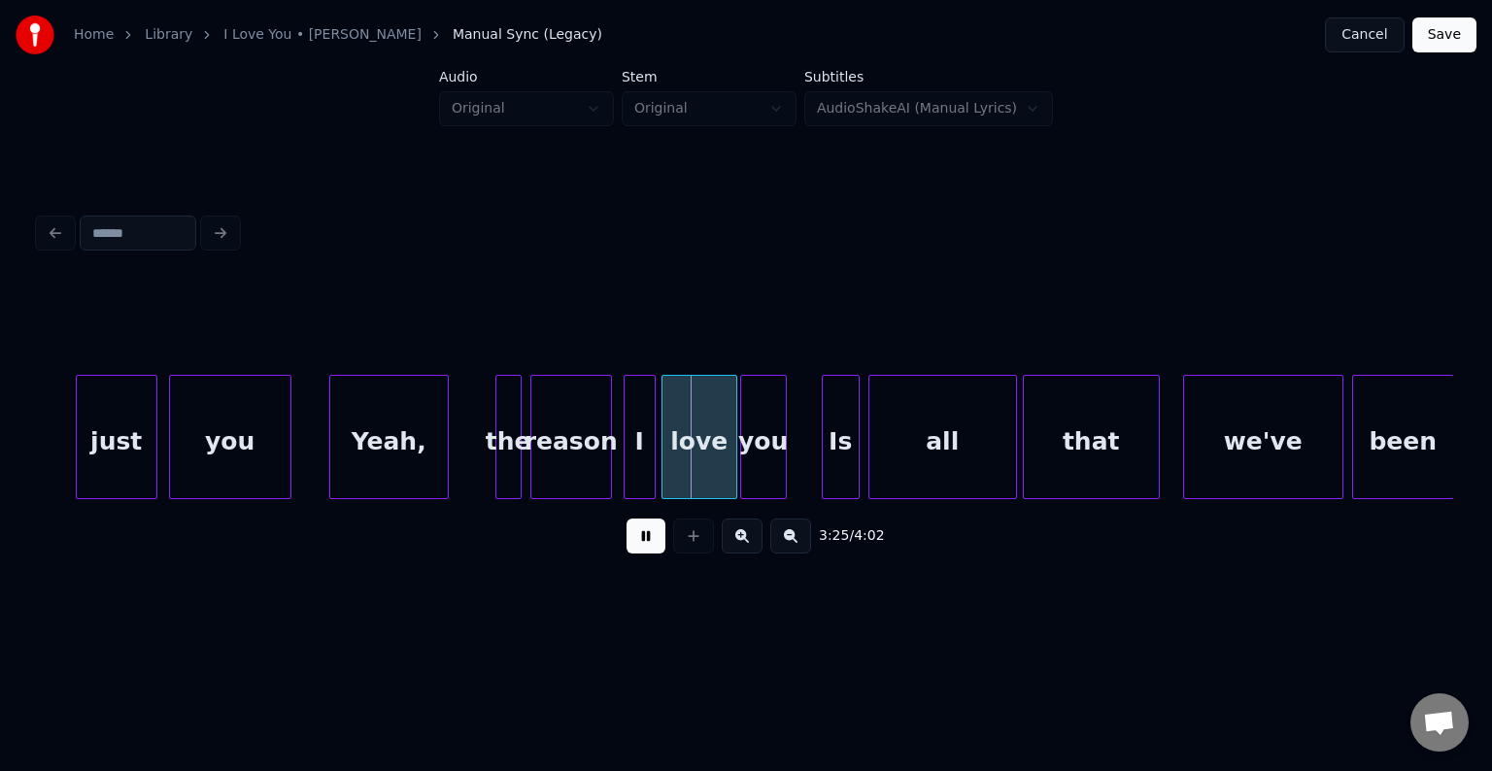
click at [645, 535] on button at bounding box center [646, 536] width 39 height 35
click at [443, 463] on div "Yeah," at bounding box center [431, 442] width 118 height 132
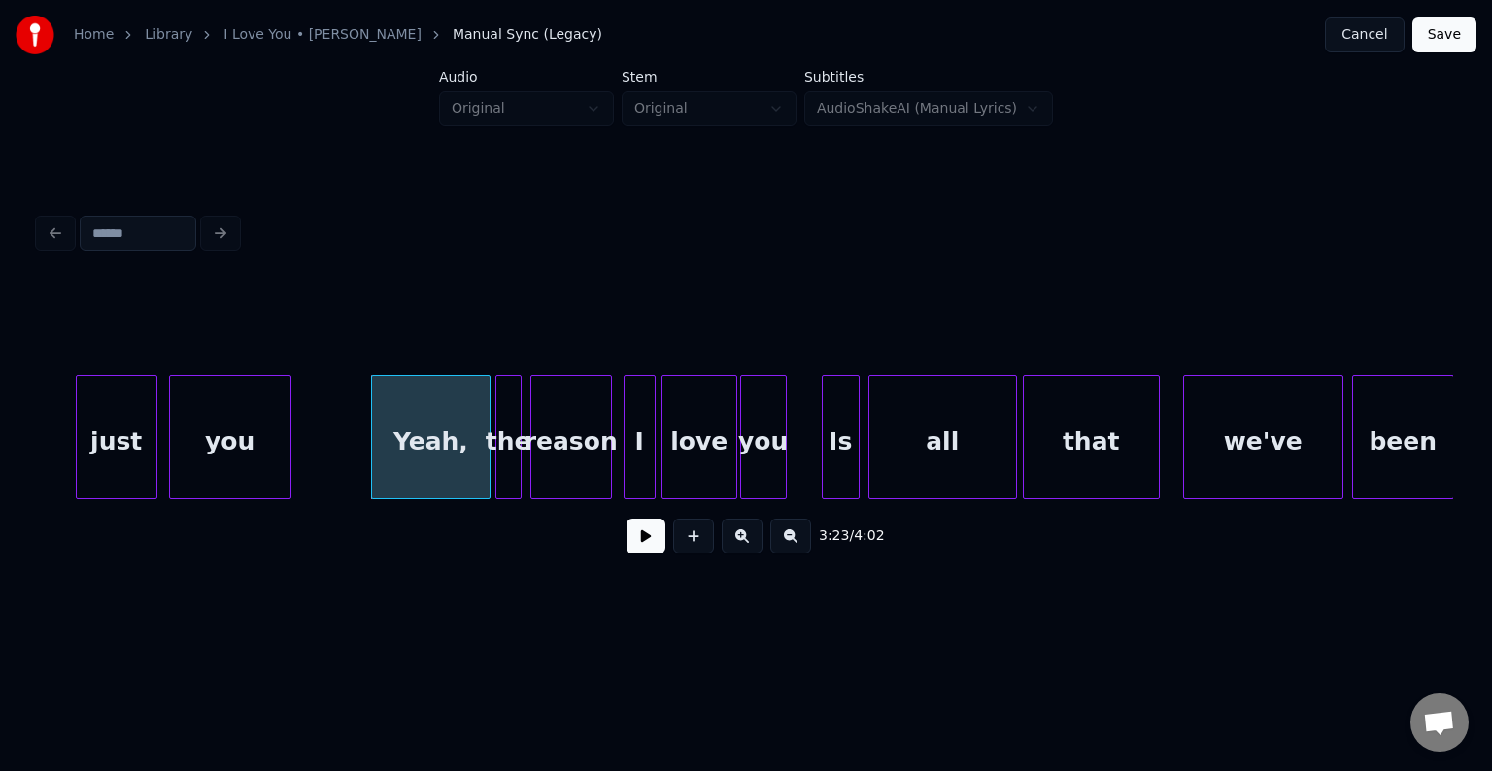
click at [637, 538] on button at bounding box center [646, 536] width 39 height 35
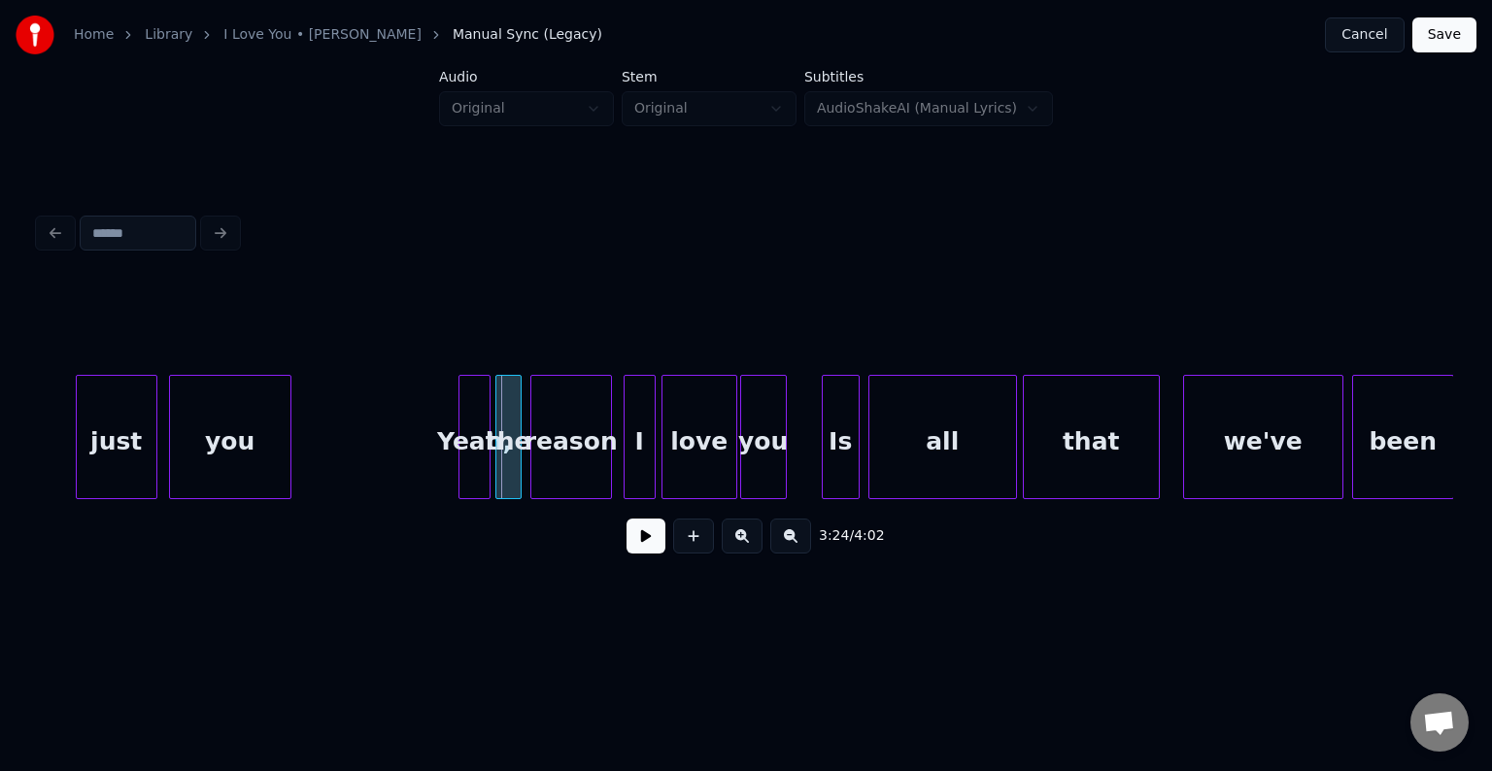
click at [460, 478] on div at bounding box center [463, 437] width 6 height 122
click at [629, 534] on button at bounding box center [646, 536] width 39 height 35
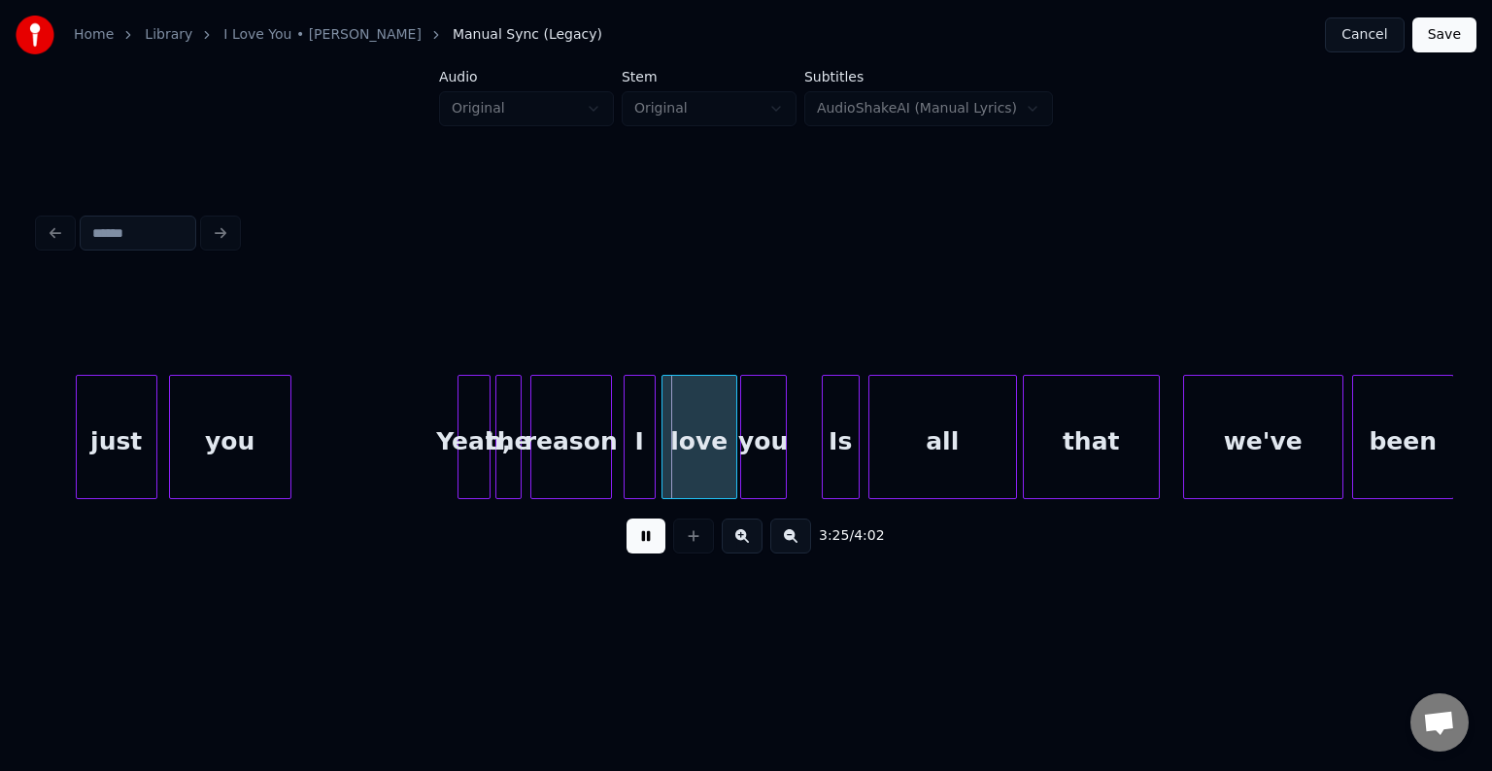
click at [629, 534] on button at bounding box center [646, 536] width 39 height 35
click at [447, 467] on div at bounding box center [448, 437] width 6 height 122
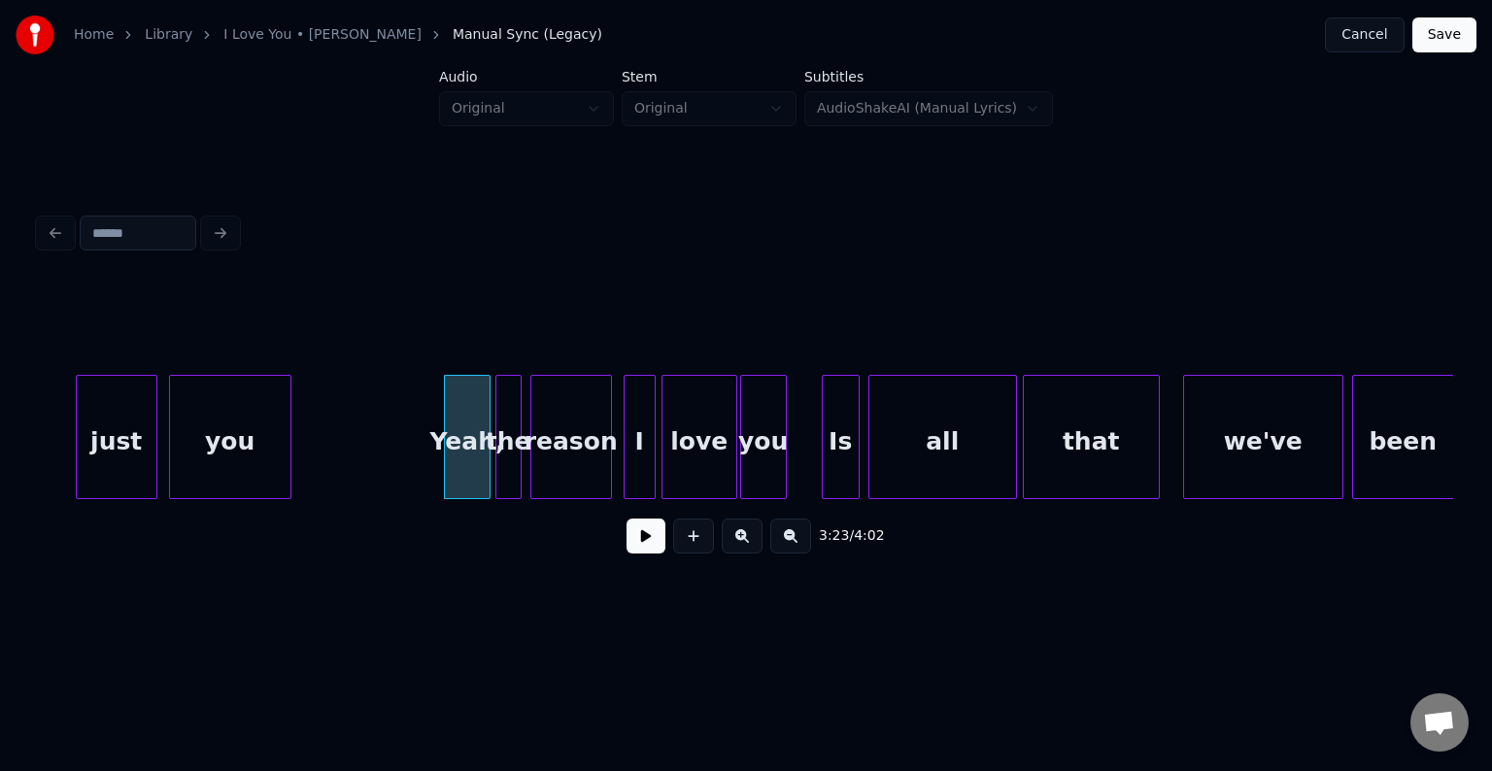
click at [641, 531] on button at bounding box center [646, 536] width 39 height 35
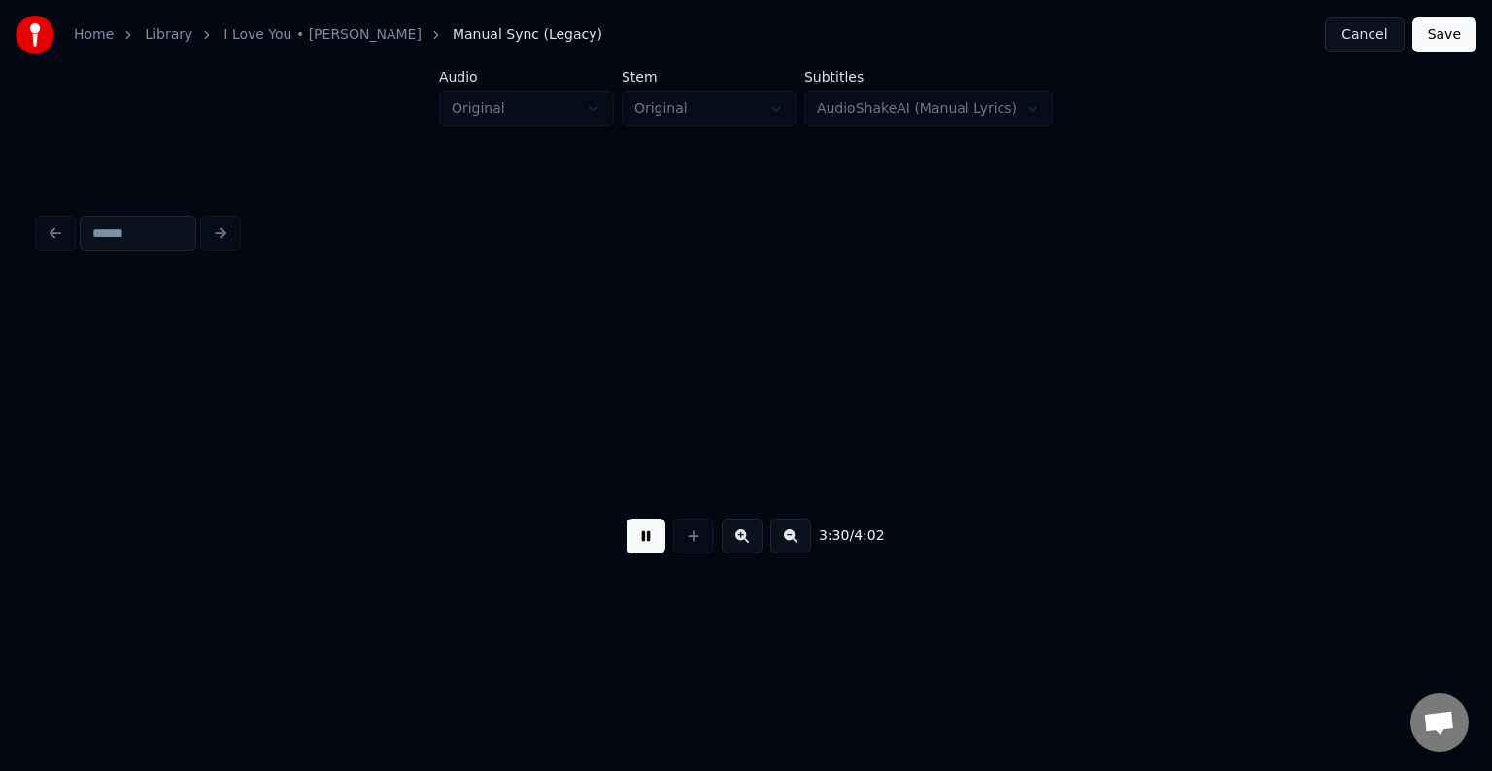
scroll to position [0, 30723]
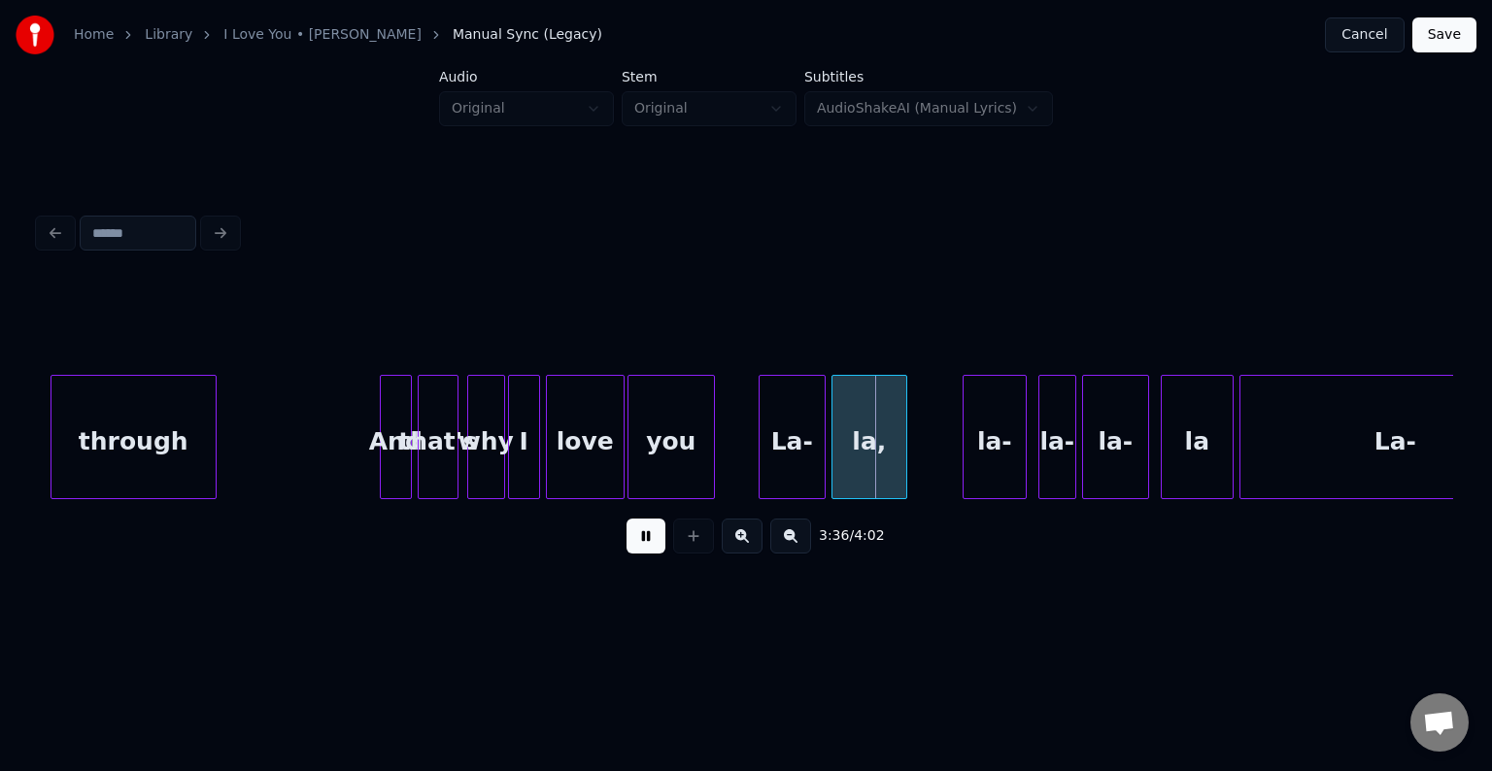
click at [645, 541] on button at bounding box center [646, 536] width 39 height 35
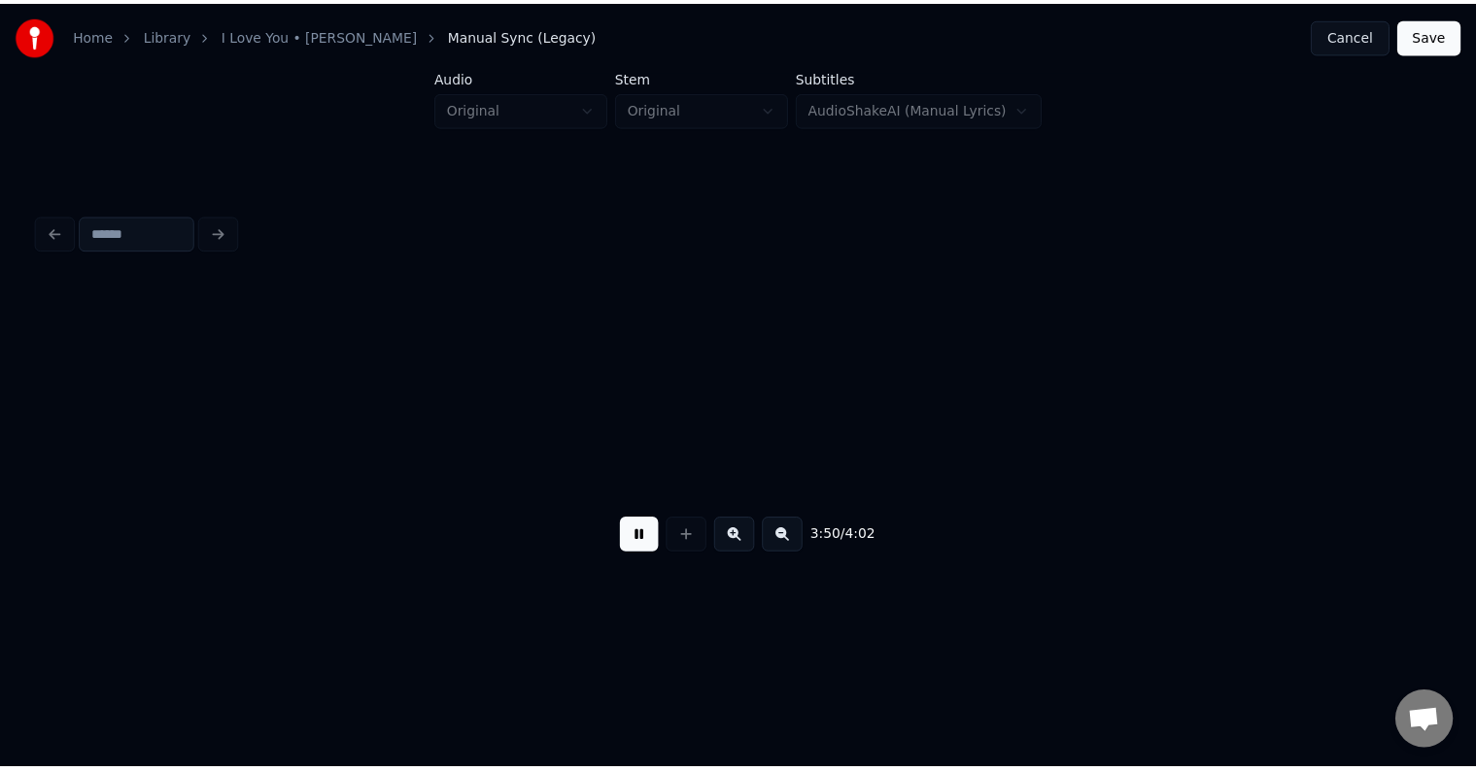
scroll to position [0, 33554]
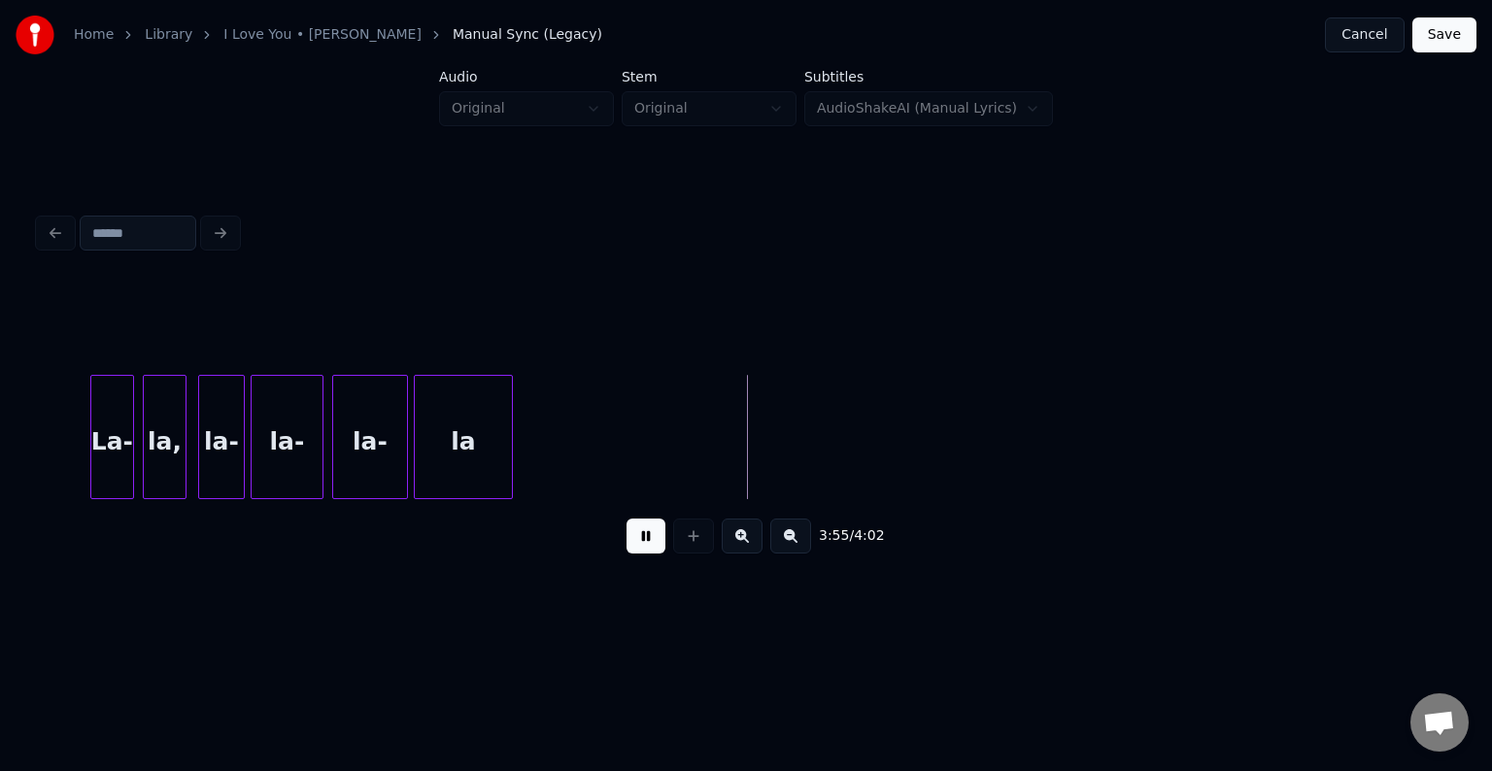
click at [1430, 31] on button "Save" at bounding box center [1445, 34] width 64 height 35
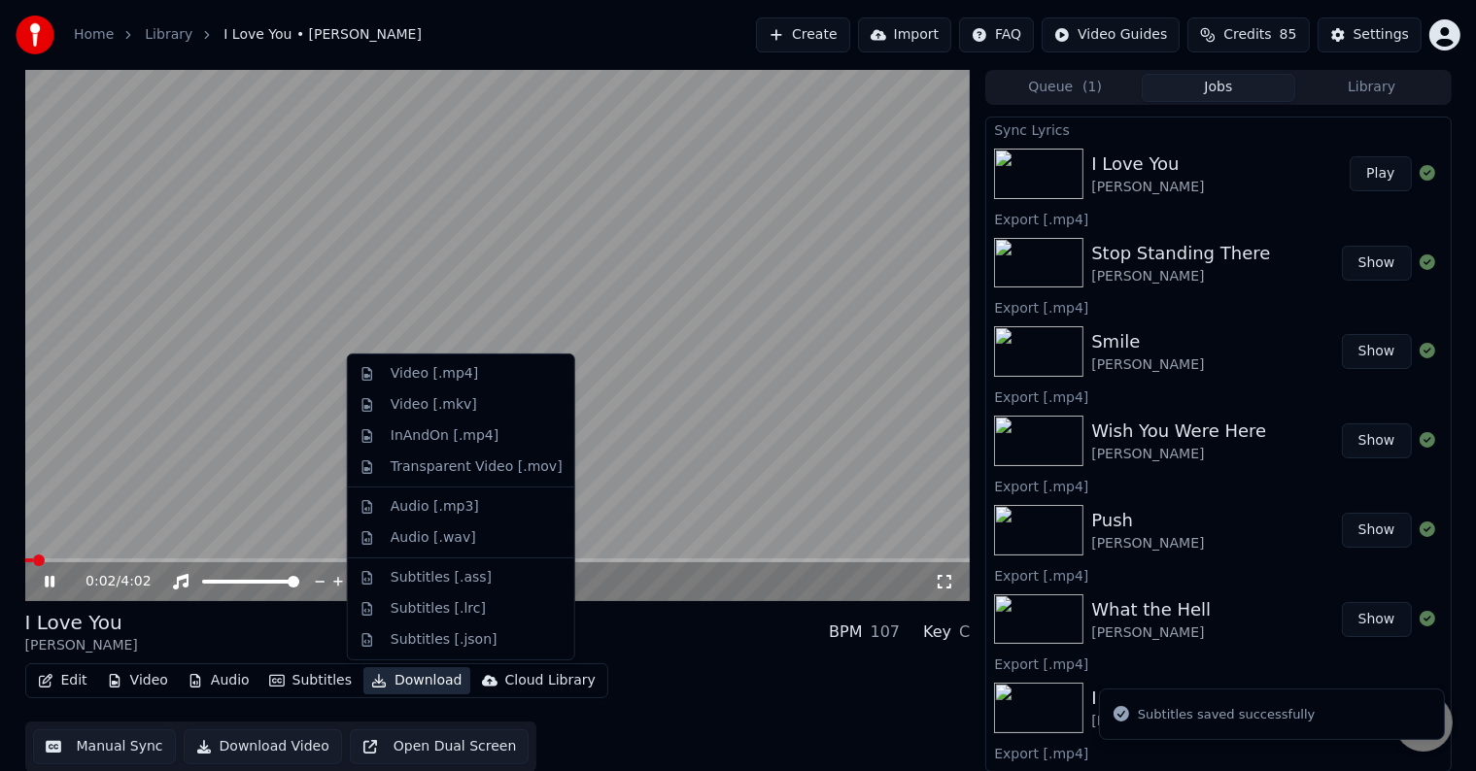
click at [401, 685] on button "Download" at bounding box center [416, 681] width 107 height 27
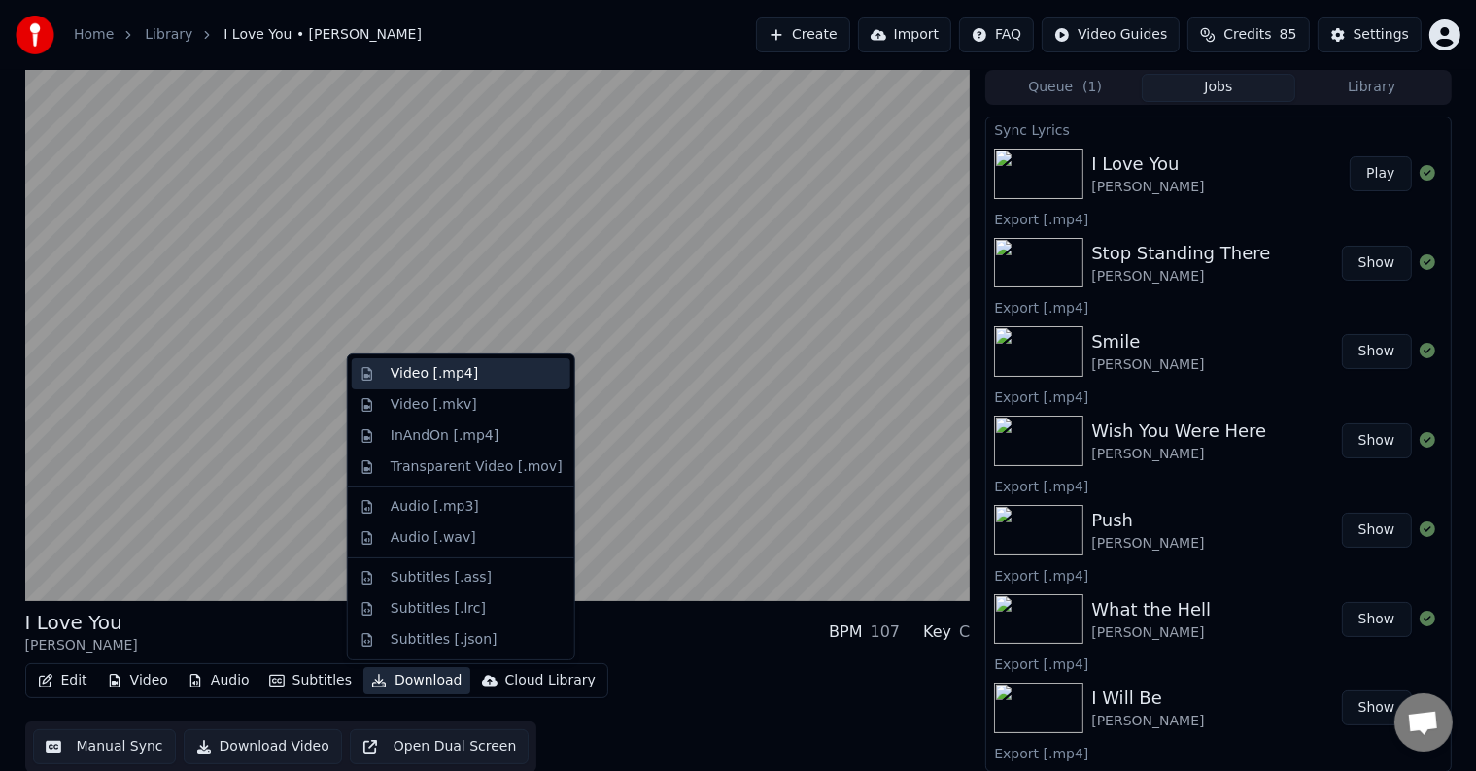
click at [428, 367] on div "Video [.mp4]" at bounding box center [434, 373] width 87 height 19
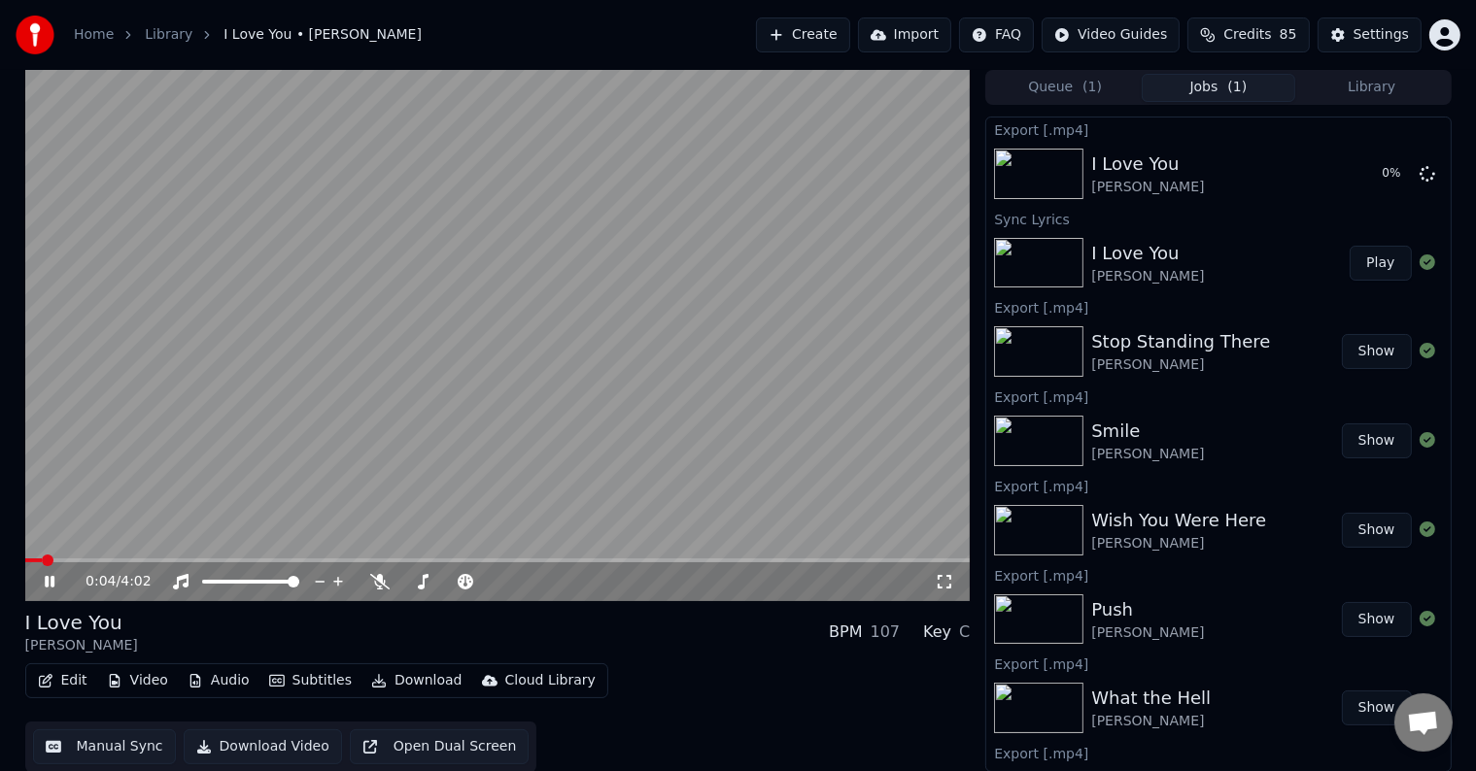
click at [46, 581] on icon at bounding box center [50, 582] width 10 height 12
